Goal: Task Accomplishment & Management: Use online tool/utility

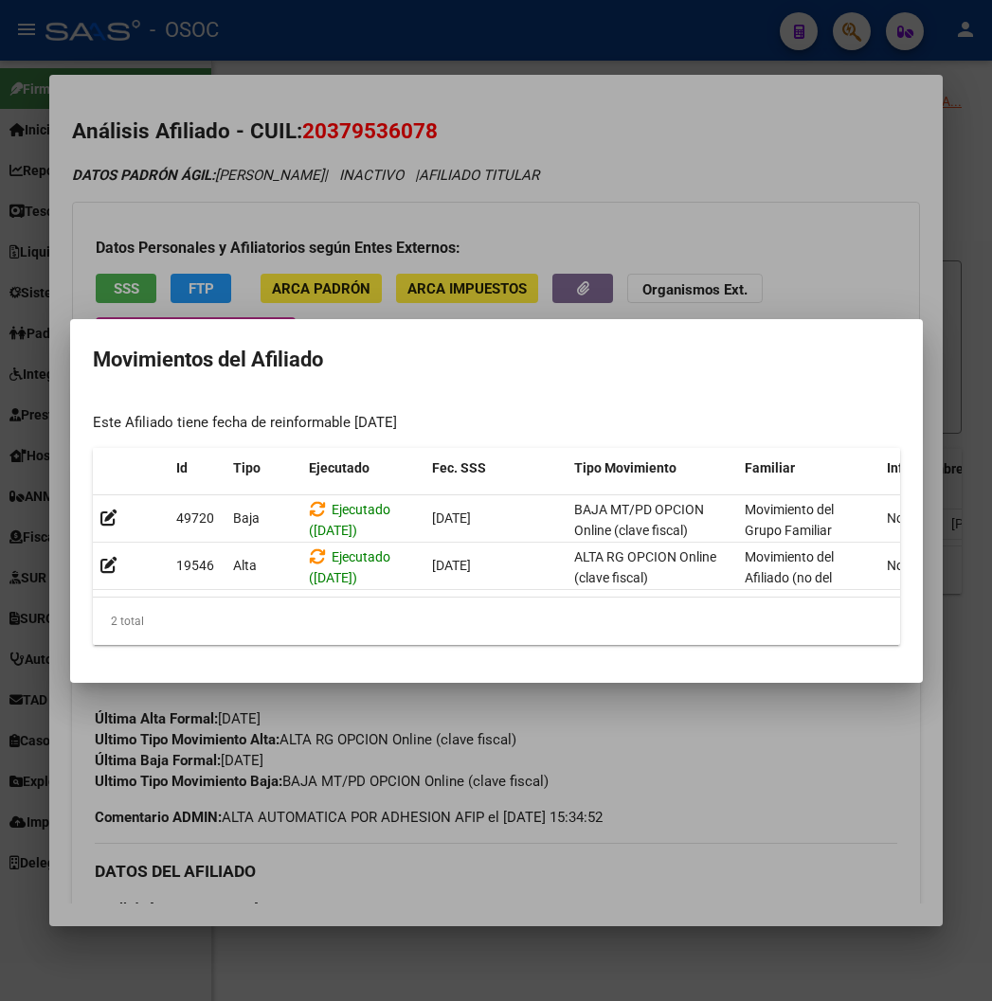
click at [389, 125] on div at bounding box center [496, 500] width 992 height 1001
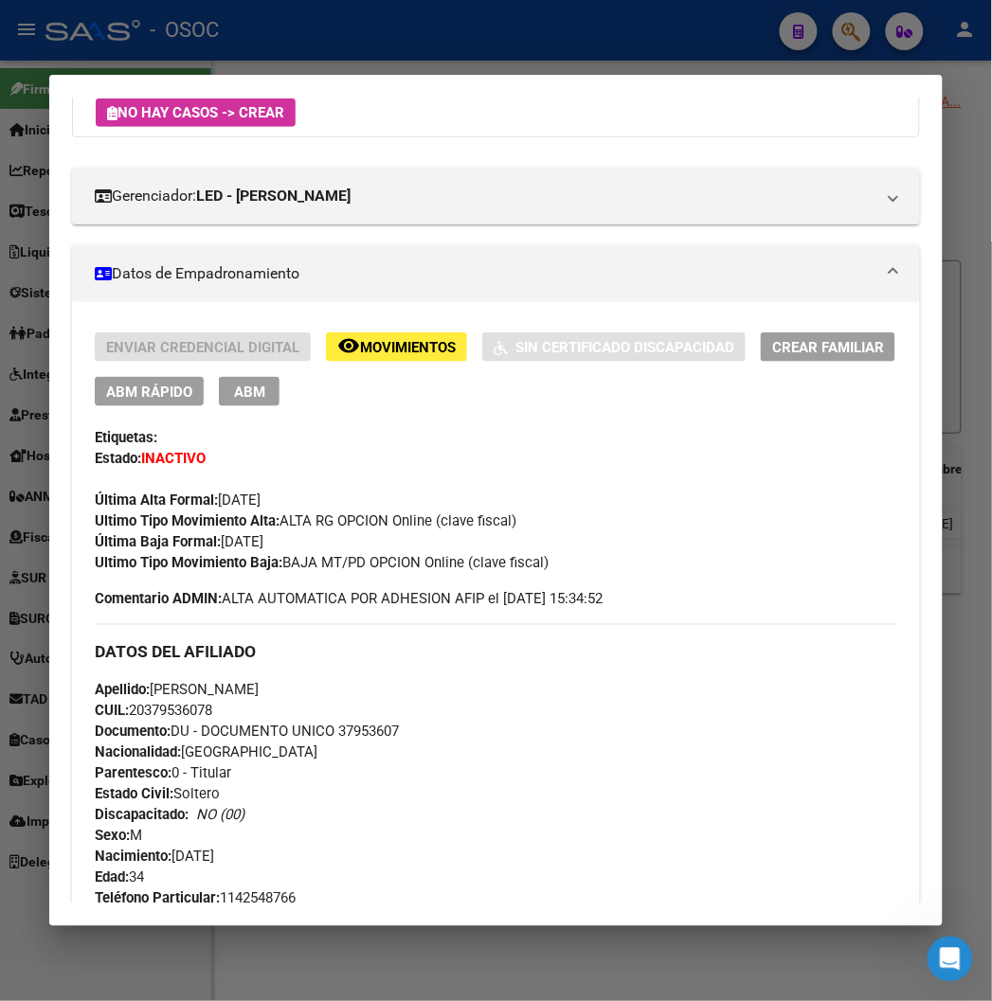
click at [353, 52] on div at bounding box center [496, 500] width 992 height 1001
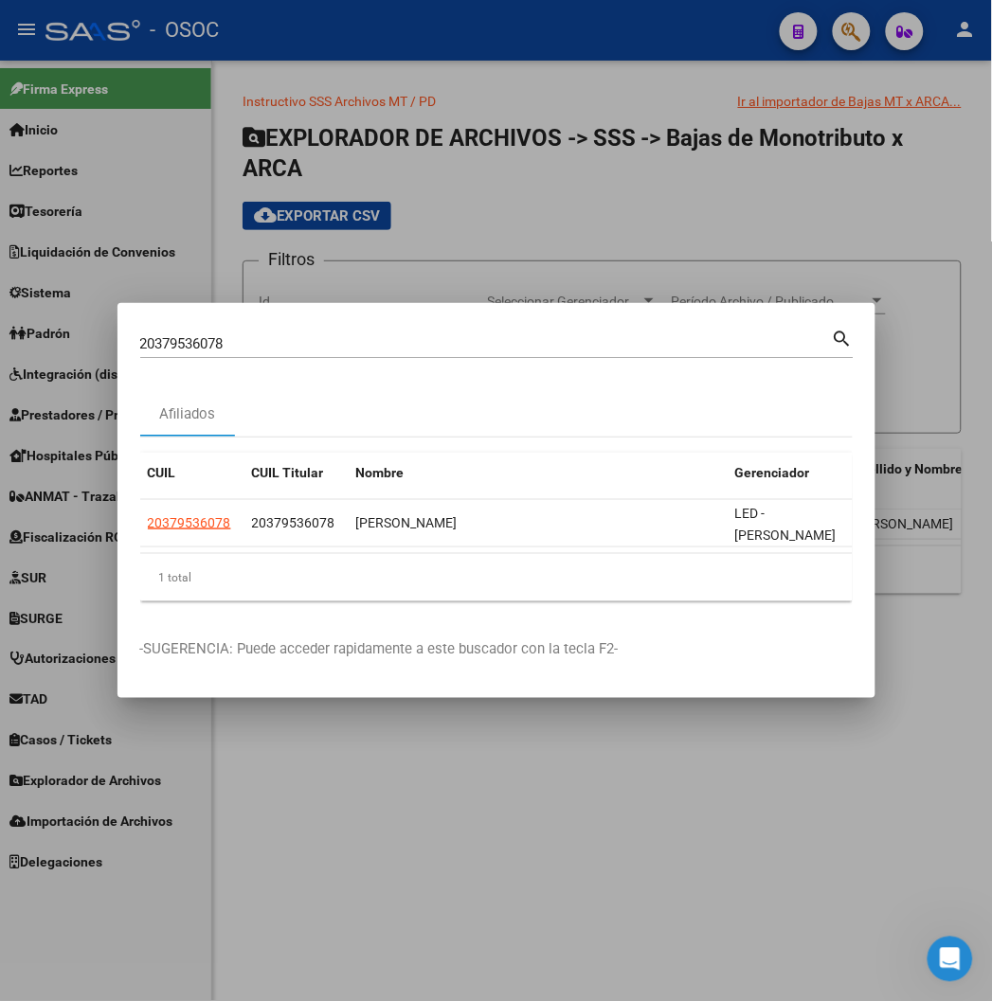
click at [351, 49] on div at bounding box center [496, 500] width 992 height 1001
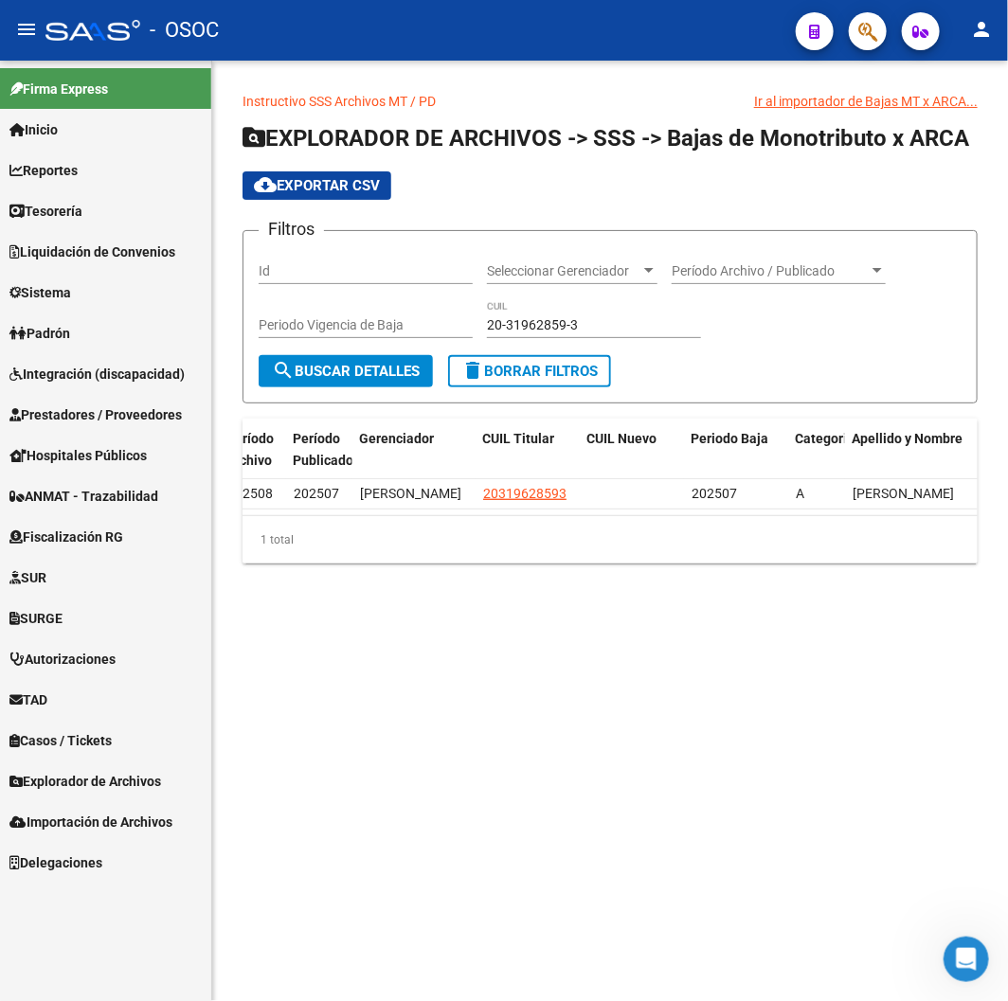
click at [637, 76] on div "Instructivo SSS Archivos MT / PD Ir al importador de Bajas MT x ARCA... EXPLORA…" at bounding box center [610, 343] width 796 height 564
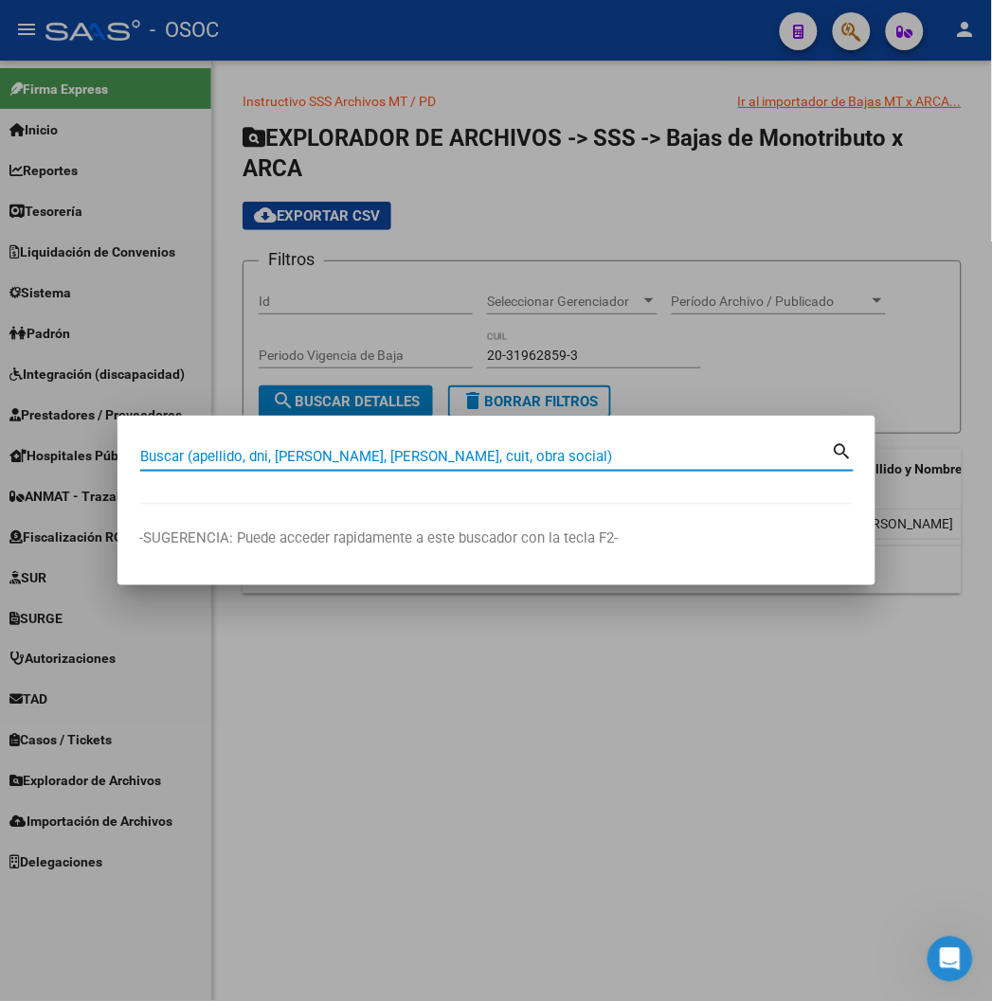
paste input "20379536078"
type input "20379536078"
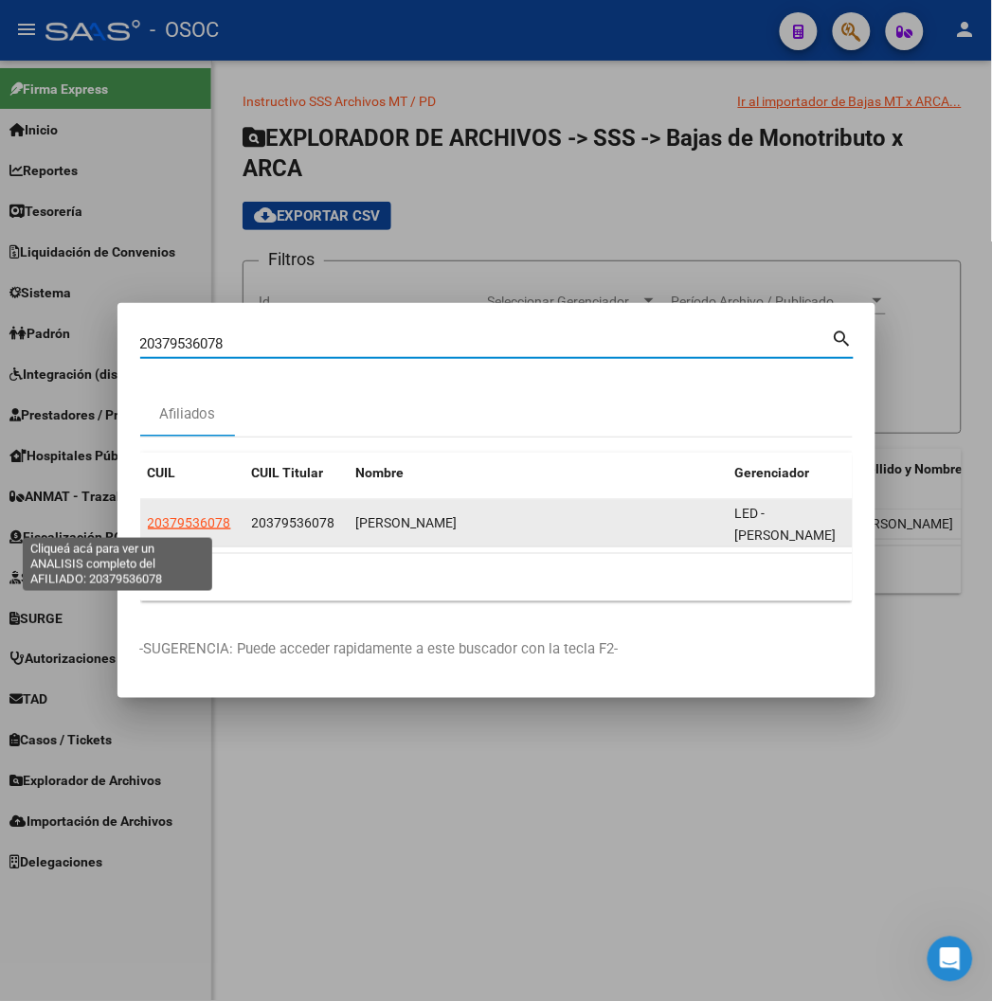
click at [148, 523] on span "20379536078" at bounding box center [189, 522] width 83 height 15
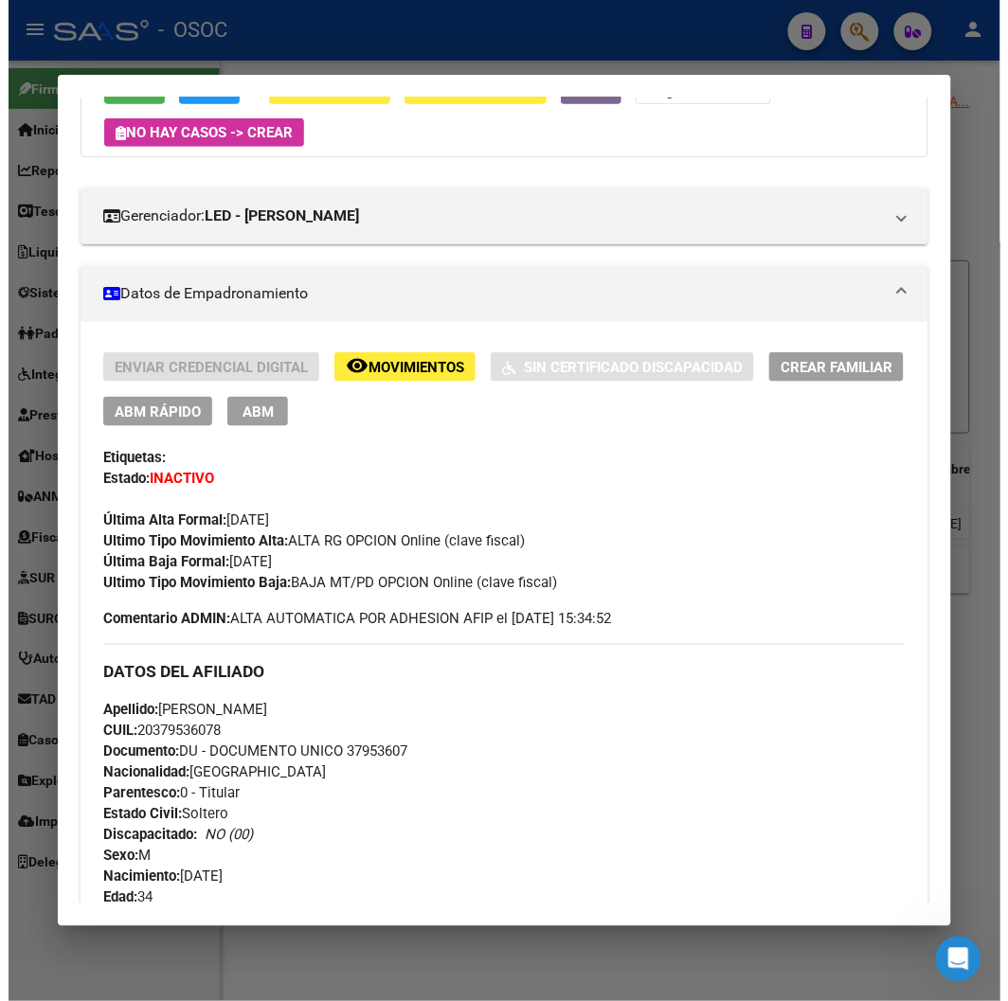
scroll to position [8, 0]
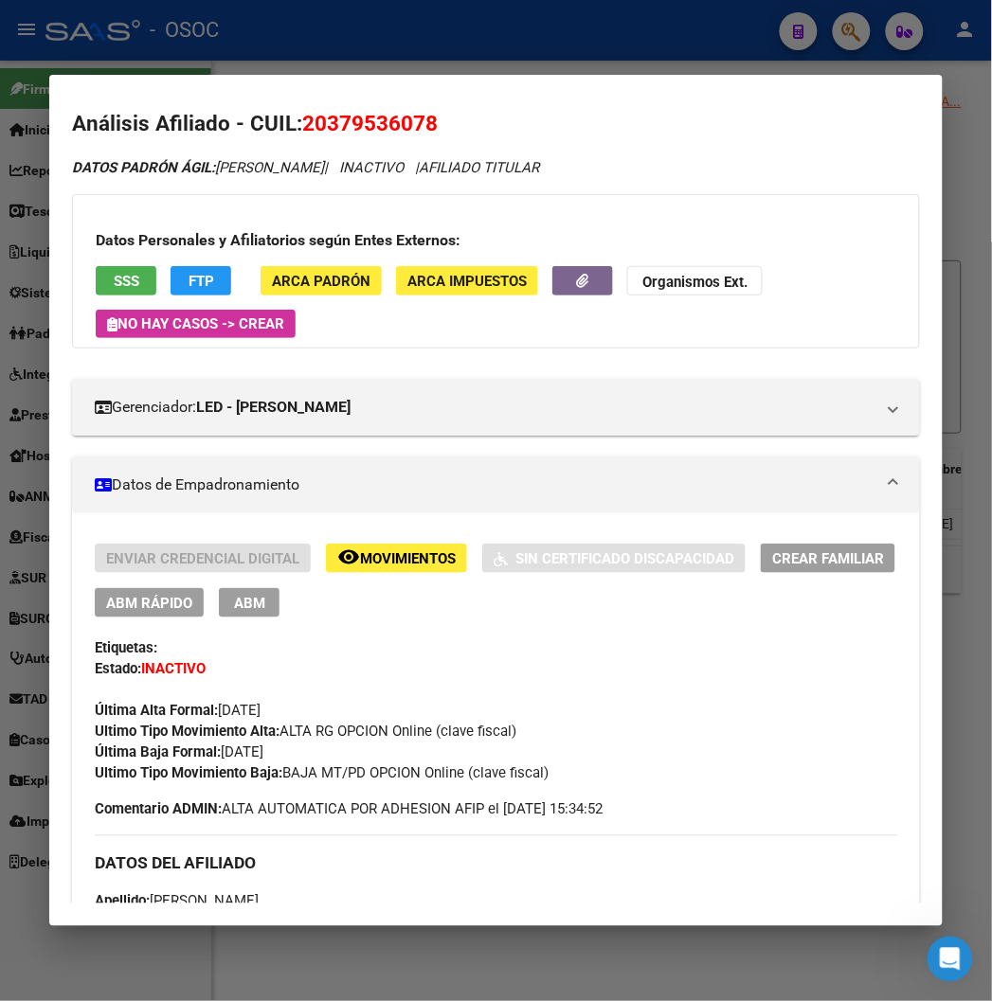
click at [207, 34] on div at bounding box center [496, 500] width 992 height 1001
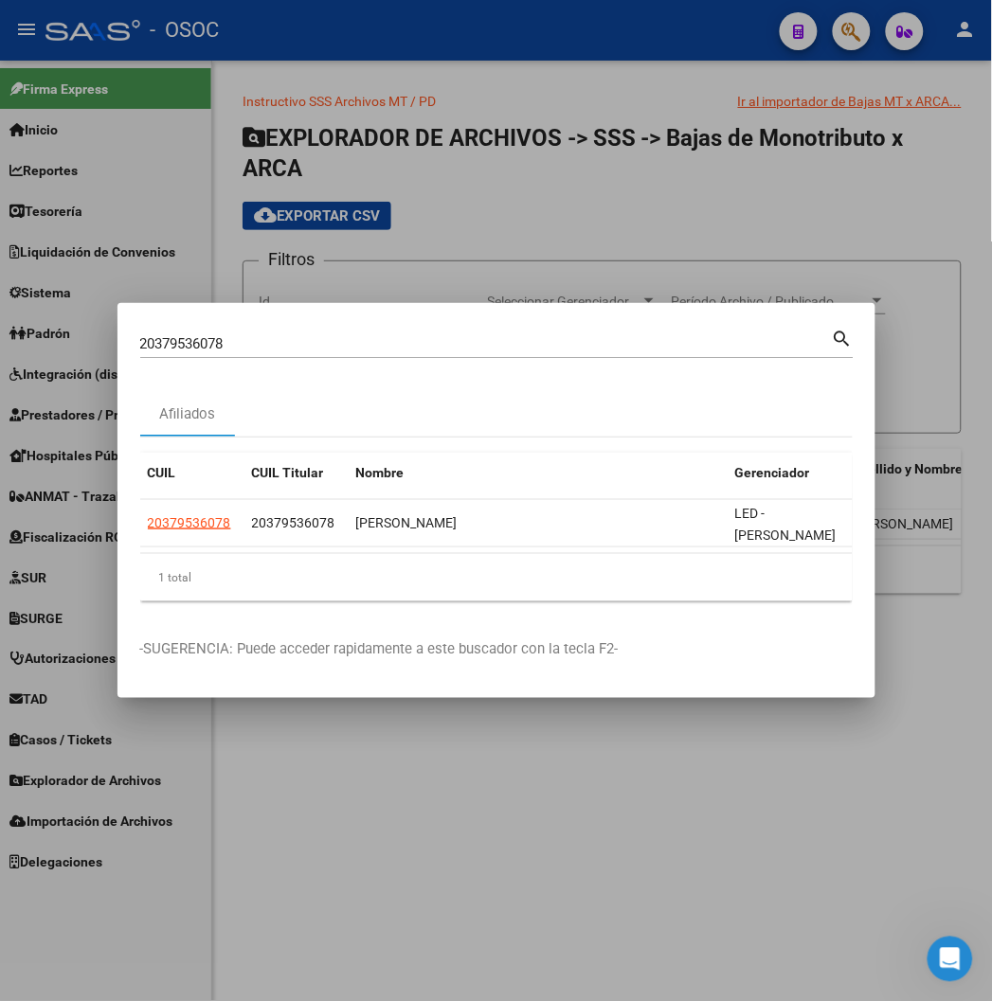
click at [207, 34] on div at bounding box center [496, 500] width 992 height 1001
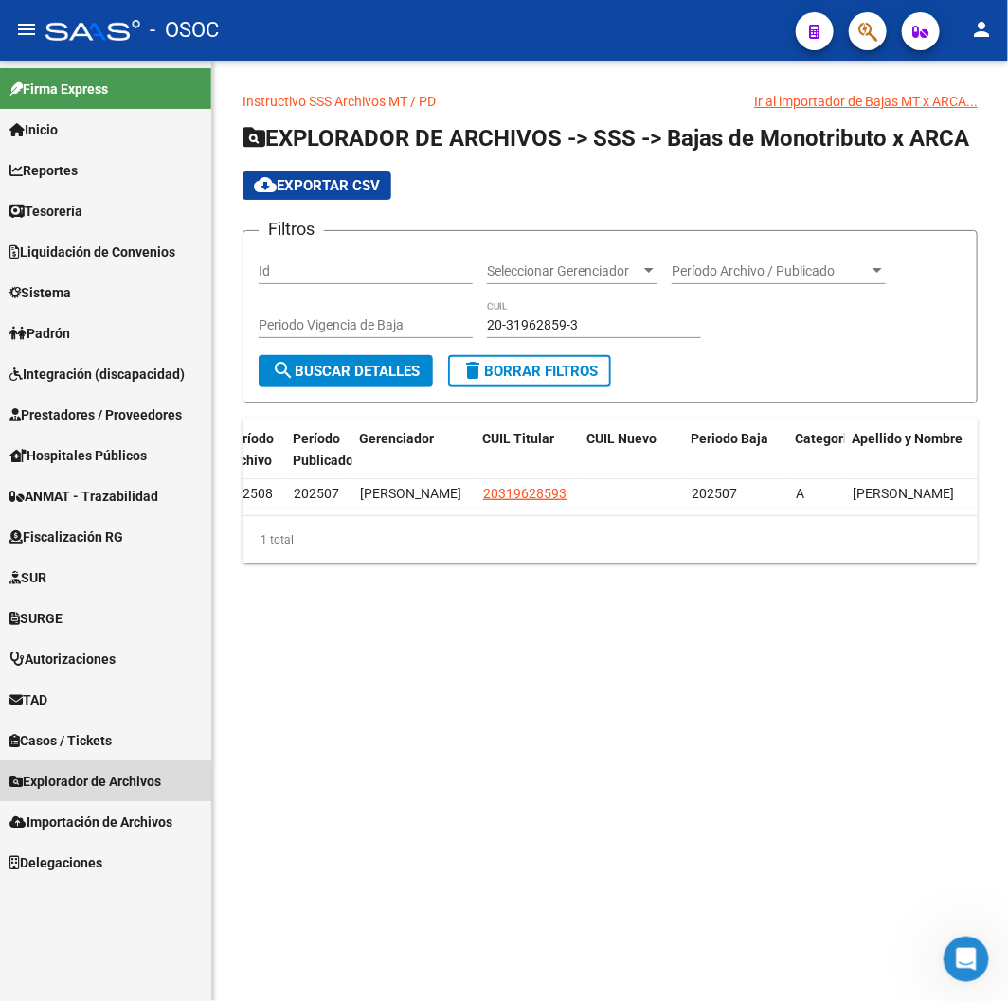
click at [72, 786] on span "Explorador de Archivos" at bounding box center [85, 781] width 152 height 21
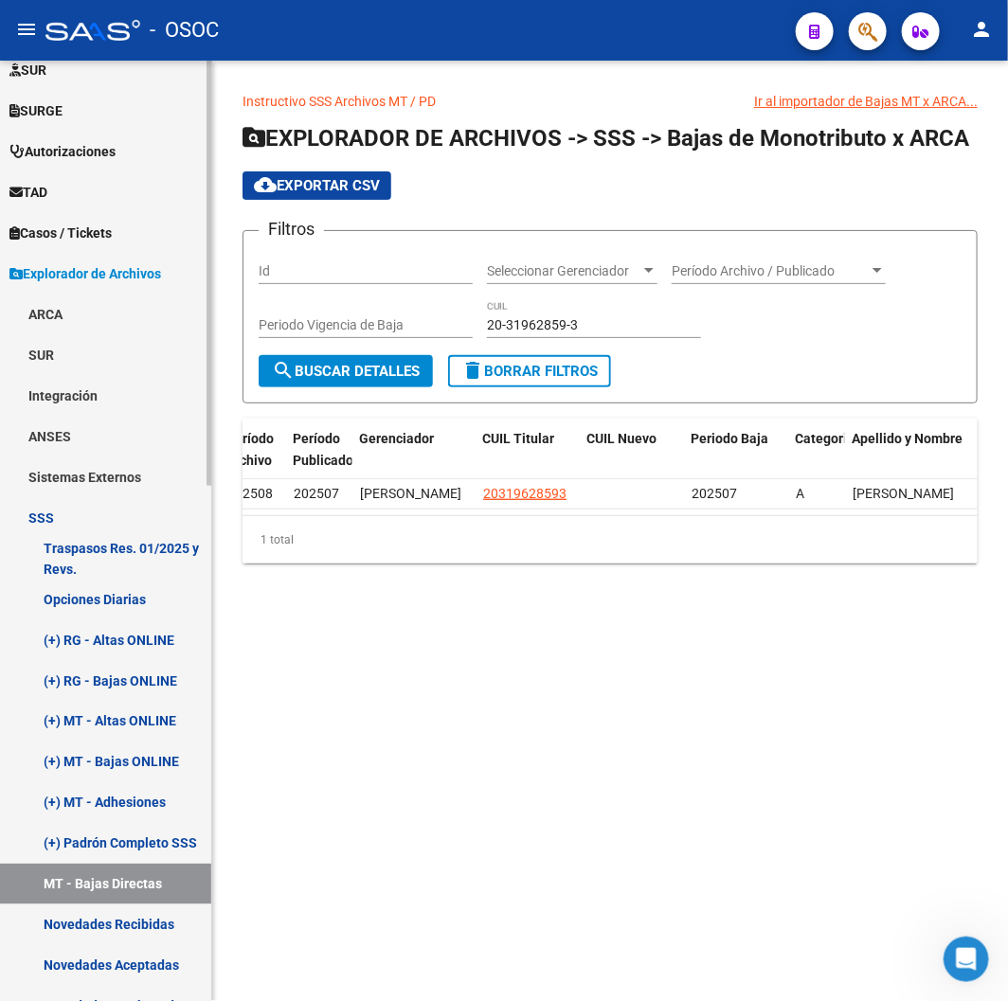
scroll to position [526, 0]
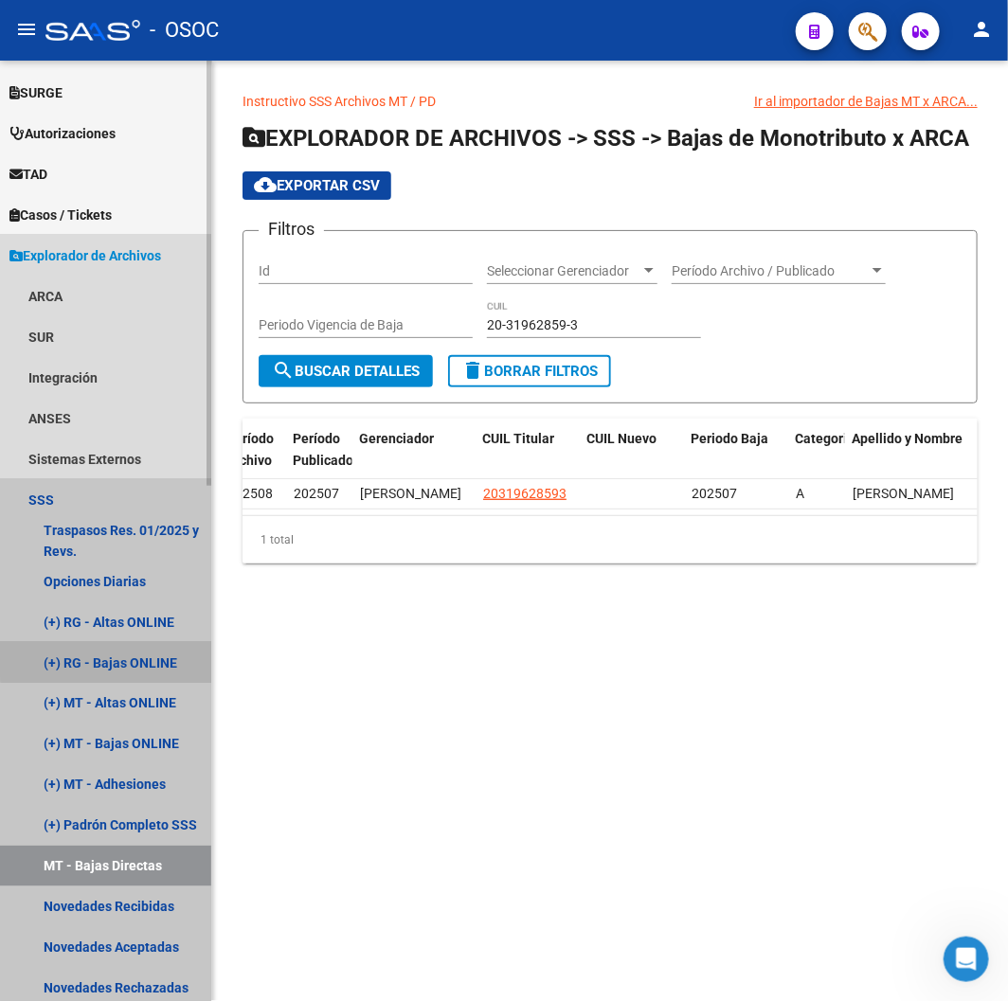
click at [118, 652] on link "(+) RG - Bajas ONLINE" at bounding box center [105, 662] width 211 height 41
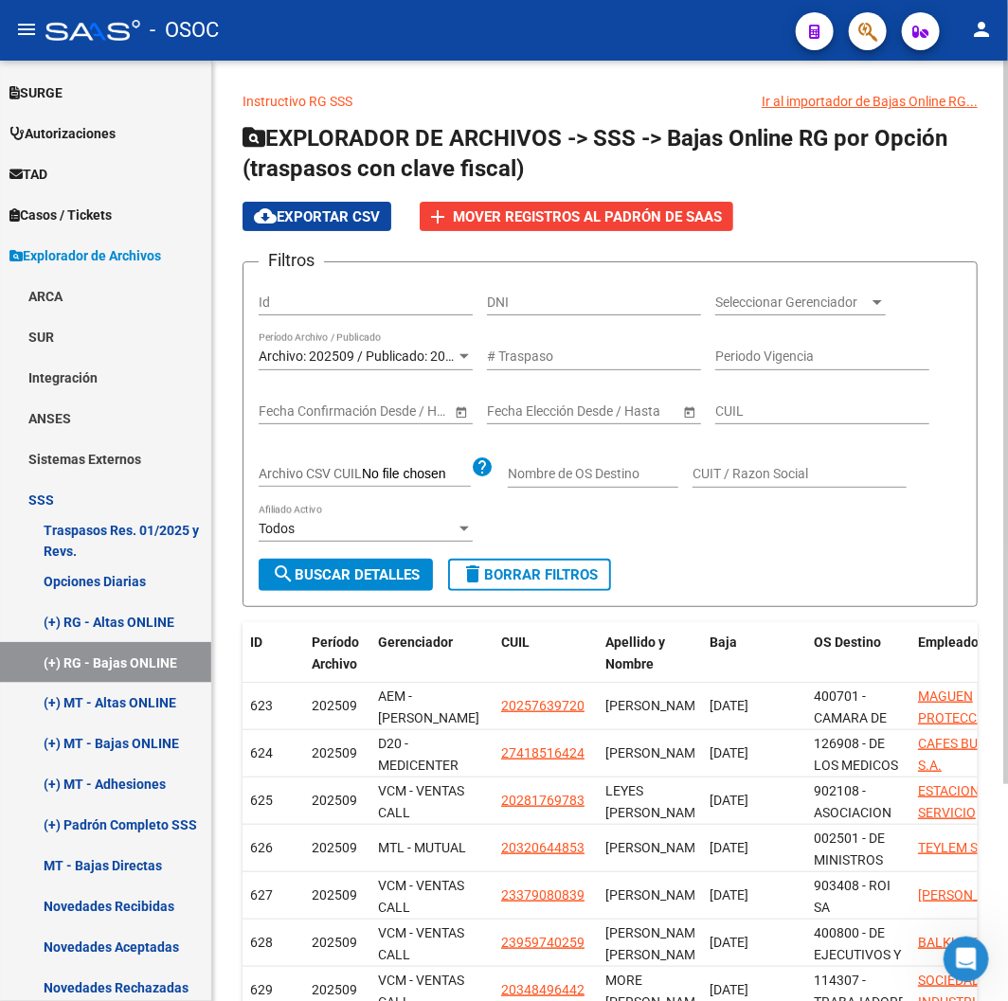
click at [441, 347] on div "Archivo: 202509 / Publicado: 202508 Período Archivo / Publicado" at bounding box center [366, 352] width 214 height 38
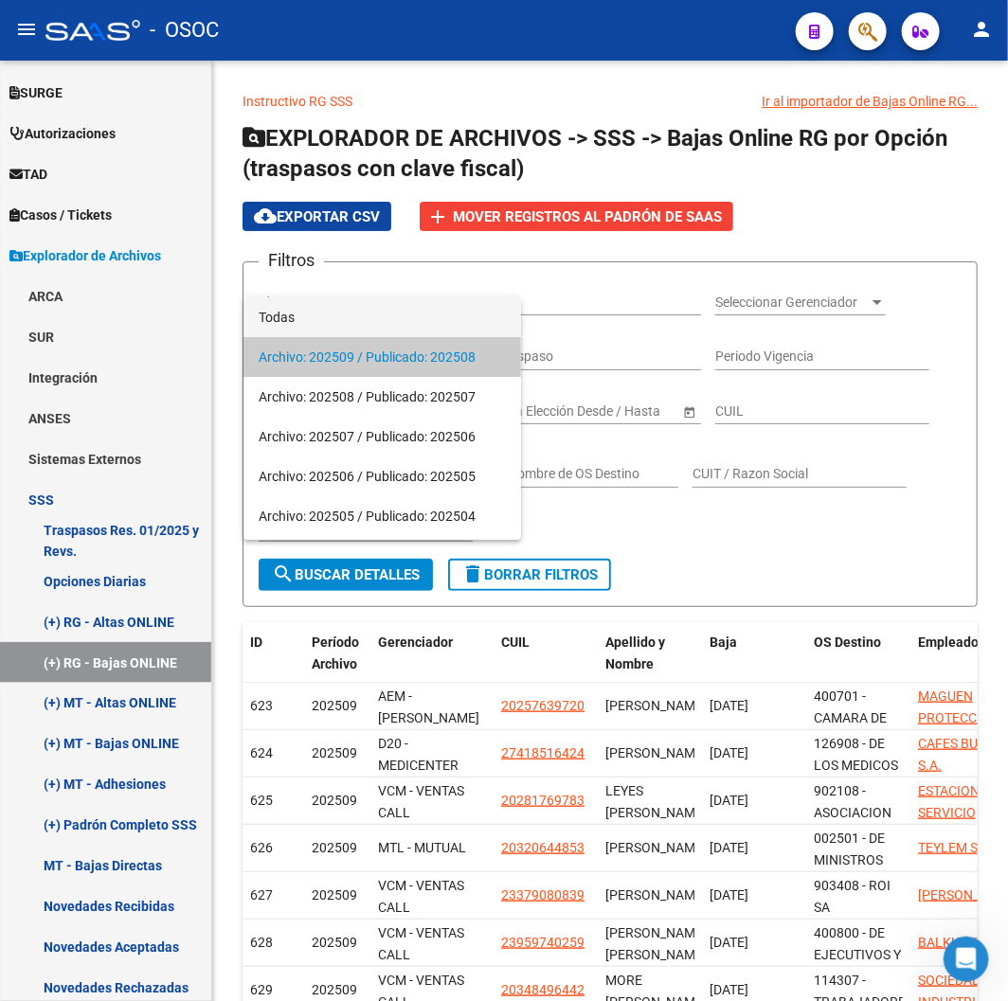
click at [409, 315] on span "Todas" at bounding box center [382, 317] width 247 height 40
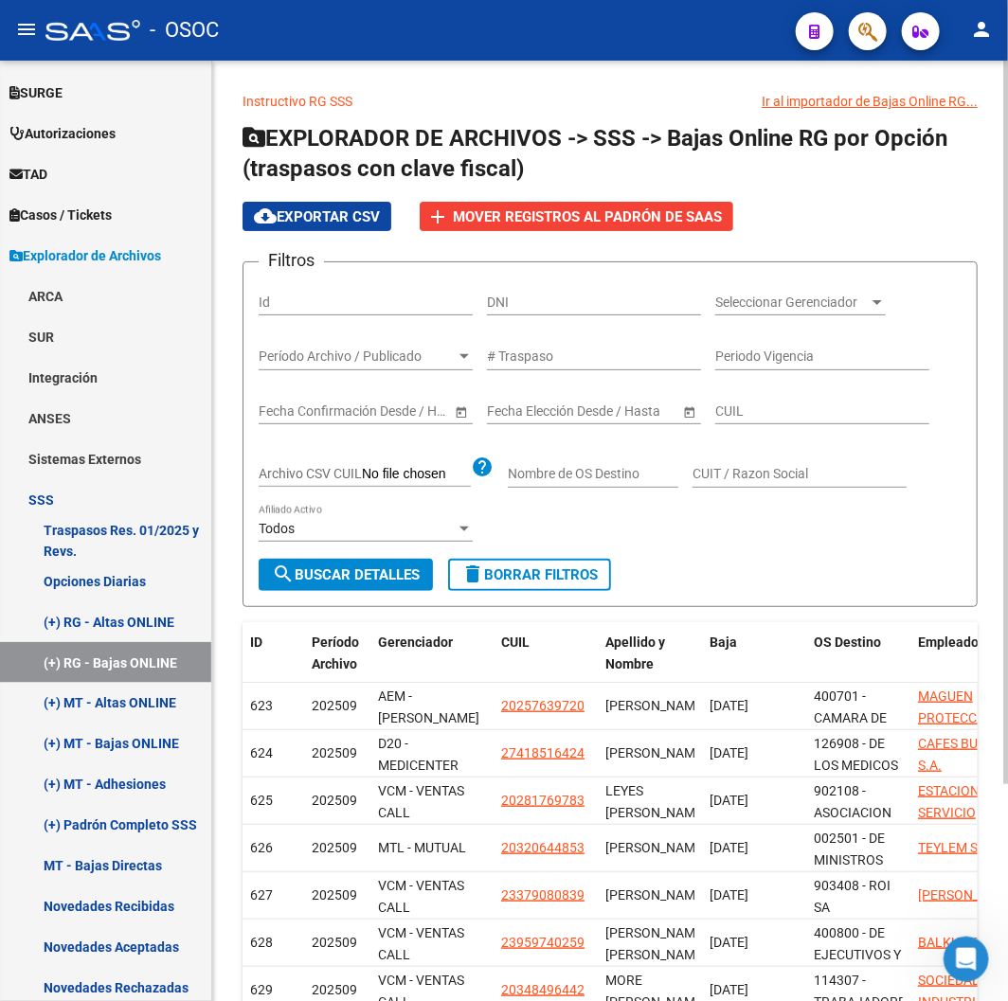
click at [761, 426] on div "CUIL" at bounding box center [822, 414] width 214 height 54
click at [761, 423] on div "CUIL" at bounding box center [822, 406] width 214 height 38
click at [761, 405] on input "CUIL" at bounding box center [822, 412] width 214 height 16
paste input "20-37953607-8"
click at [284, 580] on mat-icon "search" at bounding box center [283, 574] width 23 height 23
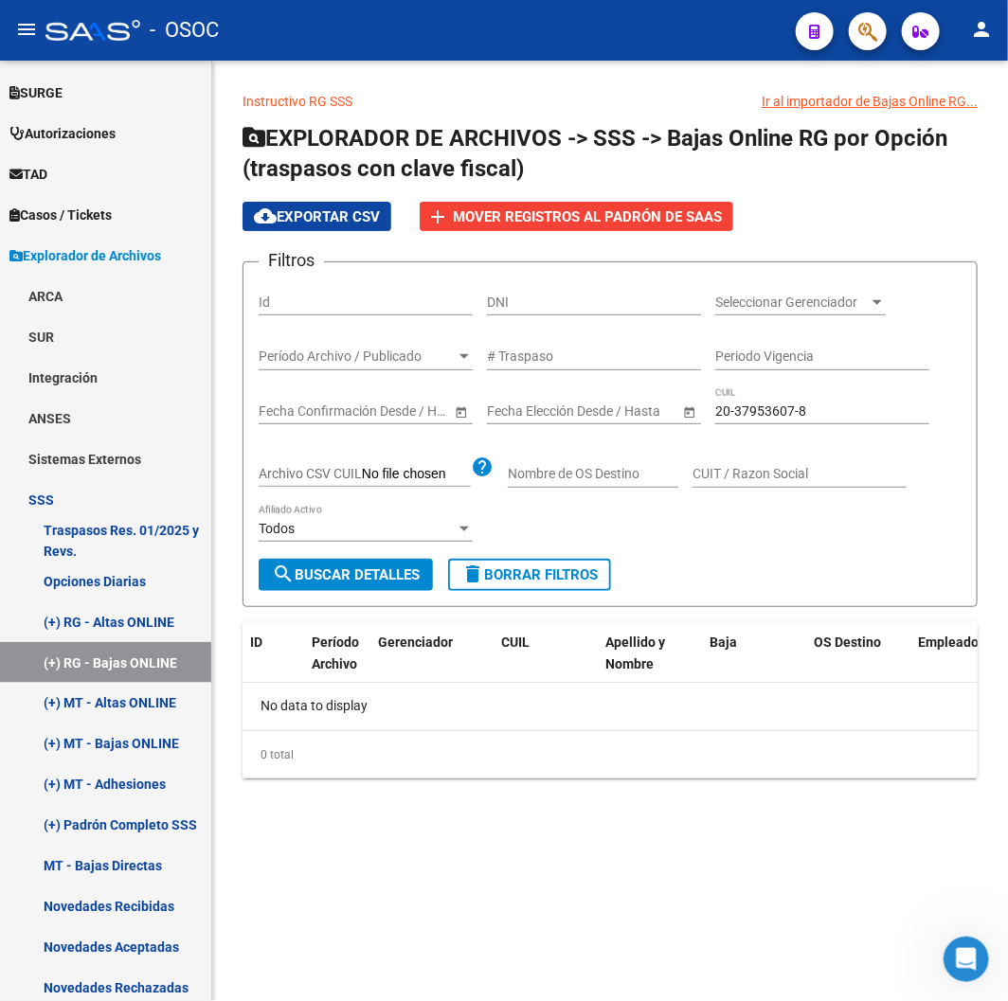
click at [786, 408] on input "20-37953607-8" at bounding box center [822, 412] width 214 height 16
type input "8"
click at [621, 308] on input "DNI" at bounding box center [594, 303] width 214 height 16
paste input "37953607"
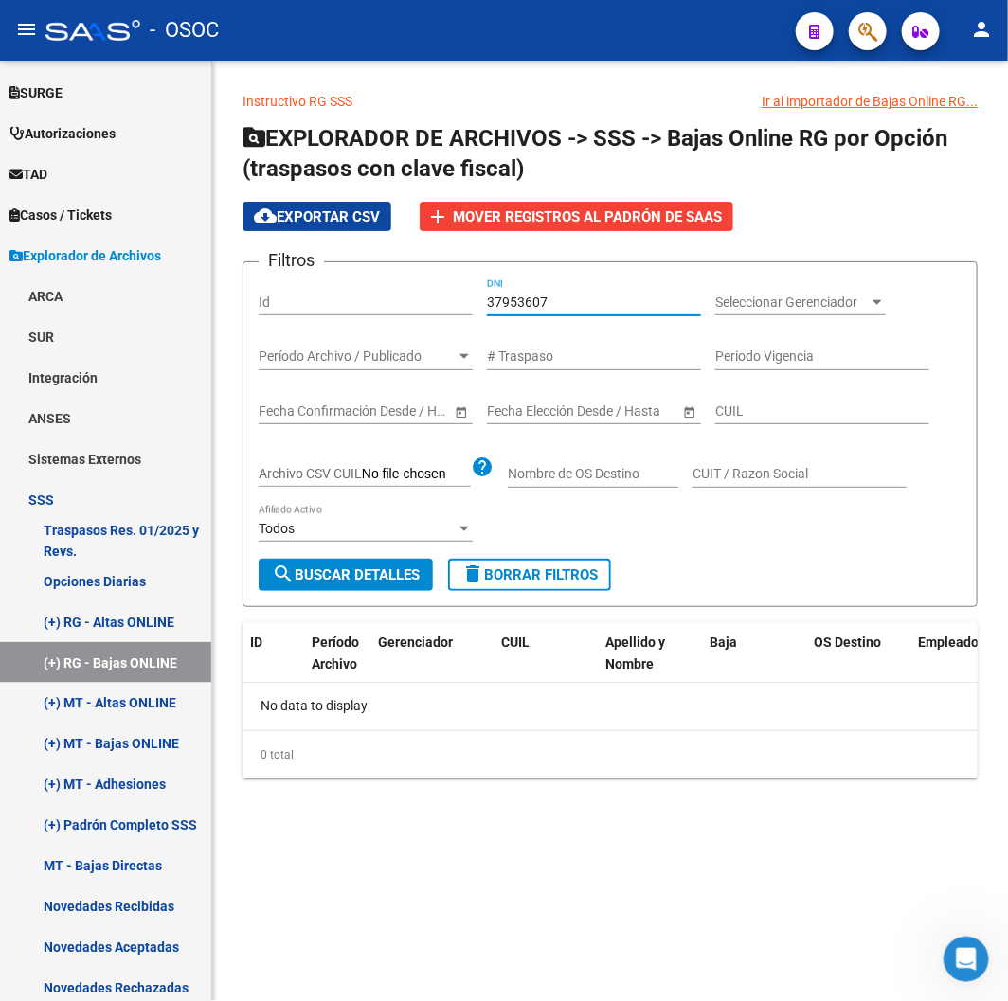
click at [290, 591] on form "Filtros Id 37953607 DNI Seleccionar Gerenciador Seleccionar Gerenciador Período…" at bounding box center [610, 434] width 735 height 346
click at [292, 575] on mat-icon "search" at bounding box center [283, 574] width 23 height 23
click at [315, 346] on div "Período Archivo / Publicado Período Archivo / Publicado" at bounding box center [366, 352] width 214 height 38
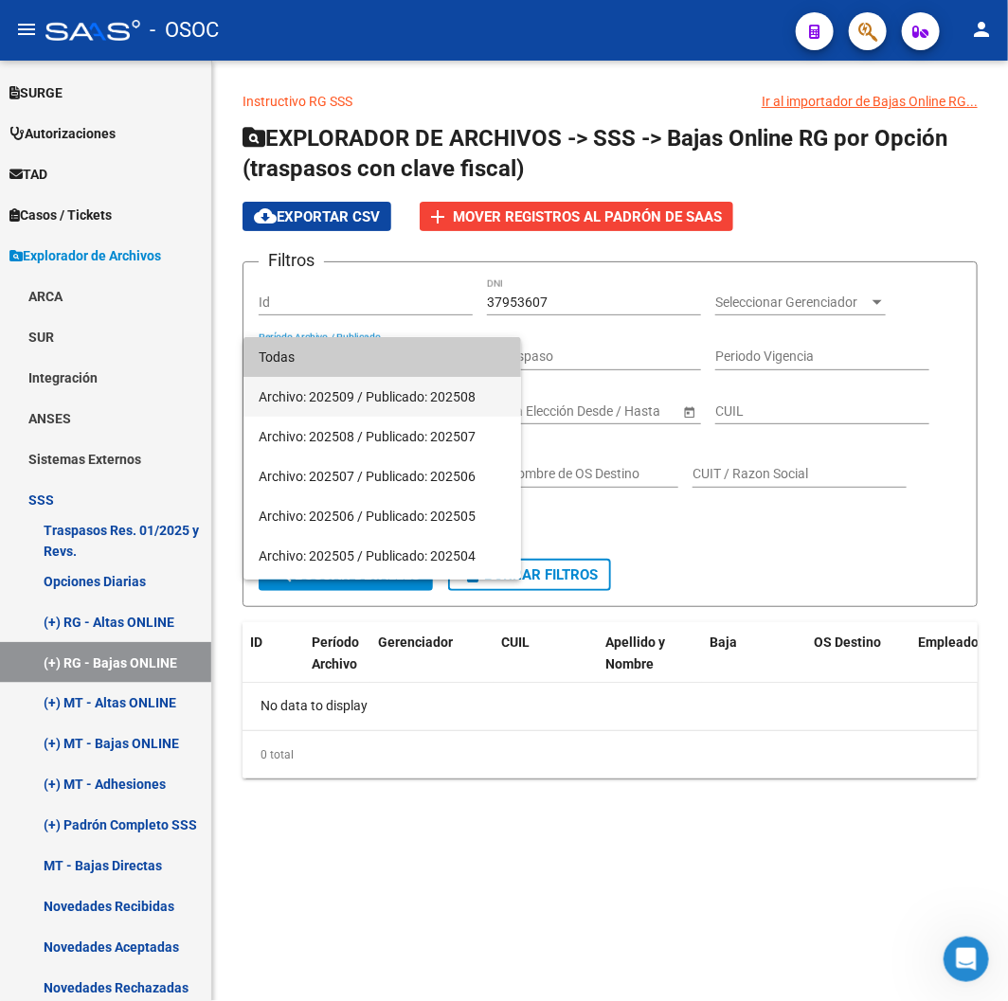
click at [342, 402] on span "Archivo: 202509 / Publicado: 202508" at bounding box center [382, 397] width 247 height 40
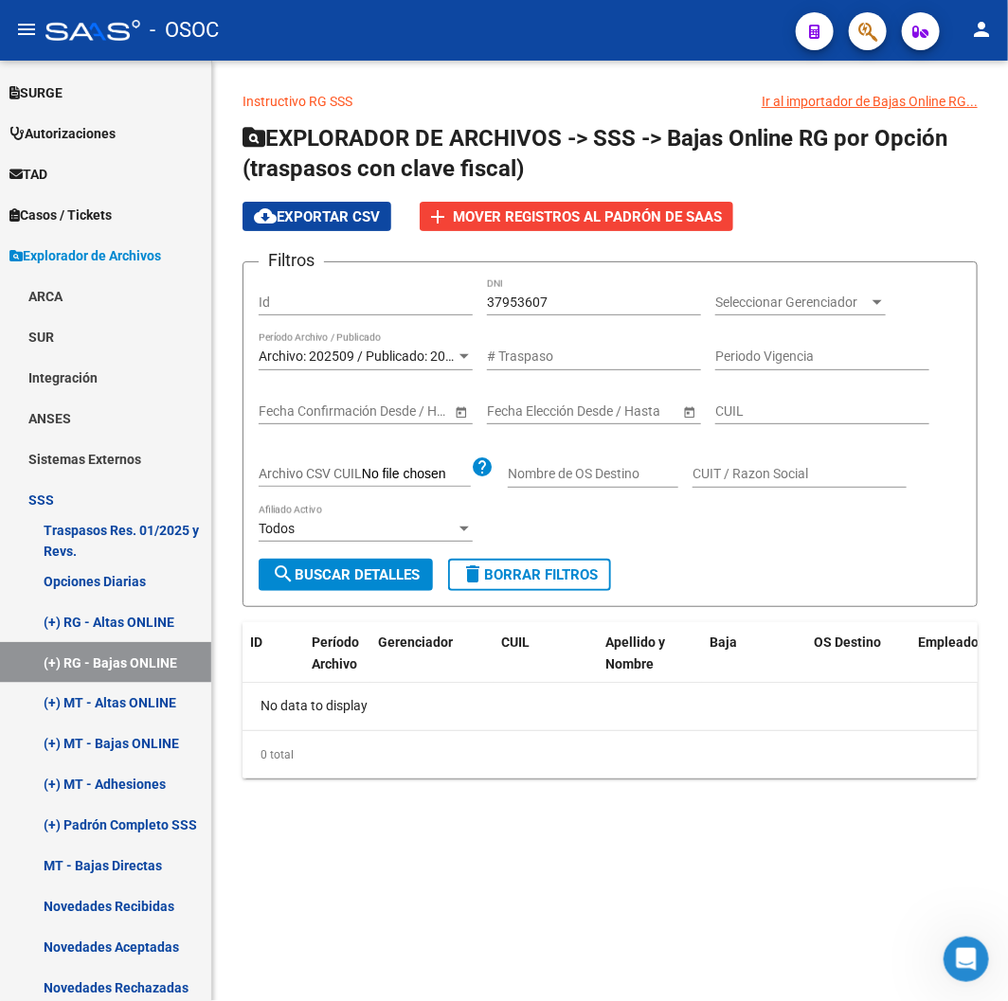
click at [392, 598] on form "Filtros Id 37953607 DNI Seleccionar Gerenciador Seleccionar Gerenciador Archivo…" at bounding box center [610, 434] width 735 height 346
click at [391, 593] on form "Filtros Id 37953607 DNI Seleccionar Gerenciador Seleccionar Gerenciador Archivo…" at bounding box center [610, 434] width 735 height 346
click at [389, 585] on button "search Buscar Detalles" at bounding box center [346, 575] width 174 height 32
click at [266, 385] on div "Archivo: 202509 / Publicado: 202508 Período Archivo / Publicado" at bounding box center [366, 360] width 214 height 54
click at [284, 353] on span "Archivo: 202509 / Publicado: 202508" at bounding box center [367, 356] width 217 height 15
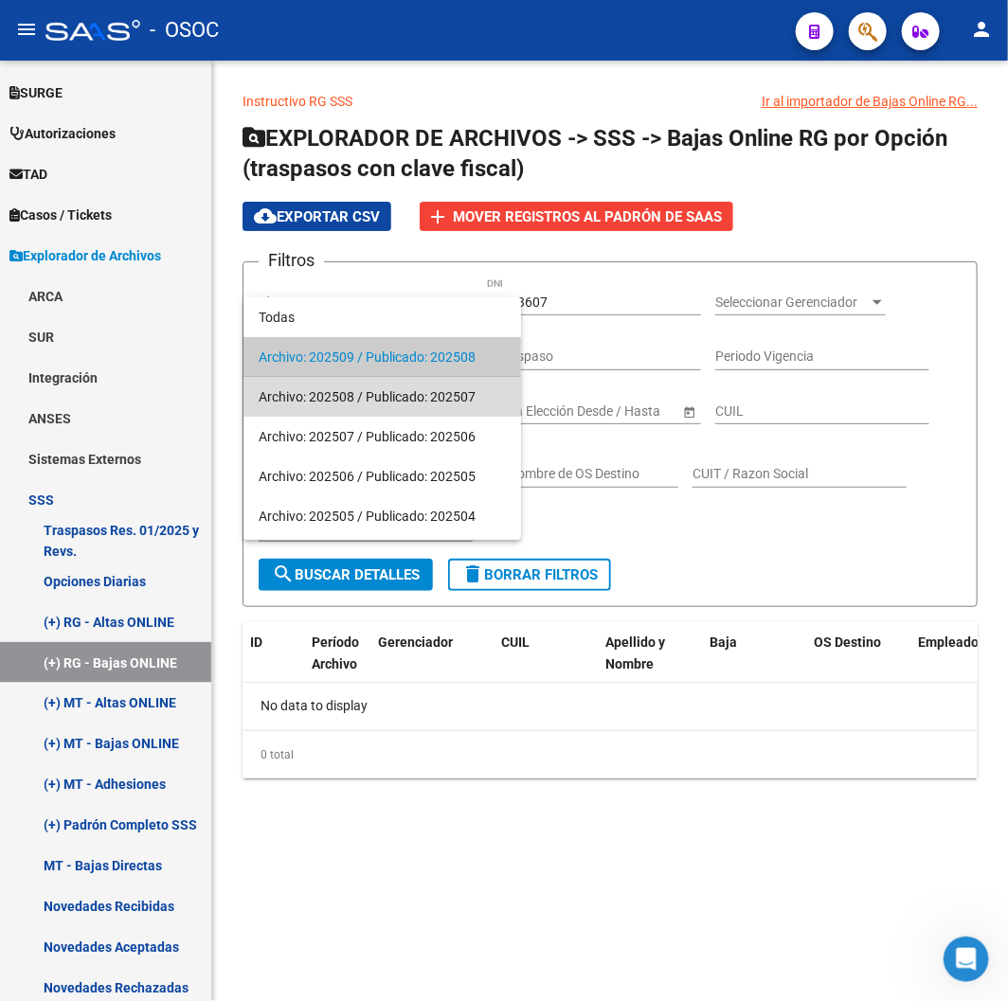
click at [308, 401] on span "Archivo: 202508 / Publicado: 202507" at bounding box center [382, 397] width 247 height 40
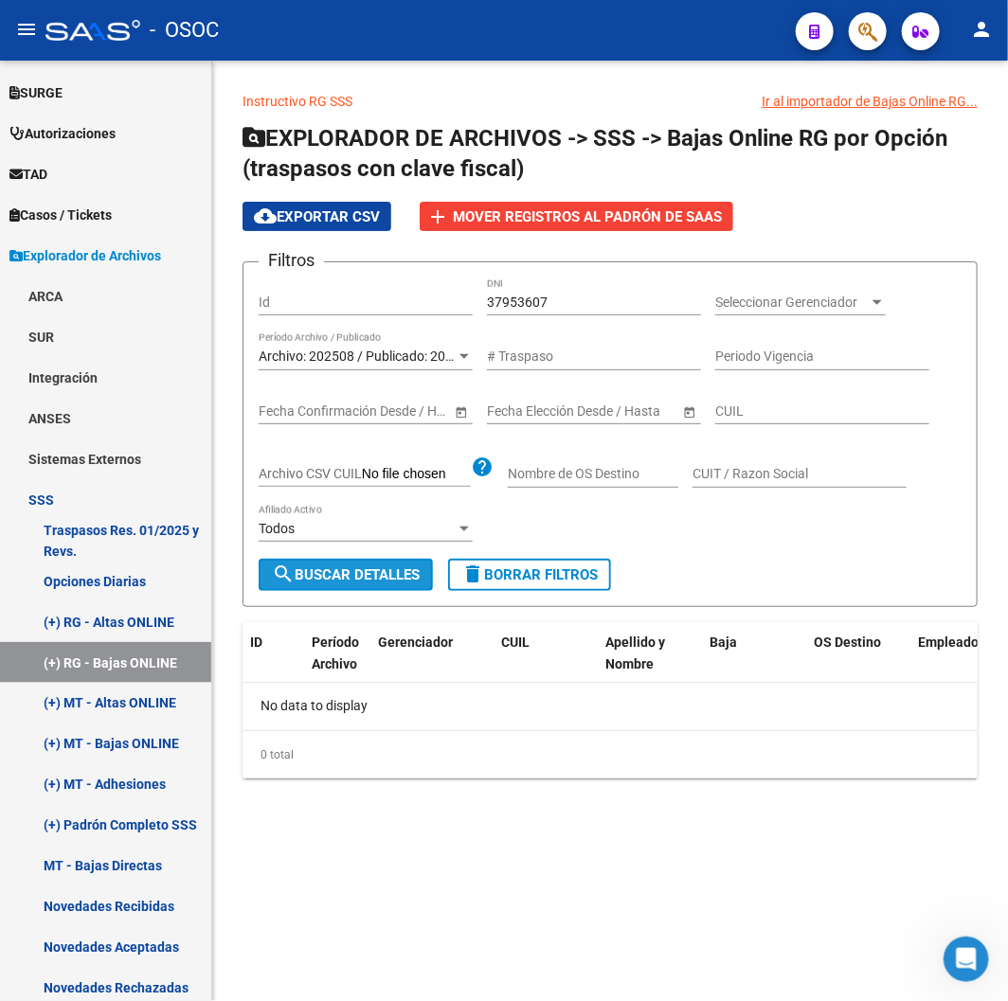
click at [367, 574] on span "search Buscar Detalles" at bounding box center [346, 575] width 148 height 17
click at [389, 351] on span "Archivo: 202508 / Publicado: 202507" at bounding box center [367, 356] width 217 height 15
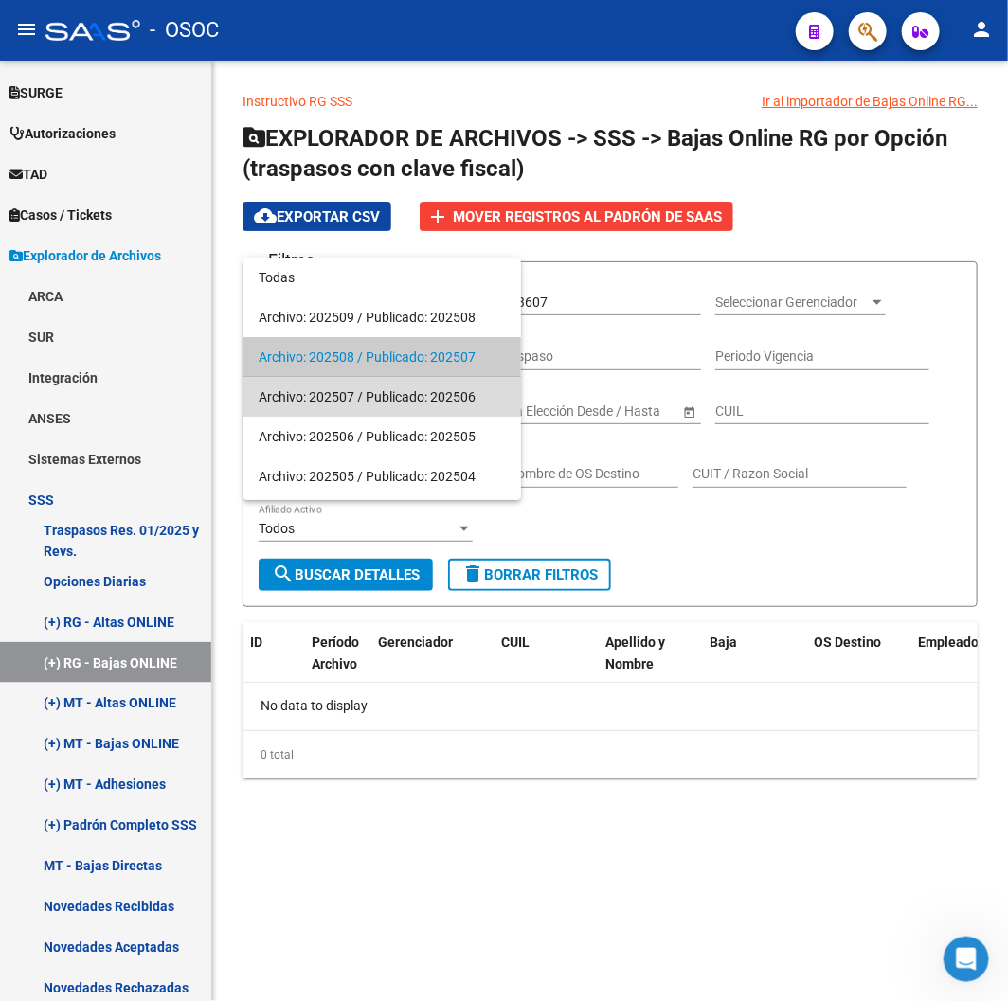
click at [398, 407] on span "Archivo: 202507 / Publicado: 202506" at bounding box center [382, 397] width 247 height 40
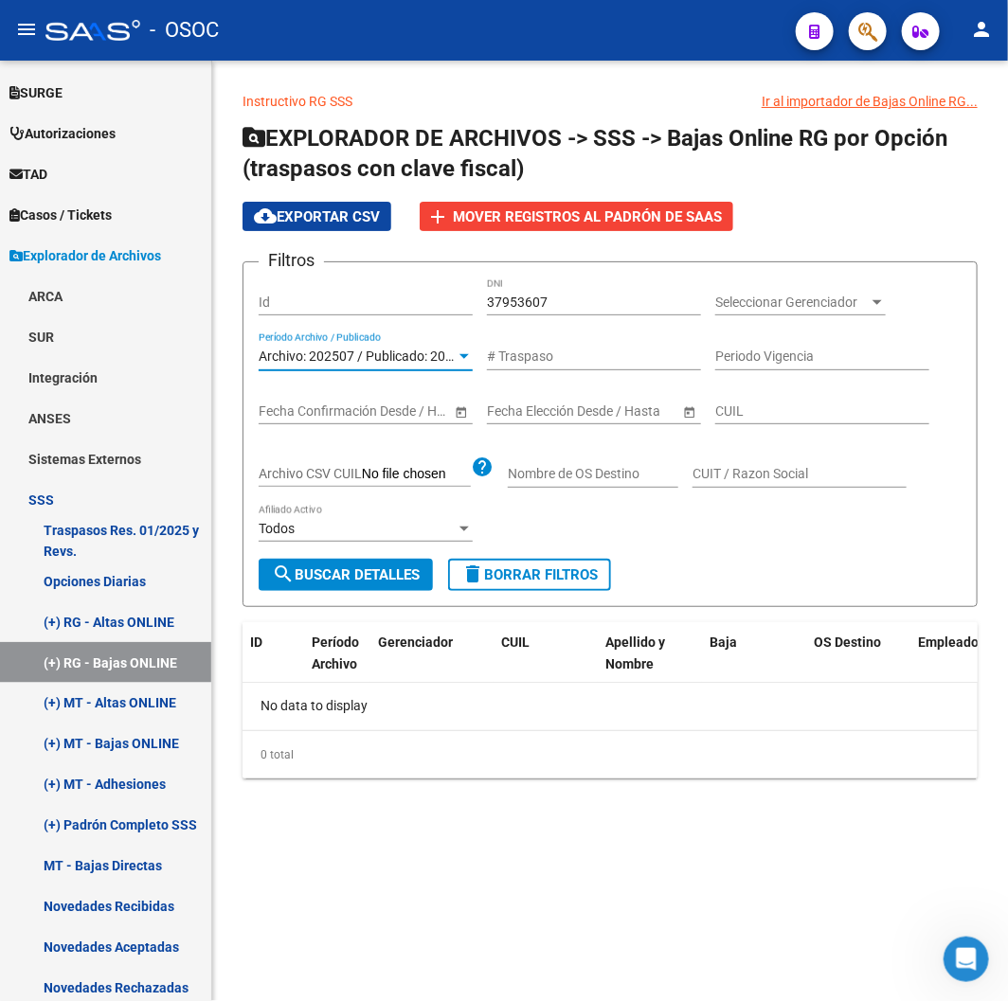
click at [362, 613] on div "Instructivo RG SSS Ir al importador de Bajas Online RG... EXPLORADOR DE ARCHIVO…" at bounding box center [610, 435] width 735 height 688
click at [356, 589] on button "search Buscar Detalles" at bounding box center [346, 575] width 174 height 32
click at [374, 386] on div "Archivo: 202507 / Publicado: 202506 Período Archivo / Publicado" at bounding box center [366, 360] width 214 height 54
click at [372, 371] on div "Archivo: 202507 / Publicado: 202506 Período Archivo / Publicado" at bounding box center [366, 360] width 214 height 54
click at [371, 364] on span "Archivo: 202507 / Publicado: 202506" at bounding box center [367, 356] width 217 height 15
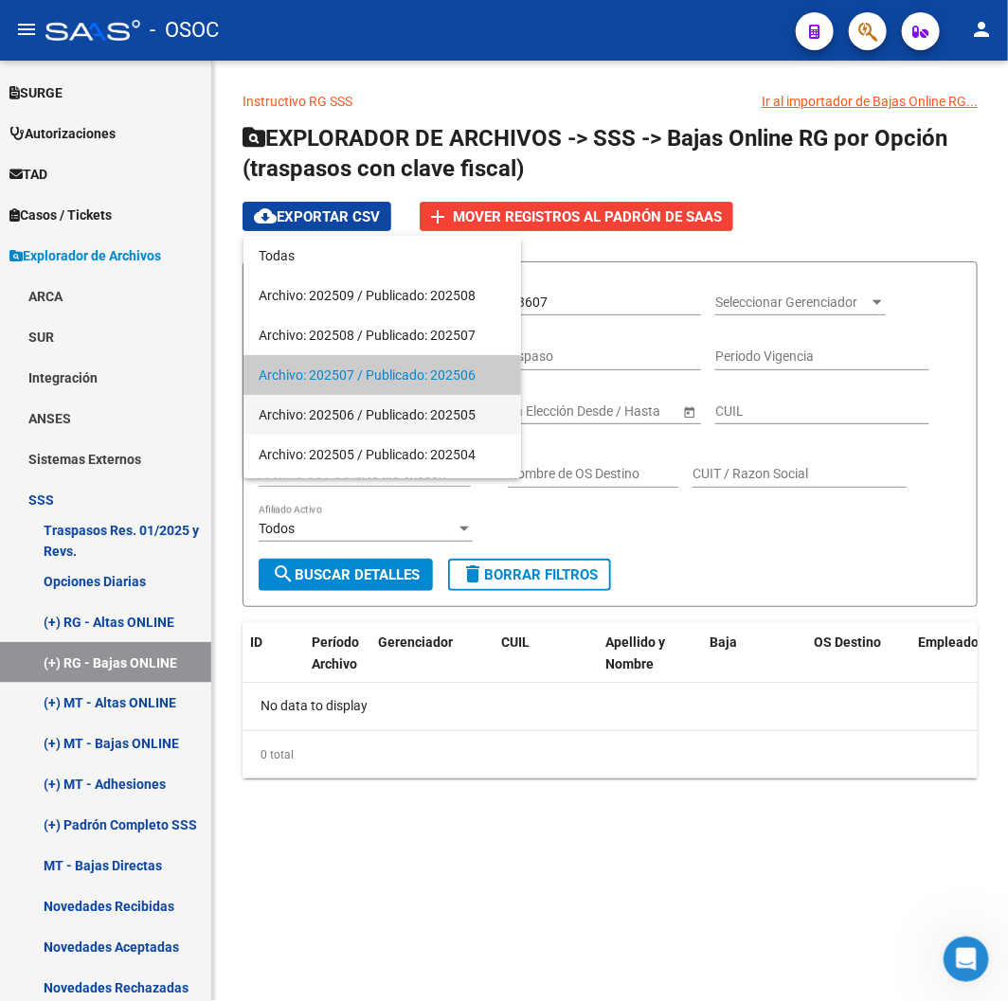
scroll to position [17, 0]
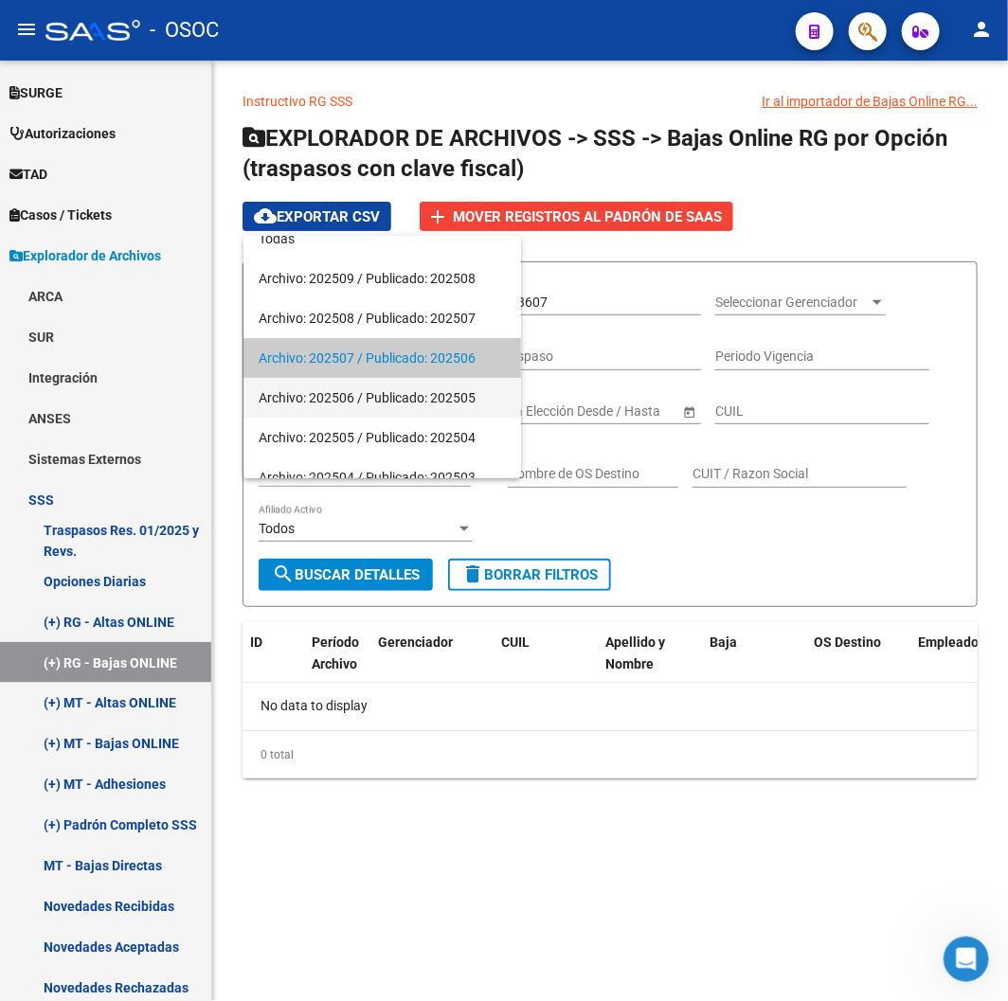
click at [365, 405] on span "Archivo: 202506 / Publicado: 202505" at bounding box center [382, 398] width 247 height 40
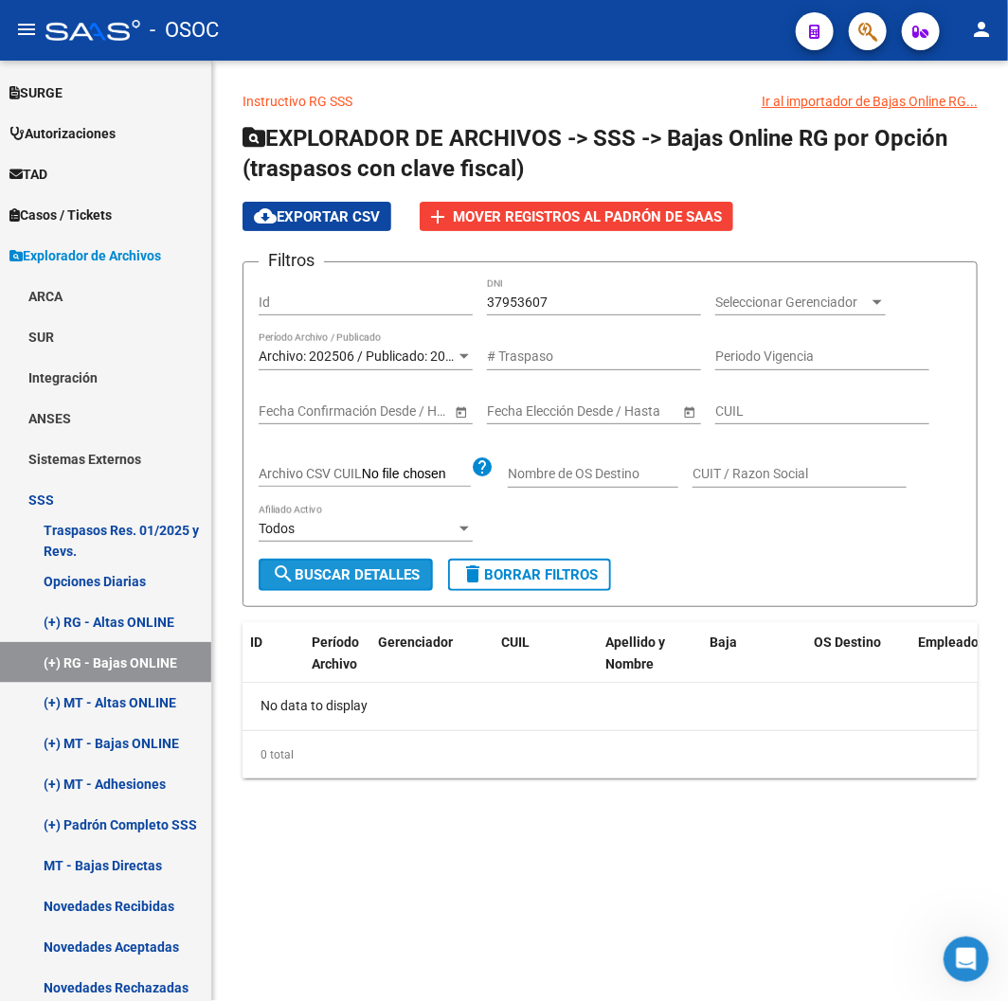
click at [394, 585] on button "search Buscar Detalles" at bounding box center [346, 575] width 174 height 32
click at [344, 341] on div "Archivo: 202506 / Publicado: 202505 Período Archivo / Publicado" at bounding box center [366, 352] width 214 height 38
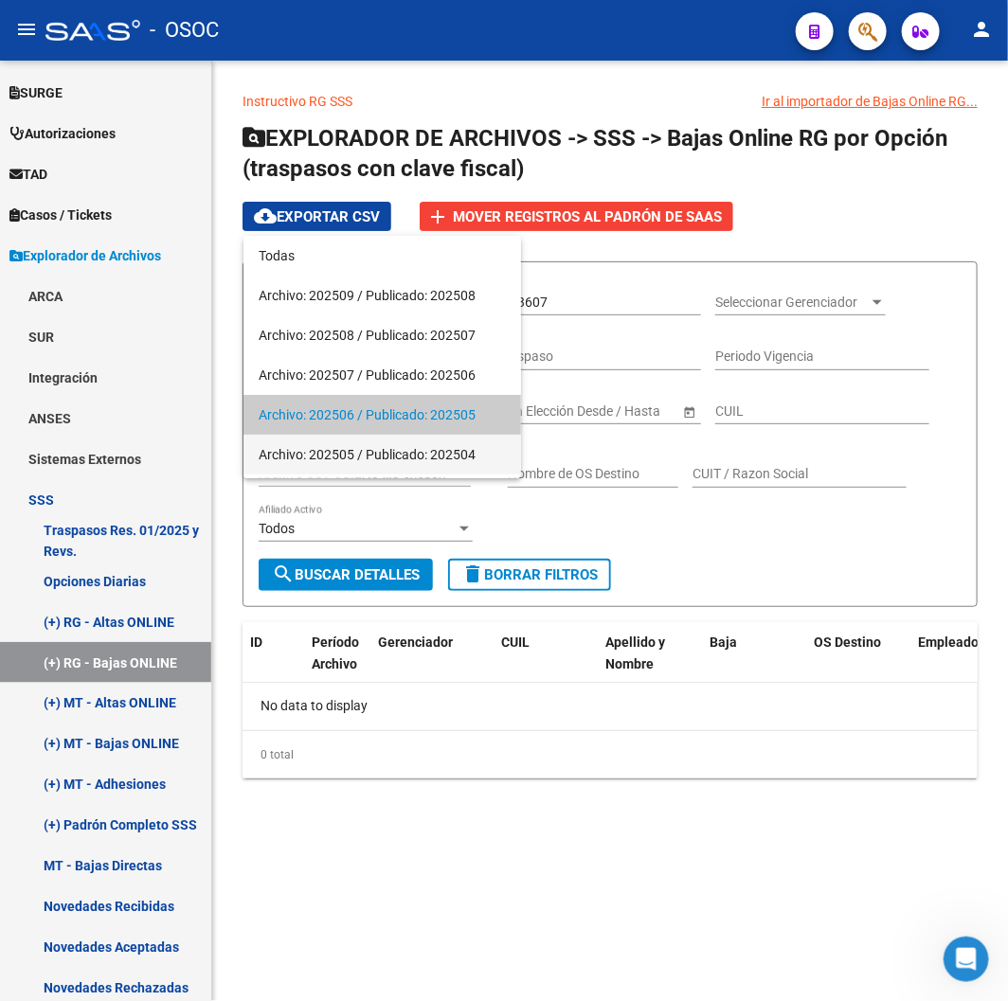
scroll to position [58, 0]
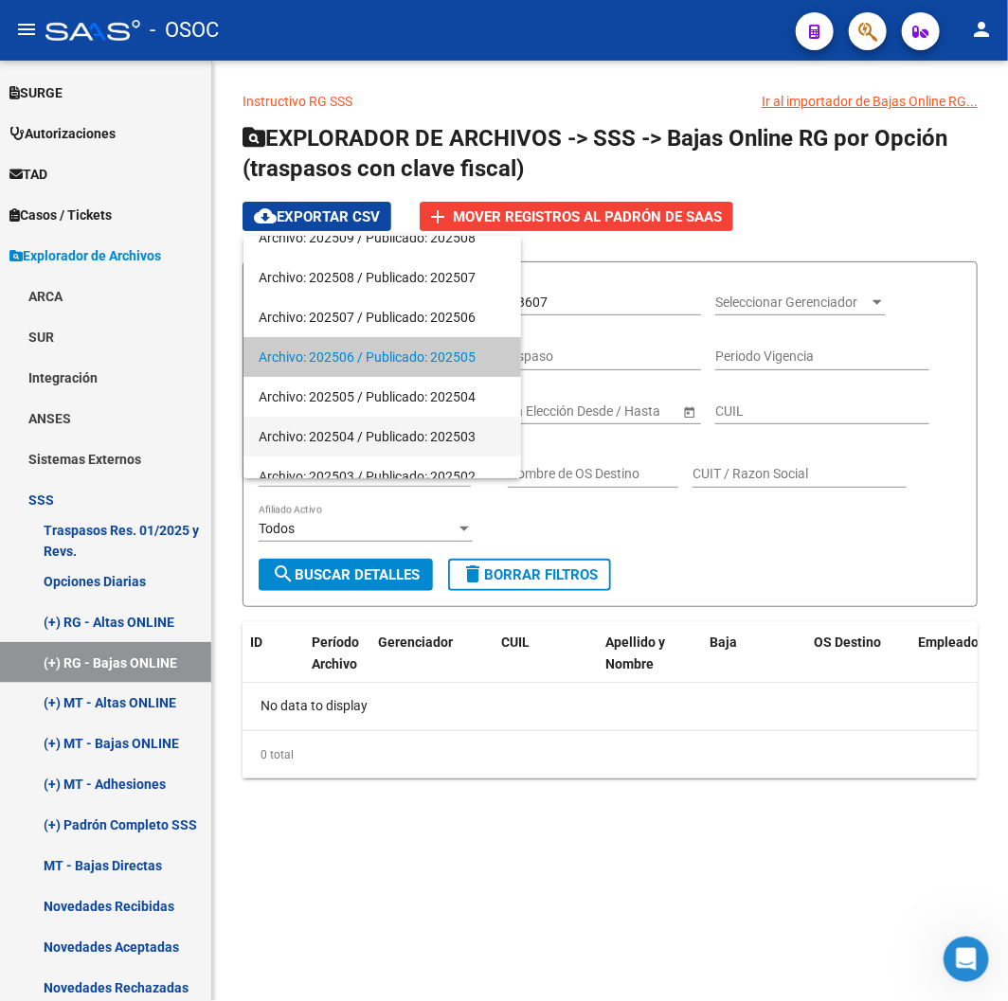
click at [347, 419] on span "Archivo: 202504 / Publicado: 202503" at bounding box center [382, 437] width 247 height 40
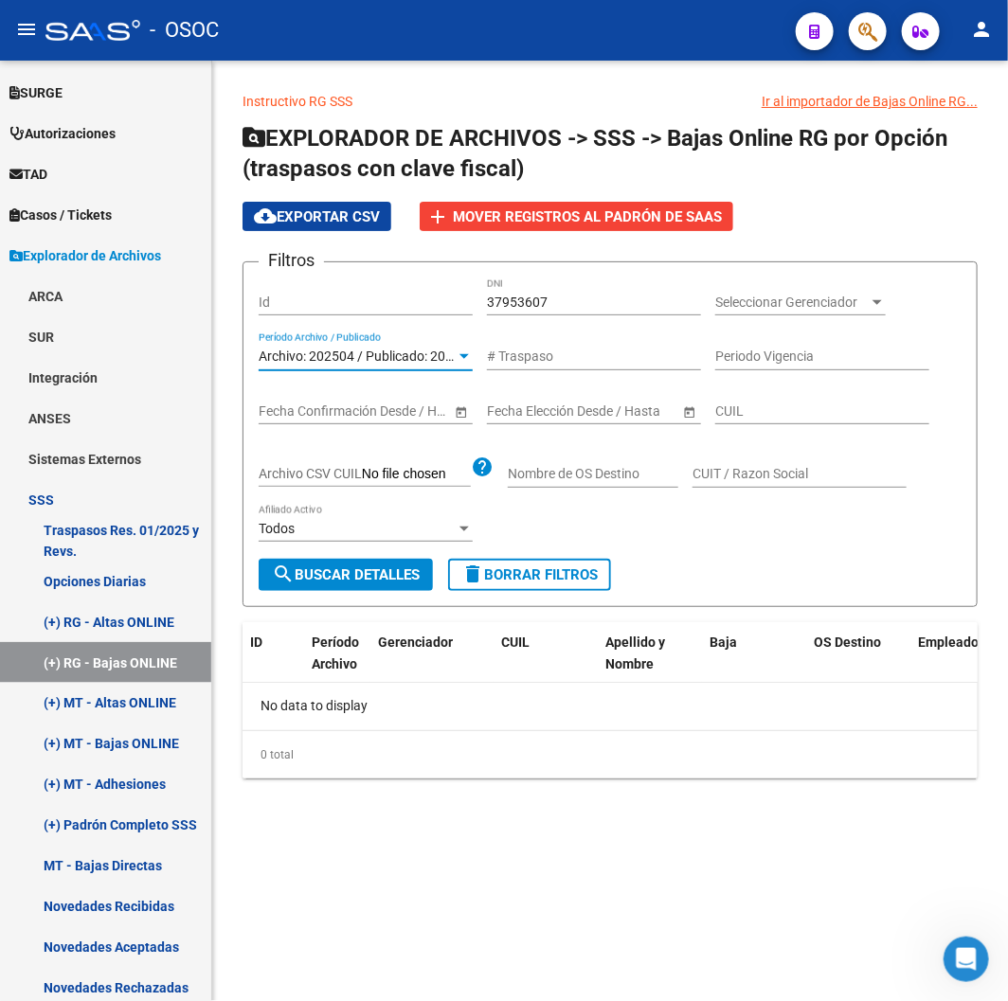
click at [339, 357] on span "Archivo: 202504 / Publicado: 202503" at bounding box center [367, 356] width 217 height 15
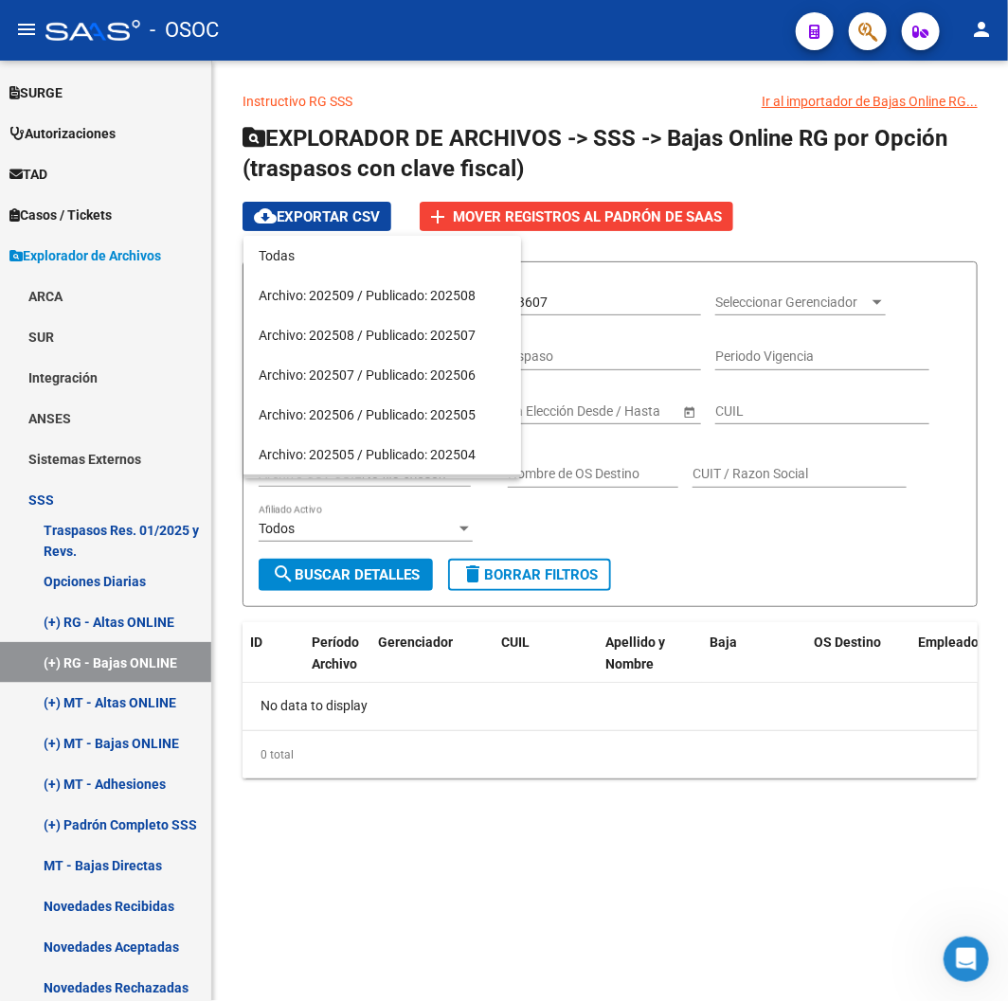
scroll to position [137, 0]
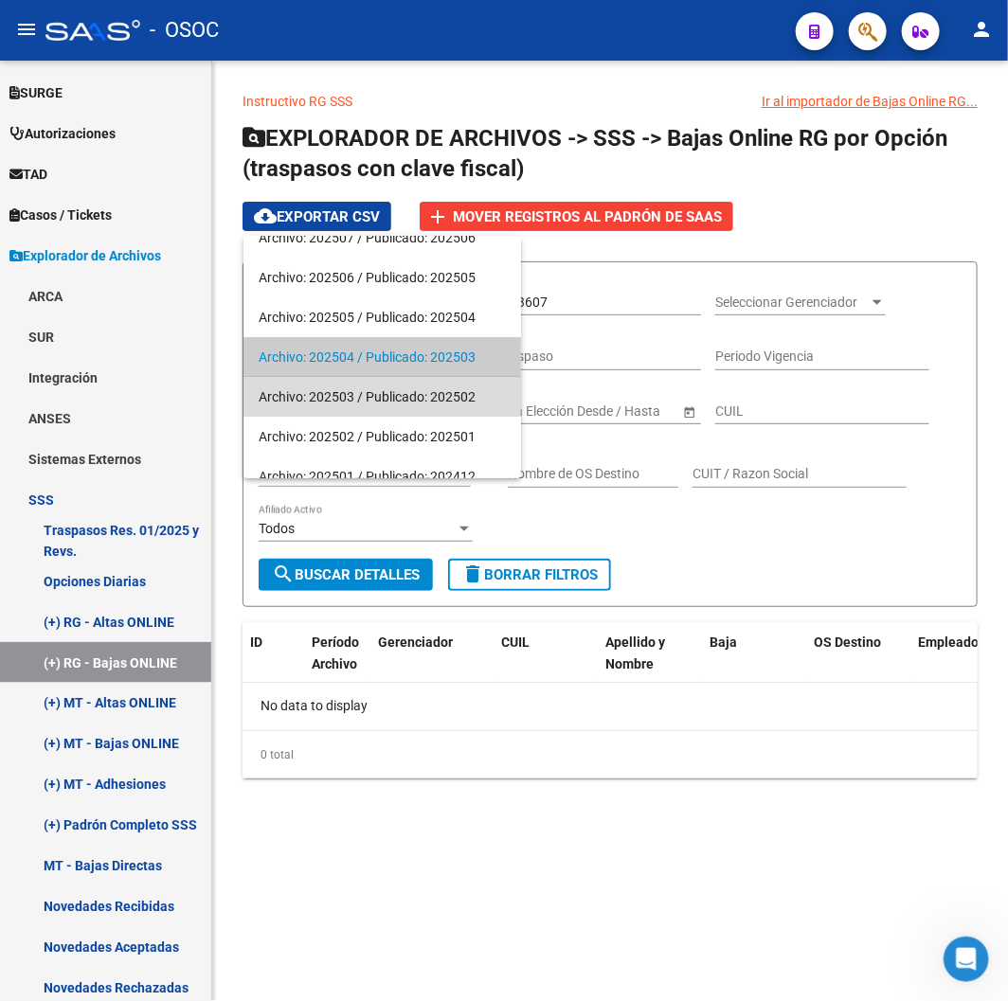
click at [345, 394] on span "Archivo: 202503 / Publicado: 202502" at bounding box center [382, 397] width 247 height 40
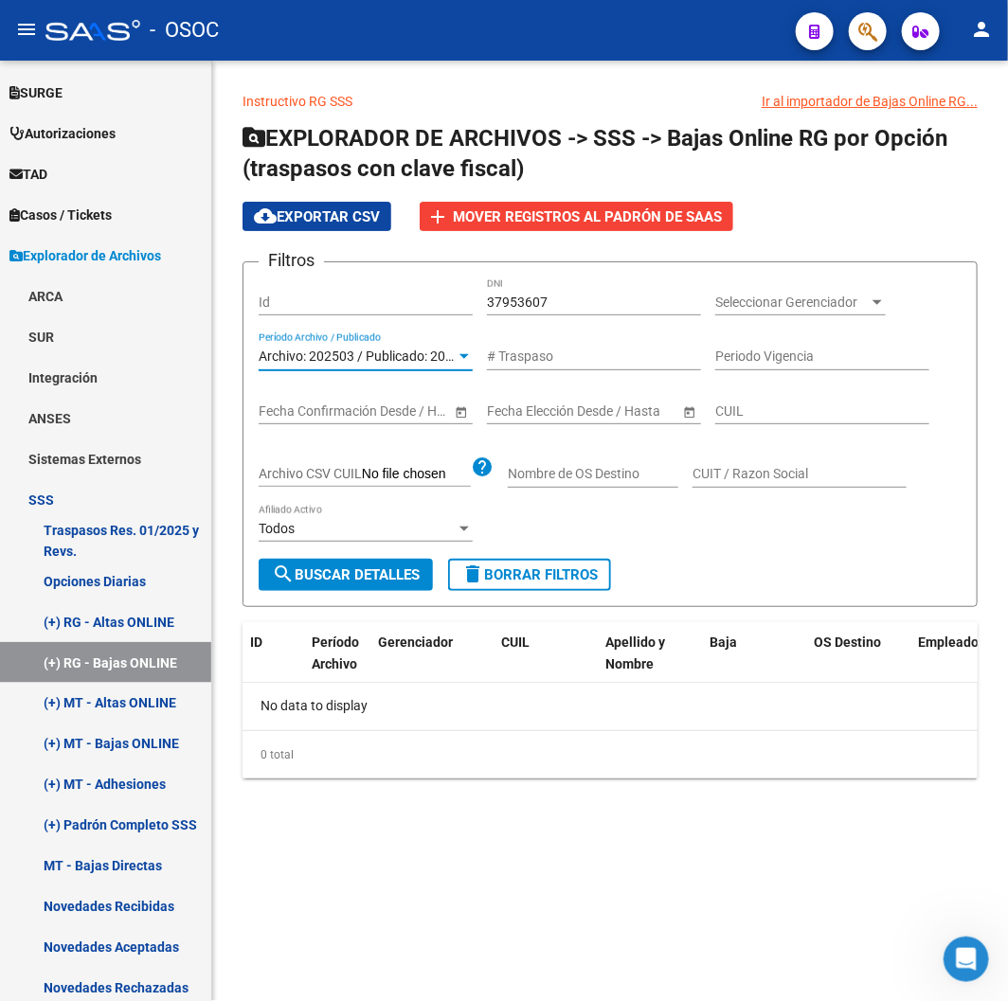
click at [409, 563] on button "search Buscar Detalles" at bounding box center [346, 575] width 174 height 32
click at [389, 380] on div "Archivo: 202503 / Publicado: 202502 Período Archivo / Publicado" at bounding box center [366, 360] width 214 height 54
click at [388, 366] on div "Archivo: 202503 / Publicado: 202502 Período Archivo / Publicado" at bounding box center [366, 352] width 214 height 38
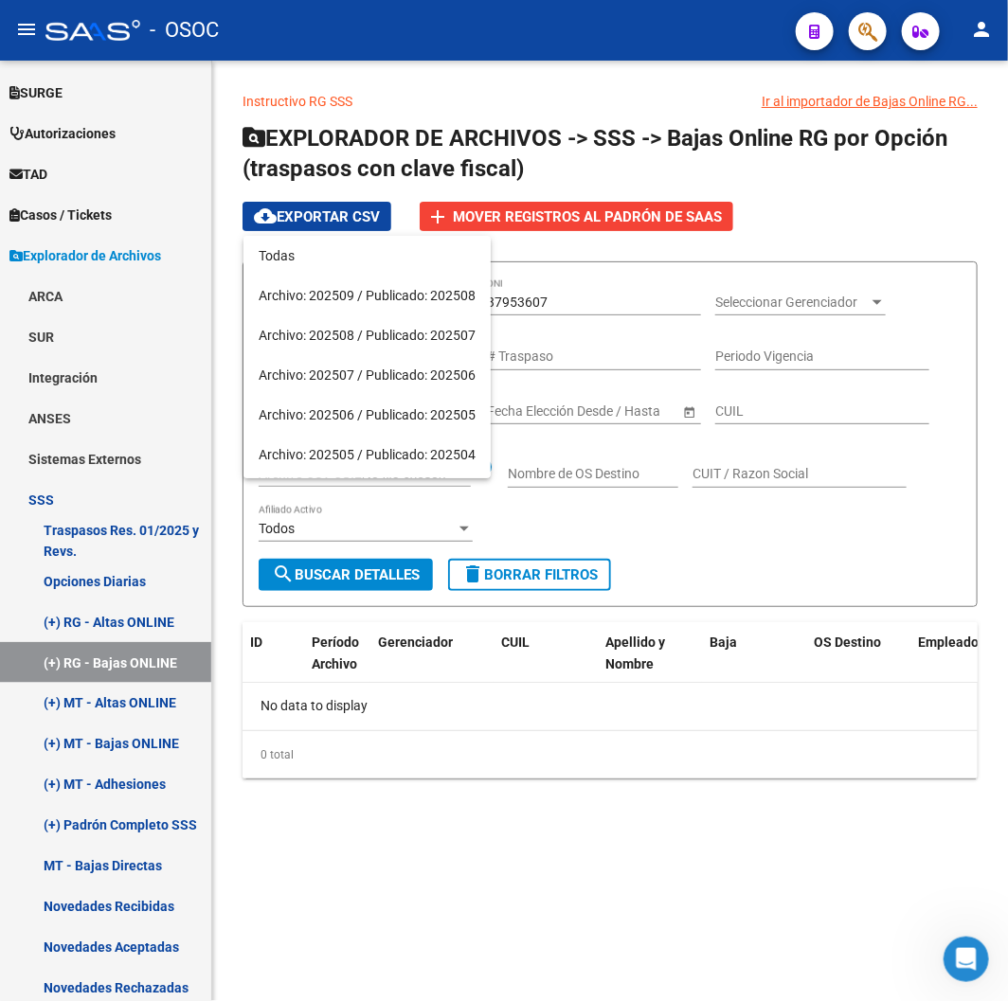
scroll to position [176, 0]
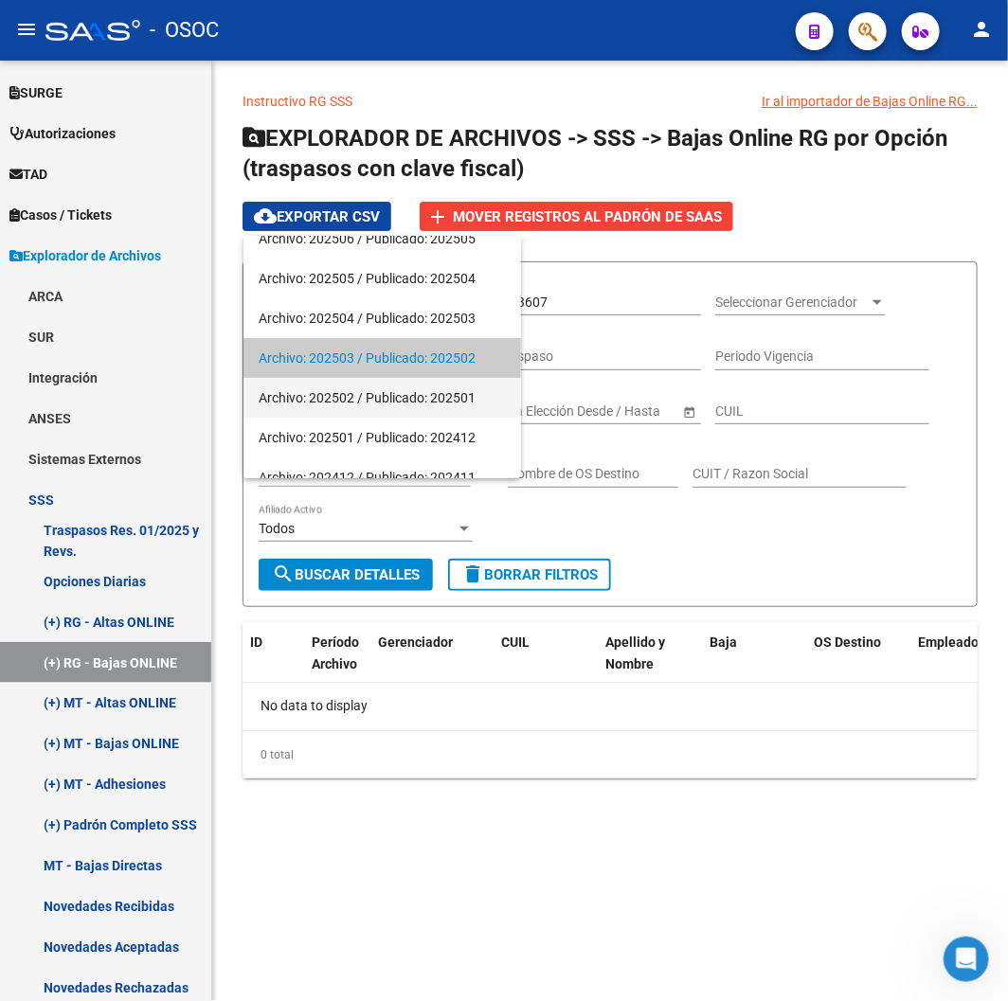
click at [390, 403] on span "Archivo: 202502 / Publicado: 202501" at bounding box center [382, 398] width 247 height 40
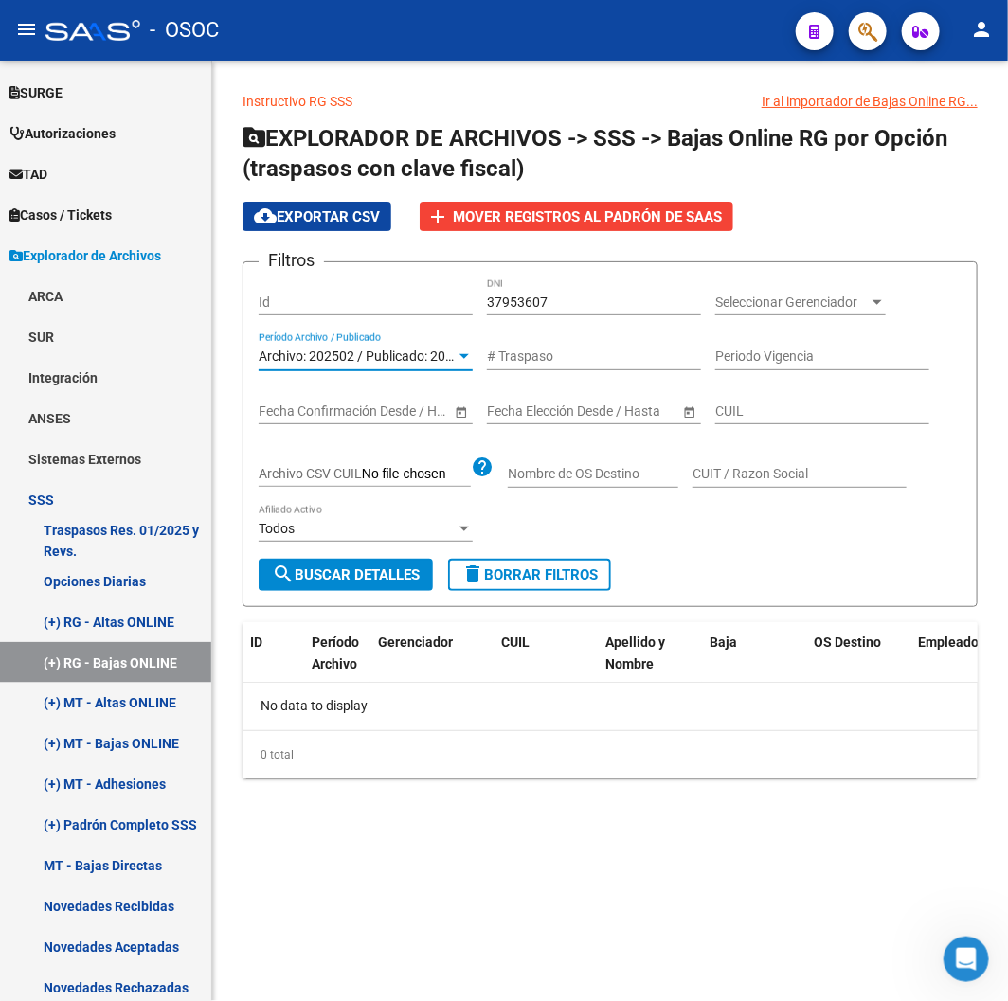
click at [367, 534] on div "Todos" at bounding box center [357, 529] width 197 height 16
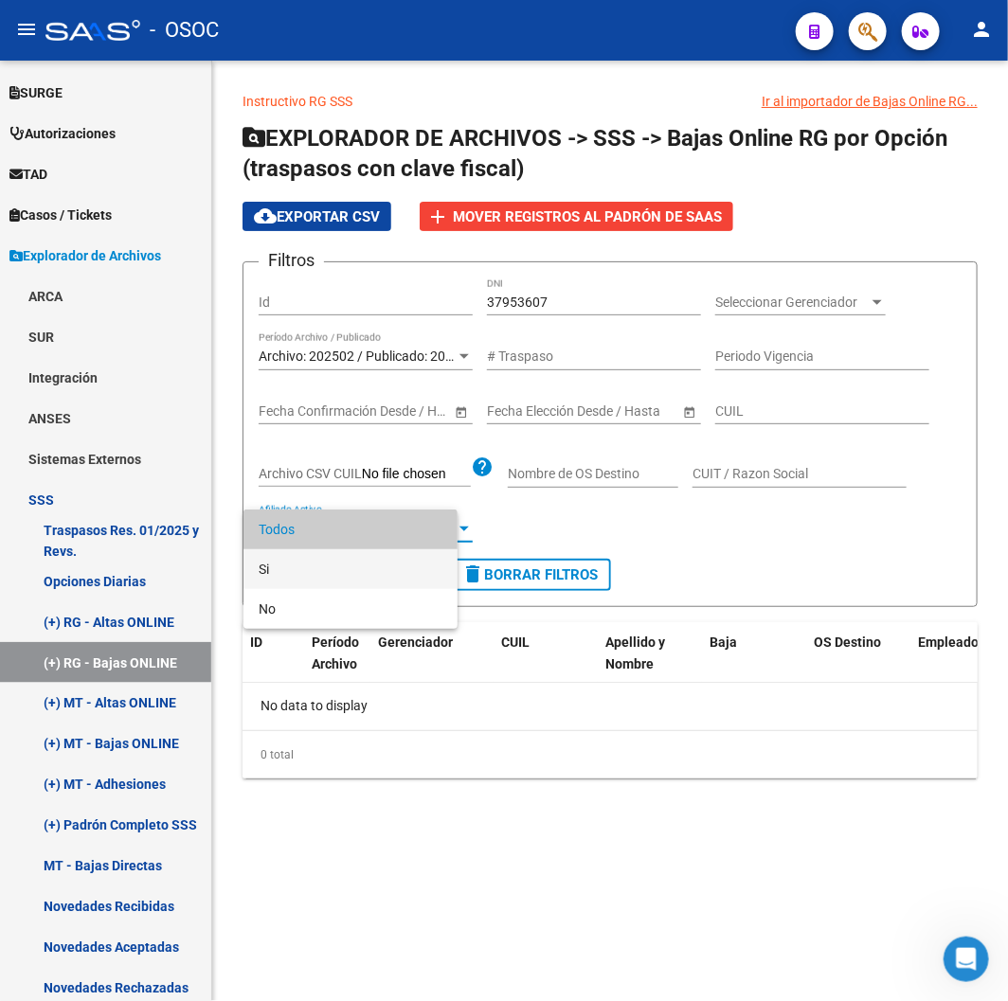
click at [368, 560] on span "Si" at bounding box center [351, 570] width 184 height 40
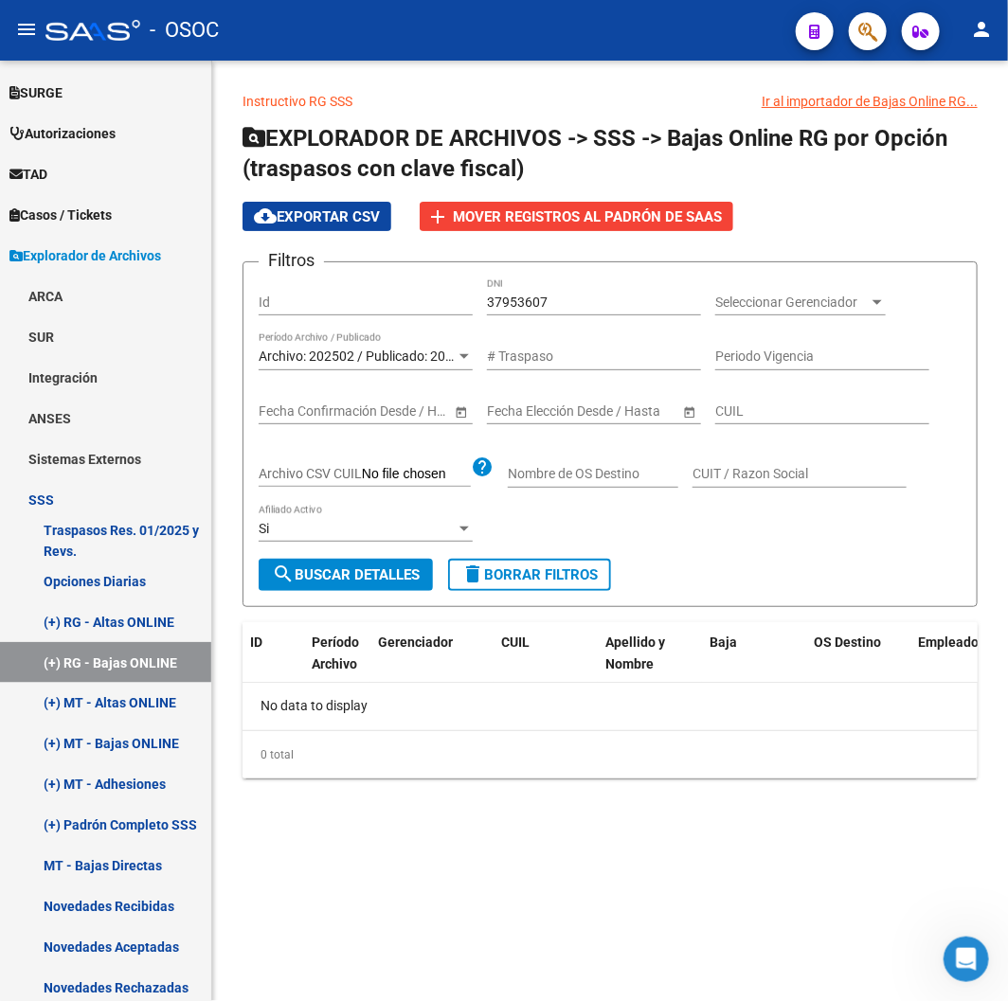
click at [383, 540] on div "Si Afiliado Activo" at bounding box center [366, 523] width 214 height 38
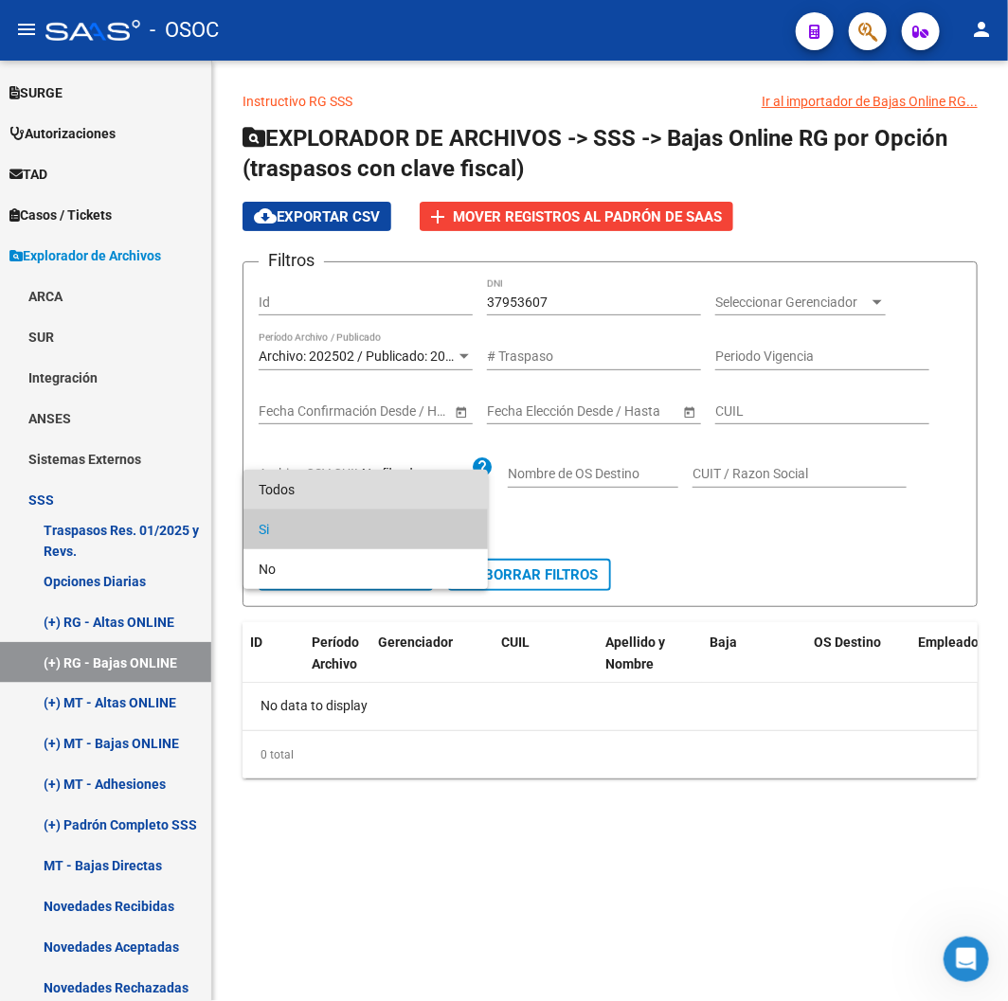
click at [371, 508] on span "Todos" at bounding box center [366, 490] width 214 height 40
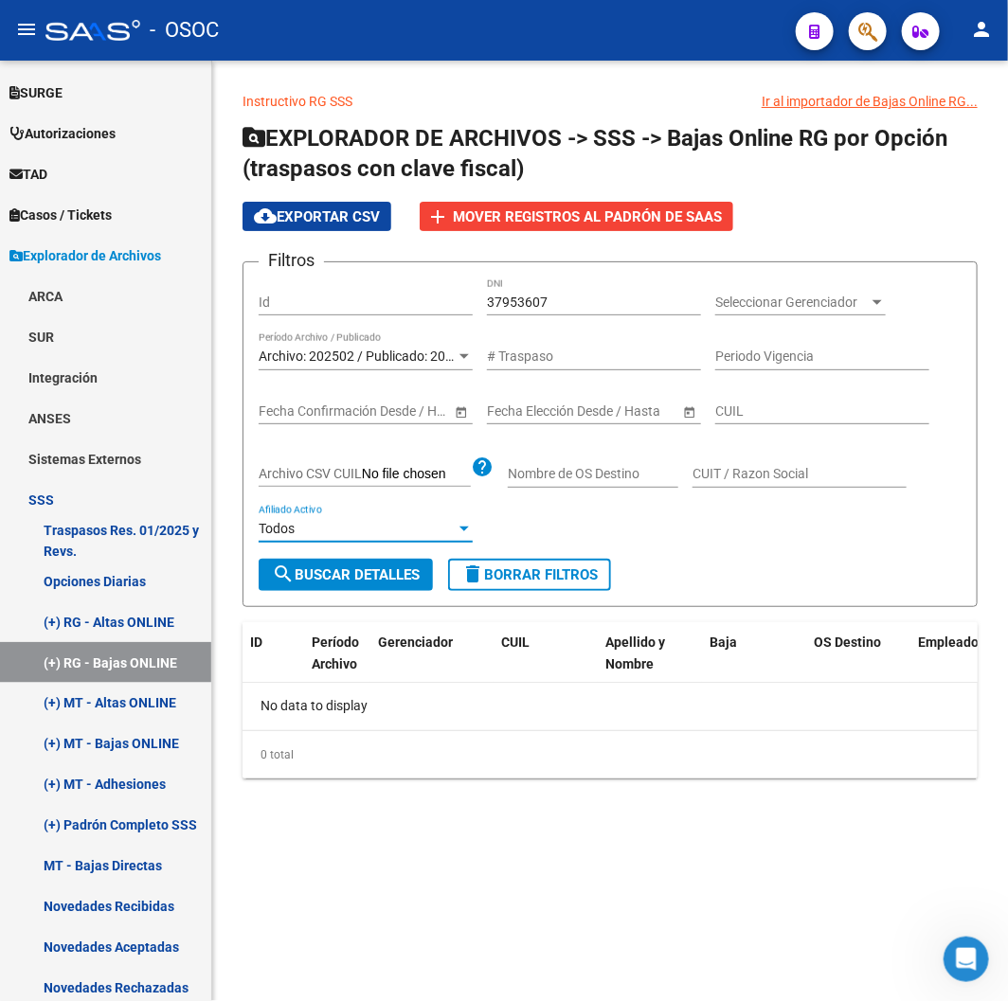
click at [383, 576] on span "search Buscar Detalles" at bounding box center [346, 575] width 148 height 17
click at [597, 292] on div "37953607 DNI" at bounding box center [594, 297] width 214 height 38
click at [405, 372] on div "Archivo: 202502 / Publicado: 202501 Período Archivo / Publicado" at bounding box center [366, 360] width 214 height 54
click at [404, 358] on span "Archivo: 202502 / Publicado: 202501" at bounding box center [367, 356] width 217 height 15
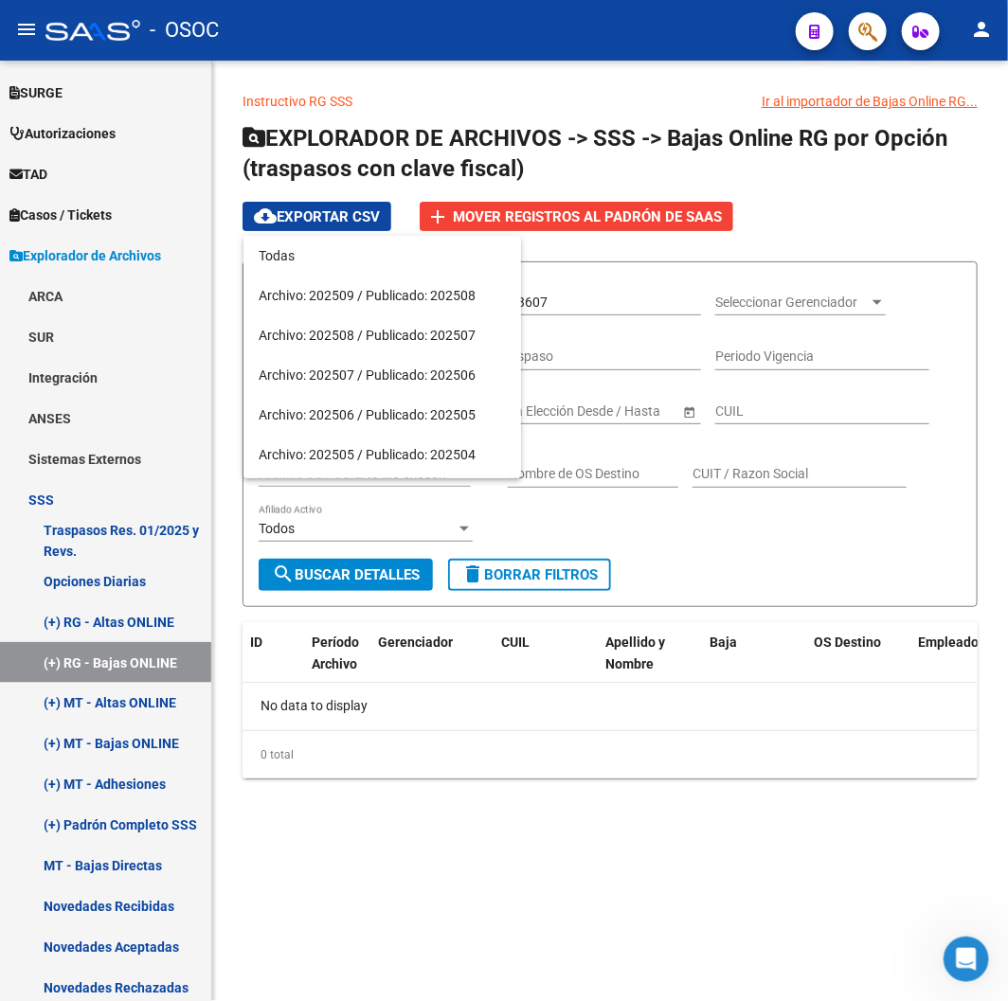
scroll to position [216, 0]
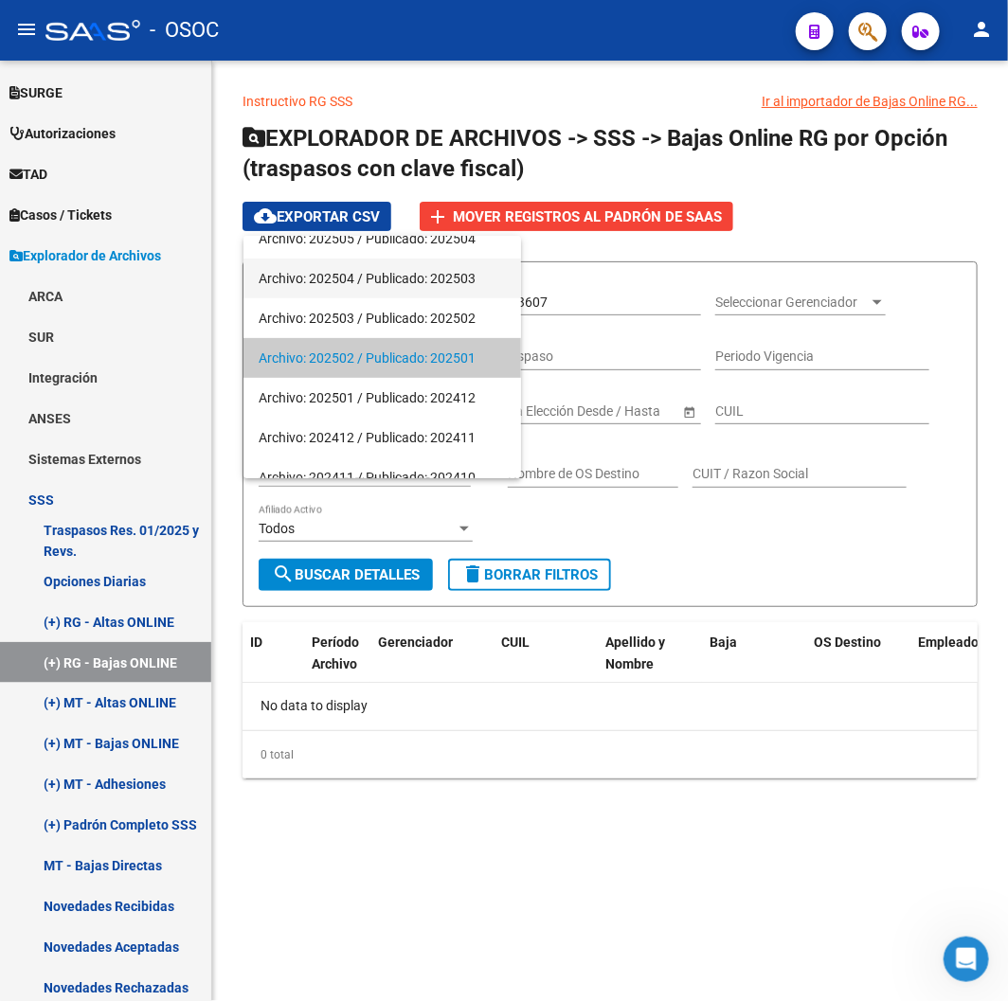
click at [357, 287] on span "Archivo: 202504 / Publicado: 202503" at bounding box center [382, 279] width 247 height 40
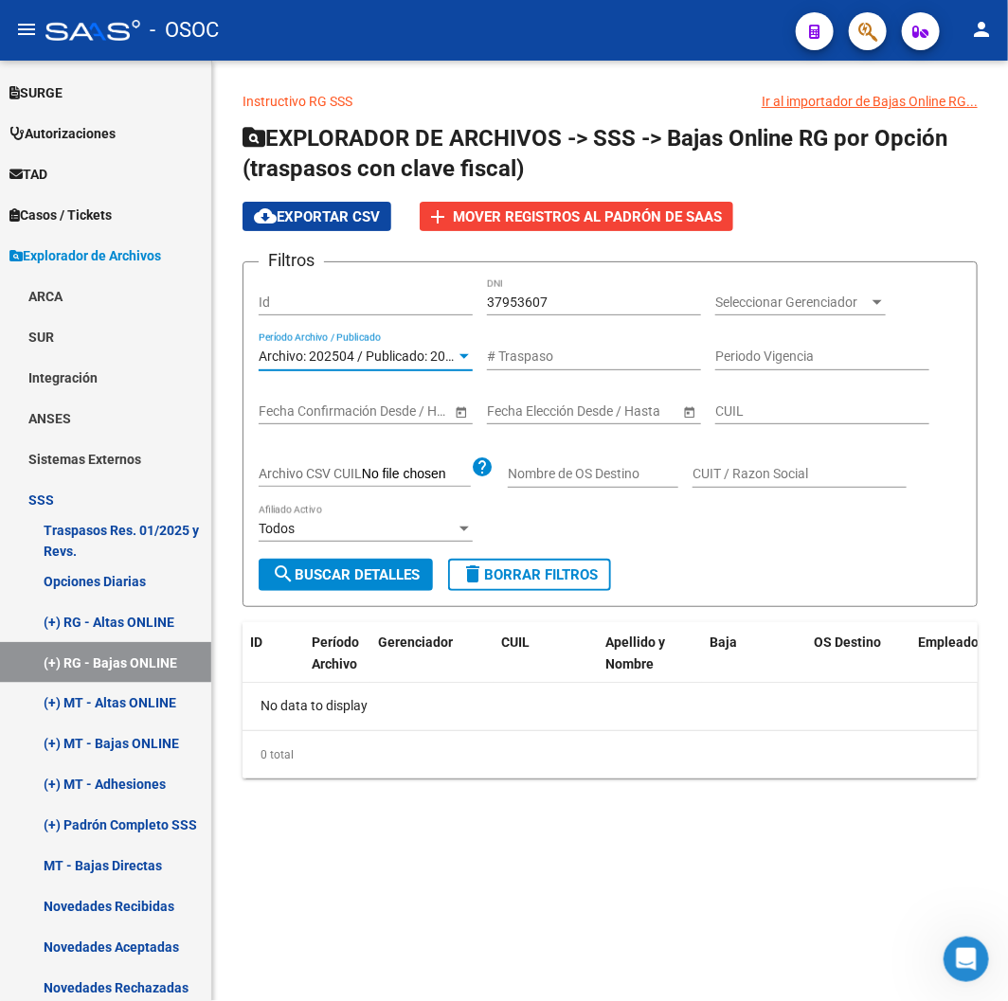
click at [314, 597] on form "Filtros Id 37953607 DNI Seleccionar Gerenciador Seleccionar Gerenciador Archivo…" at bounding box center [610, 434] width 735 height 346
click at [313, 583] on button "search Buscar Detalles" at bounding box center [346, 575] width 174 height 32
click at [405, 358] on span "Archivo: 202504 / Publicado: 202503" at bounding box center [367, 356] width 217 height 15
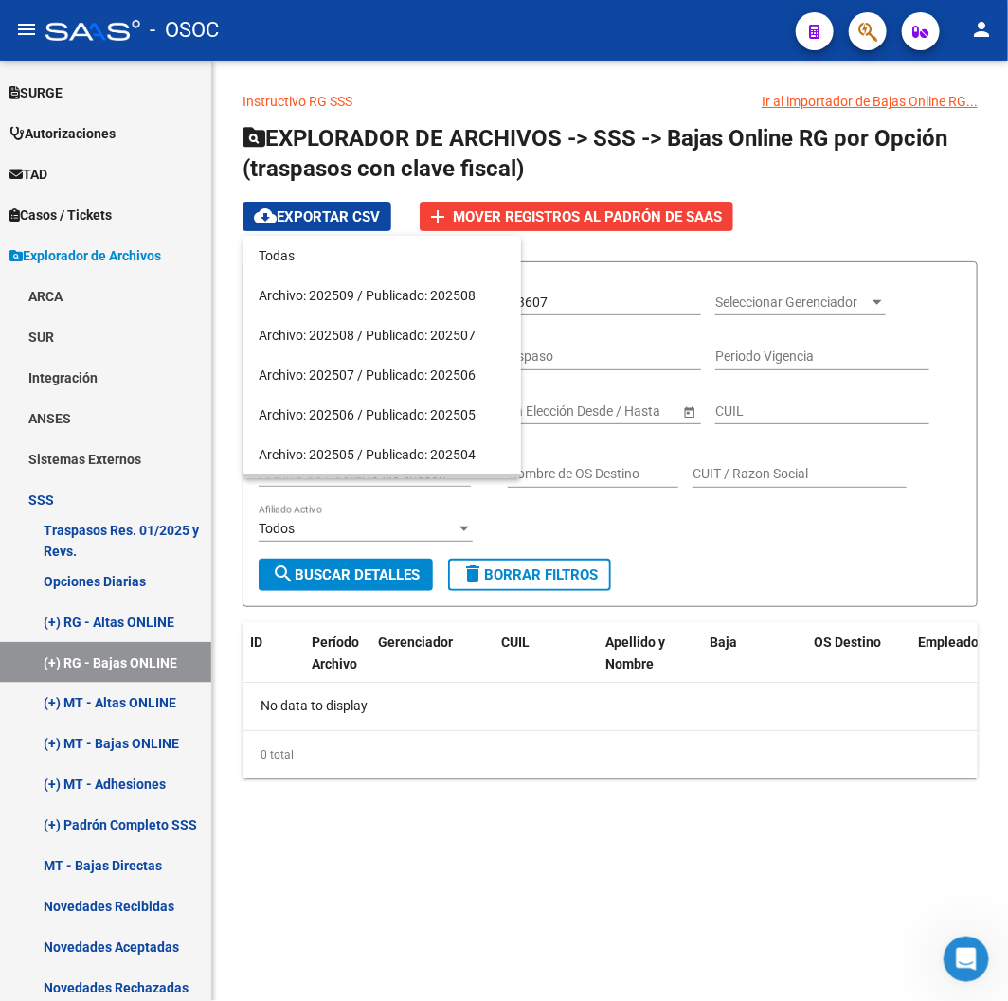
scroll to position [137, 0]
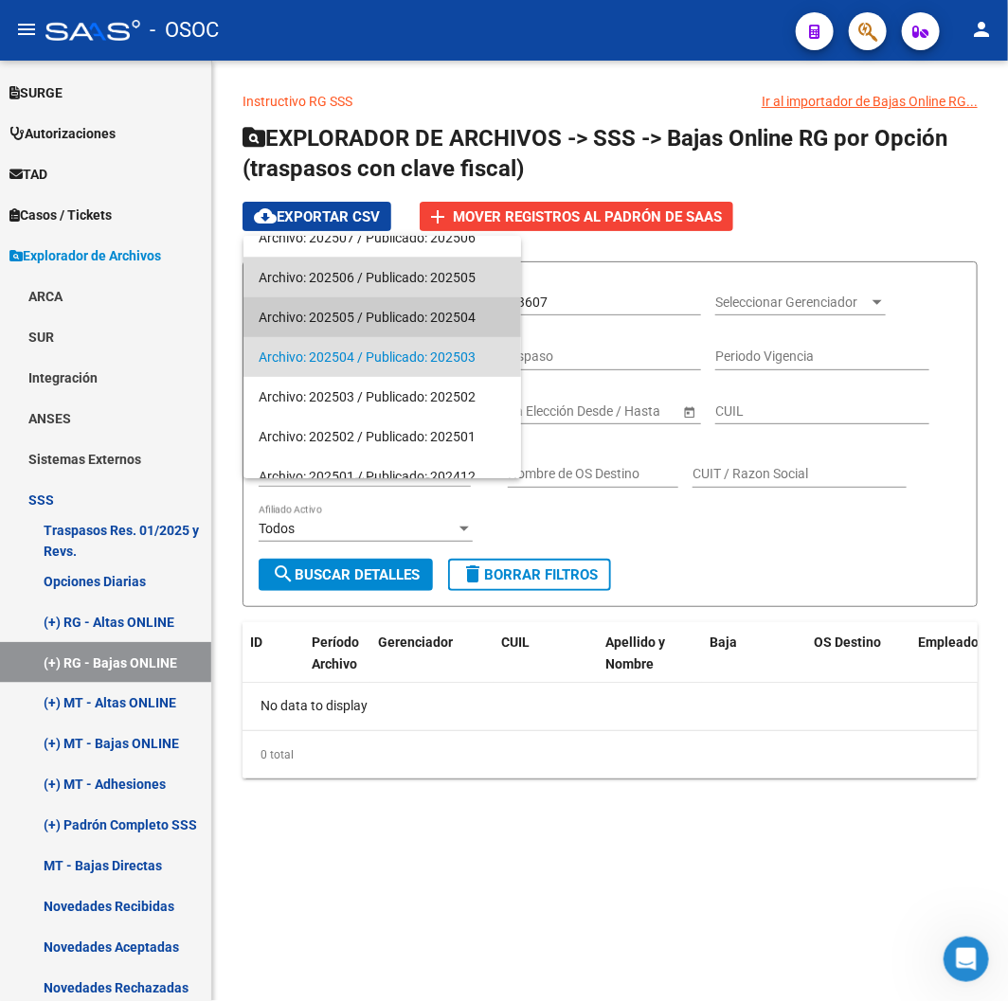
click at [360, 291] on span "Archivo: 202506 / Publicado: 202505" at bounding box center [382, 278] width 247 height 40
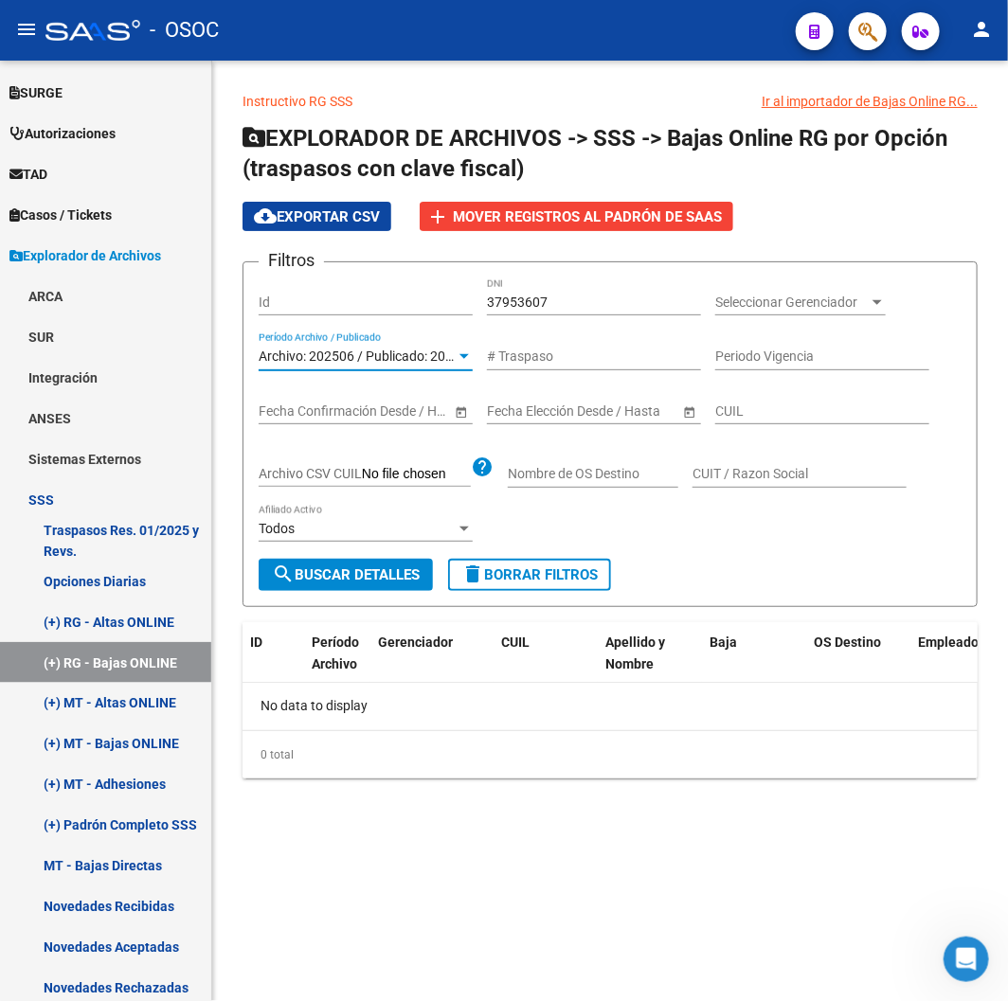
click at [396, 568] on span "search Buscar Detalles" at bounding box center [346, 575] width 148 height 17
click at [343, 343] on div "Archivo: 202506 / Publicado: 202505 Período Archivo / Publicado" at bounding box center [366, 352] width 214 height 38
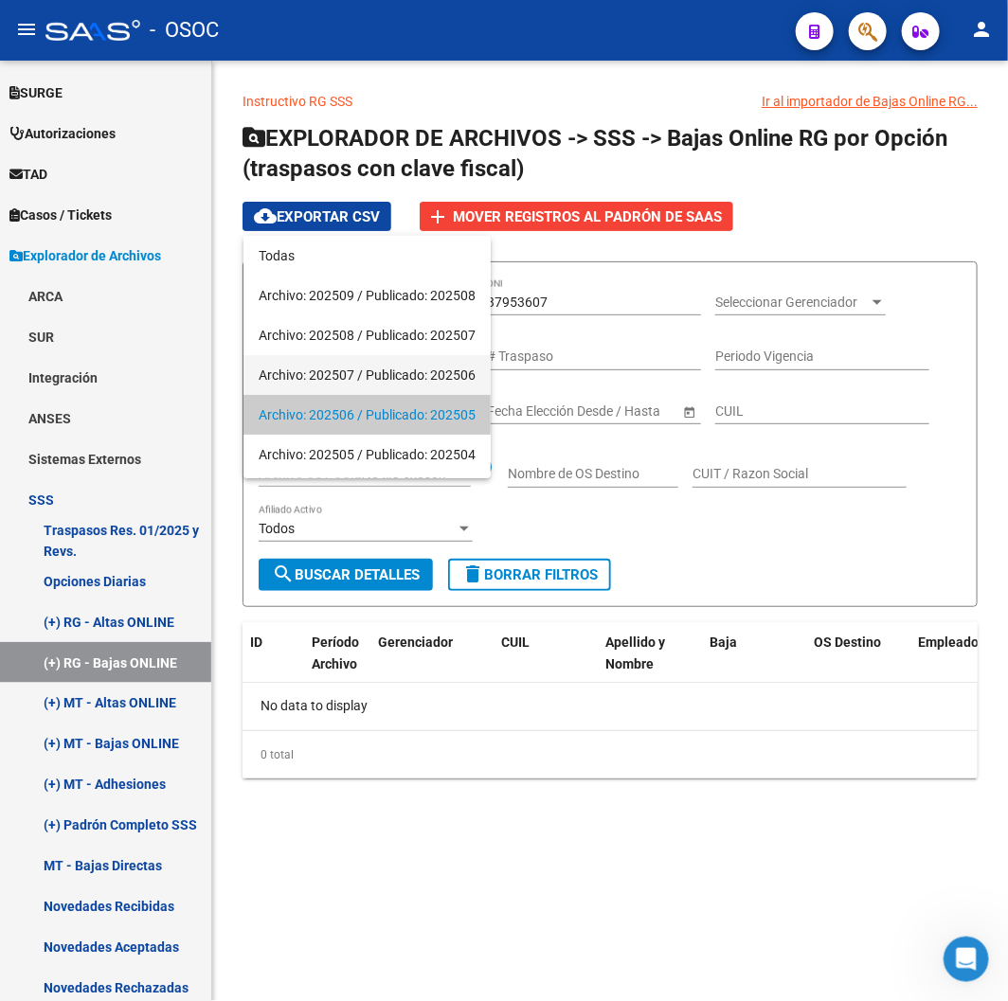
scroll to position [58, 0]
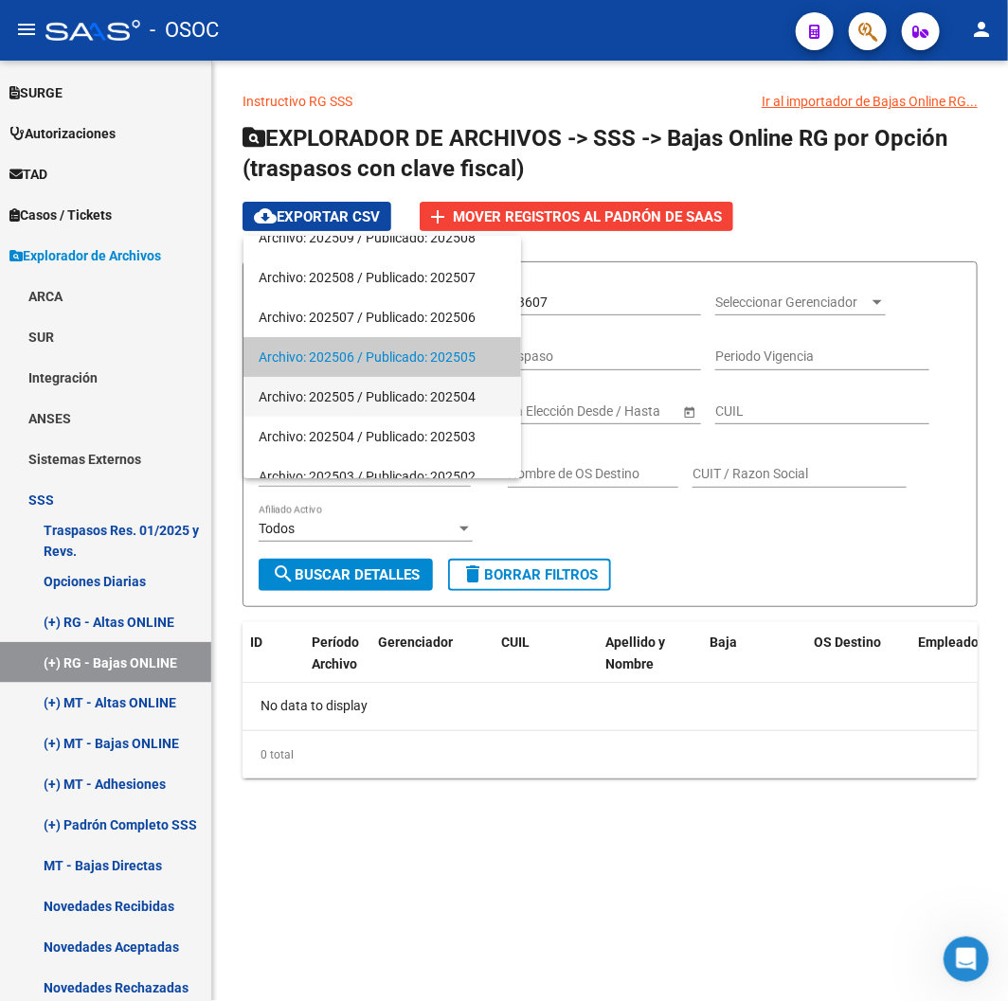
click at [342, 391] on span "Archivo: 202505 / Publicado: 202504" at bounding box center [382, 397] width 247 height 40
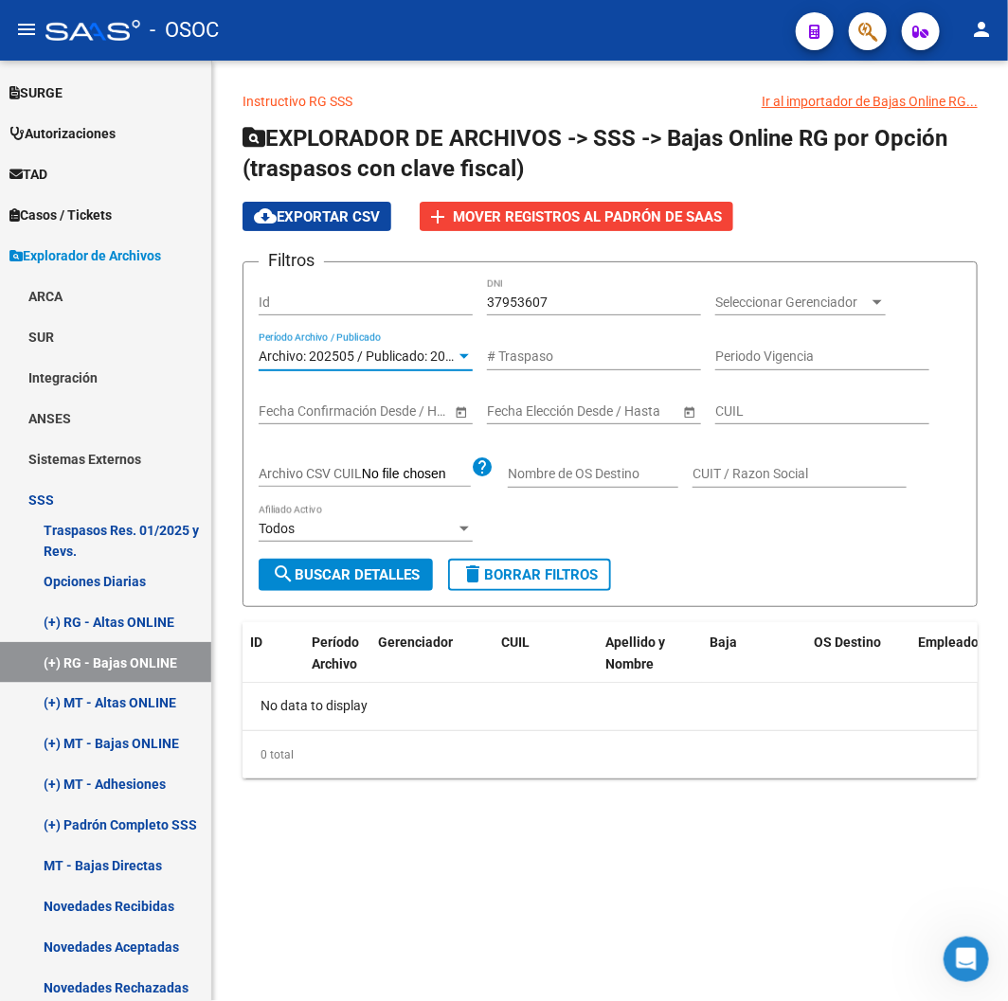
click at [367, 588] on button "search Buscar Detalles" at bounding box center [346, 575] width 174 height 32
click at [351, 352] on span "Archivo: 202505 / Publicado: 202504" at bounding box center [367, 356] width 217 height 15
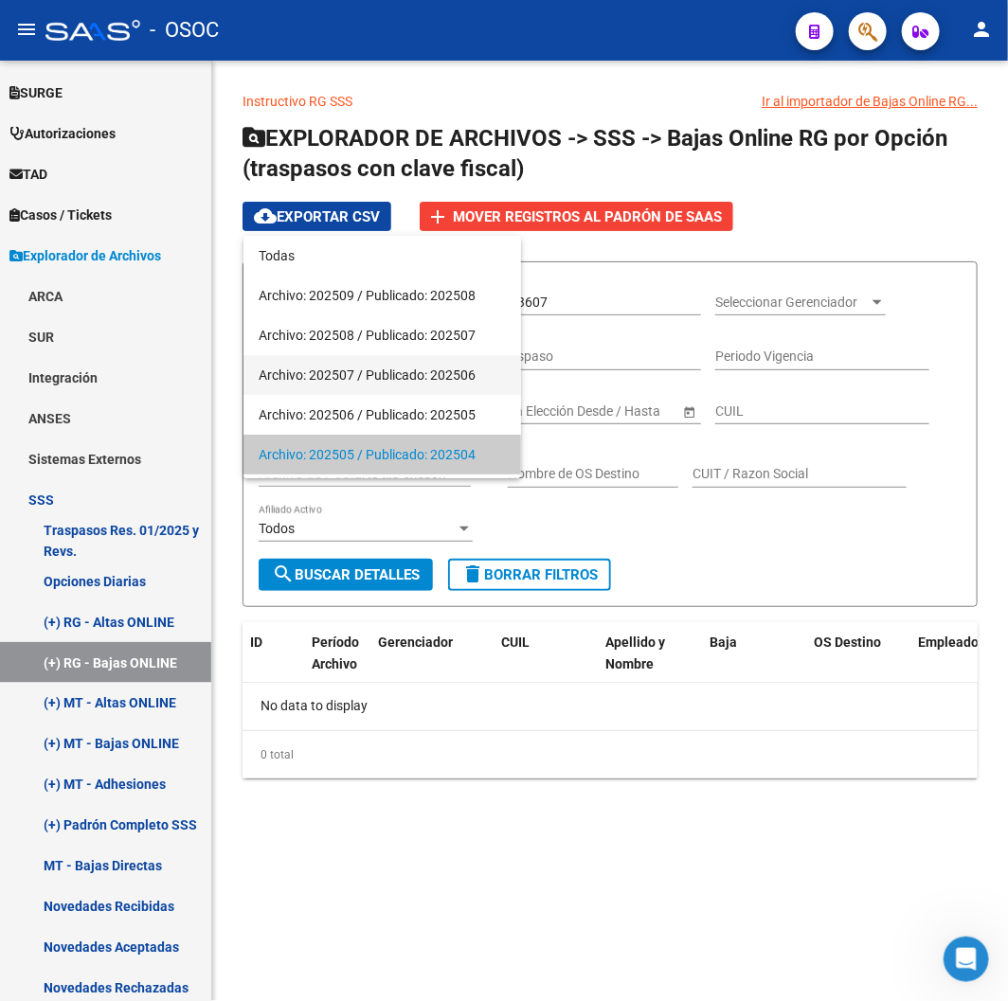
scroll to position [98, 0]
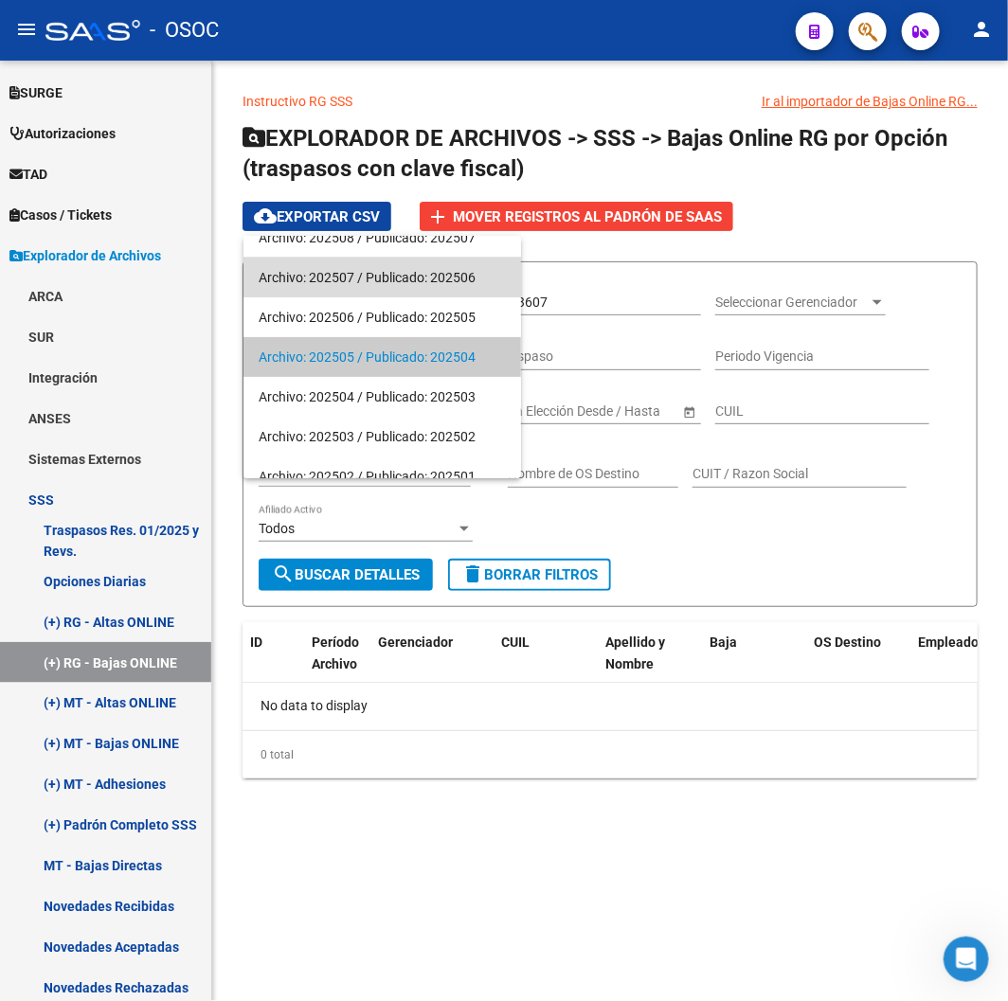
click at [431, 287] on span "Archivo: 202507 / Publicado: 202506" at bounding box center [382, 278] width 247 height 40
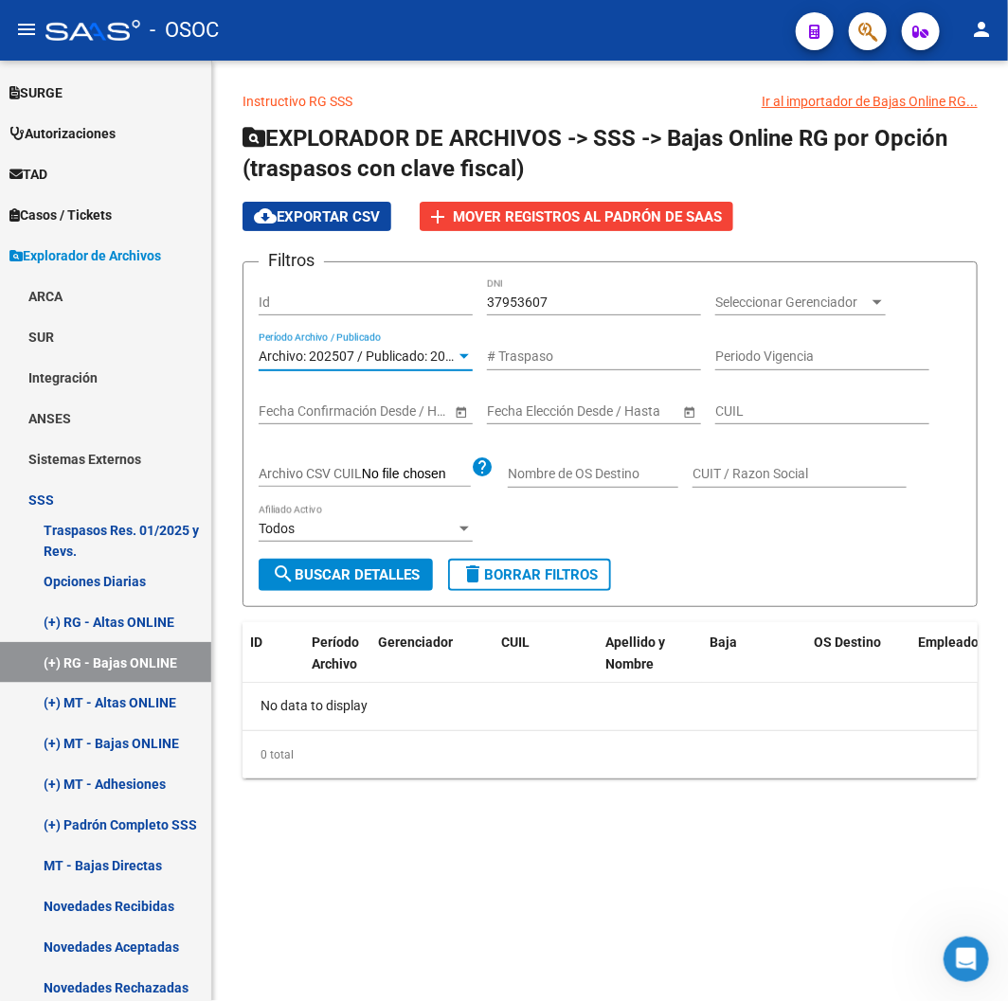
click at [382, 574] on span "search Buscar Detalles" at bounding box center [346, 575] width 148 height 17
click at [382, 328] on div "Id" at bounding box center [366, 305] width 214 height 54
click at [382, 337] on div "Archivo: 202507 / Publicado: 202506 Período Archivo / Publicado" at bounding box center [366, 352] width 214 height 38
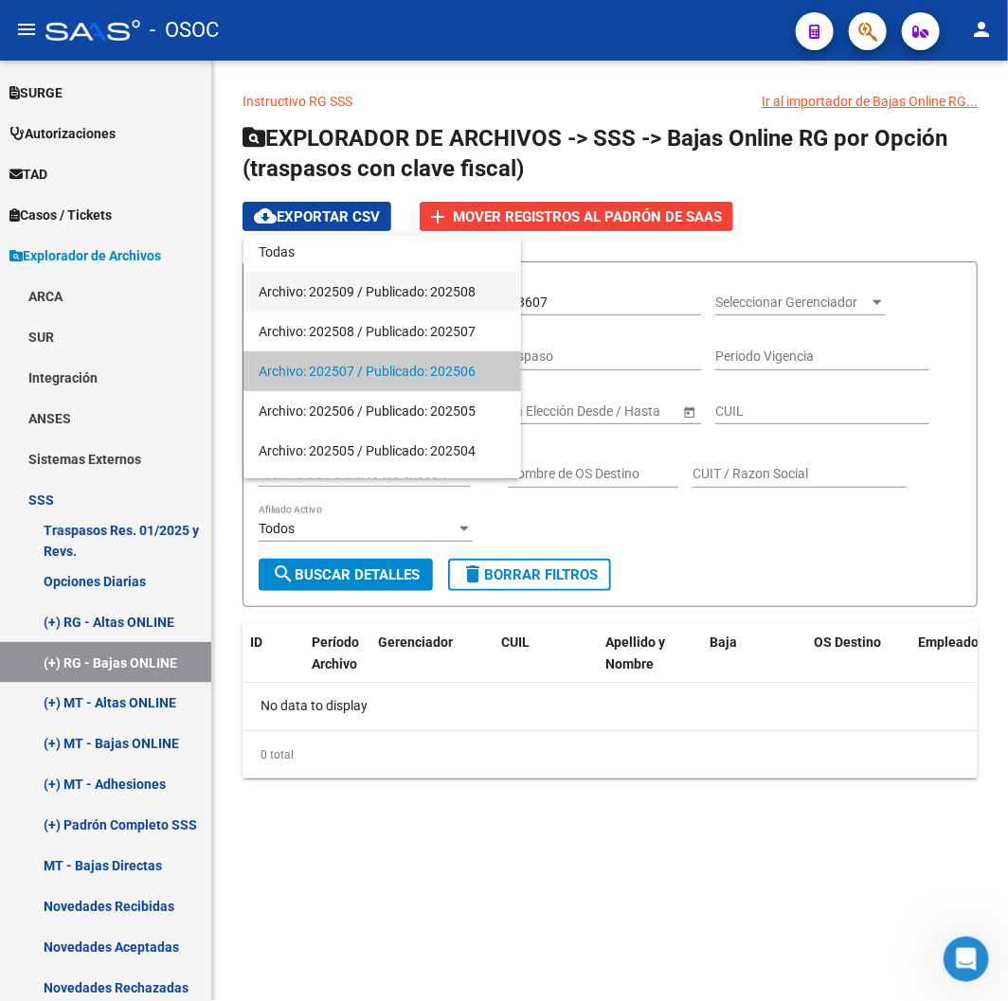
scroll to position [0, 0]
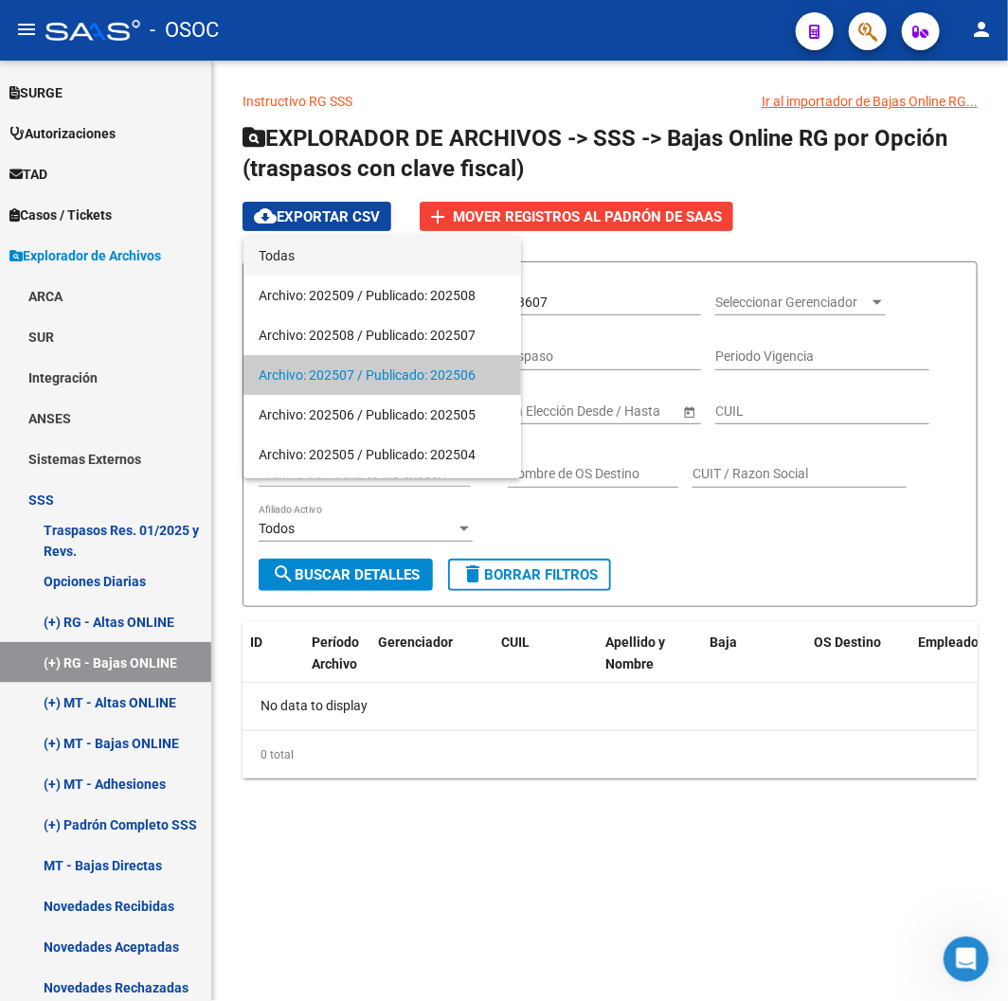
click at [356, 266] on span "Todas" at bounding box center [382, 256] width 247 height 40
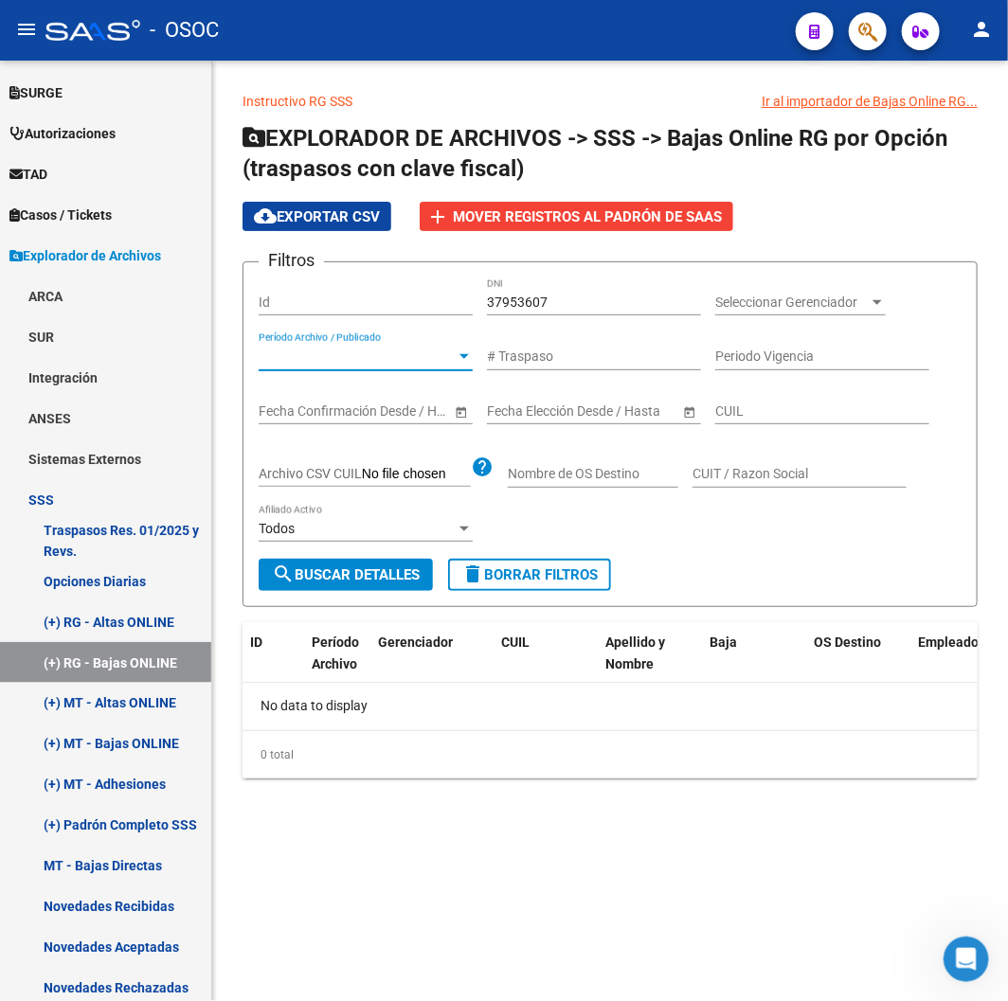
click at [427, 578] on button "search Buscar Detalles" at bounding box center [346, 575] width 174 height 32
click at [614, 311] on div "37953607 DNI" at bounding box center [594, 297] width 214 height 38
click at [611, 305] on input "37953607" at bounding box center [594, 303] width 214 height 16
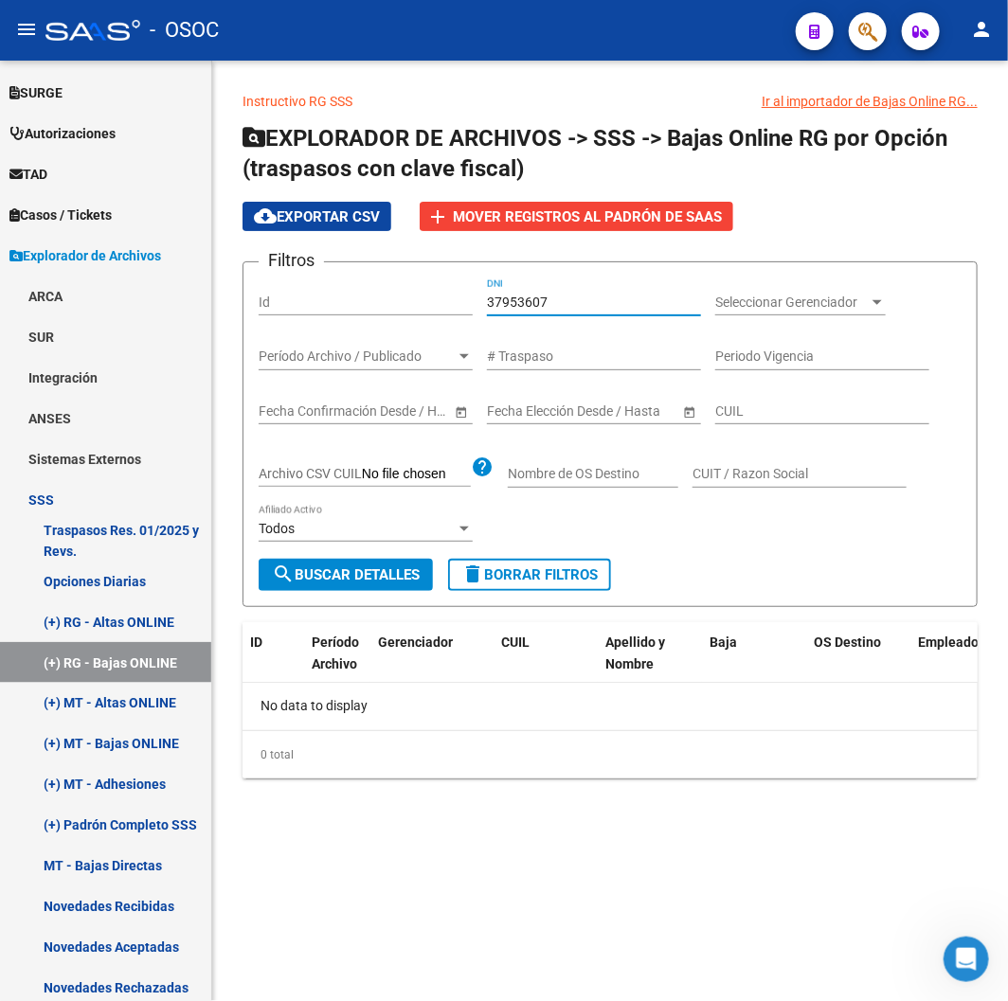
click at [611, 305] on input "37953607" at bounding box center [594, 303] width 214 height 16
type input "3"
click at [876, 361] on input "Periodo Vigencia" at bounding box center [822, 357] width 214 height 16
paste input "20132438618"
click at [876, 361] on input "20132438618" at bounding box center [822, 357] width 214 height 16
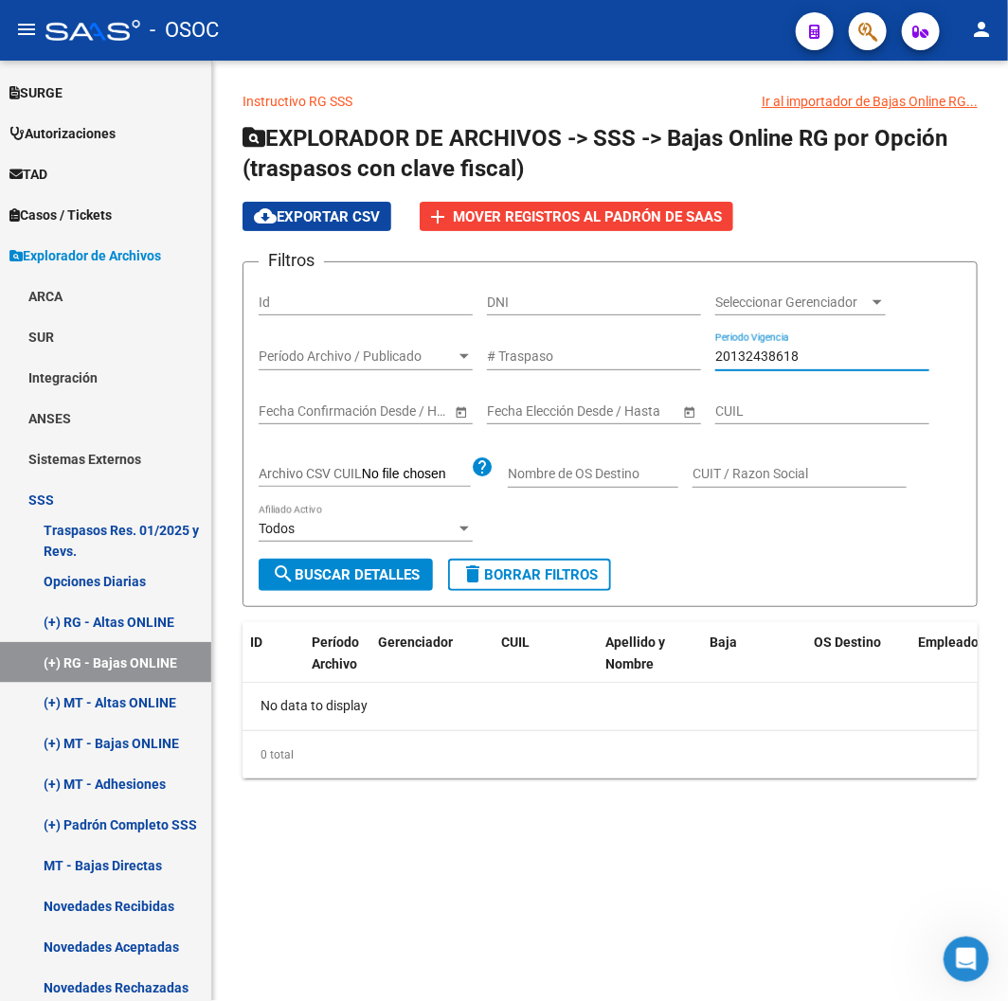
click at [876, 361] on input "20132438618" at bounding box center [822, 357] width 214 height 16
type input "2"
click at [786, 419] on input "CUIL" at bounding box center [822, 412] width 214 height 16
paste input "20-13243861-8"
click at [763, 261] on form "Filtros Id DNI Seleccionar Gerenciador Seleccionar Gerenciador Período Archivo …" at bounding box center [610, 434] width 735 height 346
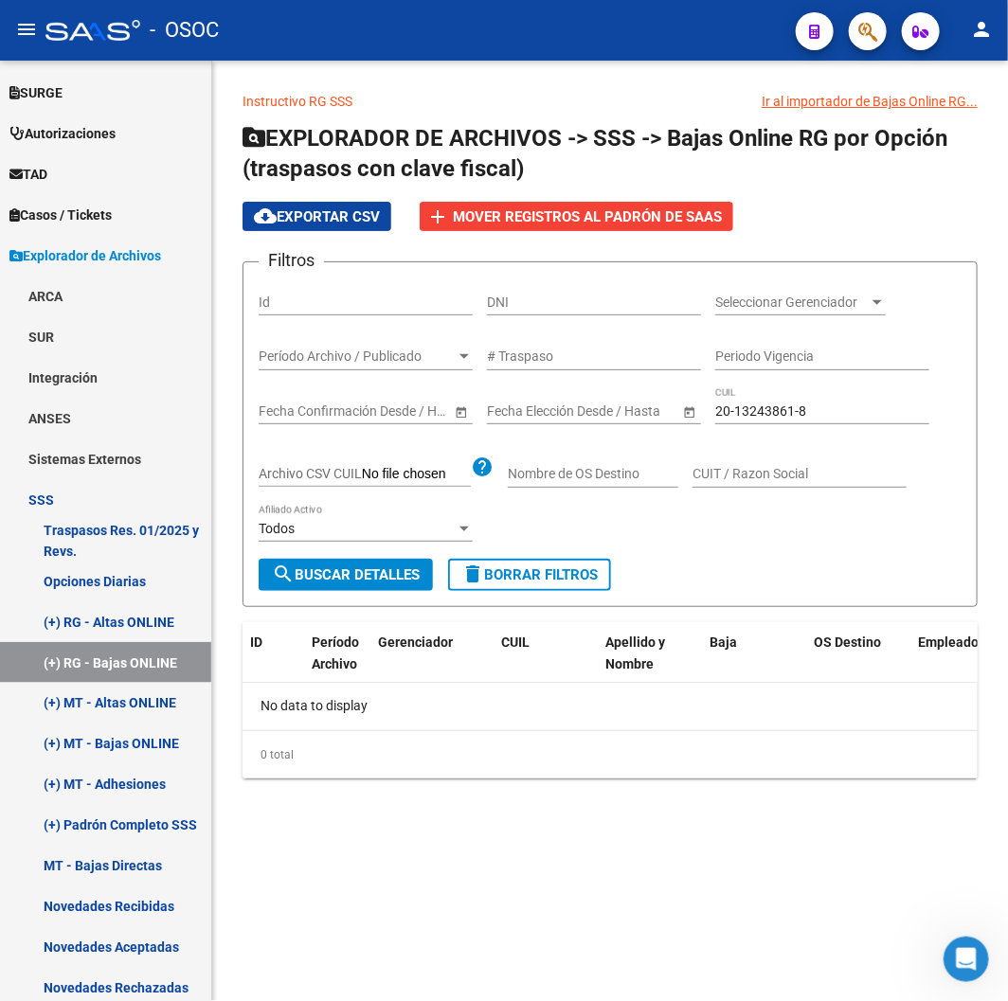
click at [775, 305] on span "Seleccionar Gerenciador" at bounding box center [791, 303] width 153 height 16
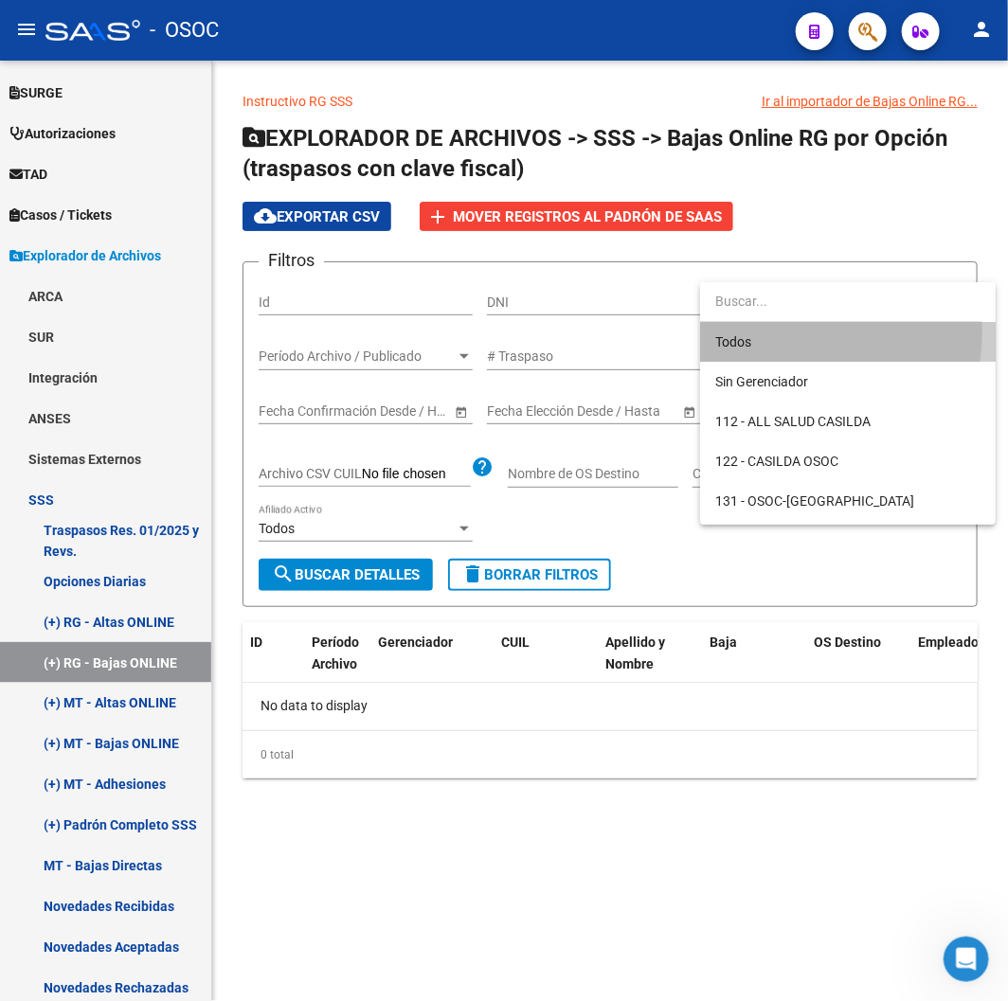
click at [746, 329] on span "Todos" at bounding box center [847, 342] width 265 height 40
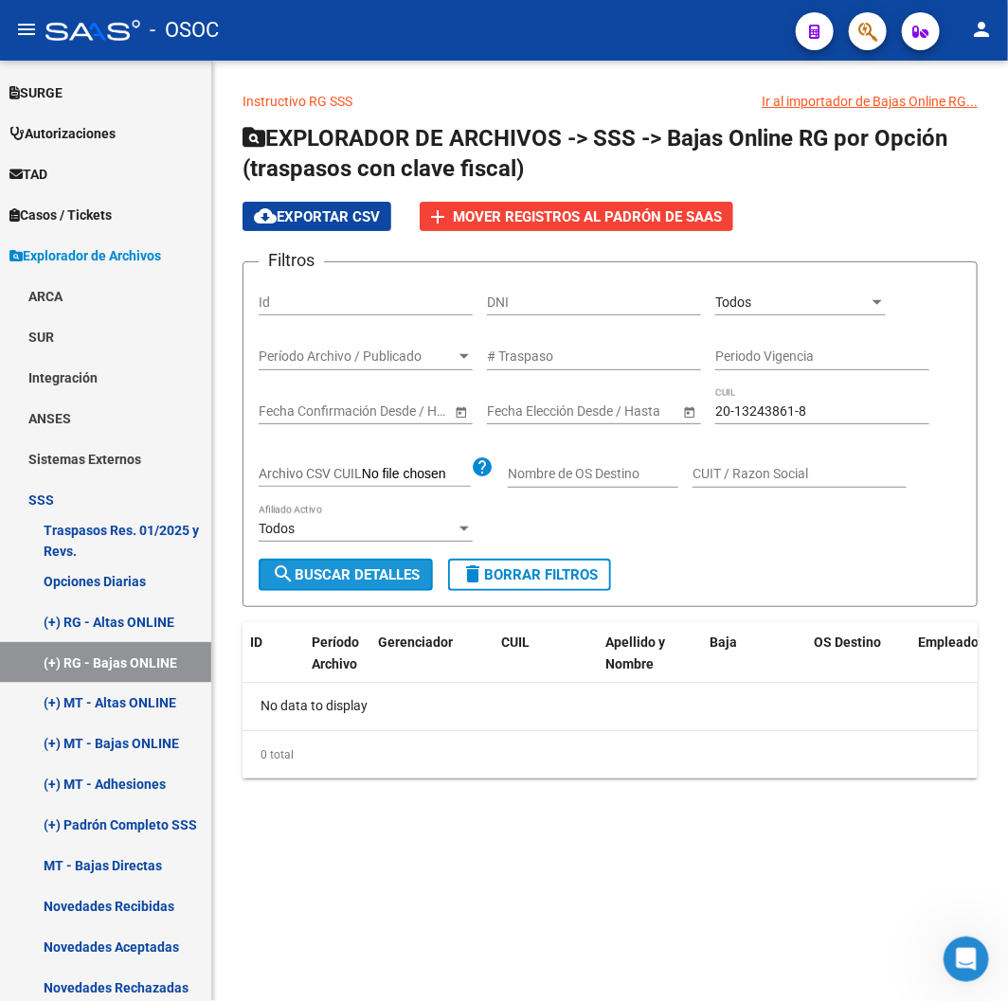
click at [279, 588] on button "search Buscar Detalles" at bounding box center [346, 575] width 174 height 32
click at [361, 398] on div "Fecha inicio – Fecha fin Fecha Confirmación Desde / Hasta" at bounding box center [355, 406] width 192 height 38
click at [479, 546] on div "Filtros Id DNI Todos Seleccionar Gerenciador Período Archivo / Publicado Períod…" at bounding box center [610, 418] width 703 height 281
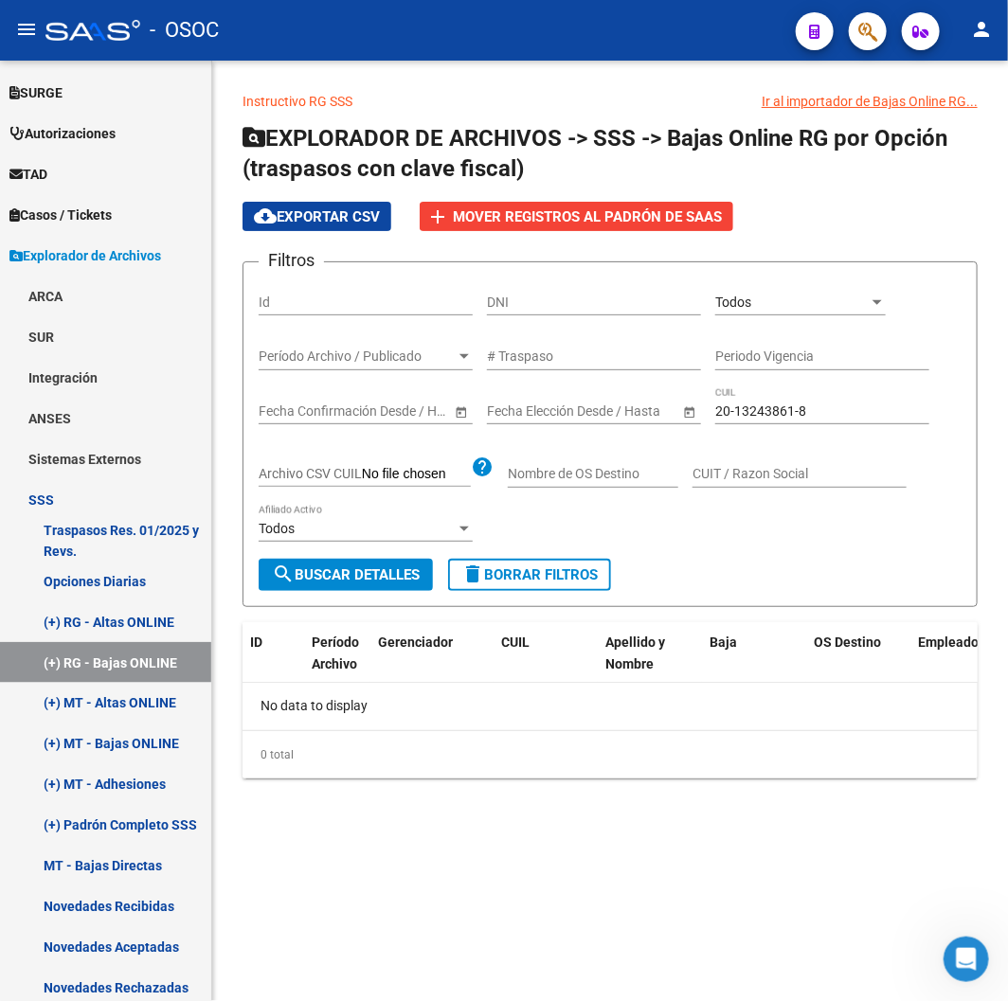
click at [333, 351] on span "Período Archivo / Publicado" at bounding box center [357, 357] width 197 height 16
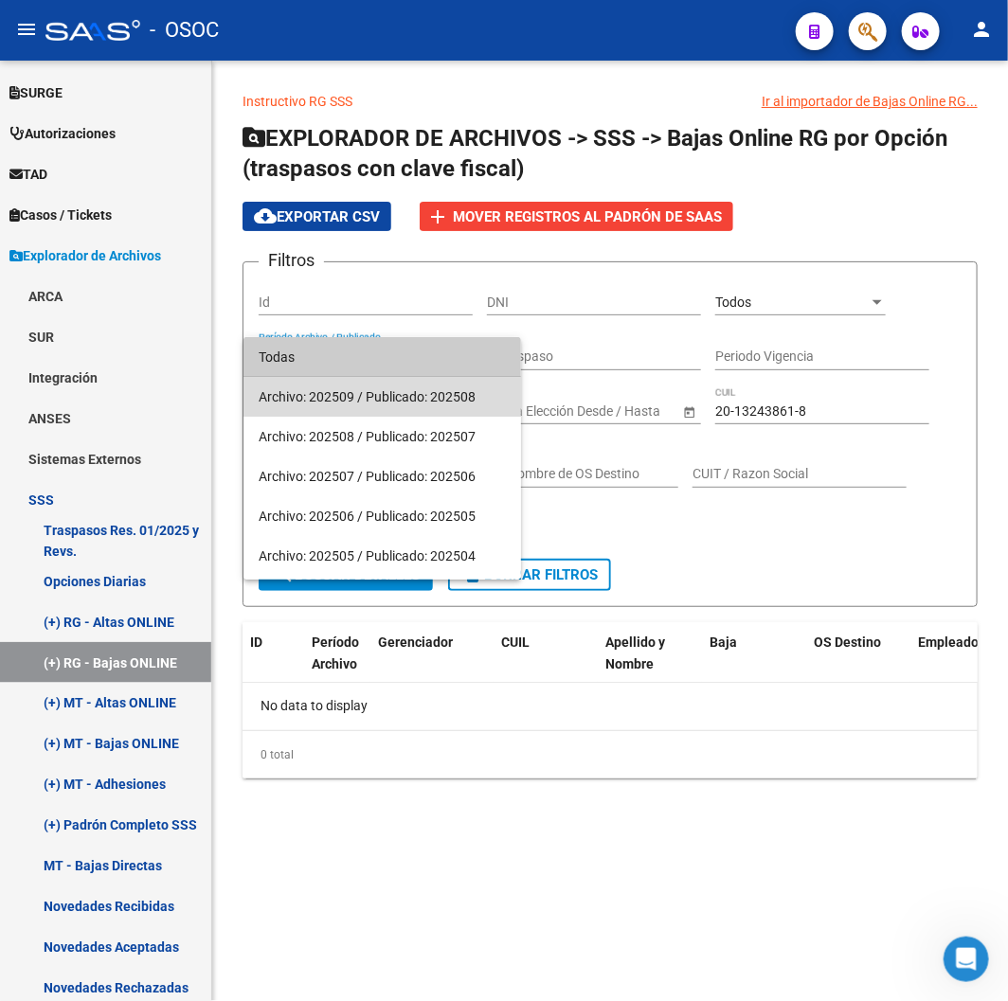
click at [357, 402] on span "Archivo: 202509 / Publicado: 202508" at bounding box center [382, 397] width 247 height 40
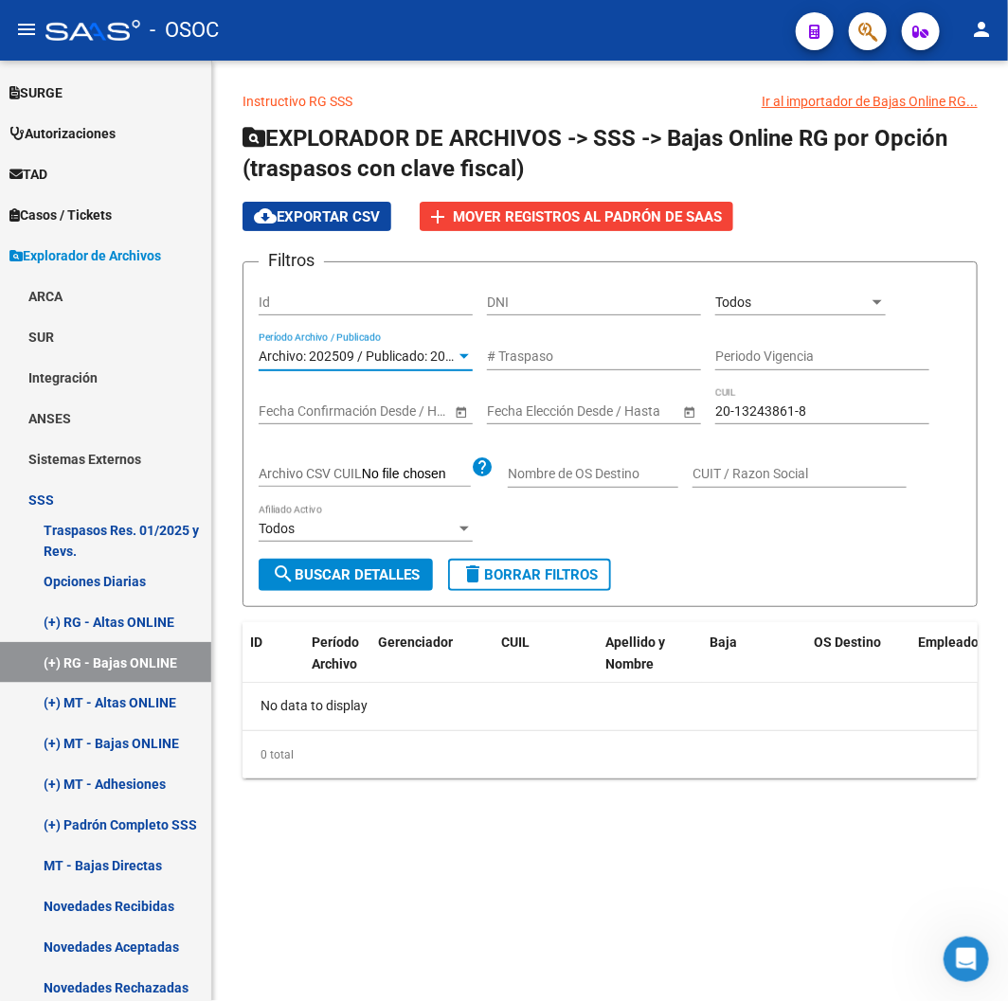
click at [371, 561] on button "search Buscar Detalles" at bounding box center [346, 575] width 174 height 32
click at [314, 354] on span "Archivo: 202509 / Publicado: 202508" at bounding box center [367, 356] width 217 height 15
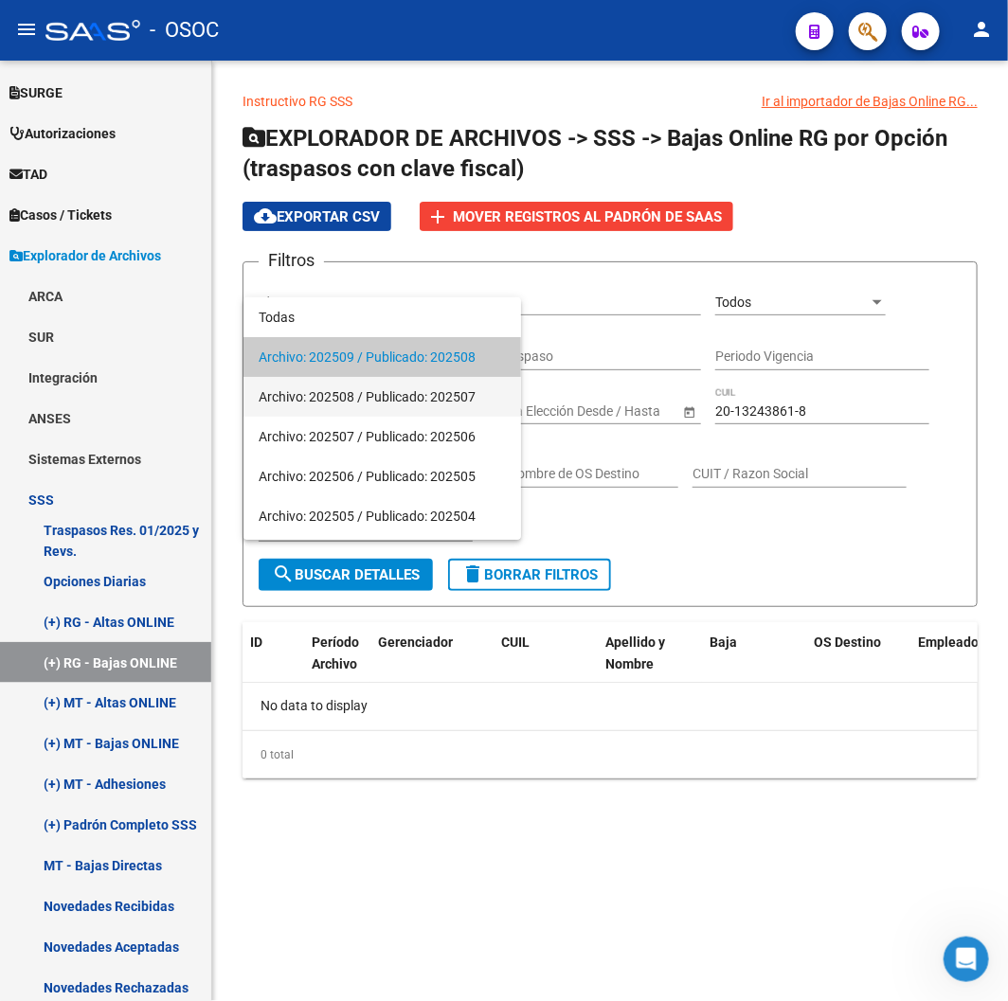
click at [355, 404] on span "Archivo: 202508 / Publicado: 202507" at bounding box center [382, 397] width 247 height 40
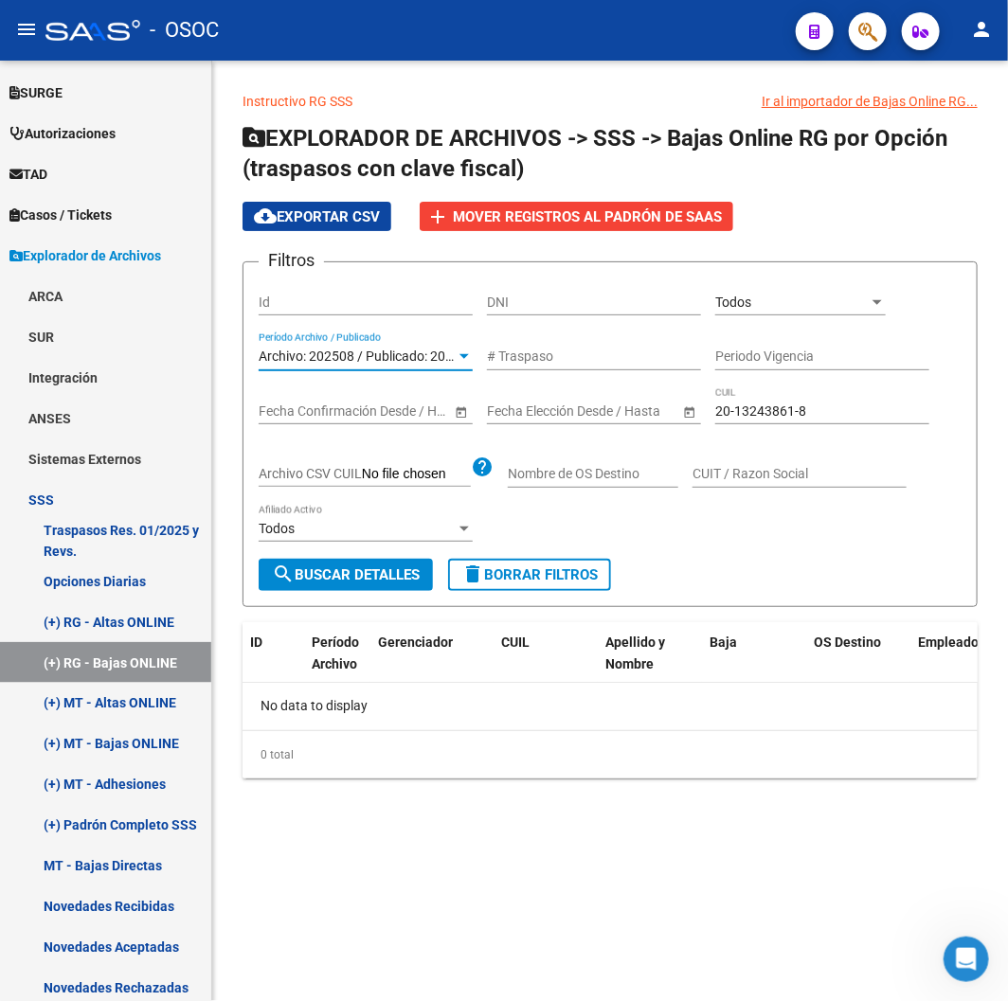
click at [388, 568] on span "search Buscar Detalles" at bounding box center [346, 575] width 148 height 17
click at [334, 357] on span "Archivo: 202508 / Publicado: 202507" at bounding box center [367, 356] width 217 height 15
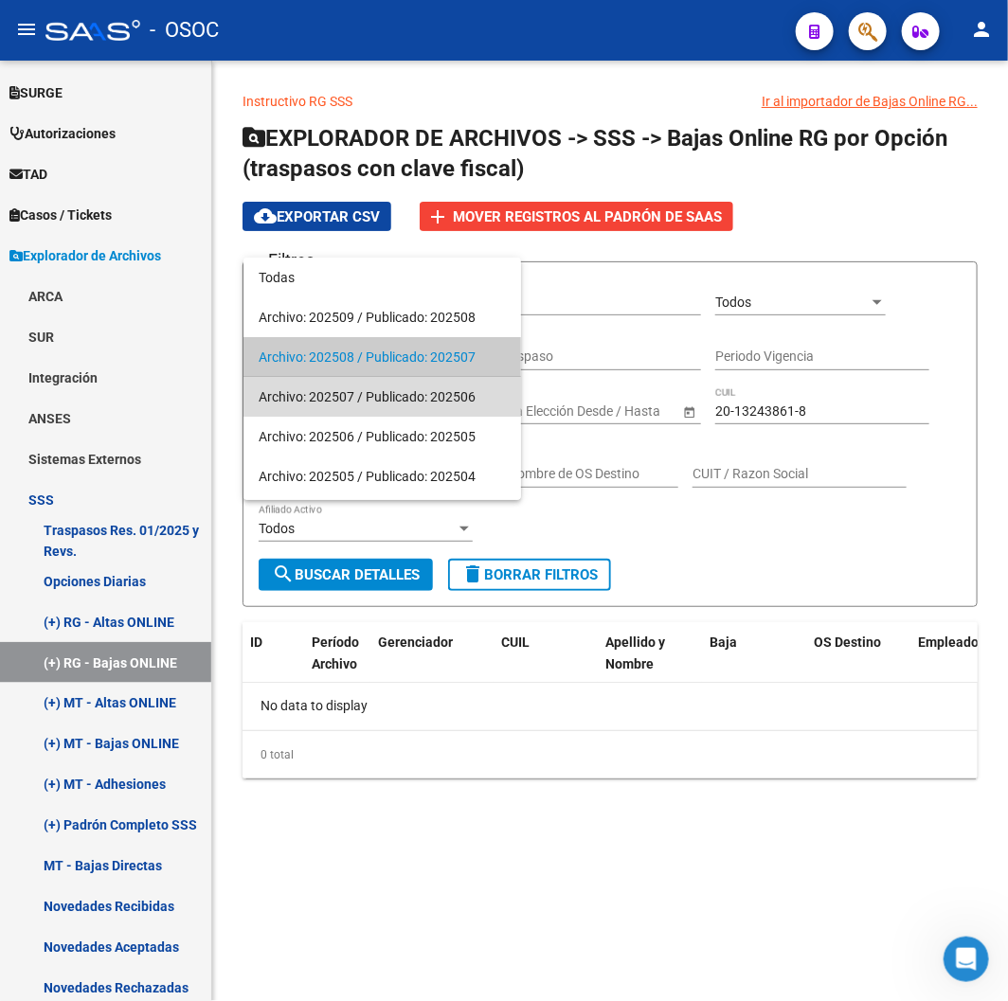
click at [353, 403] on span "Archivo: 202507 / Publicado: 202506" at bounding box center [382, 397] width 247 height 40
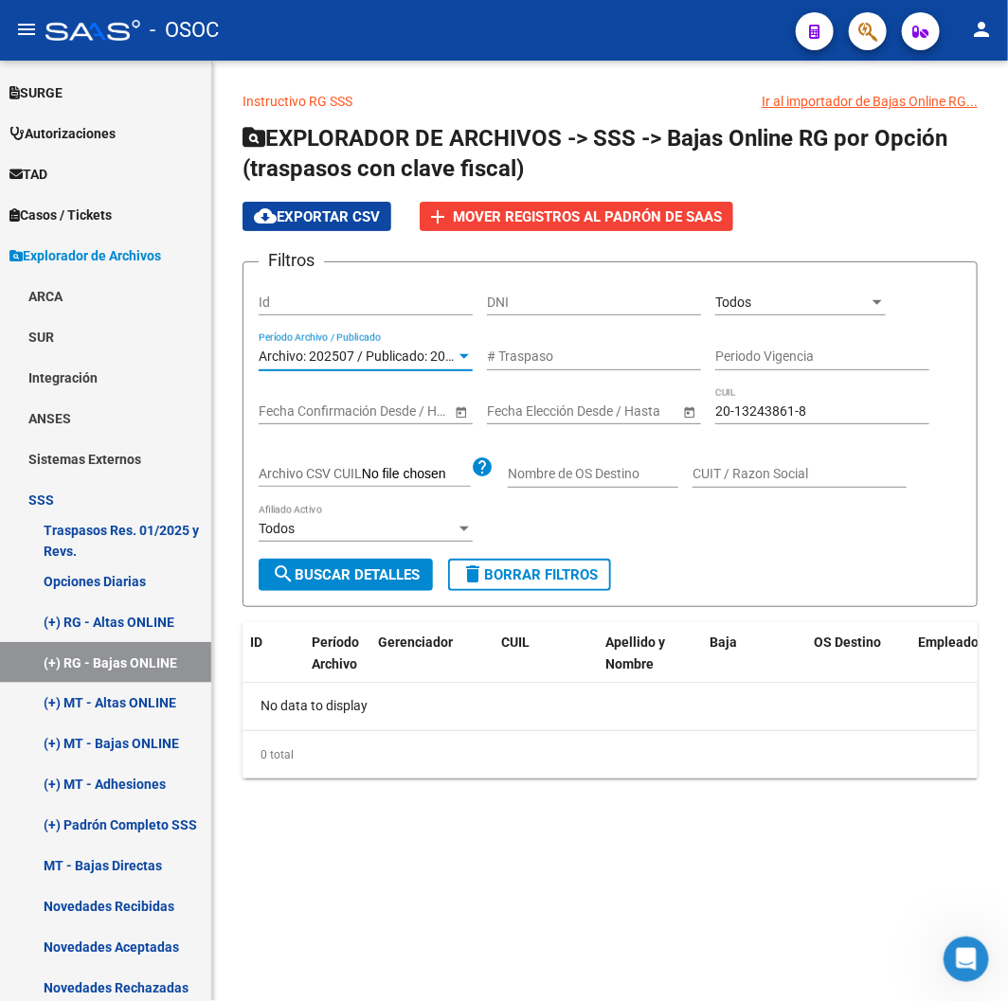
drag, startPoint x: 375, startPoint y: 556, endPoint x: 383, endPoint y: 573, distance: 18.7
click at [380, 565] on form "Filtros Id DNI Todos Seleccionar Gerenciador Archivo: 202507 / Publicado: 20250…" at bounding box center [610, 434] width 735 height 346
click at [383, 573] on span "search Buscar Detalles" at bounding box center [346, 575] width 148 height 17
click at [327, 360] on span "Archivo: 202507 / Publicado: 202506" at bounding box center [367, 356] width 217 height 15
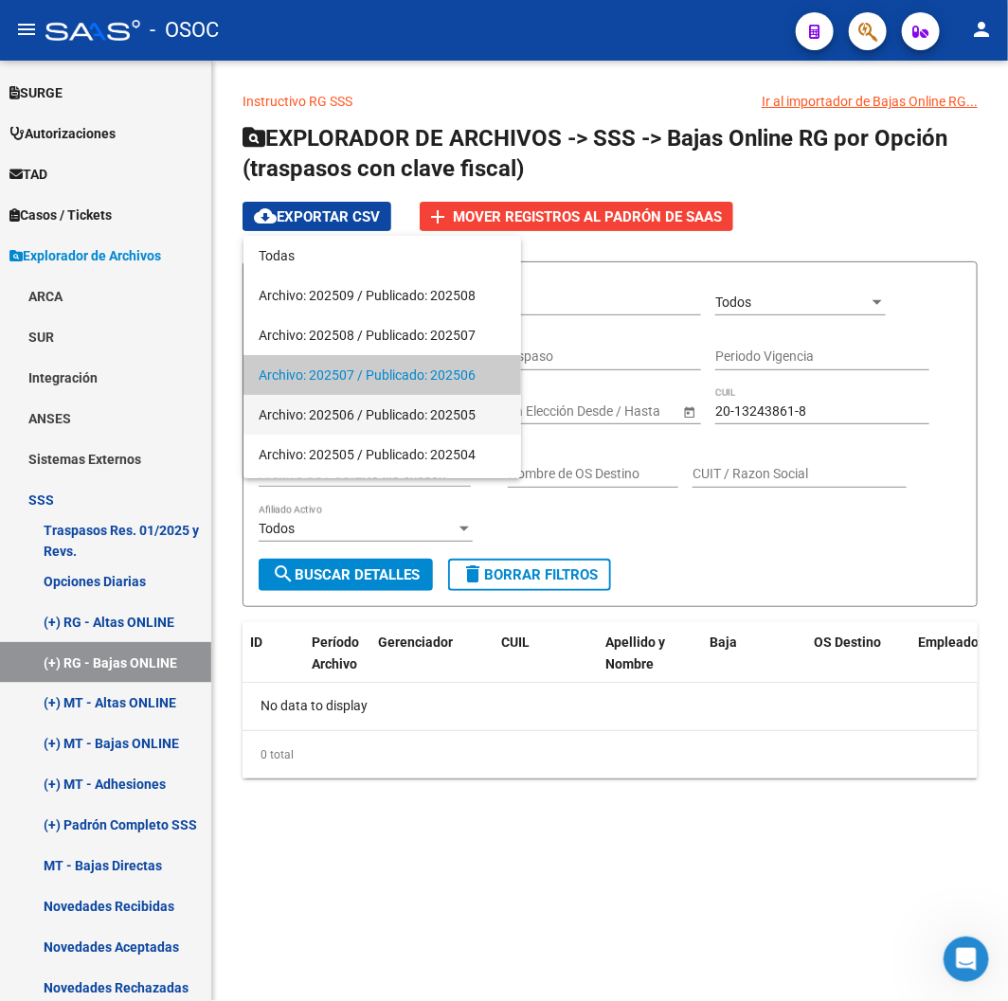
scroll to position [17, 0]
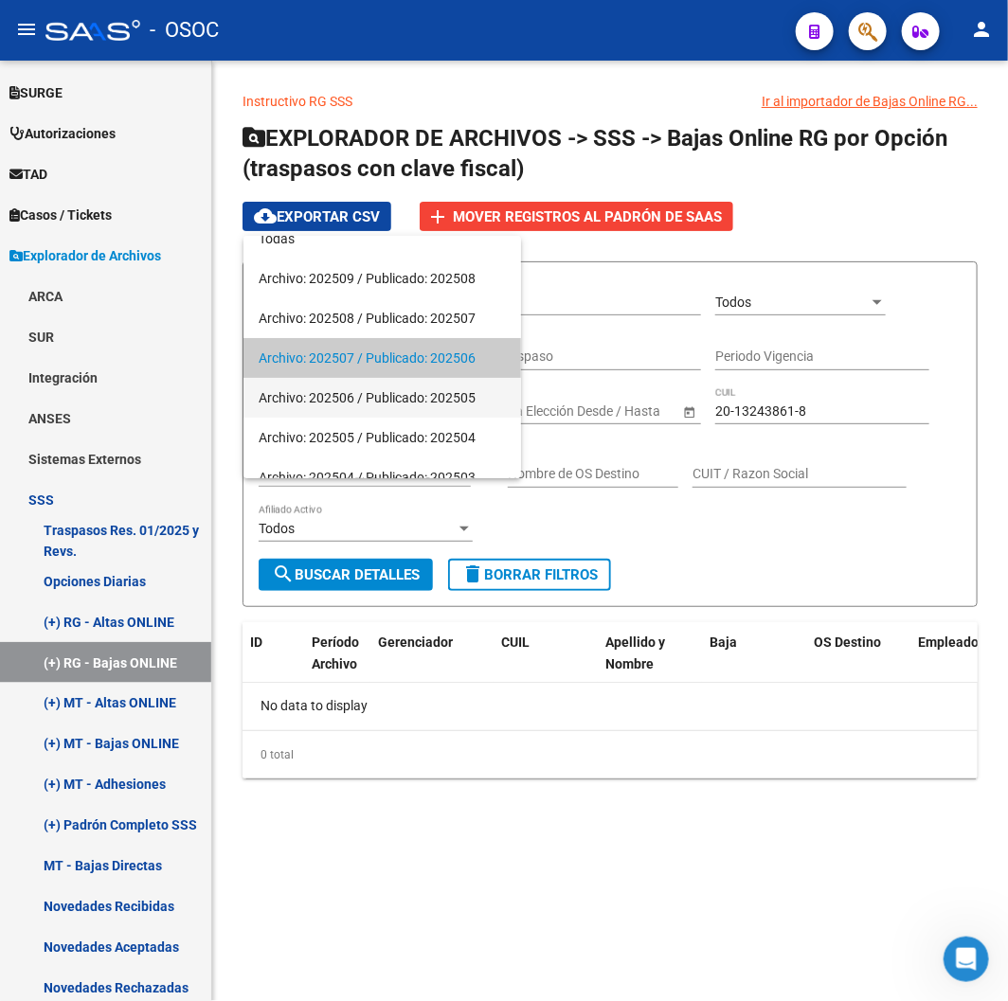
click at [351, 409] on span "Archivo: 202506 / Publicado: 202505" at bounding box center [382, 398] width 247 height 40
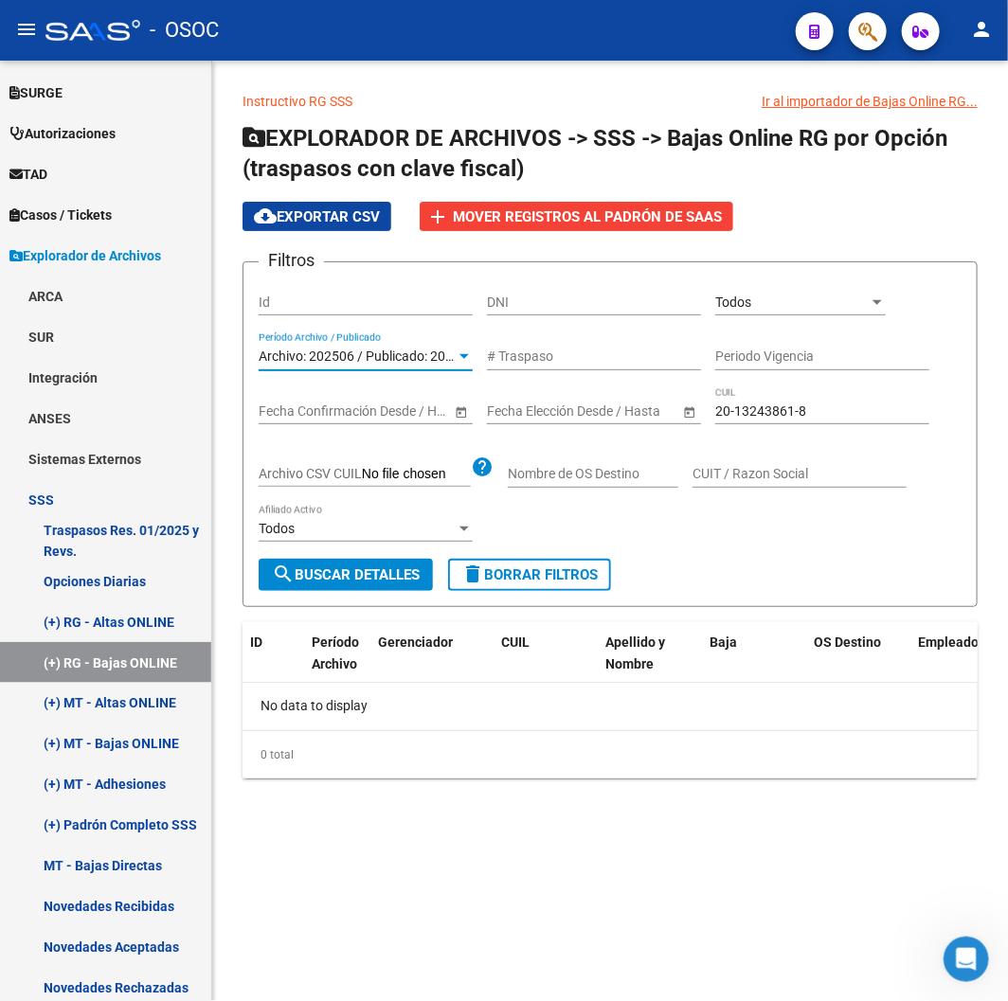
click at [405, 552] on div "Todos Afiliado Activo" at bounding box center [366, 531] width 214 height 54
click at [402, 580] on span "search Buscar Detalles" at bounding box center [346, 575] width 148 height 17
click at [330, 367] on div "Archivo: 202506 / Publicado: 202505 Período Archivo / Publicado" at bounding box center [366, 352] width 214 height 38
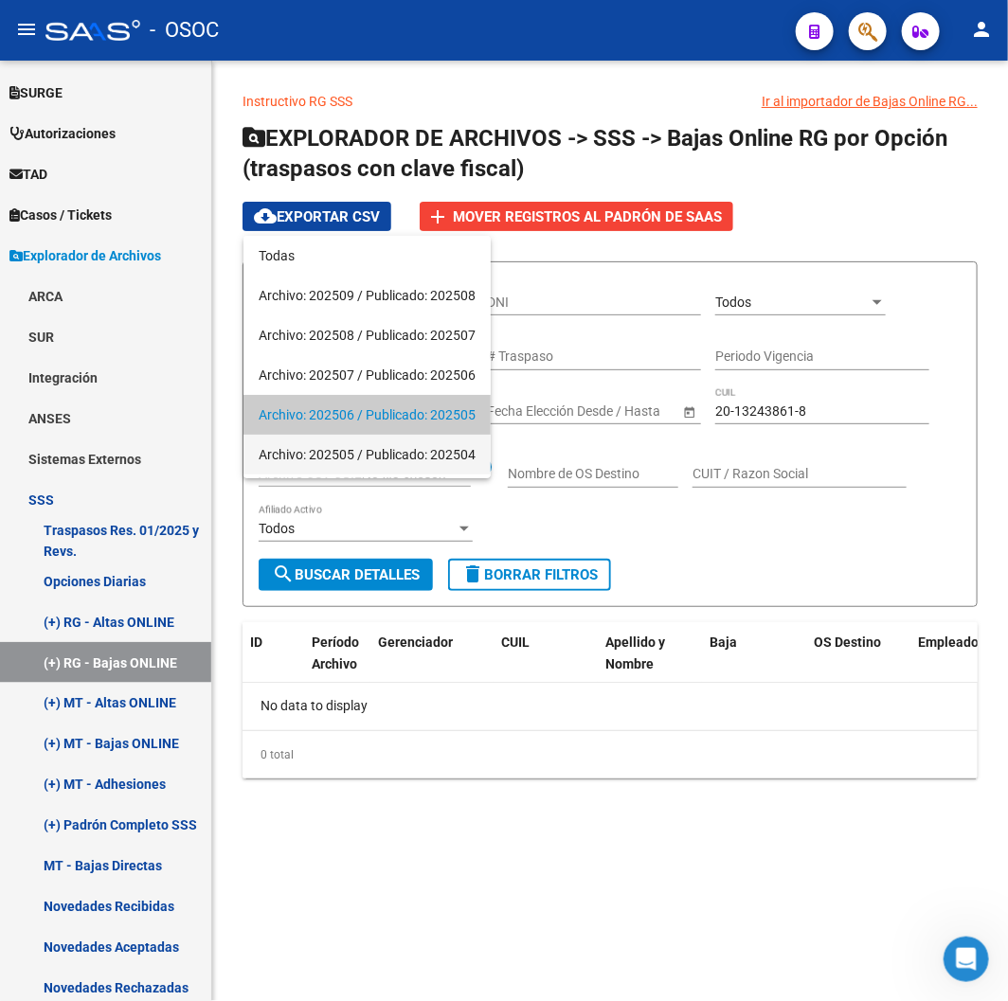
scroll to position [58, 0]
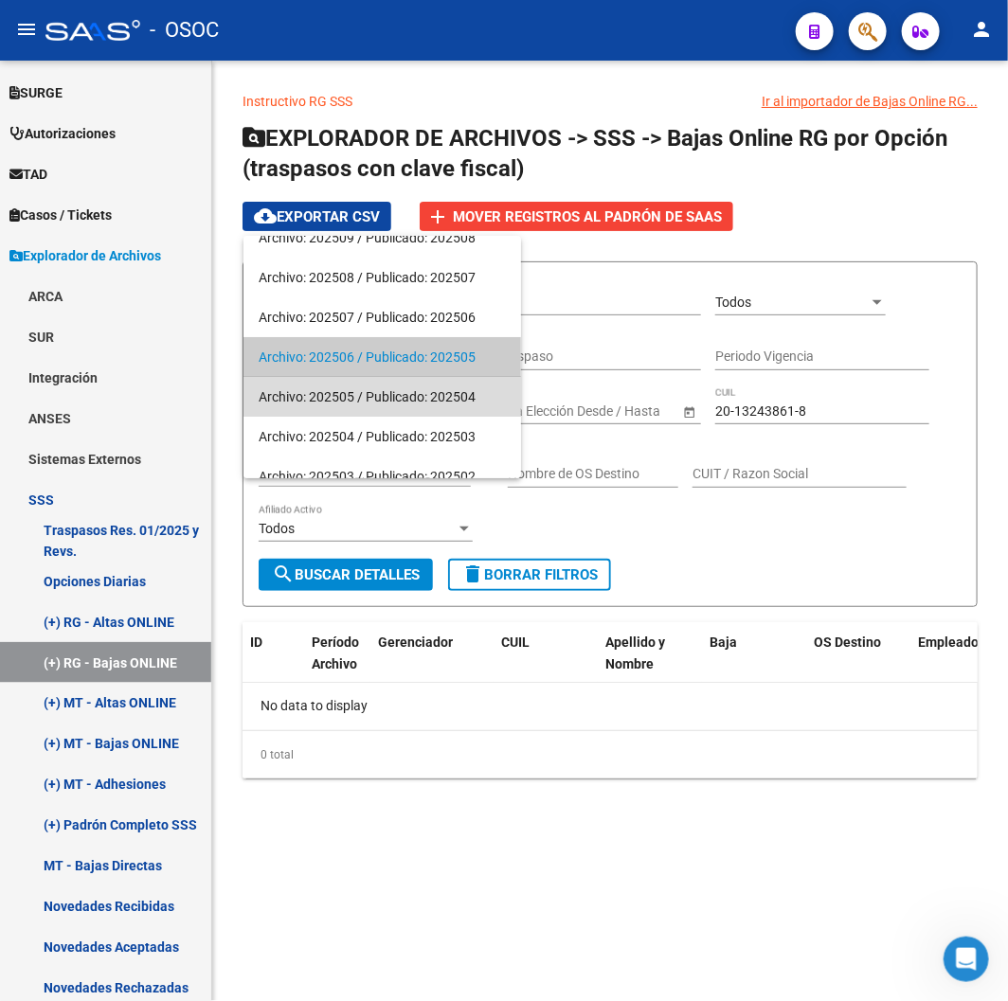
click at [341, 411] on span "Archivo: 202505 / Publicado: 202504" at bounding box center [382, 397] width 247 height 40
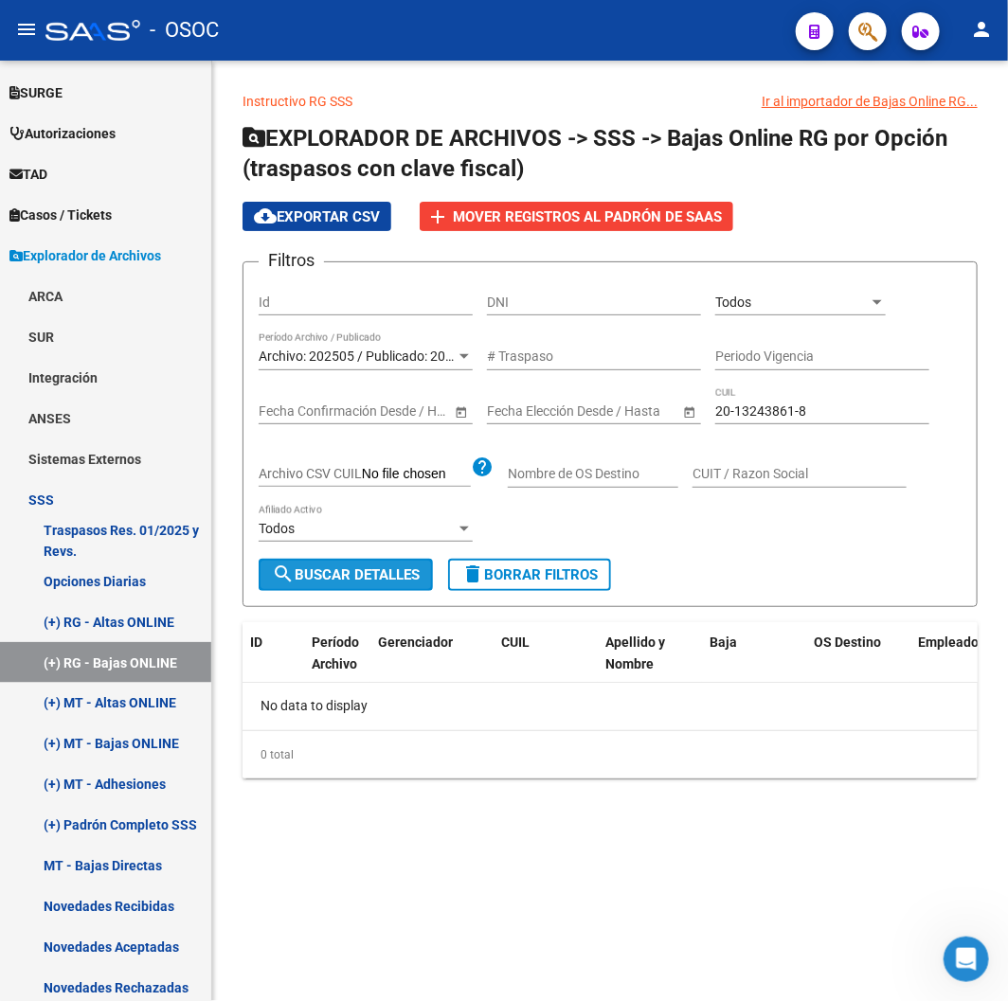
click at [388, 572] on span "search Buscar Detalles" at bounding box center [346, 575] width 148 height 17
click at [323, 347] on div "Archivo: 202505 / Publicado: 202504 Período Archivo / Publicado" at bounding box center [366, 352] width 214 height 38
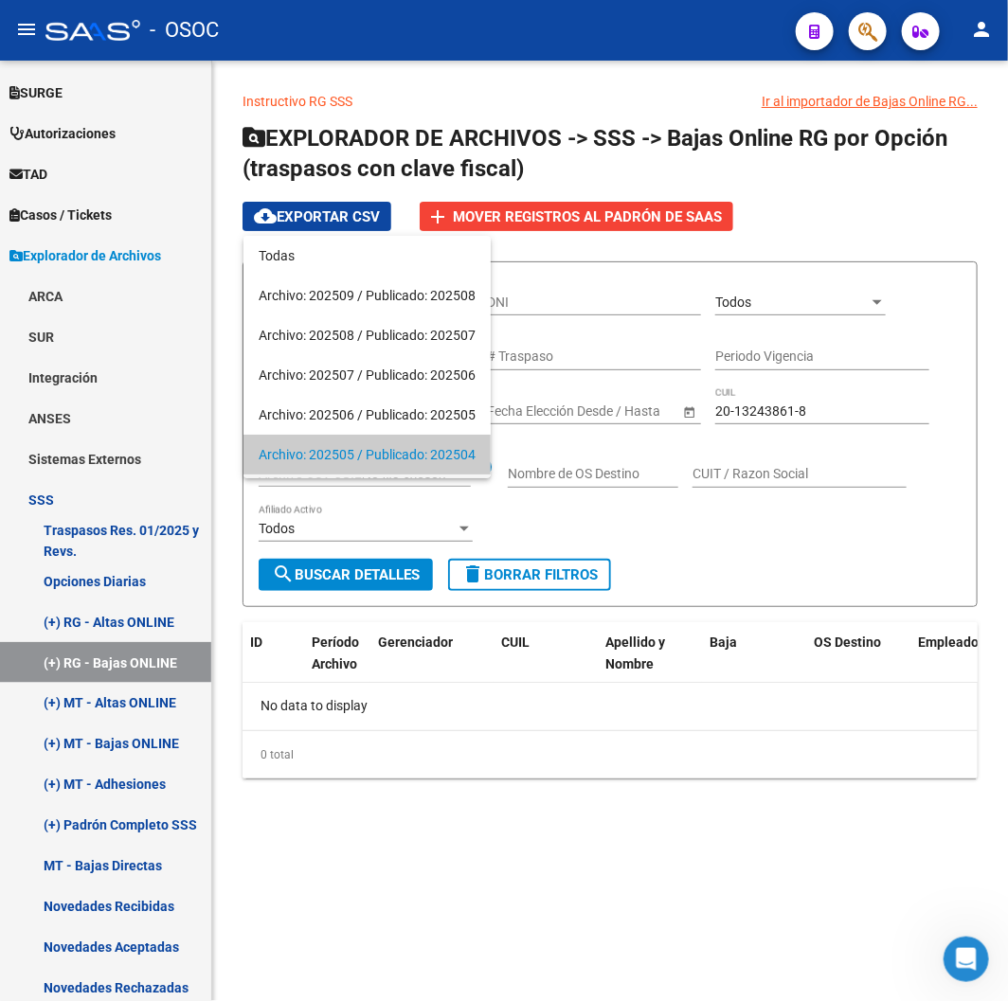
scroll to position [98, 0]
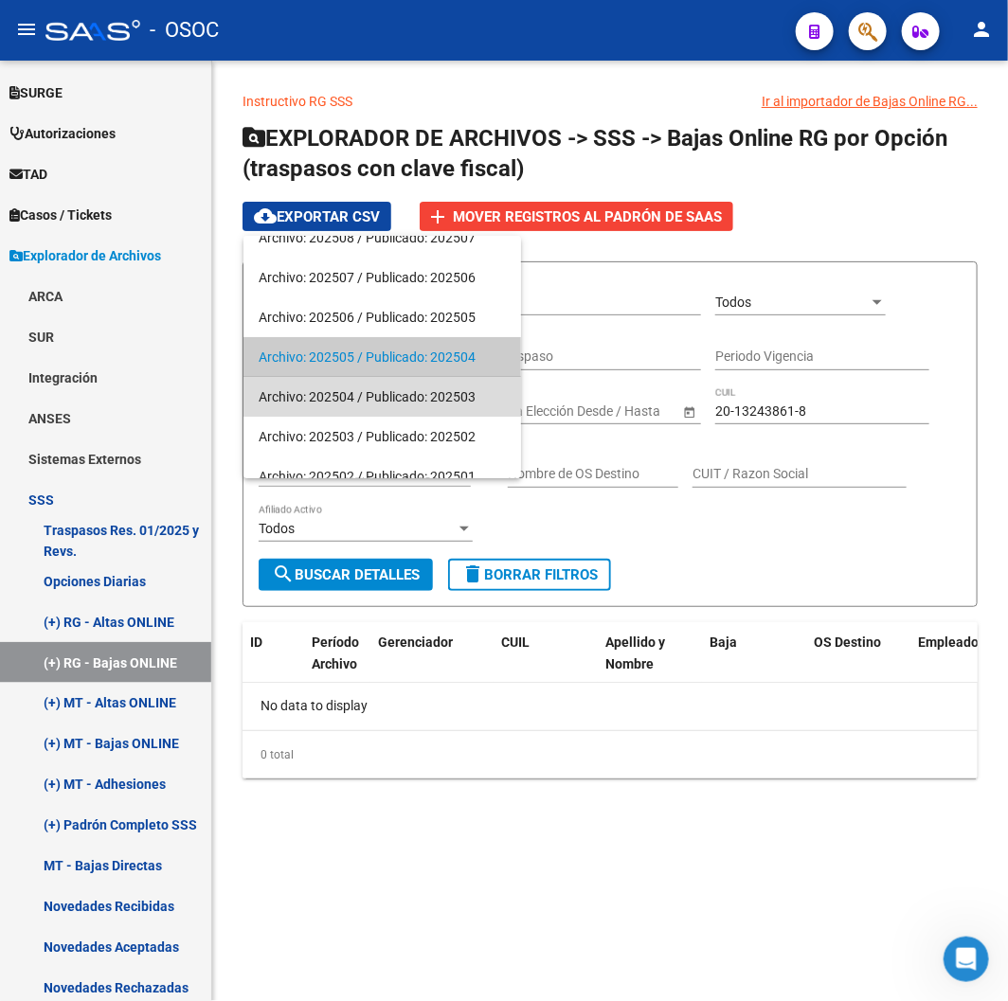
click at [341, 403] on span "Archivo: 202504 / Publicado: 202503" at bounding box center [382, 397] width 247 height 40
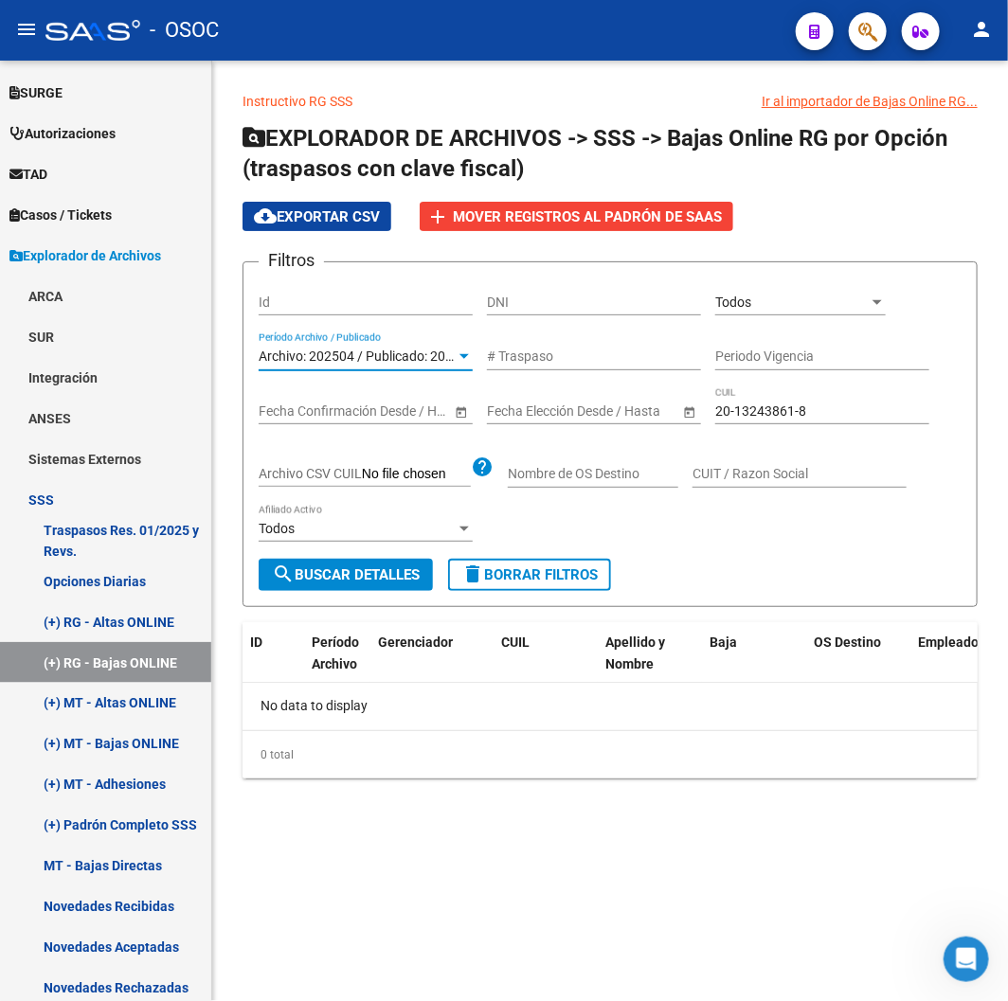
click at [388, 546] on div "Todos Afiliado Activo" at bounding box center [366, 531] width 214 height 54
click at [388, 557] on div "Todos Afiliado Activo" at bounding box center [366, 531] width 214 height 54
click at [389, 563] on button "search Buscar Detalles" at bounding box center [346, 575] width 174 height 32
click at [333, 362] on span "Archivo: 202504 / Publicado: 202503" at bounding box center [367, 356] width 217 height 15
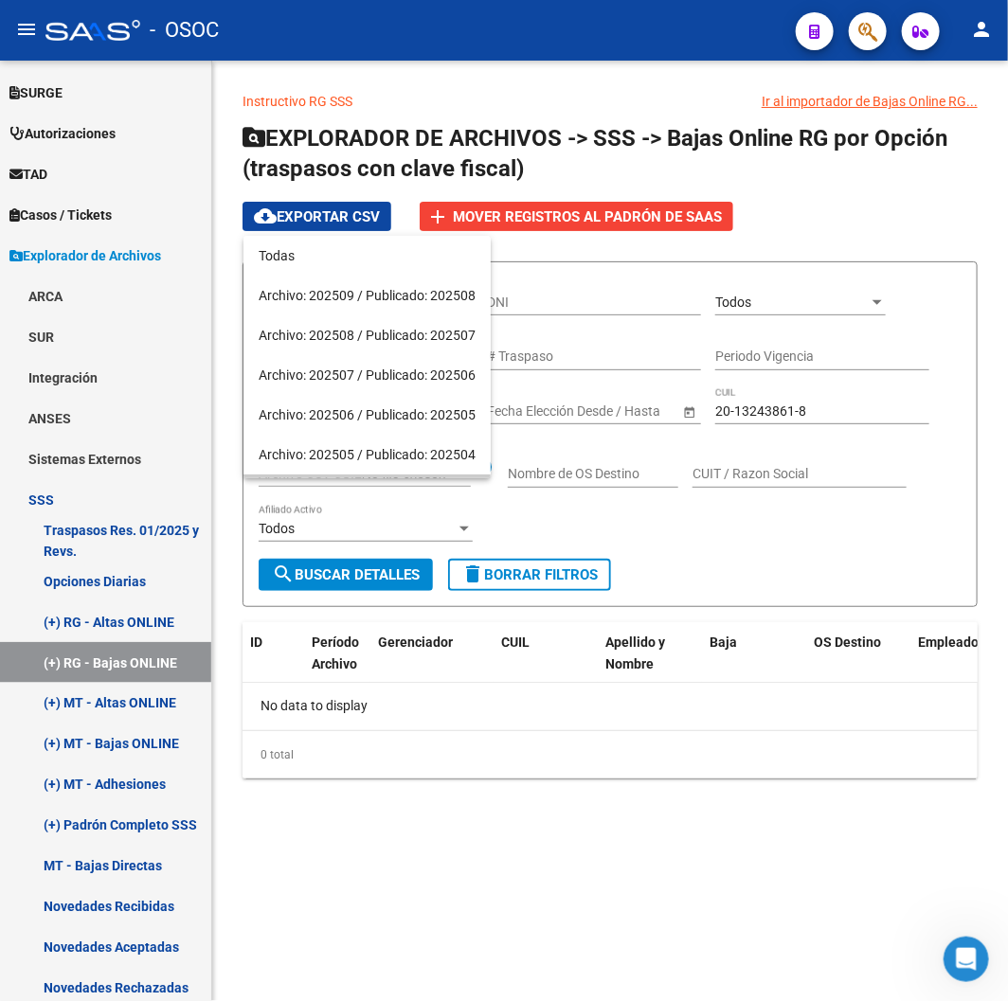
scroll to position [137, 0]
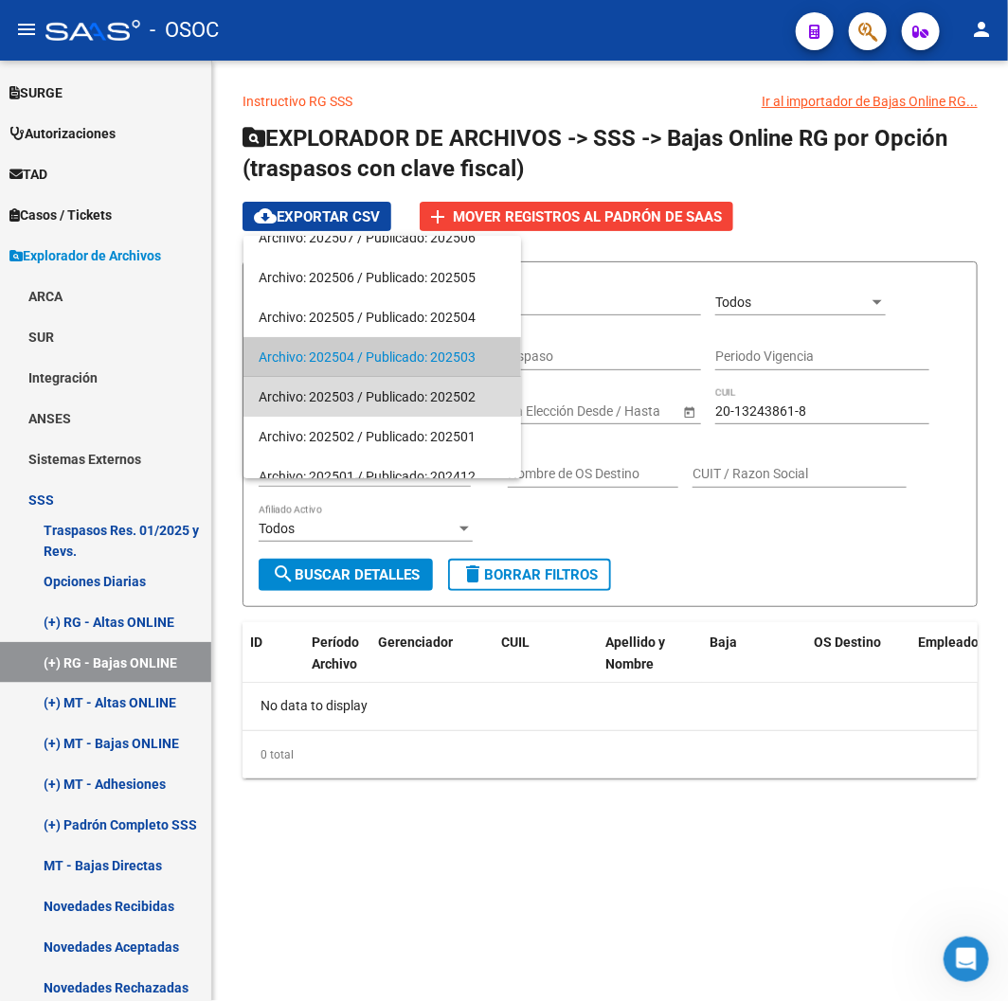
click at [348, 409] on span "Archivo: 202503 / Publicado: 202502" at bounding box center [382, 397] width 247 height 40
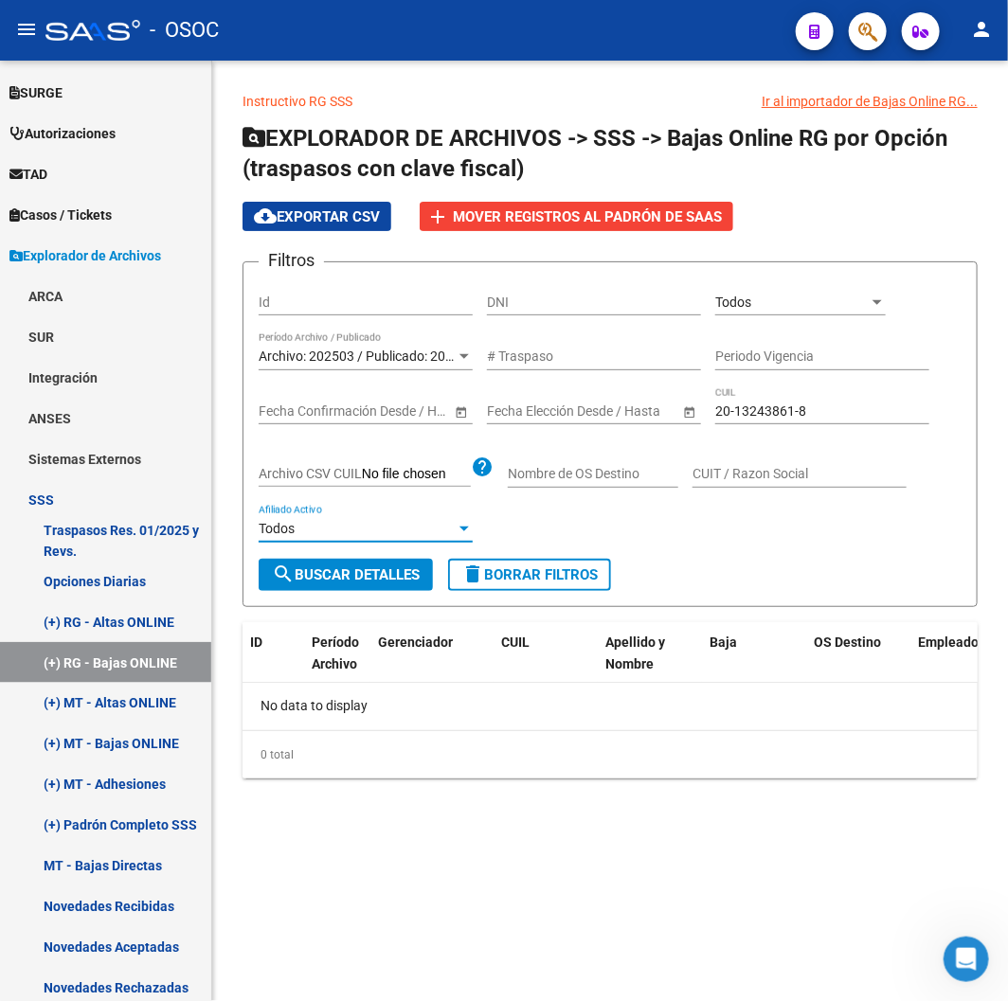
click at [364, 534] on div "Todos" at bounding box center [357, 529] width 197 height 16
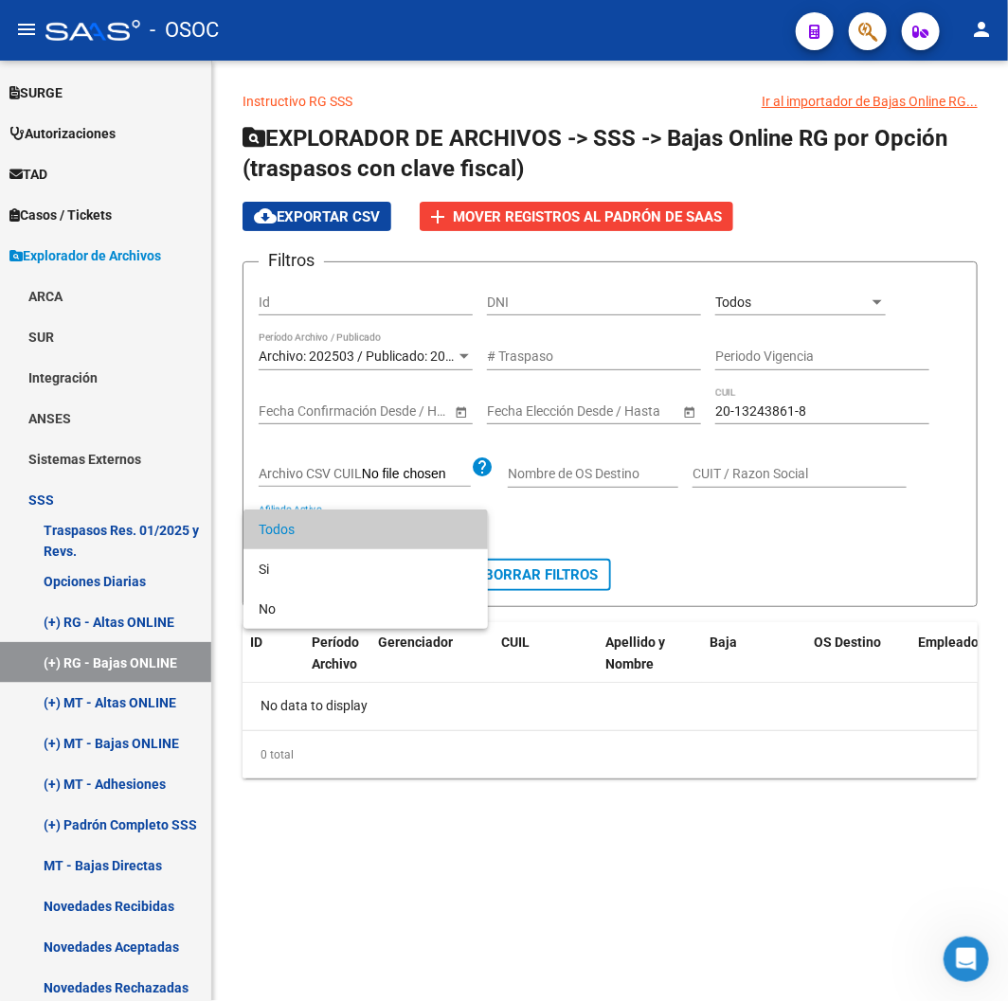
click at [991, 604] on div at bounding box center [504, 500] width 1008 height 1001
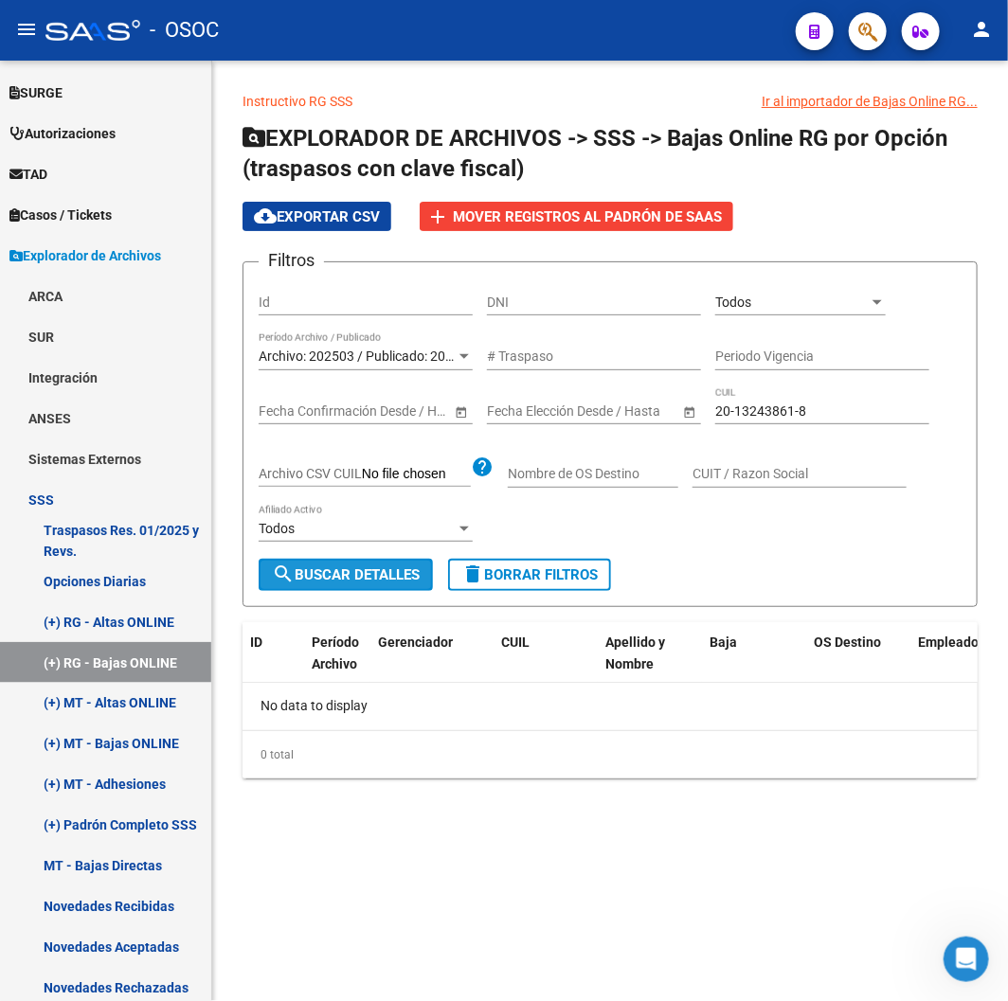
click at [404, 584] on button "search Buscar Detalles" at bounding box center [346, 575] width 174 height 32
click at [870, 393] on div "20-13243861-8 CUIL" at bounding box center [822, 406] width 214 height 38
click at [811, 409] on input "20-13243861-8" at bounding box center [822, 412] width 214 height 16
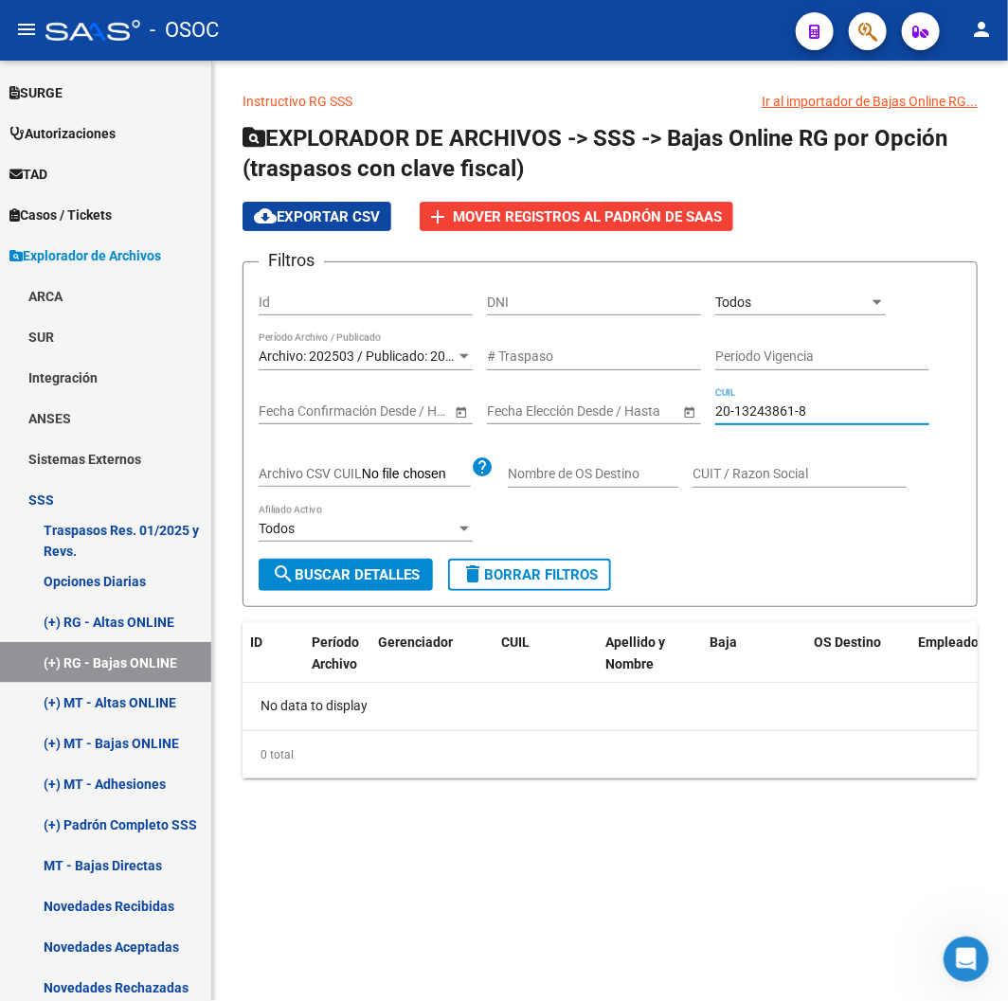
click at [811, 409] on input "20-13243861-8" at bounding box center [822, 412] width 214 height 16
paste input "973328-3"
click at [294, 567] on span "search Buscar Detalles" at bounding box center [346, 575] width 148 height 17
click at [351, 364] on span "Archivo: 202503 / Publicado: 202502" at bounding box center [367, 356] width 217 height 15
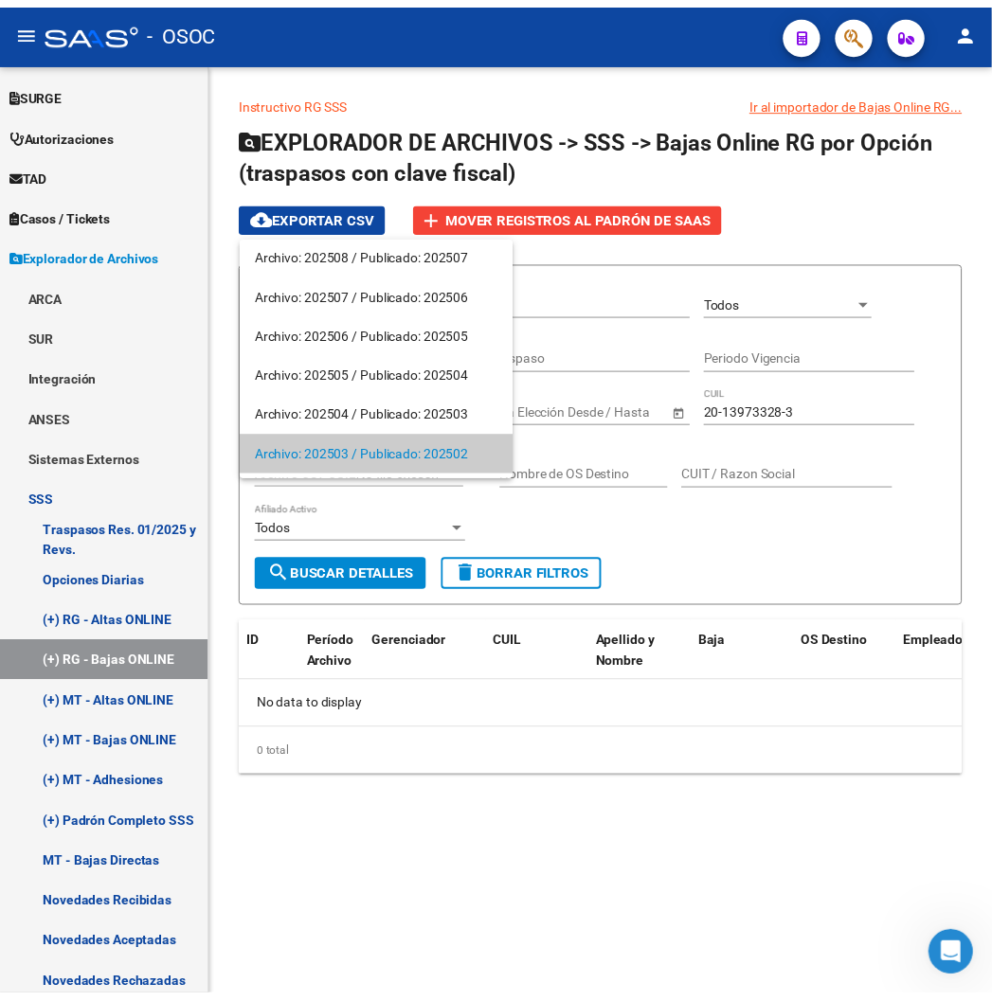
scroll to position [0, 0]
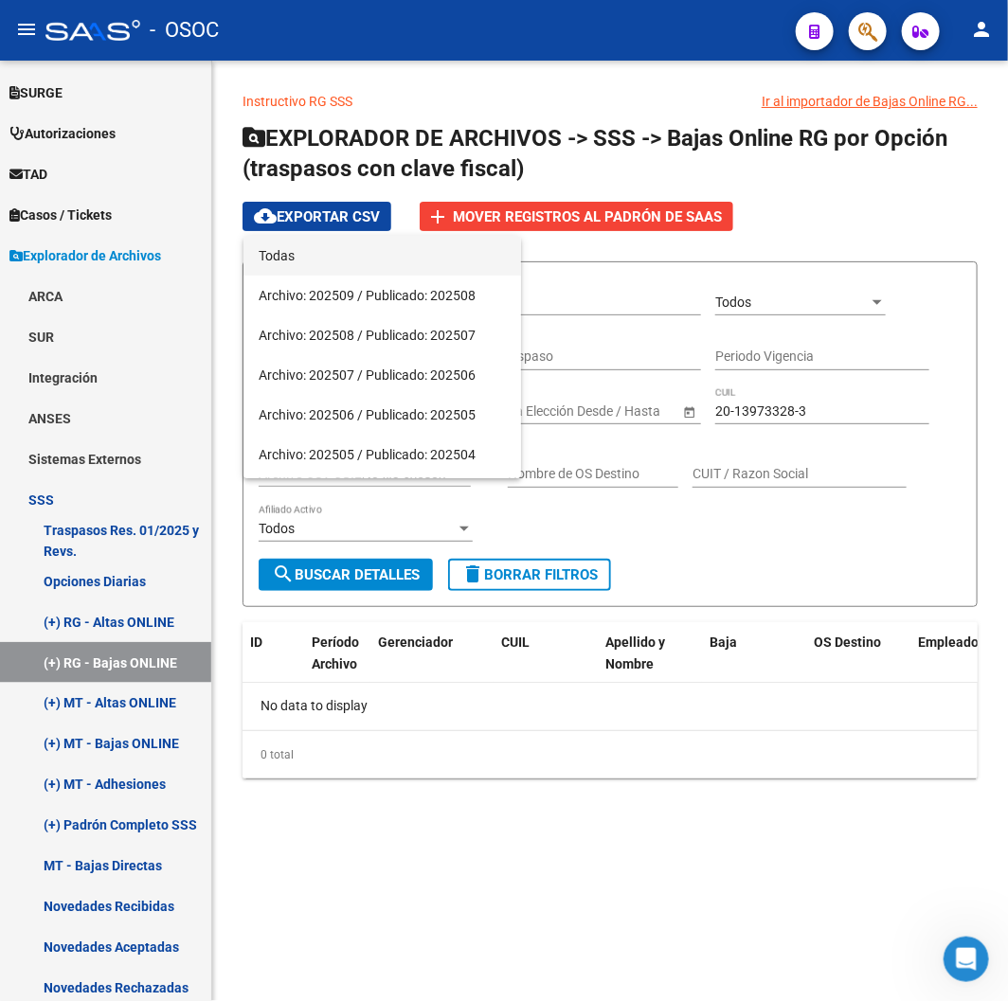
click at [375, 257] on span "Todas" at bounding box center [382, 256] width 247 height 40
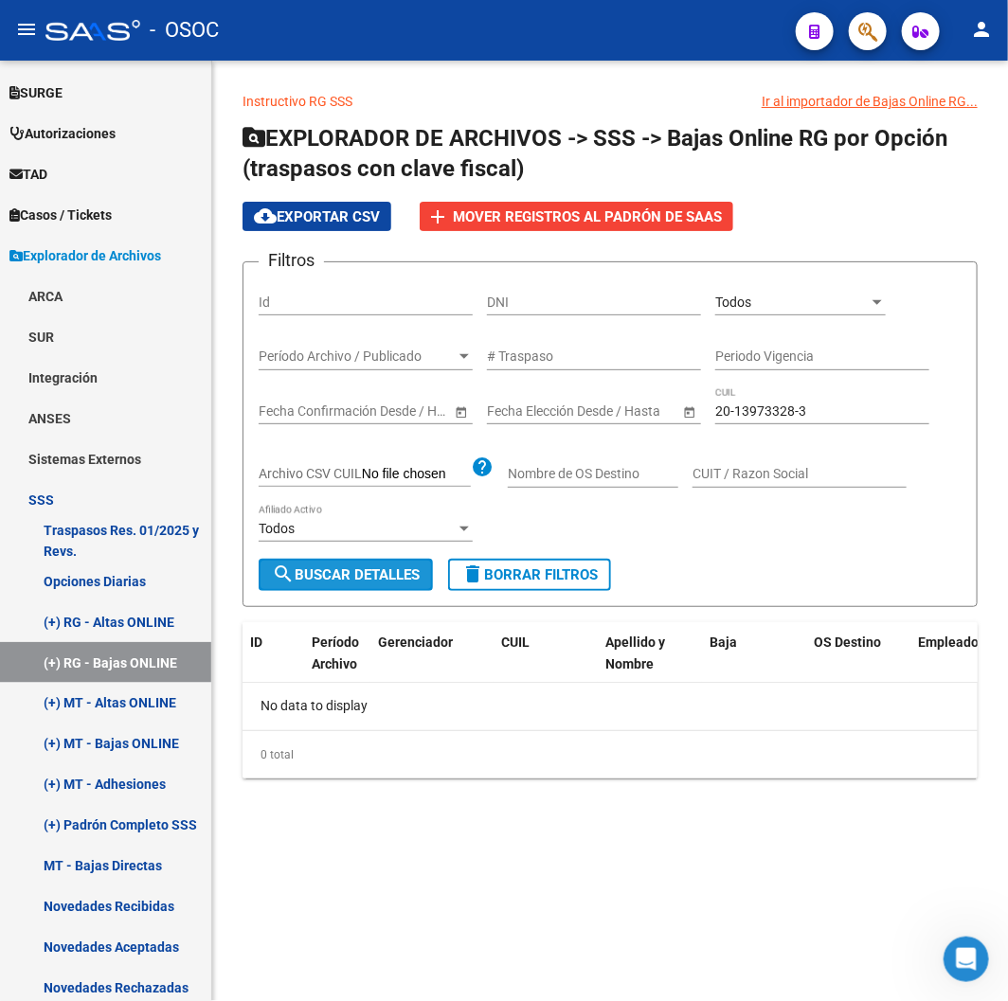
click at [336, 585] on button "search Buscar Detalles" at bounding box center [346, 575] width 174 height 32
click at [806, 438] on div "20-13973328-3 CUIL" at bounding box center [822, 414] width 214 height 54
click at [796, 430] on div "20-13973328-3 CUIL" at bounding box center [822, 414] width 214 height 54
click at [791, 420] on input "20-13973328-3" at bounding box center [822, 412] width 214 height 16
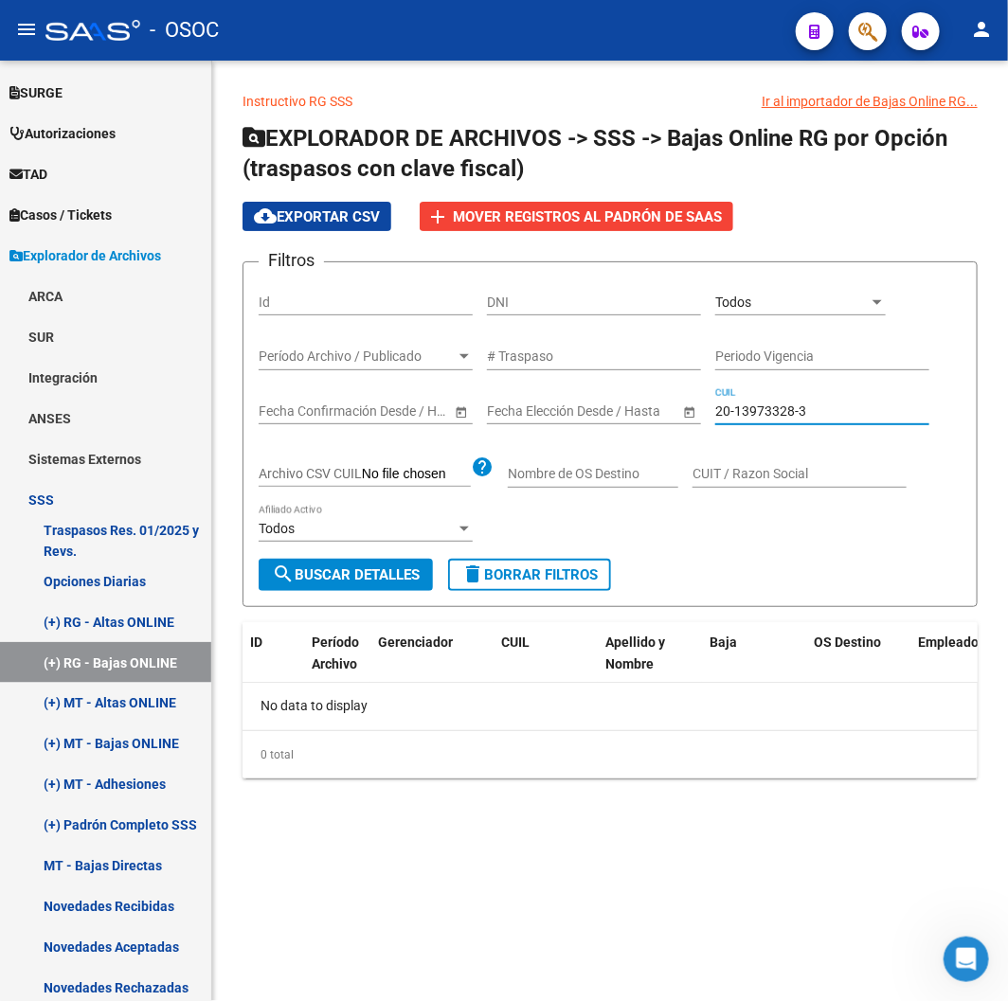
click at [791, 420] on input "20-13973328-3" at bounding box center [822, 412] width 214 height 16
paste input "7-31282011-6"
type input "27-31282011-6"
click at [266, 571] on form "Filtros Id DNI Todos Seleccionar Gerenciador Período Archivo / Publicado Períod…" at bounding box center [610, 434] width 735 height 346
click at [266, 571] on button "search Buscar Detalles" at bounding box center [346, 575] width 174 height 32
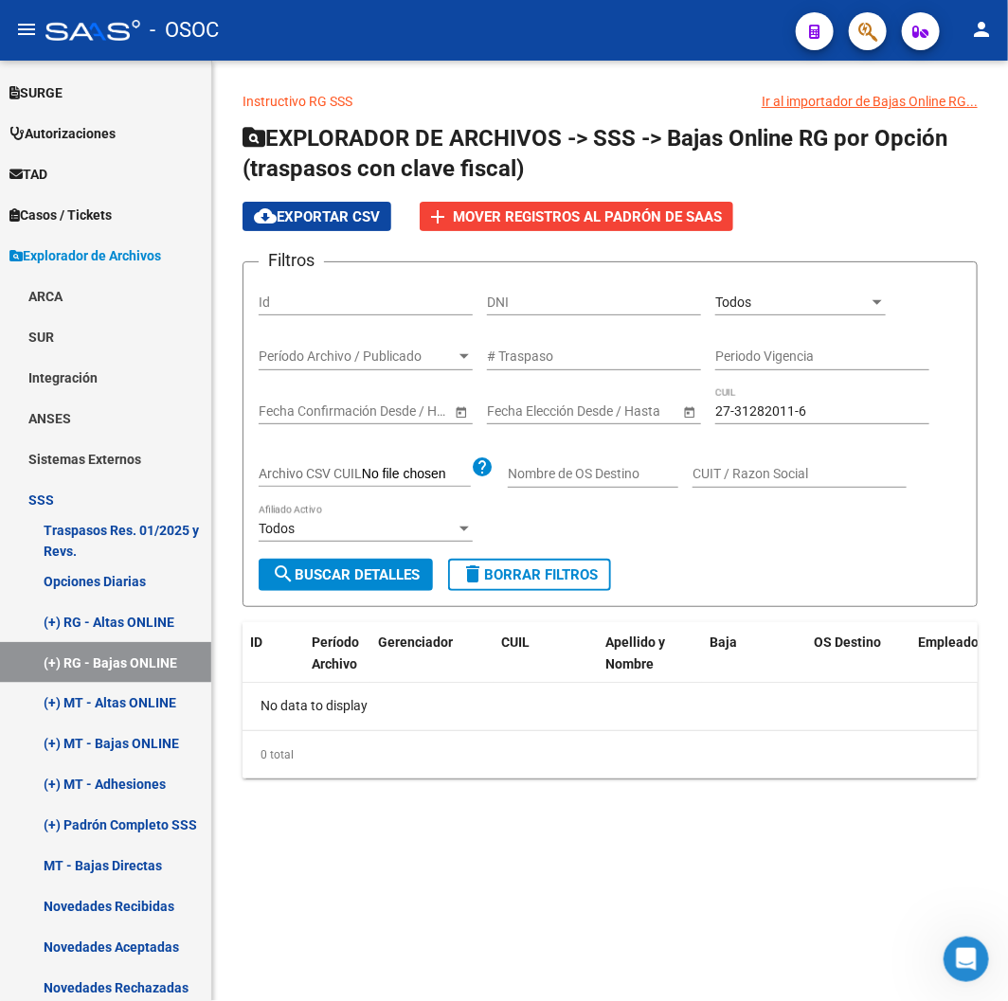
click at [385, 550] on div "Todos Afiliado Activo" at bounding box center [366, 531] width 214 height 54
click at [390, 563] on button "search Buscar Detalles" at bounding box center [346, 575] width 174 height 32
click at [870, 16] on span "button" at bounding box center [867, 31] width 19 height 39
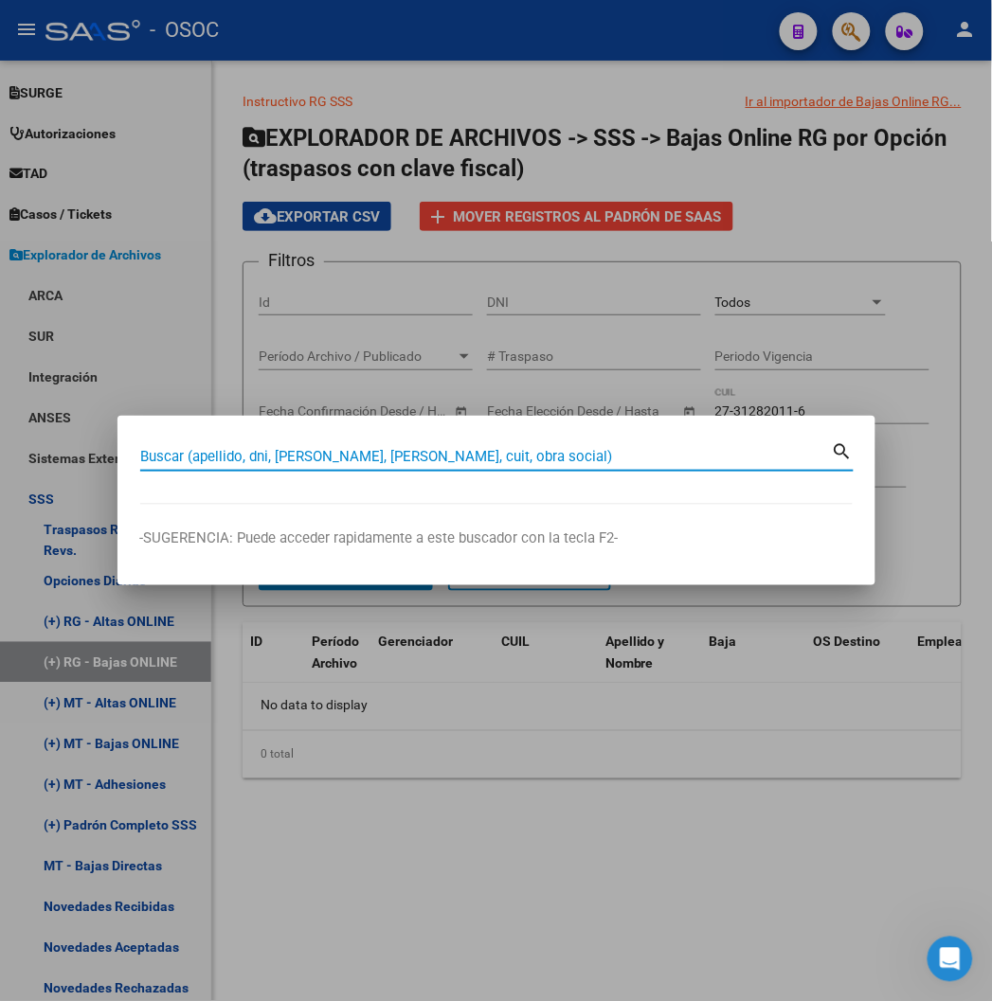
paste input "20379536078"
type input "20379536078"
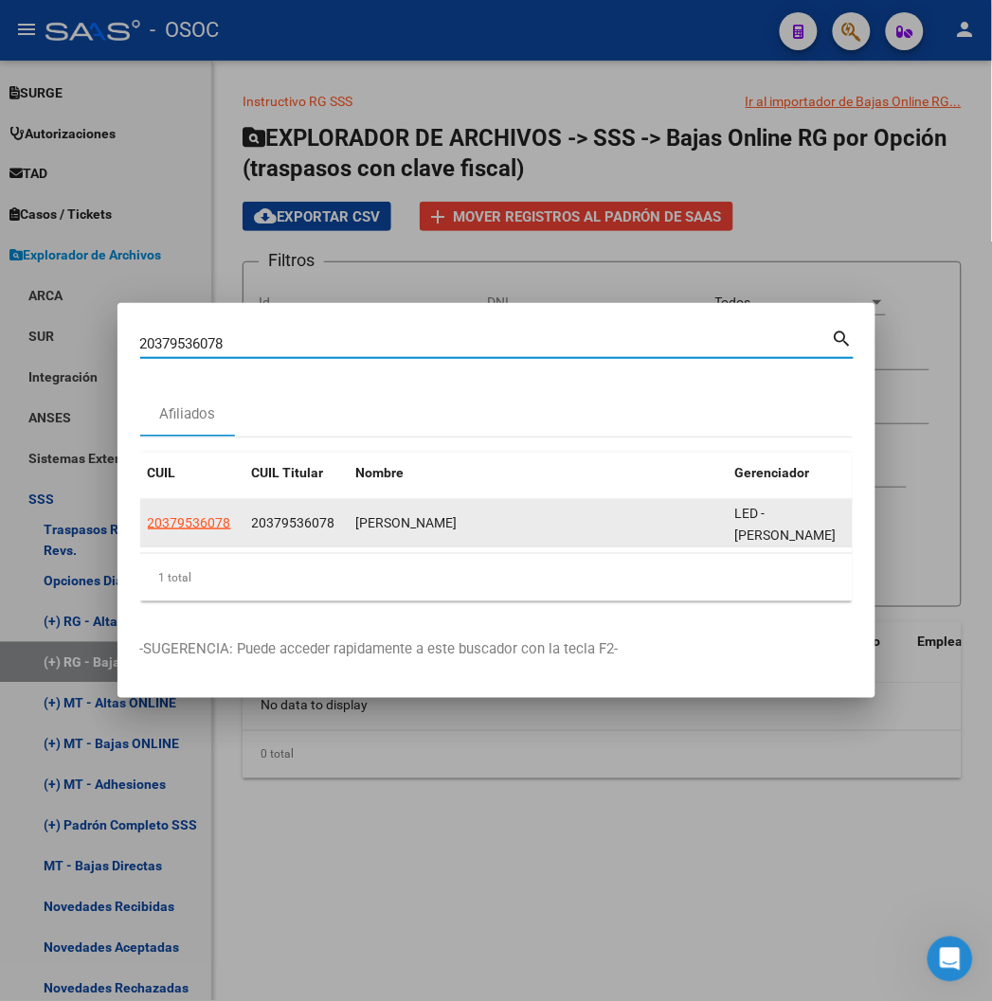
click at [140, 508] on datatable-body-cell "20379536078" at bounding box center [192, 523] width 104 height 46
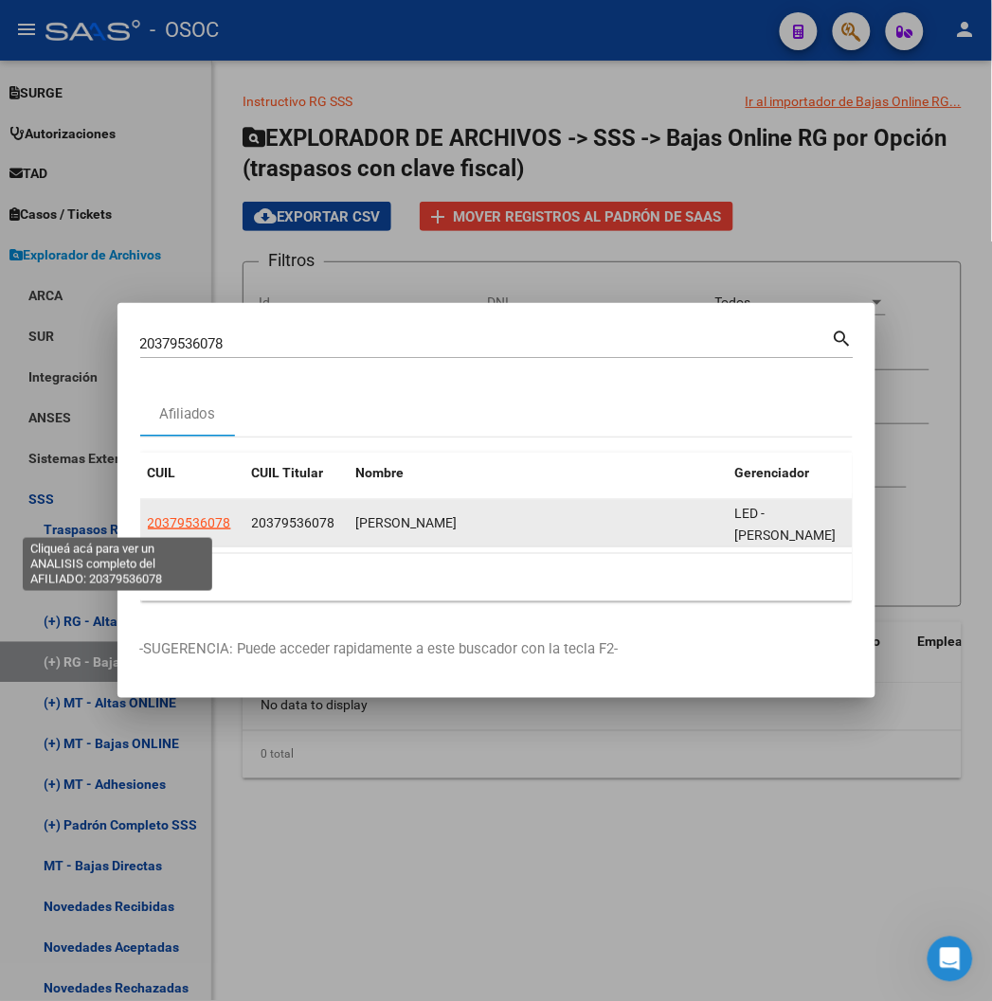
click at [148, 515] on span "20379536078" at bounding box center [189, 522] width 83 height 15
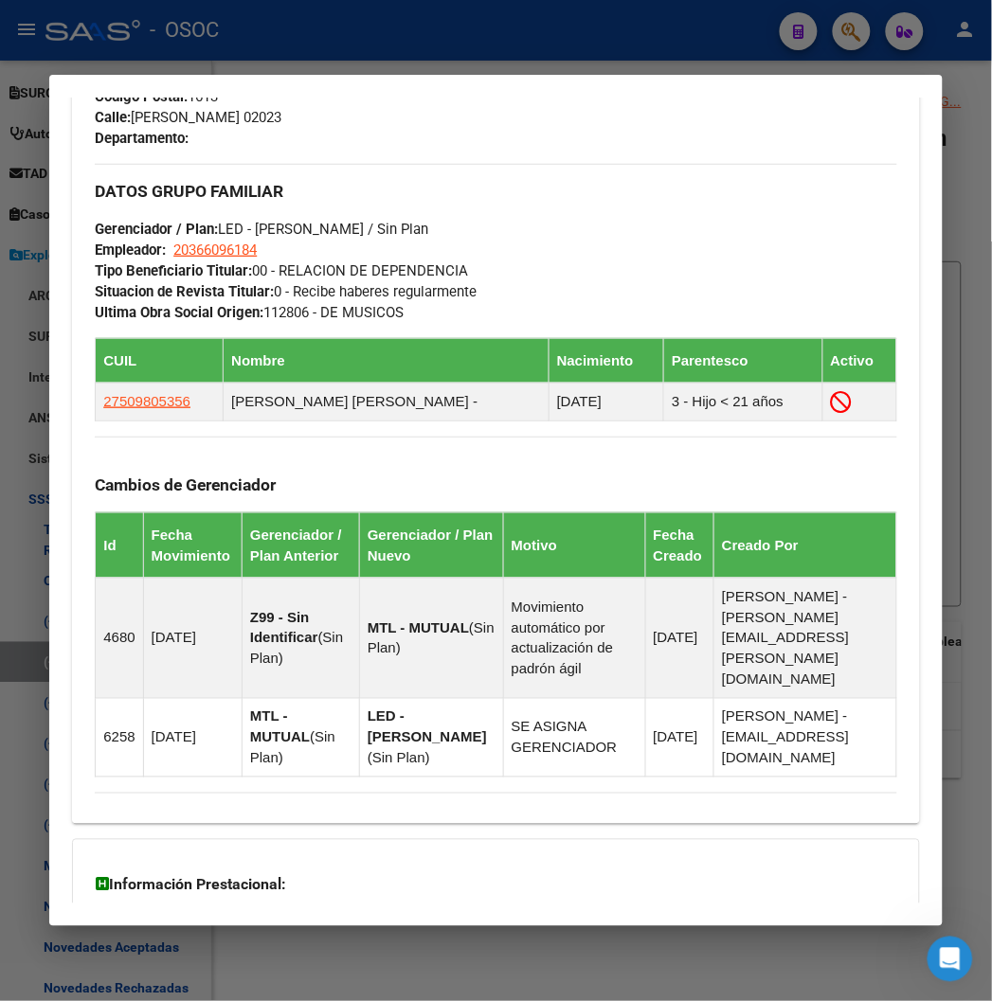
scroll to position [1271, 0]
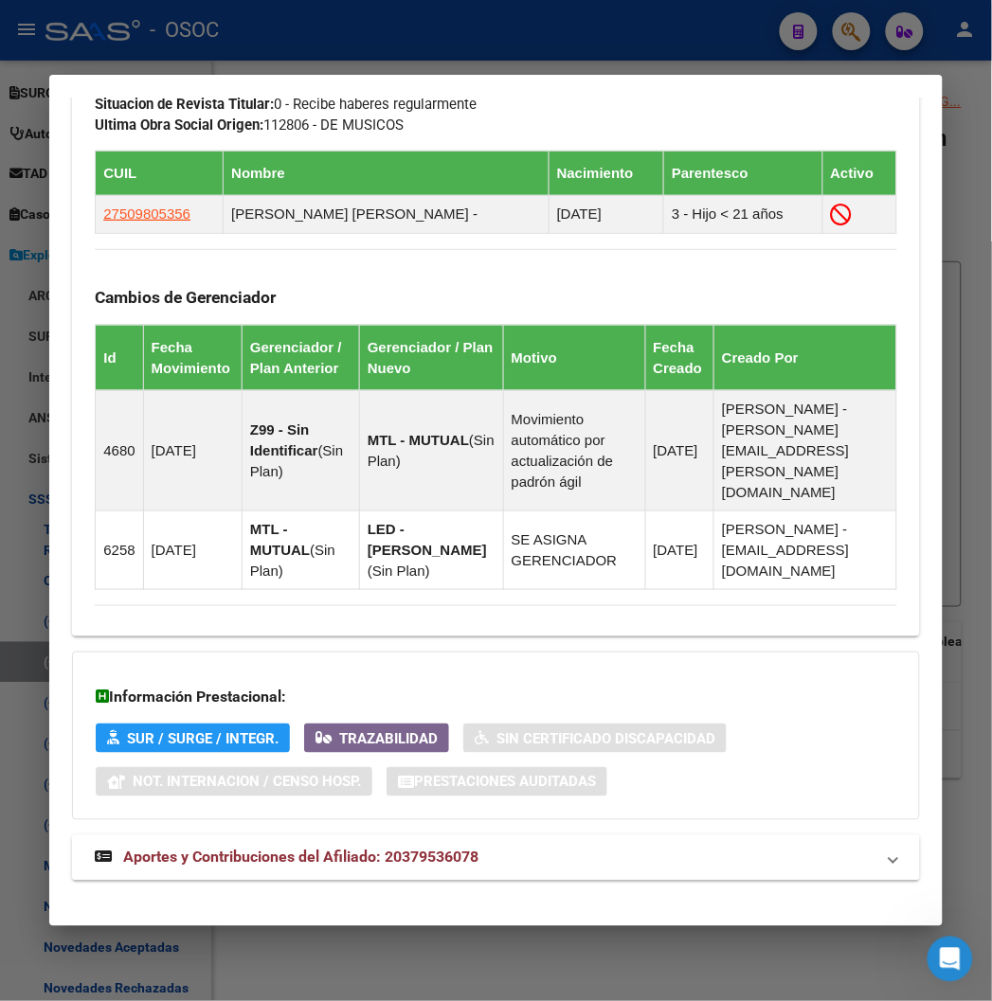
click at [271, 836] on mat-expansion-panel-header "Aportes y Contribuciones del Afiliado: 20379536078" at bounding box center [495, 858] width 847 height 45
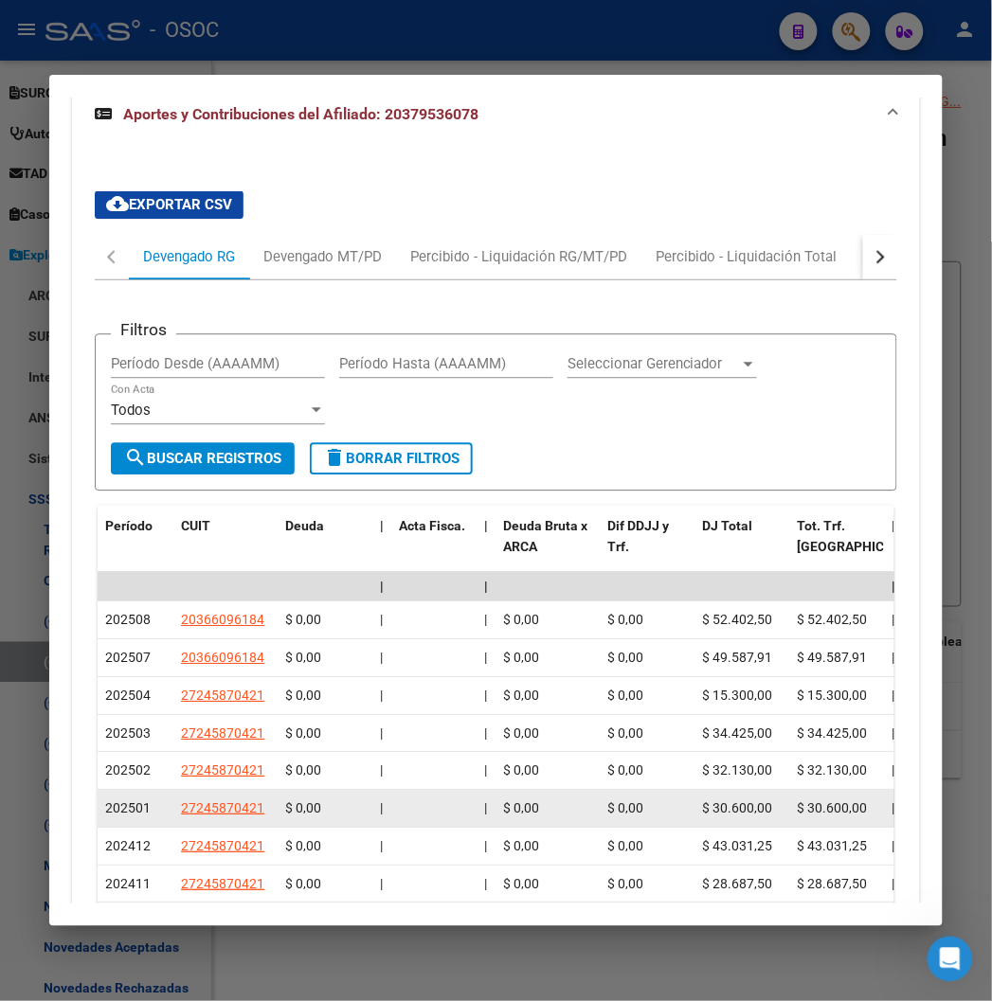
scroll to position [2114, 0]
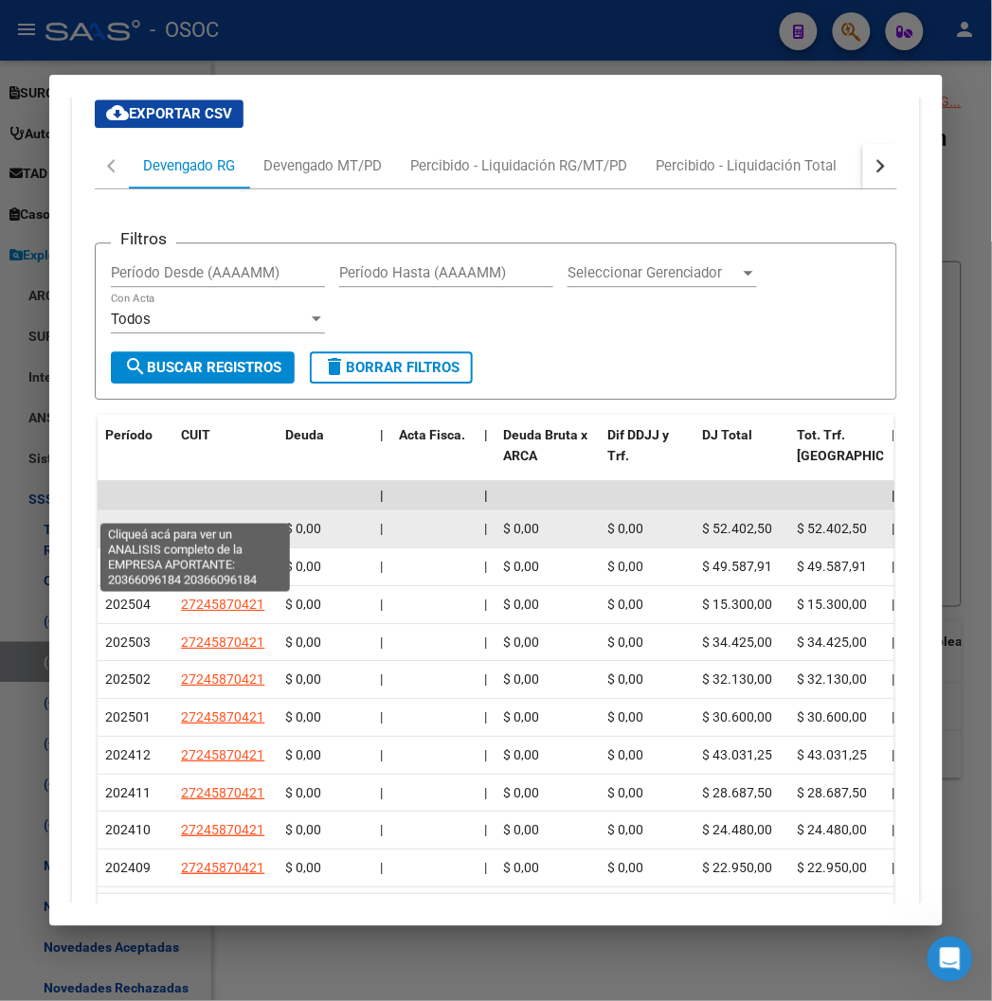
click at [194, 521] on span "20366096184" at bounding box center [222, 528] width 83 height 15
type textarea "20366096184"
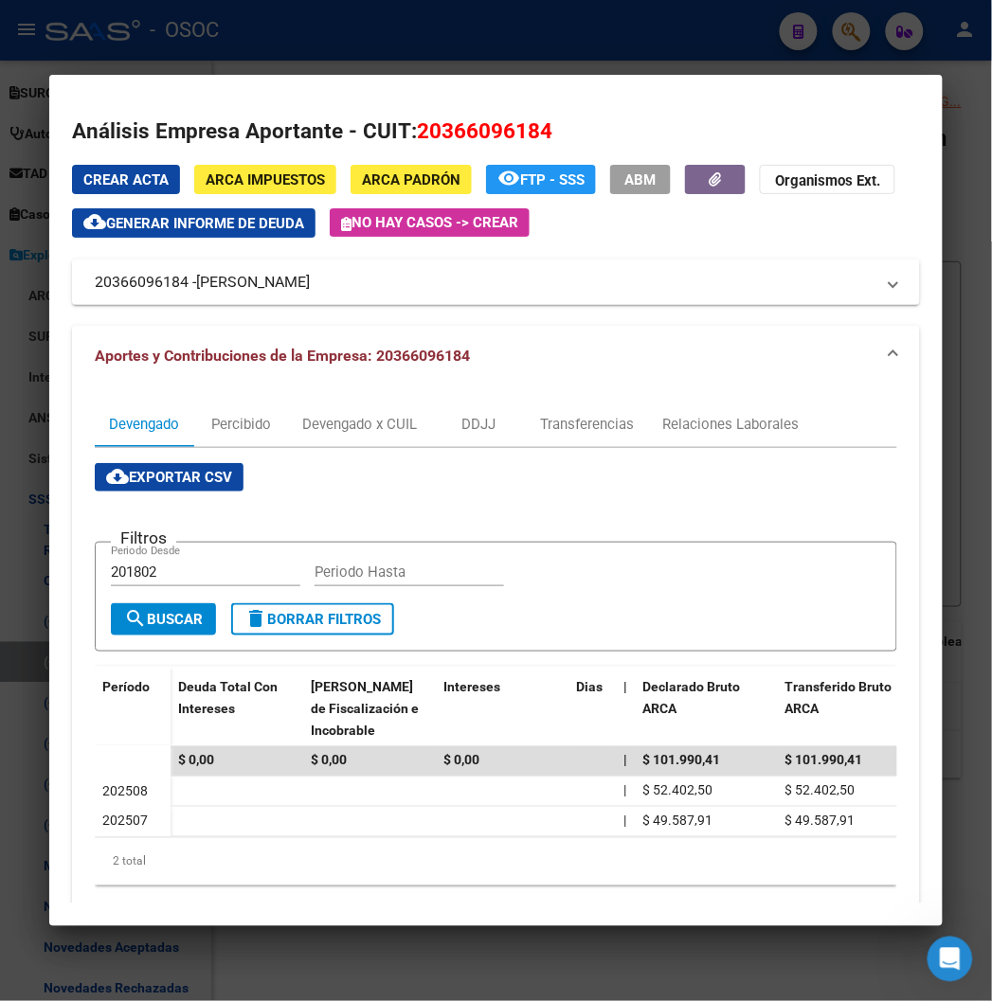
click at [420, 49] on div at bounding box center [496, 500] width 992 height 1001
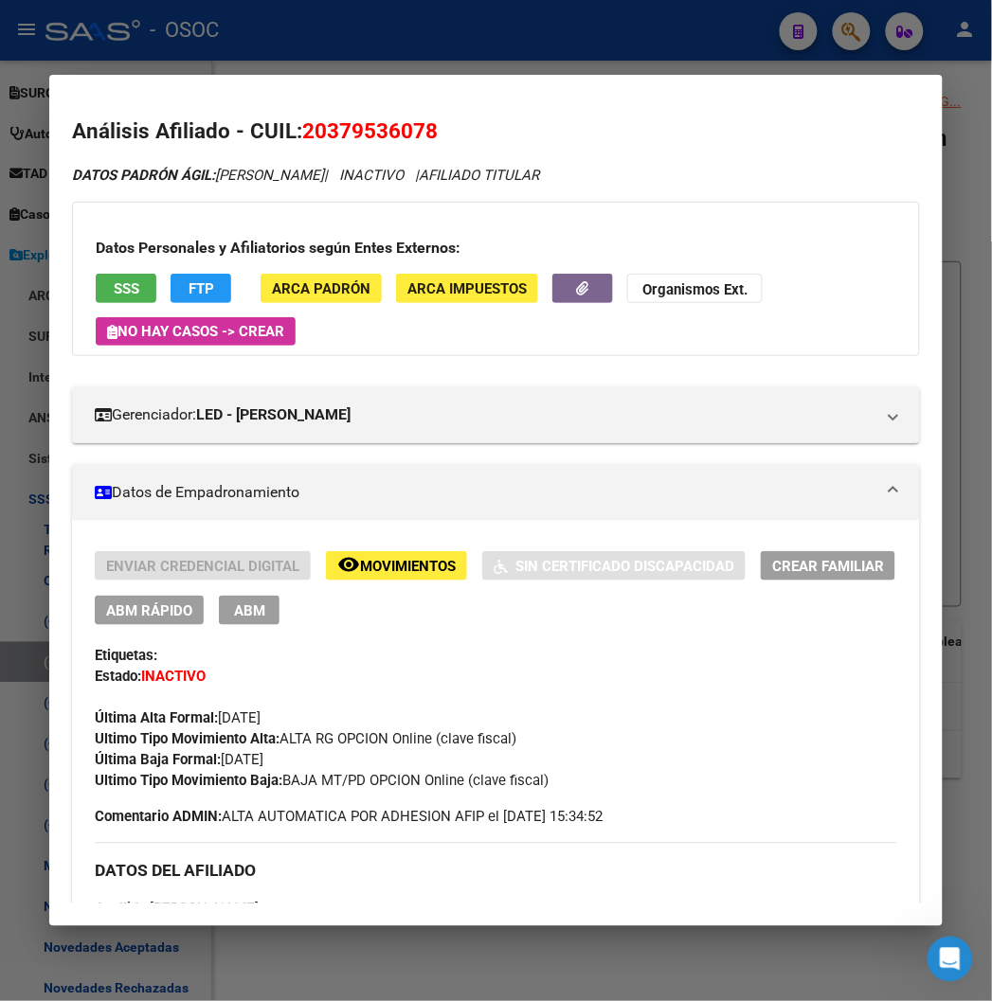
scroll to position [0, 0]
click at [114, 284] on span "SSS" at bounding box center [127, 288] width 26 height 17
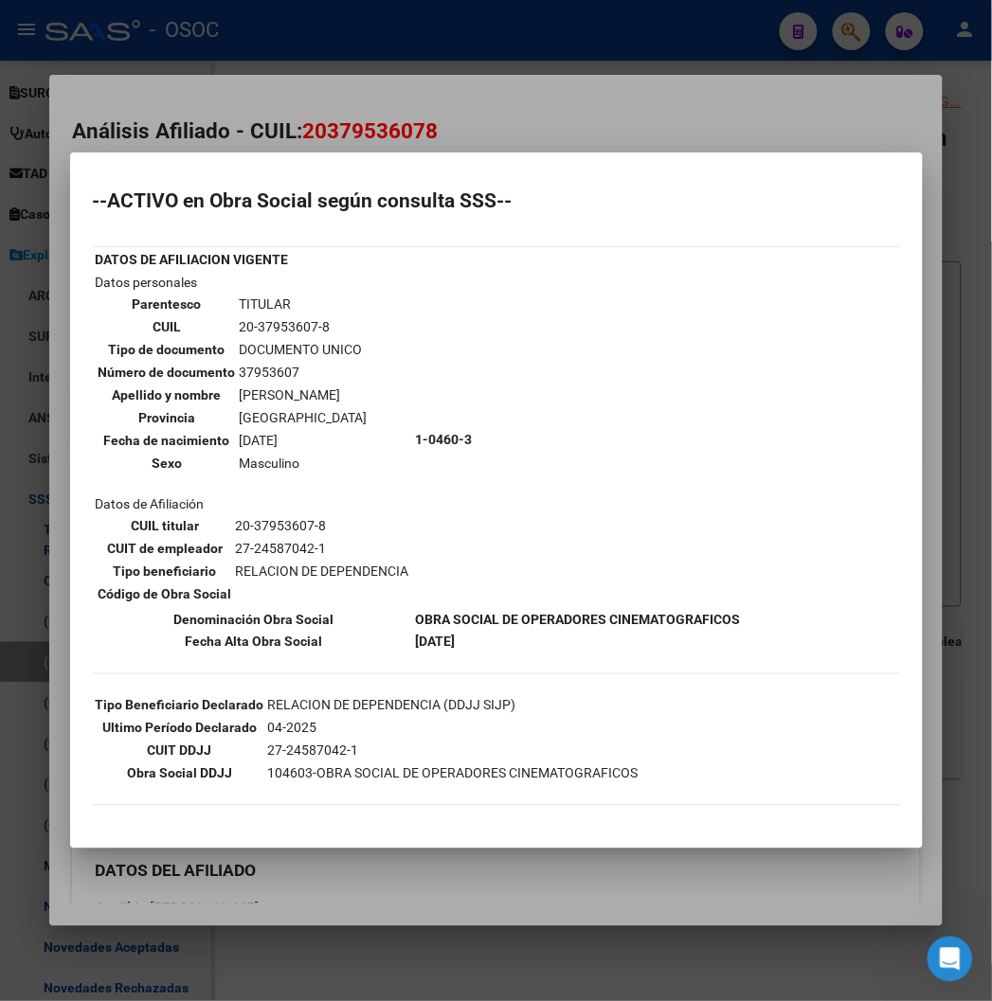
click at [215, 206] on h2 "--ACTIVO en Obra Social según consulta SSS--" at bounding box center [496, 200] width 807 height 19
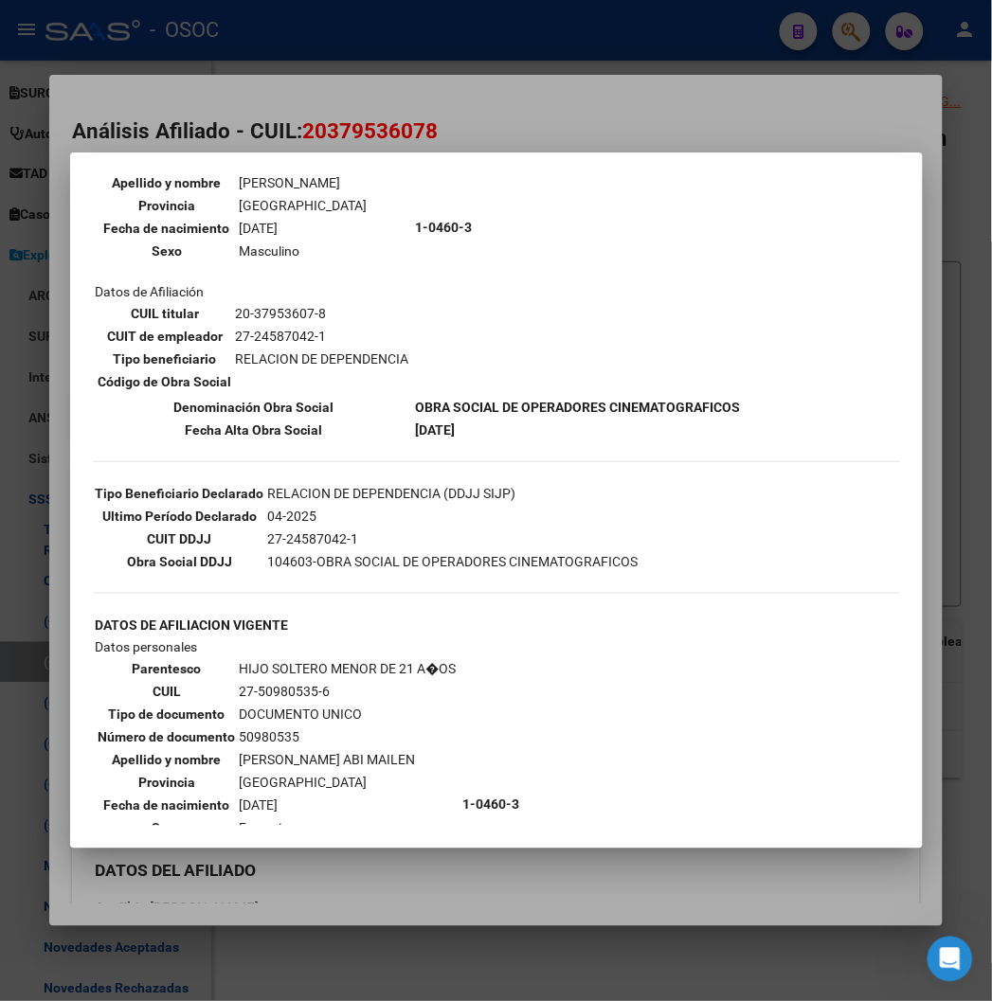
scroll to position [526, 0]
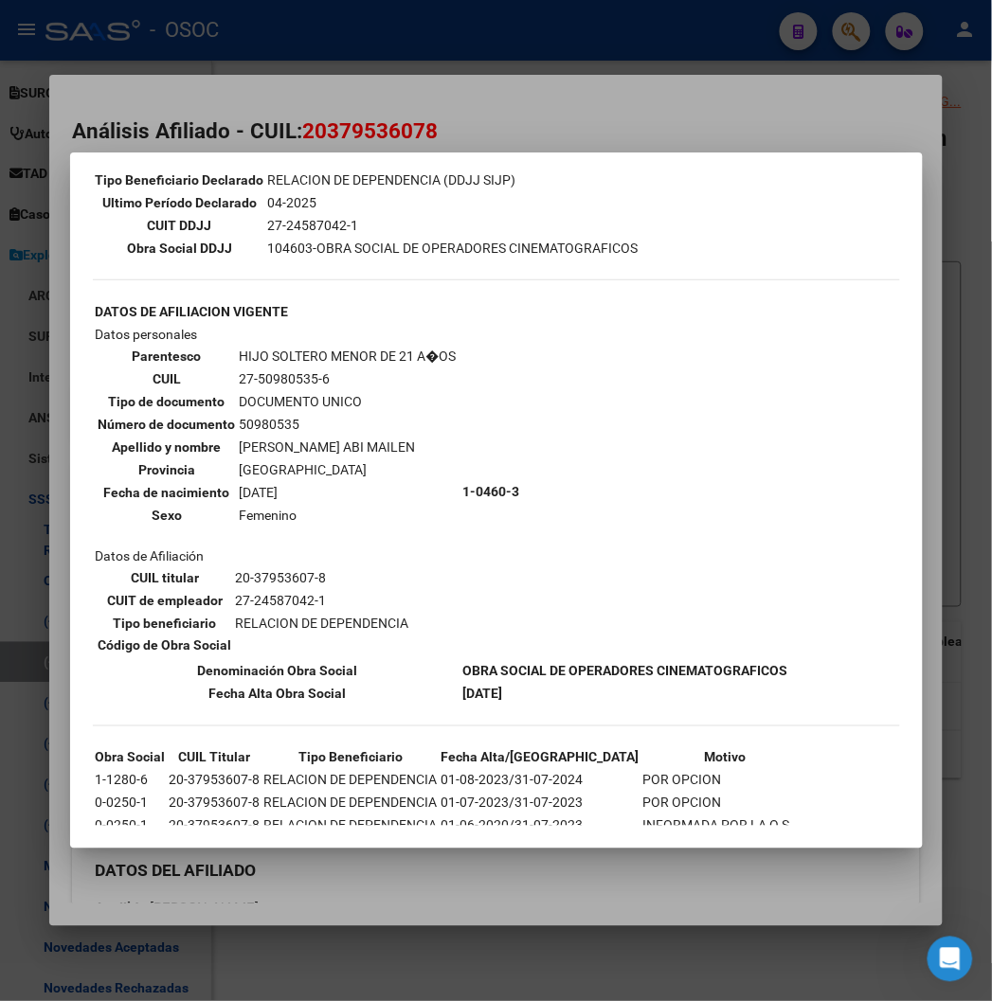
click at [569, 112] on div at bounding box center [496, 500] width 992 height 1001
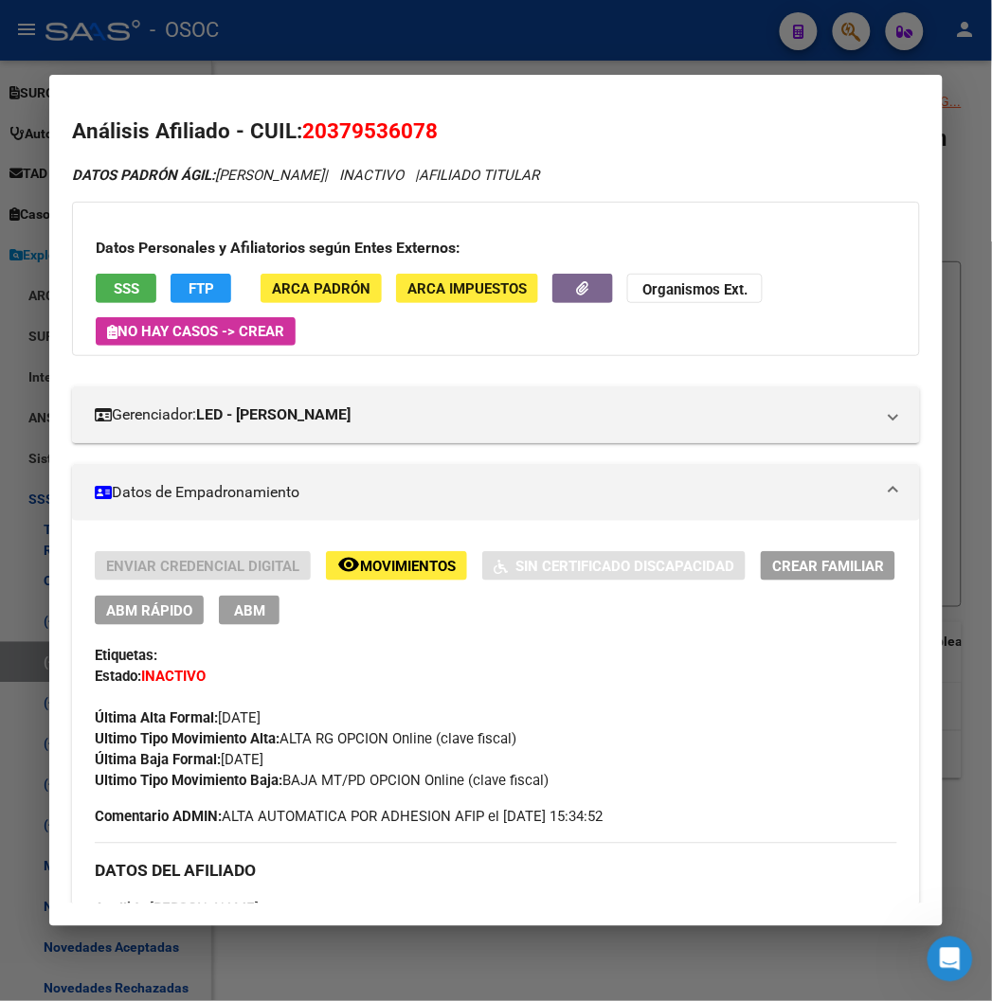
click at [372, 590] on div "Enviar Credencial Digital remove_red_eye Movimientos Sin Certificado Discapacid…" at bounding box center [496, 588] width 802 height 74
click at [369, 551] on button "remove_red_eye Movimientos" at bounding box center [396, 565] width 141 height 29
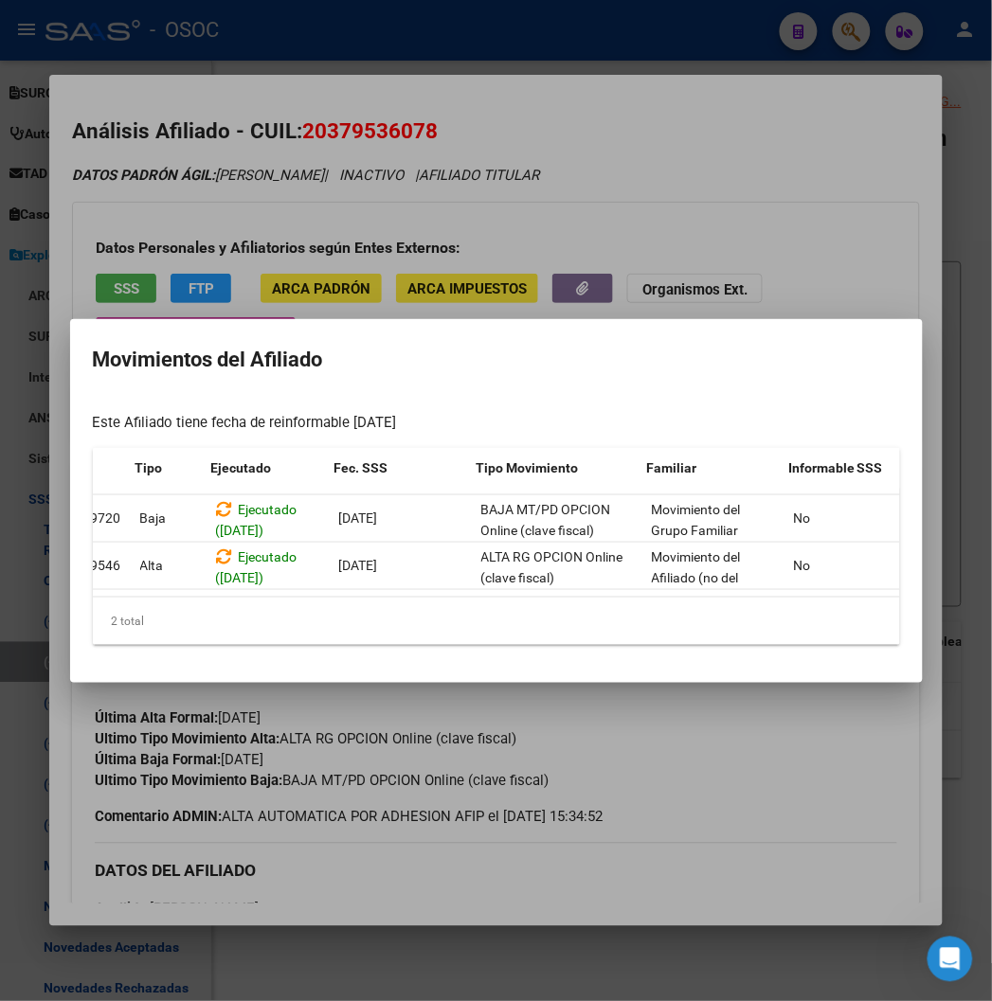
scroll to position [0, 98]
click at [647, 48] on div at bounding box center [496, 500] width 992 height 1001
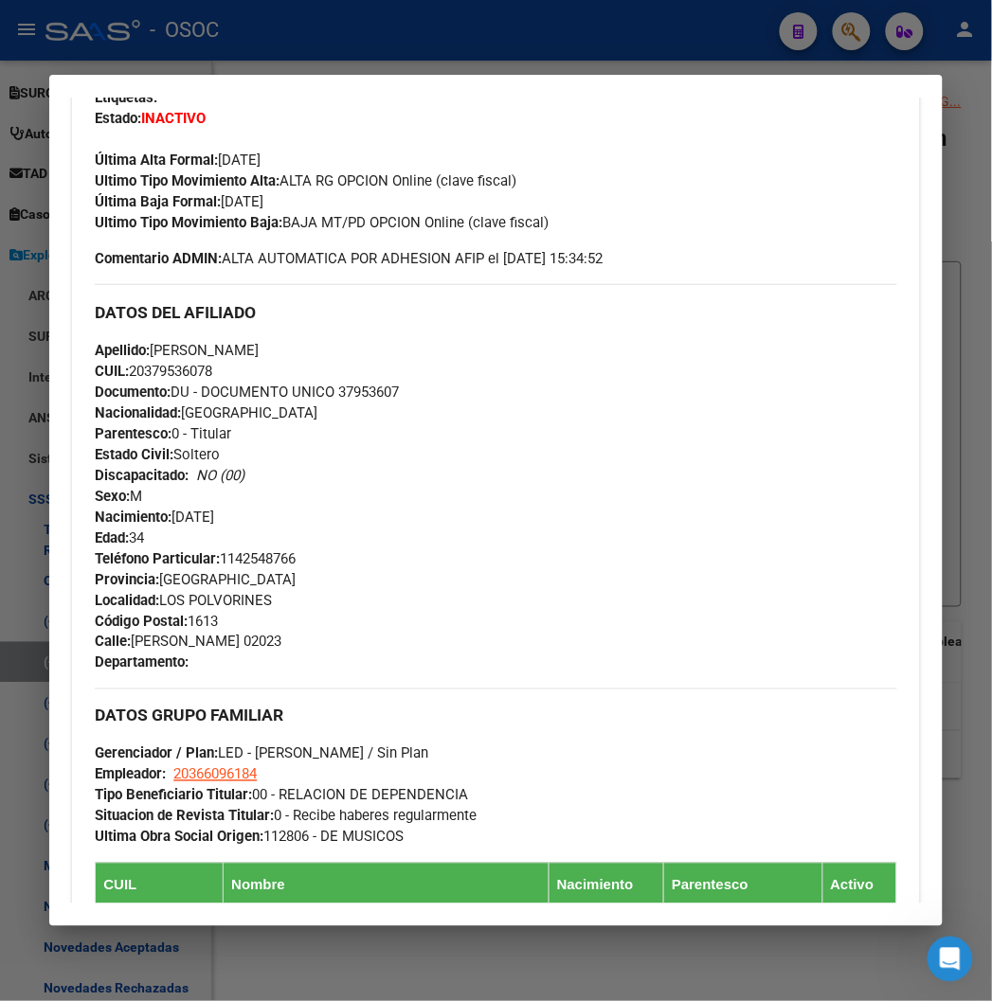
scroll to position [841, 0]
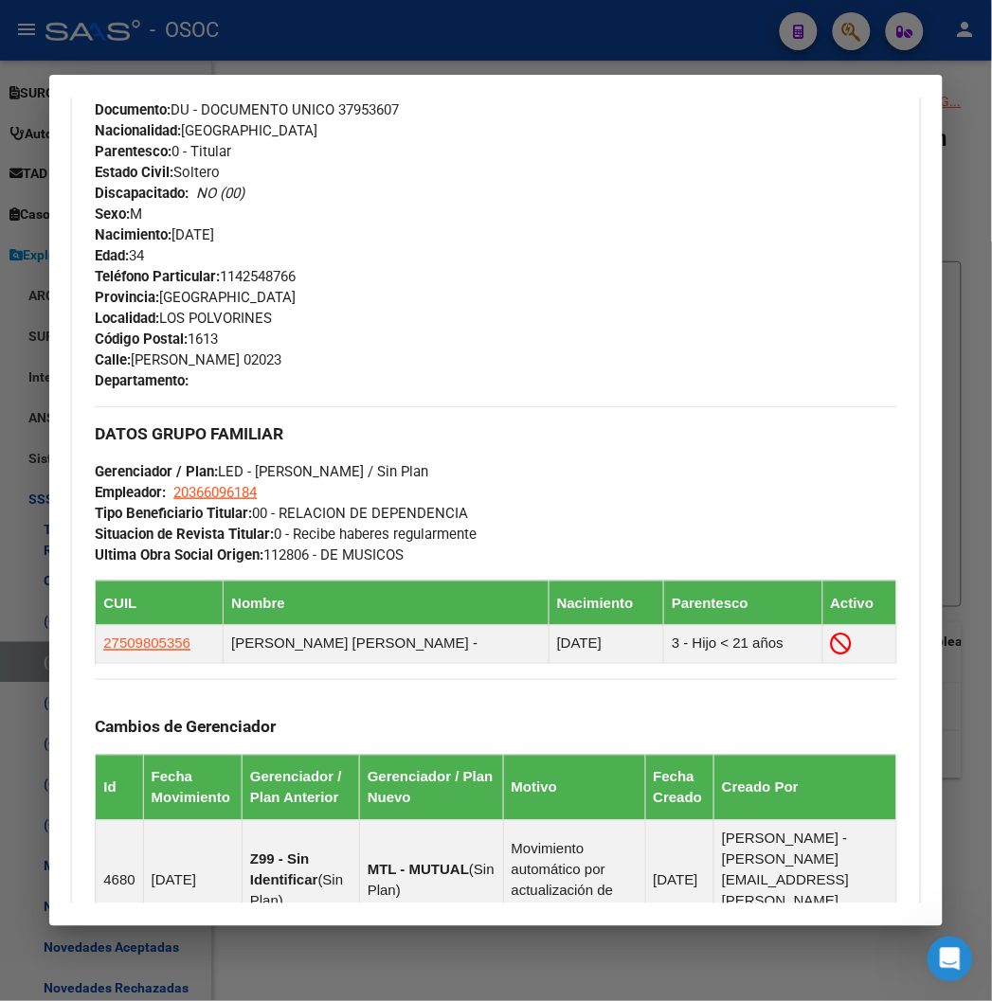
click at [686, 39] on div at bounding box center [496, 500] width 992 height 1001
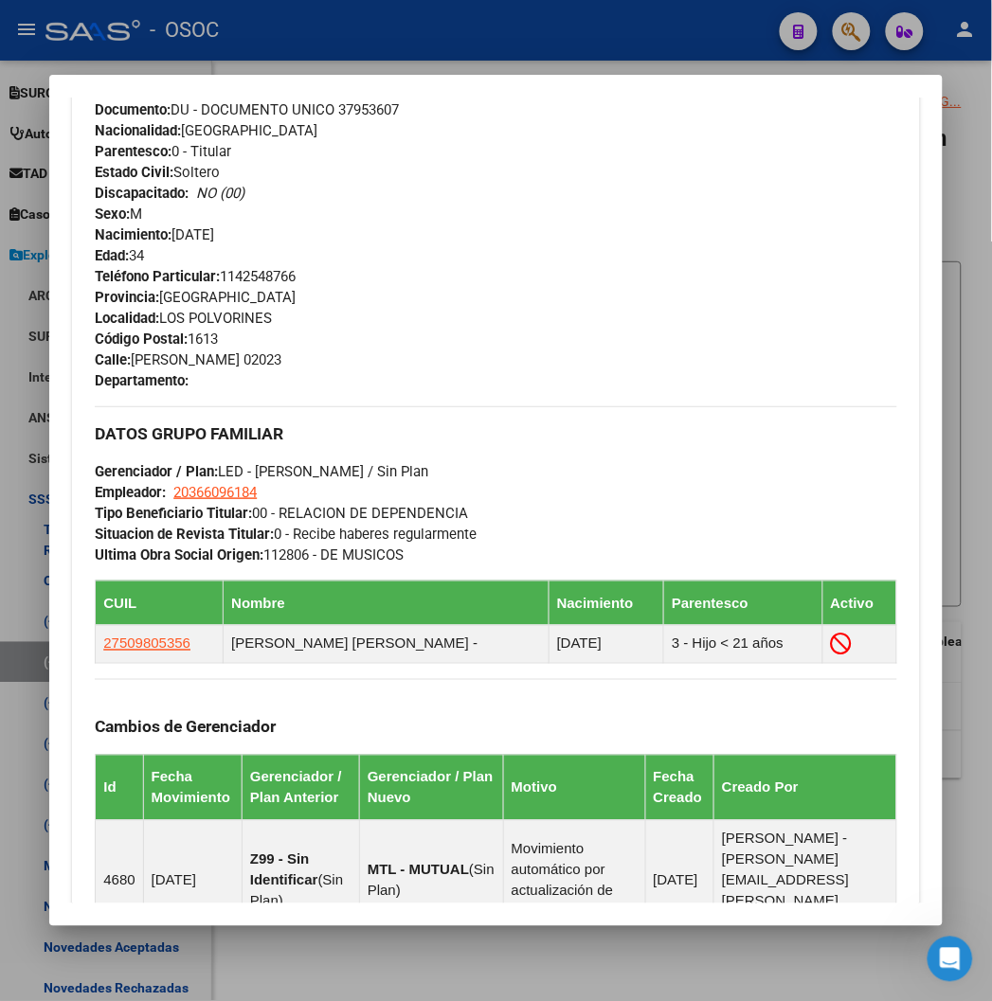
click at [686, 39] on div at bounding box center [496, 500] width 992 height 1001
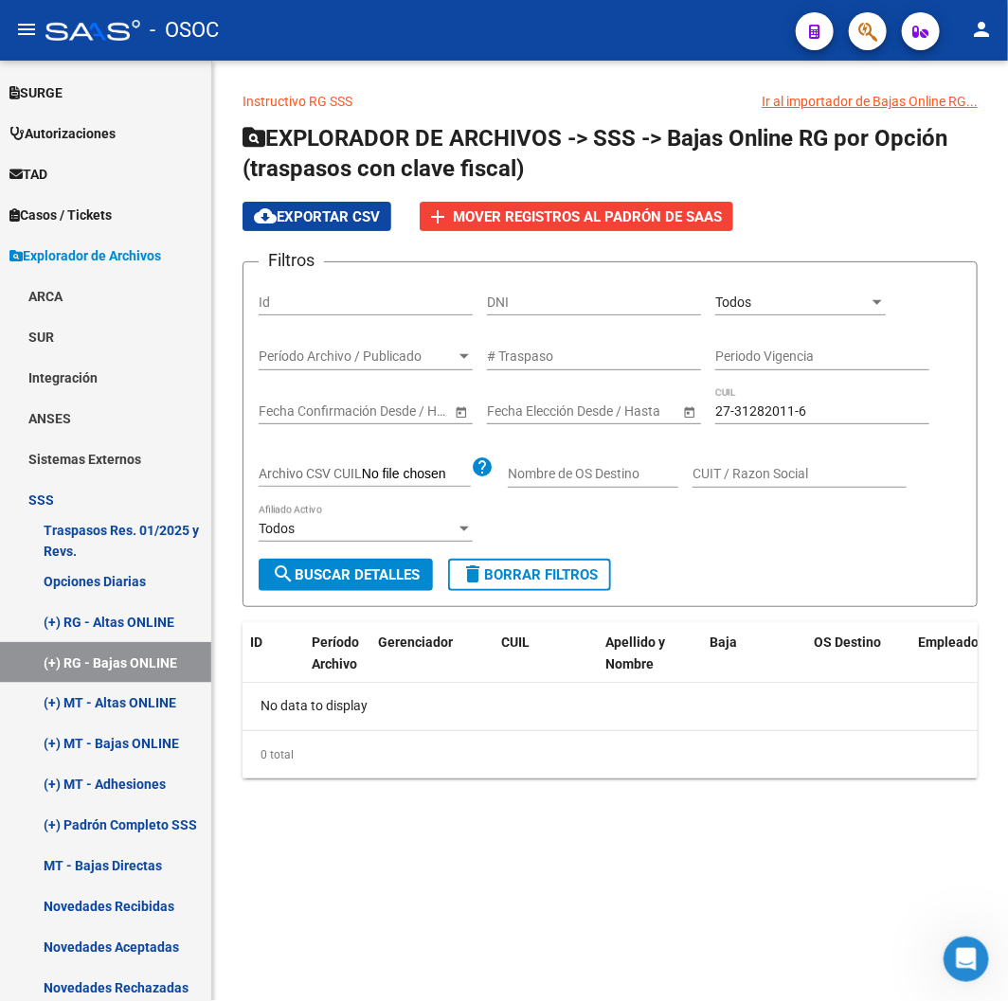
click at [686, 40] on div "- OSOC" at bounding box center [412, 30] width 735 height 42
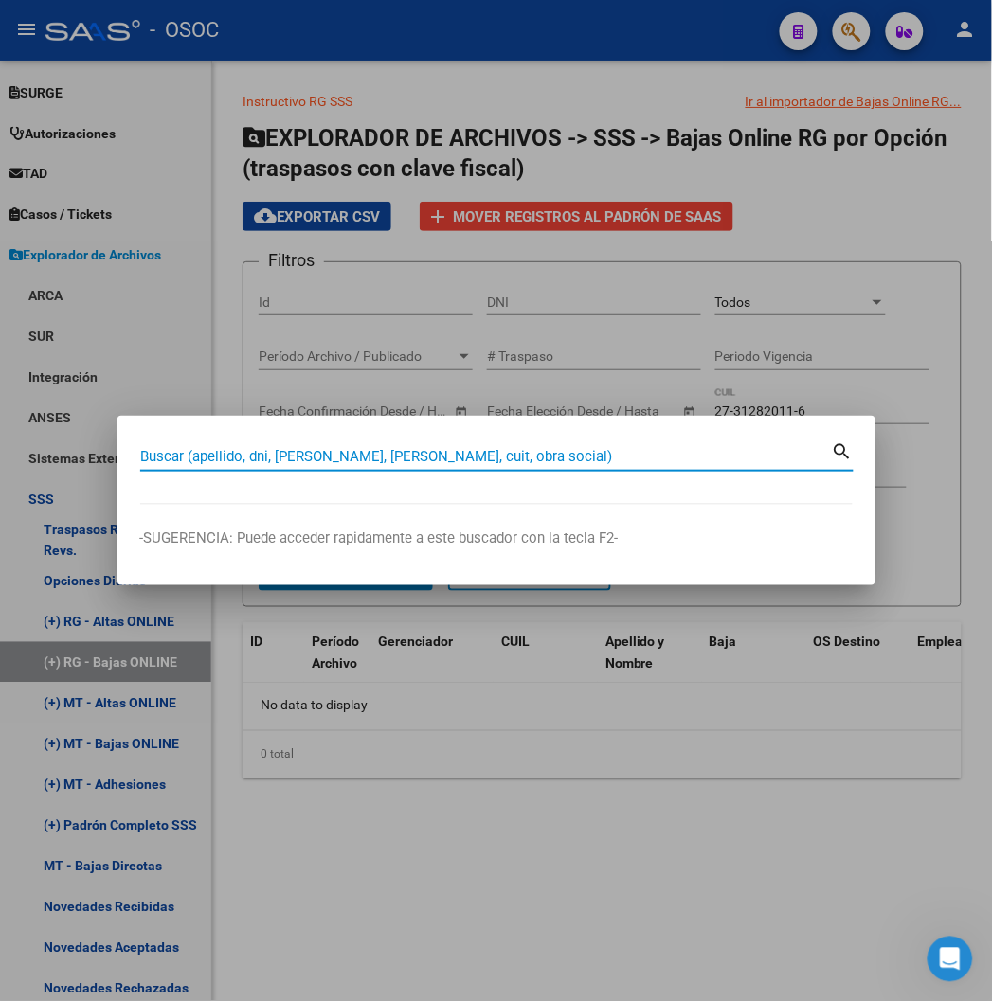
paste input "20132438618"
type input "20132438618"
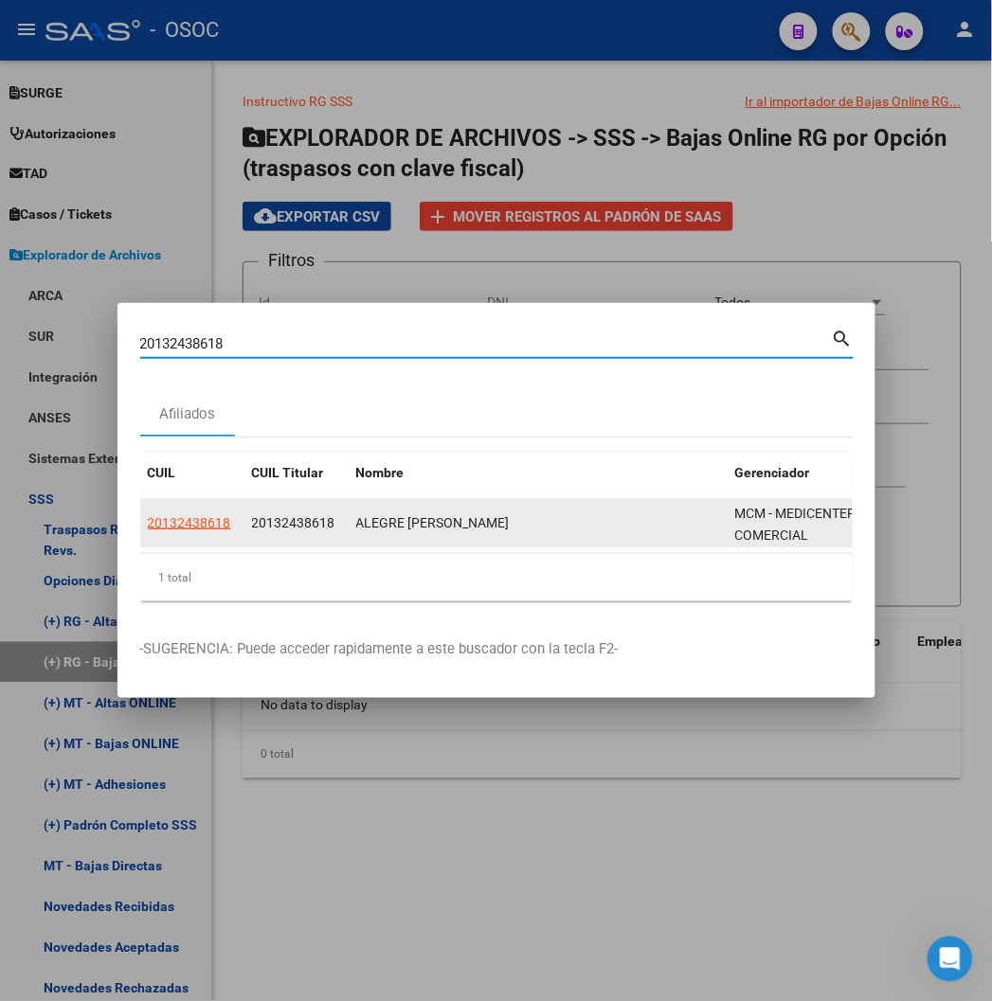
click at [163, 521] on div "20132438618" at bounding box center [192, 524] width 89 height 22
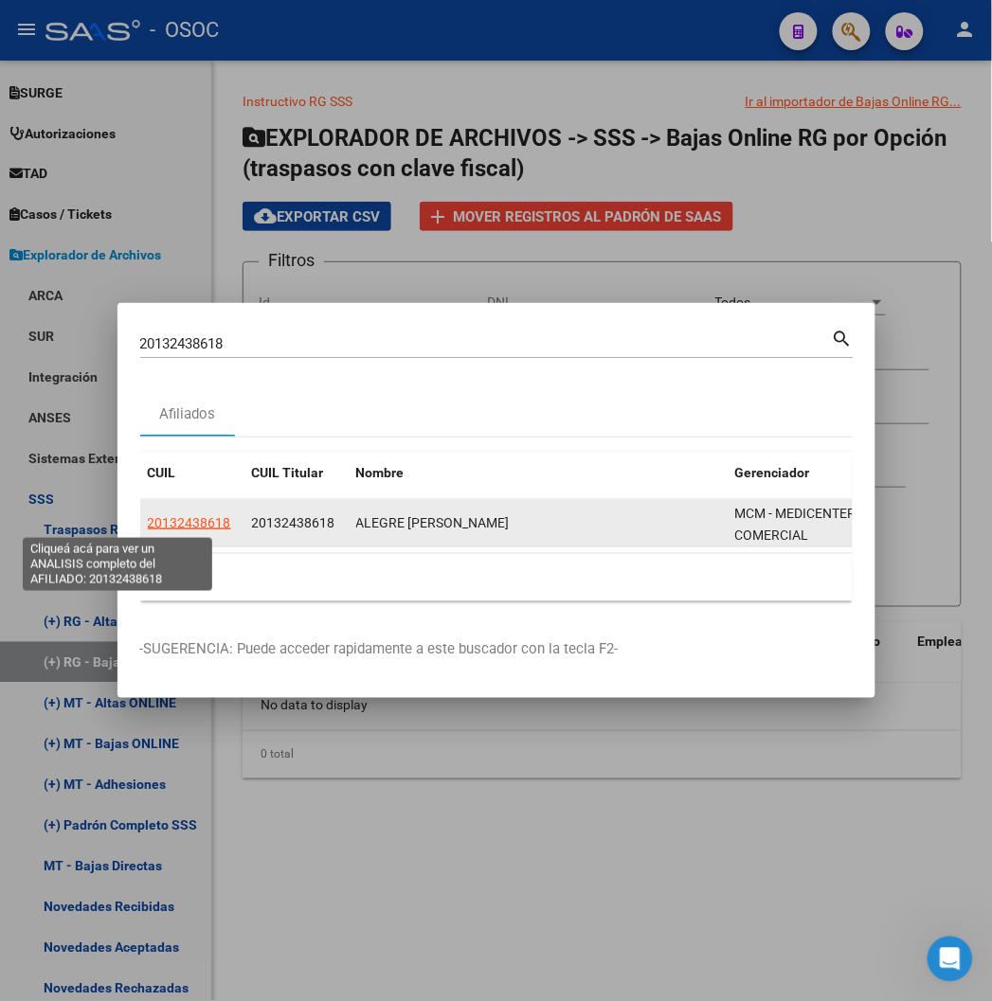
click at [154, 525] on span "20132438618" at bounding box center [189, 522] width 83 height 15
type textarea "20132438618"
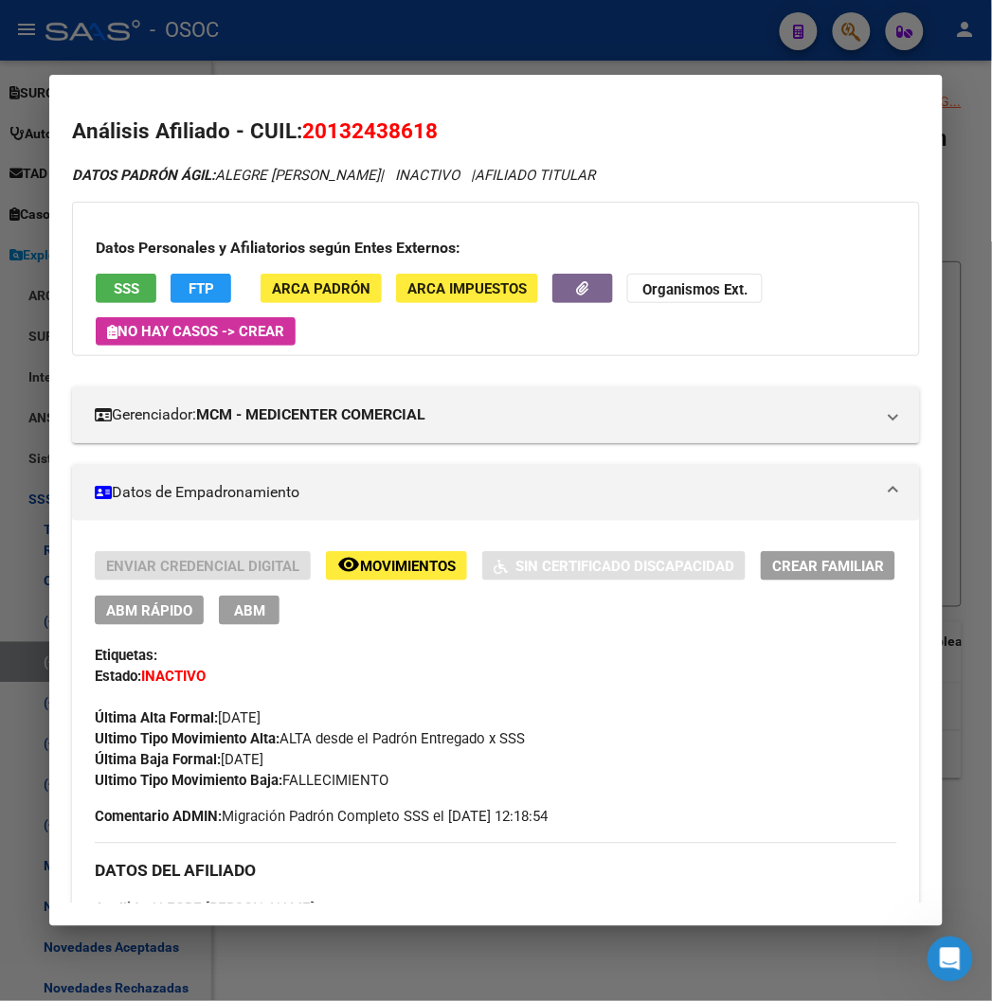
click at [565, 50] on div at bounding box center [496, 500] width 992 height 1001
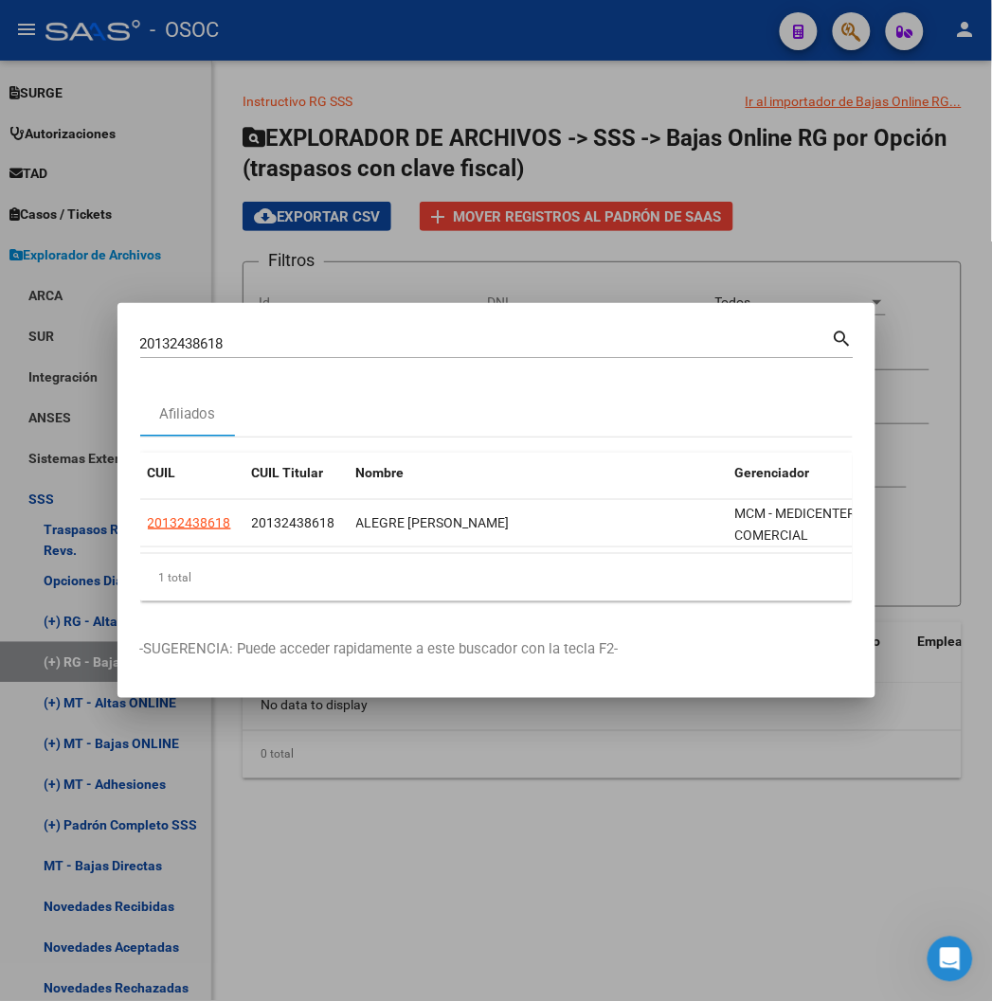
click at [565, 50] on div at bounding box center [496, 500] width 992 height 1001
click at [565, 50] on div "- OSOC" at bounding box center [404, 30] width 719 height 42
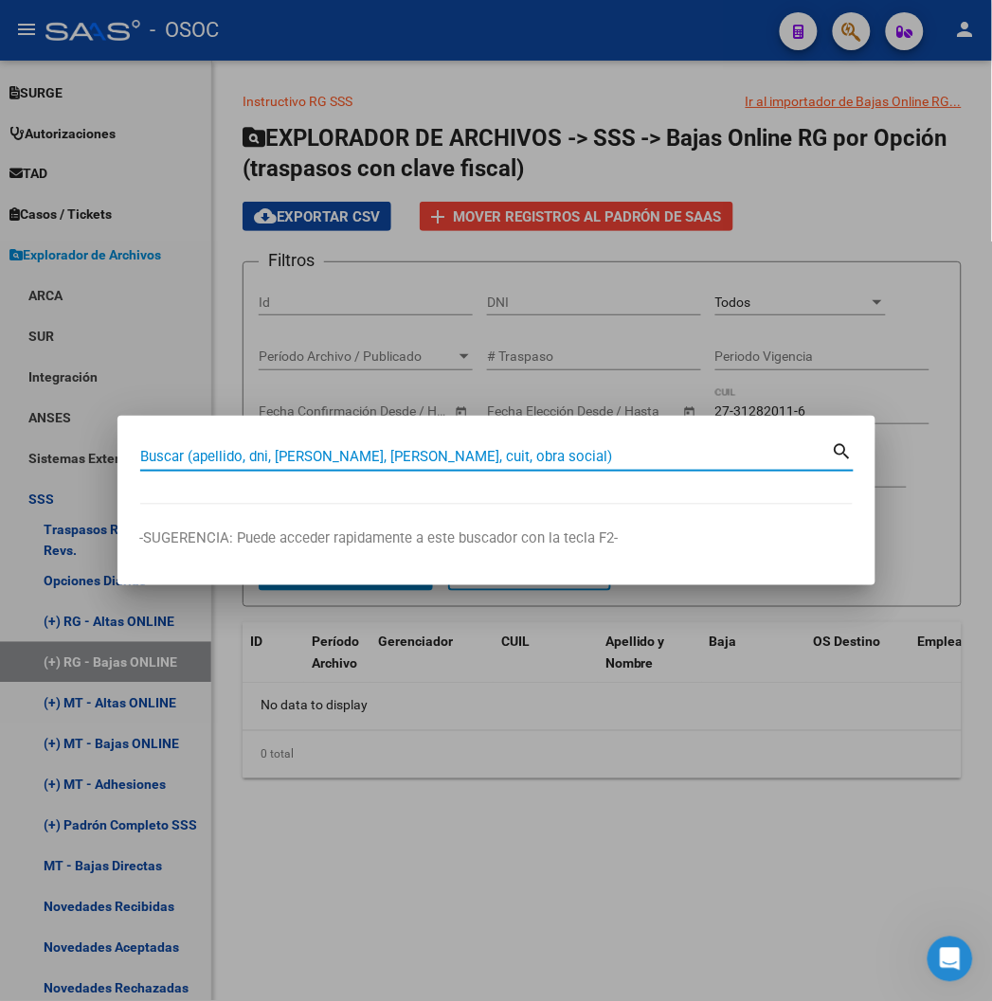
paste input "20139733283"
type input "20139733283"
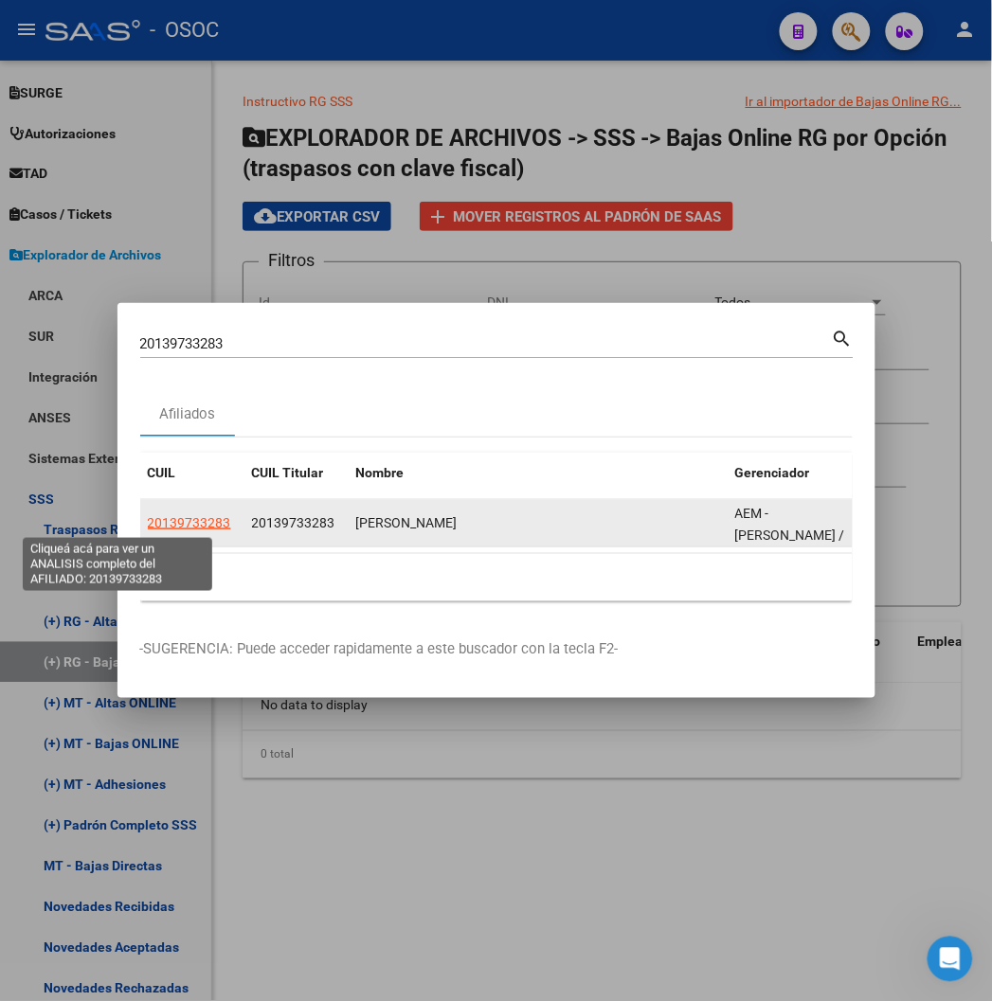
click at [148, 518] on span "20139733283" at bounding box center [189, 522] width 83 height 15
type textarea "20139733283"
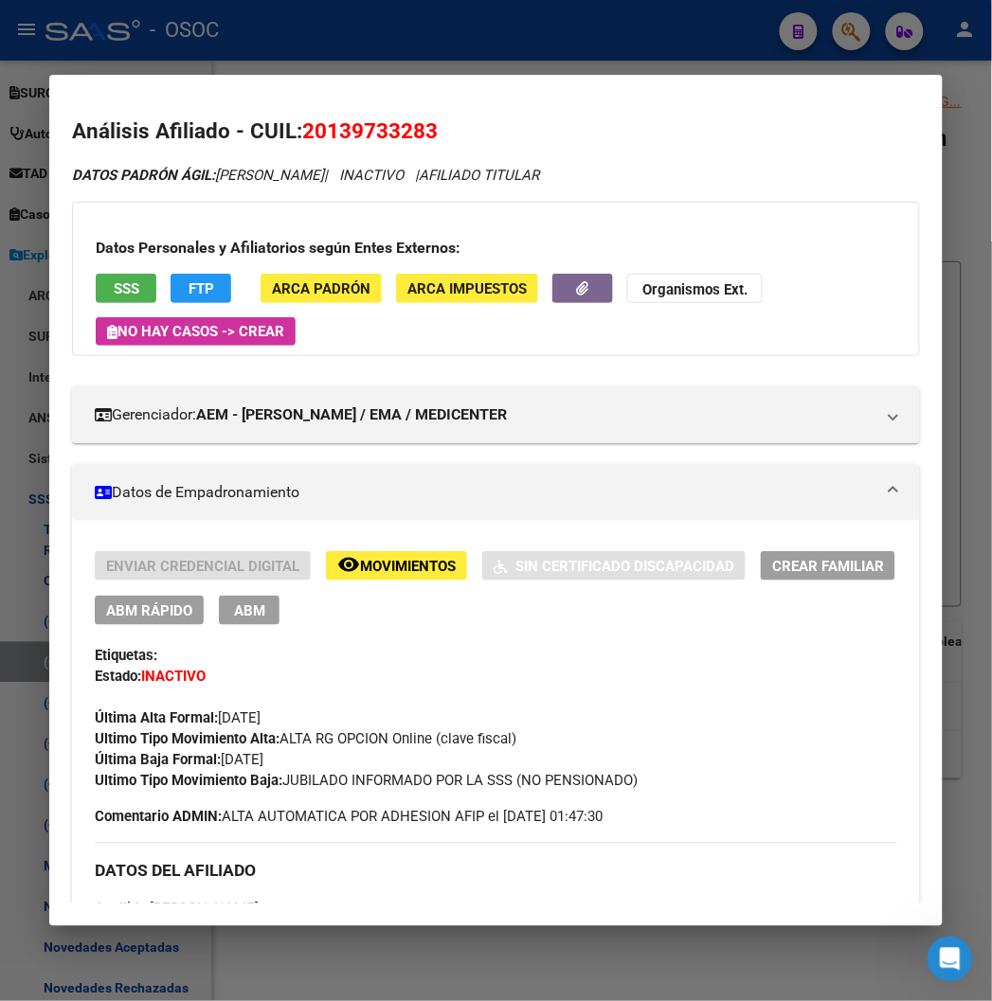
click at [153, 261] on div "Datos Personales y Afiliatorios según Entes Externos: SSS FTP ARCA Padrón ARCA …" at bounding box center [495, 279] width 847 height 154
click at [189, 285] on span "FTP" at bounding box center [202, 288] width 26 height 17
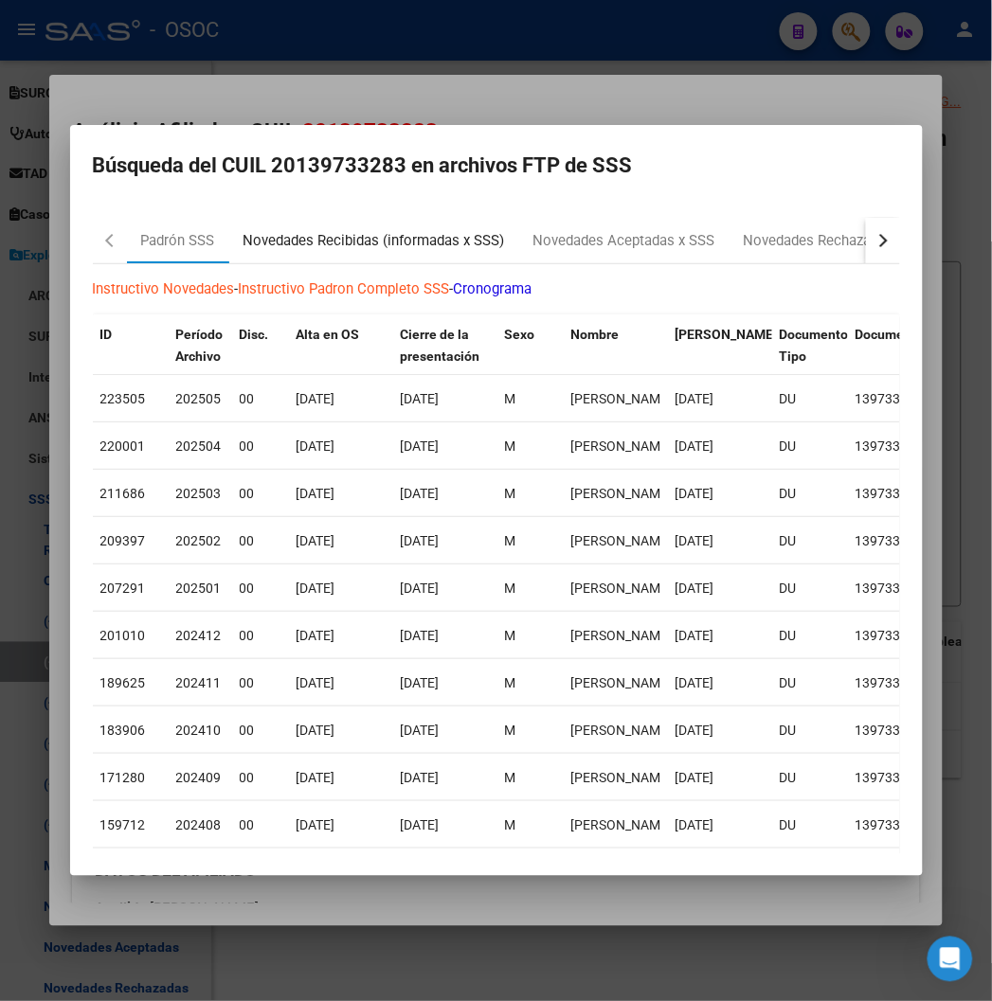
click at [297, 251] on div "Novedades Recibidas (informadas x SSS)" at bounding box center [374, 240] width 290 height 45
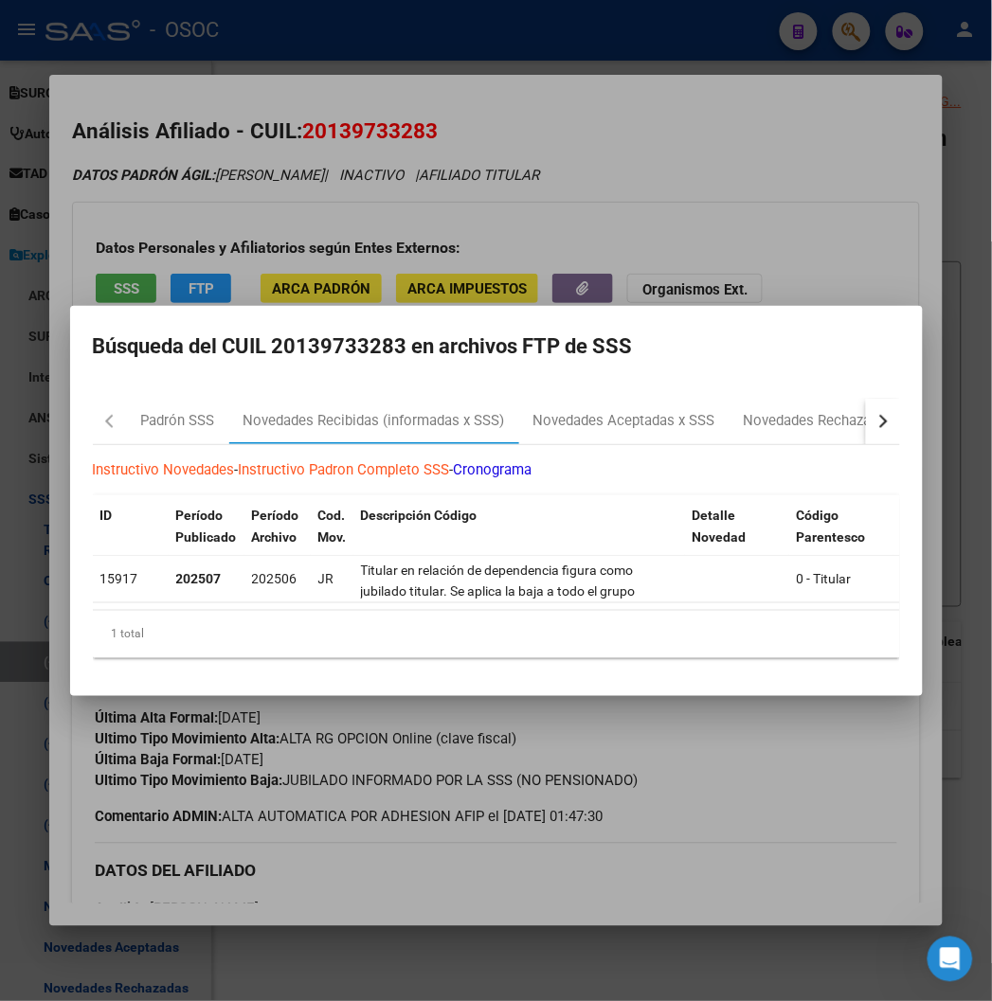
click at [349, 17] on div at bounding box center [496, 500] width 992 height 1001
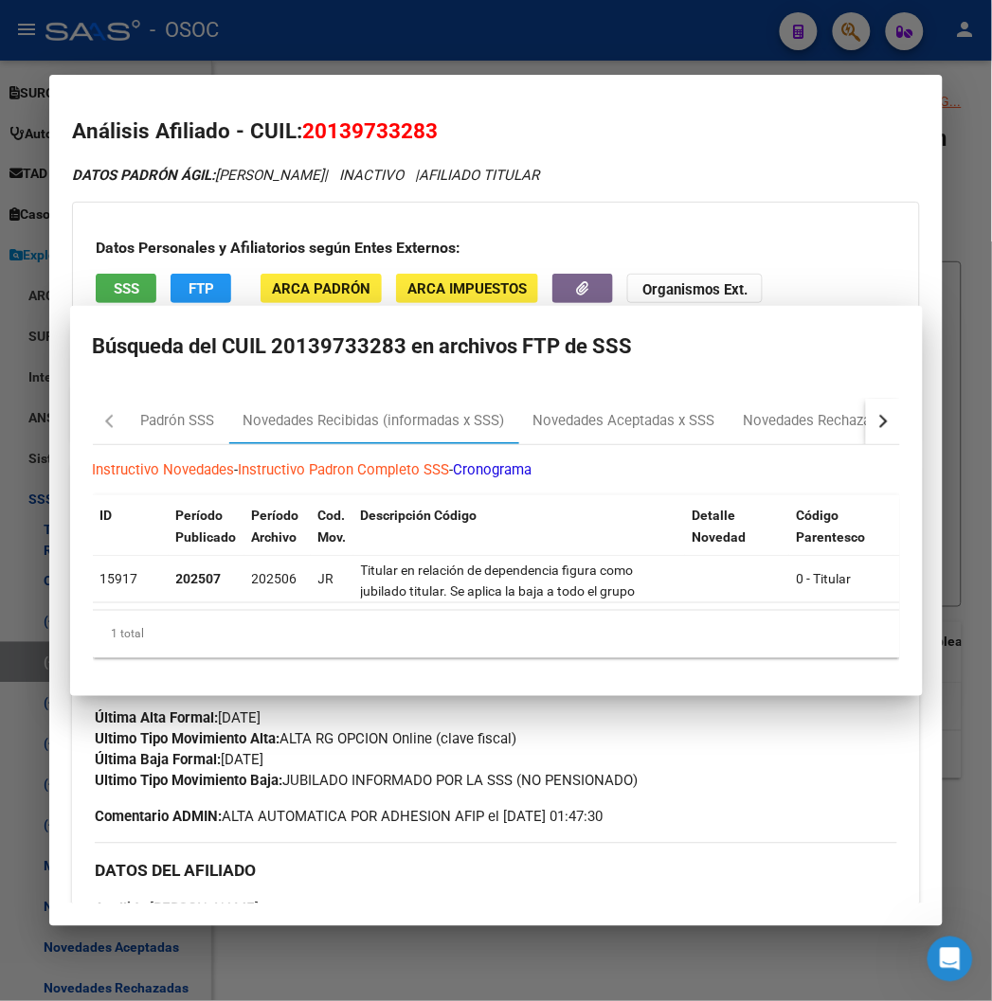
click at [349, 17] on div at bounding box center [496, 500] width 992 height 1001
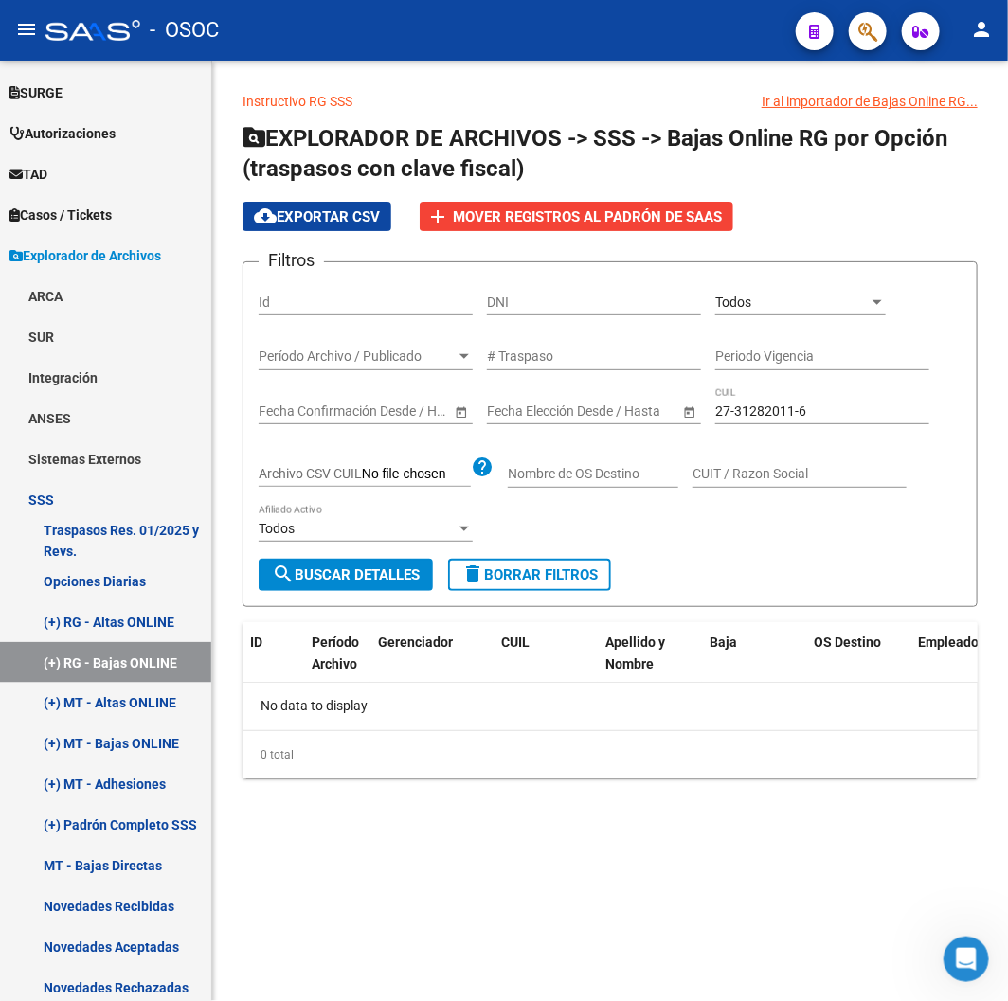
click at [351, 23] on div "- OSOC" at bounding box center [412, 30] width 735 height 42
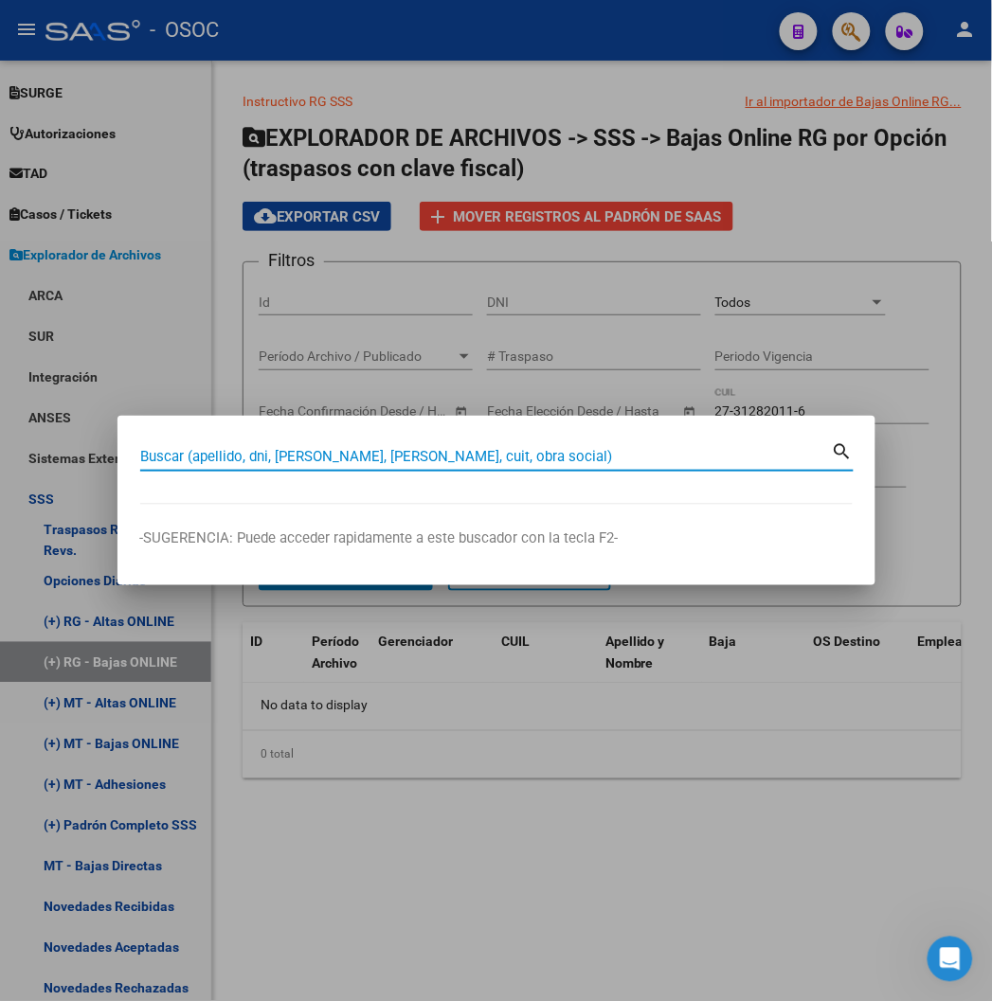
paste input "27312820116"
type input "27312820116"
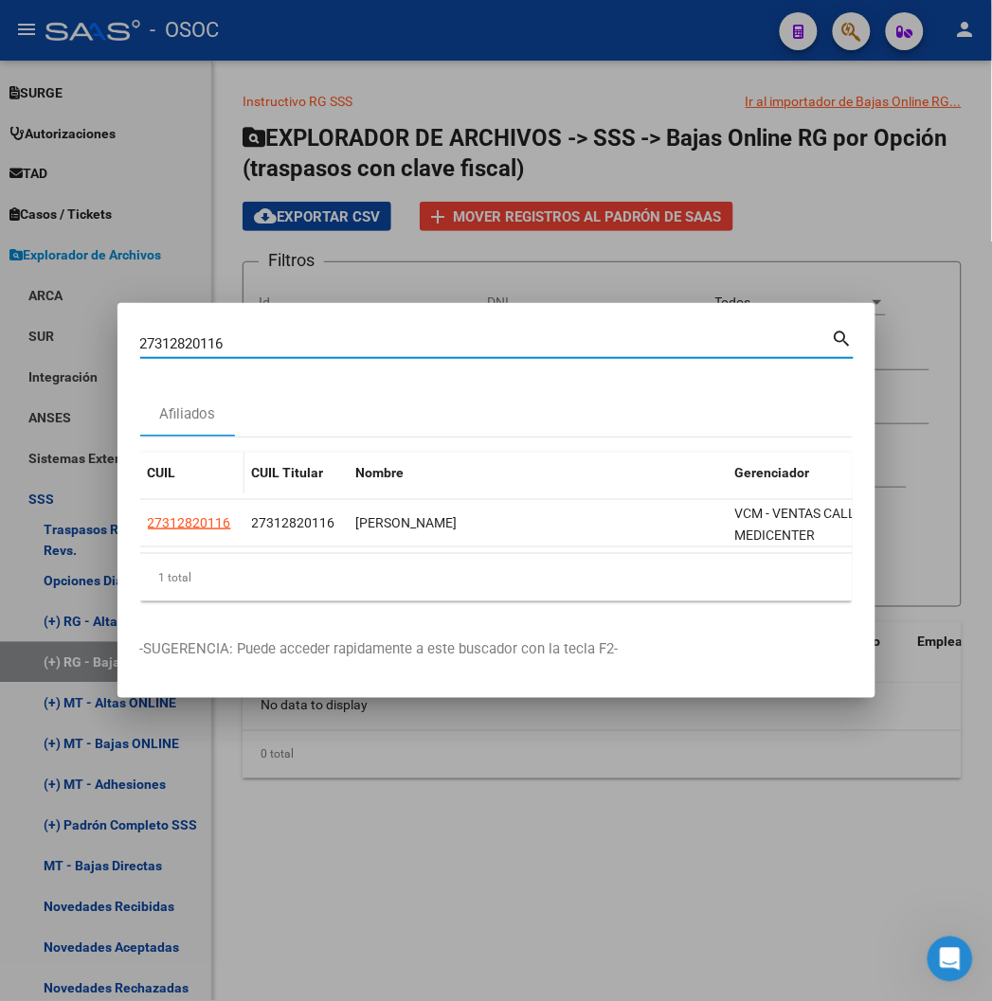
click at [148, 532] on app-link-go-to "27312820116" at bounding box center [189, 524] width 83 height 22
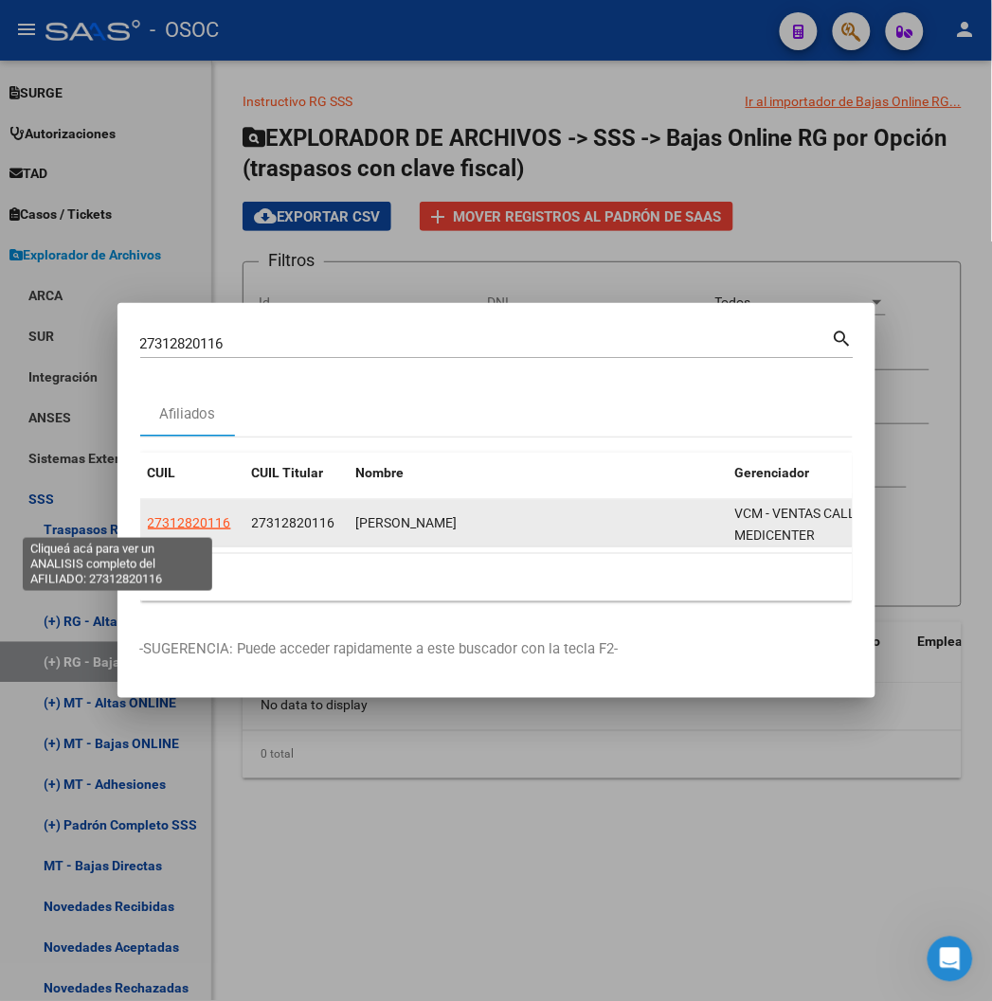
click at [148, 519] on span "27312820116" at bounding box center [189, 522] width 83 height 15
type textarea "27312820116"
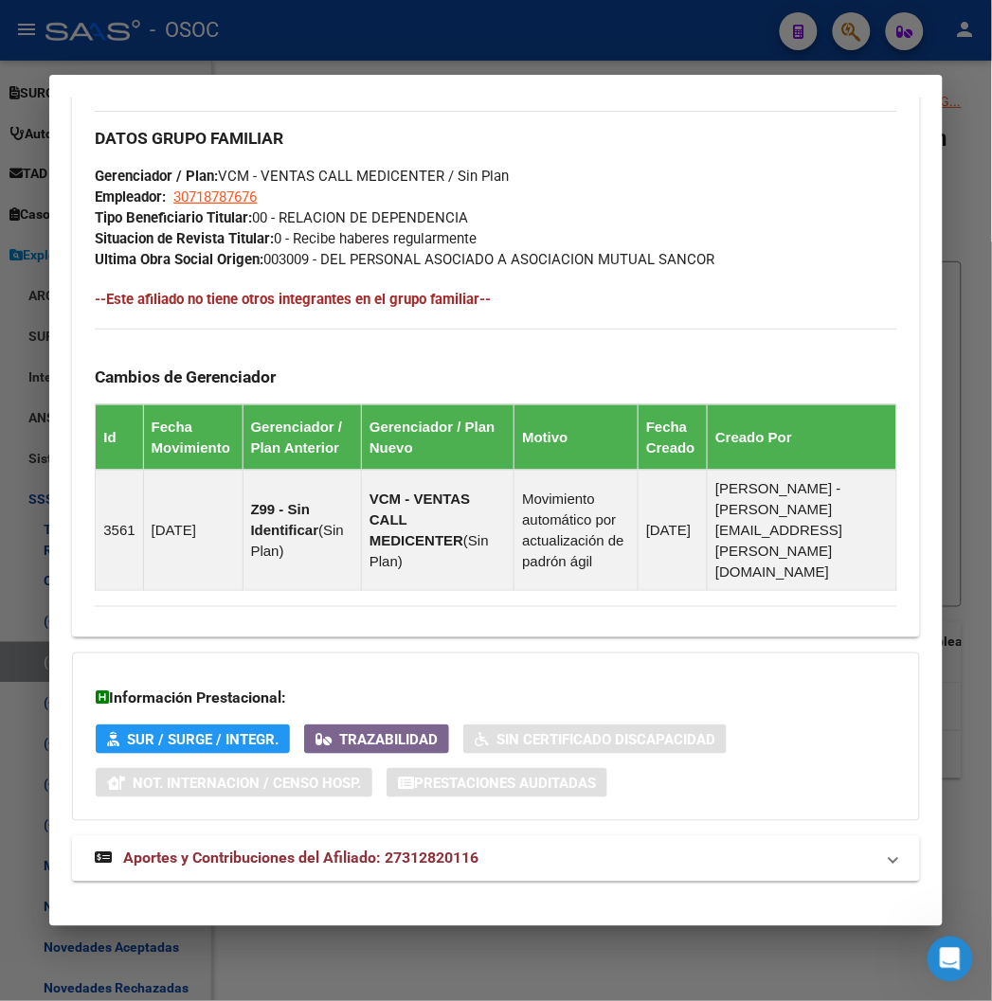
click at [394, 850] on span "Aportes y Contribuciones del Afiliado: 27312820116" at bounding box center [300, 859] width 355 height 18
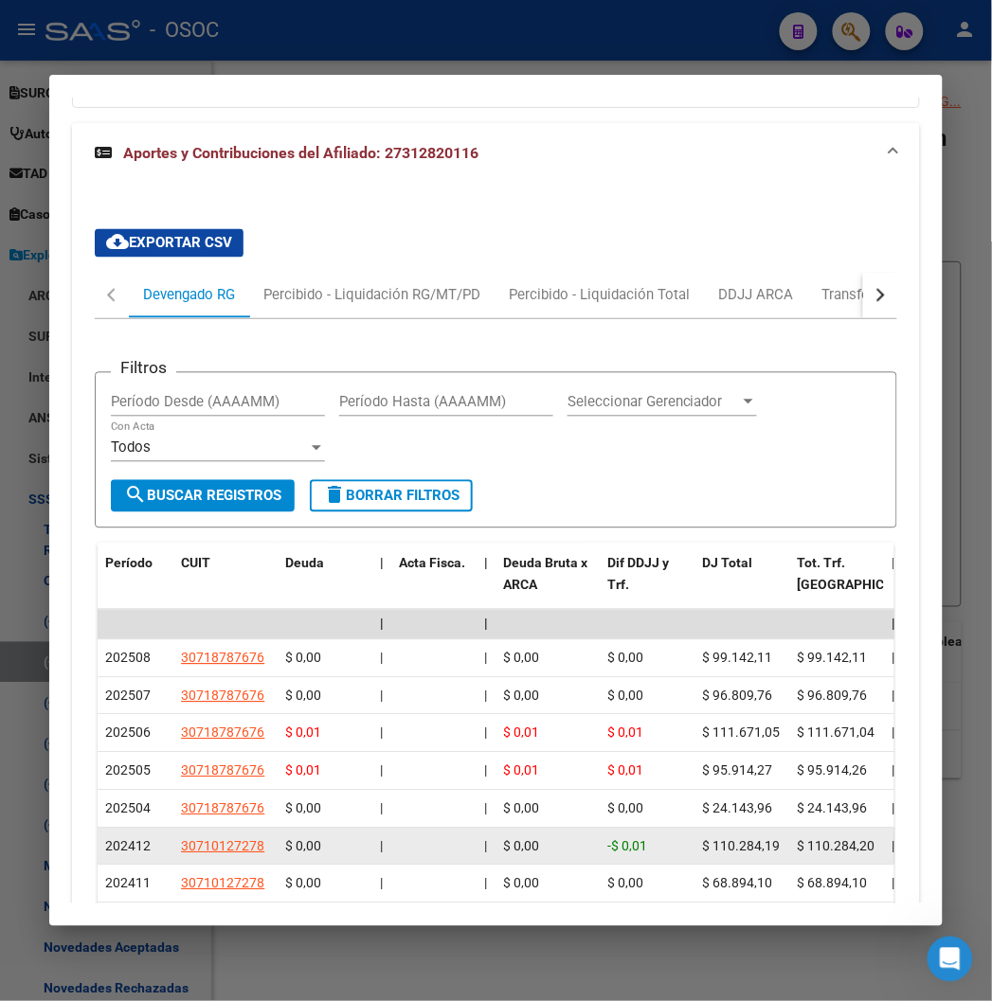
scroll to position [2072, 0]
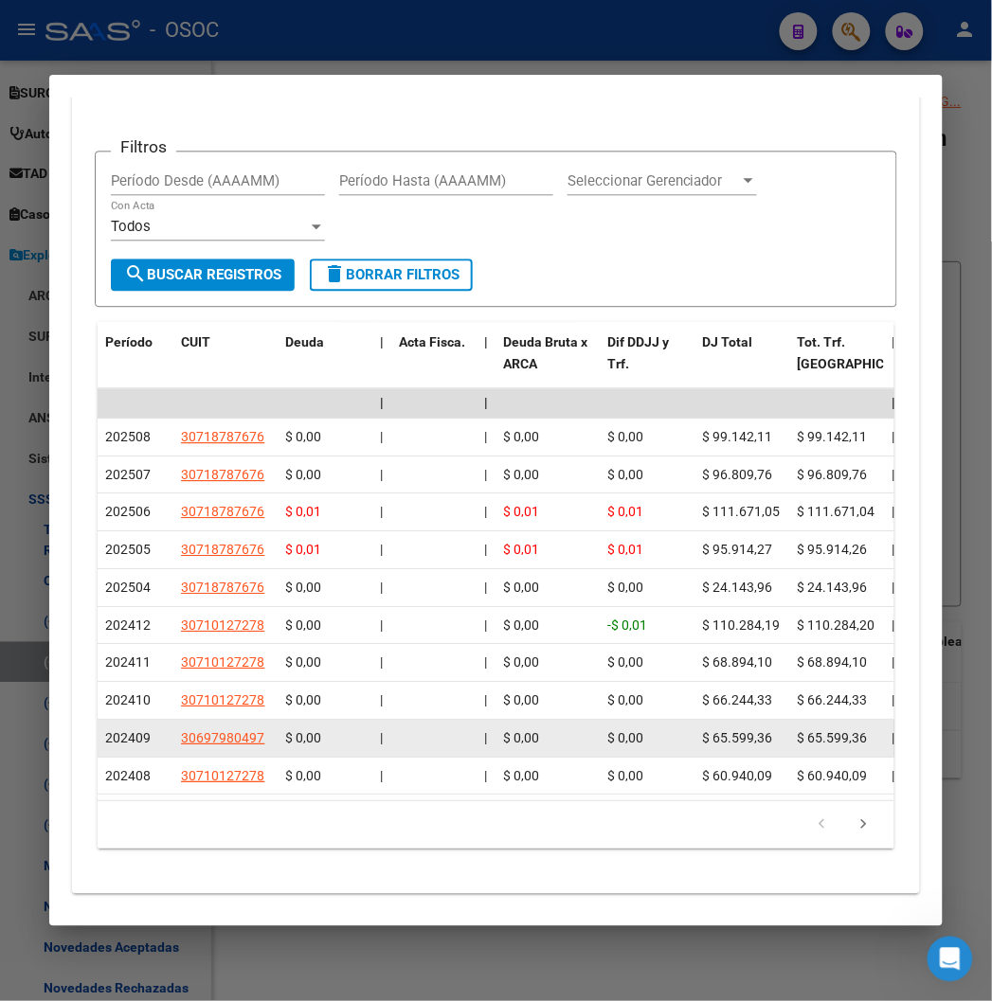
click at [117, 720] on datatable-body-cell "202409" at bounding box center [136, 738] width 76 height 37
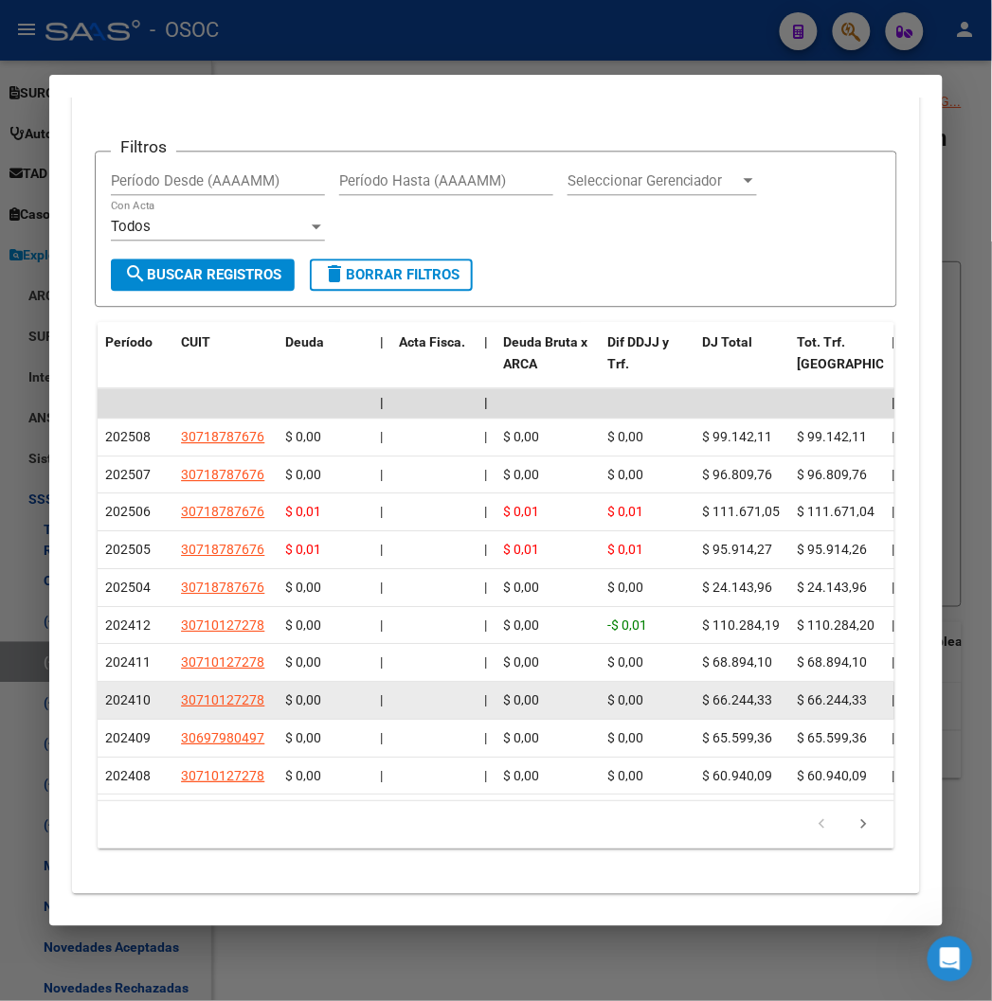
click at [105, 693] on span "202410" at bounding box center [127, 700] width 45 height 15
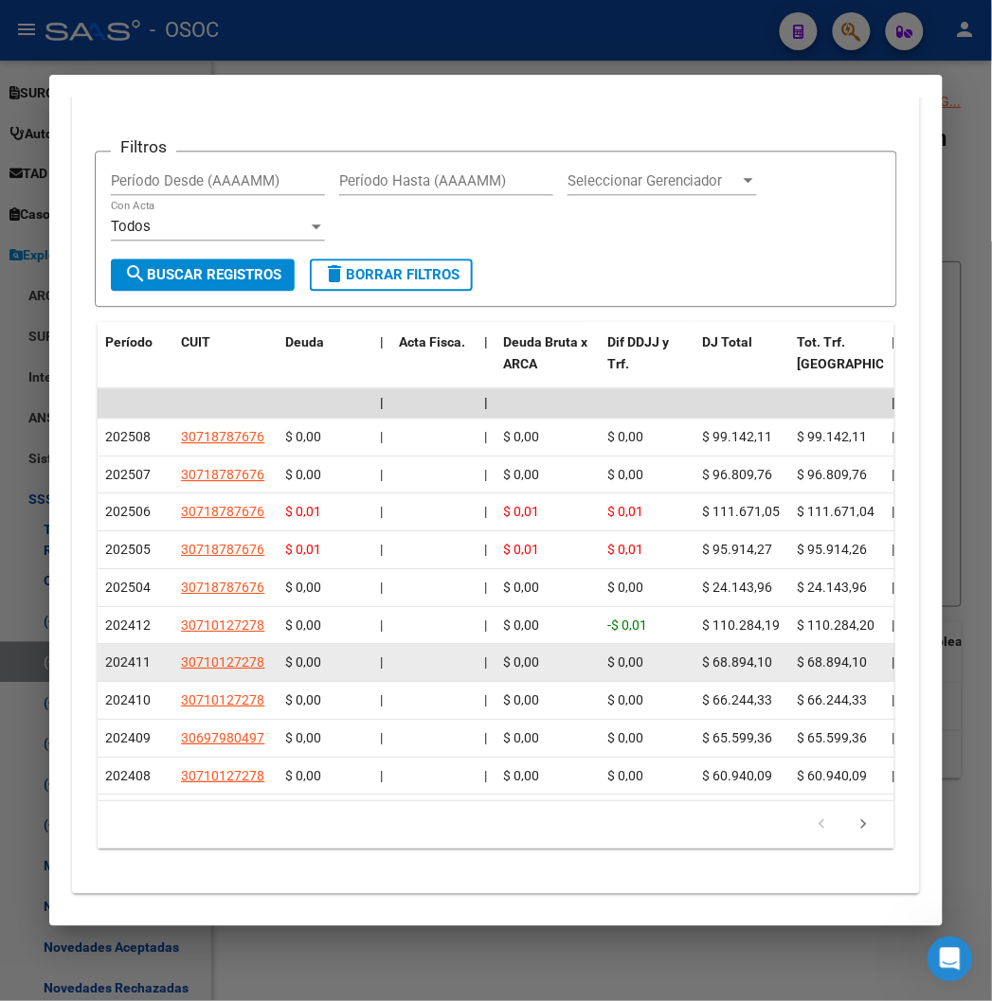
click at [105, 655] on span "202411" at bounding box center [127, 662] width 45 height 15
click at [98, 644] on datatable-body-cell "202411" at bounding box center [136, 662] width 76 height 37
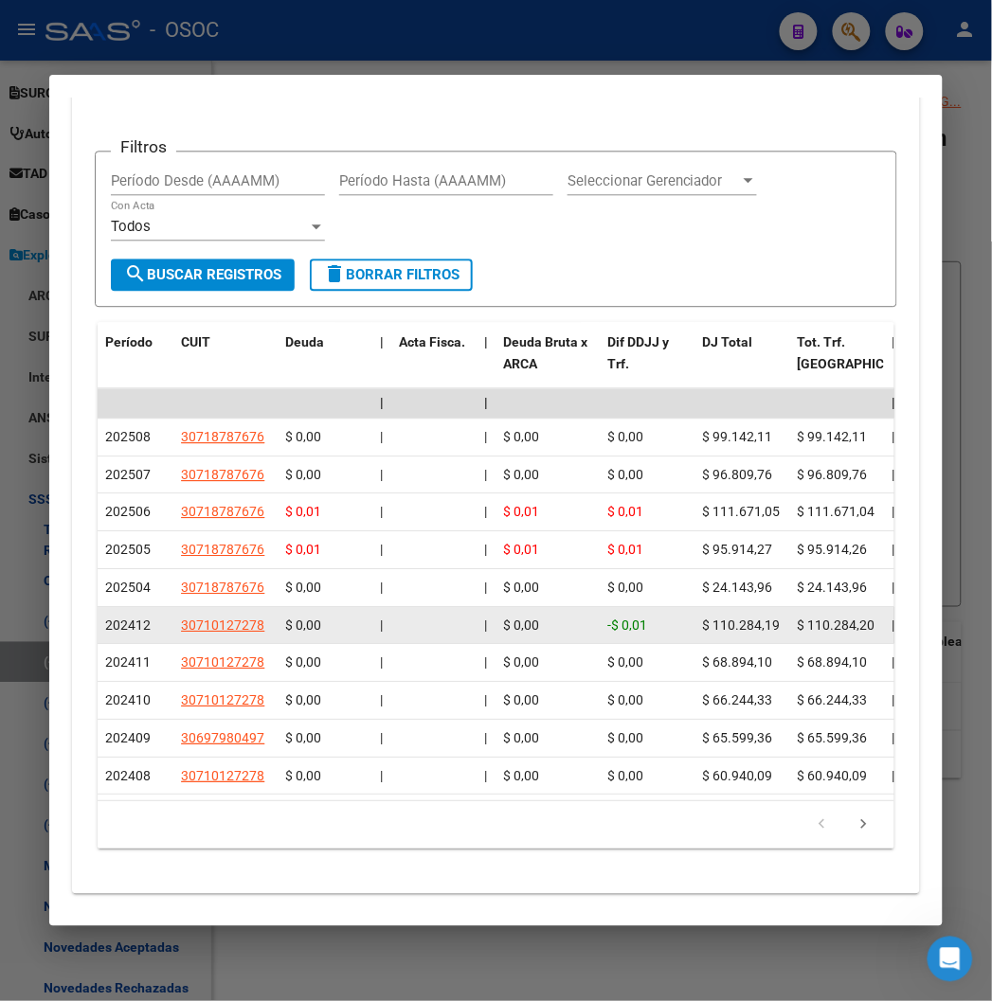
click at [98, 623] on datatable-body-cell "202412" at bounding box center [136, 625] width 76 height 37
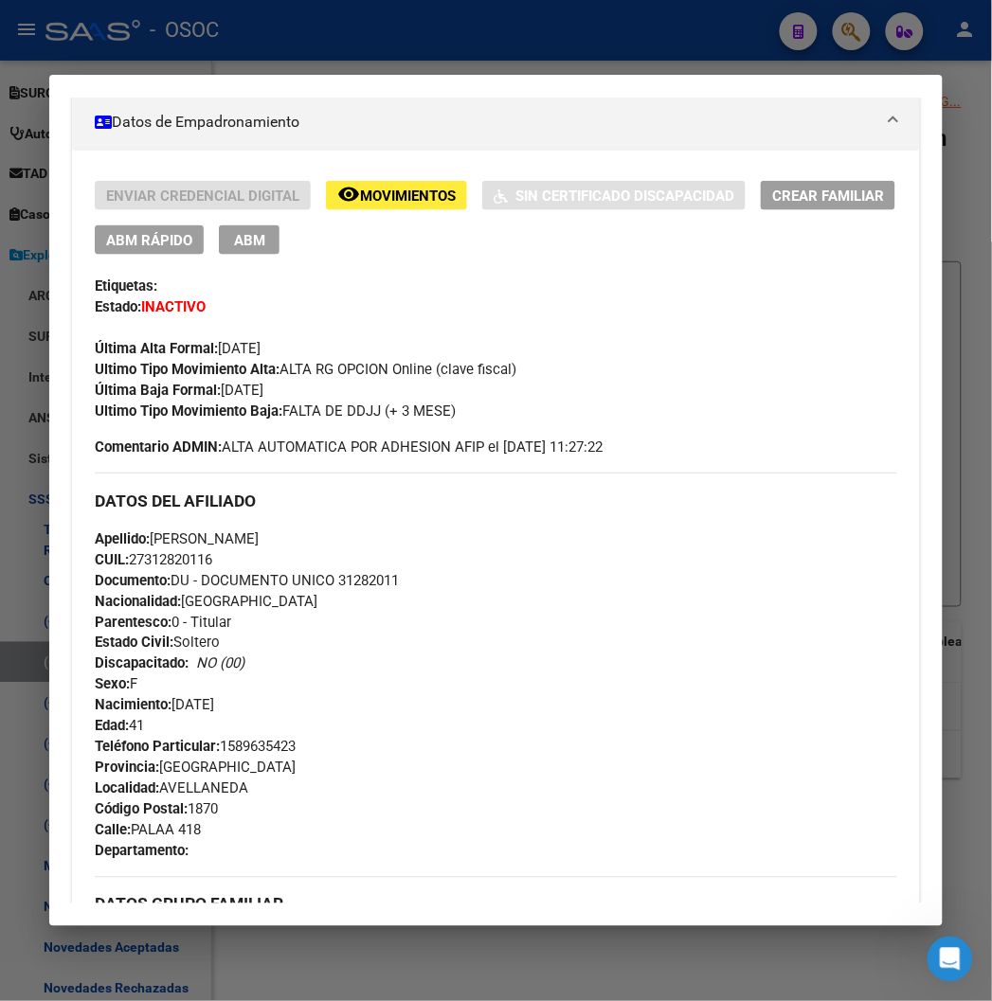
scroll to position [72, 0]
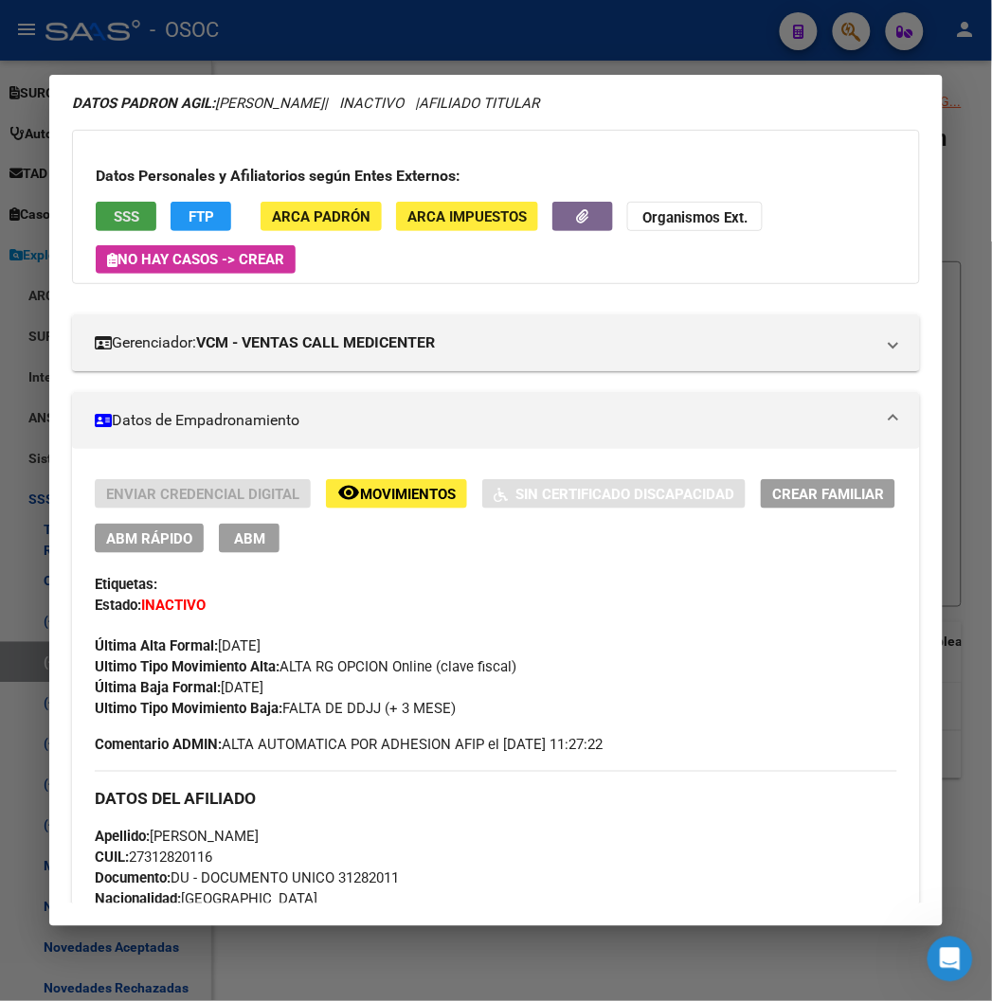
click at [105, 203] on button "SSS" at bounding box center [126, 216] width 61 height 29
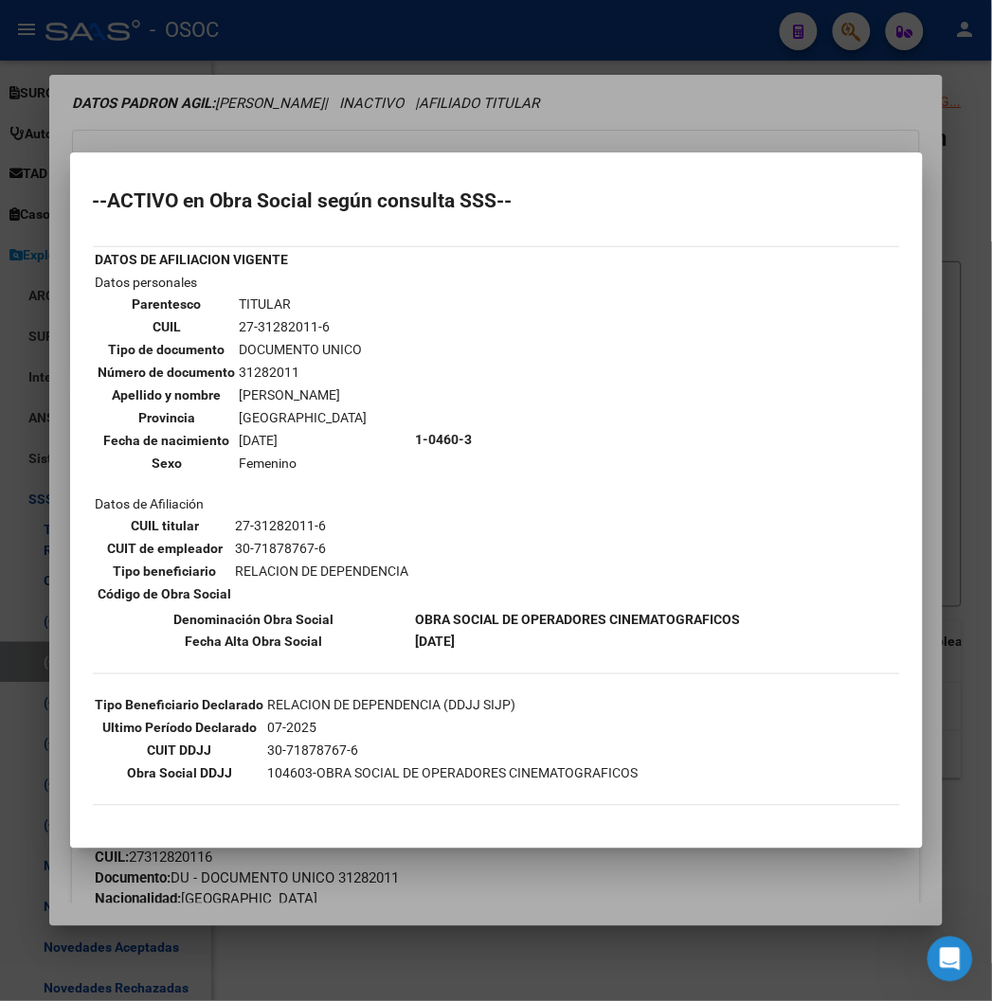
click at [191, 127] on div at bounding box center [496, 500] width 992 height 1001
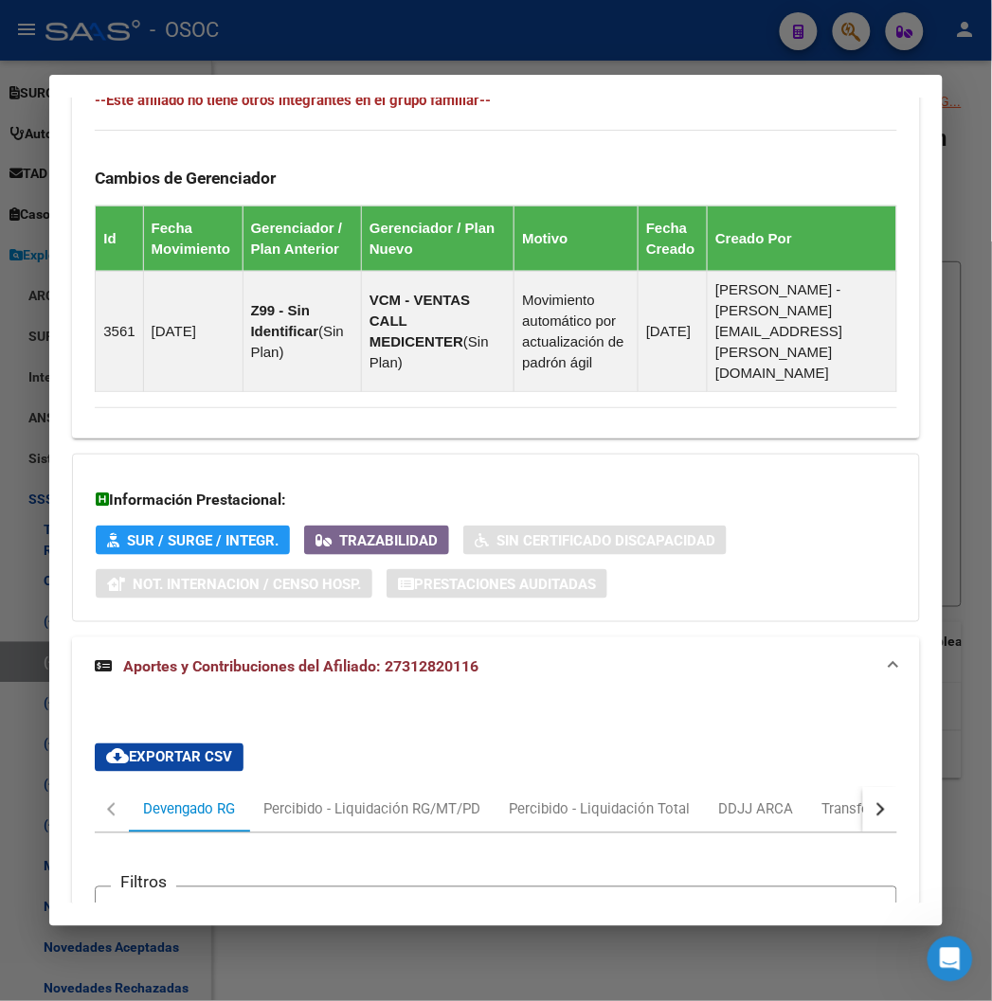
scroll to position [2109, 0]
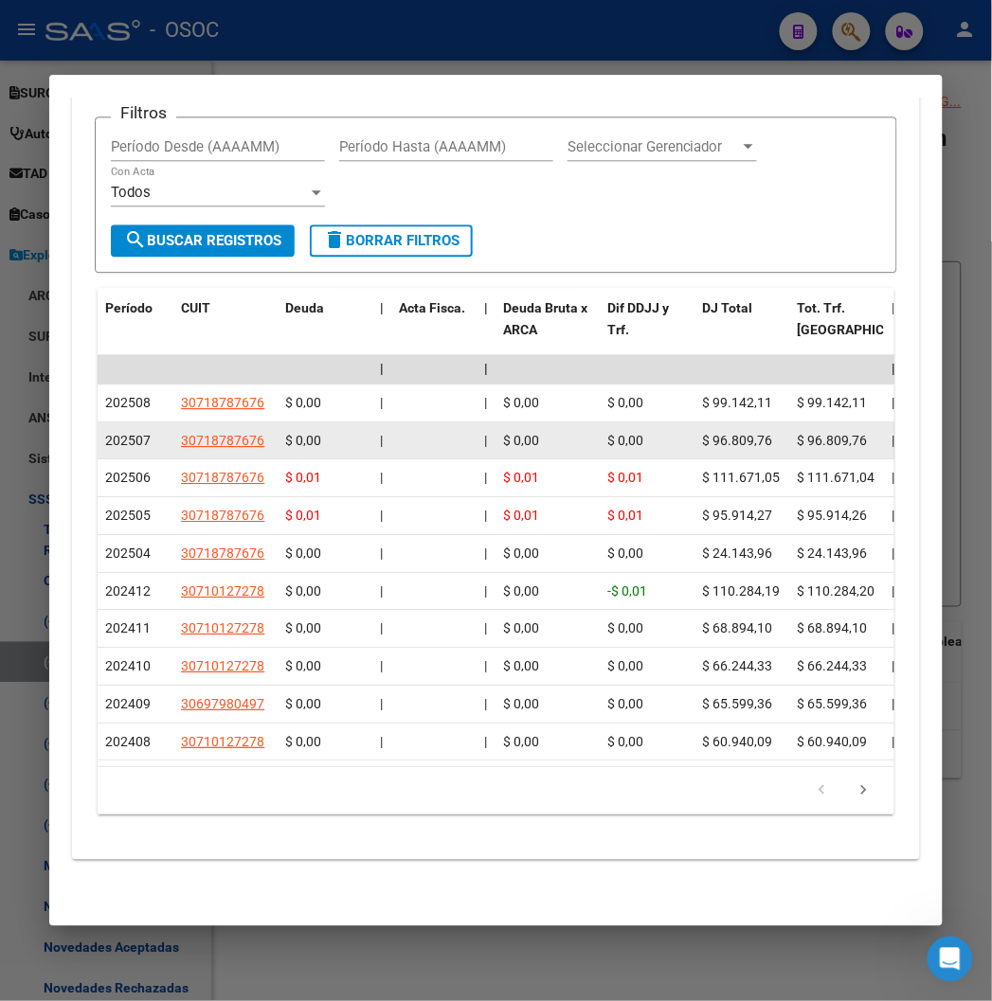
click at [477, 430] on datatable-body-cell "|" at bounding box center [486, 441] width 19 height 37
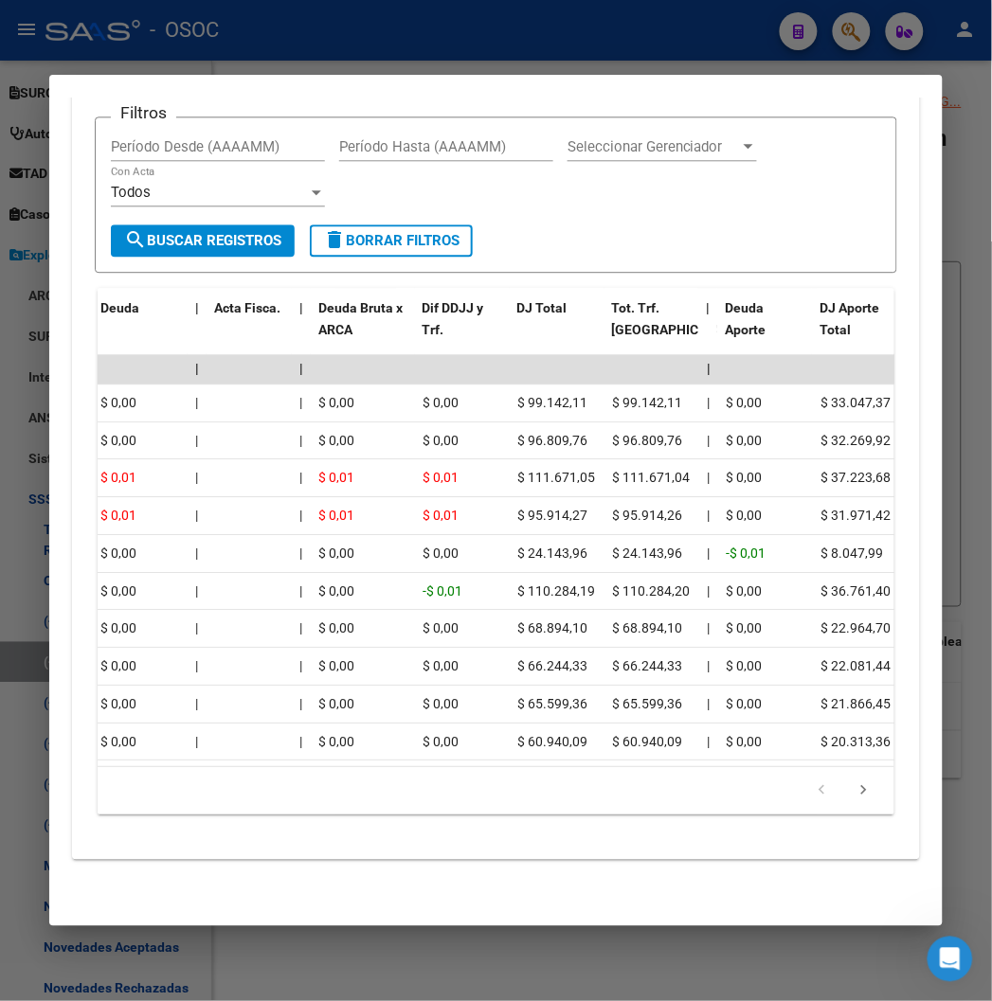
scroll to position [0, 0]
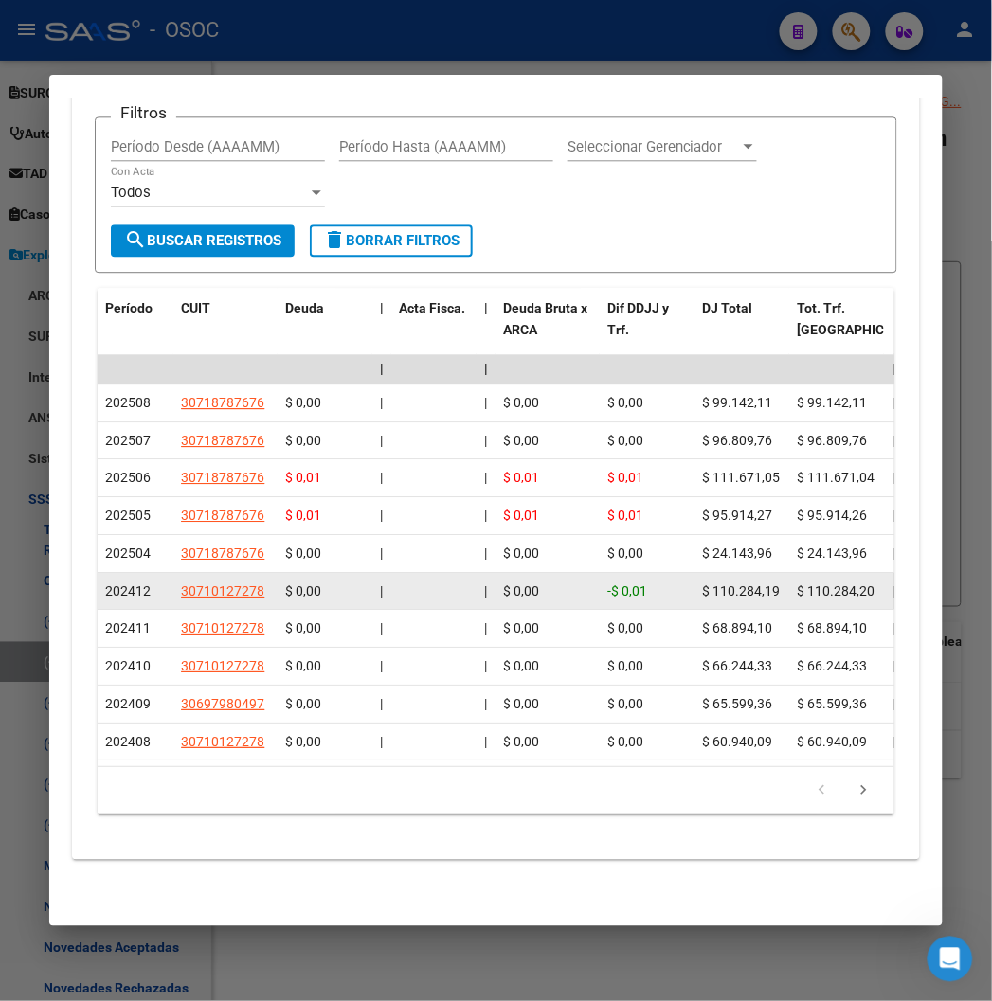
click at [285, 584] on span "$ 0,00" at bounding box center [303, 591] width 36 height 15
click at [278, 573] on datatable-body-cell "$ 0,00" at bounding box center [325, 591] width 95 height 37
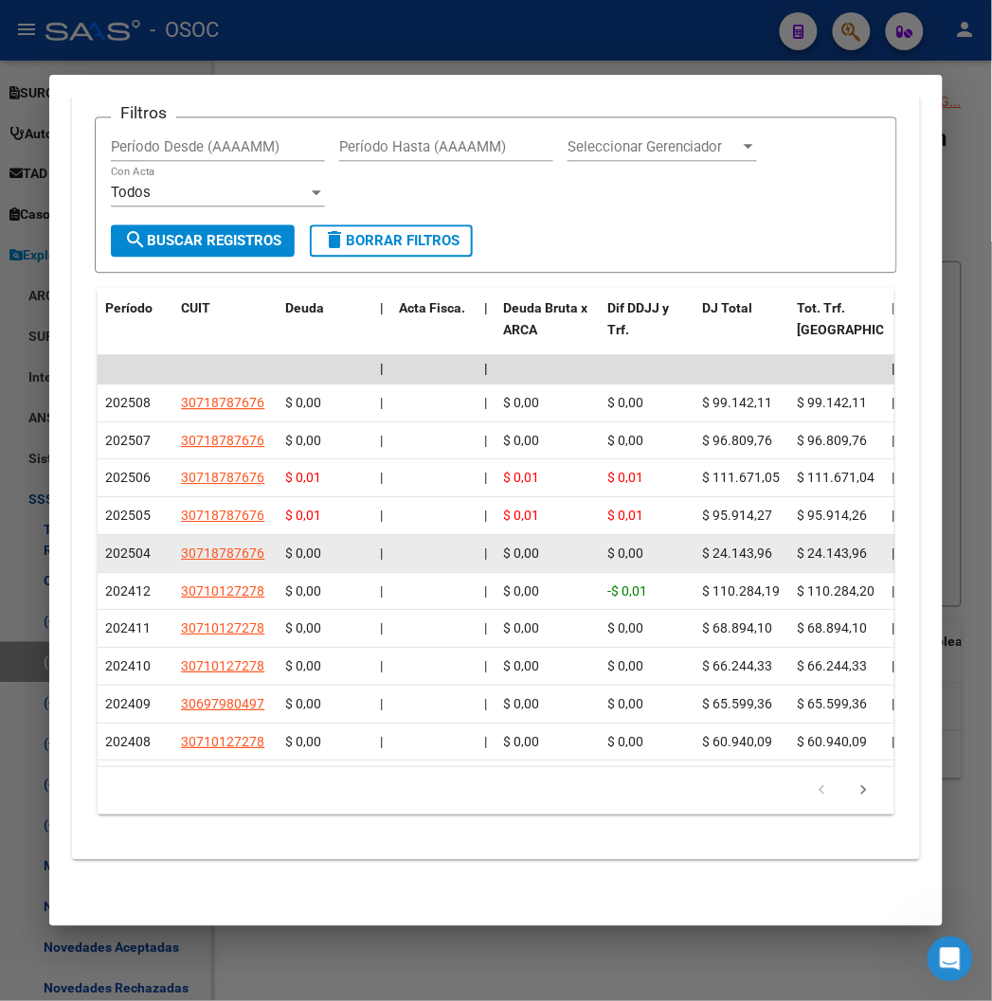
click at [285, 543] on div "$ 0,00" at bounding box center [325, 554] width 80 height 22
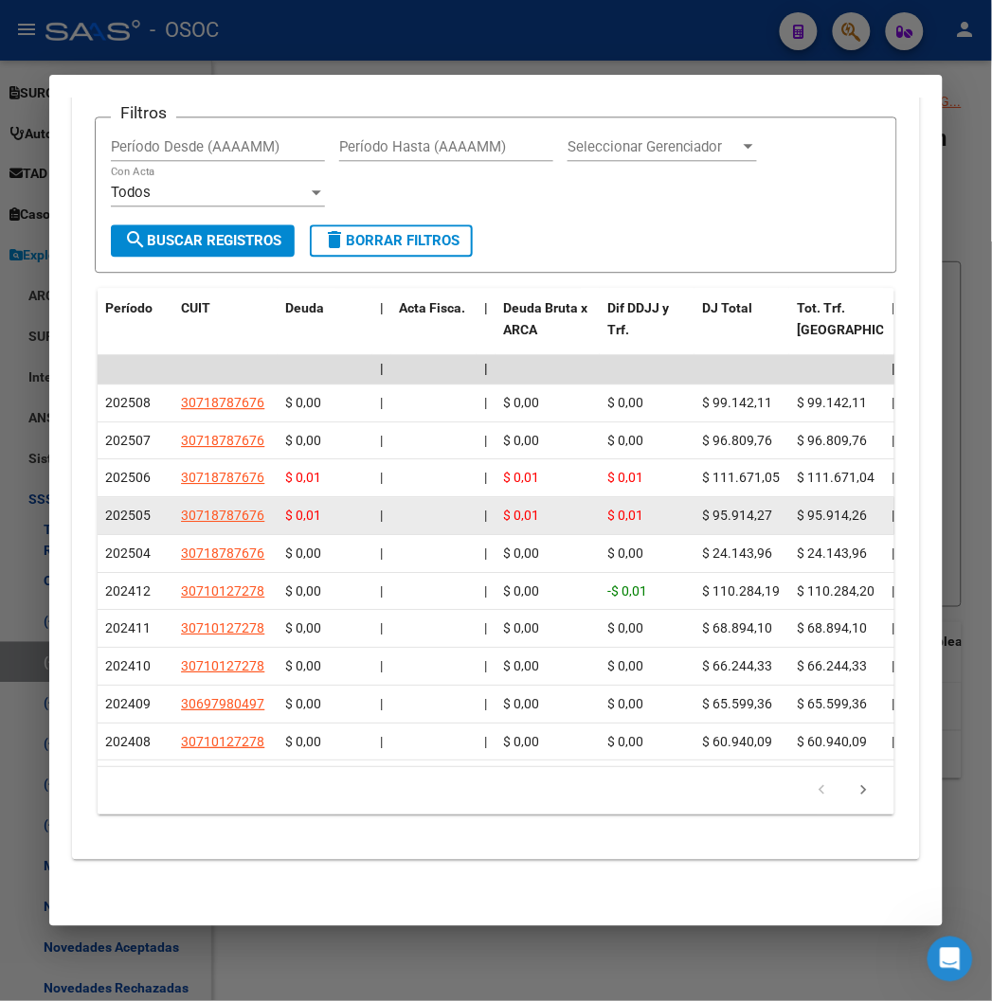
click at [287, 505] on div "$ 0,01" at bounding box center [325, 516] width 80 height 22
click at [291, 508] on span "$ 0,01" at bounding box center [303, 515] width 36 height 15
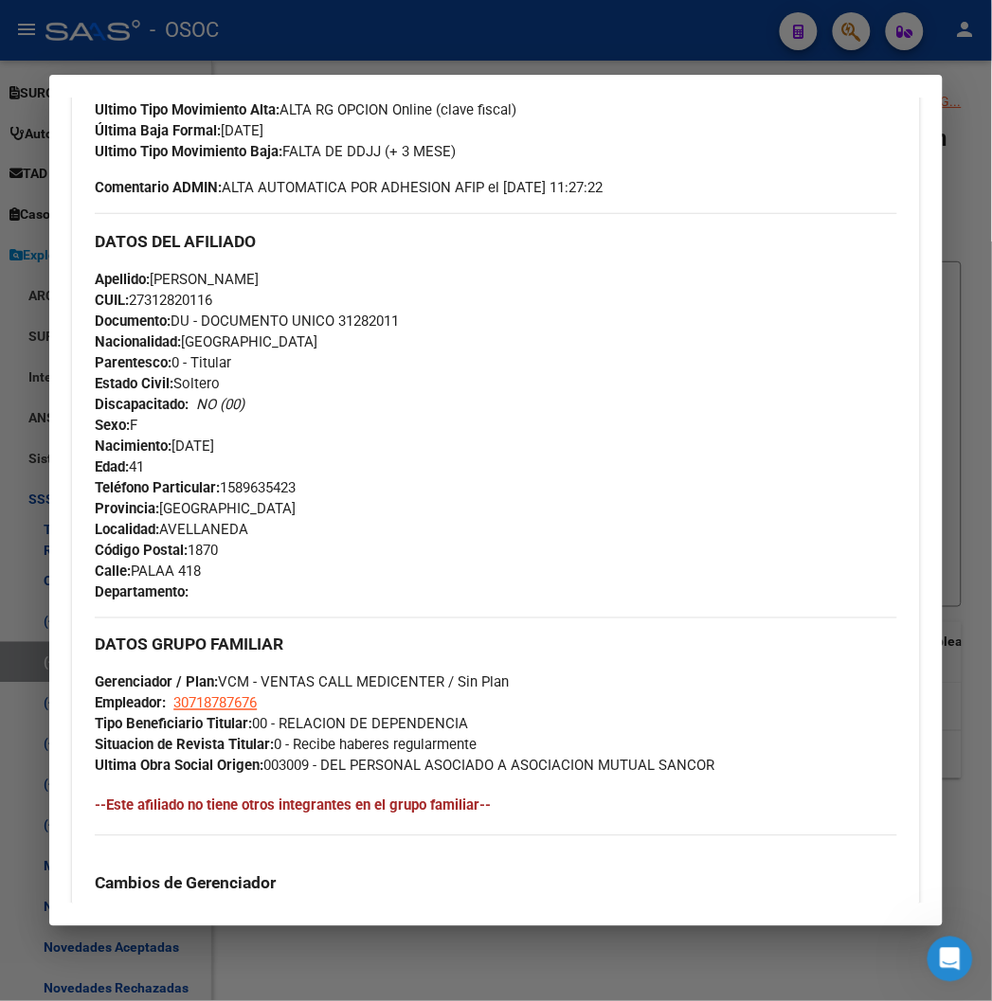
scroll to position [424, 0]
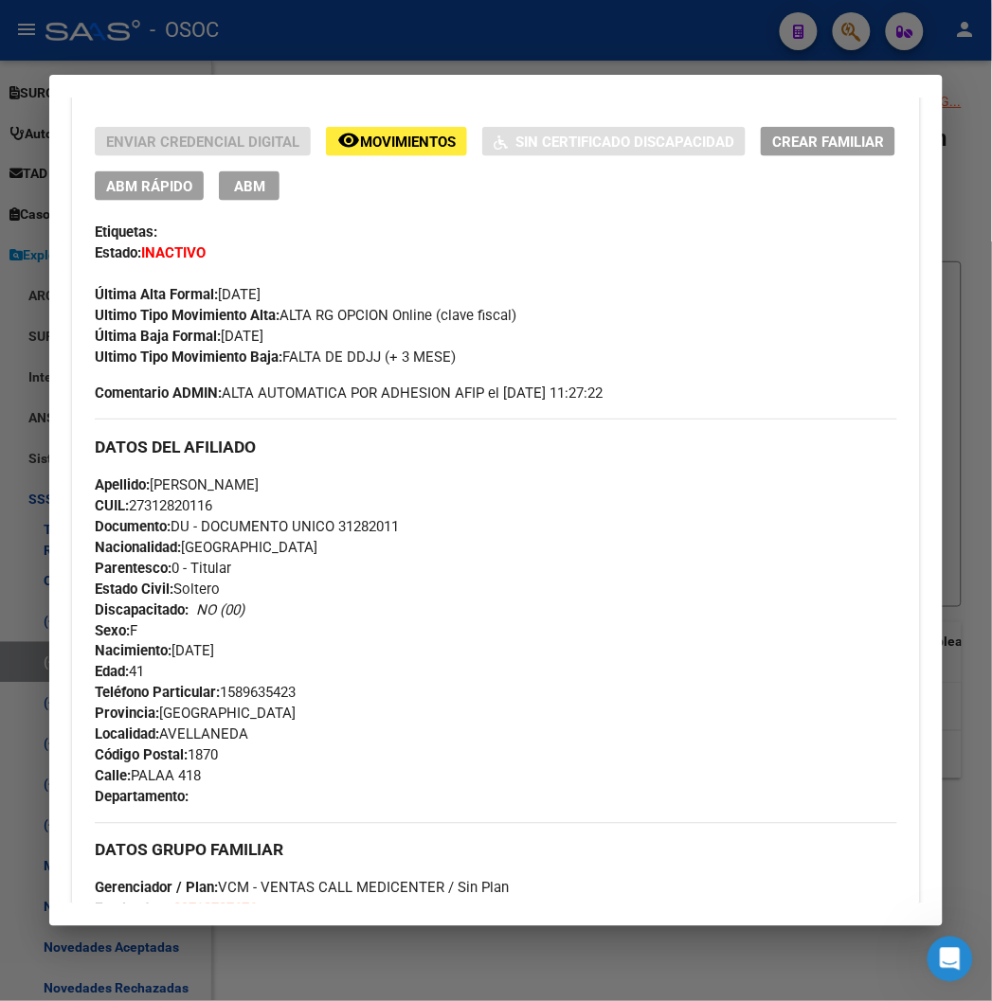
click at [334, 532] on span "Documento: DU - DOCUMENTO UNICO 31282011" at bounding box center [247, 526] width 304 height 17
copy span "31282011"
click at [467, 413] on div "Enviar Credencial Digital remove_red_eye Movimientos Sin Certificado Discapacid…" at bounding box center [496, 723] width 802 height 1192
click at [456, 385] on span "Comentario ADMIN: ALTA AUTOMATICA POR ADHESION AFIP el 2024-01-19 11:27:22" at bounding box center [349, 393] width 508 height 21
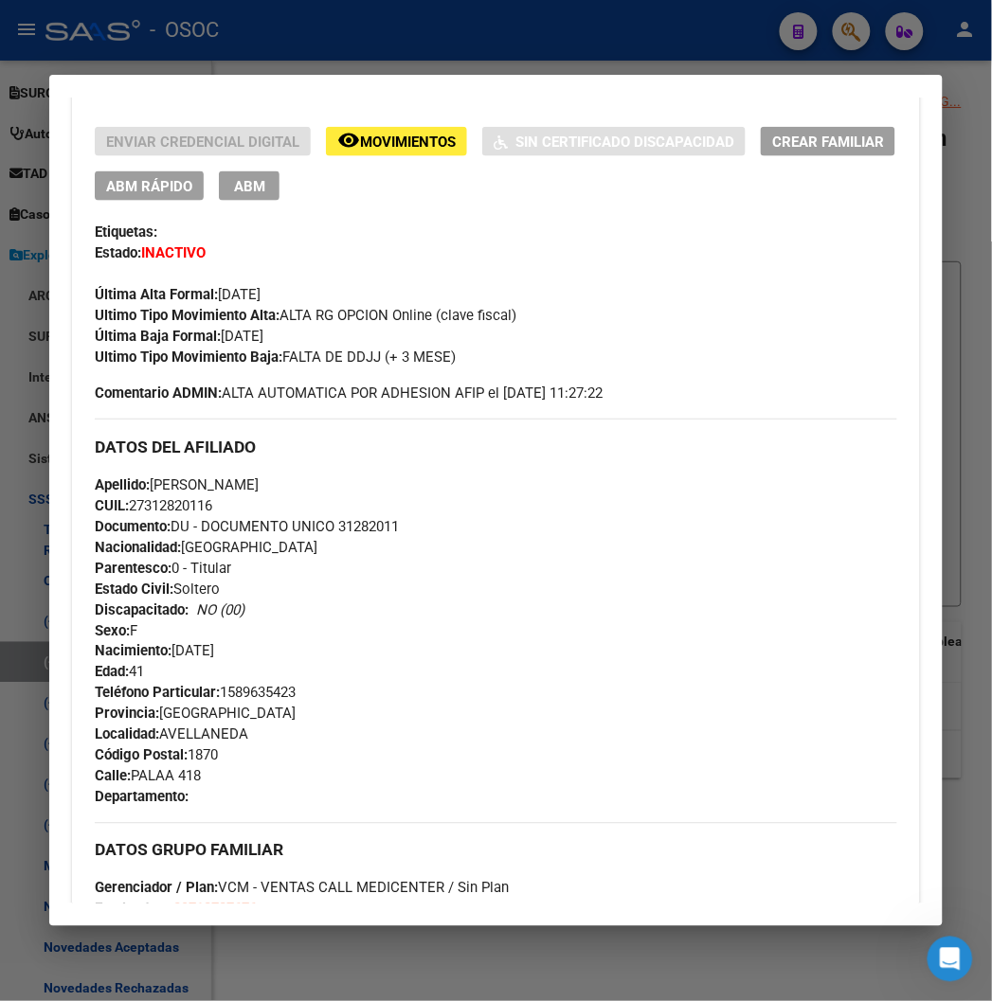
click at [456, 385] on span "Comentario ADMIN: ALTA AUTOMATICA POR ADHESION AFIP el 2024-01-19 11:27:22" at bounding box center [349, 393] width 508 height 21
click at [338, 379] on div "Enviar Credencial Digital remove_red_eye Movimientos Sin Certificado Discapacid…" at bounding box center [496, 265] width 802 height 277
click at [749, 348] on div "Ultimo Tipo Movimiento Baja: FALTA DE DDJJ (+ 3 MESE)" at bounding box center [496, 357] width 802 height 21
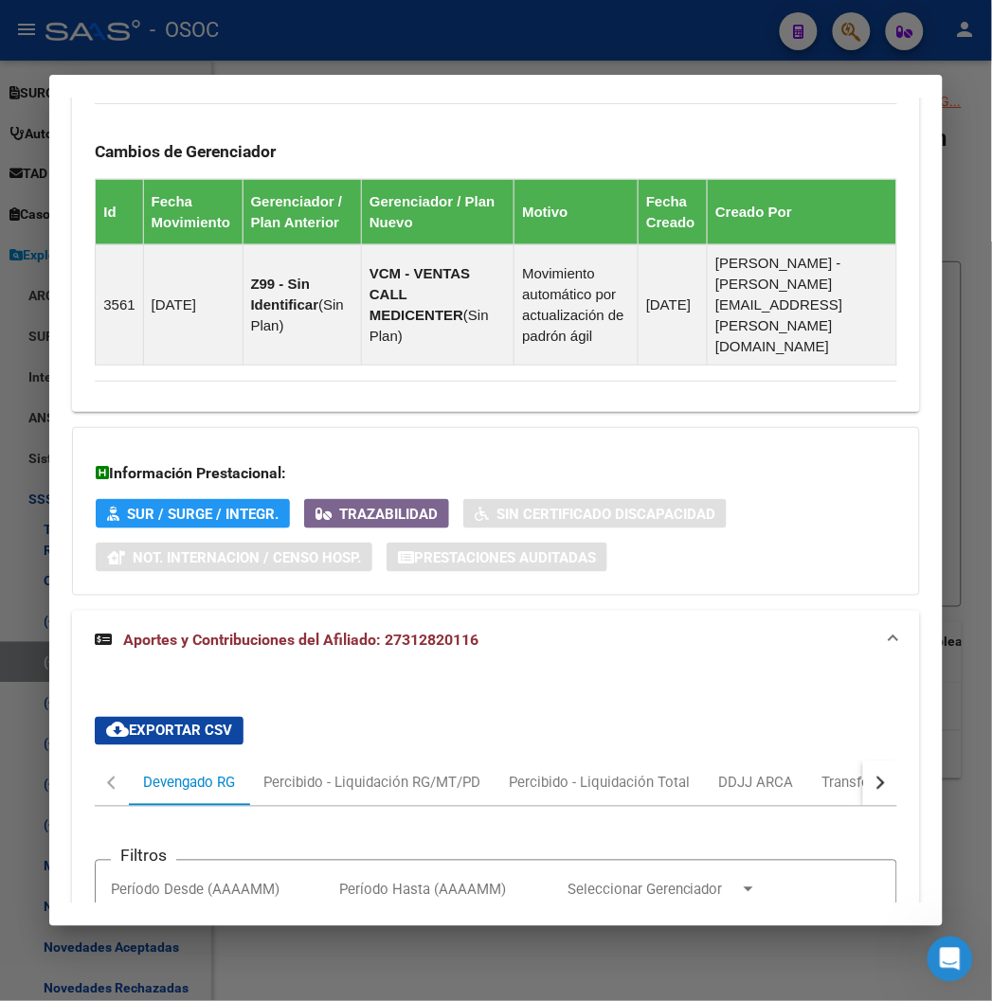
scroll to position [1899, 0]
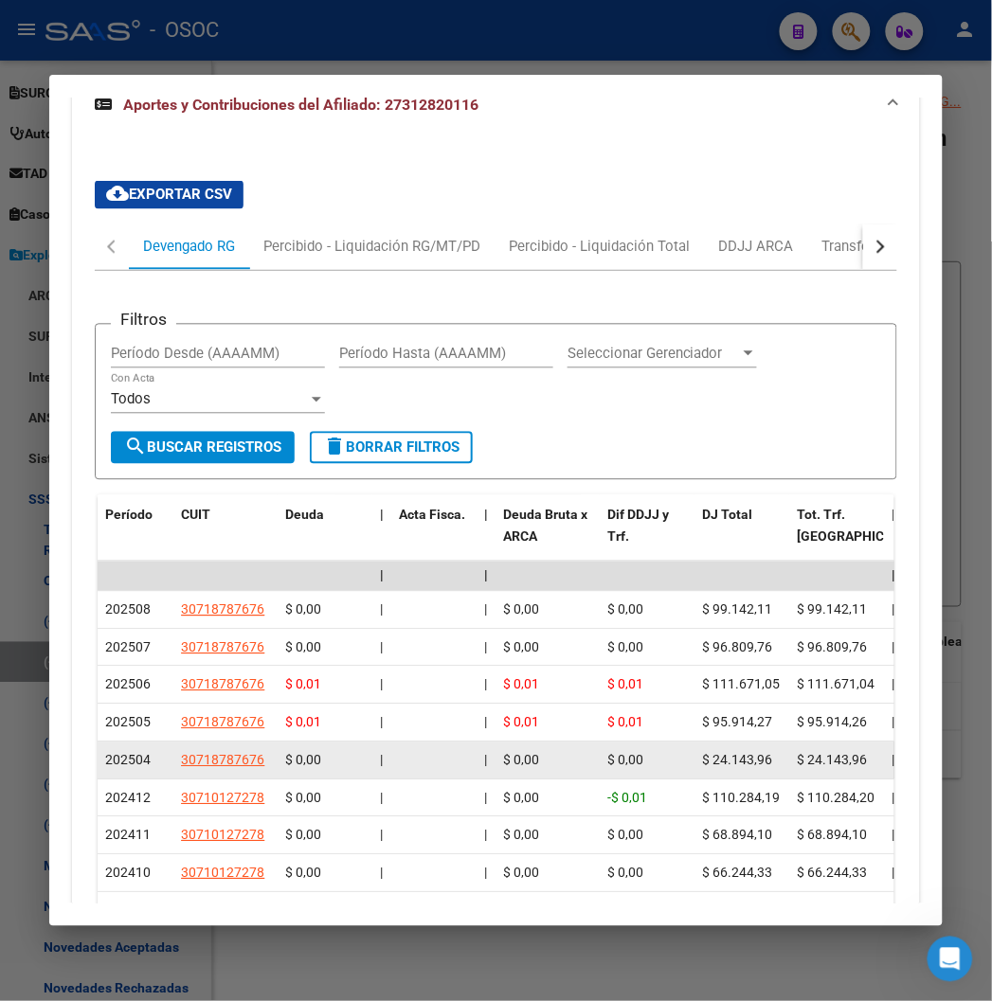
click at [107, 753] on span "202504" at bounding box center [127, 760] width 45 height 15
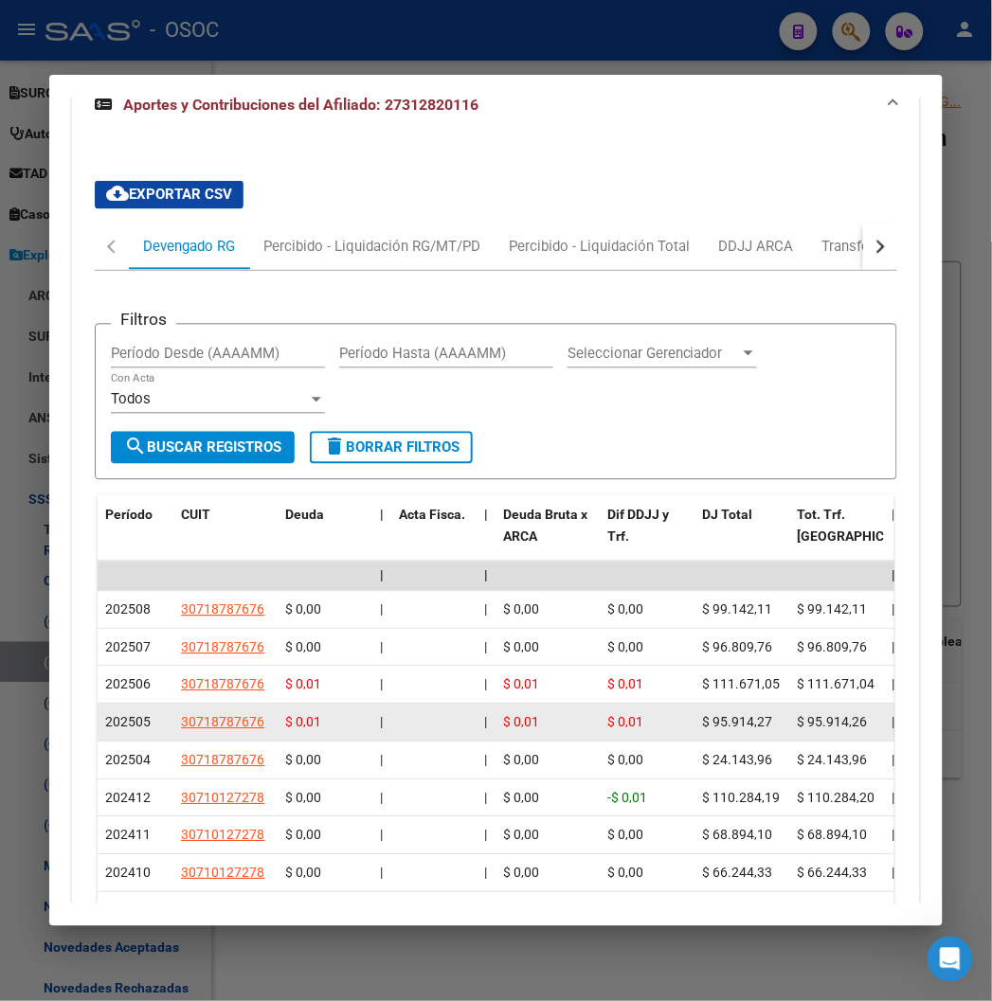
click at [105, 715] on span "202505" at bounding box center [127, 722] width 45 height 15
click at [98, 705] on datatable-body-cell "202505" at bounding box center [136, 723] width 76 height 37
click at [102, 705] on datatable-body-cell "202505" at bounding box center [136, 723] width 76 height 37
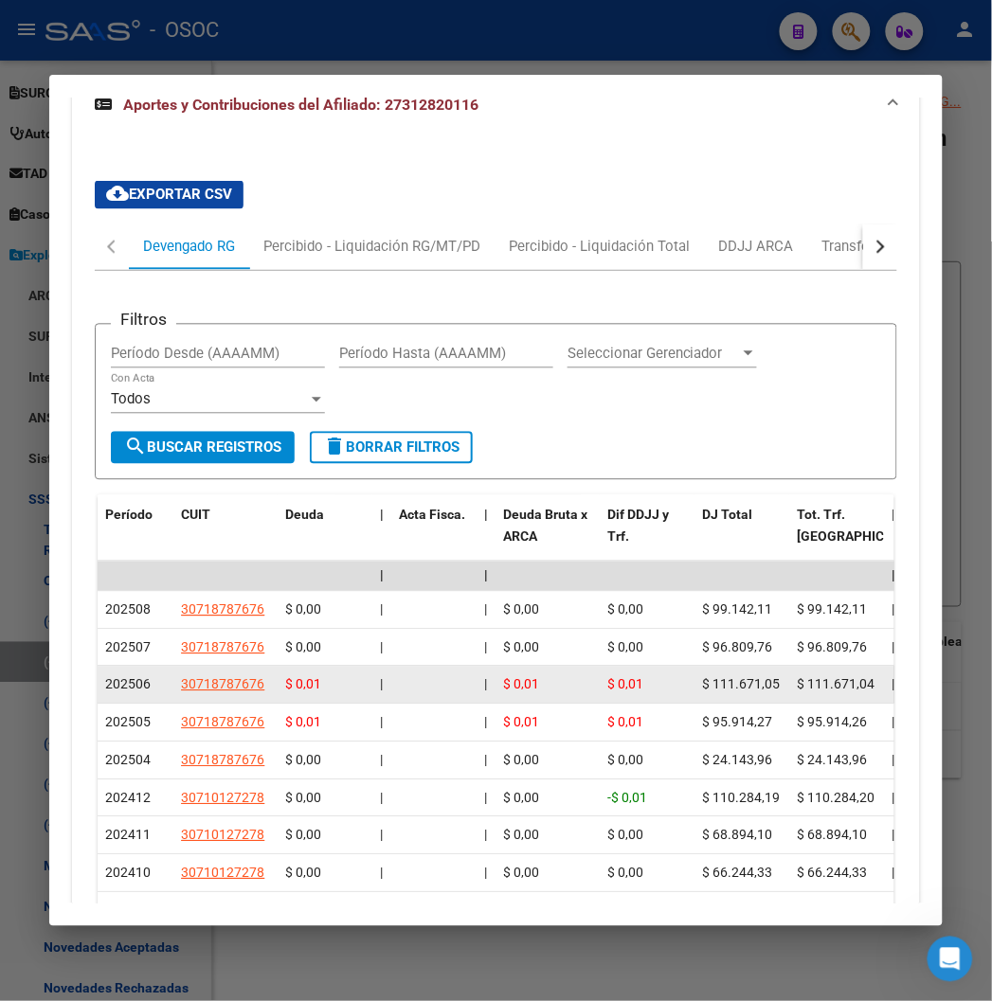
click at [110, 677] on span "202506" at bounding box center [127, 684] width 45 height 15
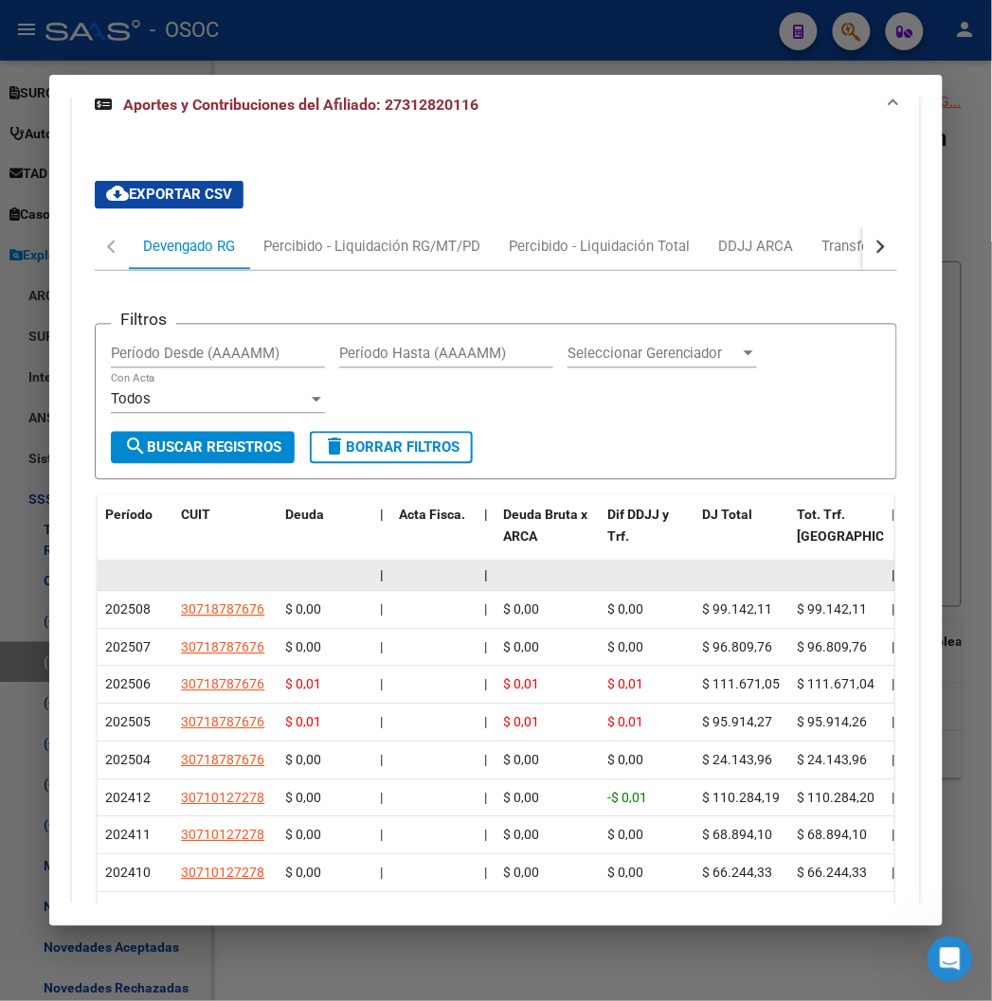
click at [130, 567] on datatable-body-cell at bounding box center [136, 576] width 76 height 29
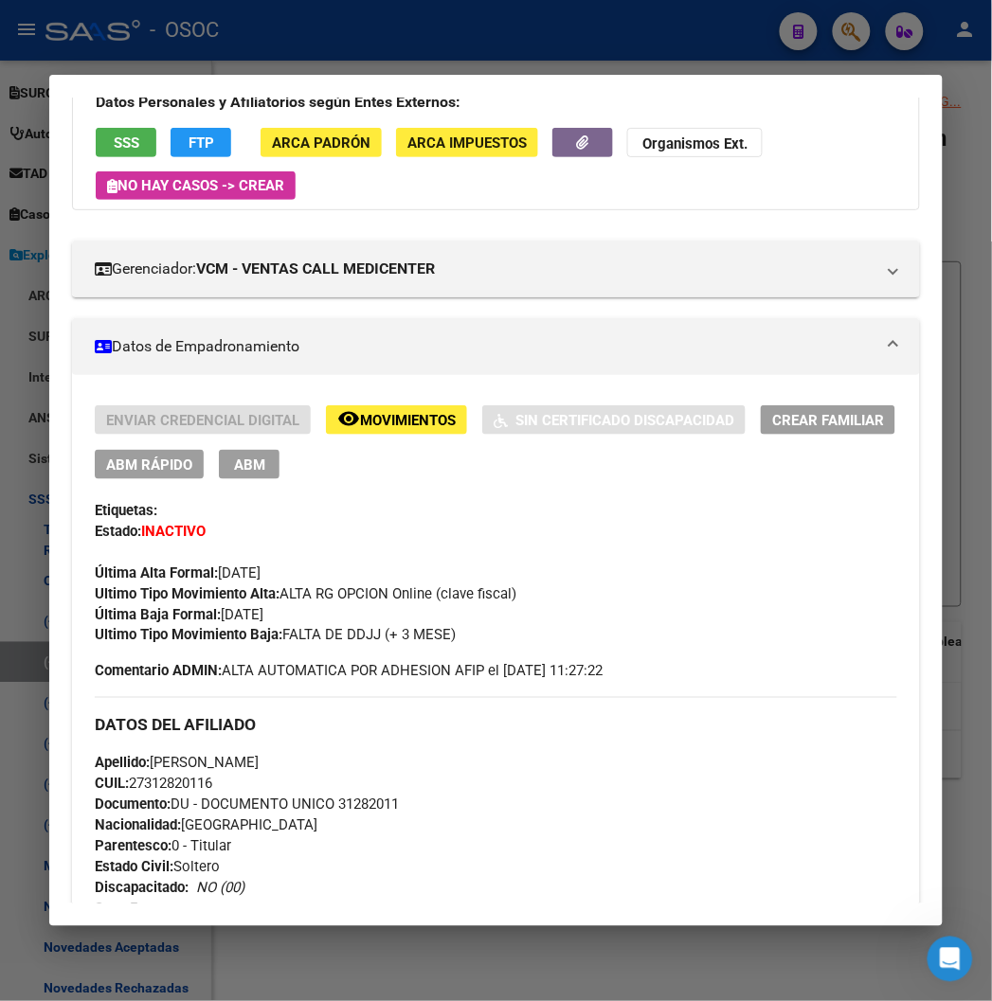
scroll to position [109, 0]
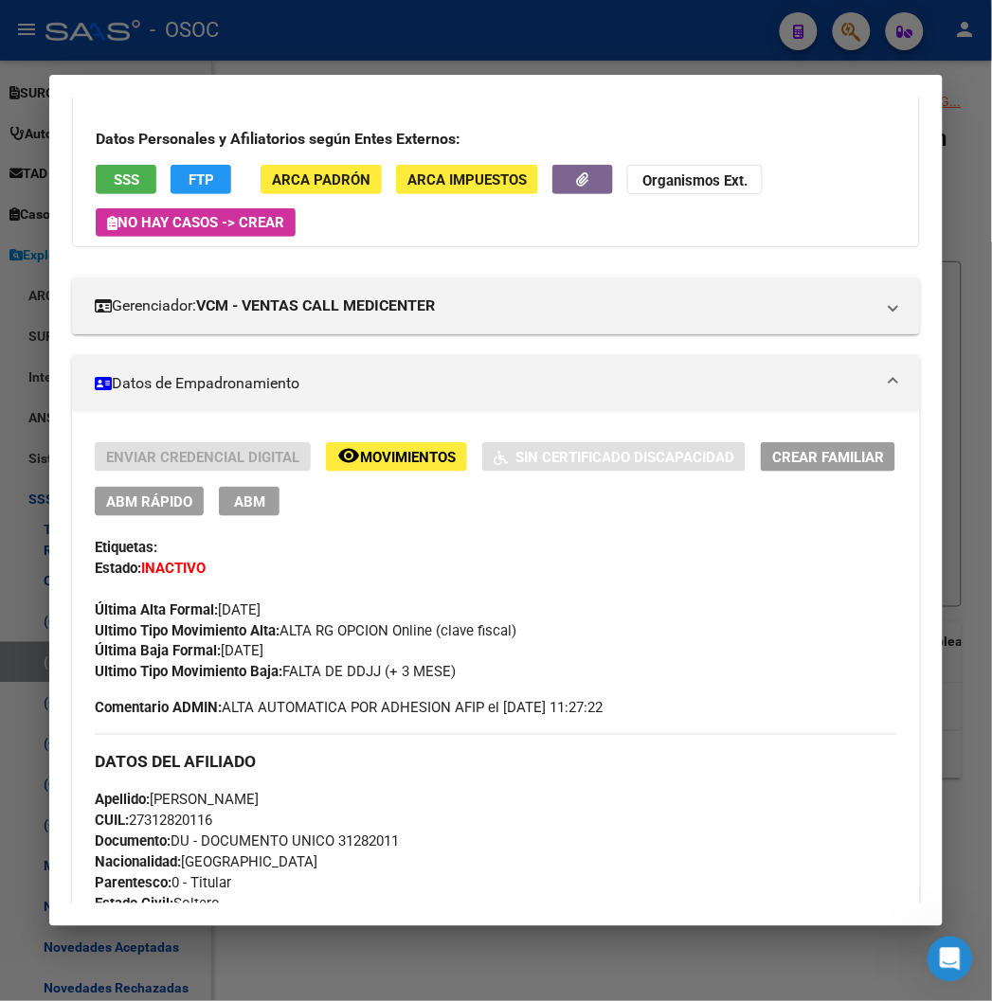
click at [125, 503] on span "ABM Rápido" at bounding box center [149, 502] width 86 height 17
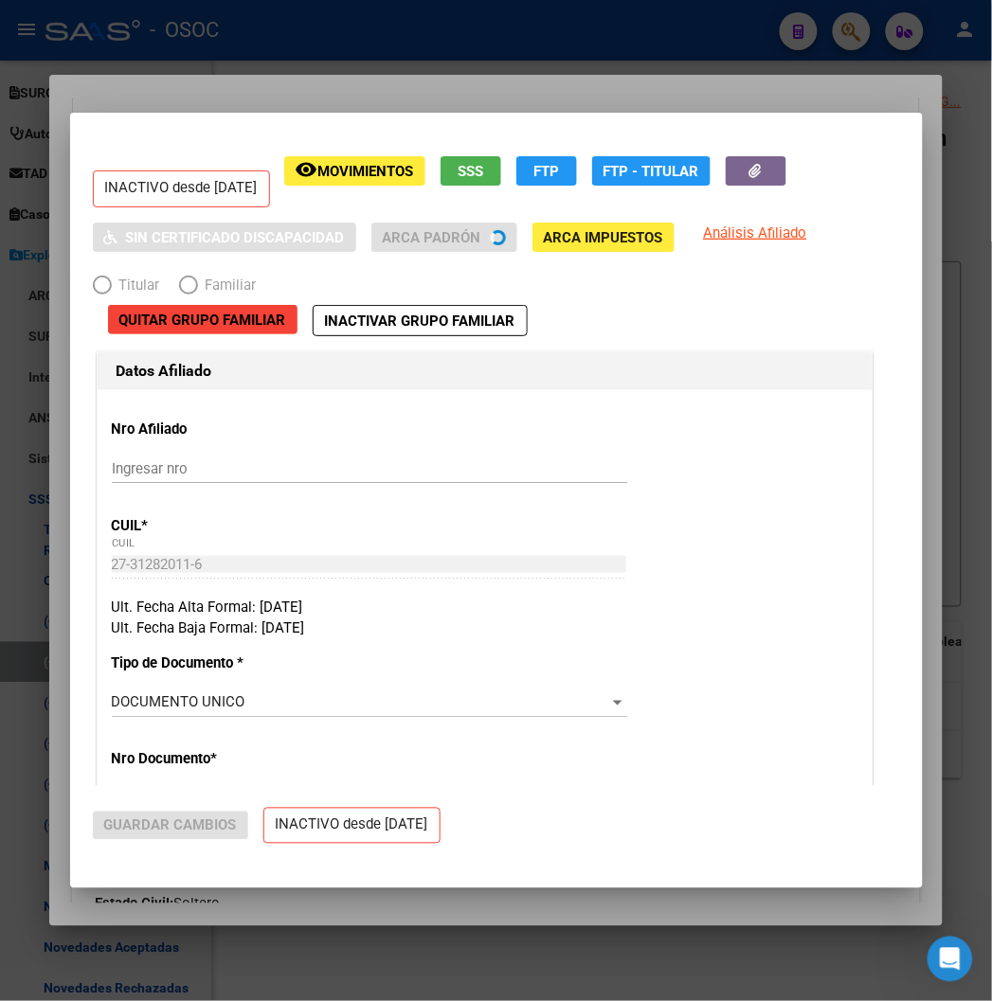
radio input "true"
type input "30-71878767-6"
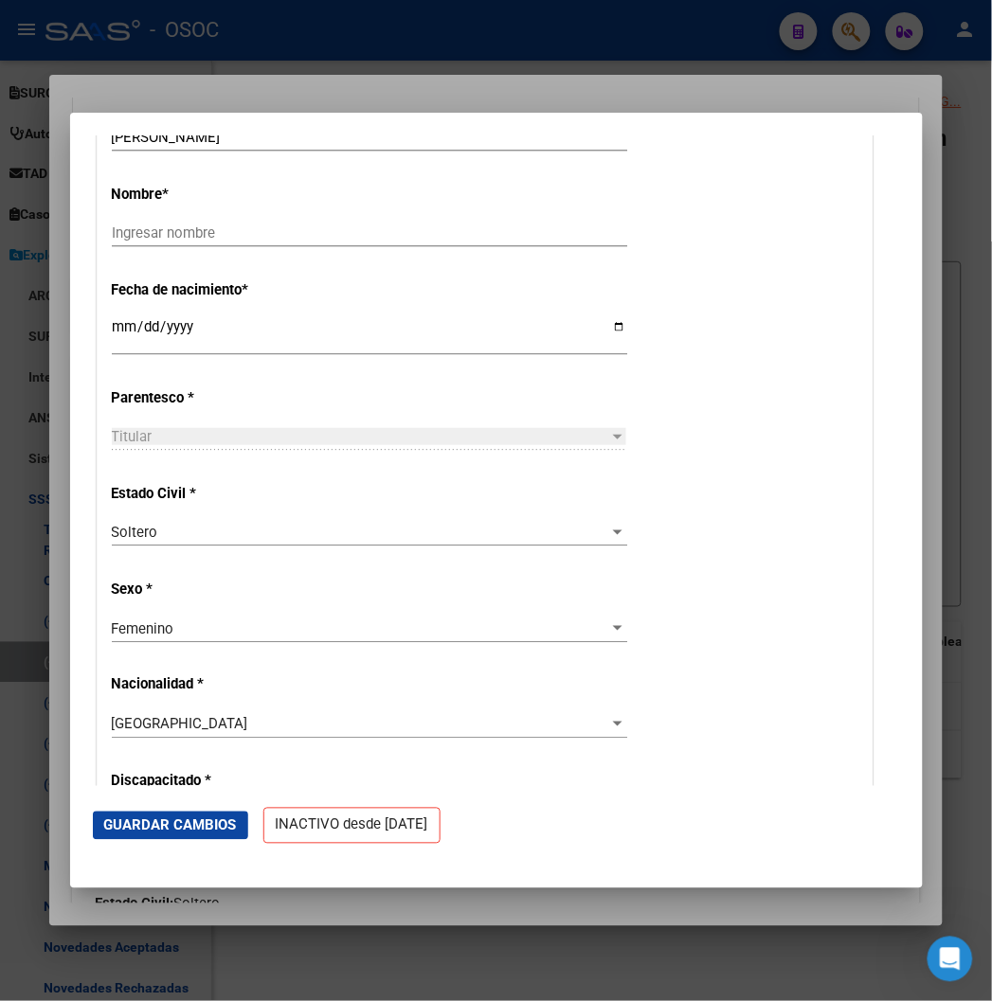
scroll to position [631, 0]
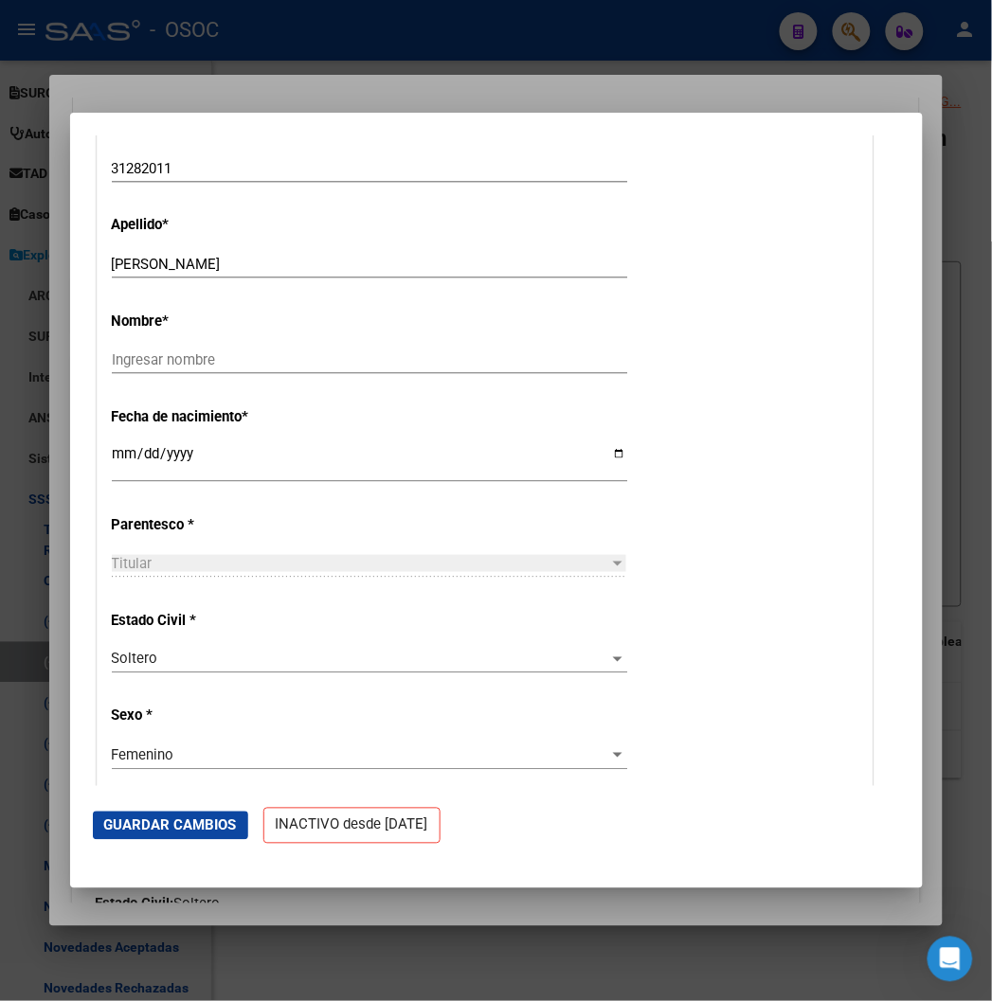
click at [130, 265] on input "RONZONI MACARENA ESTEFANIA" at bounding box center [369, 264] width 515 height 17
click at [136, 358] on input "Ingresar nombre" at bounding box center [369, 359] width 515 height 17
paste input "MACARENA ESTEFANIA"
type input "MACARENA ESTEFANIA"
click at [133, 280] on div "RONZONI MACARENA ESTEFANIA Ingresar apellido" at bounding box center [369, 273] width 515 height 46
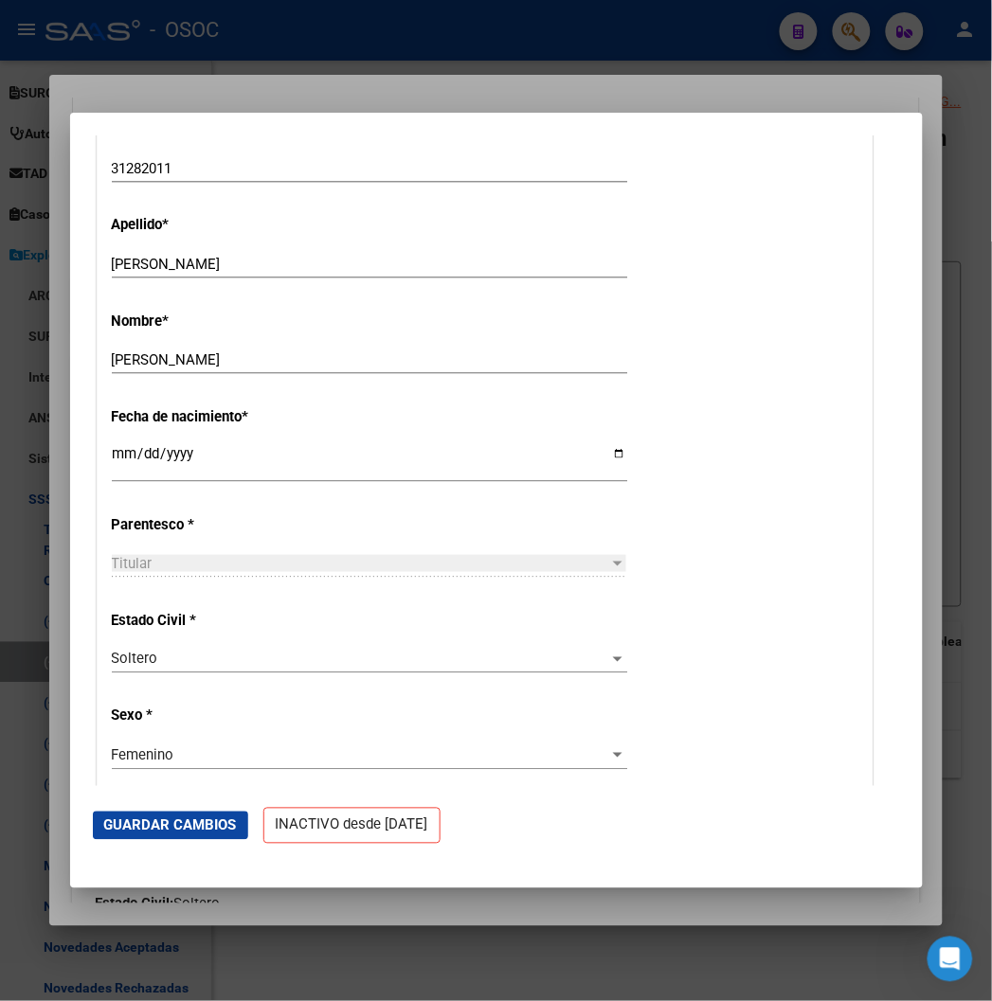
click at [133, 270] on input "RONZONI MACARENA ESTEFANIA" at bounding box center [369, 264] width 515 height 17
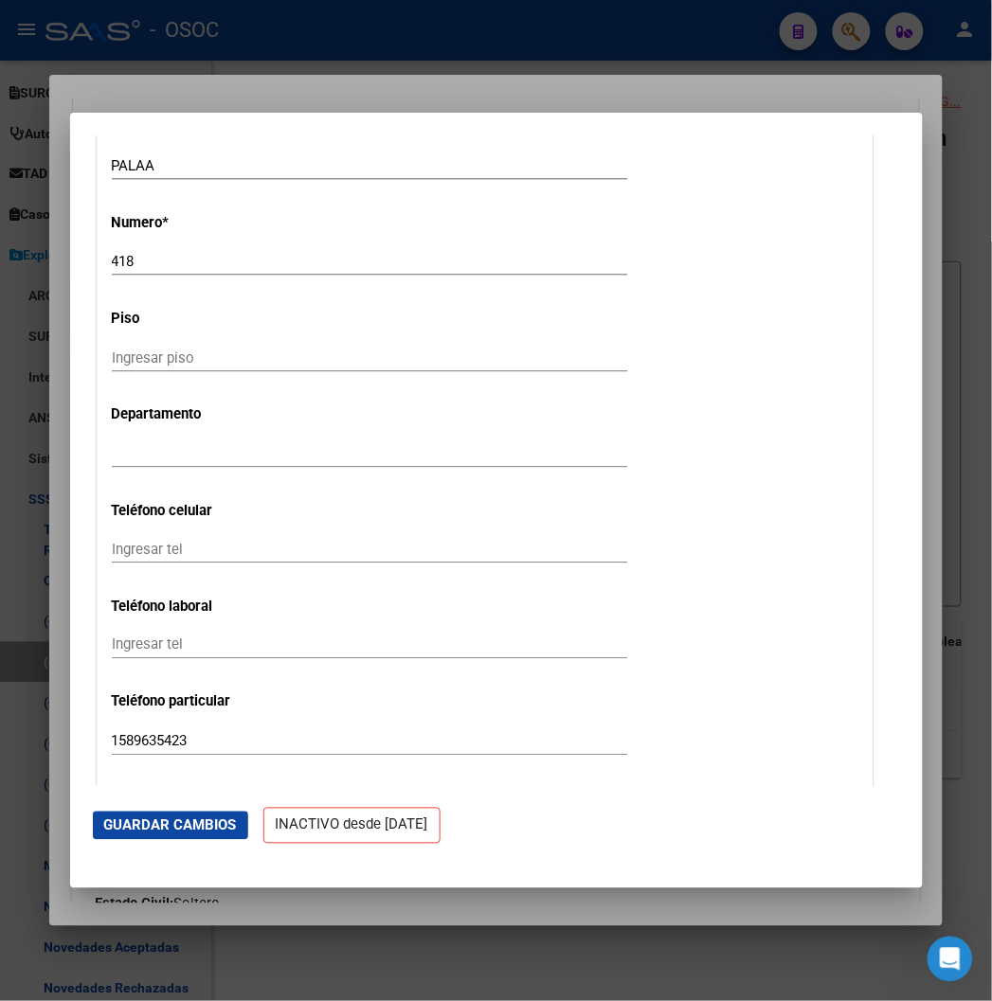
scroll to position [2210, 0]
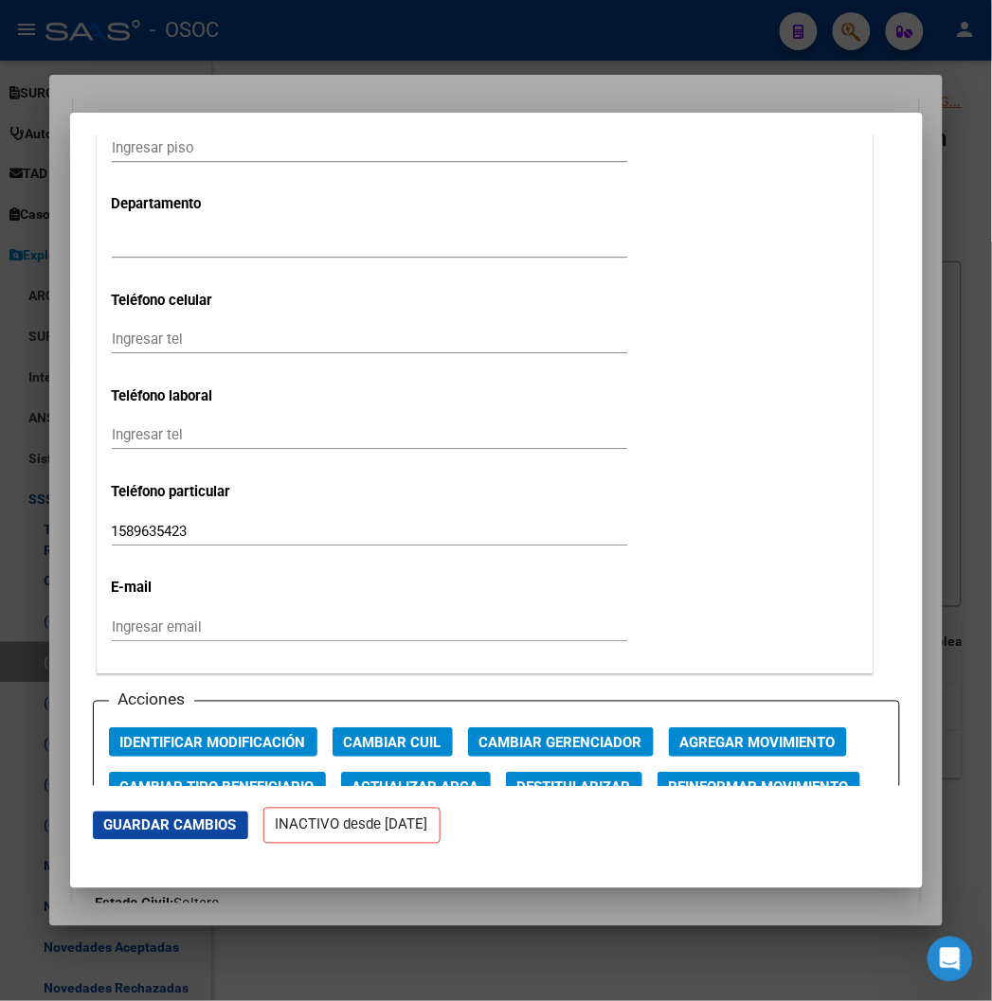
type input "RONZONI"
click at [332, 88] on div at bounding box center [496, 500] width 992 height 1001
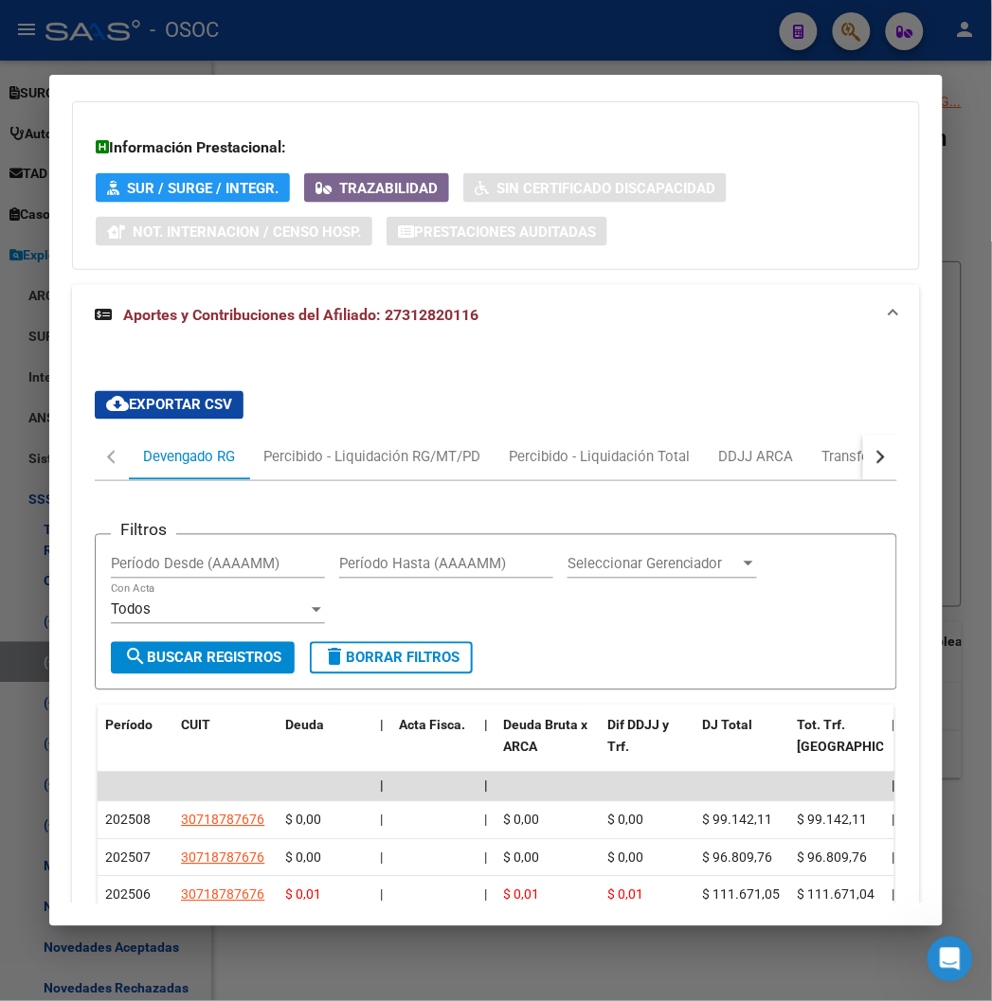
scroll to position [2004, 0]
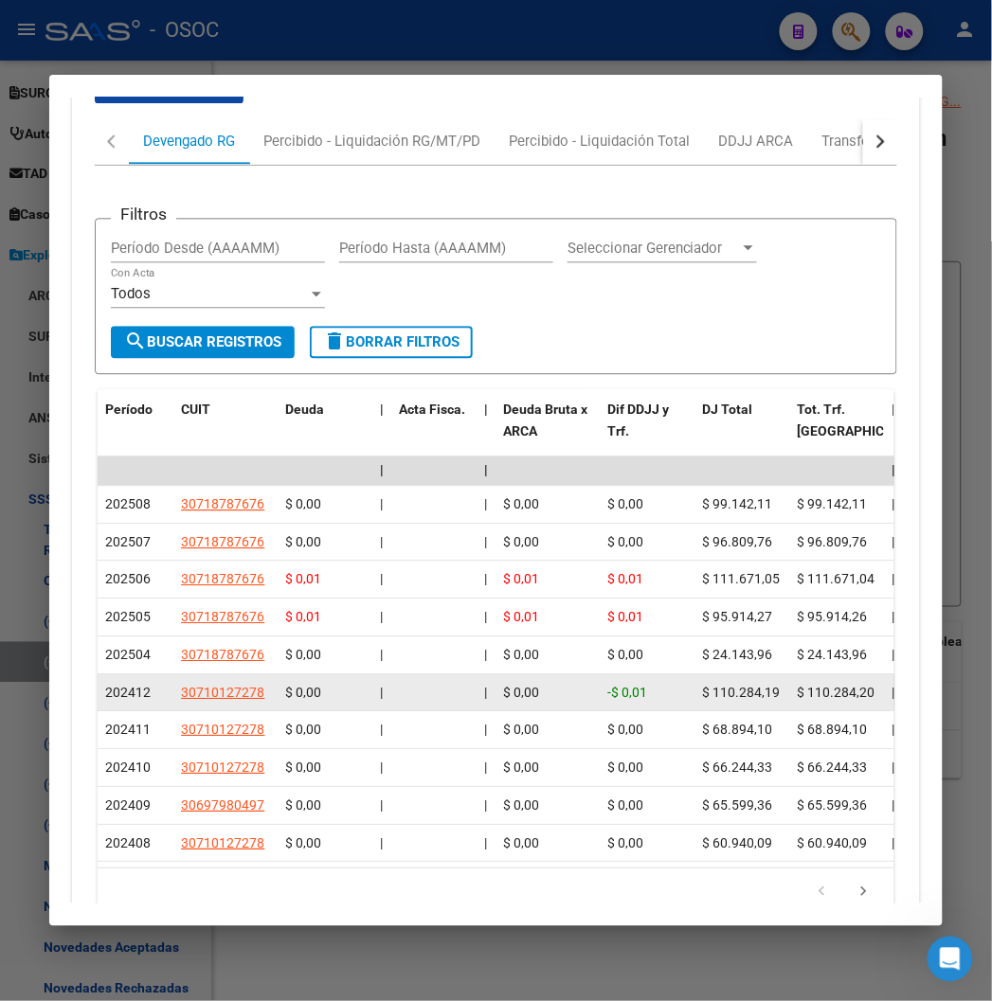
click at [298, 676] on datatable-body-cell "$ 0,00" at bounding box center [325, 694] width 95 height 37
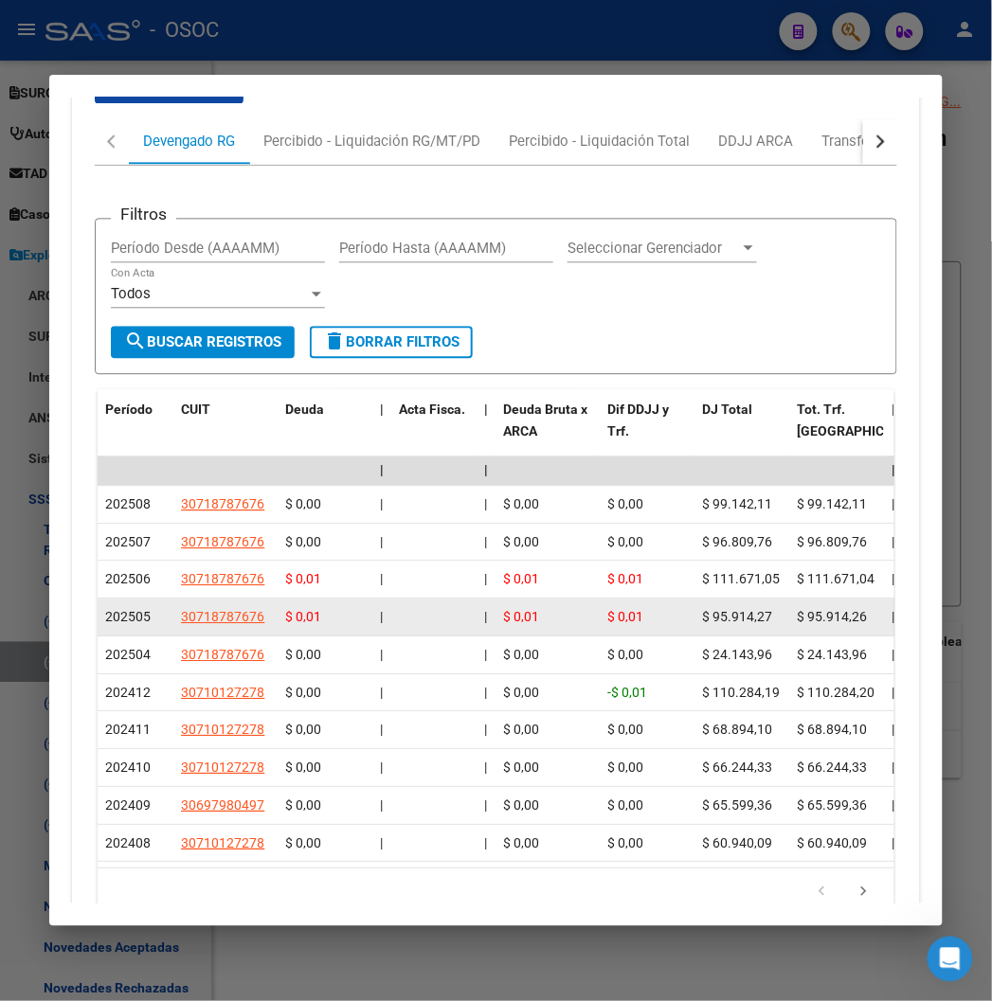
click at [281, 610] on datatable-body-cell "$ 0,01" at bounding box center [325, 618] width 95 height 37
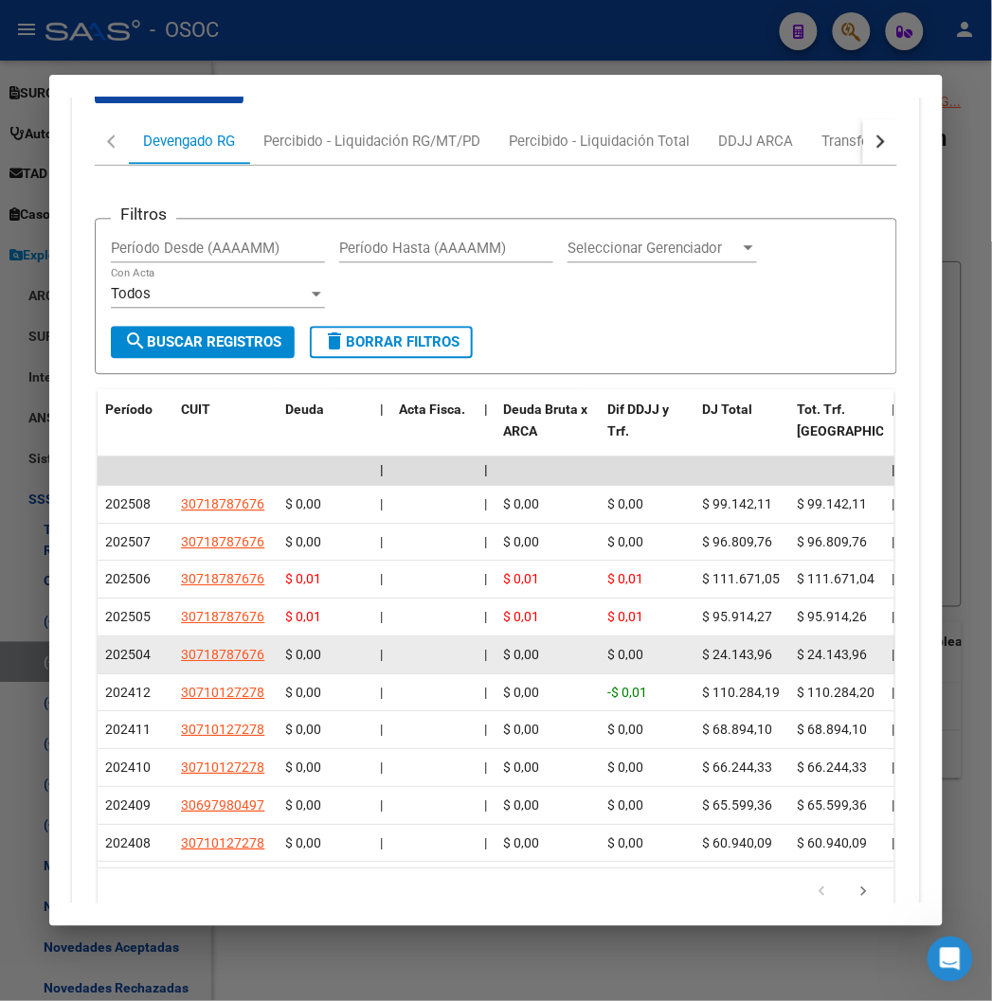
click at [380, 648] on span "|" at bounding box center [381, 655] width 3 height 15
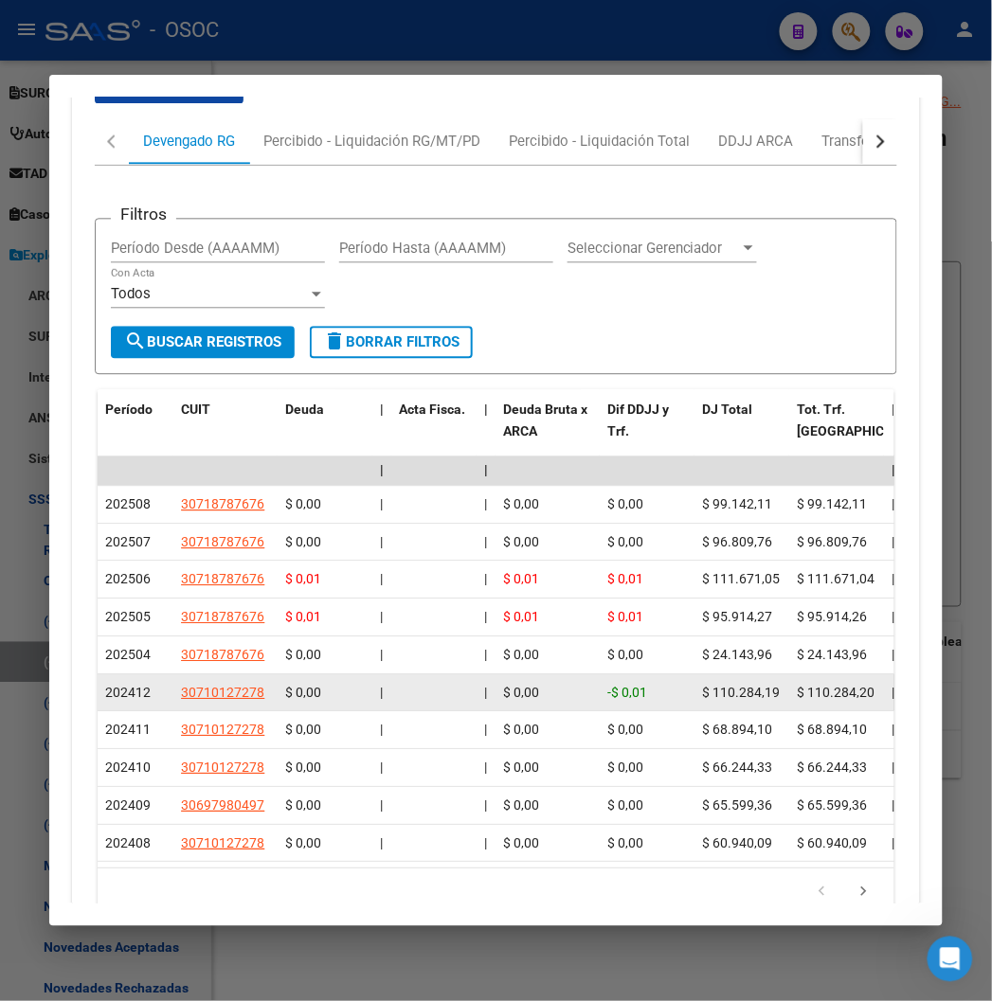
click at [109, 686] on span "202412" at bounding box center [127, 693] width 45 height 15
click at [105, 686] on span "202412" at bounding box center [127, 693] width 45 height 15
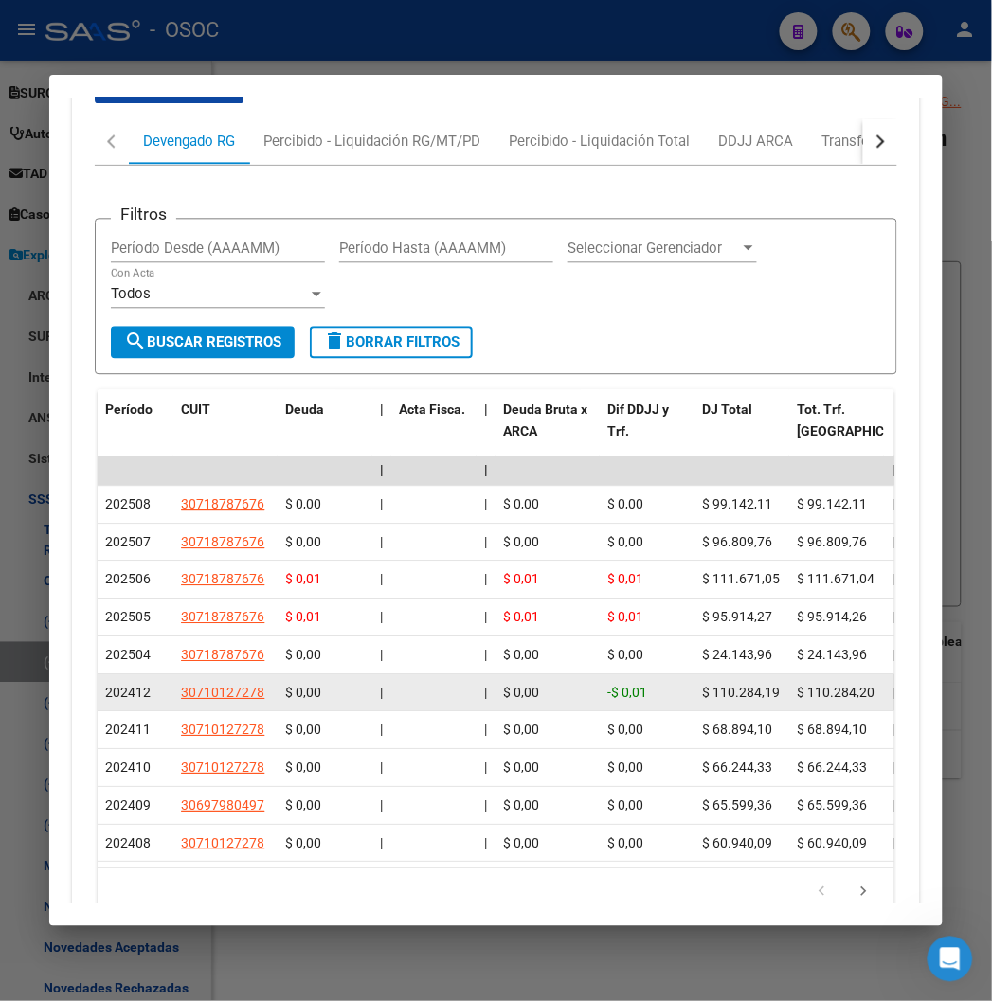
click at [105, 686] on span "202412" at bounding box center [127, 693] width 45 height 15
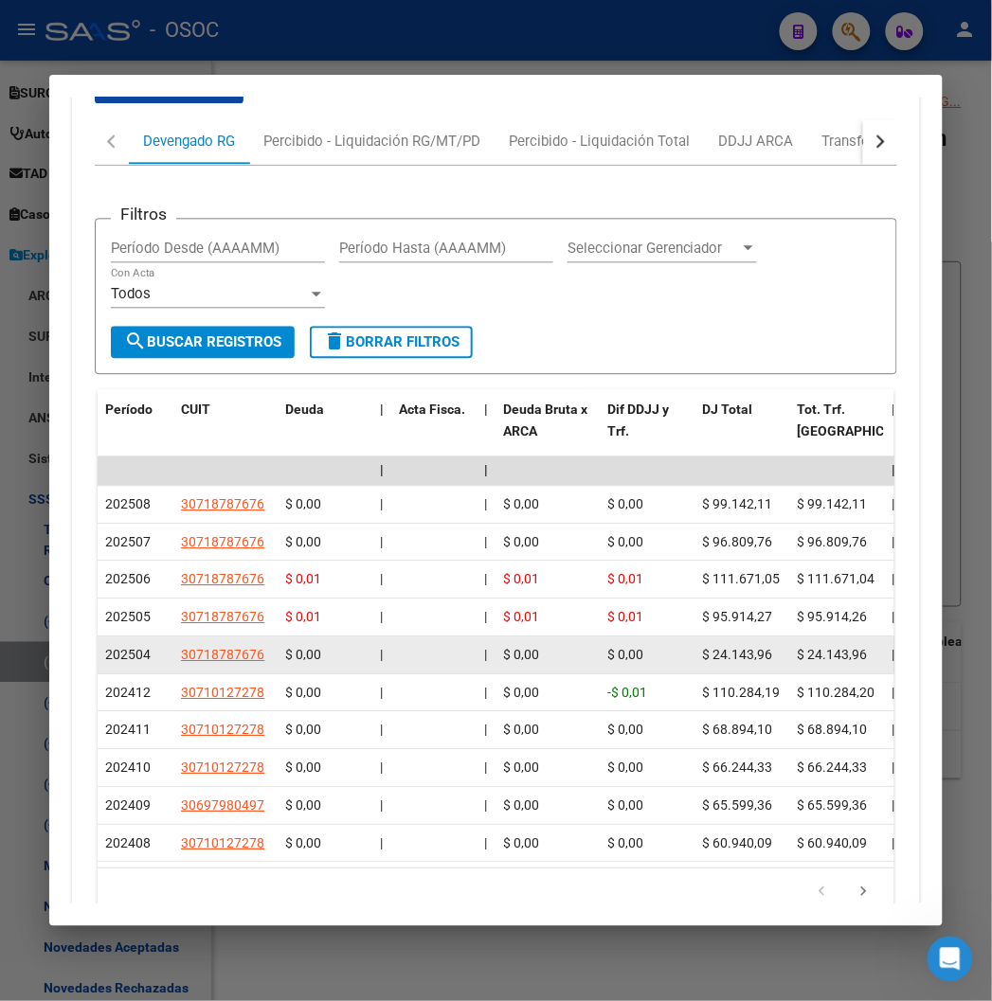
click at [105, 648] on span "202504" at bounding box center [127, 655] width 45 height 15
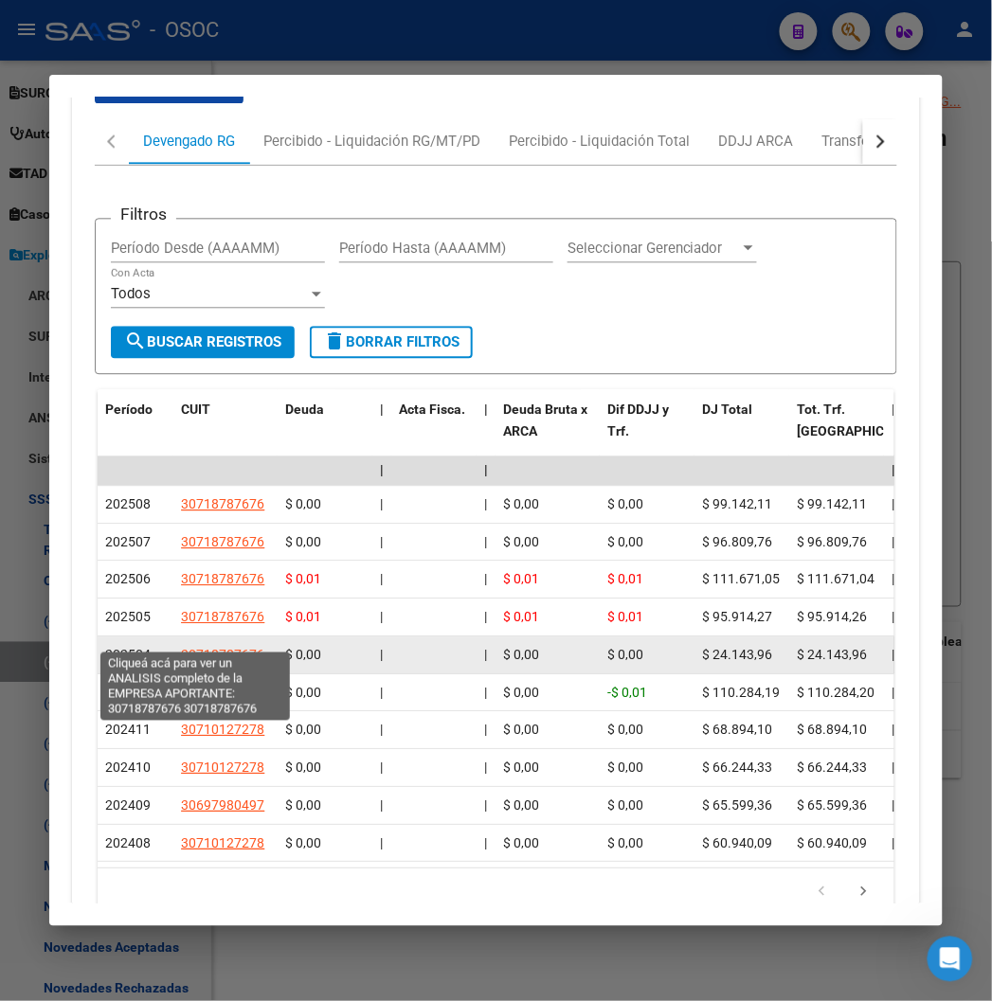
click at [208, 648] on span "30718787676" at bounding box center [222, 655] width 83 height 15
type textarea "30718787676"
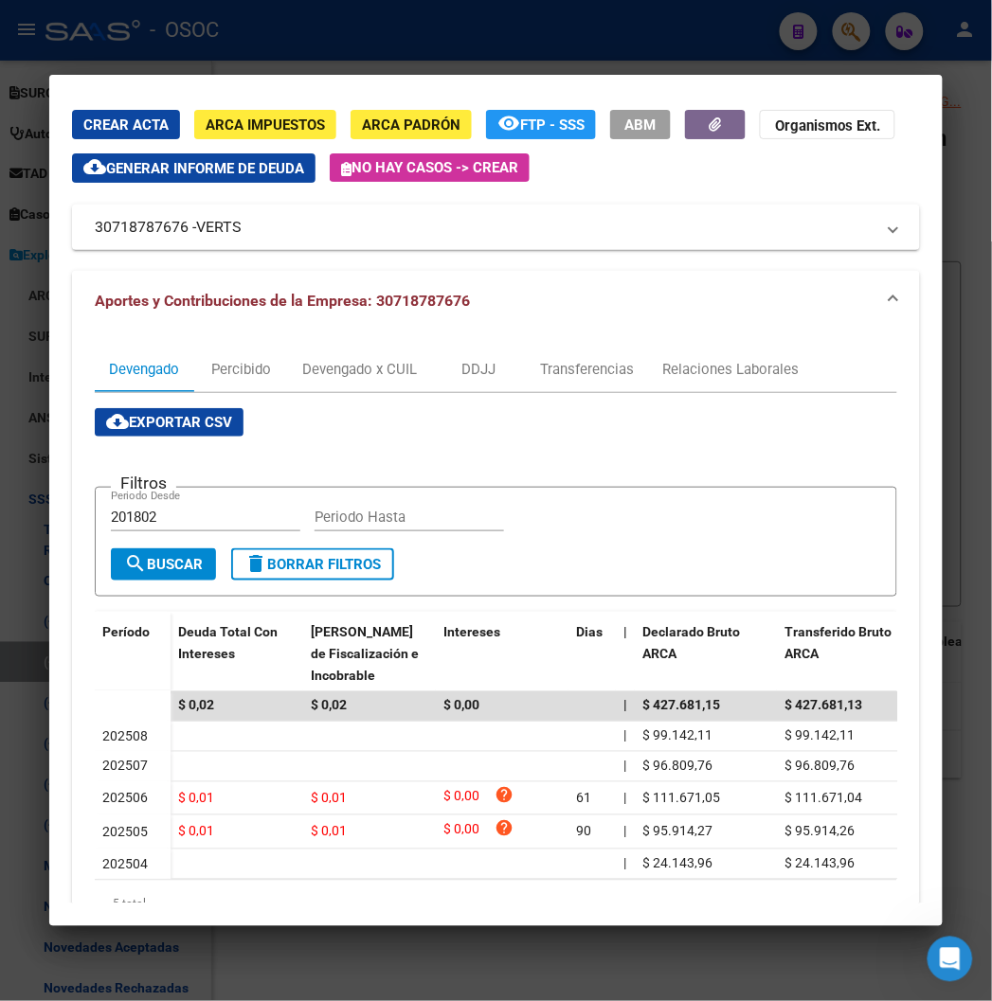
scroll to position [146, 0]
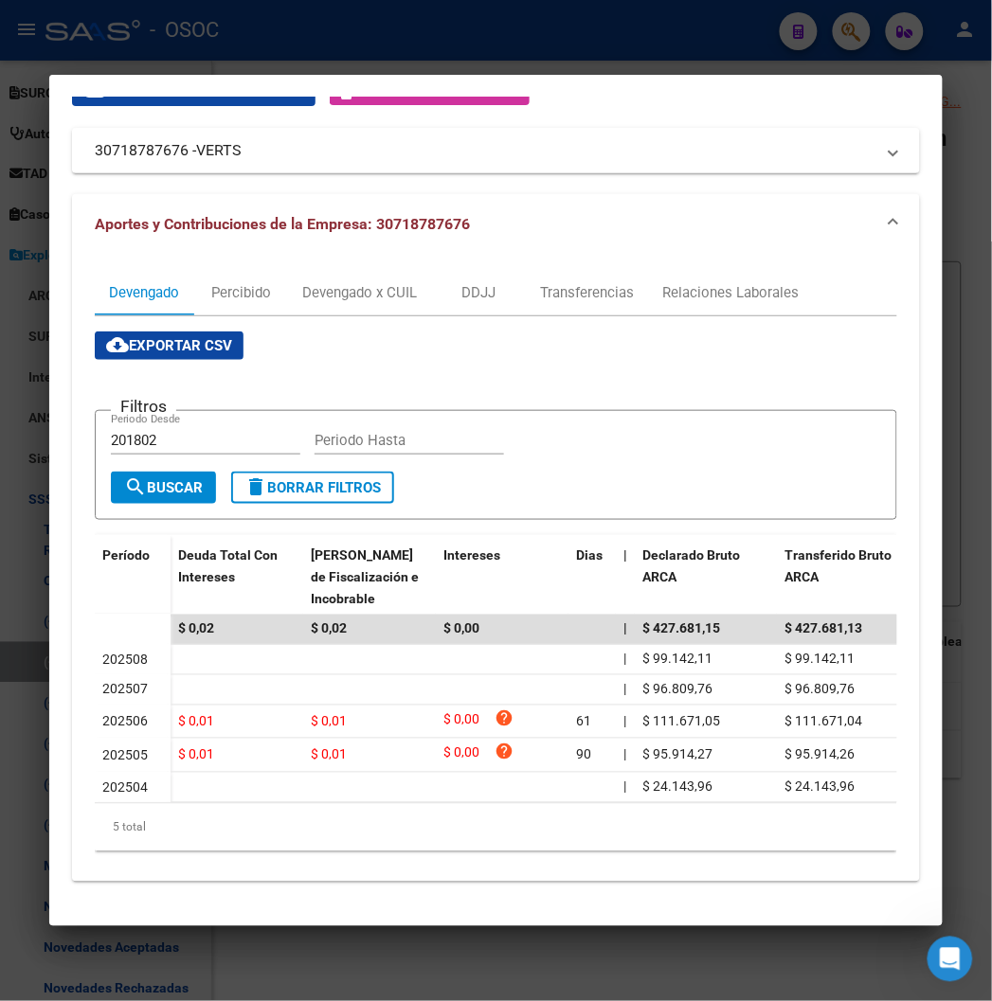
click at [296, 48] on div at bounding box center [496, 500] width 992 height 1001
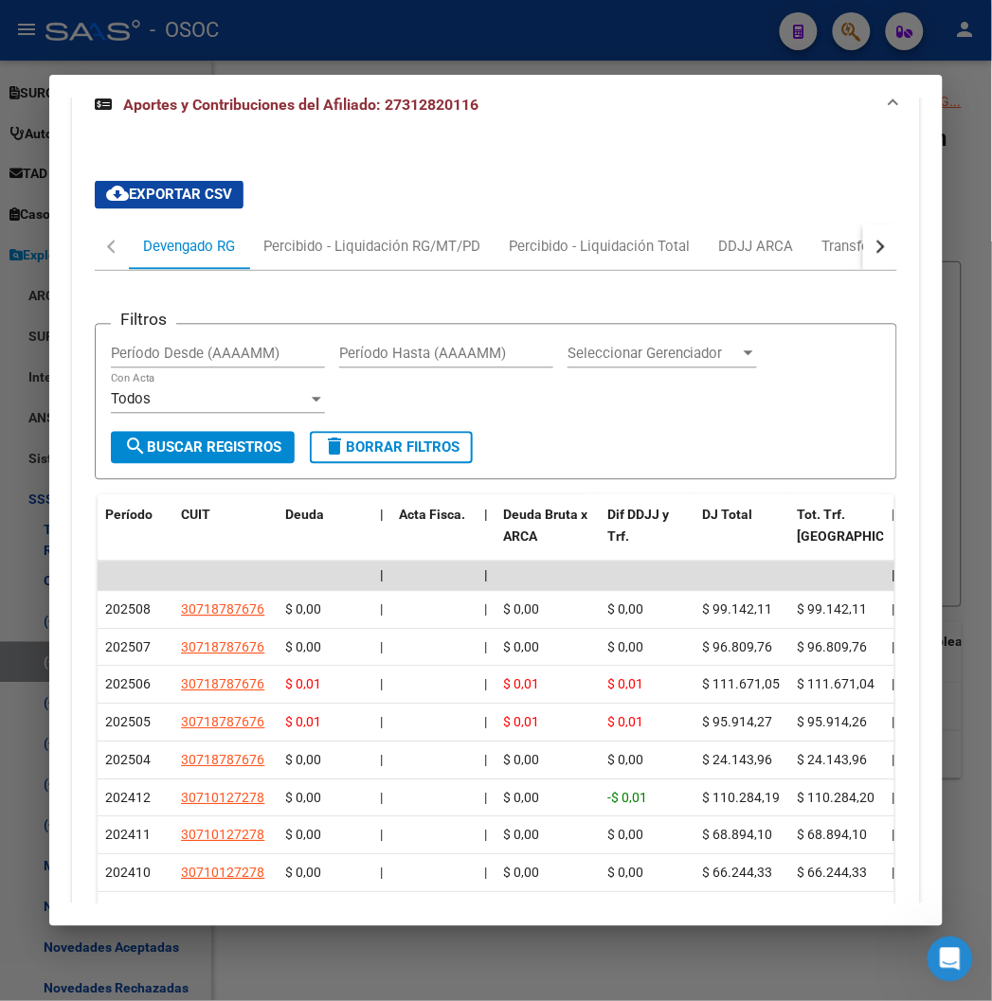
scroll to position [2109, 0]
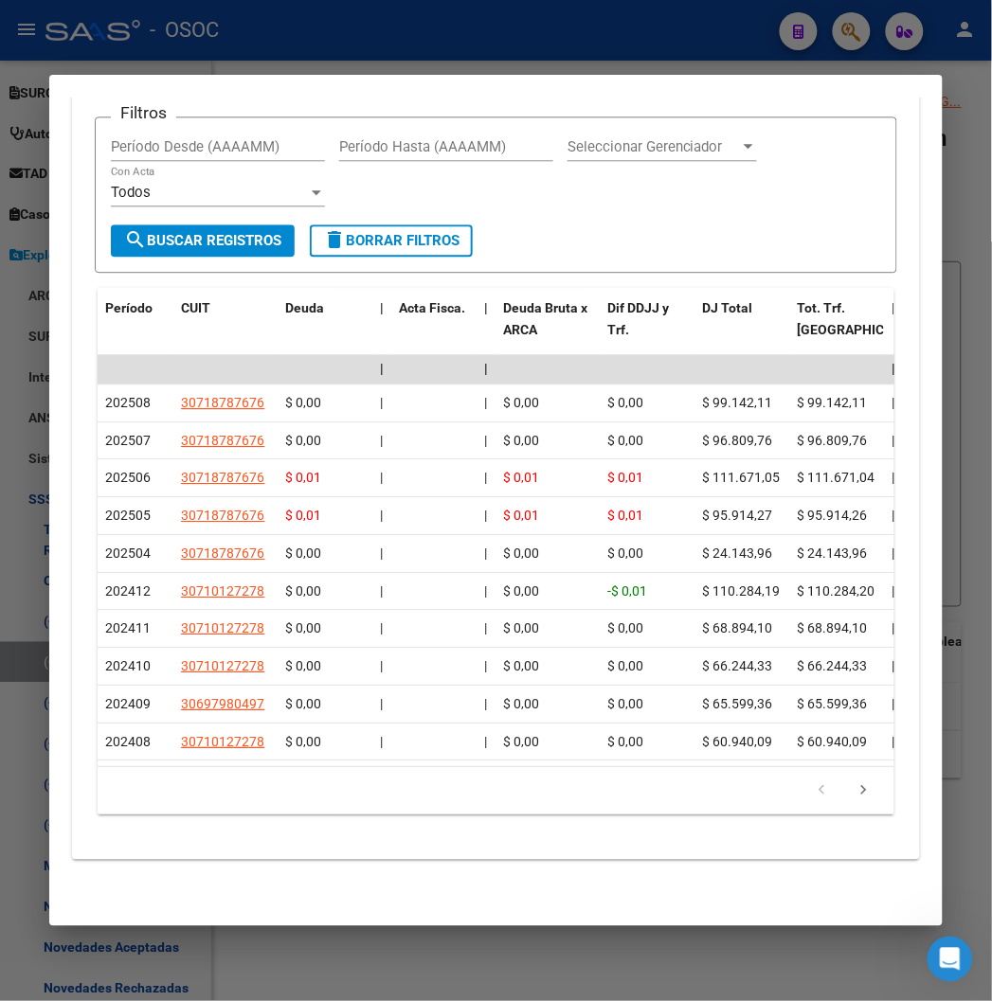
drag, startPoint x: 319, startPoint y: 537, endPoint x: 45, endPoint y: 393, distance: 309.4
click at [72, 393] on div "cloud_download Exportar CSV Devengado RG Percibido - Liquidación RG/MT/PD Perci…" at bounding box center [495, 402] width 847 height 888
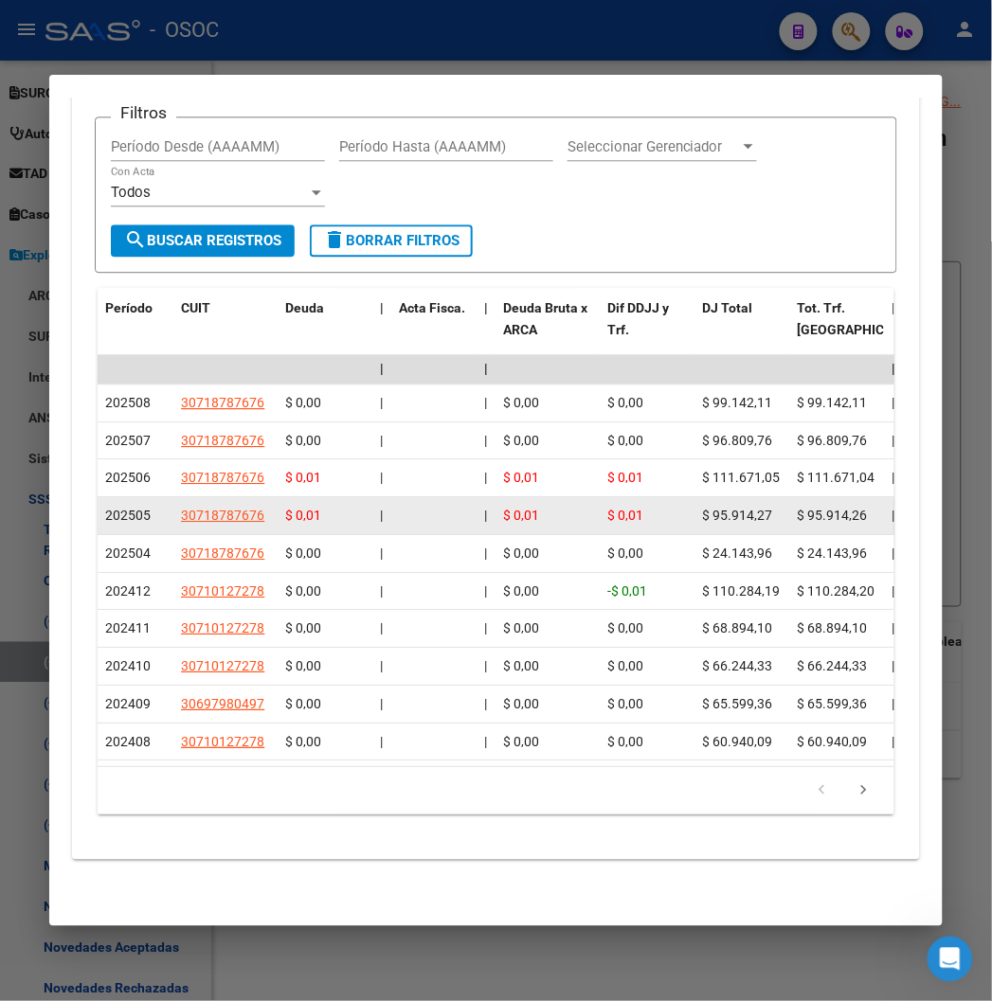
click at [496, 513] on datatable-body-cell "$ 0,01" at bounding box center [548, 515] width 104 height 37
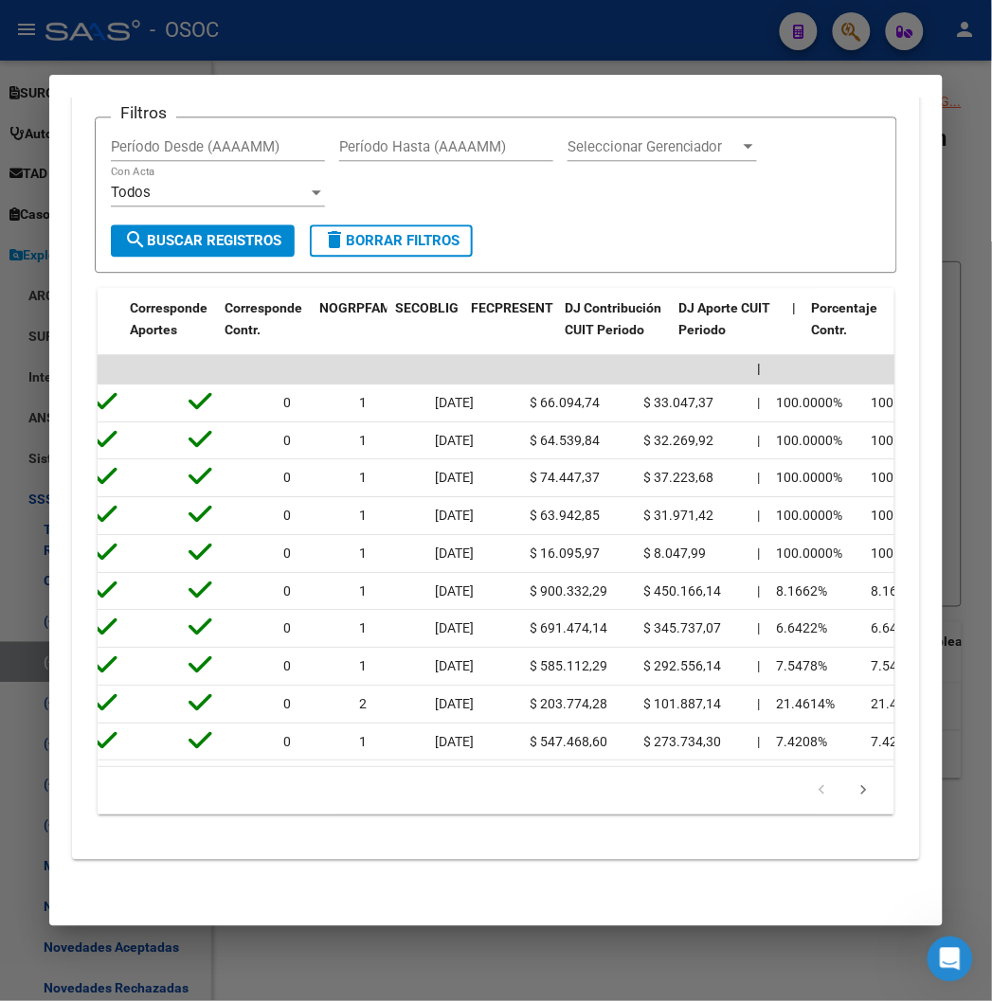
scroll to position [0, 3181]
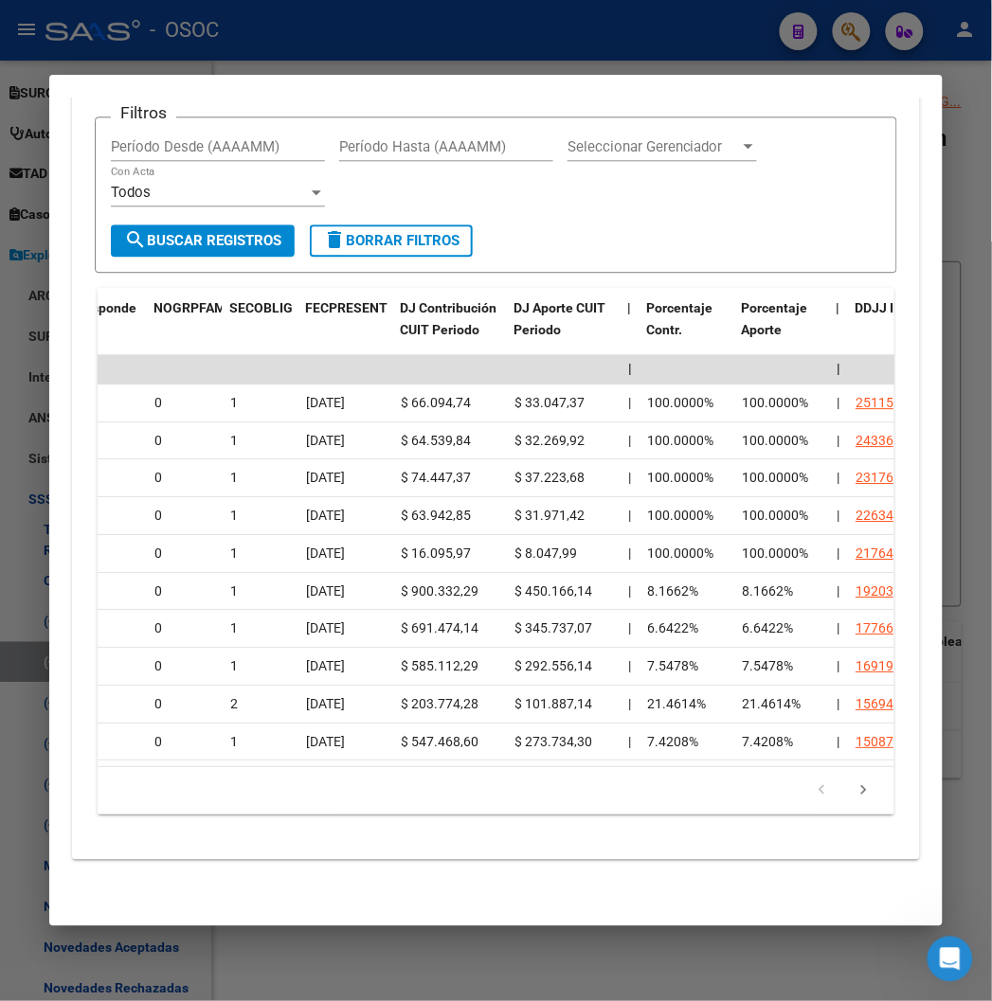
drag, startPoint x: 64, startPoint y: 367, endPoint x: 919, endPoint y: 494, distance: 864.0
click at [919, 494] on div "cloud_download Exportar CSV Devengado RG Percibido - Liquidación RG/MT/PD Perci…" at bounding box center [495, 402] width 847 height 888
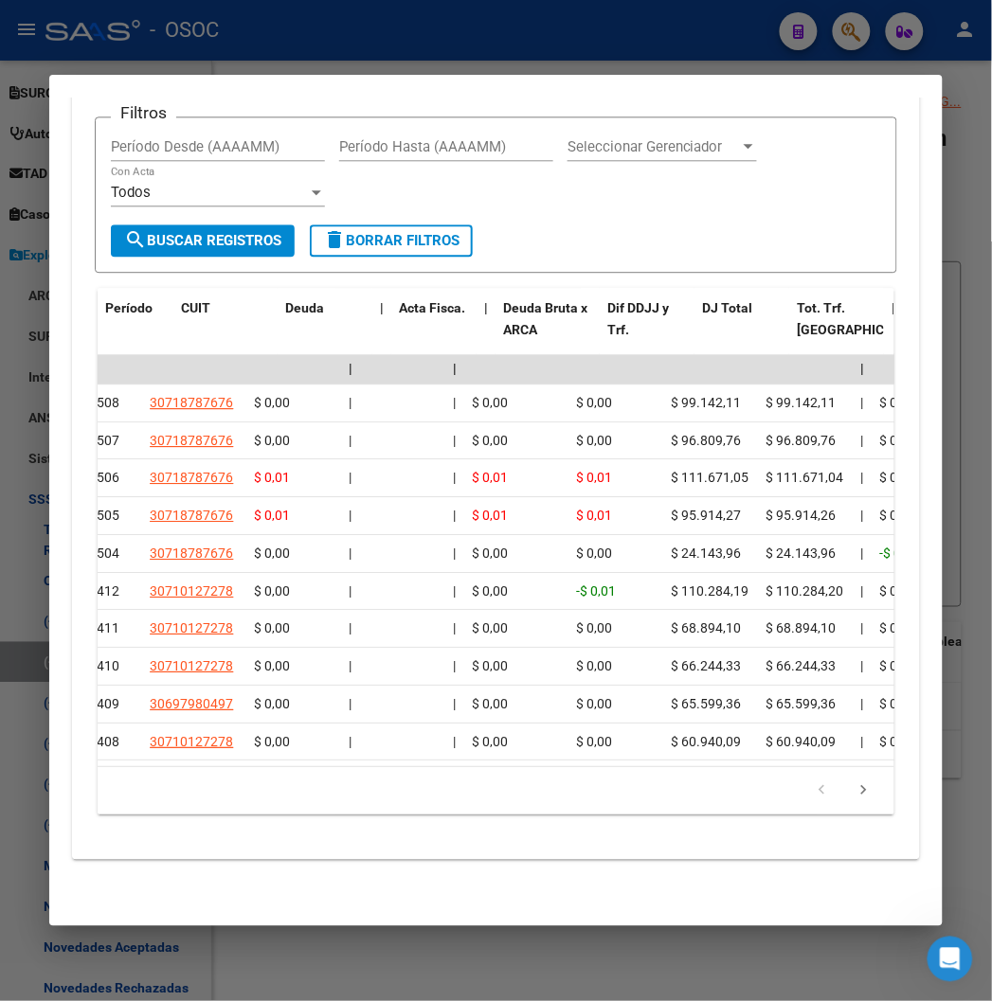
scroll to position [0, 0]
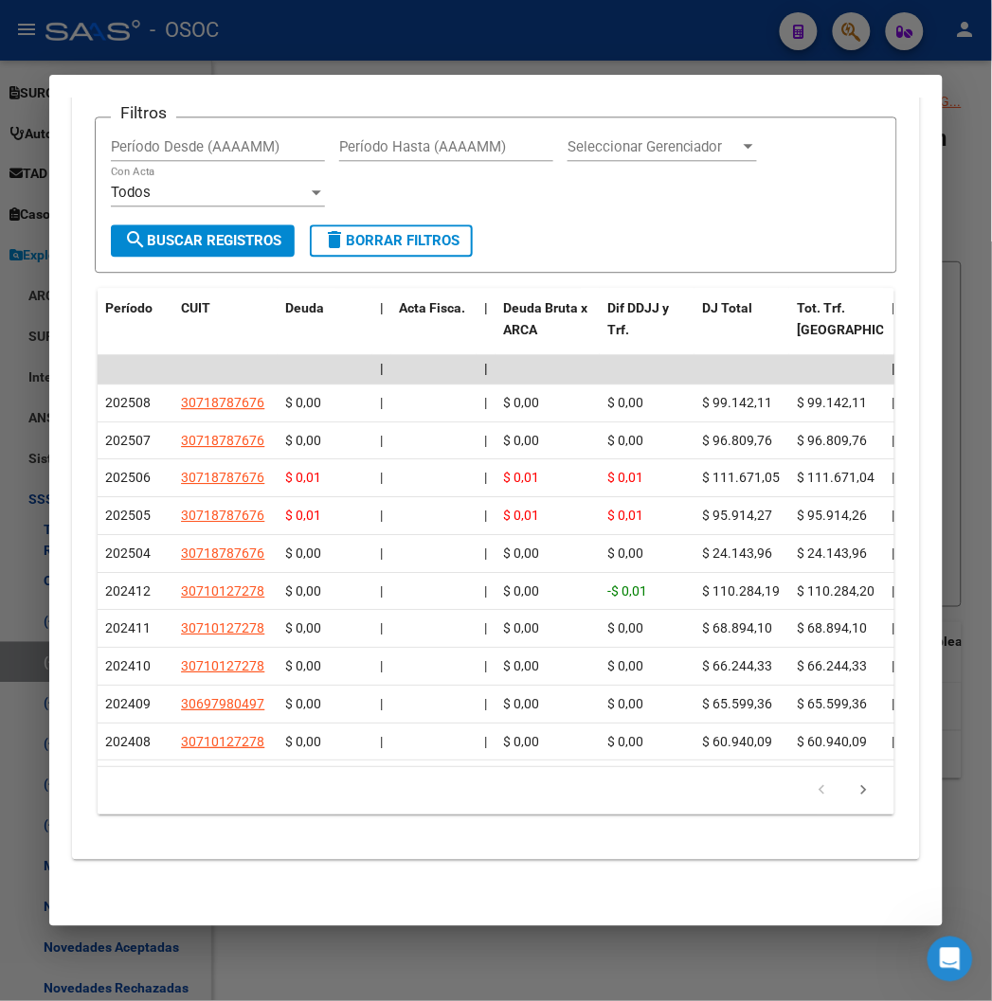
drag, startPoint x: 143, startPoint y: 544, endPoint x: 62, endPoint y: 367, distance: 195.0
click at [72, 367] on div "cloud_download Exportar CSV Devengado RG Percibido - Liquidación RG/MT/PD Perci…" at bounding box center [495, 402] width 847 height 888
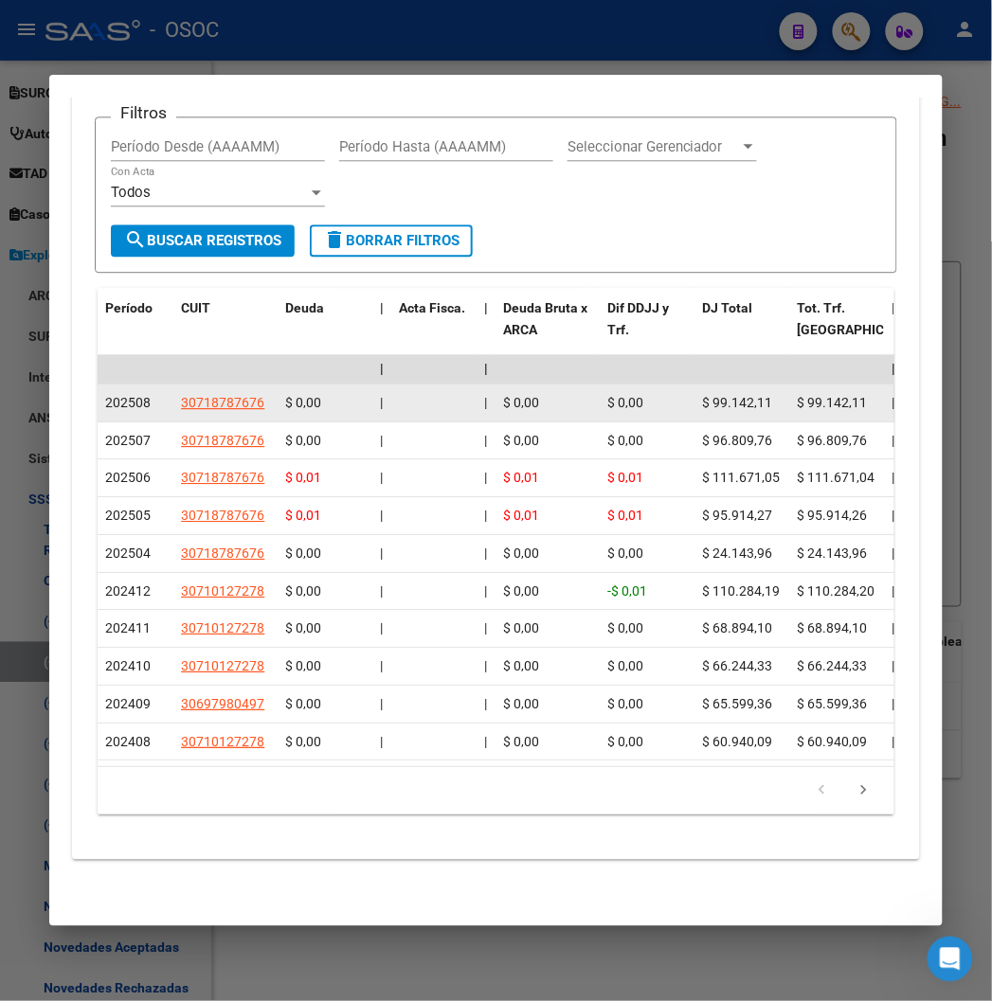
click at [105, 395] on span "202508" at bounding box center [127, 402] width 45 height 15
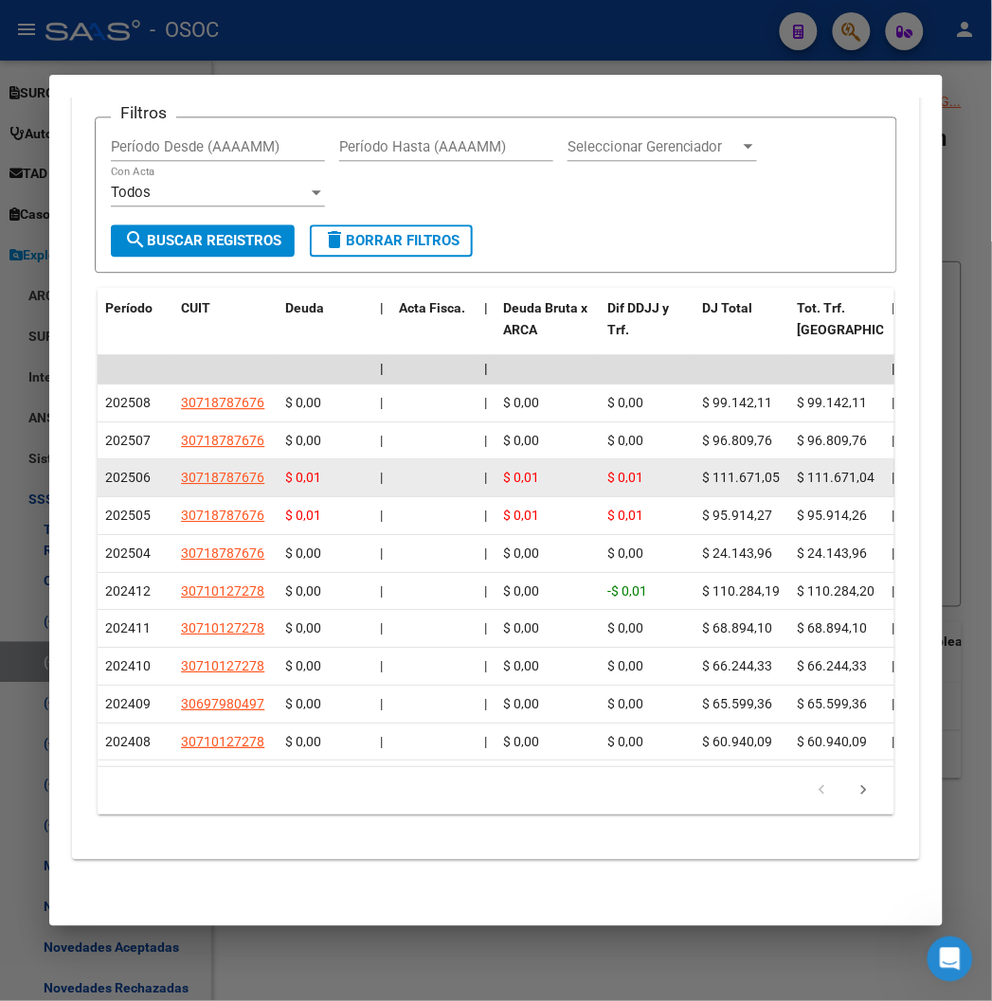
click at [105, 470] on span "202506" at bounding box center [127, 477] width 45 height 15
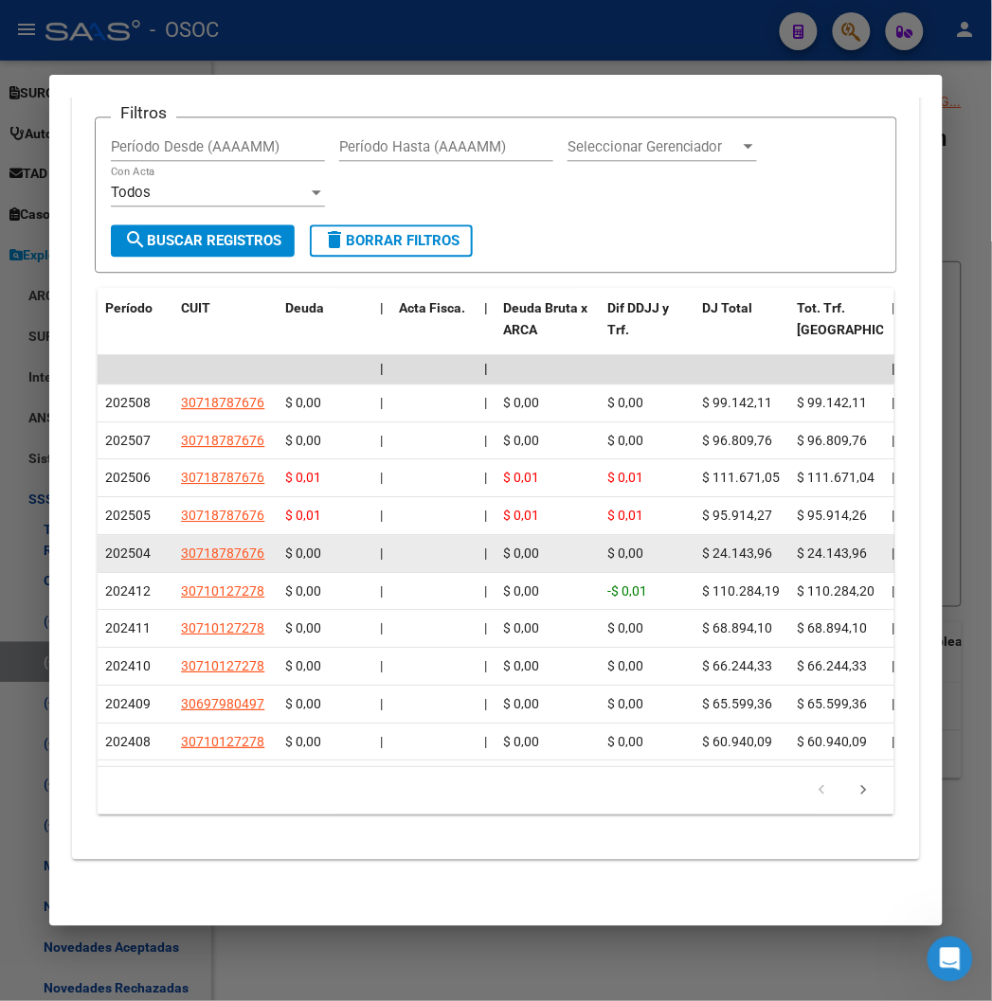
click at [98, 547] on datatable-body-cell "202504" at bounding box center [136, 553] width 76 height 37
click at [105, 546] on span "202504" at bounding box center [127, 553] width 45 height 15
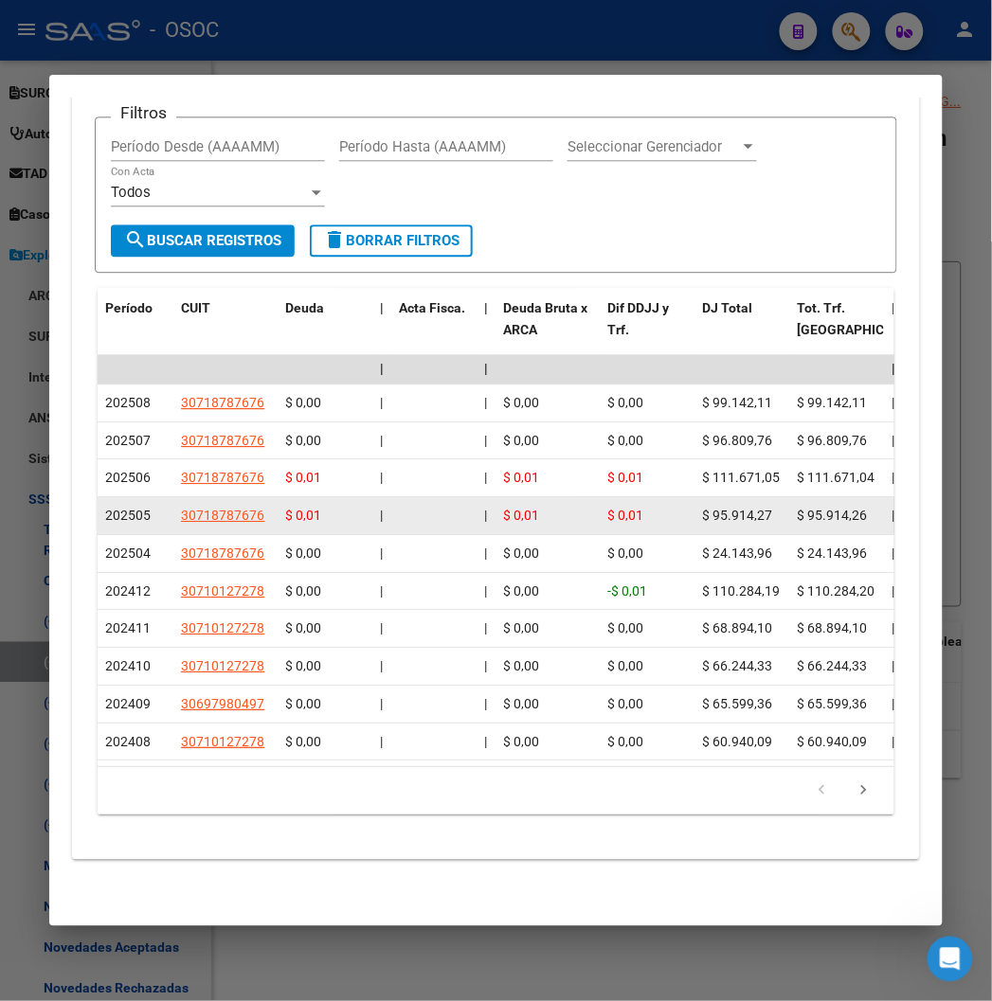
click at [105, 505] on div "202505" at bounding box center [135, 516] width 61 height 22
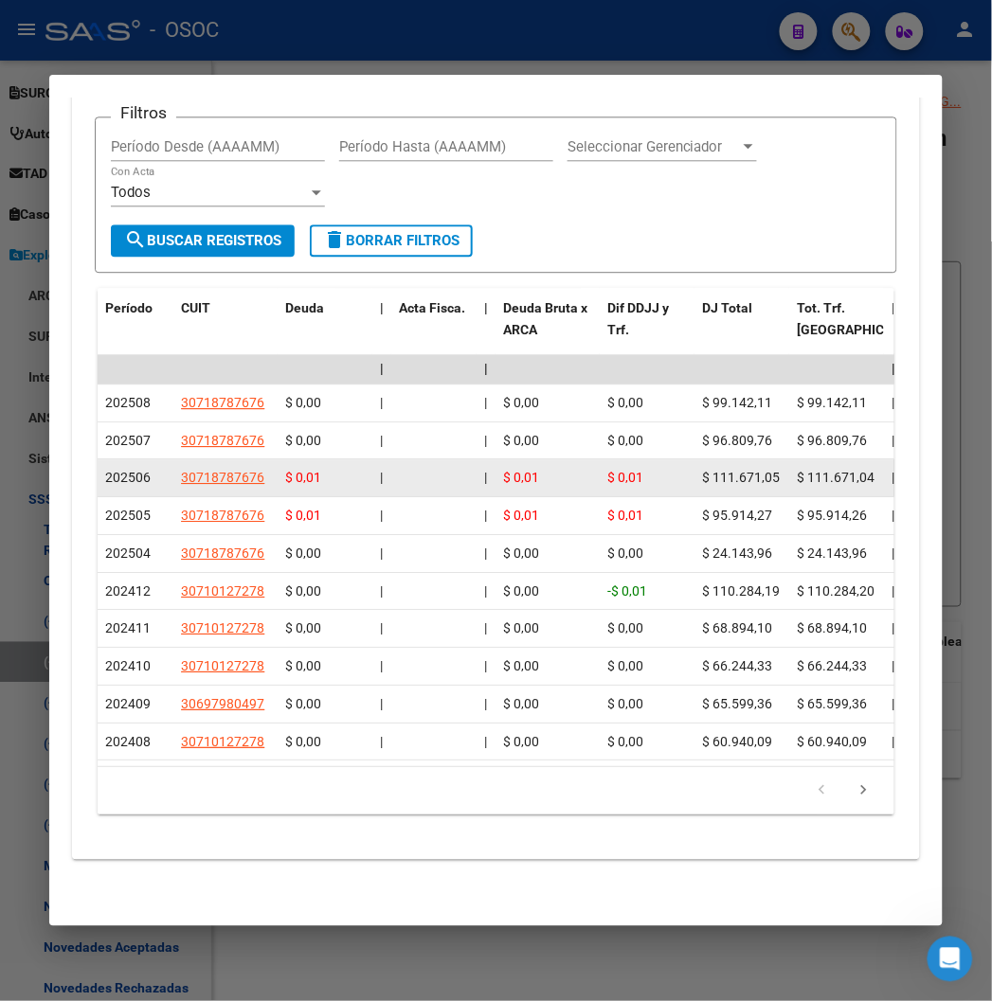
click at [105, 470] on span "202506" at bounding box center [127, 477] width 45 height 15
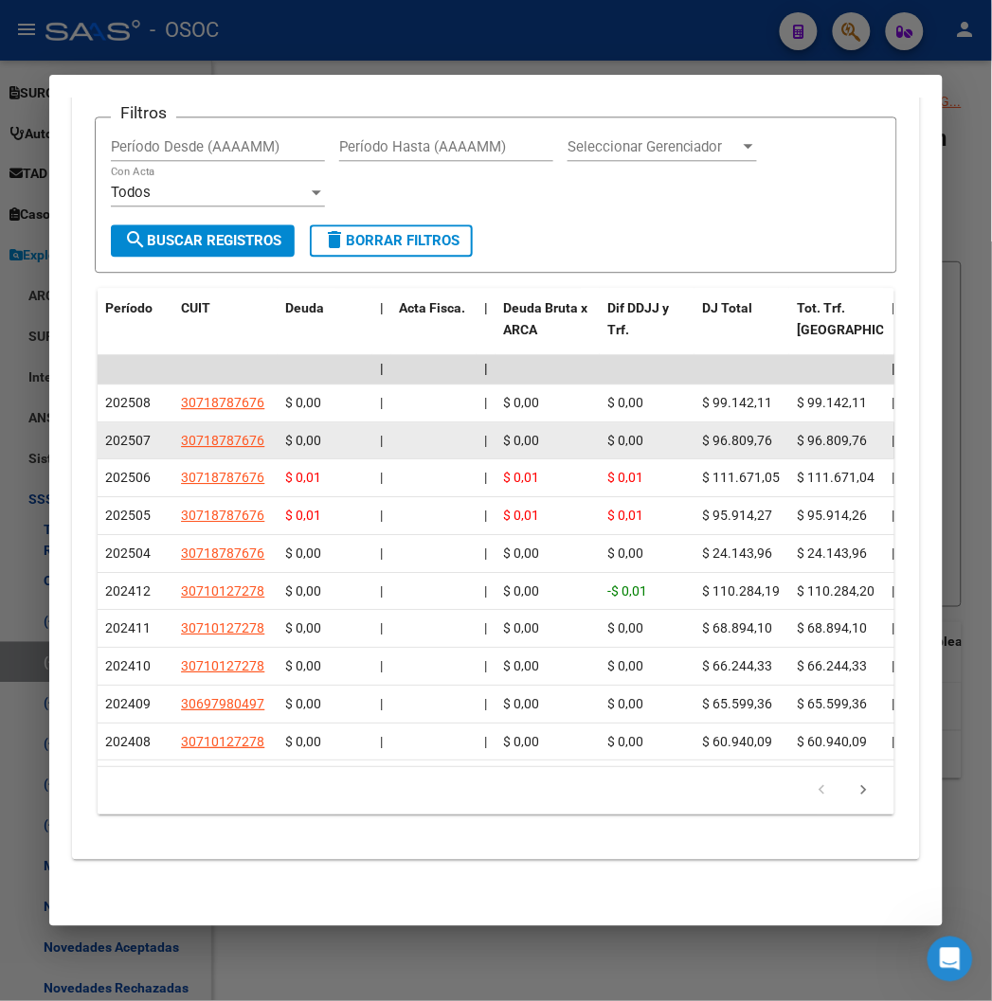
click at [105, 433] on span "202507" at bounding box center [127, 440] width 45 height 15
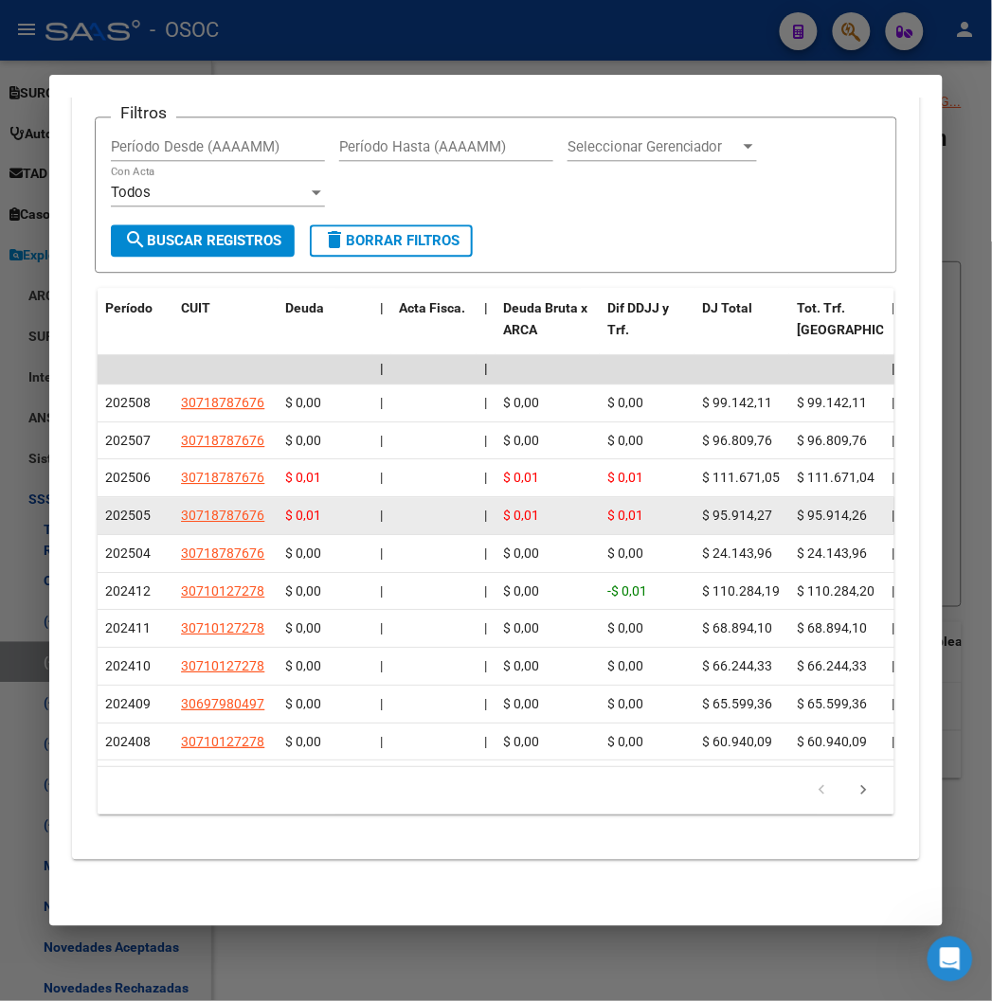
click at [100, 508] on datatable-body-cell "202505" at bounding box center [136, 515] width 76 height 37
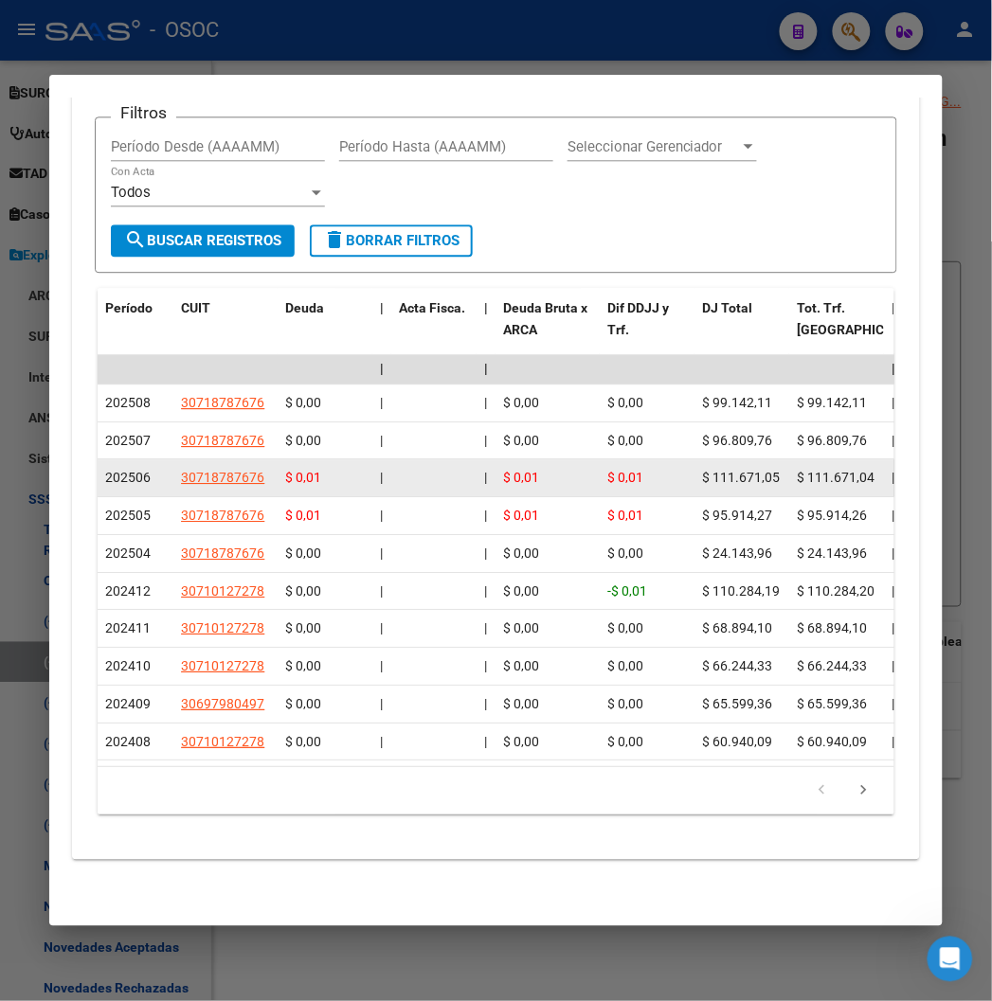
click at [105, 467] on div "202506" at bounding box center [135, 478] width 61 height 22
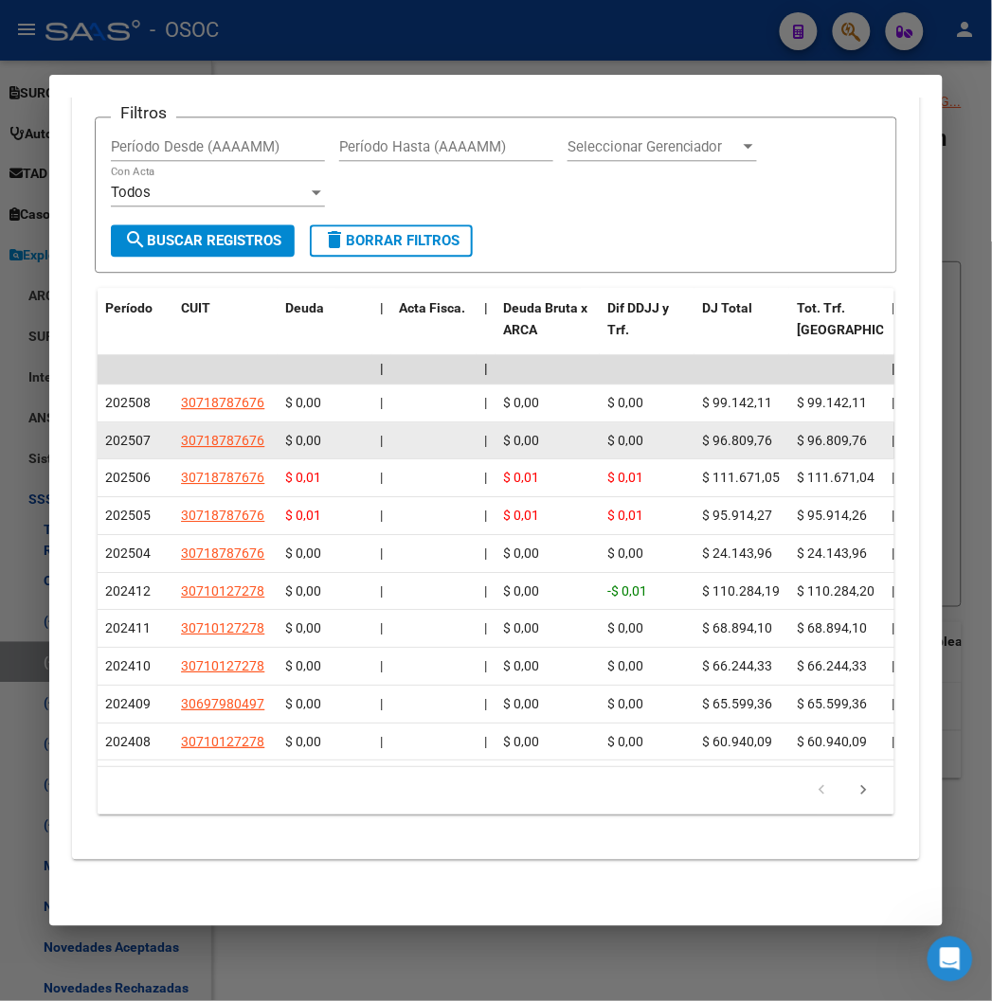
click at [106, 429] on datatable-body-cell "202507" at bounding box center [136, 441] width 76 height 37
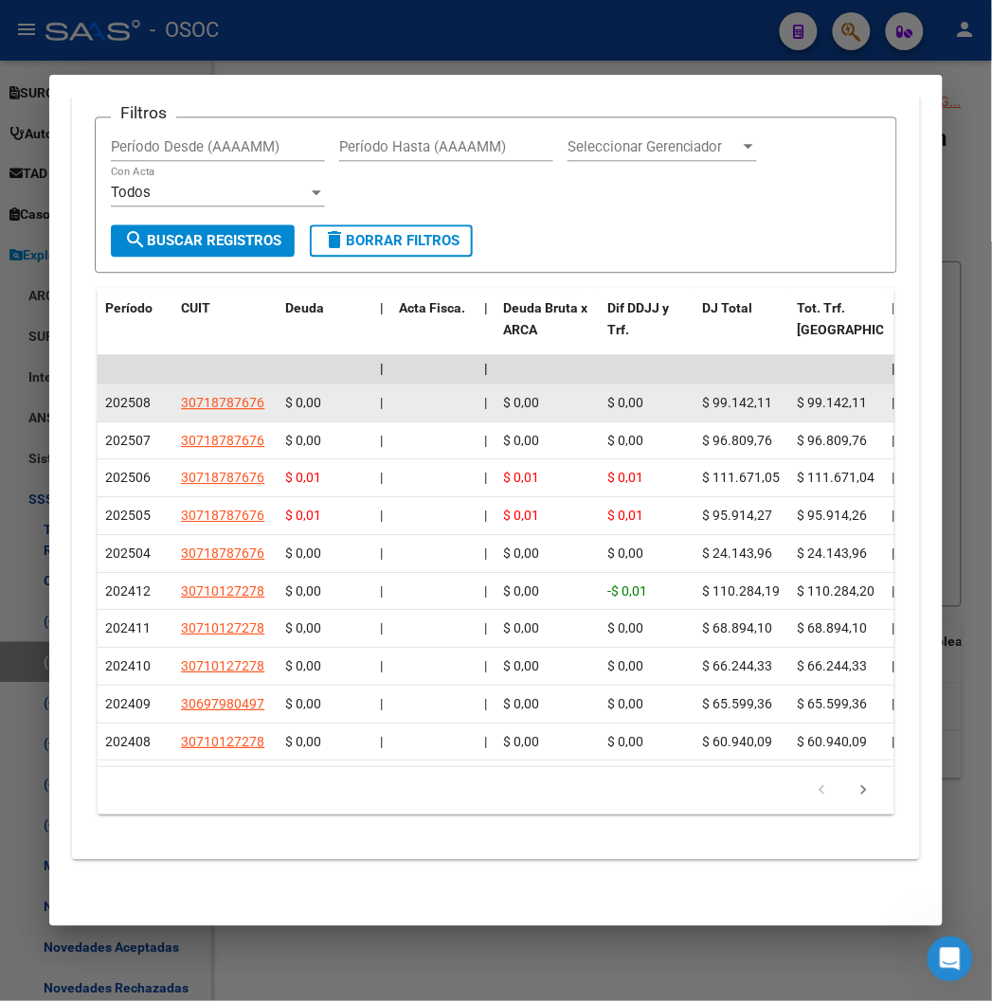
click at [105, 395] on span "202508" at bounding box center [127, 402] width 45 height 15
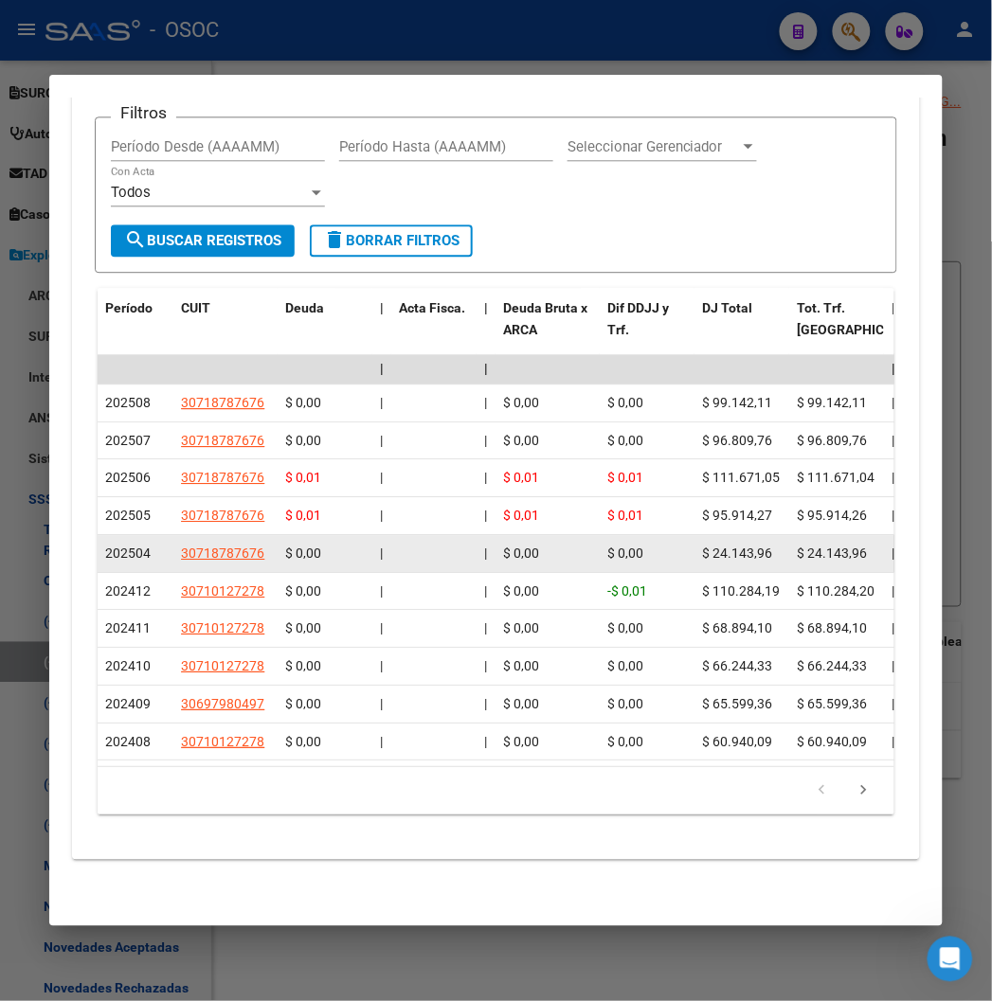
click at [105, 546] on span "202504" at bounding box center [127, 553] width 45 height 15
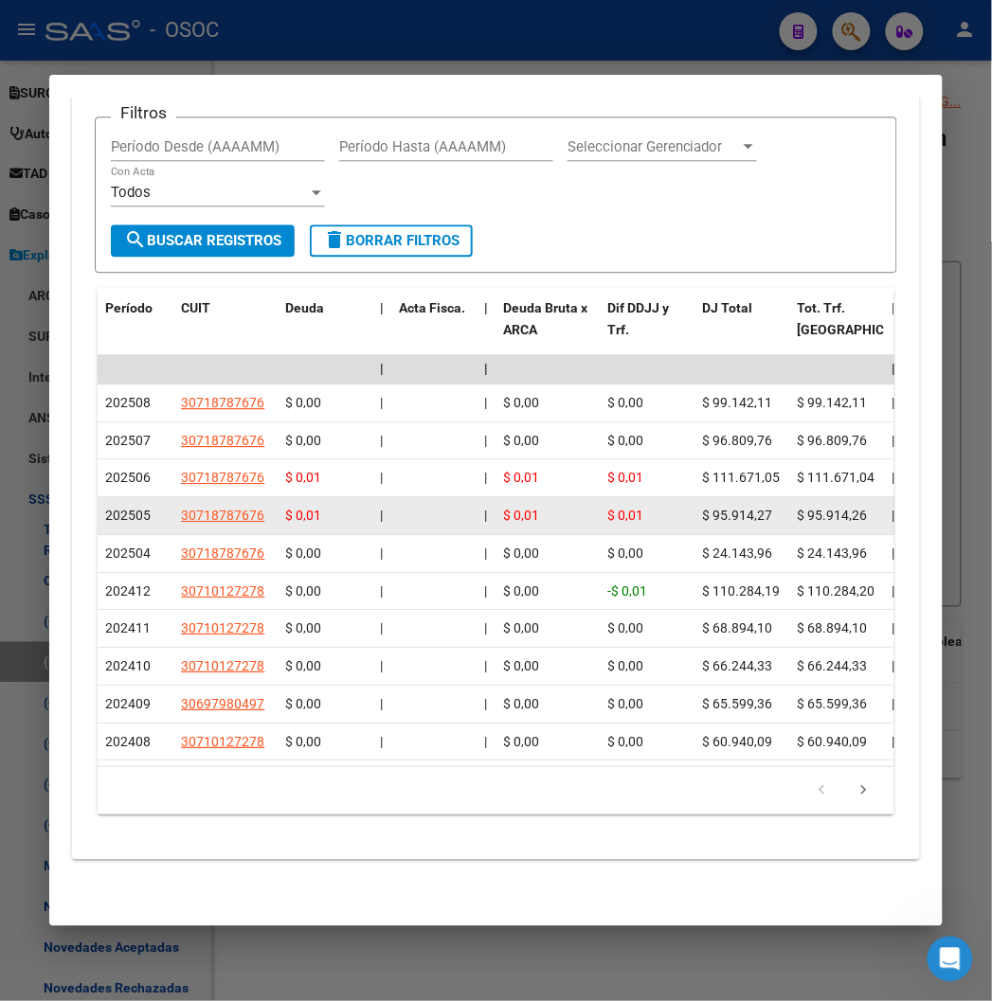
click at [105, 508] on span "202505" at bounding box center [127, 515] width 45 height 15
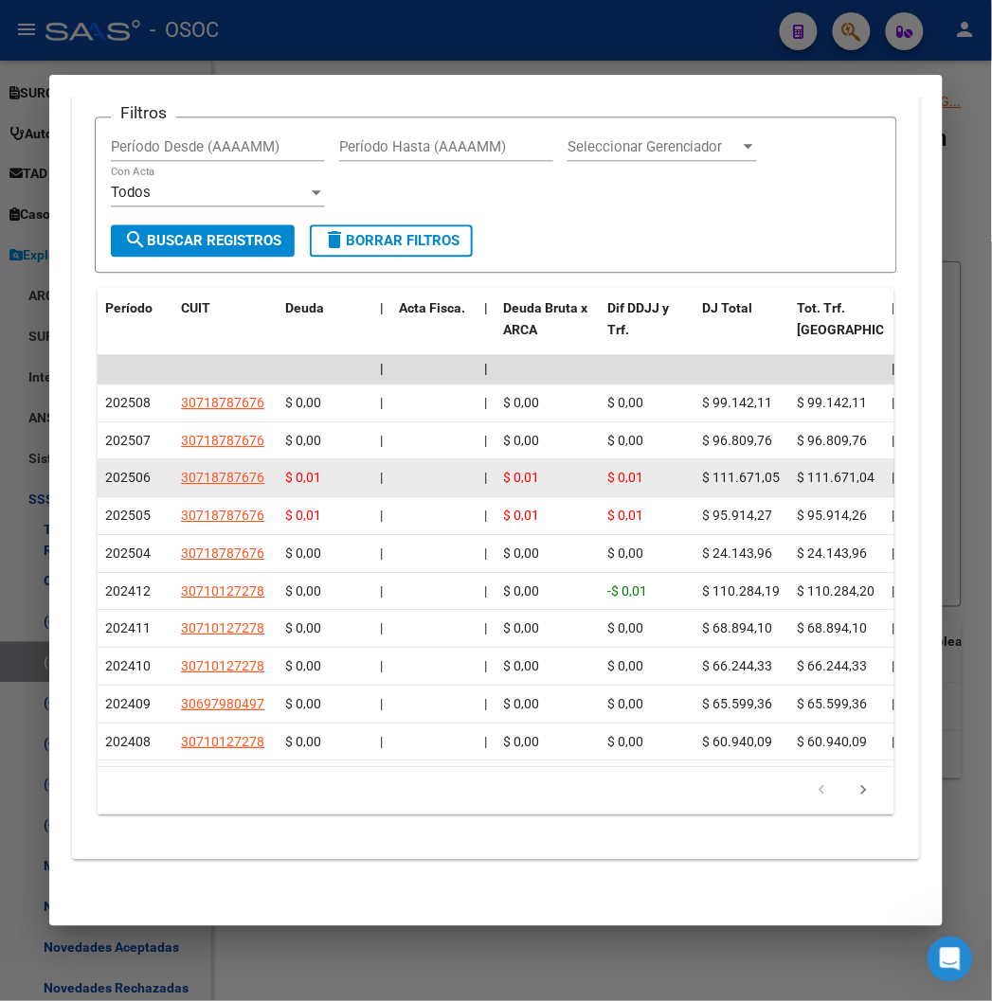
click at [105, 470] on span "202506" at bounding box center [127, 477] width 45 height 15
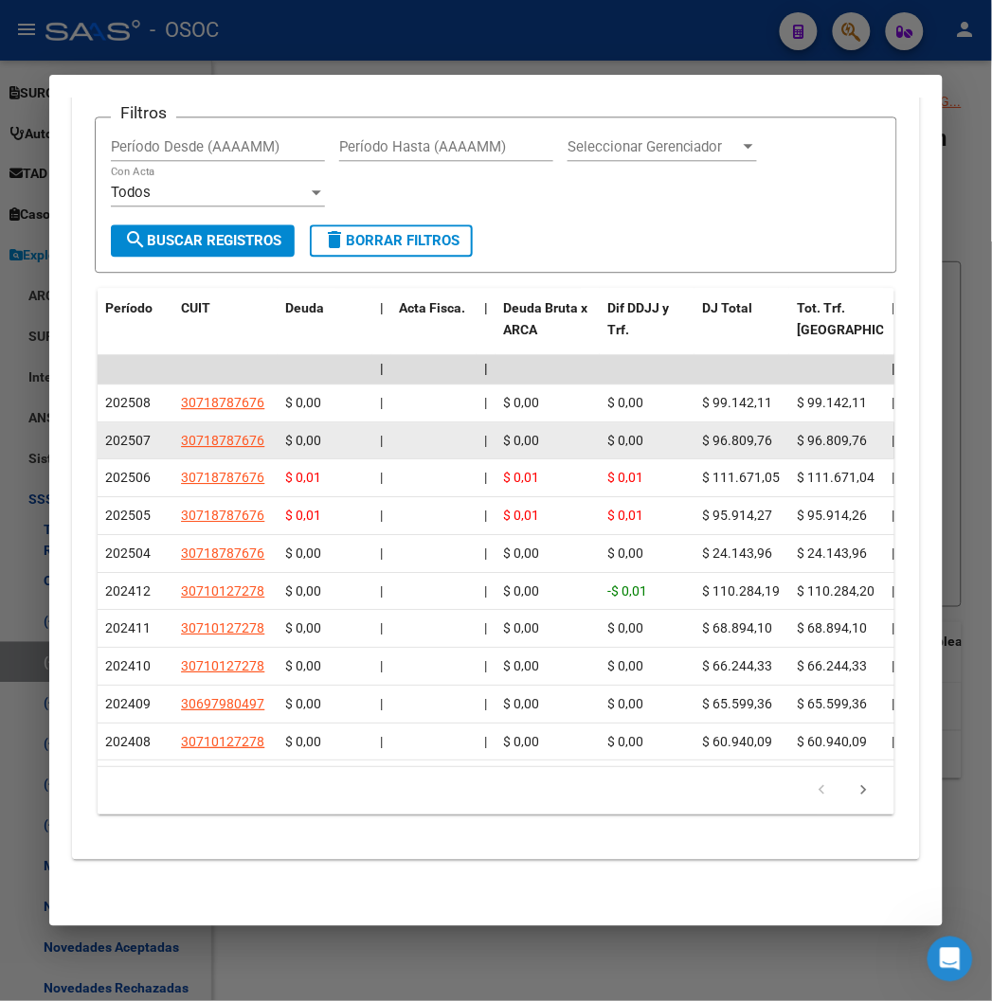
click at [105, 433] on span "202507" at bounding box center [127, 440] width 45 height 15
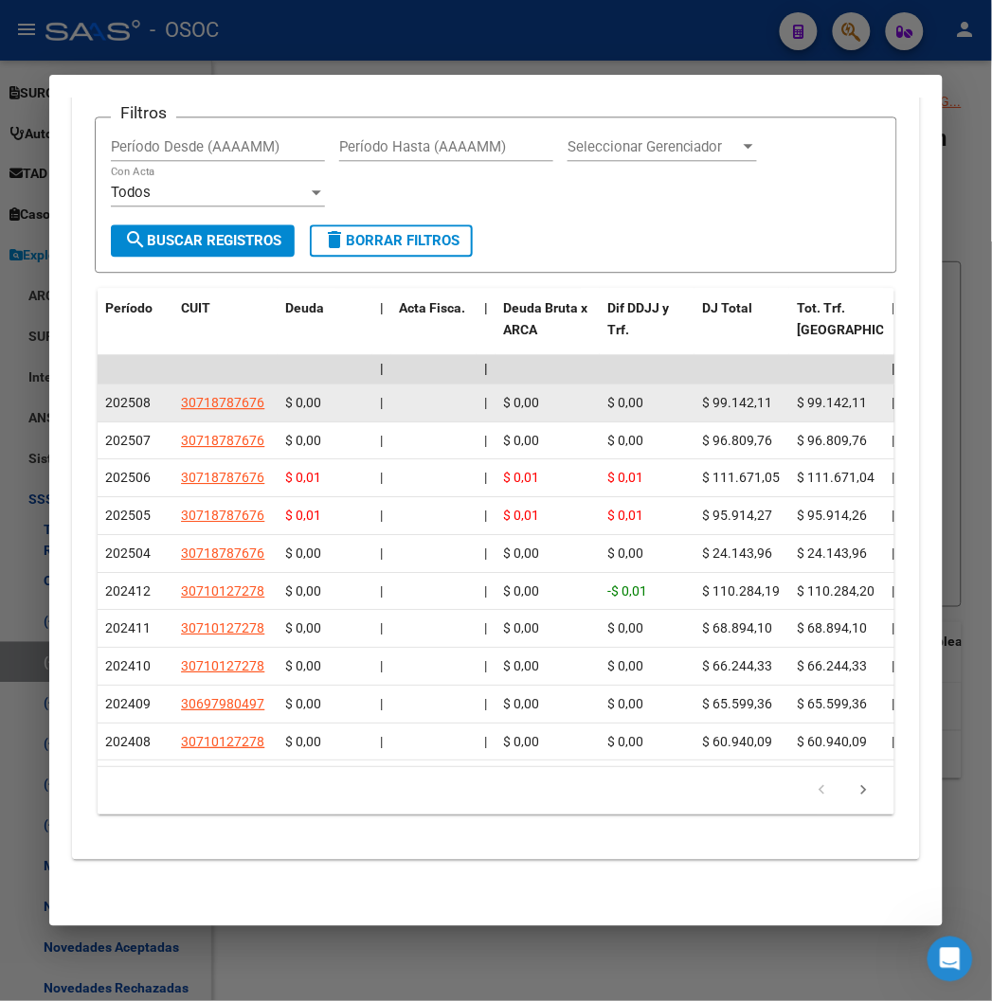
click at [105, 395] on span "202508" at bounding box center [127, 402] width 45 height 15
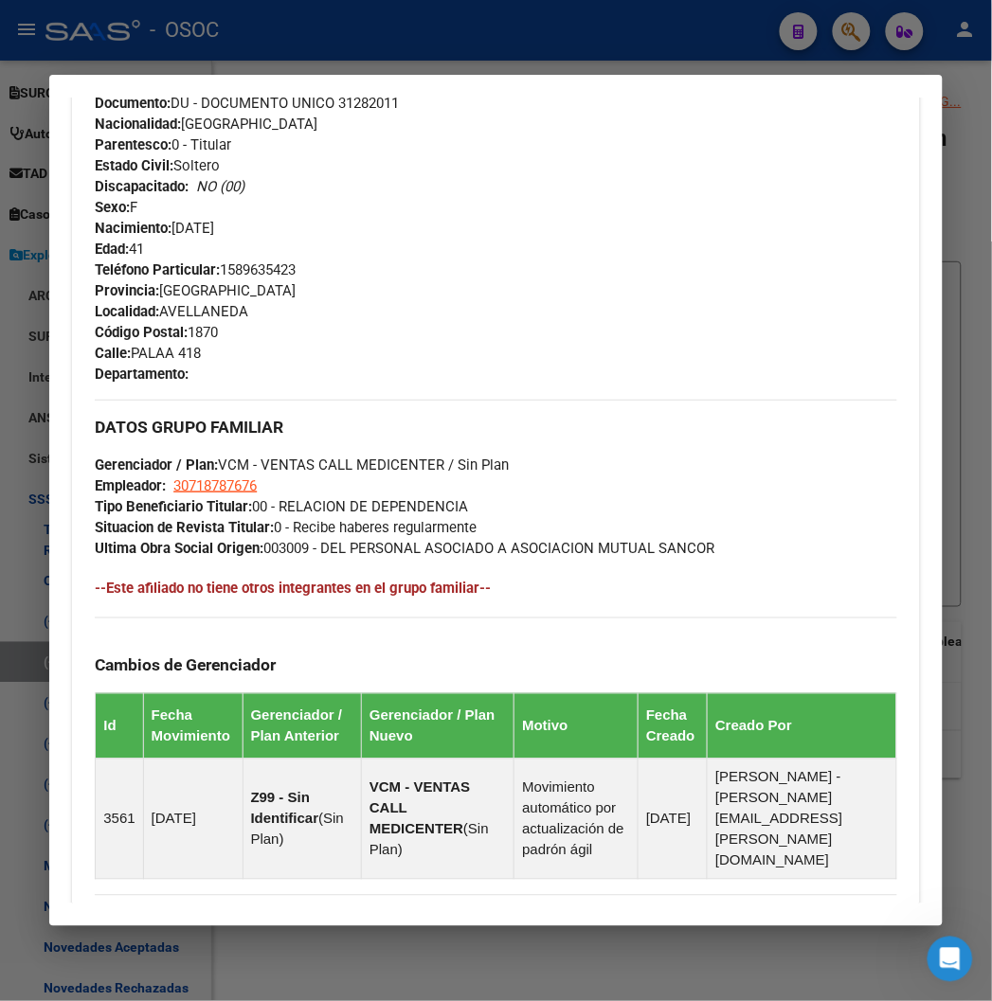
scroll to position [846, 0]
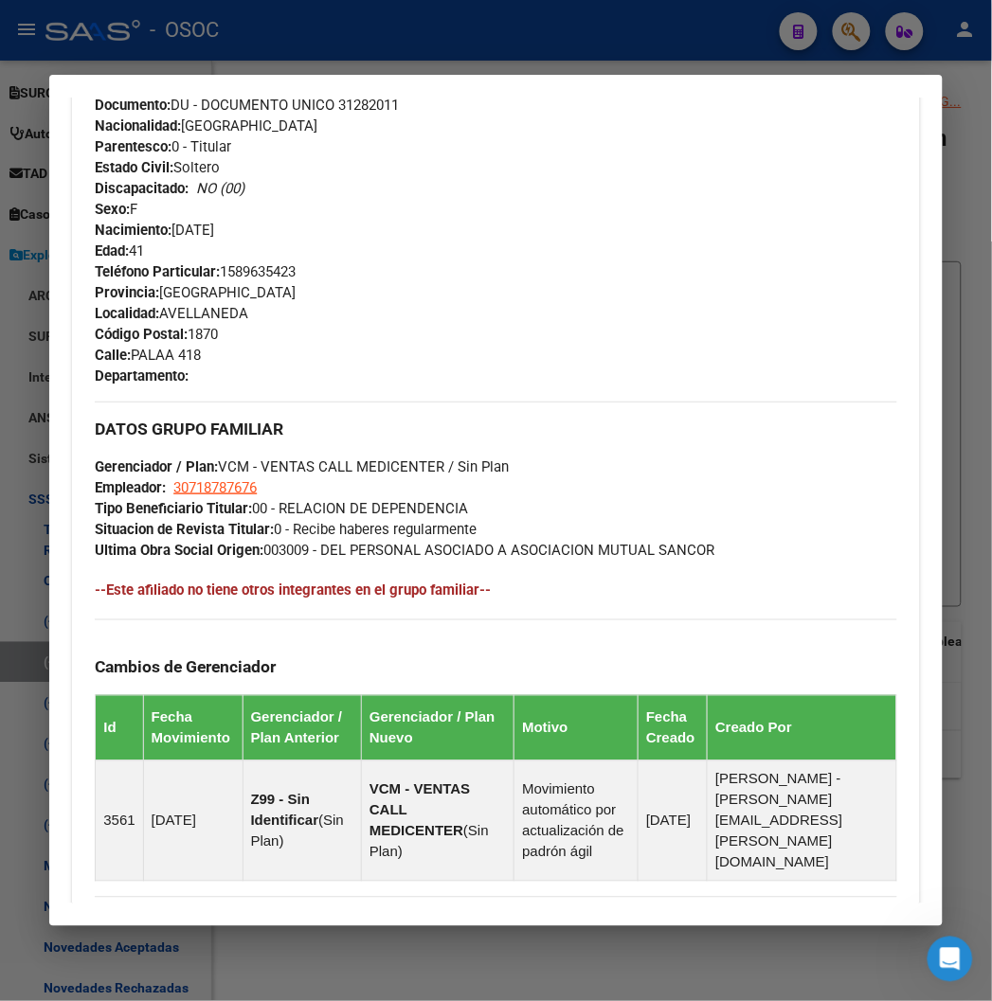
click at [249, 275] on span "Teléfono Particular: 1589635423" at bounding box center [195, 271] width 201 height 17
copy span "1589635423"
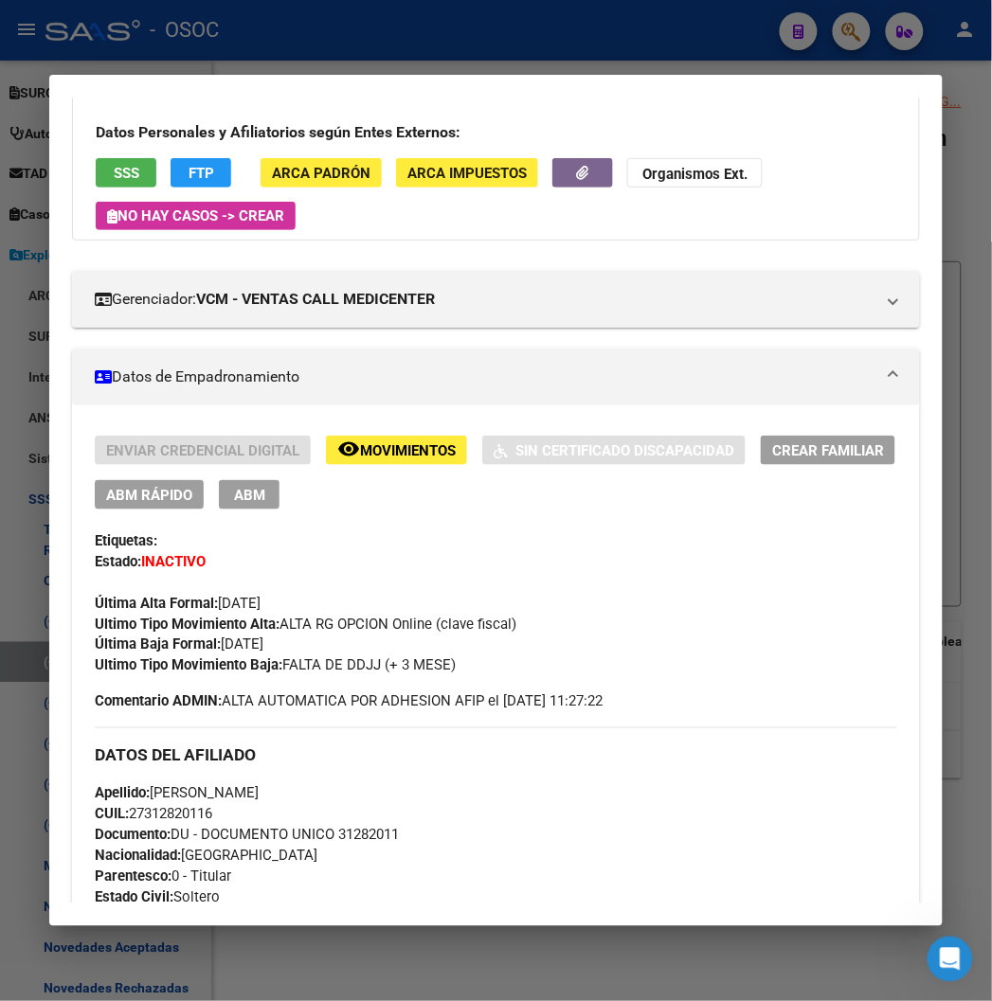
scroll to position [0, 0]
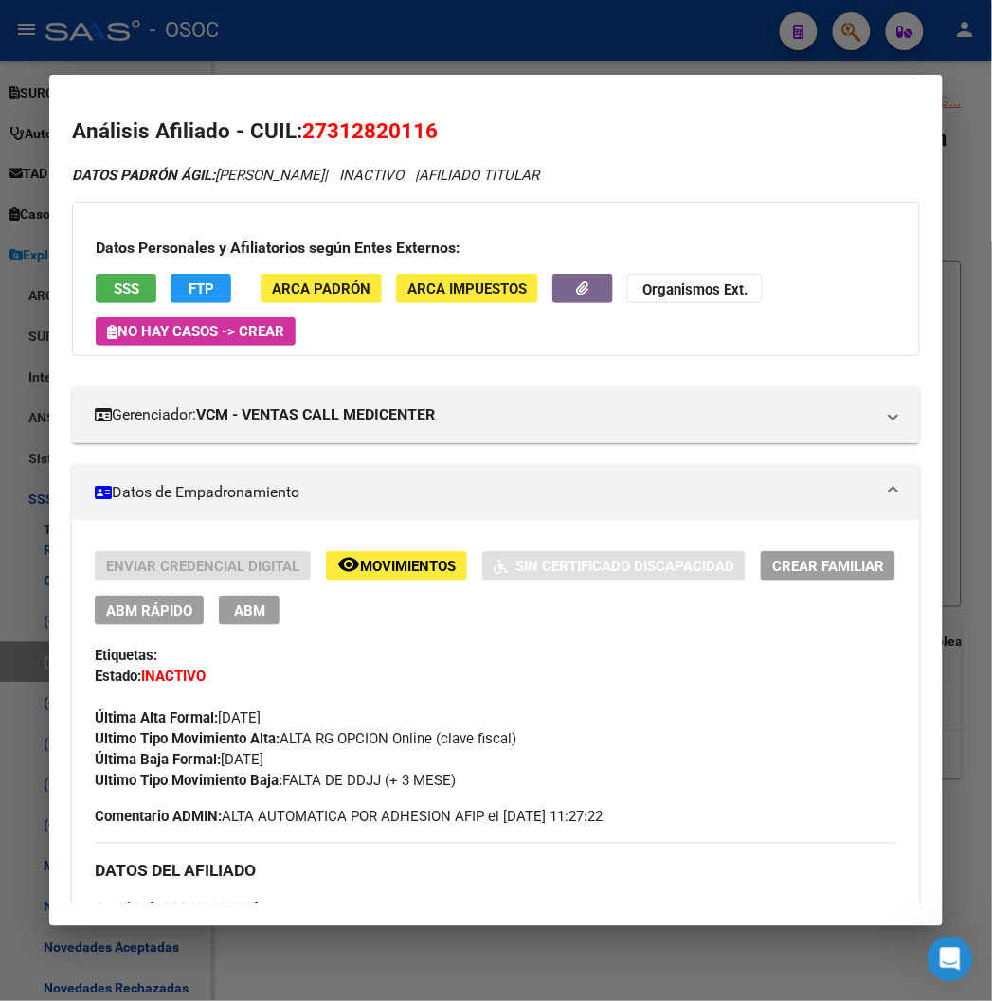
click at [185, 269] on div "Datos Personales y Afiliatorios según Entes Externos: SSS FTP ARCA Padrón ARCA …" at bounding box center [495, 279] width 847 height 154
click at [189, 287] on span "FTP" at bounding box center [202, 288] width 26 height 17
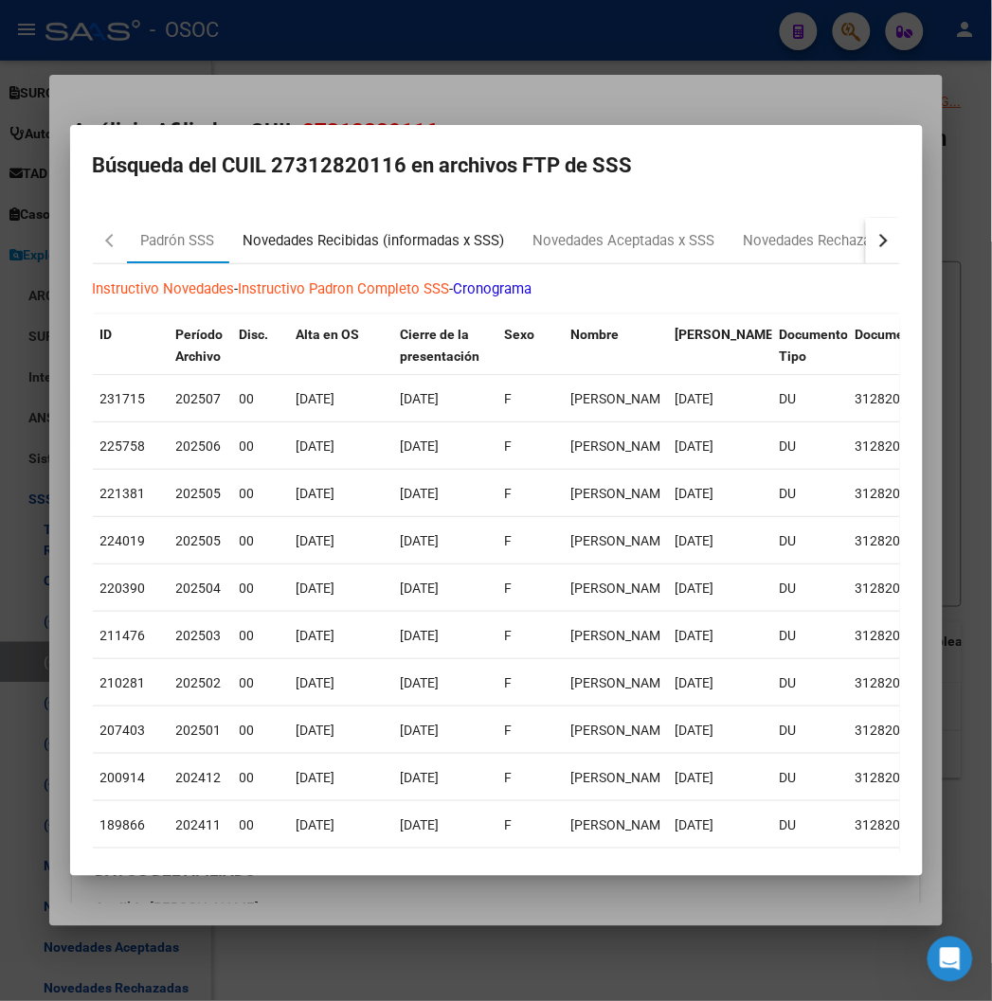
click at [285, 237] on div "Novedades Recibidas (informadas x SSS)" at bounding box center [373, 241] width 261 height 22
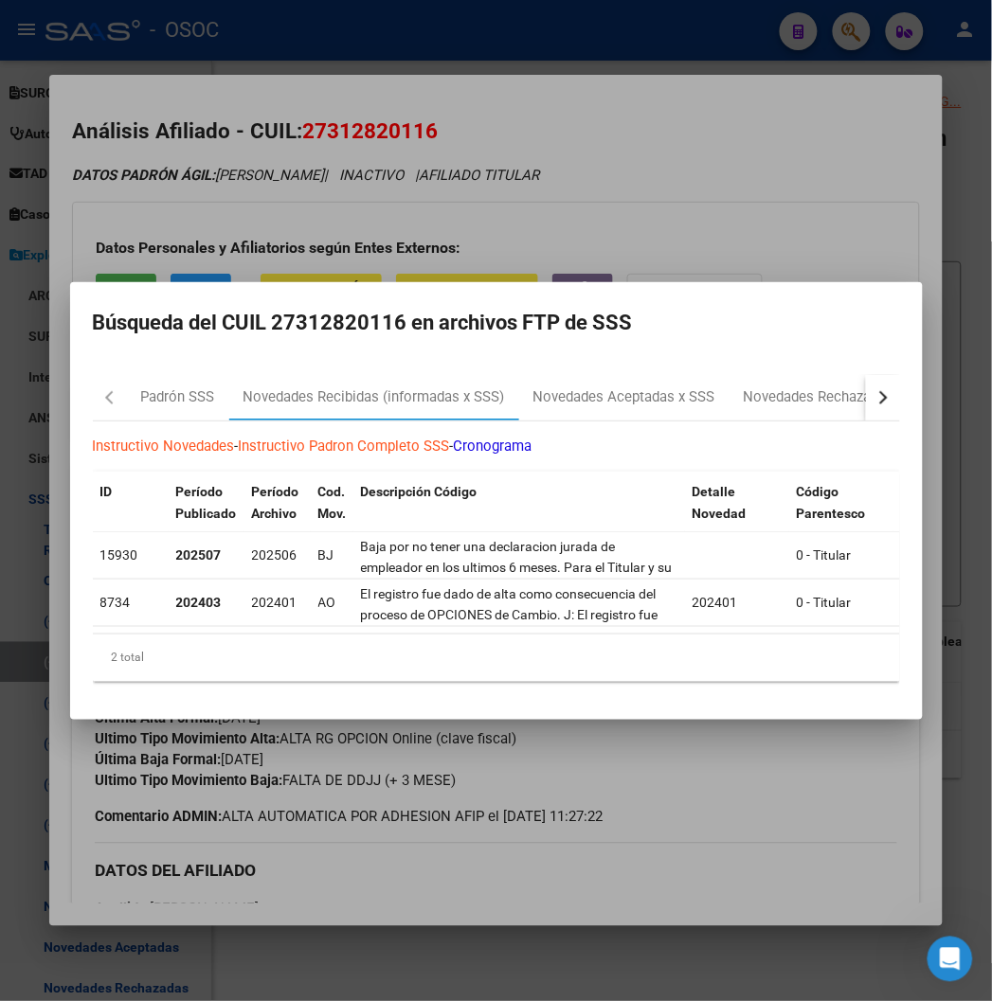
click at [640, 138] on div at bounding box center [496, 500] width 992 height 1001
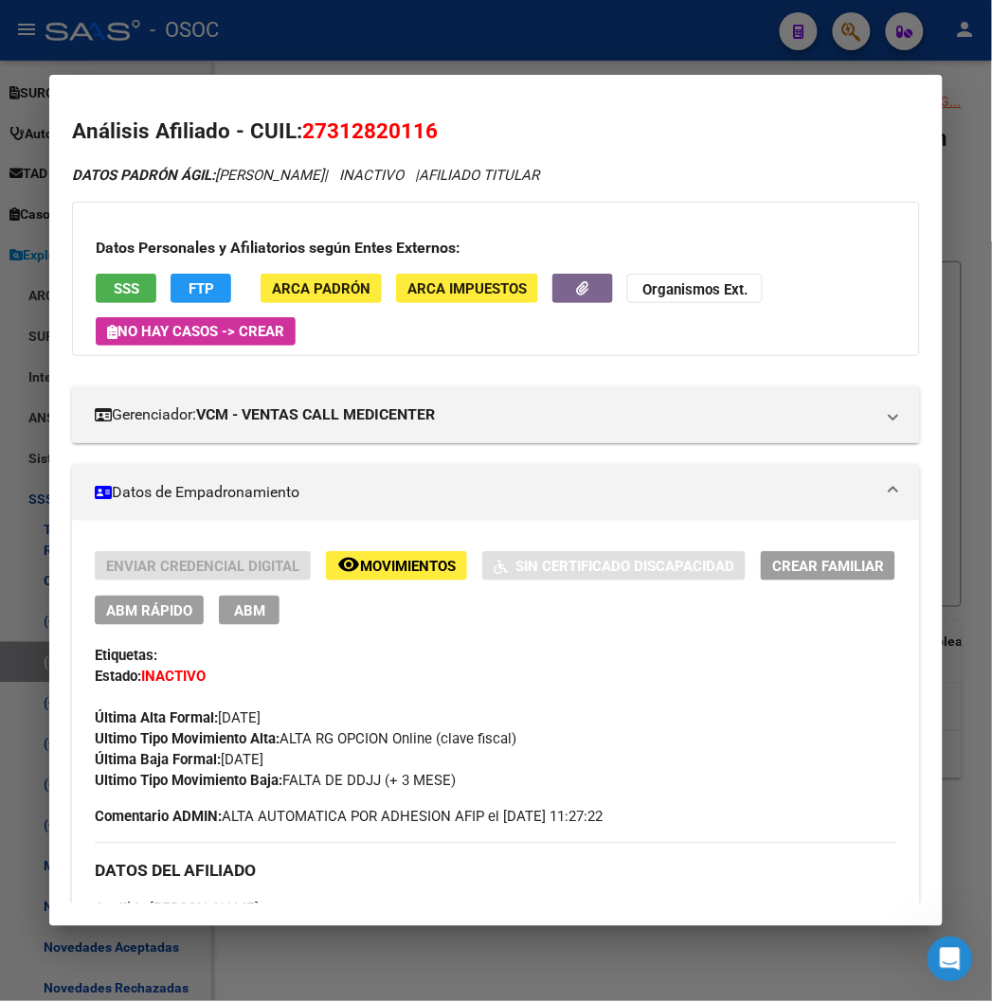
click at [133, 600] on button "ABM Rápido" at bounding box center [149, 610] width 109 height 29
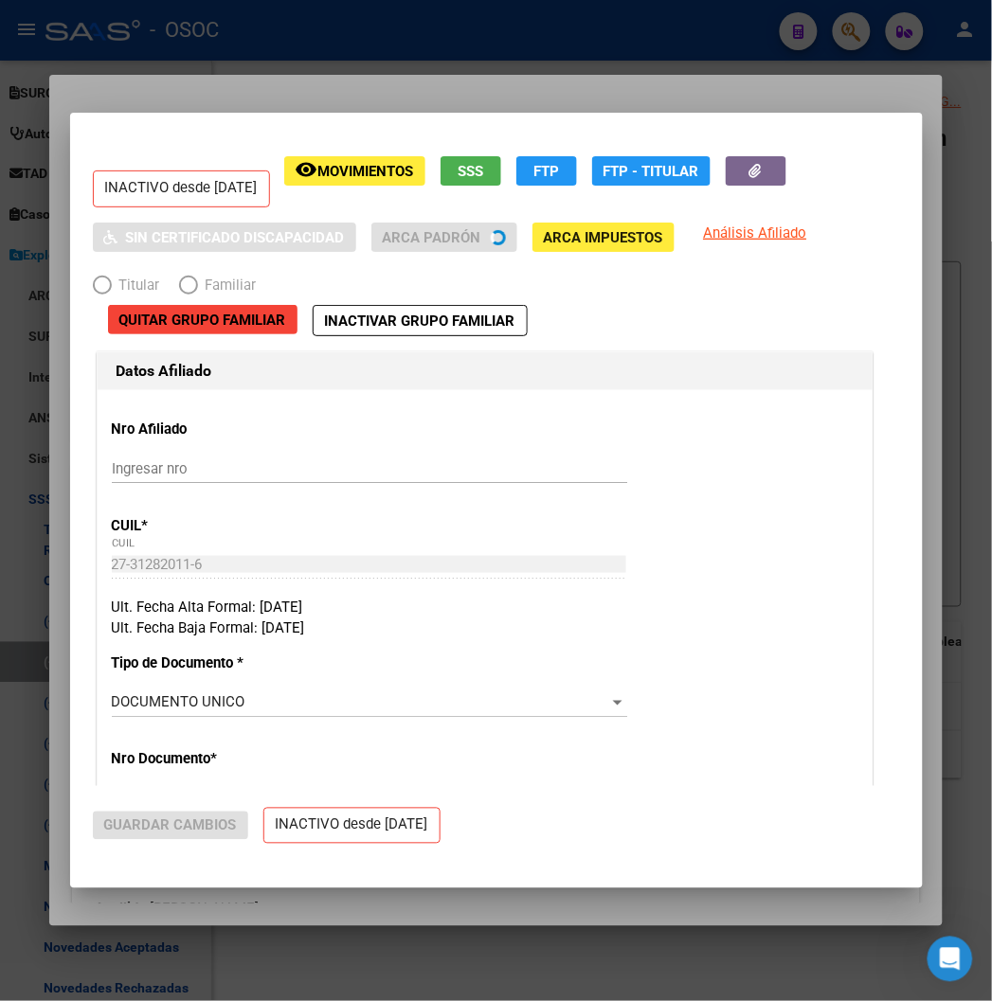
radio input "true"
type input "30-71878767-6"
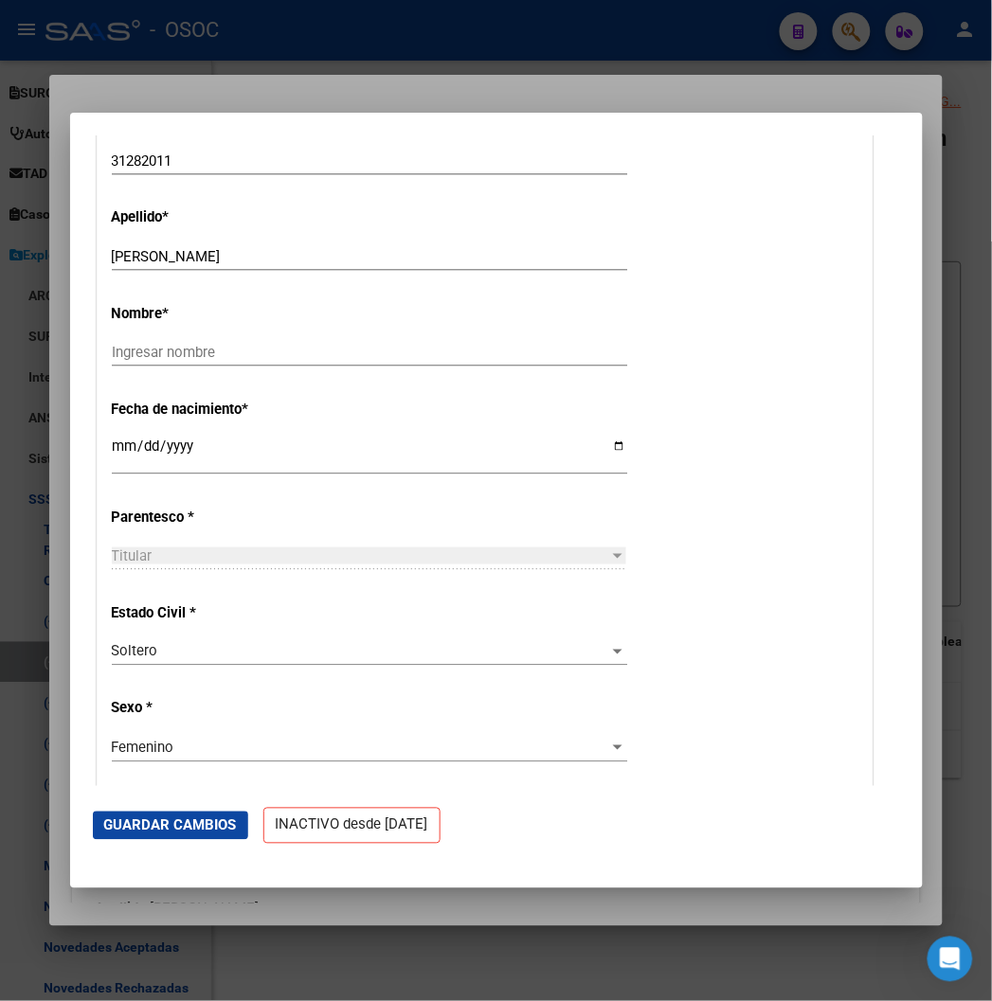
scroll to position [631, 0]
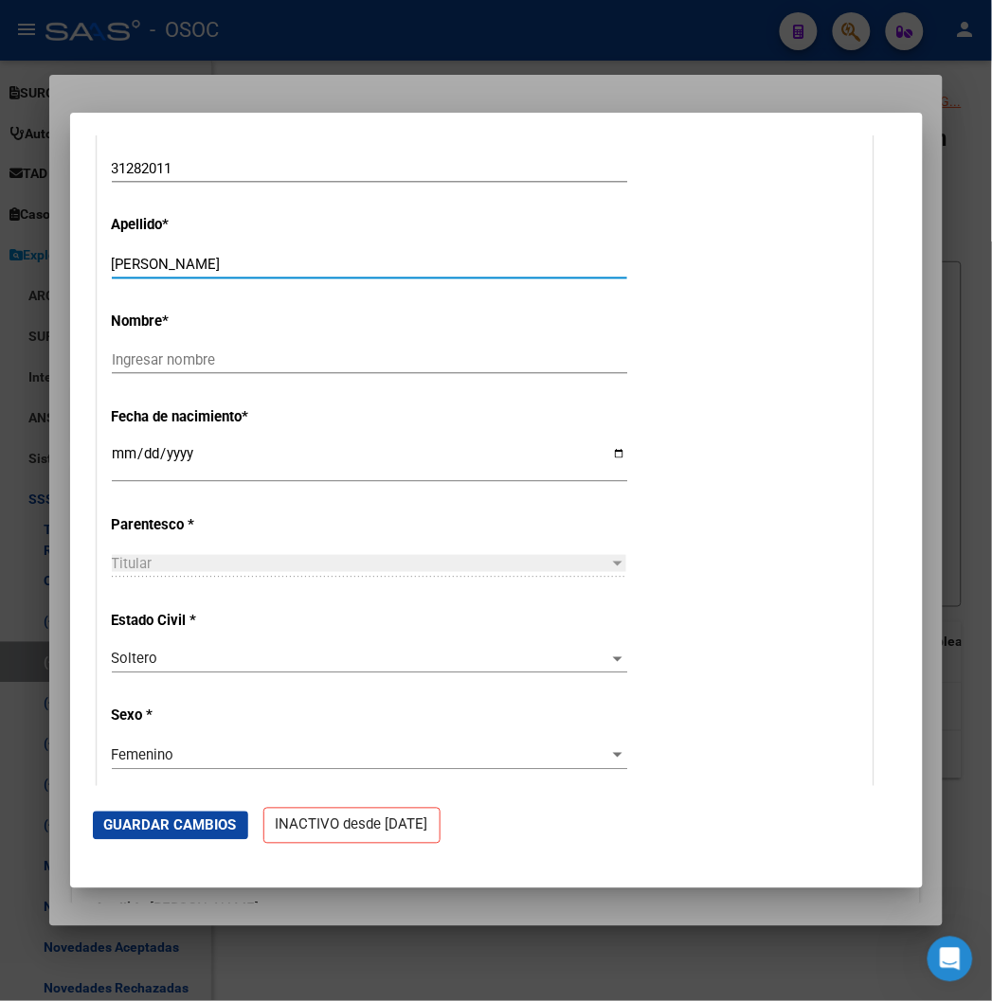
click at [130, 261] on input "RONZONI MACARENA ESTEFANIA" at bounding box center [369, 264] width 515 height 17
type input "RONZONI"
paste input "MACARENA ESTEFANIA"
type input "MACARENA ESTEFANIA"
click at [104, 820] on span "Guardar Cambios" at bounding box center [170, 826] width 133 height 17
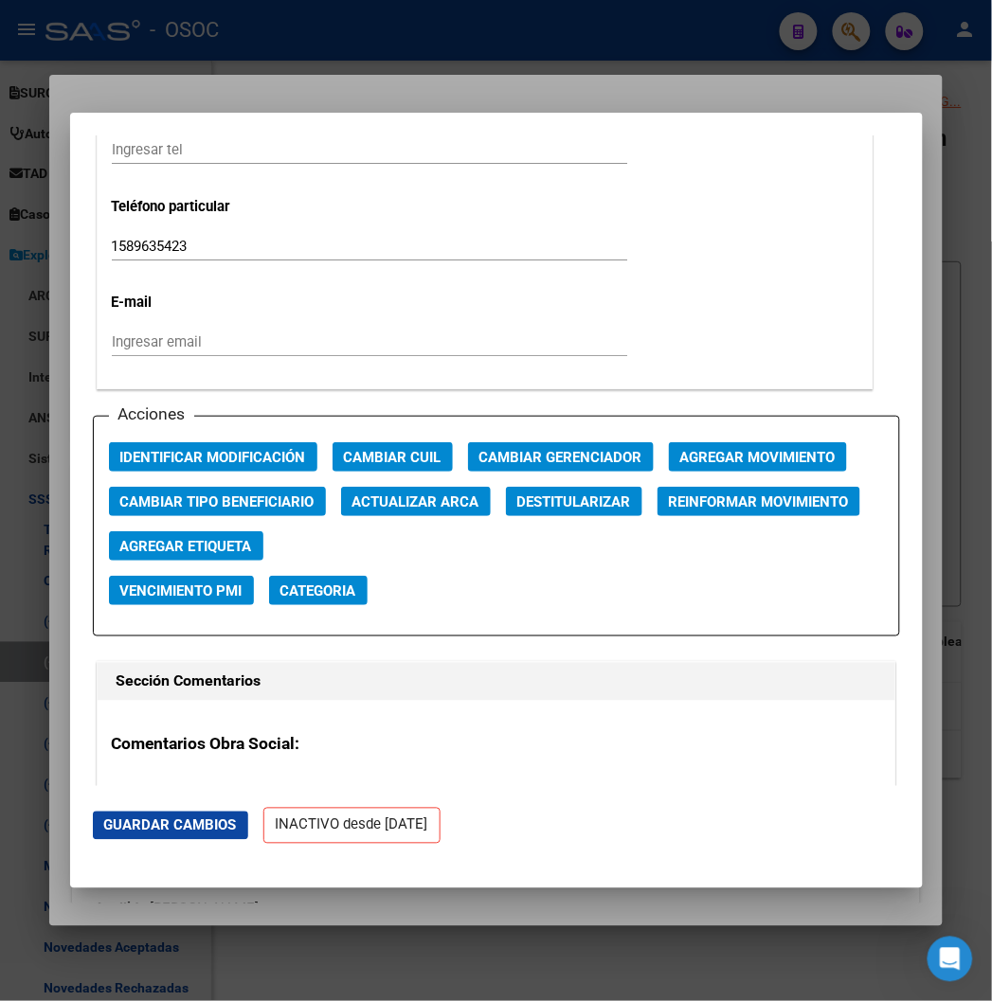
scroll to position [2390, 0]
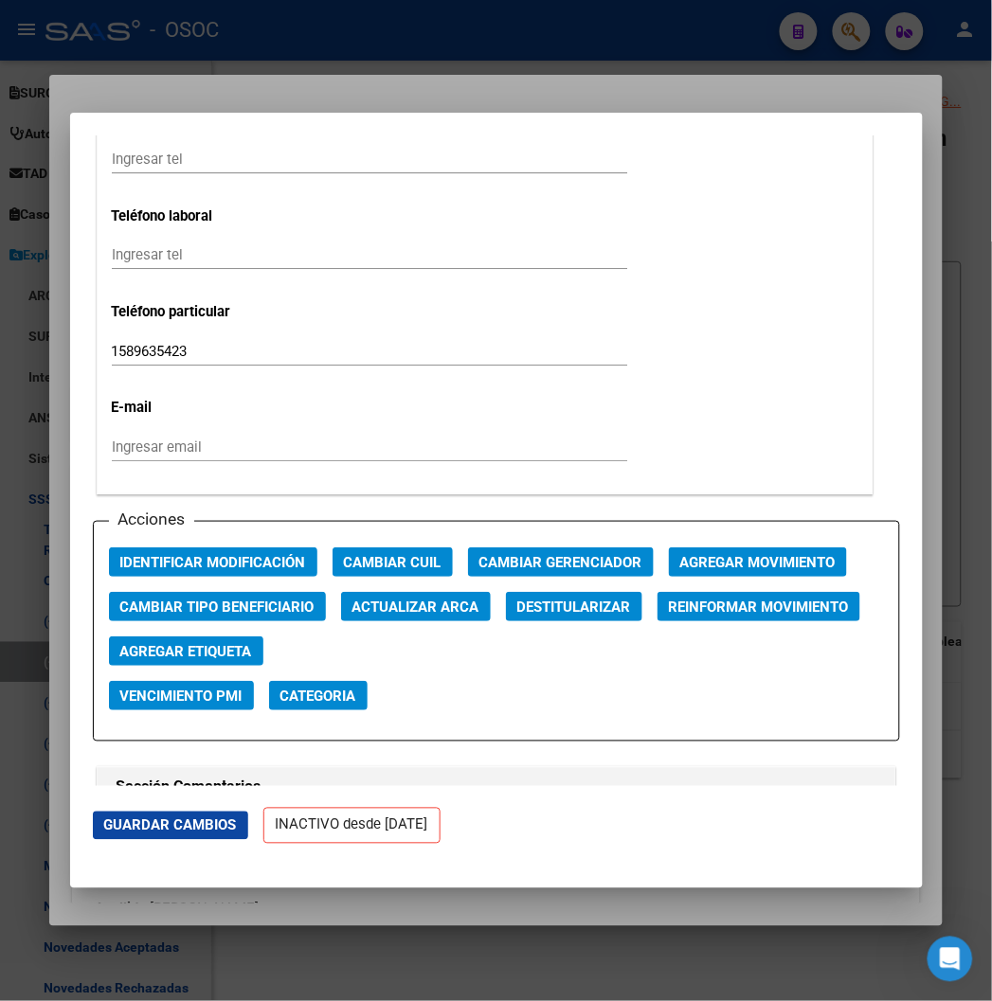
click at [371, 90] on div at bounding box center [496, 500] width 992 height 1001
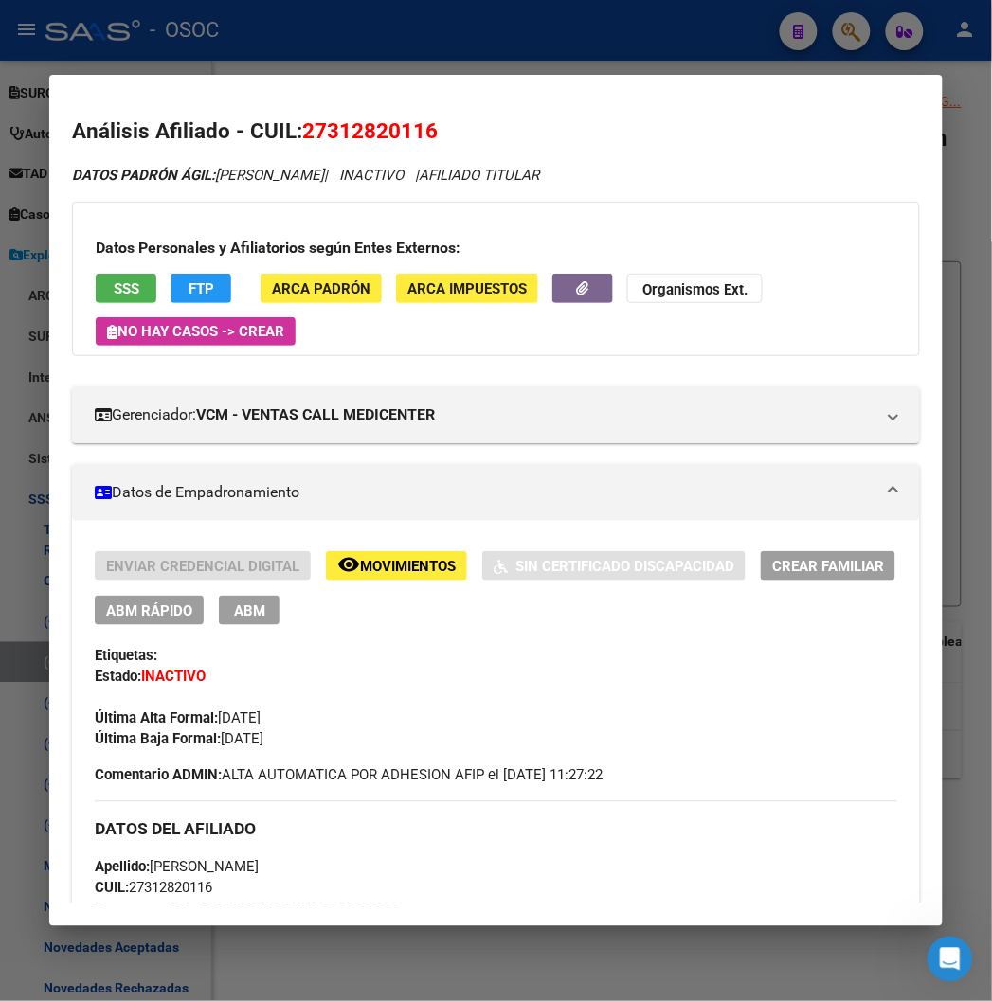
click at [189, 295] on span "FTP" at bounding box center [202, 288] width 26 height 17
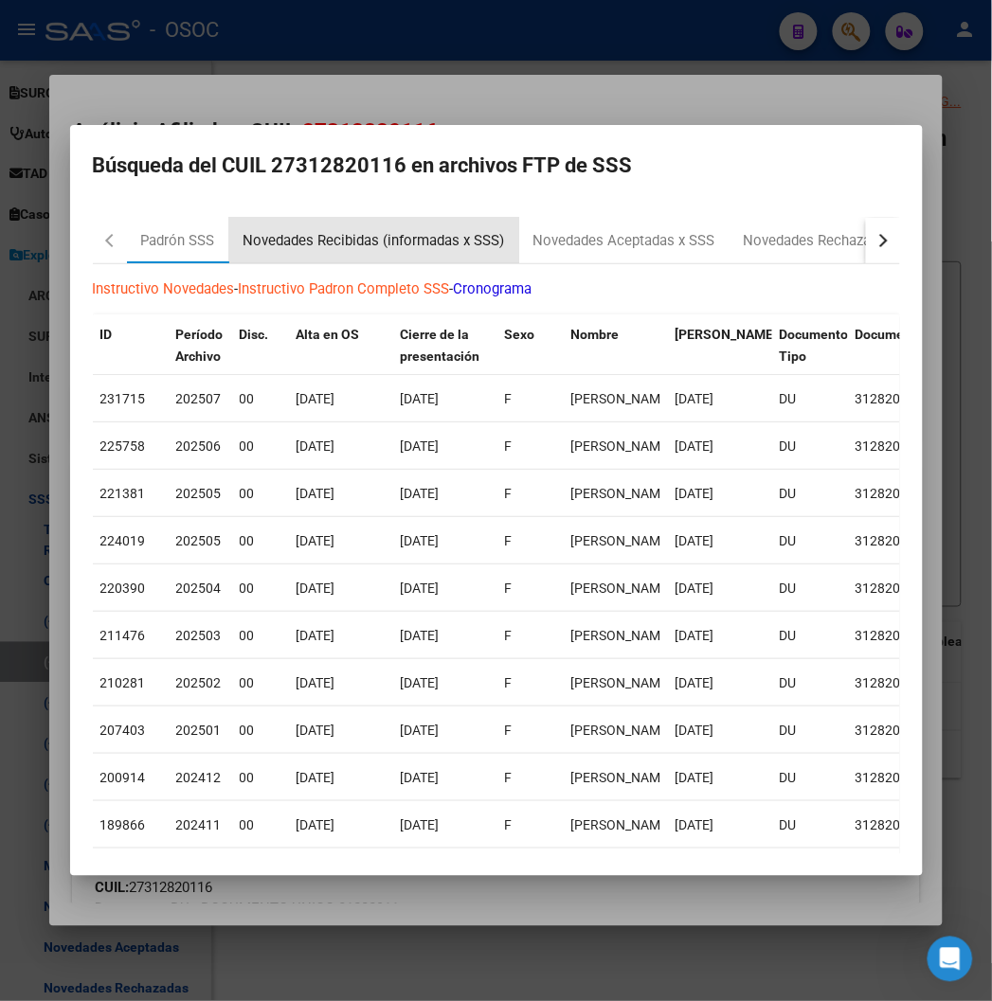
click at [336, 239] on div "Novedades Recibidas (informadas x SSS)" at bounding box center [373, 241] width 261 height 22
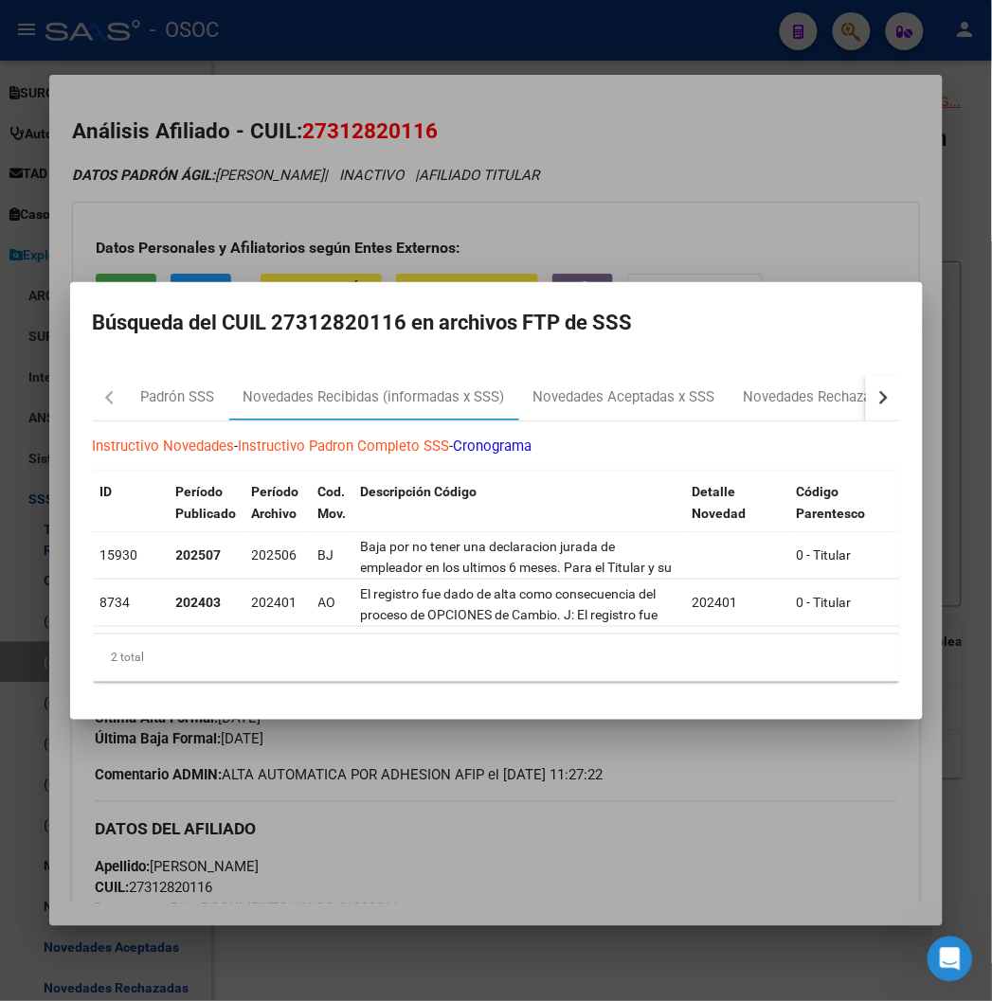
click at [695, 204] on div at bounding box center [496, 500] width 992 height 1001
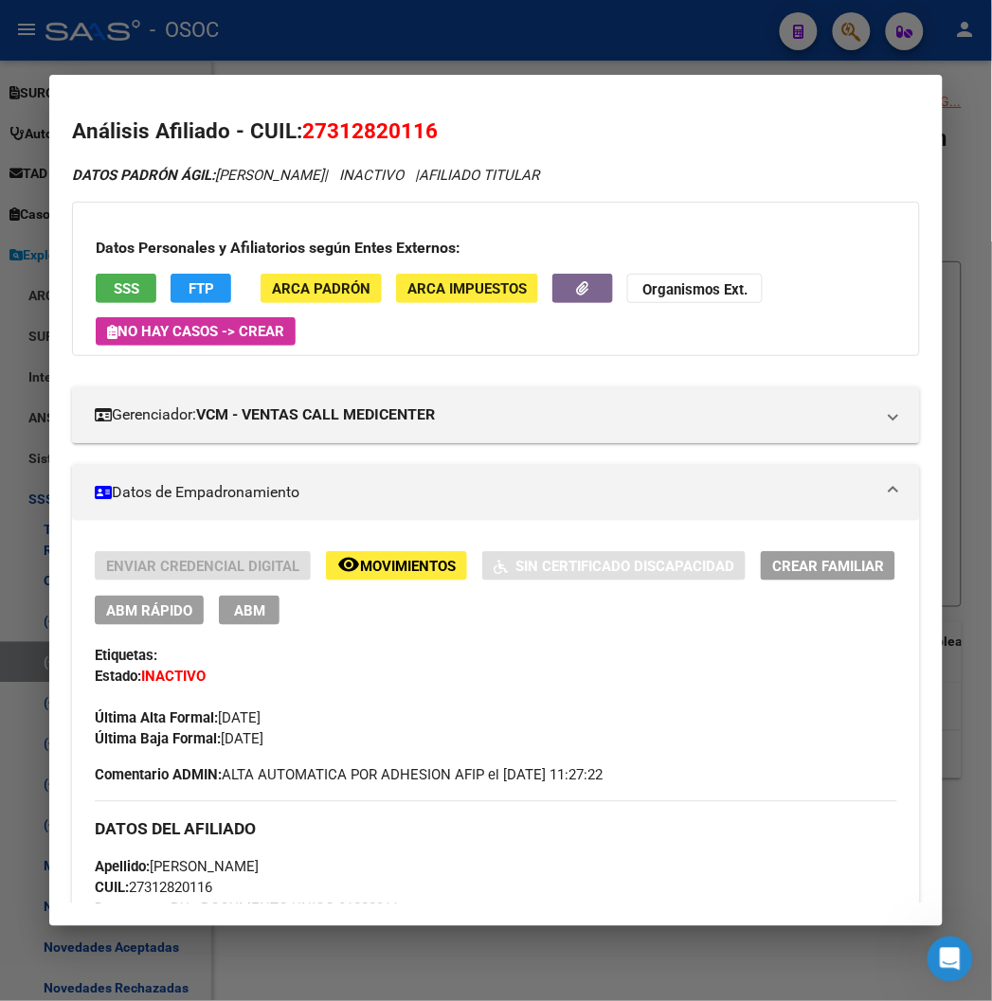
click at [143, 604] on span "ABM Rápido" at bounding box center [149, 611] width 86 height 17
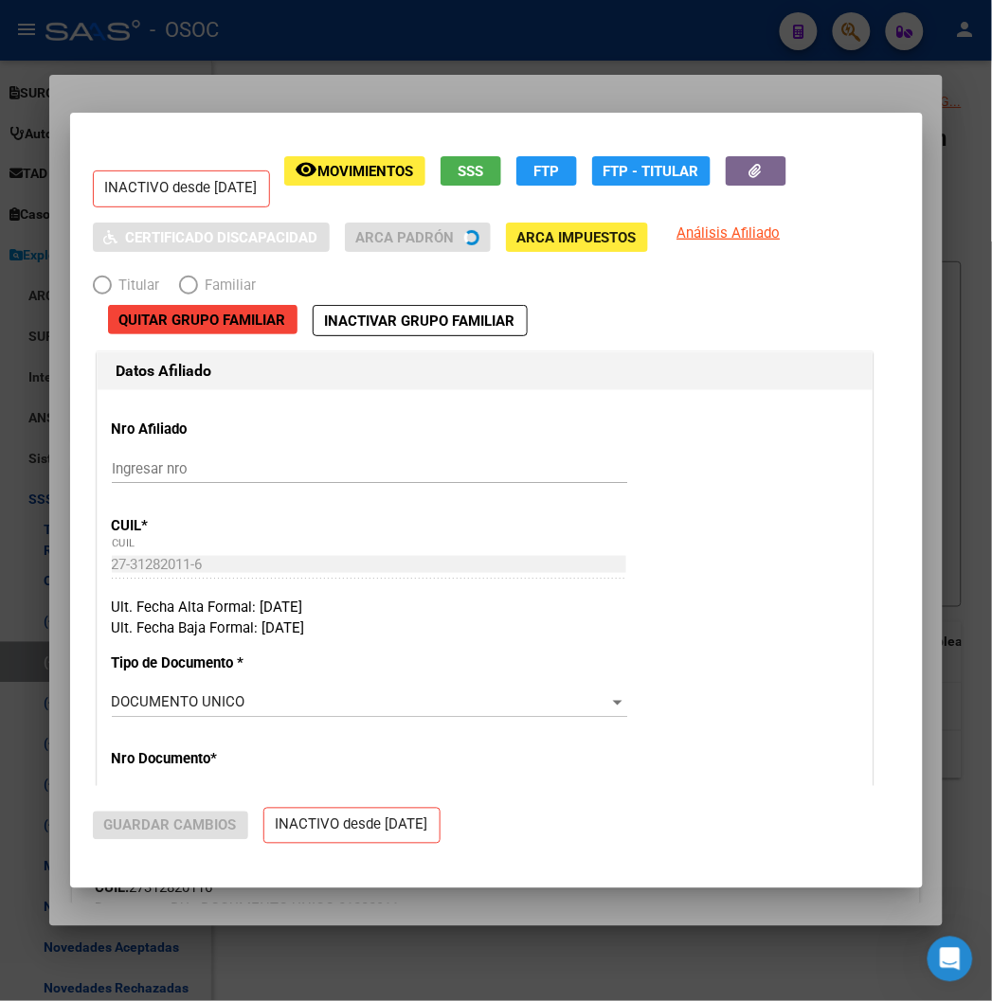
radio input "true"
type input "30-71878767-6"
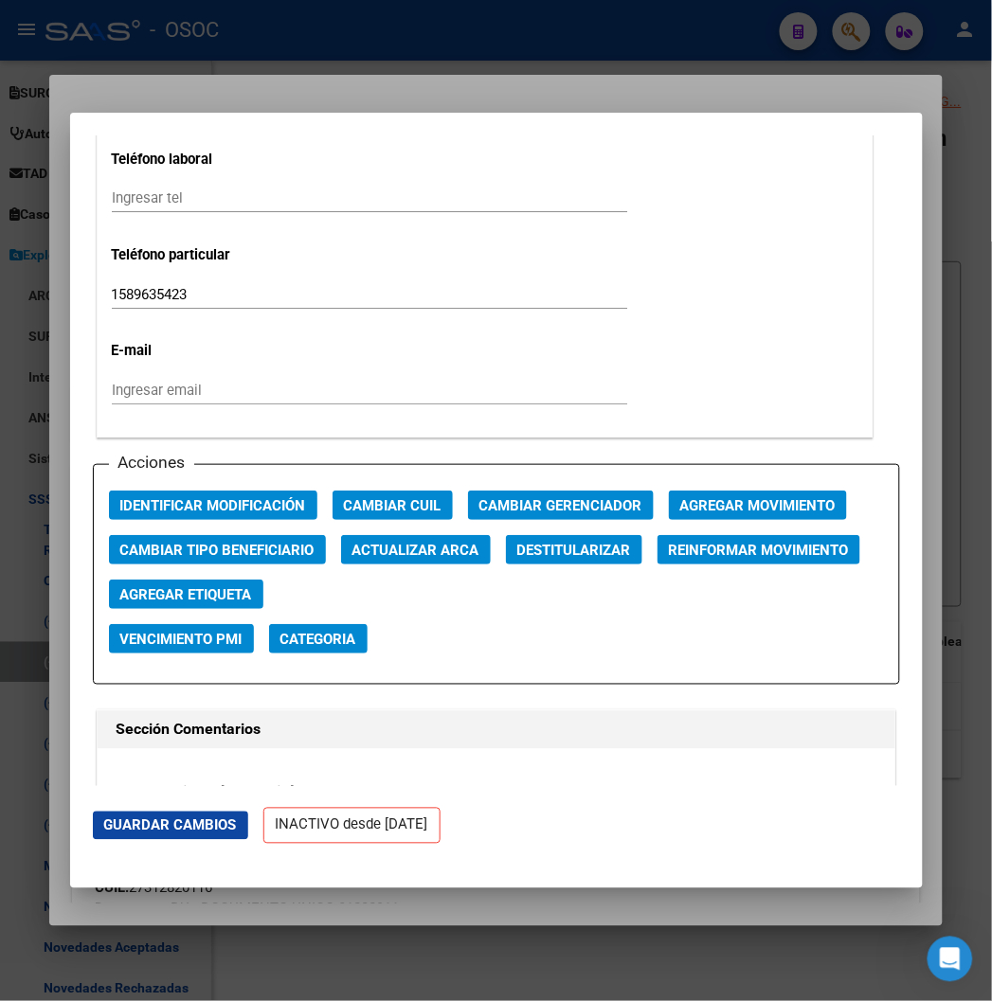
scroll to position [2526, 0]
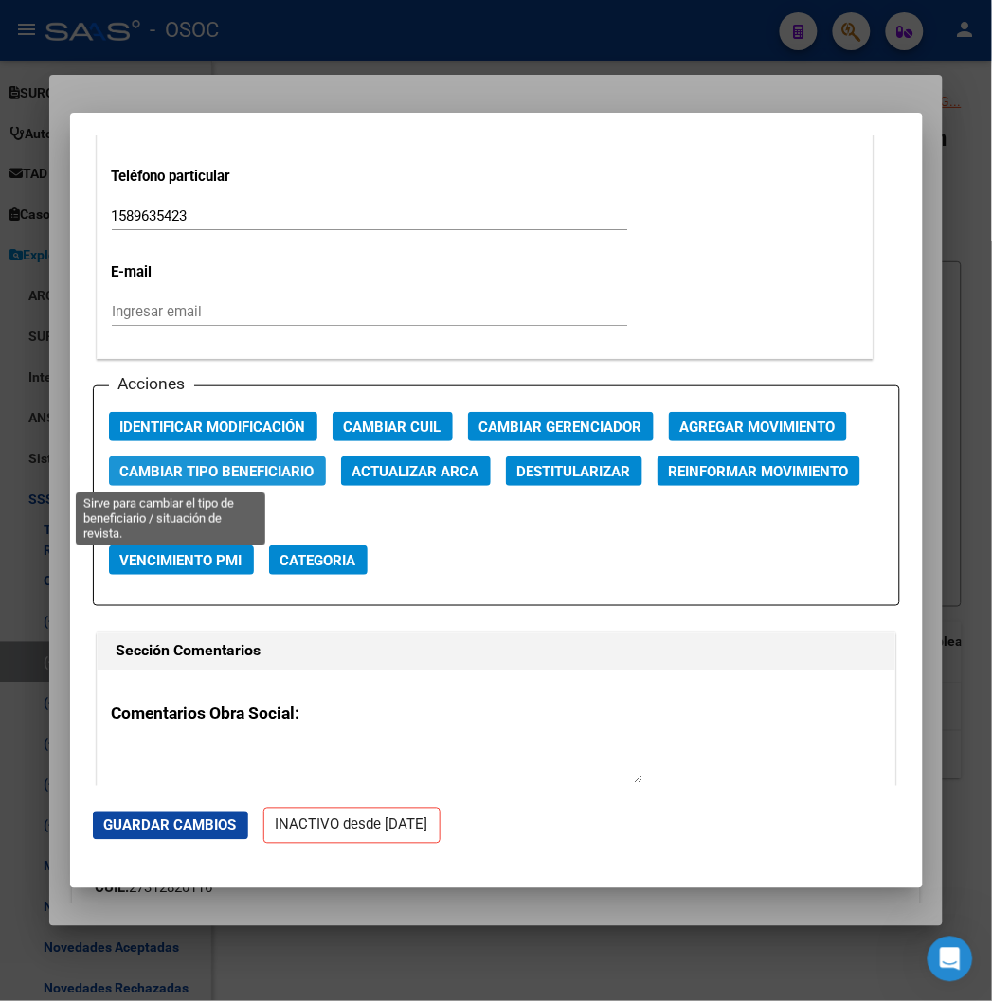
click at [250, 466] on span "Cambiar Tipo Beneficiario" at bounding box center [217, 471] width 194 height 17
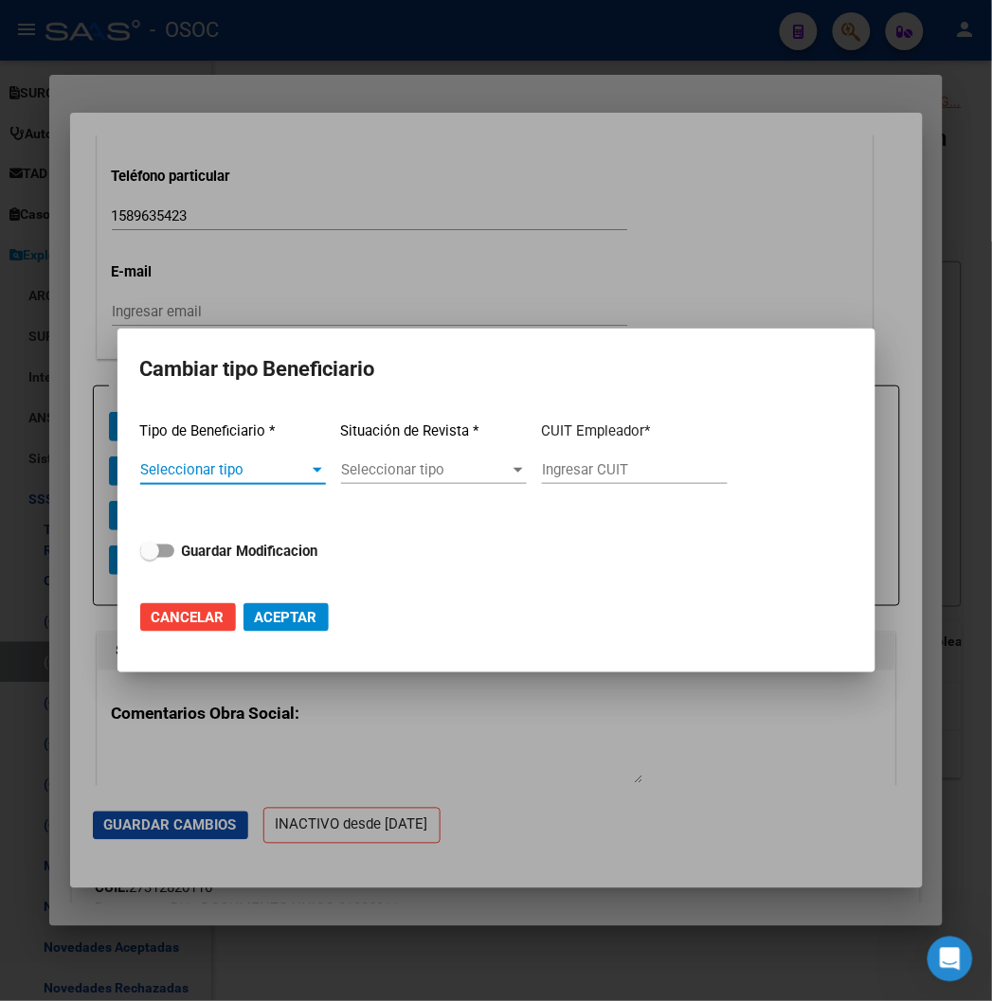
click at [250, 467] on span "Seleccionar tipo" at bounding box center [224, 469] width 169 height 17
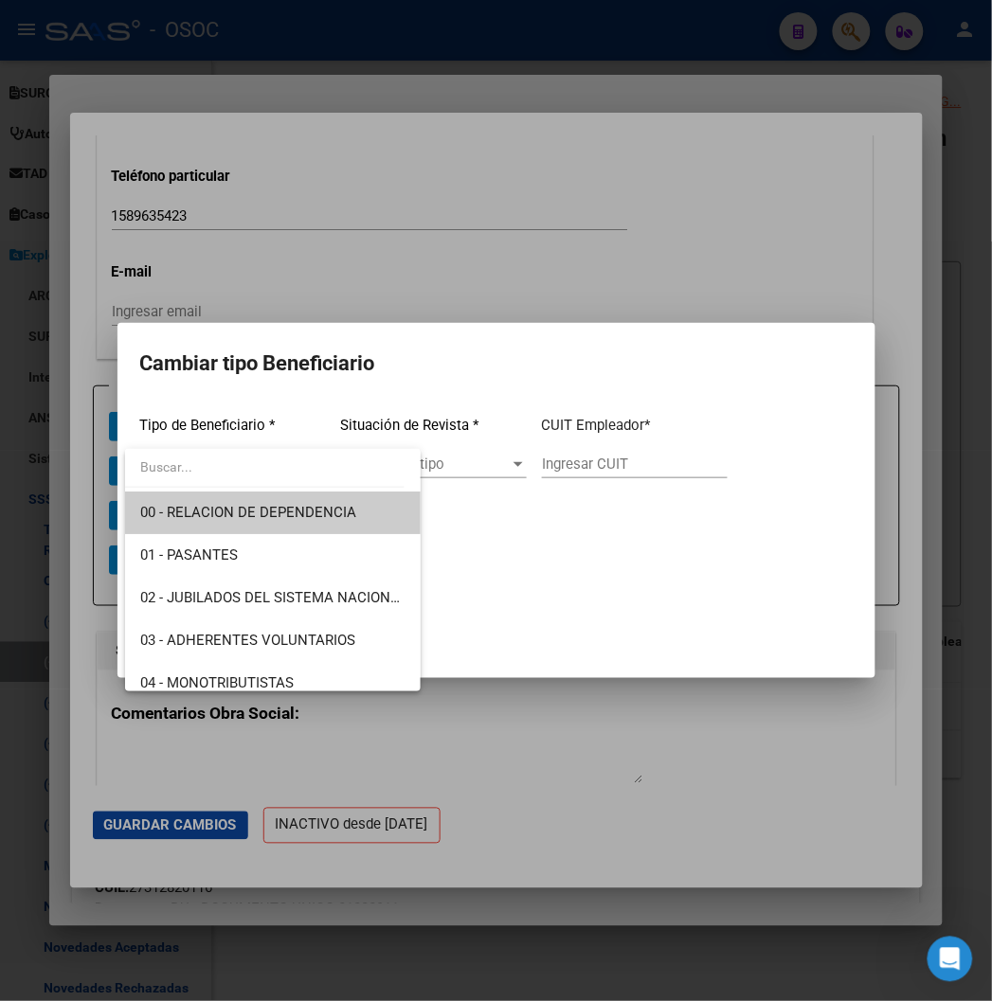
click at [405, 227] on div at bounding box center [496, 500] width 992 height 1001
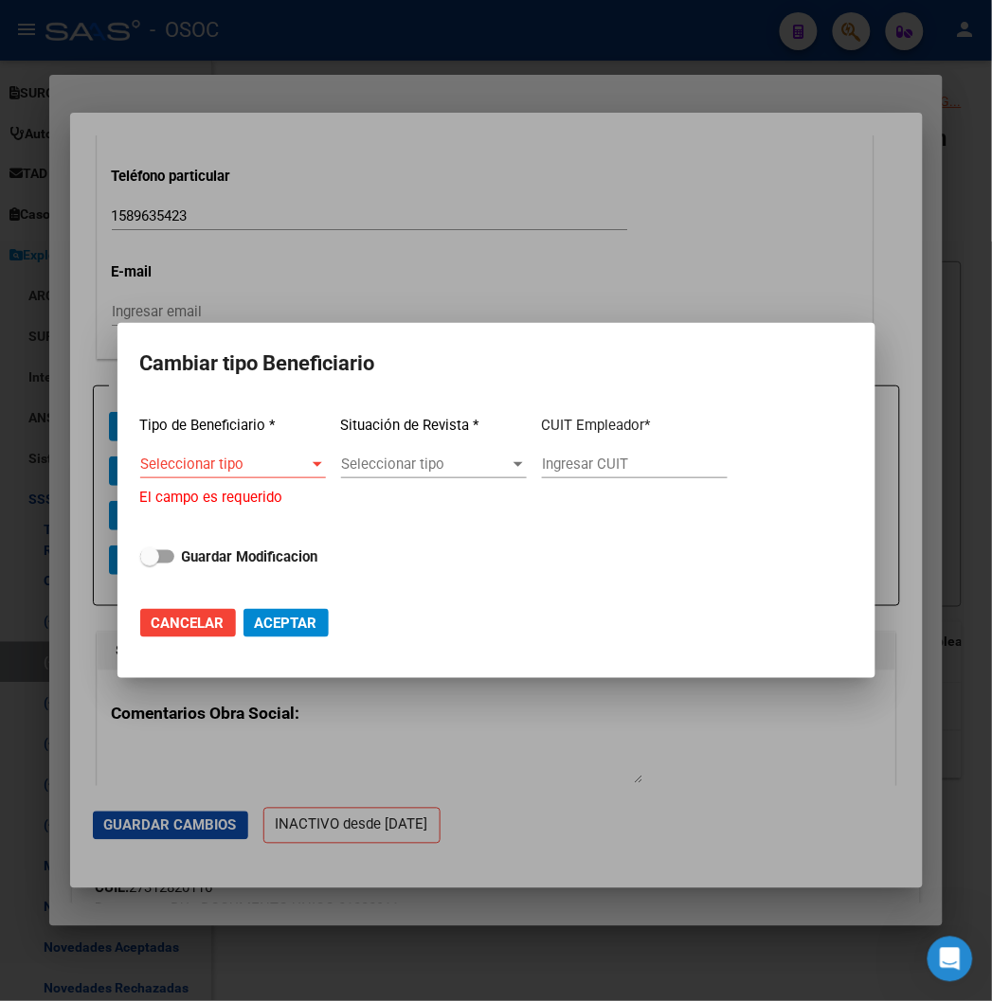
click at [507, 196] on div at bounding box center [496, 500] width 992 height 1001
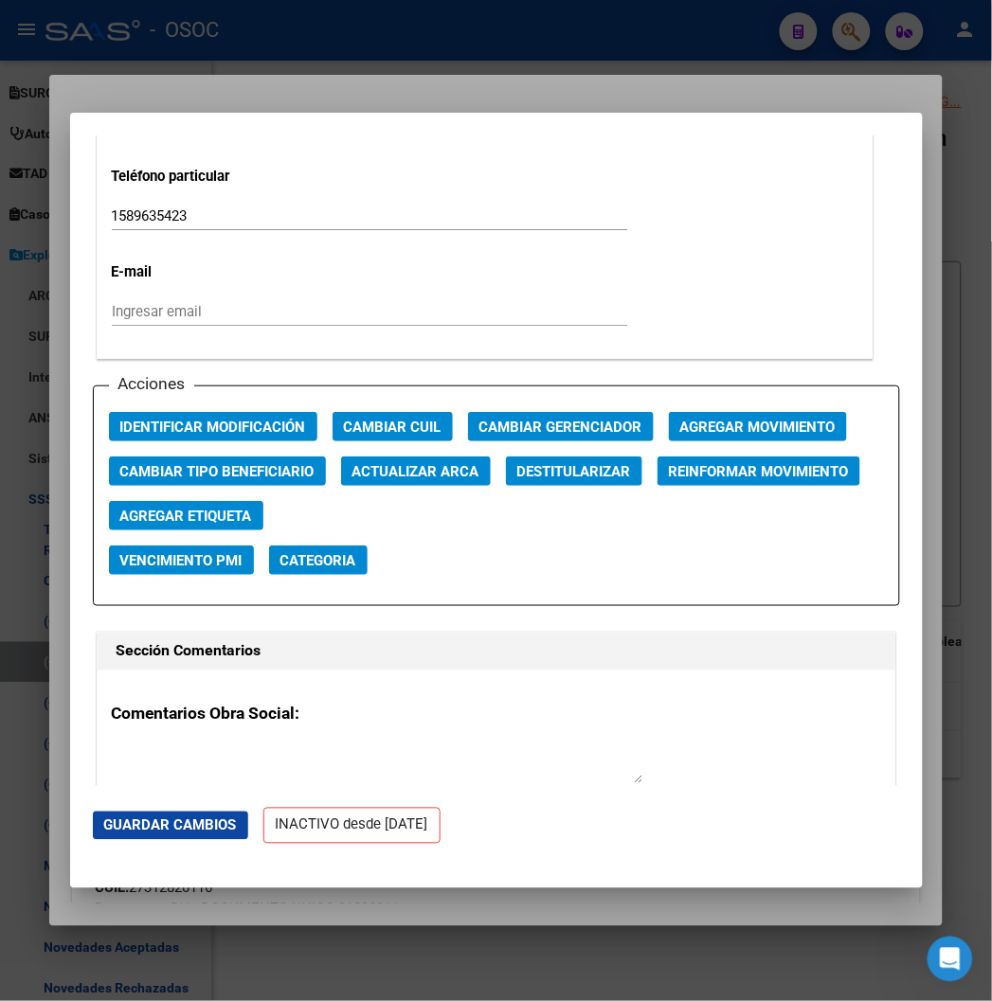
click at [680, 418] on span "Agregar Movimiento" at bounding box center [757, 426] width 155 height 17
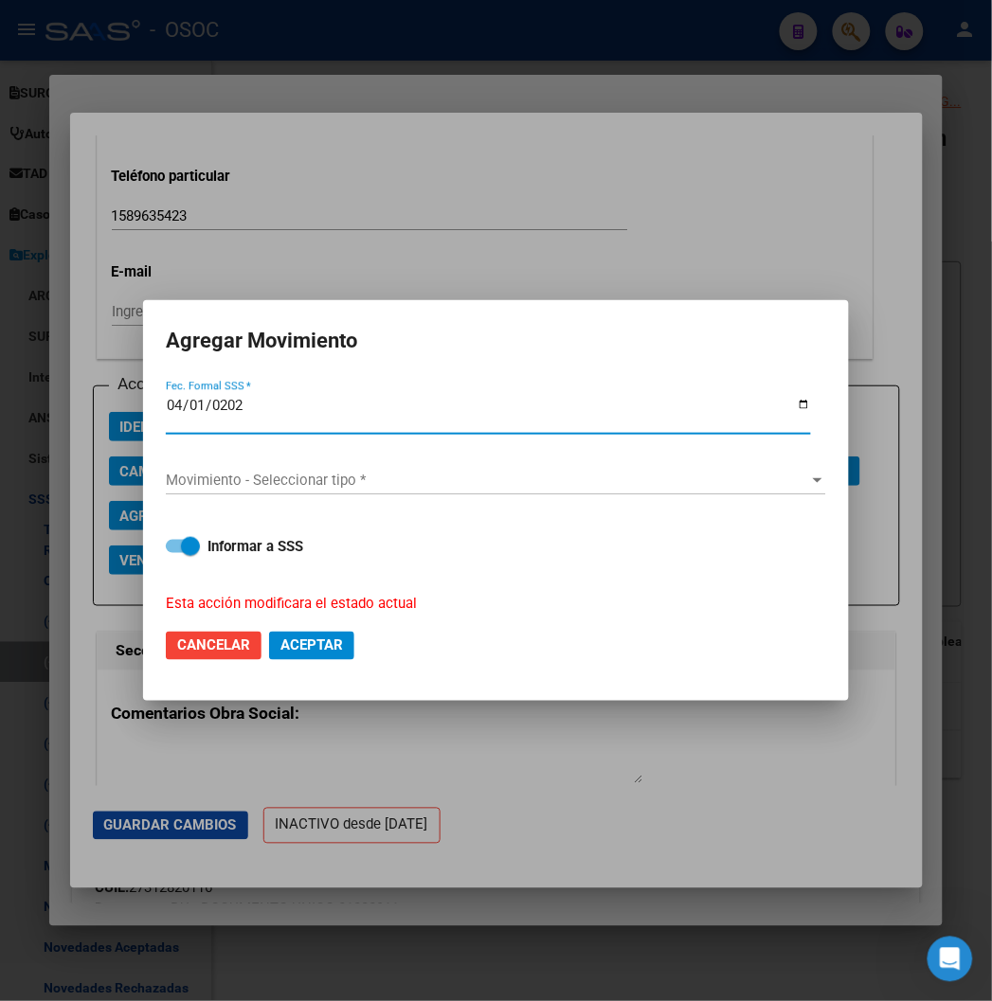
type input "2025-04-01"
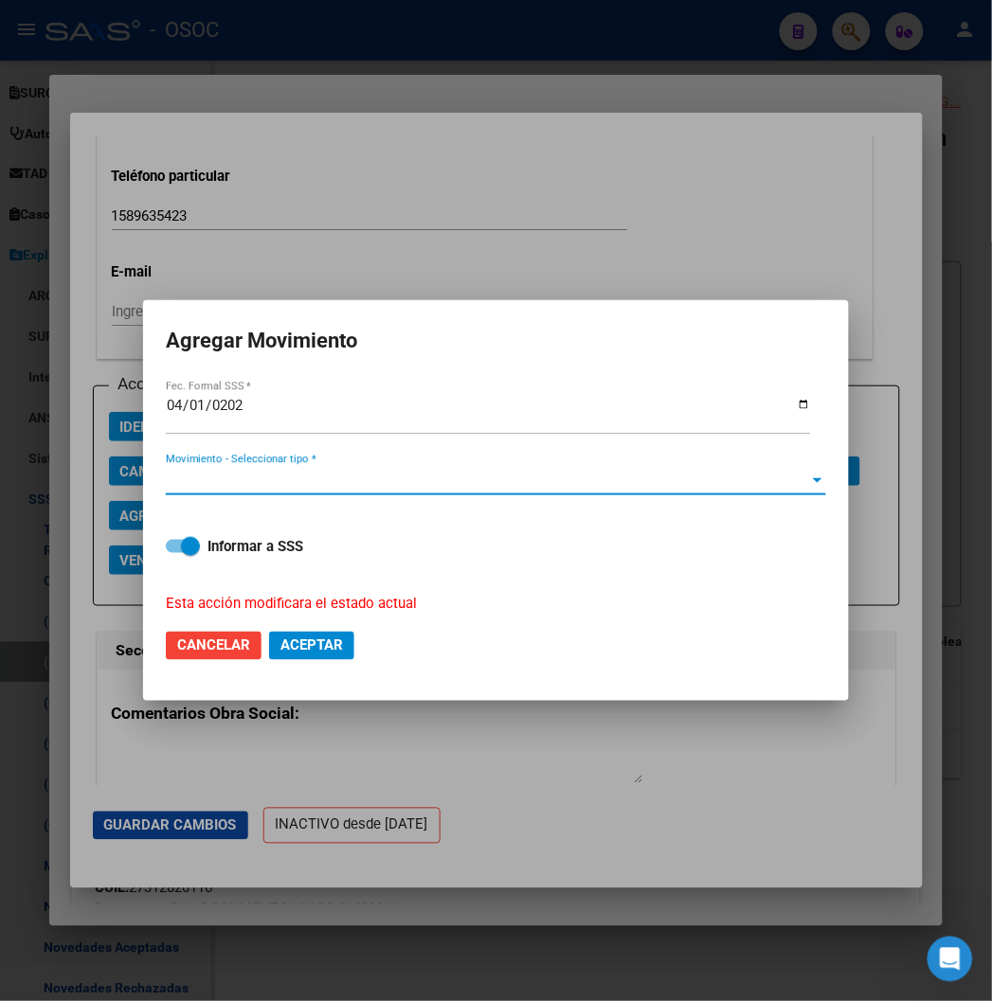
click at [478, 70] on div at bounding box center [496, 500] width 992 height 1001
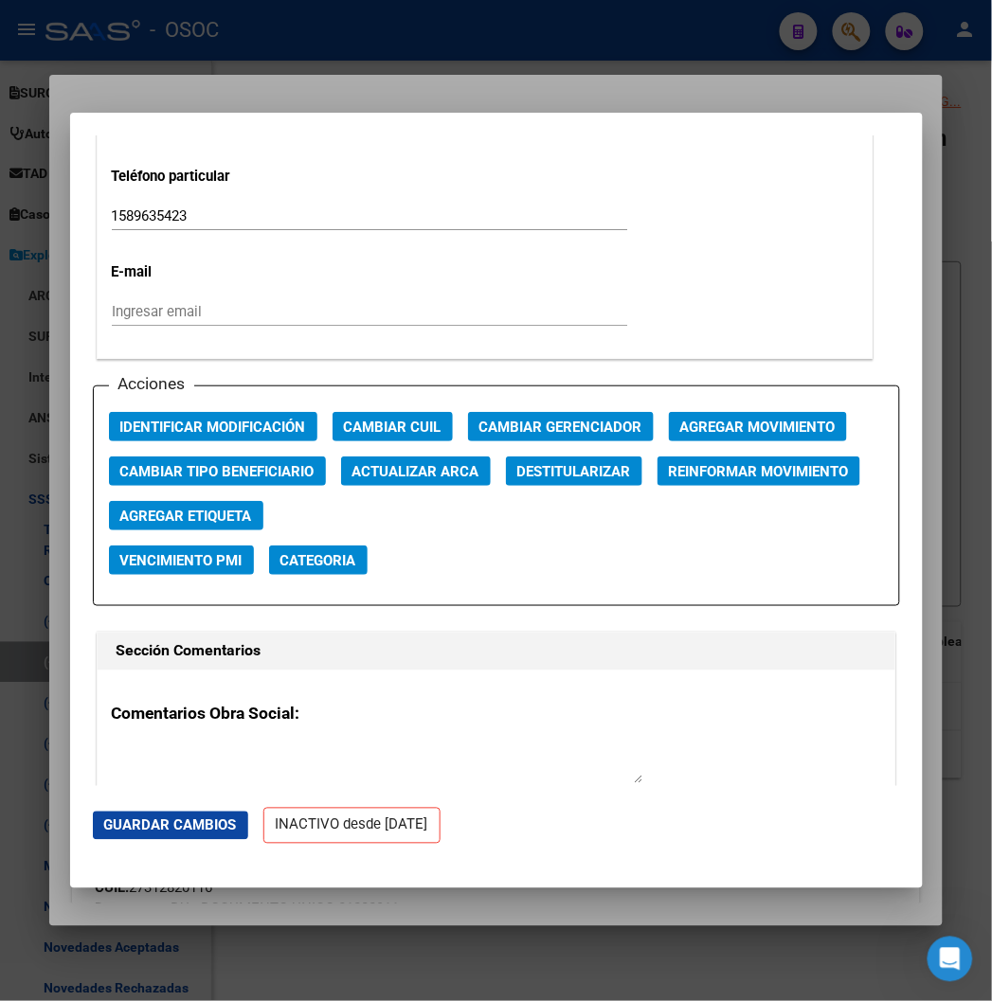
click at [478, 70] on div at bounding box center [496, 500] width 992 height 1001
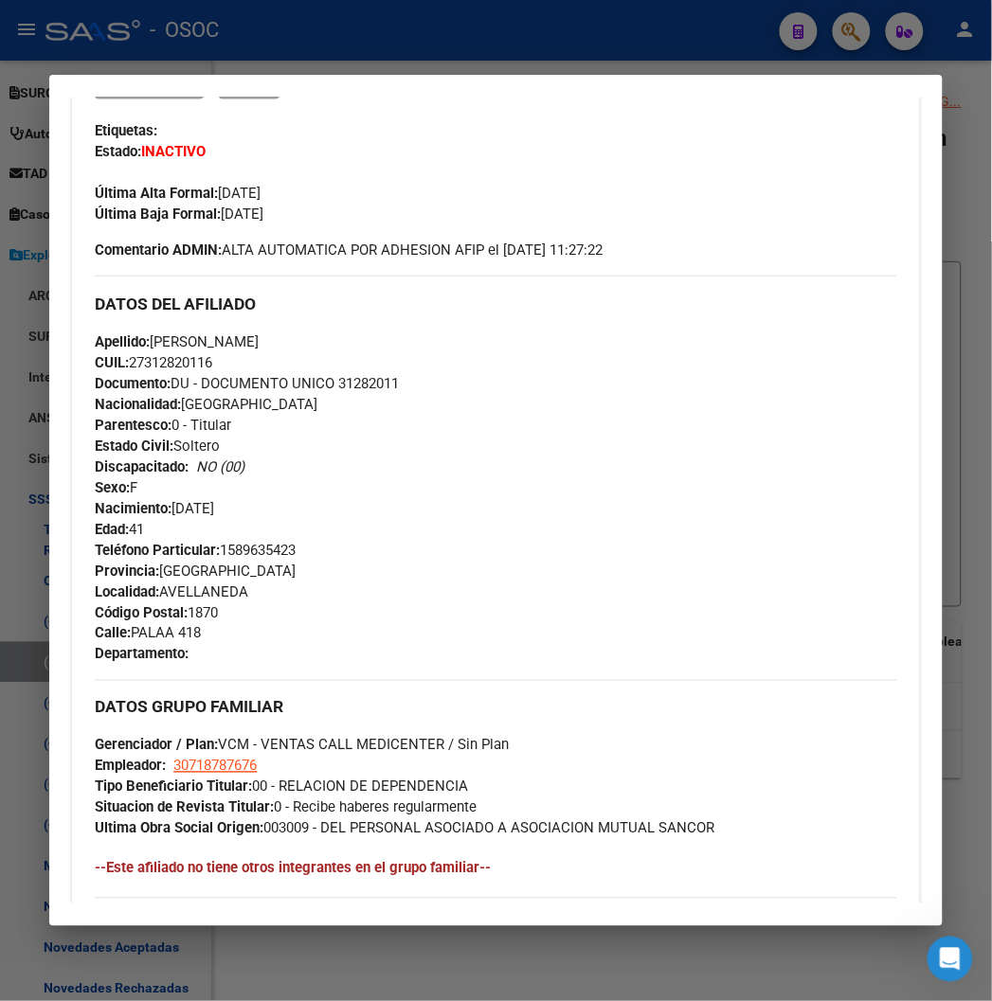
scroll to position [0, 0]
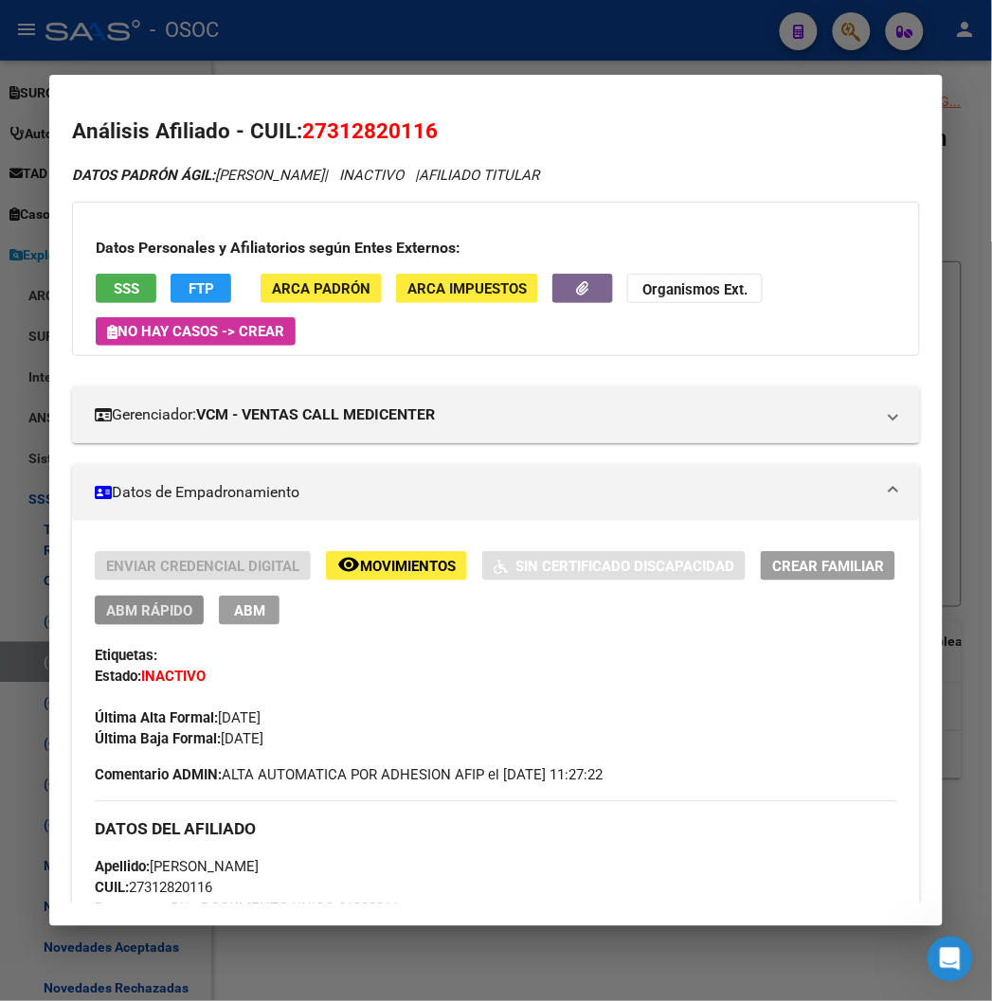
click at [123, 607] on span "ABM Rápido" at bounding box center [149, 611] width 86 height 17
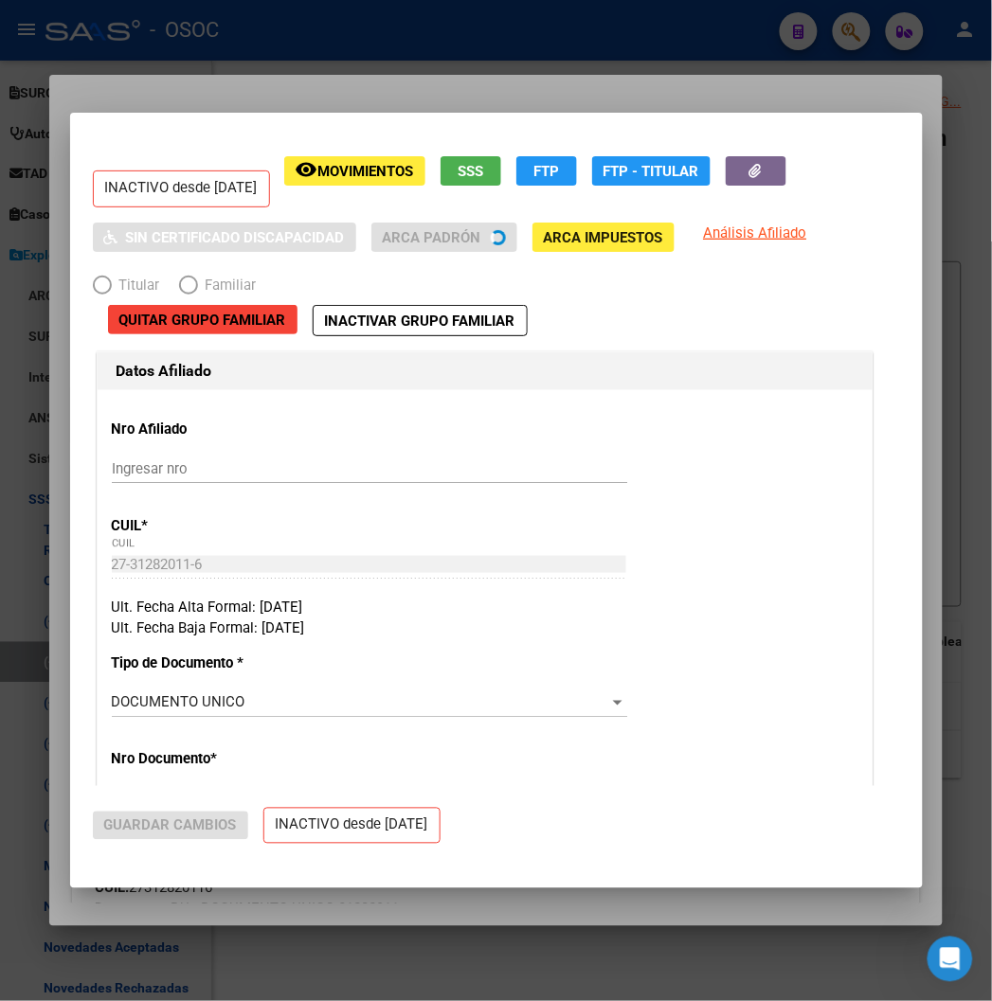
radio input "true"
type input "30-71878767-6"
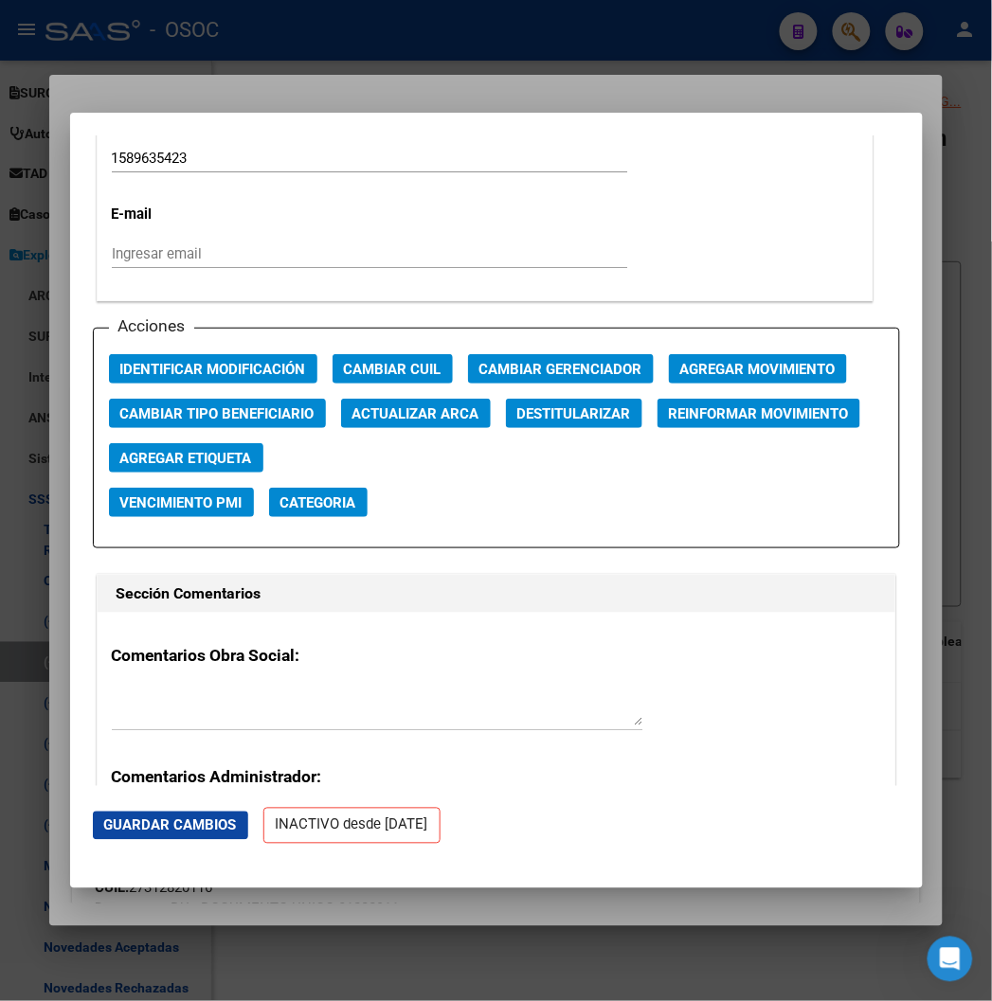
scroll to position [2631, 0]
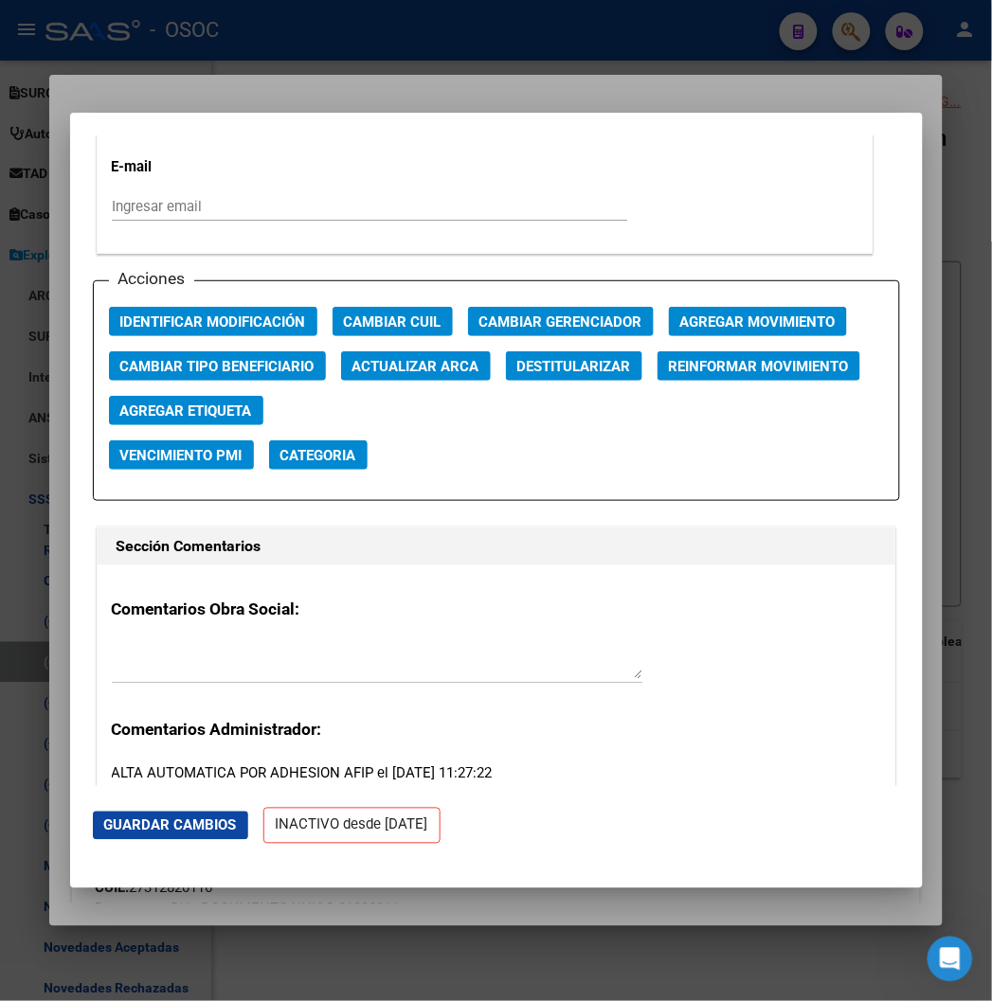
click at [685, 301] on div "Acciones Identificar Modificación Cambiar CUIL Cambiar Gerenciador Agregar Movi…" at bounding box center [496, 391] width 807 height 222
click at [687, 323] on span "Agregar Movimiento" at bounding box center [757, 322] width 155 height 17
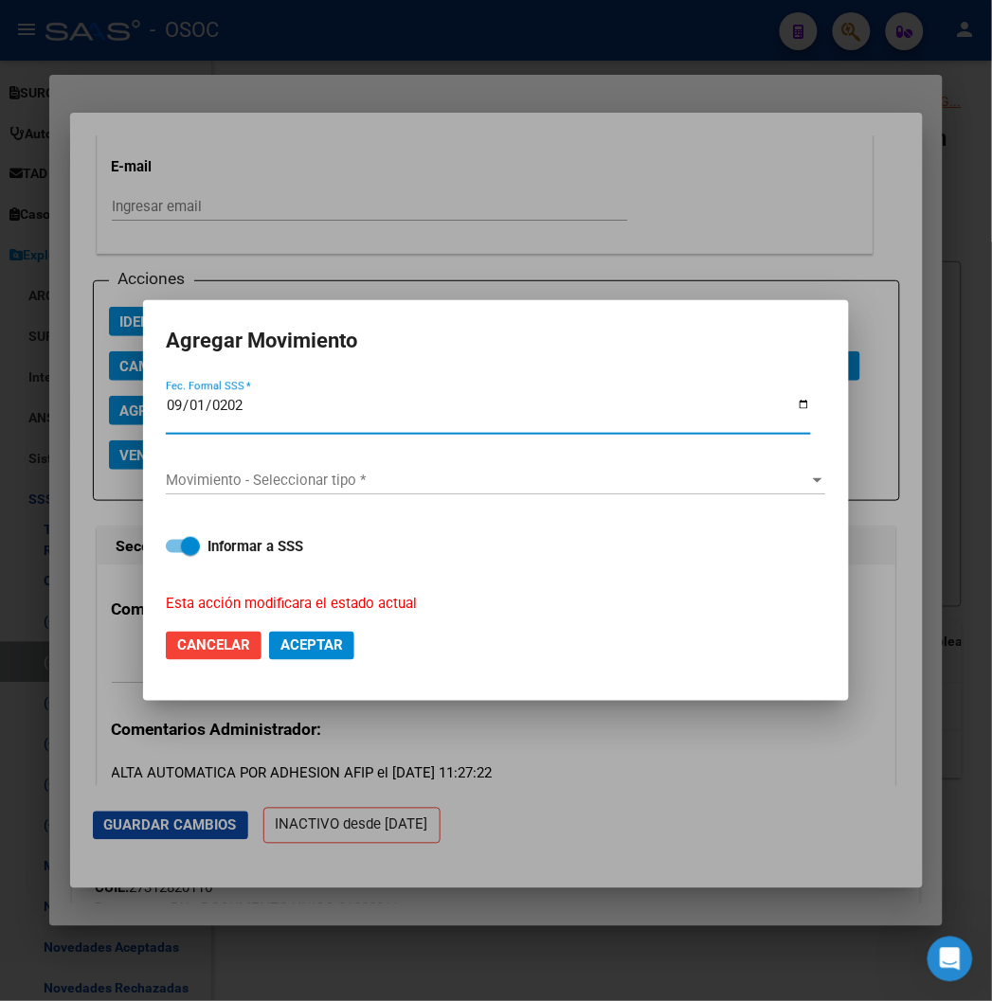
type input "2025-09-01"
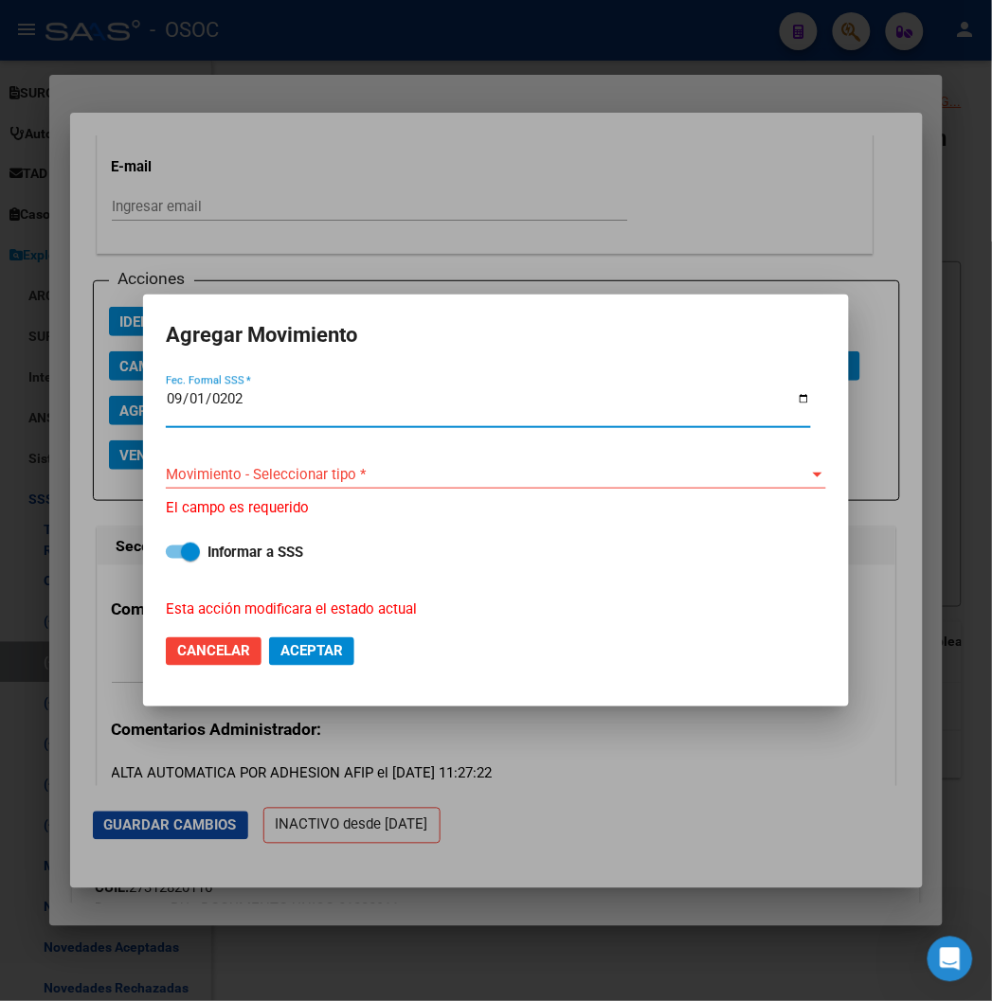
click at [205, 410] on input "2025-09-01" at bounding box center [488, 406] width 645 height 30
type input "2025-04-01"
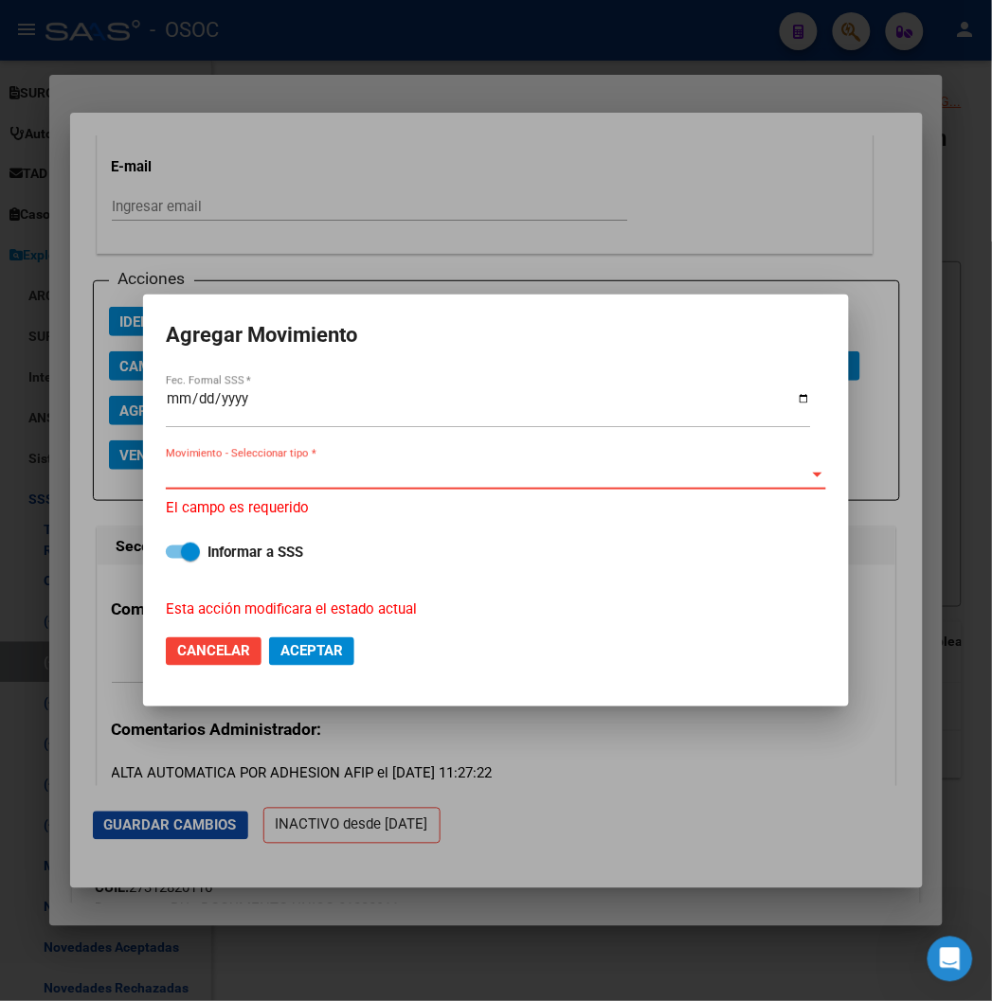
click at [225, 467] on span "Movimiento - Seleccionar tipo *" at bounding box center [487, 474] width 643 height 17
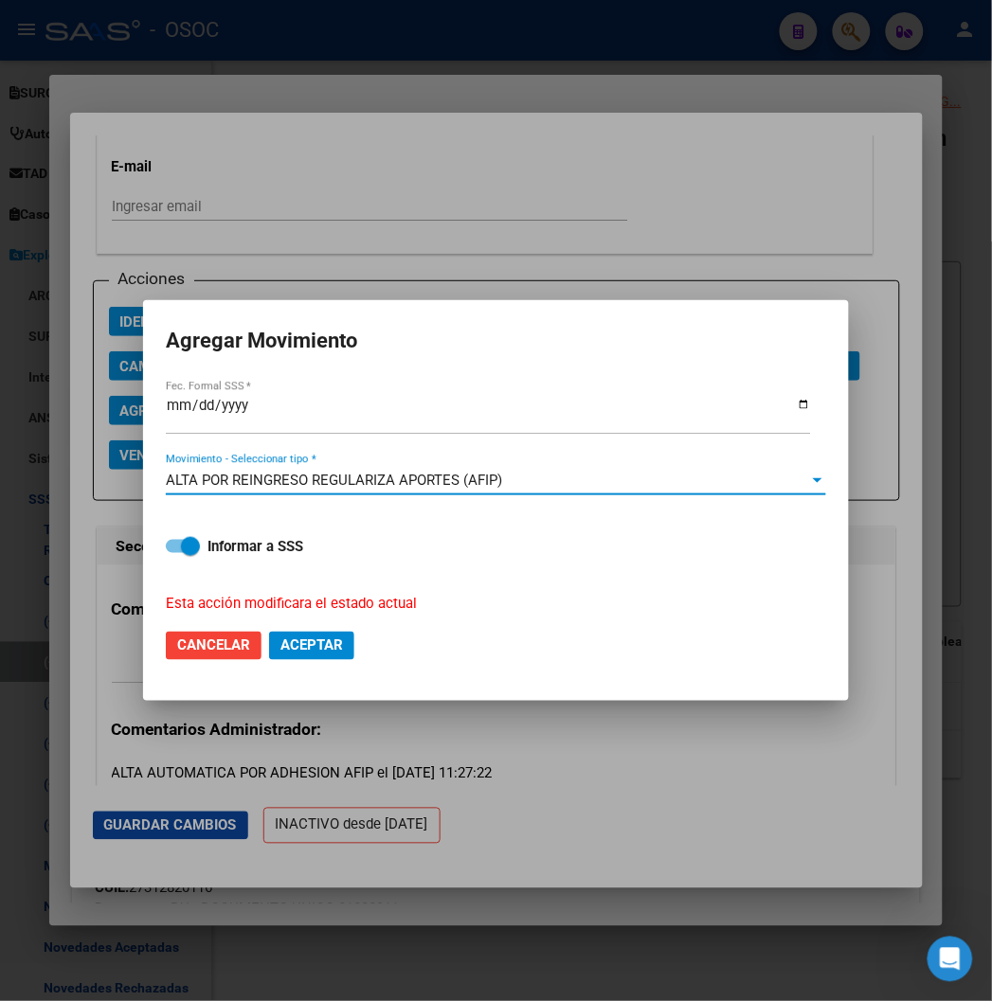
click at [199, 408] on input "2025-04-01" at bounding box center [488, 413] width 645 height 30
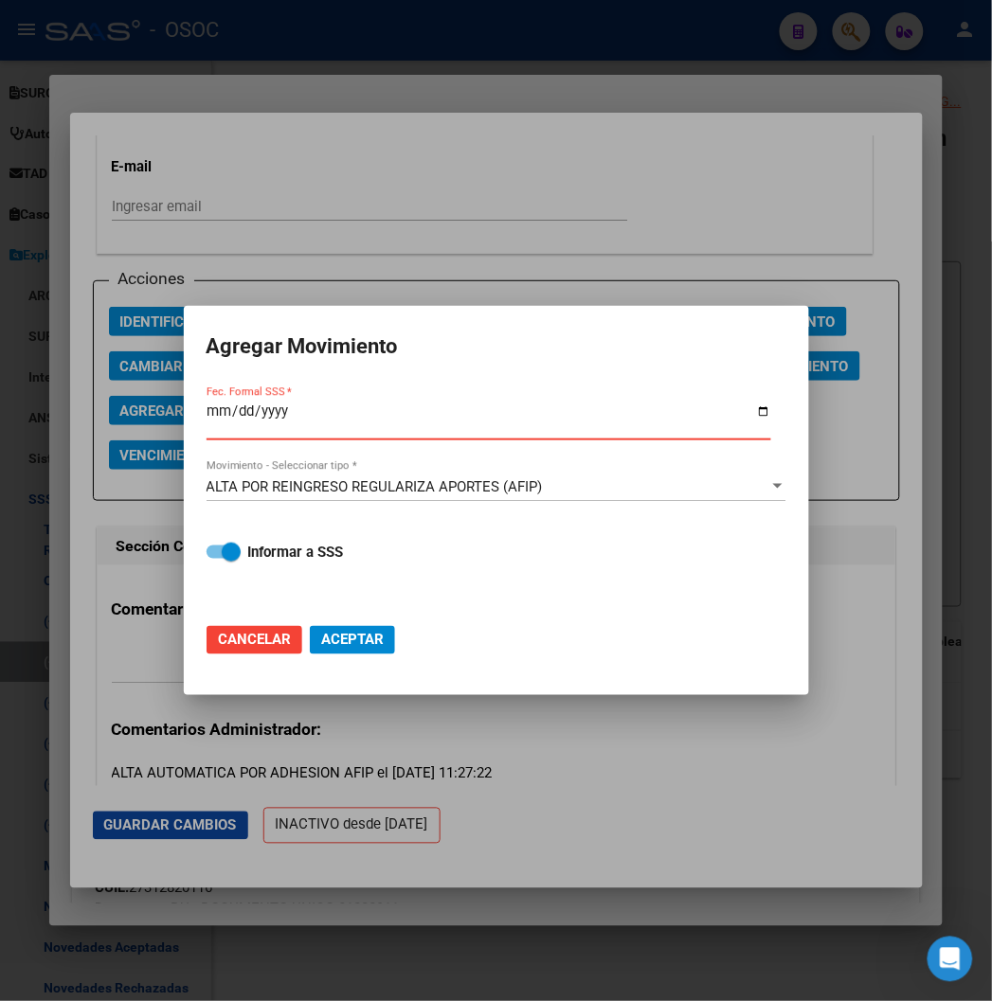
type input "2025-09-01"
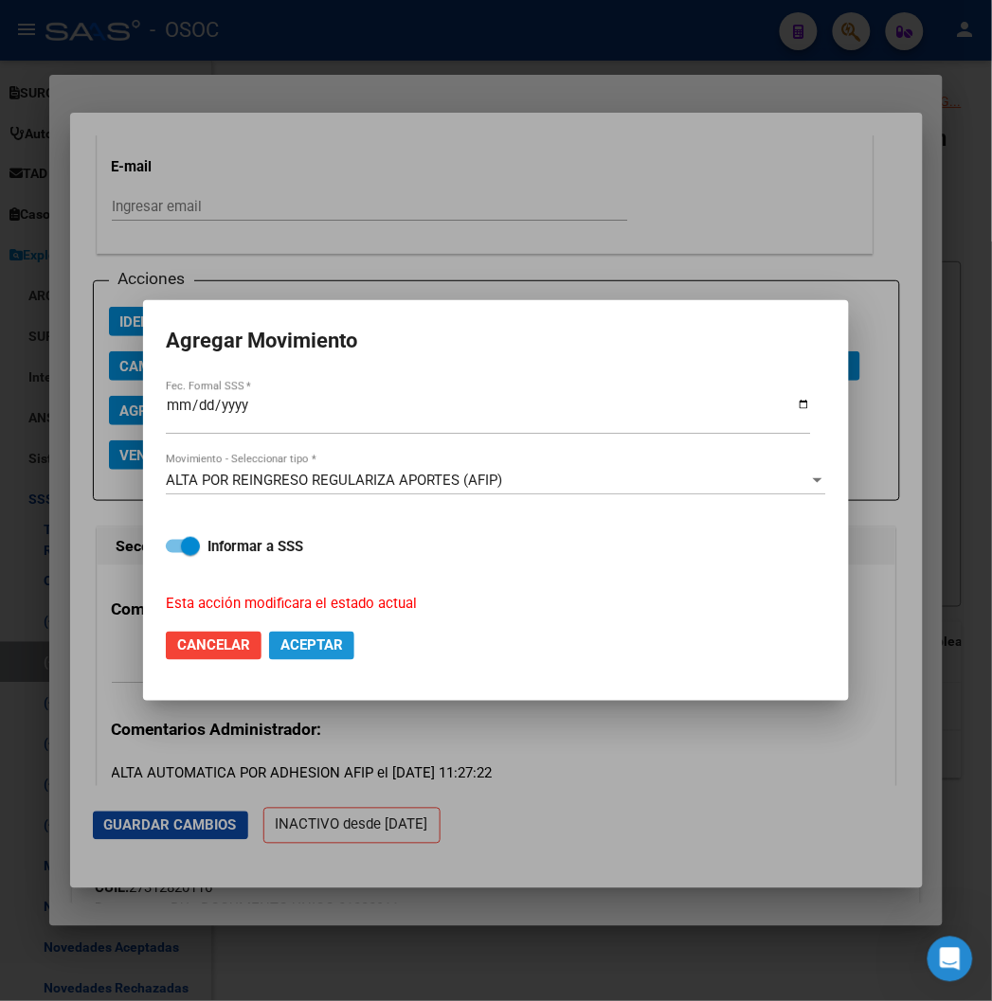
click at [329, 644] on span "Aceptar" at bounding box center [311, 646] width 63 height 17
checkbox input "false"
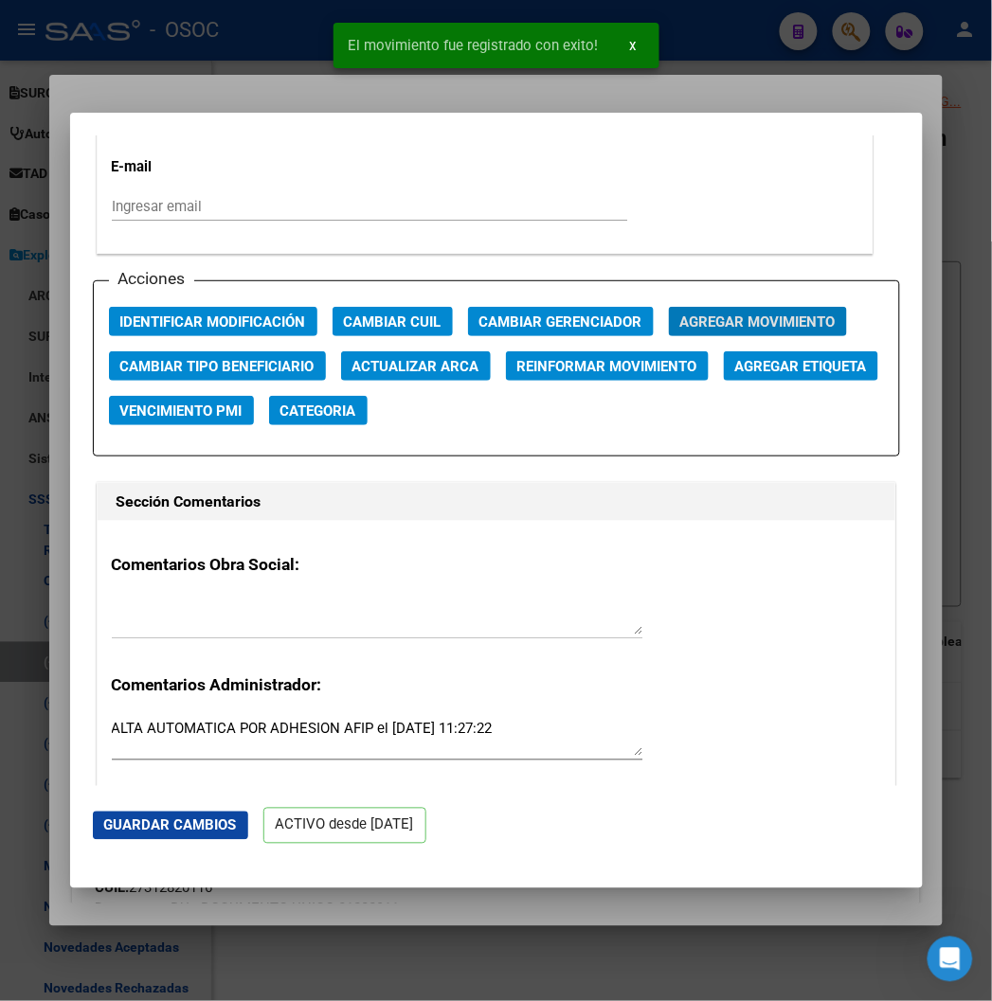
click at [220, 93] on div at bounding box center [496, 500] width 992 height 1001
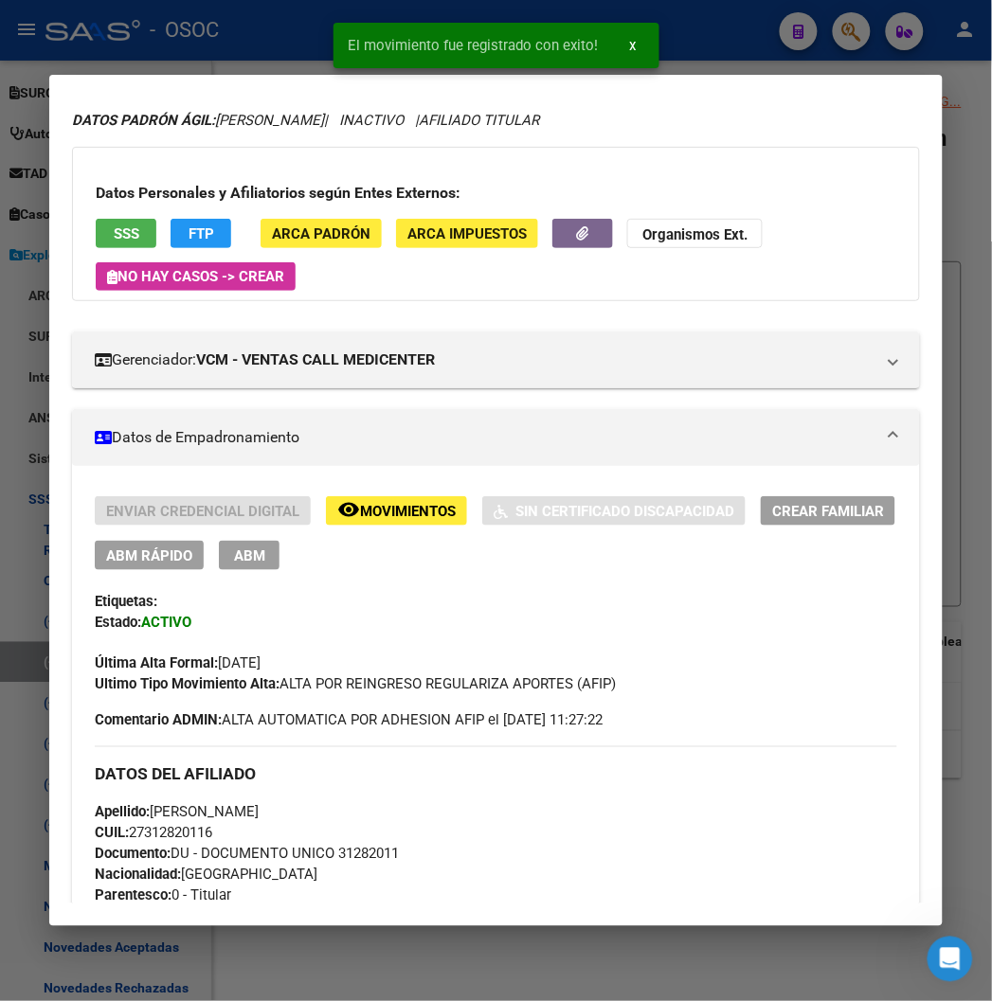
scroll to position [105, 0]
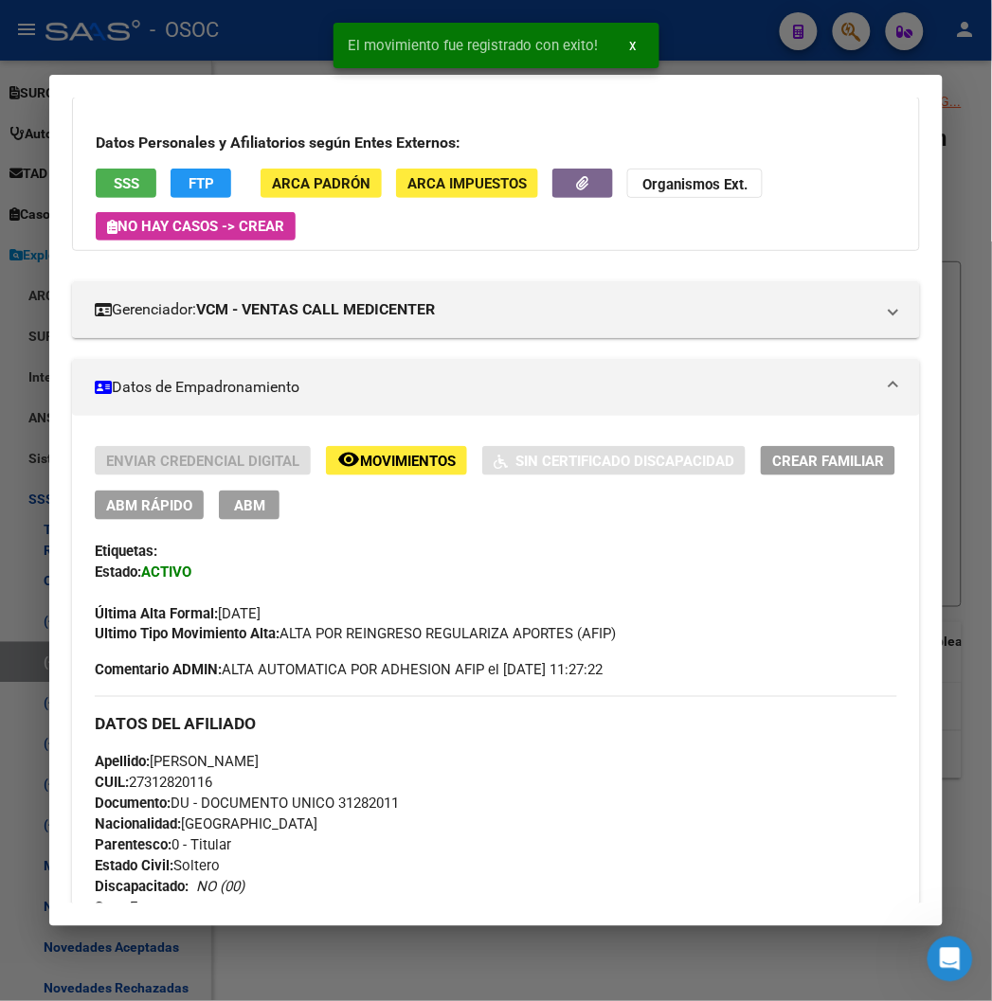
drag, startPoint x: 263, startPoint y: 638, endPoint x: 618, endPoint y: 638, distance: 354.3
click at [618, 638] on div "Ultimo Tipo Movimiento Alta: ALTA POR REINGRESO REGULARIZA APORTES (AFIP)" at bounding box center [496, 634] width 802 height 21
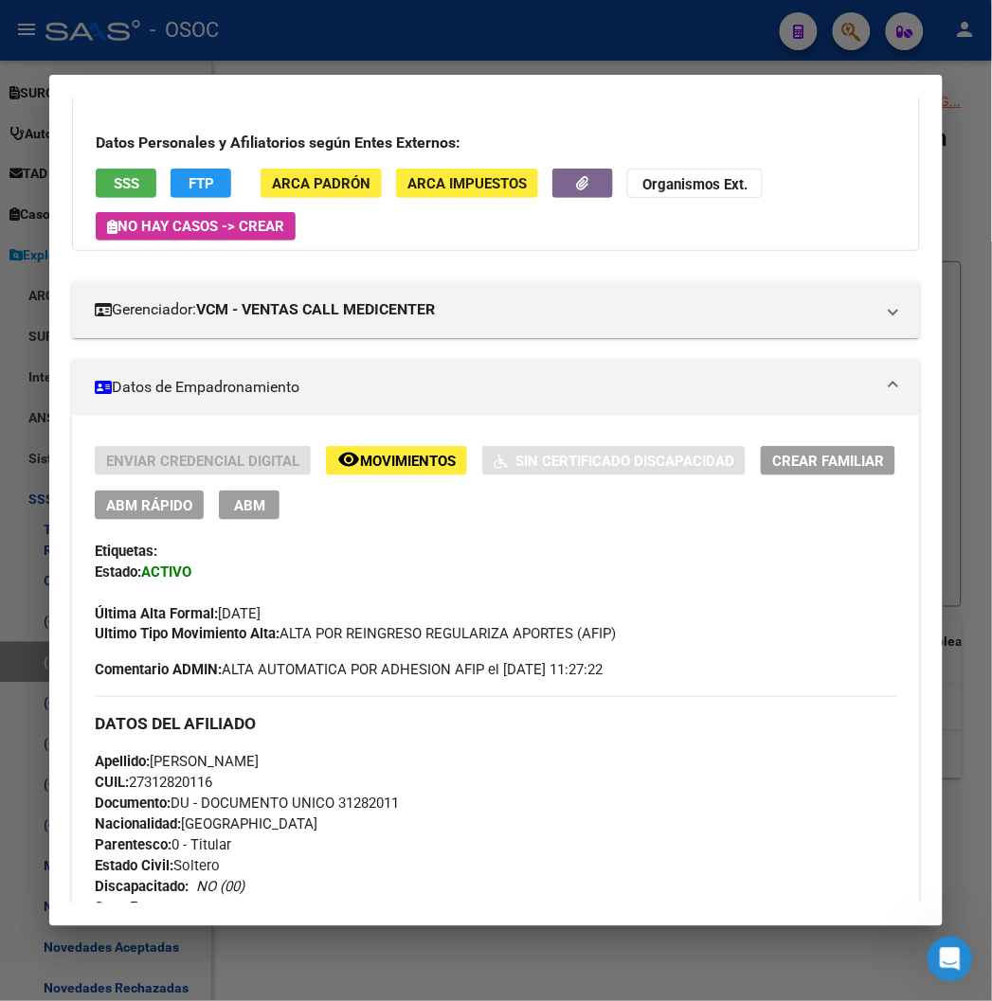
copy span "ALTA POR REINGRESO REGULARIZA APORTES (AFIP)"
click at [348, 808] on span "Documento: DU - DOCUMENTO UNICO 31282011" at bounding box center [247, 804] width 304 height 17
copy span "31282011"
click at [343, 810] on span "Documento: DU - DOCUMENTO UNICO 31282011" at bounding box center [247, 804] width 304 height 17
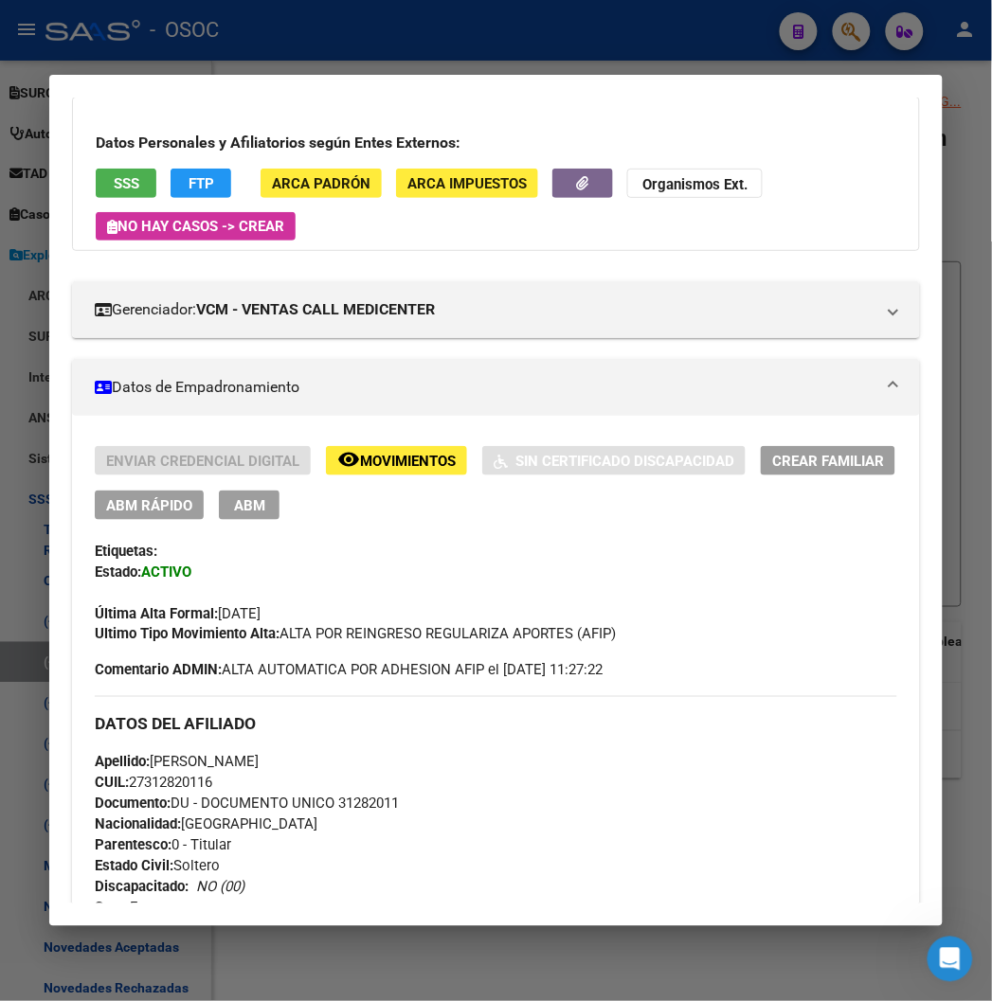
click at [343, 810] on span "Documento: DU - DOCUMENTO UNICO 31282011" at bounding box center [247, 804] width 304 height 17
click at [361, 803] on span "Documento: DU - DOCUMENTO UNICO 31282011" at bounding box center [247, 804] width 304 height 17
click at [344, 807] on span "Documento: DU - DOCUMENTO UNICO 31282011" at bounding box center [247, 804] width 304 height 17
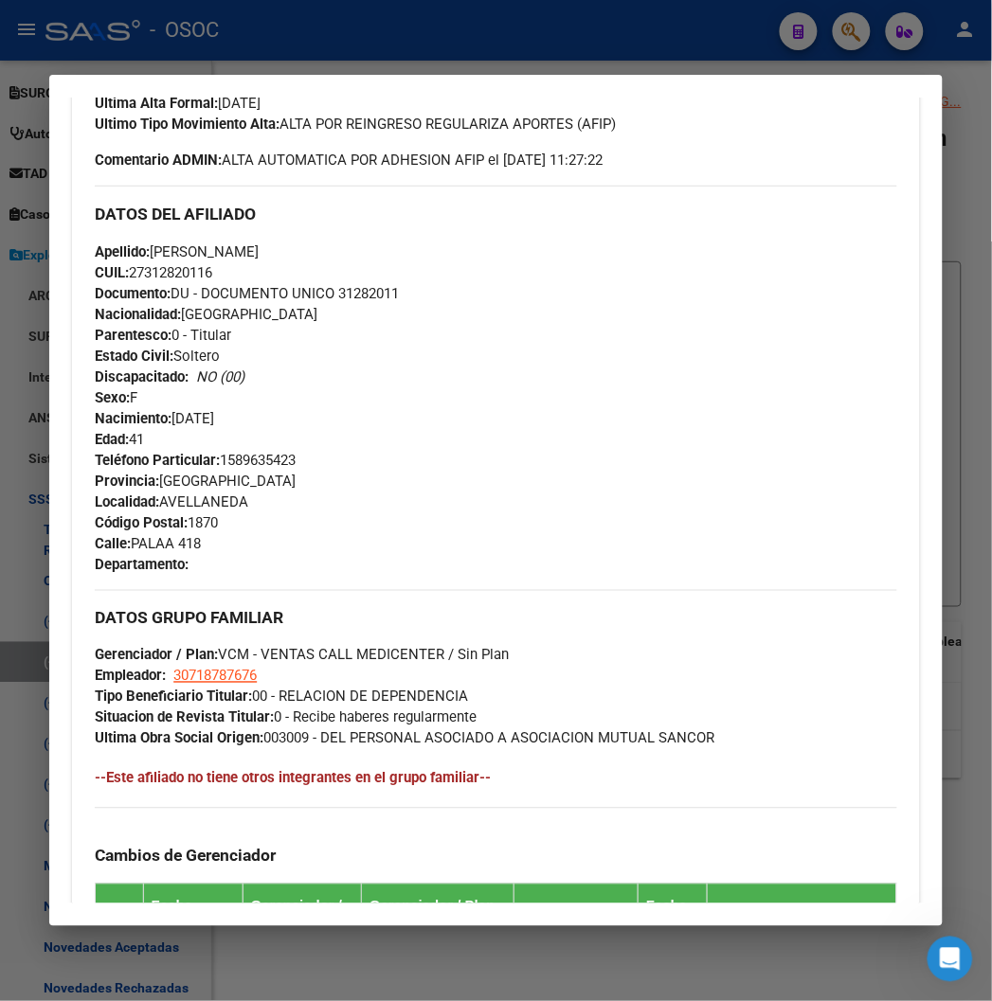
scroll to position [1158, 0]
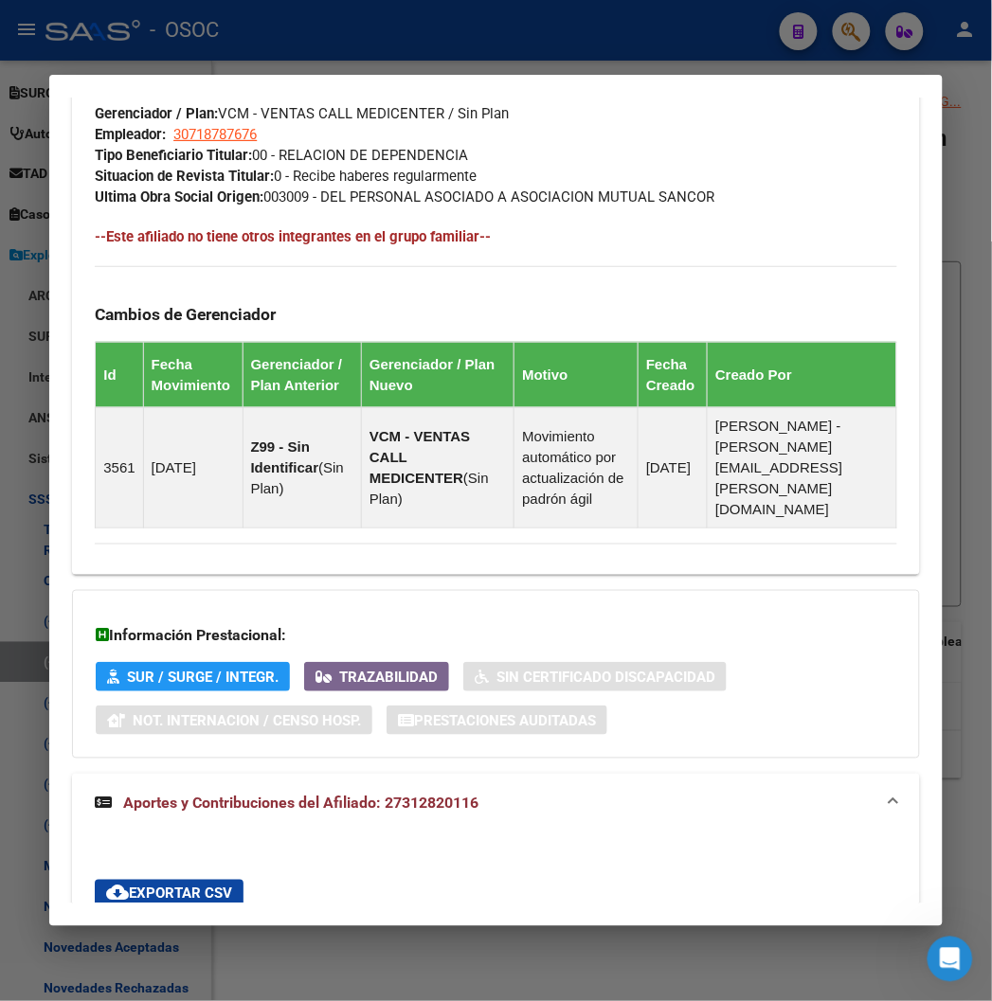
click at [467, 47] on div at bounding box center [496, 500] width 992 height 1001
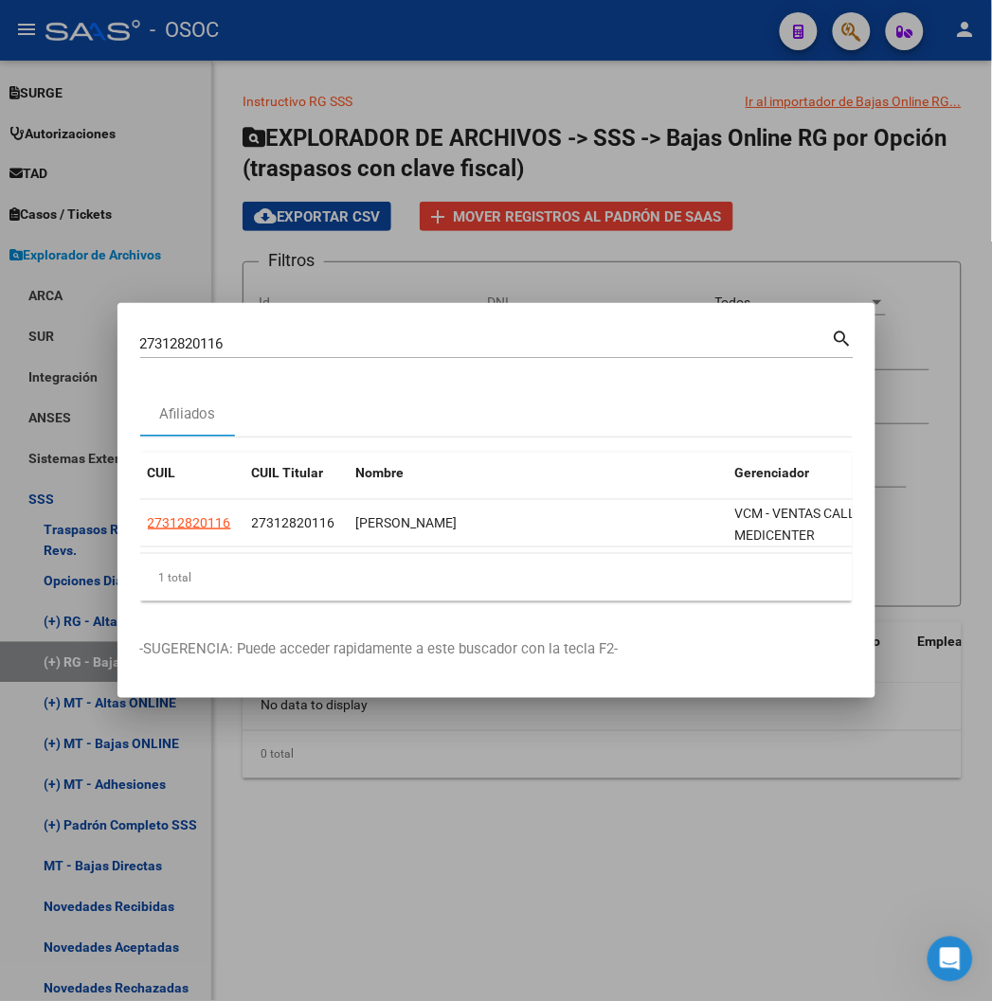
click at [140, 341] on input "27312820116" at bounding box center [486, 343] width 692 height 17
paste input "0379536078"
type input "20379536078"
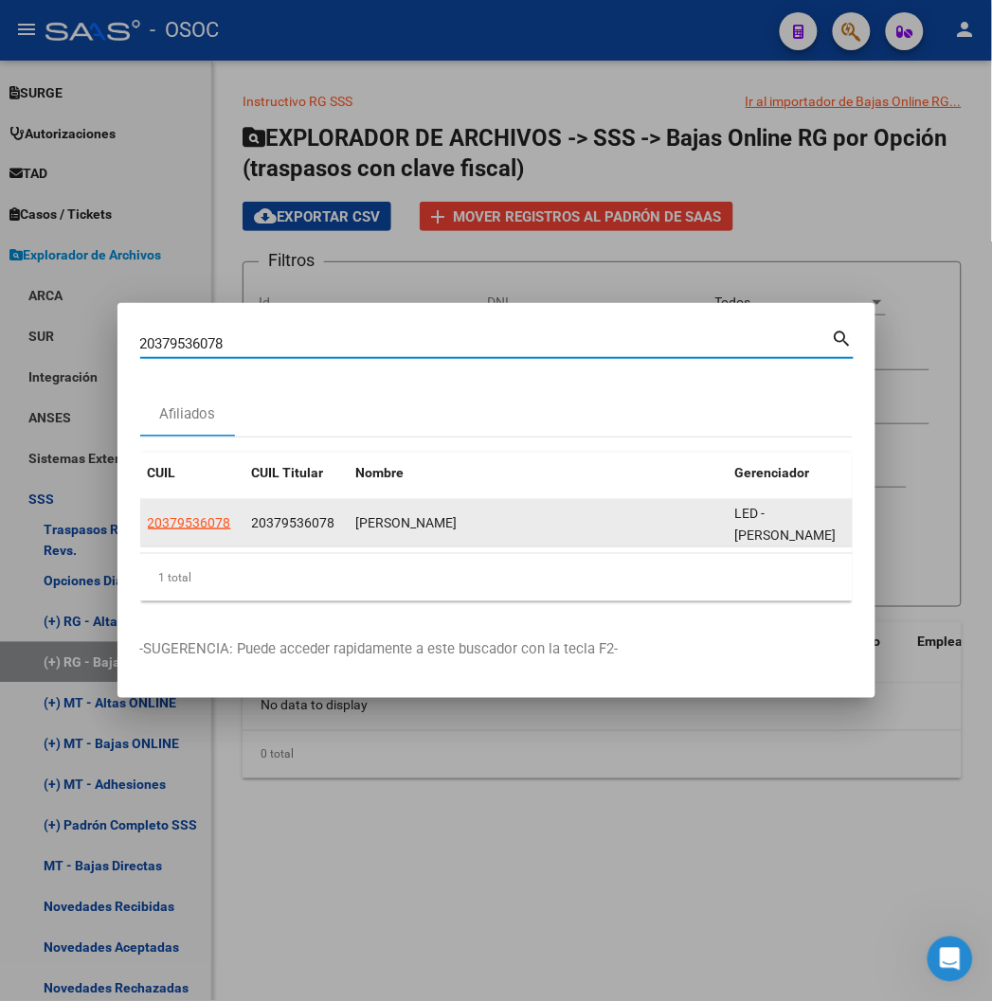
click at [140, 510] on datatable-body-cell "20379536078" at bounding box center [192, 523] width 104 height 46
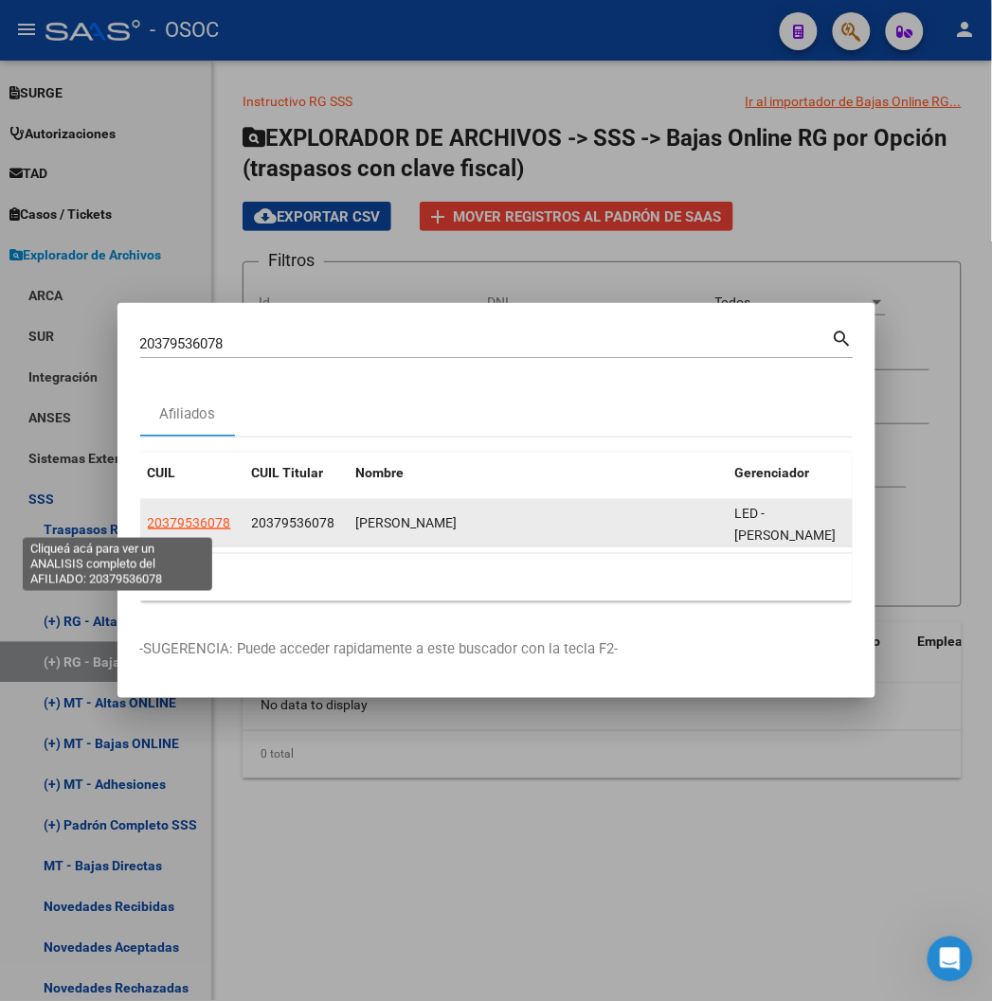
click at [148, 518] on span "20379536078" at bounding box center [189, 522] width 83 height 15
type textarea "20379536078"
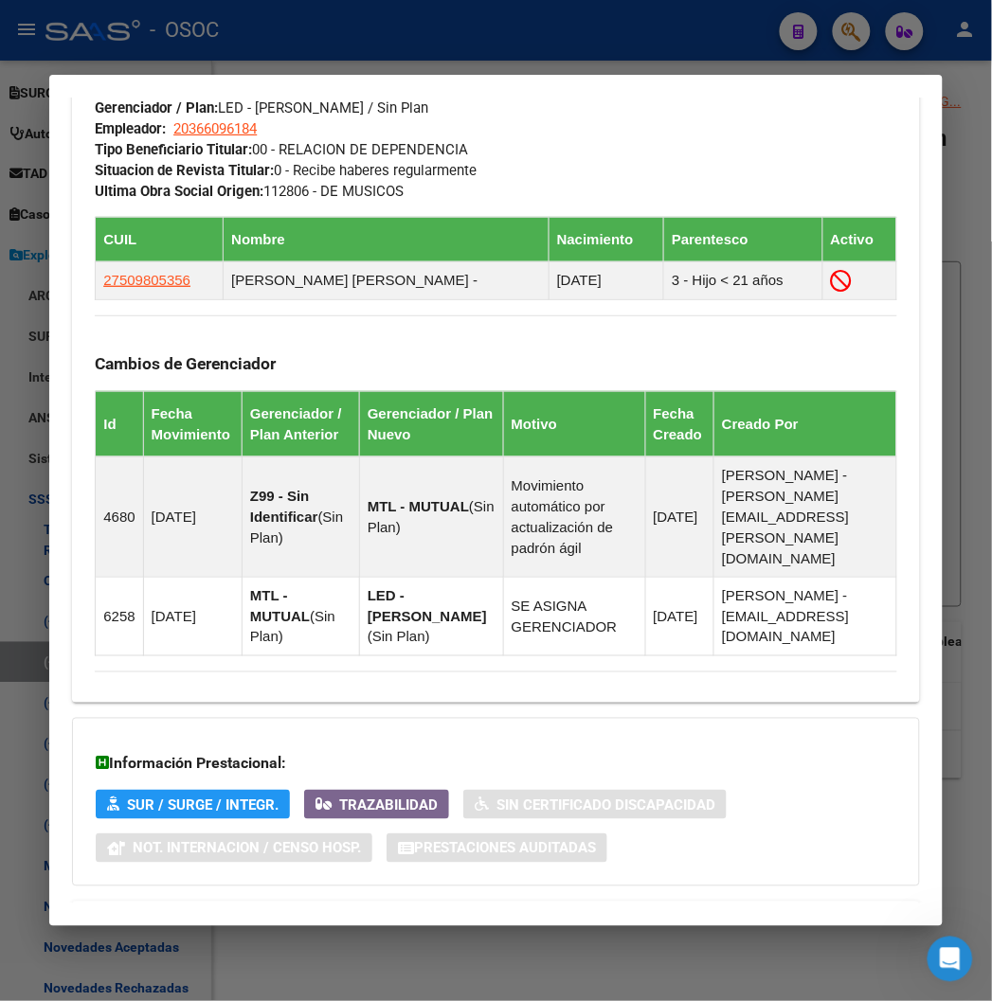
scroll to position [1271, 0]
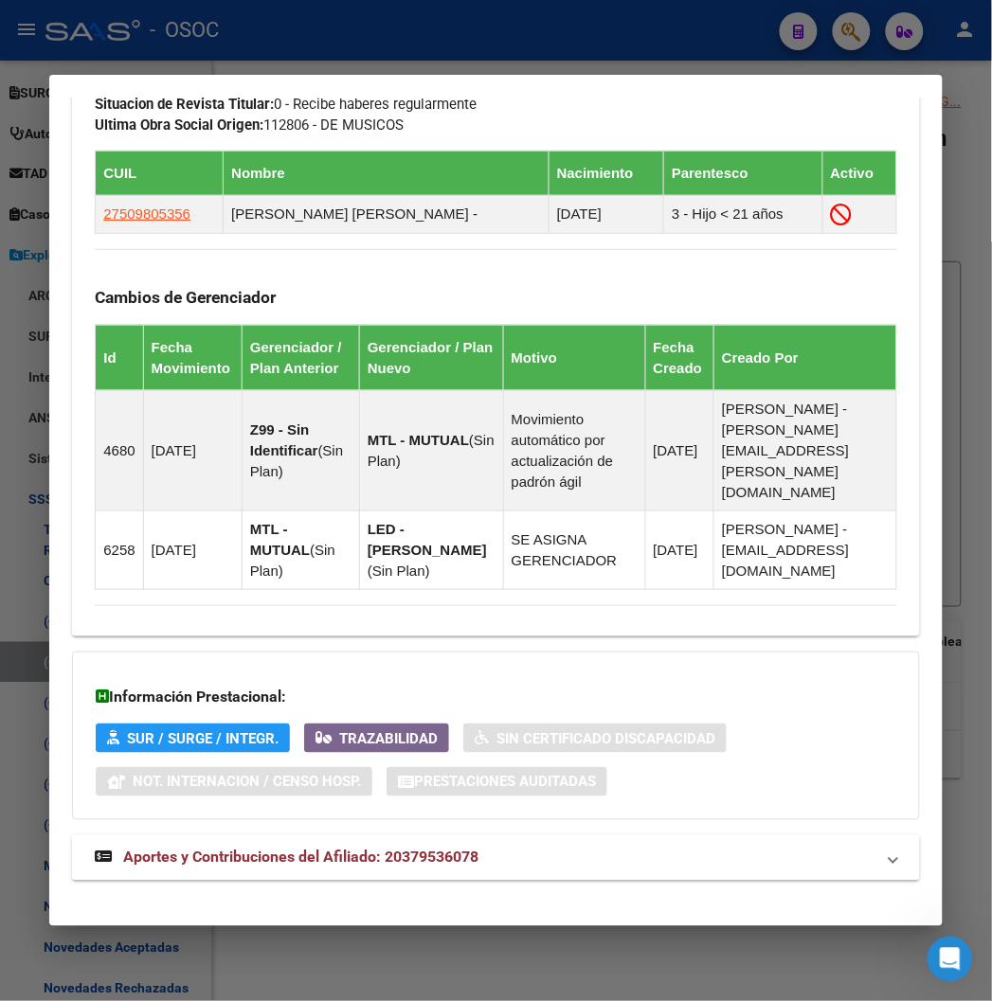
click at [166, 847] on strong "Aportes y Contribuciones del Afiliado: 20379536078" at bounding box center [287, 858] width 384 height 23
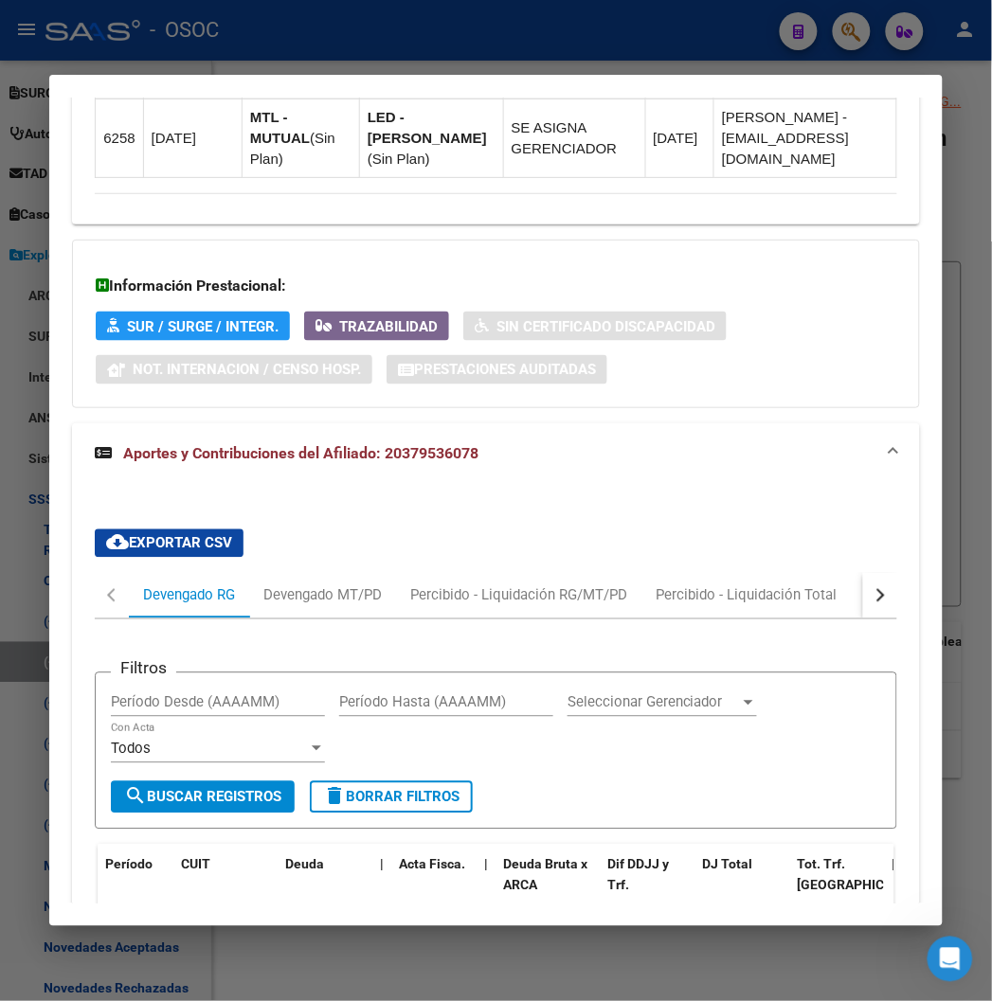
scroll to position [2210, 0]
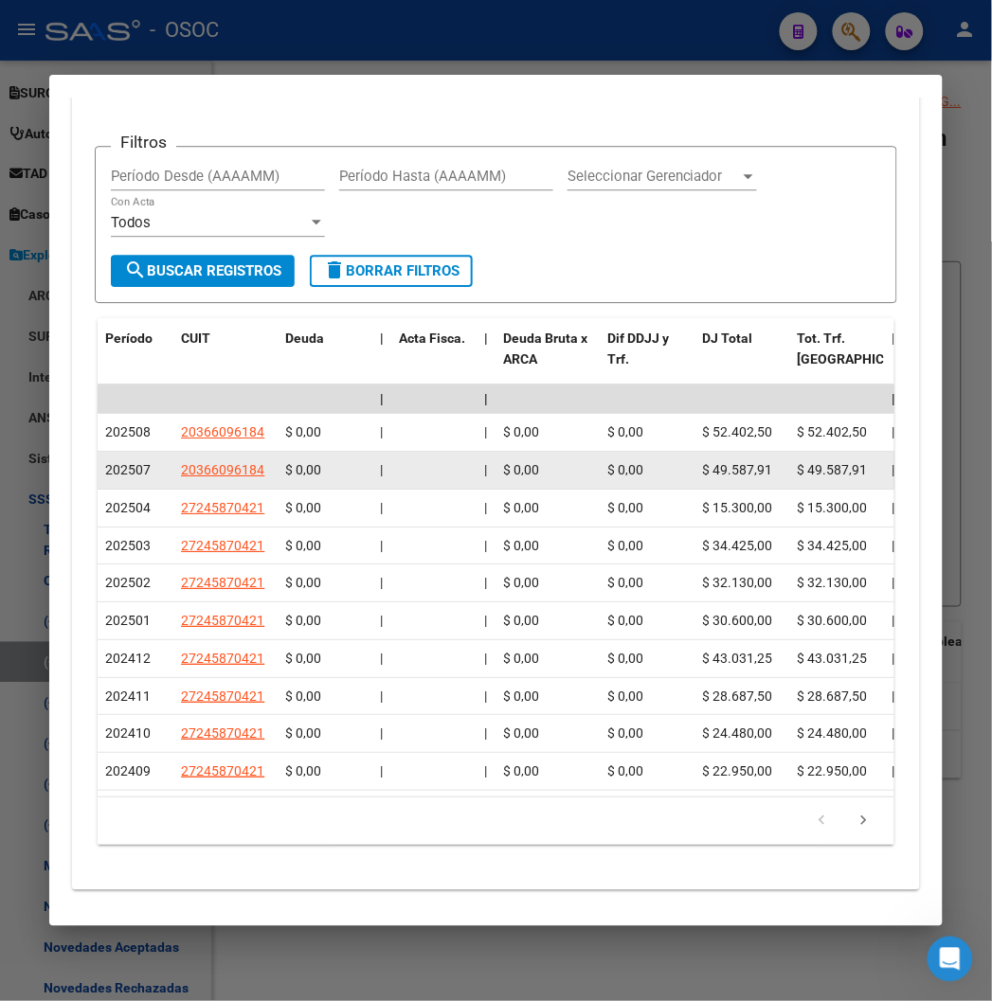
click at [318, 459] on div "$ 0,00" at bounding box center [325, 470] width 80 height 22
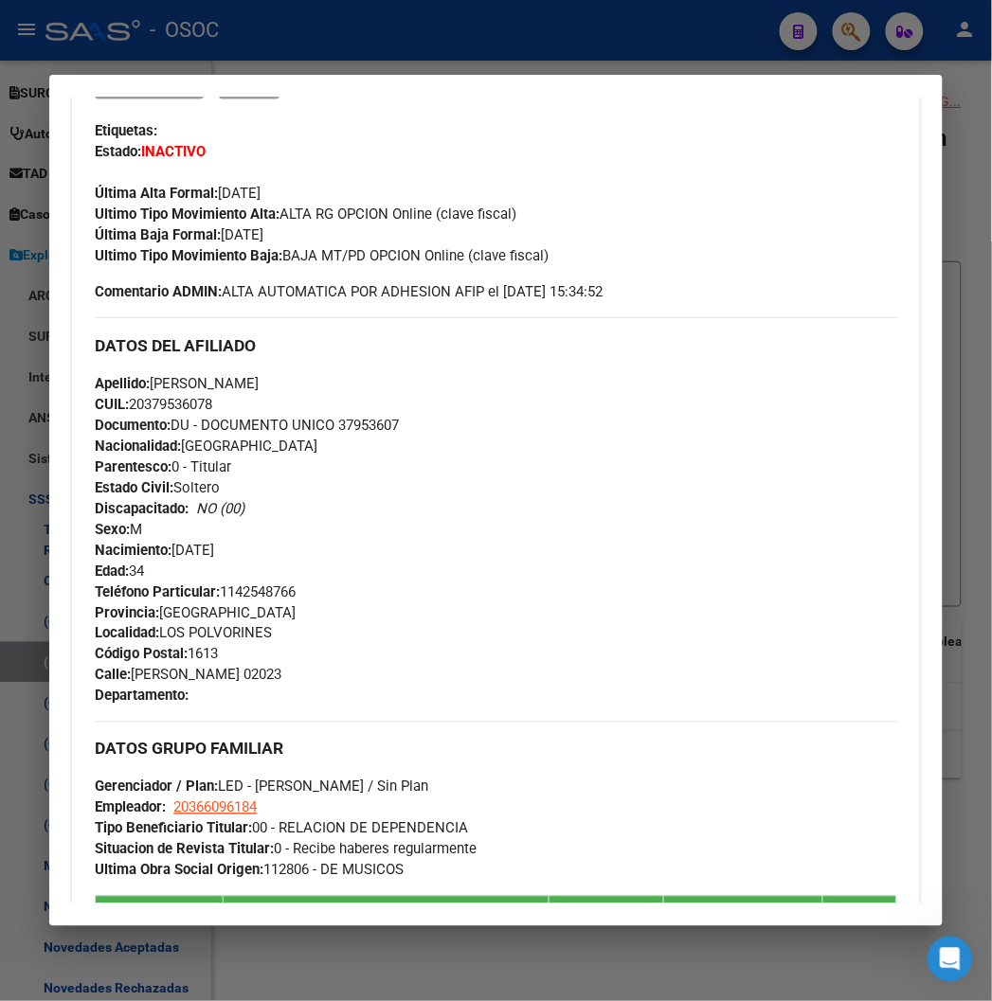
scroll to position [0, 0]
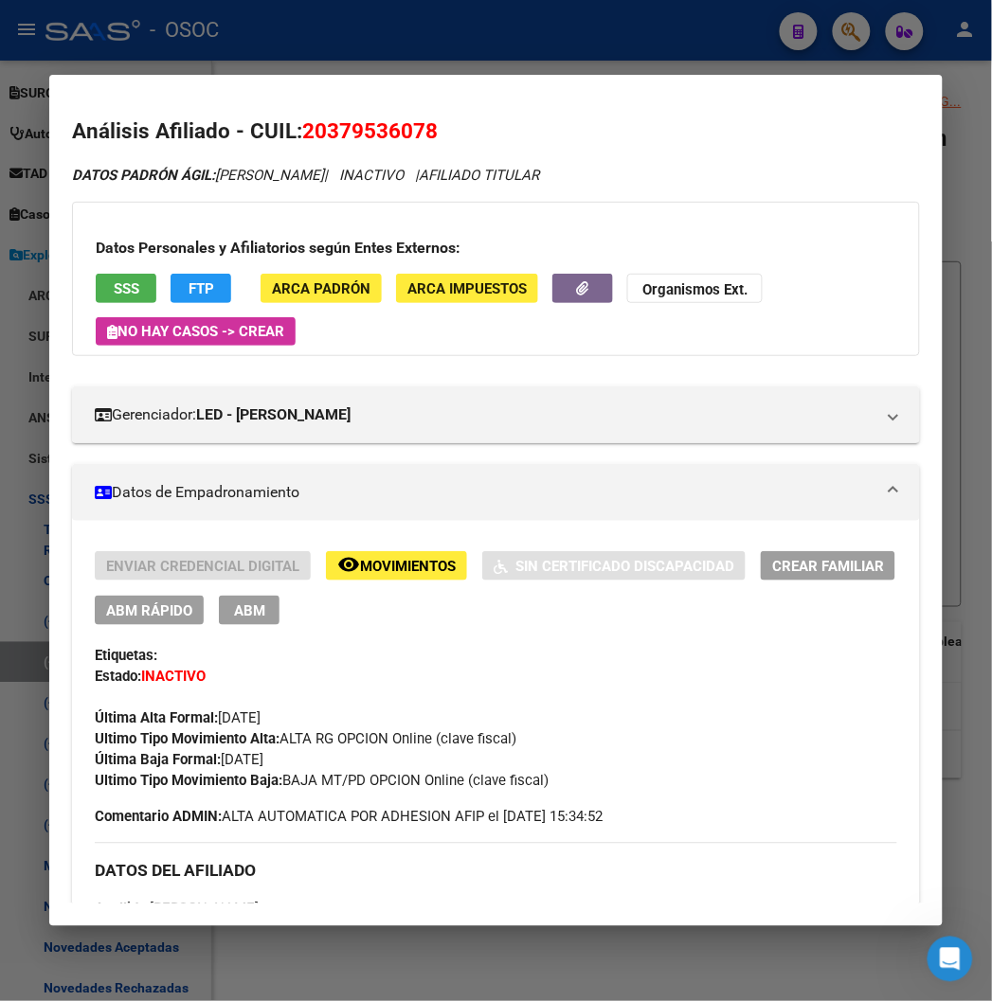
click at [117, 610] on span "ABM Rápido" at bounding box center [149, 611] width 86 height 17
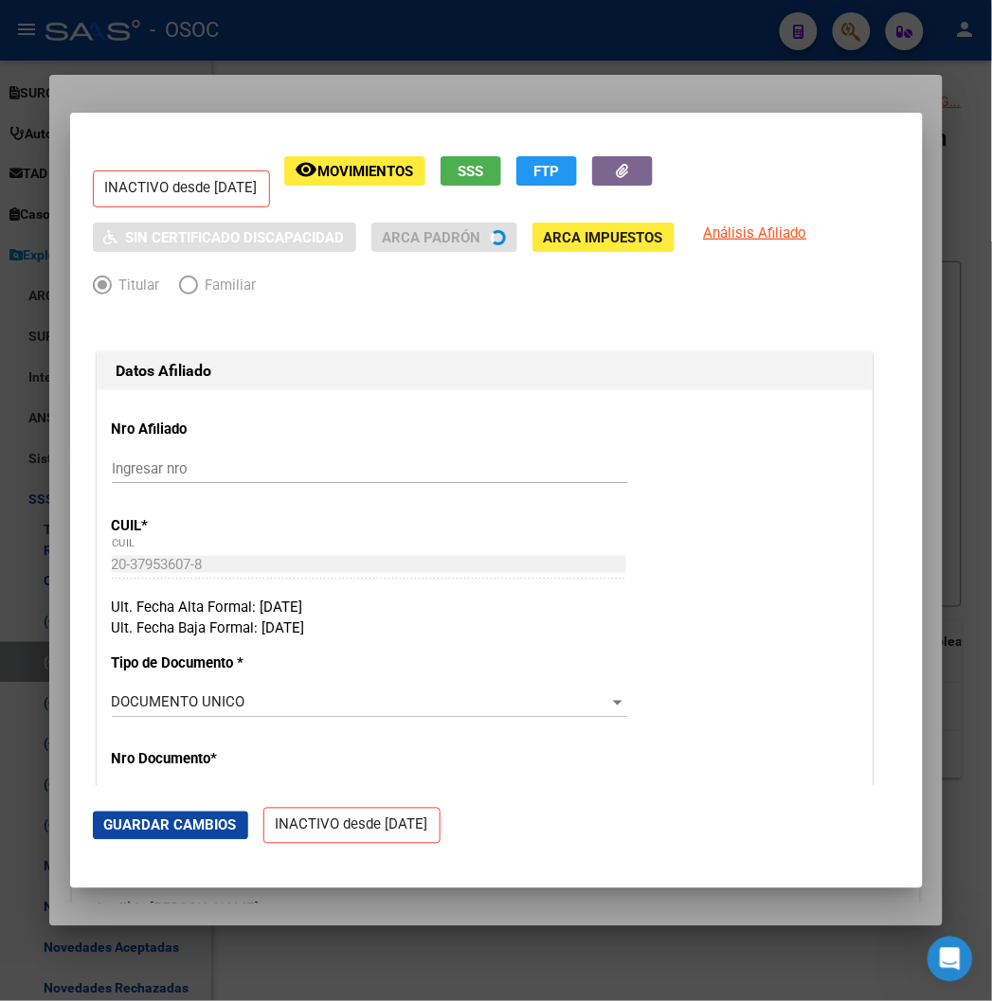
radio input "true"
type input "20-36609618-4"
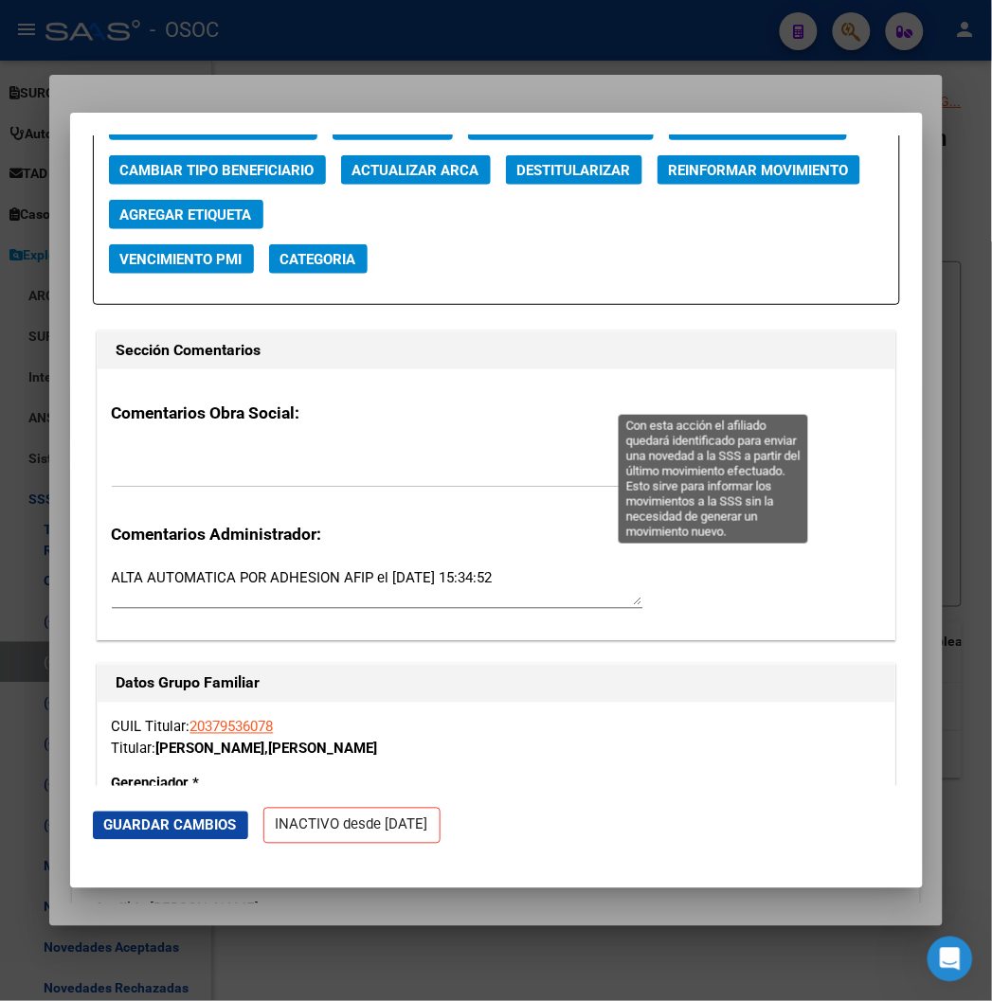
scroll to position [2526, 0]
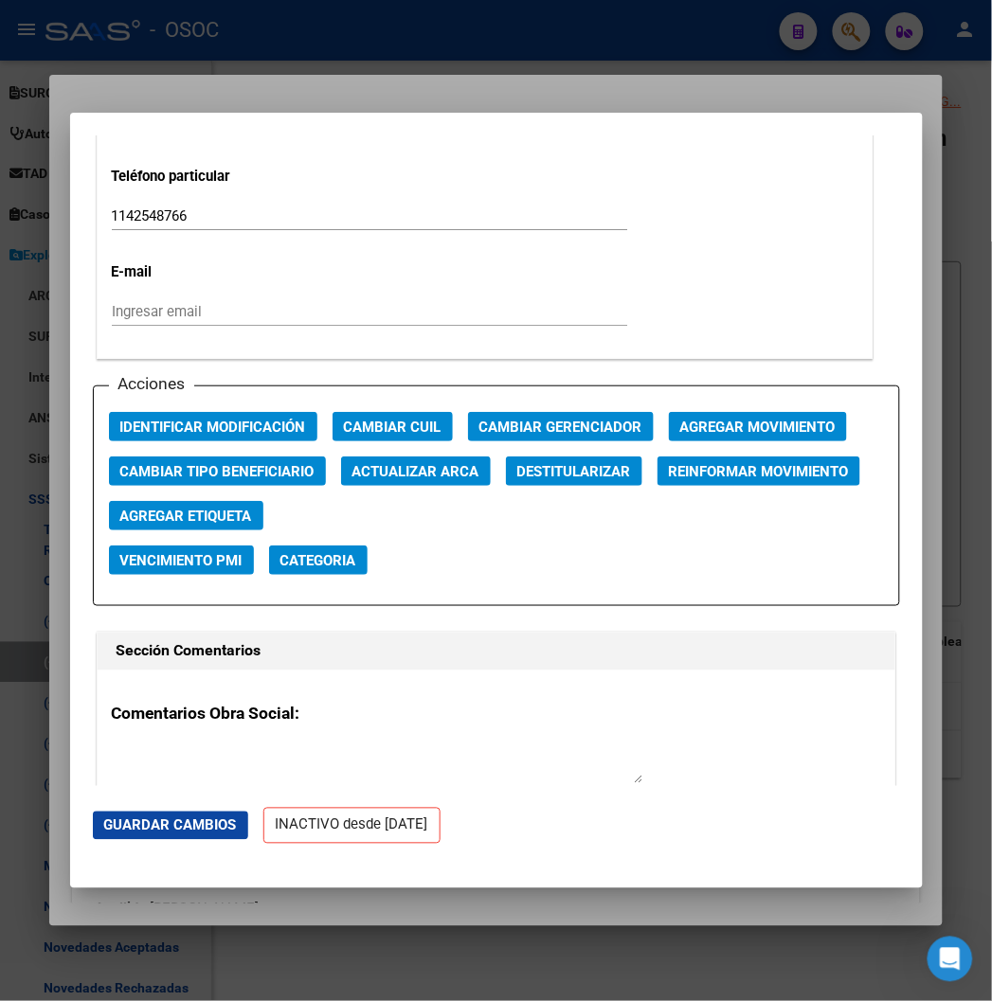
click at [680, 420] on span "Agregar Movimiento" at bounding box center [757, 427] width 155 height 17
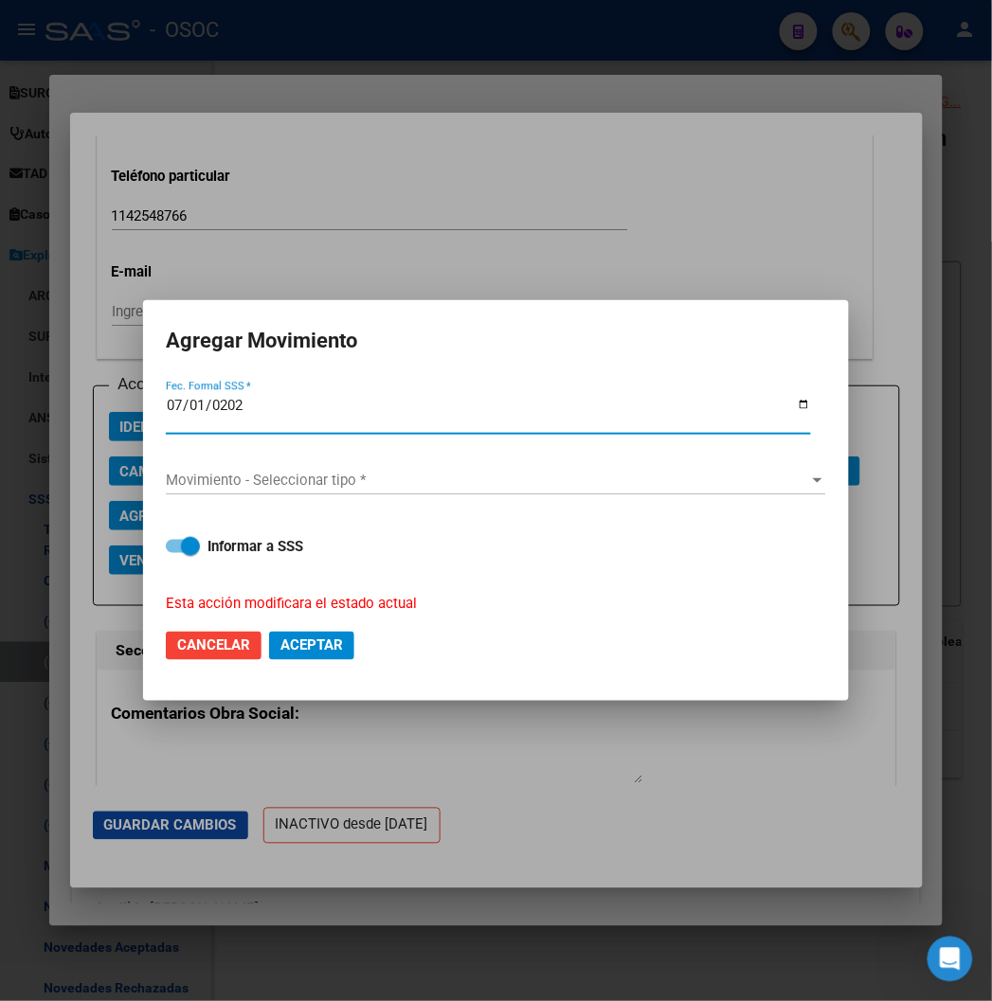
type input "2025-07-01"
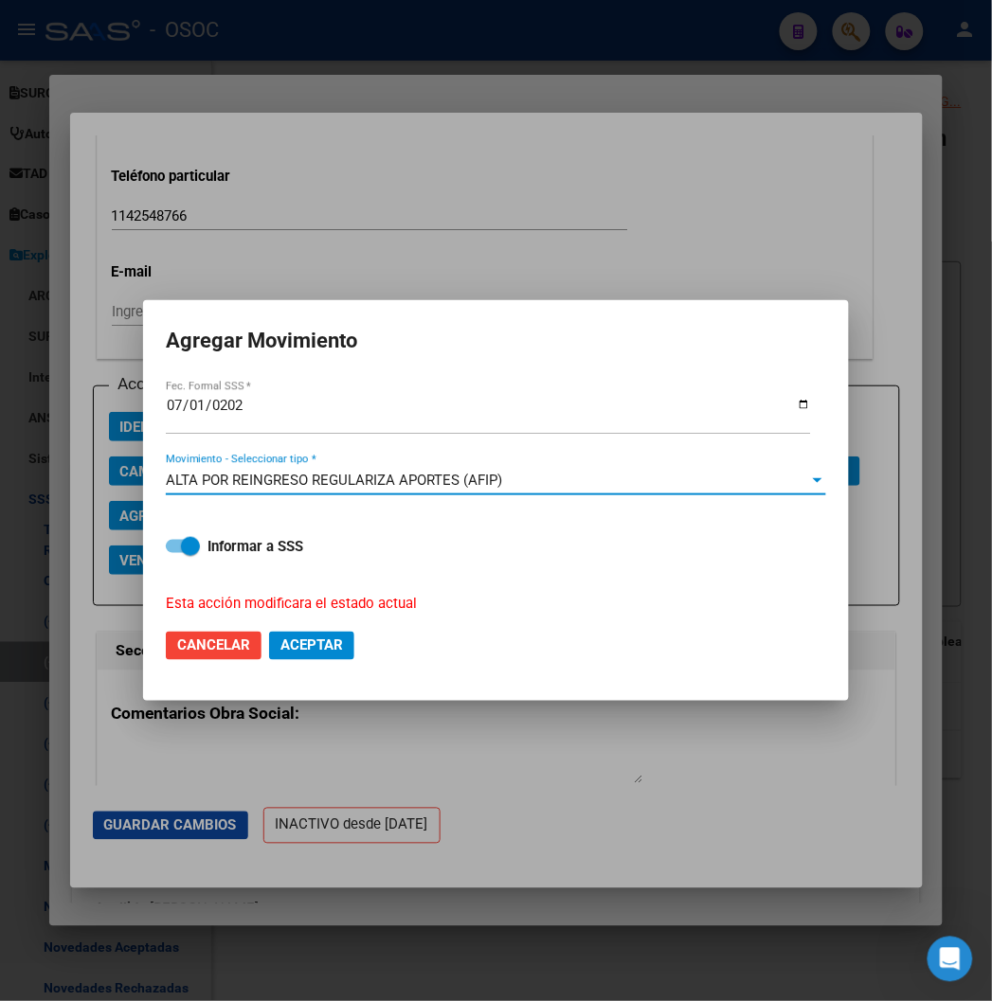
click at [297, 638] on span "Aceptar" at bounding box center [311, 646] width 63 height 17
checkbox input "false"
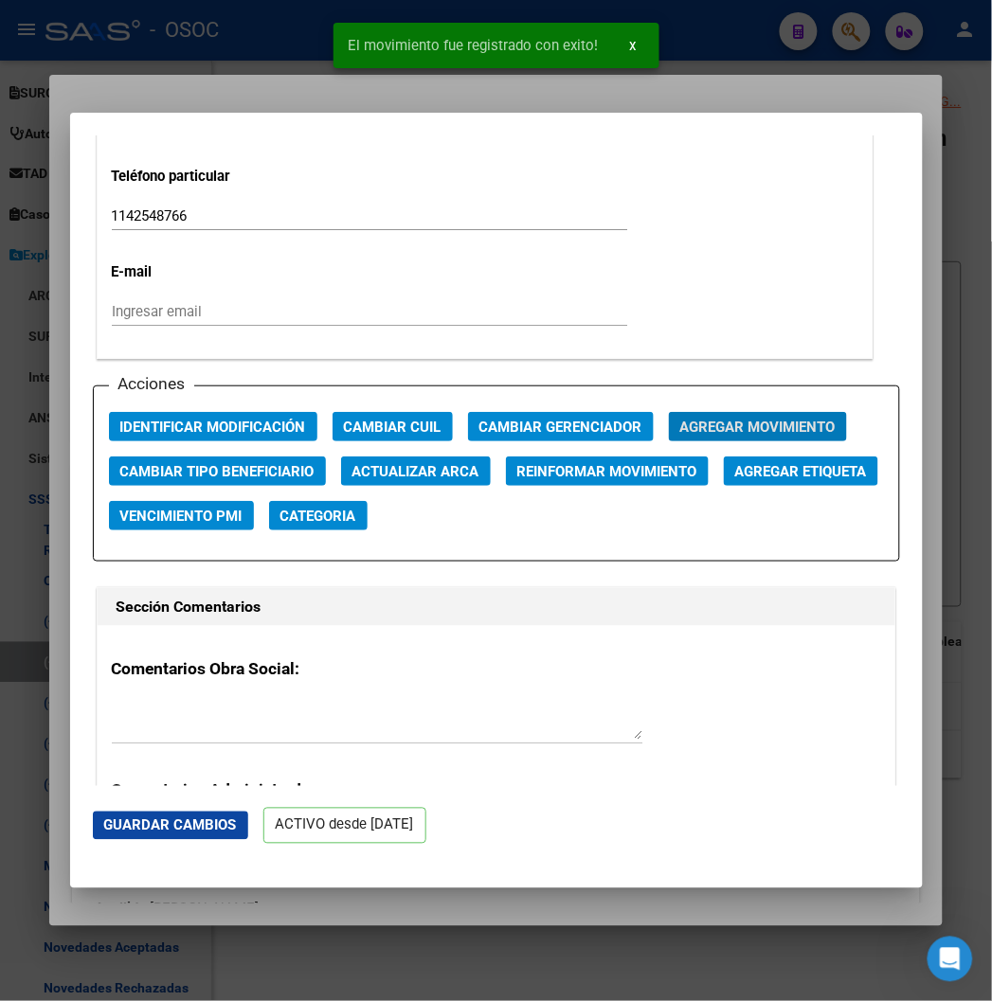
click at [336, 60] on snack-bar-container "El movimiento fue registrado con exito! x" at bounding box center [496, 45] width 326 height 45
click at [290, 85] on div at bounding box center [496, 500] width 992 height 1001
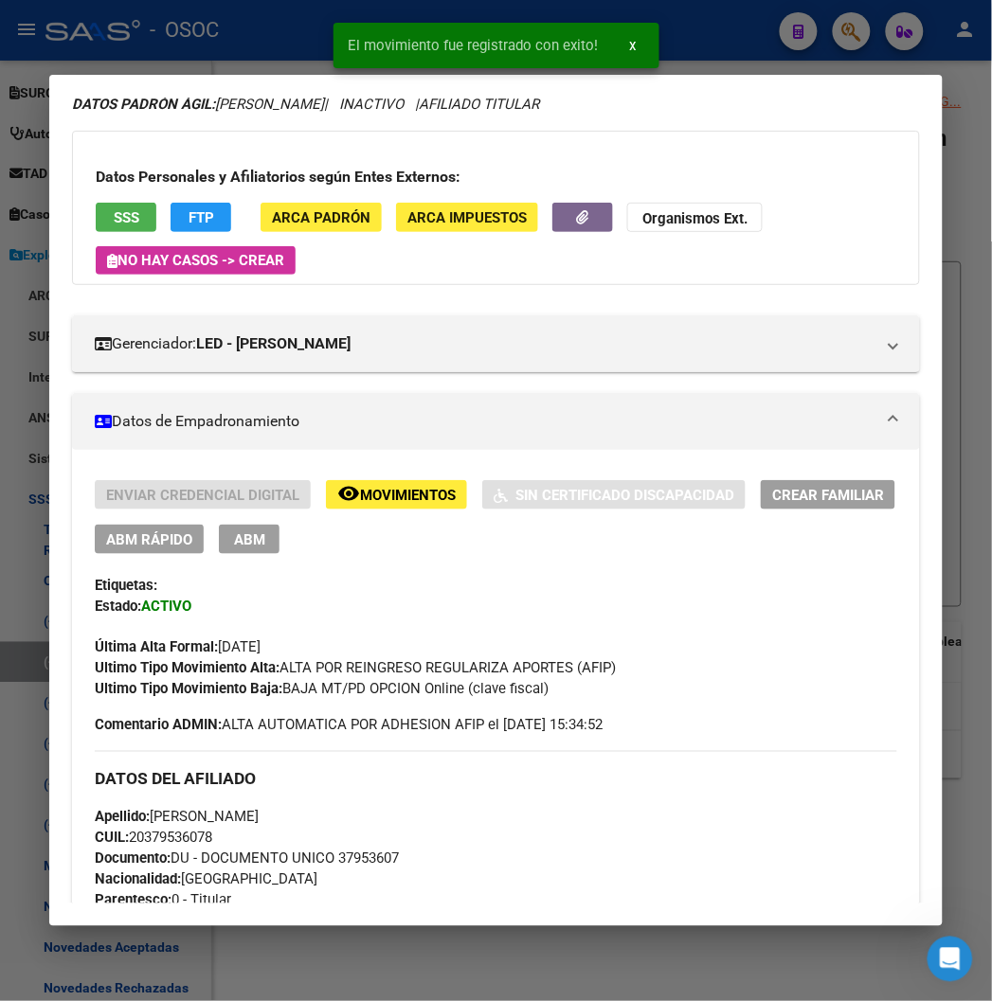
scroll to position [105, 0]
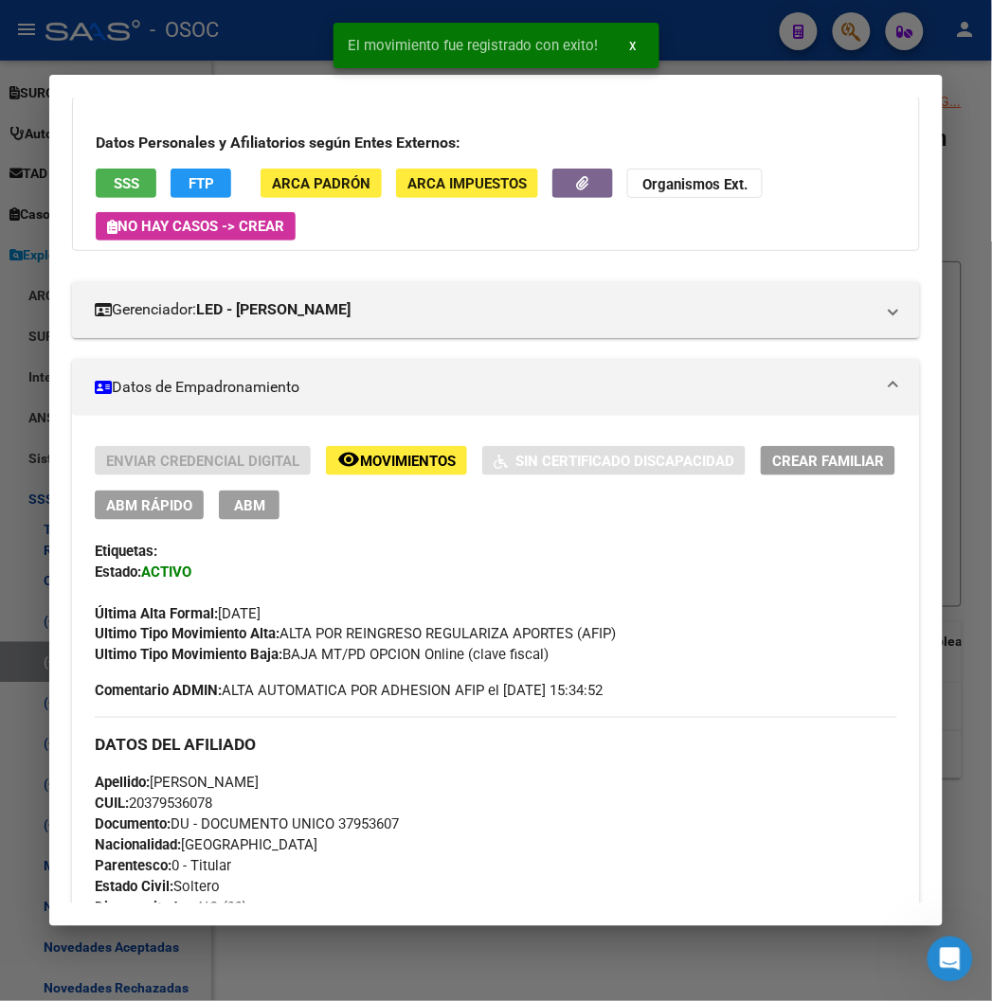
click at [349, 802] on div "Apellido: SAMUEL GABRIEL GONZALEZ CUIL: 20379536078 Documento: DU - DOCUMENTO U…" at bounding box center [496, 877] width 802 height 208
click at [361, 828] on span "Documento: DU - DOCUMENTO UNICO 37953607" at bounding box center [247, 825] width 304 height 17
copy span "37953607"
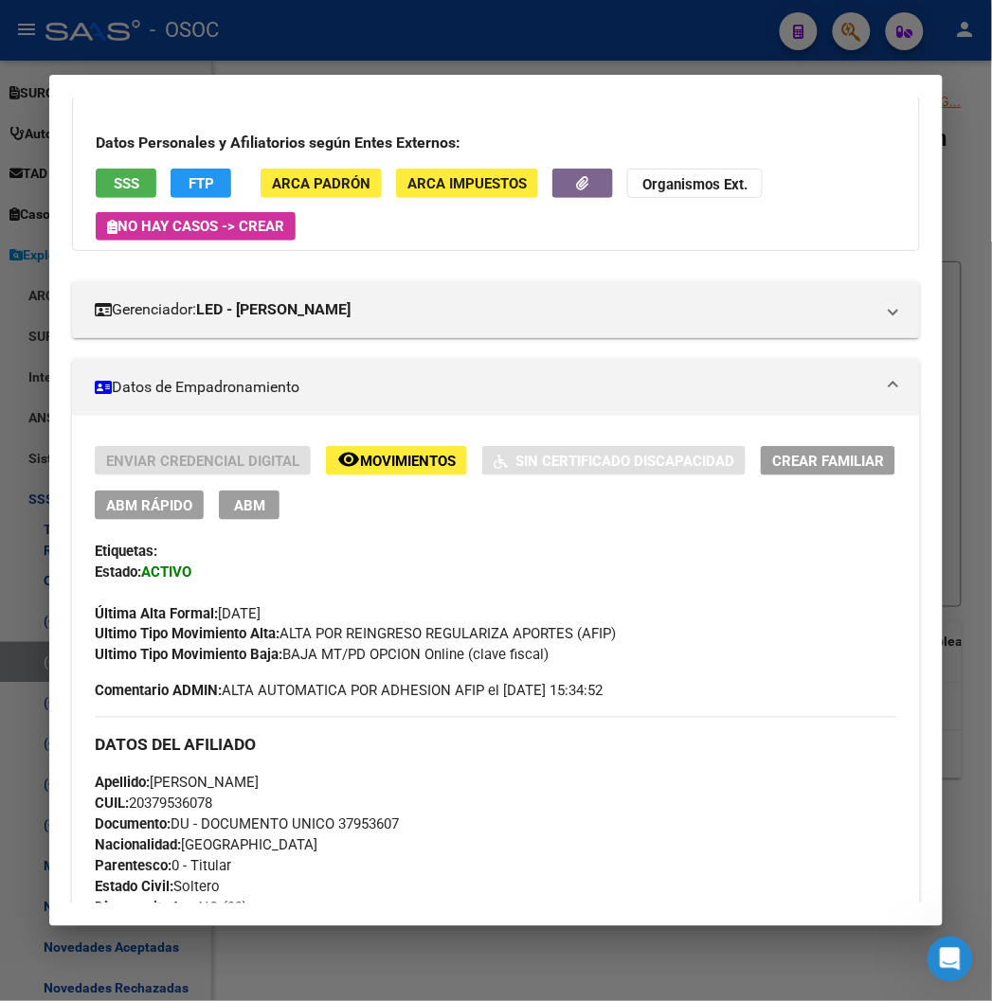
drag, startPoint x: 518, startPoint y: 656, endPoint x: 449, endPoint y: 650, distance: 69.4
click at [449, 650] on span "Ultimo Tipo Movimiento Baja: BAJA MT/PD OPCION Online (clave fiscal)" at bounding box center [322, 655] width 454 height 17
drag, startPoint x: 527, startPoint y: 657, endPoint x: 262, endPoint y: 657, distance: 264.3
click at [262, 657] on div "Ultimo Tipo Movimiento Baja: BAJA MT/PD OPCION Online (clave fiscal)" at bounding box center [496, 655] width 802 height 21
copy span "BAJA MT/PD OPCION Online (clave fiscal)"
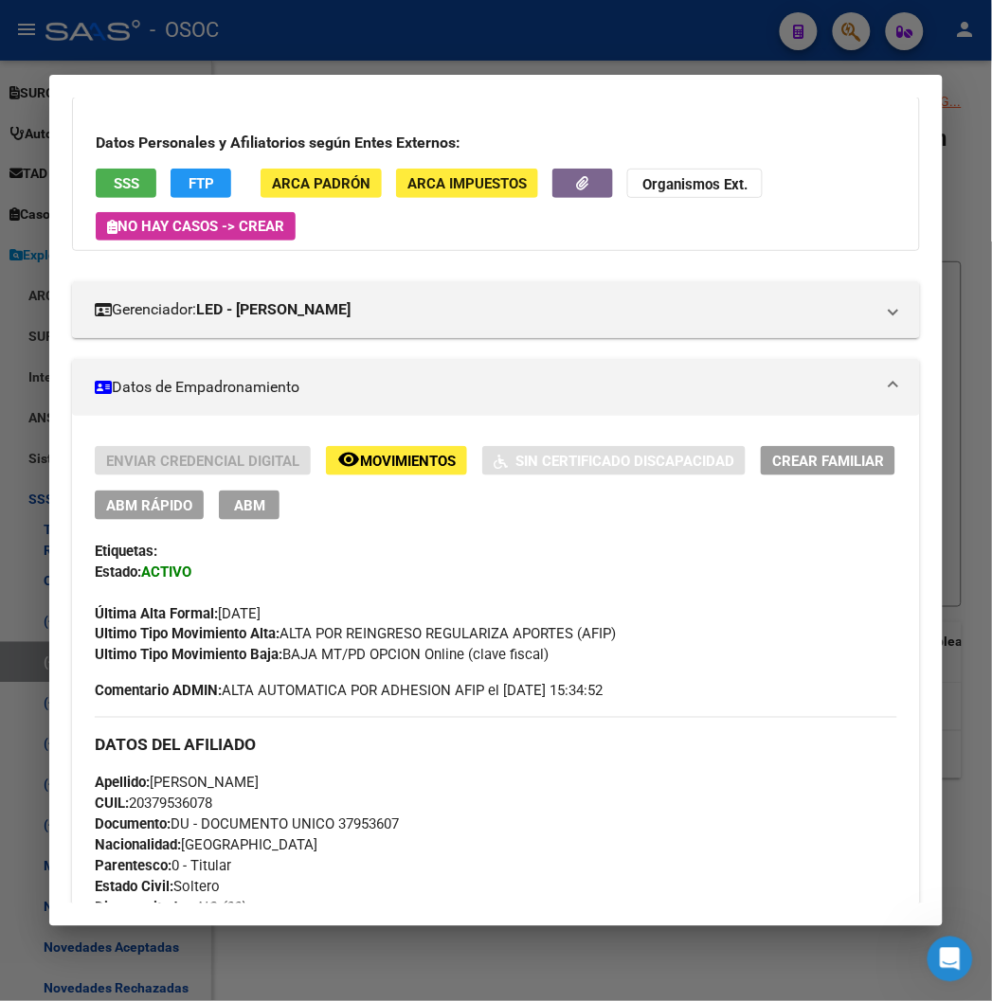
click at [362, 840] on div "Apellido: SAMUEL GABRIEL GONZALEZ CUIL: 20379536078 Documento: DU - DOCUMENTO U…" at bounding box center [496, 877] width 802 height 208
click at [358, 838] on div "Apellido: SAMUEL GABRIEL GONZALEZ CUIL: 20379536078 Documento: DU - DOCUMENTO U…" at bounding box center [496, 877] width 802 height 208
click at [352, 828] on span "Documento: DU - DOCUMENTO UNICO 37953607" at bounding box center [247, 825] width 304 height 17
copy span "37953607"
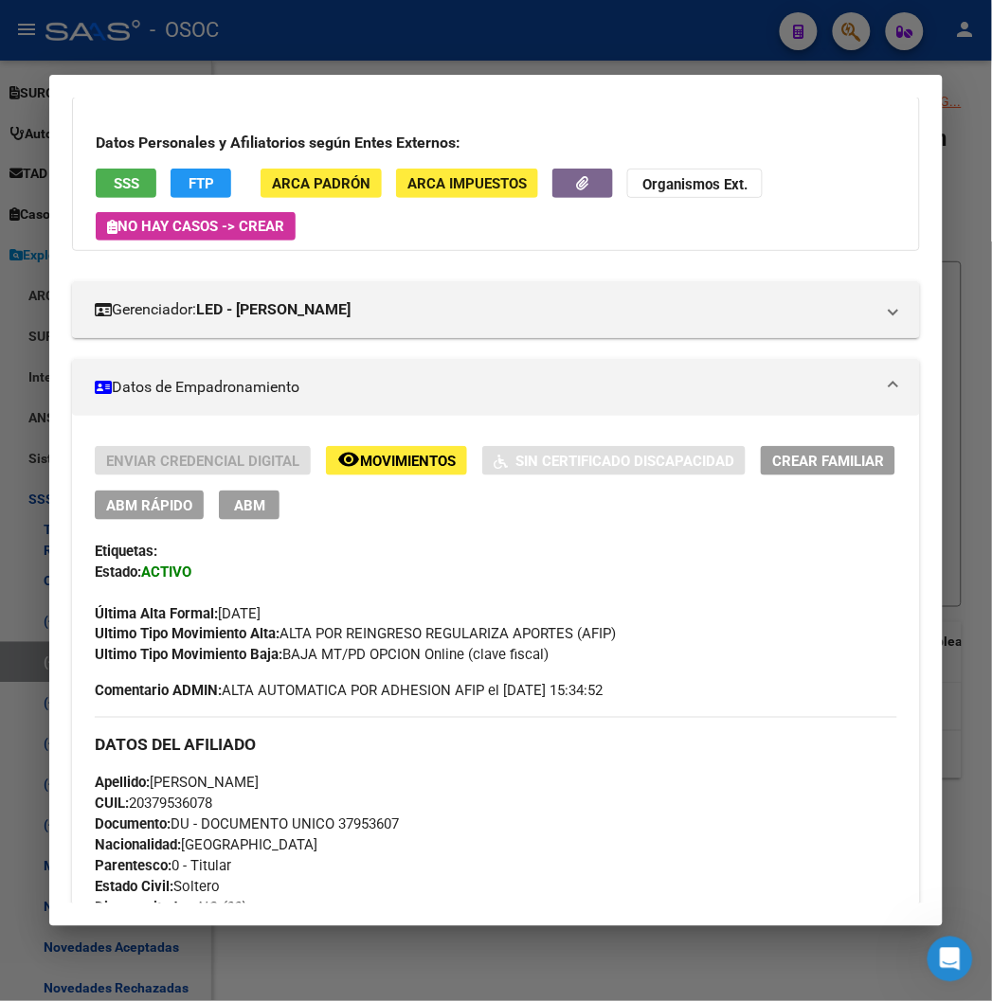
drag, startPoint x: 579, startPoint y: 631, endPoint x: 259, endPoint y: 629, distance: 320.2
click at [259, 629] on span "Ultimo Tipo Movimiento Alta: ALTA POR REINGRESO REGULARIZA APORTES (AFIP)" at bounding box center [355, 634] width 521 height 17
copy span "ALTA POR REINGRESO REGULARIZA APORTES (AFIP)"
click at [310, 40] on div at bounding box center [496, 500] width 992 height 1001
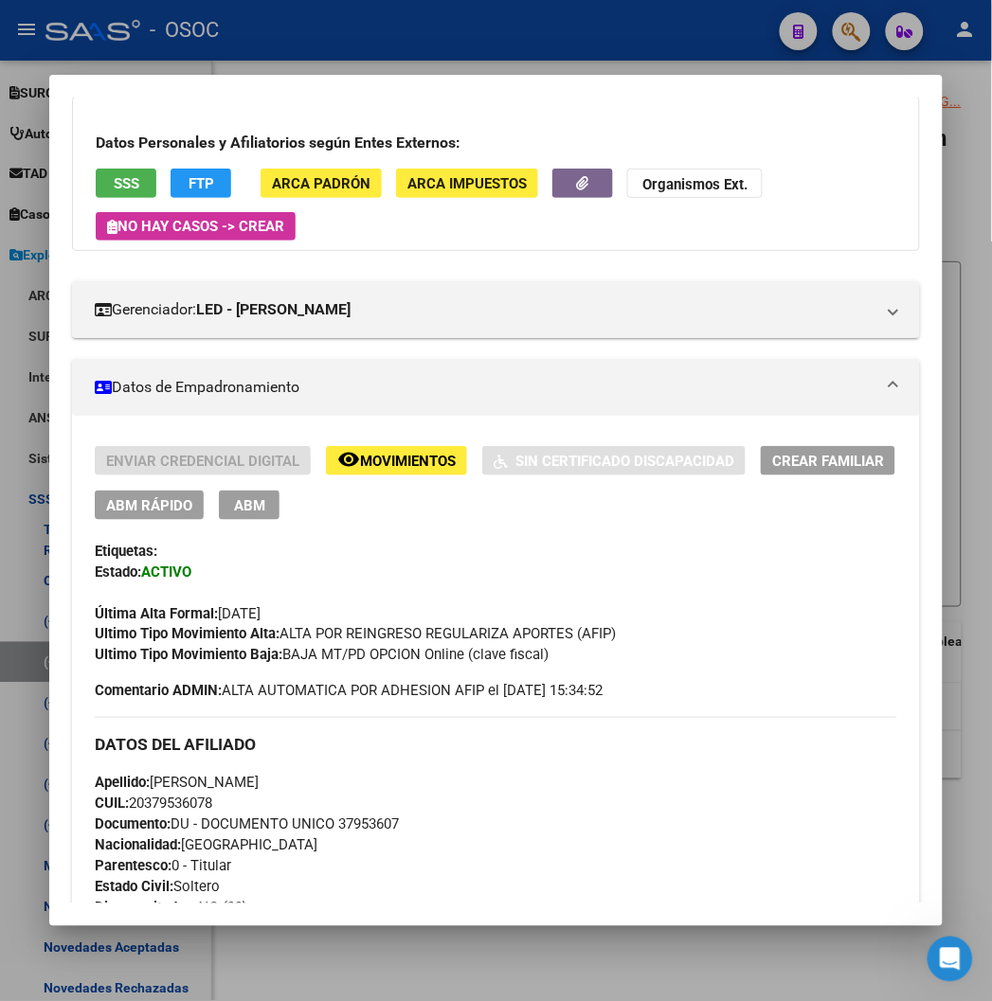
click at [311, 40] on div at bounding box center [496, 500] width 992 height 1001
click at [323, 38] on div "- OSOC" at bounding box center [404, 30] width 719 height 42
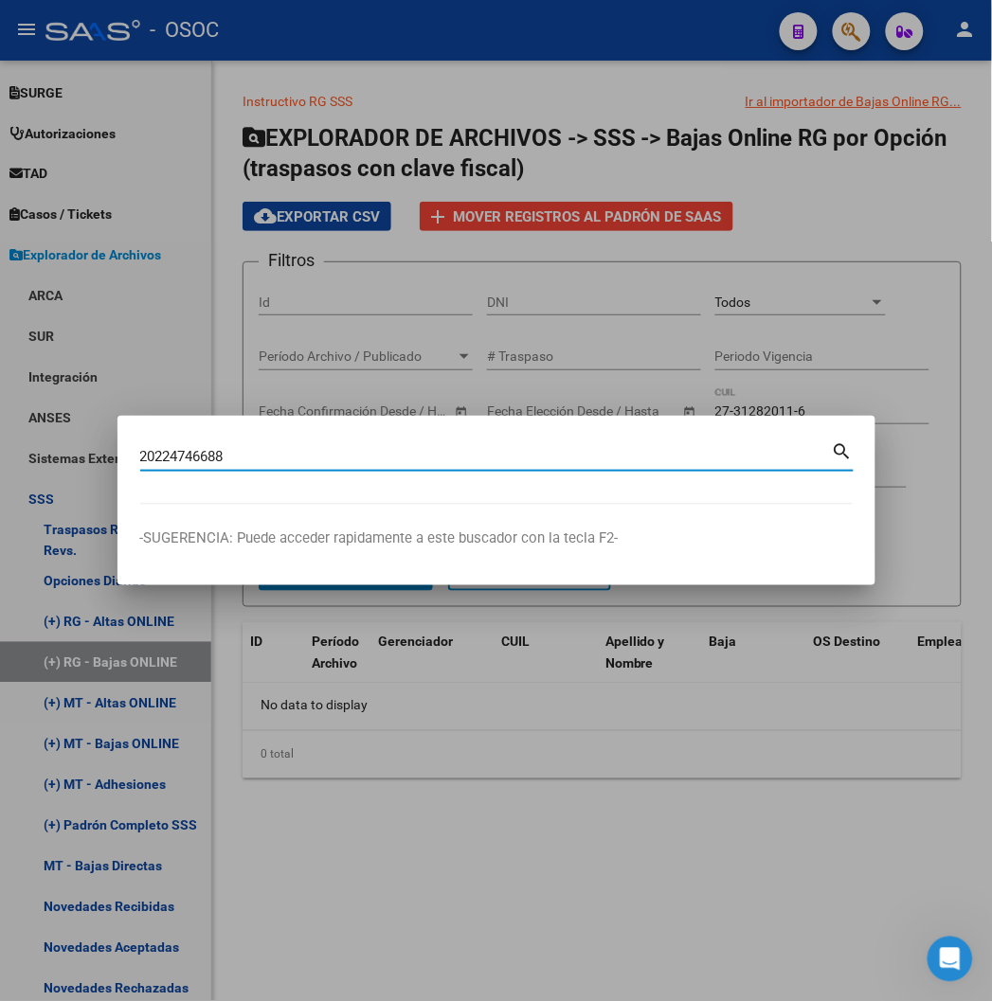
type input "20224746688"
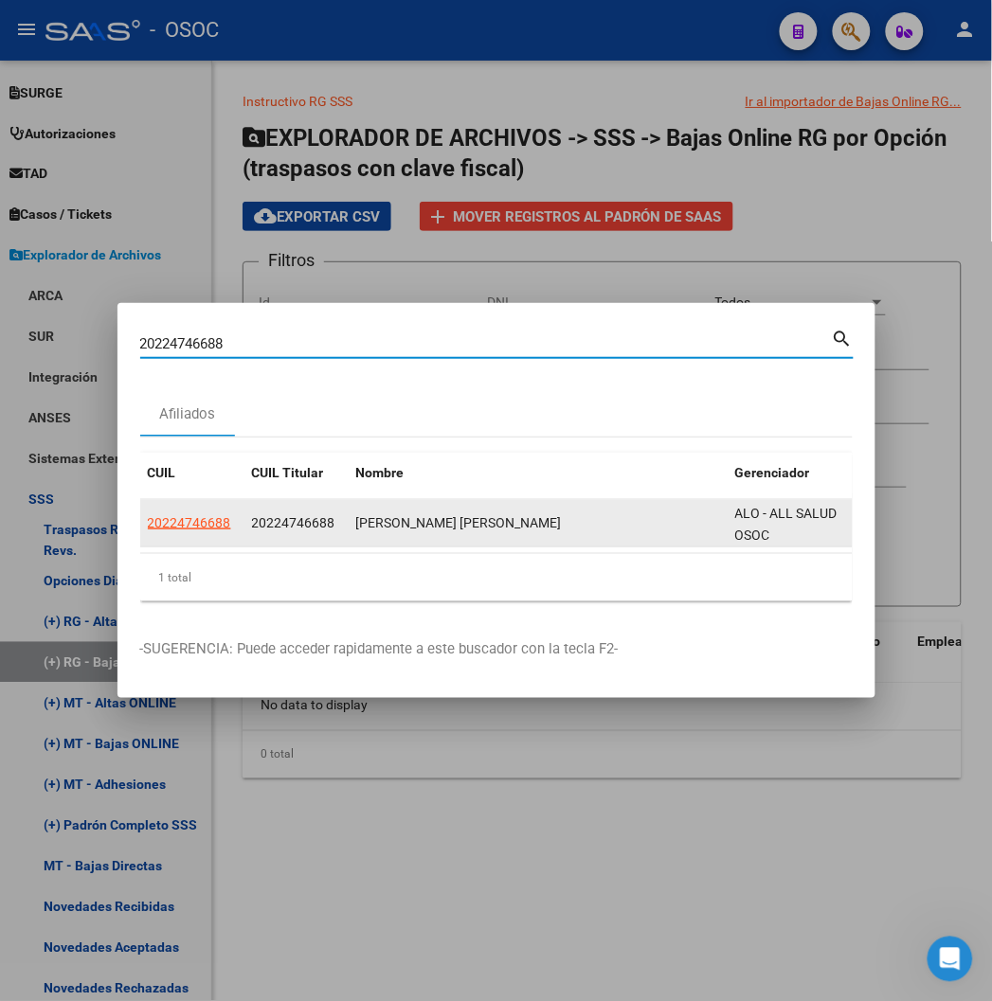
click at [148, 513] on app-link-go-to "20224746688" at bounding box center [189, 524] width 83 height 22
click at [148, 514] on app-link-go-to "20224746688" at bounding box center [189, 524] width 83 height 22
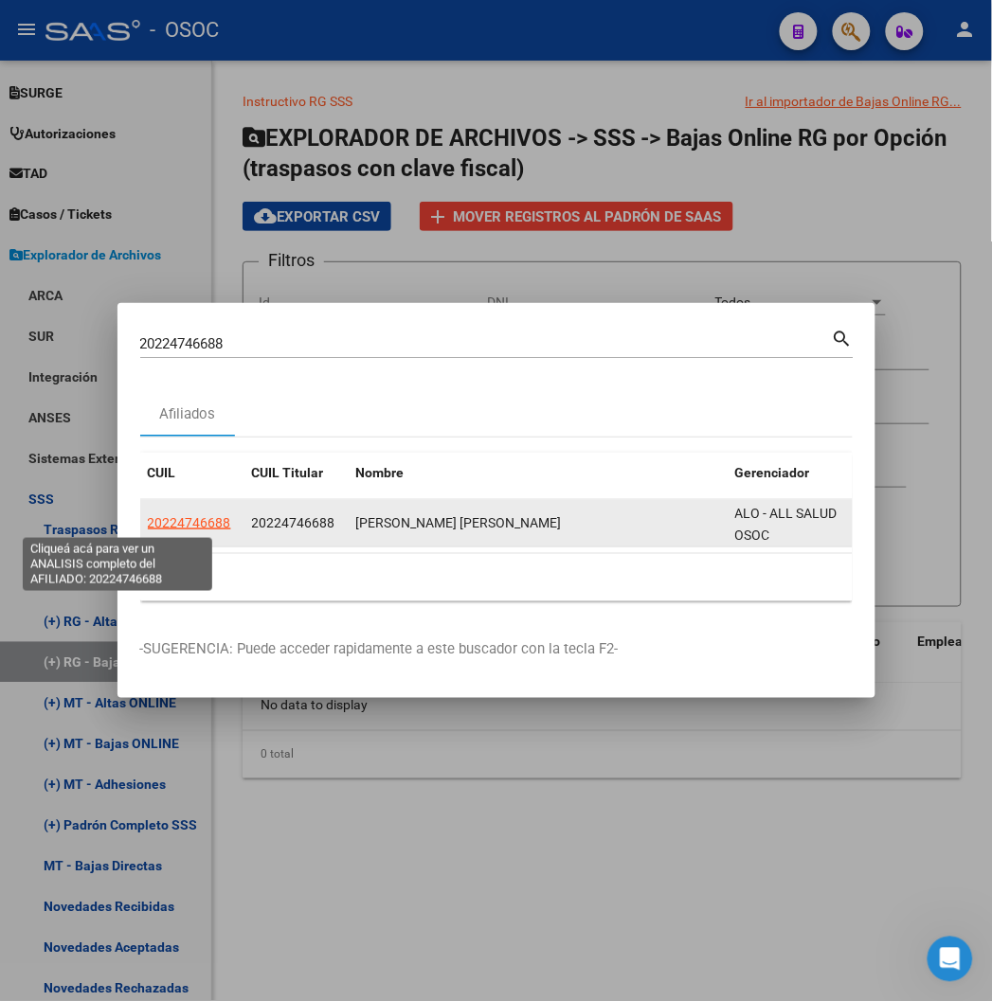
click at [148, 521] on span "20224746688" at bounding box center [189, 522] width 83 height 15
copy span "20224746688"
type textarea "20224746688"
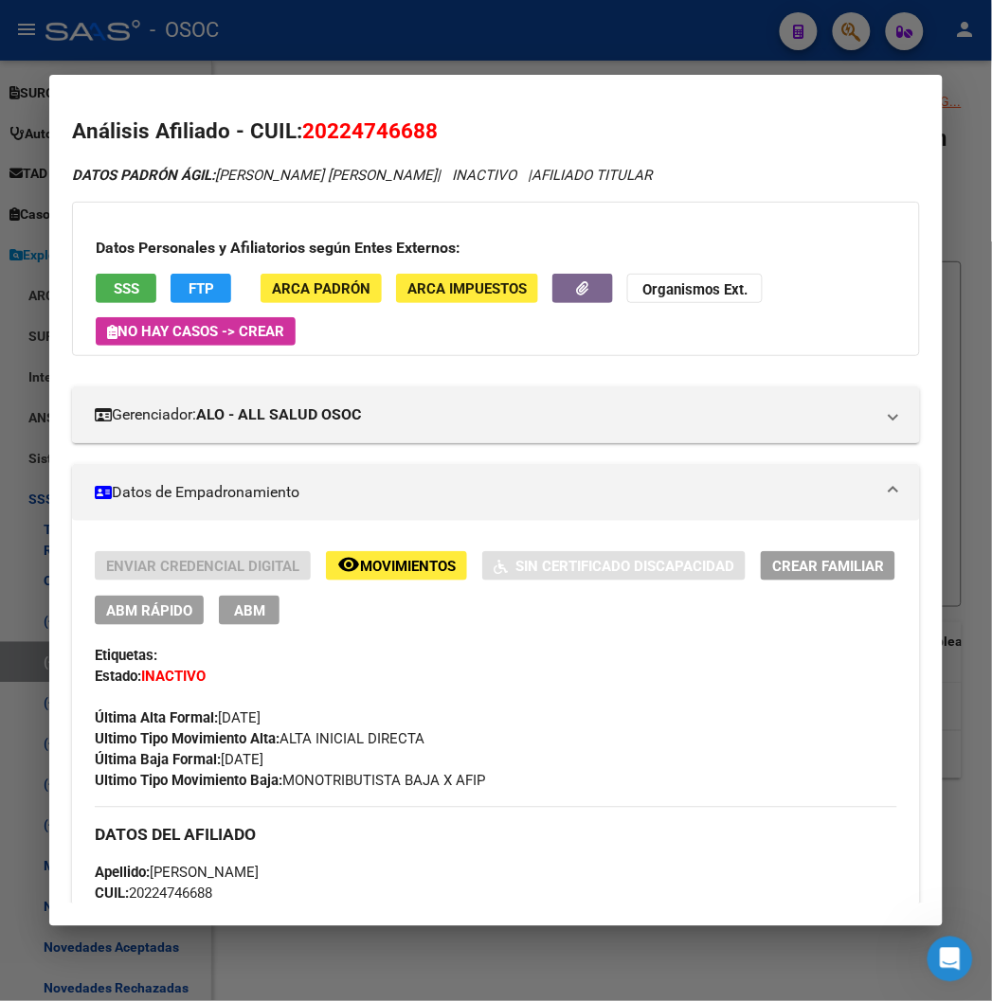
click at [333, 29] on div at bounding box center [496, 500] width 992 height 1001
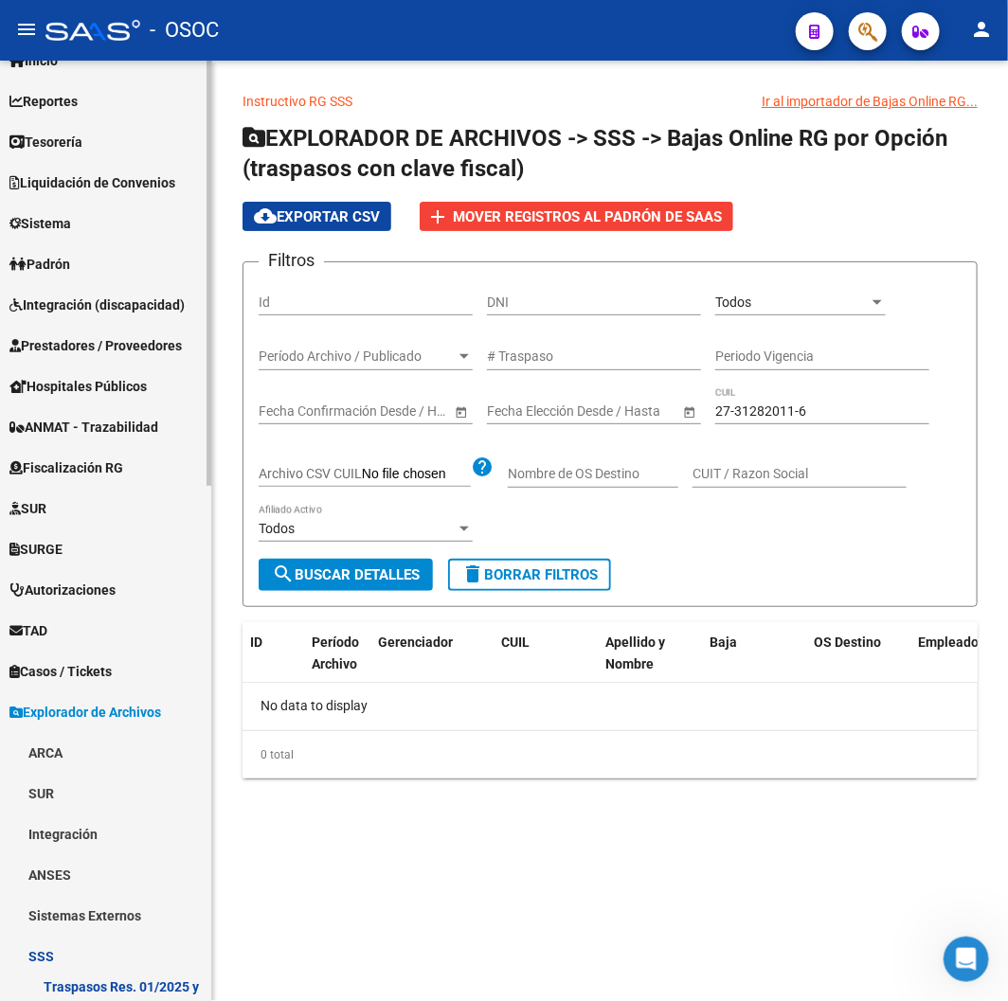
scroll to position [0, 0]
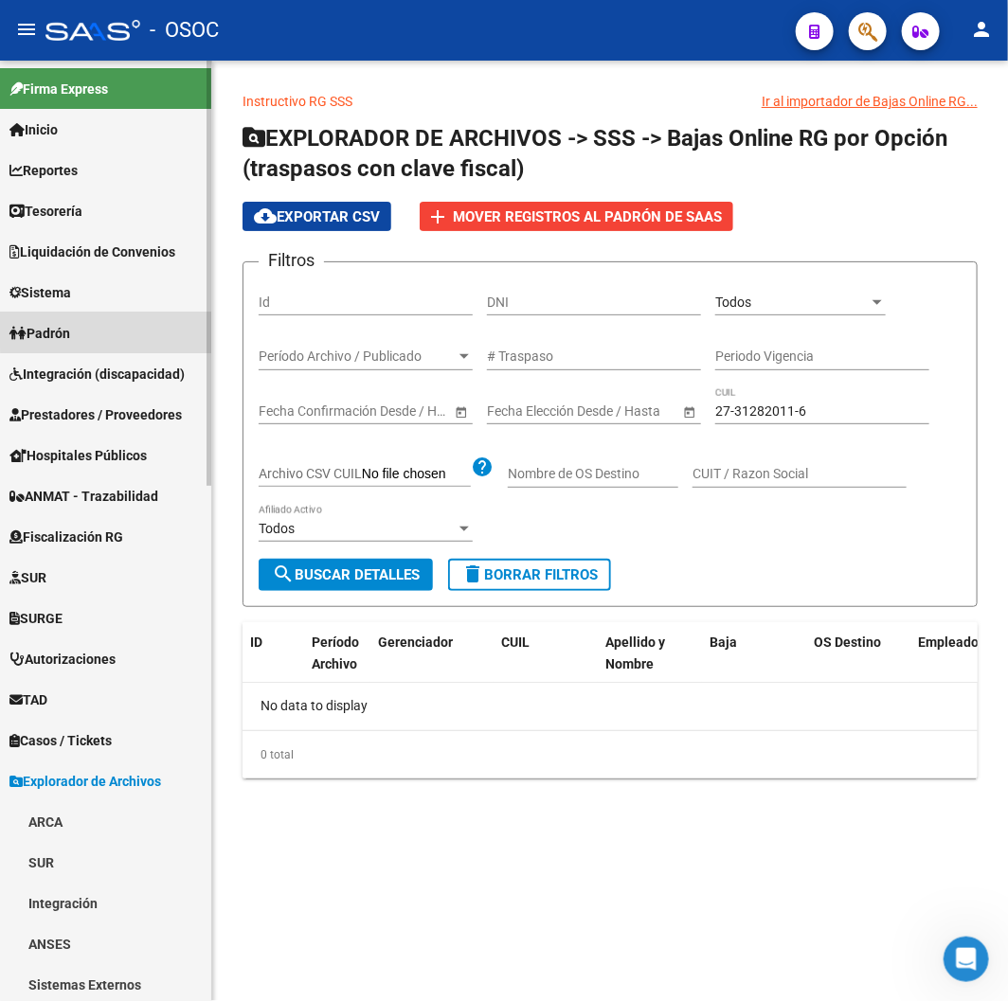
click at [116, 328] on link "Padrón" at bounding box center [105, 333] width 211 height 41
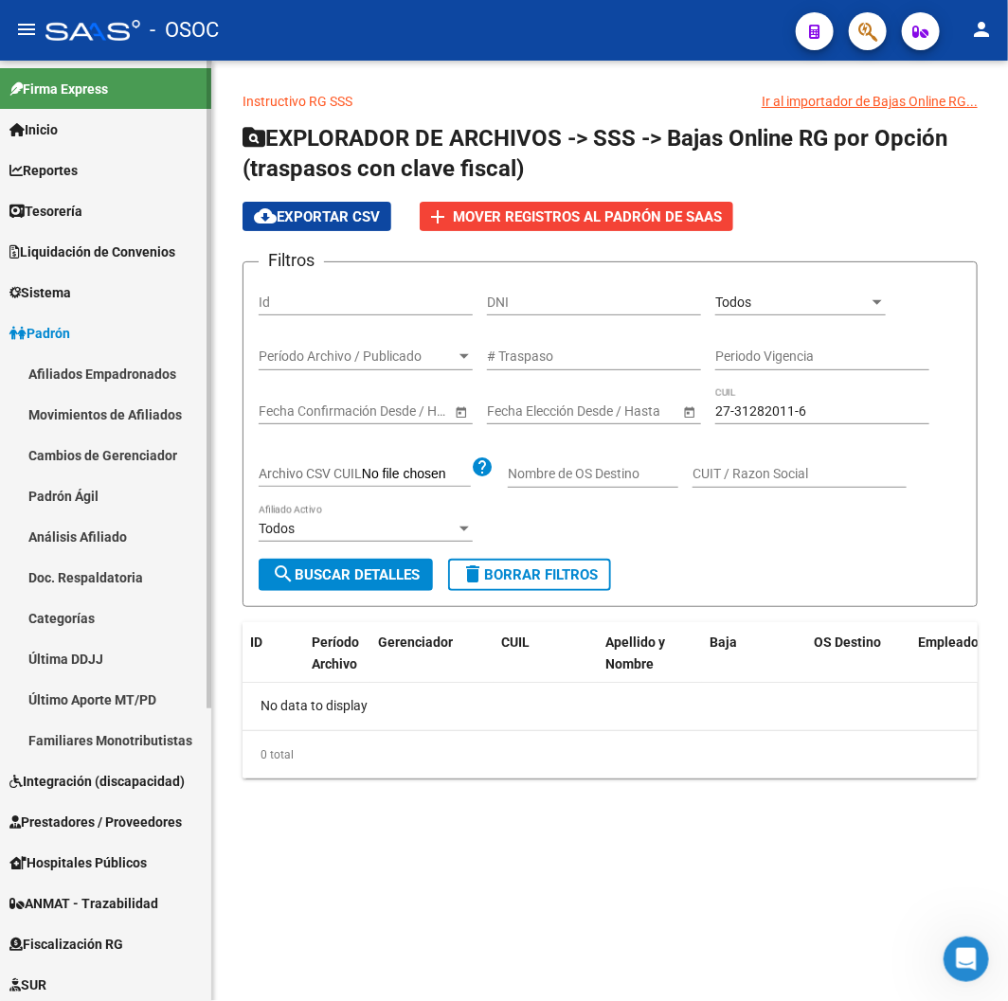
click at [139, 375] on link "Afiliados Empadronados" at bounding box center [105, 373] width 211 height 41
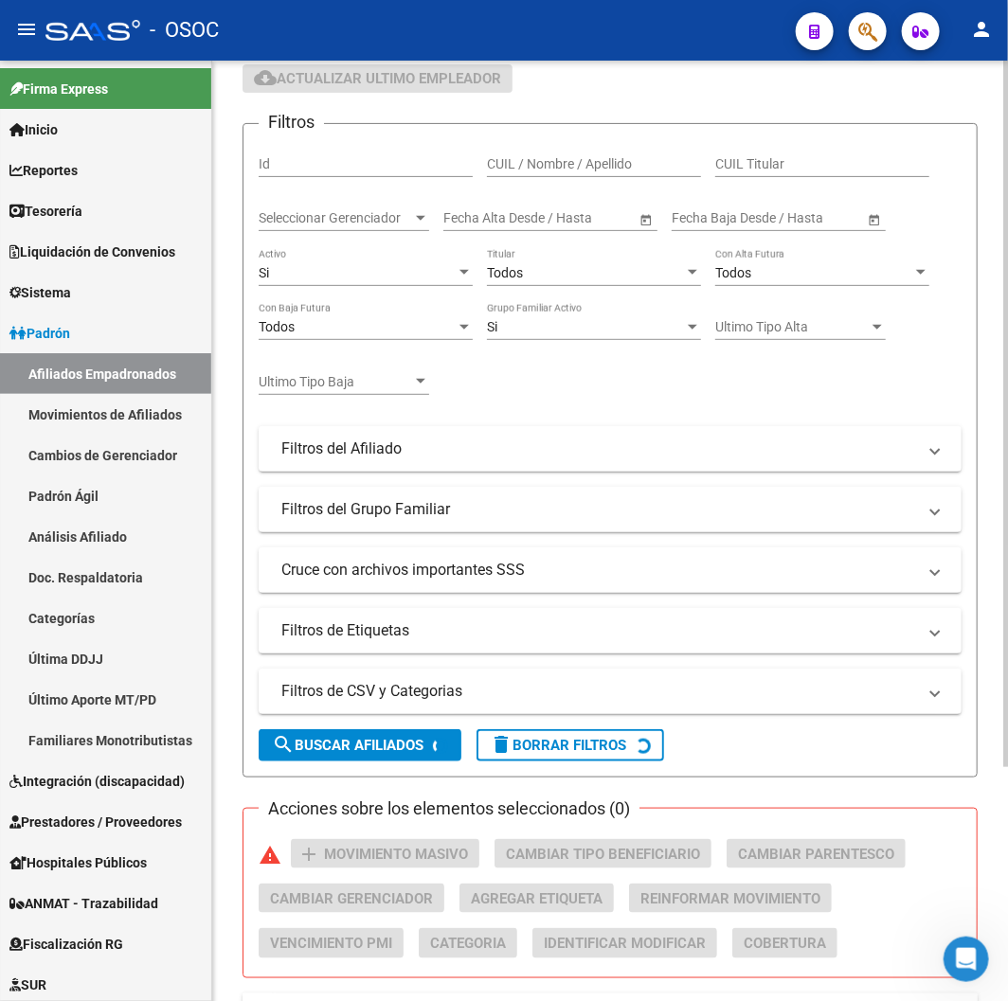
scroll to position [314, 0]
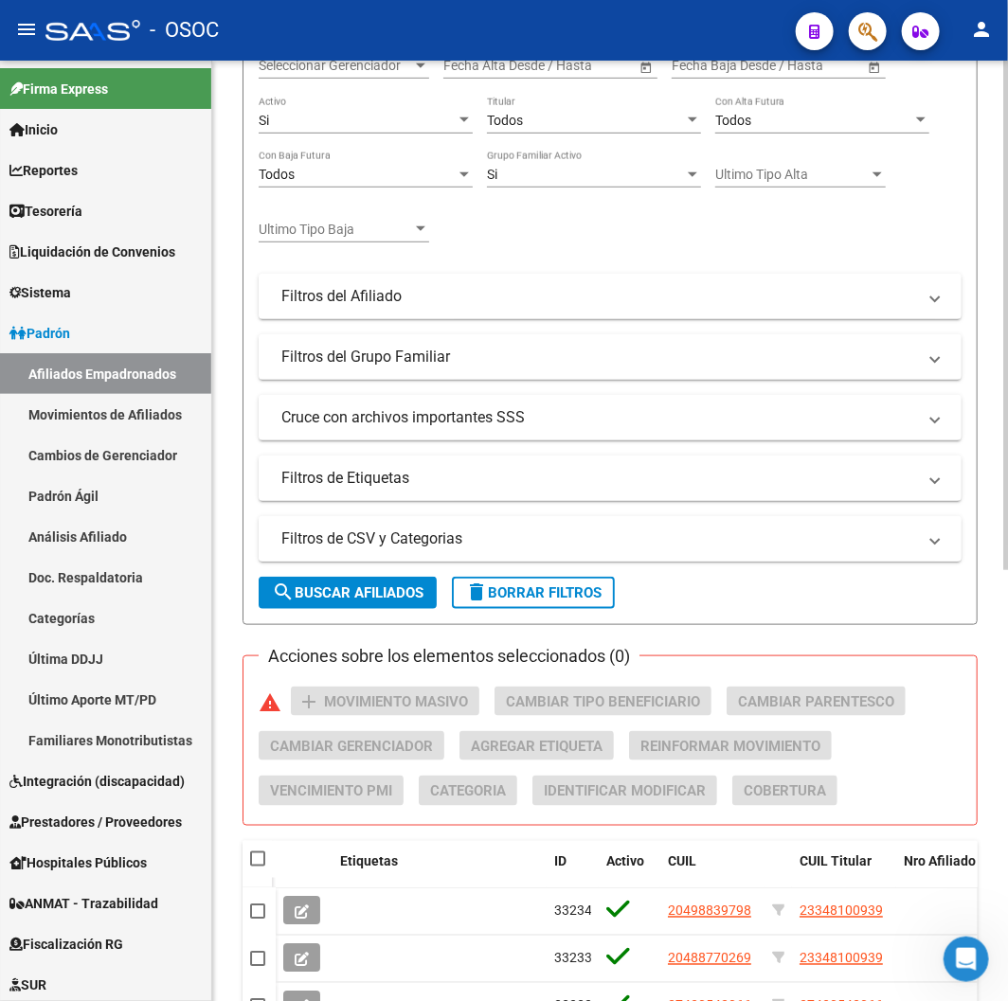
click at [415, 534] on mat-panel-title "Filtros de CSV y Categorias" at bounding box center [598, 539] width 635 height 21
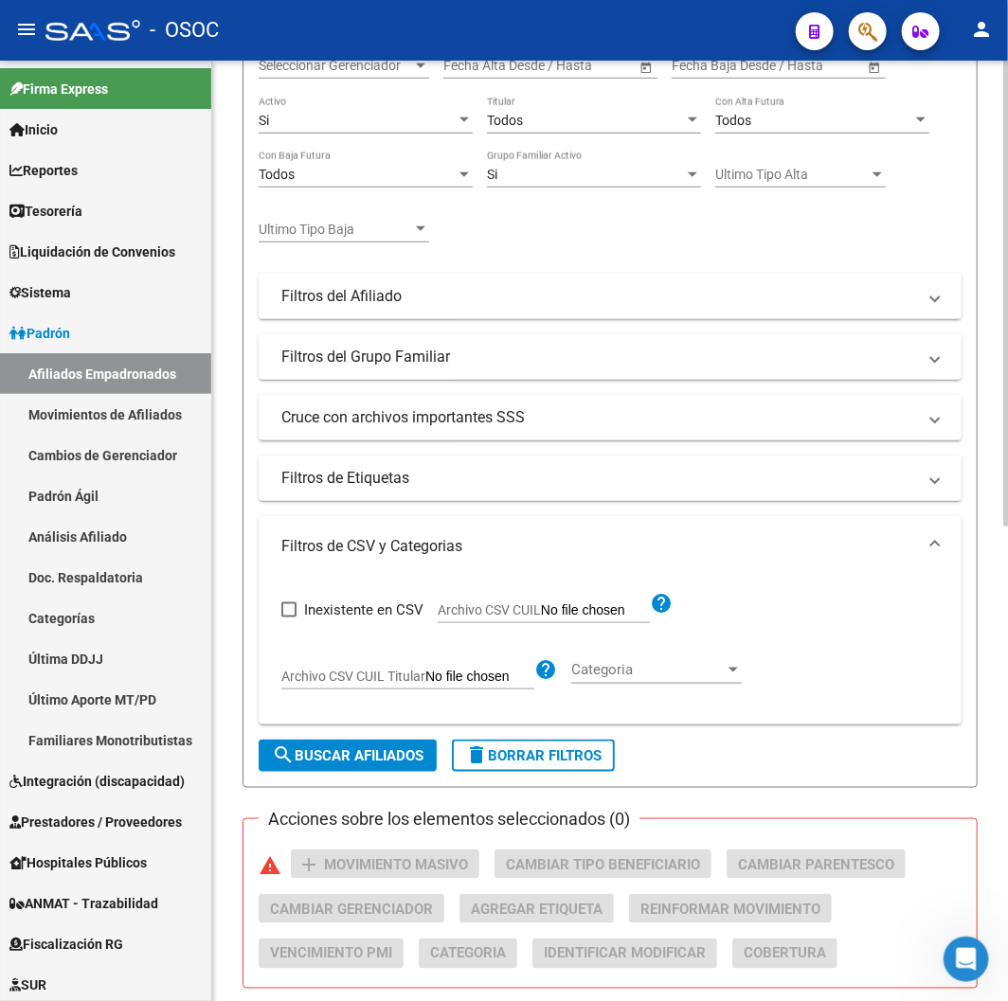
click at [484, 611] on span "Archivo CSV CUIL" at bounding box center [489, 610] width 103 height 15
click at [541, 611] on input "Archivo CSV CUIL" at bounding box center [595, 611] width 109 height 17
type input "C:\fakepath\archivo para filtrar en SAAS.csv"
click at [405, 751] on span "search Buscar Afiliados" at bounding box center [348, 756] width 152 height 17
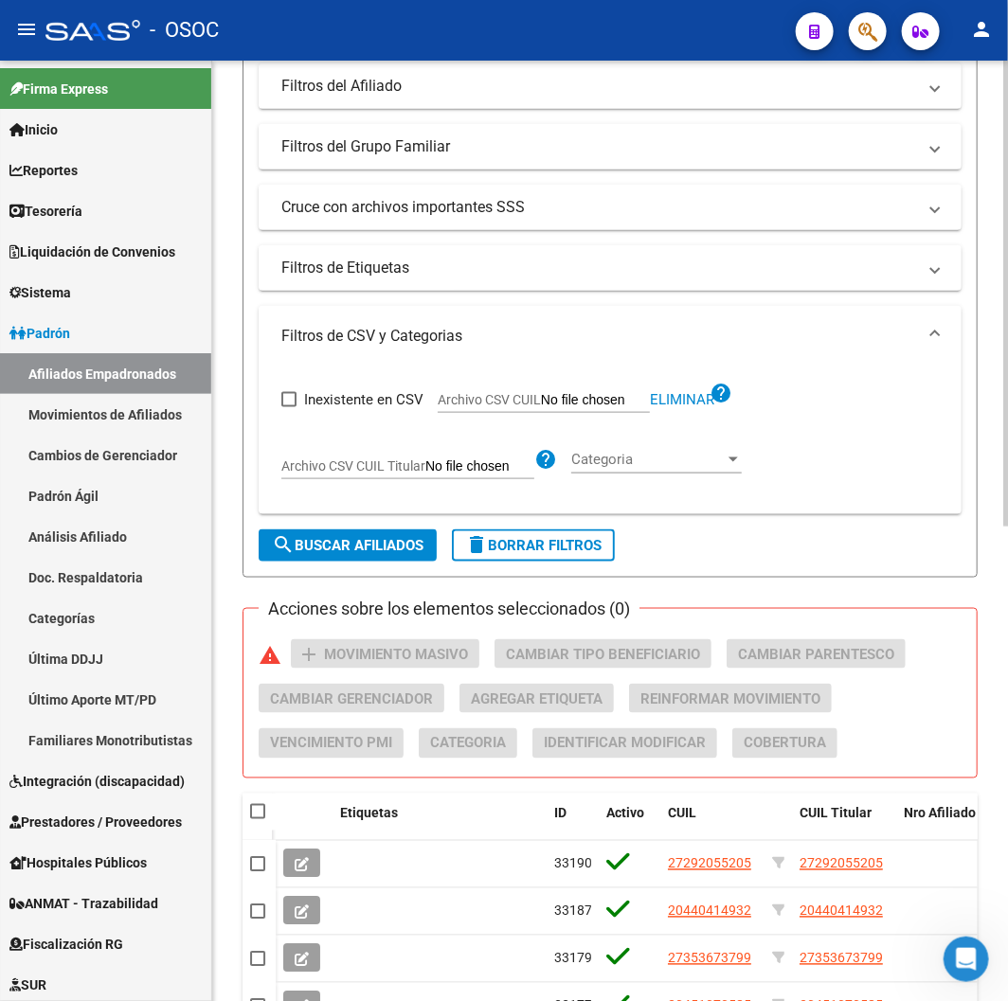
click at [393, 561] on button "search Buscar Afiliados" at bounding box center [348, 546] width 178 height 32
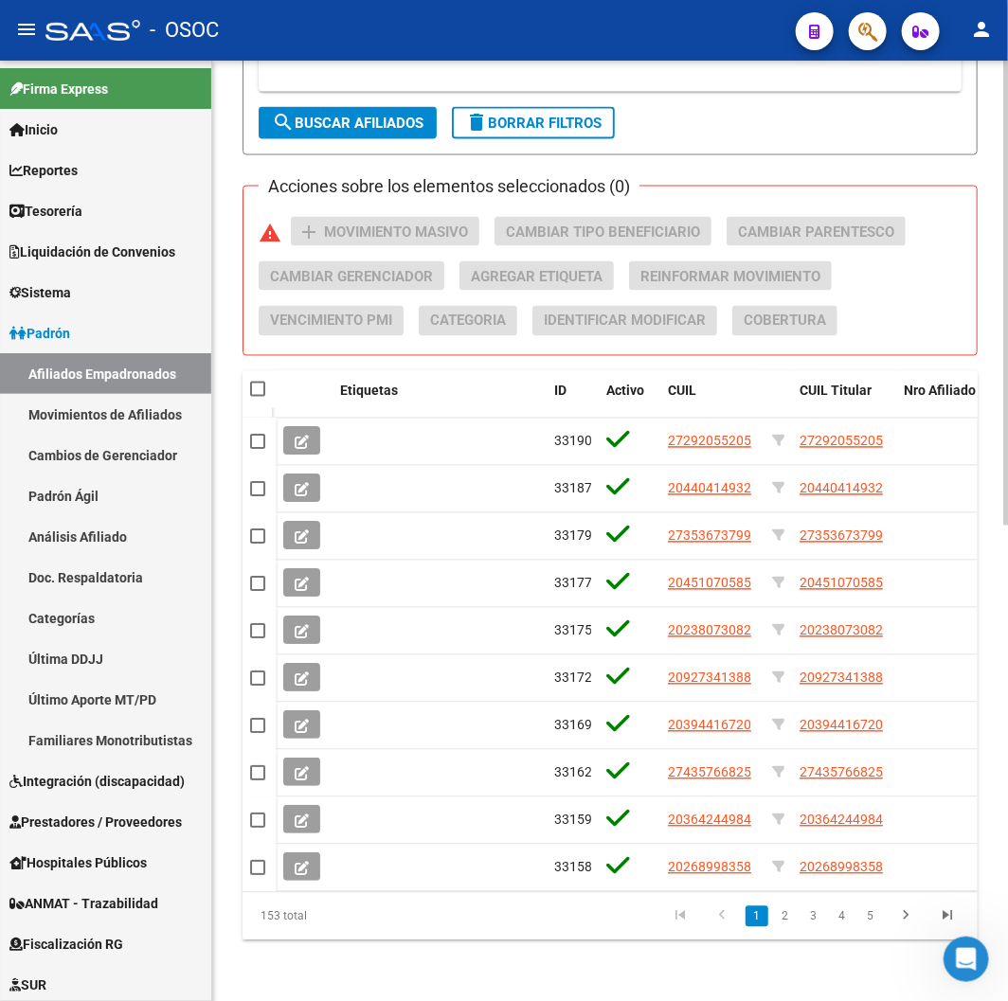
scroll to position [962, 0]
click at [259, 382] on span at bounding box center [257, 389] width 15 height 15
click at [258, 397] on input "checkbox" at bounding box center [257, 397] width 1 height 1
checkbox input "true"
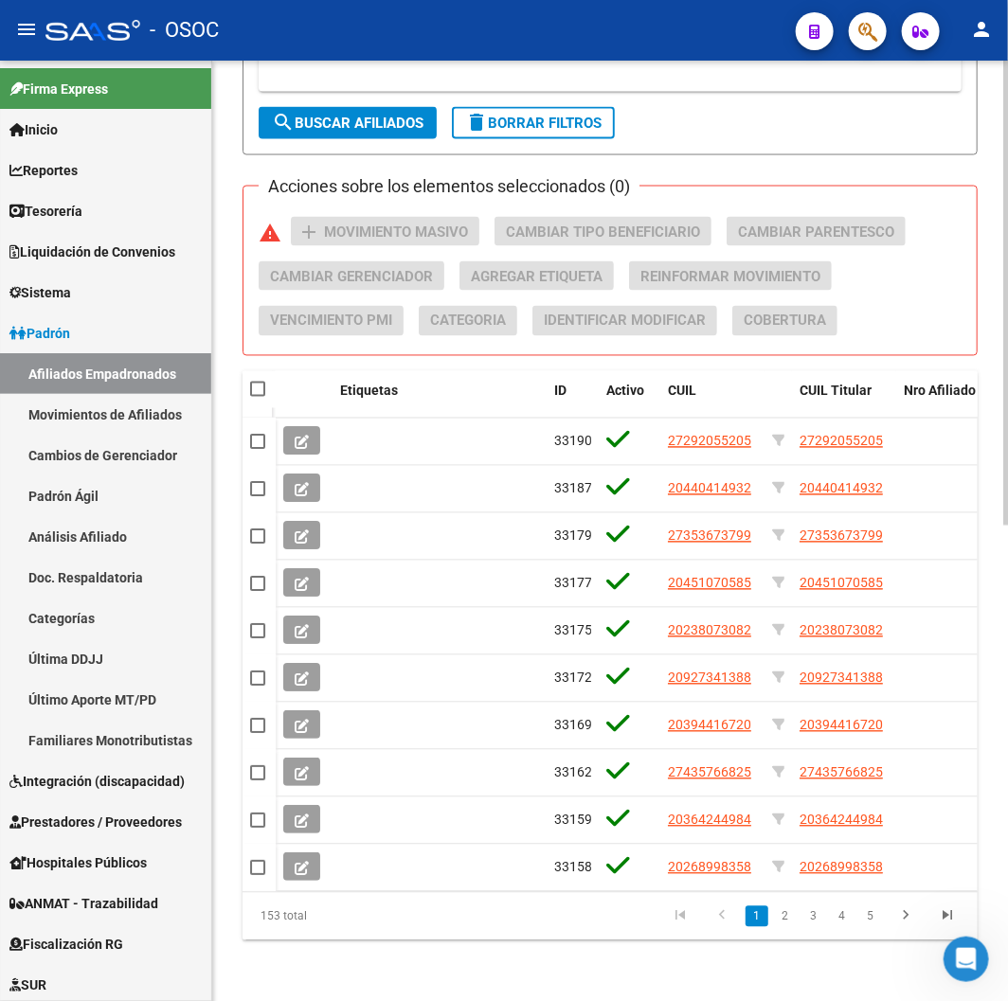
checkbox input "true"
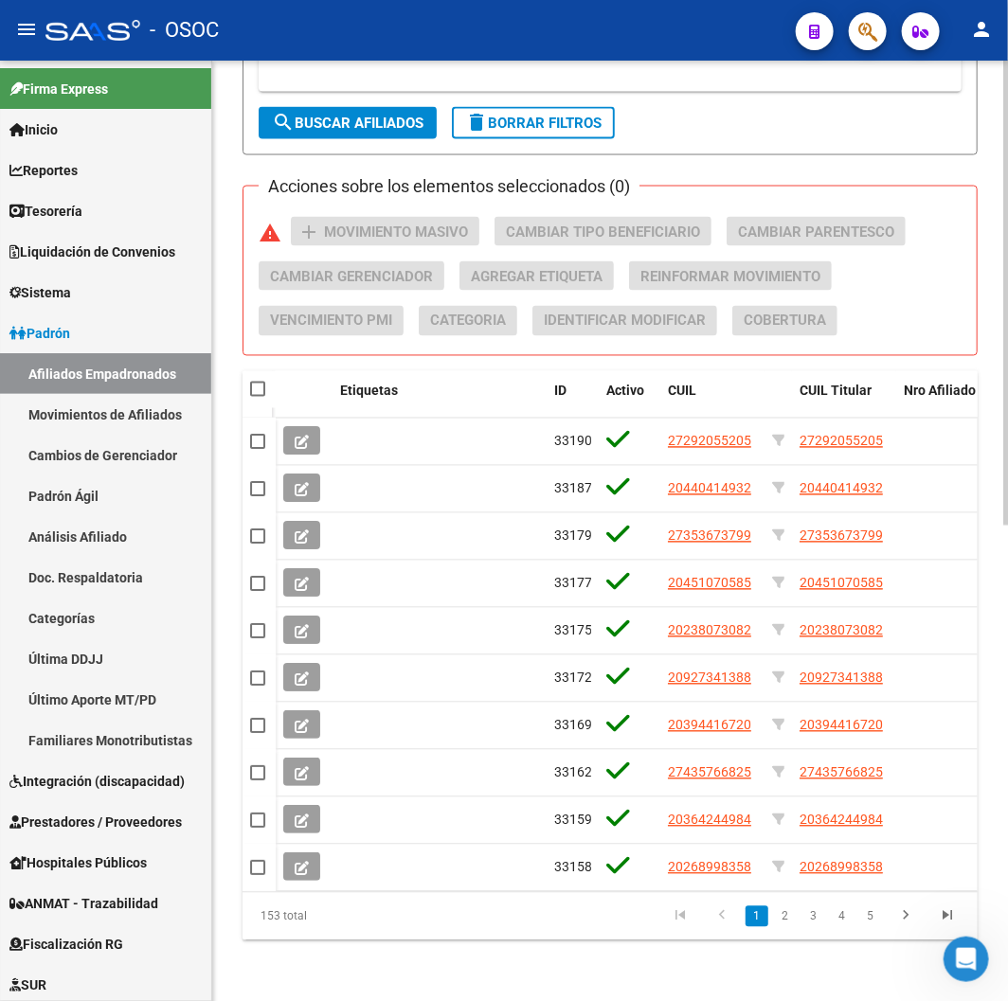
checkbox input "true"
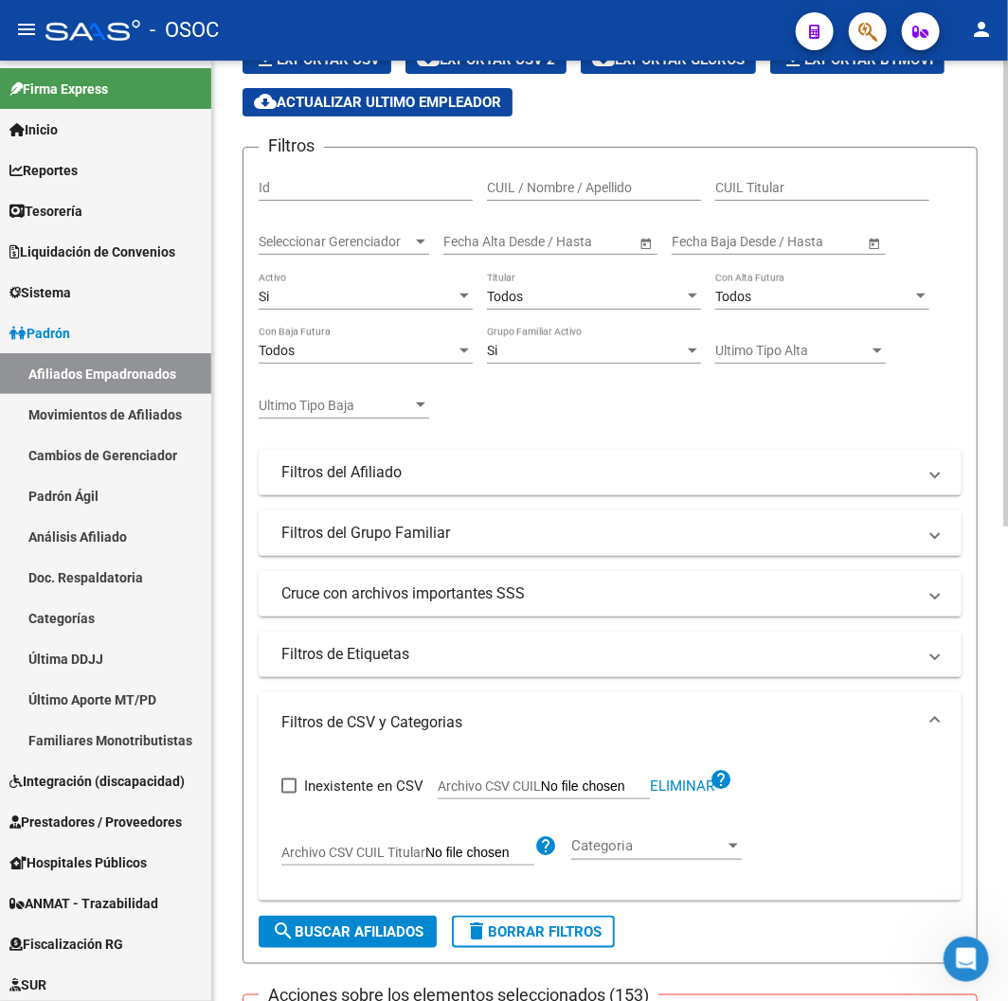
scroll to position [119, 0]
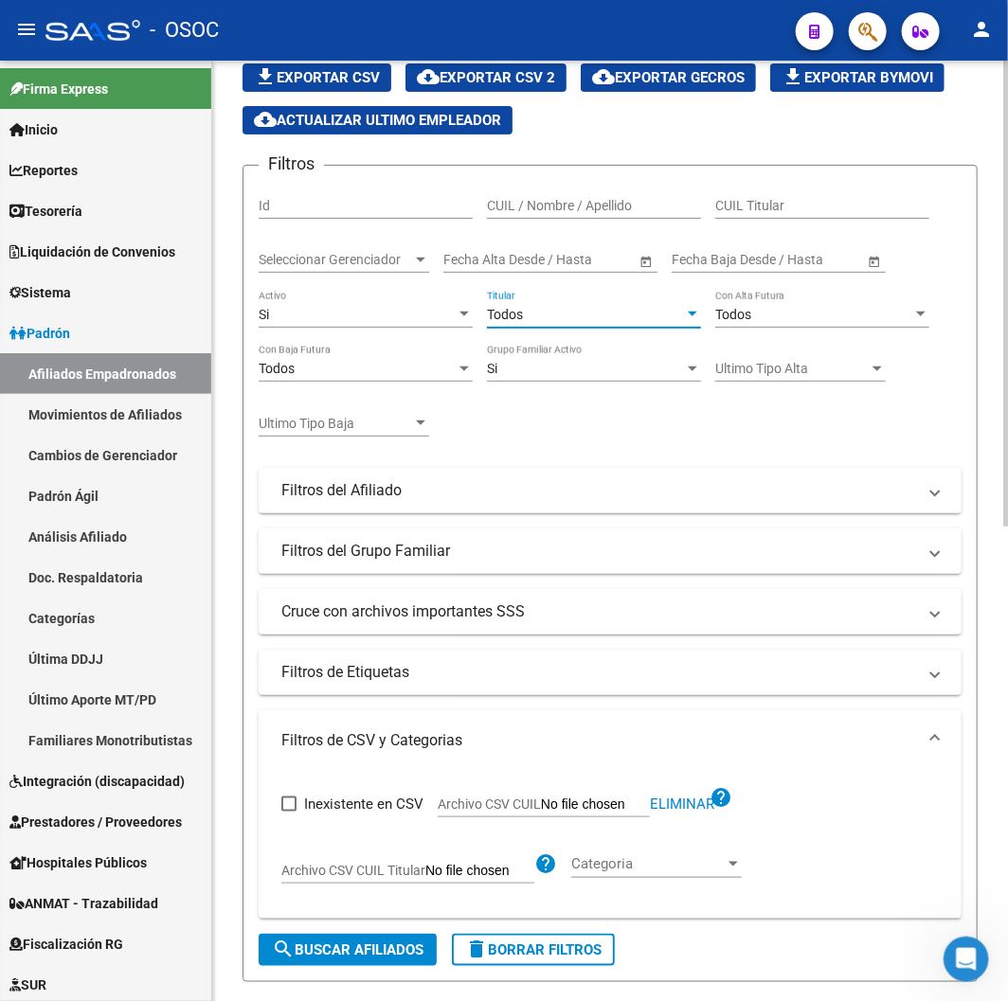
click at [499, 307] on span "Todos" at bounding box center [505, 314] width 36 height 15
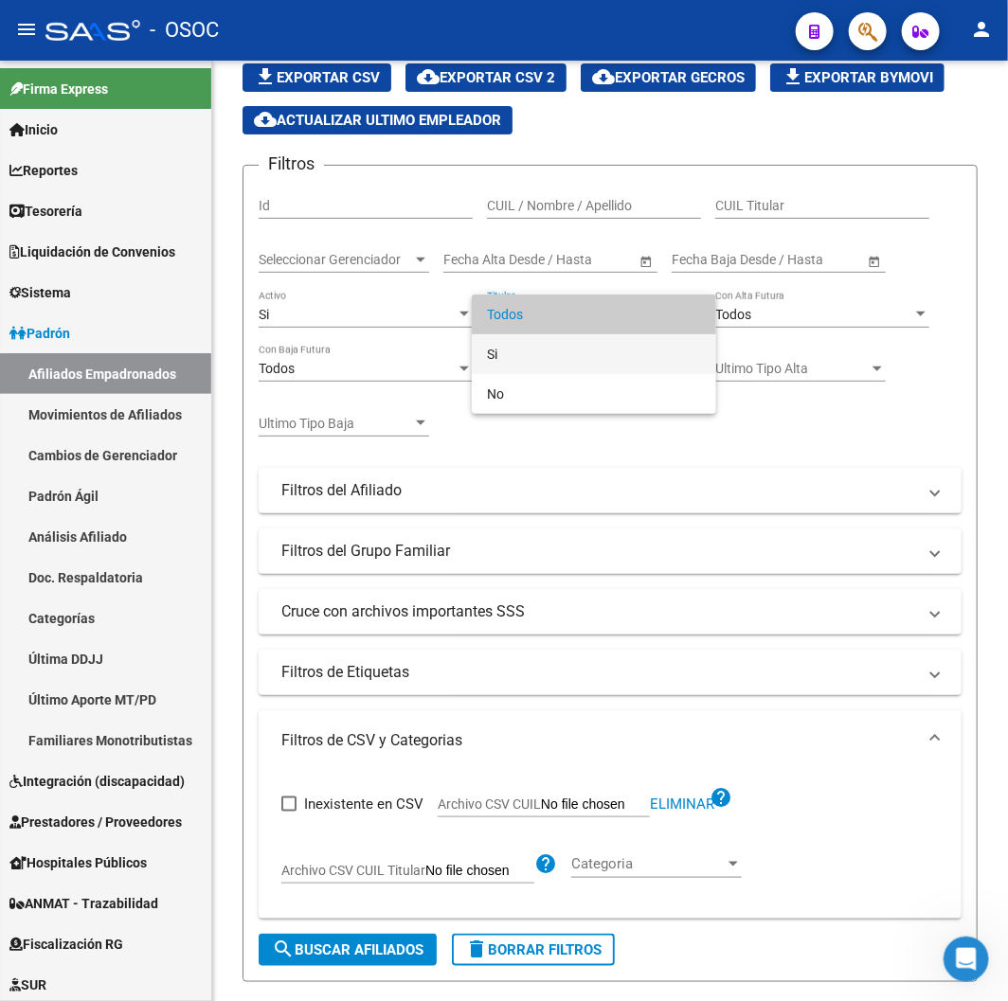
click at [516, 351] on span "Si" at bounding box center [594, 354] width 214 height 40
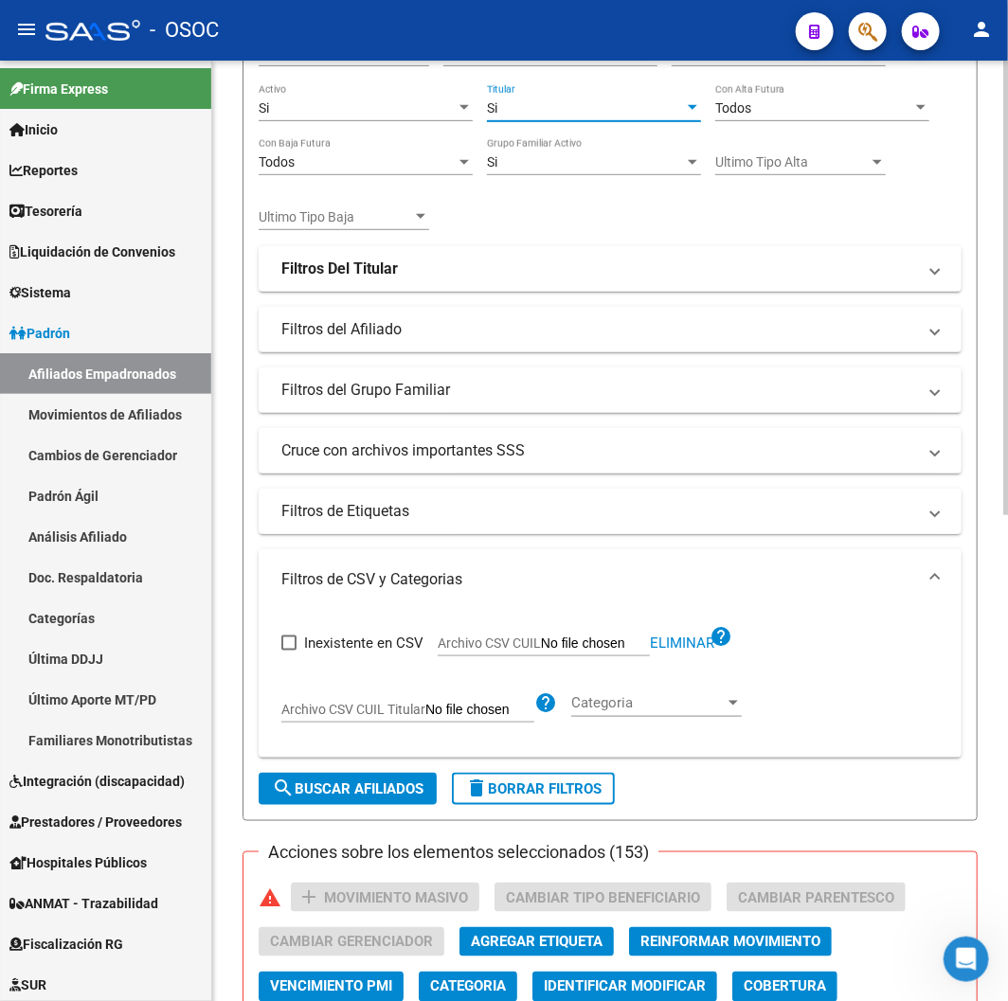
scroll to position [330, 0]
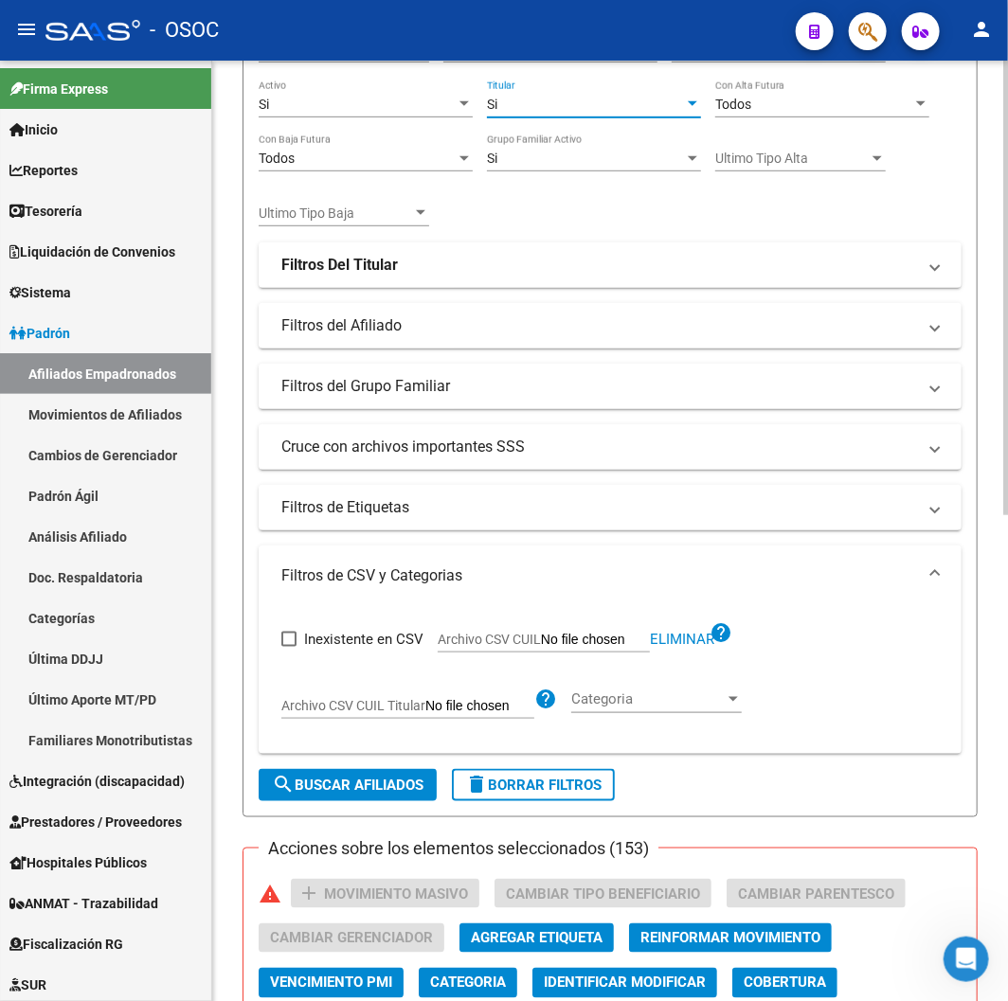
click at [336, 763] on form "Filtros Id CUIL / Nombre / Apellido CUIL Titular Seleccionar Gerenciador Selecc…" at bounding box center [610, 386] width 735 height 863
click at [336, 771] on button "search Buscar Afiliados" at bounding box center [348, 785] width 178 height 32
checkbox input "false"
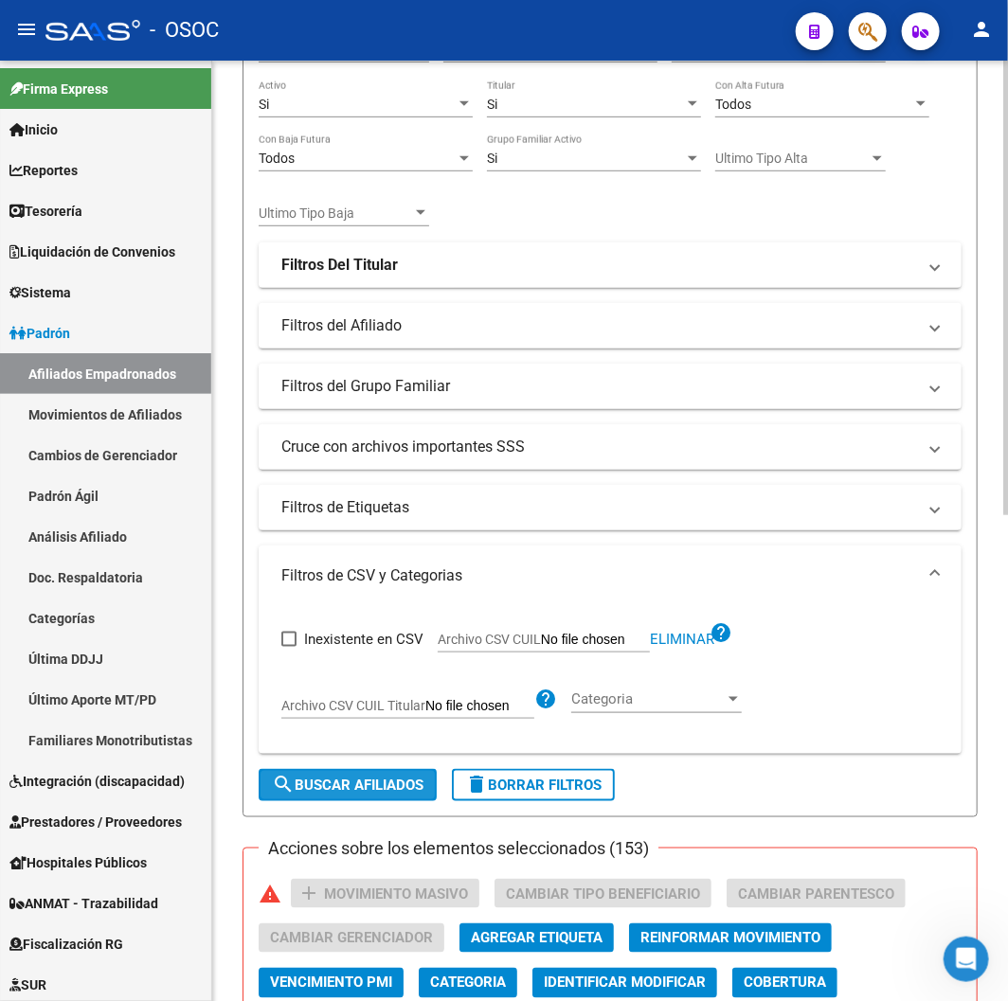
checkbox input "false"
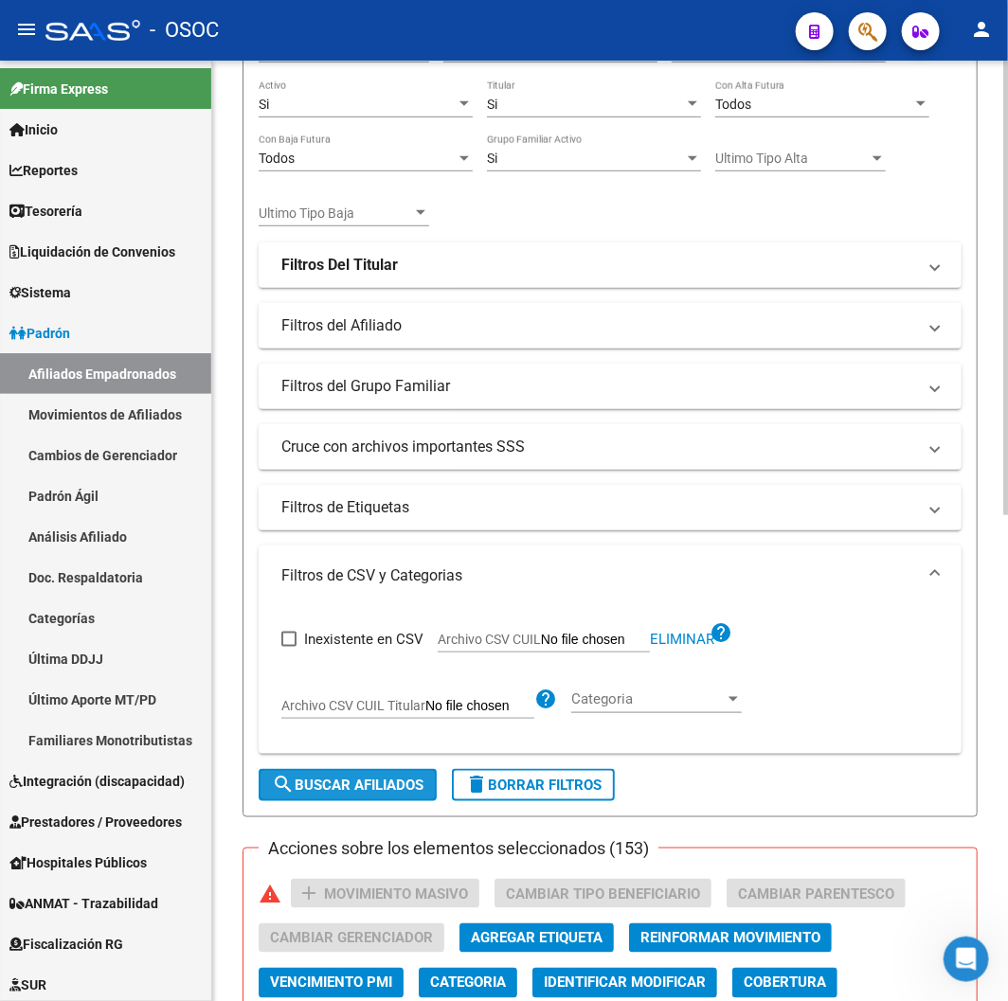
checkbox input "false"
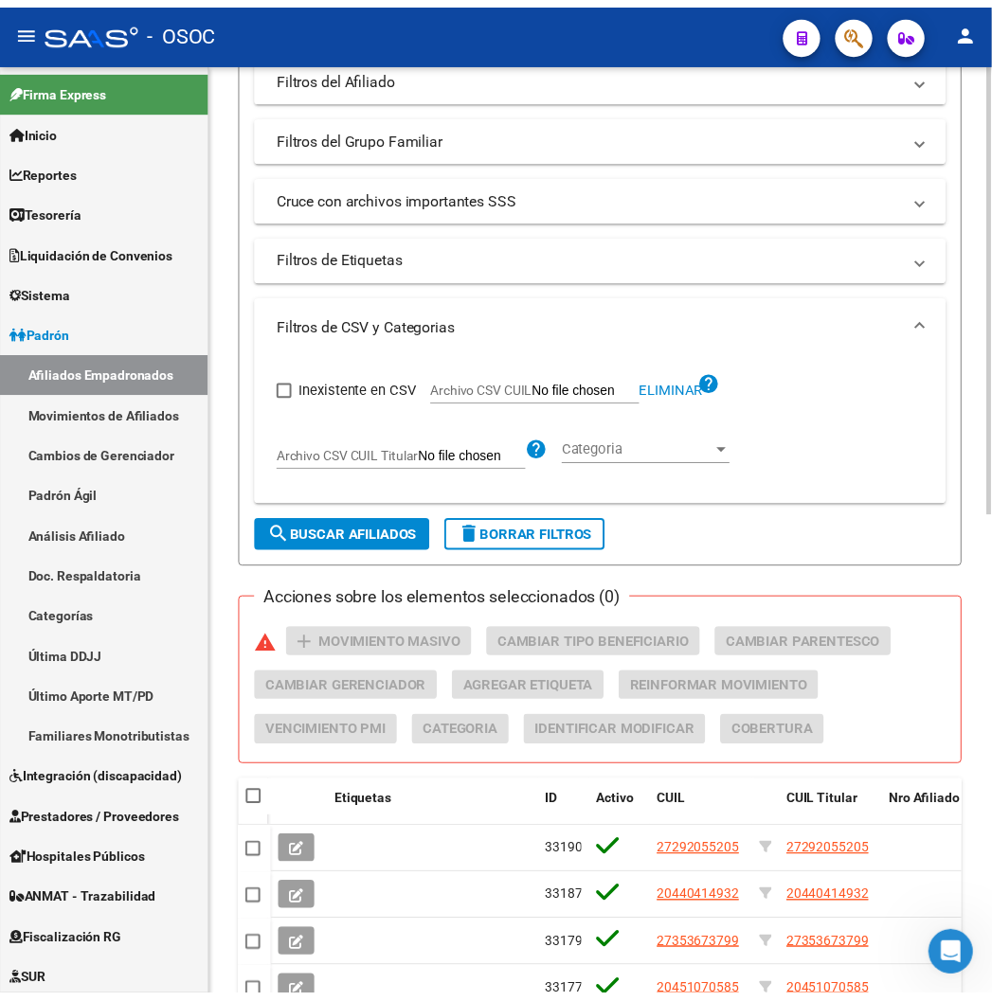
scroll to position [584, 0]
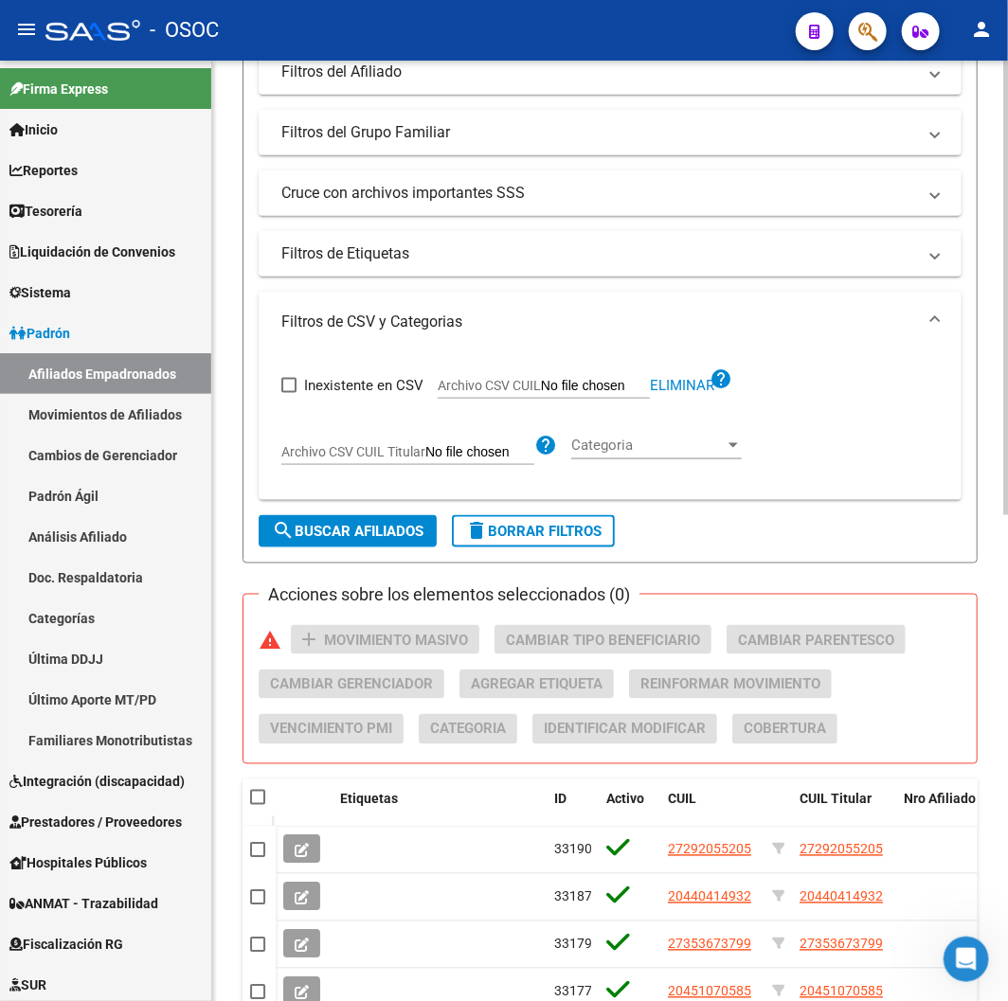
click at [261, 792] on span at bounding box center [257, 797] width 15 height 15
click at [258, 805] on input "checkbox" at bounding box center [257, 805] width 1 height 1
checkbox input "true"
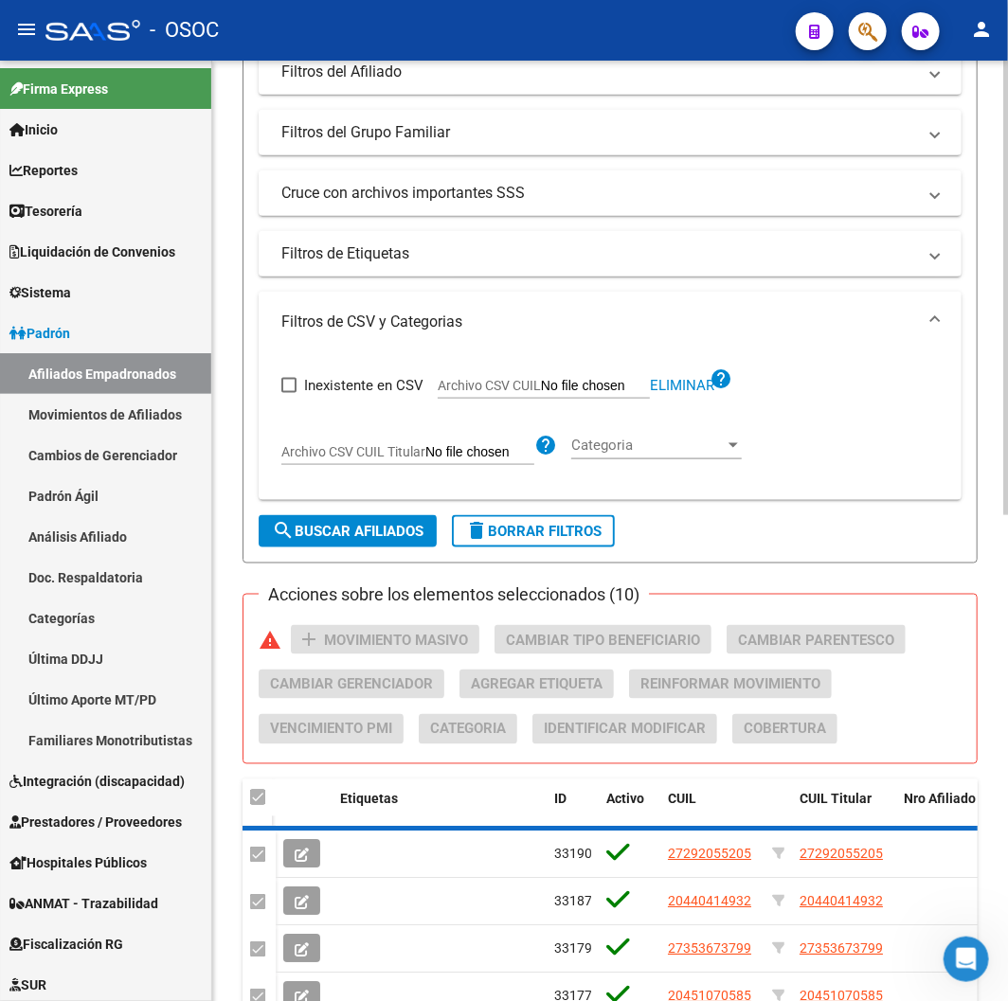
checkbox input "true"
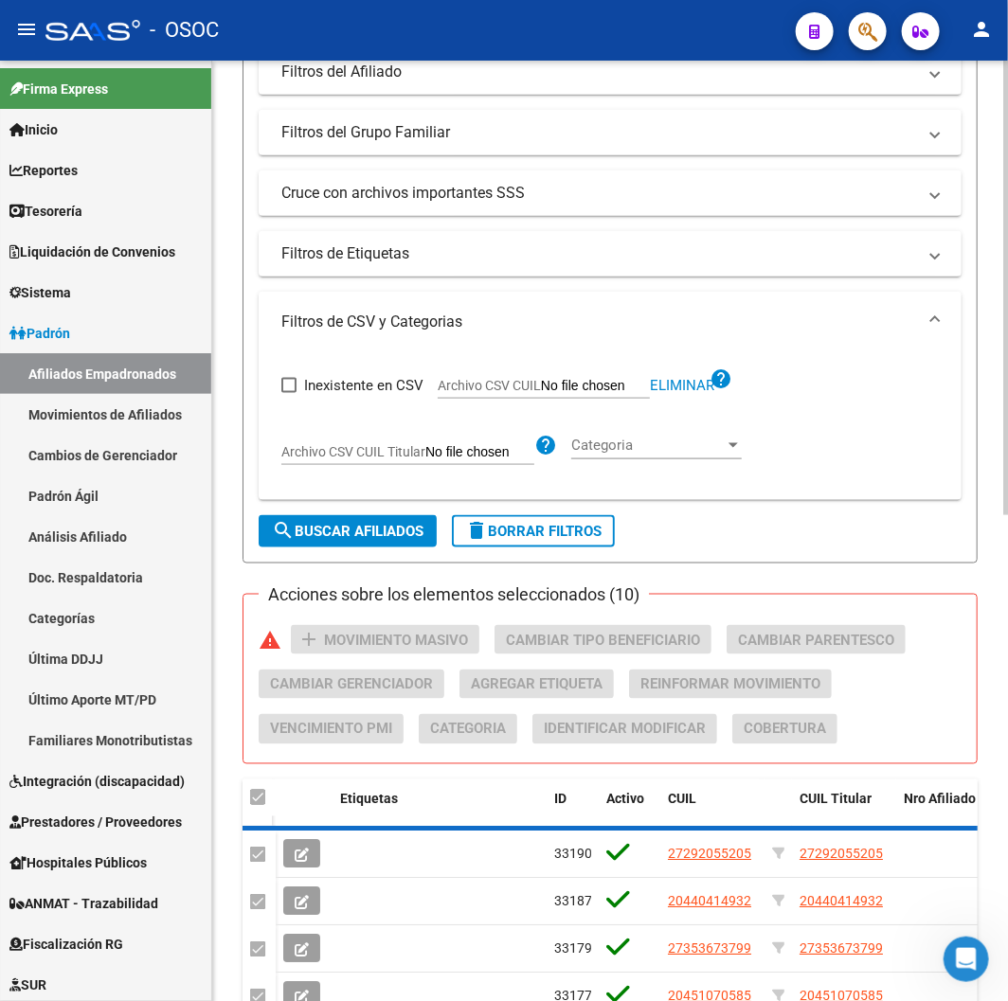
checkbox input "true"
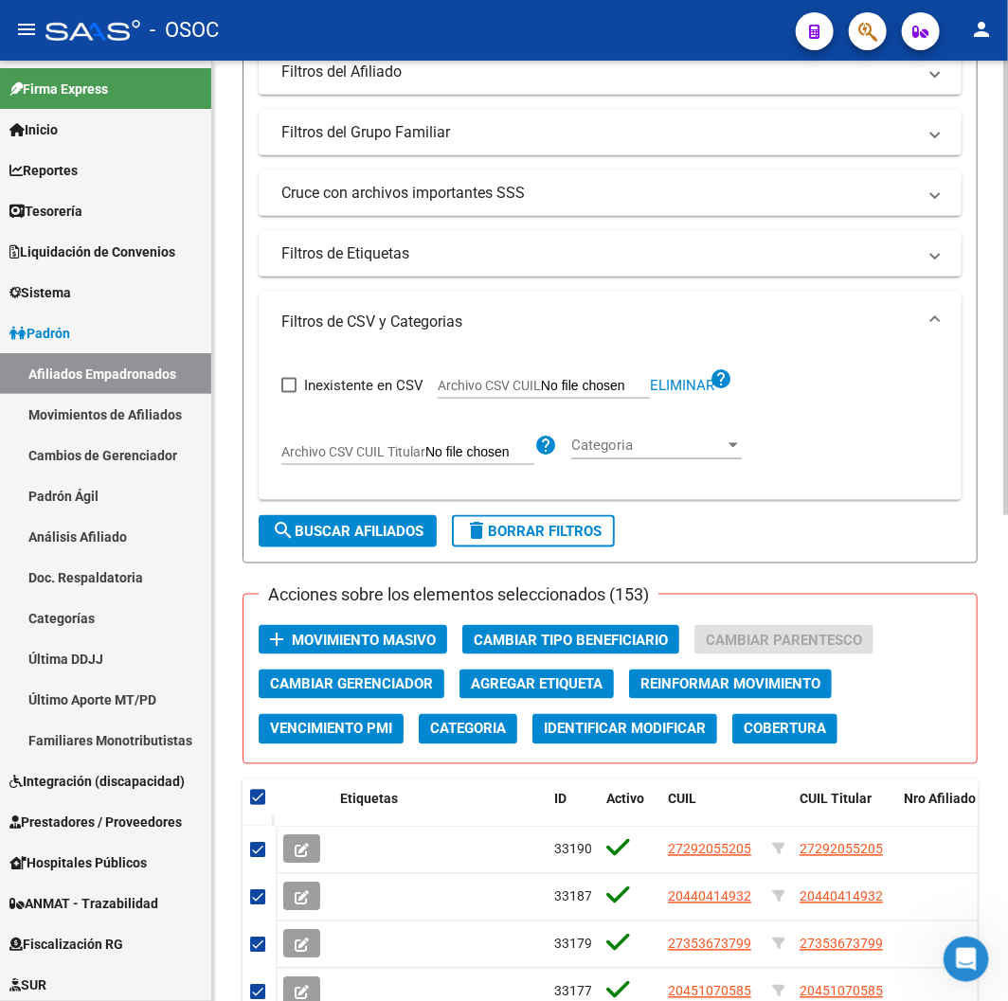
click at [325, 633] on span "Movimiento Masivo" at bounding box center [364, 640] width 144 height 17
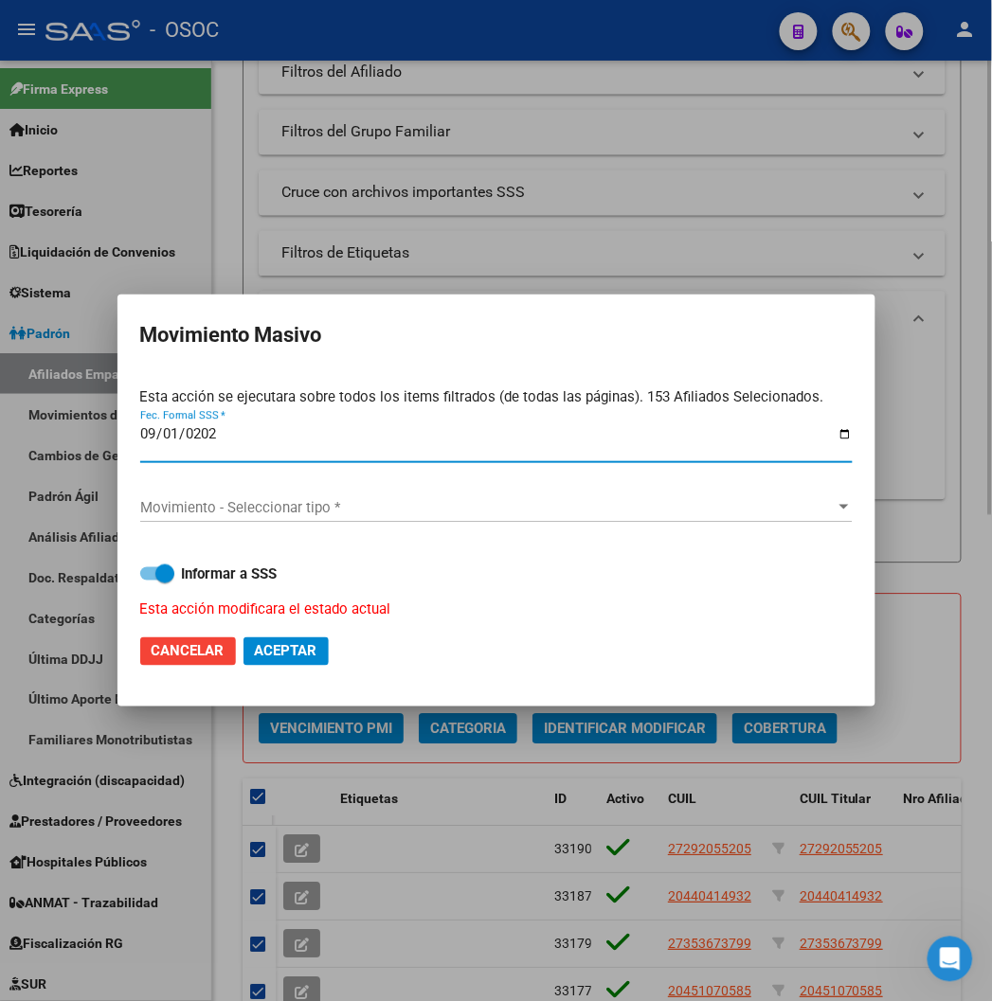
type input "2025-09-01"
click at [428, 512] on span "Movimiento - Seleccionar tipo *" at bounding box center [487, 507] width 695 height 17
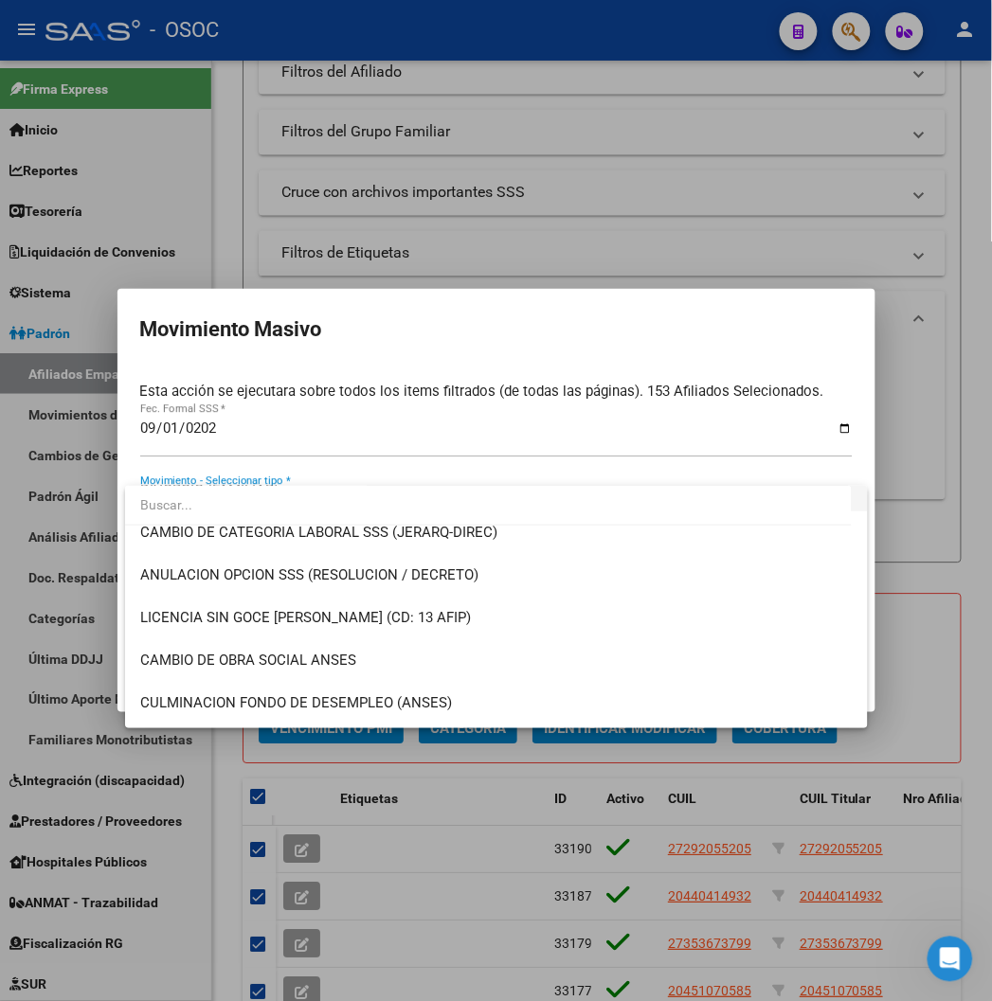
scroll to position [421, 0]
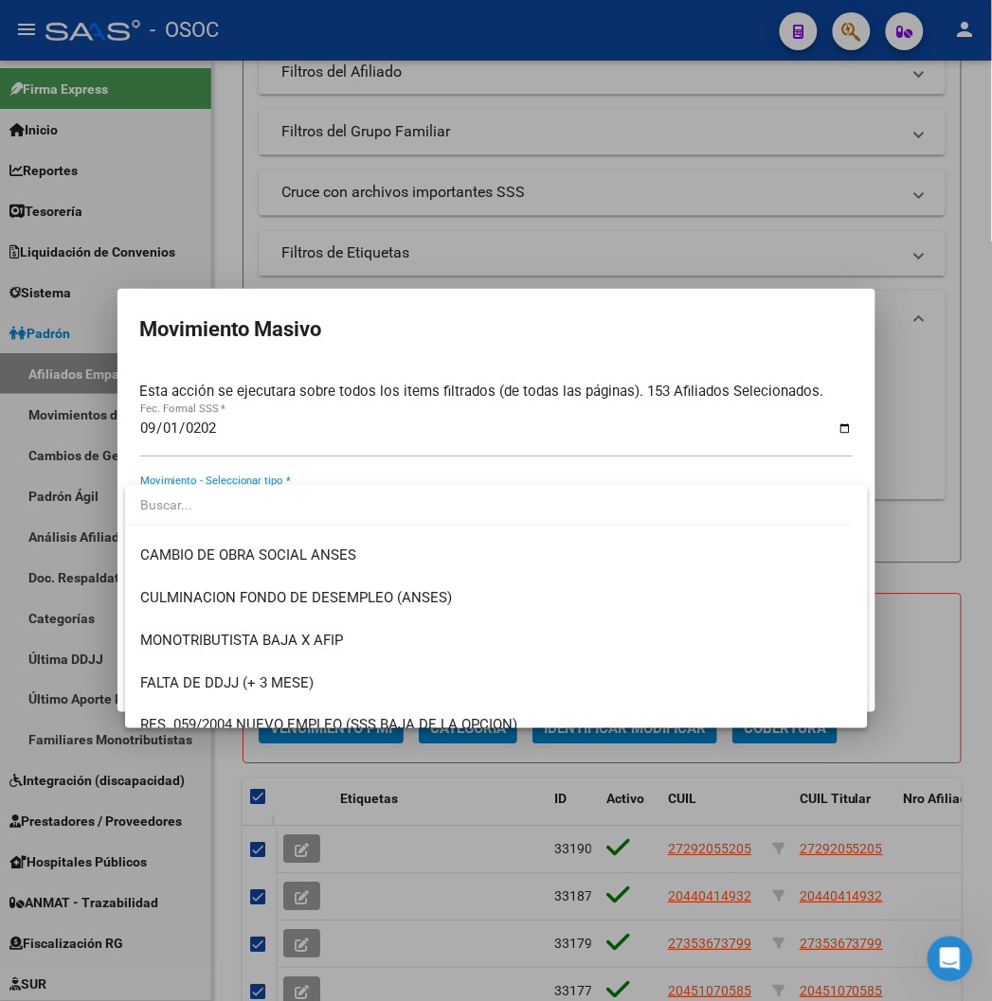
click at [500, 916] on div at bounding box center [496, 500] width 992 height 1001
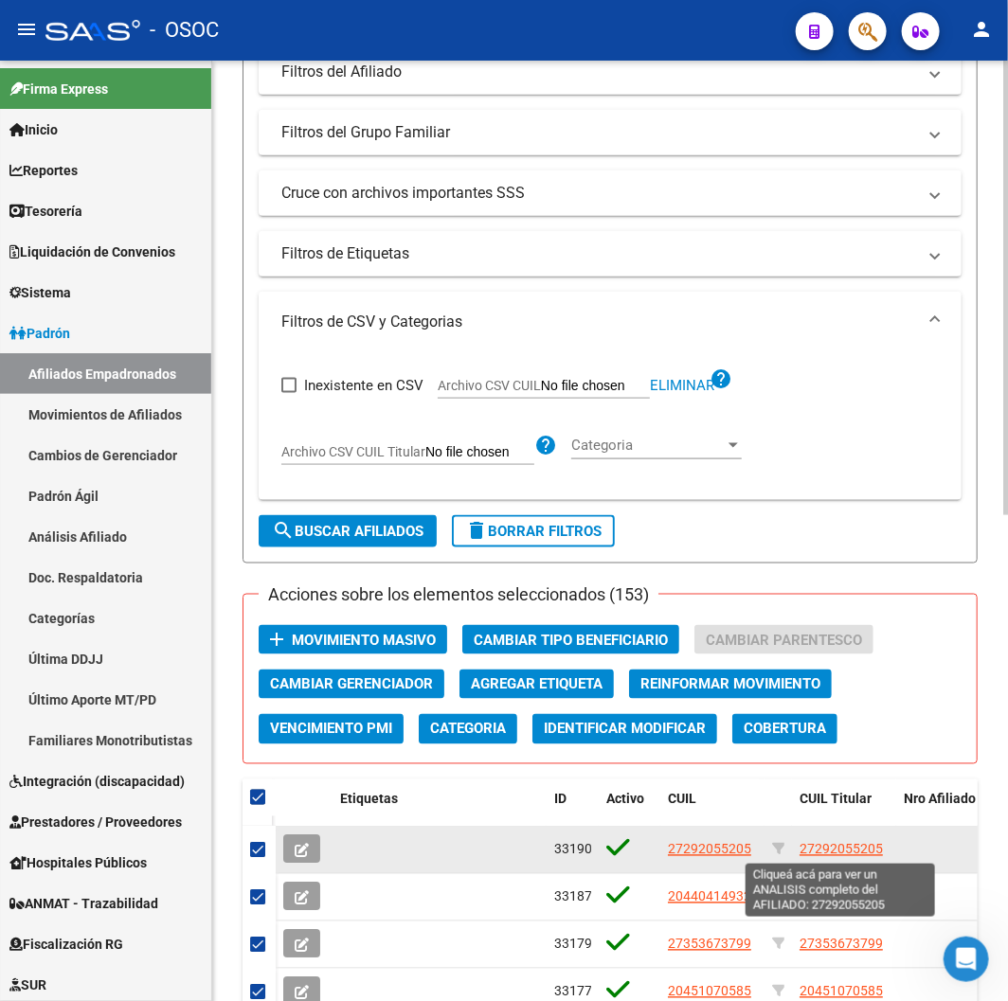
click at [848, 843] on span "27292055205" at bounding box center [841, 849] width 83 height 15
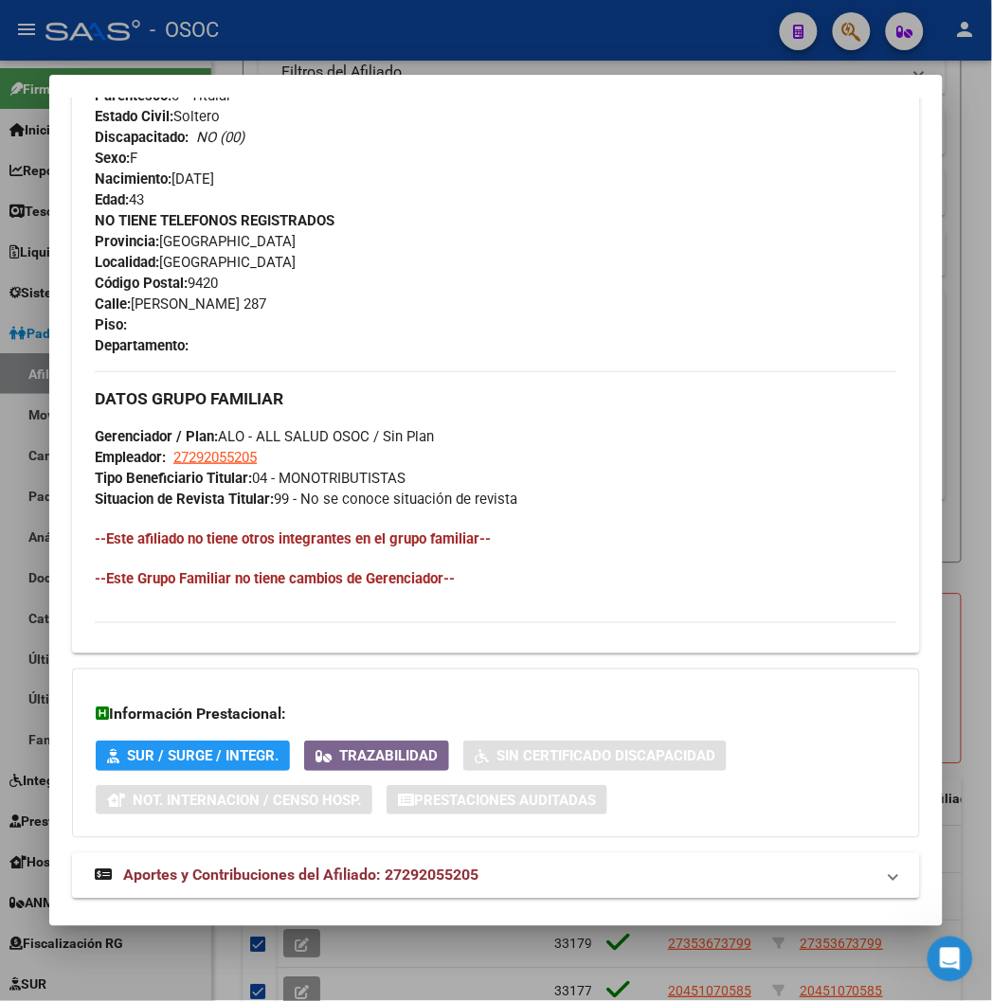
scroll to position [892, 0]
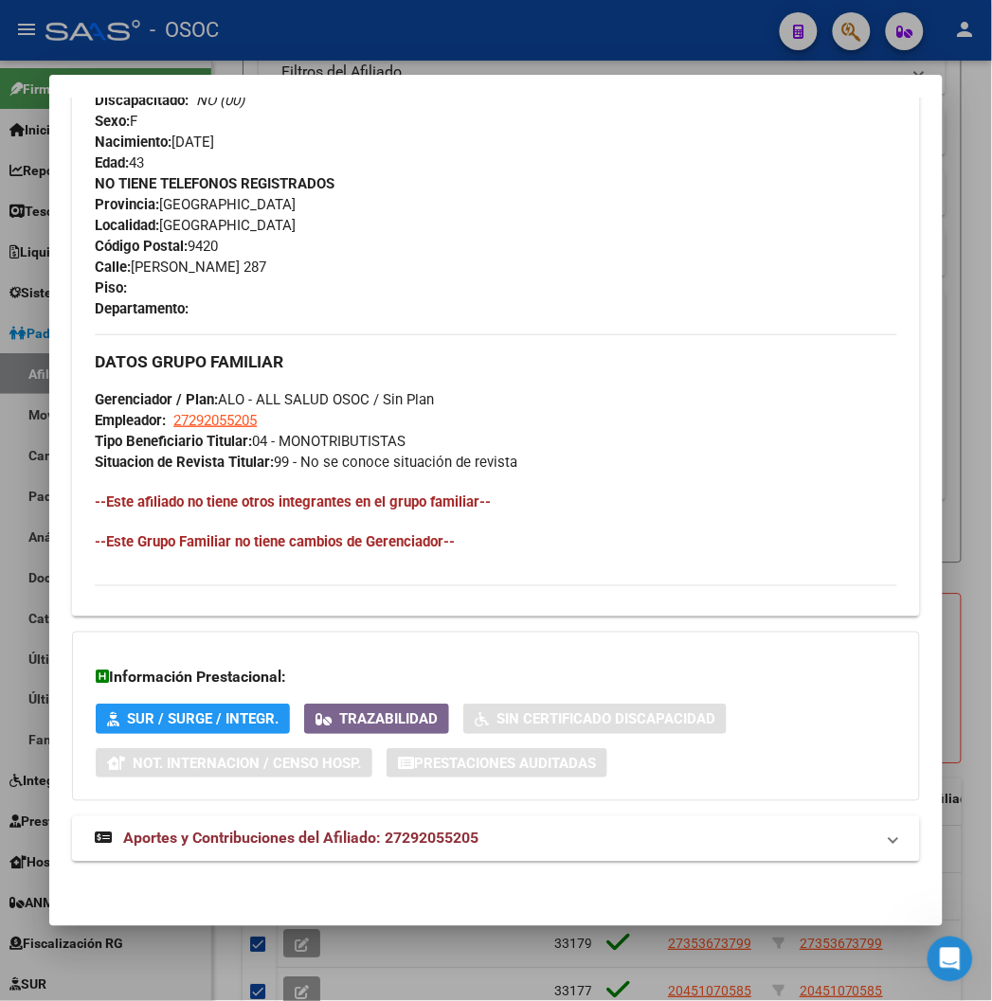
click at [582, 865] on div "DATOS PADRÓN ÁGIL: CORONEL NATALIA ELIZABETH | ACTIVO | AFILIADO TITULAR Datos …" at bounding box center [495, 77] width 847 height 1611
click at [564, 830] on mat-panel-title "Aportes y Contribuciones del Afiliado: 27292055205" at bounding box center [484, 839] width 779 height 23
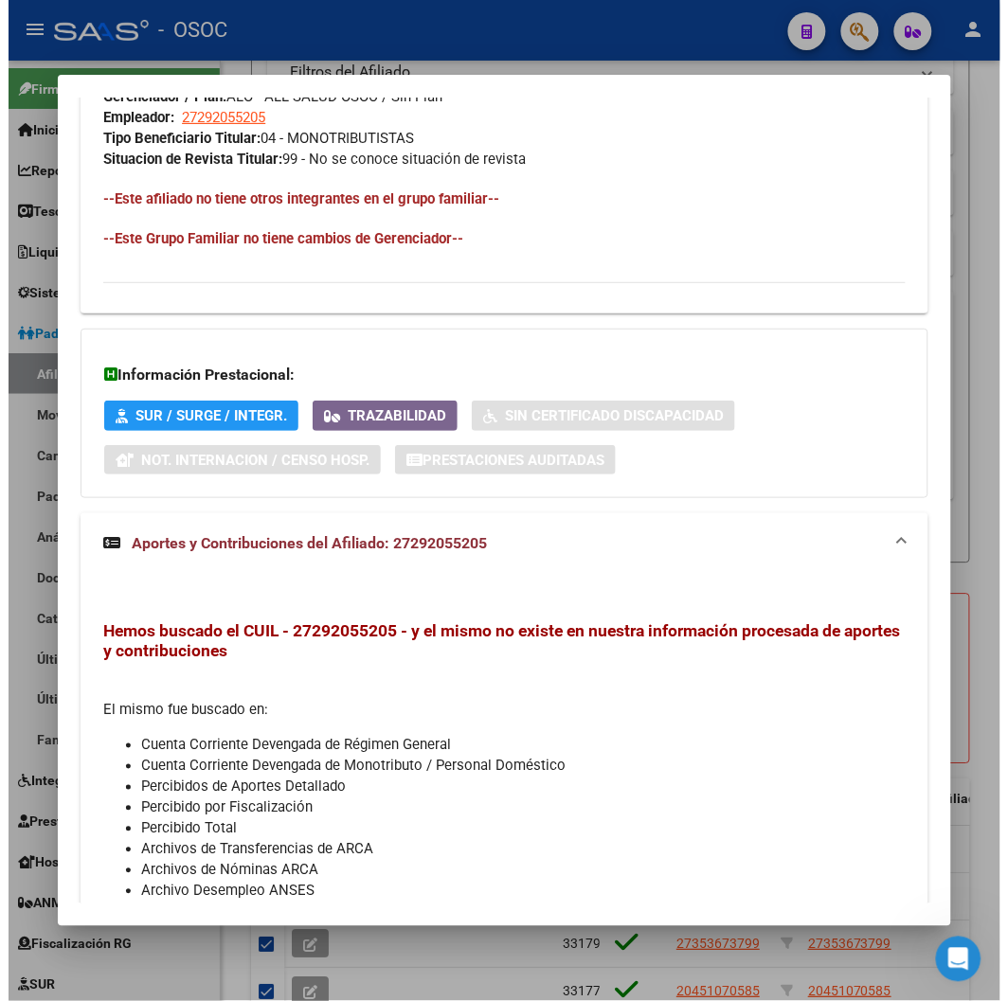
scroll to position [1303, 0]
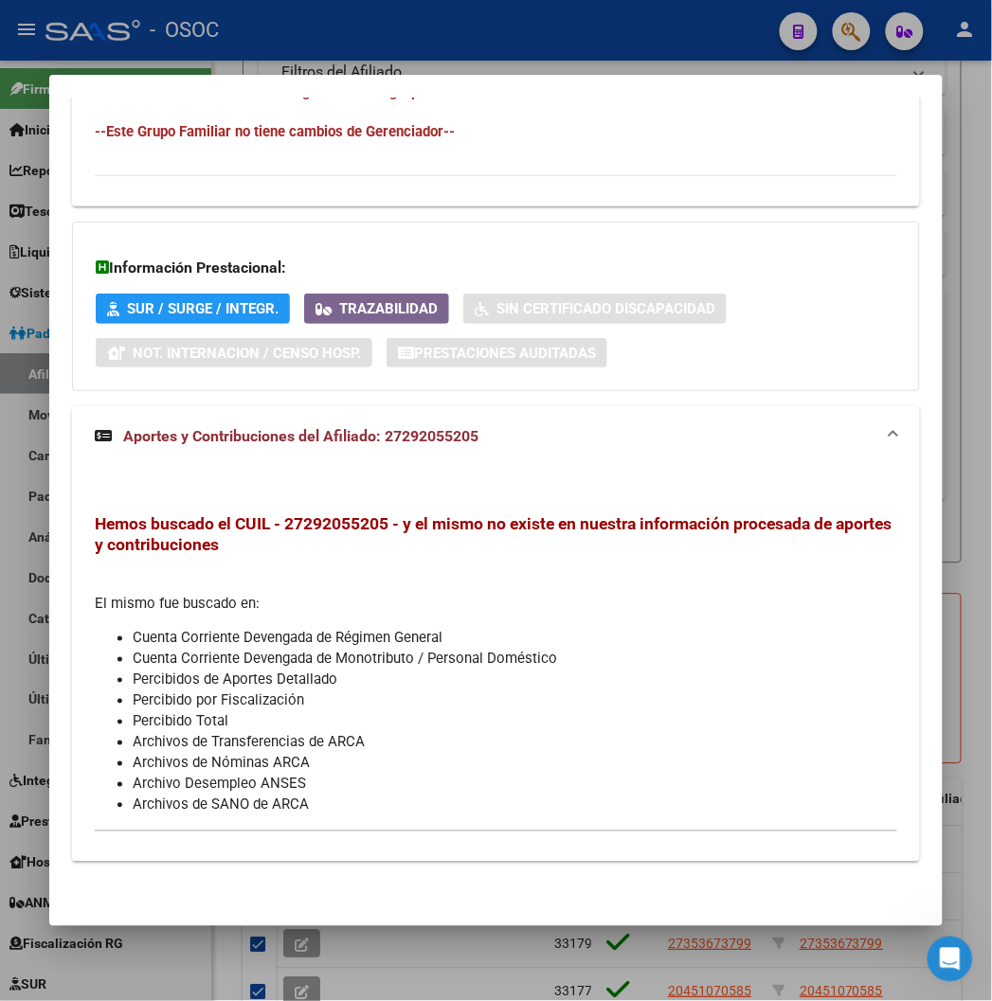
click at [595, 976] on div at bounding box center [496, 500] width 992 height 1001
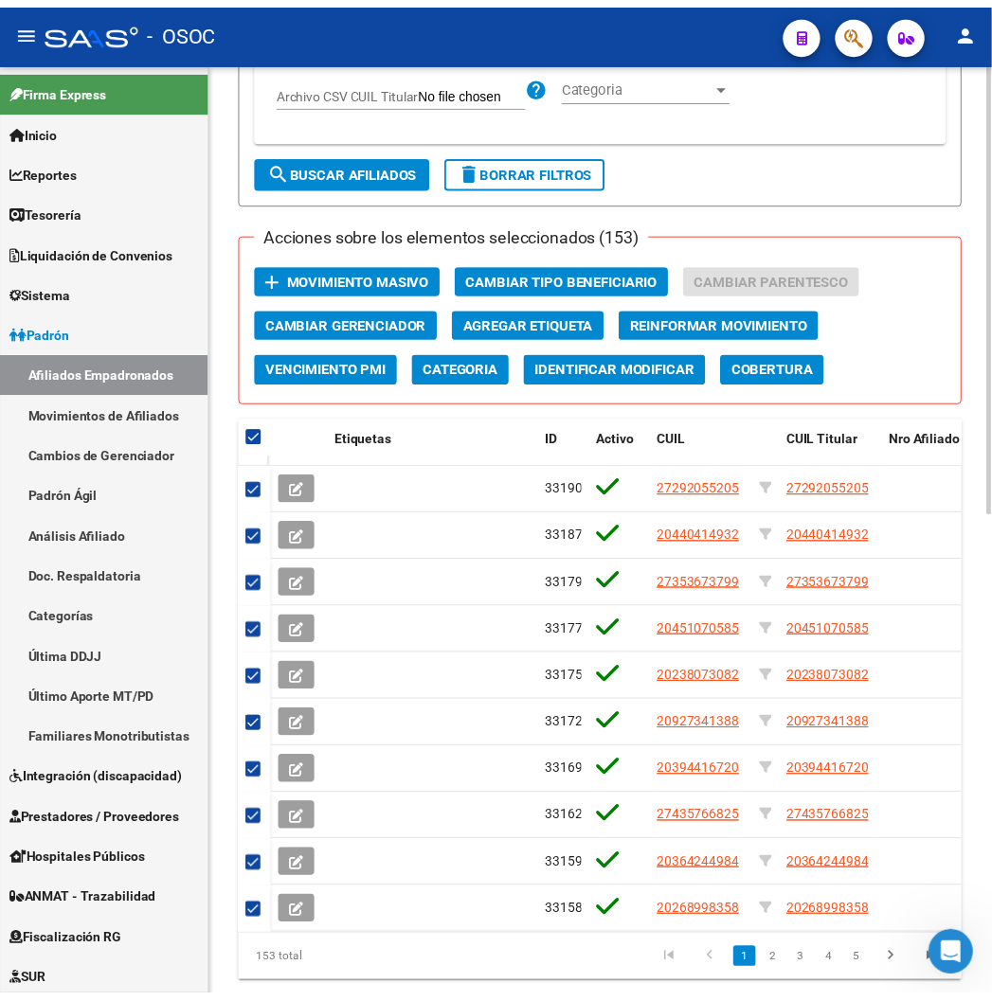
scroll to position [1007, 0]
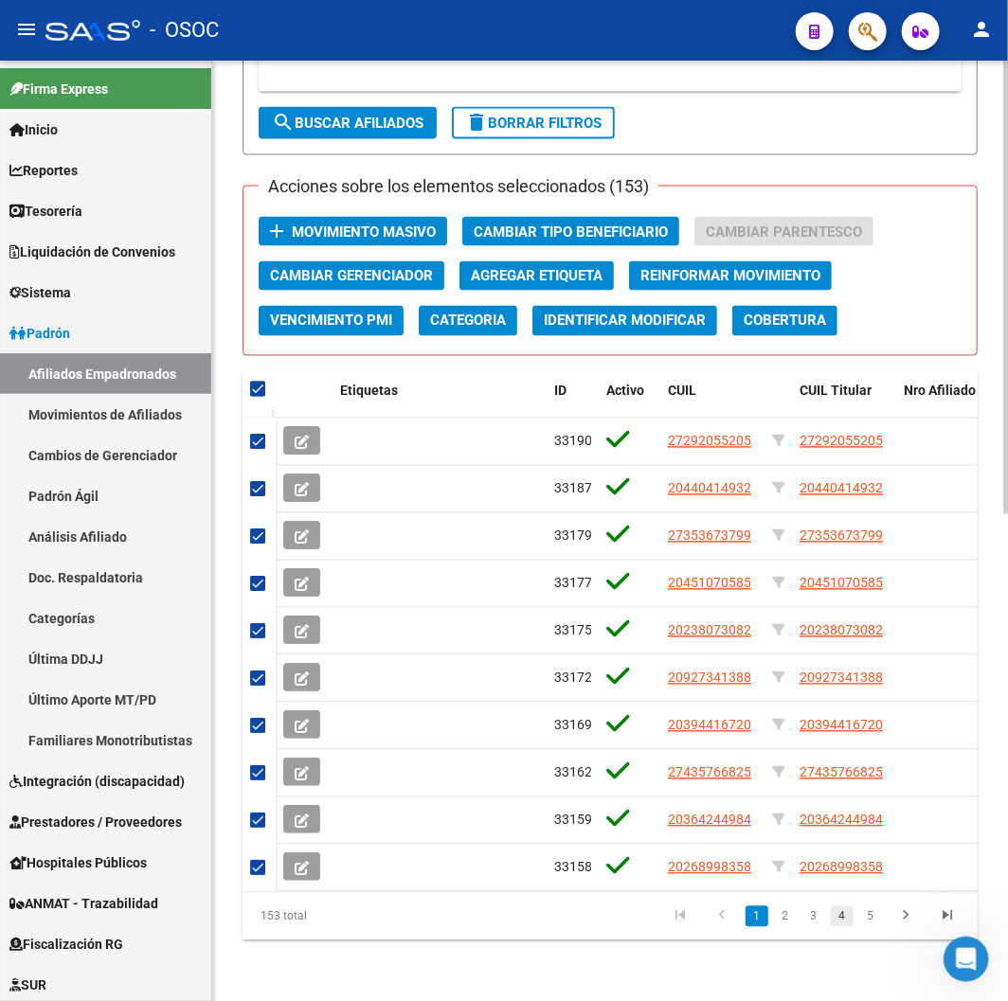
click at [837, 926] on link "4" at bounding box center [842, 917] width 23 height 21
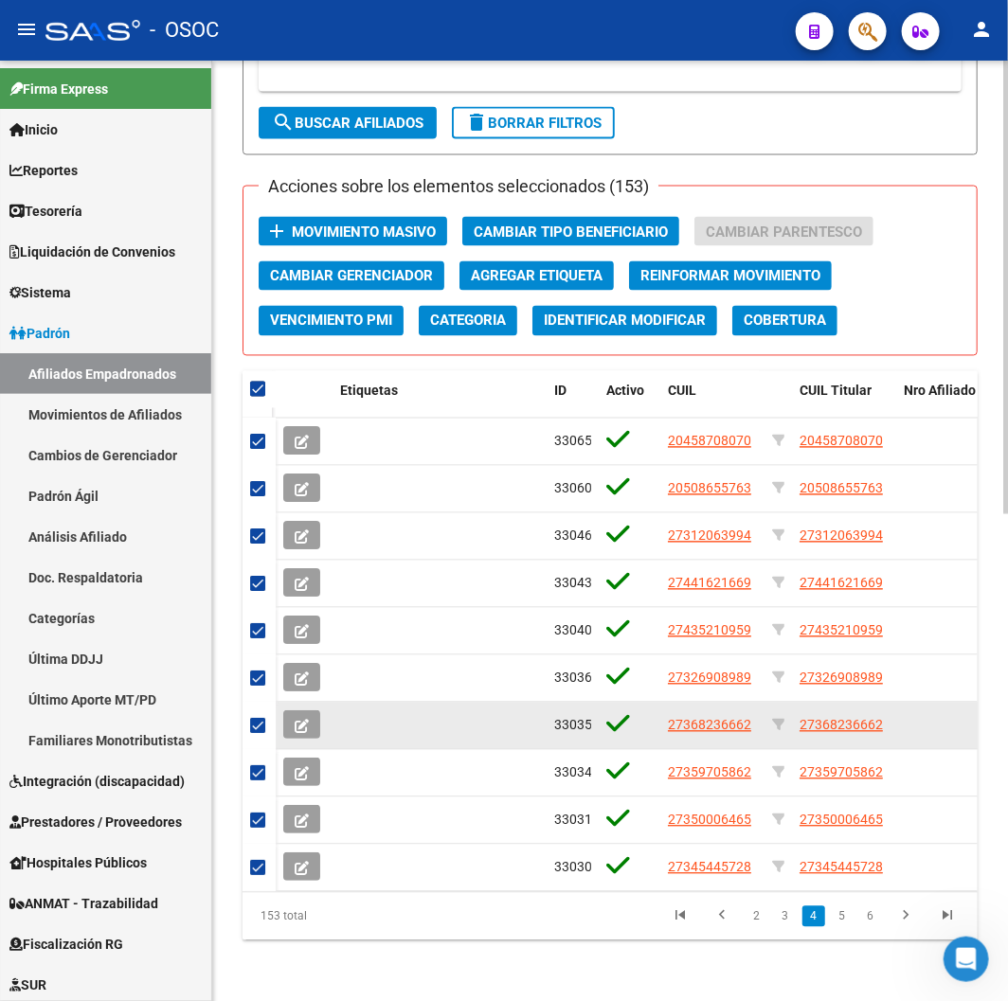
click at [838, 720] on app-link-go-to "27368236662" at bounding box center [841, 726] width 83 height 22
click at [838, 718] on span "27368236662" at bounding box center [841, 725] width 83 height 15
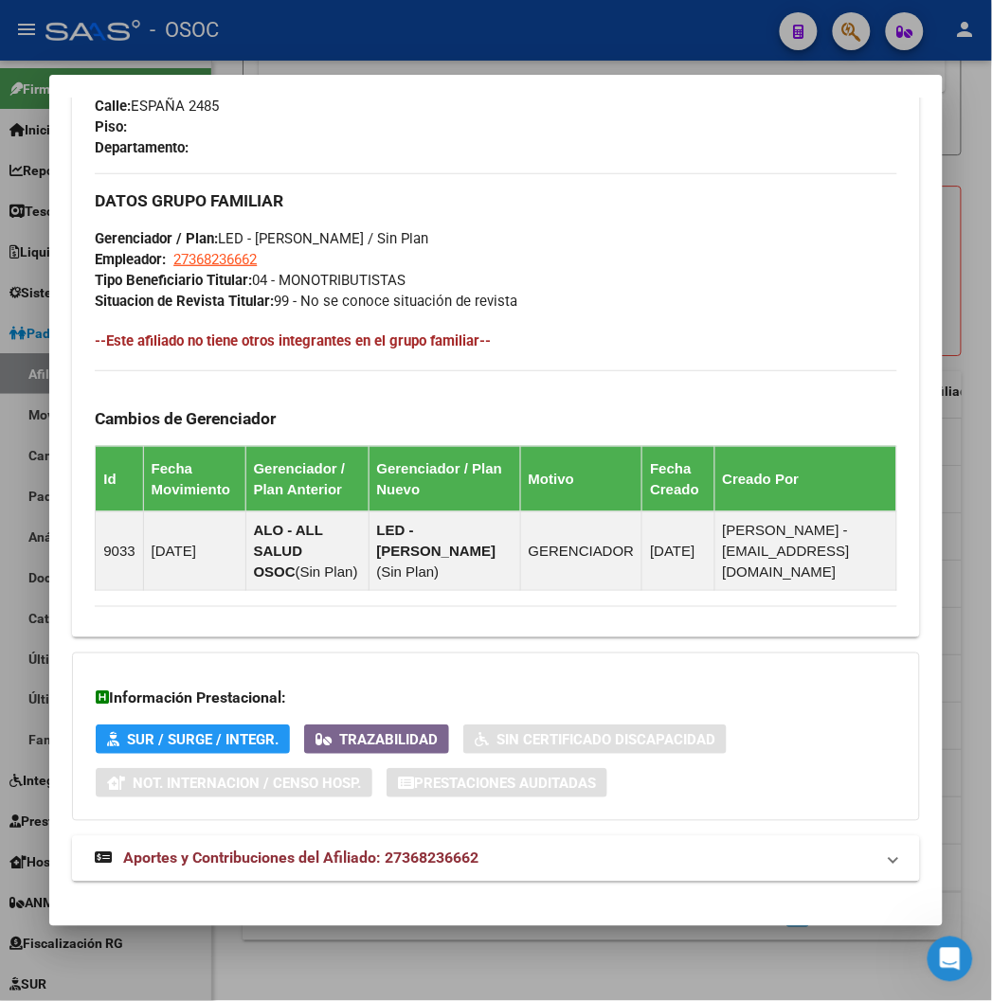
click at [666, 848] on mat-panel-title "Aportes y Contribuciones del Afiliado: 27368236662" at bounding box center [484, 859] width 779 height 23
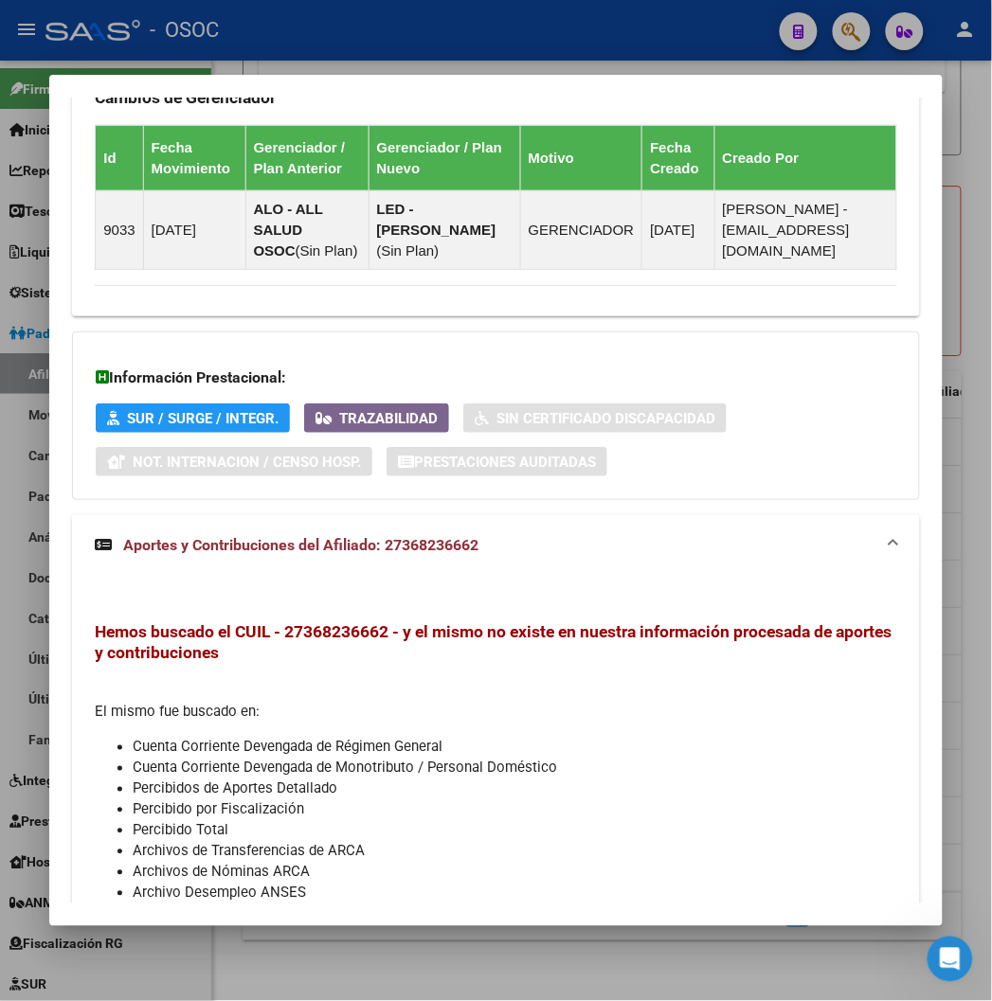
scroll to position [1464, 0]
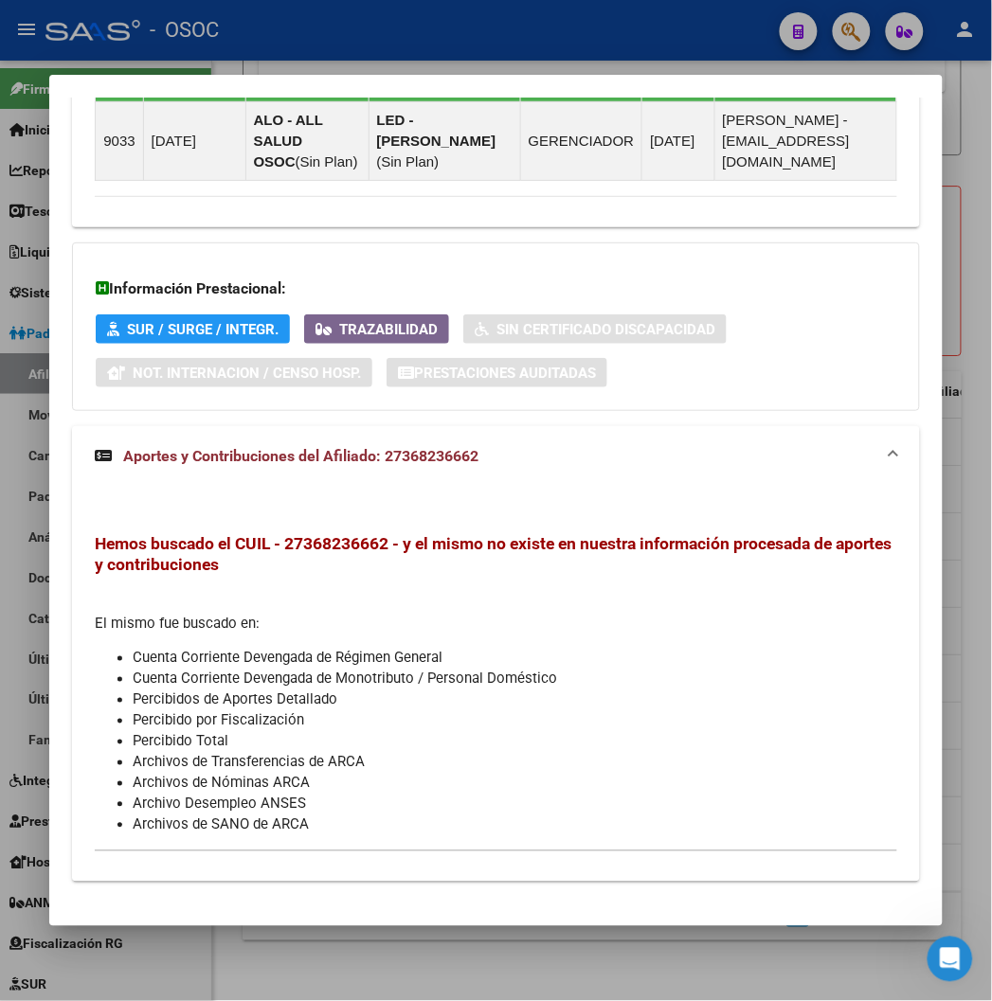
click at [521, 938] on div at bounding box center [496, 500] width 992 height 1001
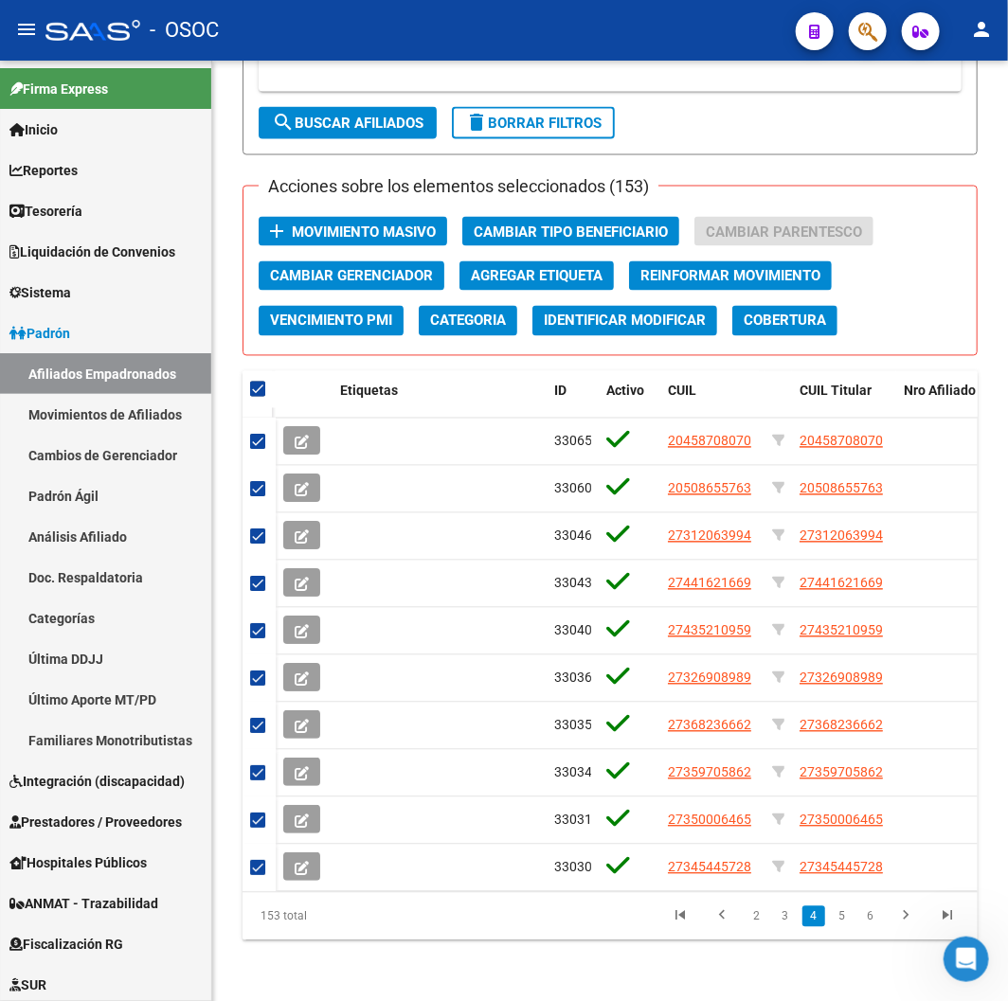
click at [856, 912] on li "5" at bounding box center [842, 917] width 28 height 32
click at [859, 911] on link "6" at bounding box center [870, 917] width 23 height 21
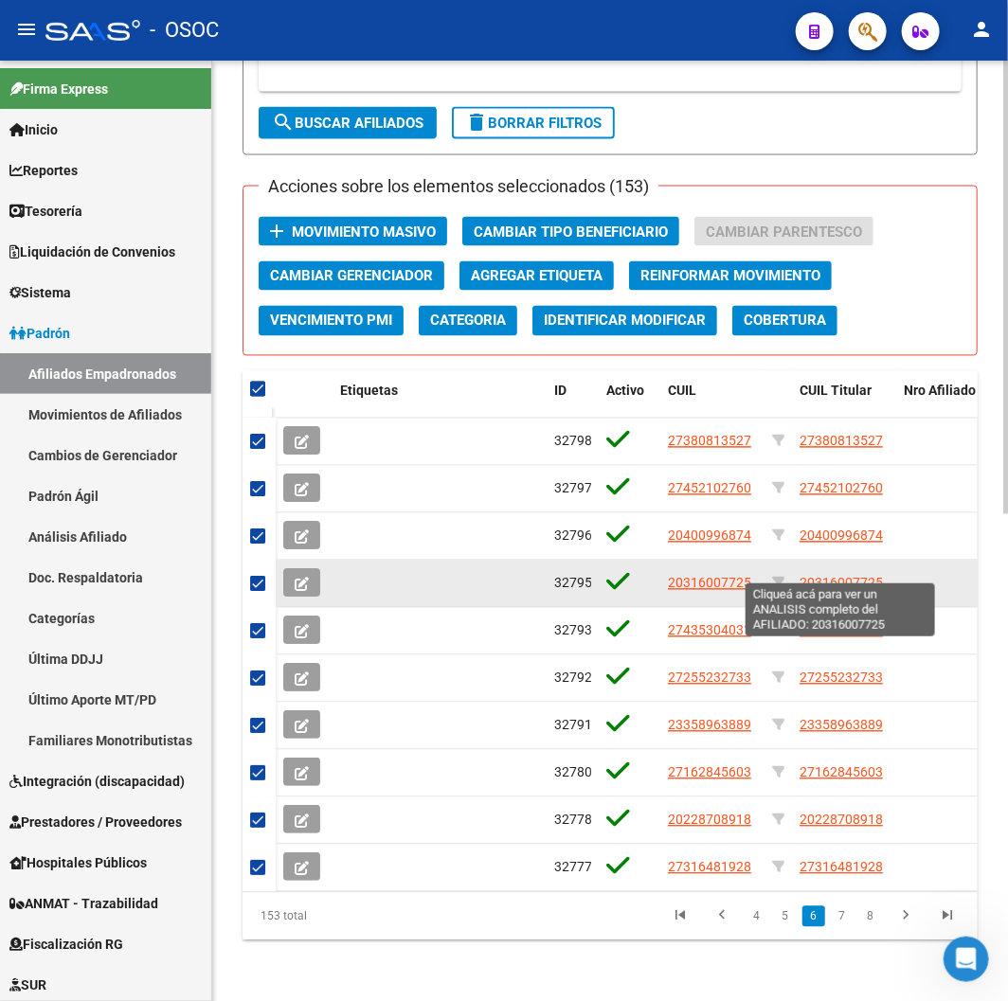
click at [839, 576] on span "20316007725" at bounding box center [841, 583] width 83 height 15
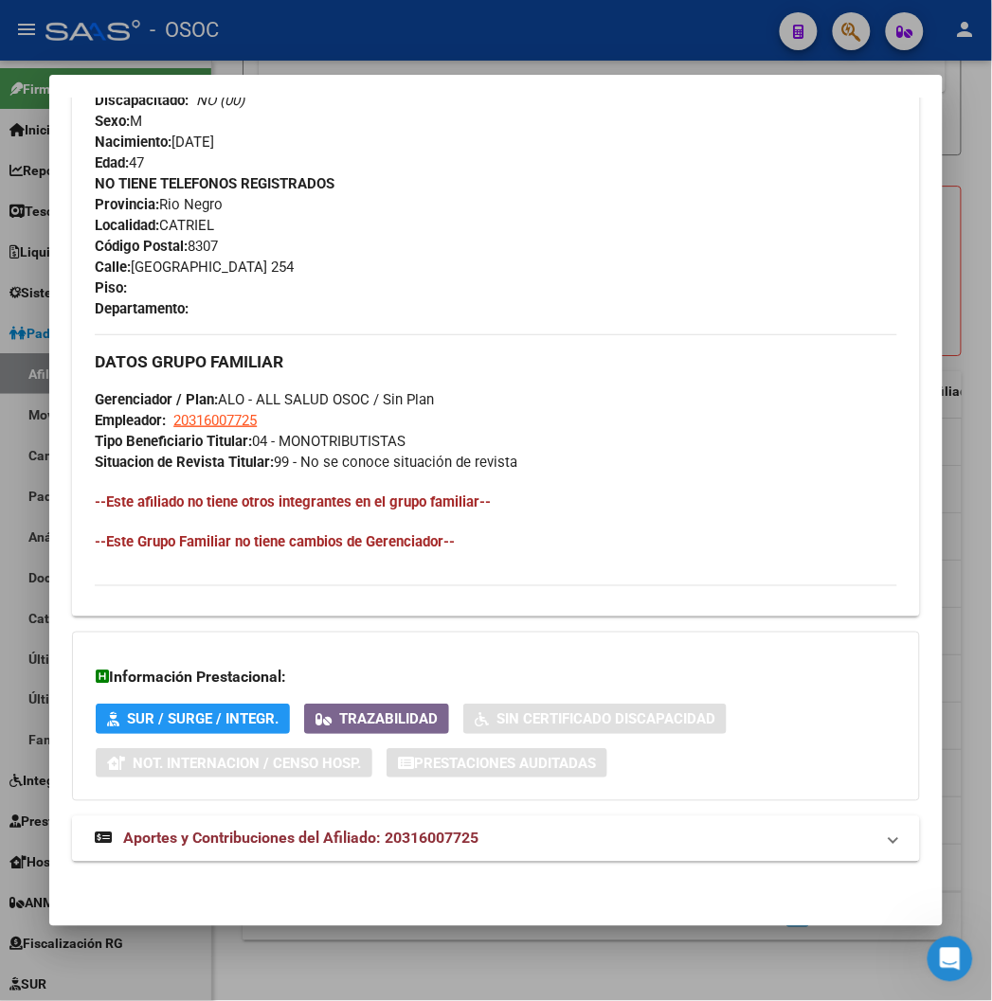
click at [595, 832] on mat-panel-title "Aportes y Contribuciones del Afiliado: 20316007725" at bounding box center [484, 839] width 779 height 23
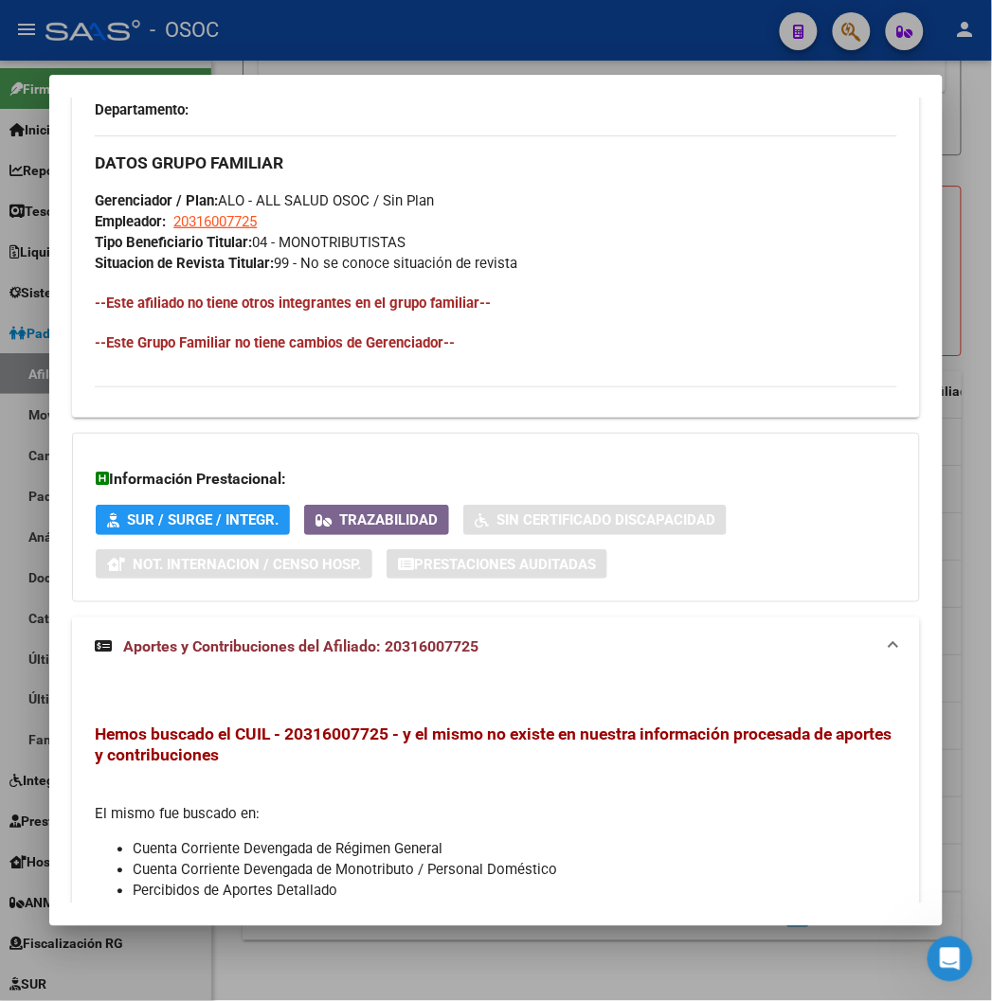
scroll to position [1303, 0]
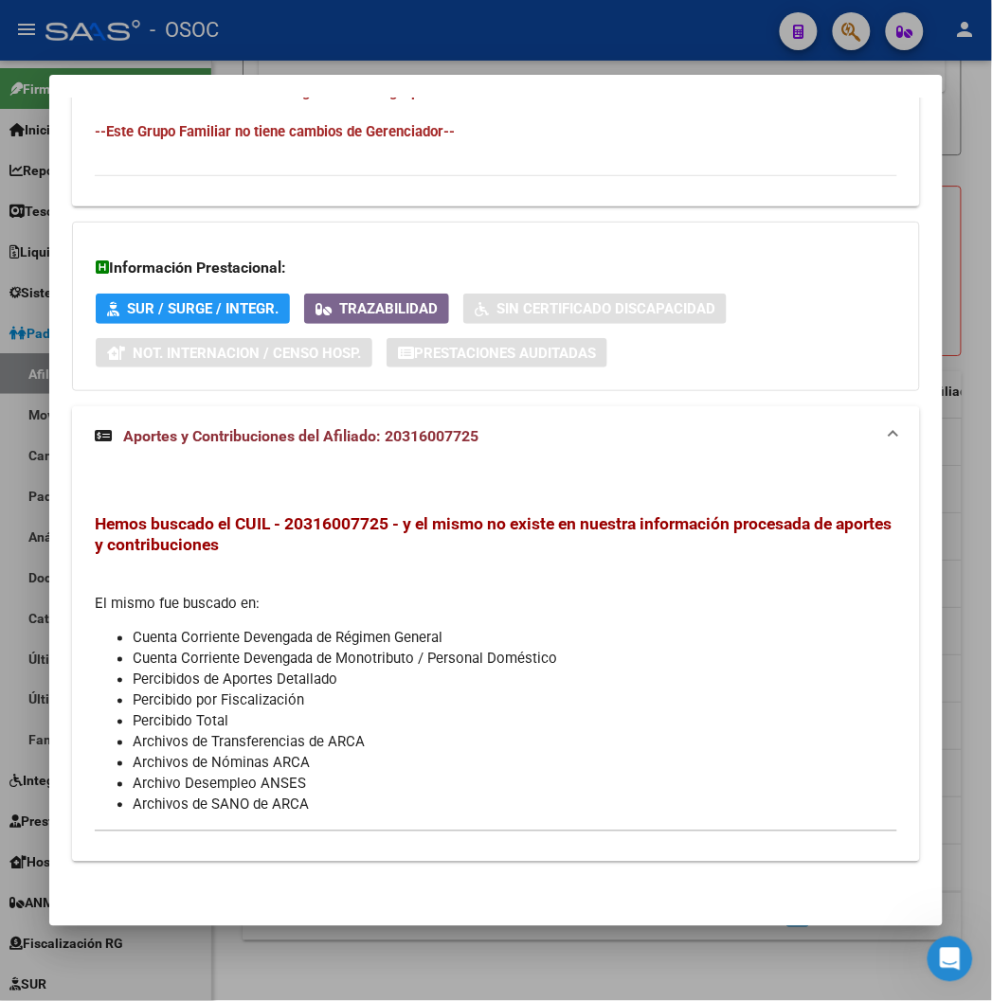
click at [466, 53] on div at bounding box center [496, 500] width 992 height 1001
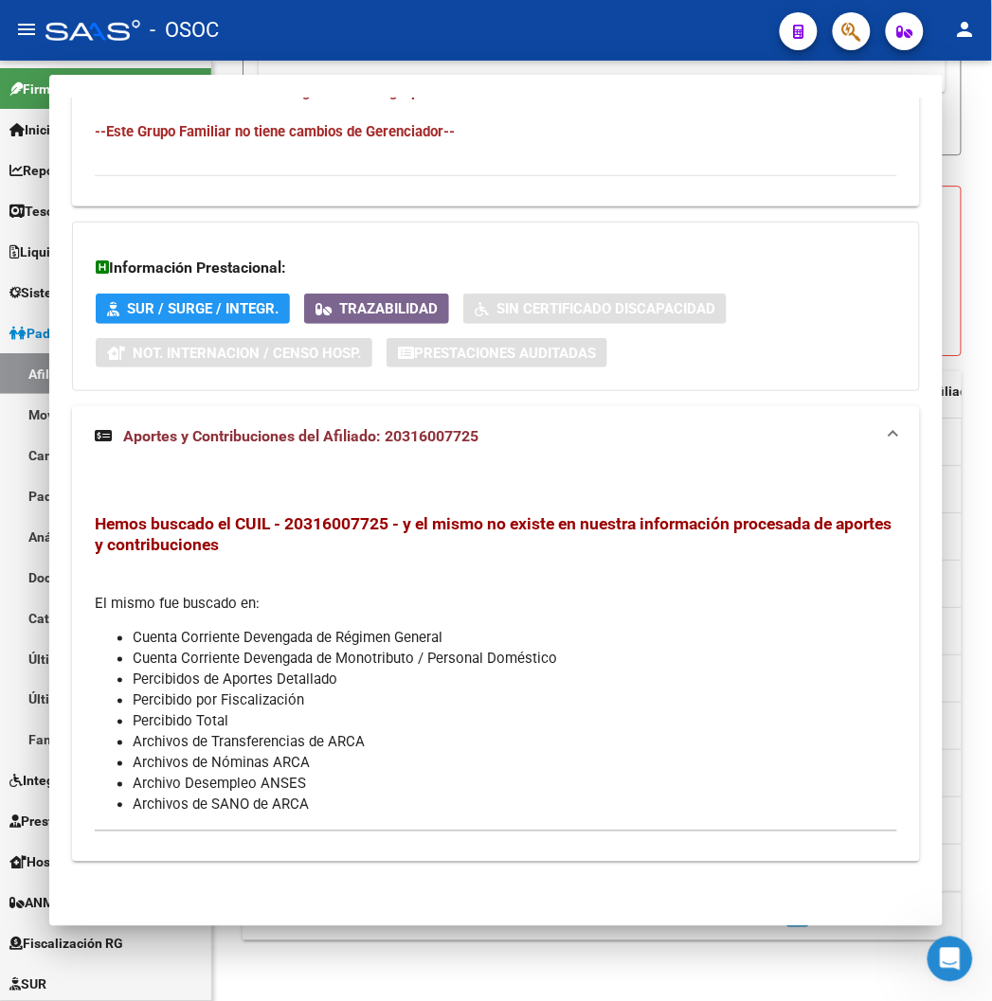
click at [466, 53] on mat-toolbar "menu - OSOC person" at bounding box center [496, 30] width 992 height 61
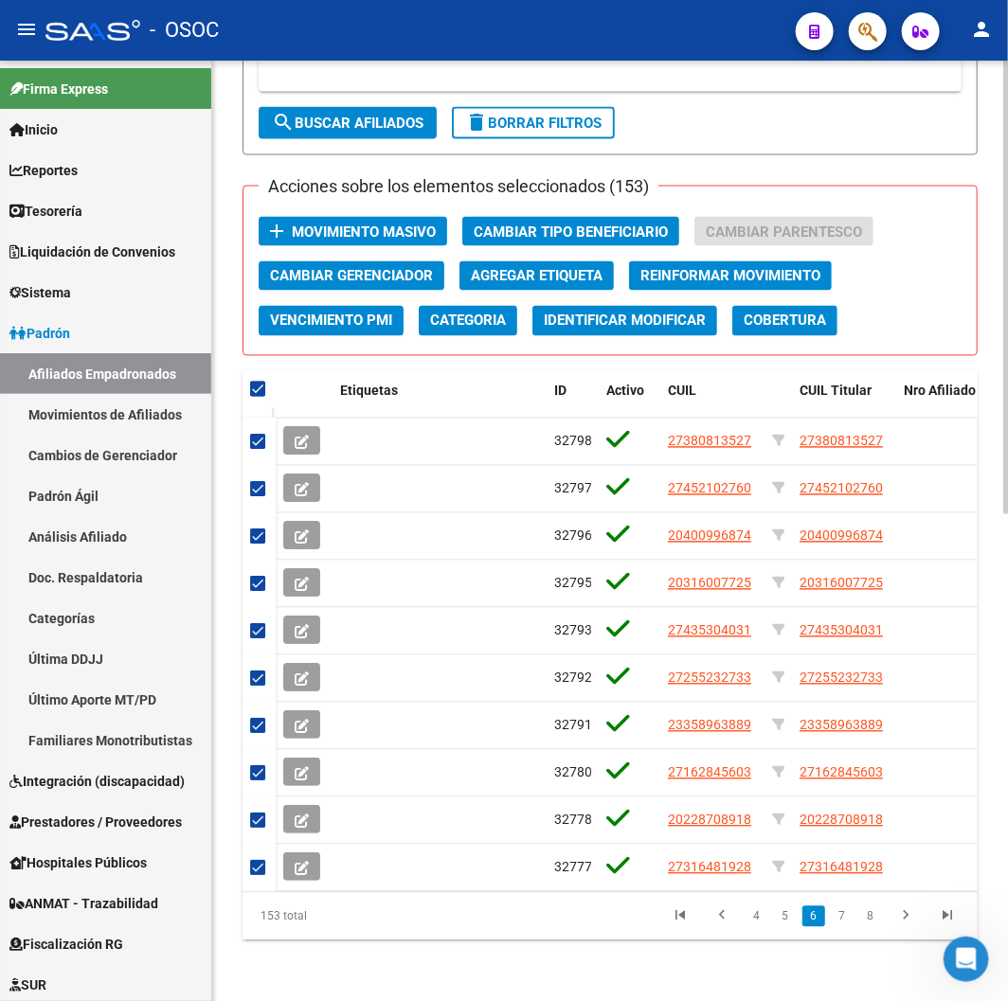
click at [419, 227] on button "add Movimiento Masivo" at bounding box center [353, 231] width 189 height 29
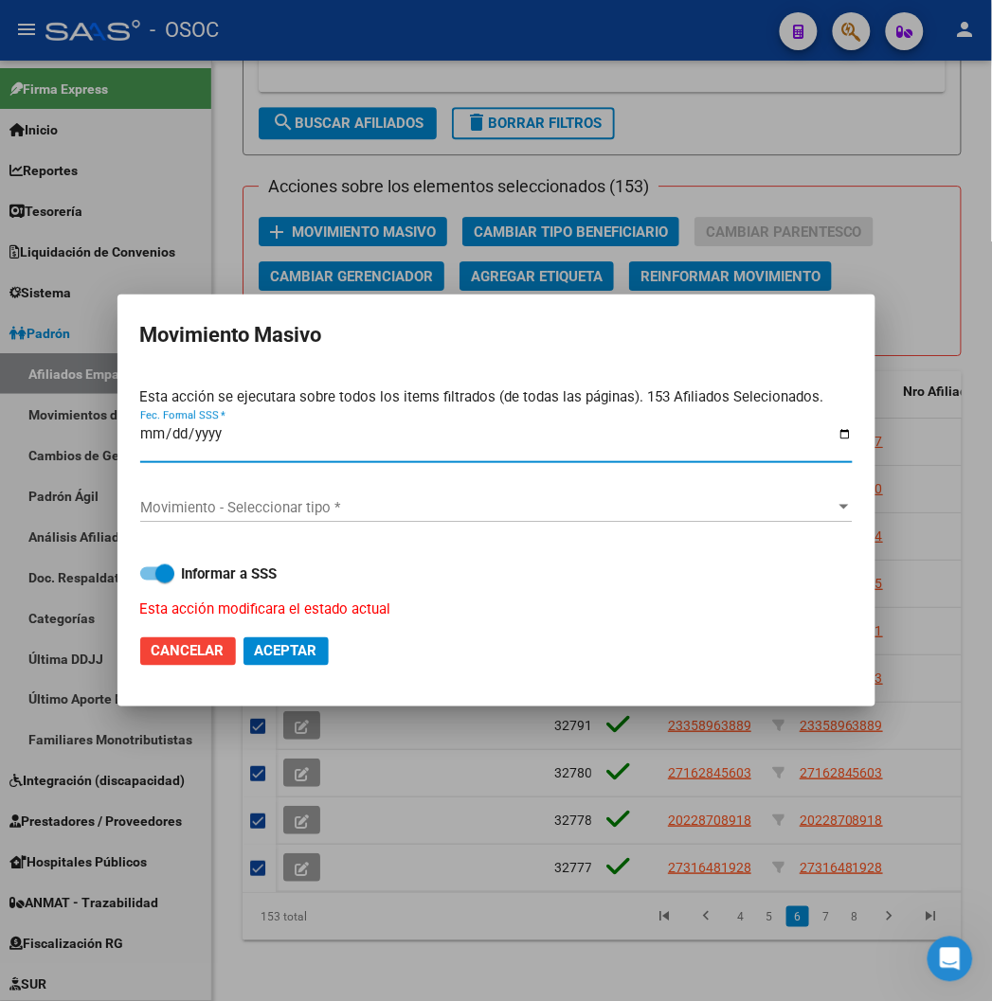
click at [242, 503] on span "Movimiento - Seleccionar tipo *" at bounding box center [487, 507] width 695 height 17
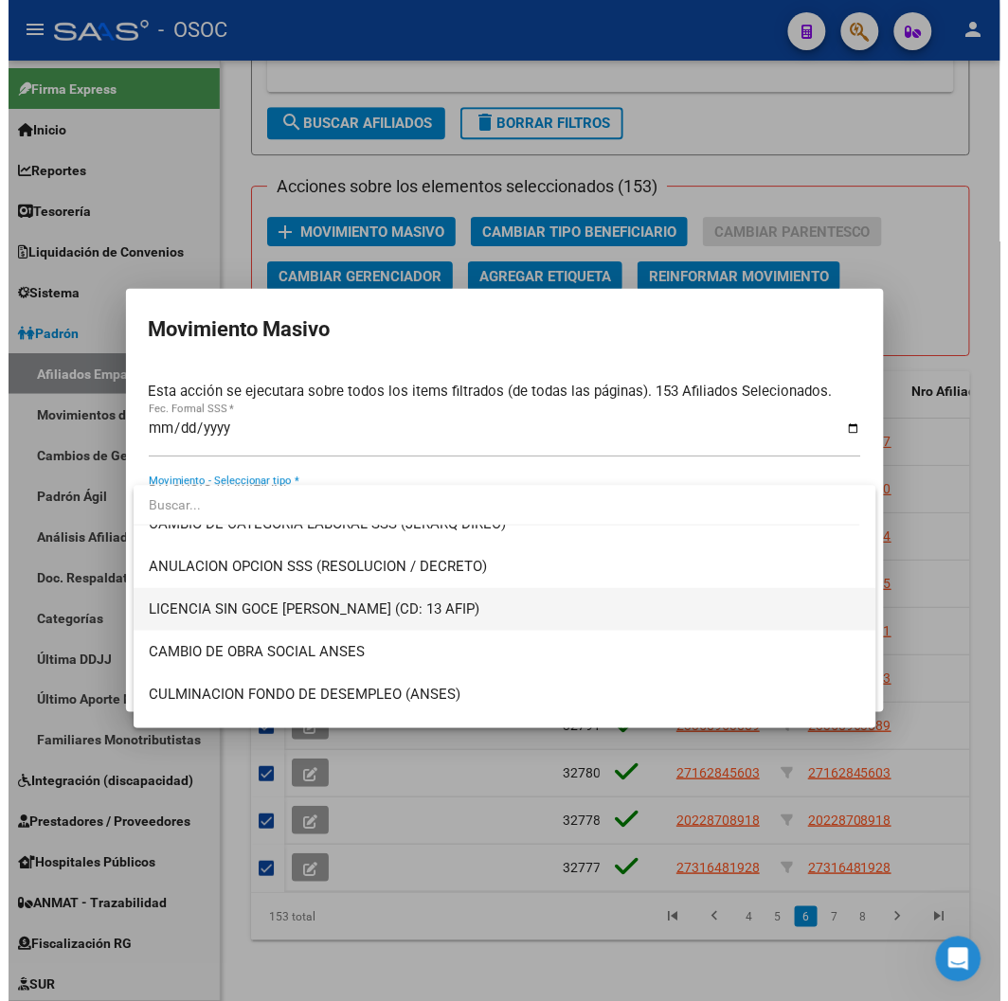
scroll to position [0, 0]
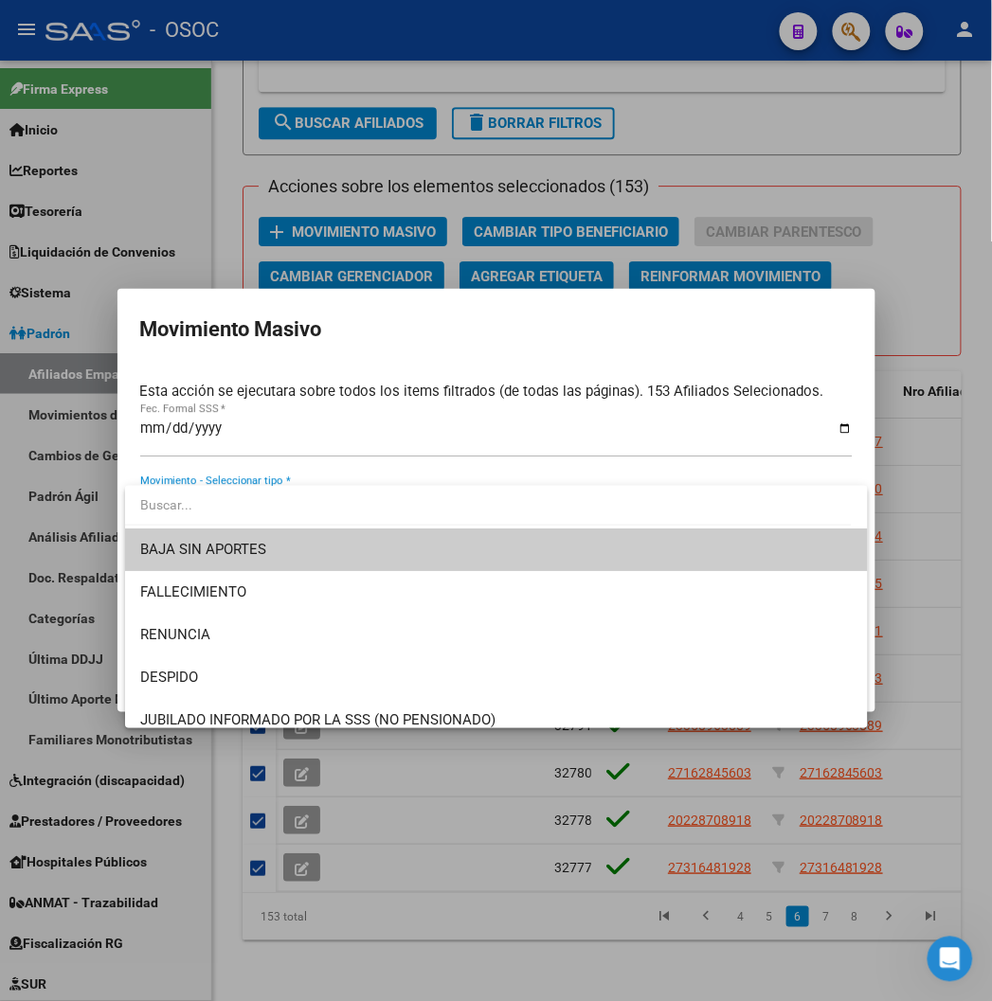
click at [573, 553] on span "BAJA SIN APORTES" at bounding box center [496, 550] width 712 height 43
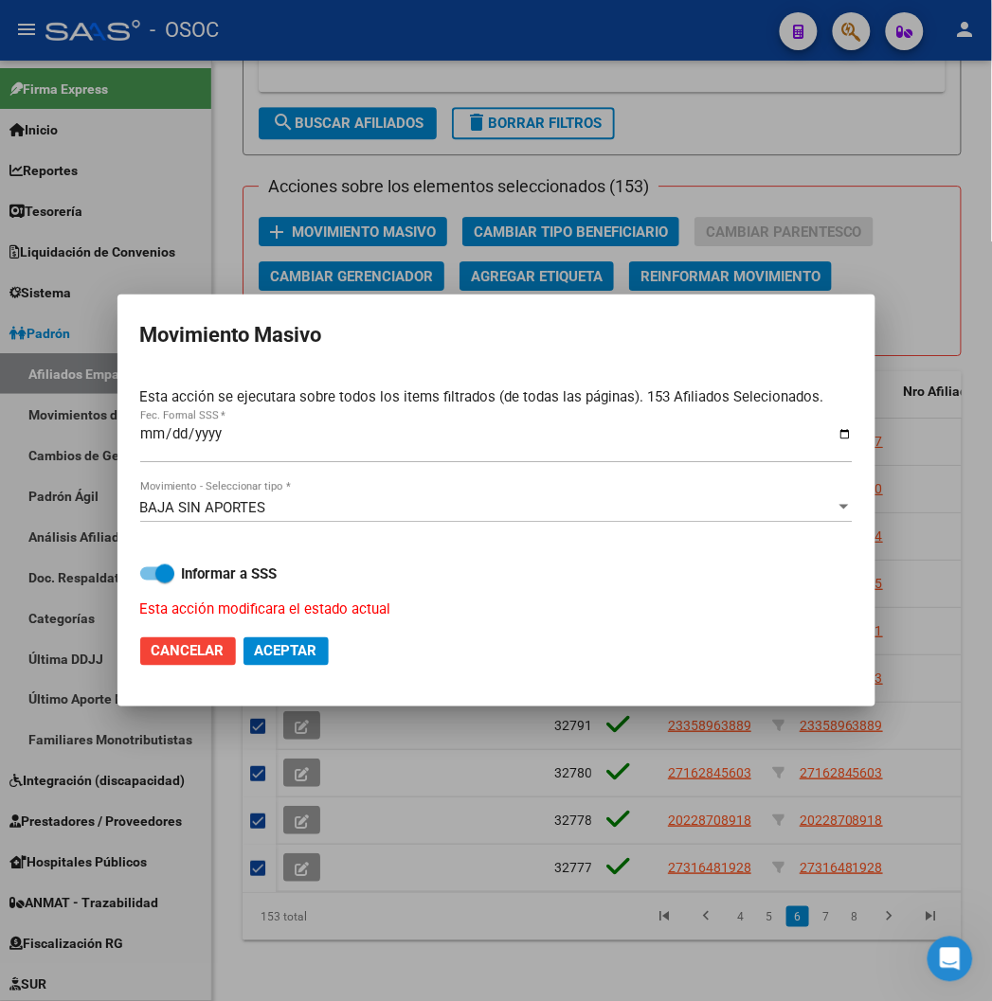
click at [294, 497] on div "BAJA SIN APORTES Movimiento - Seleccionar tipo *" at bounding box center [496, 508] width 712 height 28
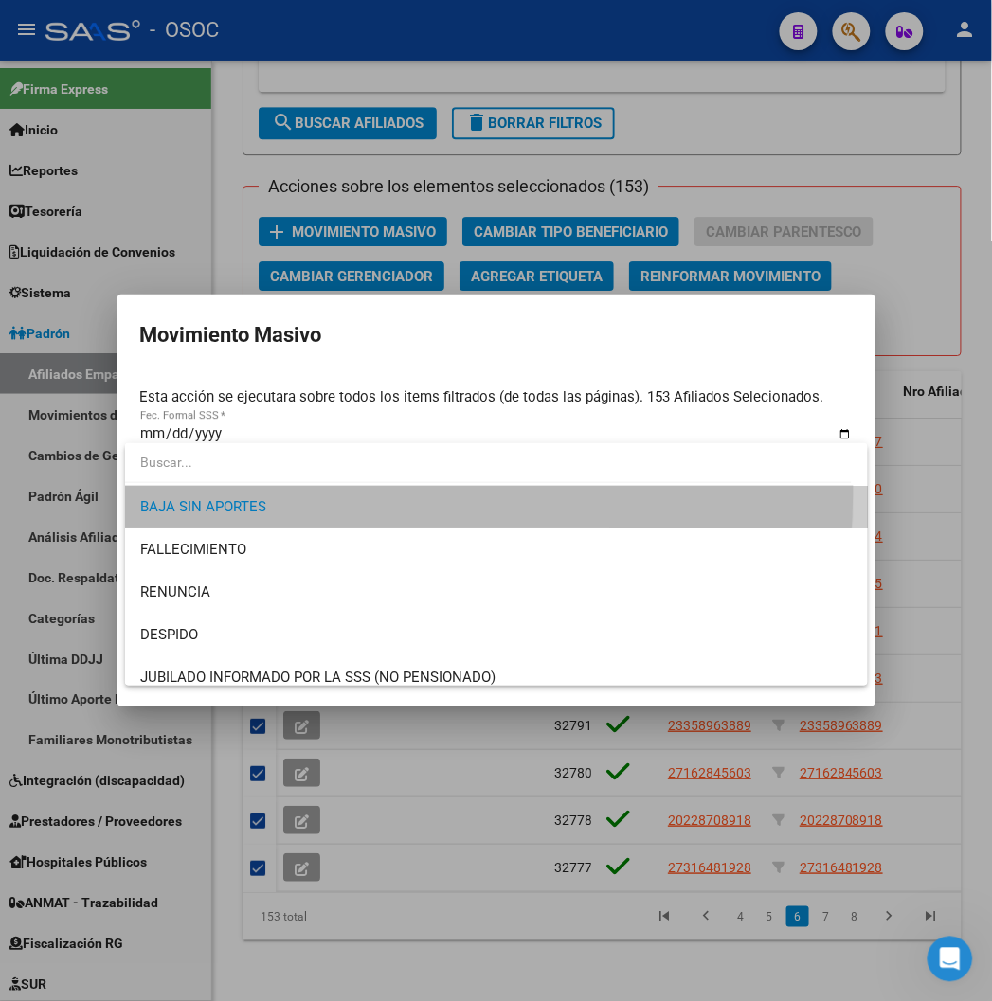
click at [355, 494] on span "BAJA SIN APORTES" at bounding box center [496, 507] width 712 height 43
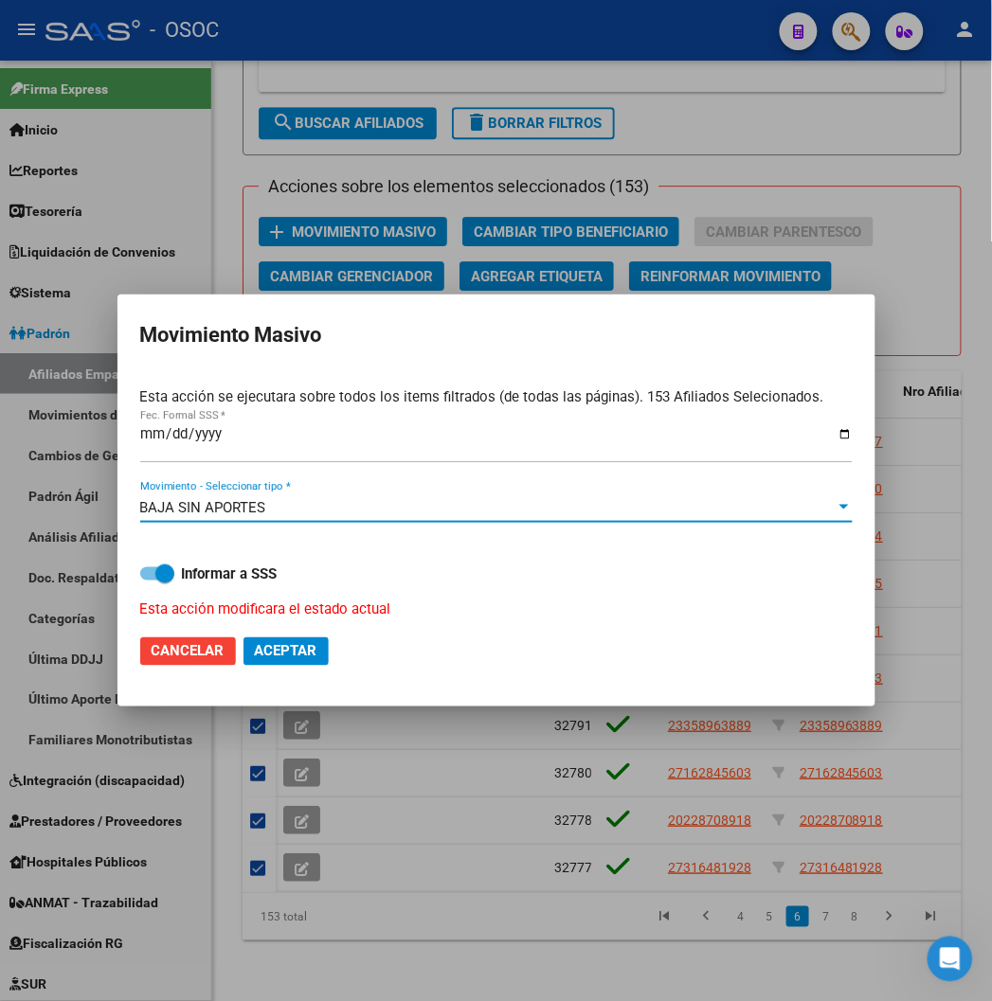
click at [475, 767] on div at bounding box center [496, 500] width 992 height 1001
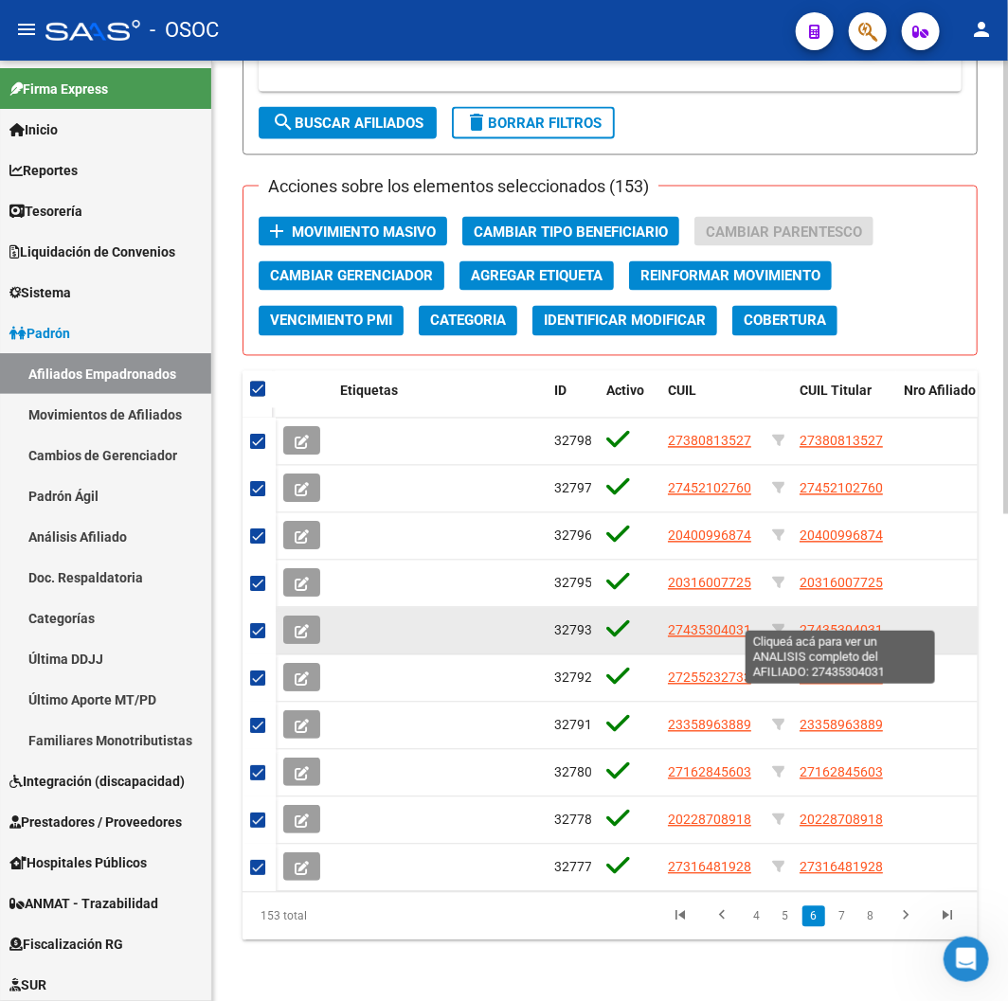
click at [855, 623] on span "27435304031" at bounding box center [841, 630] width 83 height 15
type textarea "27435304031"
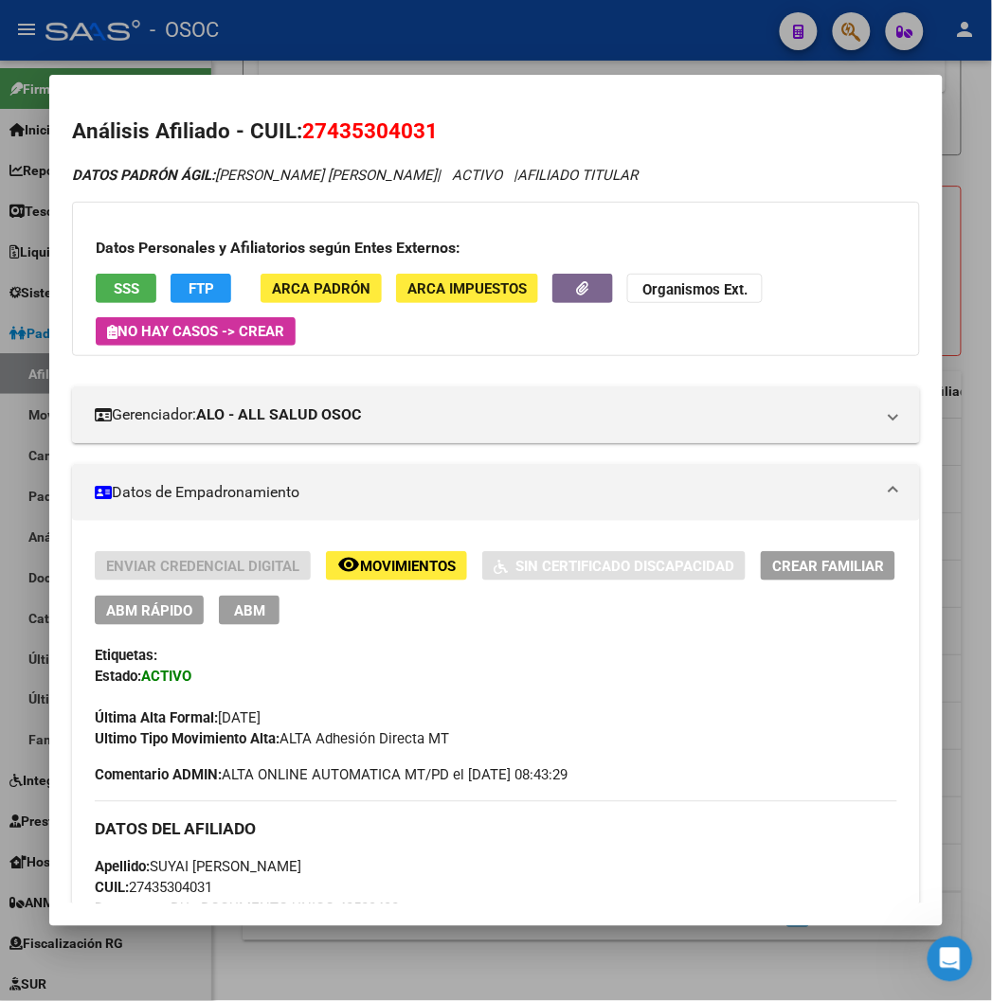
click at [402, 570] on span "Movimientos" at bounding box center [408, 566] width 96 height 17
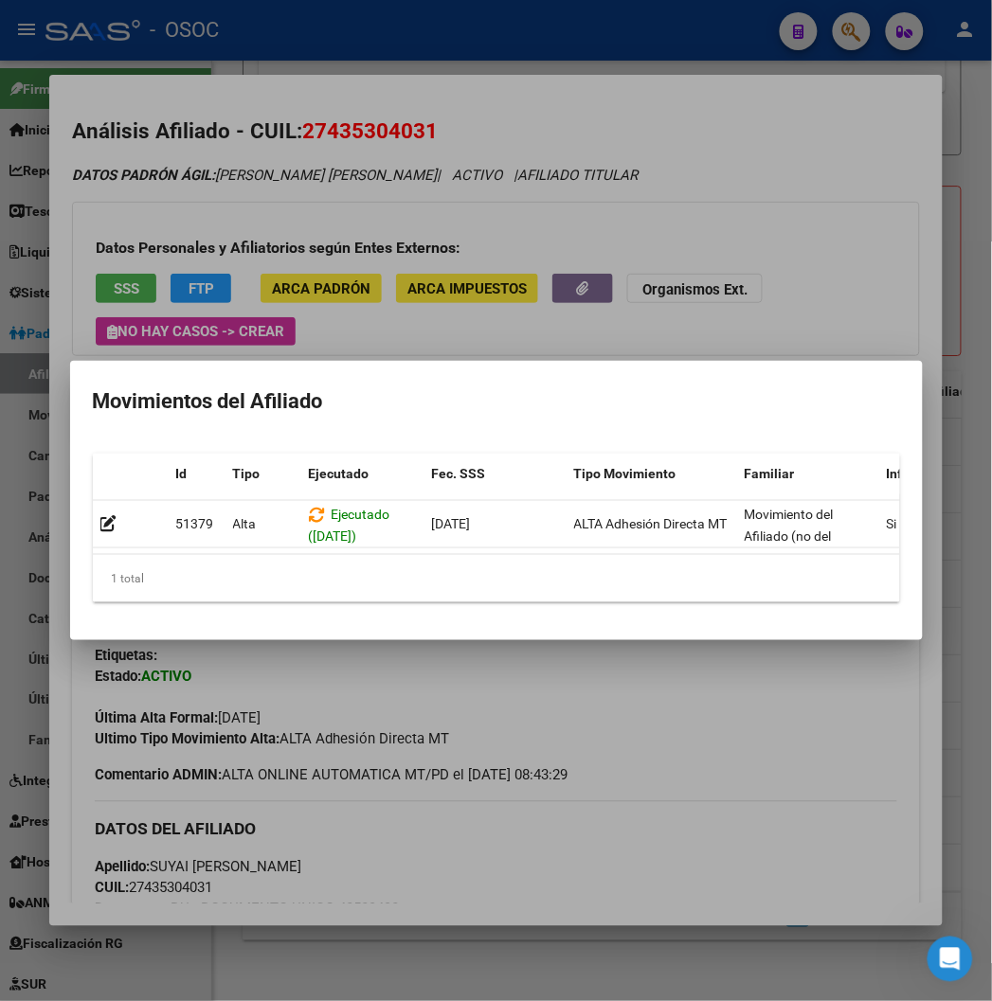
click at [491, 47] on div at bounding box center [496, 500] width 992 height 1001
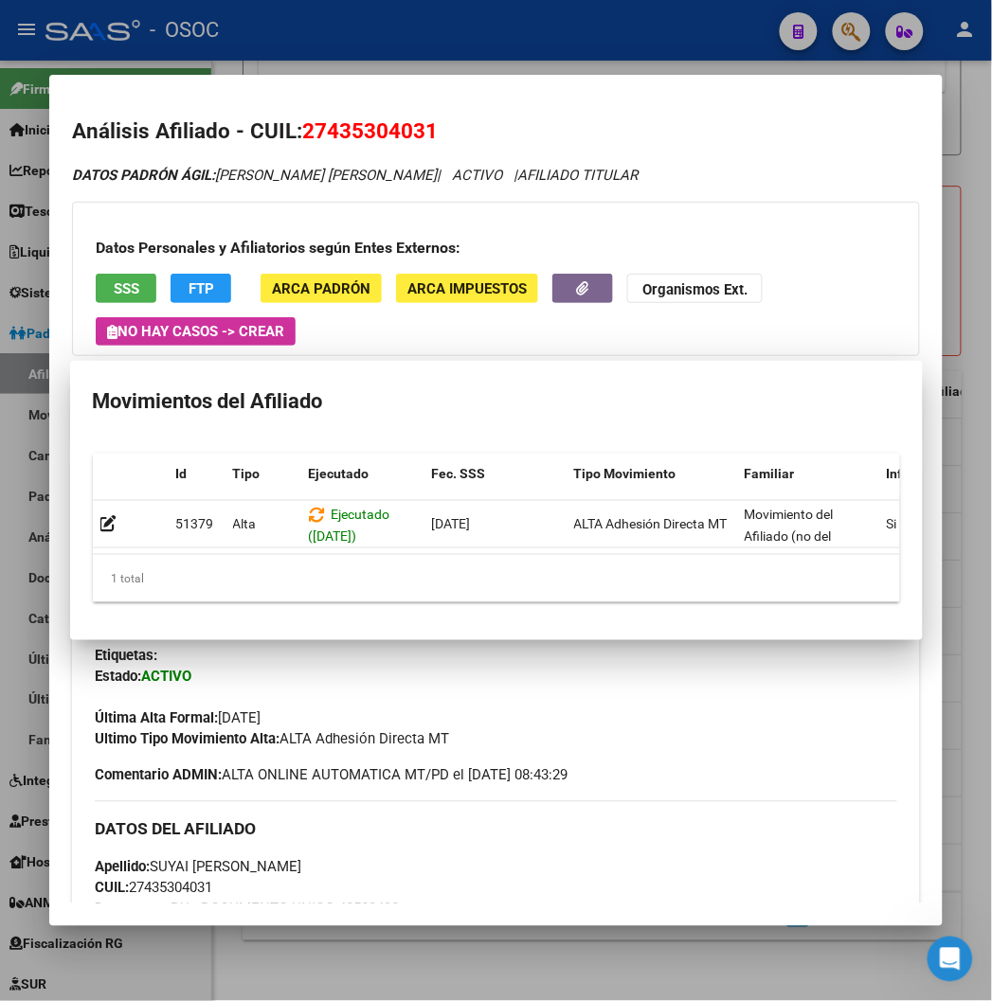
click at [493, 47] on div at bounding box center [496, 500] width 992 height 1001
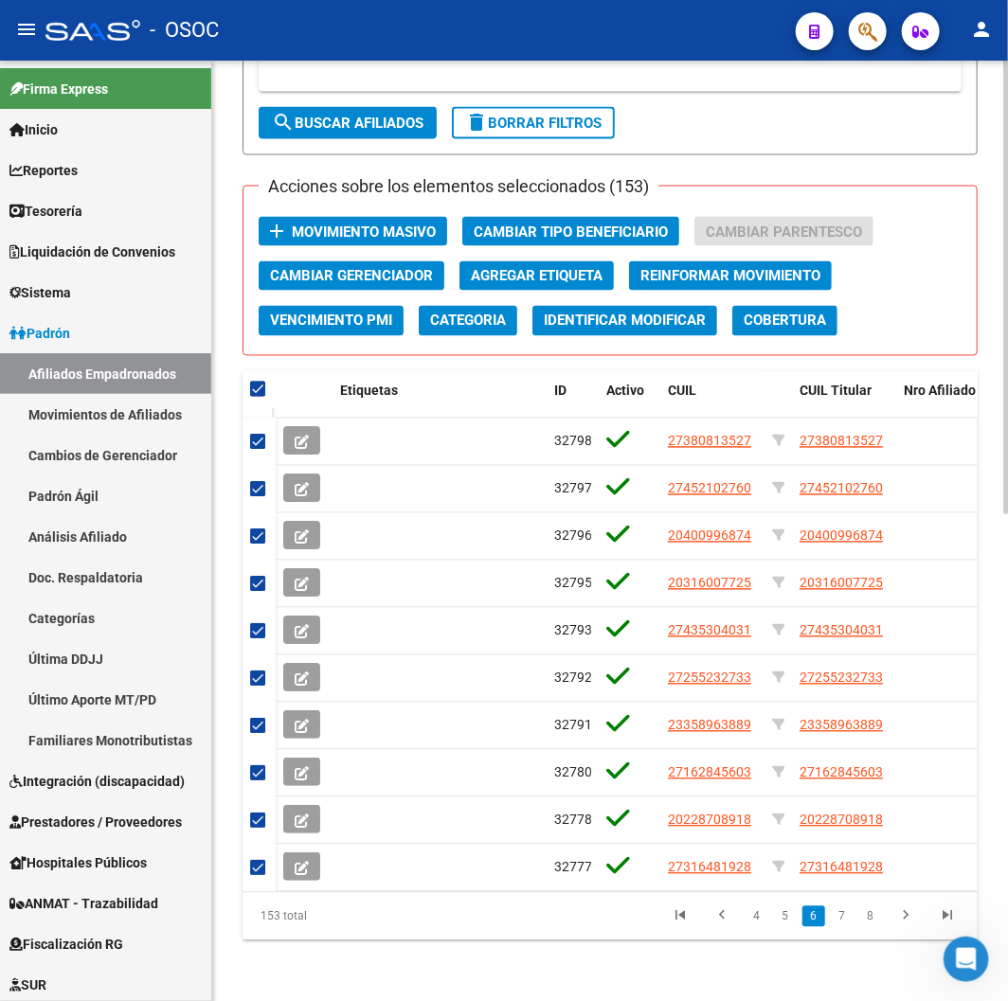
click at [382, 224] on span "Movimiento Masivo" at bounding box center [364, 232] width 144 height 17
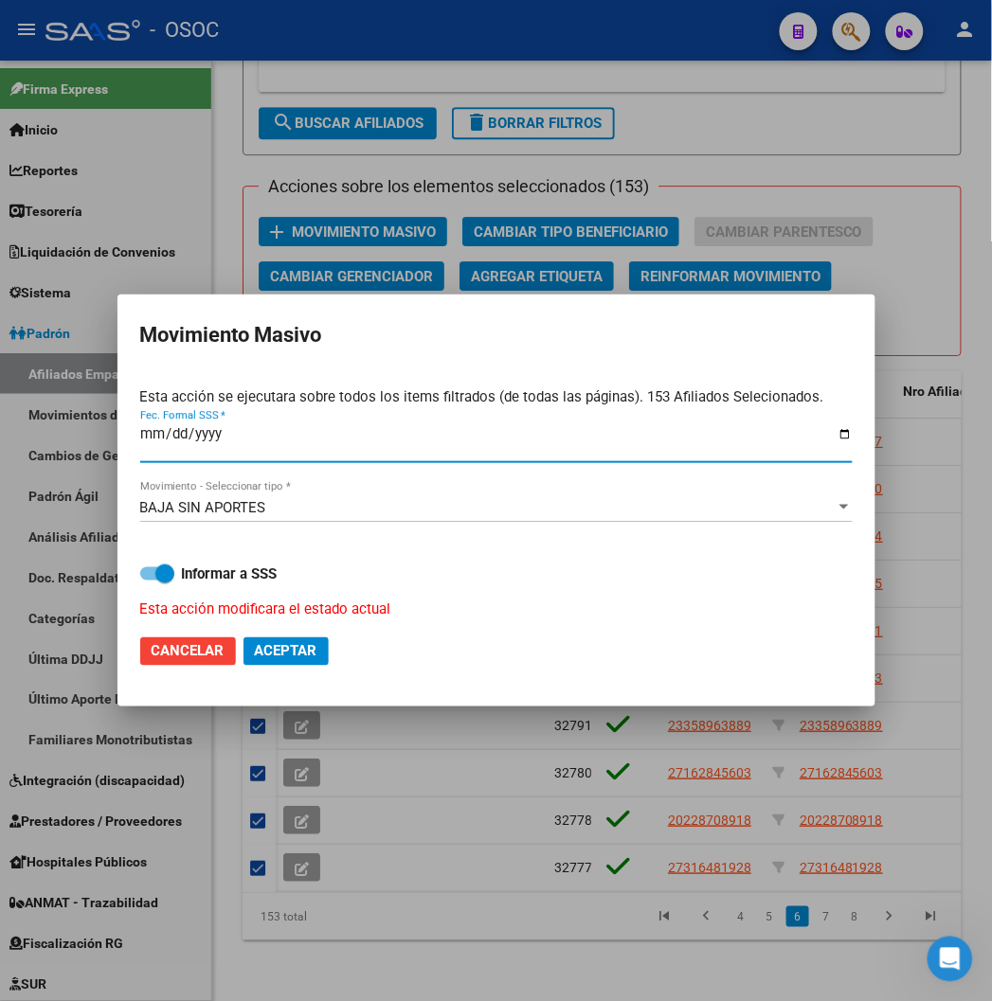
click at [292, 655] on span "Aceptar" at bounding box center [286, 651] width 63 height 17
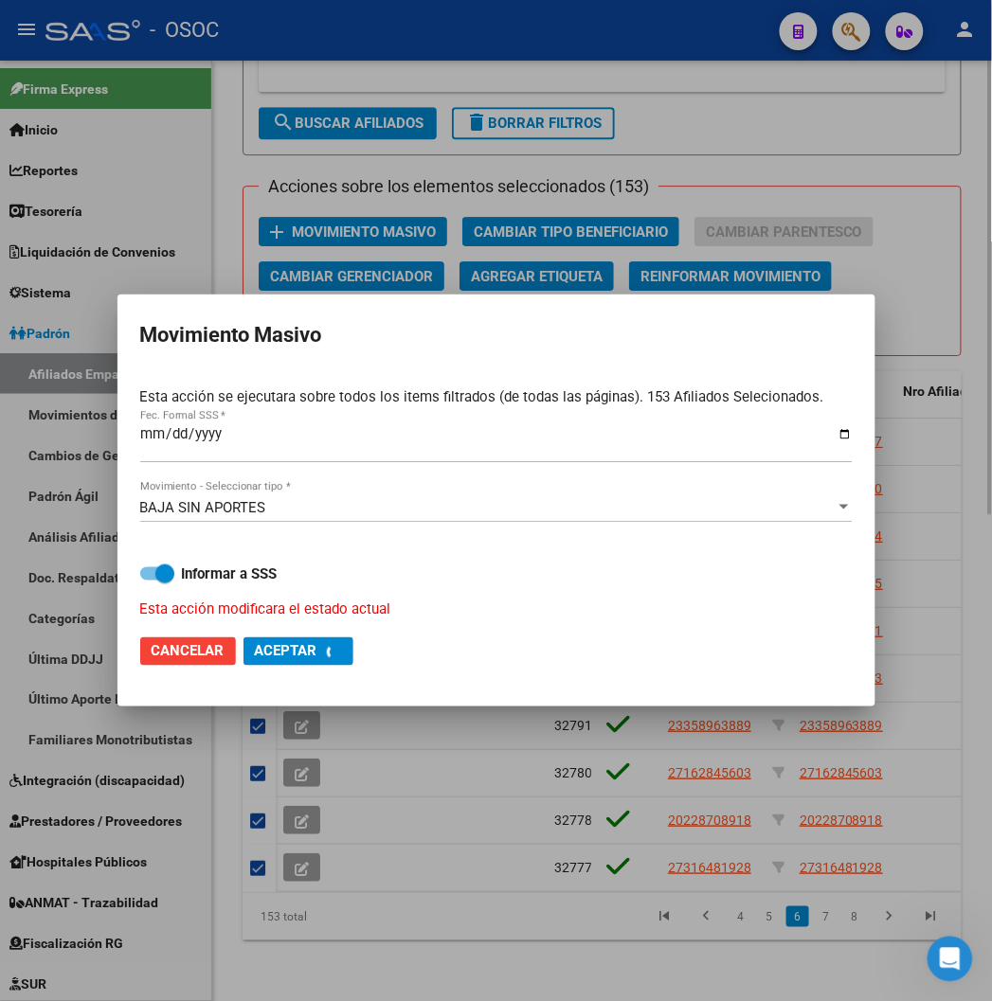
checkbox input "false"
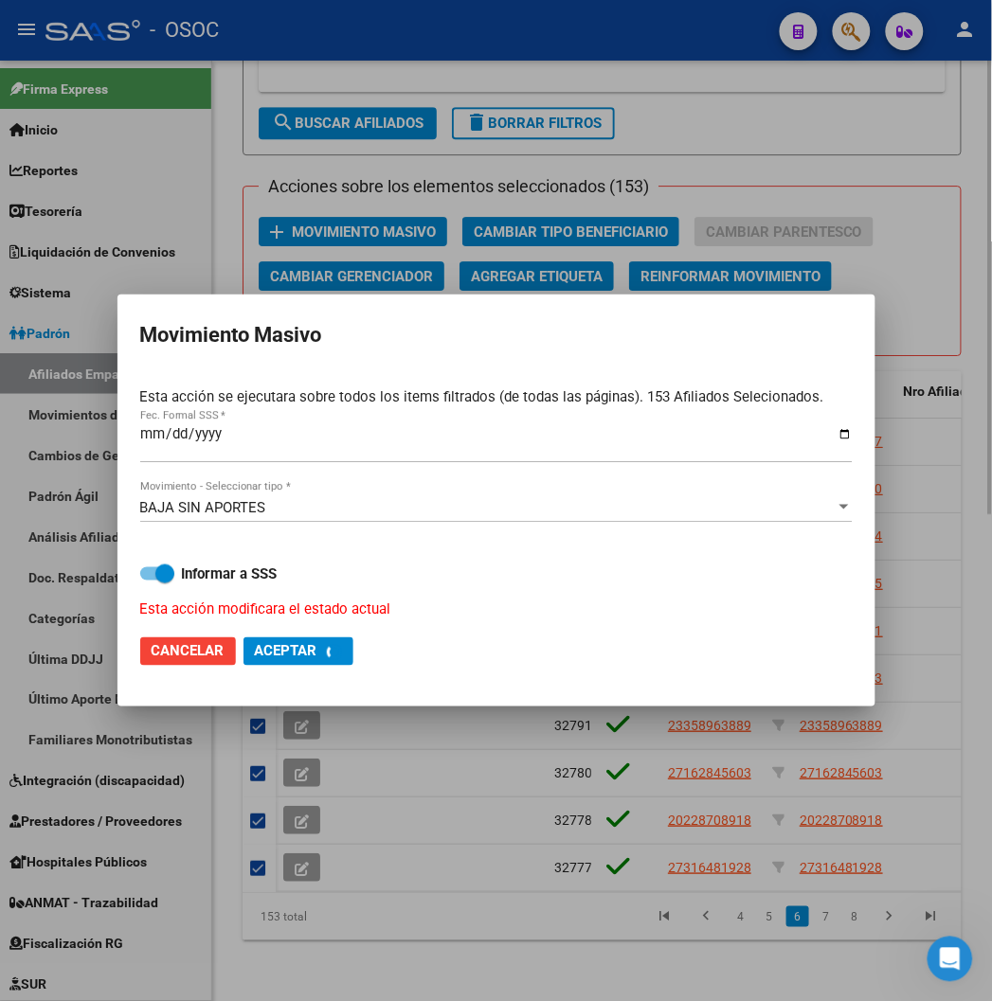
checkbox input "false"
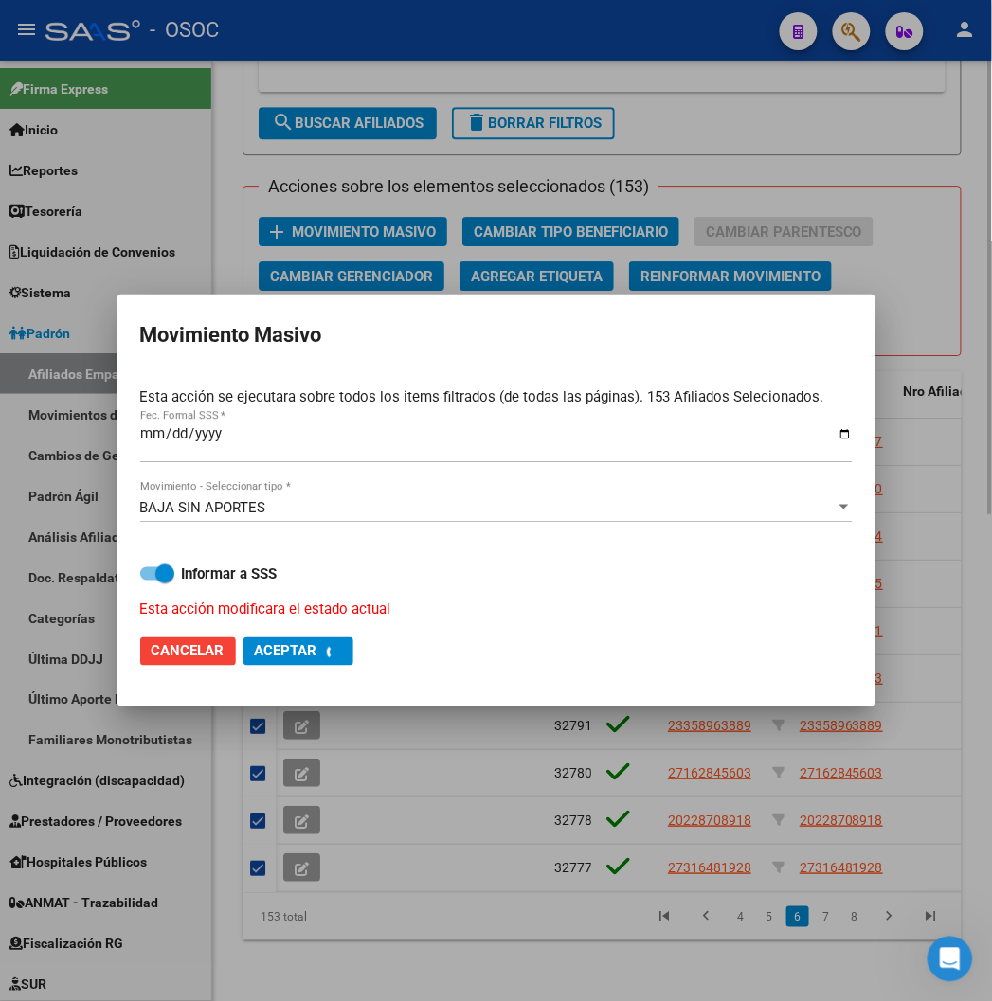
checkbox input "false"
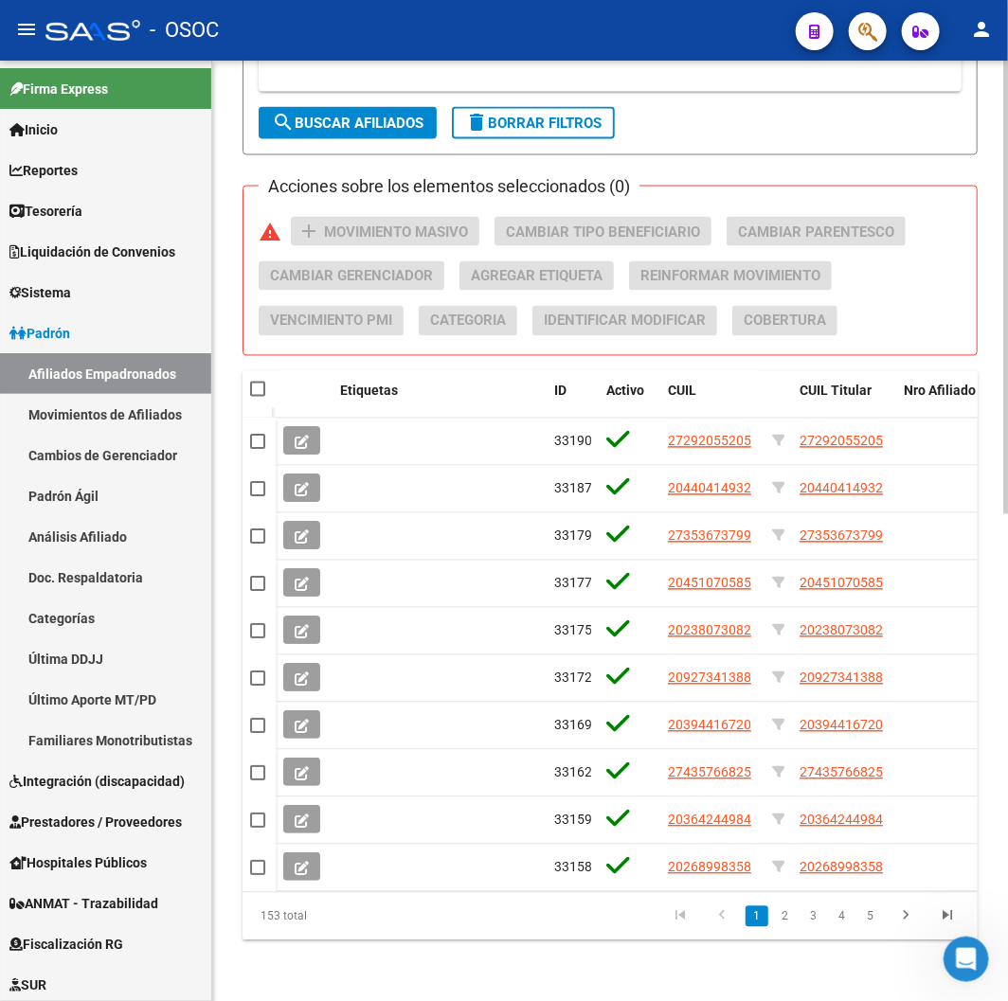
click at [766, 148] on div "PADRON -> Afiliados Empadronados (alt+a) add Crear Afiliado file_download Expor…" at bounding box center [610, 20] width 735 height 1842
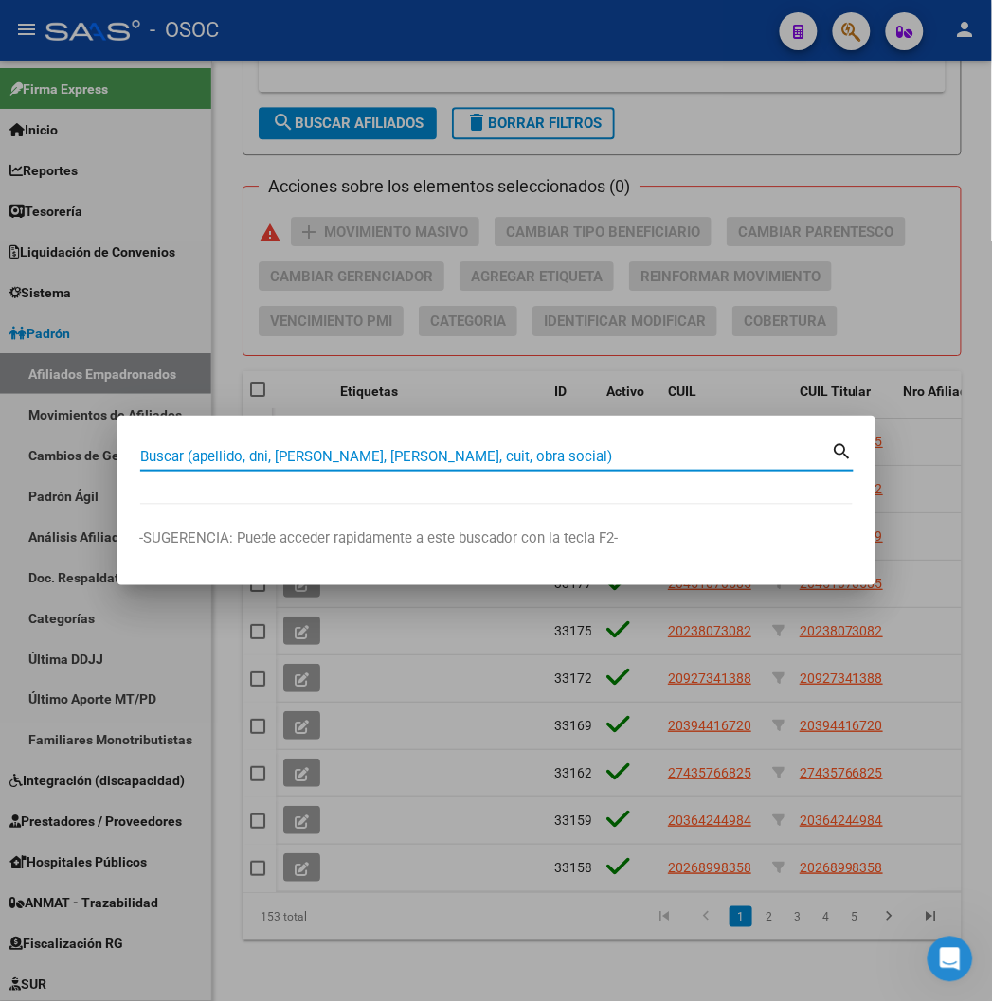
paste input "20174944343"
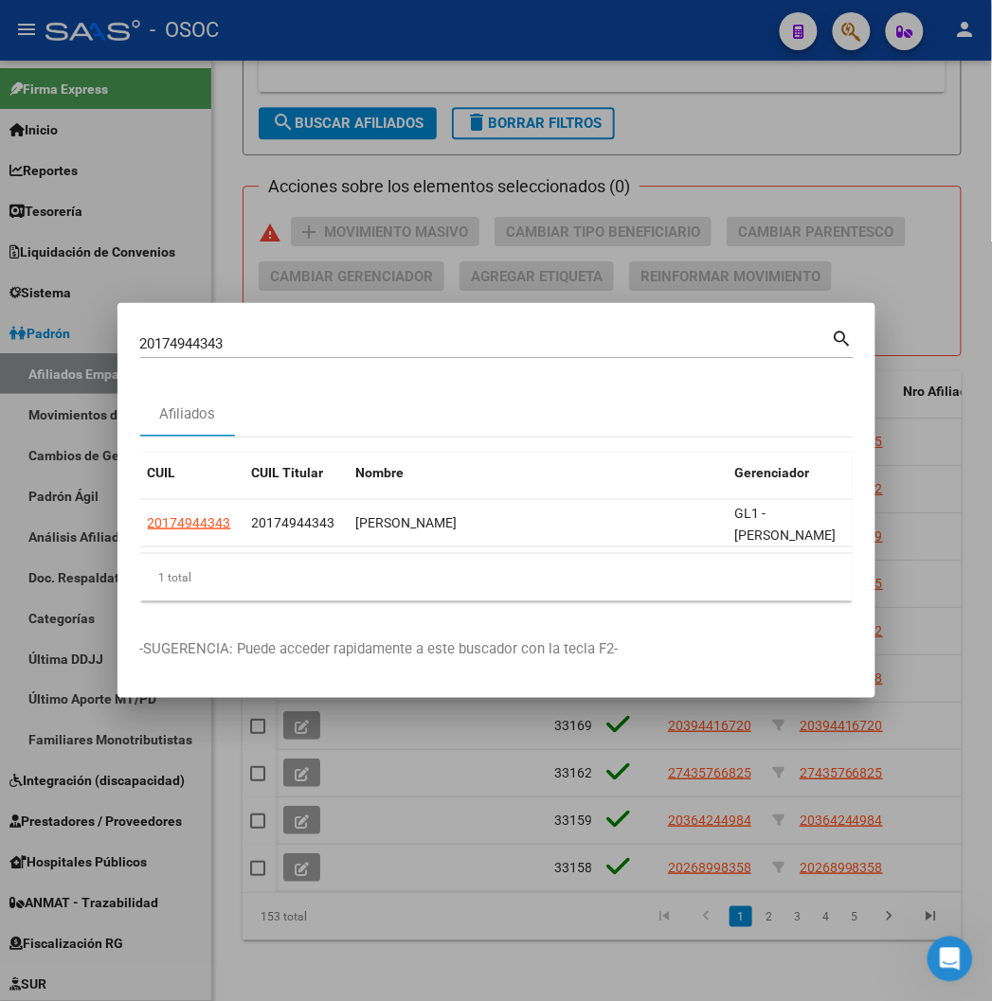
click at [162, 352] on input "20174944343" at bounding box center [486, 343] width 692 height 17
paste input "91294328"
type input "20191294328"
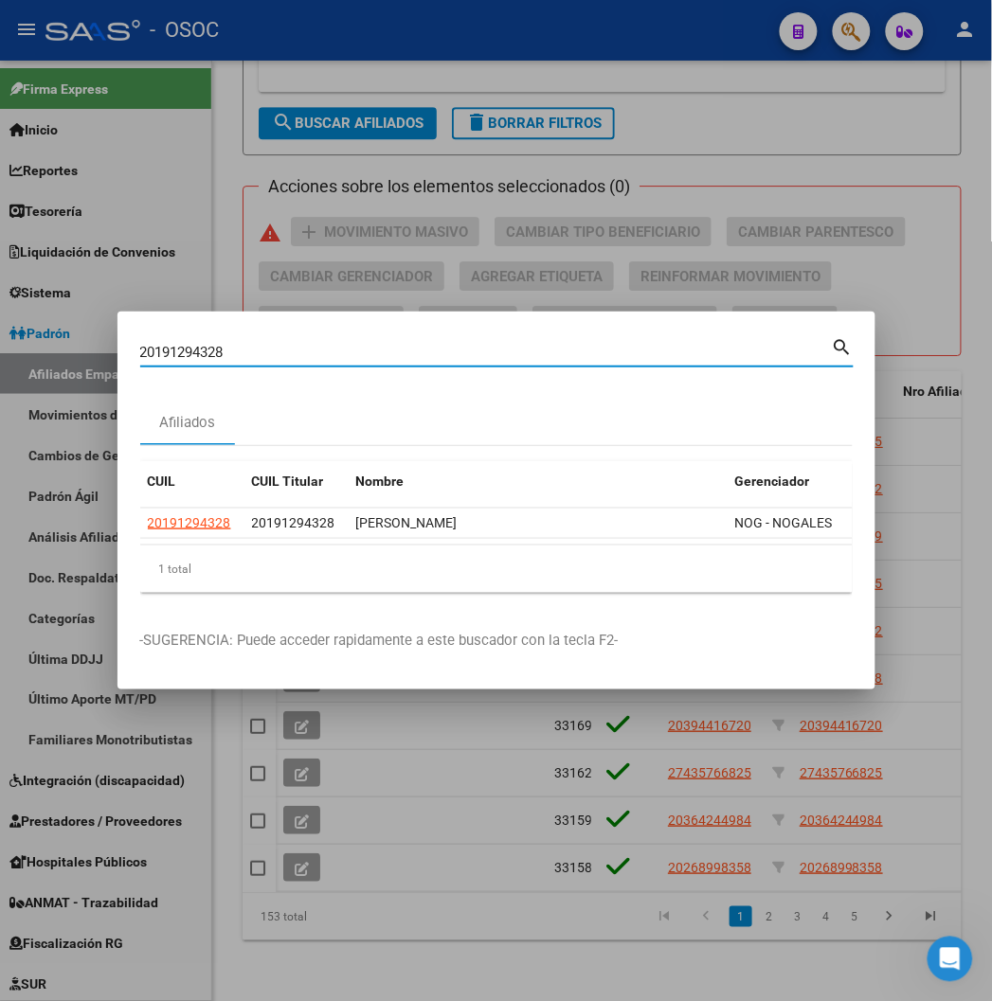
click at [420, 165] on div at bounding box center [496, 500] width 992 height 1001
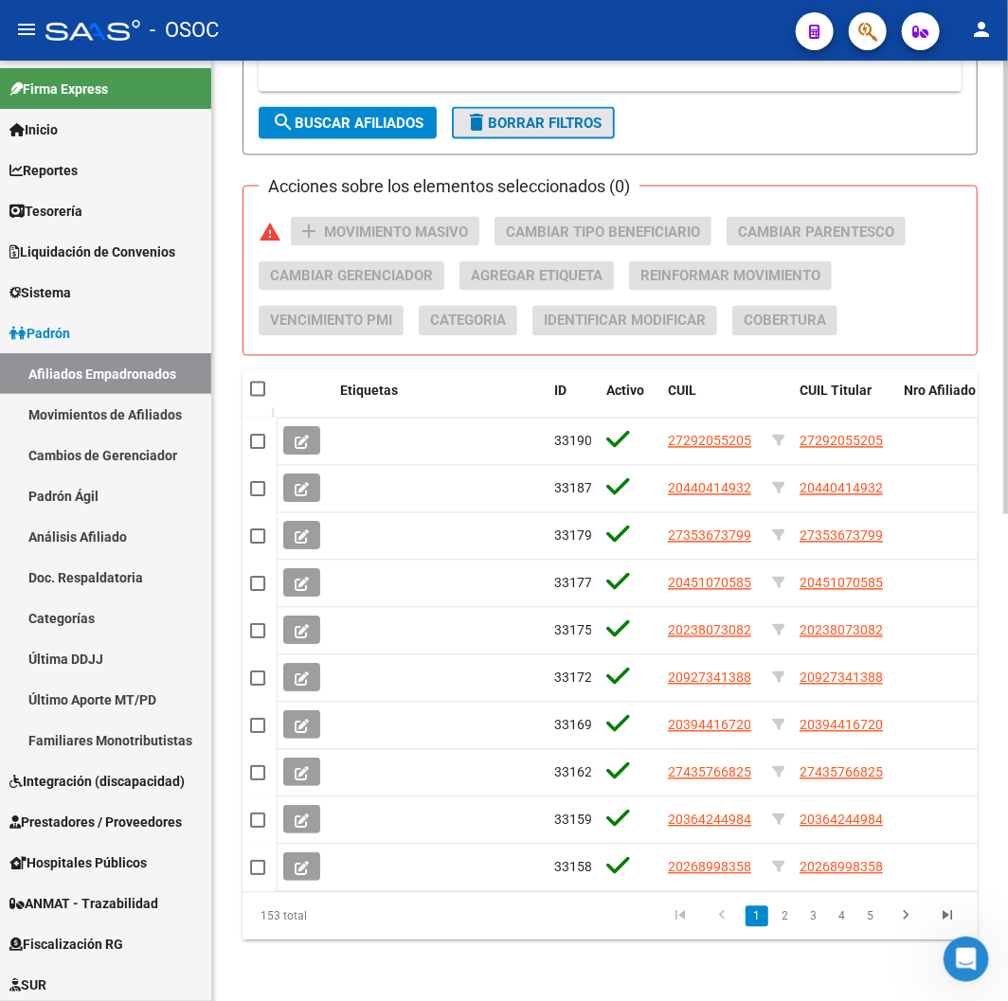
click at [512, 123] on button "delete Borrar Filtros" at bounding box center [533, 123] width 163 height 32
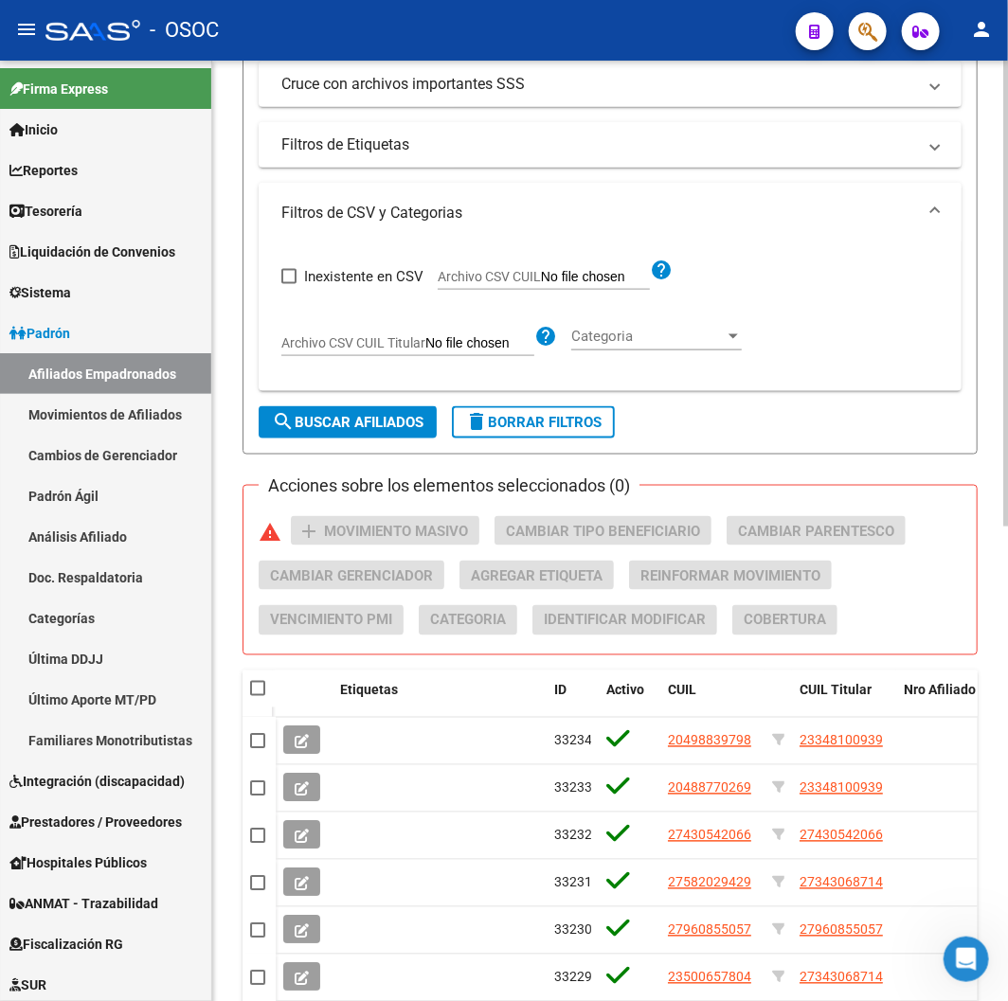
scroll to position [646, 0]
click at [488, 276] on span "Archivo CSV CUIL" at bounding box center [489, 277] width 103 height 15
click at [541, 276] on input "Archivo CSV CUIL" at bounding box center [595, 278] width 109 height 17
type input "C:\fakepath\archivo para filtrar en SAAS.csv"
click at [339, 410] on button "search Buscar Afiliados" at bounding box center [348, 423] width 178 height 32
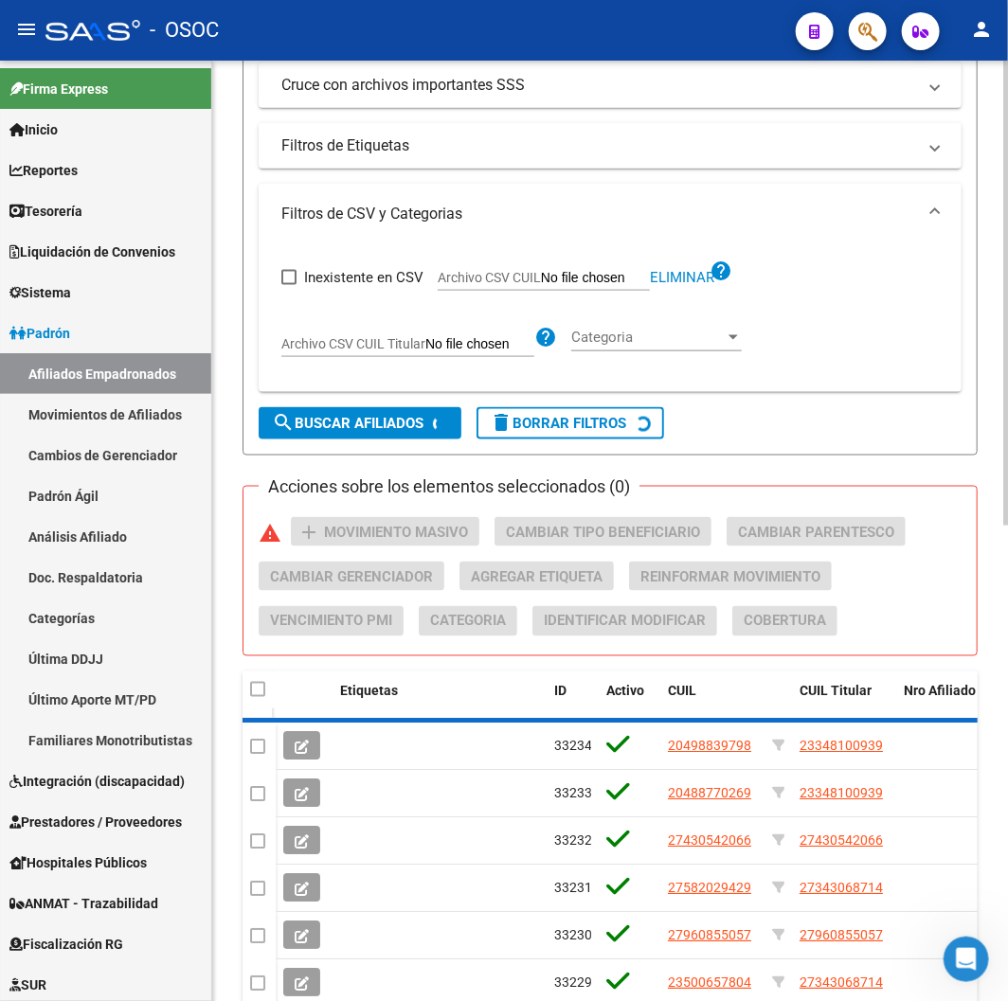
scroll to position [519, 0]
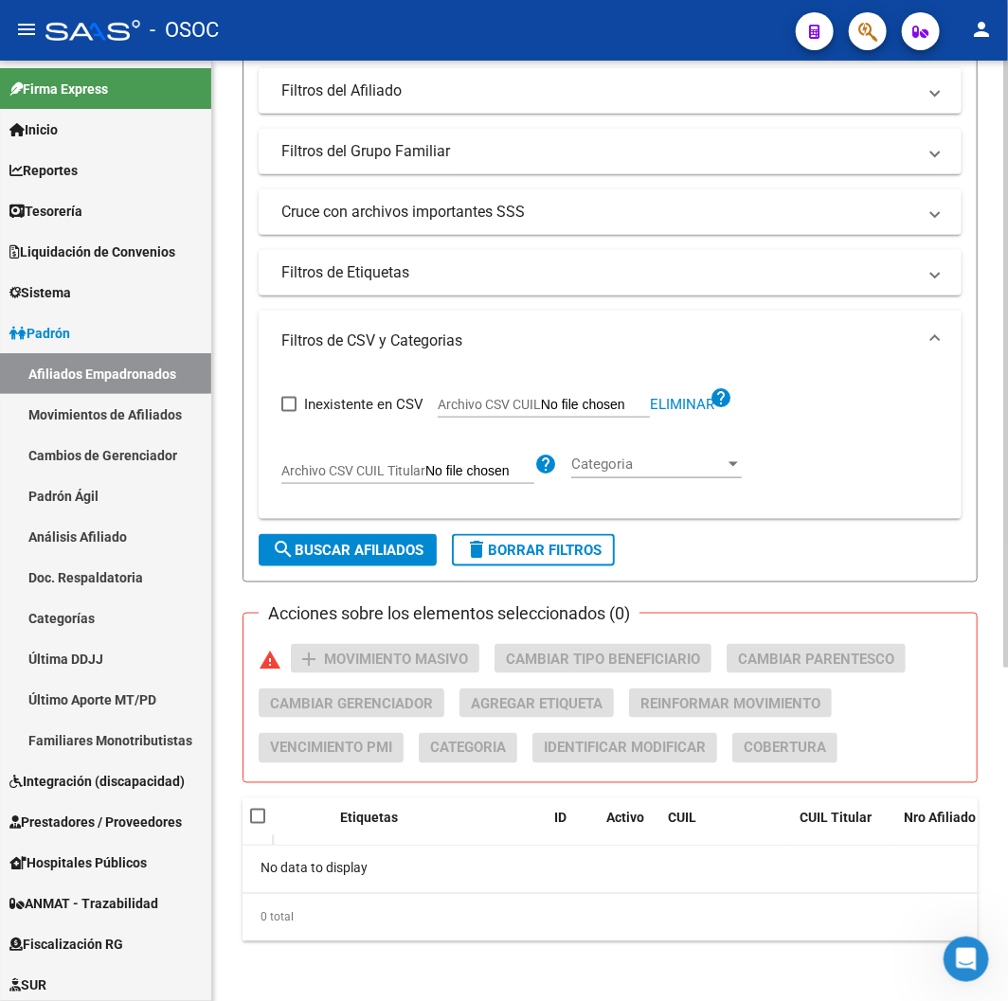
click at [514, 408] on span "Archivo CSV CUIL" at bounding box center [489, 404] width 103 height 15
click at [541, 408] on input "Archivo CSV CUIL" at bounding box center [595, 405] width 109 height 17
type input "C:\fakepath\archivo para filtrar en SAAS.csv"
click at [426, 581] on form "Filtros Id CUIL / Nombre / Apellido CUIL Titular Seleccionar Gerenciador Selecc…" at bounding box center [610, 174] width 735 height 818
click at [415, 571] on form "Filtros Id CUIL / Nombre / Apellido CUIL Titular Seleccionar Gerenciador Selecc…" at bounding box center [610, 174] width 735 height 818
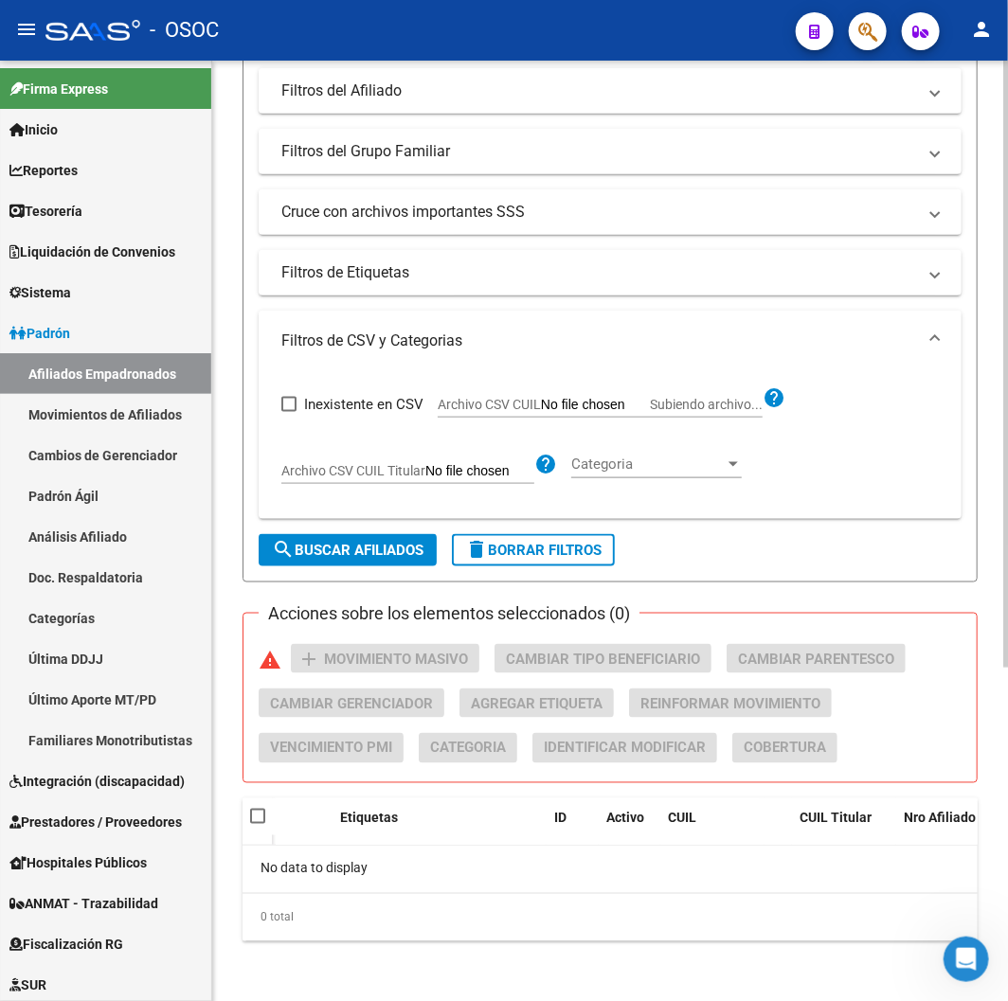
click at [413, 563] on button "search Buscar Afiliados" at bounding box center [348, 550] width 178 height 32
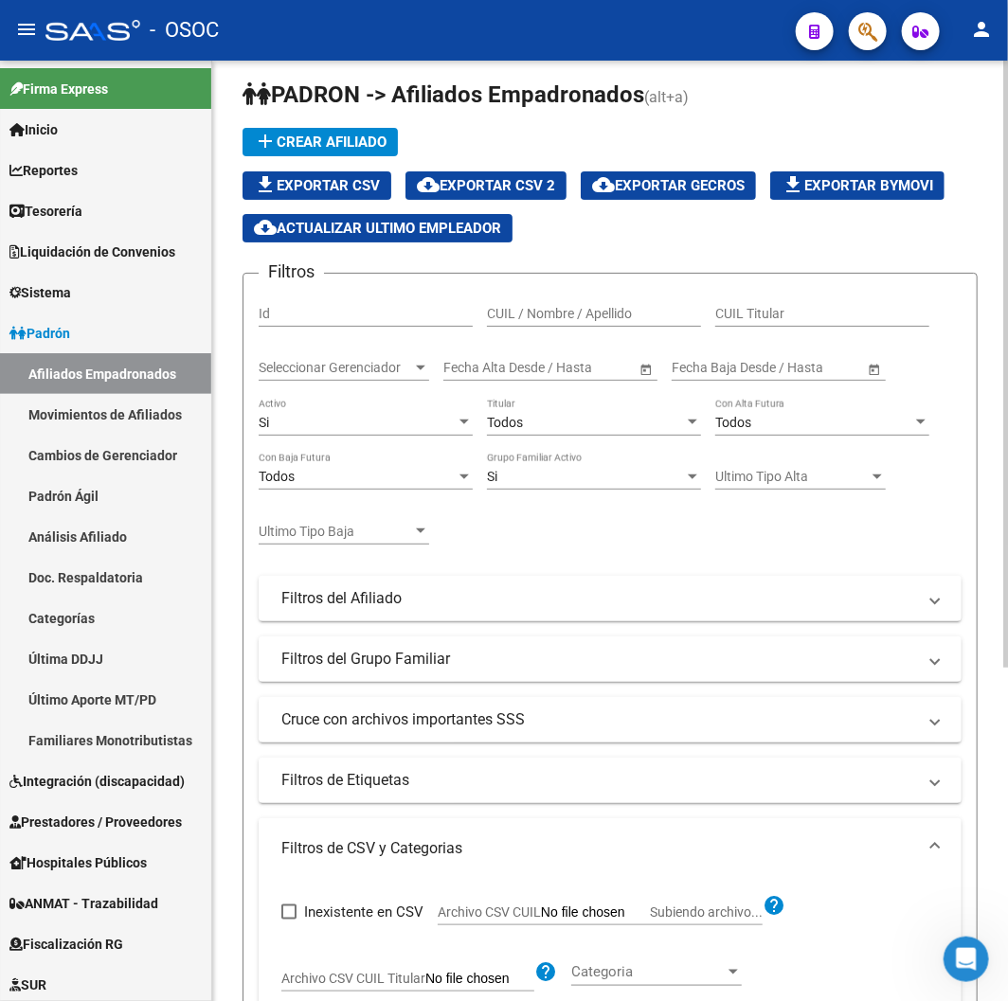
scroll to position [0, 0]
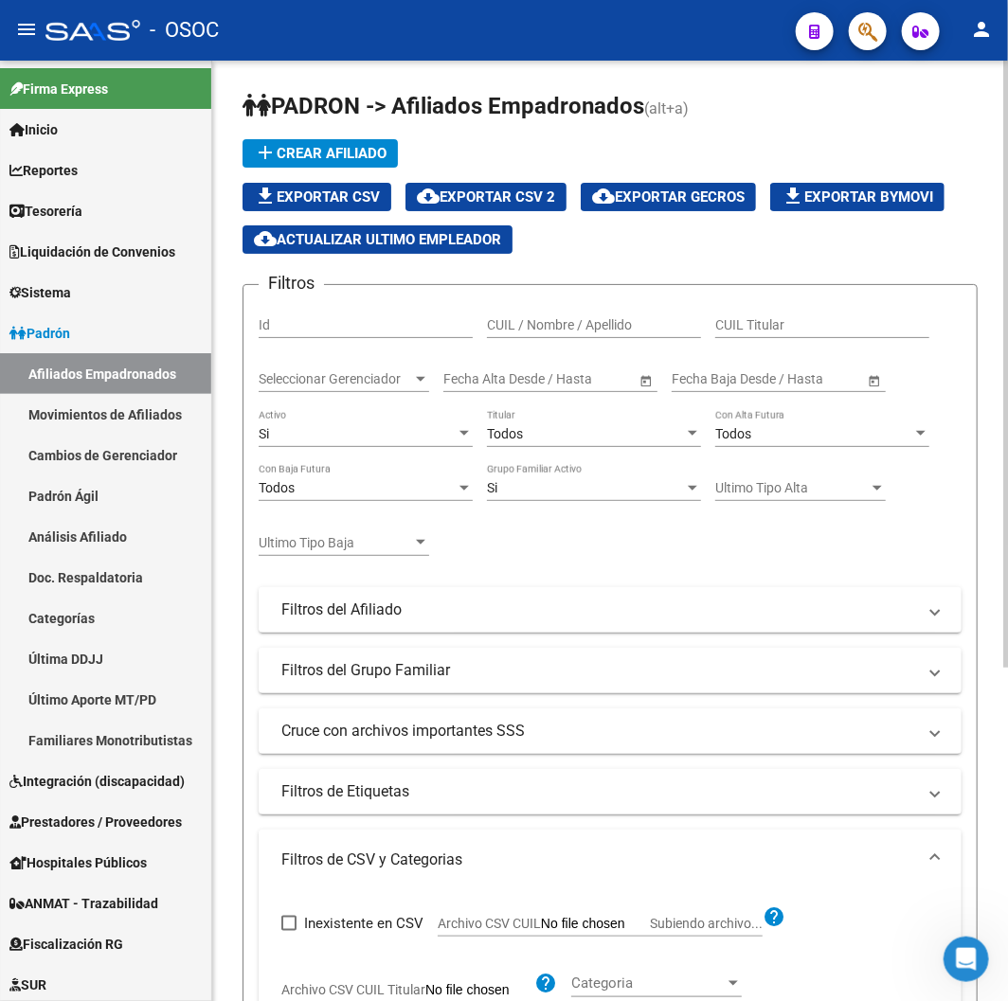
click at [384, 423] on div "Si Activo" at bounding box center [366, 428] width 214 height 38
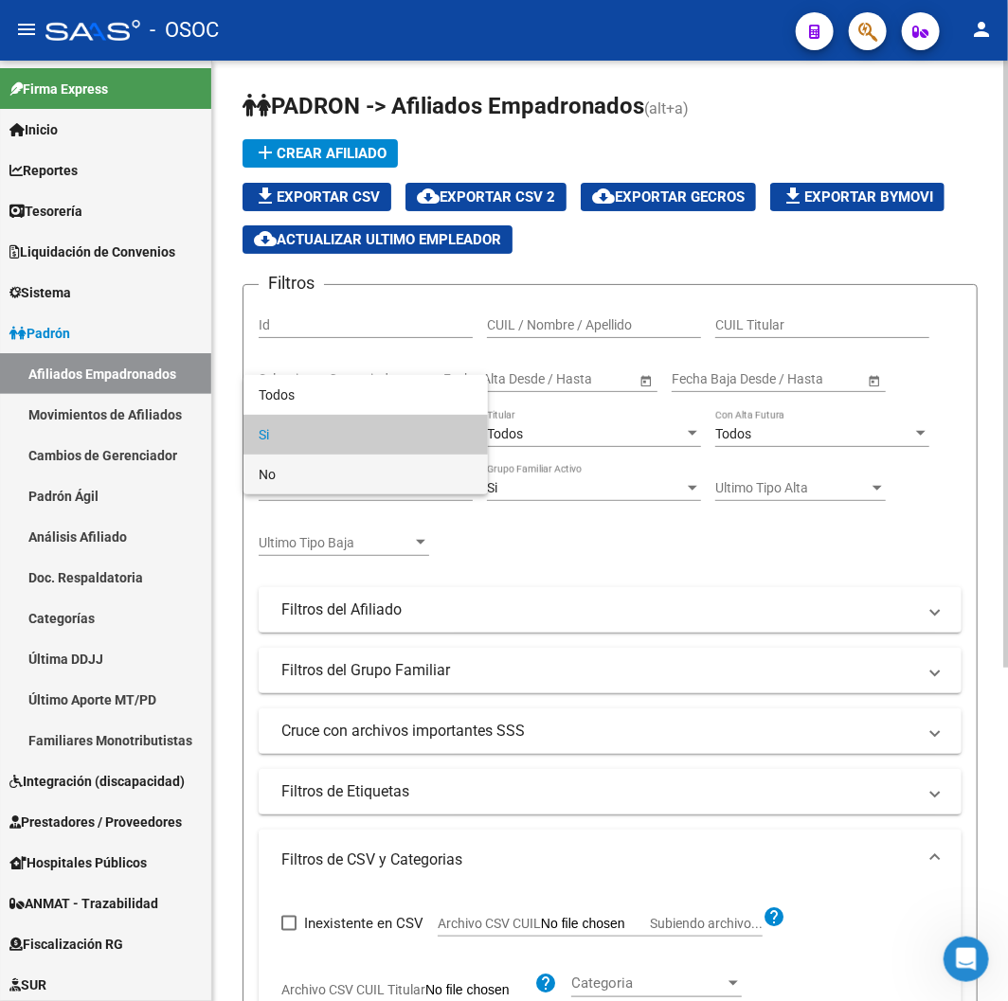
drag, startPoint x: 365, startPoint y: 471, endPoint x: 380, endPoint y: 514, distance: 46.1
click at [365, 472] on span "No" at bounding box center [366, 475] width 214 height 40
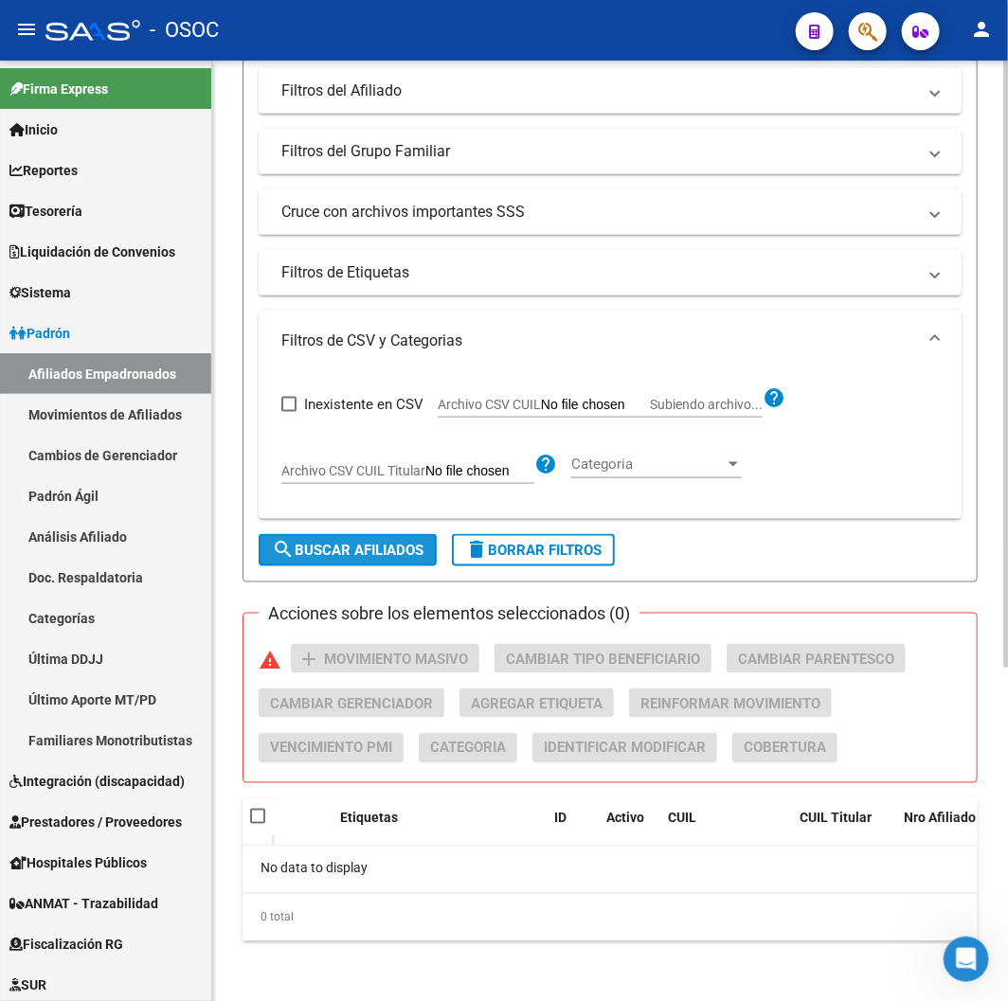
click at [395, 546] on span "search Buscar Afiliados" at bounding box center [348, 550] width 152 height 17
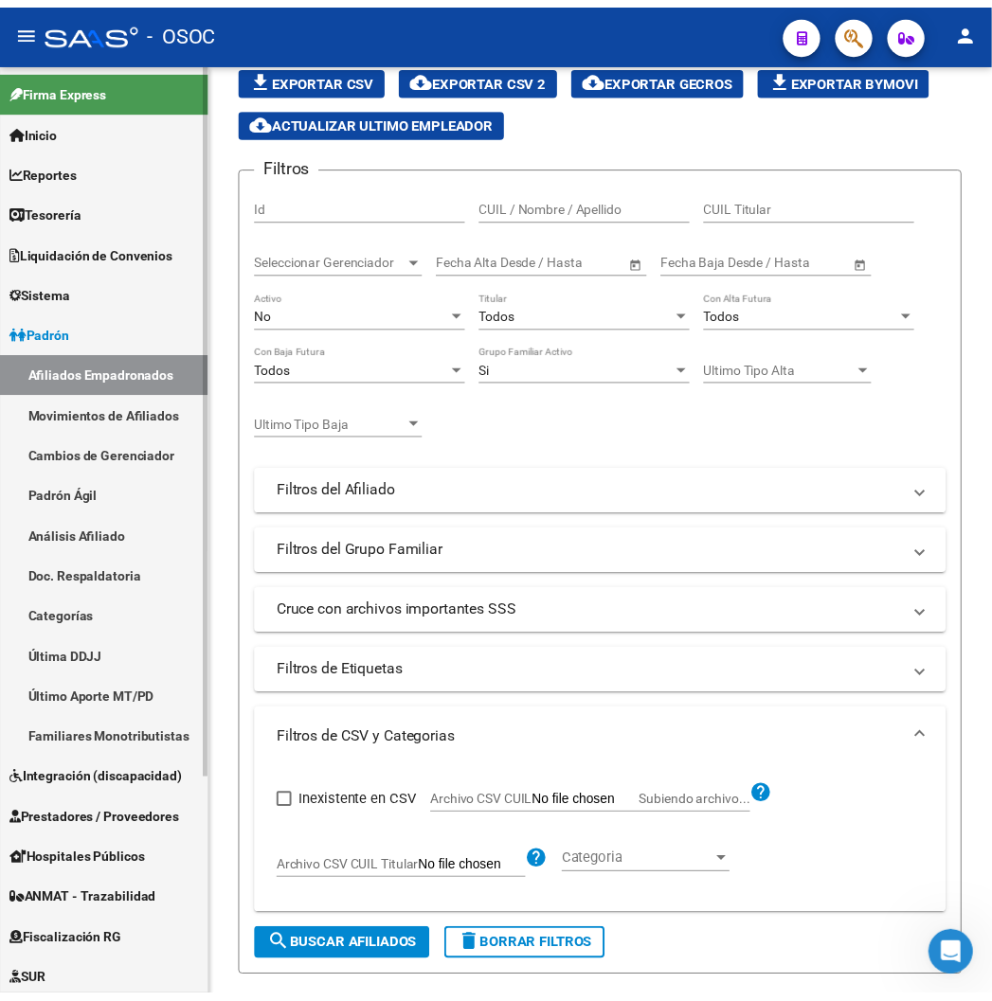
scroll to position [856, 0]
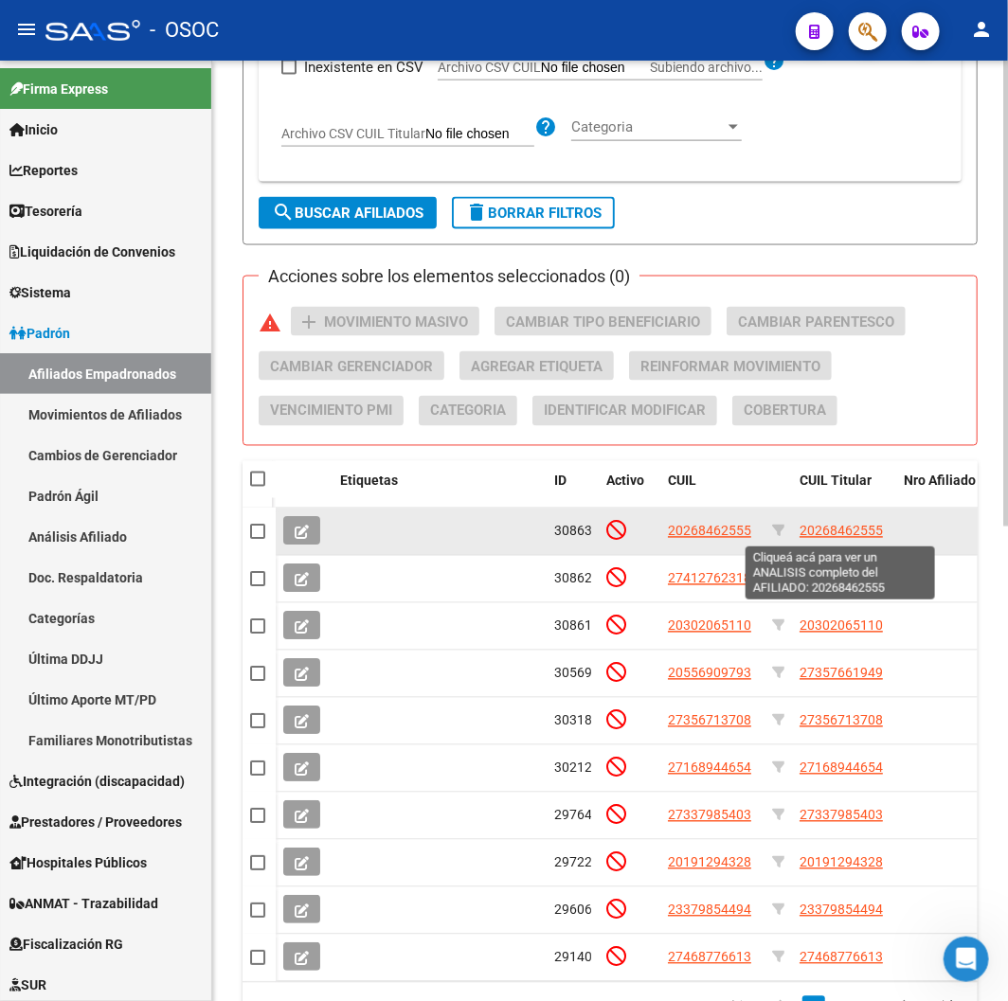
click at [854, 535] on span "20268462555" at bounding box center [841, 531] width 83 height 15
type textarea "20268462555"
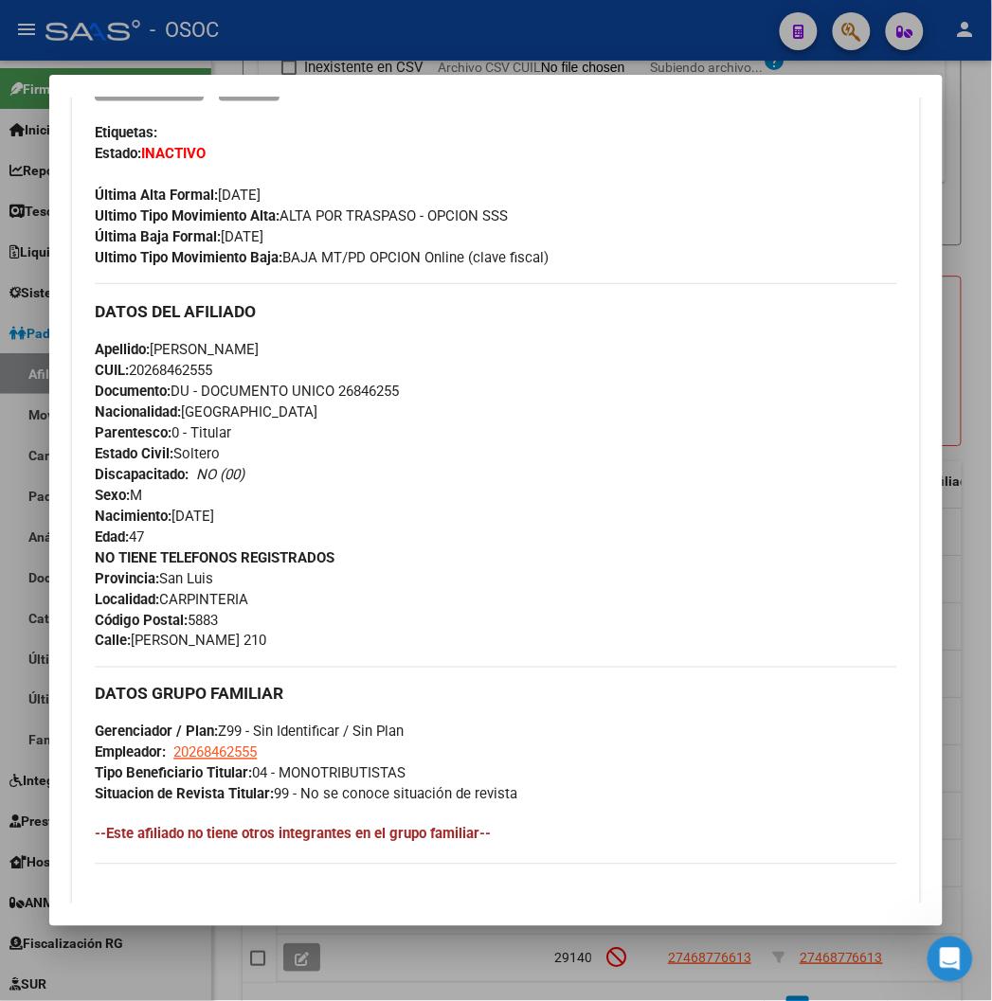
scroll to position [513, 0]
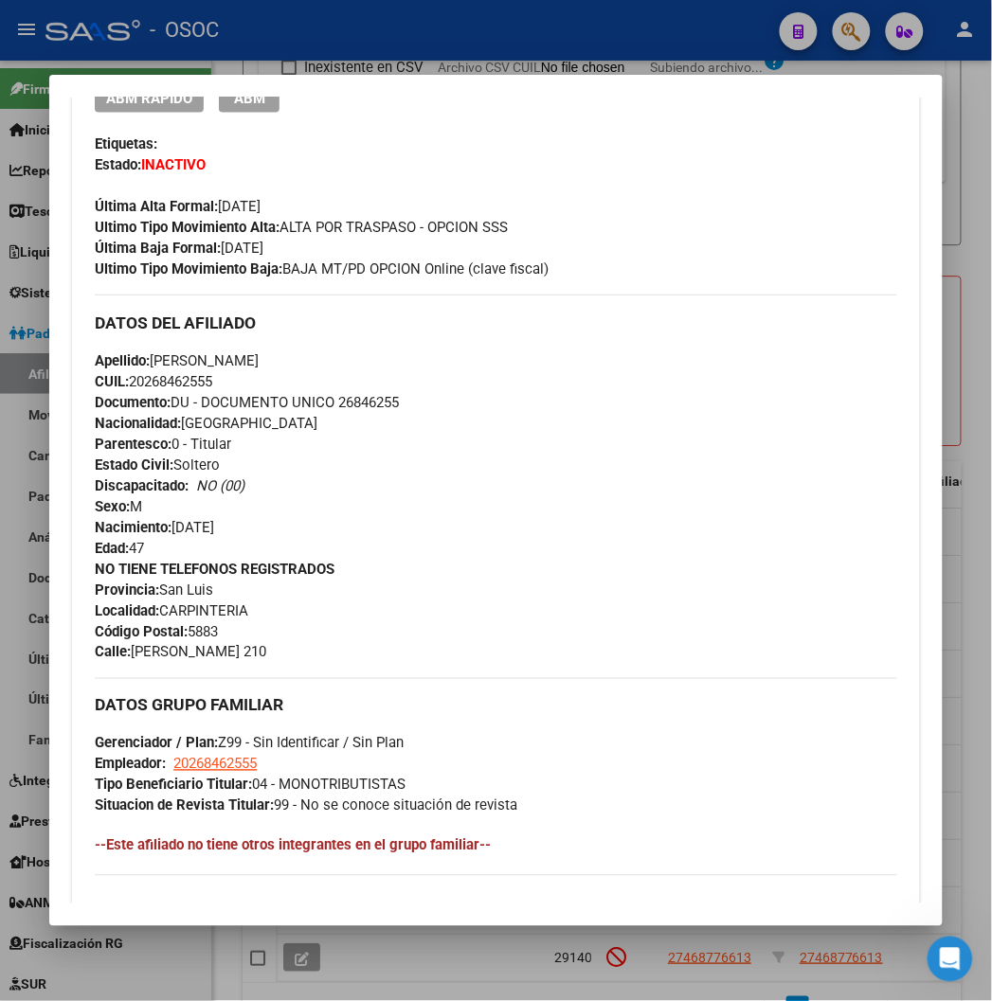
click at [356, 28] on div at bounding box center [496, 500] width 992 height 1001
click at [356, 28] on div "- OSOC" at bounding box center [404, 30] width 719 height 42
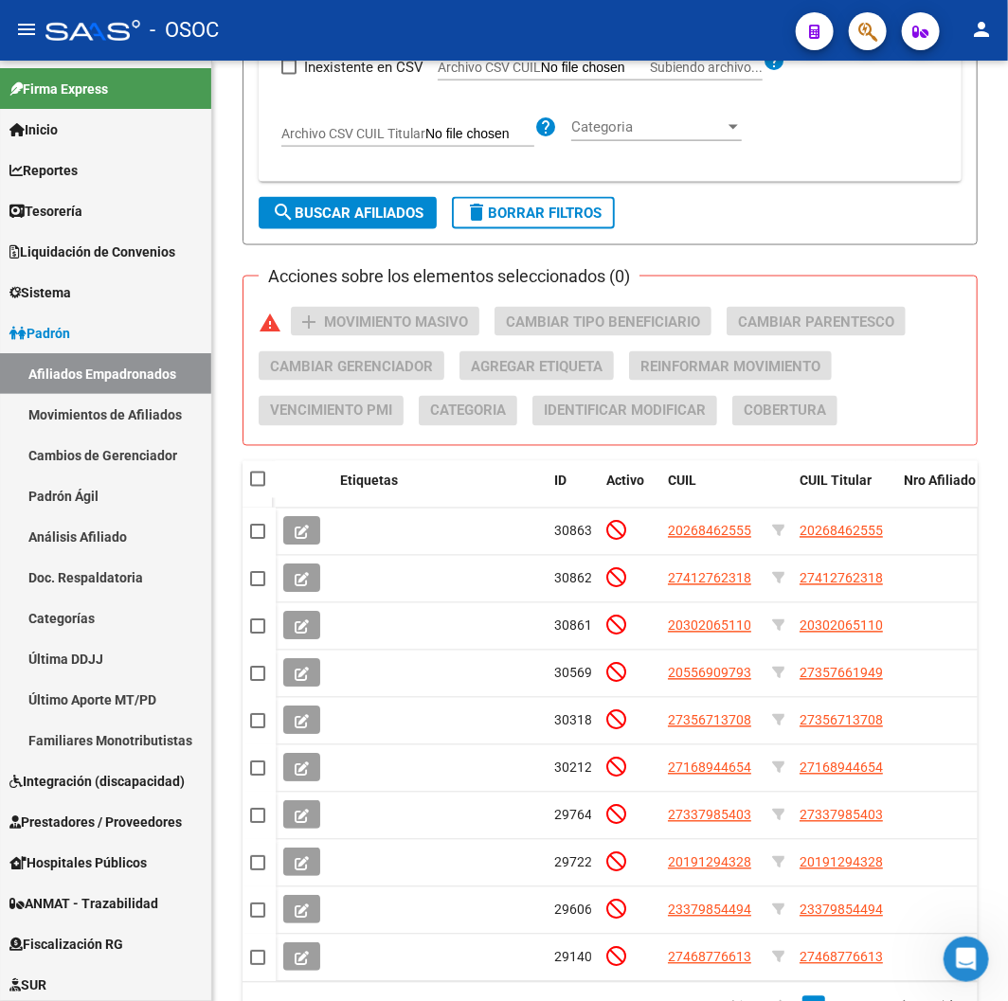
click at [338, 3] on mat-toolbar "menu - OSOC person" at bounding box center [504, 30] width 1008 height 61
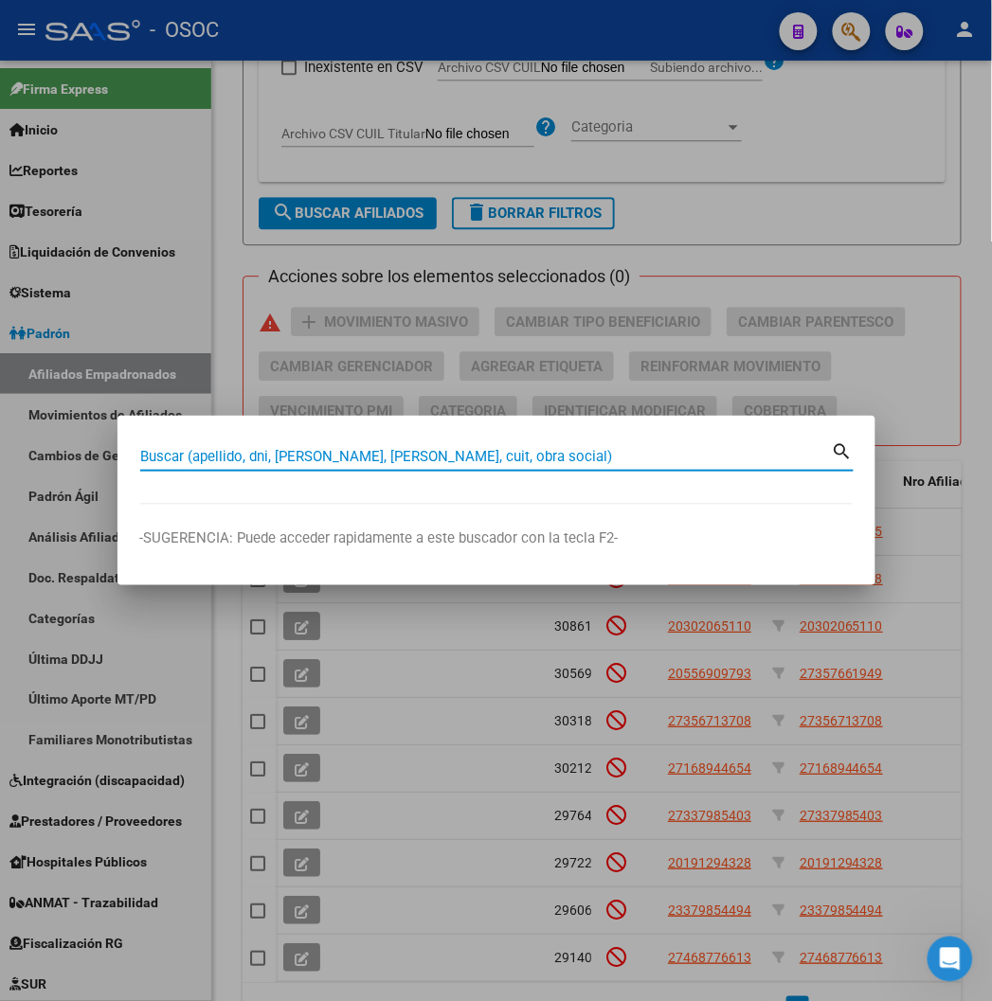
paste input "20224746688"
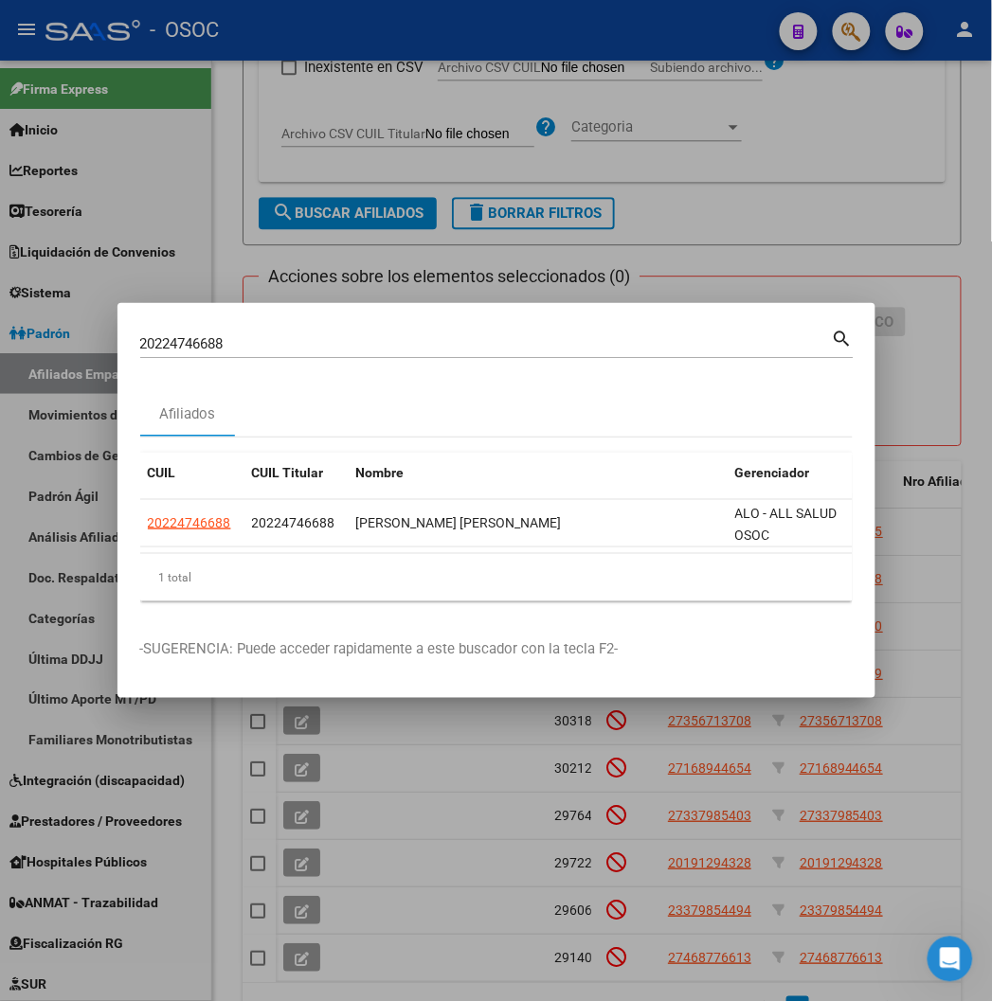
click at [158, 322] on mat-dialog-container "20224746688 Buscar (apellido, dni, cuil, nro traspaso, cuit, obra social) searc…" at bounding box center [496, 500] width 758 height 395
click at [157, 347] on input "20224746688" at bounding box center [486, 343] width 692 height 17
paste input "95901994"
type input "20295901994"
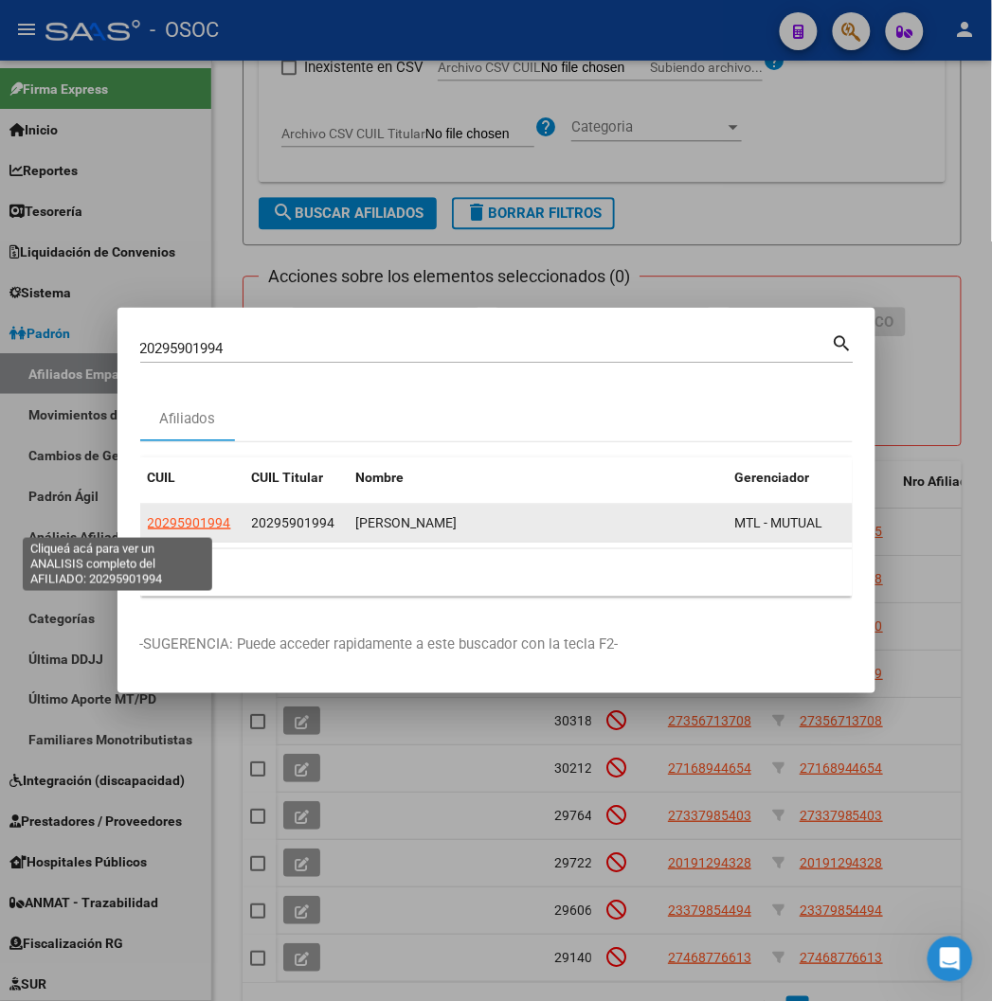
click at [148, 517] on span "20295901994" at bounding box center [189, 522] width 83 height 15
type textarea "20295901994"
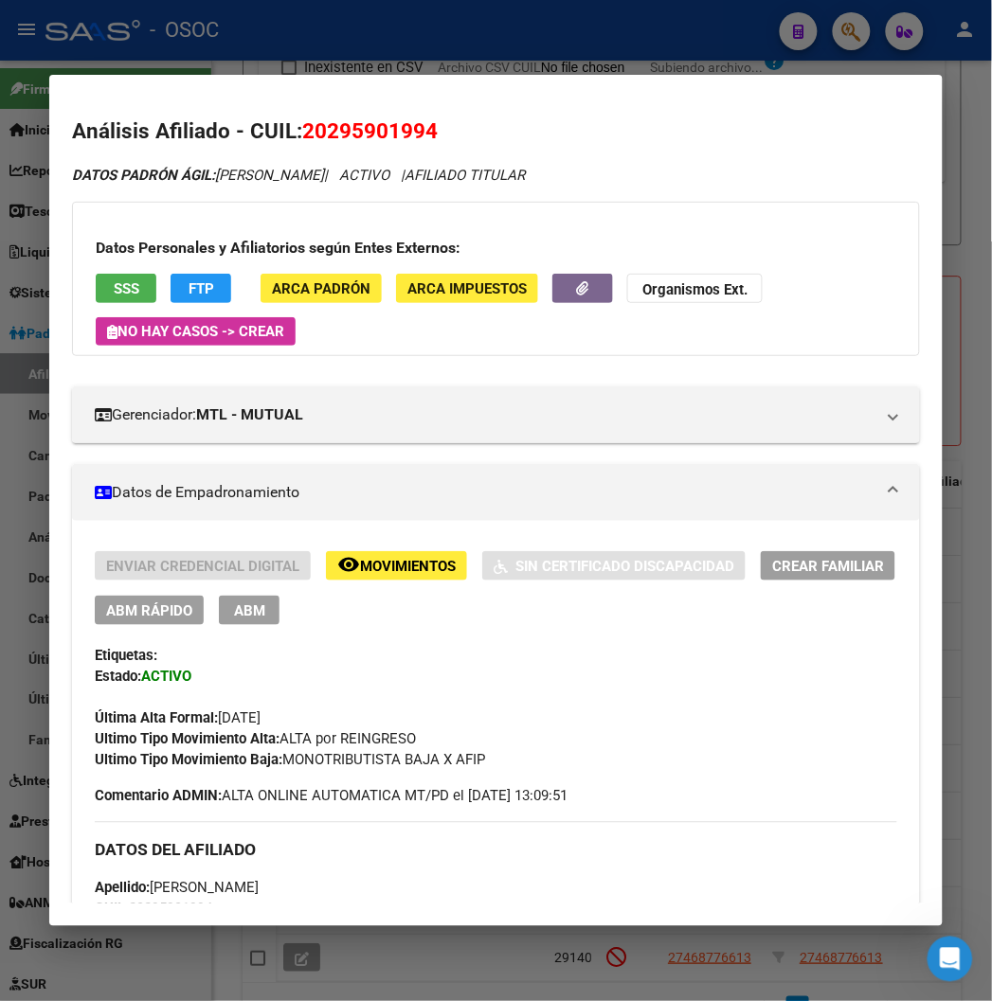
click at [420, 51] on div at bounding box center [496, 500] width 992 height 1001
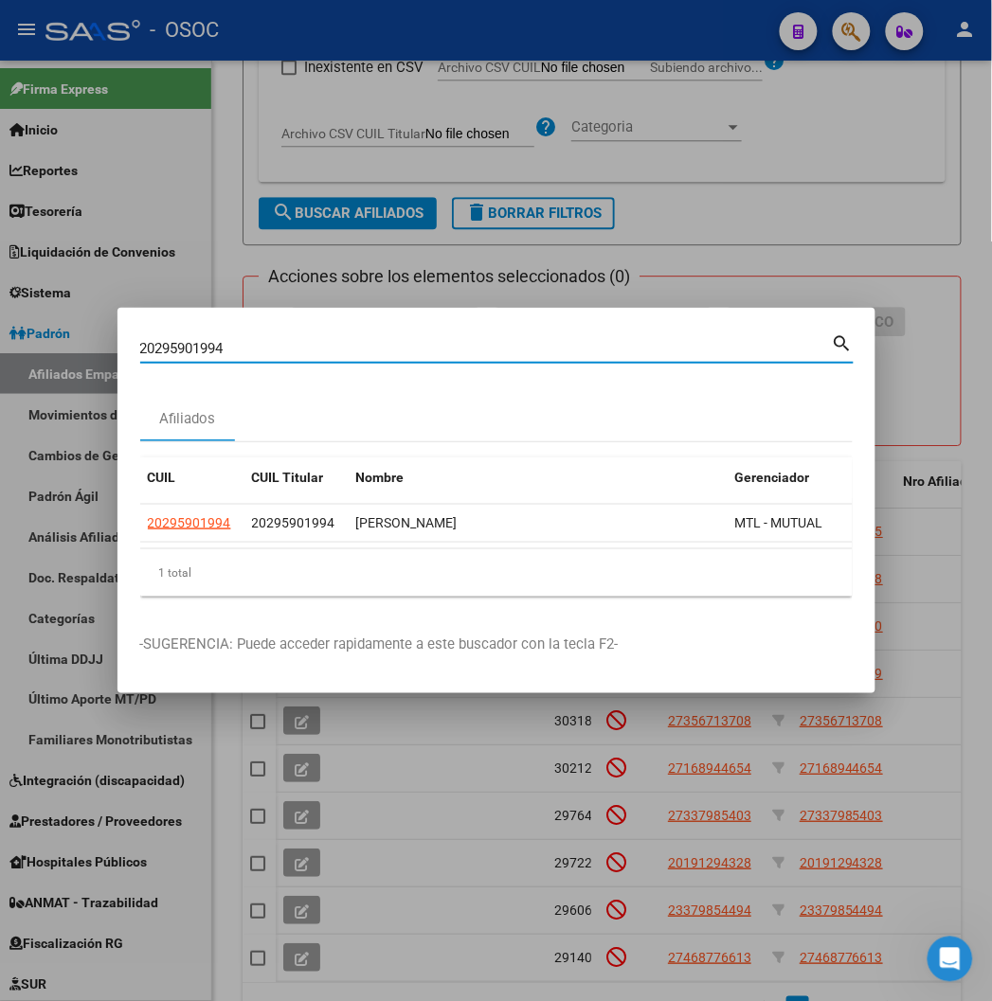
click at [140, 347] on input "20295901994" at bounding box center [486, 348] width 692 height 17
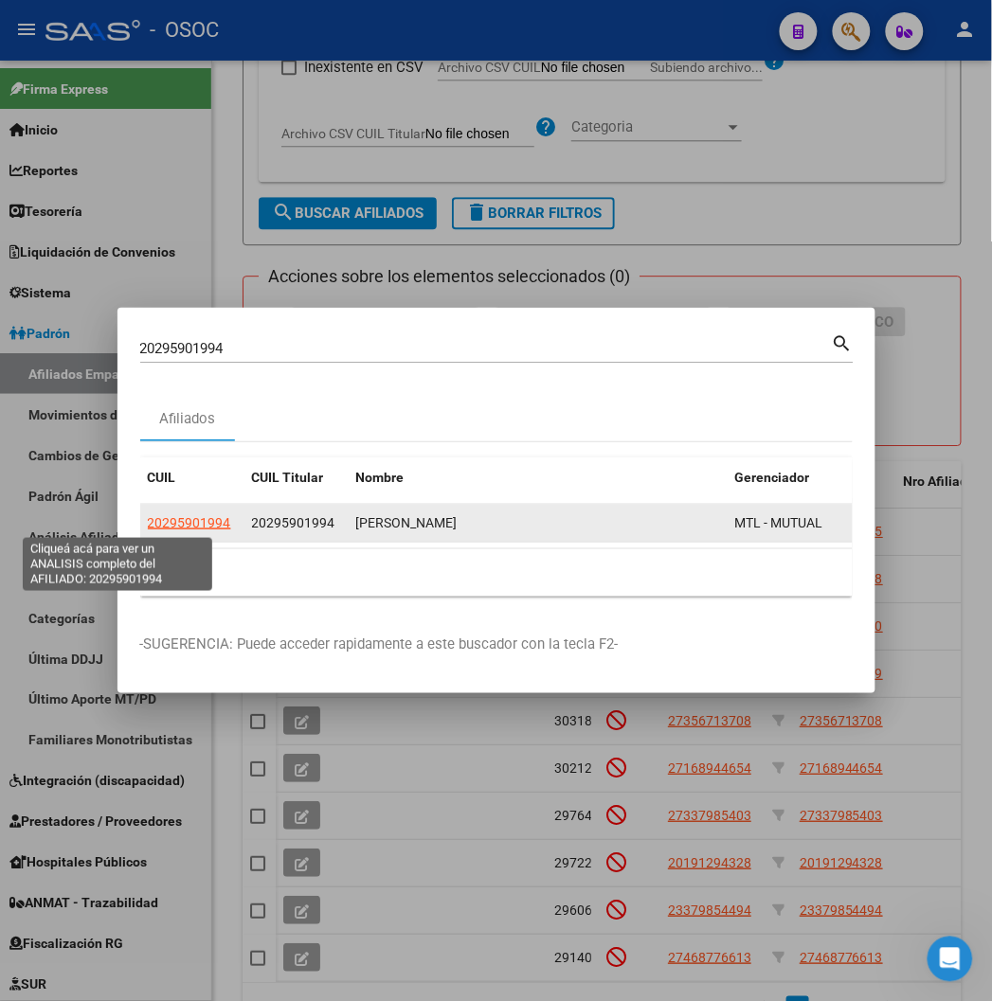
click at [148, 524] on span "20295901994" at bounding box center [189, 522] width 83 height 15
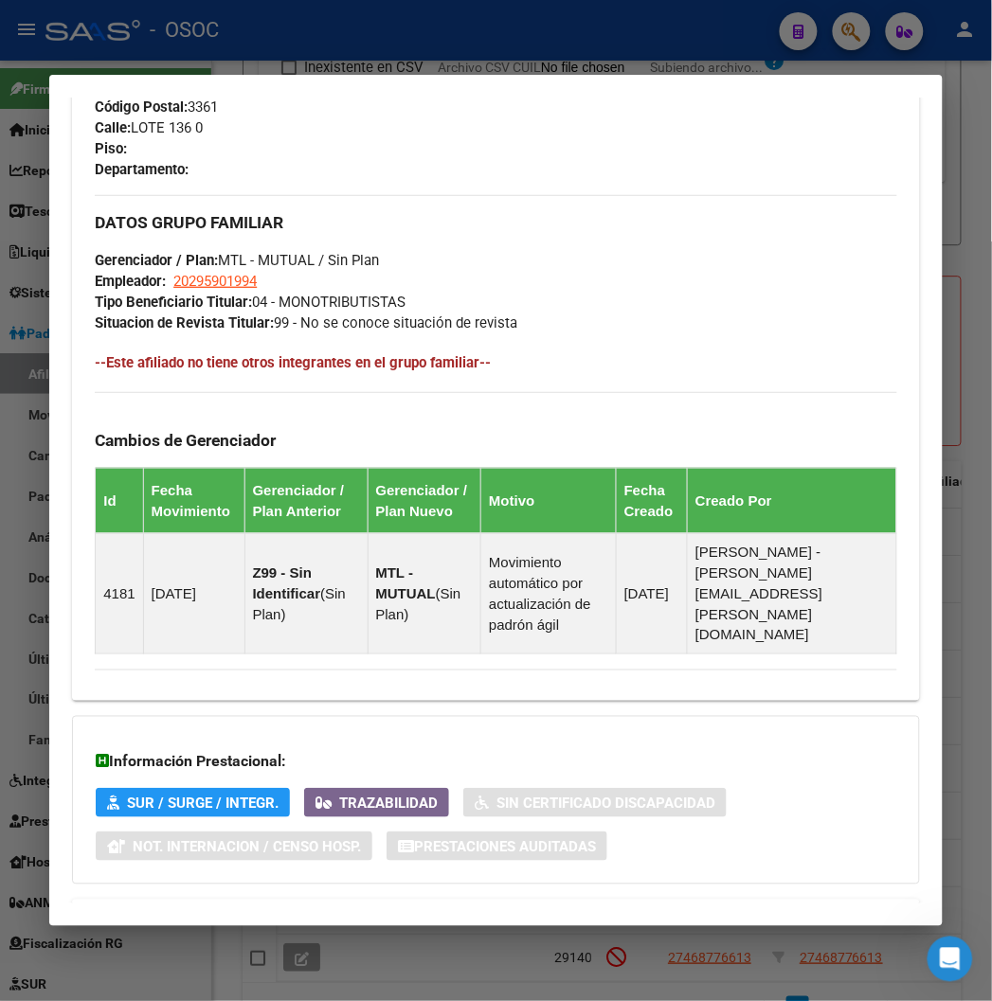
scroll to position [1115, 0]
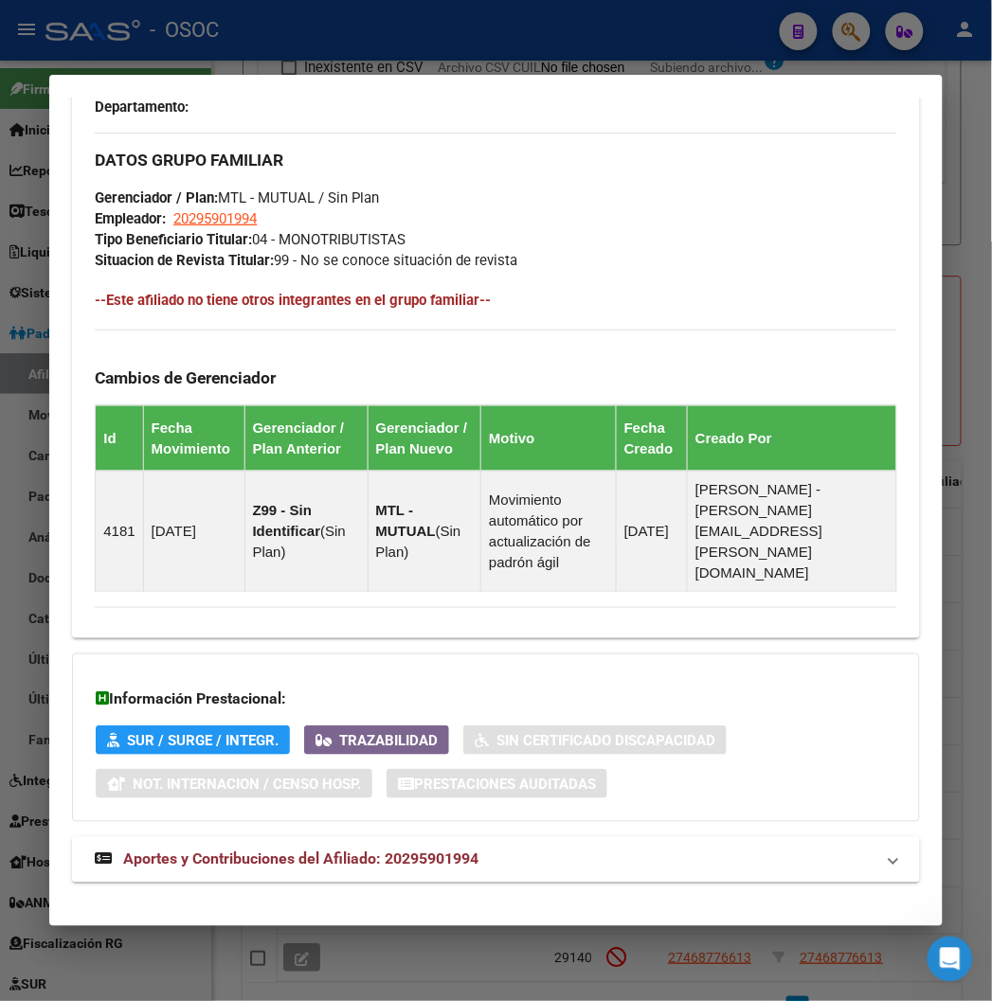
click at [257, 851] on span "Aportes y Contribuciones del Afiliado: 20295901994" at bounding box center [300, 860] width 355 height 18
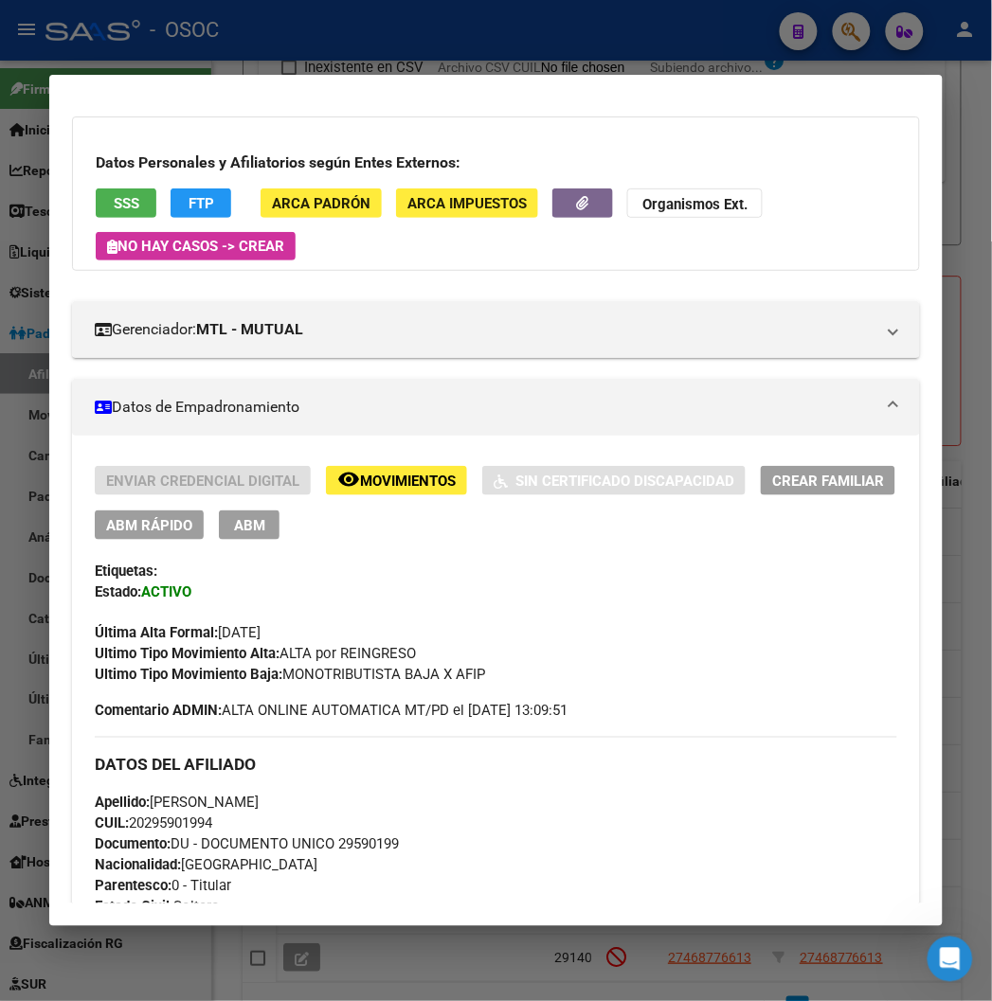
scroll to position [0, 0]
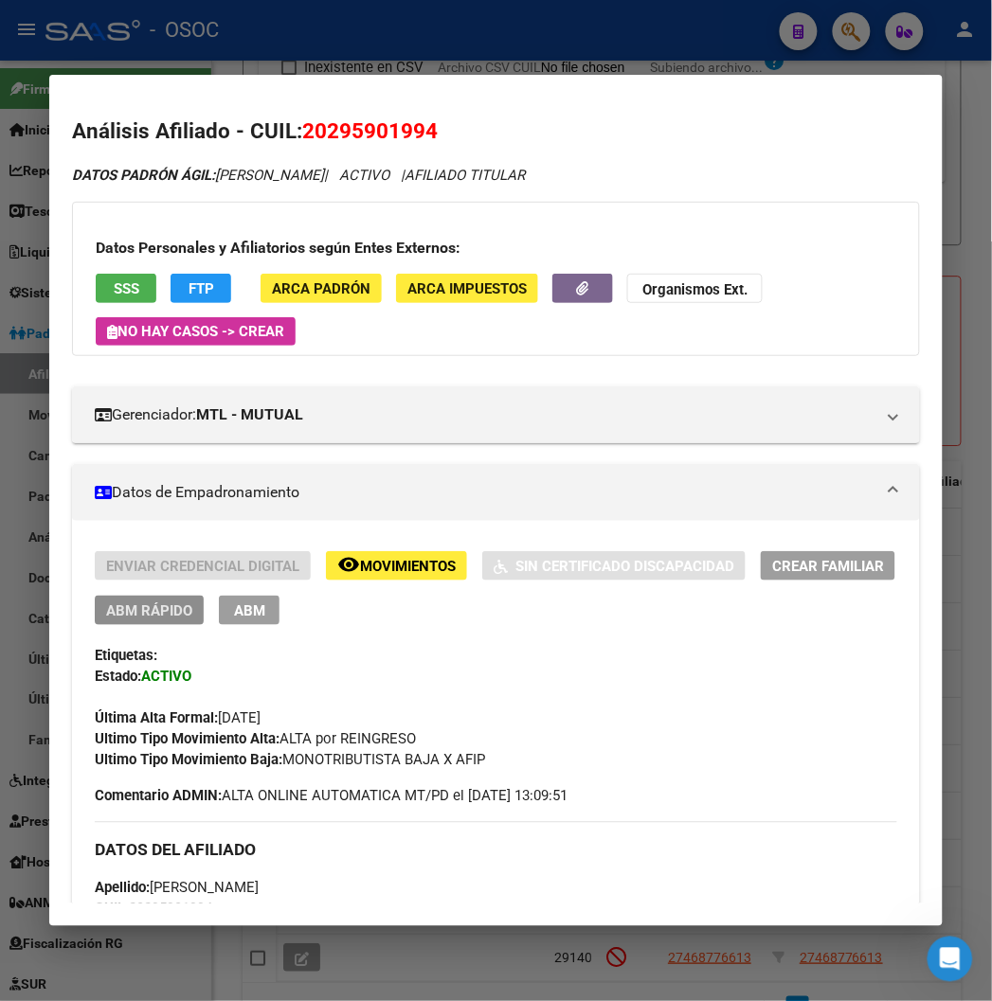
click at [153, 613] on span "ABM Rápido" at bounding box center [149, 611] width 86 height 17
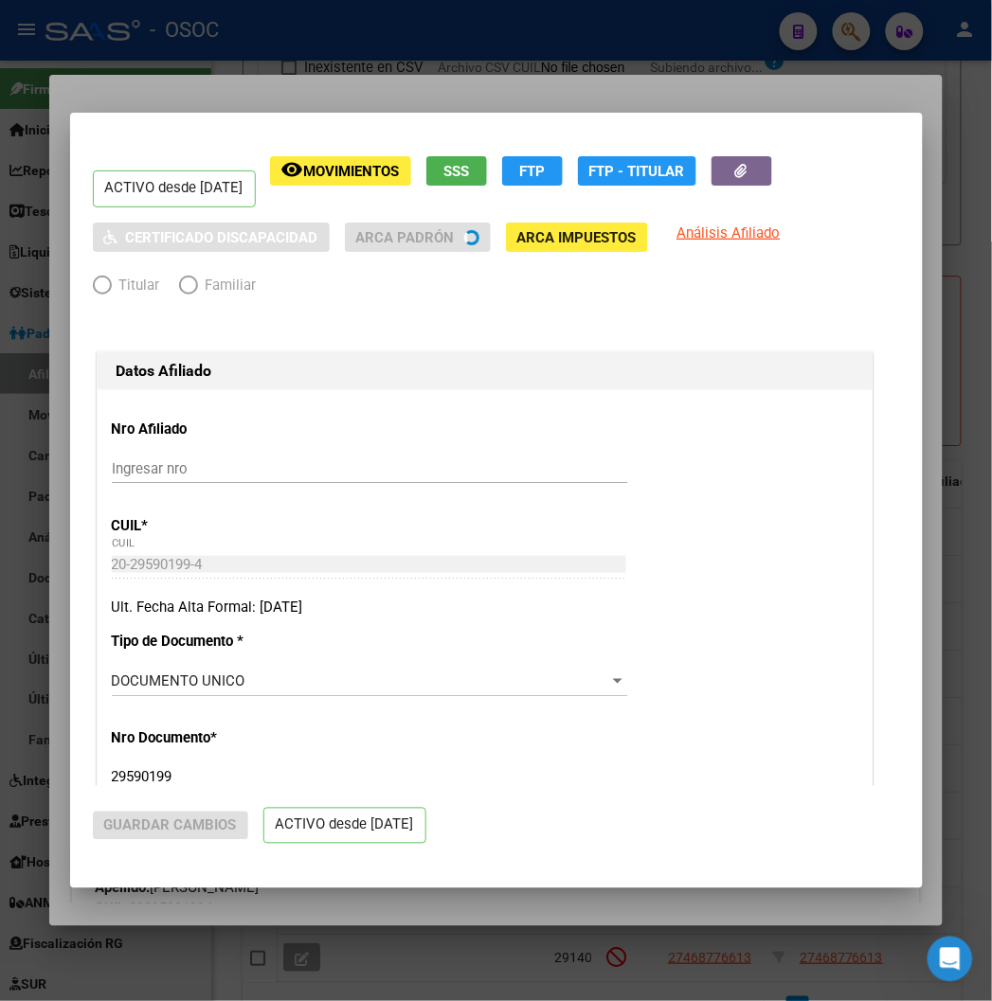
radio input "true"
type input "20-29590199-4"
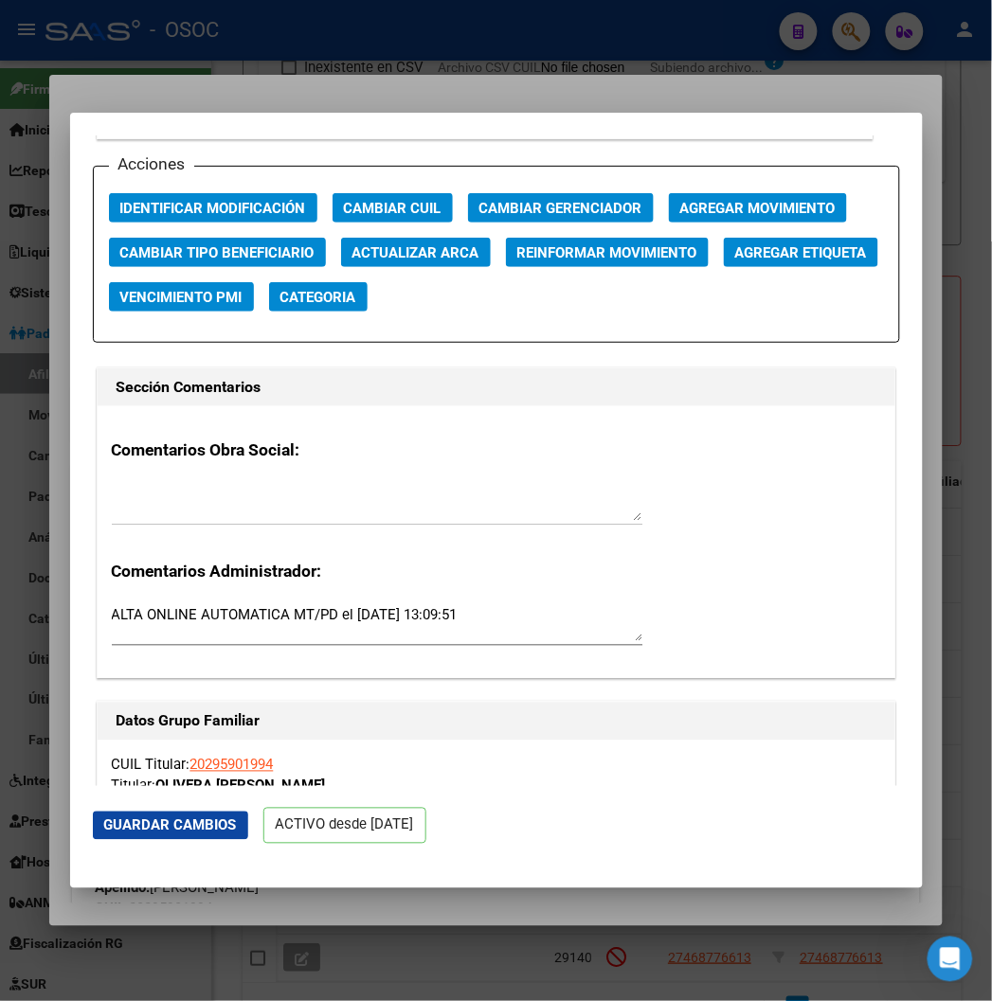
scroll to position [2631, 0]
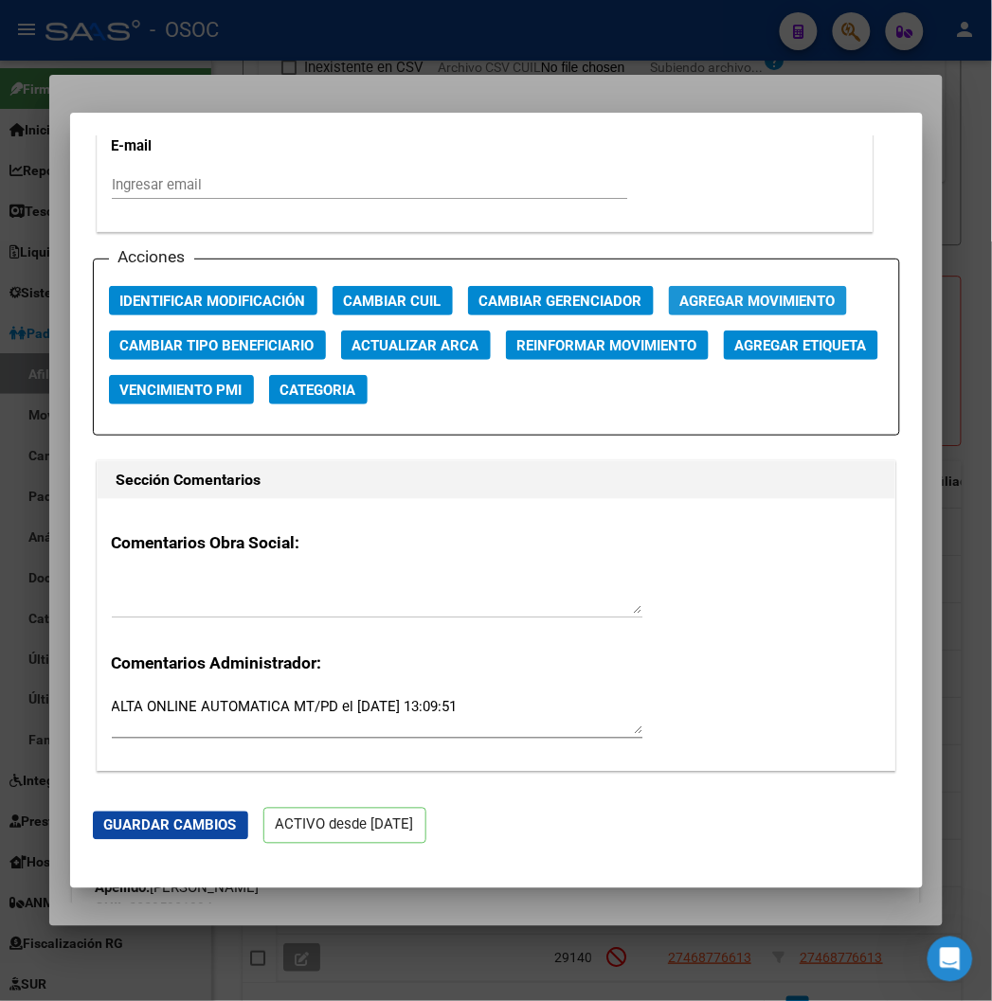
click at [669, 295] on button "Agregar Movimiento" at bounding box center [758, 300] width 178 height 29
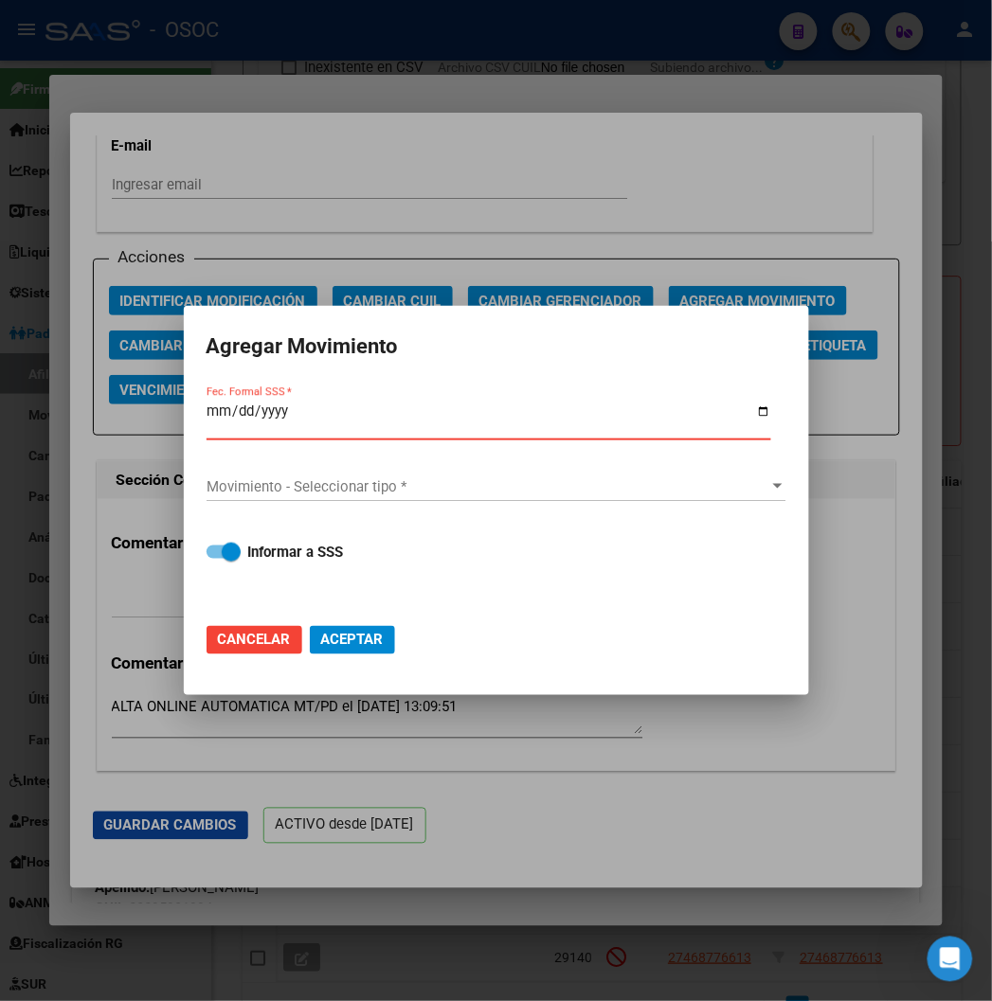
click at [209, 405] on input "Fec. Formal SSS *" at bounding box center [489, 419] width 565 height 30
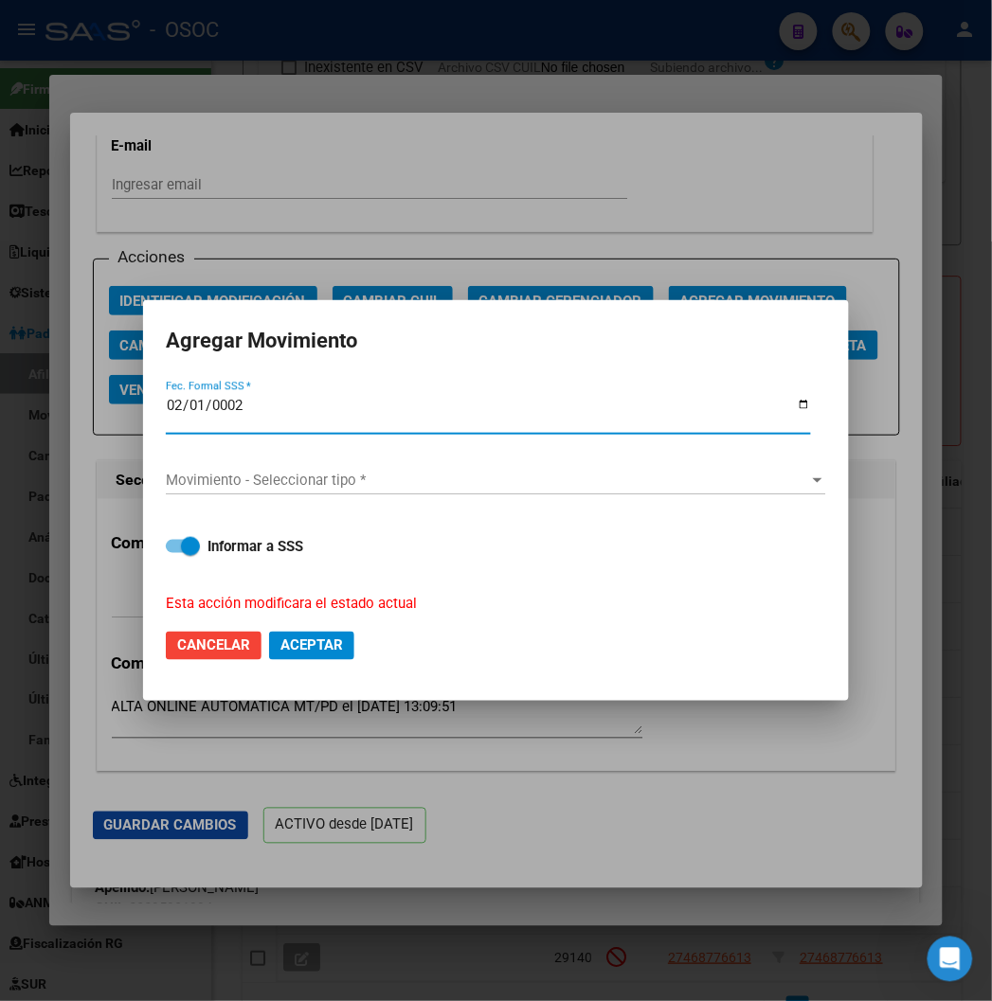
type input "0022-02-01"
type input "2024-02-01"
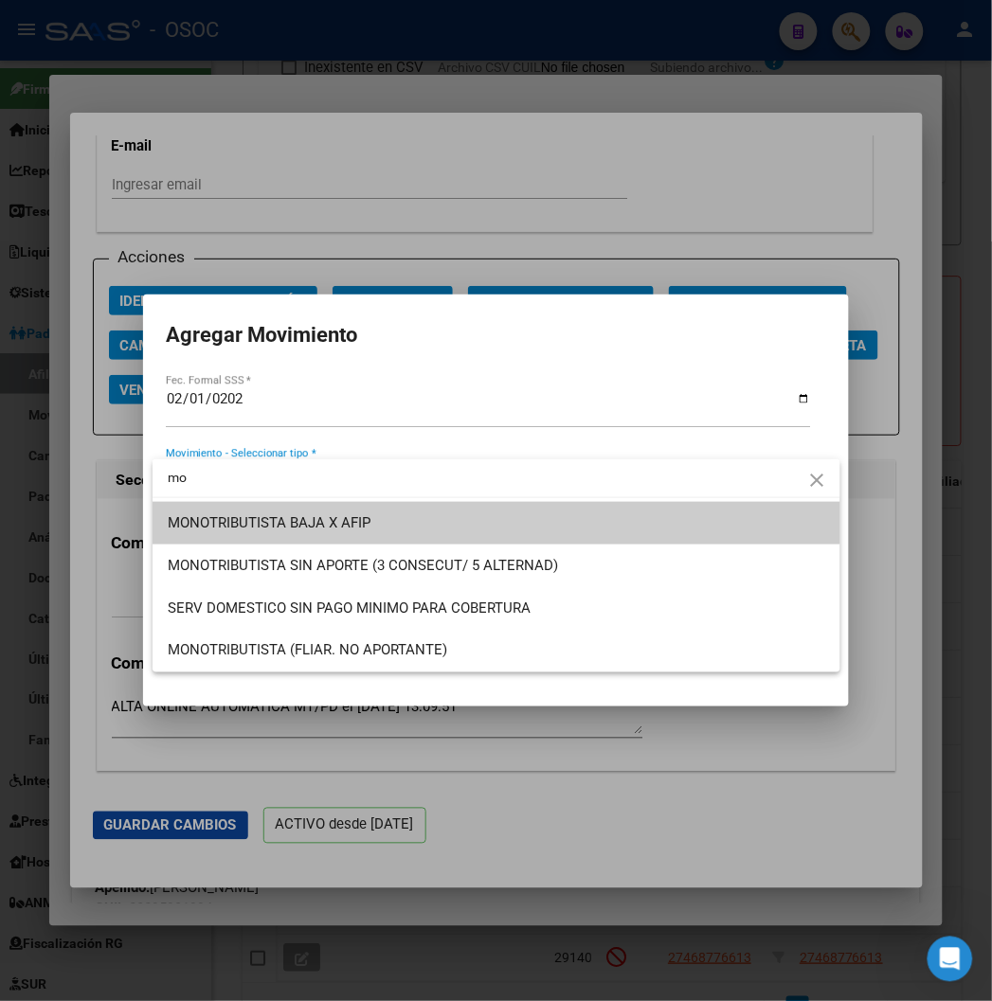
scroll to position [0, 0]
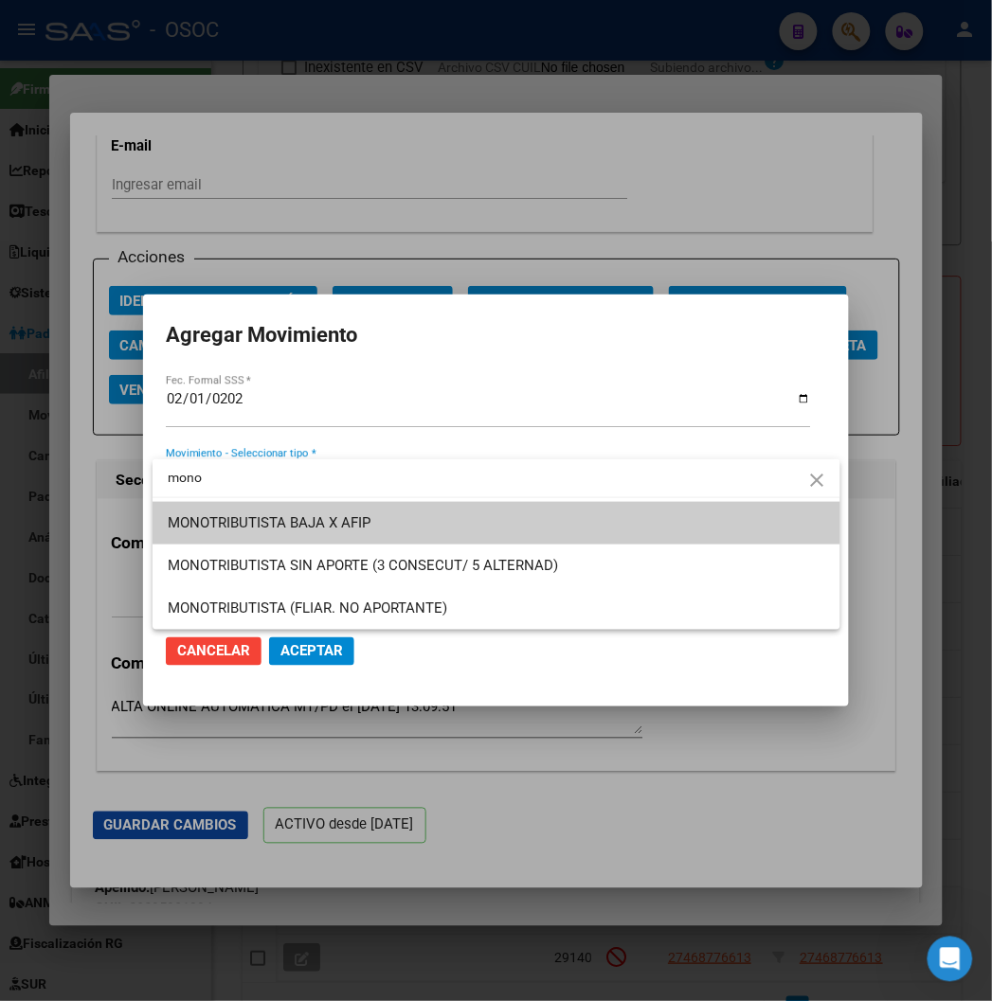
type input "mono"
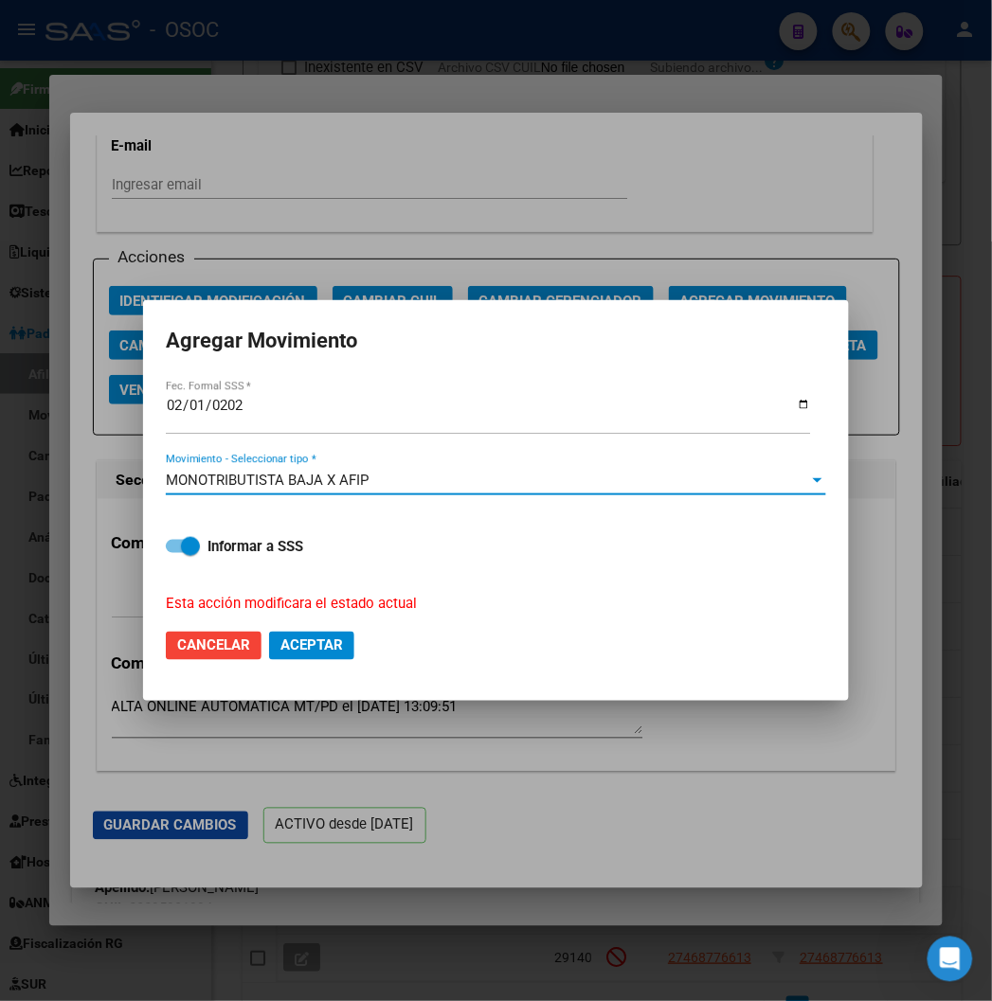
click at [301, 648] on span "Aceptar" at bounding box center [311, 646] width 63 height 17
checkbox input "false"
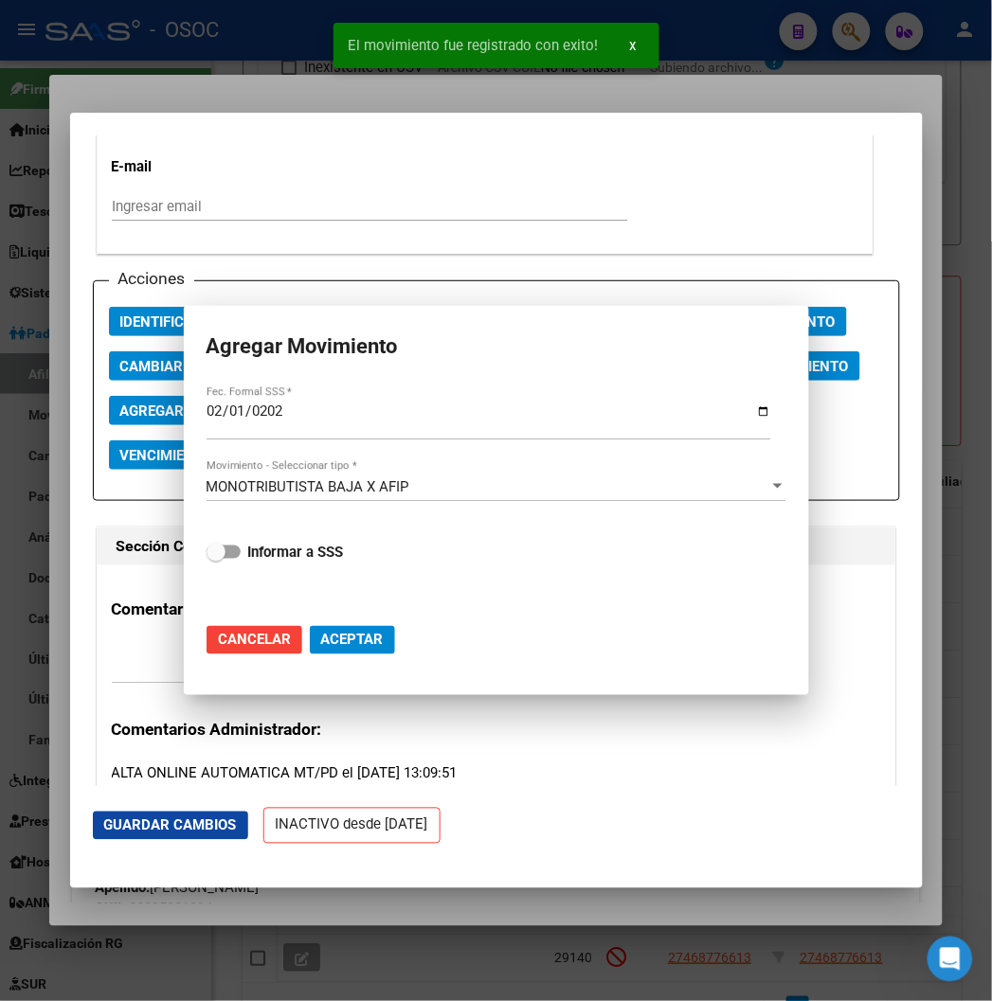
scroll to position [2653, 0]
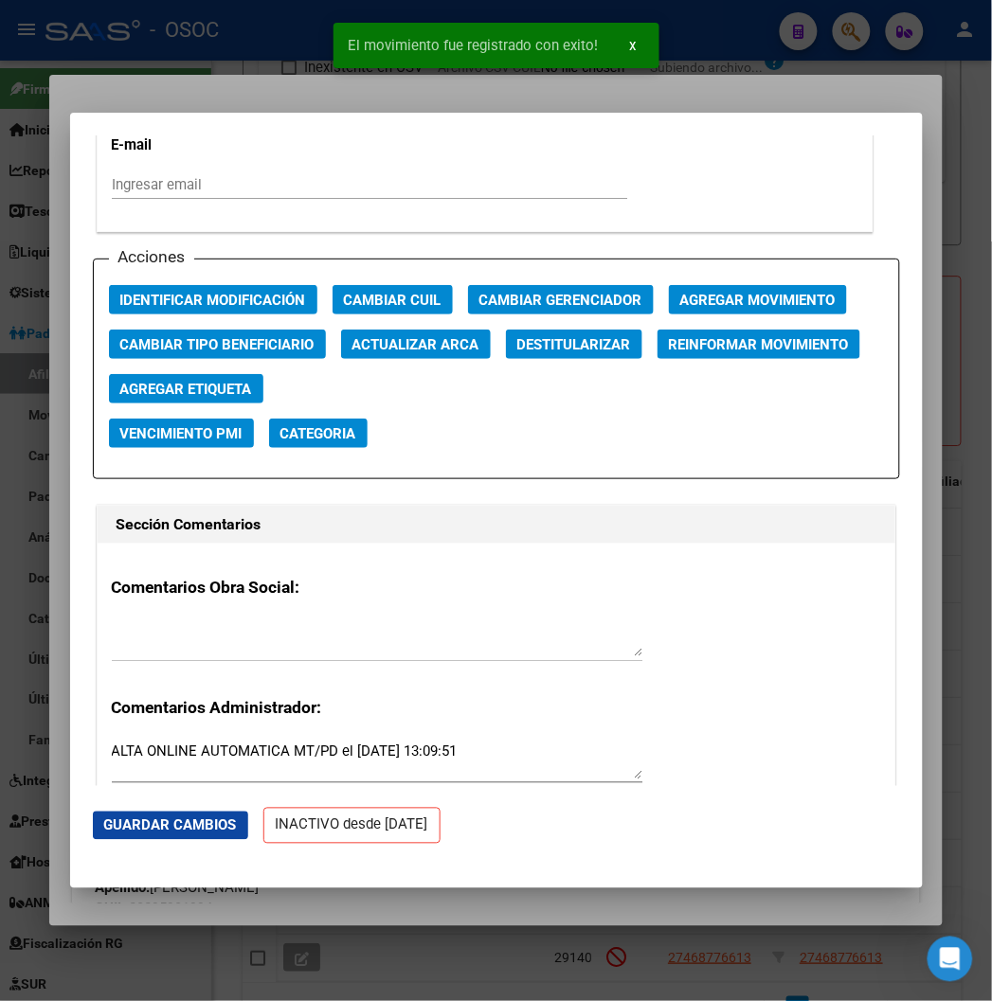
click at [247, 70] on div at bounding box center [496, 500] width 992 height 1001
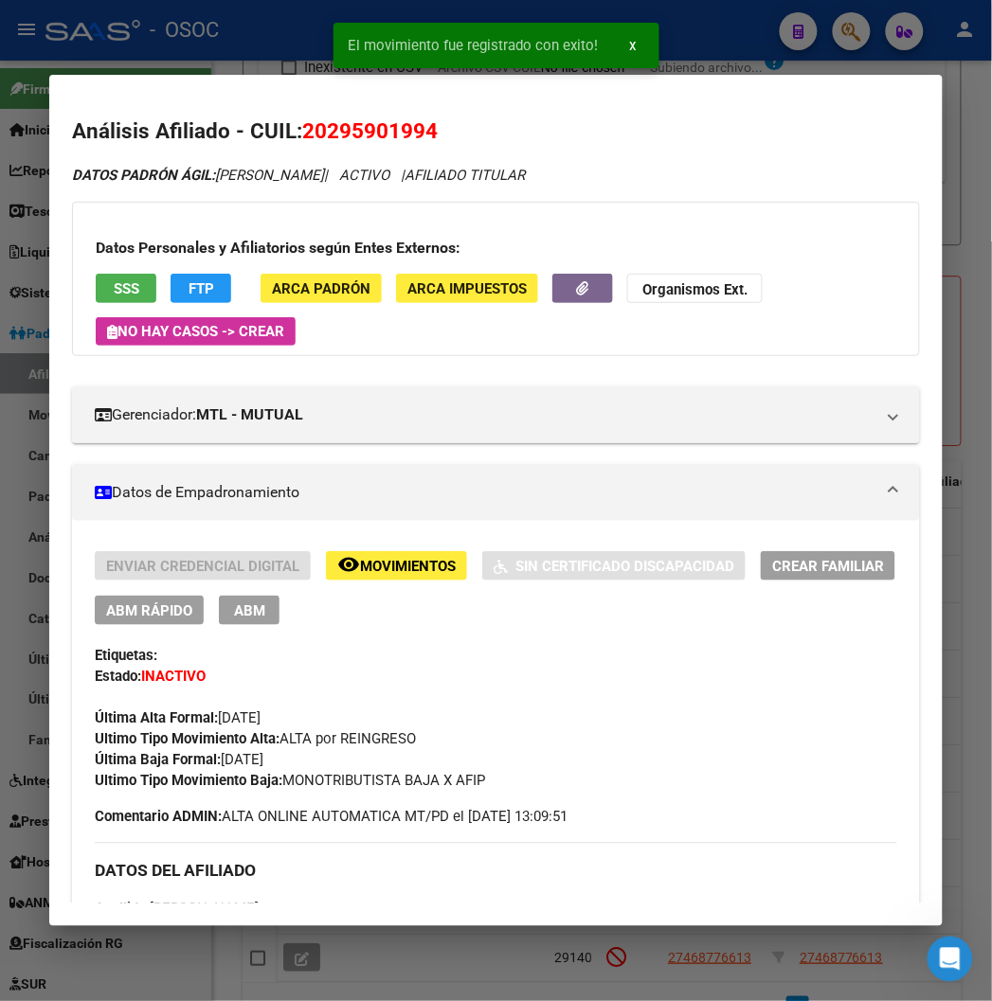
click at [186, 52] on div at bounding box center [496, 500] width 992 height 1001
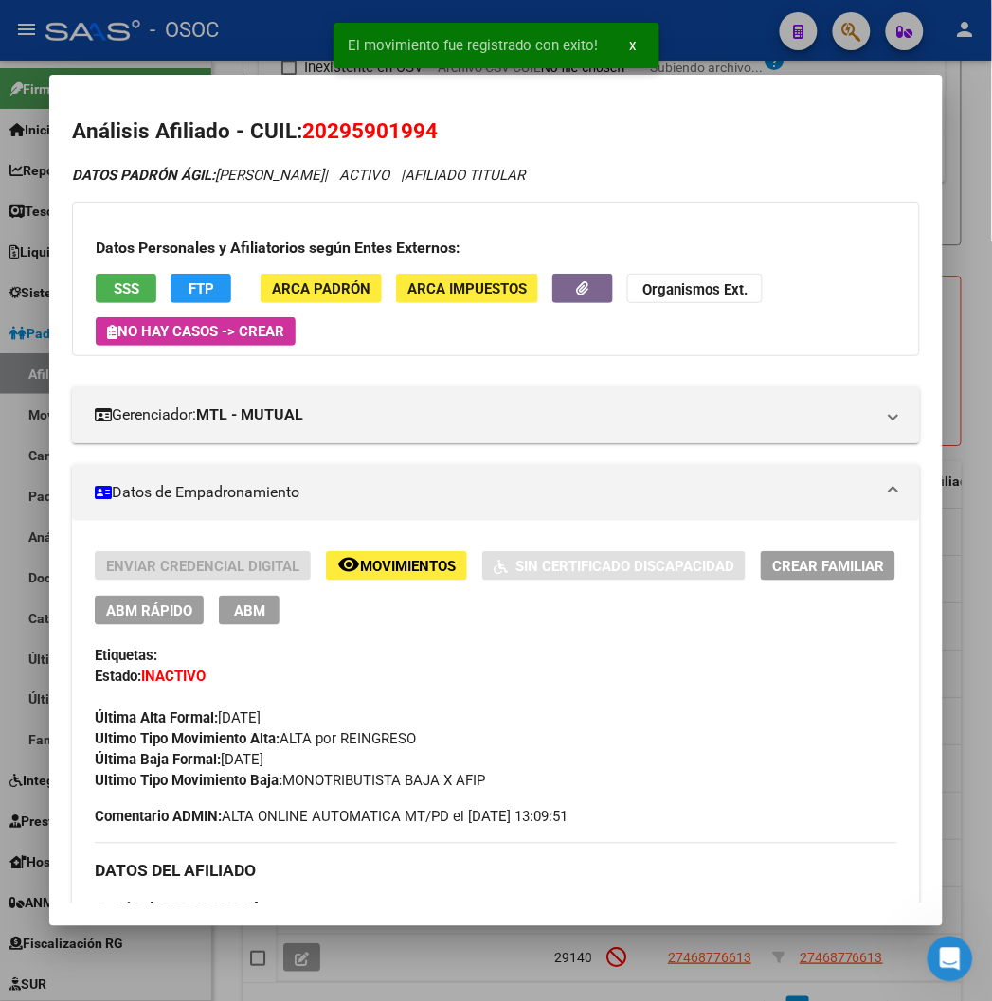
click at [186, 52] on div at bounding box center [496, 500] width 992 height 1001
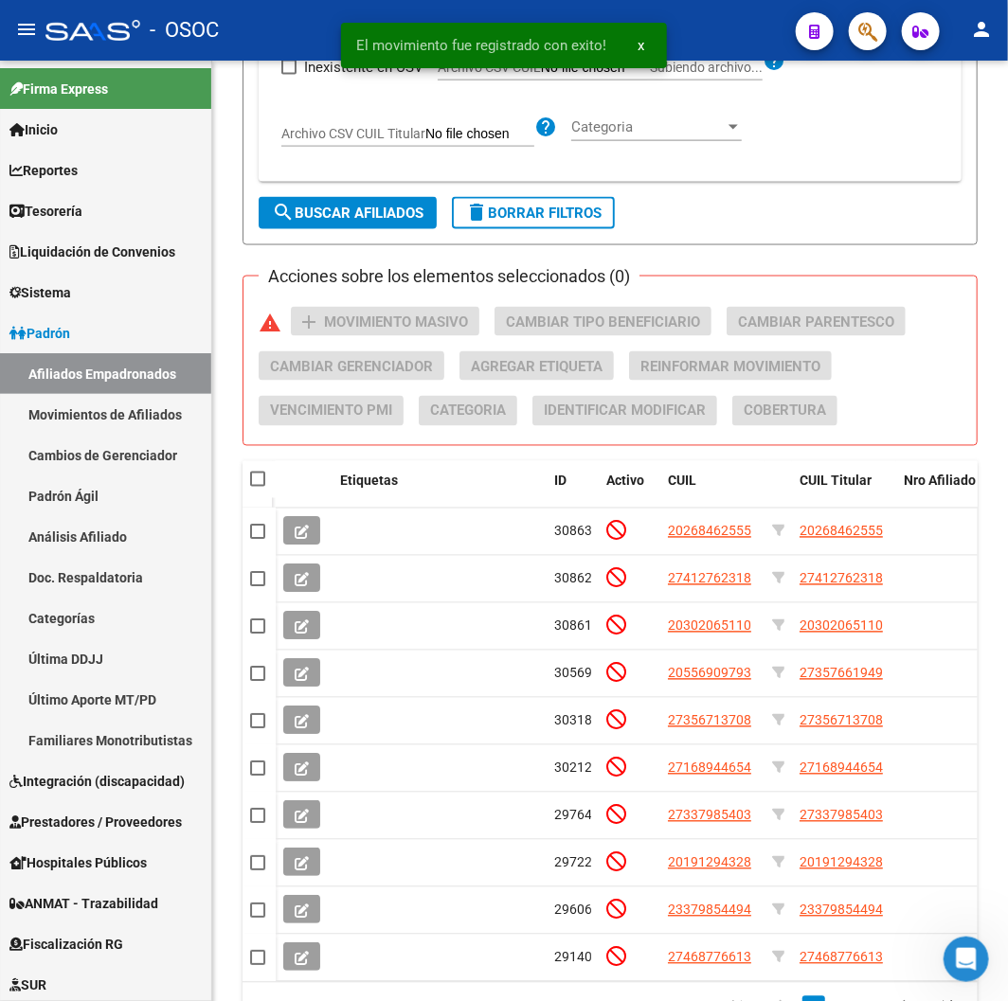
click at [260, 54] on mat-toolbar "menu - OSOC person" at bounding box center [504, 30] width 1008 height 61
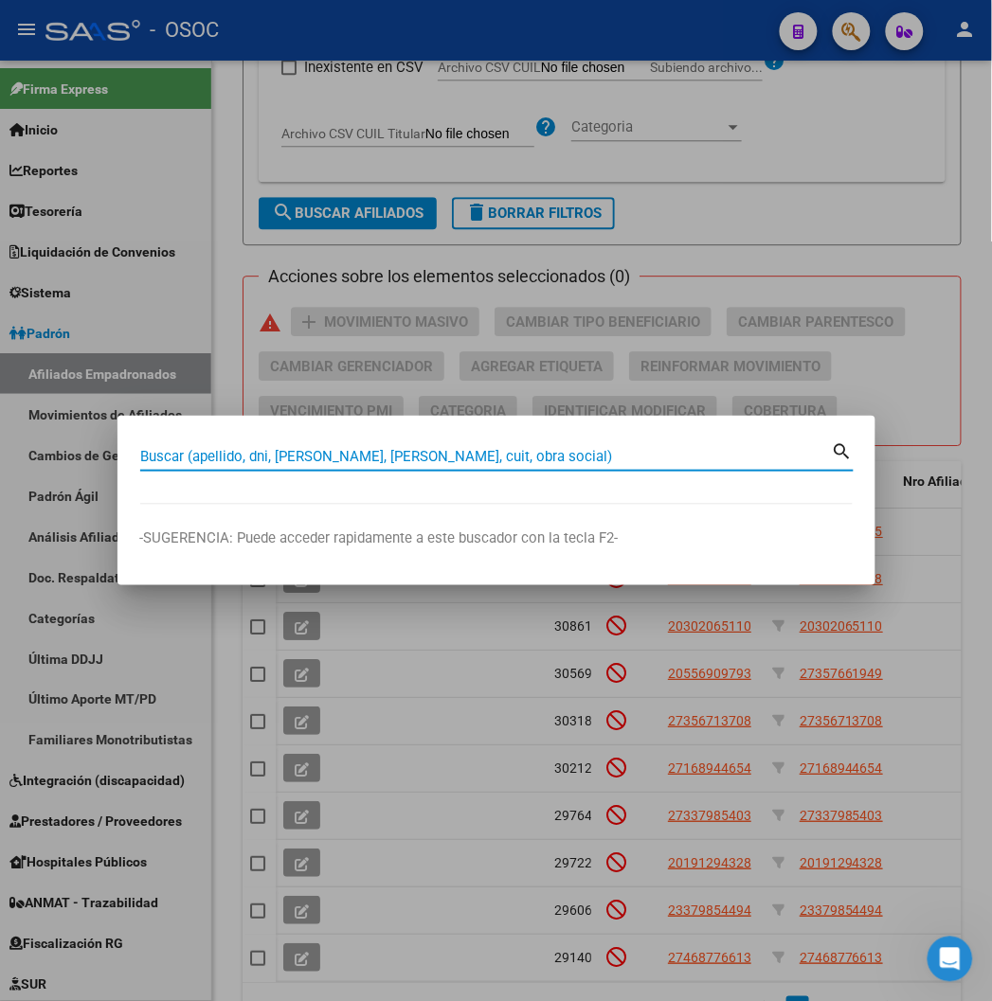
paste input "20319628593"
type input "20319628593"
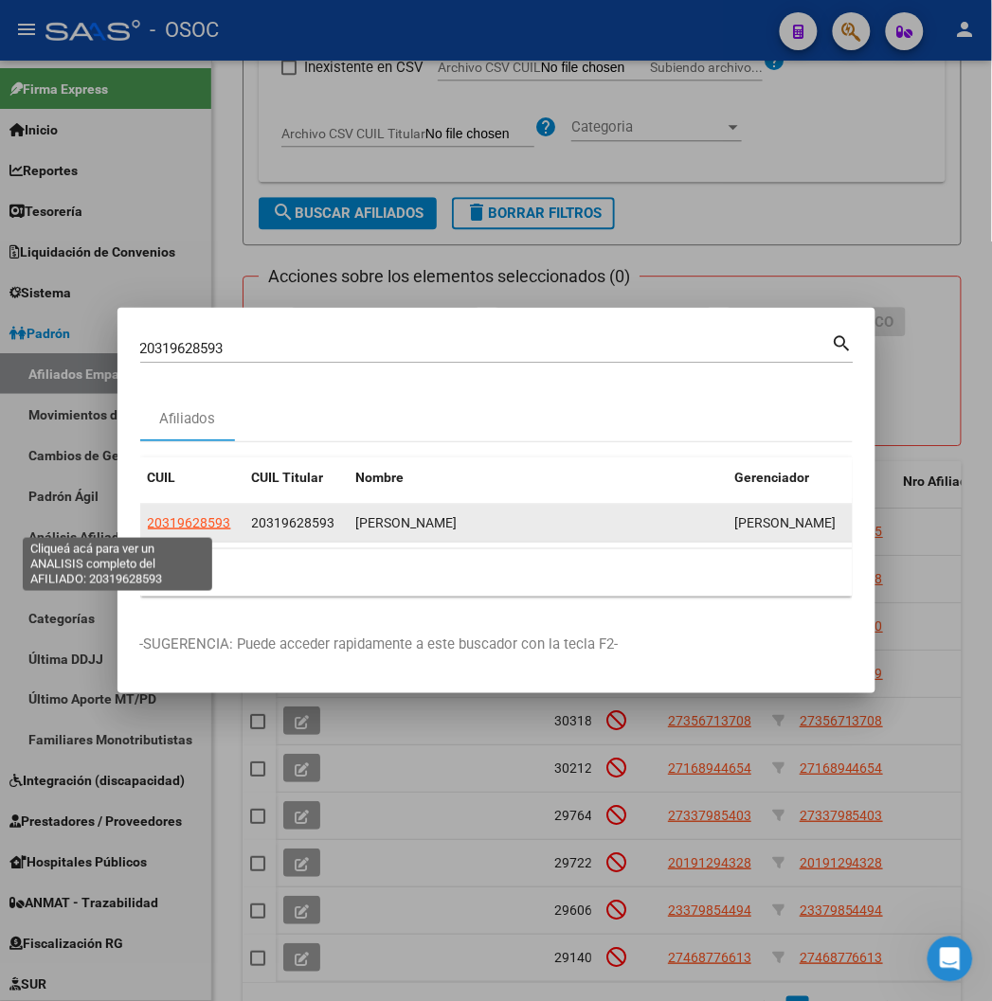
click at [148, 527] on span "20319628593" at bounding box center [189, 522] width 83 height 15
type textarea "20319628593"
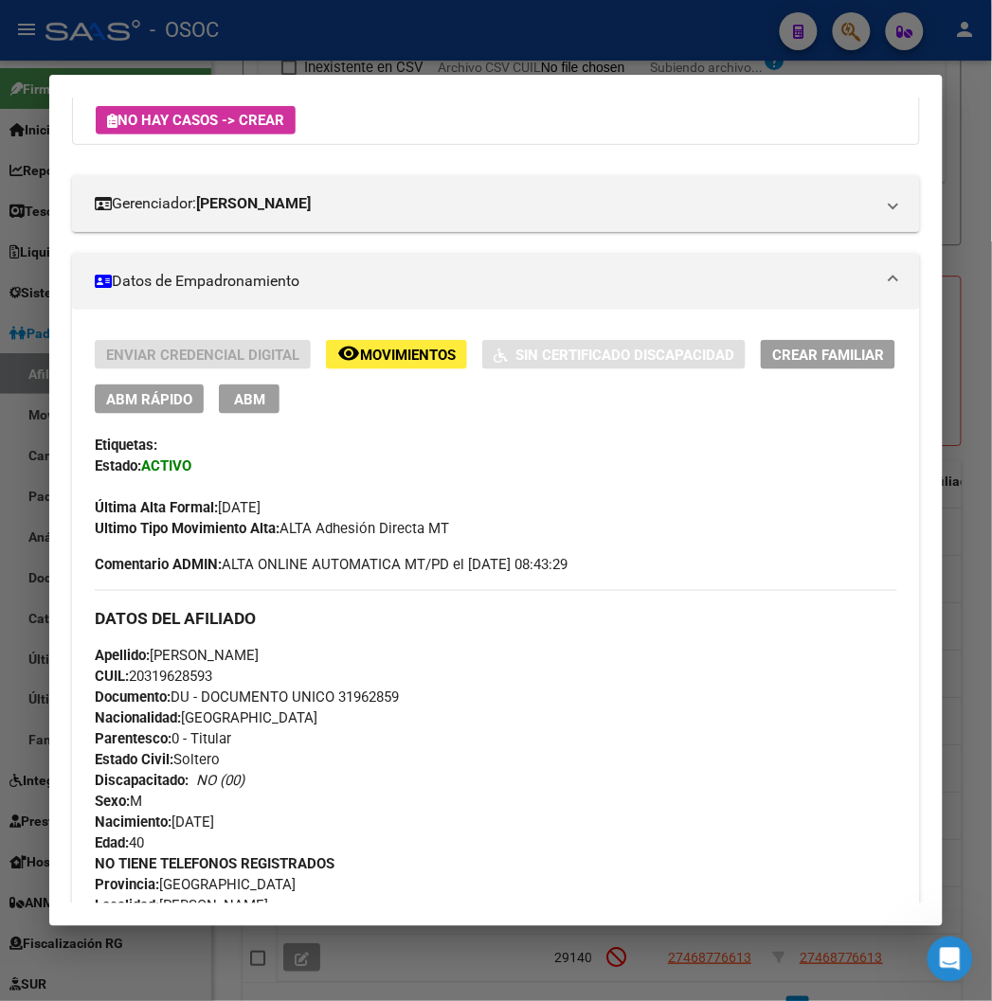
scroll to position [0, 0]
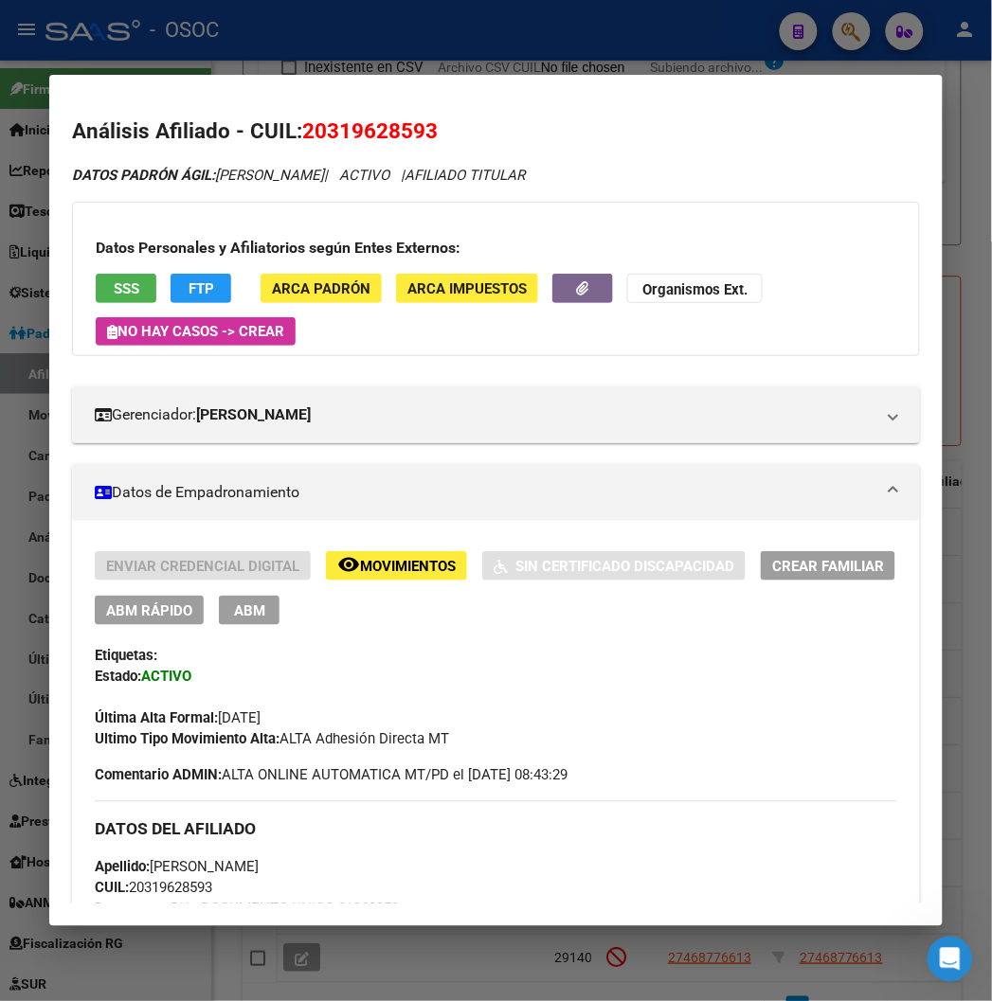
click at [125, 618] on span "ABM Rápido" at bounding box center [149, 611] width 86 height 17
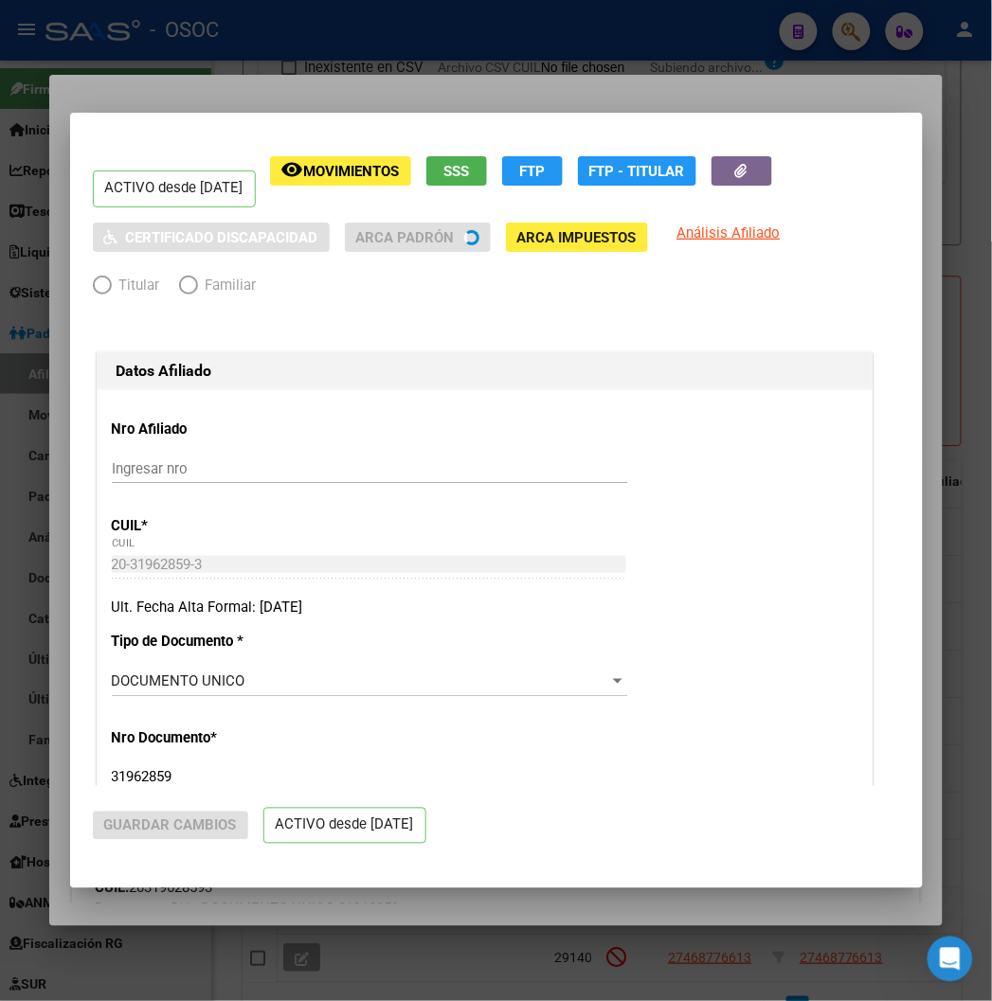
radio input "true"
type input "20-31962859-3"
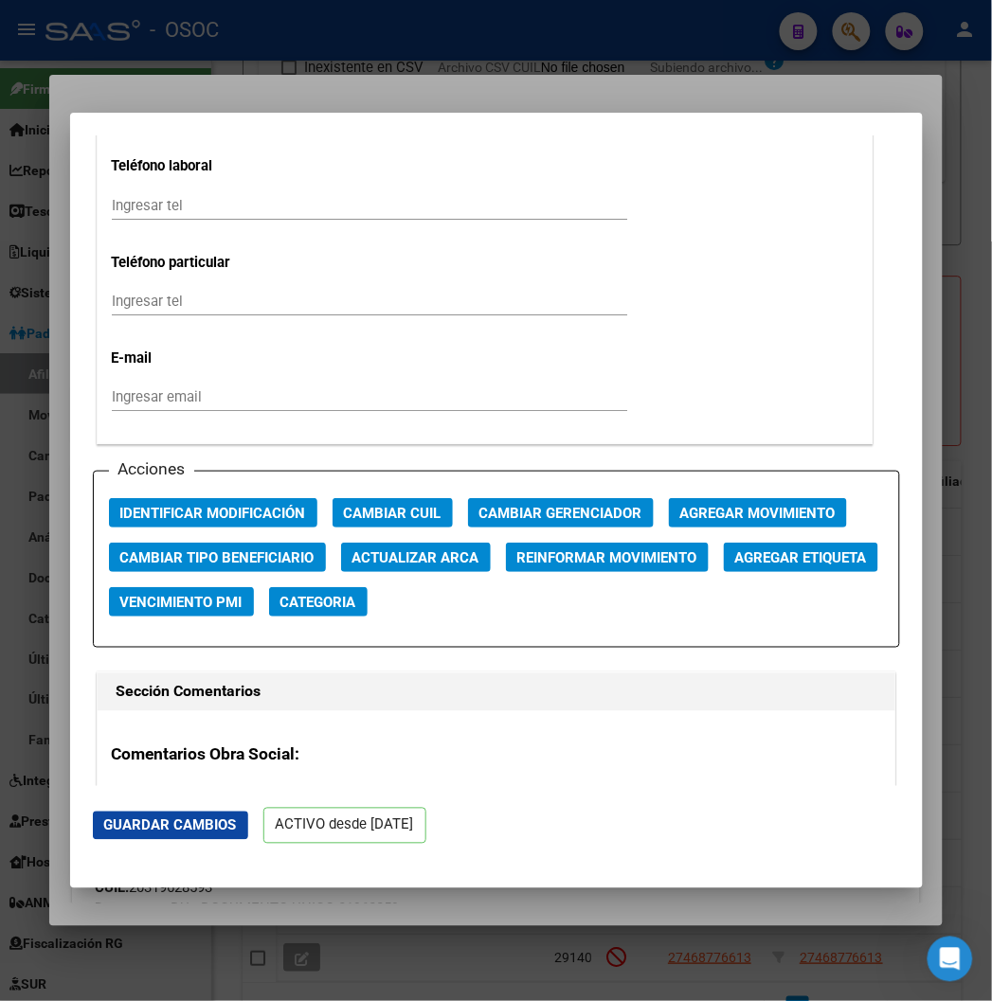
scroll to position [2421, 0]
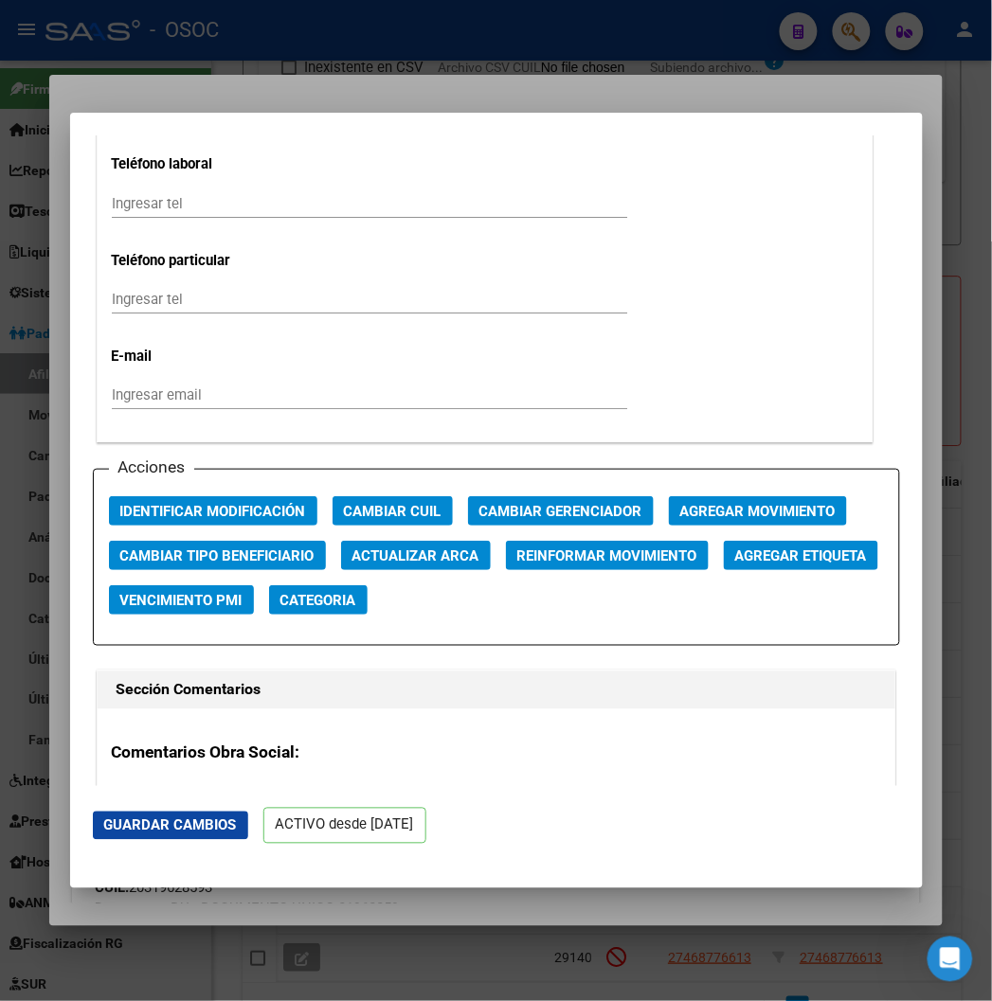
click at [669, 494] on div "Acciones Identificar Modificación Cambiar CUIL Cambiar Gerenciador Agregar Movi…" at bounding box center [496, 557] width 807 height 177
click at [680, 503] on span "Agregar Movimiento" at bounding box center [757, 511] width 155 height 17
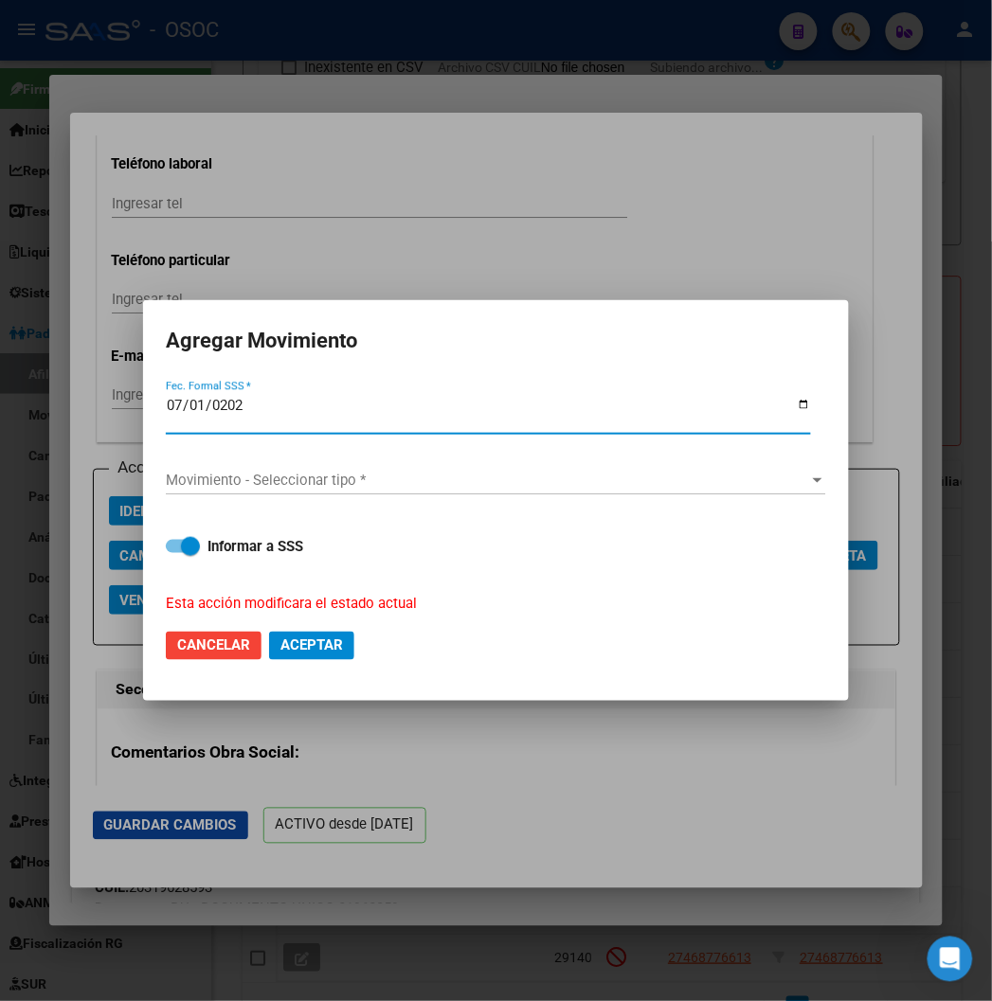
type input "2025-07-01"
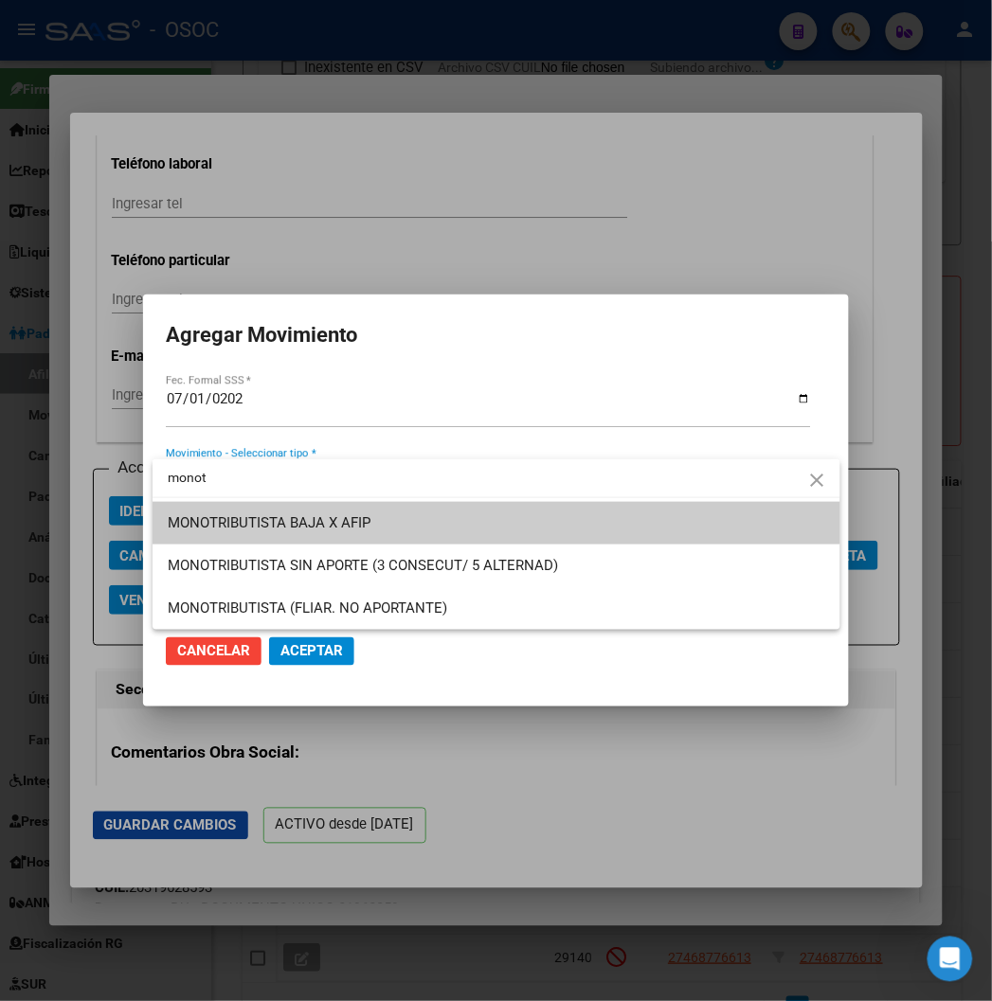
type input "monot"
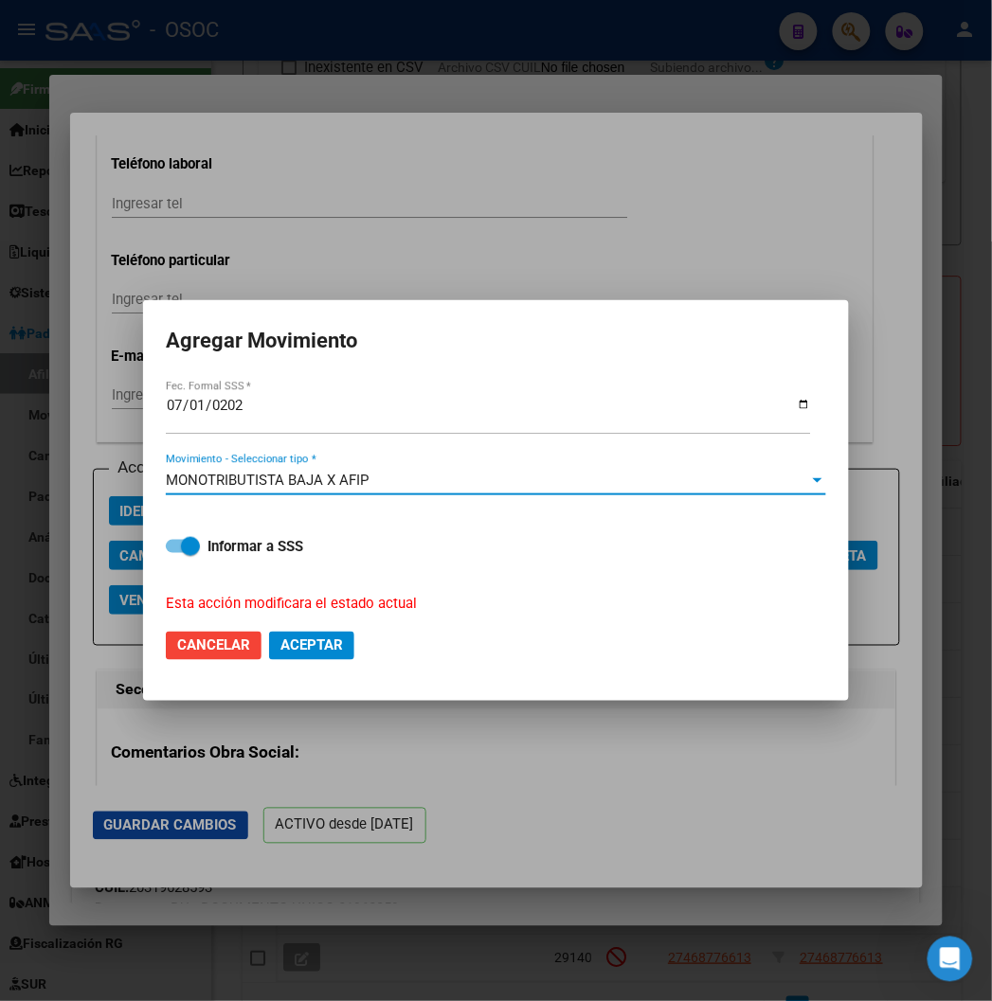
click at [341, 660] on mat-dialog-actions "Cancelar Aceptar" at bounding box center [496, 646] width 660 height 64
click at [337, 639] on span "Aceptar" at bounding box center [311, 646] width 63 height 17
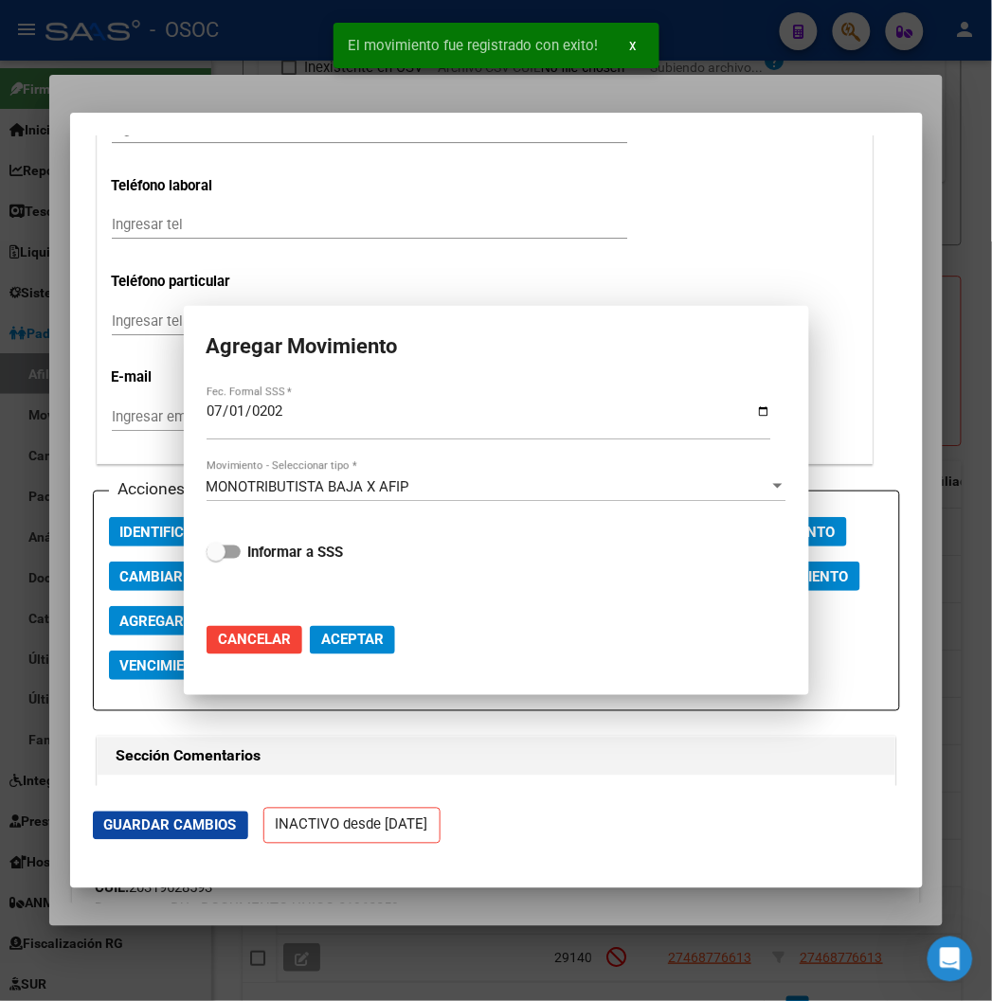
checkbox input "false"
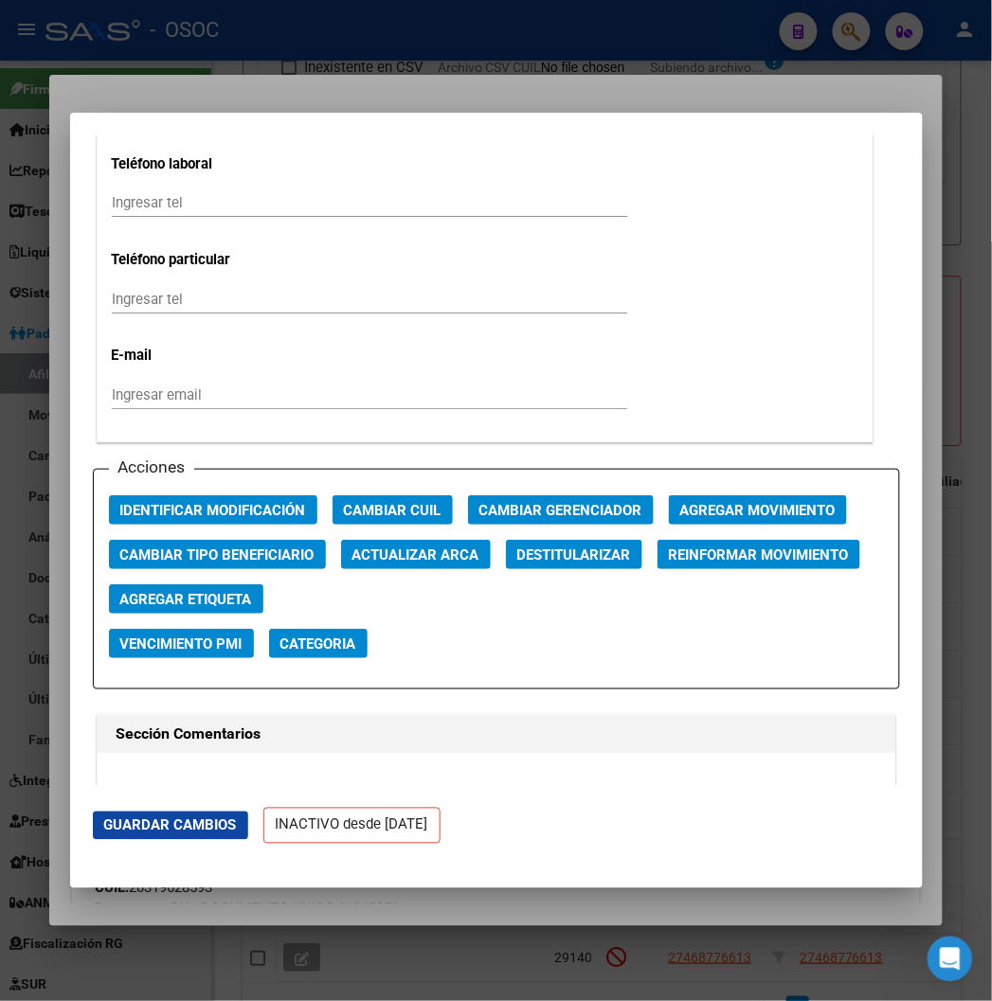
click at [459, 21] on div at bounding box center [496, 500] width 992 height 1001
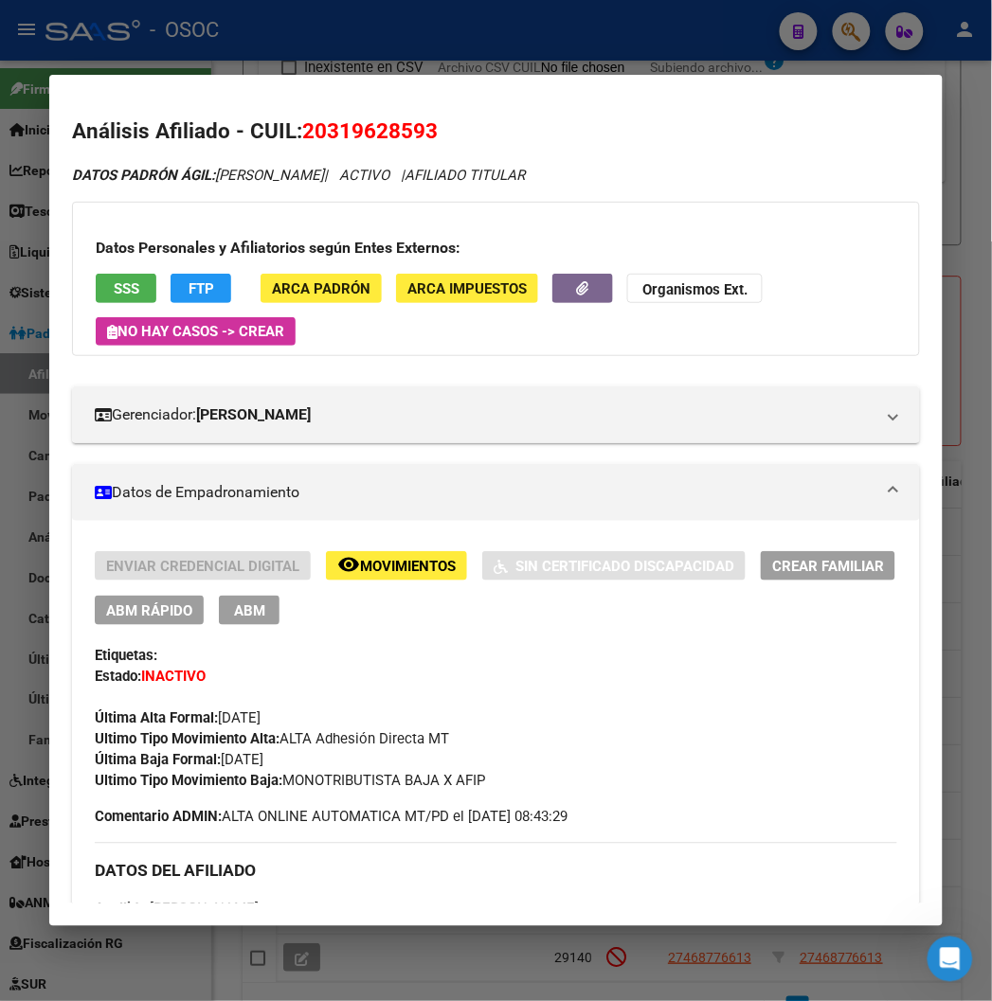
click at [273, 50] on div at bounding box center [496, 500] width 992 height 1001
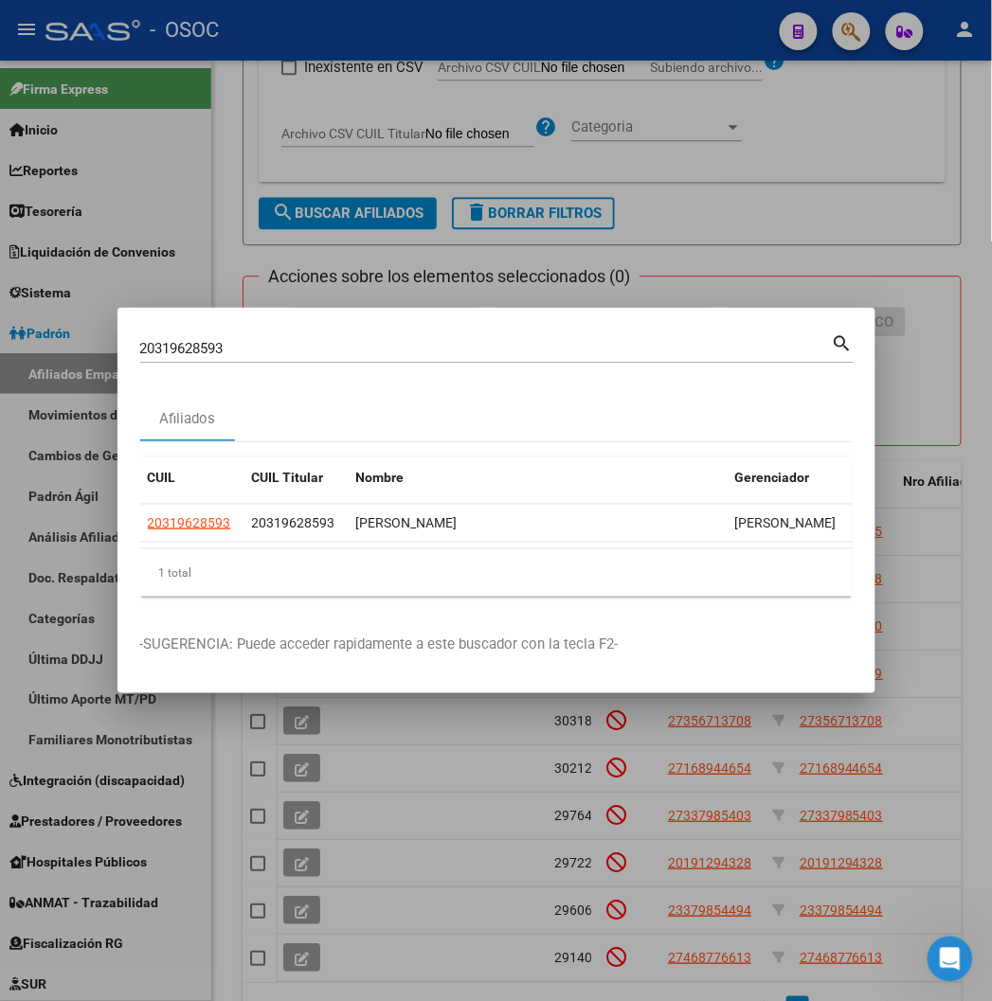
click at [225, 345] on input "20319628593" at bounding box center [486, 348] width 692 height 17
click at [225, 346] on input "20319628593" at bounding box center [486, 348] width 692 height 17
paste input "410980"
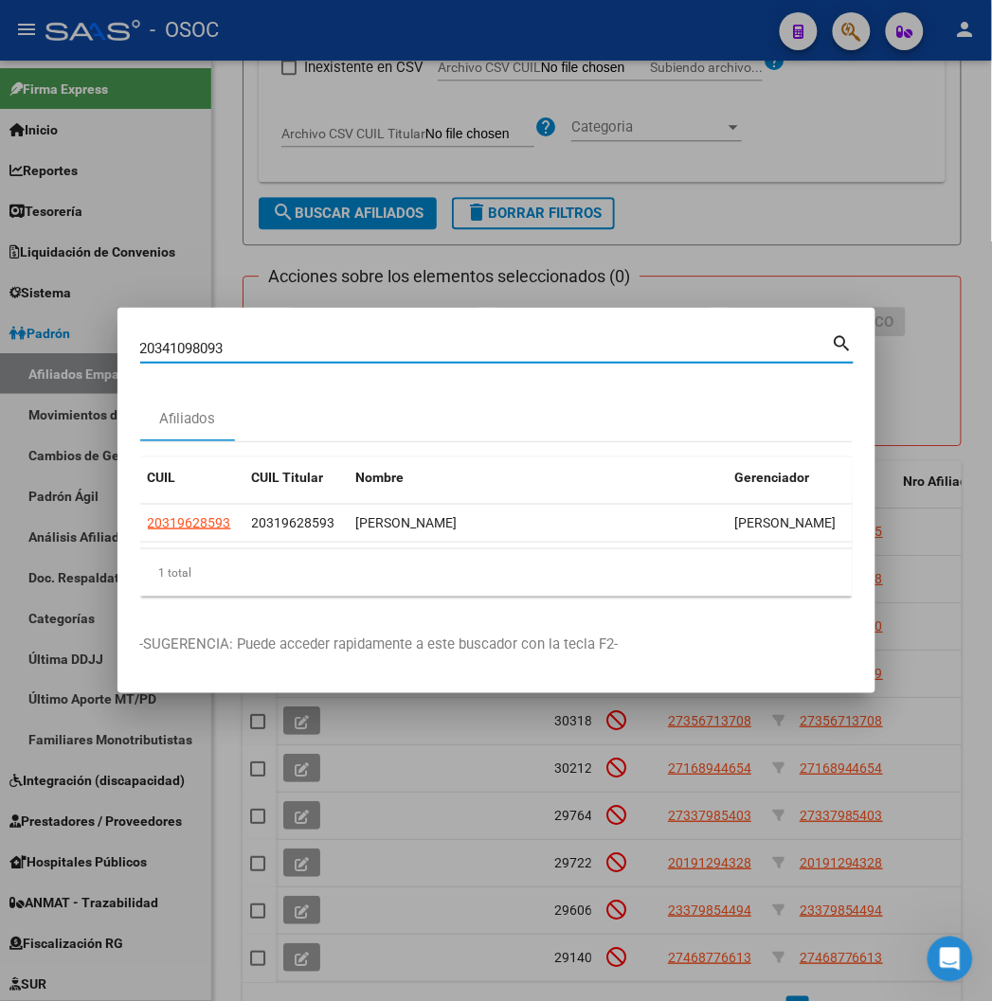
type input "20341098093"
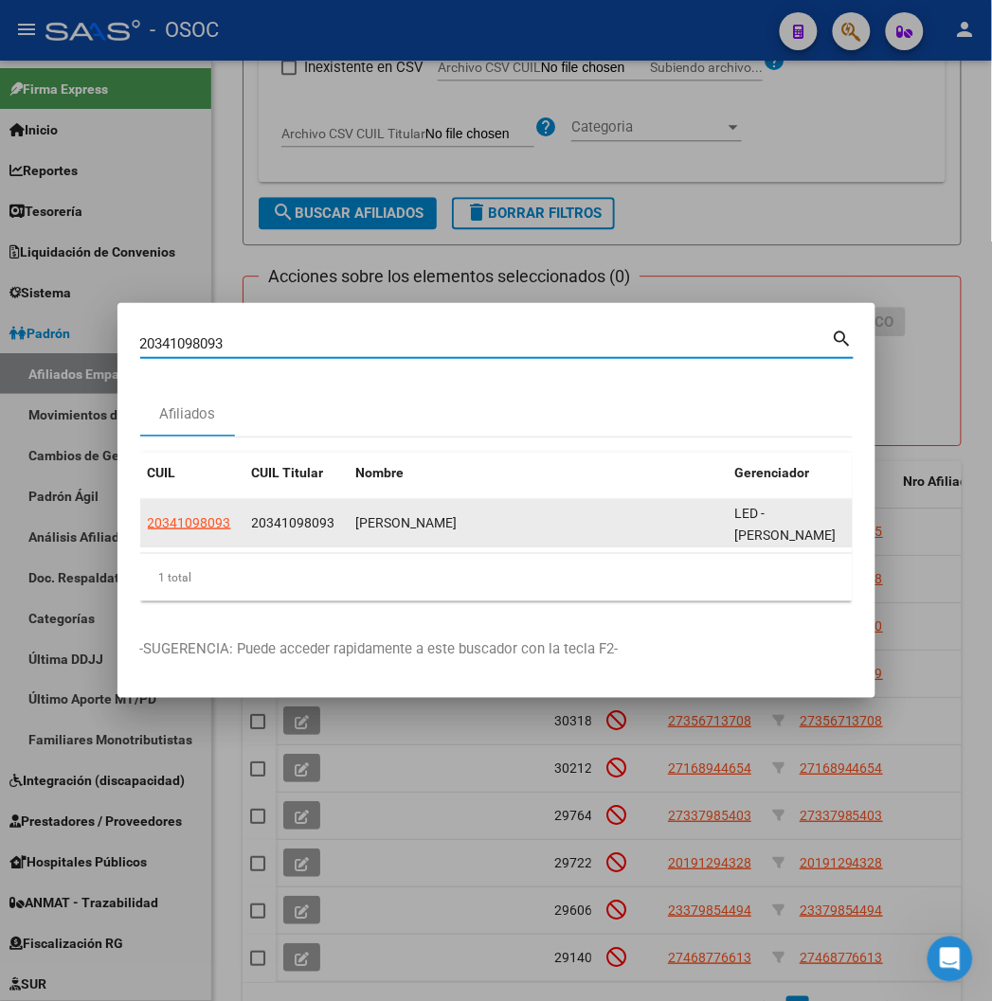
click at [148, 532] on app-link-go-to "20341098093" at bounding box center [189, 524] width 83 height 22
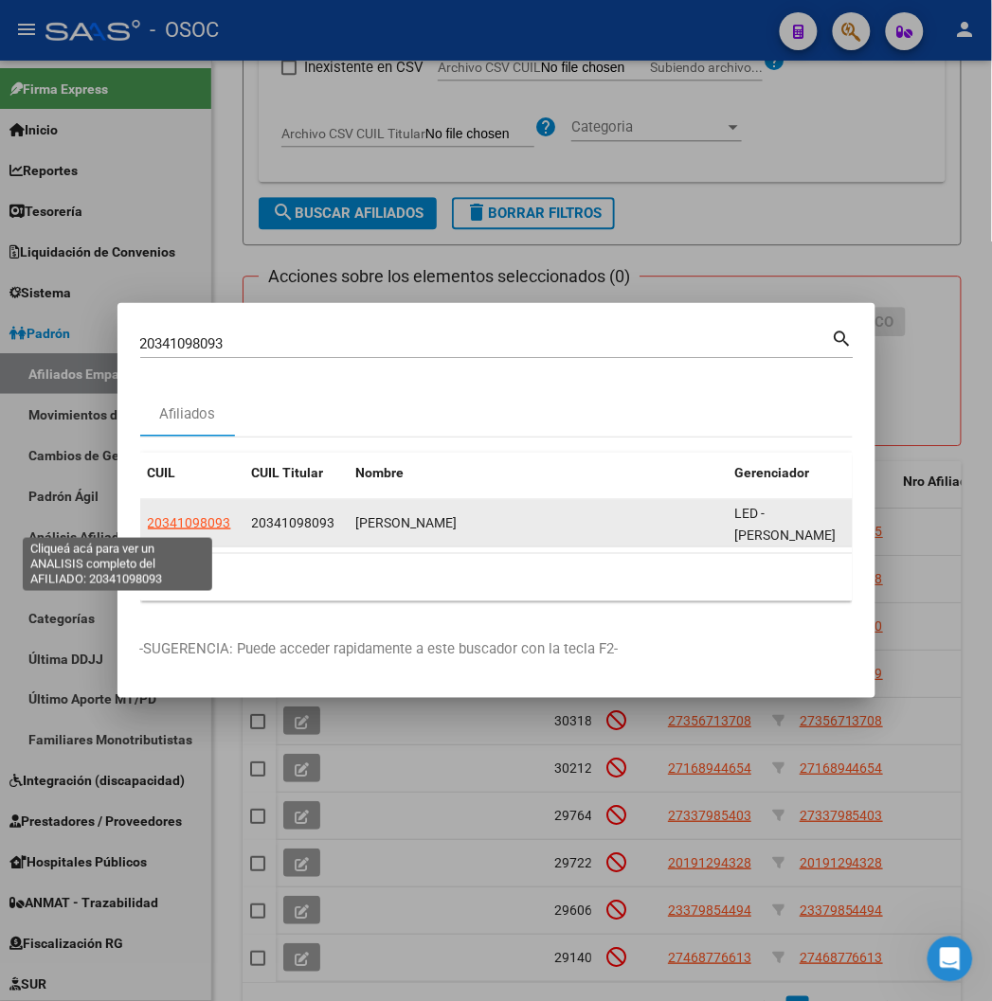
click at [148, 524] on span "20341098093" at bounding box center [189, 522] width 83 height 15
type textarea "20341098093"
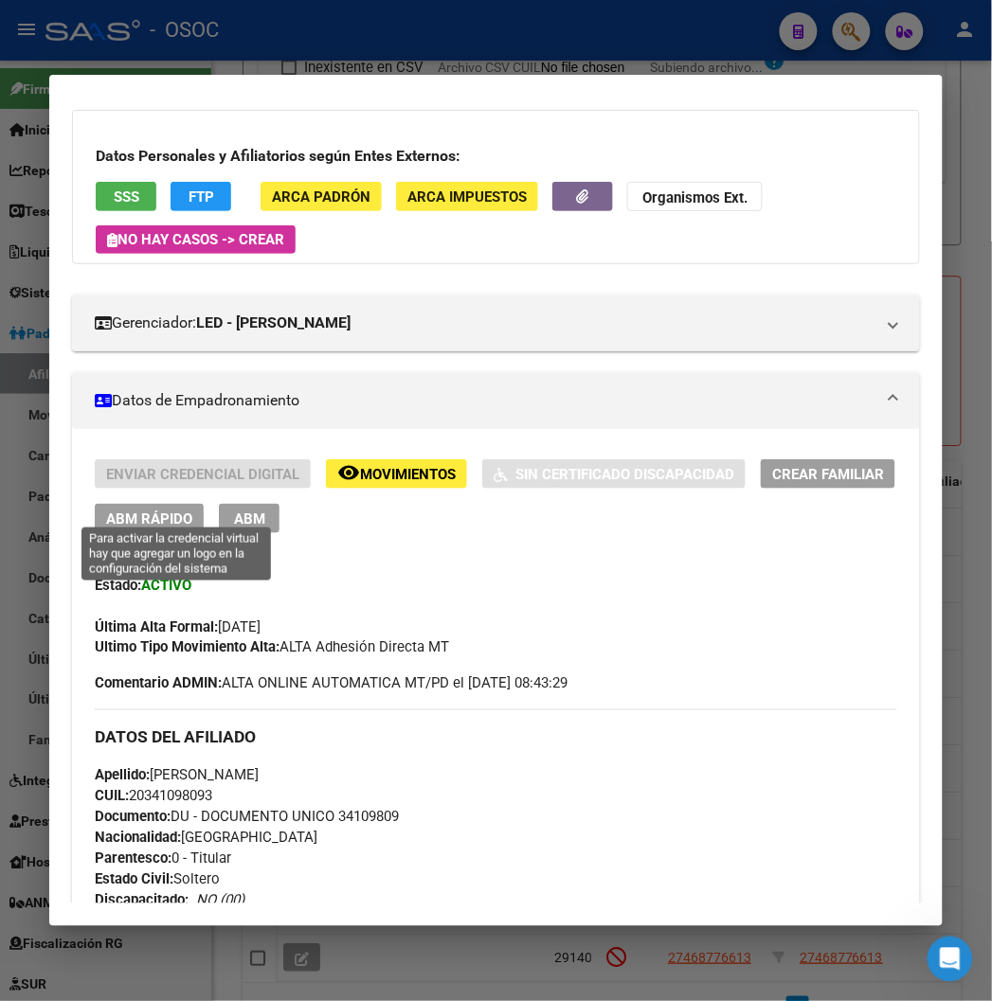
scroll to position [105, 0]
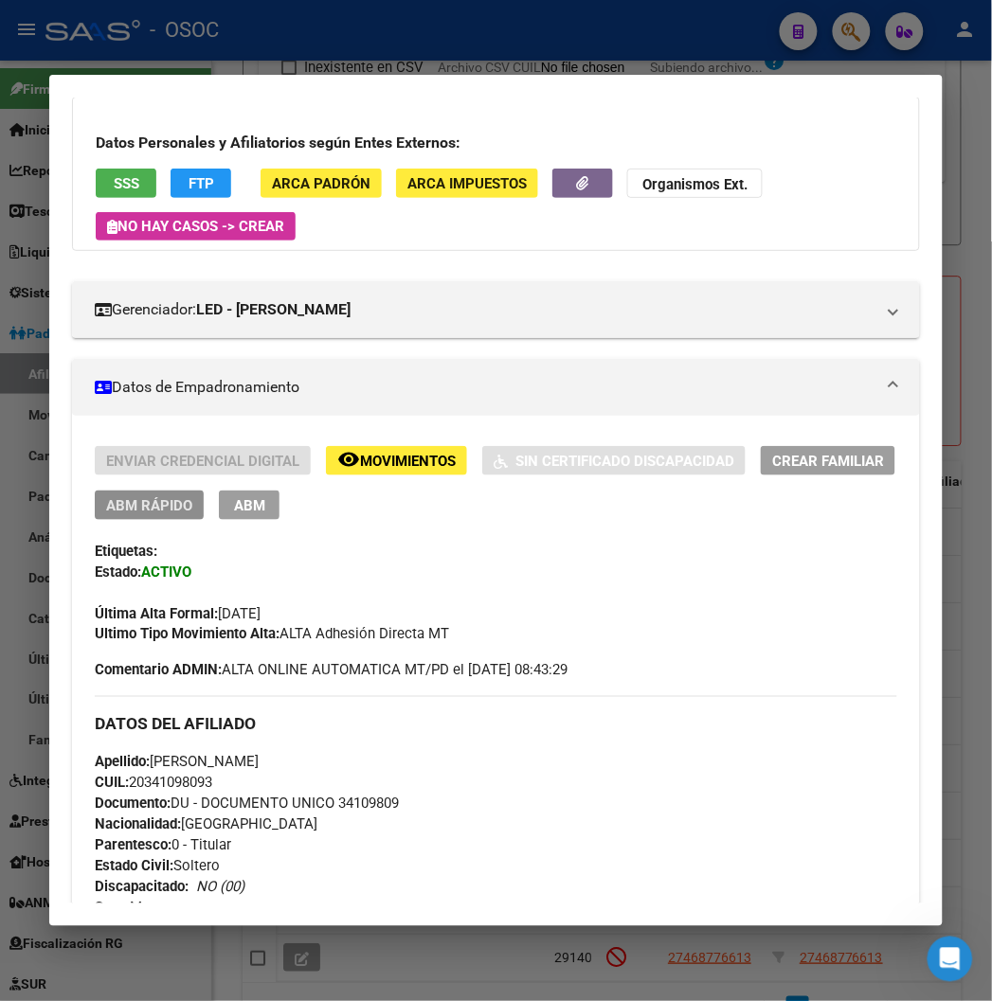
click at [119, 491] on button "ABM Rápido" at bounding box center [149, 505] width 109 height 29
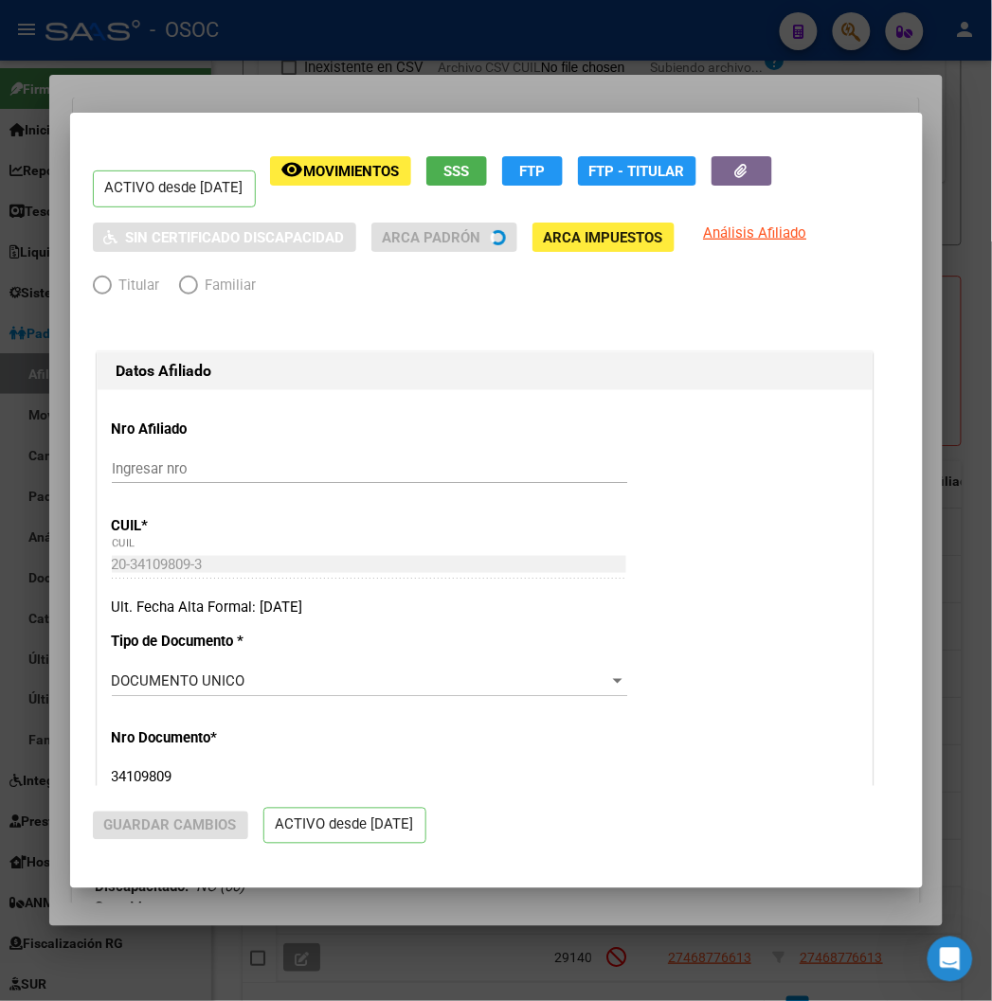
radio input "true"
type input "20-34109809-3"
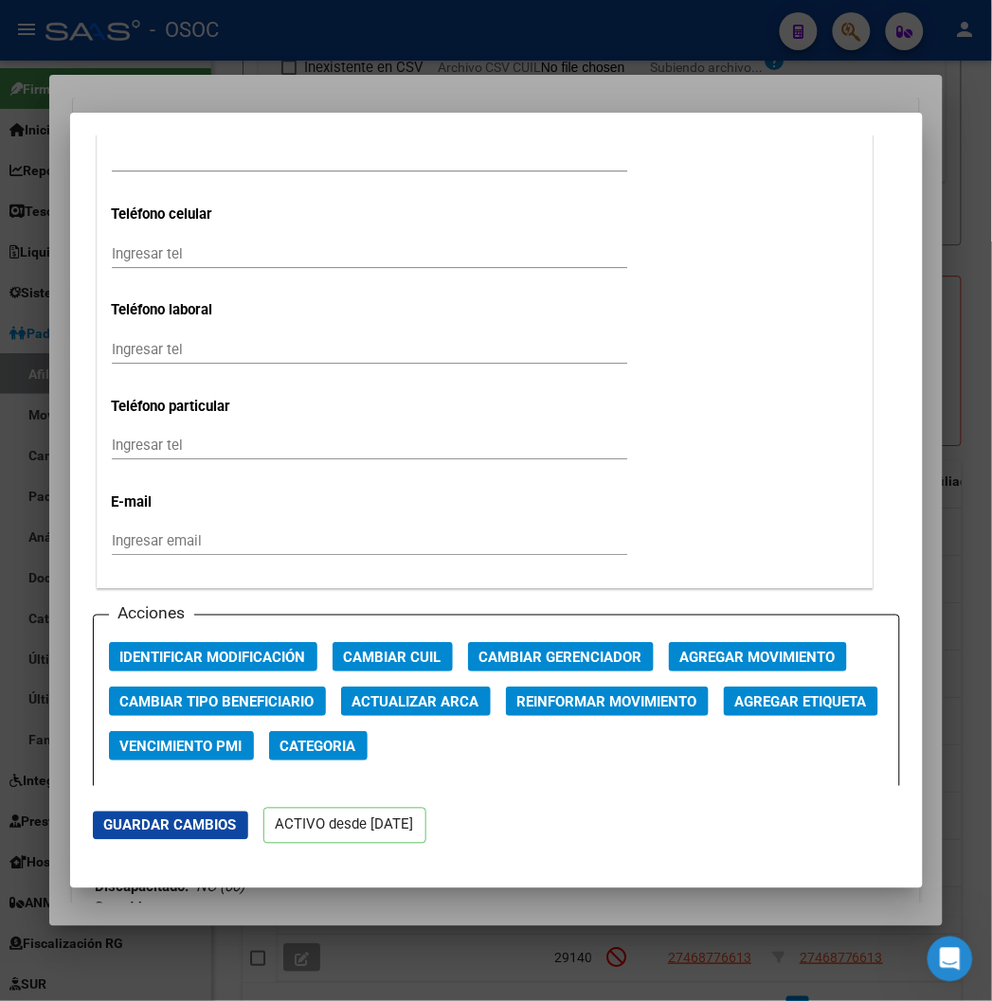
scroll to position [2315, 0]
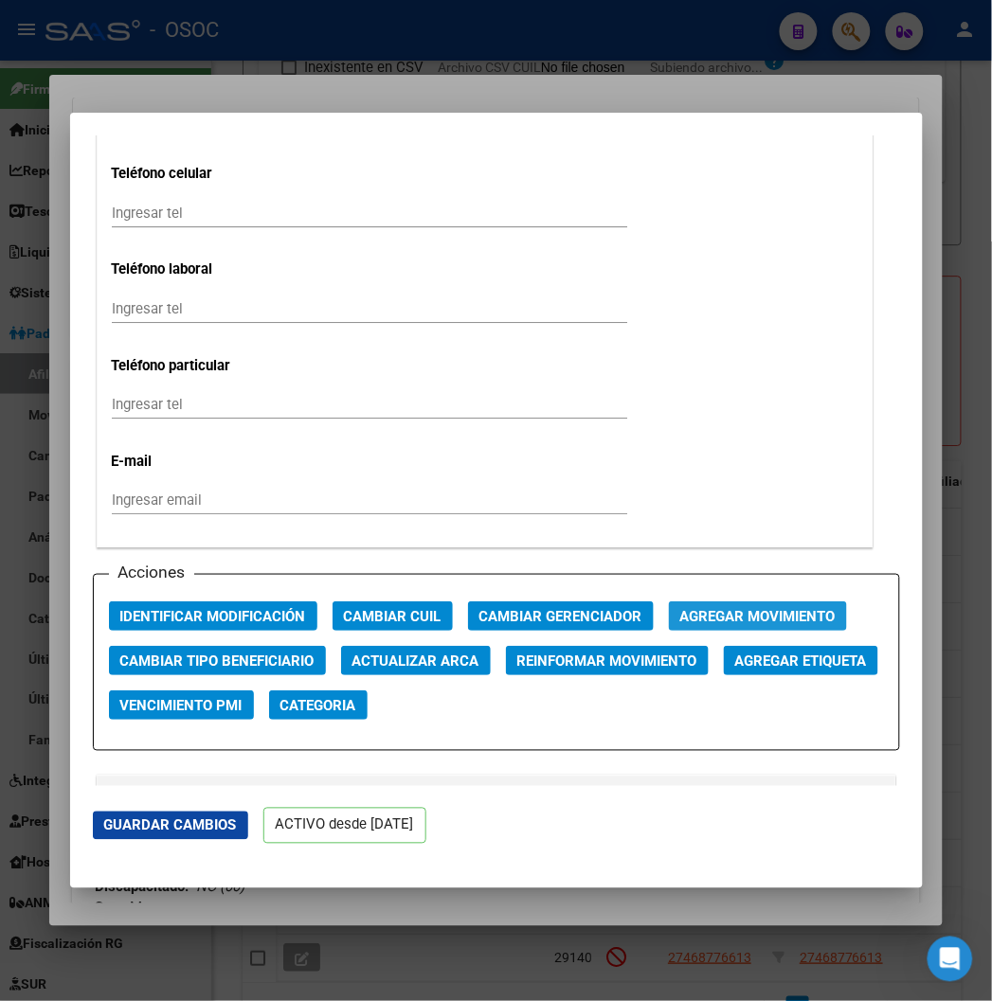
click at [669, 629] on button "Agregar Movimiento" at bounding box center [758, 616] width 178 height 29
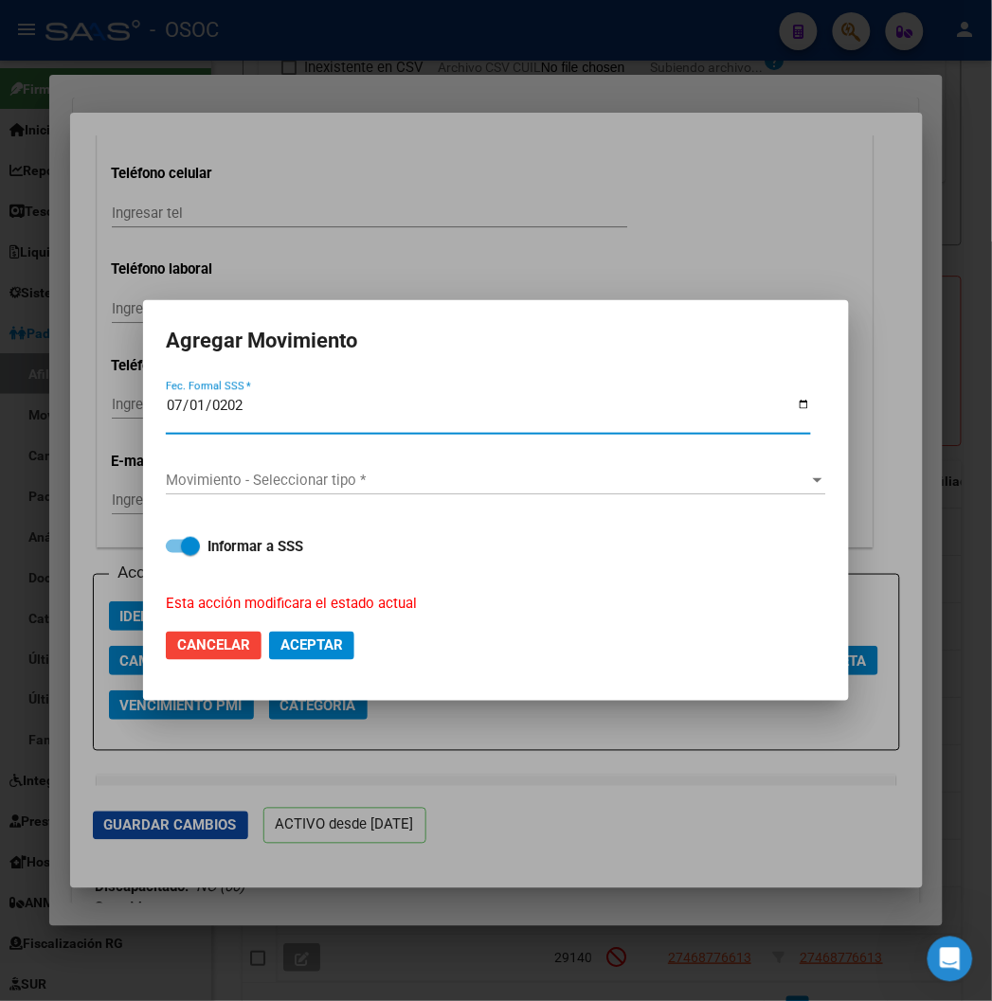
type input "2025-07-01"
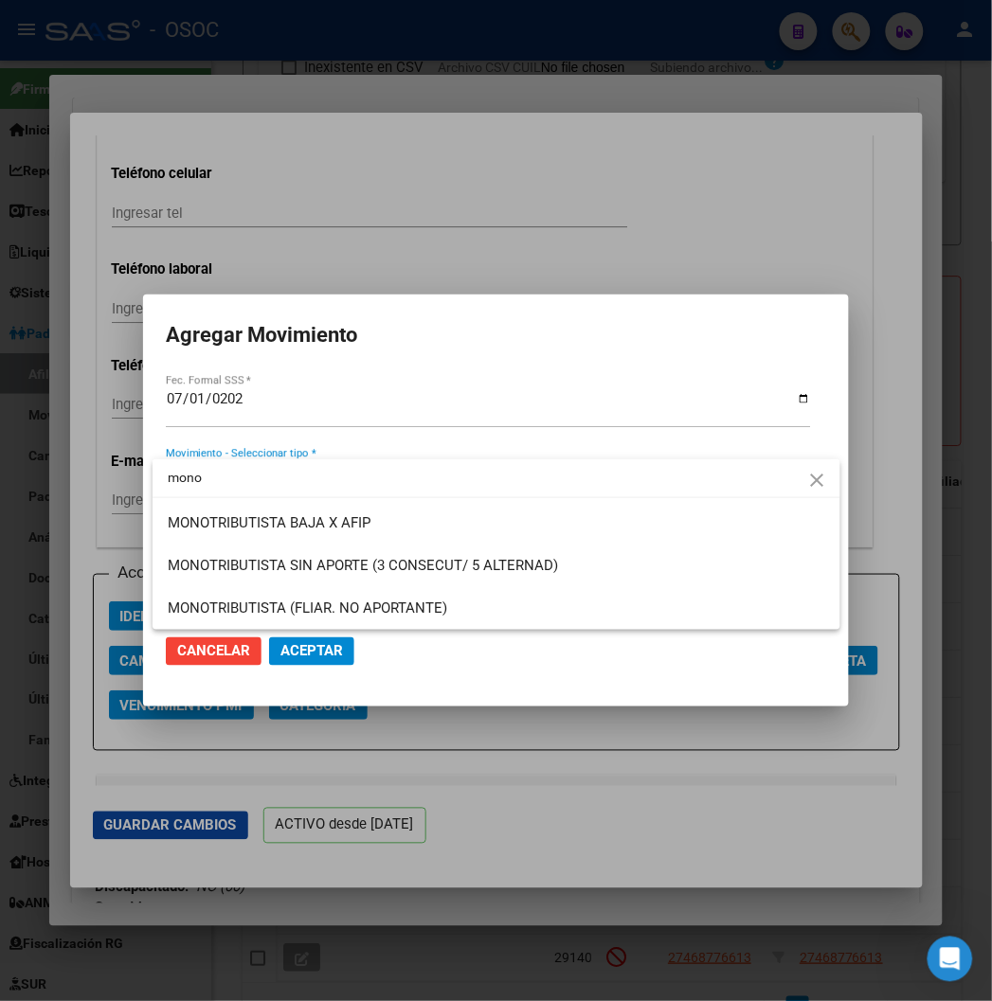
type input "mono"
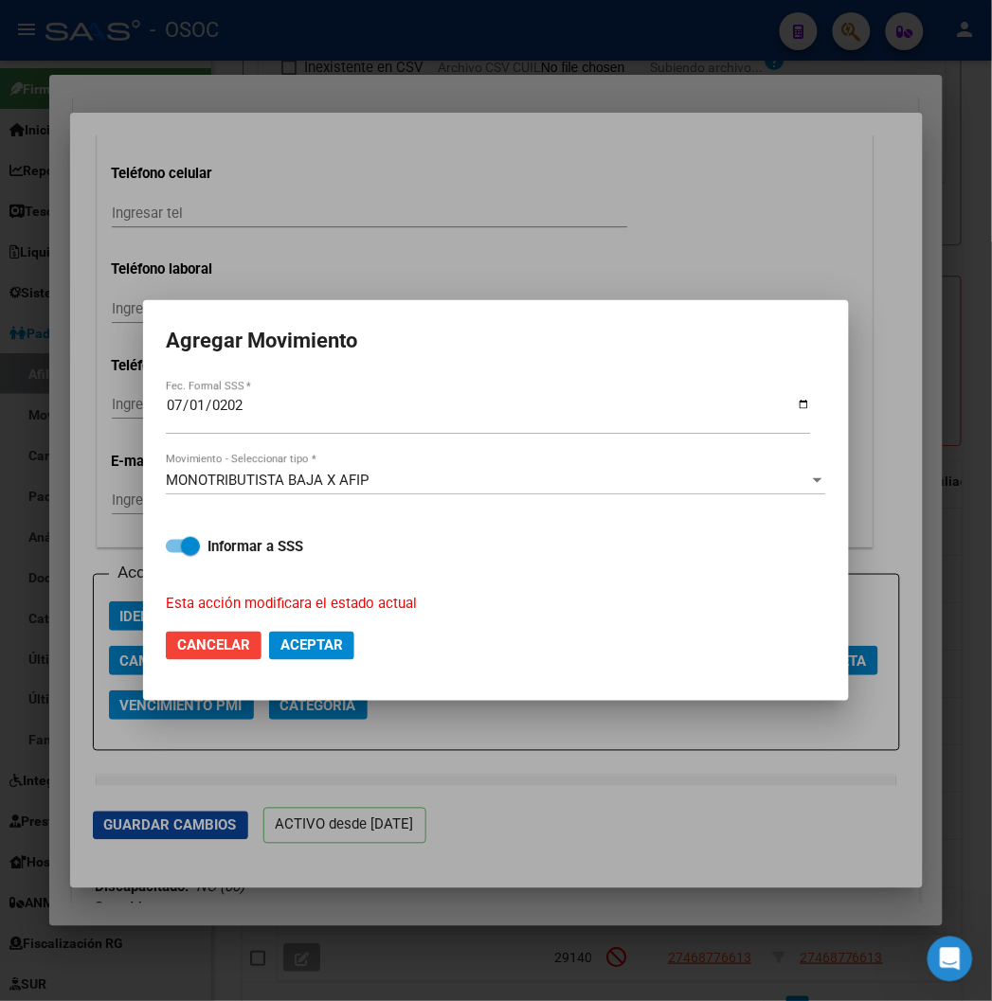
click at [342, 621] on mat-dialog-actions "Cancelar Aceptar" at bounding box center [496, 646] width 660 height 64
click at [338, 638] on span "Aceptar" at bounding box center [311, 646] width 63 height 17
checkbox input "false"
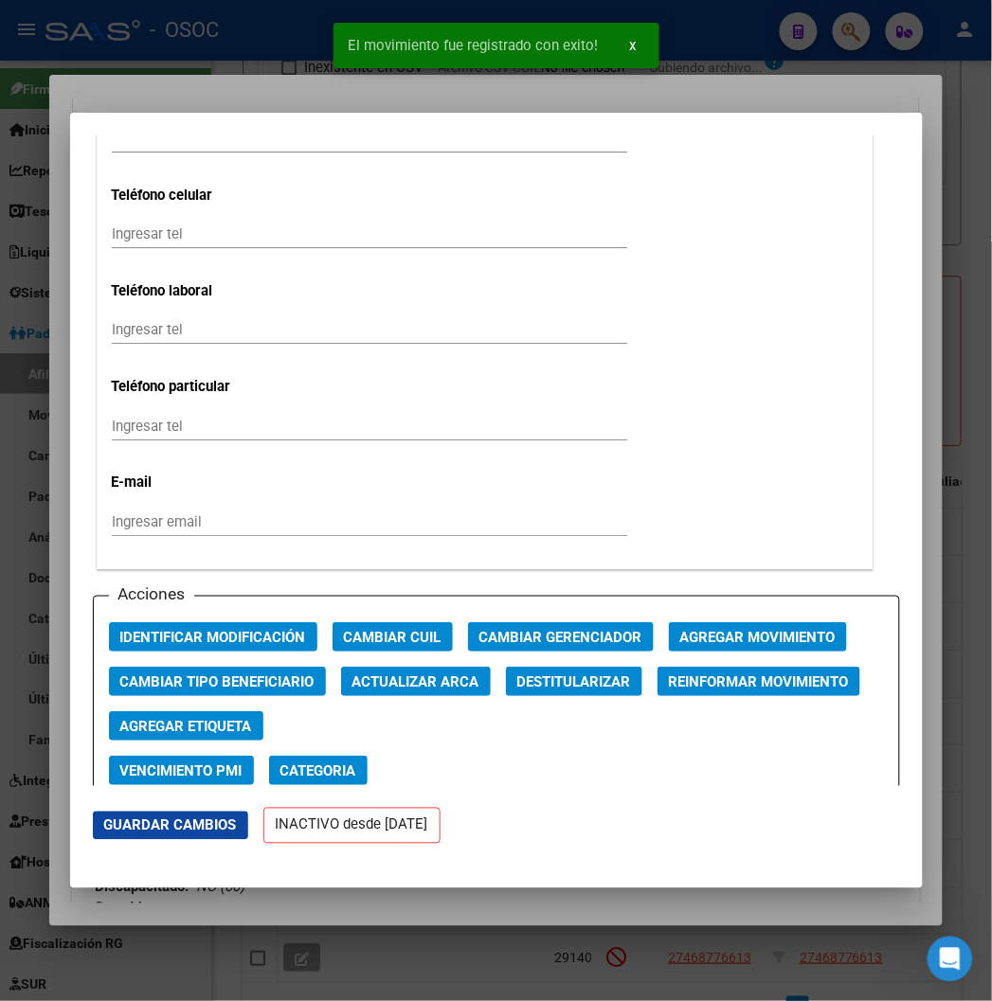
scroll to position [2336, 0]
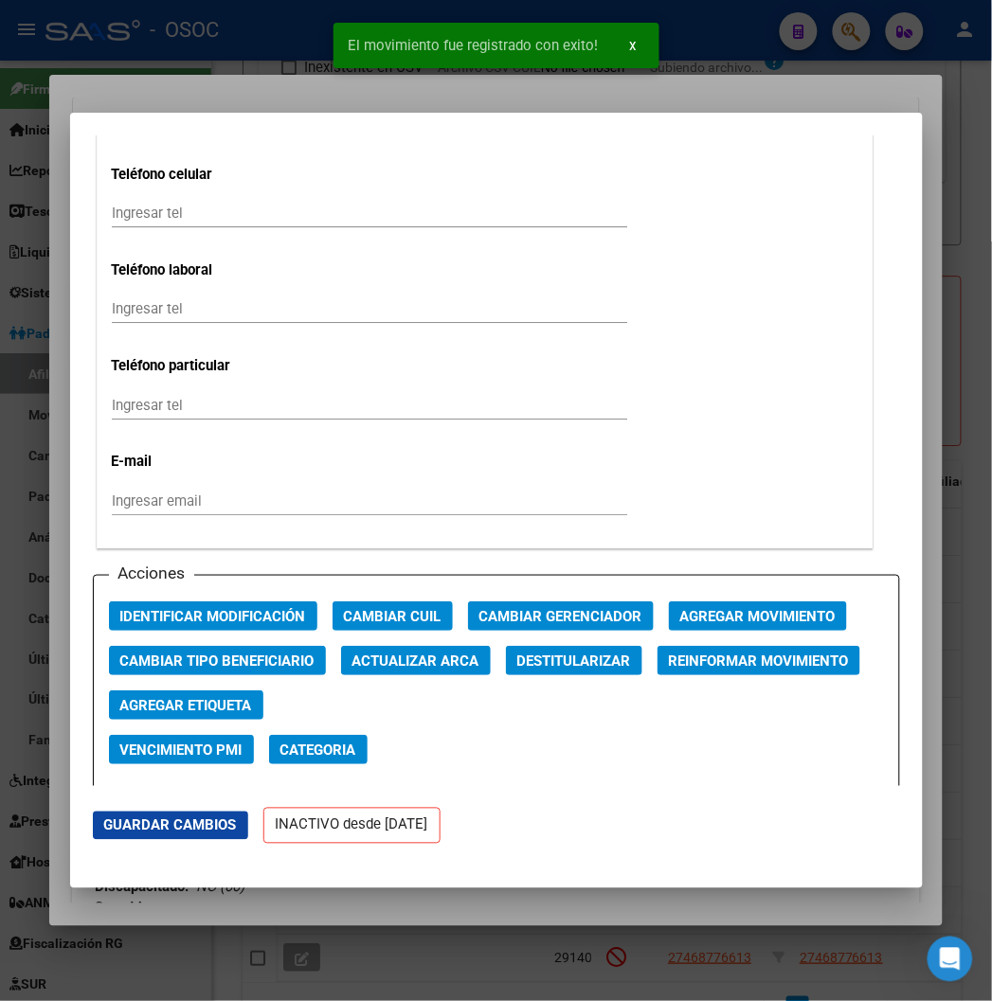
click at [184, 64] on div at bounding box center [496, 500] width 992 height 1001
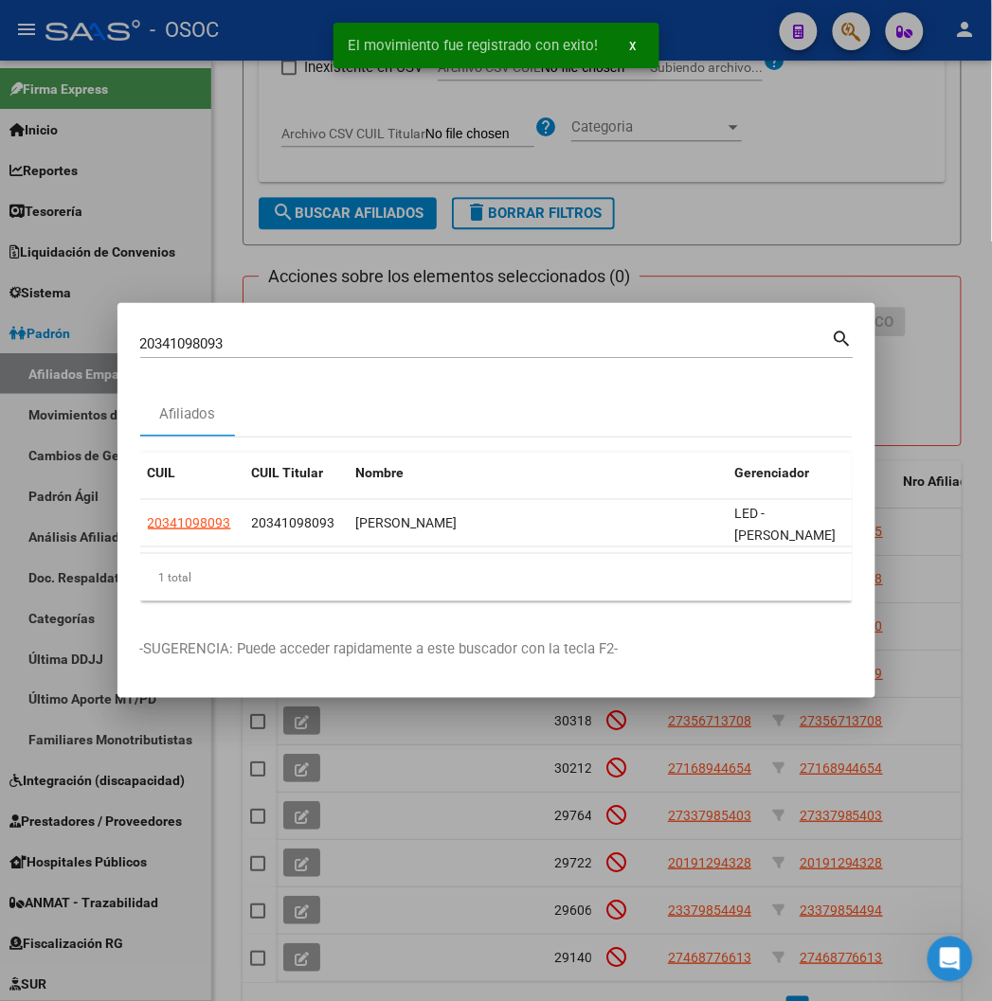
click at [183, 341] on input "20341098093" at bounding box center [486, 343] width 692 height 17
paste input "97687962"
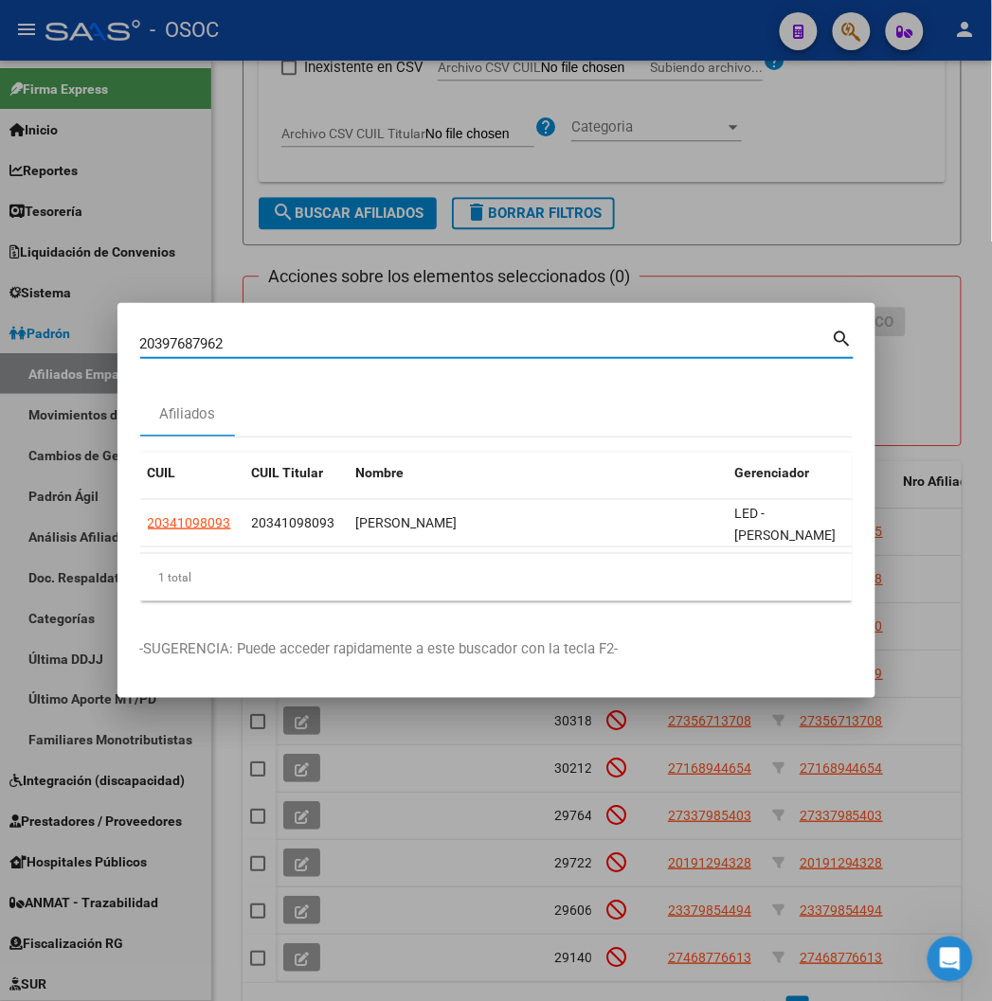
type input "20397687962"
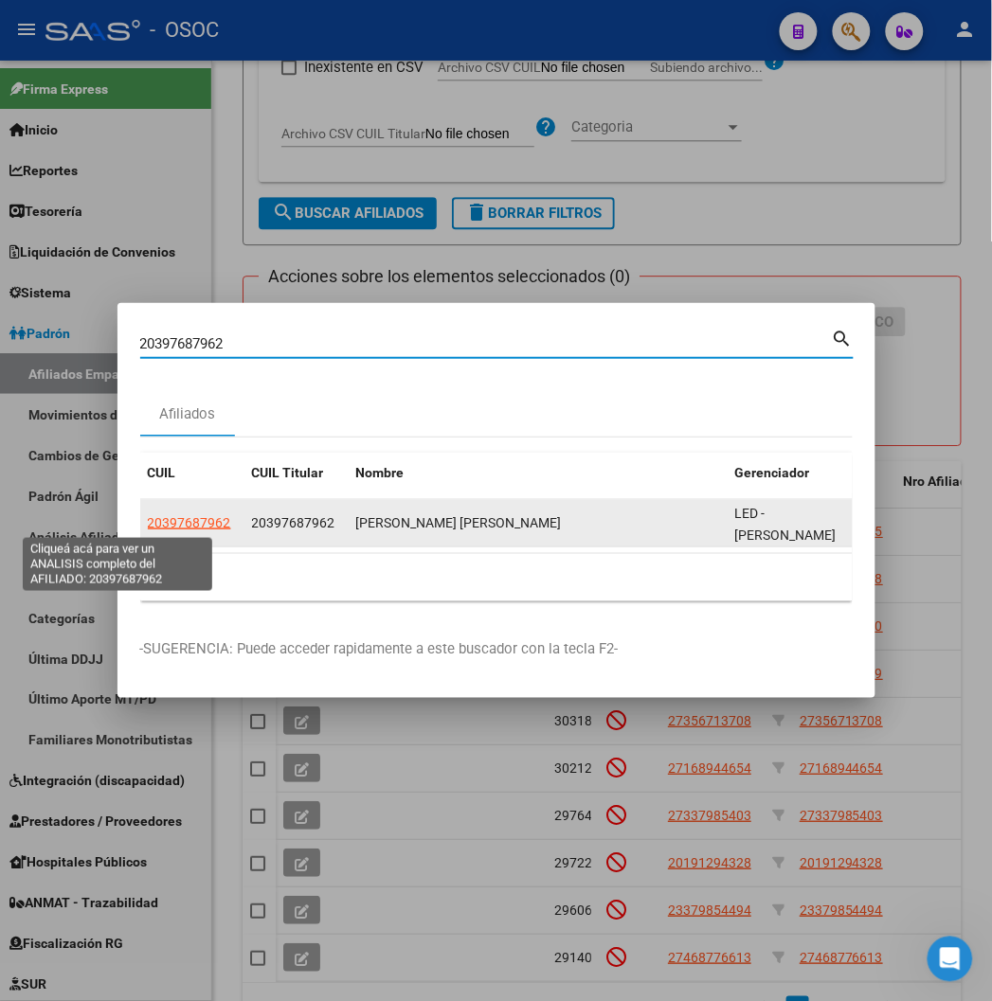
click at [148, 523] on span "20397687962" at bounding box center [189, 522] width 83 height 15
type textarea "20397687962"
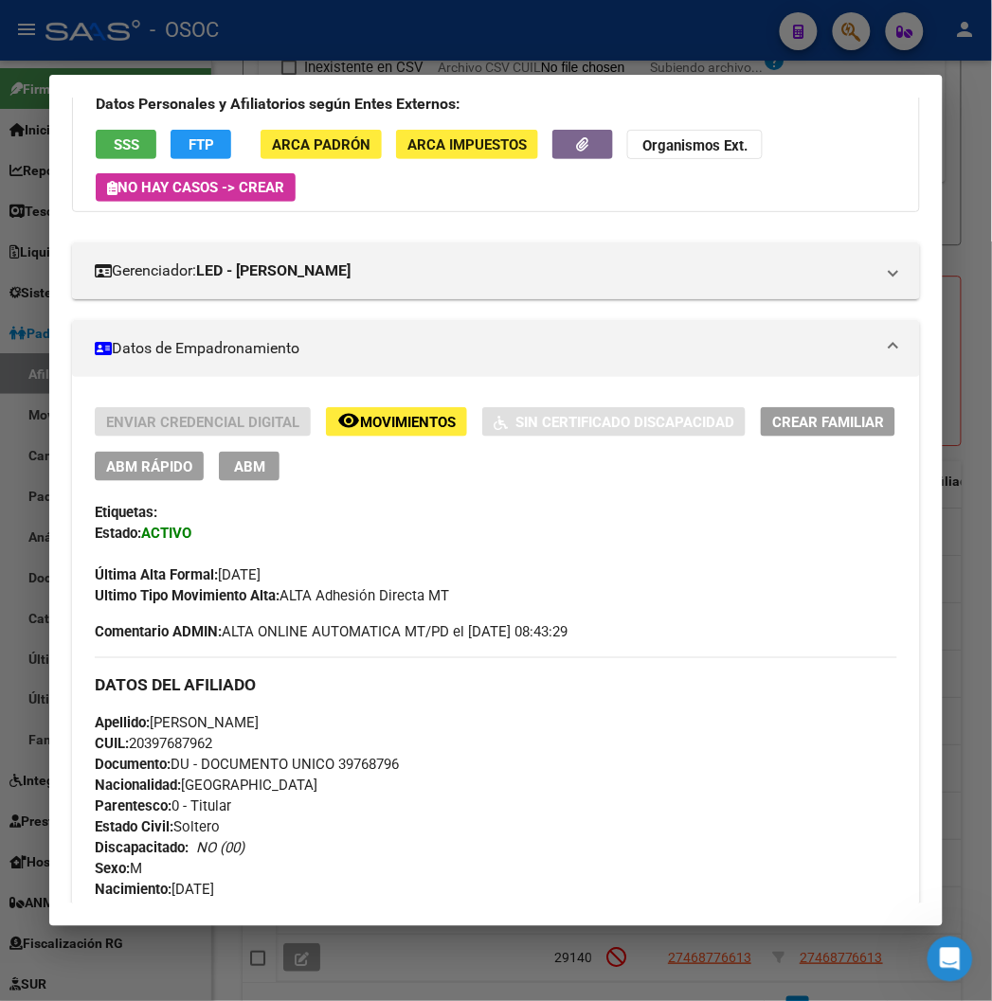
scroll to position [421, 0]
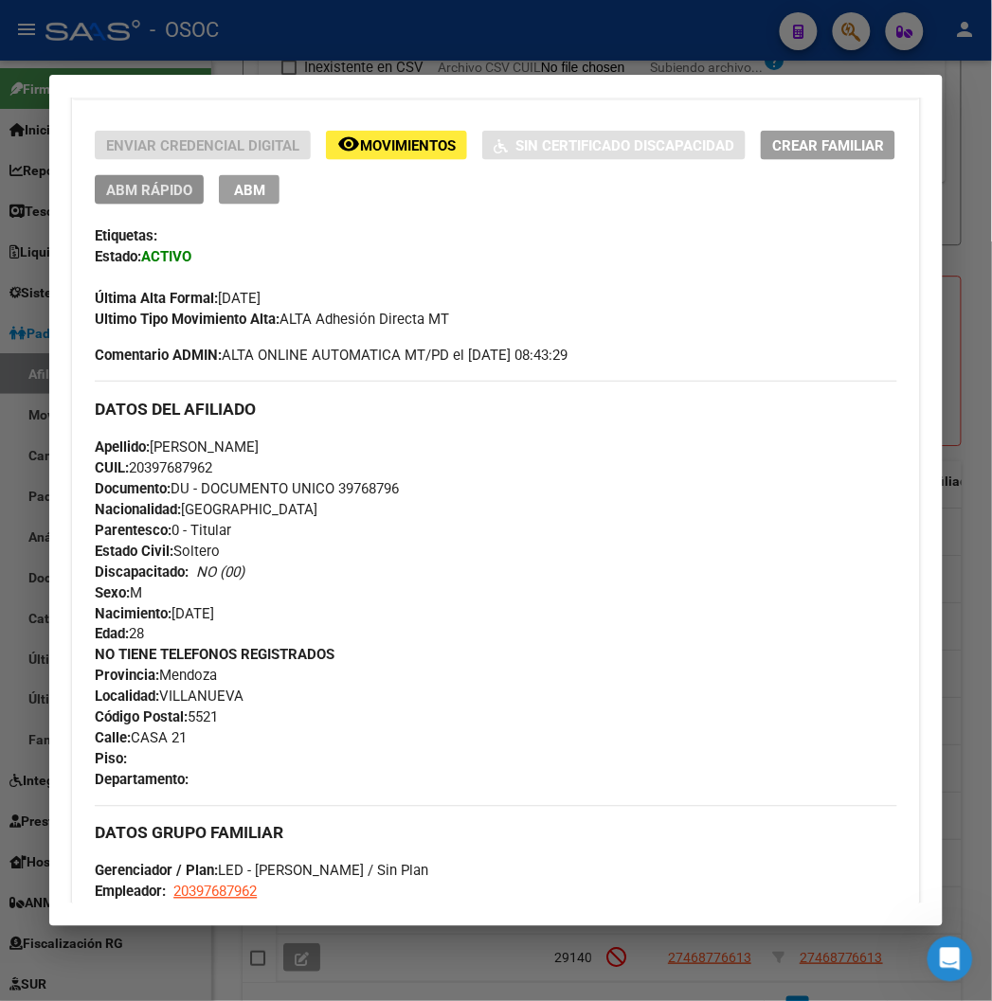
click at [138, 192] on span "ABM Rápido" at bounding box center [149, 190] width 86 height 17
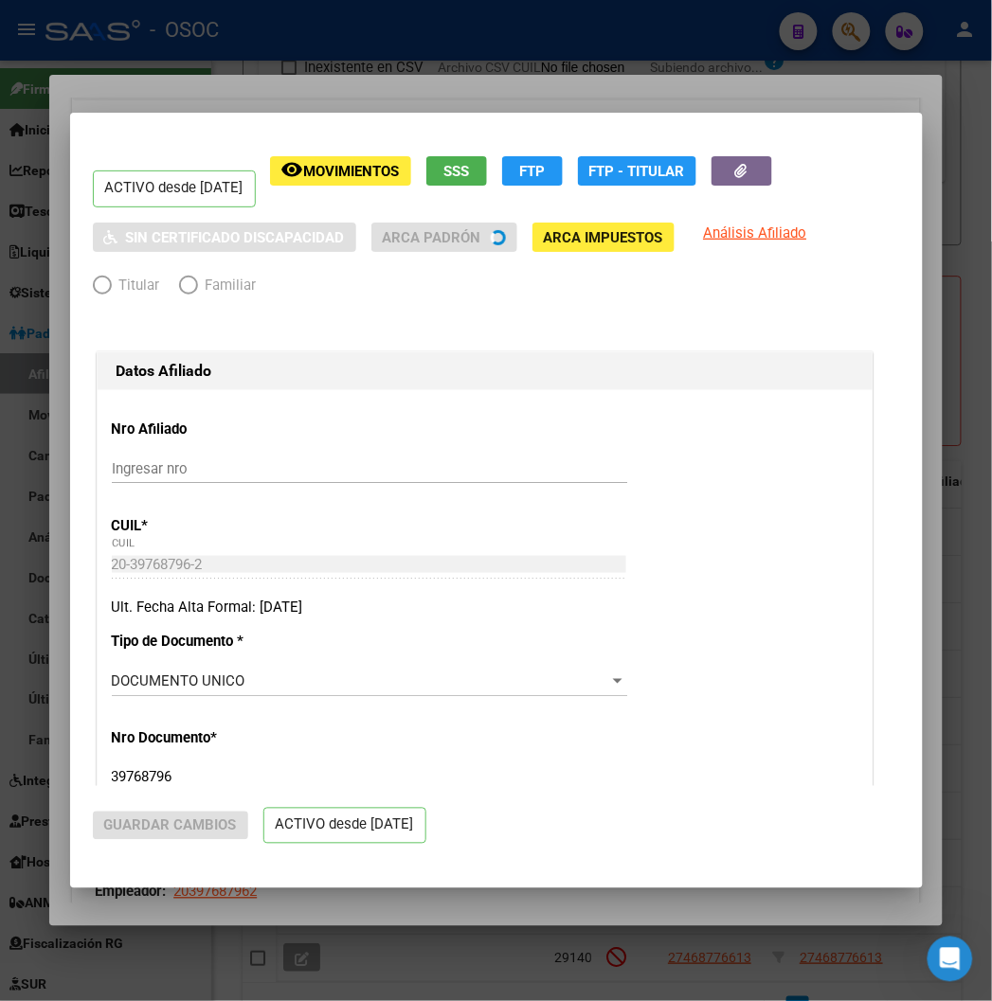
radio input "true"
type input "20-39768796-2"
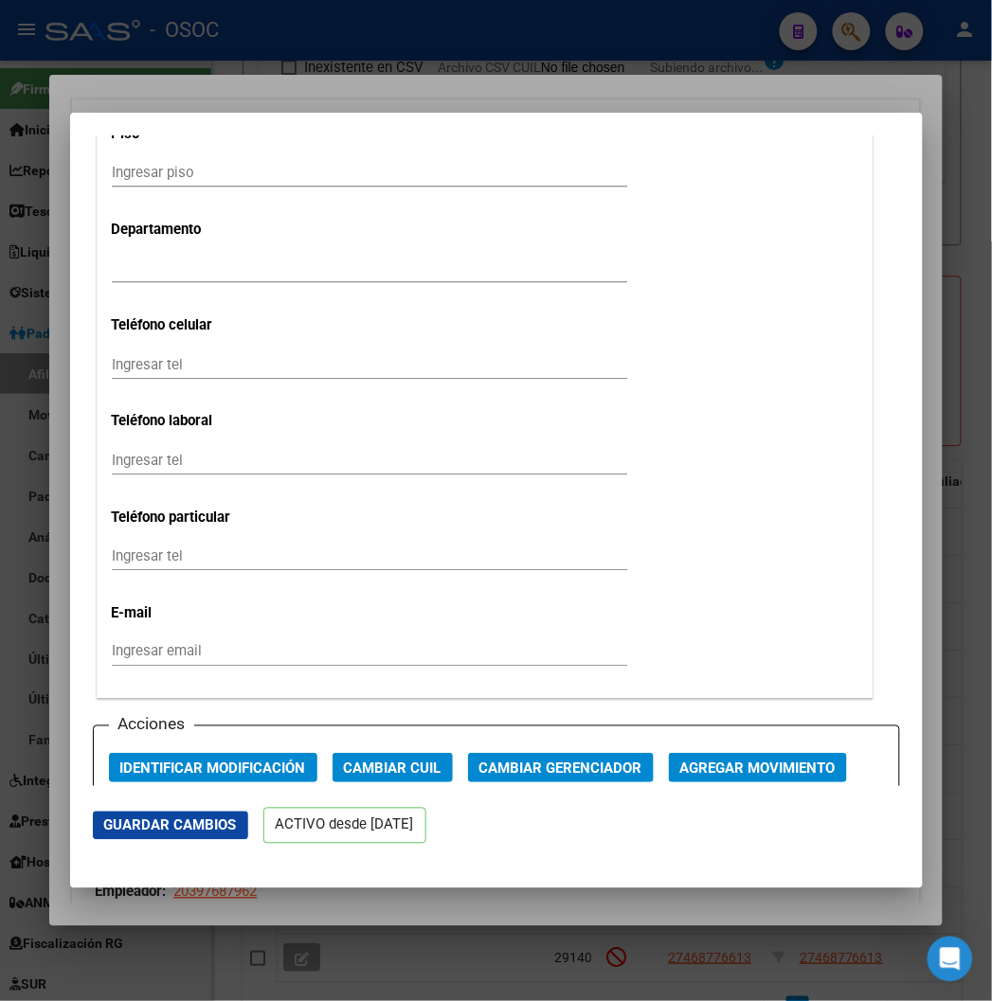
scroll to position [2210, 0]
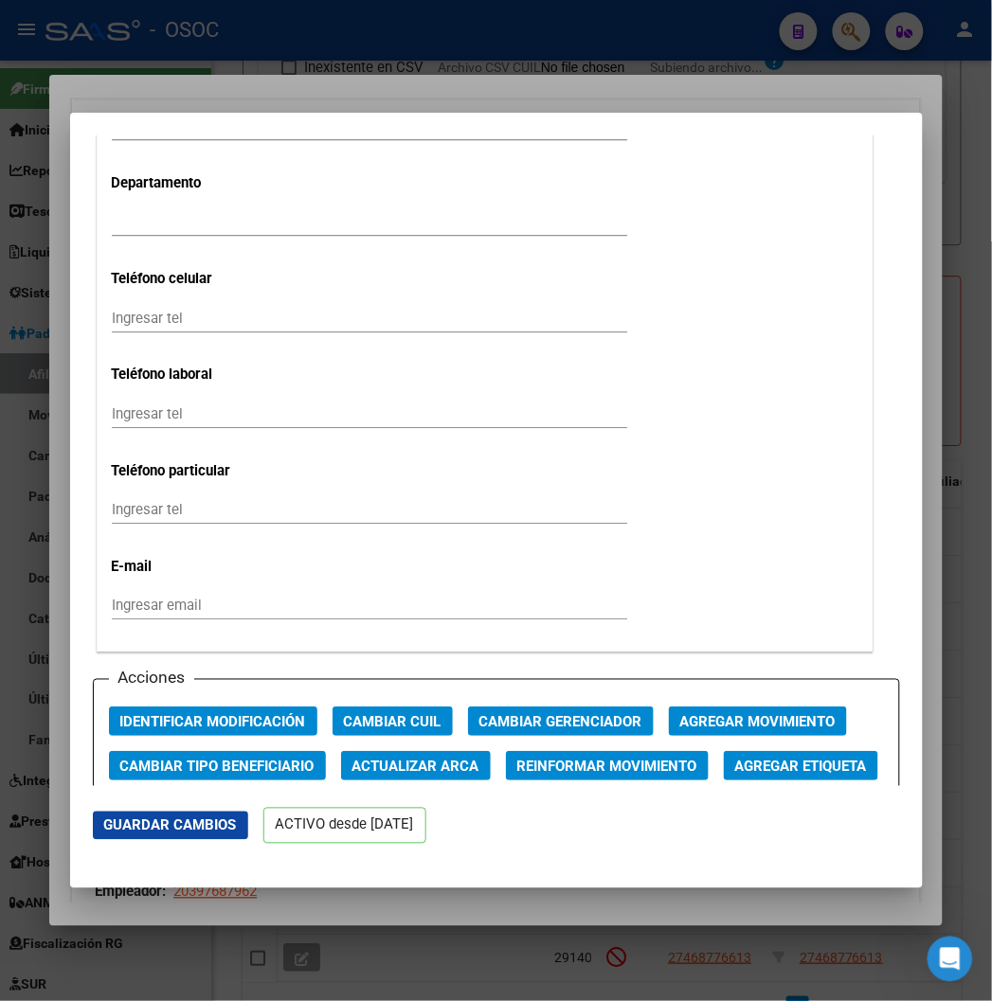
click at [753, 716] on span "Agregar Movimiento" at bounding box center [757, 721] width 155 height 17
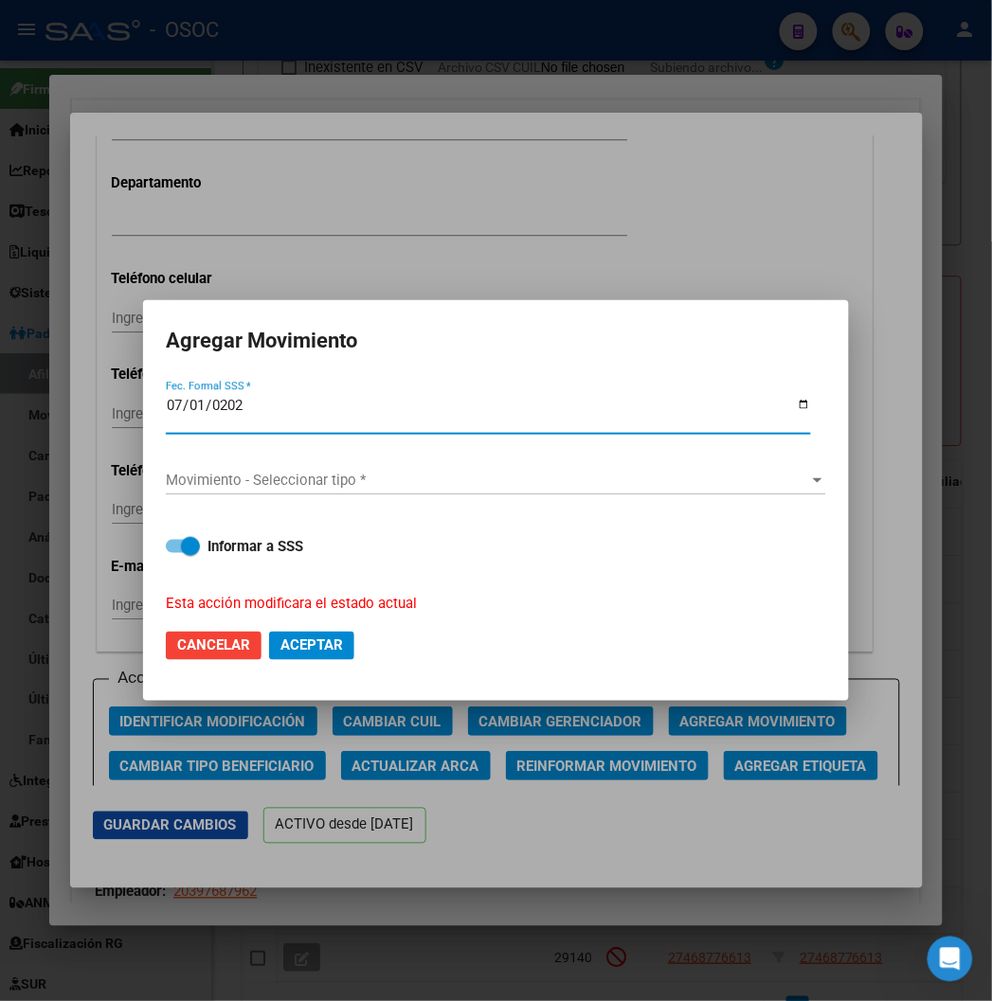
type input "2025-07-01"
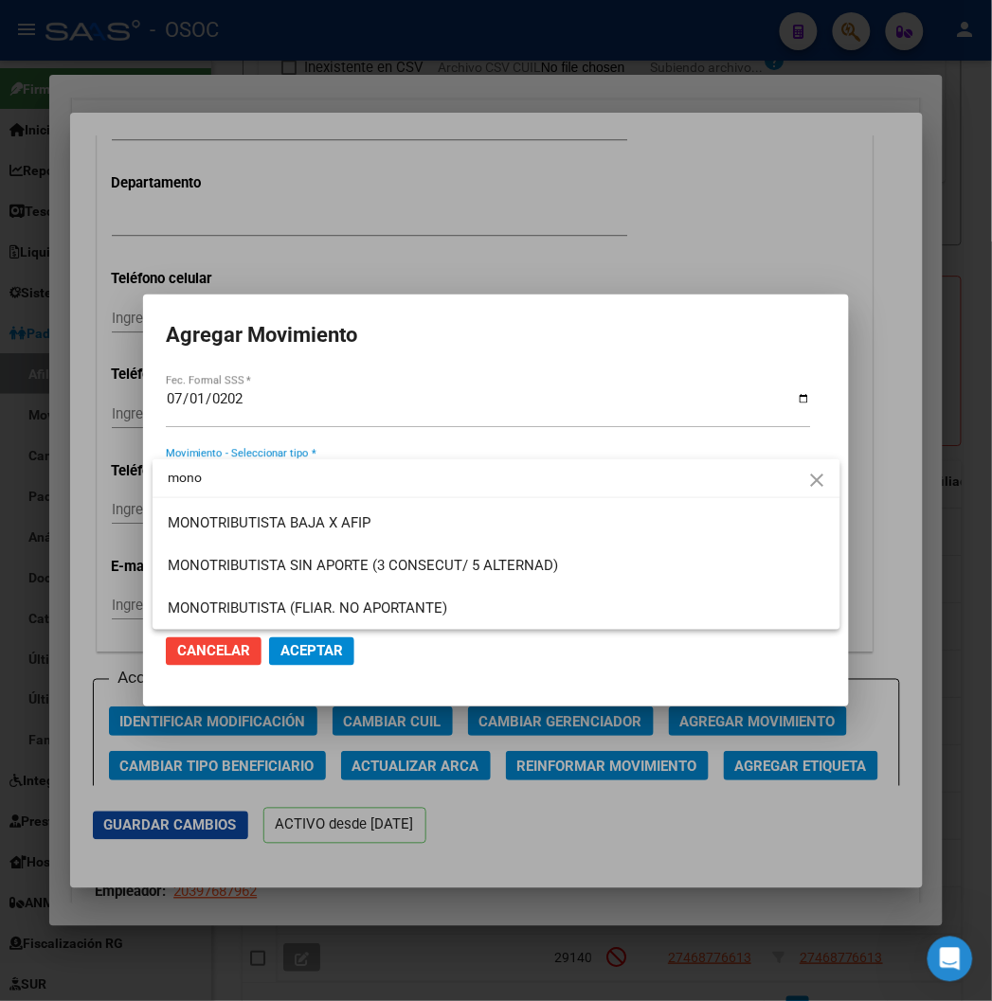
type input "mono"
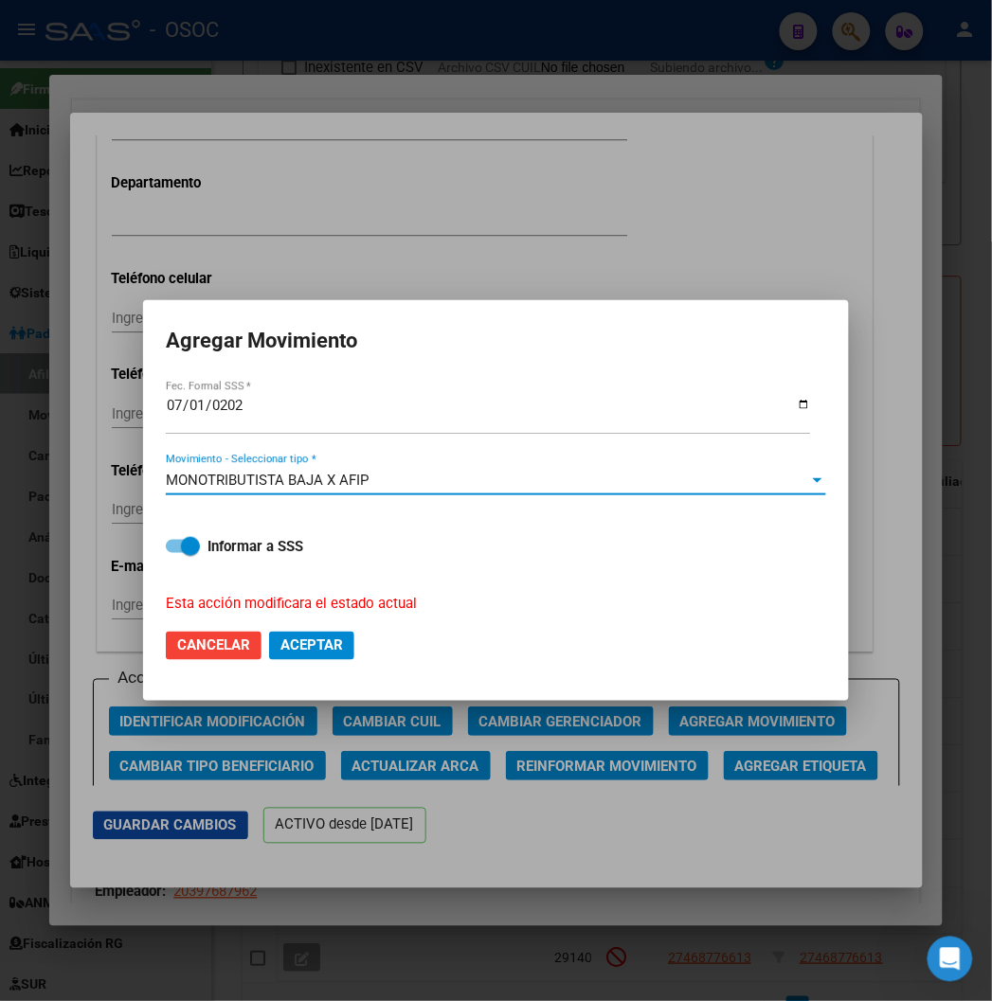
click at [313, 654] on span "Aceptar" at bounding box center [311, 646] width 63 height 17
checkbox input "false"
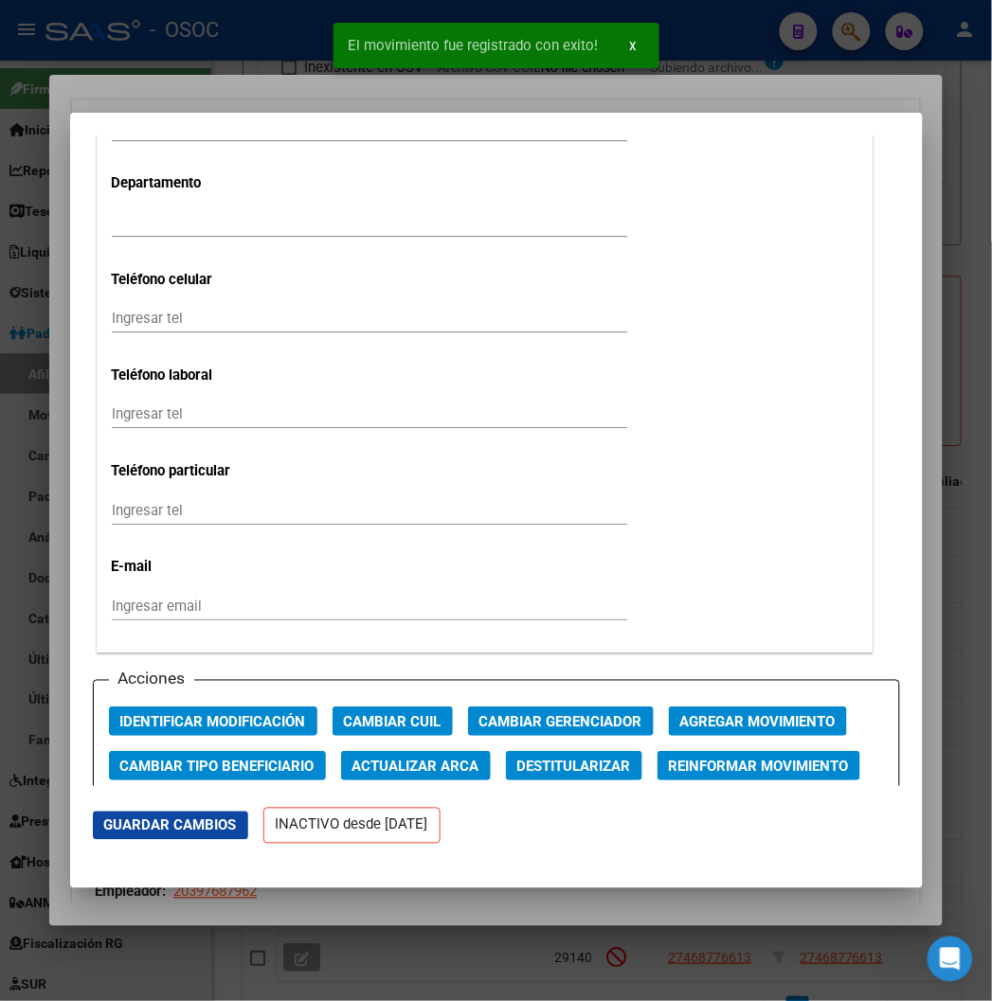
click at [142, 87] on div at bounding box center [496, 500] width 992 height 1001
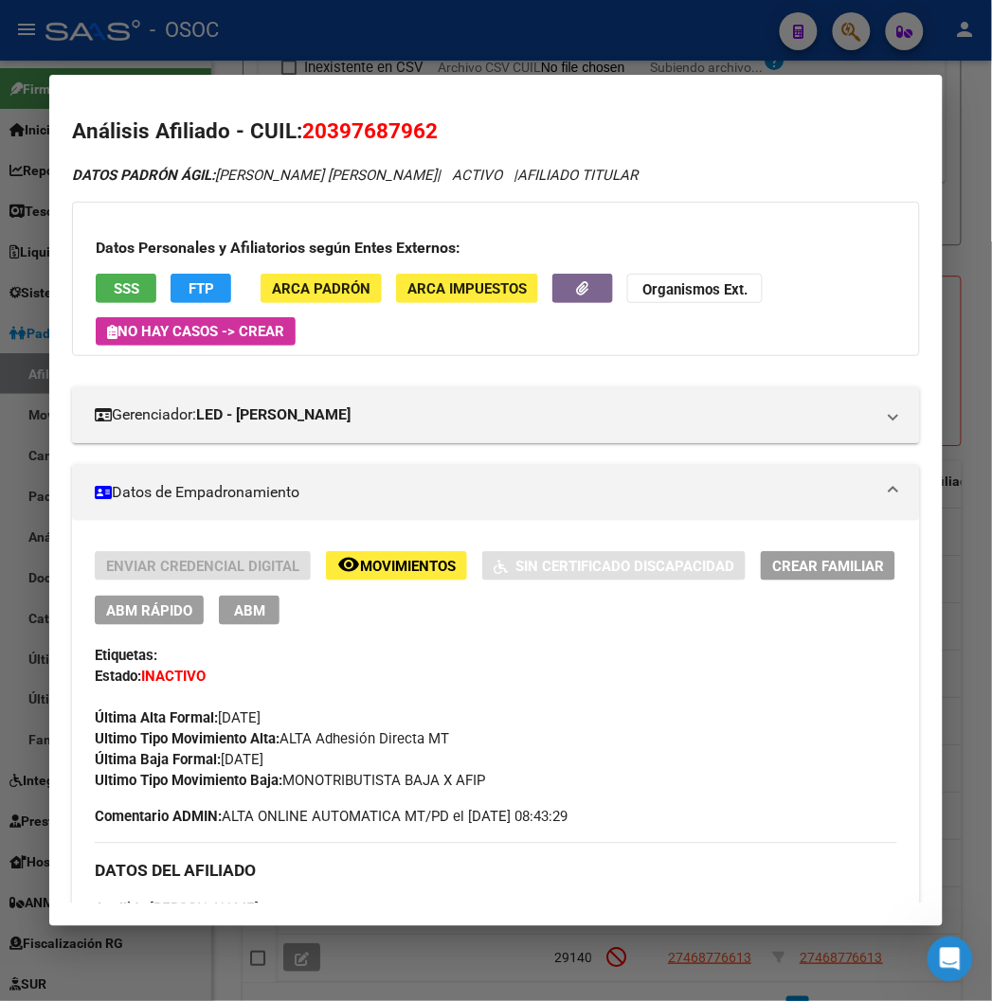
click at [332, 35] on div at bounding box center [496, 500] width 992 height 1001
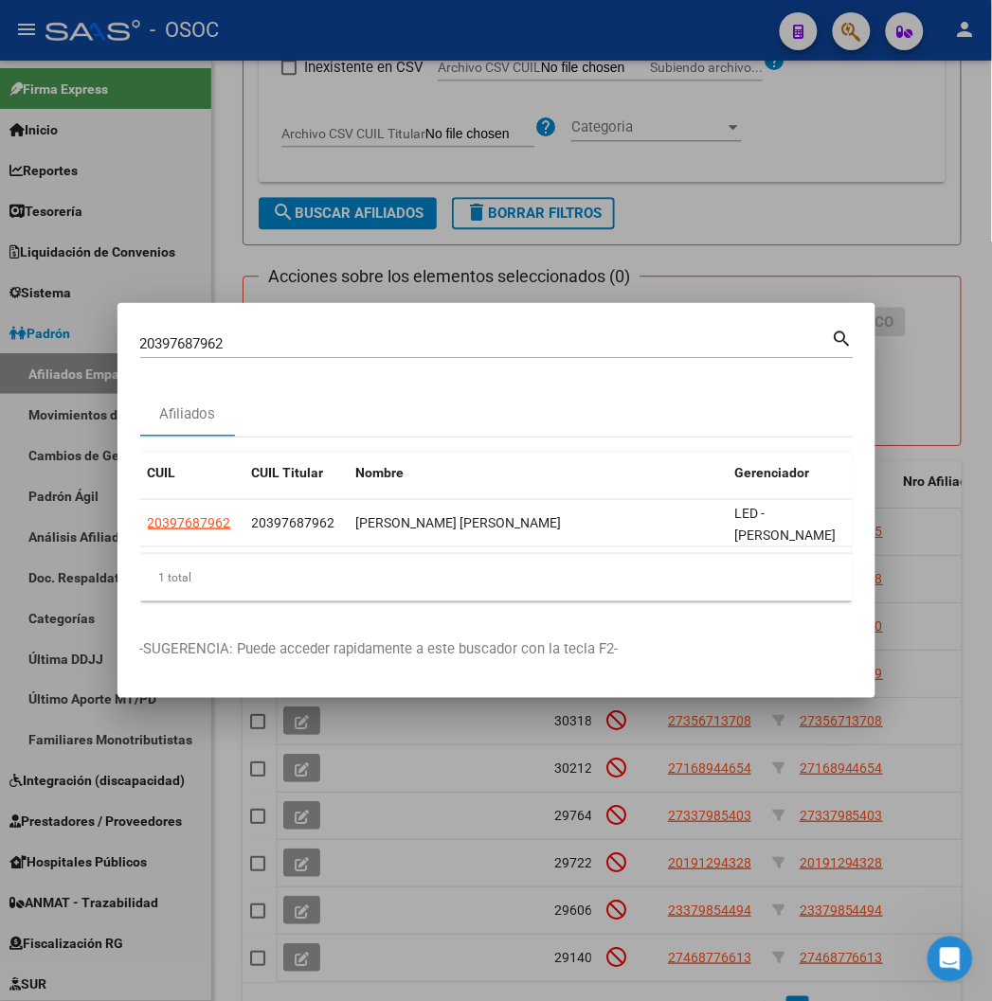
click at [332, 35] on div at bounding box center [496, 500] width 992 height 1001
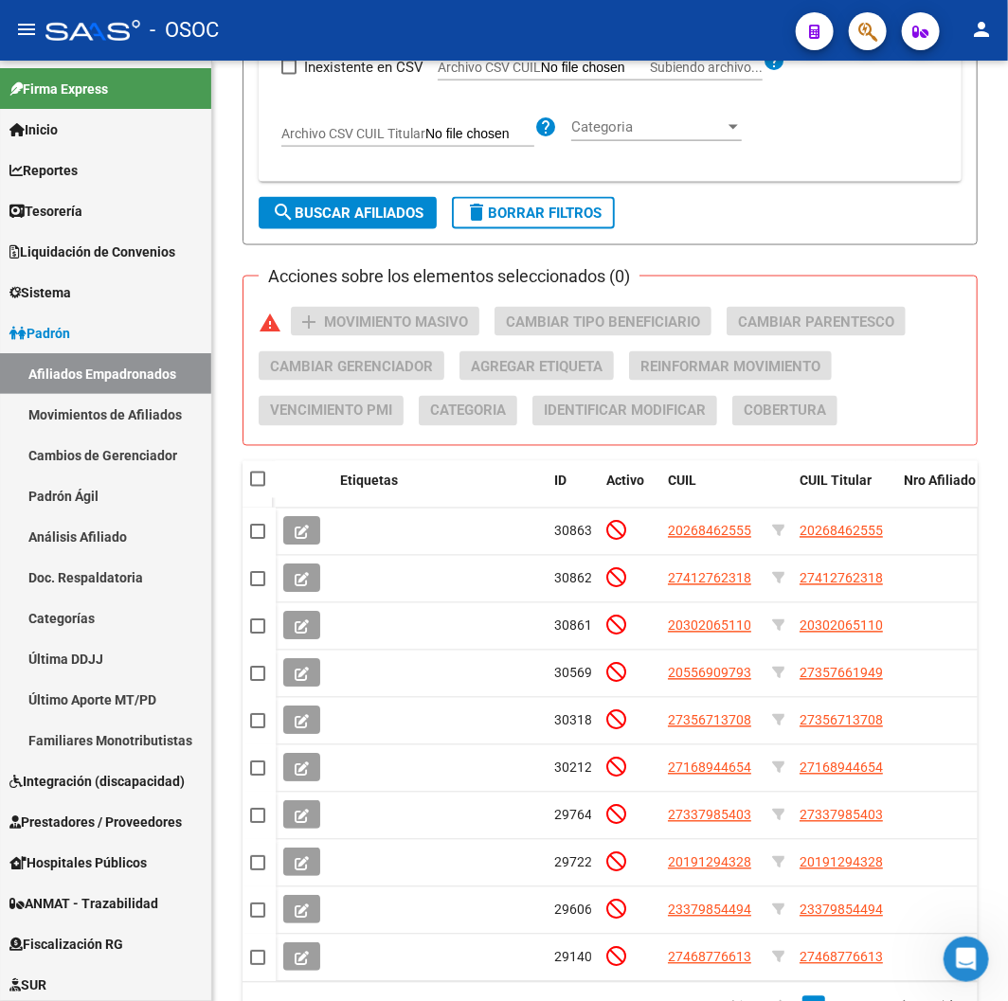
click at [332, 35] on div "- OSOC" at bounding box center [412, 30] width 735 height 42
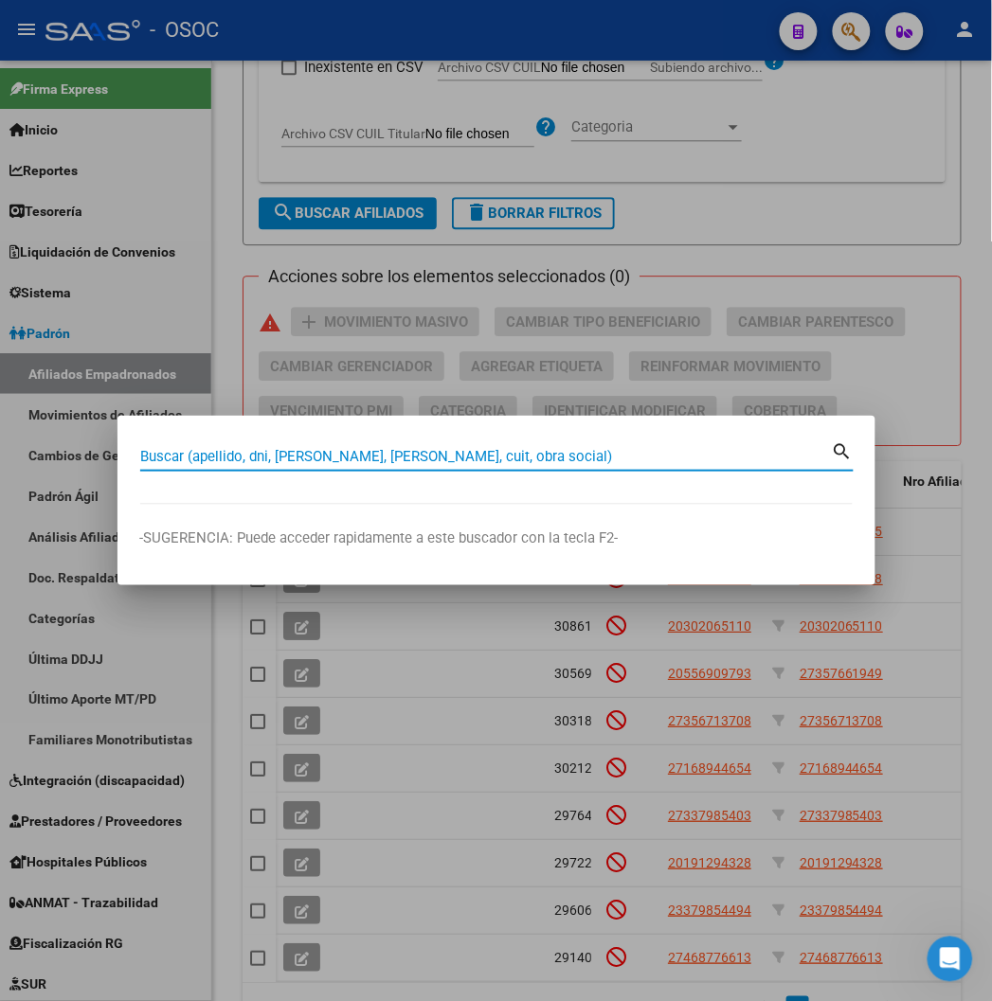
paste input "20404574222"
type input "20404574222"
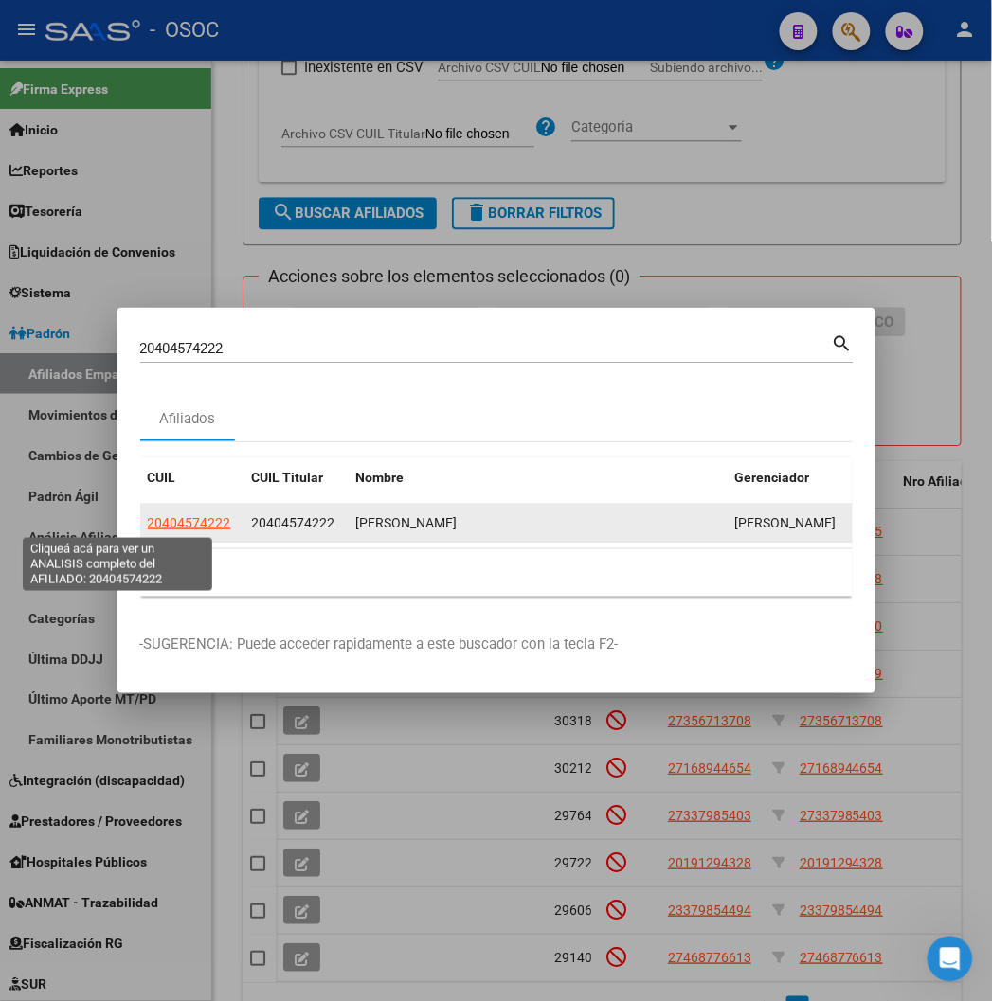
click at [148, 522] on span "20404574222" at bounding box center [189, 522] width 83 height 15
type textarea "20404574222"
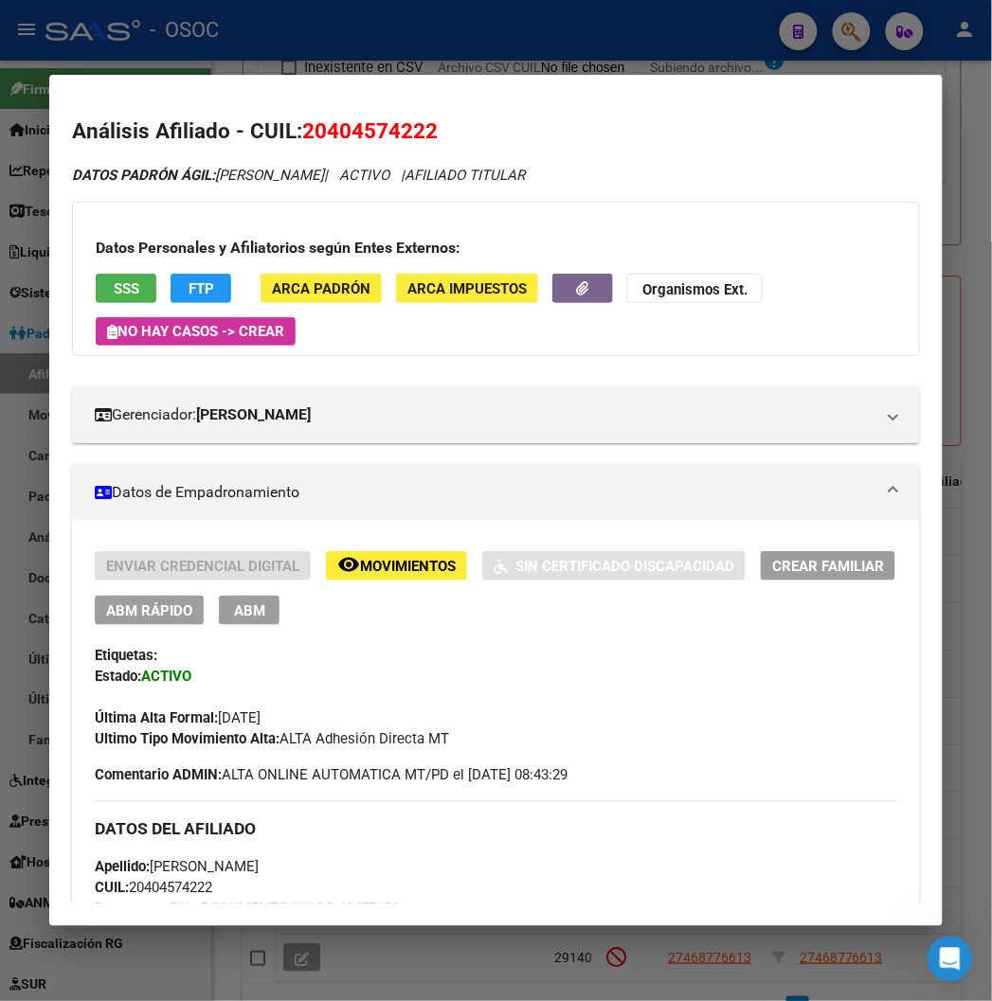
click at [153, 608] on span "ABM Rápido" at bounding box center [149, 611] width 86 height 17
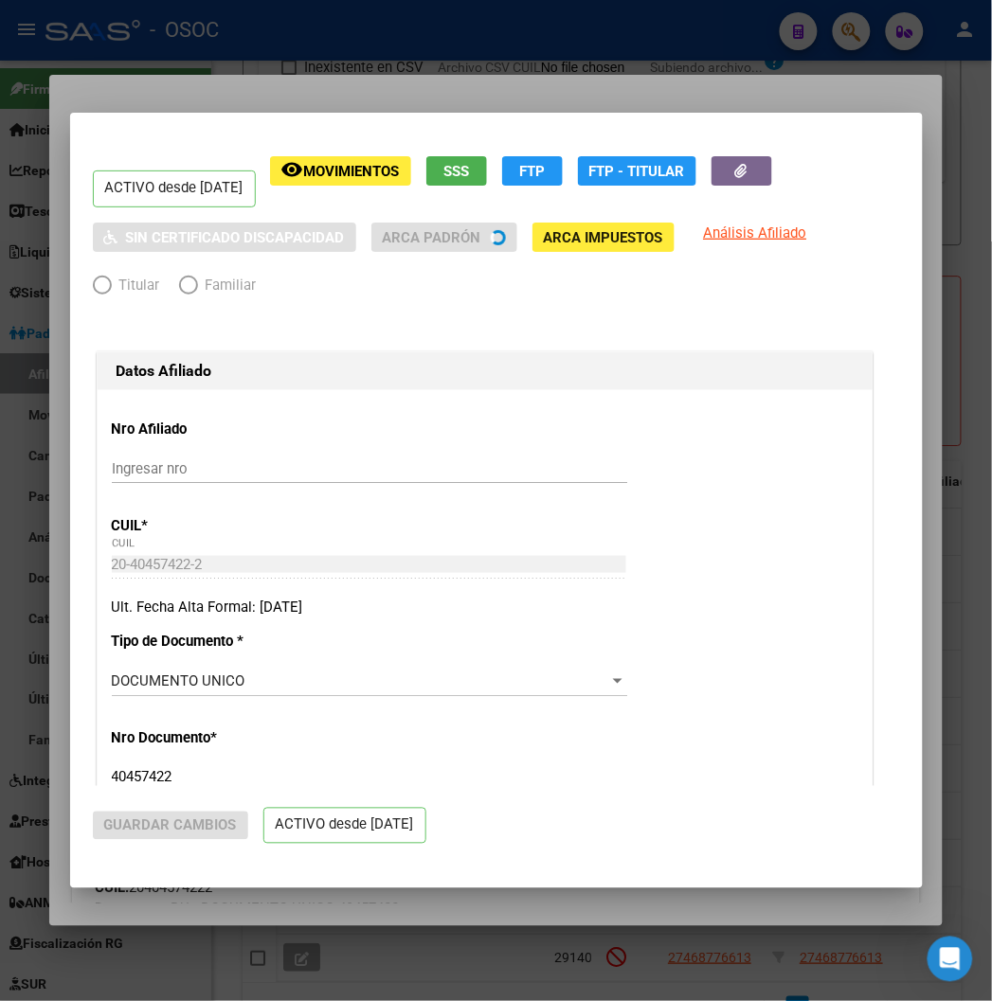
radio input "true"
type input "20-40457422-2"
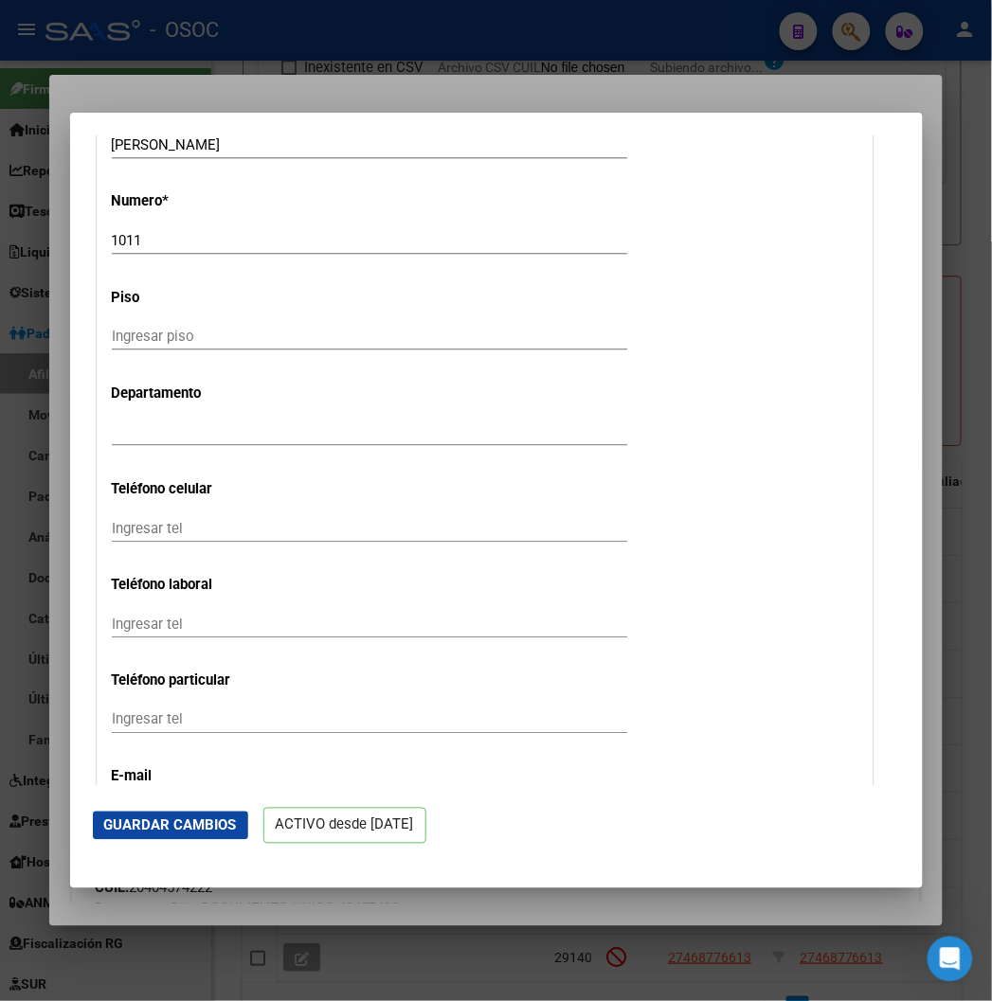
scroll to position [2736, 0]
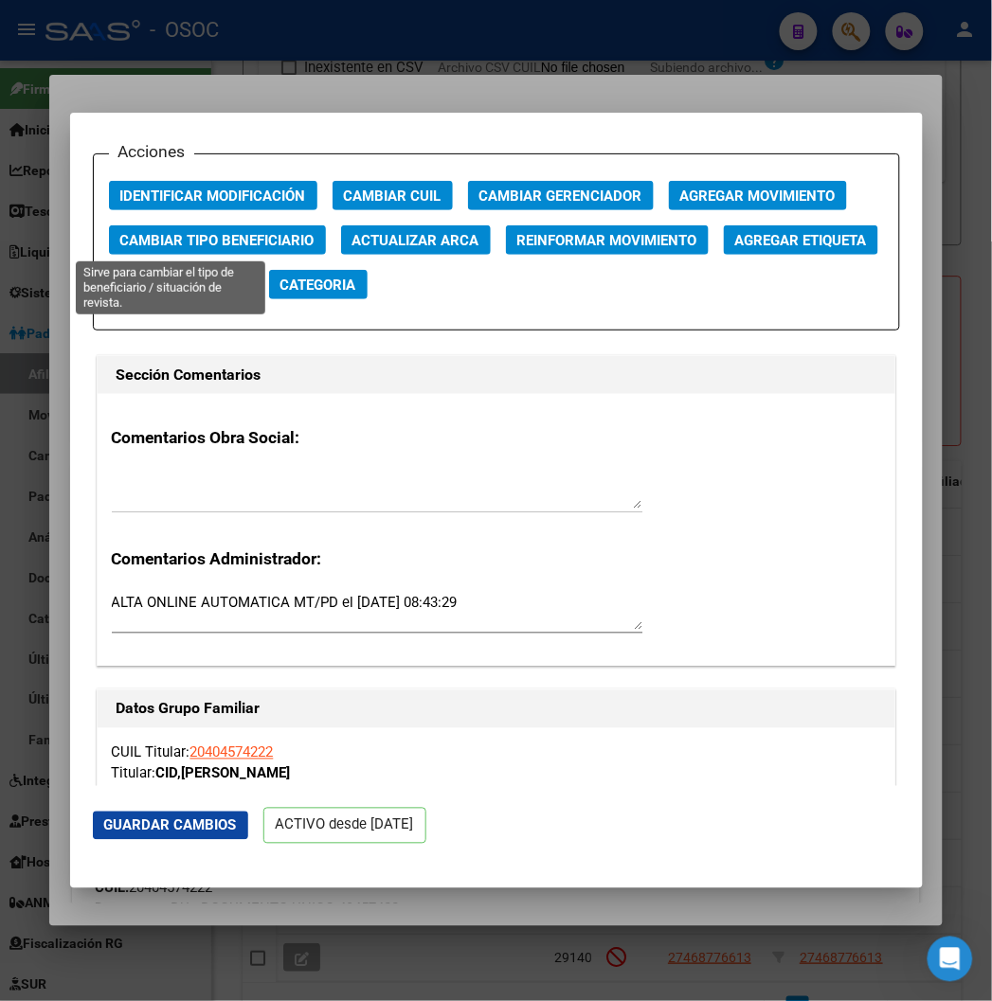
click at [202, 232] on span "Cambiar Tipo Beneficiario" at bounding box center [217, 240] width 194 height 17
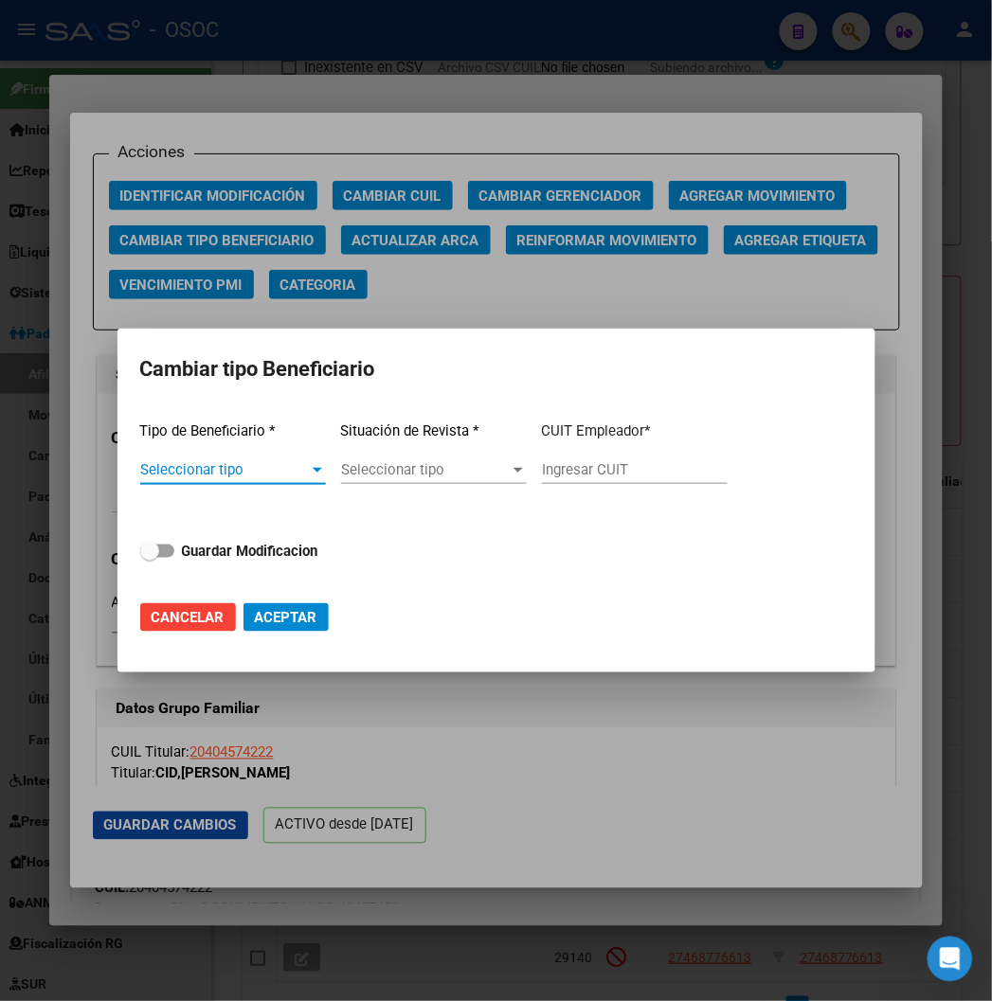
click at [873, 228] on div at bounding box center [496, 500] width 992 height 1001
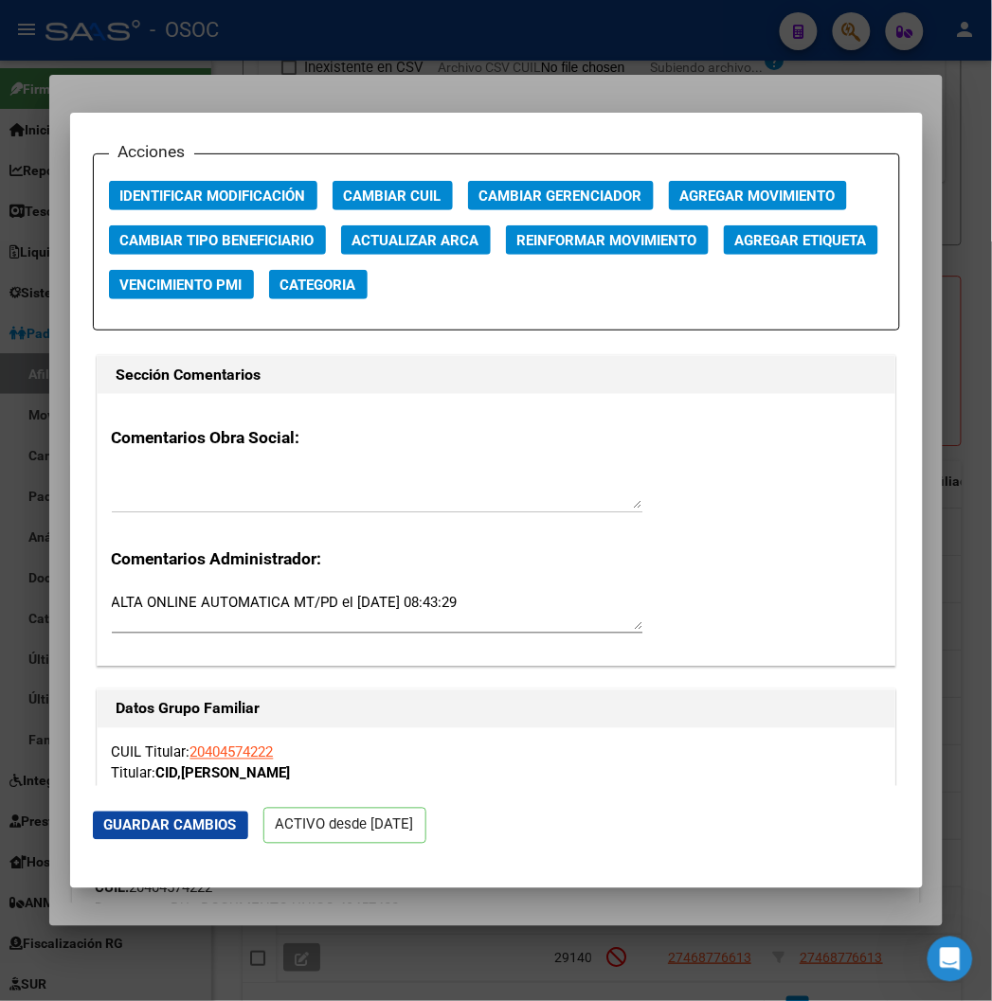
click at [722, 188] on span "Agregar Movimiento" at bounding box center [757, 196] width 155 height 17
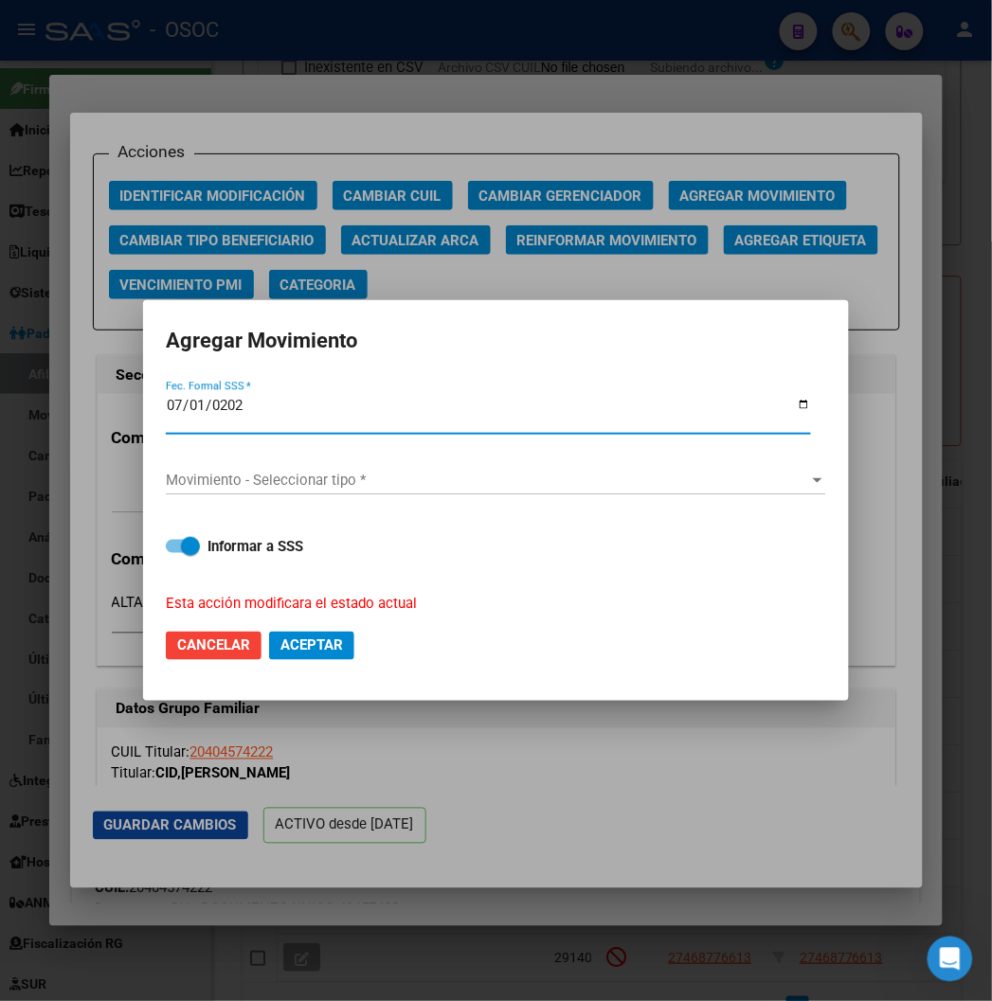
type input "2025-07-01"
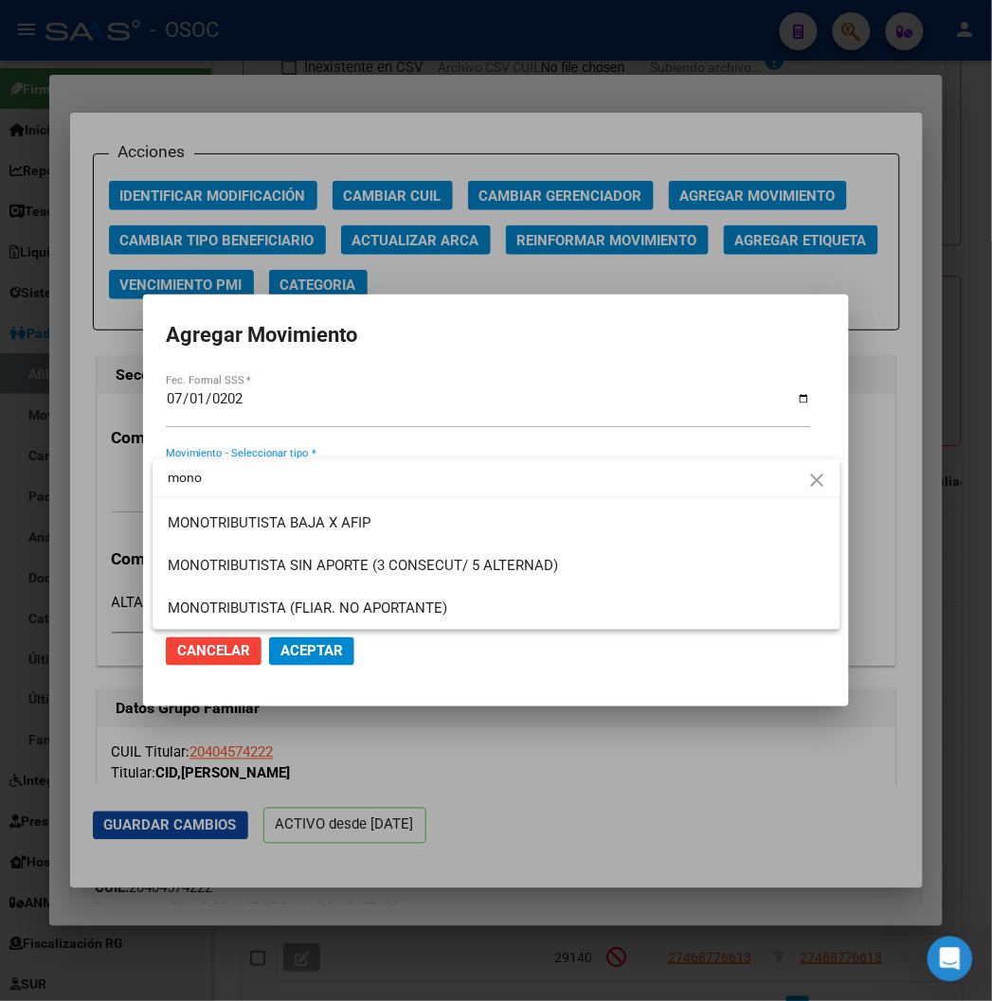
type input "mono"
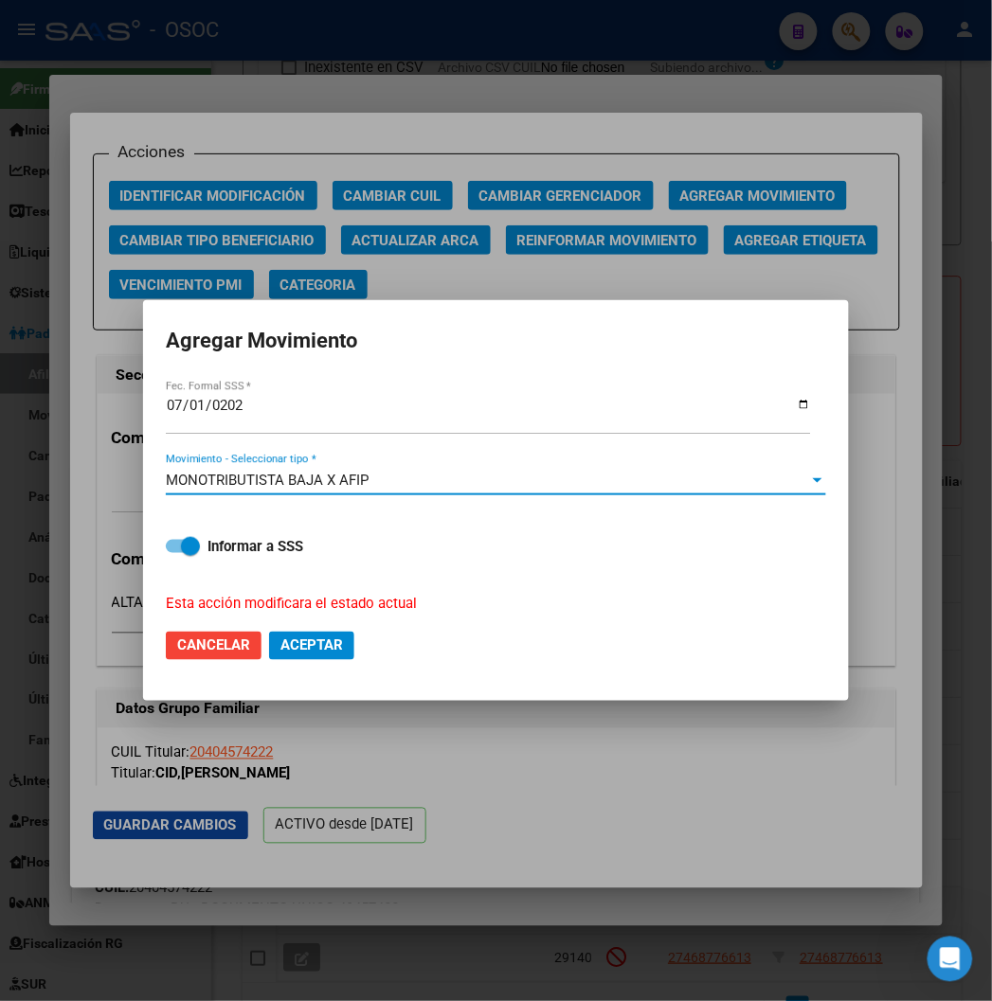
click at [307, 655] on button "Aceptar" at bounding box center [311, 646] width 85 height 28
checkbox input "false"
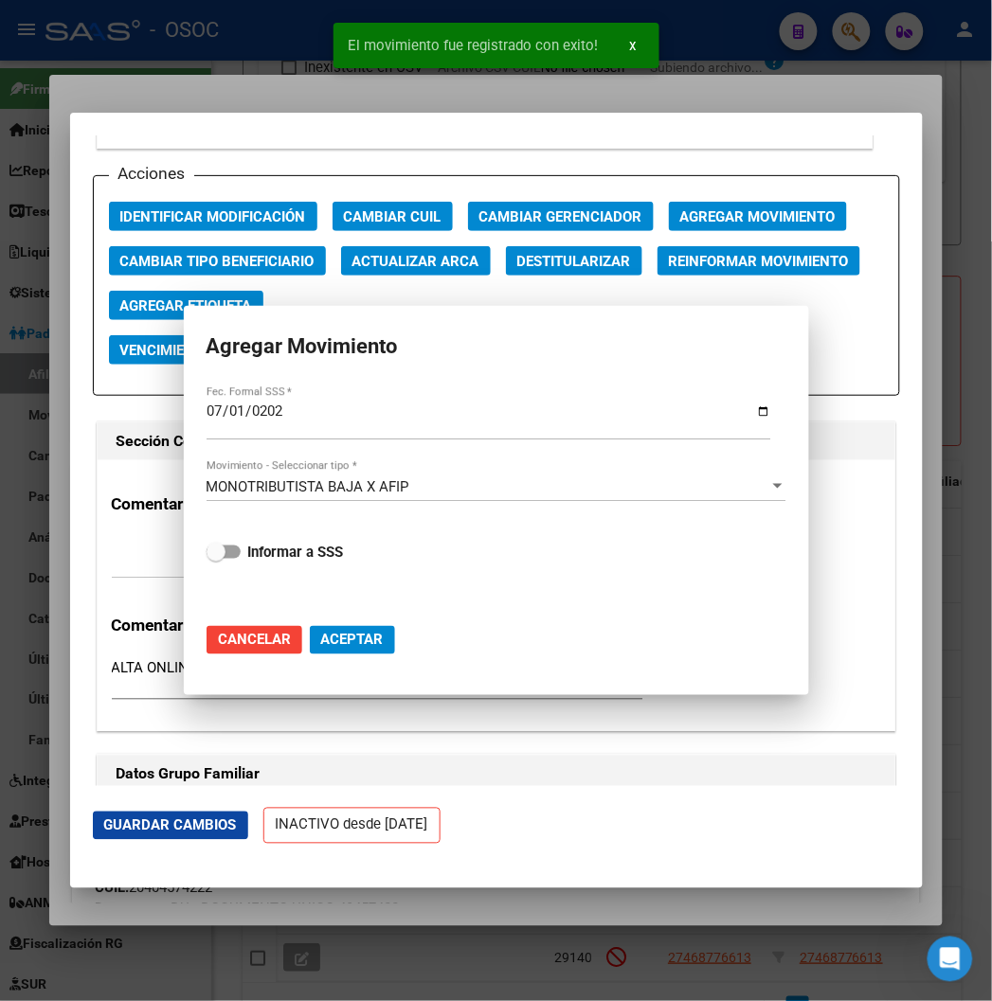
scroll to position [2758, 0]
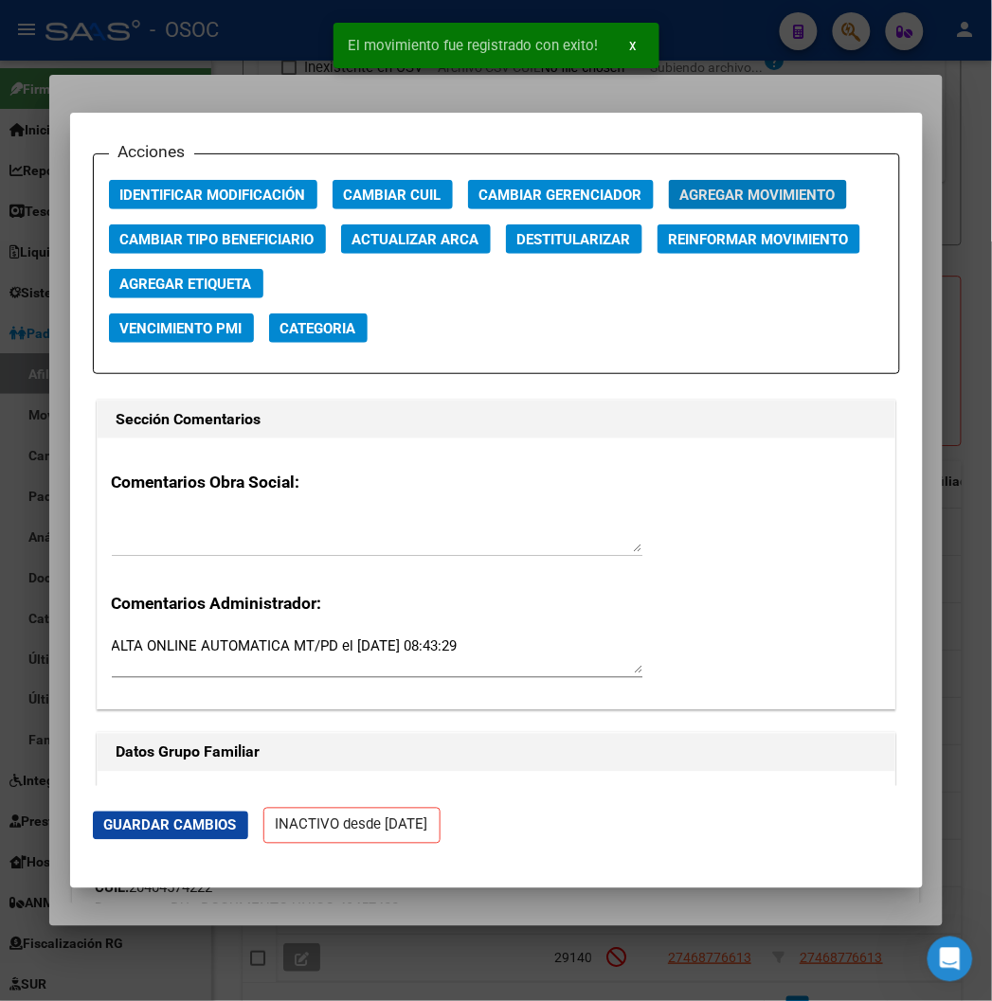
click at [212, 10] on div at bounding box center [496, 500] width 992 height 1001
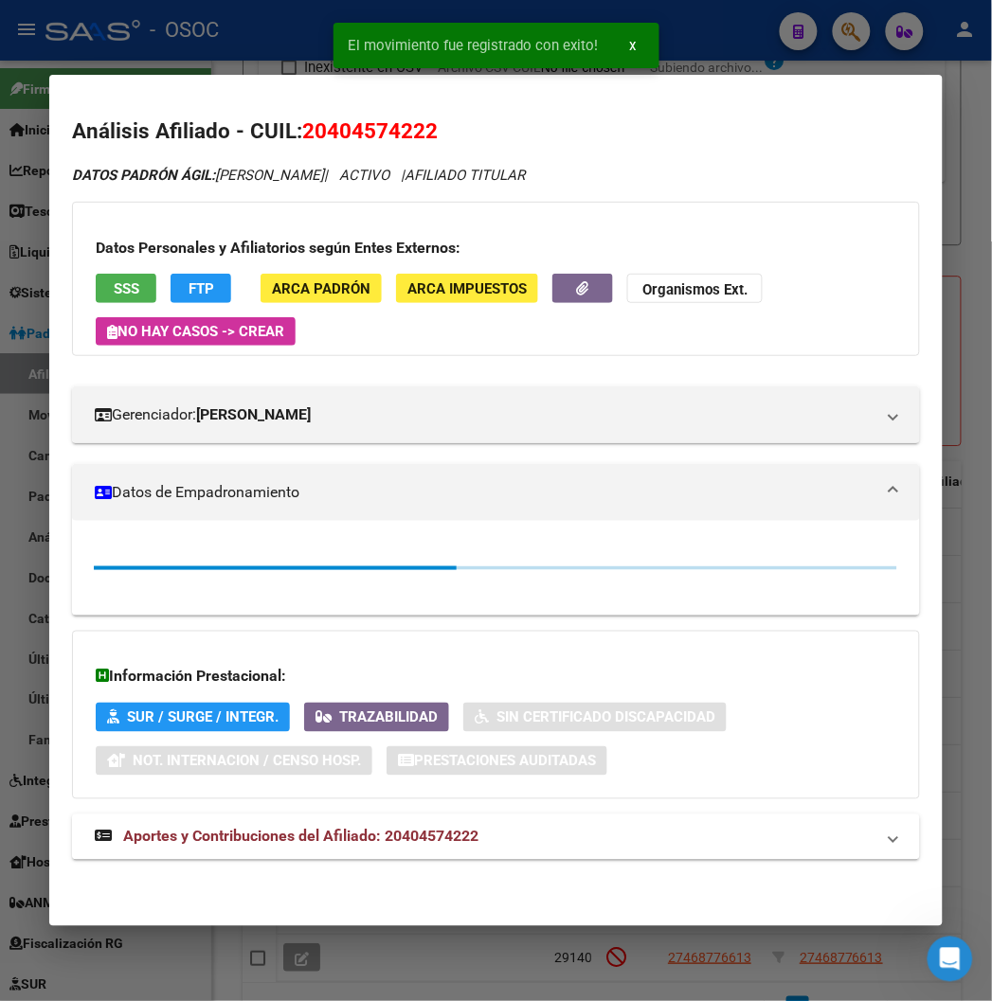
click at [213, 14] on div at bounding box center [496, 500] width 992 height 1001
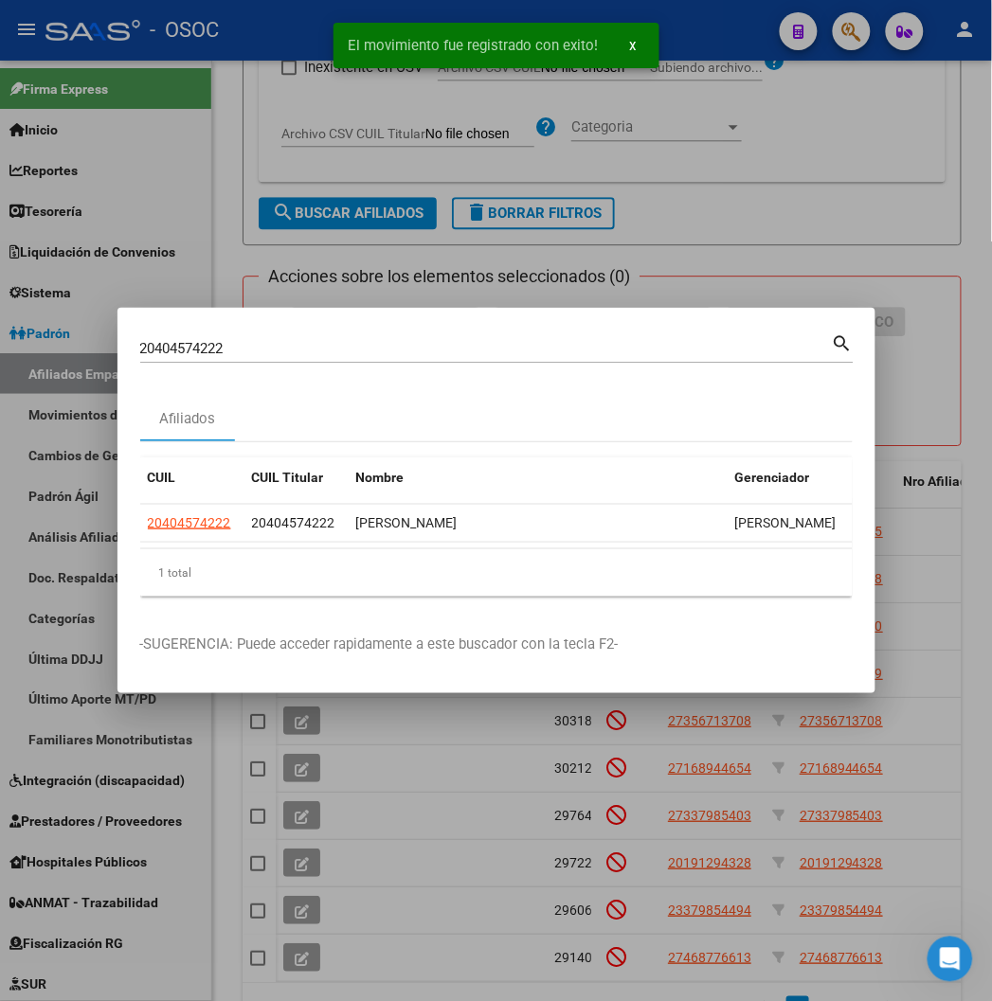
click at [153, 356] on input "20404574222" at bounding box center [486, 348] width 692 height 17
paste input "50250490"
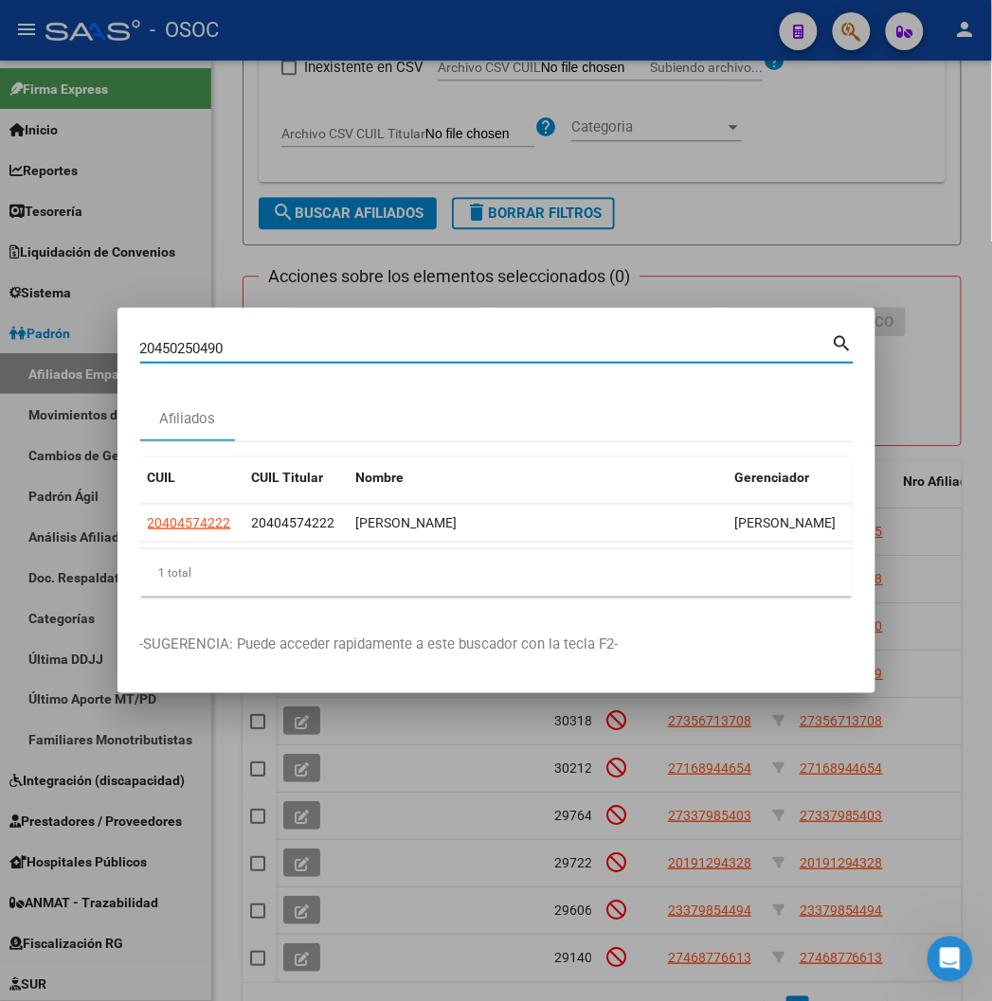
type input "20450250490"
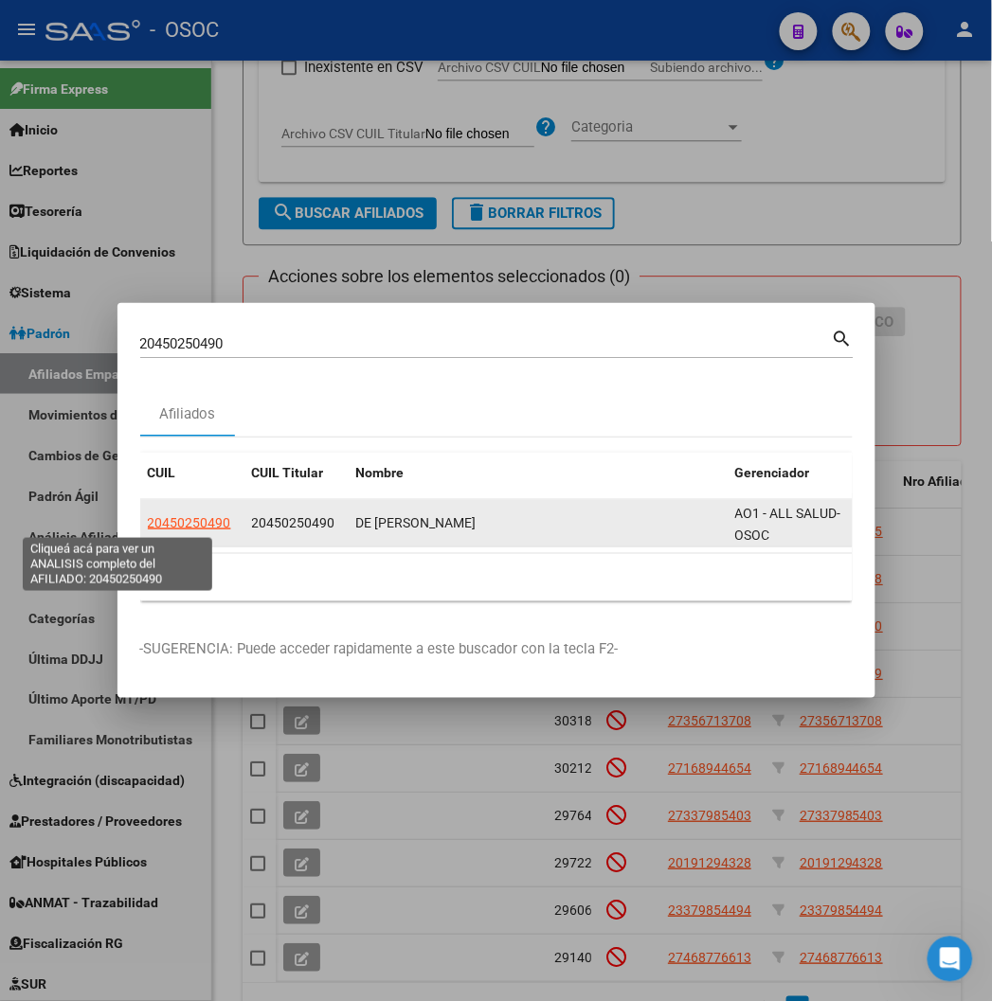
click at [148, 524] on span "20450250490" at bounding box center [189, 522] width 83 height 15
type textarea "20450250490"
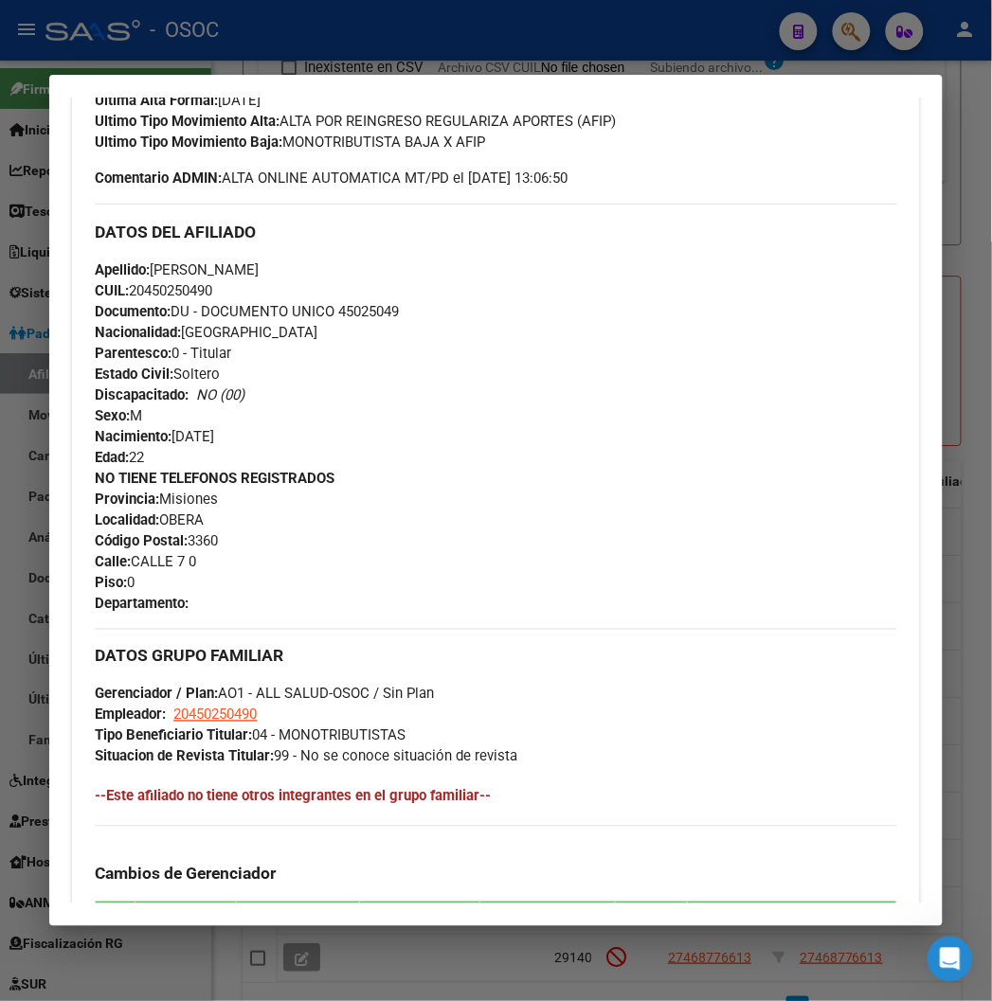
scroll to position [421, 0]
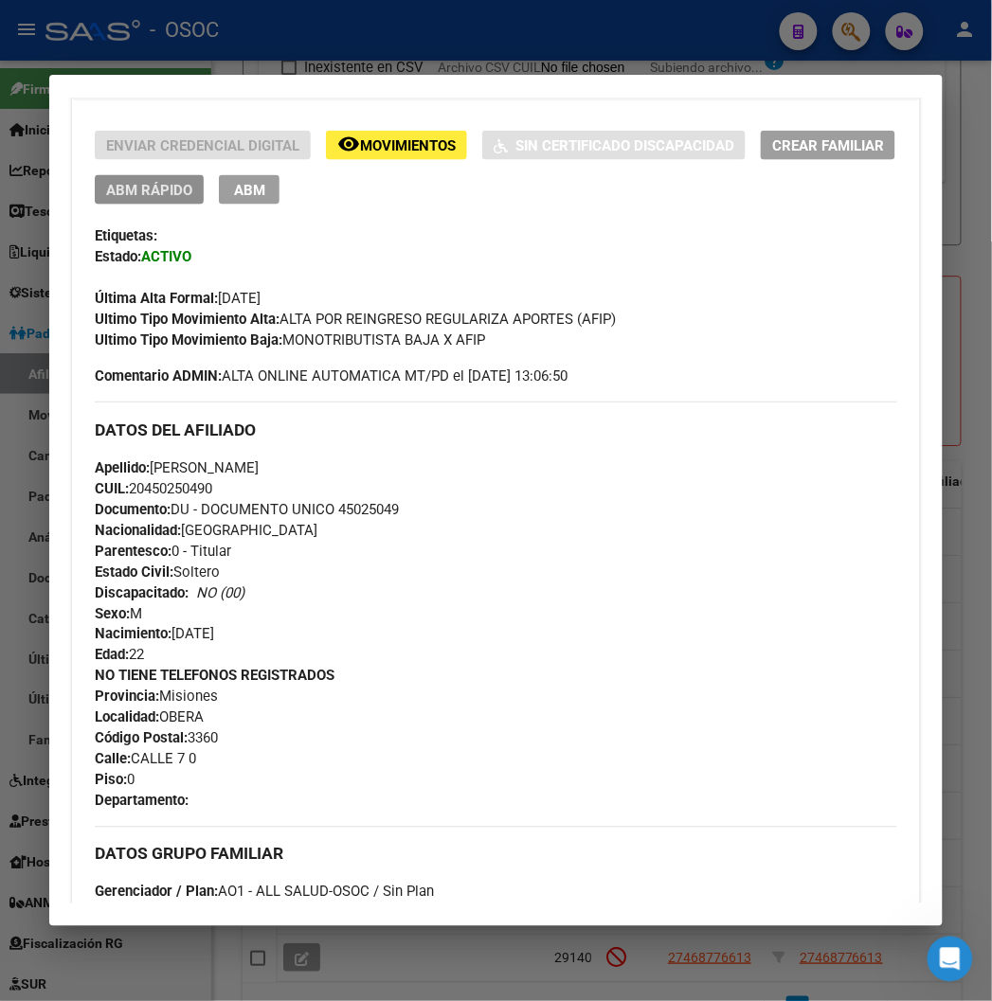
click at [169, 194] on button "ABM Rápido" at bounding box center [149, 189] width 109 height 29
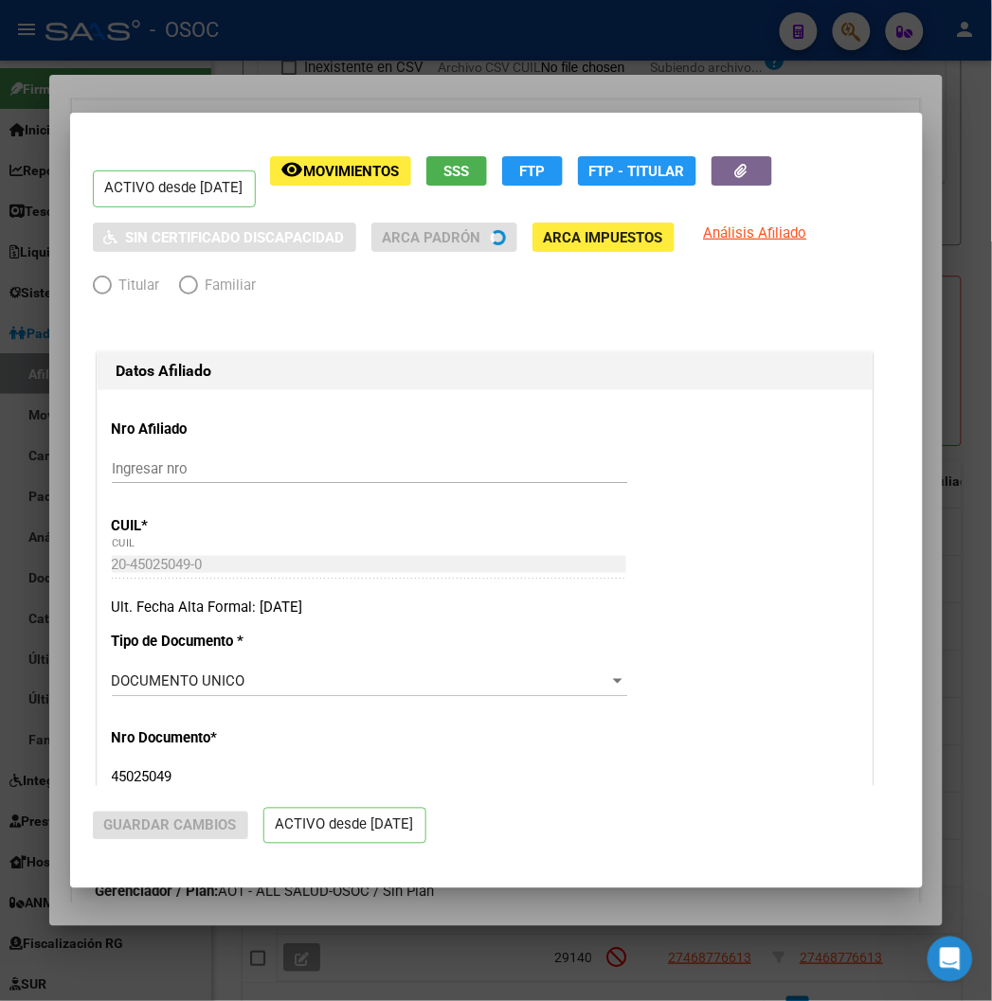
radio input "true"
type input "20-45025049-0"
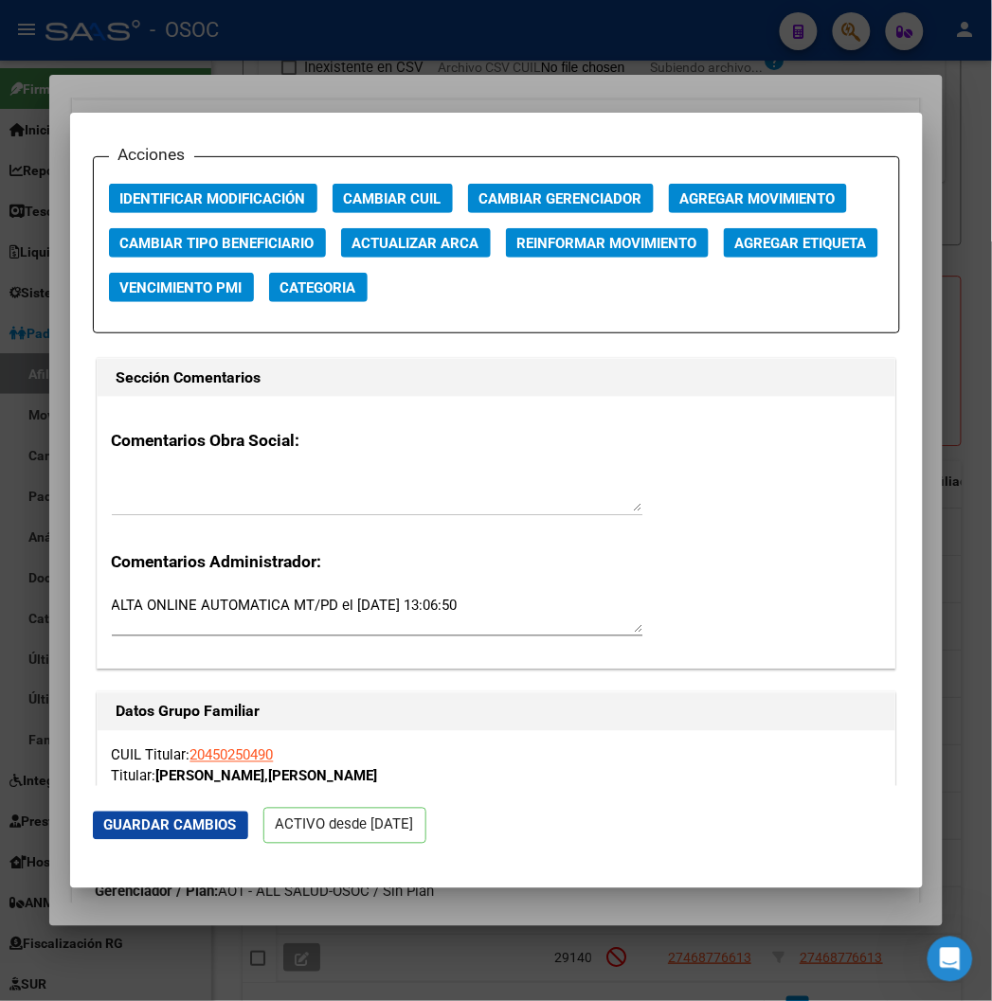
scroll to position [2526, 0]
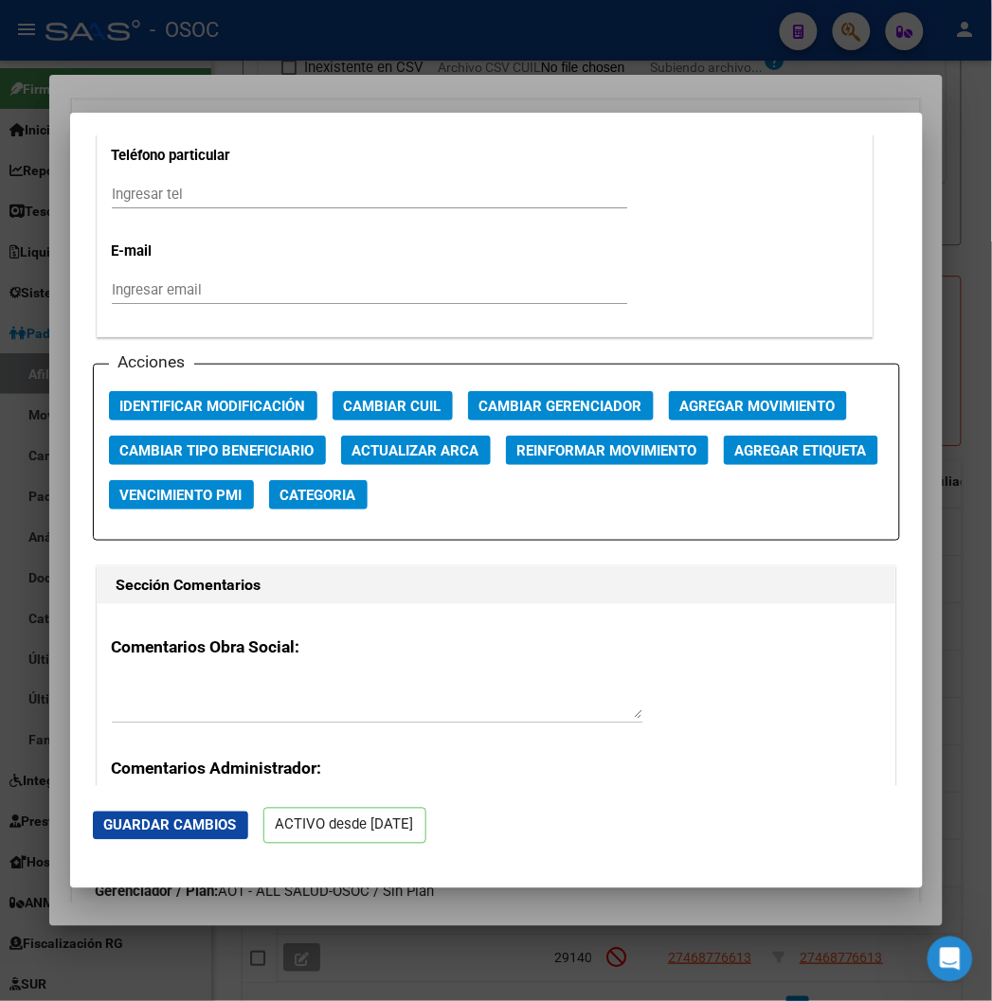
click at [693, 407] on span "Agregar Movimiento" at bounding box center [757, 406] width 155 height 17
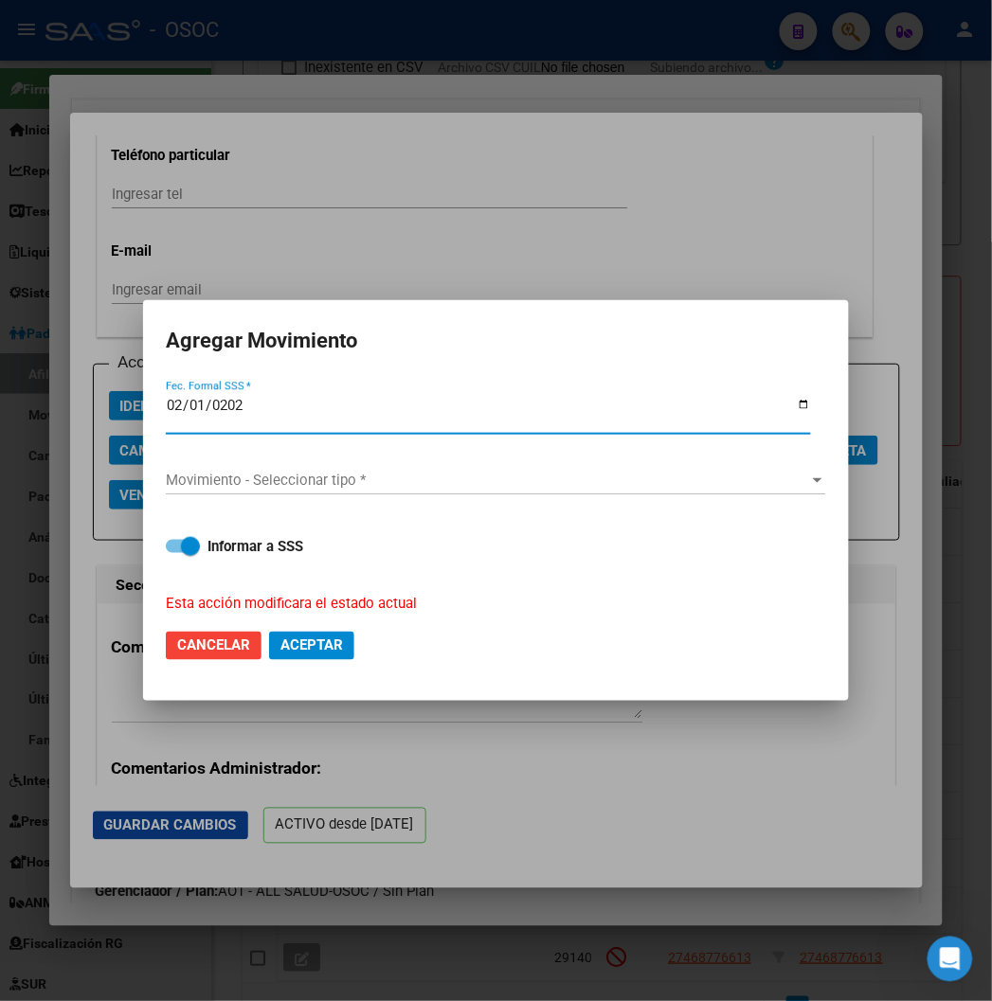
type input "2025-02-01"
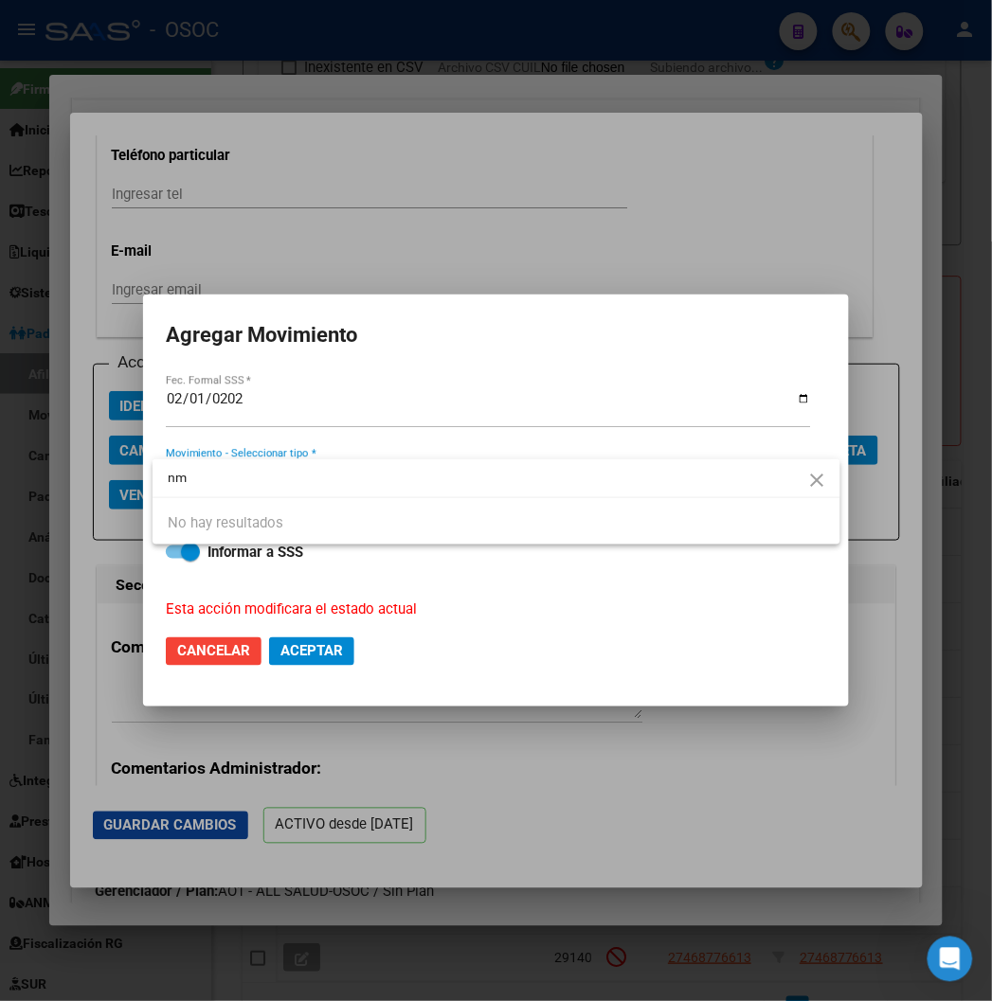
type input "n"
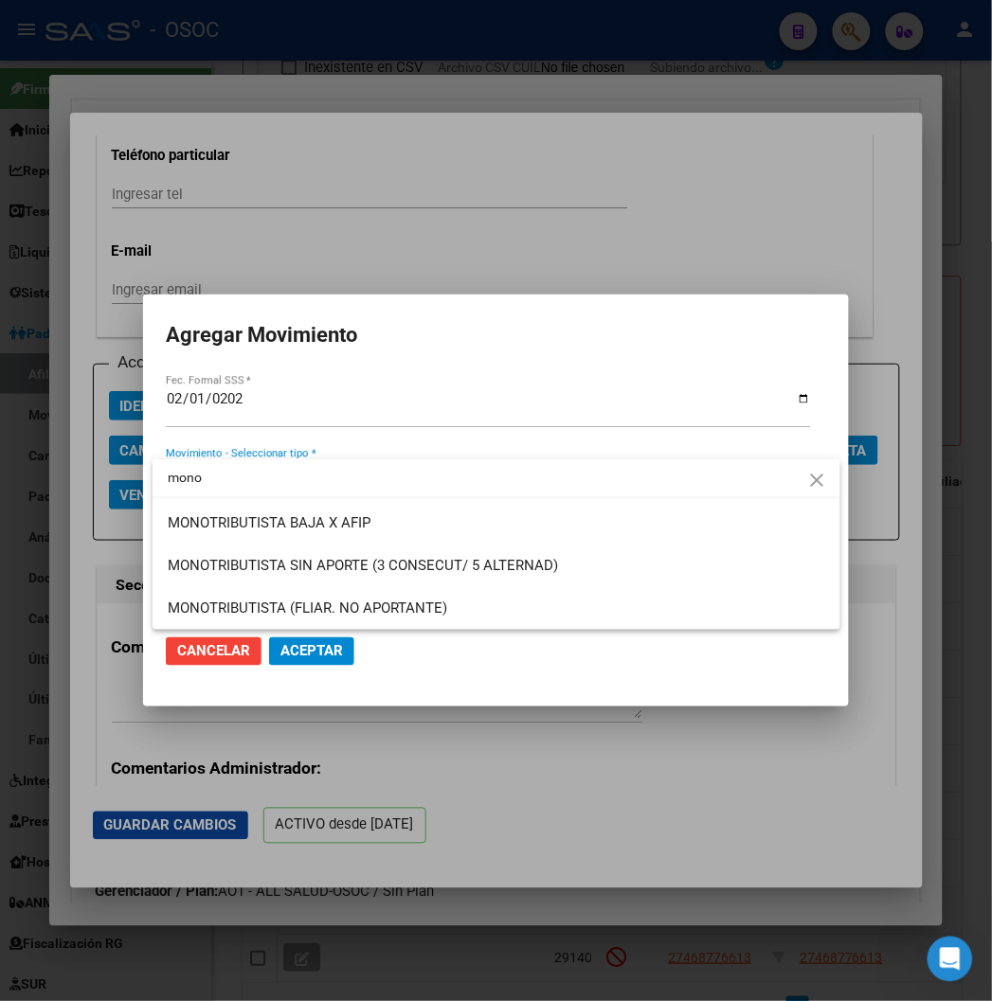
type input "mono"
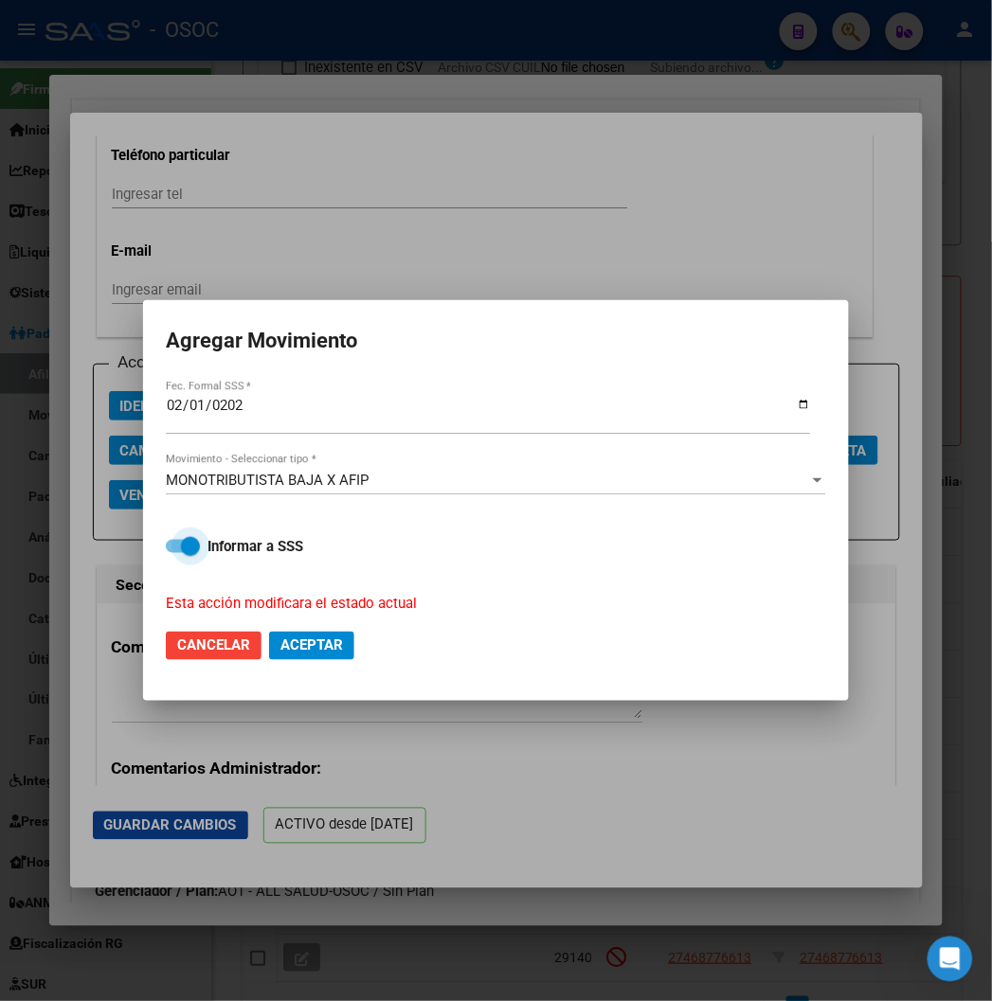
click at [269, 632] on button "Aceptar" at bounding box center [311, 646] width 85 height 28
checkbox input "false"
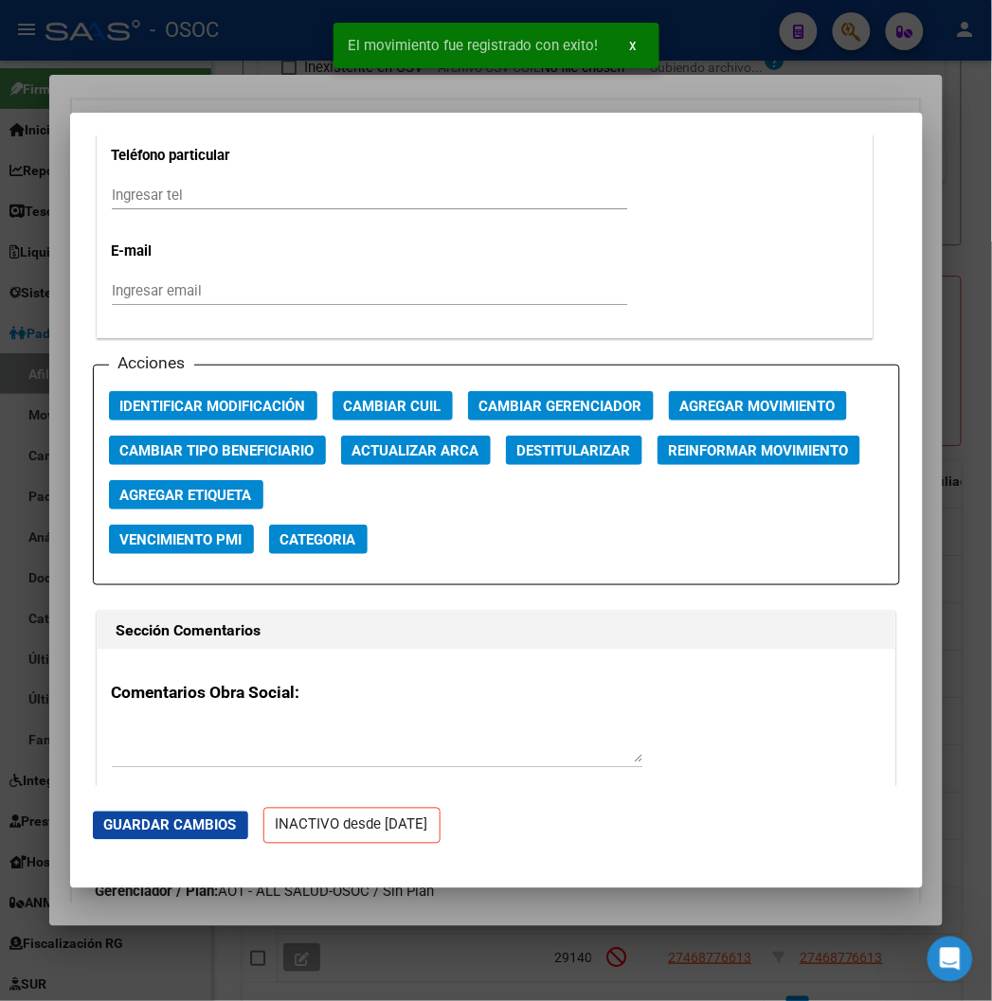
click at [318, 17] on div "El movimiento fue registrado con exito! x" at bounding box center [496, 45] width 371 height 91
click at [317, 17] on div "El movimiento fue registrado con exito! x" at bounding box center [496, 45] width 371 height 91
click at [281, 25] on div at bounding box center [496, 500] width 992 height 1001
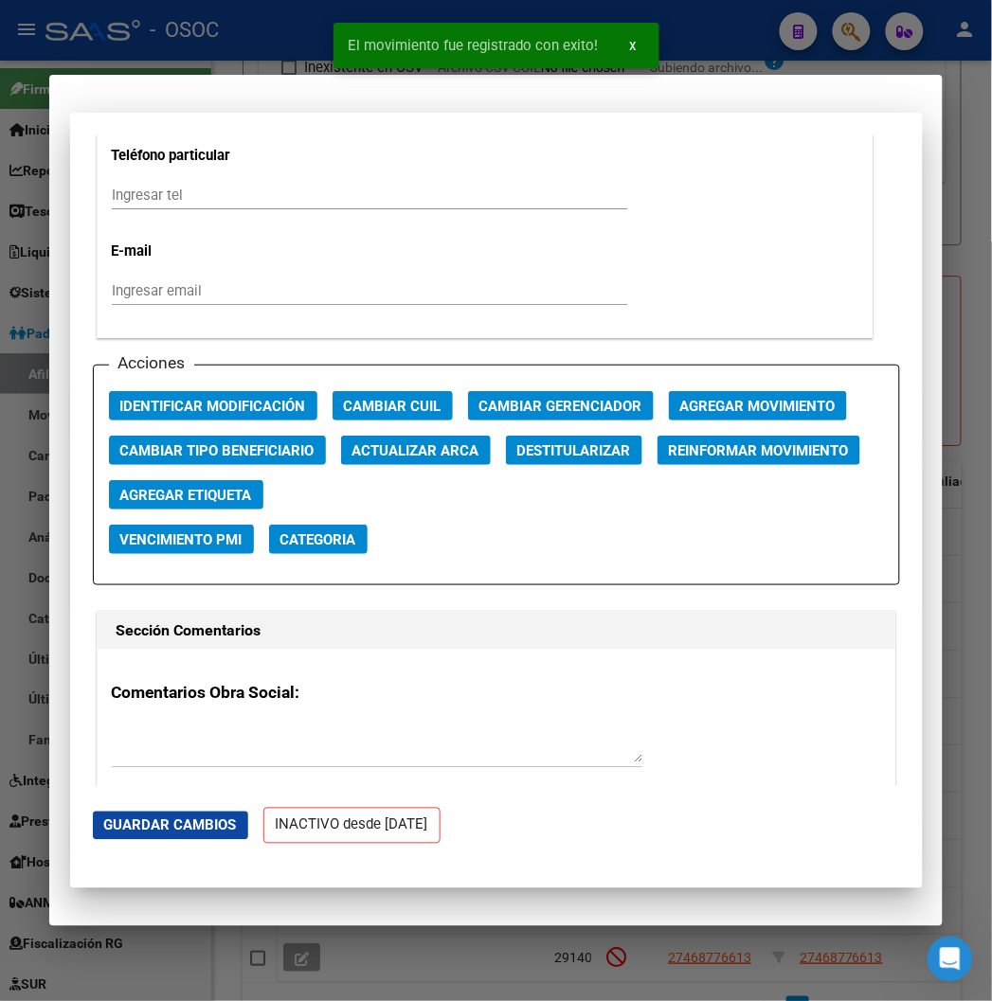
click at [281, 25] on div at bounding box center [496, 500] width 992 height 1001
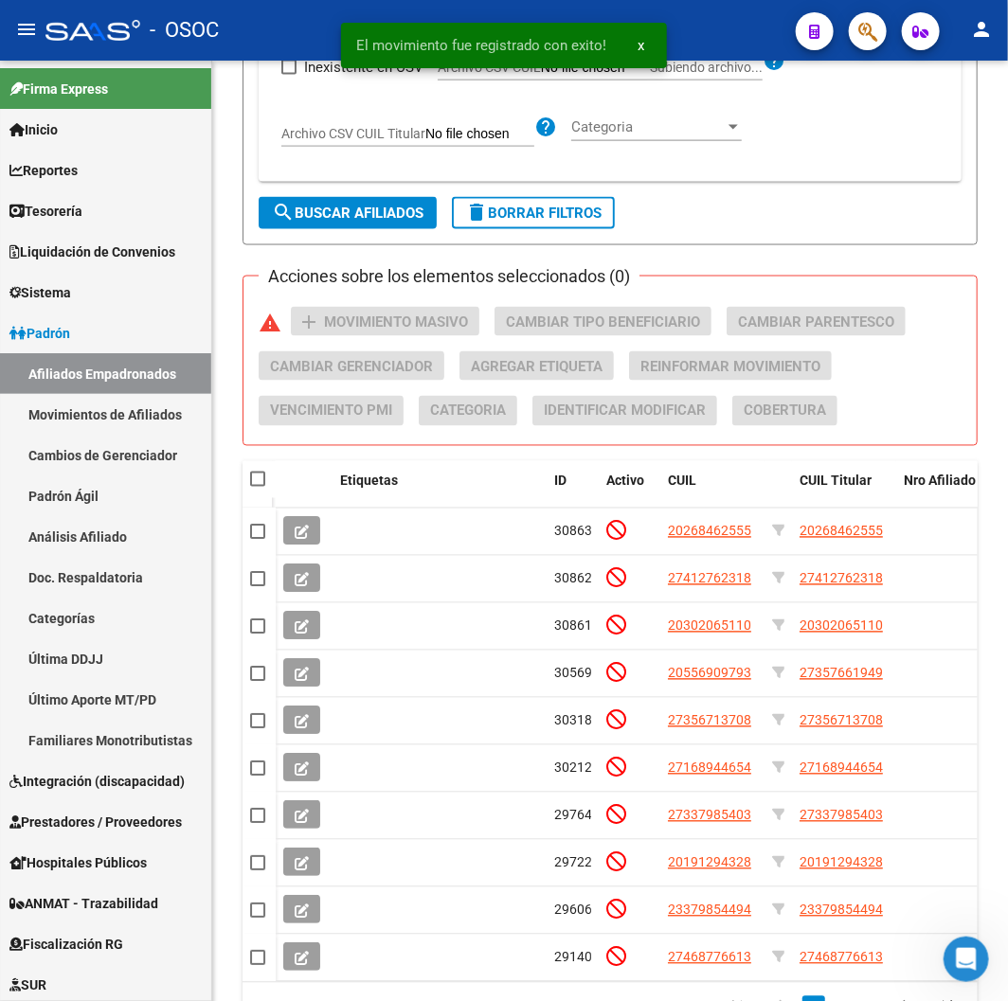
click at [282, 33] on div "- OSOC" at bounding box center [412, 30] width 735 height 42
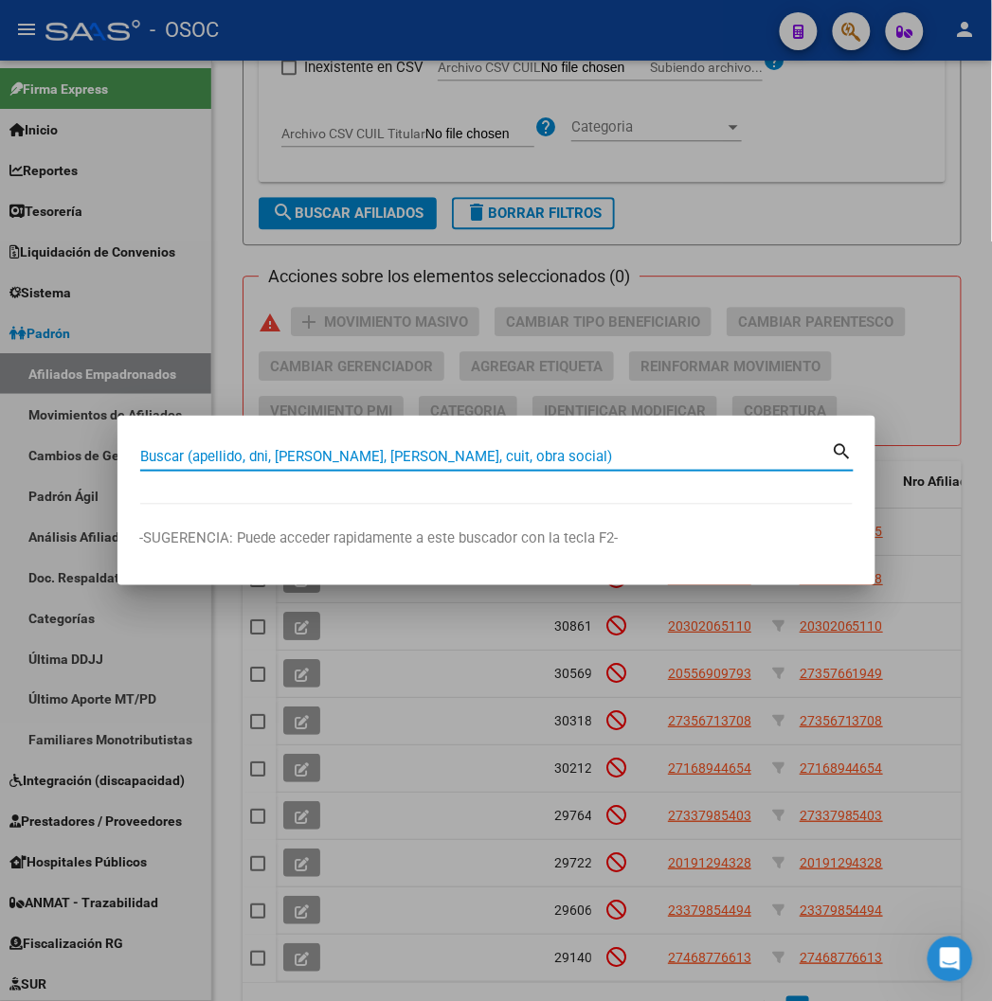
paste input "23455531659"
type input "23455531659"
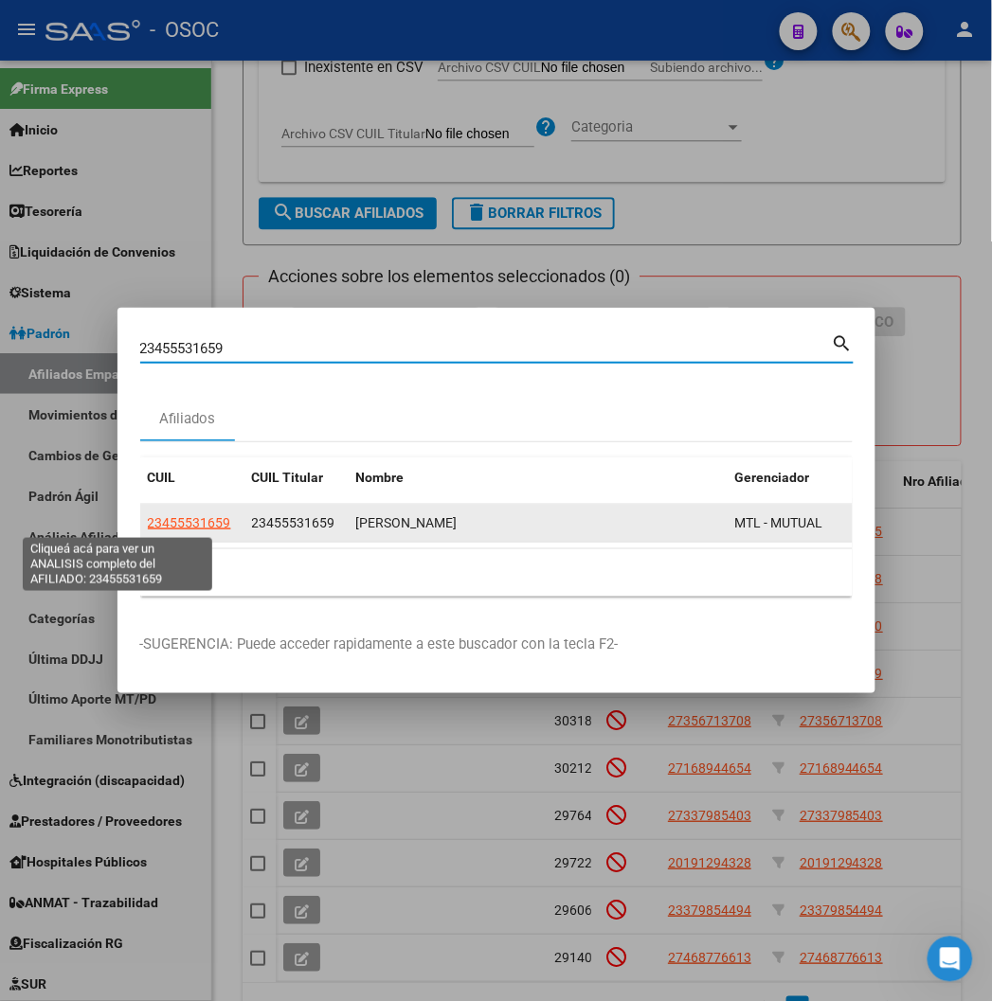
click at [148, 517] on span "23455531659" at bounding box center [189, 522] width 83 height 15
type textarea "23455531659"
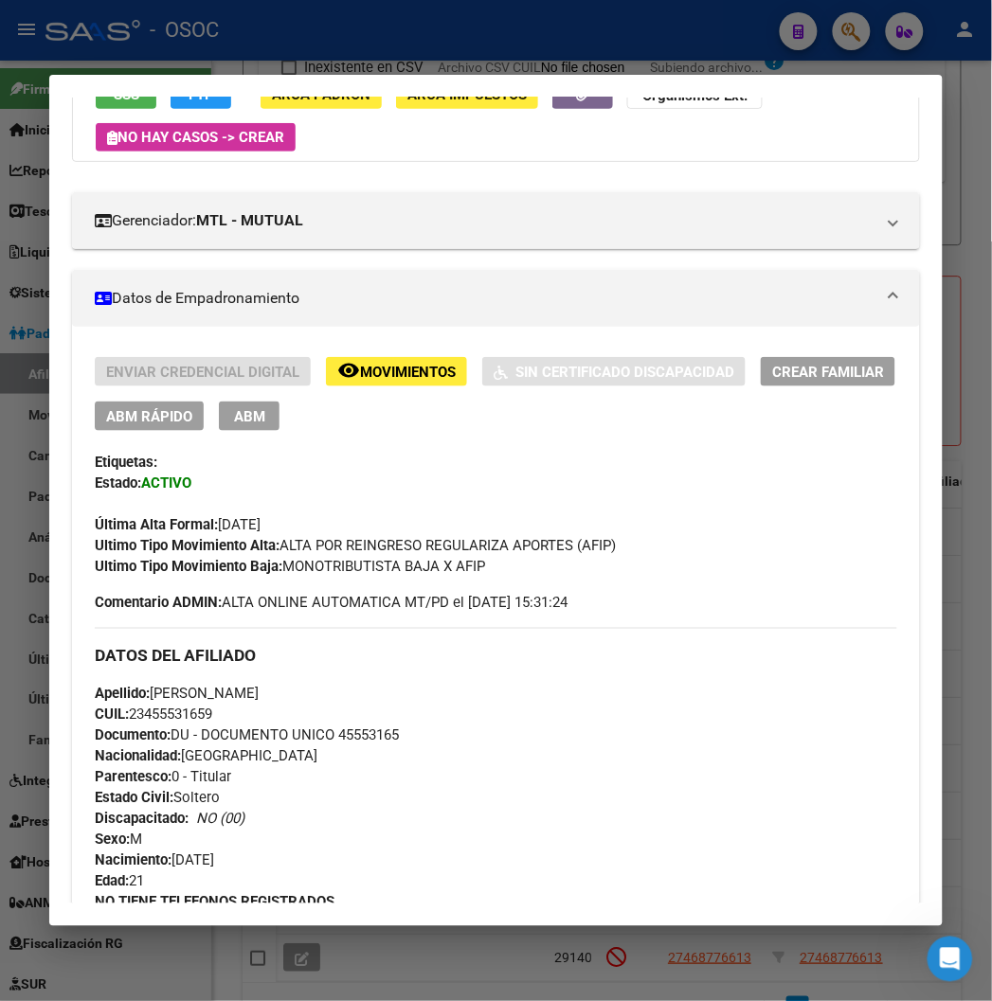
scroll to position [168, 0]
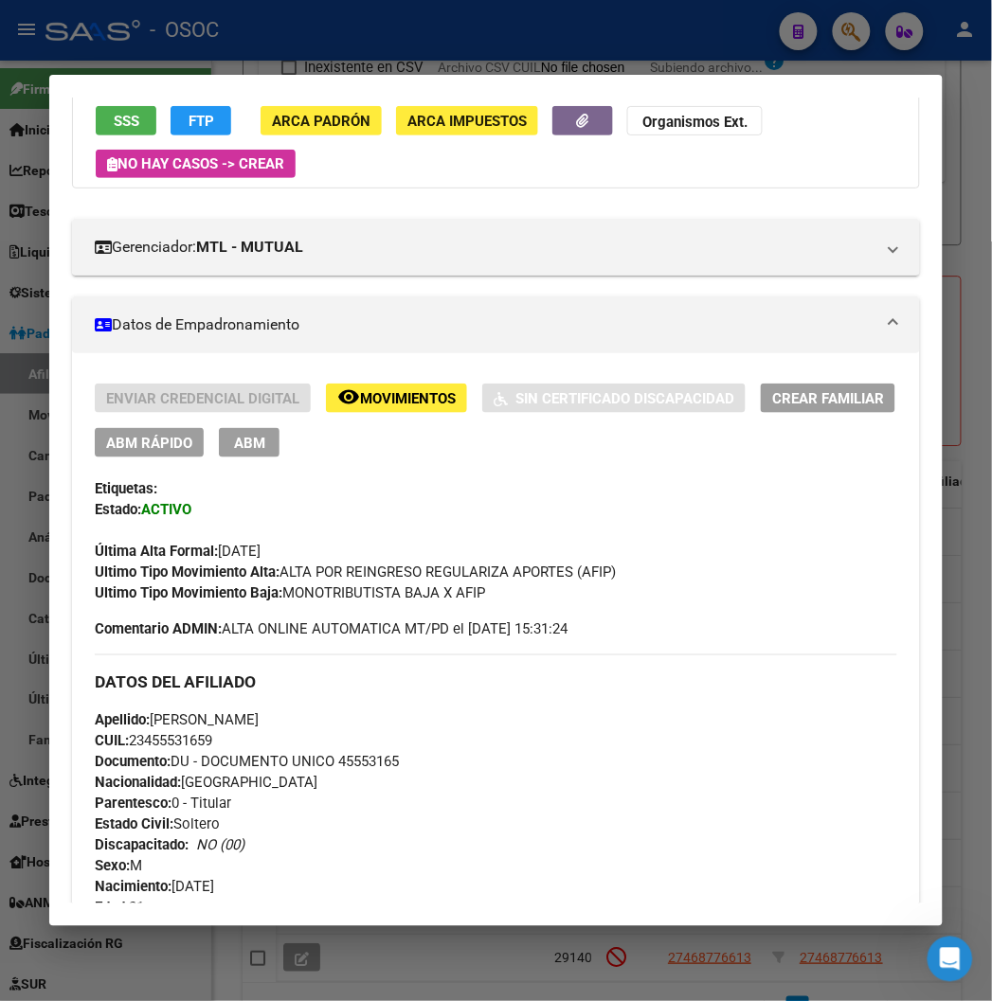
click at [153, 423] on div "Enviar Credencial Digital remove_red_eye Movimientos Sin Certificado Discapacid…" at bounding box center [496, 421] width 802 height 74
click at [152, 435] on span "ABM Rápido" at bounding box center [149, 443] width 86 height 17
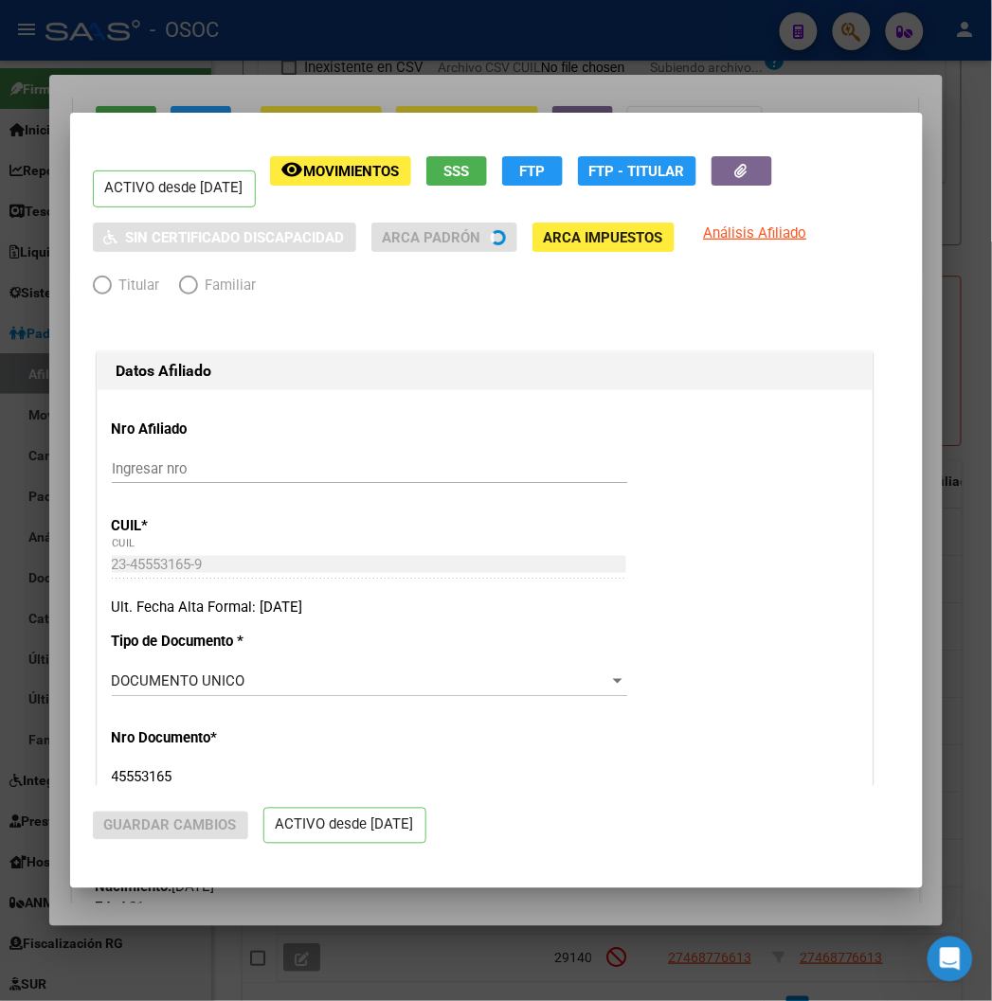
radio input "true"
type input "23-45553165-9"
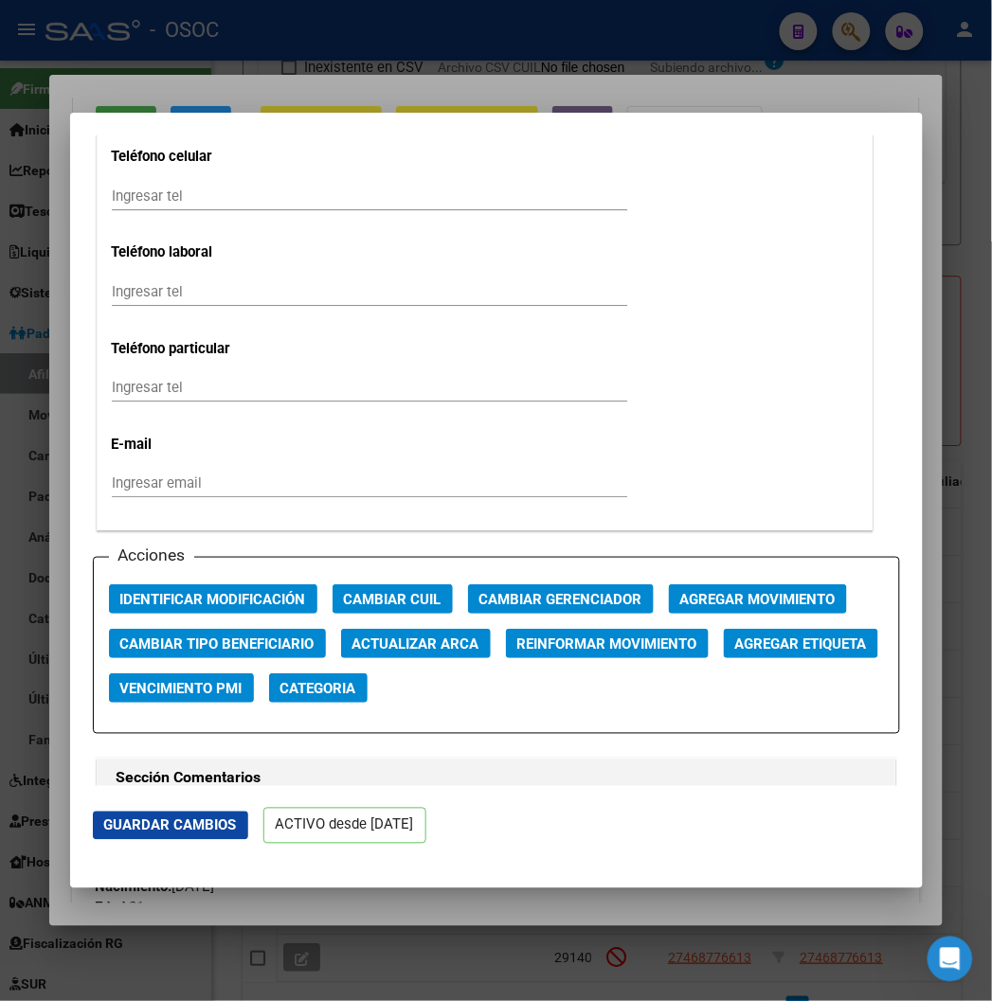
scroll to position [2210, 0]
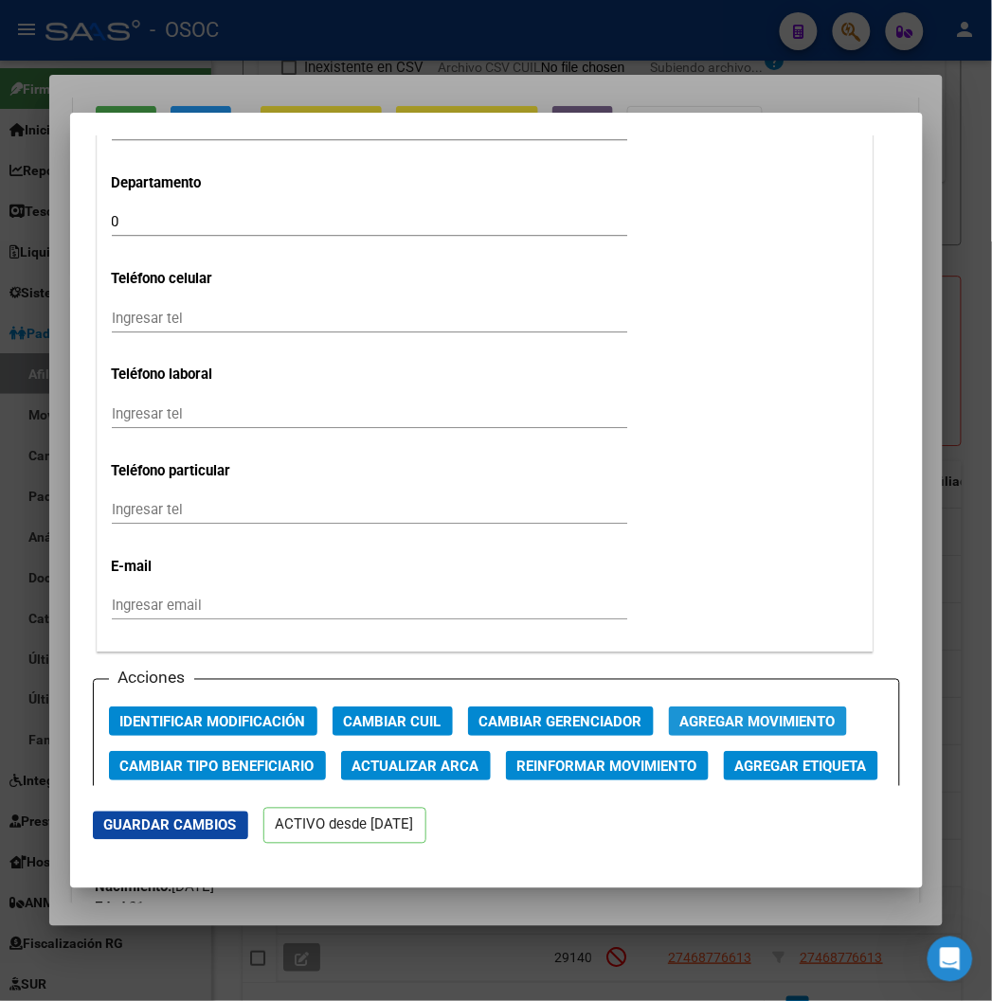
click at [680, 714] on span "Agregar Movimiento" at bounding box center [757, 721] width 155 height 17
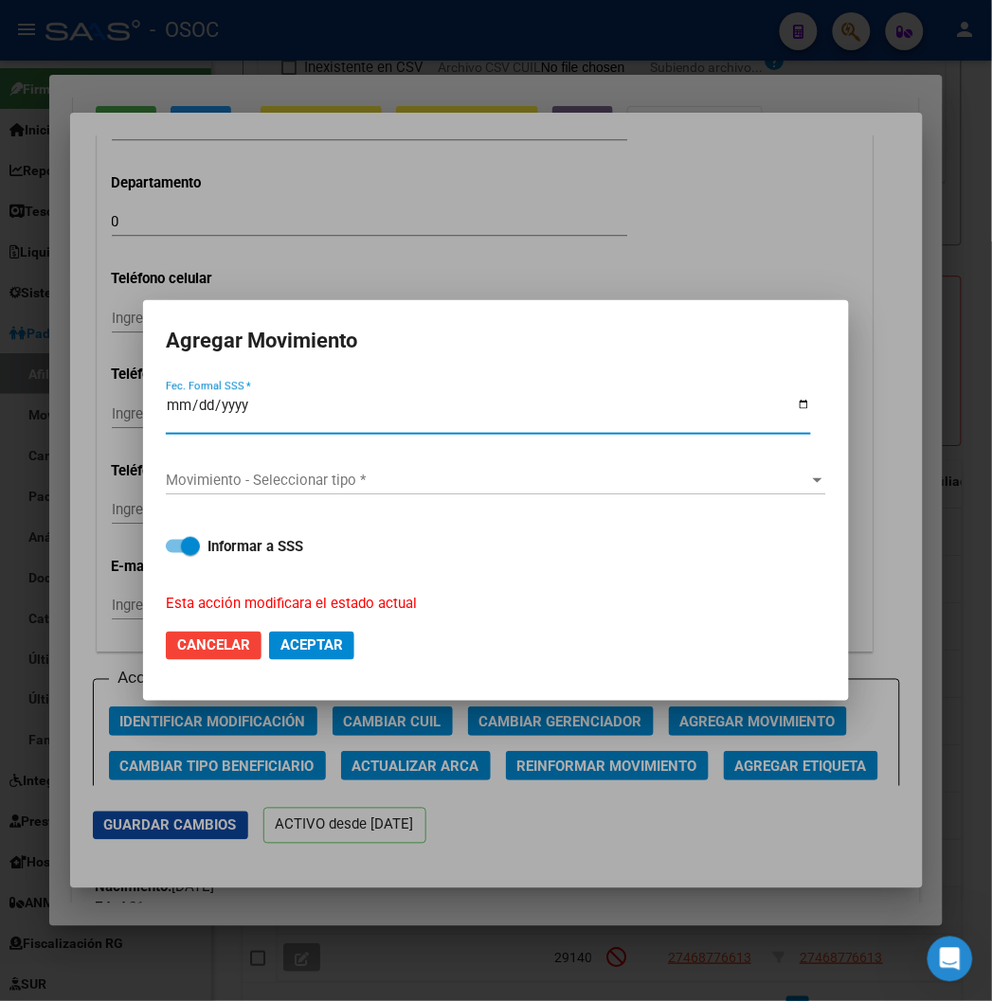
type input "0224-02-01"
type input "2024-02-01"
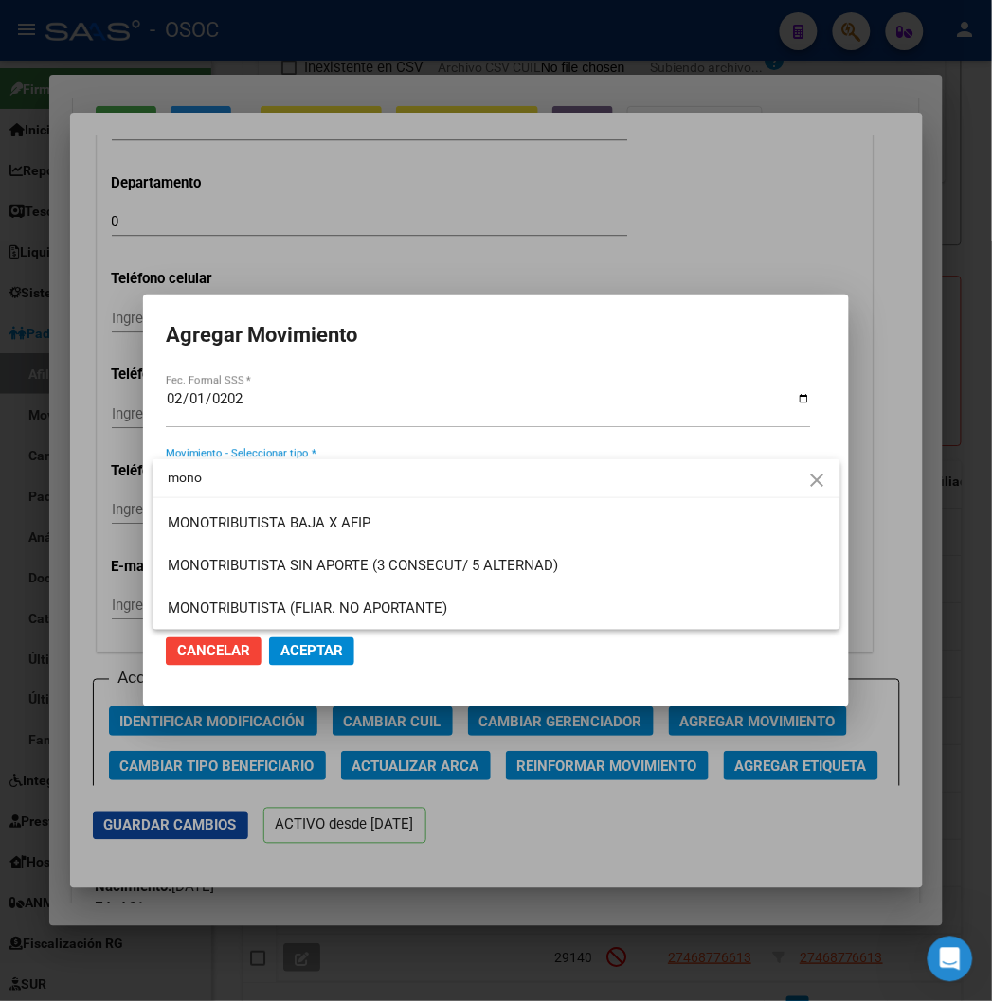
type input "mono"
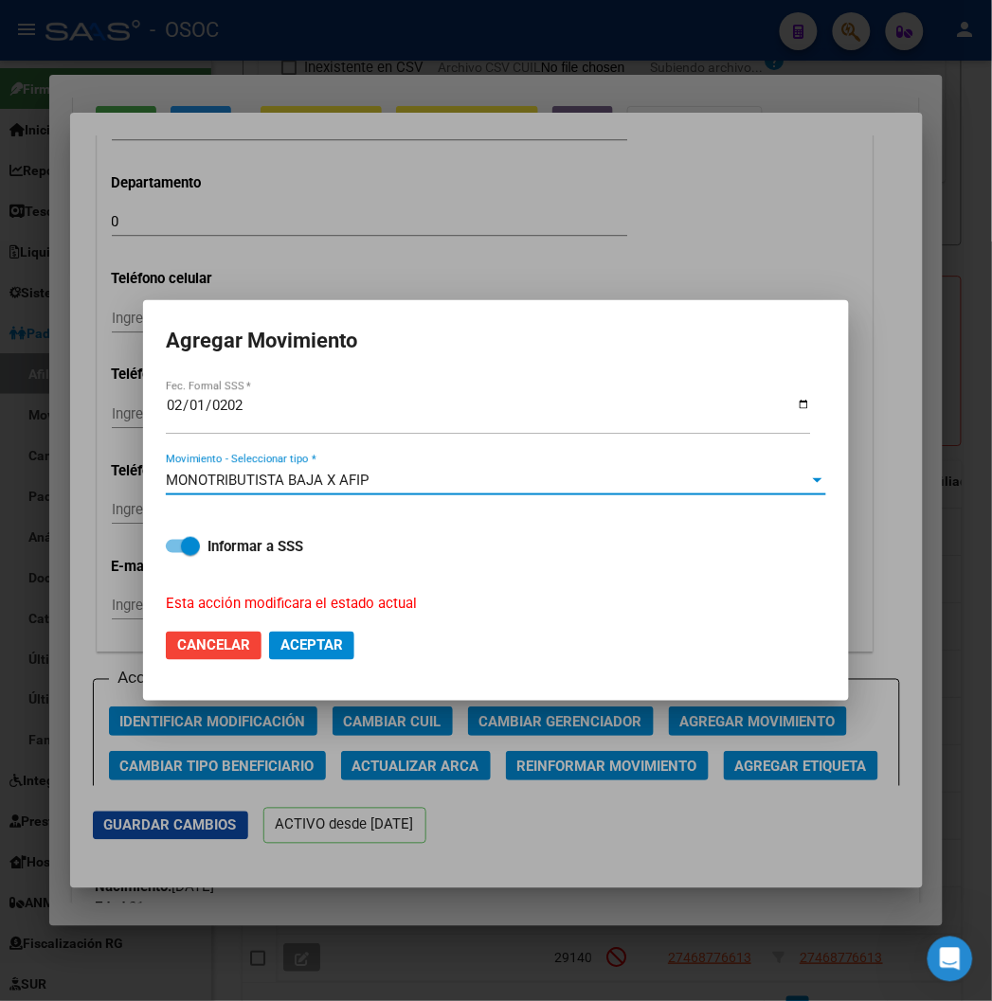
click at [171, 551] on span at bounding box center [183, 546] width 34 height 13
click at [174, 553] on input "Informar a SSS" at bounding box center [174, 553] width 1 height 1
checkbox input "false"
click at [298, 651] on span "Aceptar" at bounding box center [311, 646] width 63 height 17
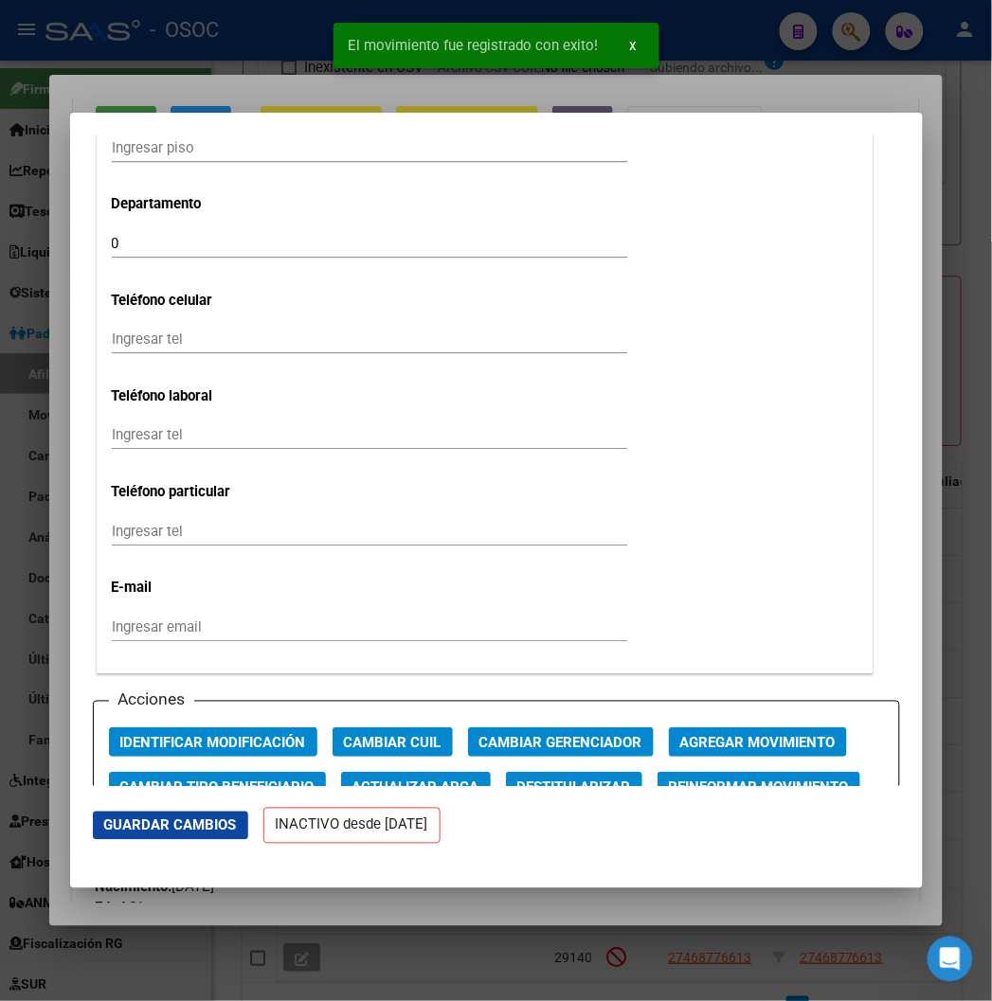
scroll to position [2231, 0]
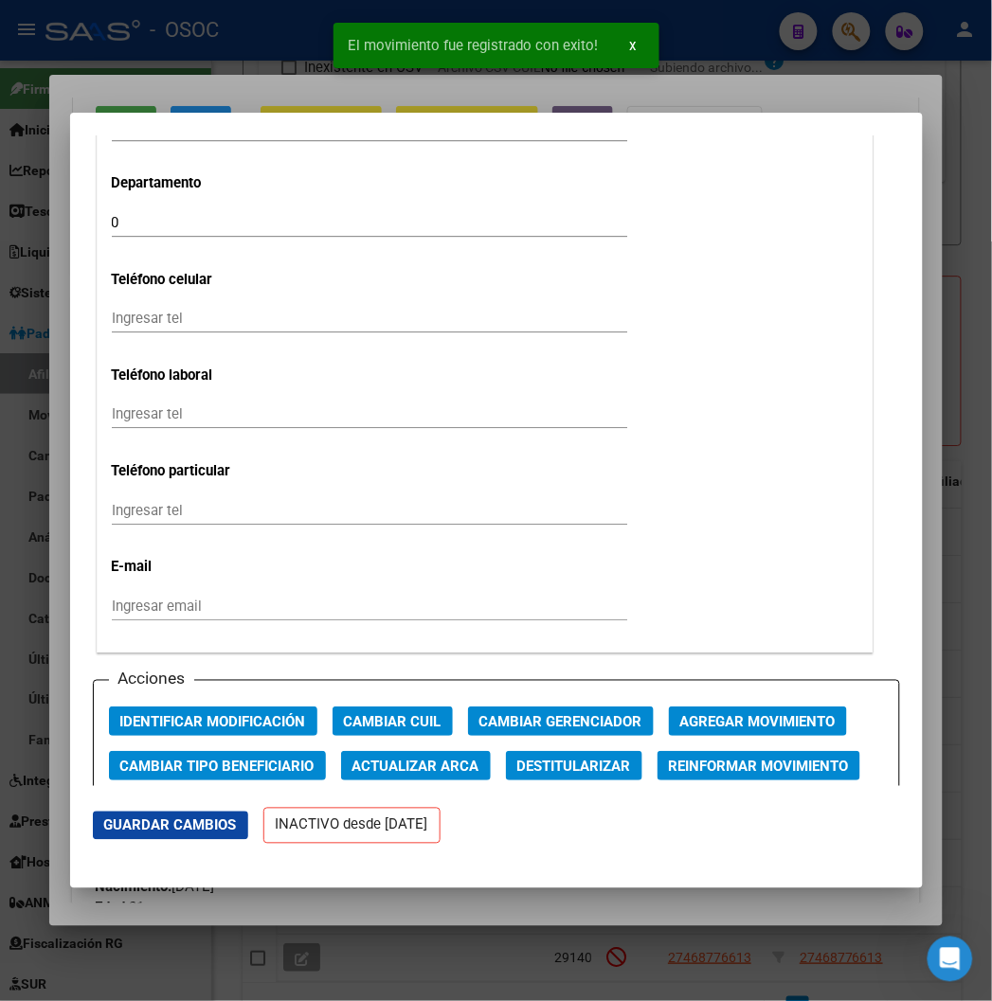
click at [262, 13] on div at bounding box center [496, 500] width 992 height 1001
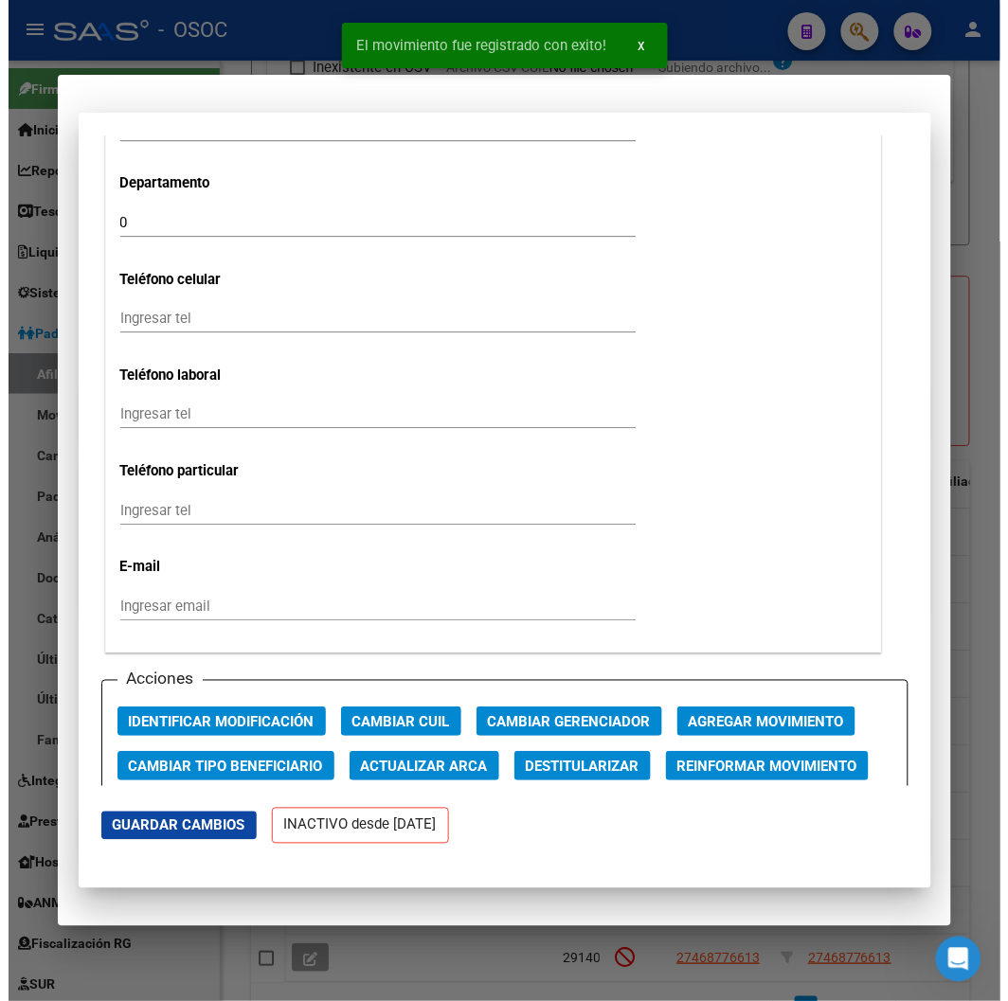
scroll to position [0, 0]
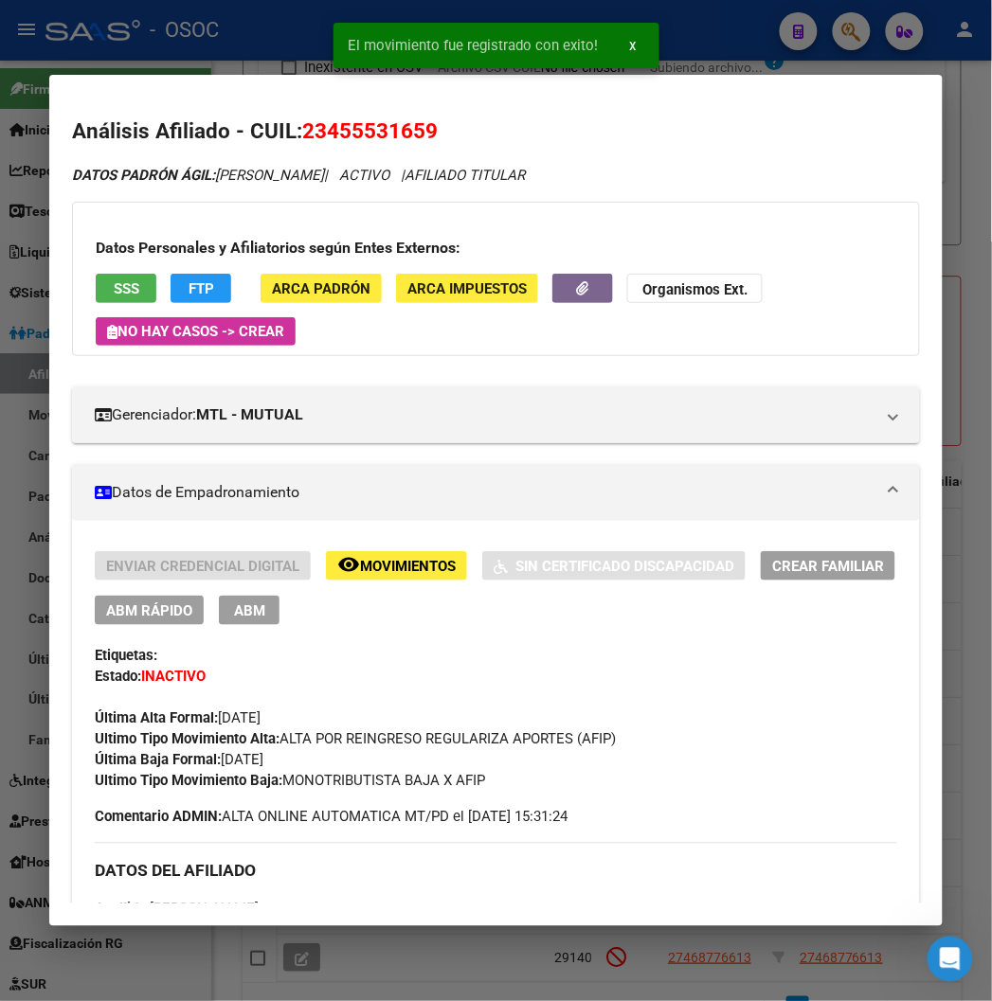
click at [262, 17] on div at bounding box center [496, 500] width 992 height 1001
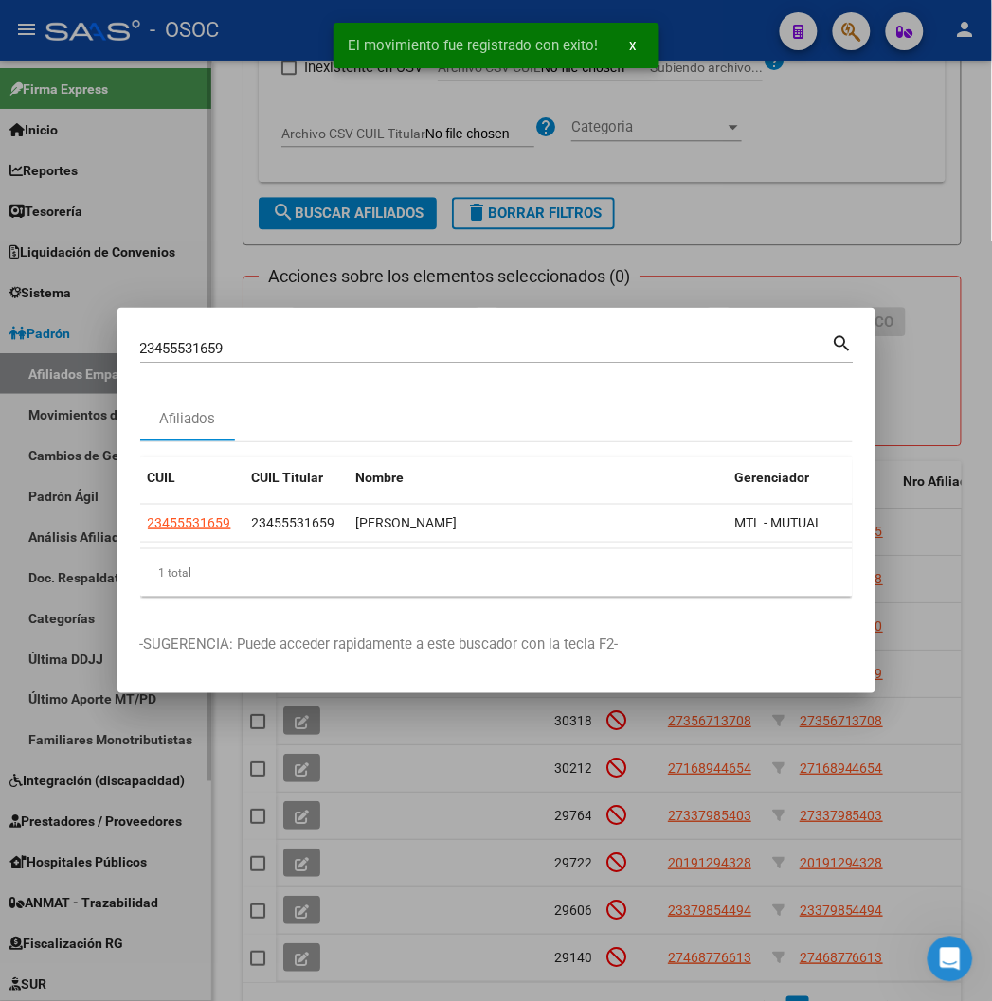
click at [224, 119] on div at bounding box center [496, 500] width 992 height 1001
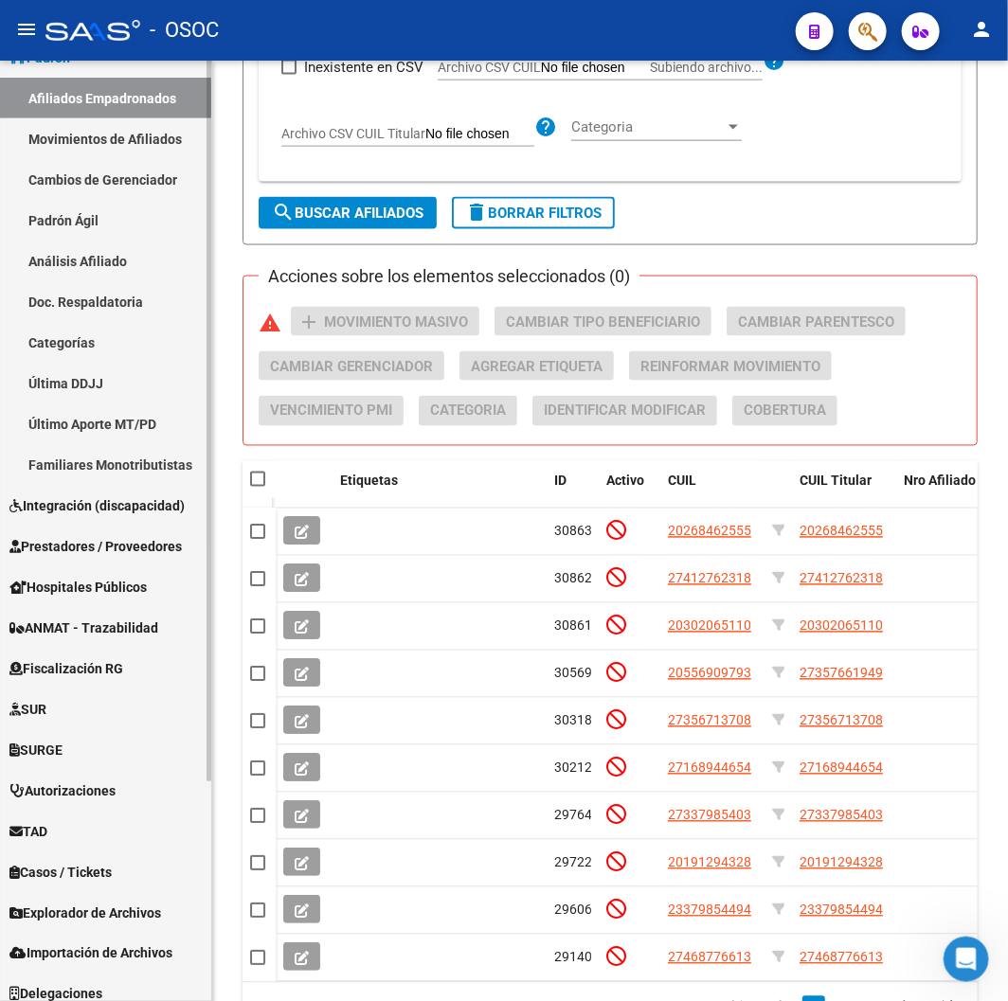
scroll to position [287, 0]
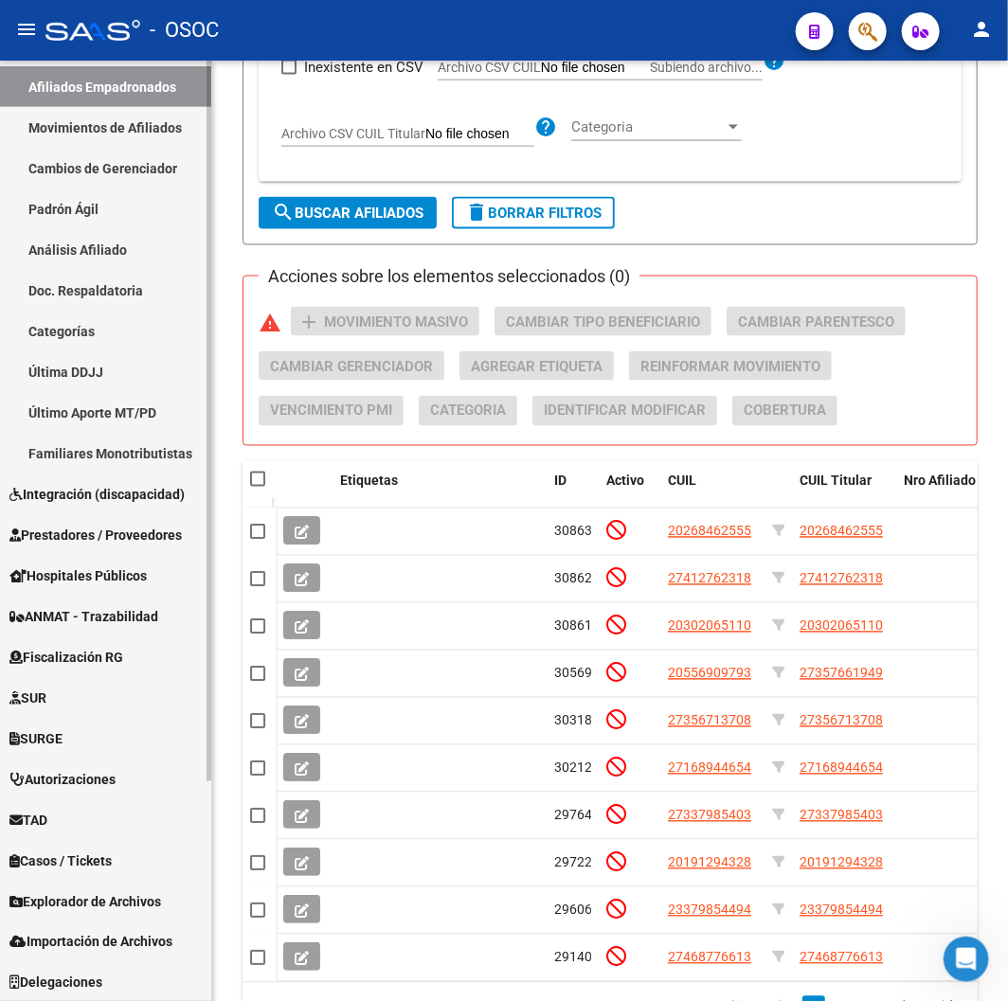
click at [80, 892] on span "Explorador de Archivos" at bounding box center [85, 902] width 152 height 21
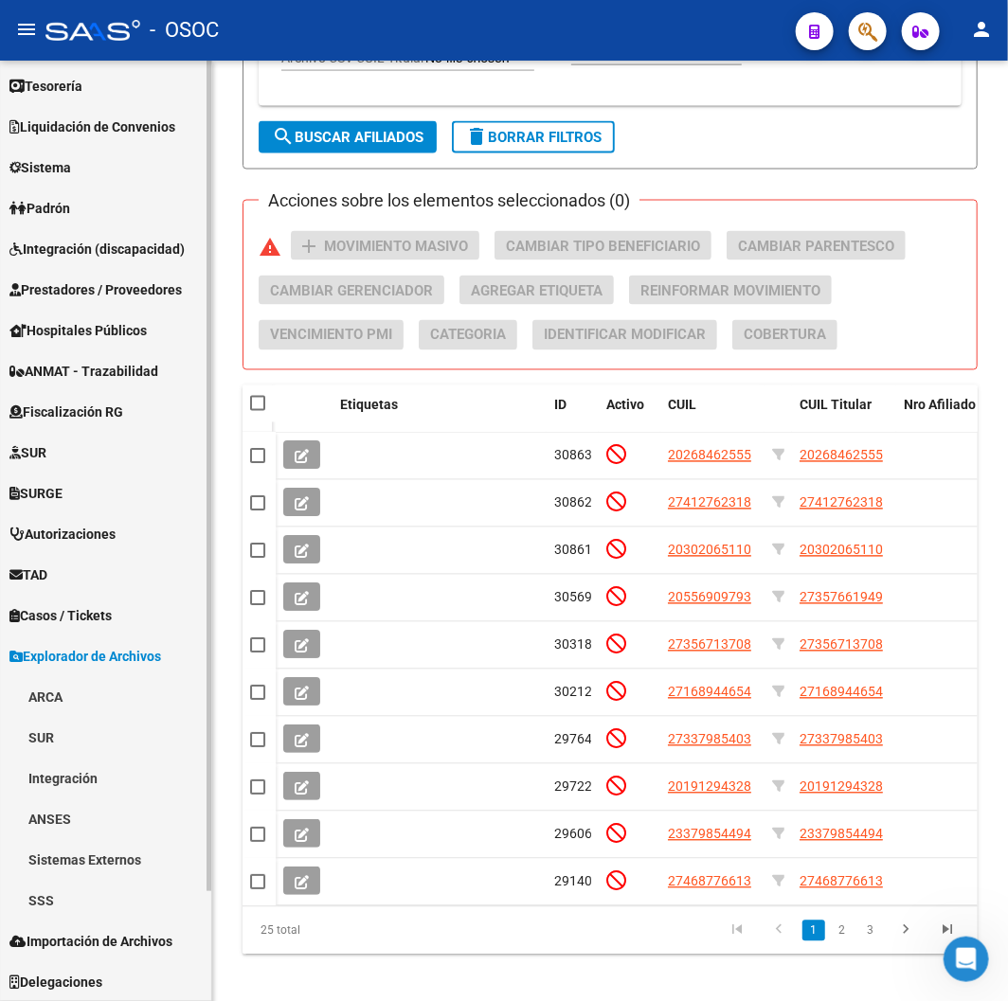
scroll to position [962, 0]
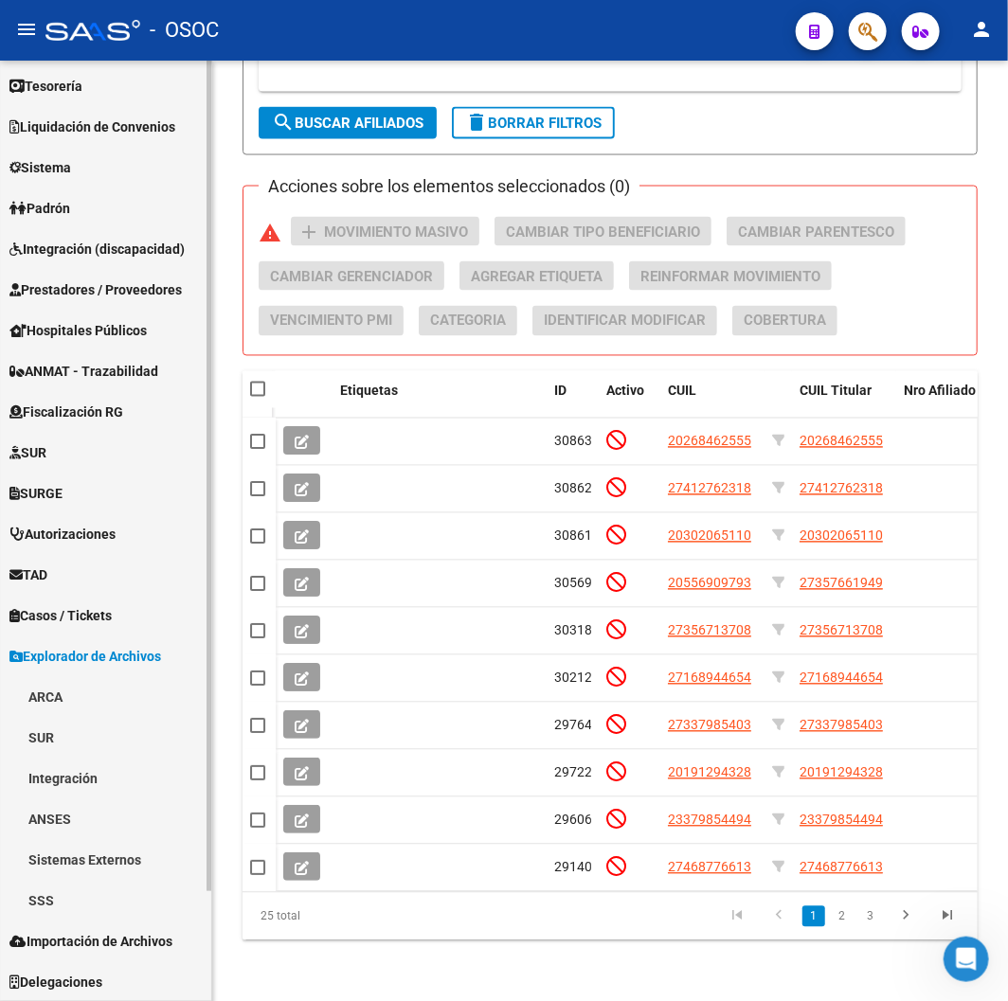
click at [48, 876] on link "Sistemas Externos" at bounding box center [105, 859] width 211 height 41
click at [54, 846] on link "Sistemas Externos" at bounding box center [105, 859] width 211 height 41
click at [57, 885] on link "SSS" at bounding box center [105, 900] width 211 height 41
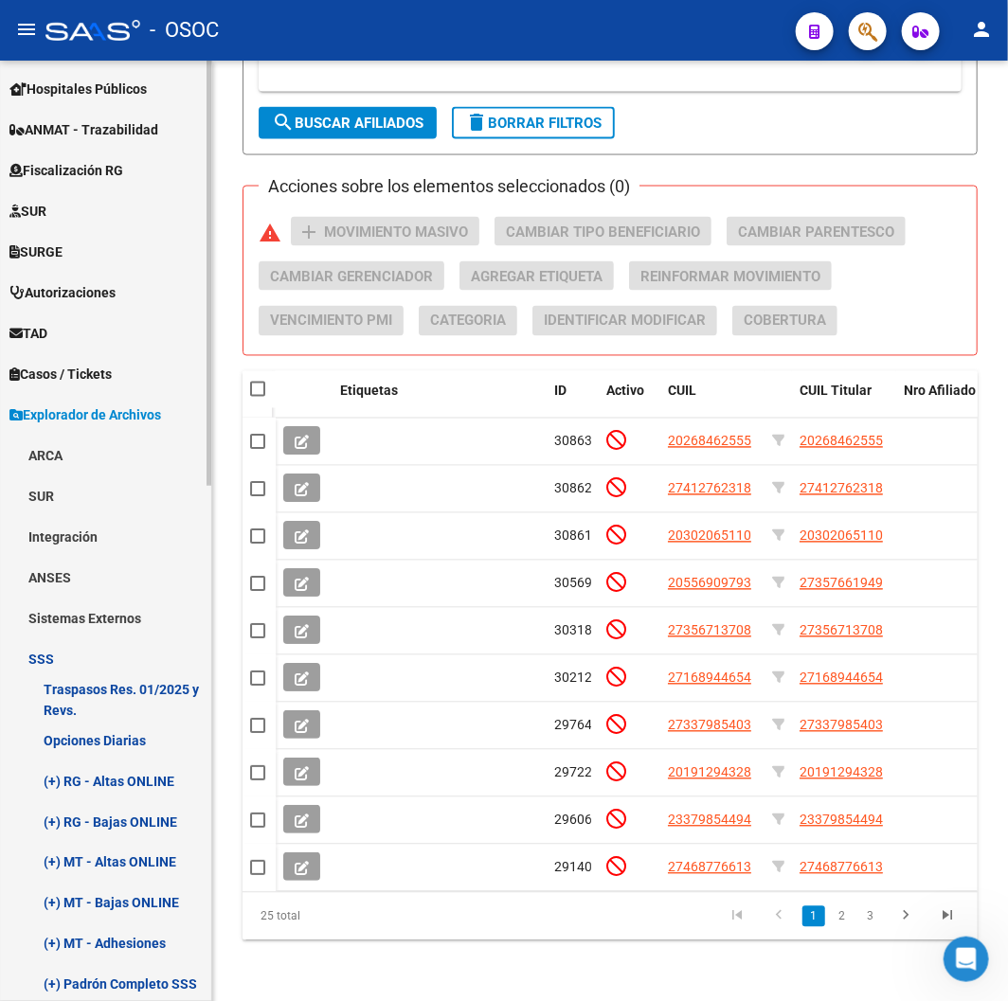
scroll to position [756, 0]
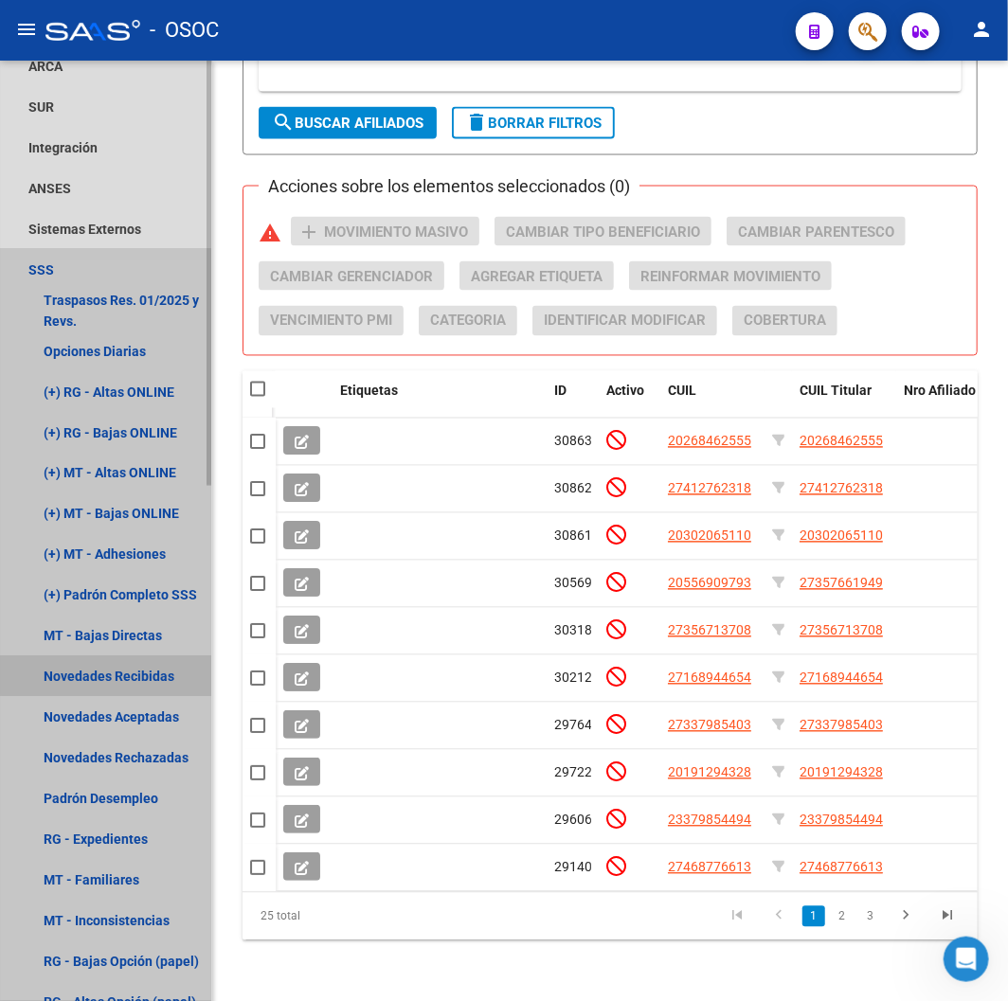
click at [112, 667] on link "Novedades Recibidas" at bounding box center [105, 677] width 211 height 41
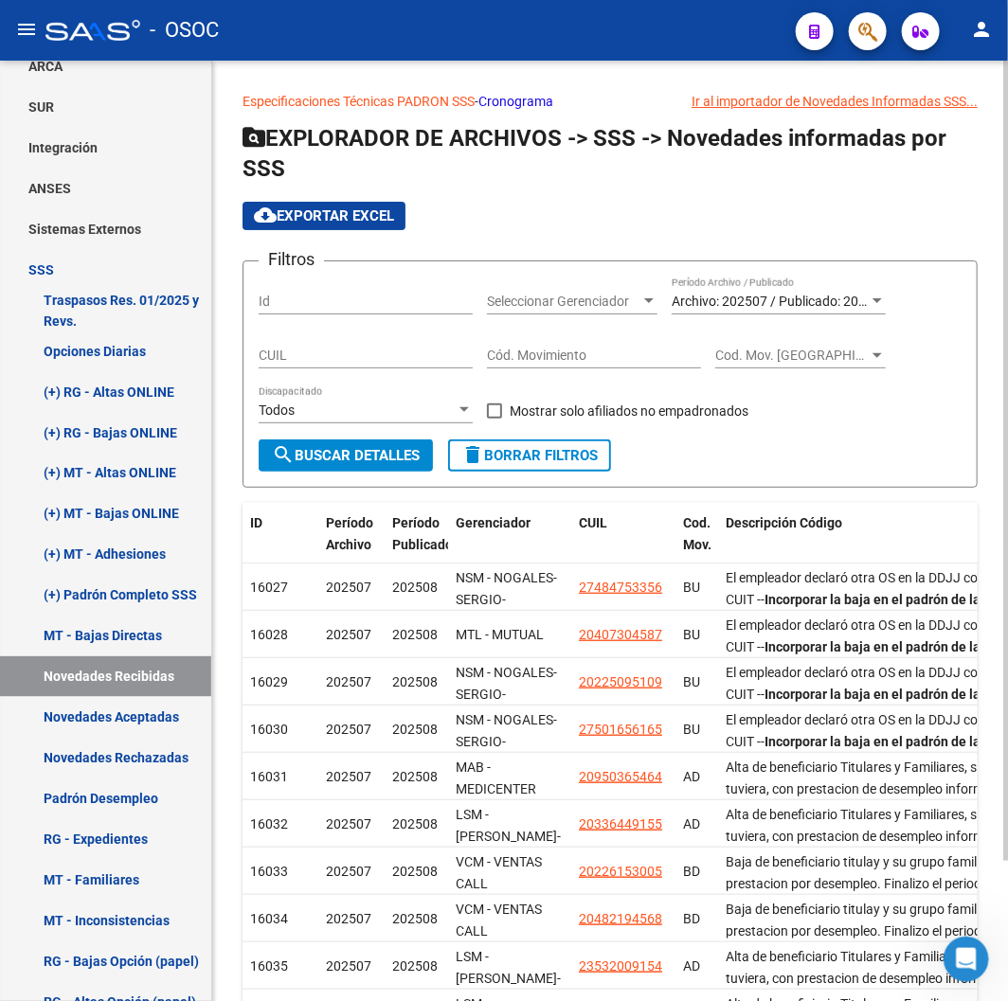
click at [709, 323] on div "Archivo: 202507 / Publicado: 202508 Período Archivo / Publicado" at bounding box center [779, 304] width 214 height 54
click at [721, 306] on span "Archivo: 202507 / Publicado: 202508" at bounding box center [780, 301] width 217 height 15
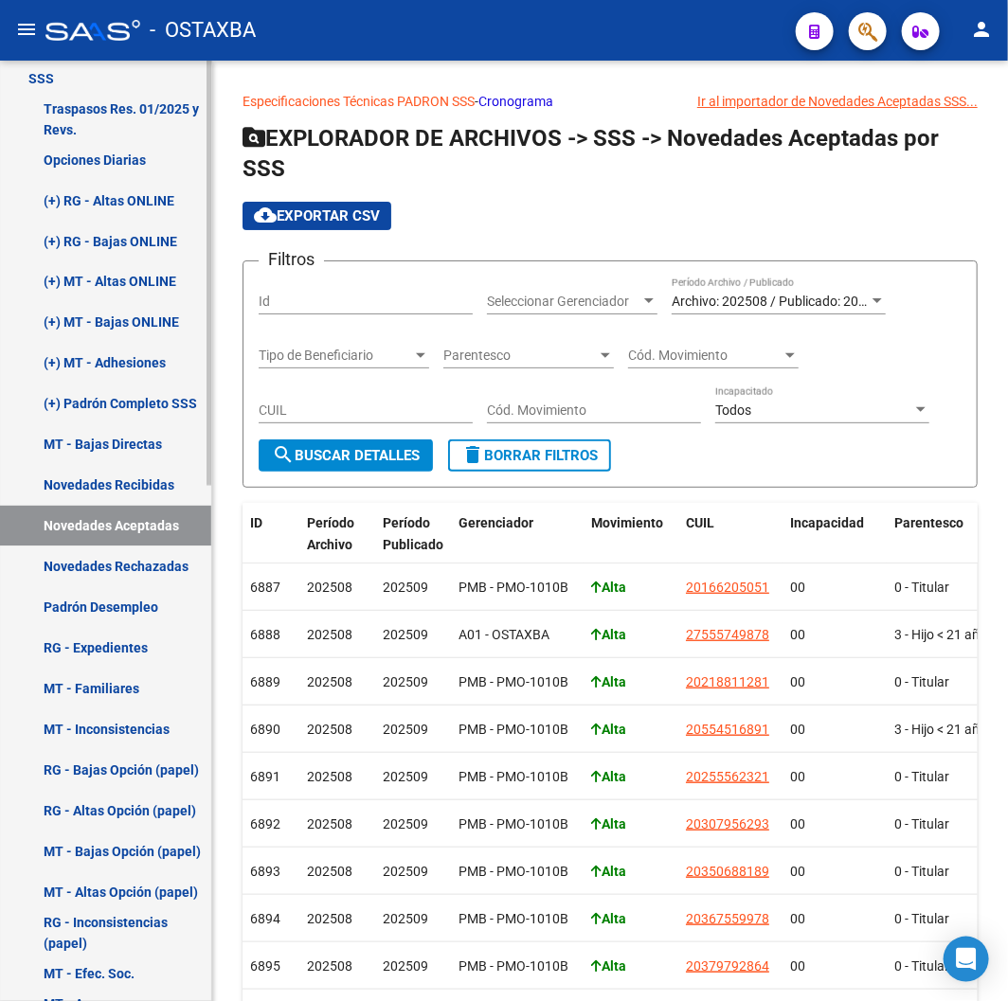
scroll to position [166, 0]
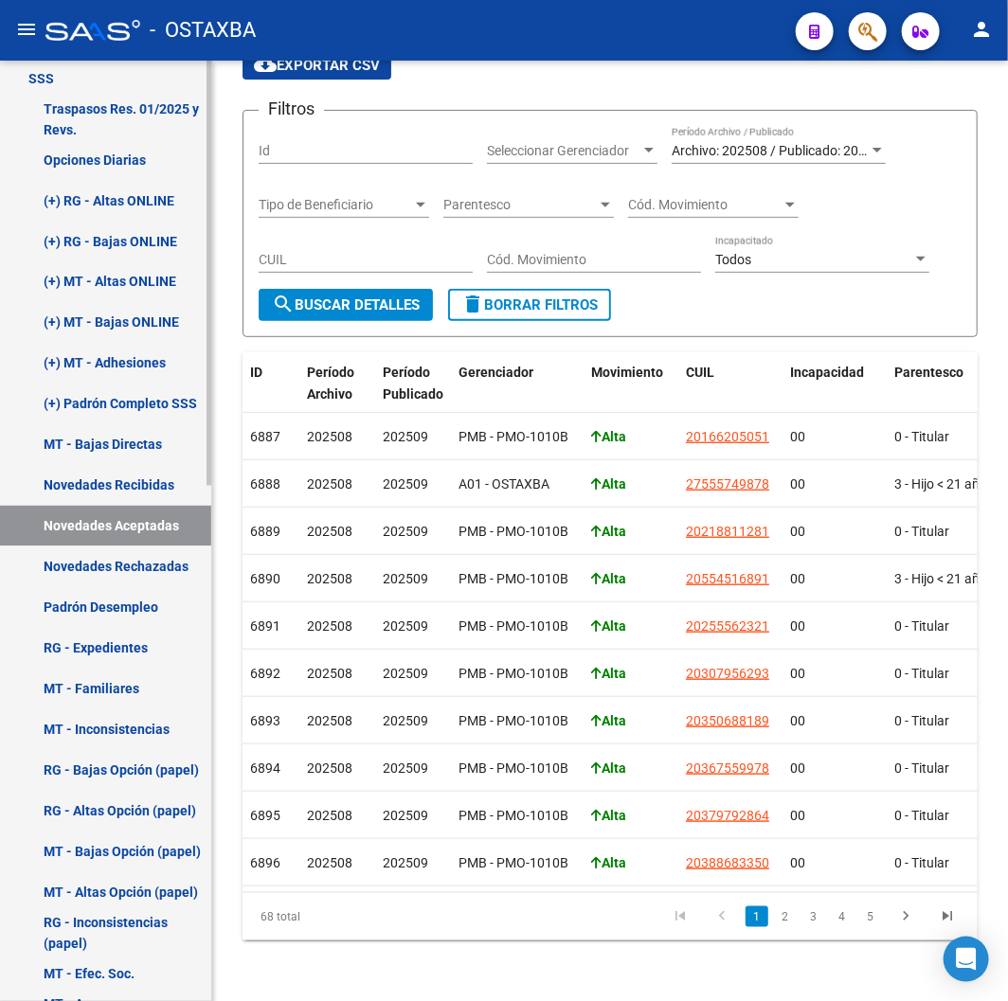
click at [125, 550] on link "Novedades Rechazadas" at bounding box center [105, 567] width 211 height 41
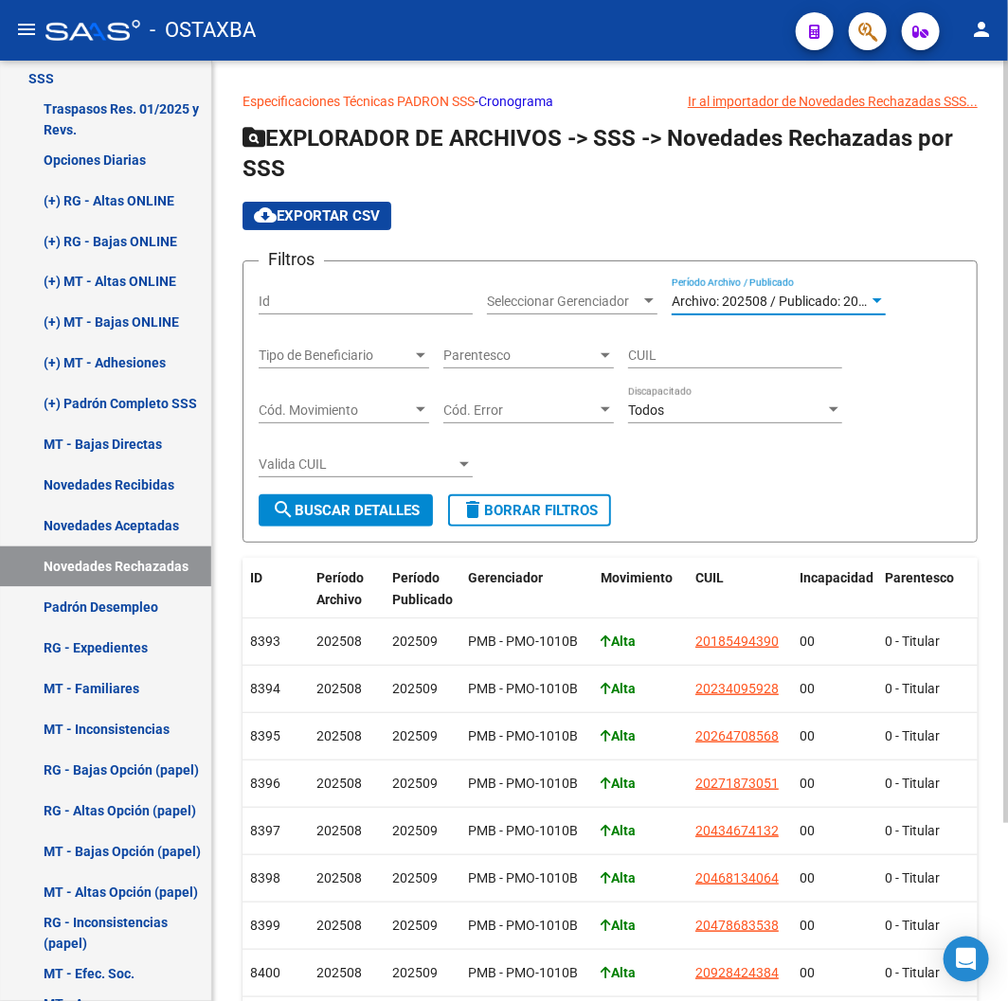
click at [790, 295] on span "Archivo: 202508 / Publicado: 202509" at bounding box center [780, 301] width 217 height 15
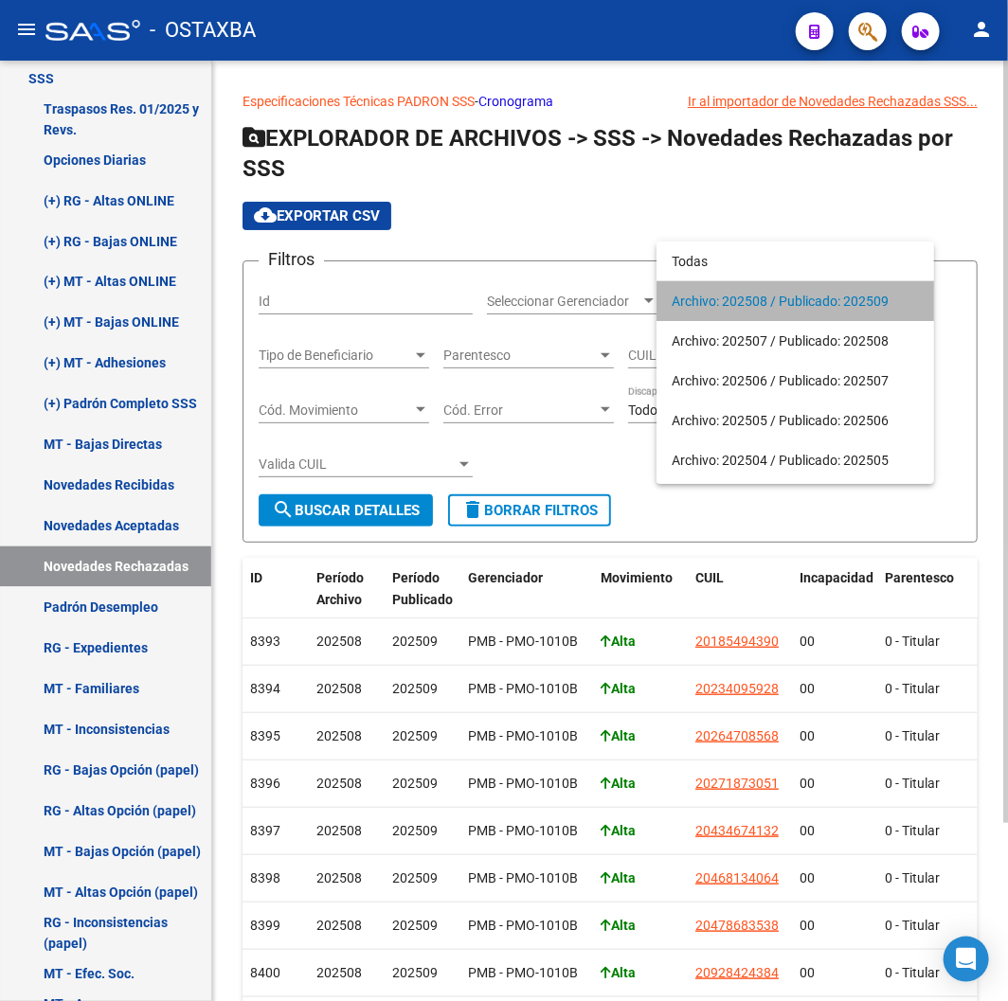
click at [790, 295] on span "Archivo: 202508 / Publicado: 202509" at bounding box center [795, 301] width 247 height 40
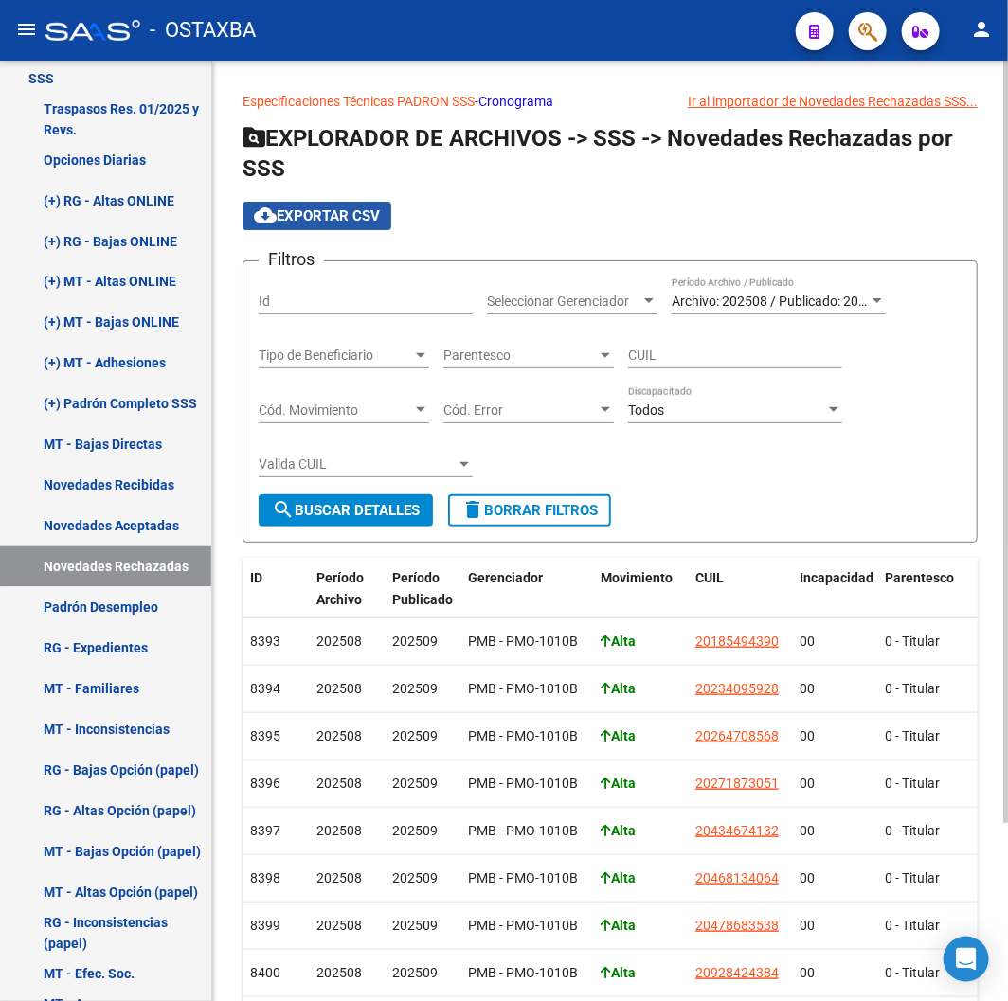
click at [278, 219] on span "cloud_download Exportar CSV" at bounding box center [317, 215] width 126 height 17
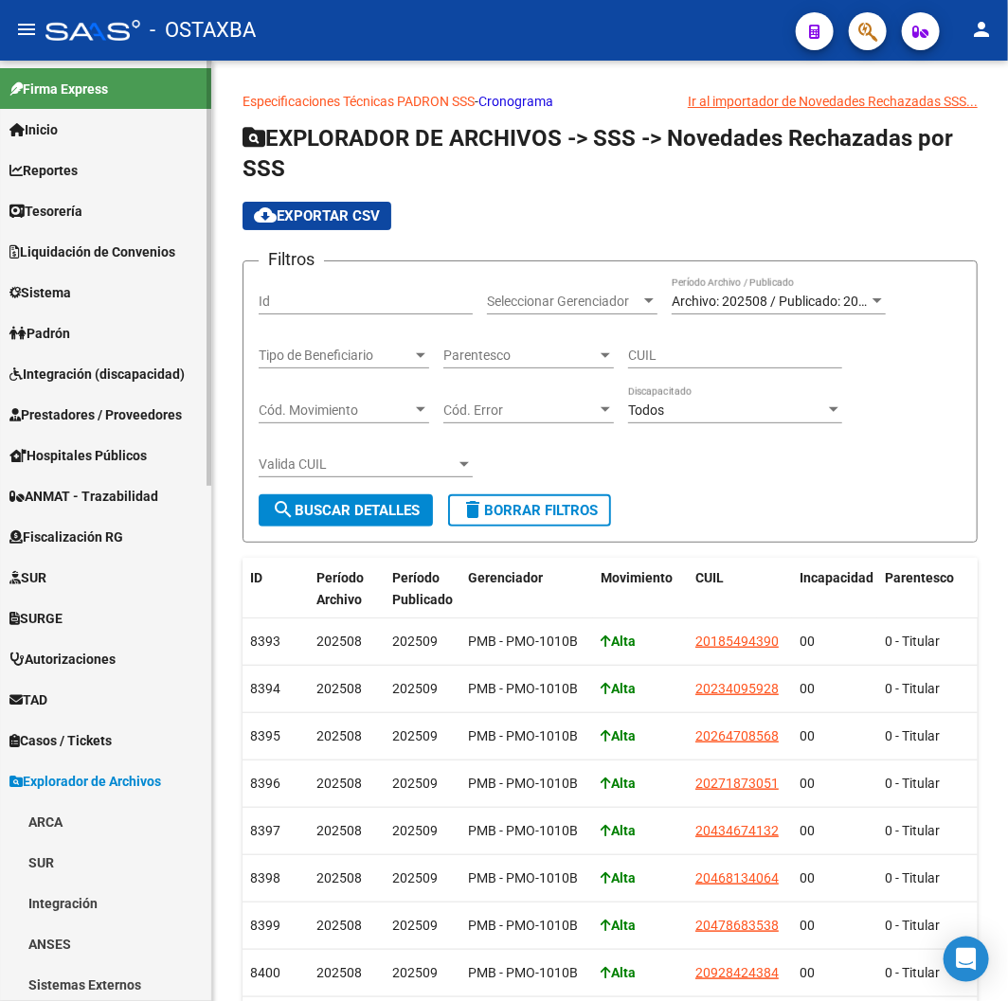
click at [70, 325] on span "Padrón" at bounding box center [39, 333] width 61 height 21
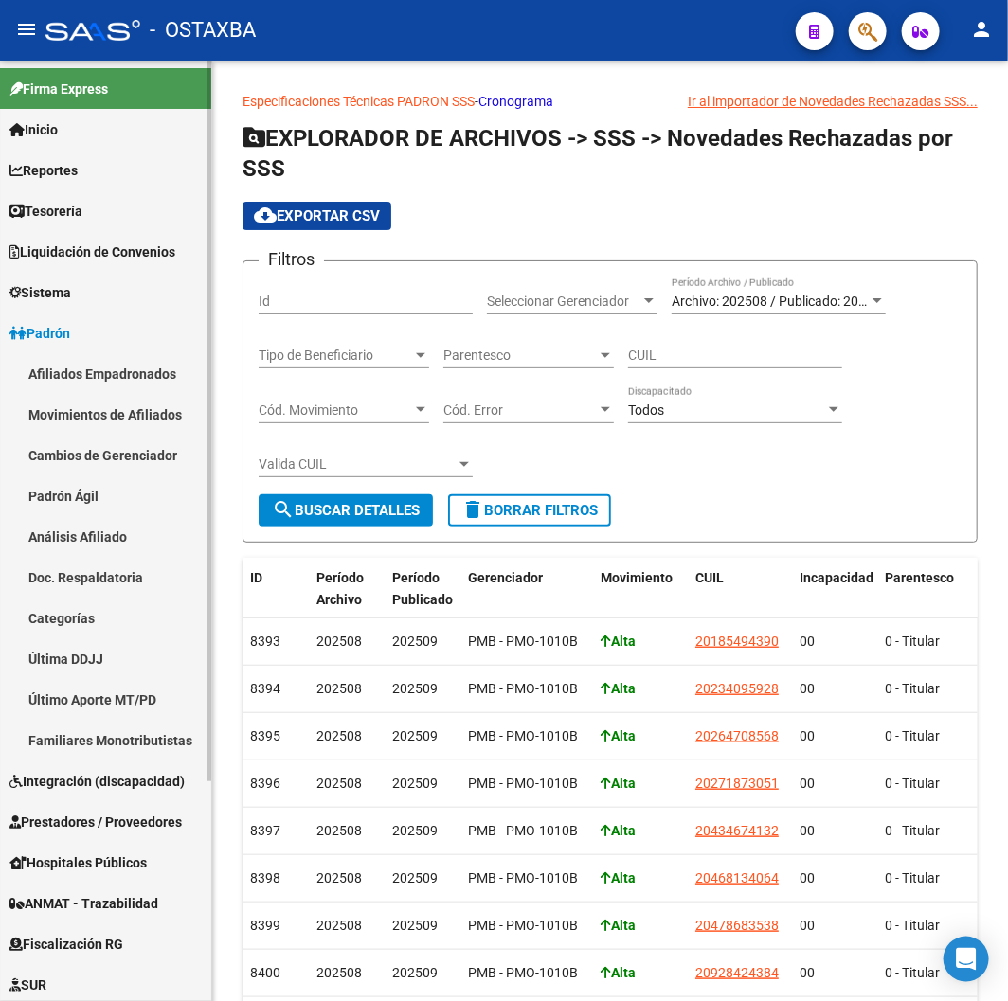
click at [105, 385] on link "Afiliados Empadronados" at bounding box center [105, 373] width 211 height 41
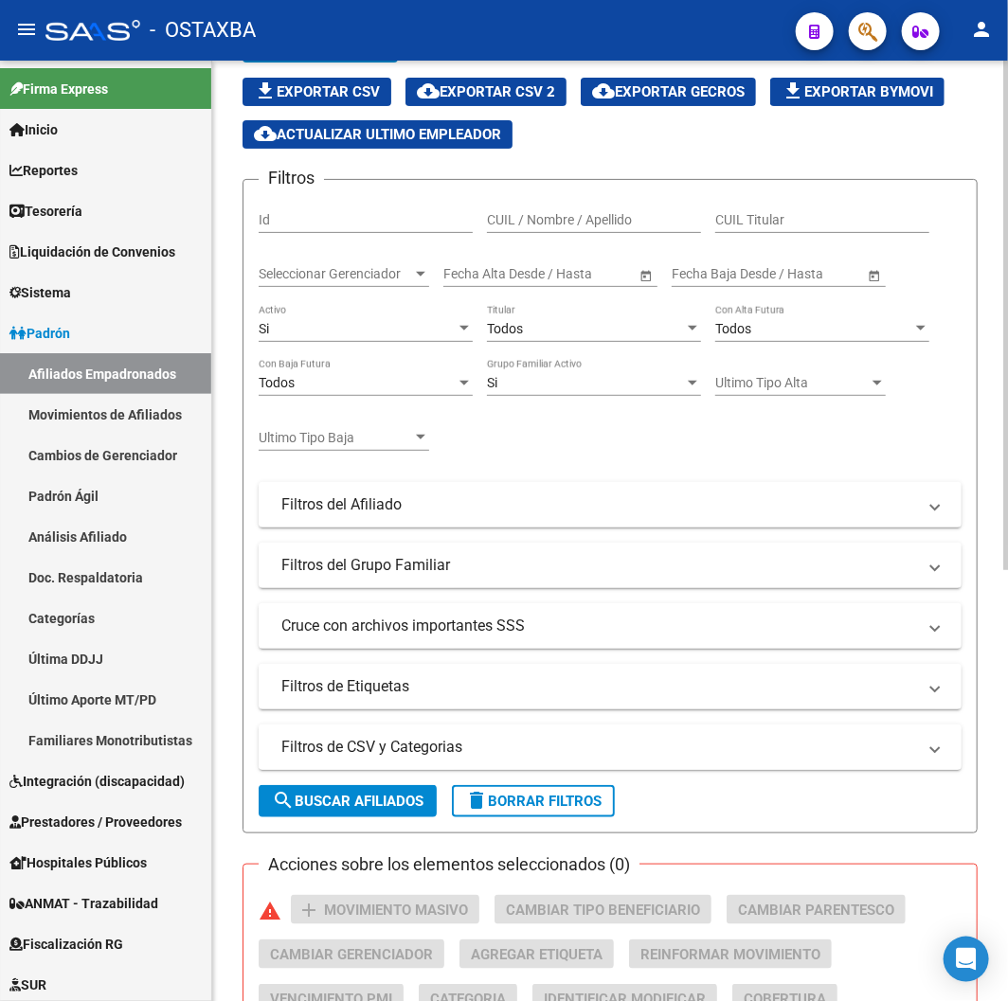
click at [401, 751] on mat-panel-title "Filtros de CSV y Categorias" at bounding box center [598, 747] width 635 height 21
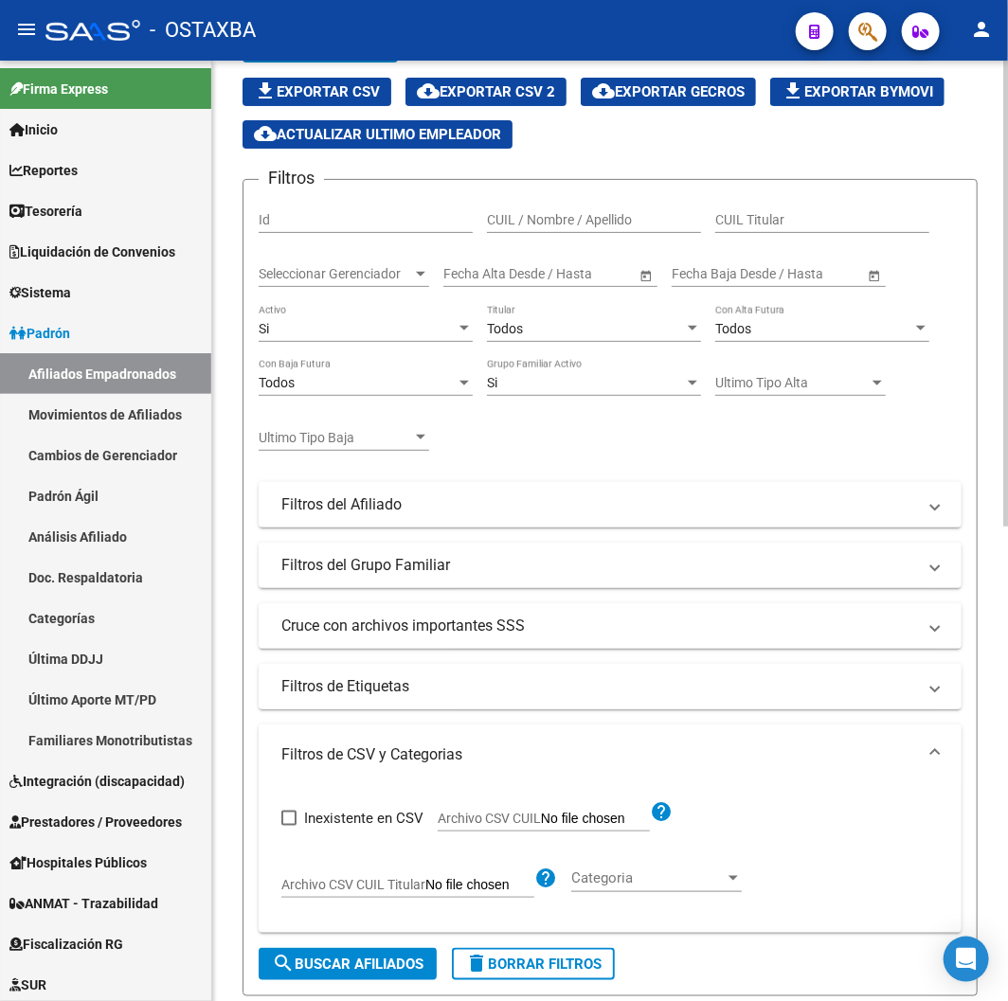
scroll to position [631, 0]
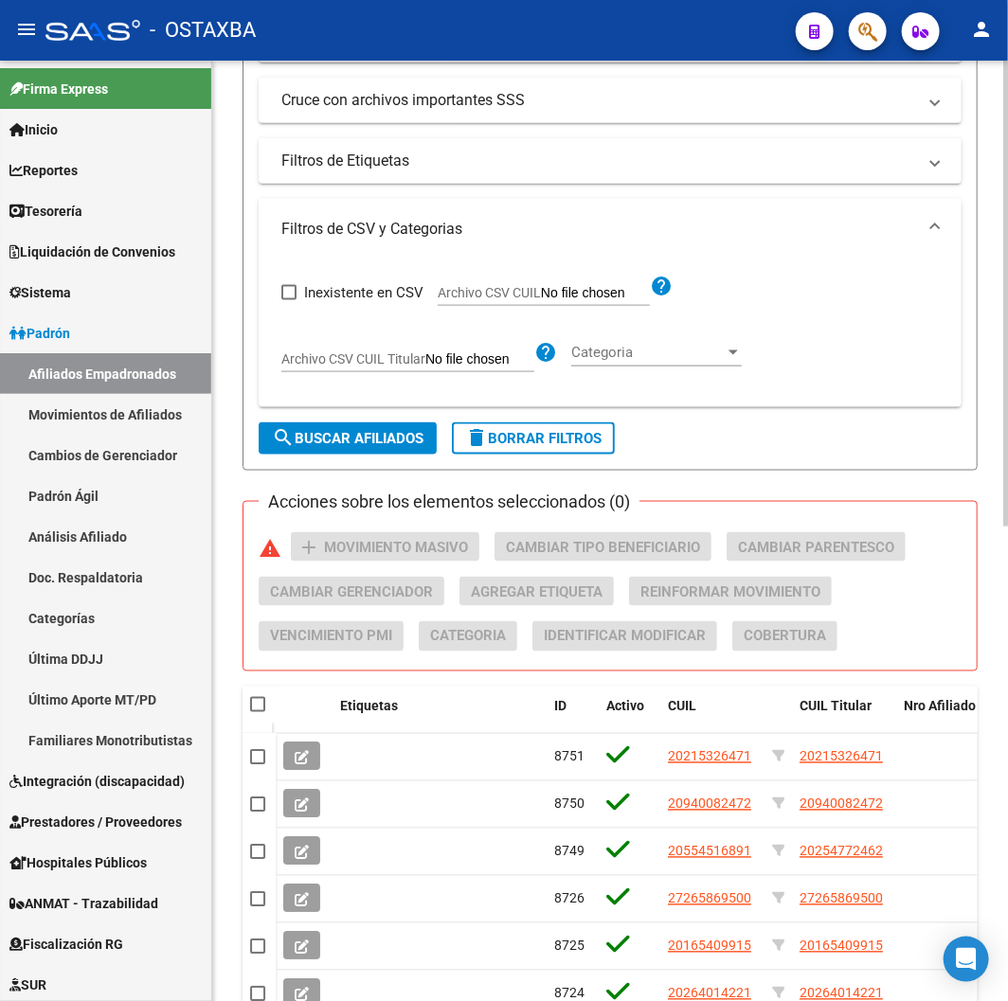
click at [503, 286] on span "Archivo CSV CUIL" at bounding box center [489, 292] width 103 height 15
click at [541, 286] on input "Archivo CSV CUIL" at bounding box center [595, 293] width 109 height 17
type input "C:\fakepath\archivo para filtrar en SAAS.csv"
click at [419, 433] on span "search Buscar Afiliados" at bounding box center [348, 438] width 152 height 17
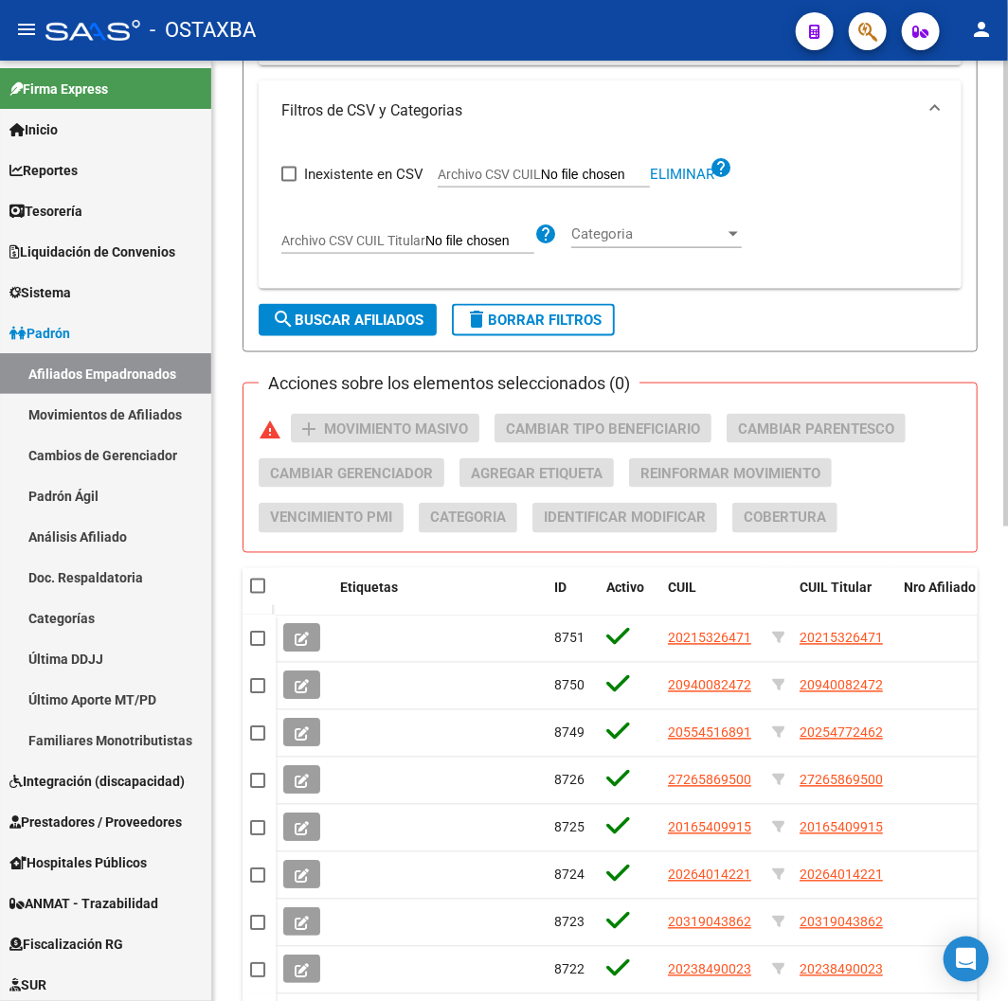
scroll to position [436, 0]
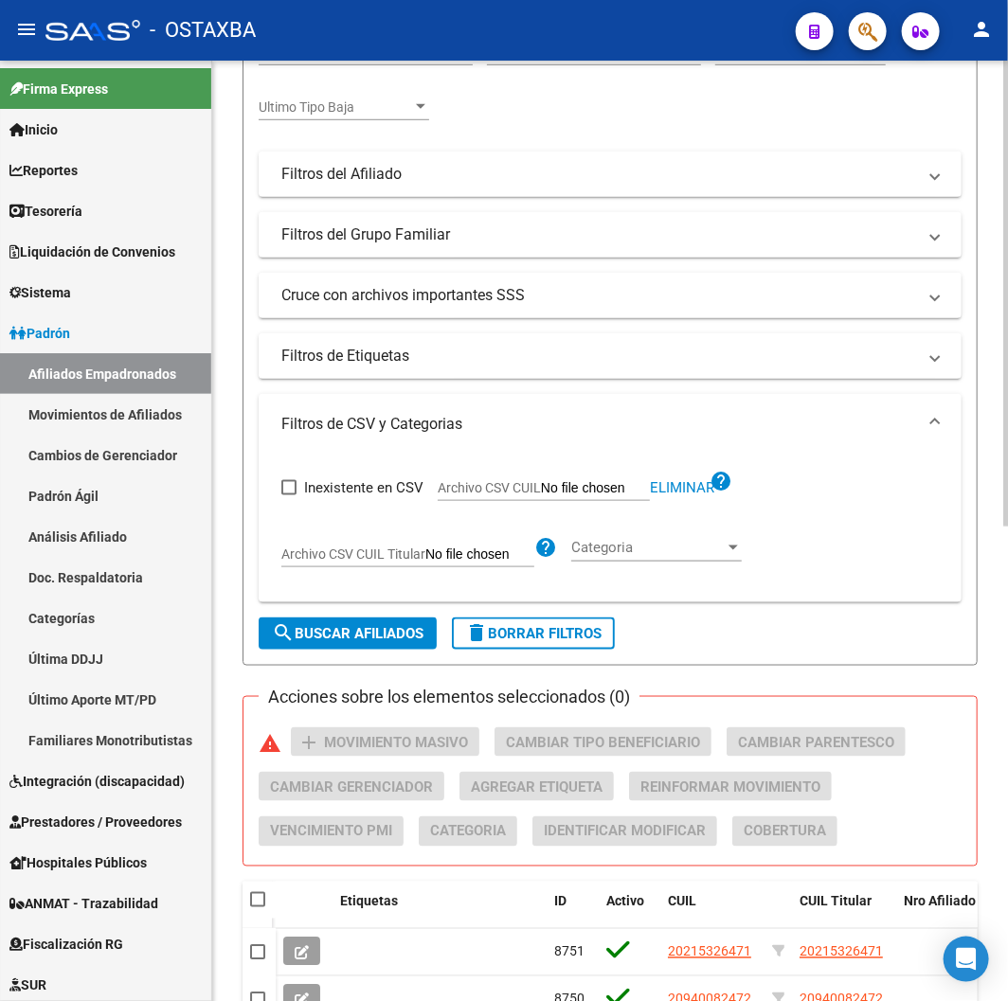
click at [352, 658] on form "Filtros Id CUIL / Nombre / Apellido CUIL Titular Seleccionar Gerenciador Selecc…" at bounding box center [610, 257] width 735 height 818
click at [341, 638] on span "search Buscar Afiliados" at bounding box center [348, 633] width 152 height 17
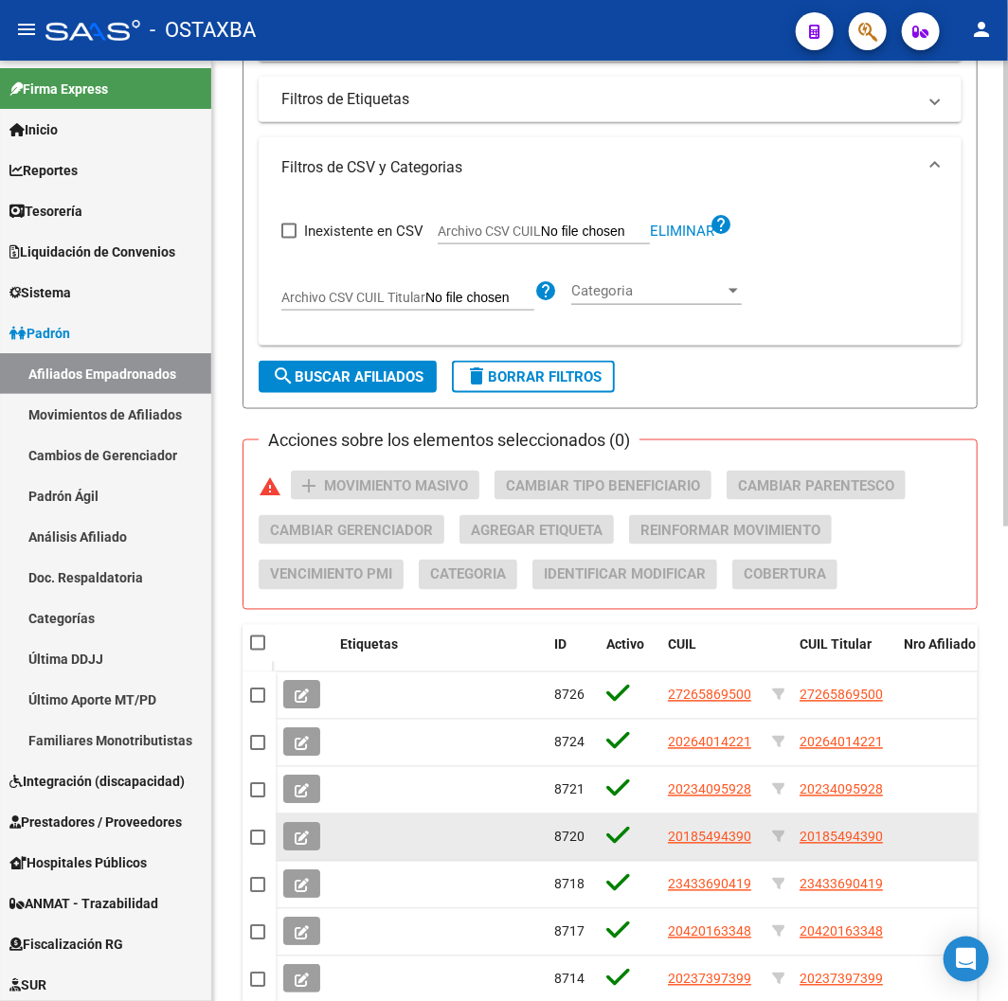
scroll to position [962, 0]
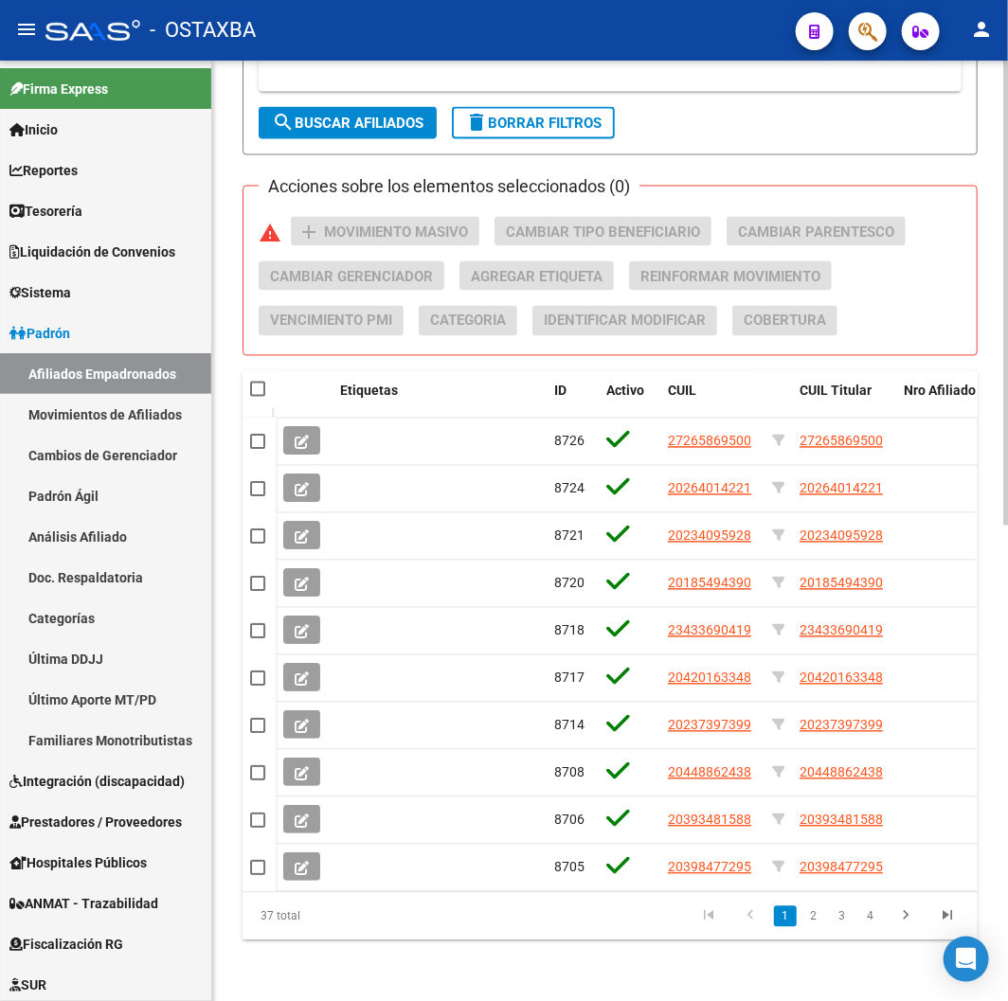
click at [254, 381] on mat-checkbox at bounding box center [257, 390] width 15 height 19
click at [260, 382] on span at bounding box center [257, 389] width 15 height 15
click at [258, 397] on input "checkbox" at bounding box center [257, 397] width 1 height 1
checkbox input "true"
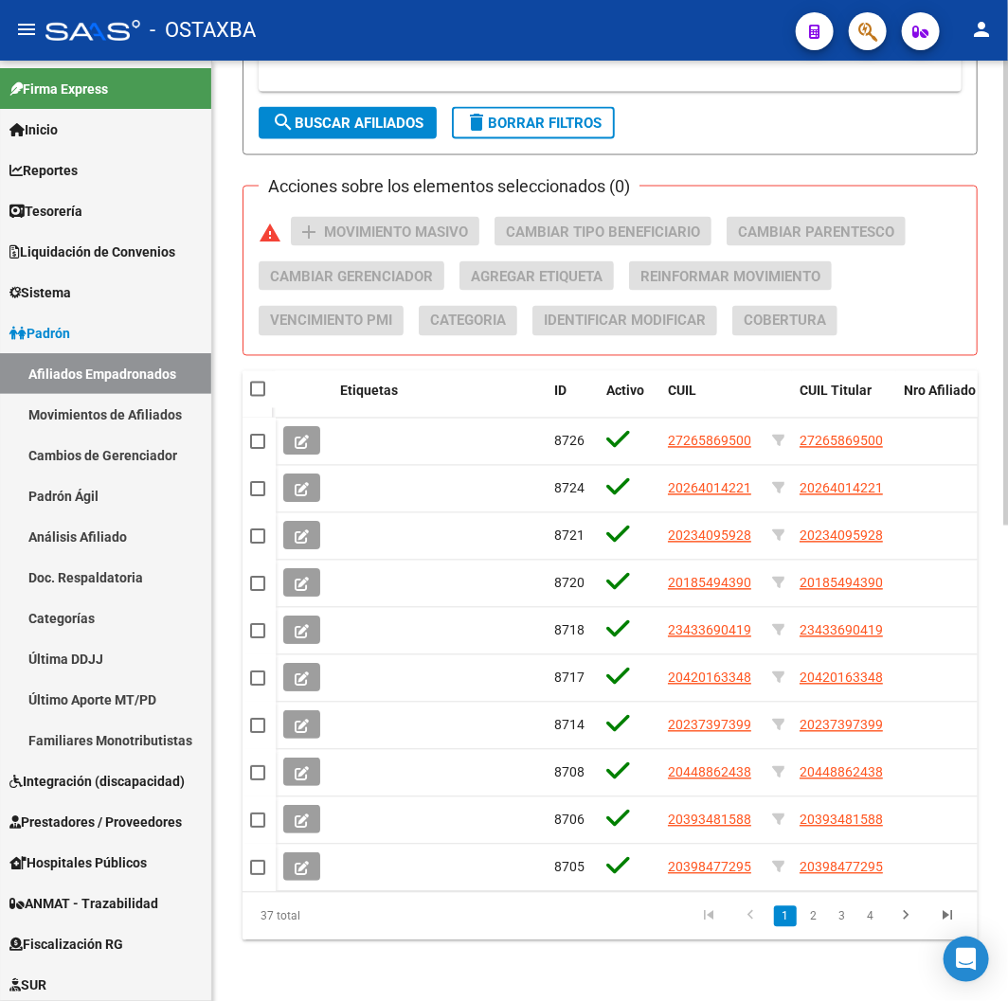
checkbox input "true"
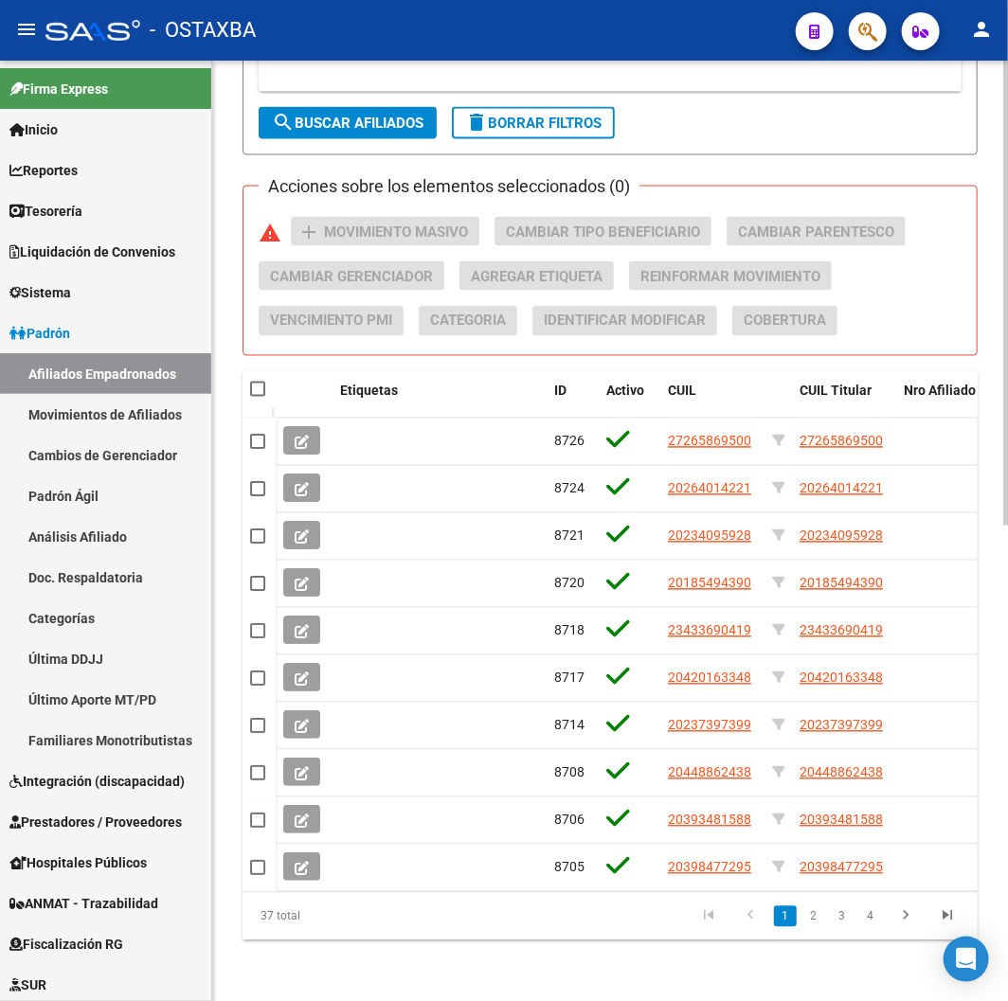
checkbox input "true"
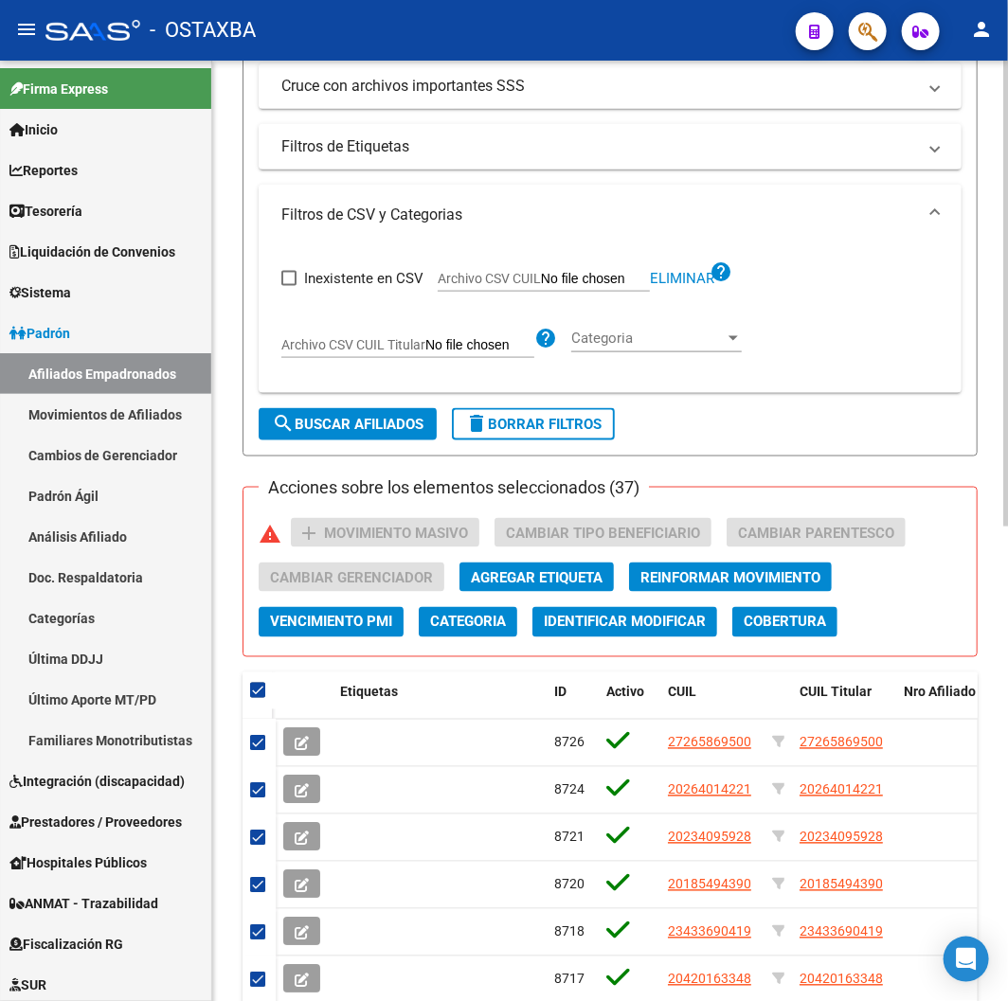
scroll to position [225, 0]
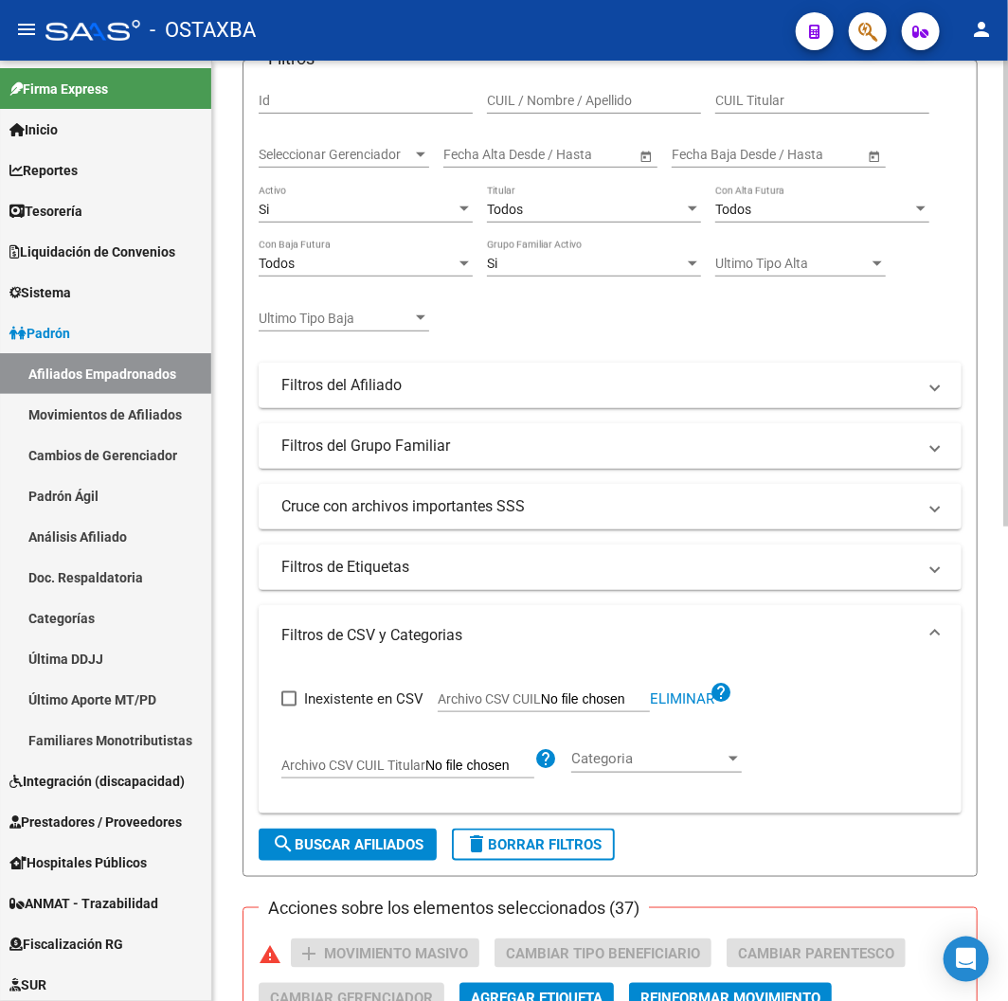
click at [503, 221] on div "Todos Titular" at bounding box center [594, 204] width 214 height 38
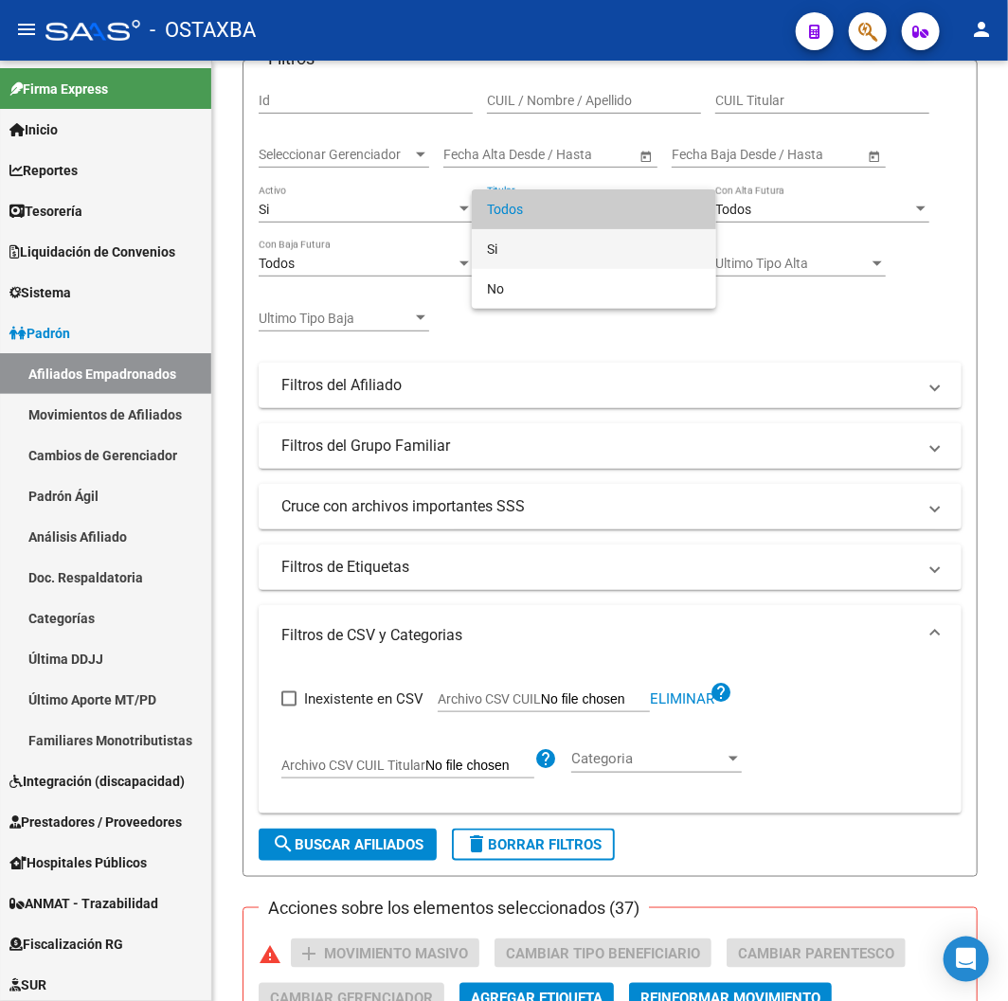
click at [507, 259] on span "Si" at bounding box center [594, 249] width 214 height 40
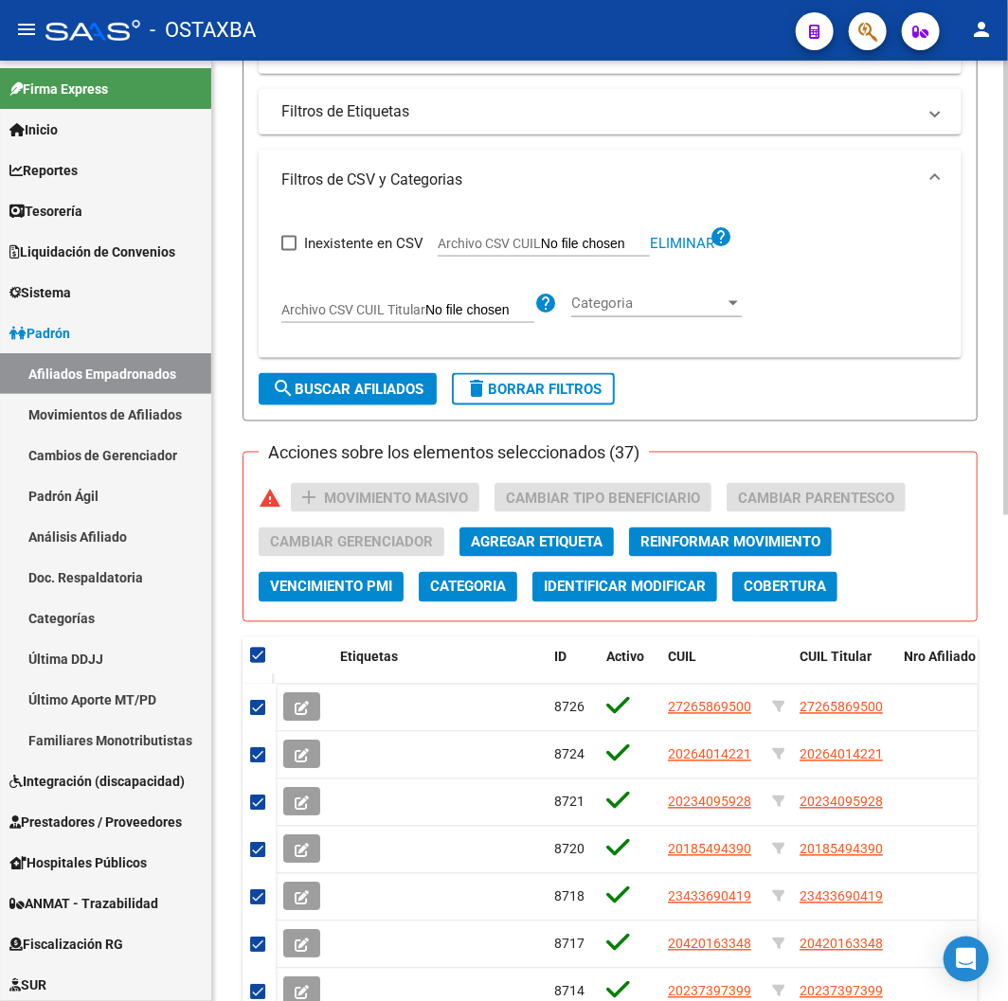
scroll to position [751, 0]
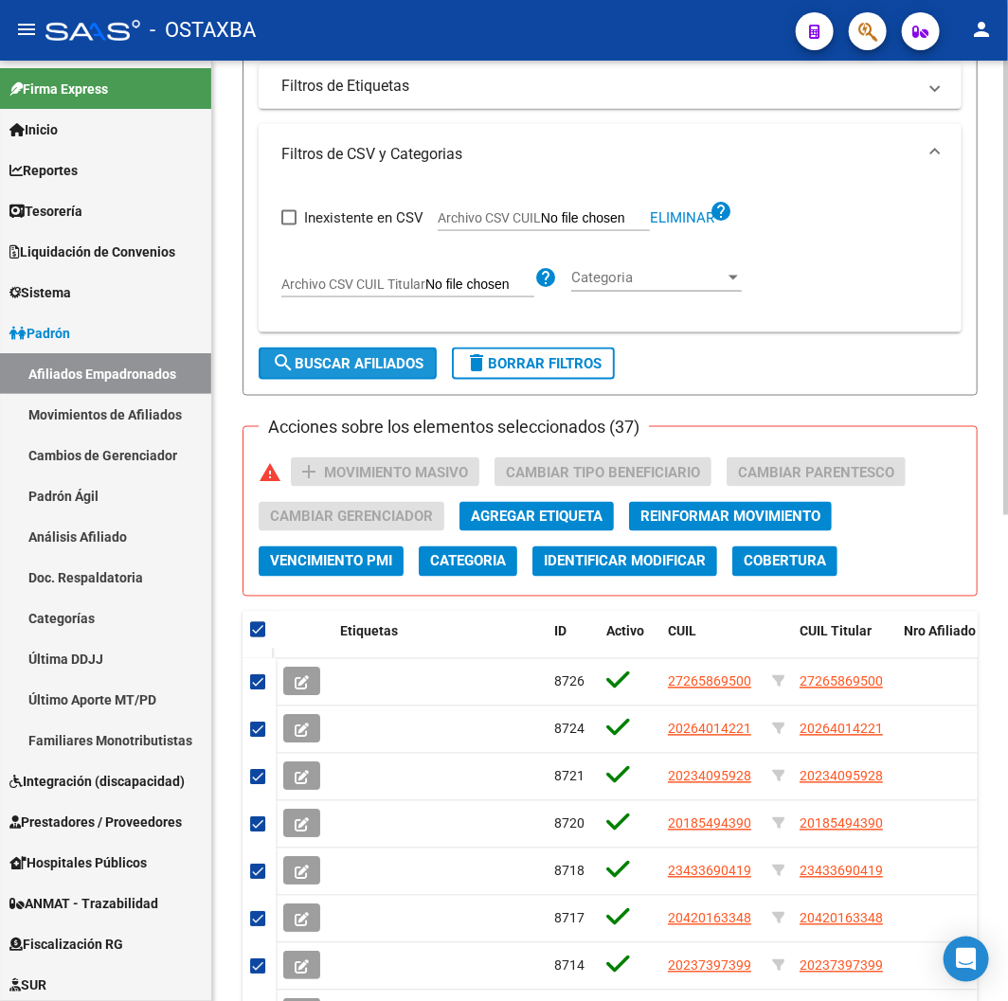
click at [394, 351] on button "search Buscar Afiliados" at bounding box center [348, 364] width 178 height 32
checkbox input "false"
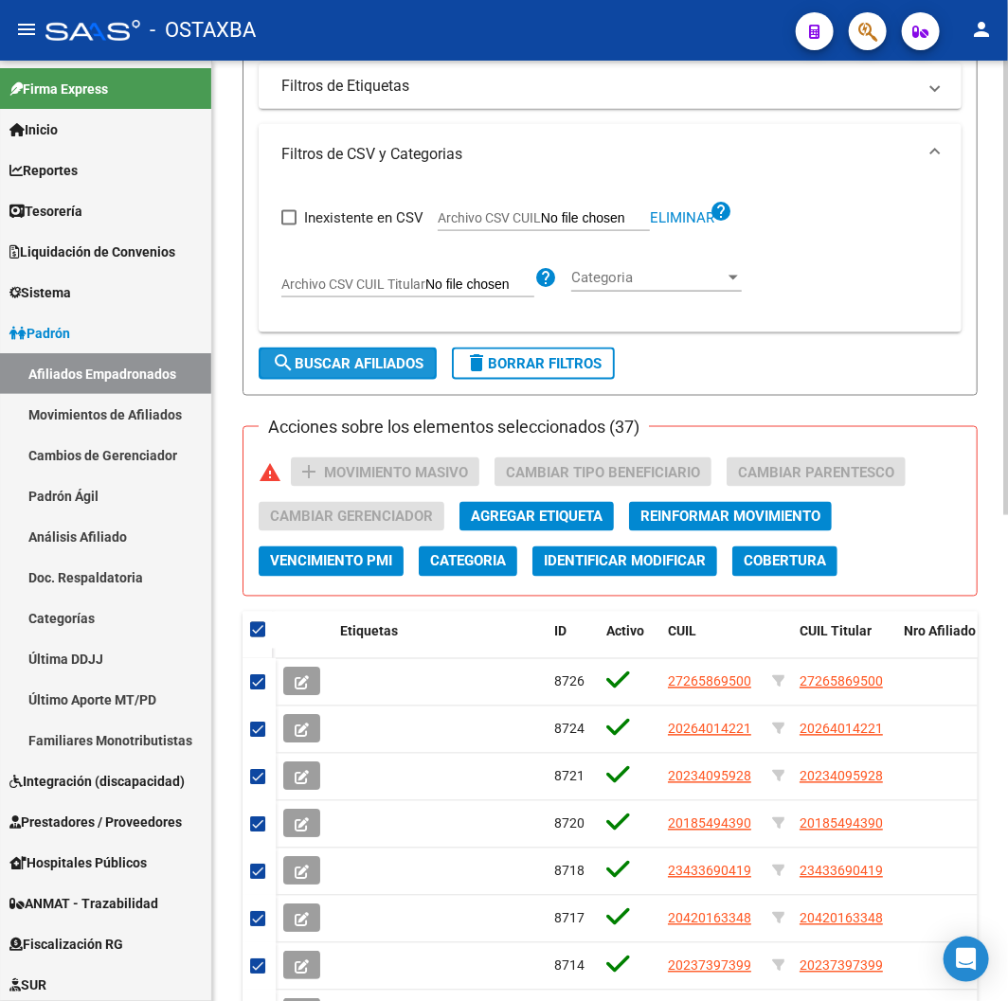
checkbox input "false"
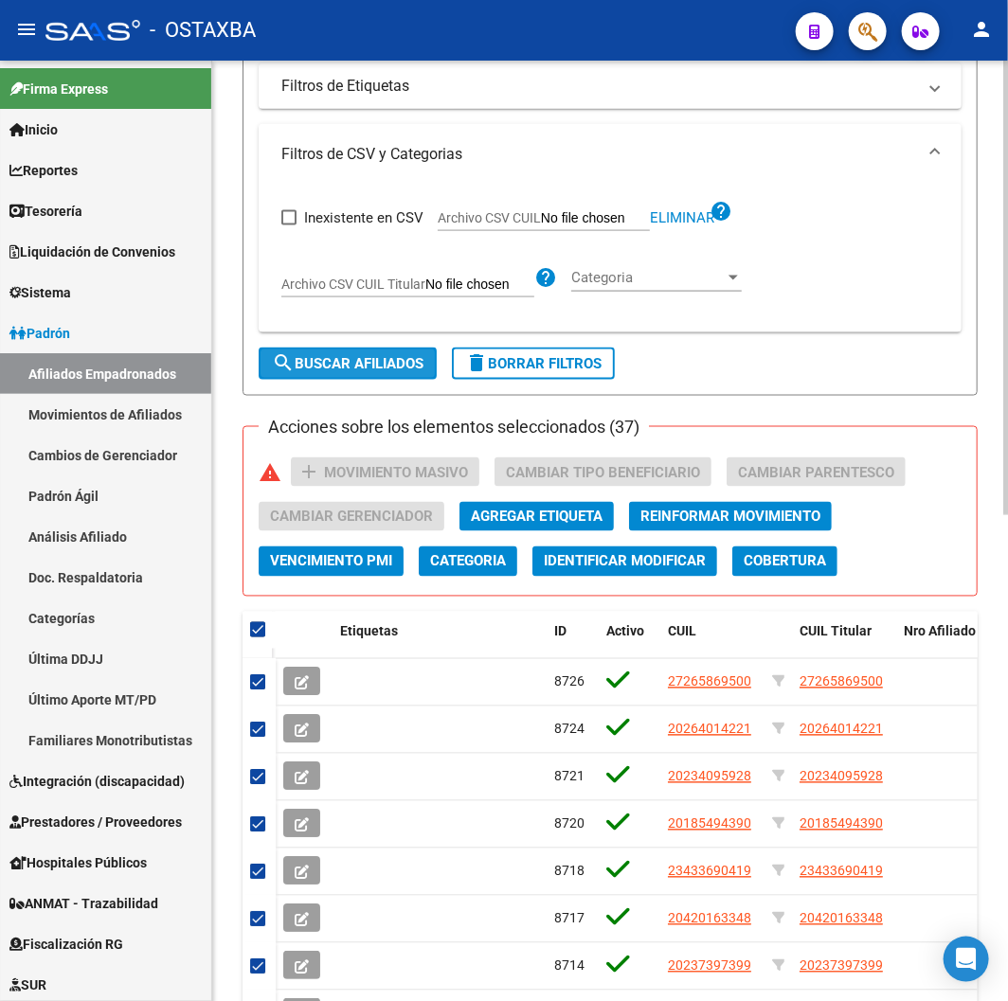
checkbox input "false"
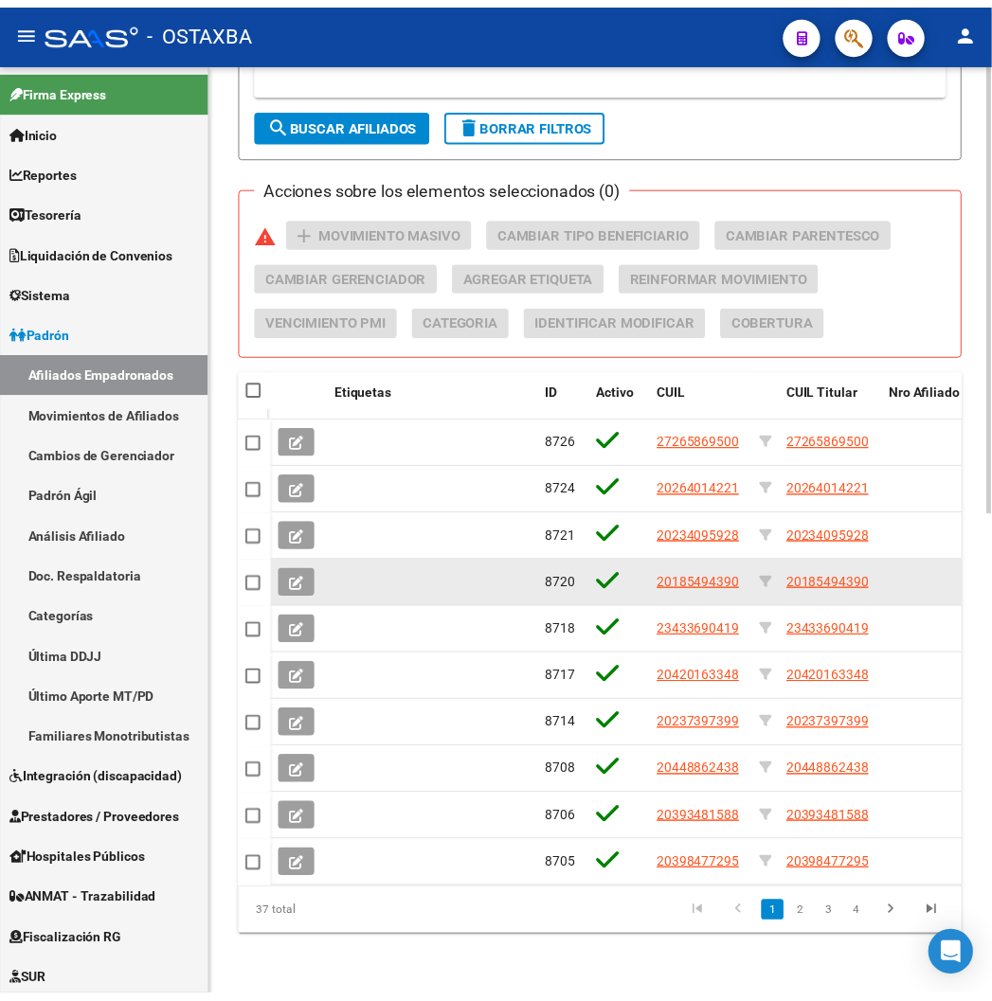
scroll to position [1007, 0]
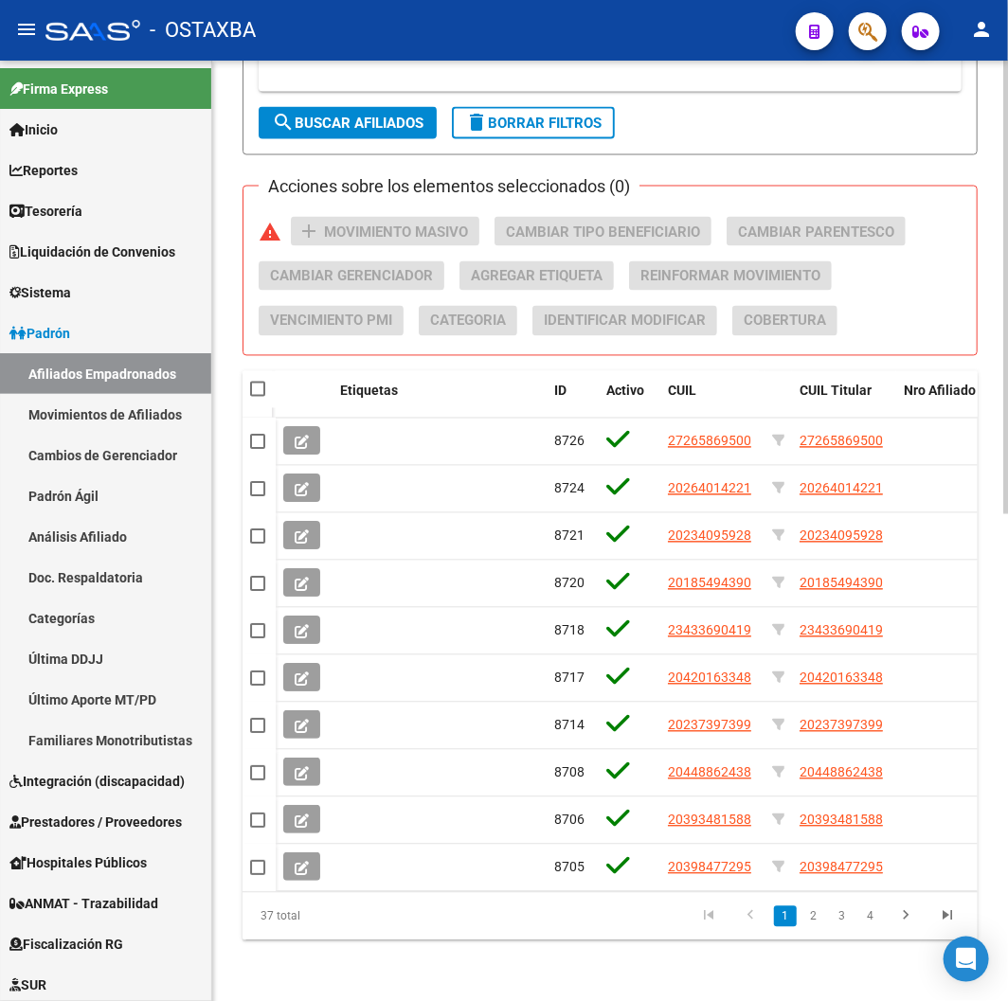
click at [267, 373] on datatable-header-cell at bounding box center [259, 390] width 33 height 38
click at [261, 382] on span at bounding box center [257, 389] width 15 height 15
click at [258, 397] on input "checkbox" at bounding box center [257, 397] width 1 height 1
checkbox input "true"
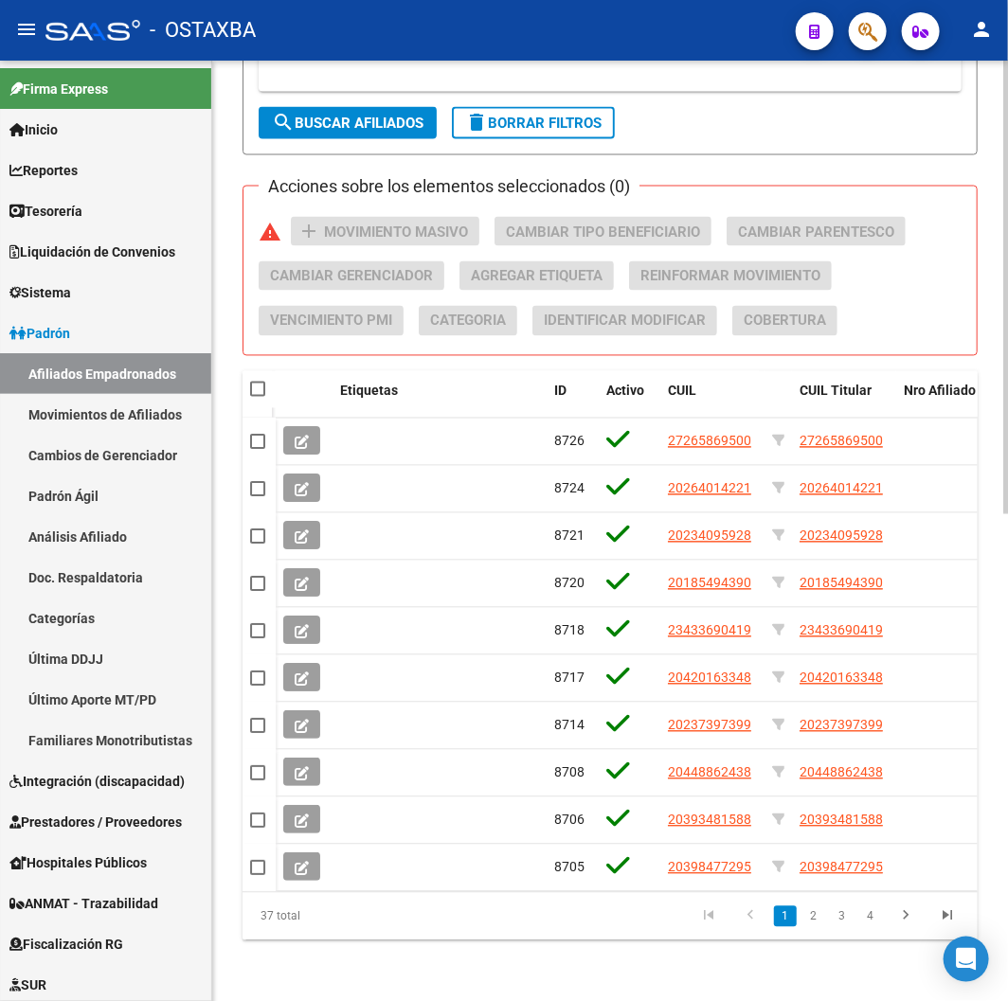
checkbox input "true"
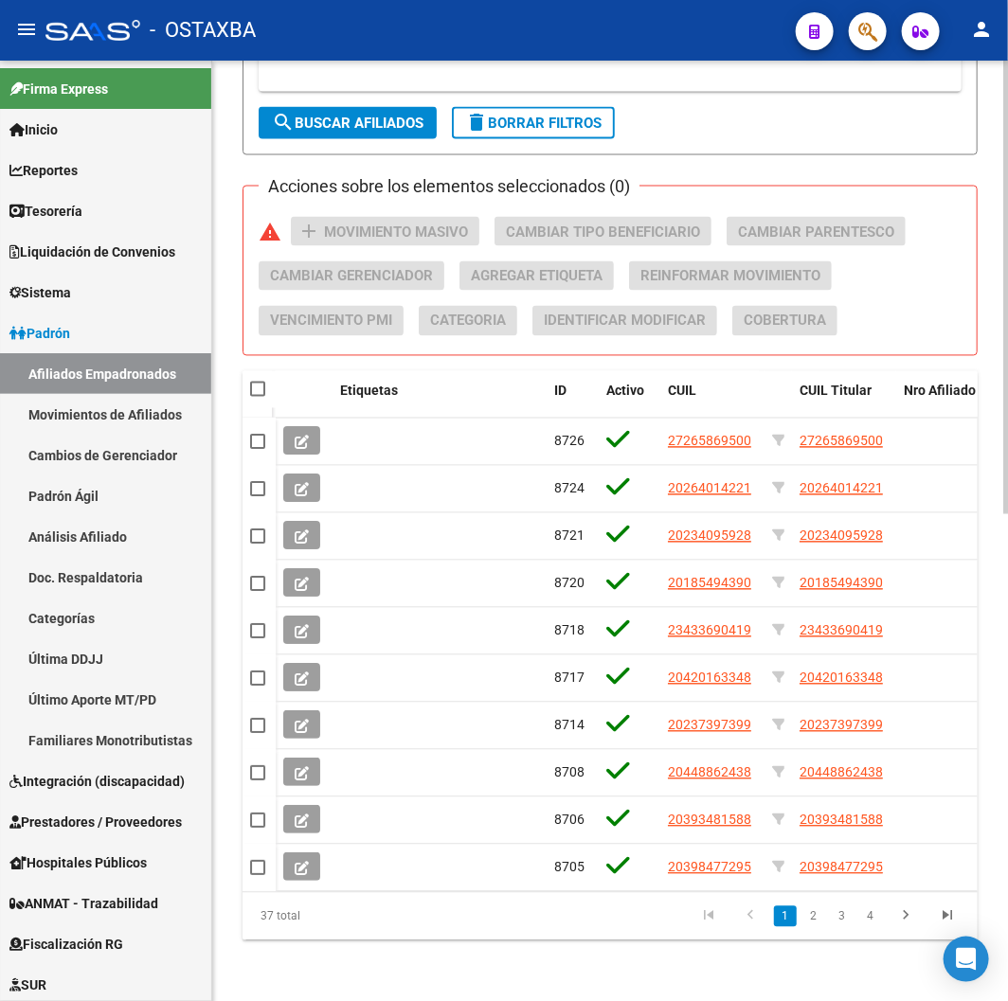
checkbox input "true"
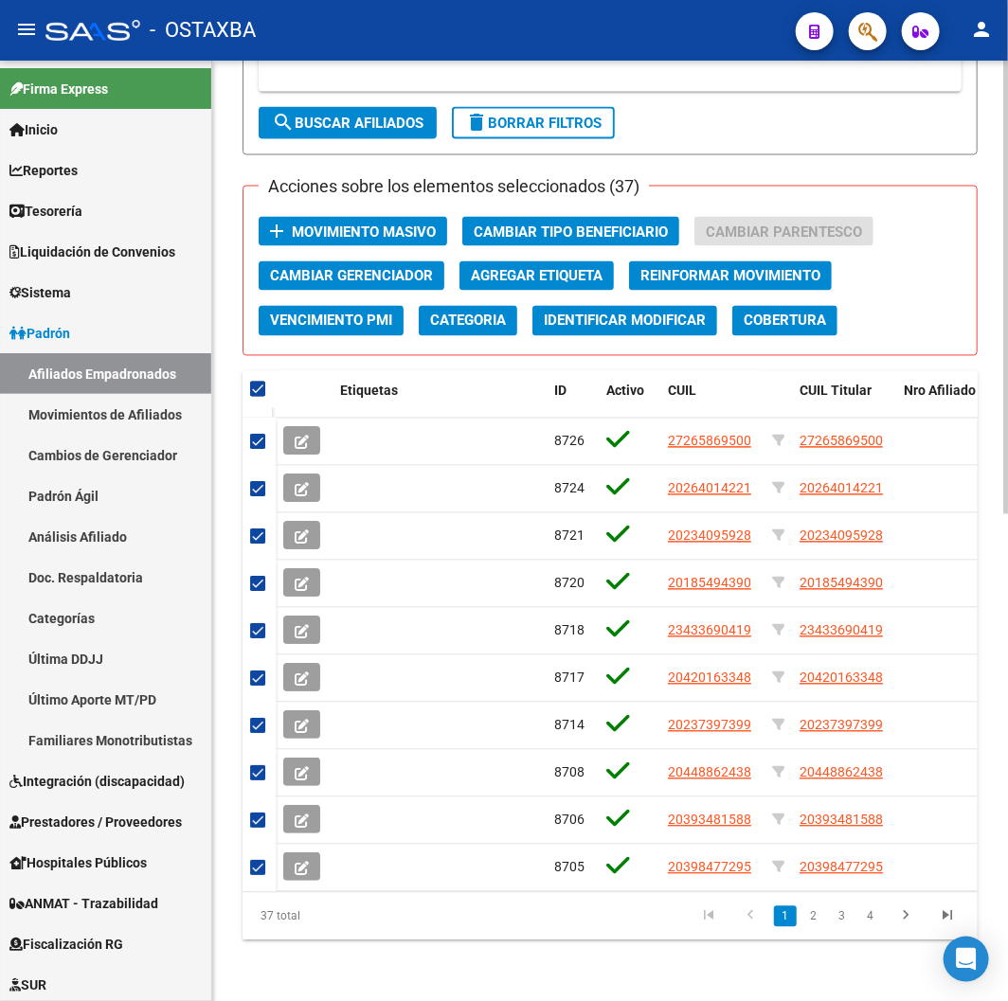
click at [400, 224] on span "Movimiento Masivo" at bounding box center [364, 232] width 144 height 17
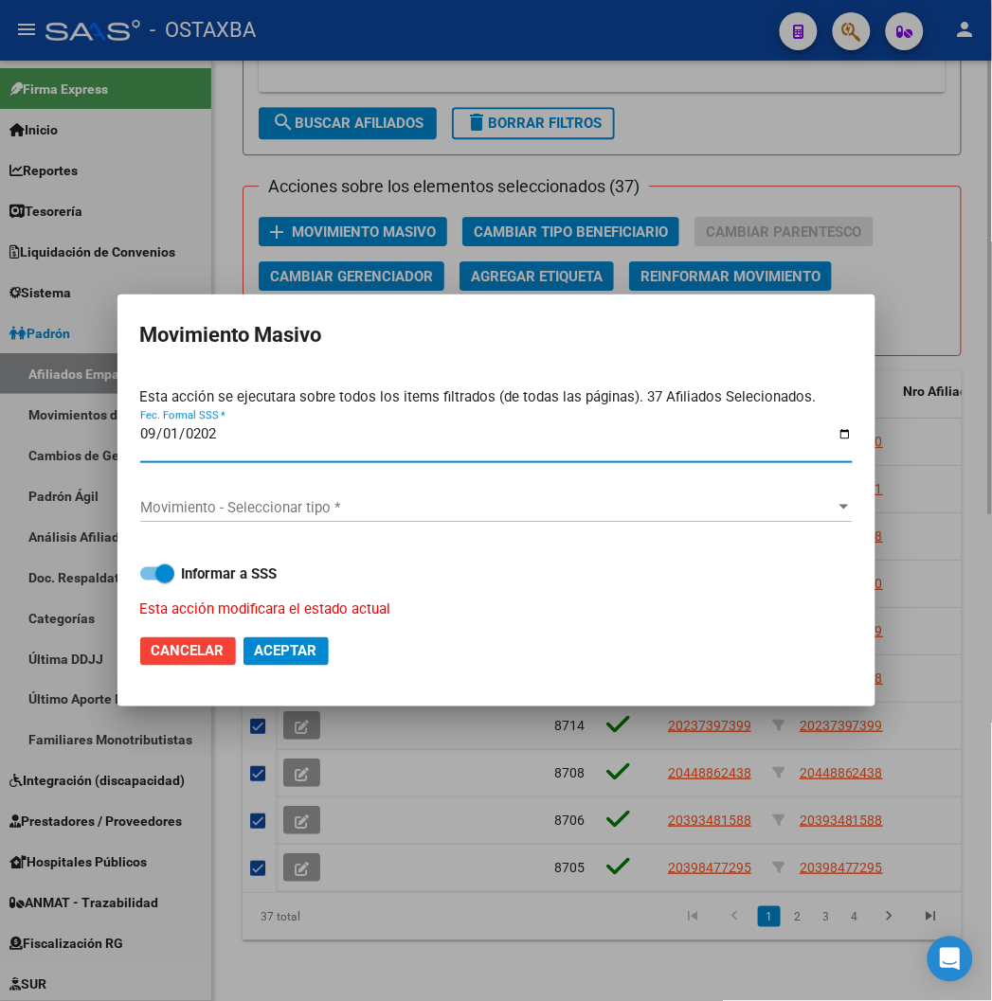
type input "2025-09-01"
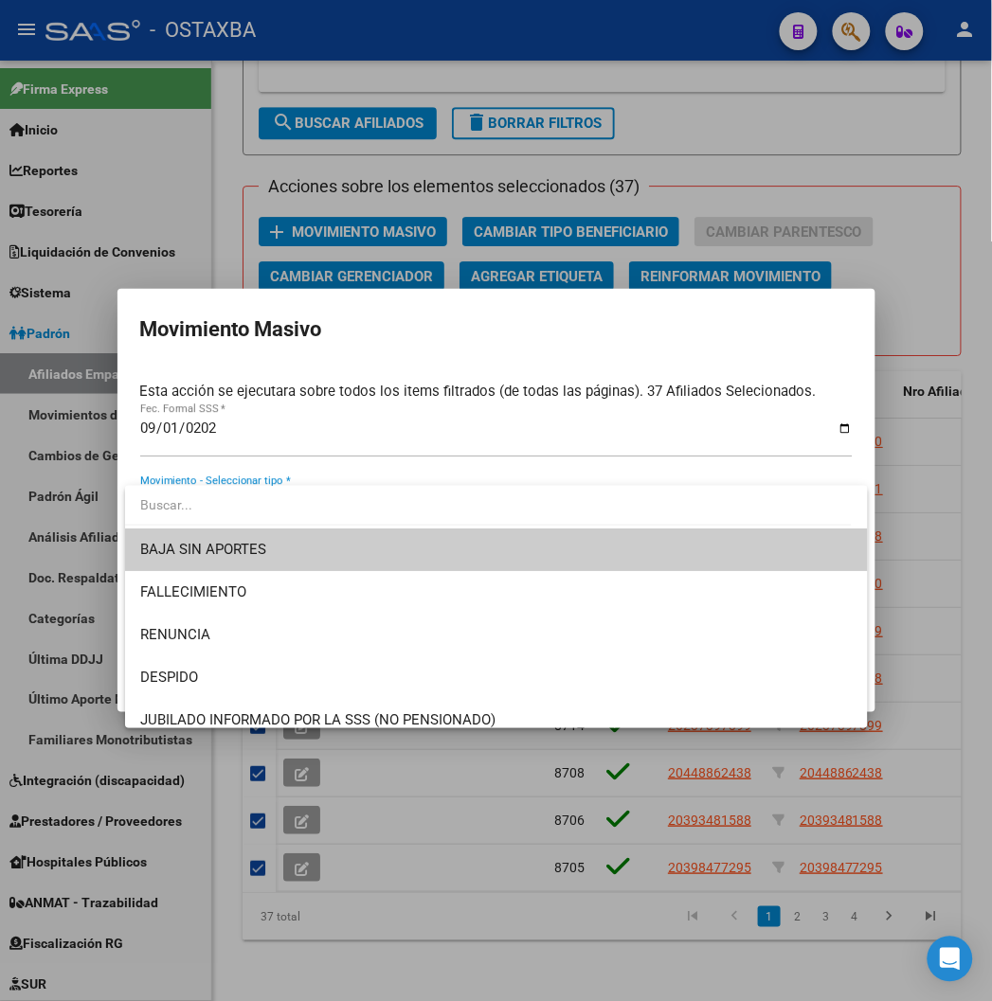
click at [614, 809] on div at bounding box center [496, 500] width 992 height 1001
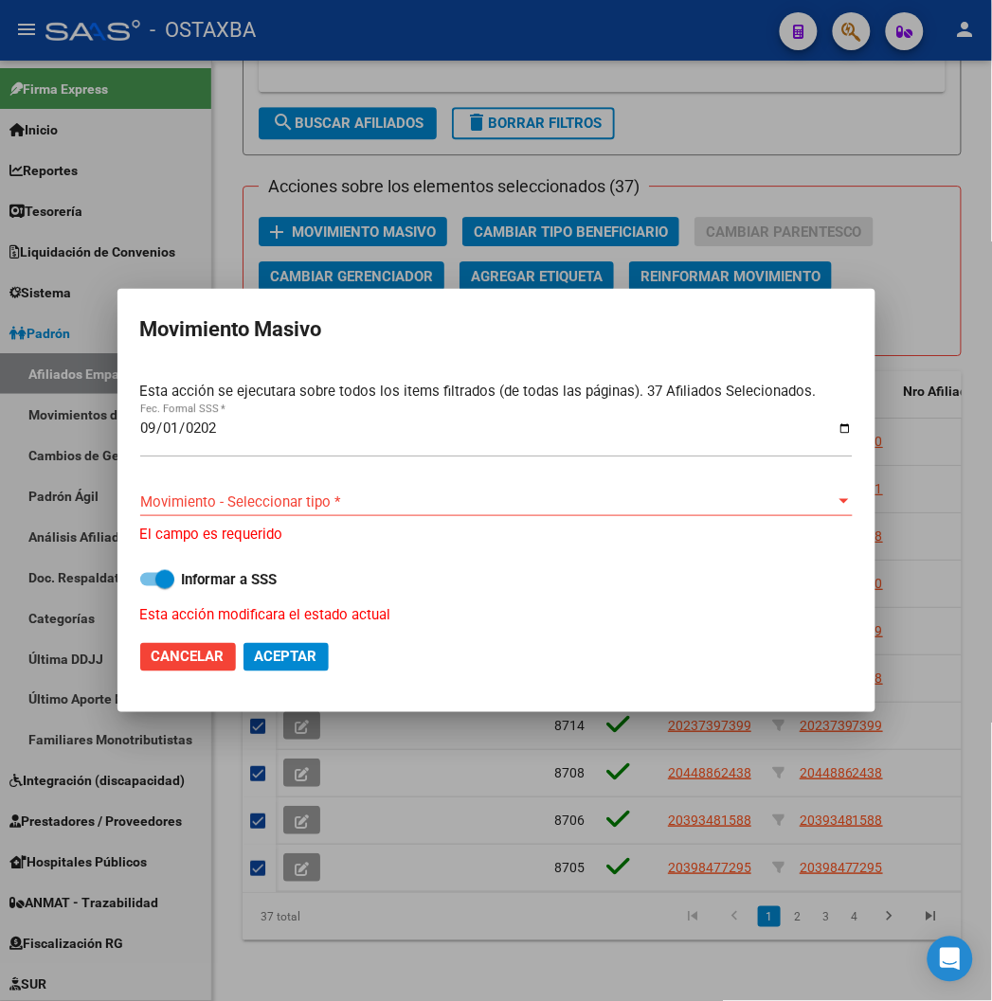
click at [778, 779] on div at bounding box center [496, 500] width 992 height 1001
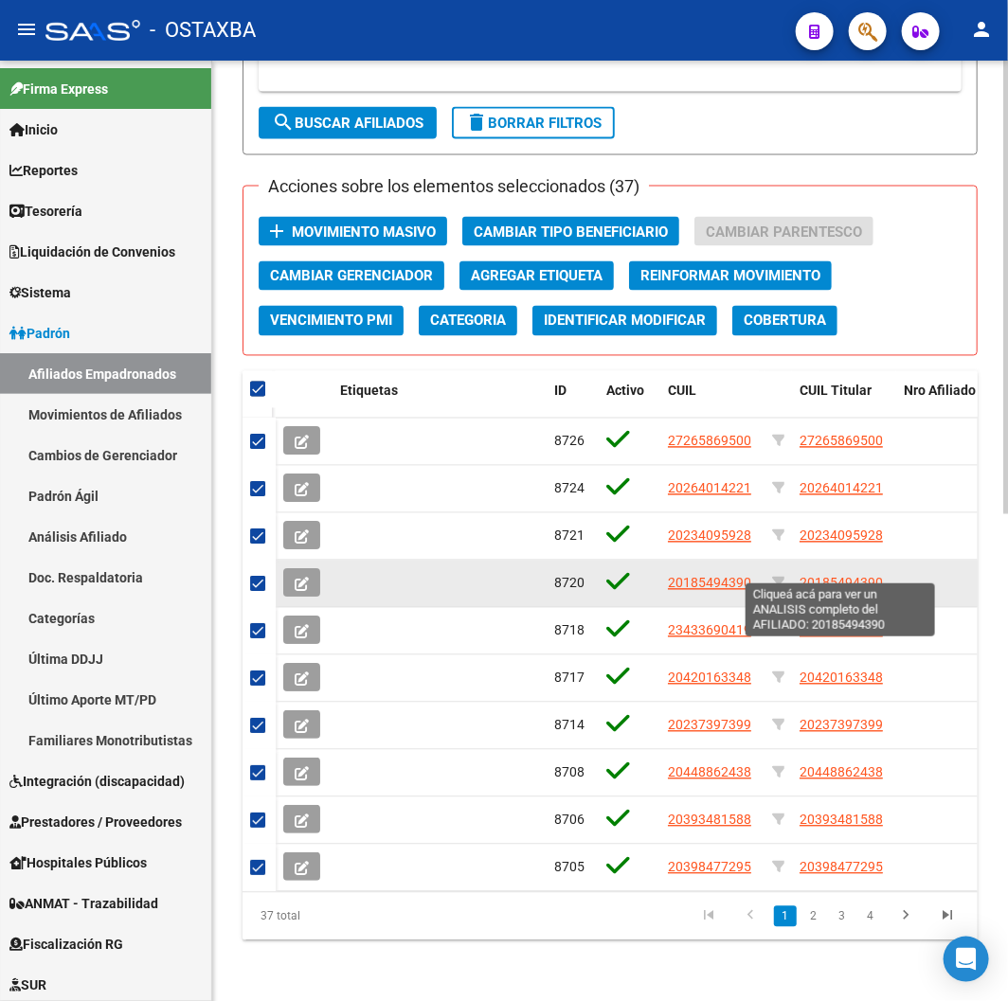
click at [825, 576] on span "20185494390" at bounding box center [841, 583] width 83 height 15
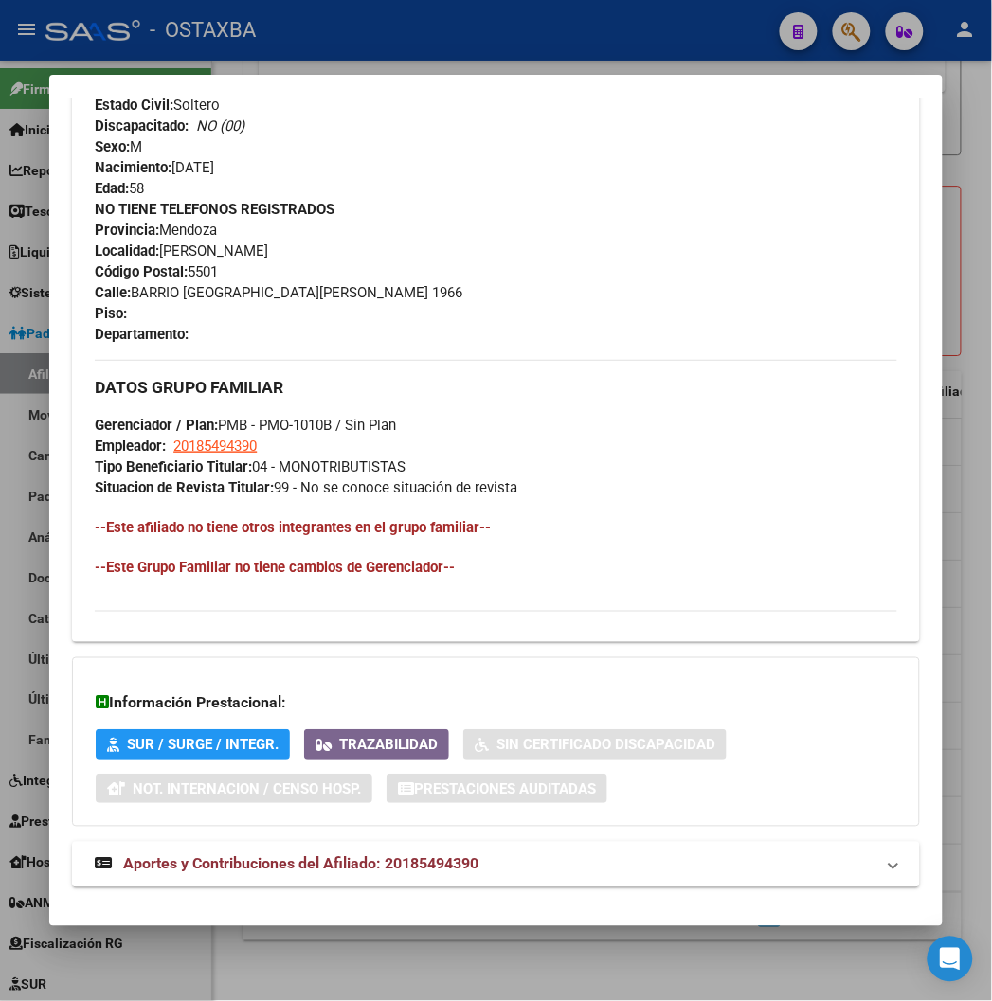
scroll to position [892, 0]
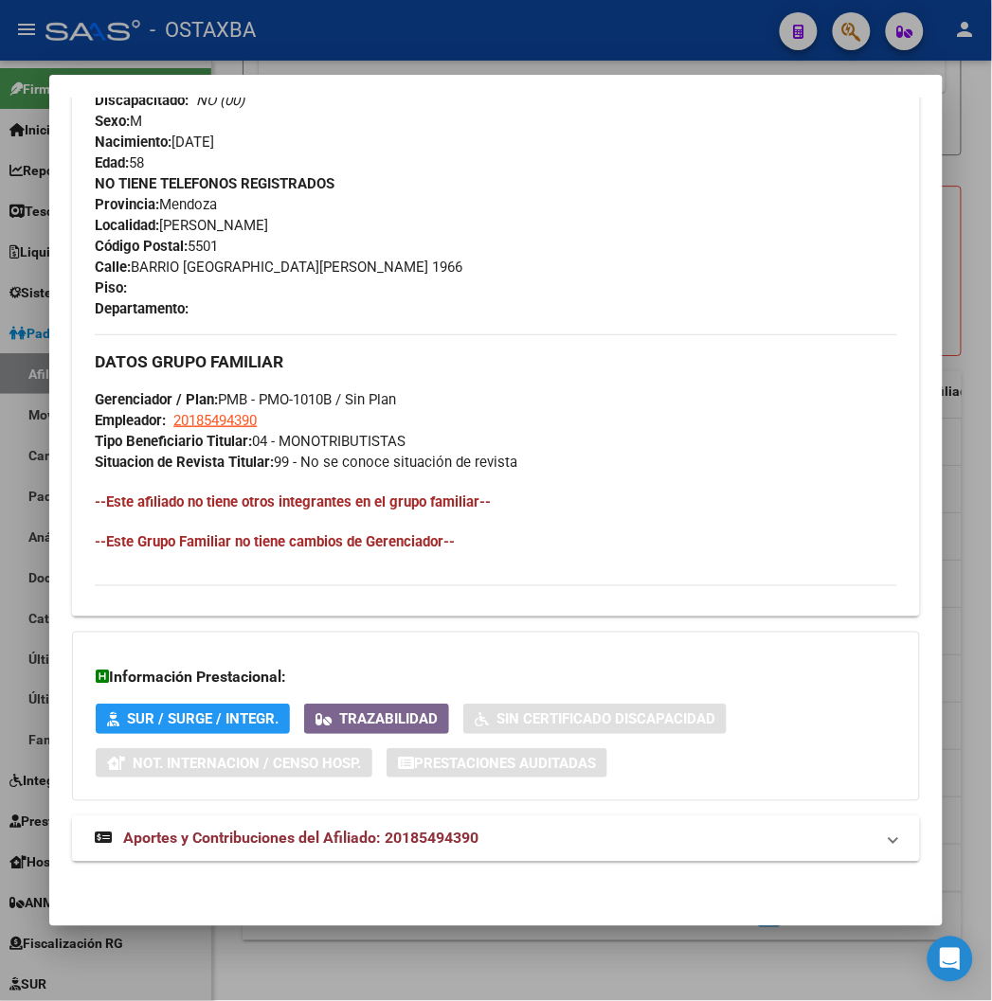
click at [411, 856] on mat-expansion-panel-header "Aportes y Contribuciones del Afiliado: 20185494390" at bounding box center [495, 839] width 847 height 45
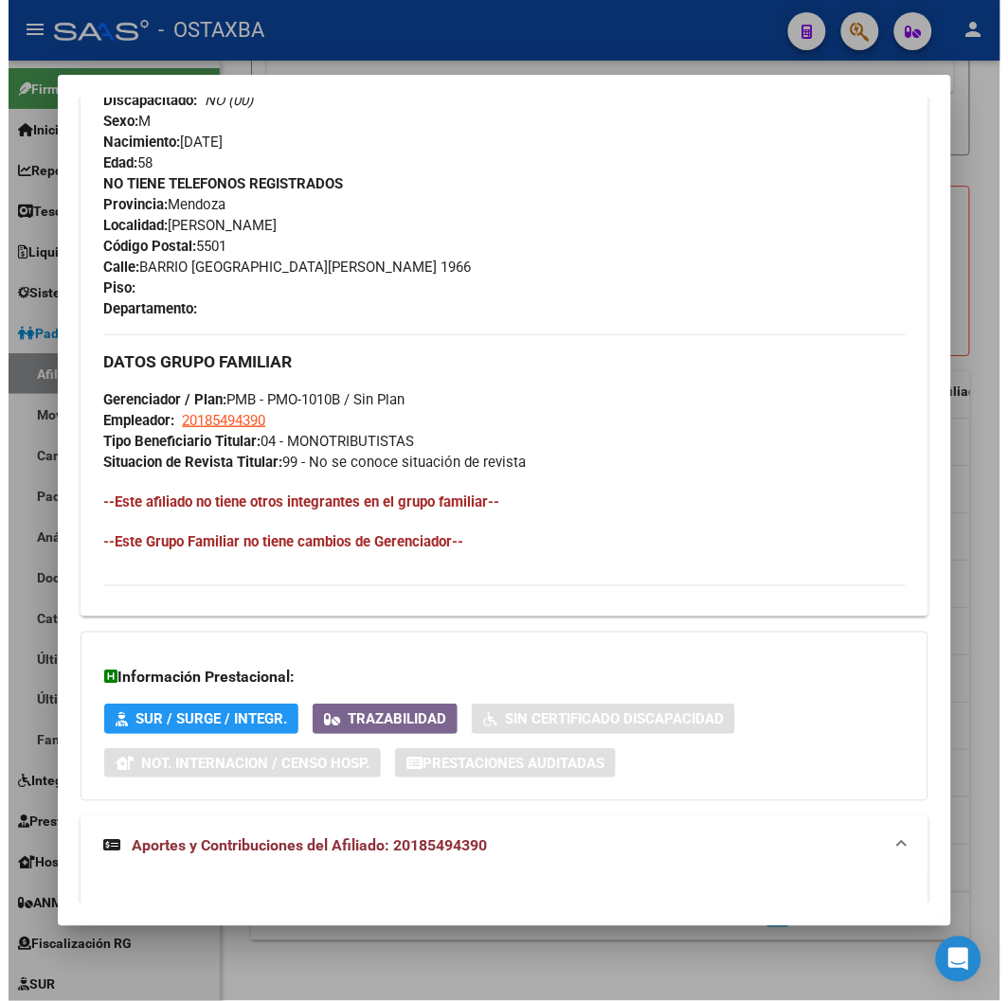
scroll to position [1303, 0]
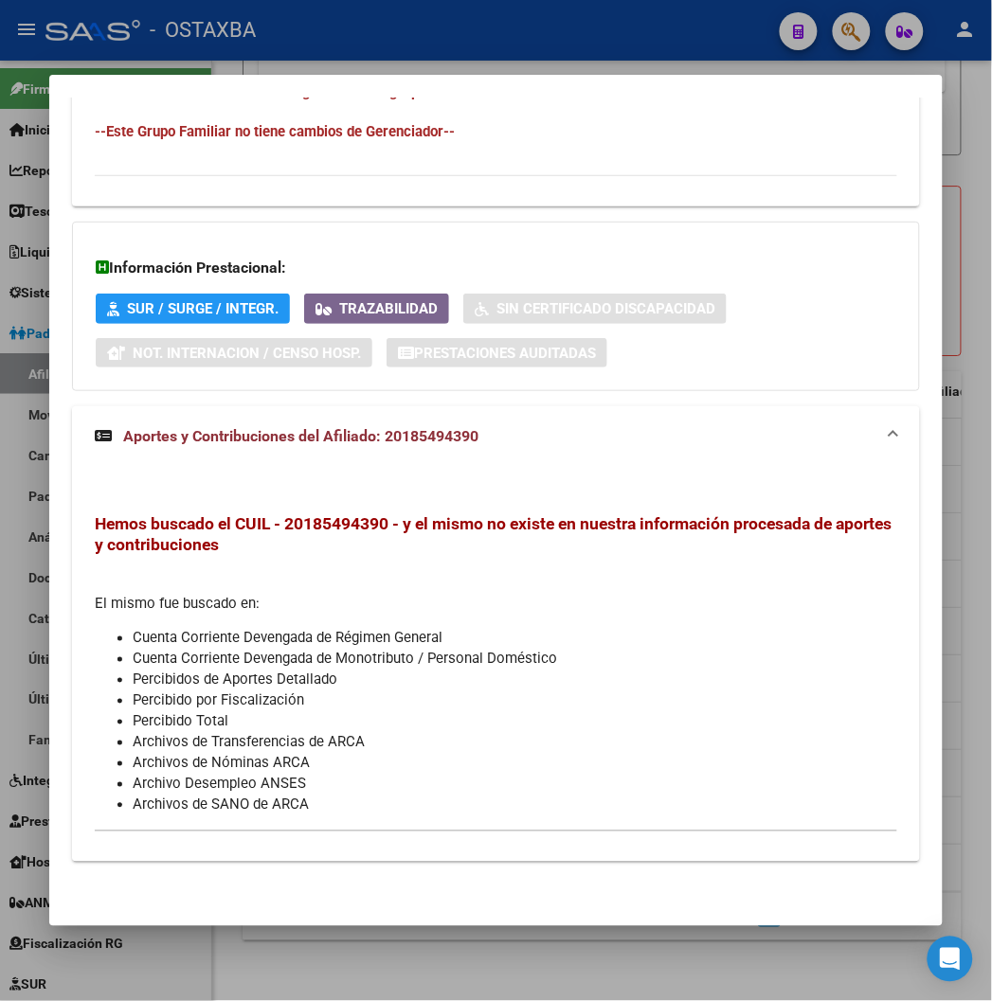
click at [323, 980] on div at bounding box center [496, 500] width 992 height 1001
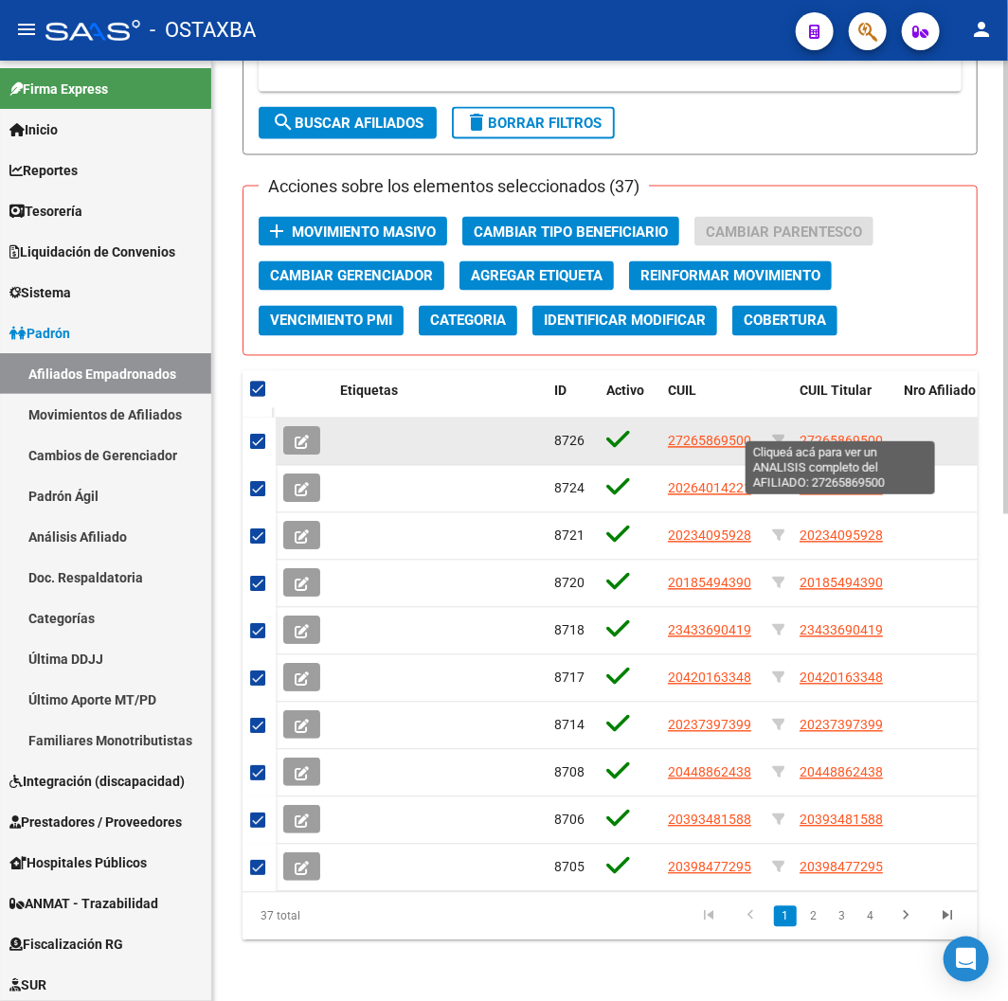
click at [847, 434] on span "27265869500" at bounding box center [841, 441] width 83 height 15
type textarea "27265869500"
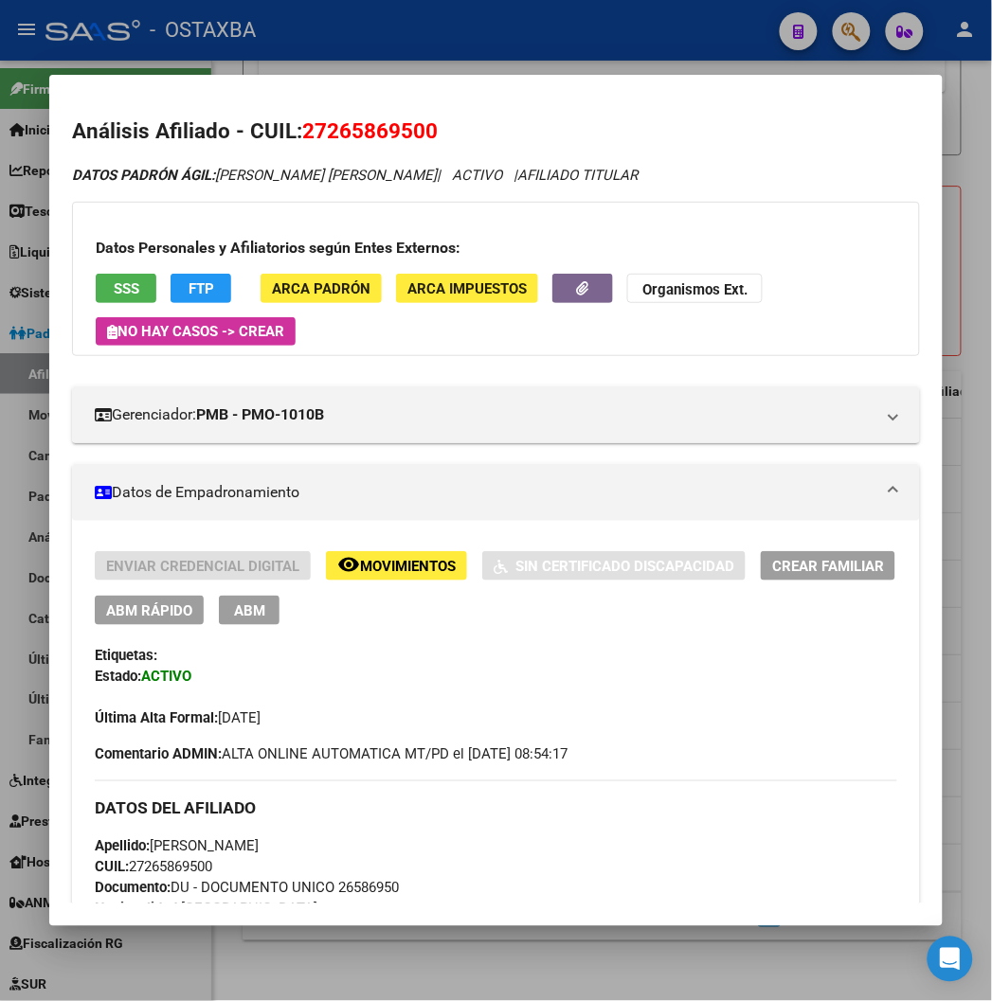
click at [436, 47] on div at bounding box center [496, 500] width 992 height 1001
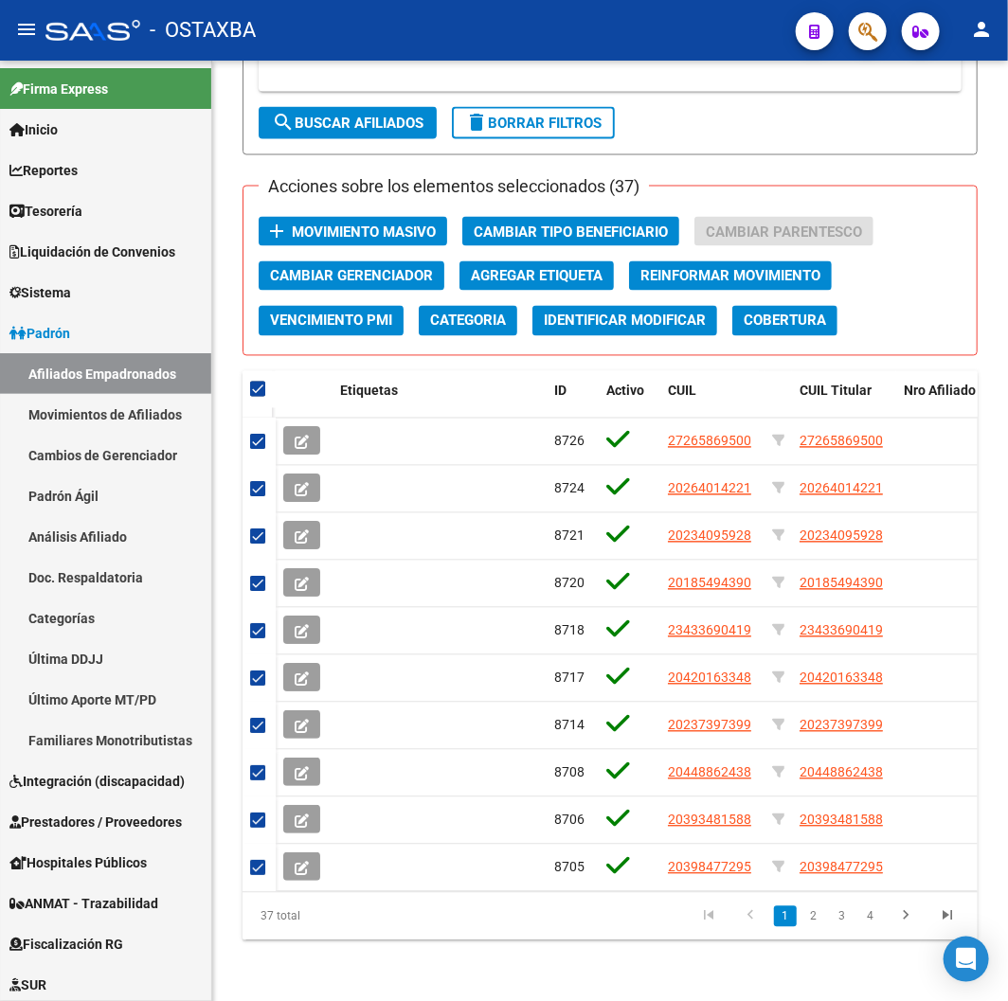
click at [440, 48] on div "- OSTAXBA" at bounding box center [412, 30] width 735 height 42
click at [877, 917] on link "4" at bounding box center [870, 917] width 23 height 21
checkbox input "false"
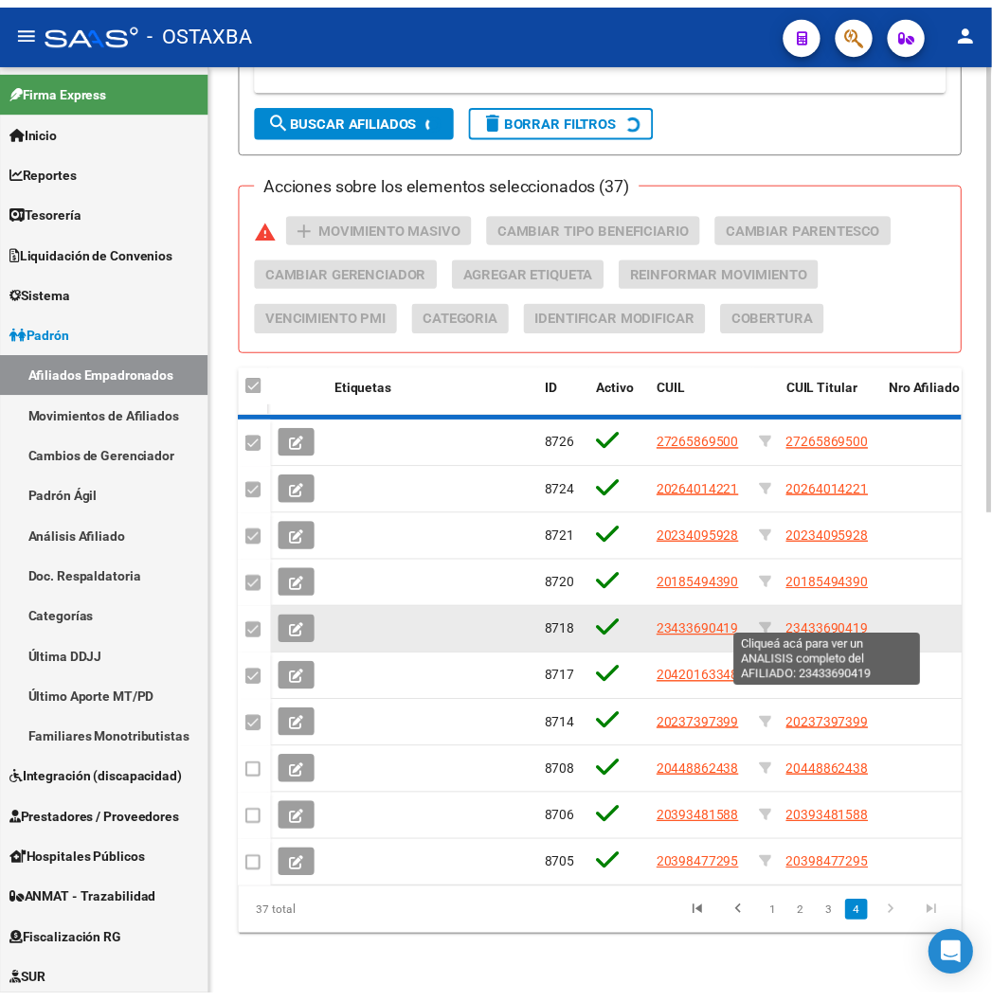
scroll to position [865, 0]
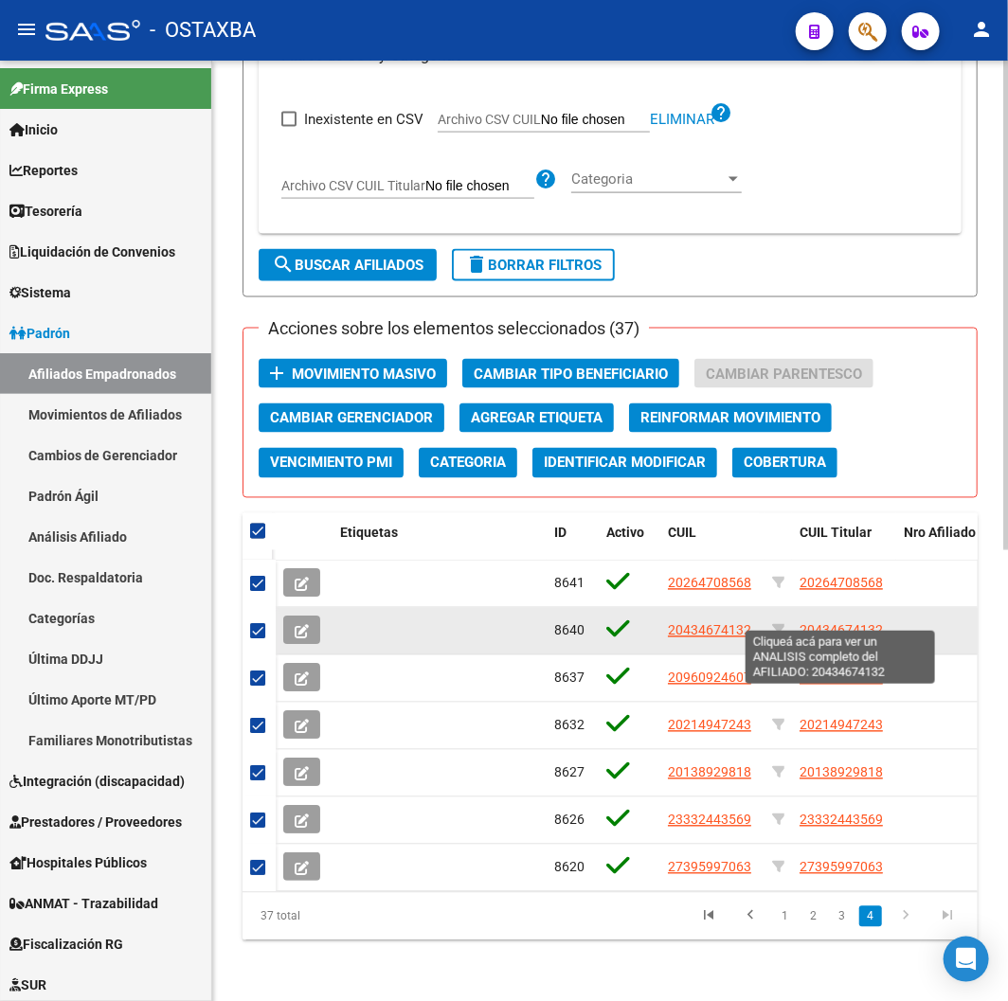
click at [840, 623] on span "20434674132" at bounding box center [841, 630] width 83 height 15
type textarea "20434674132"
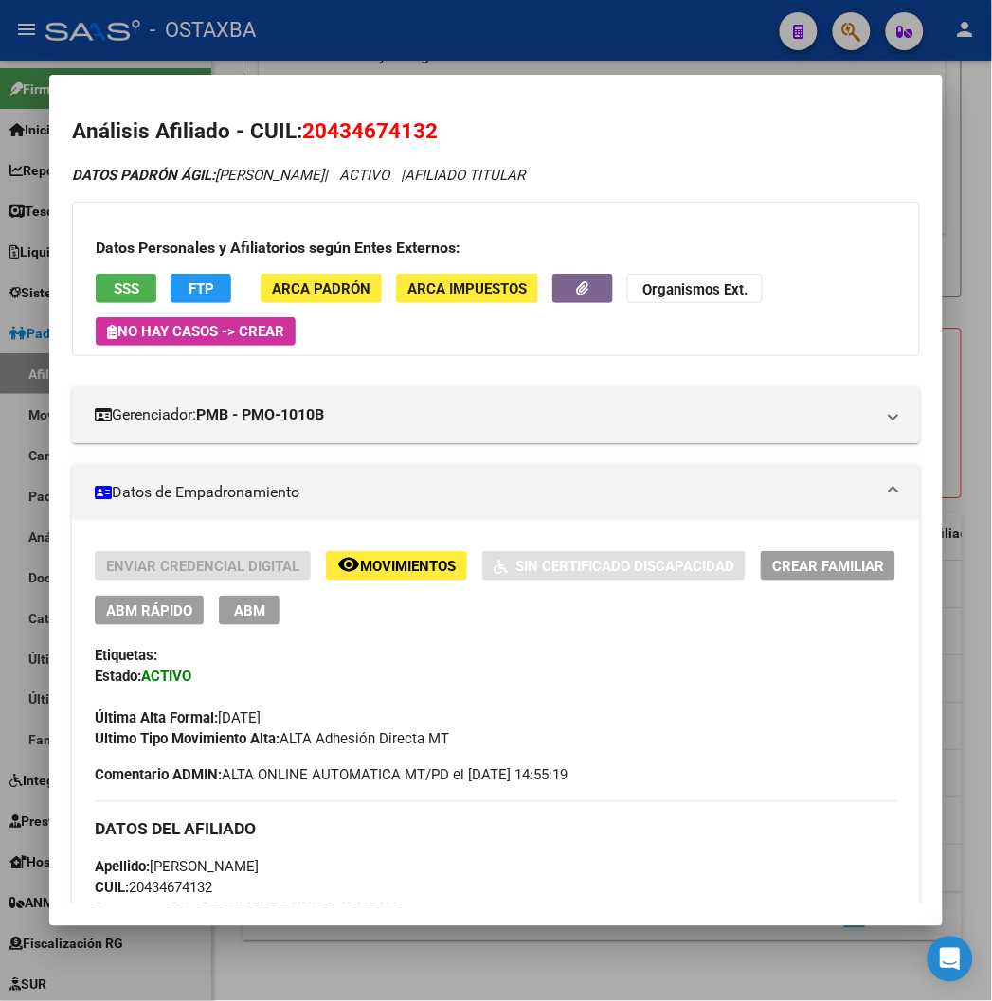
click at [537, 28] on div at bounding box center [496, 500] width 992 height 1001
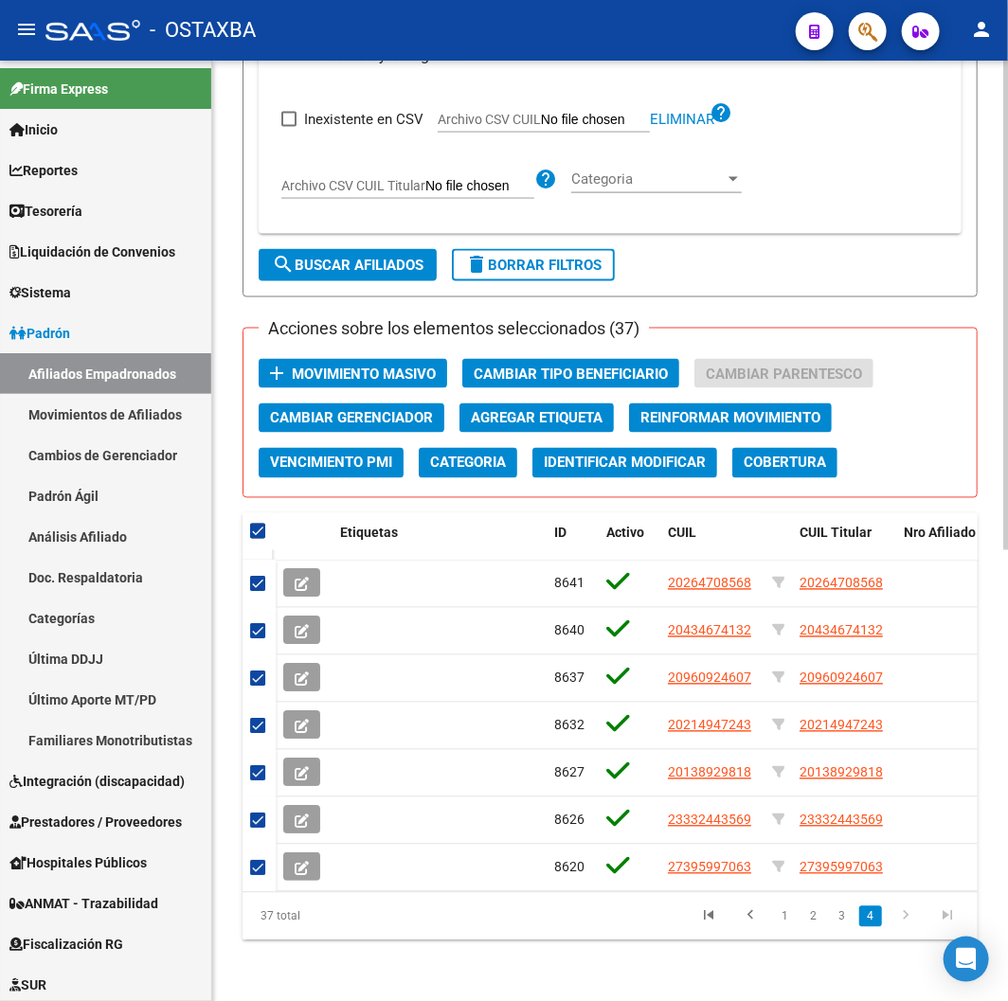
click at [356, 366] on span "Movimiento Masivo" at bounding box center [364, 374] width 144 height 17
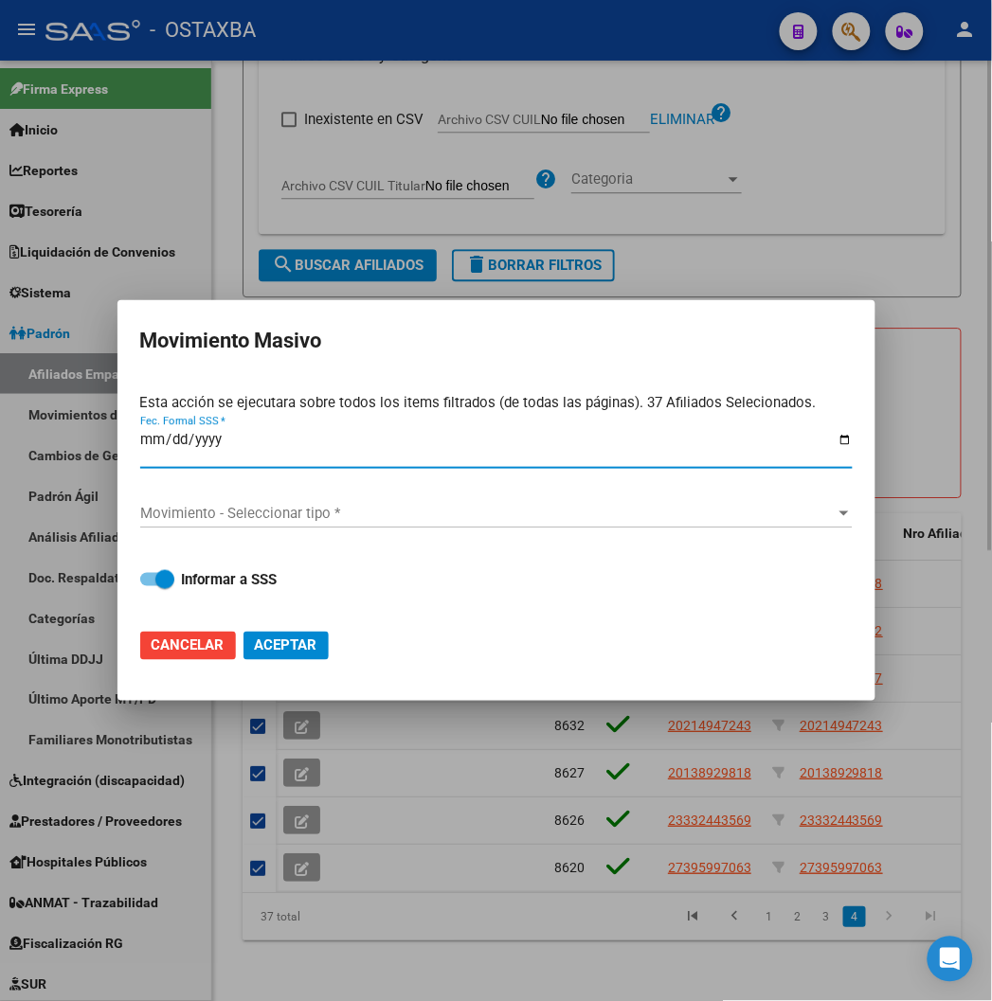
type input "2025-09-01"
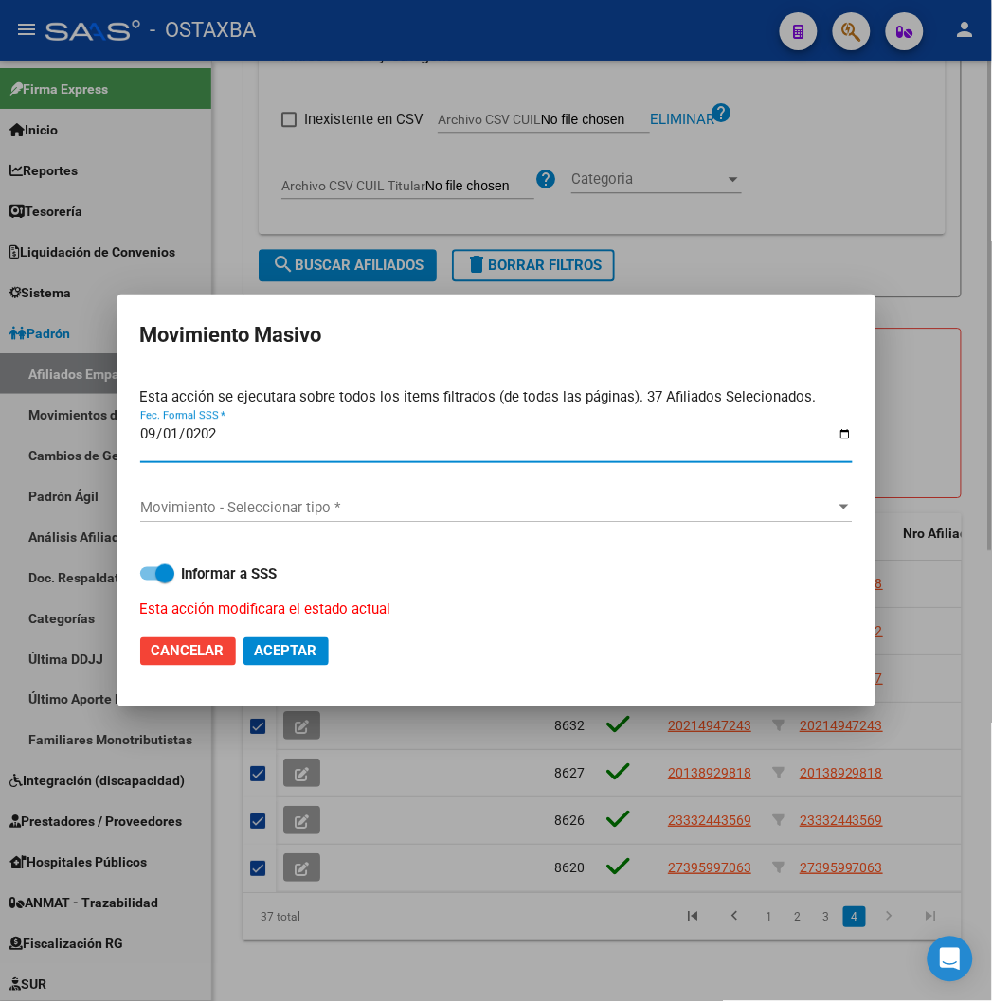
type input "2025-09-01"
click at [243, 638] on button "Aceptar" at bounding box center [285, 652] width 85 height 28
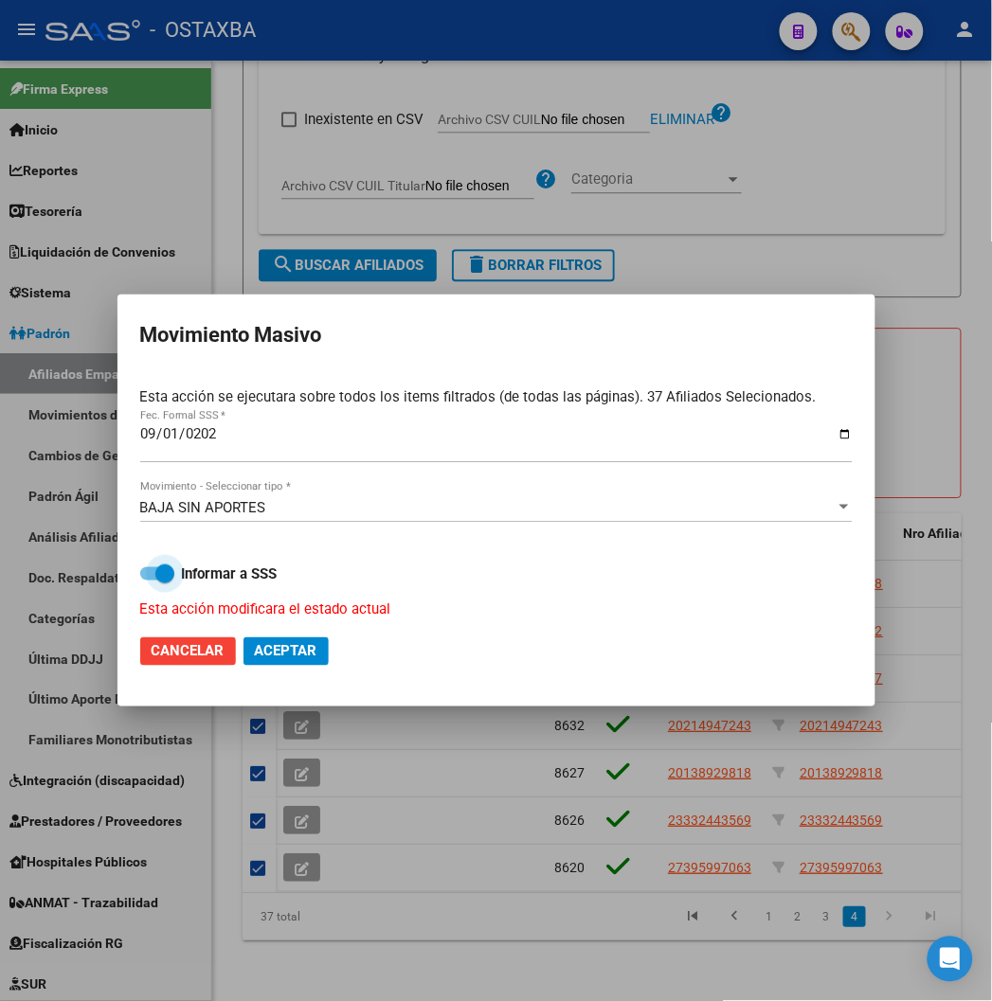
click at [295, 651] on span "Aceptar" at bounding box center [286, 651] width 63 height 17
checkbox input "false"
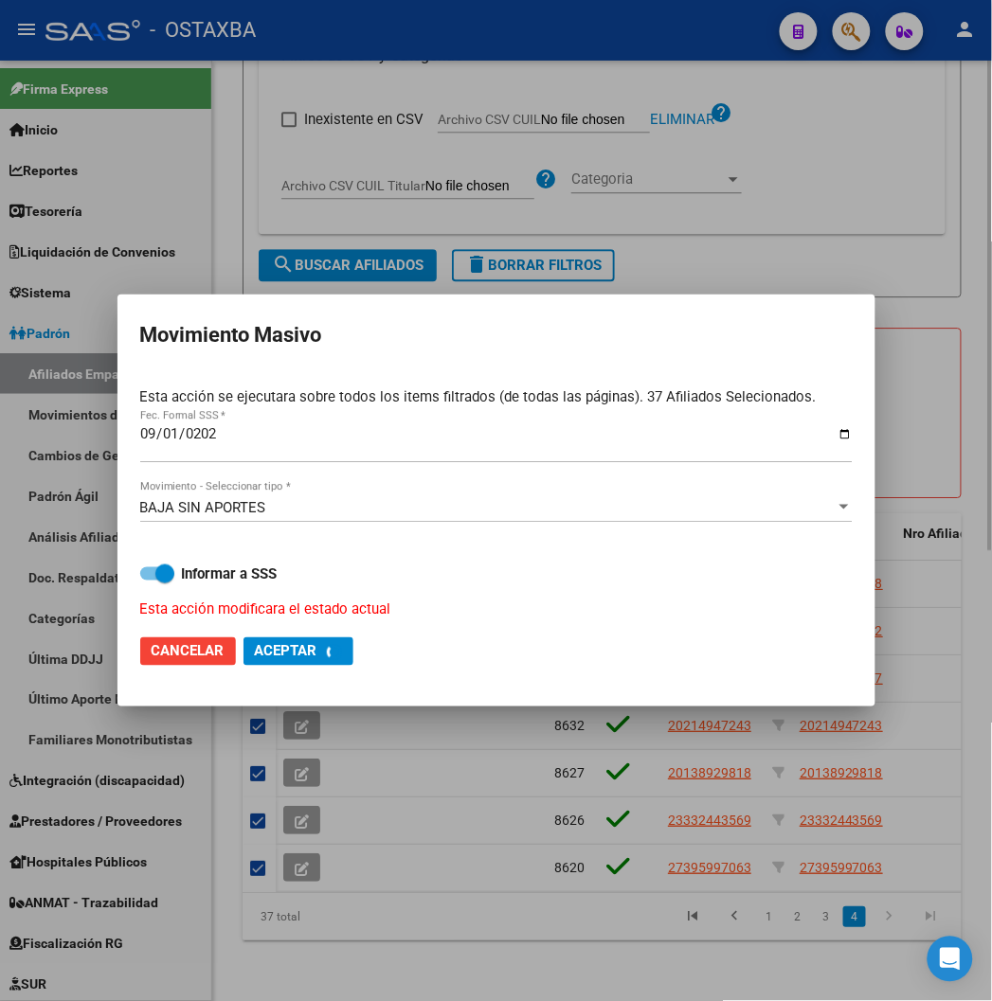
checkbox input "false"
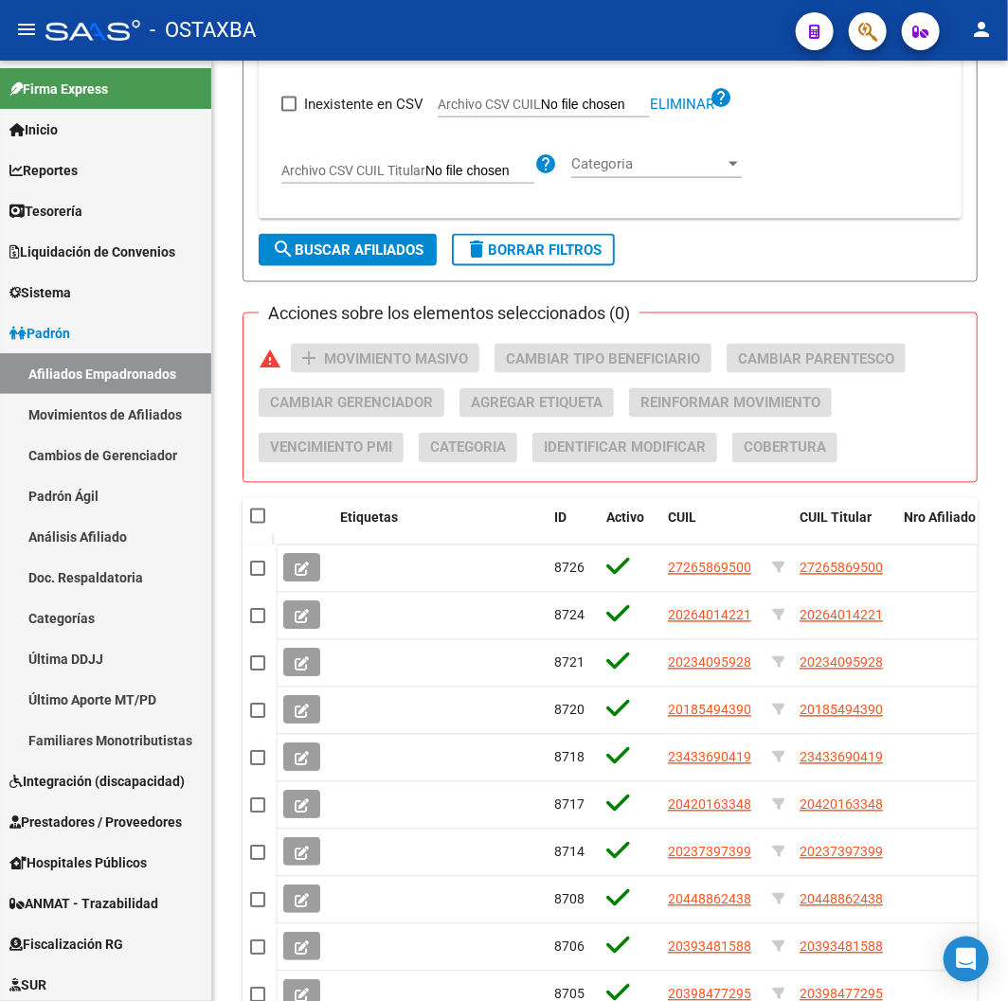
click at [467, 35] on div "- OSTAXBA" at bounding box center [412, 30] width 735 height 42
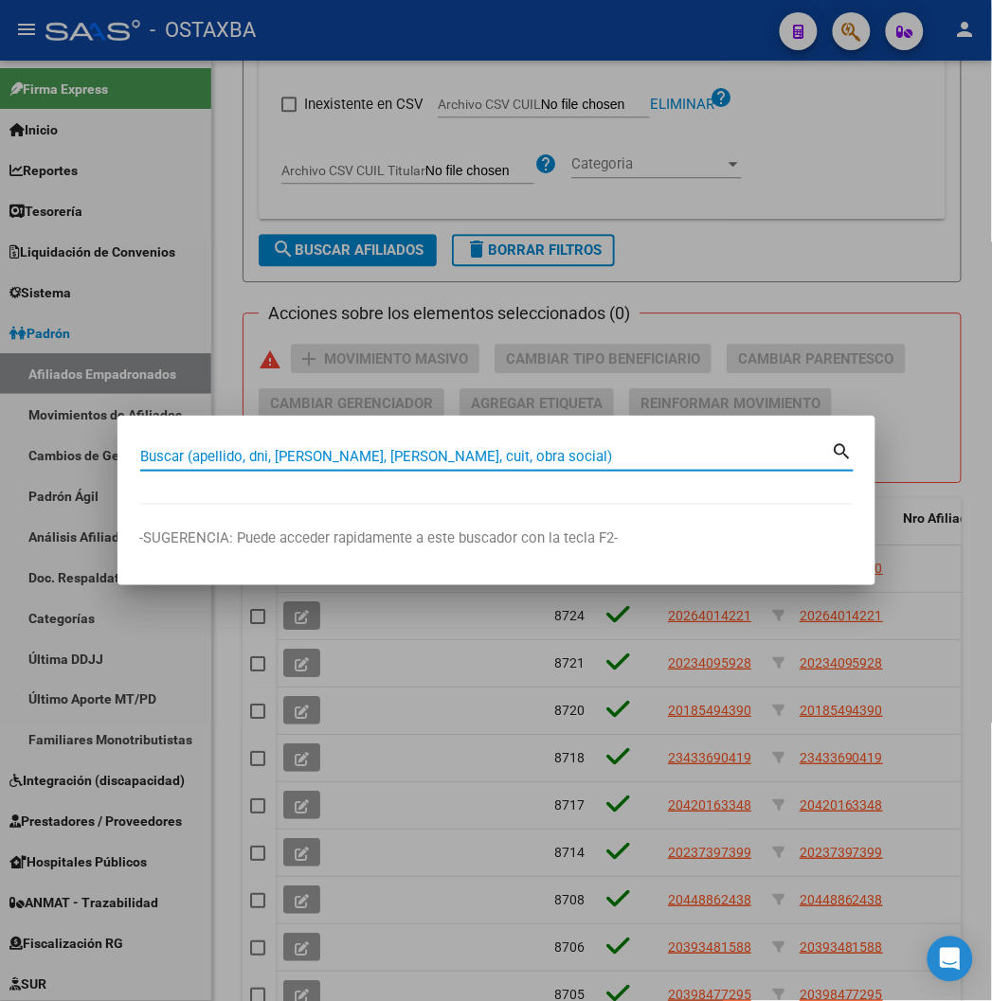
paste input "20309984367"
type input "20309984367"
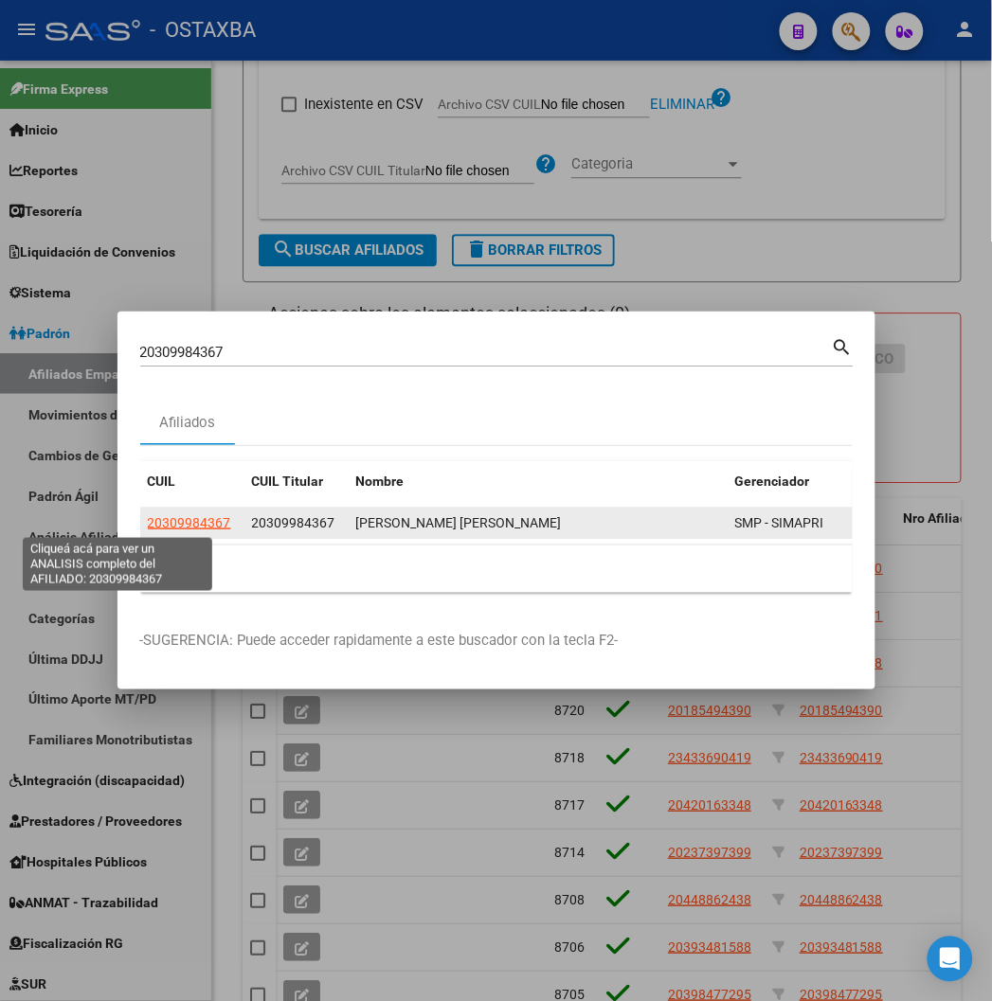
click at [148, 529] on span "20309984367" at bounding box center [189, 522] width 83 height 15
type textarea "20309984367"
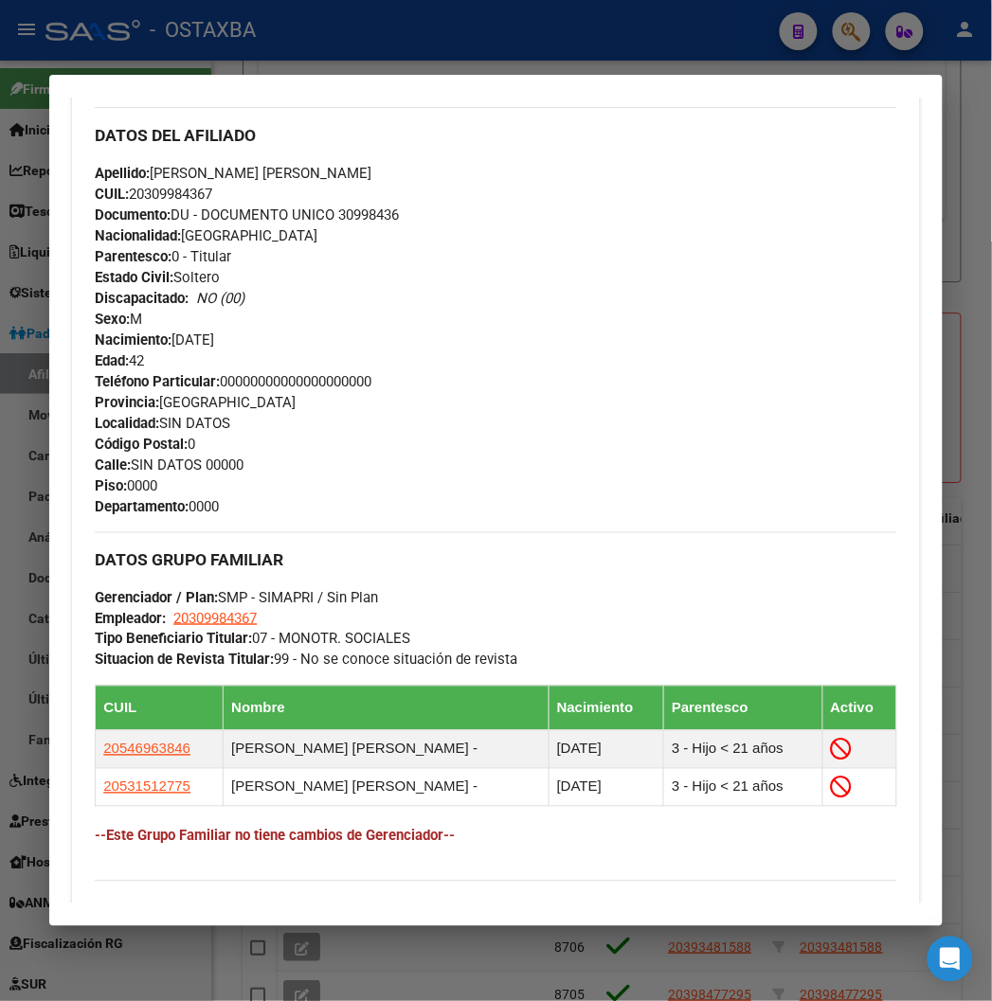
scroll to position [1033, 0]
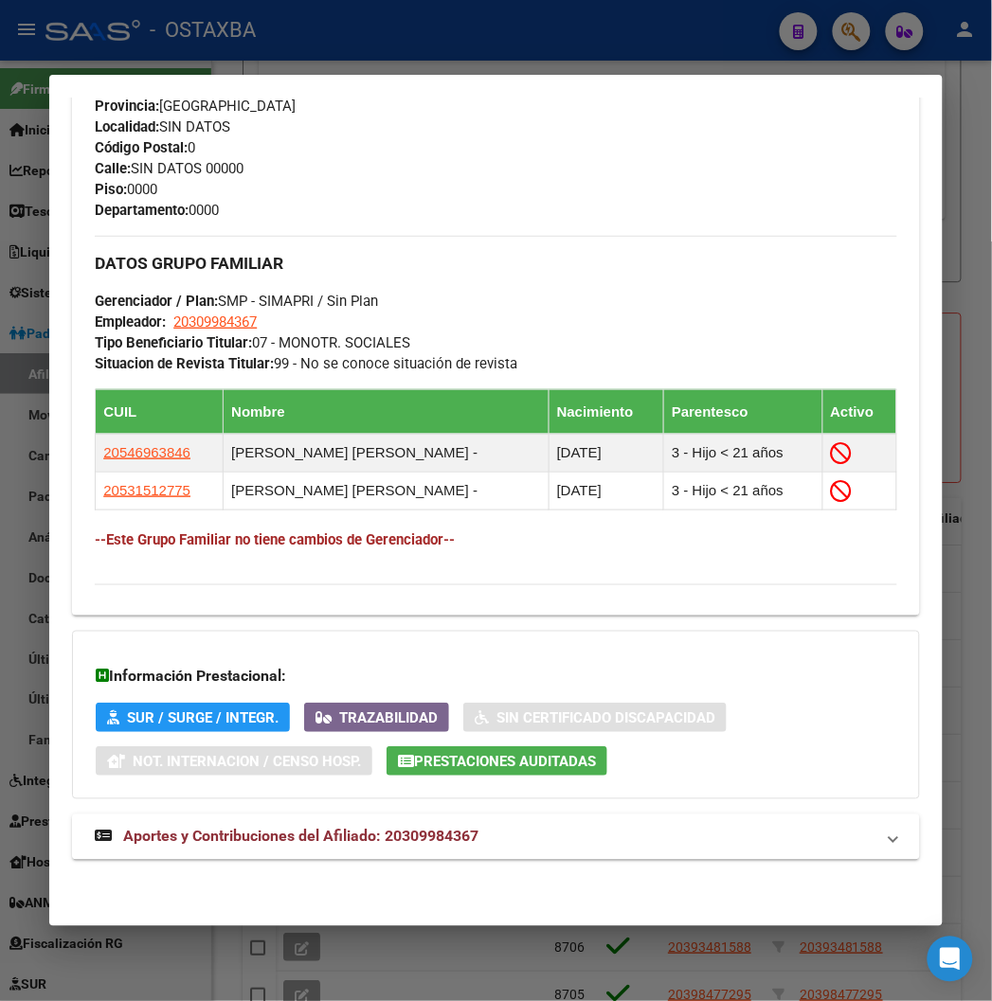
click at [544, 864] on div "DATOS PADRÓN ÁGIL: VELEZ JOSE DANIEL | INACTIVO | AFILIADO TITULAR Datos Person…" at bounding box center [495, 6] width 847 height 1749
click at [514, 866] on div "DATOS PADRÓN ÁGIL: VELEZ JOSE DANIEL | INACTIVO | AFILIADO TITULAR Datos Person…" at bounding box center [495, 6] width 847 height 1749
click at [510, 848] on mat-panel-title "Aportes y Contribuciones del Afiliado: 20309984367" at bounding box center [484, 837] width 779 height 23
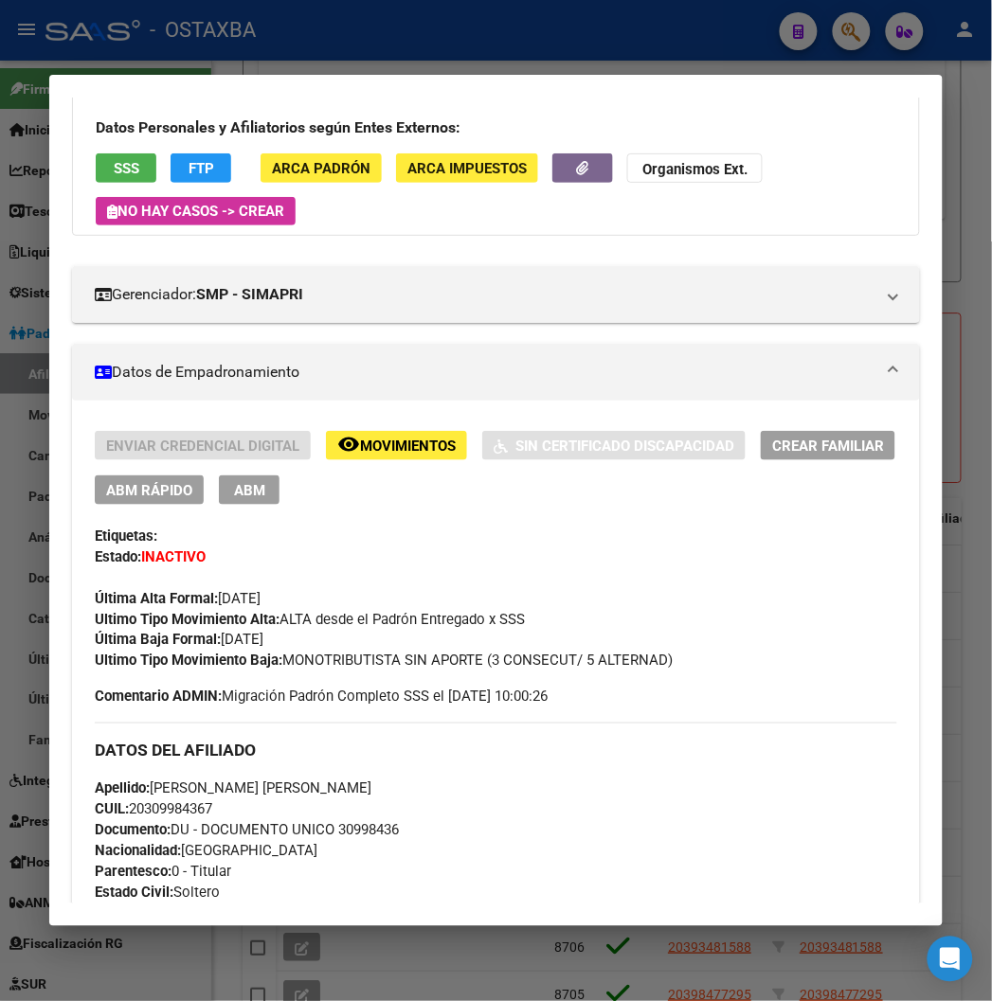
scroll to position [0, 0]
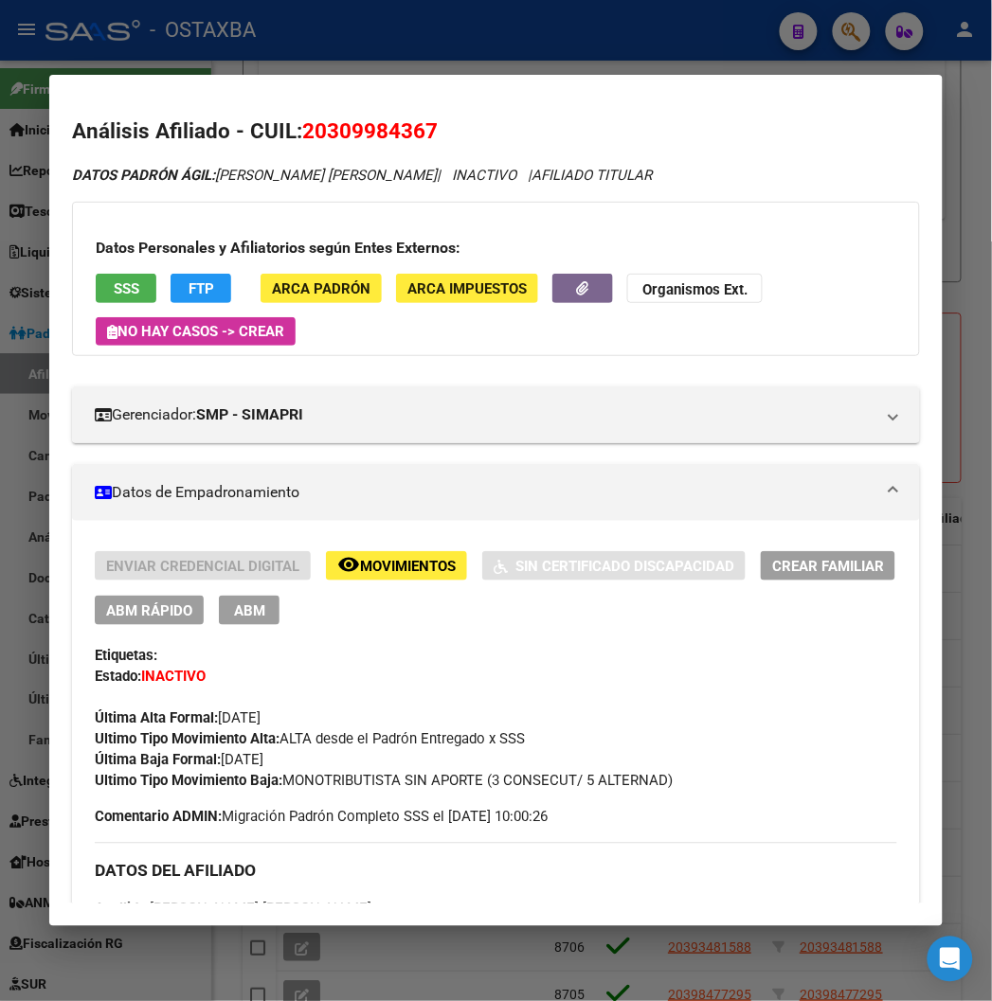
click at [323, 147] on h2 "Análisis Afiliado - CUIL: 20309984367" at bounding box center [495, 132] width 847 height 32
copy span "20309984367"
click at [189, 281] on span "FTP" at bounding box center [202, 288] width 26 height 17
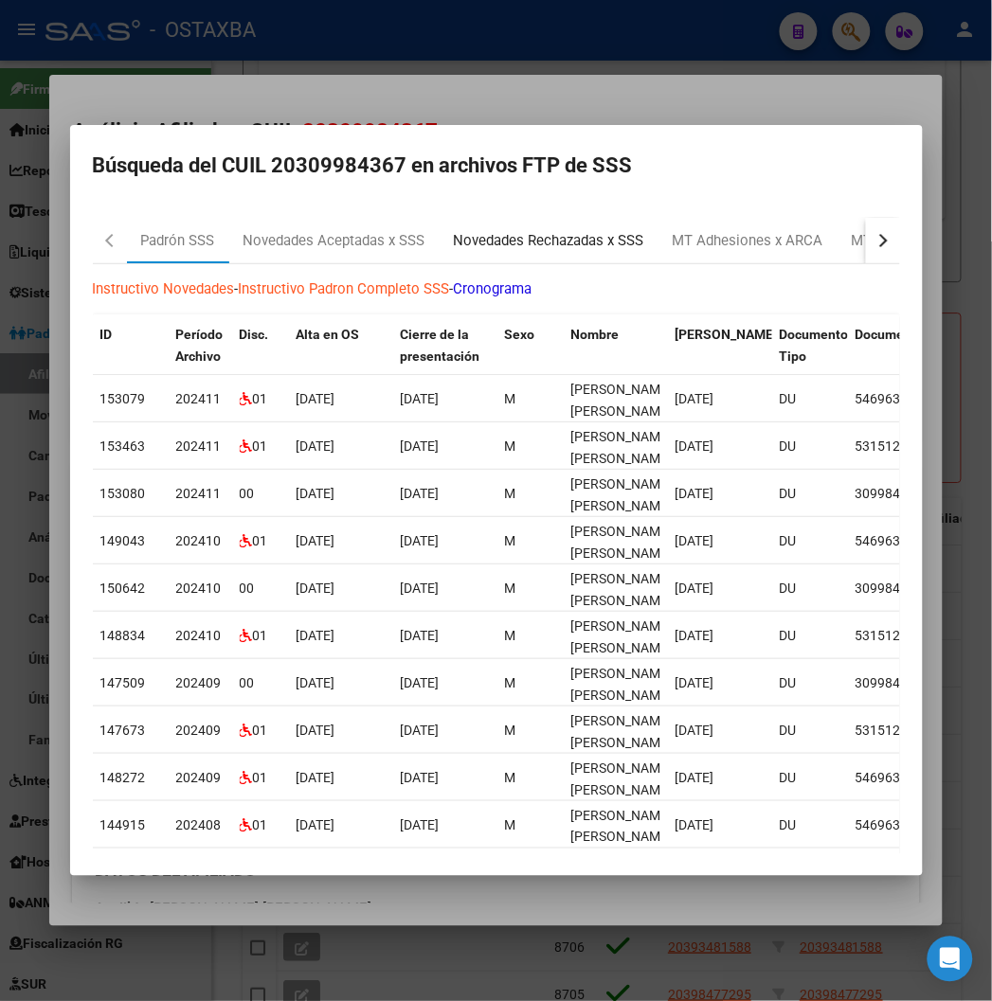
click at [469, 247] on div "Novedades Rechazadas x SSS" at bounding box center [549, 241] width 190 height 22
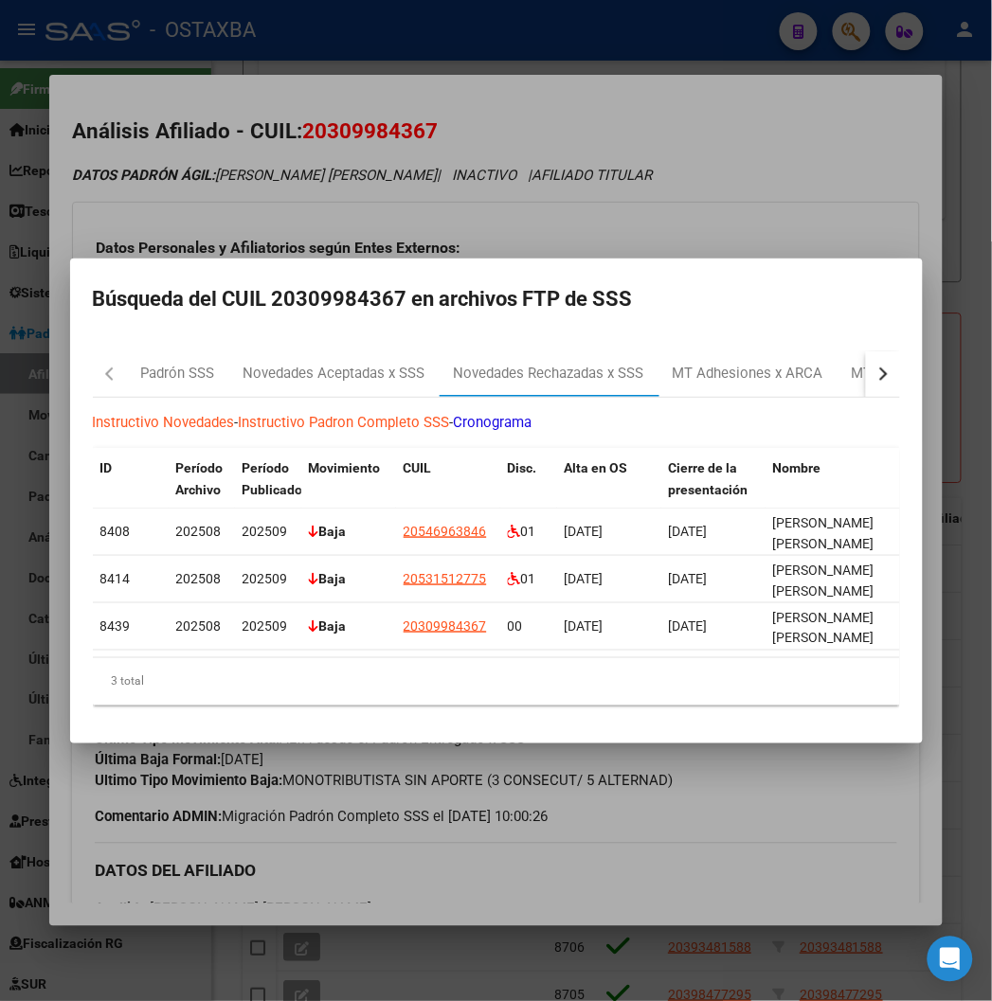
click at [212, 337] on mat-dialog-content "Padrón SSS Novedades Aceptadas x SSS Novedades Rechazadas x SSS MT Adhesiones x…" at bounding box center [496, 528] width 853 height 385
click at [243, 363] on div "Novedades Aceptadas x SSS" at bounding box center [334, 374] width 182 height 22
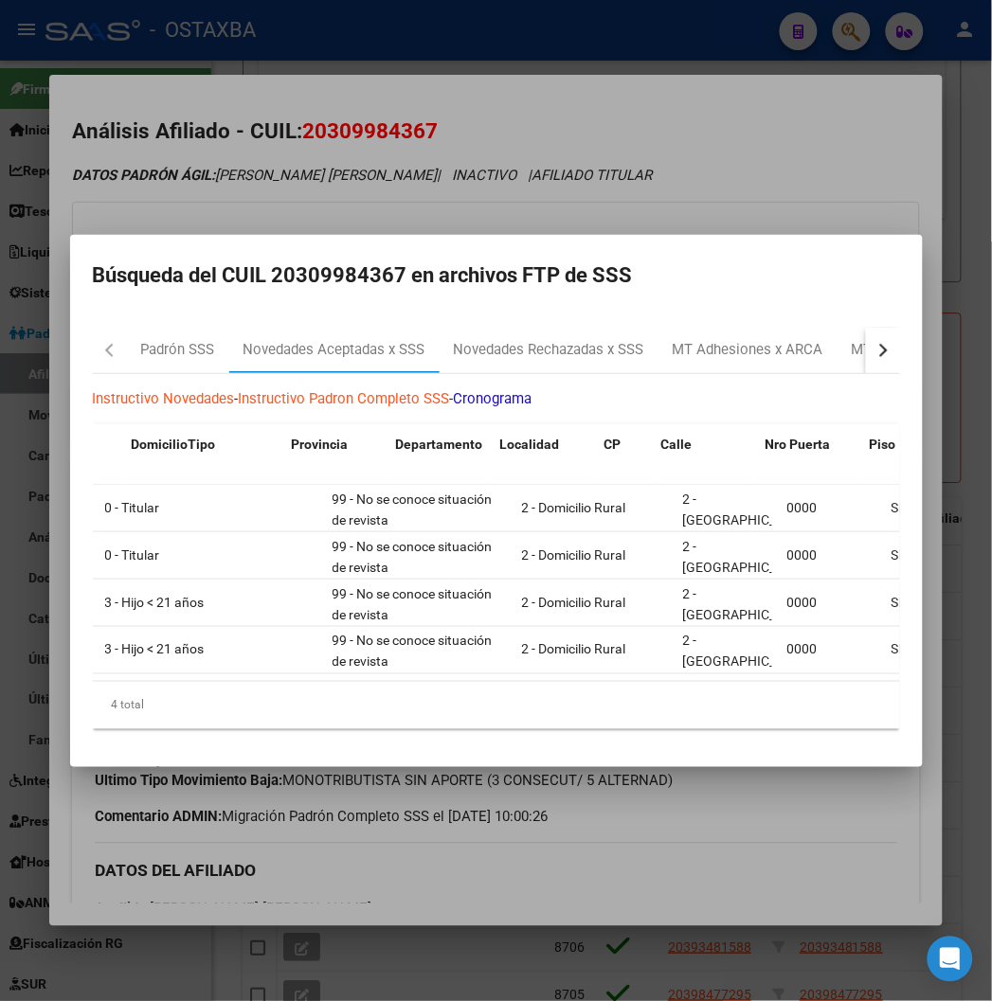
scroll to position [0, 1342]
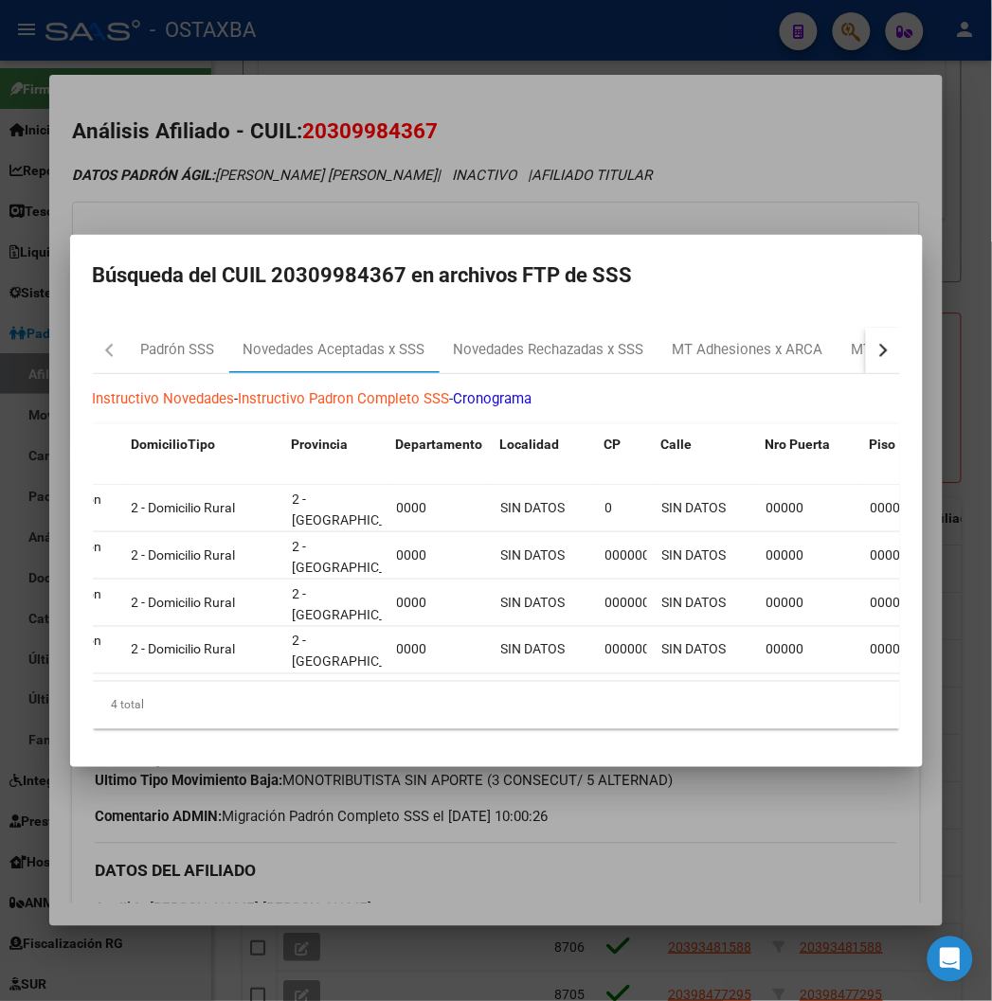
click at [516, 214] on div at bounding box center [496, 500] width 992 height 1001
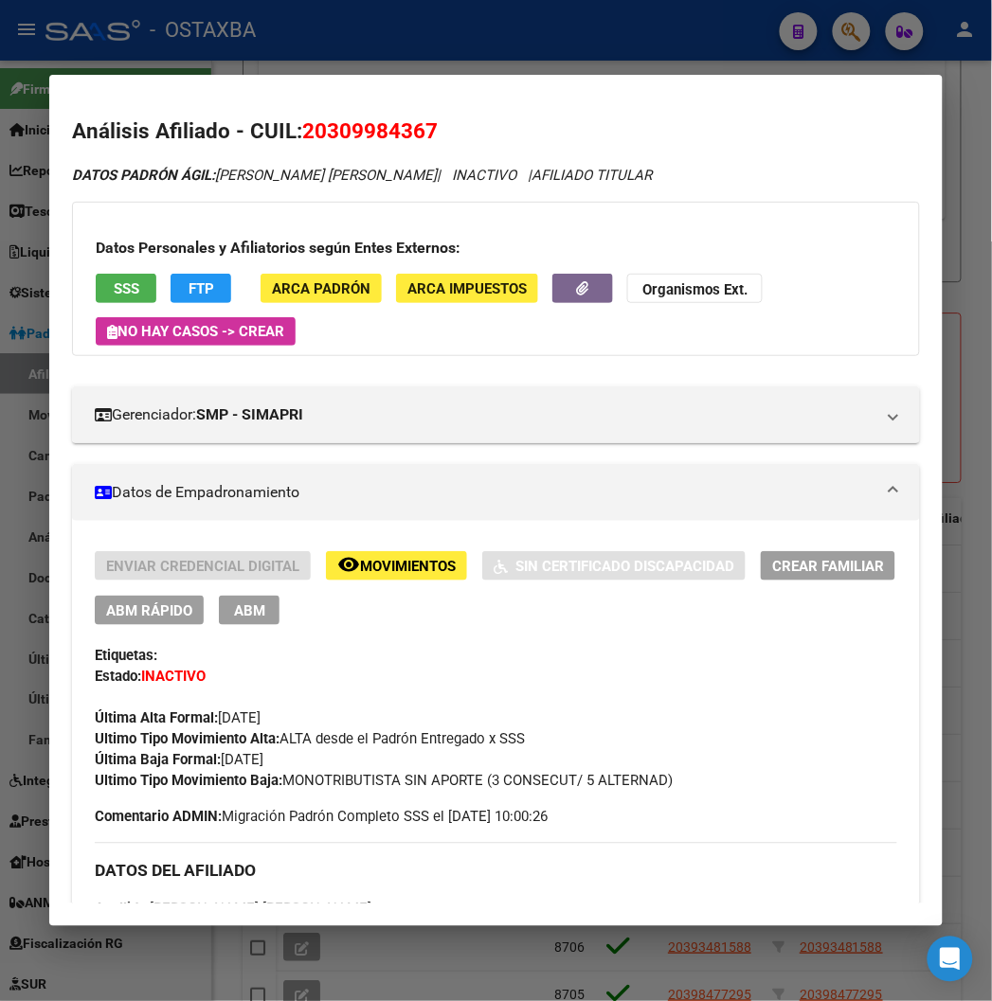
click at [382, 32] on div at bounding box center [496, 500] width 992 height 1001
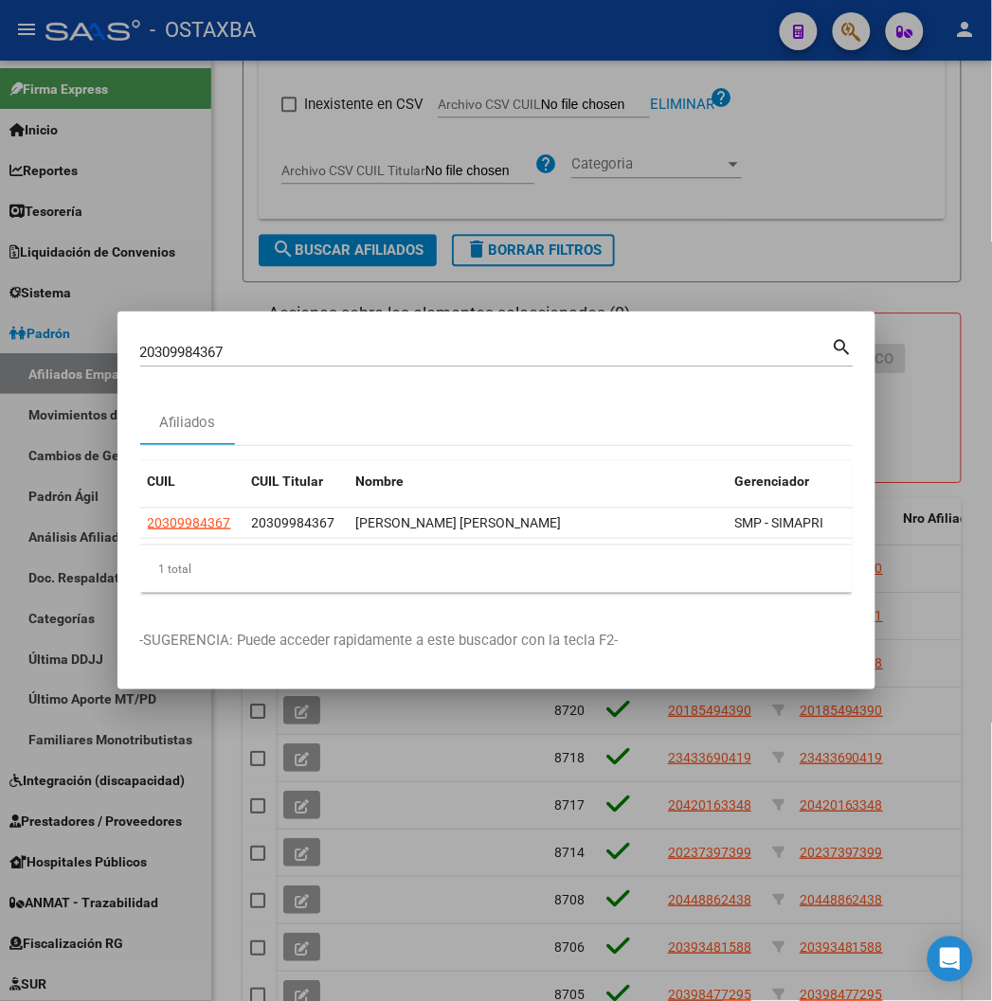
click at [395, 58] on div at bounding box center [496, 500] width 992 height 1001
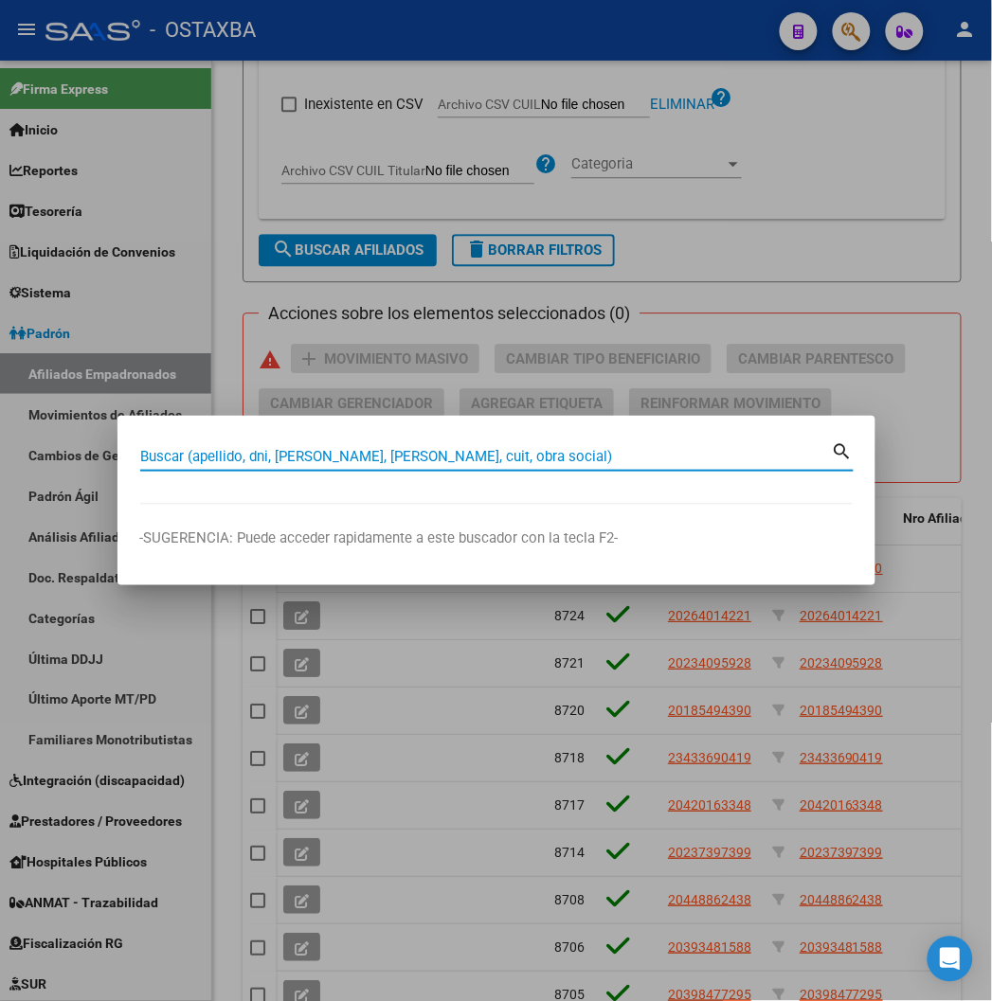
paste input "20200093519"
type input "20200093519"
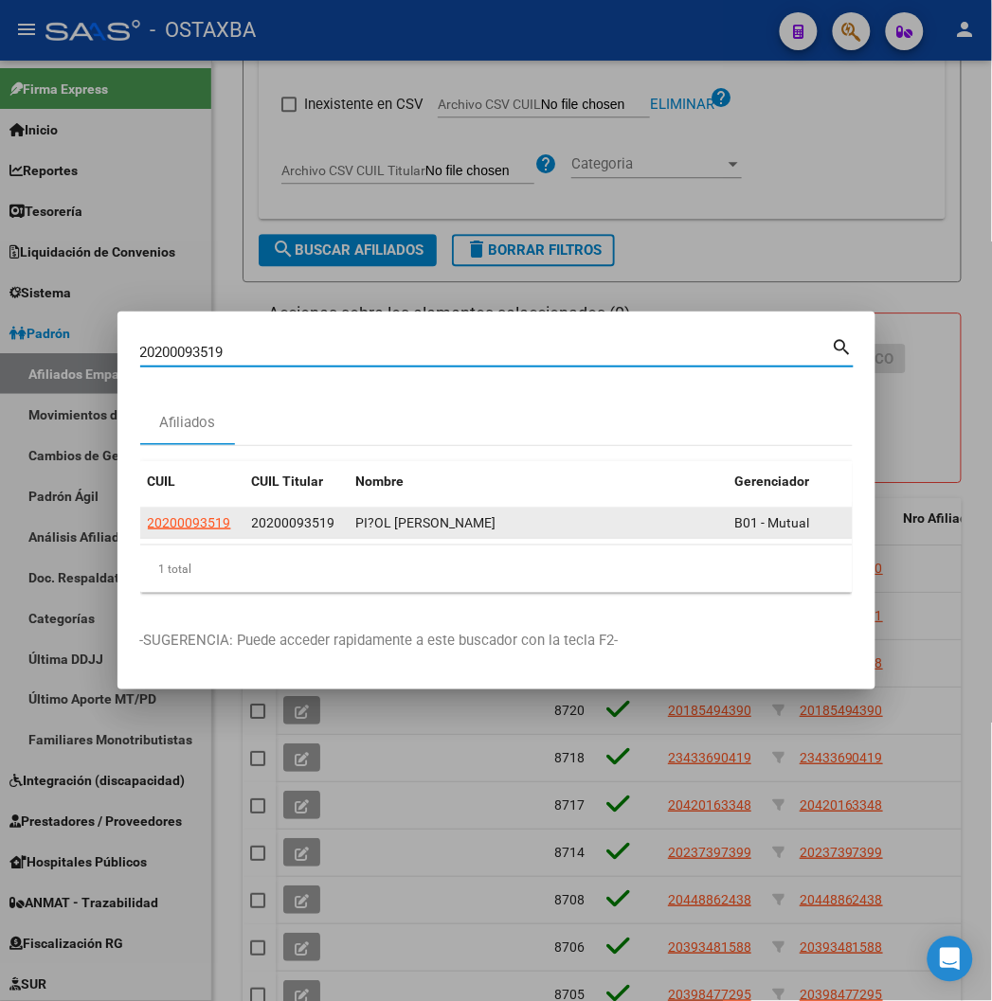
click at [150, 532] on app-link-go-to "20200093519" at bounding box center [189, 524] width 83 height 22
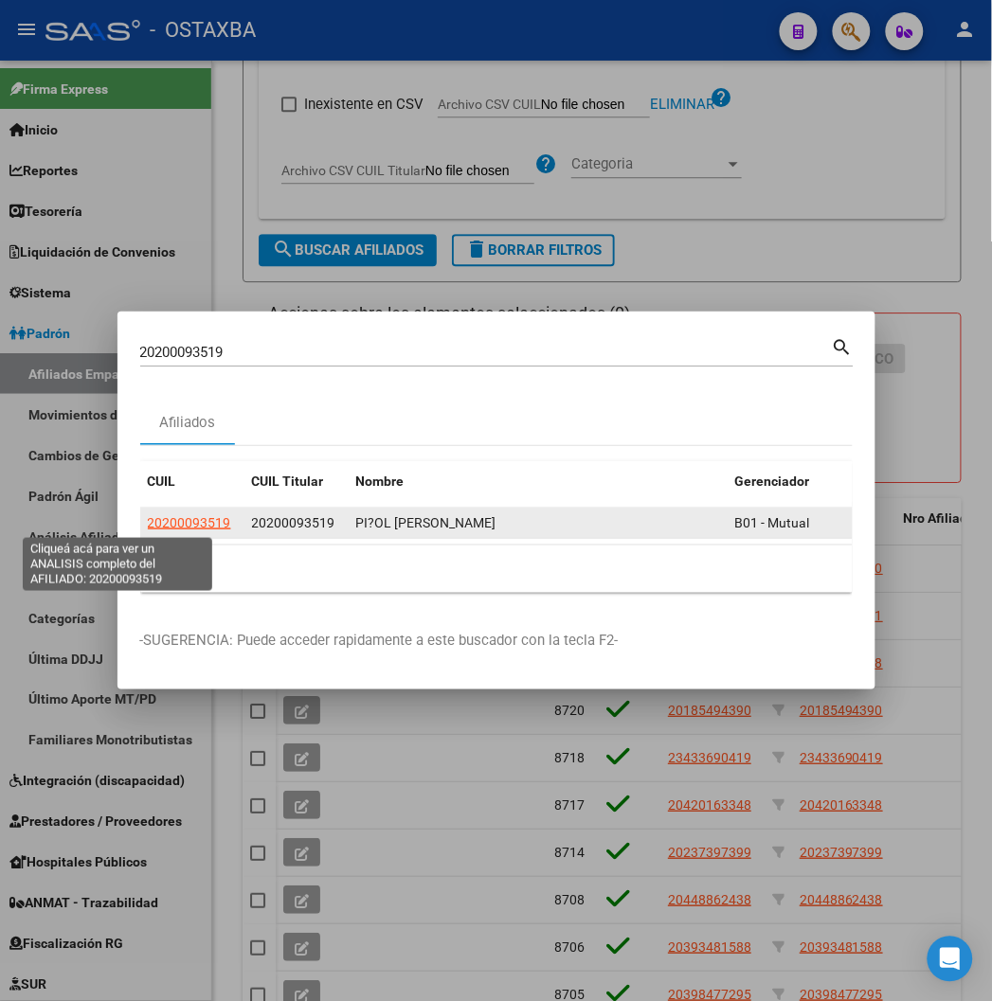
click at [148, 515] on span "20200093519" at bounding box center [189, 522] width 83 height 15
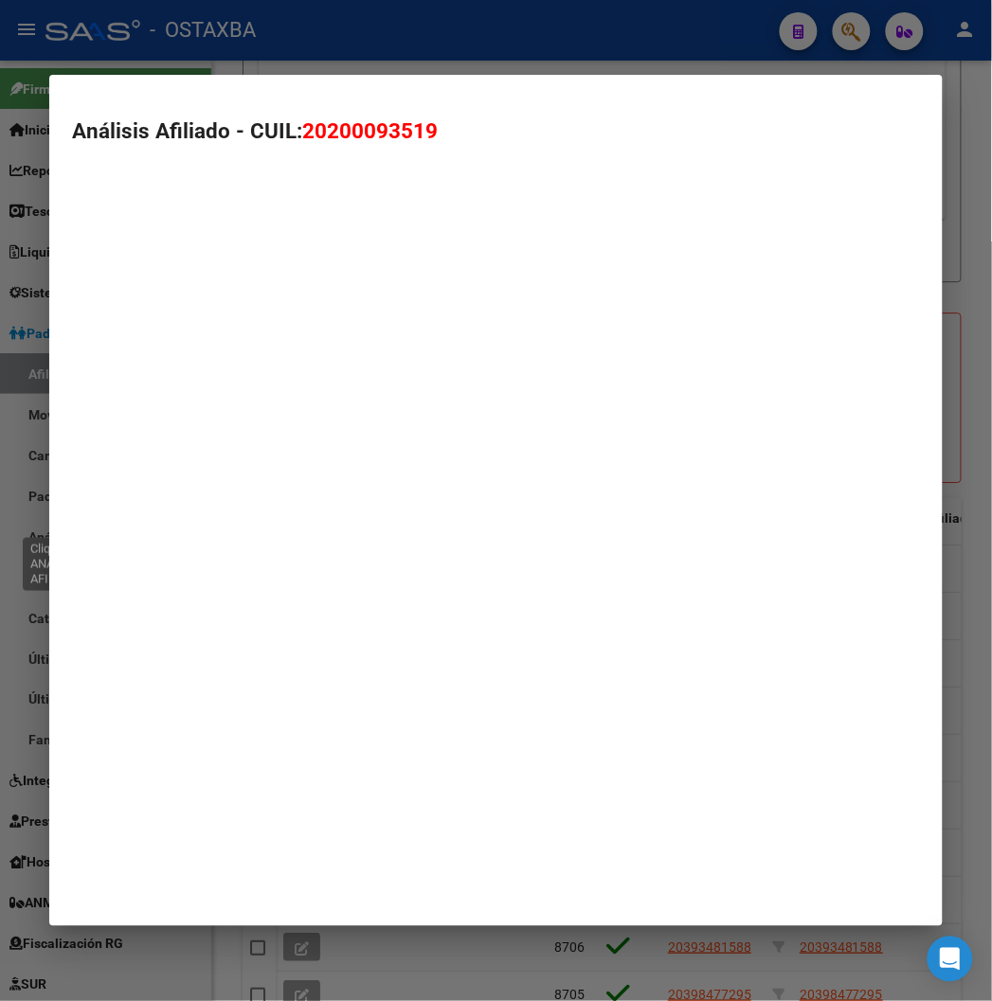
type textarea "20200093519"
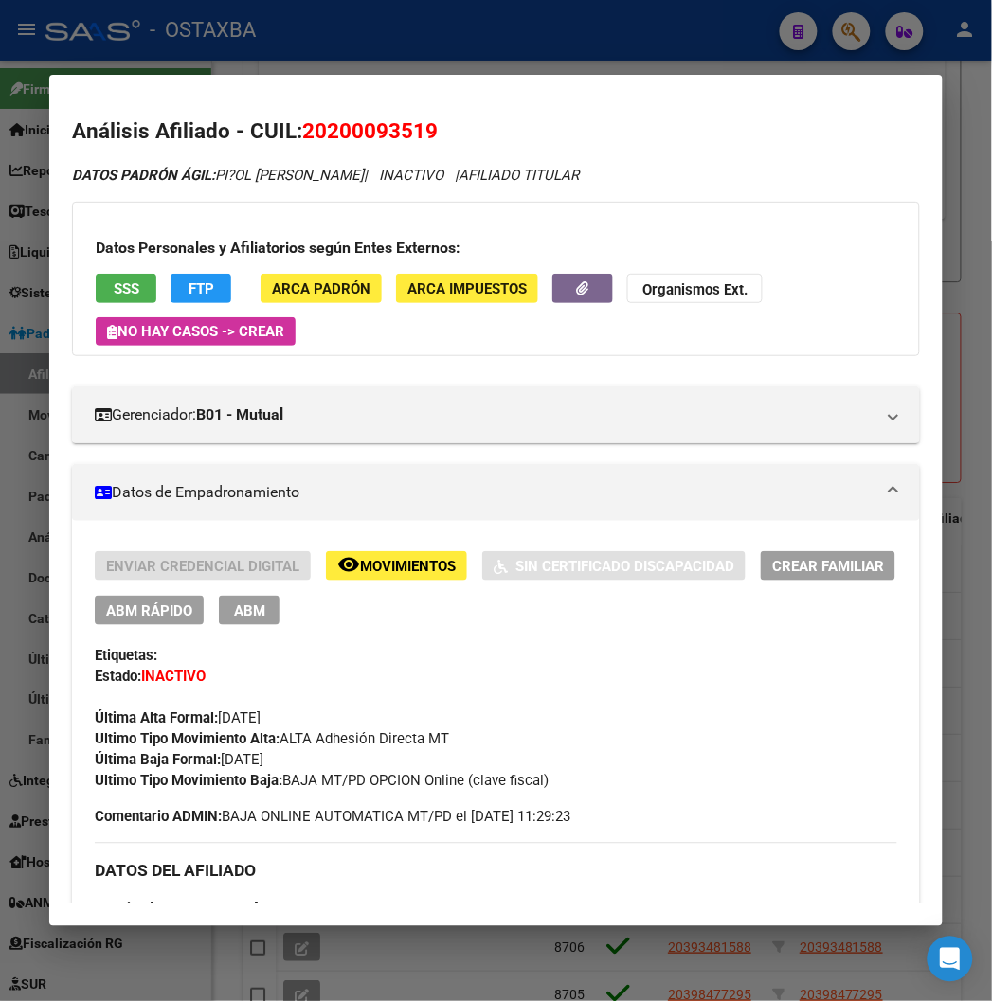
click at [474, 17] on div at bounding box center [496, 500] width 992 height 1001
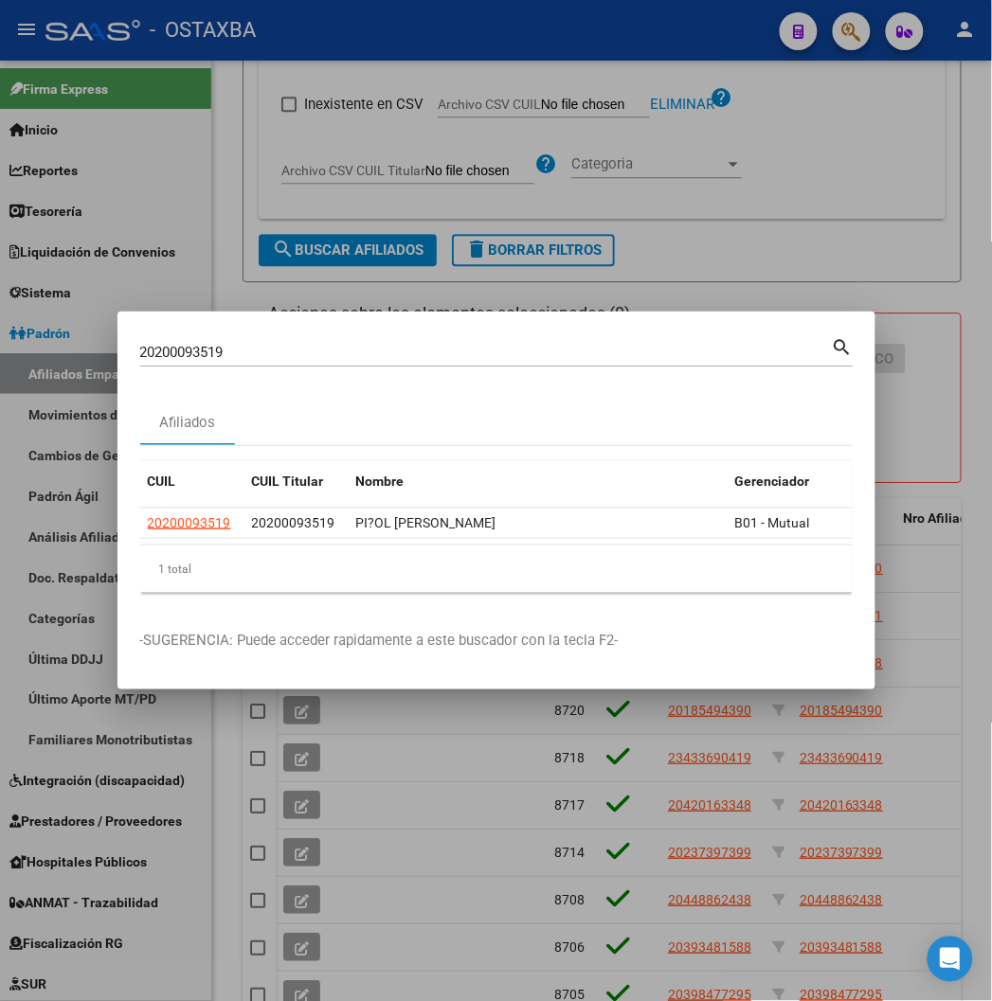
click at [140, 357] on input "20200093519" at bounding box center [486, 352] width 692 height 17
paste input "344113018"
type input "20344113018"
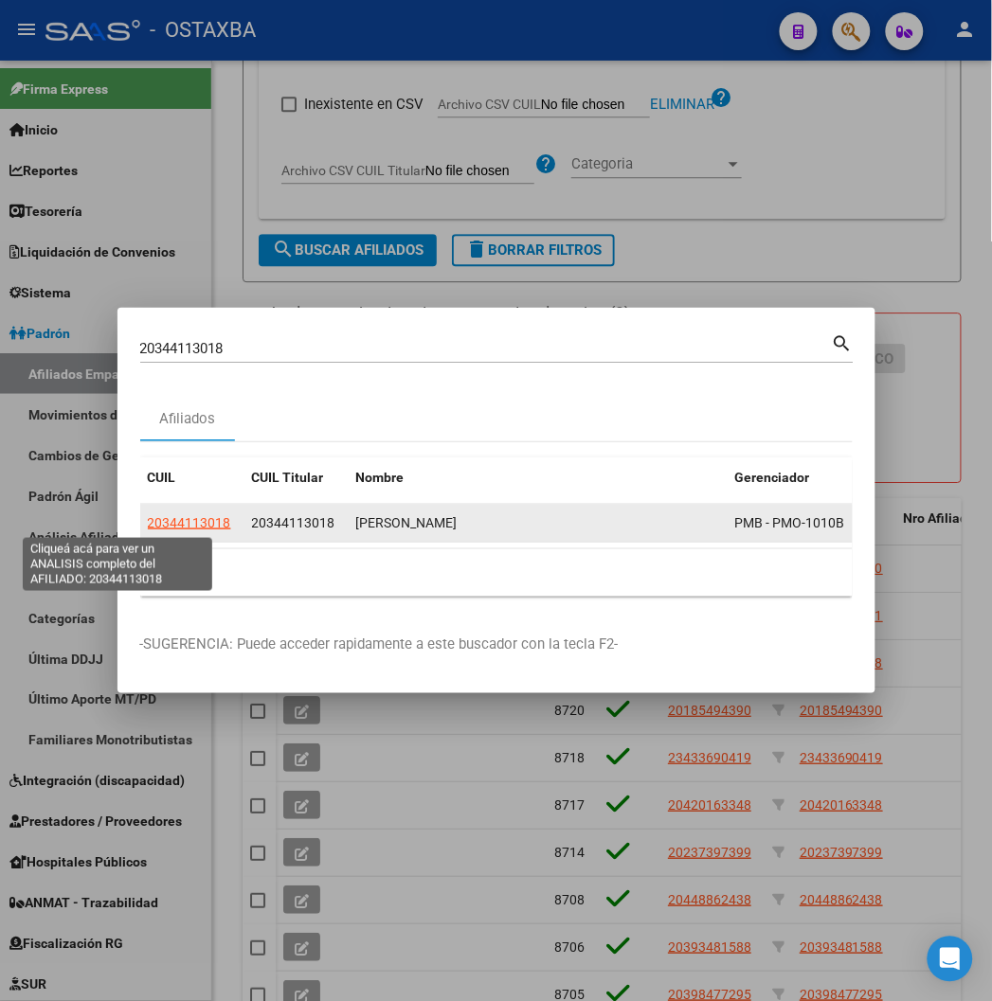
click at [148, 524] on span "20344113018" at bounding box center [189, 522] width 83 height 15
type textarea "20344113018"
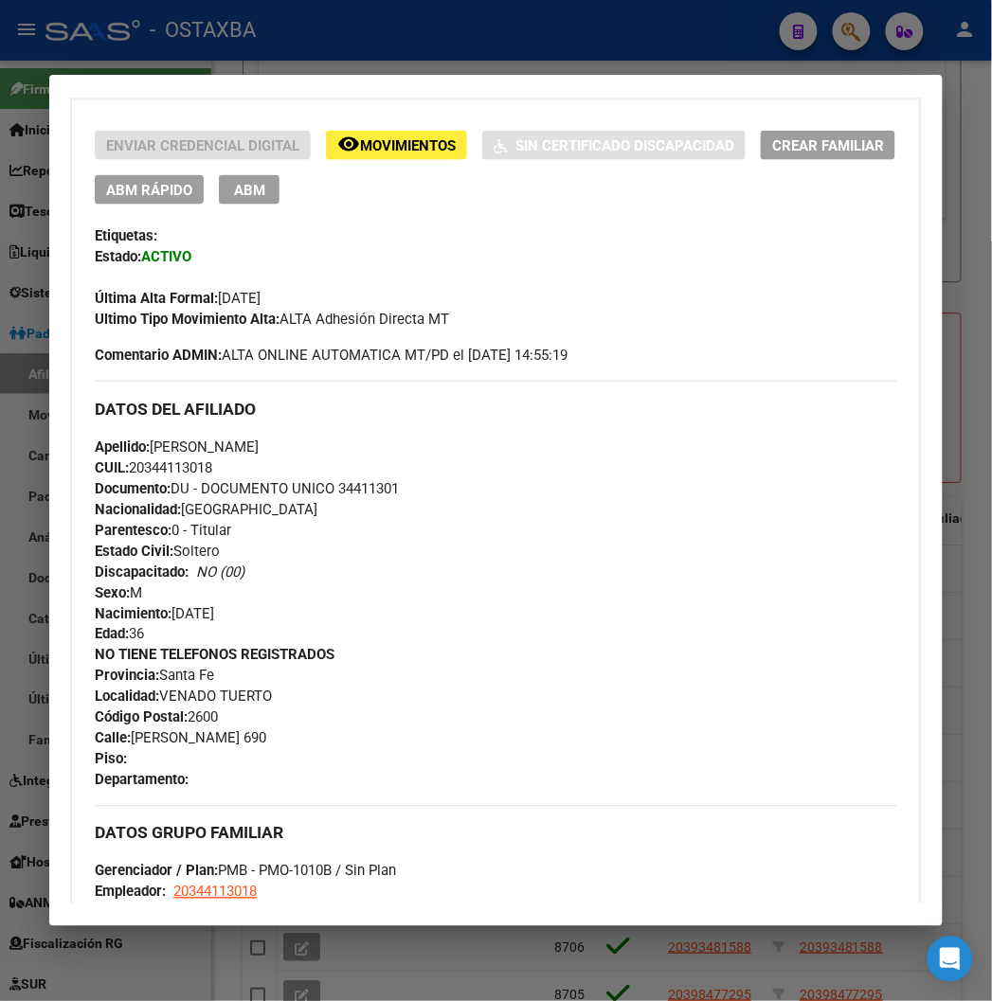
scroll to position [210, 0]
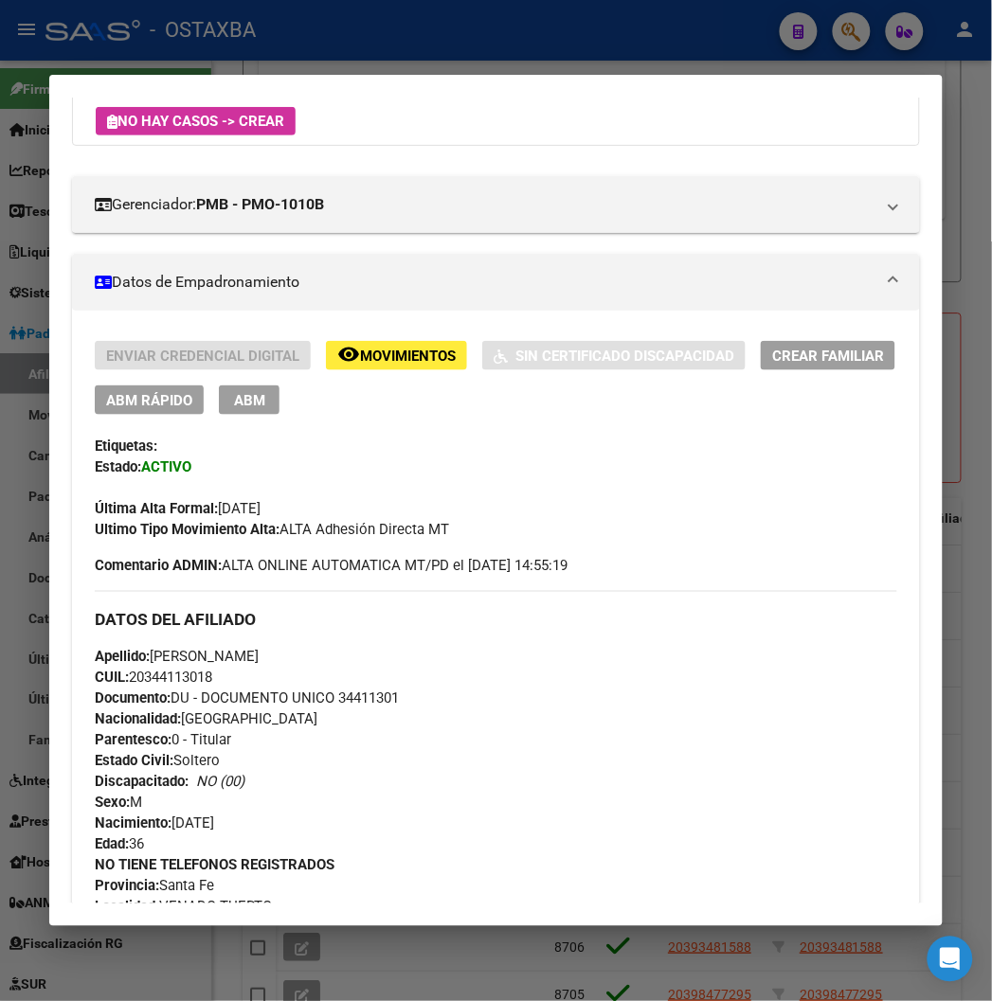
click at [112, 383] on div "Enviar Credencial Digital remove_red_eye Movimientos Sin Certificado Discapacid…" at bounding box center [496, 378] width 802 height 74
click at [119, 394] on span "ABM Rápido" at bounding box center [149, 400] width 86 height 17
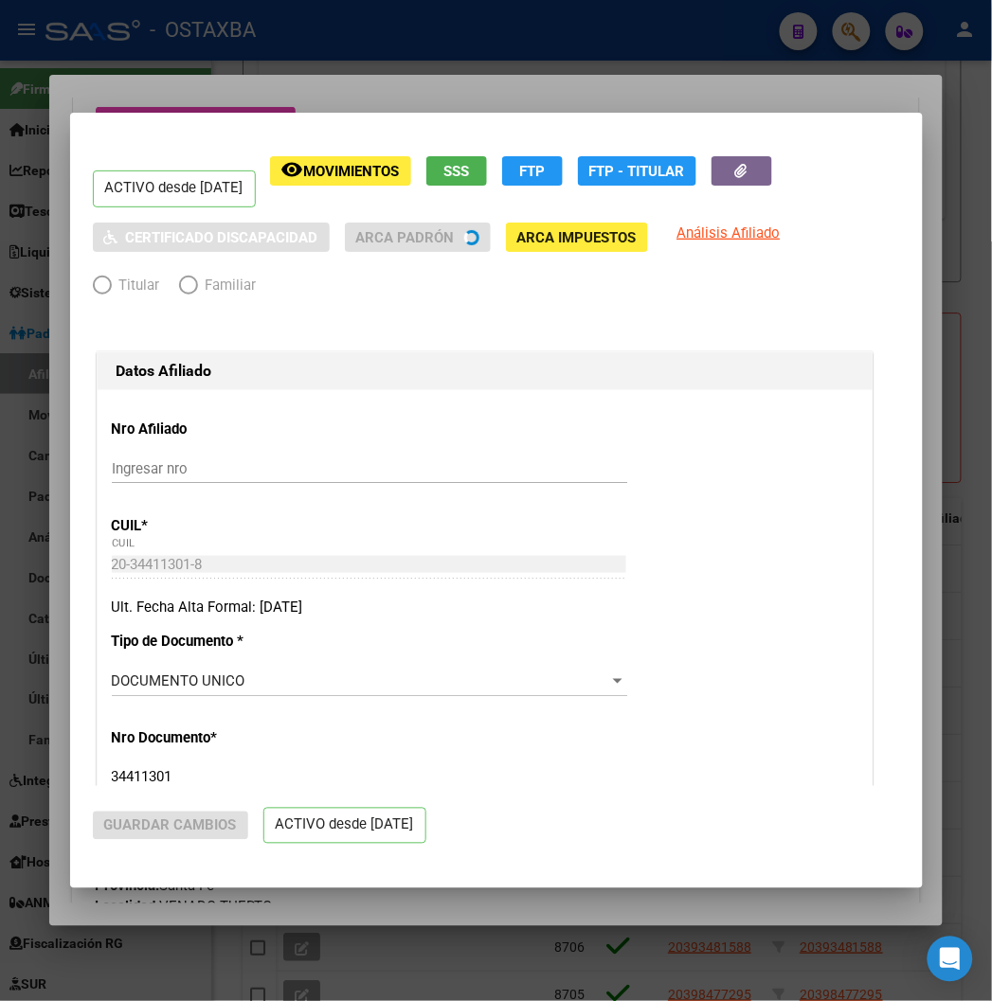
radio input "true"
type input "20-34411301-8"
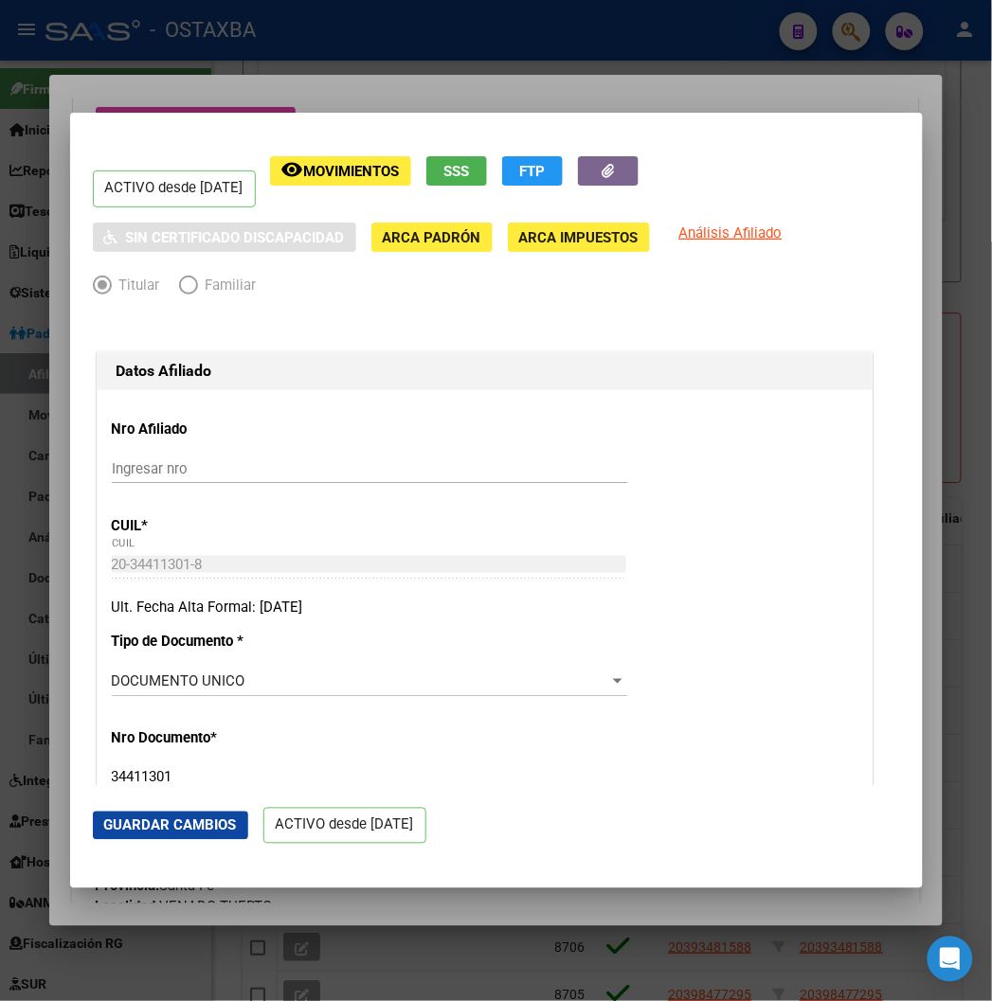
scroll to position [315, 0]
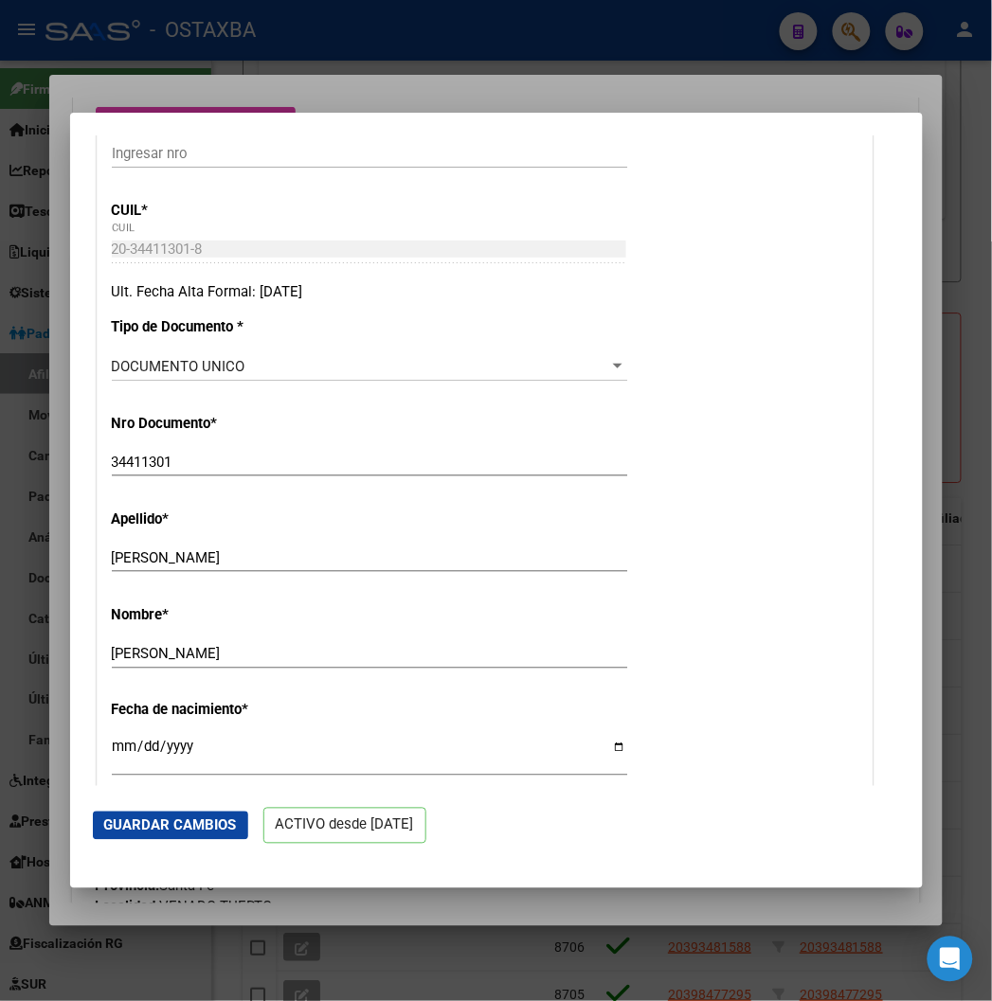
click at [296, 90] on div at bounding box center [496, 500] width 992 height 1001
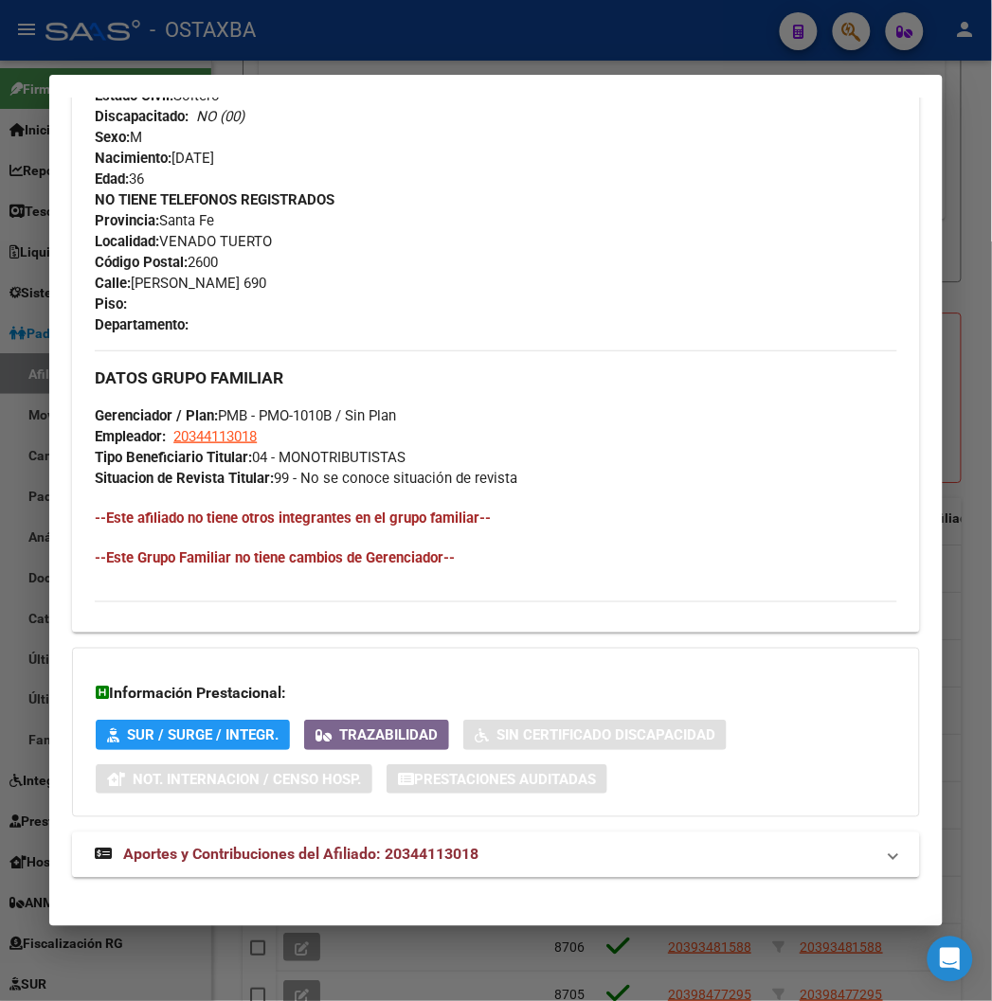
scroll to position [892, 0]
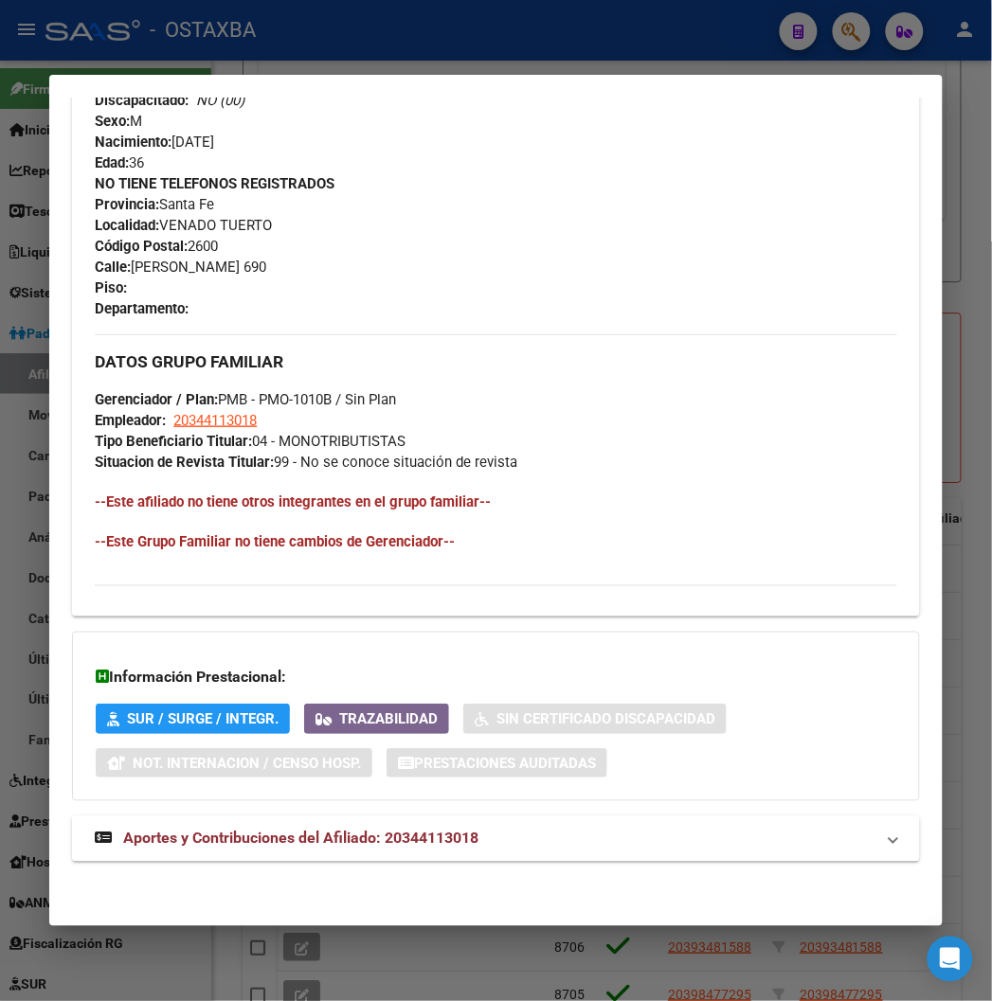
click at [171, 834] on span "Aportes y Contribuciones del Afiliado: 20344113018" at bounding box center [300, 839] width 355 height 18
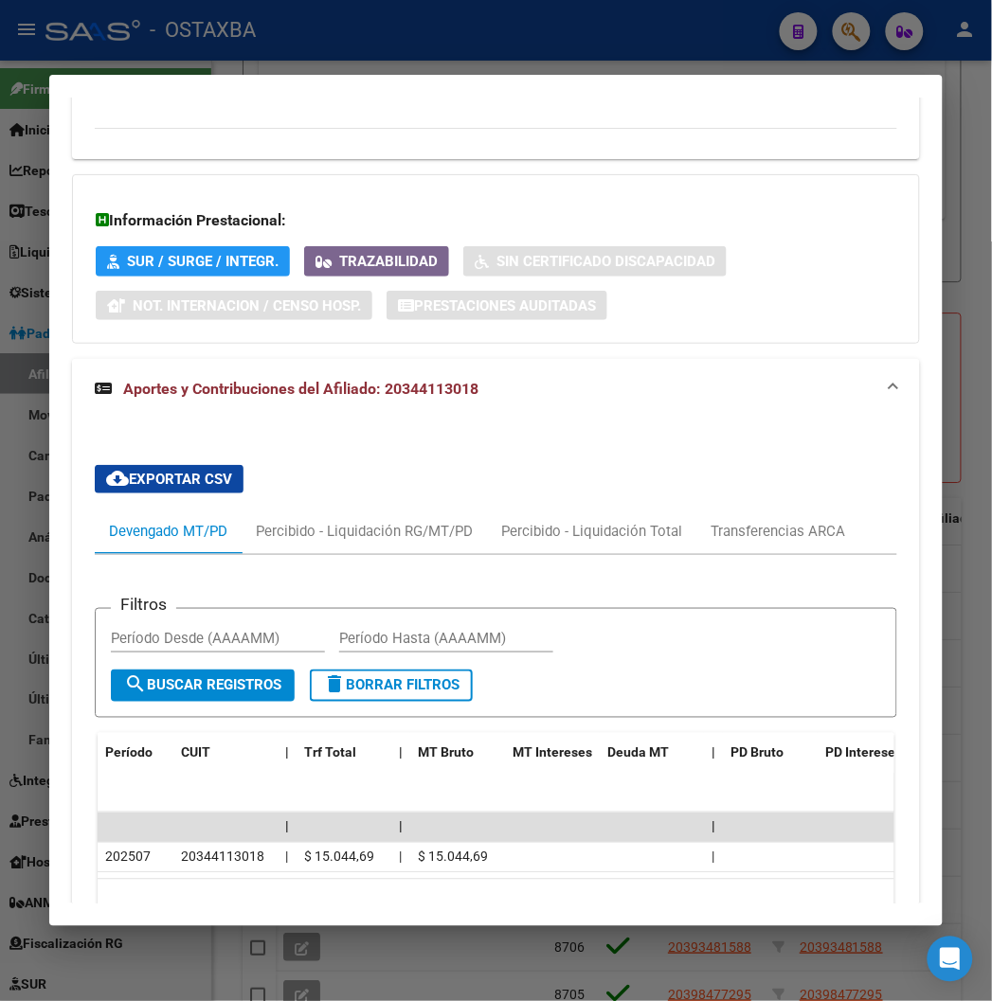
scroll to position [1476, 0]
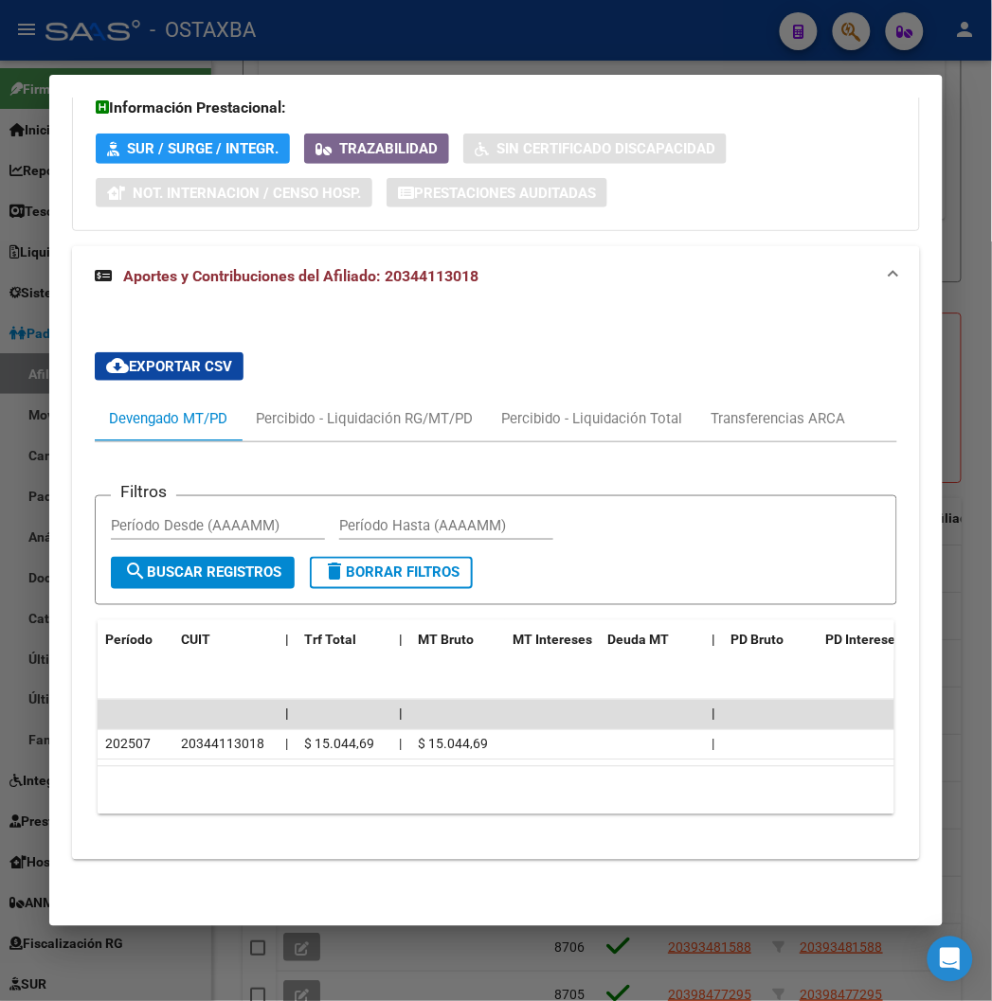
click at [233, 39] on div at bounding box center [496, 500] width 992 height 1001
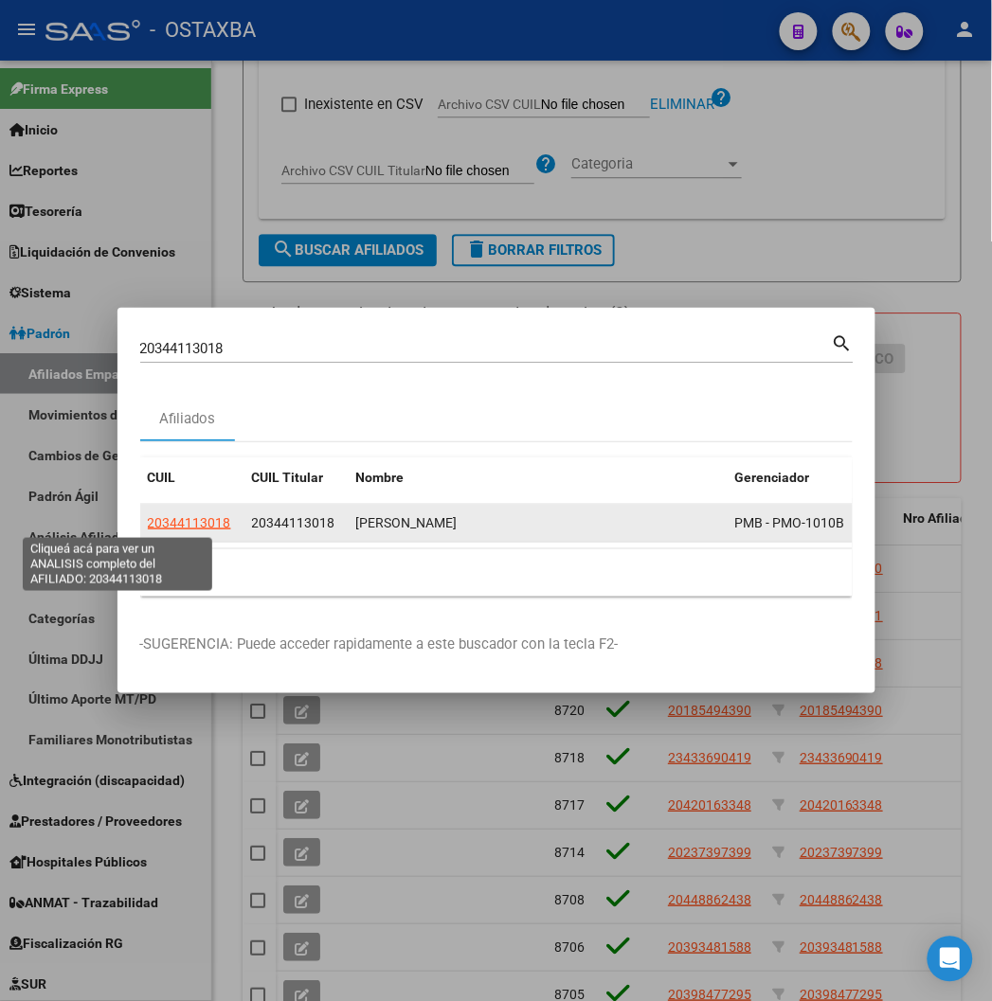
click at [148, 517] on span "20344113018" at bounding box center [189, 522] width 83 height 15
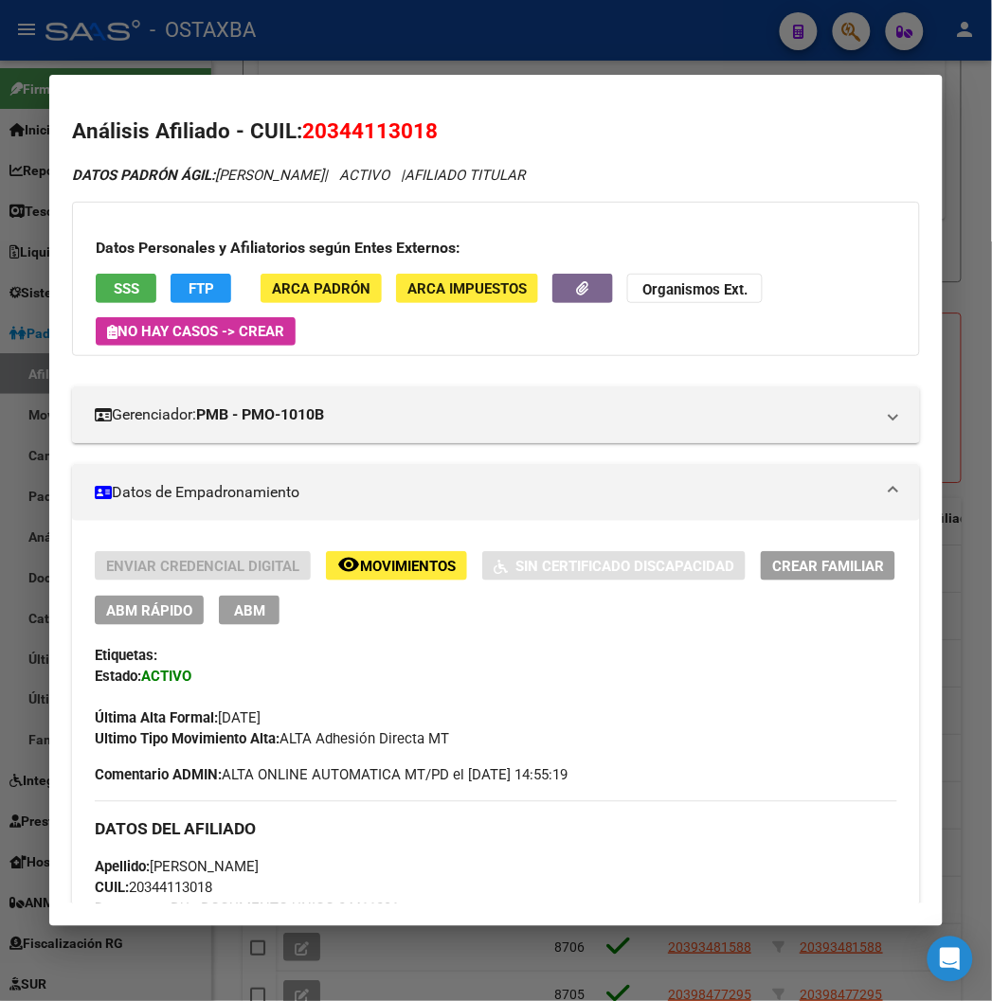
click at [119, 599] on button "ABM Rápido" at bounding box center [149, 610] width 109 height 29
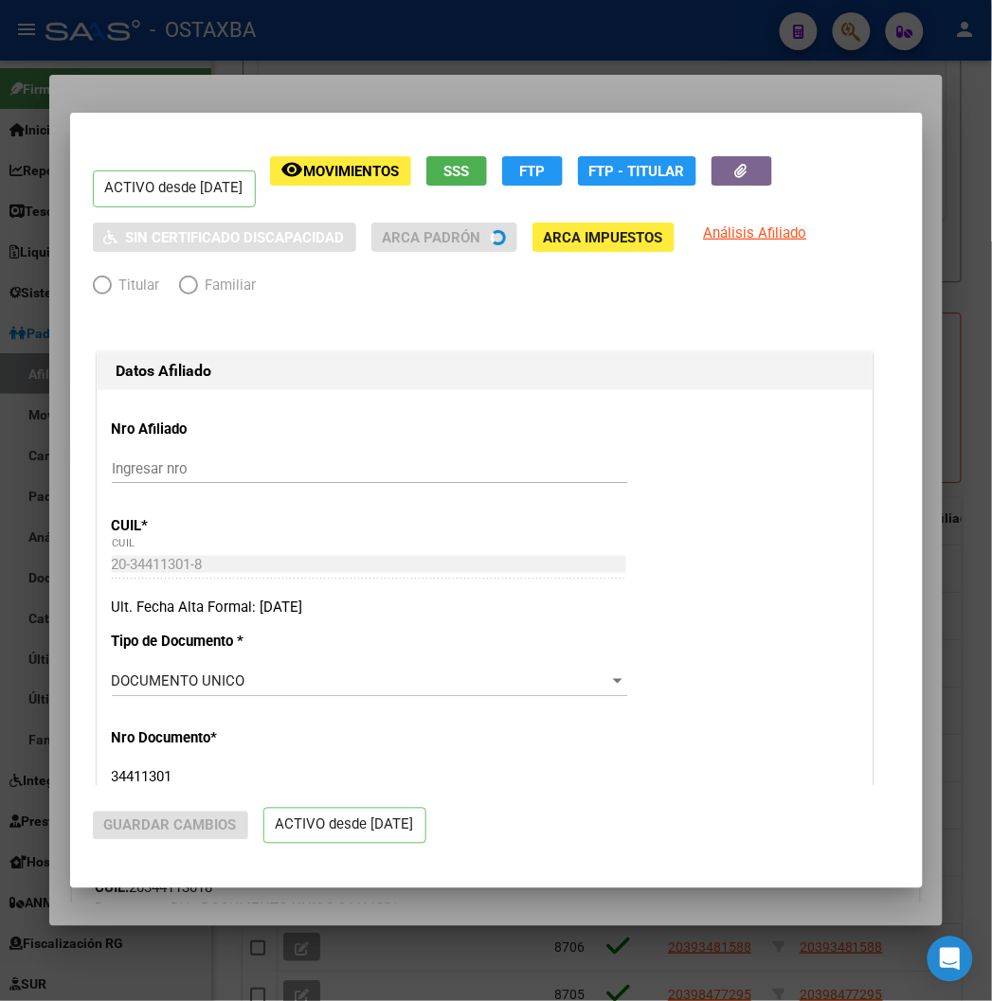
radio input "true"
type input "20-34411301-8"
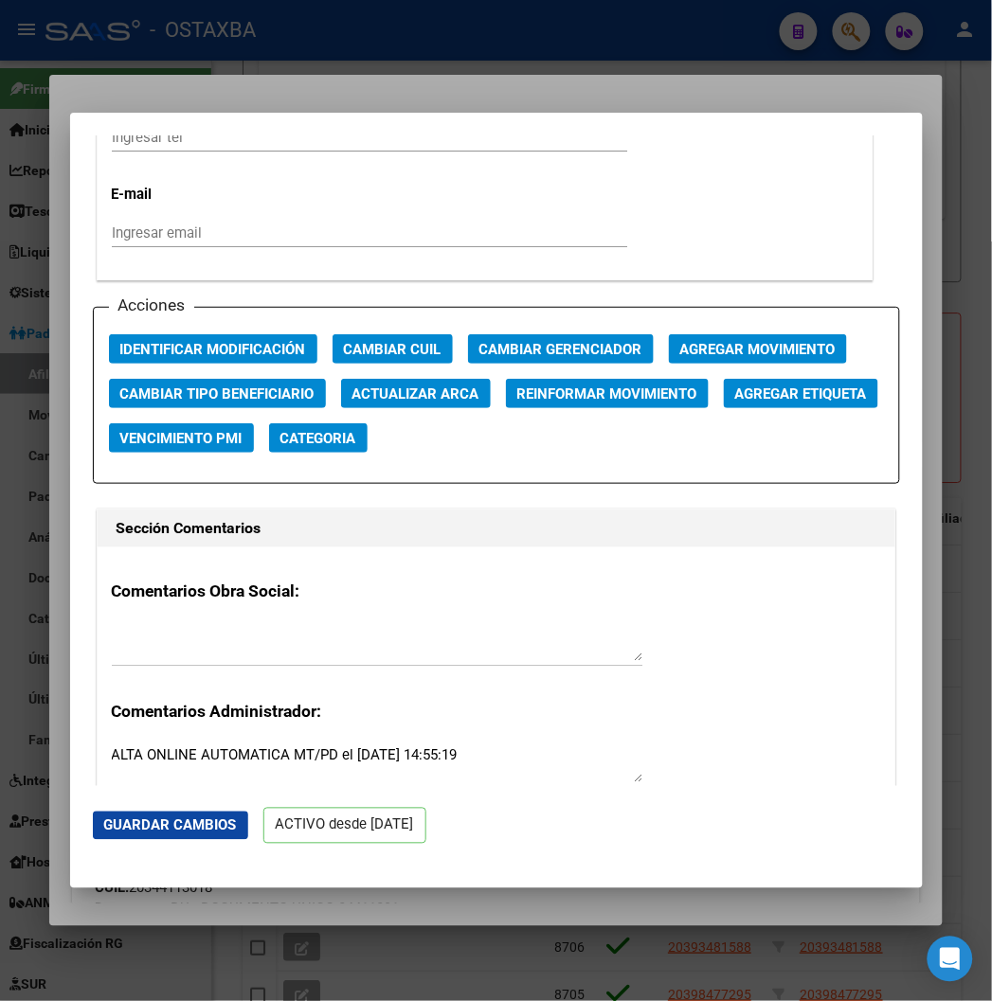
scroll to position [2421, 0]
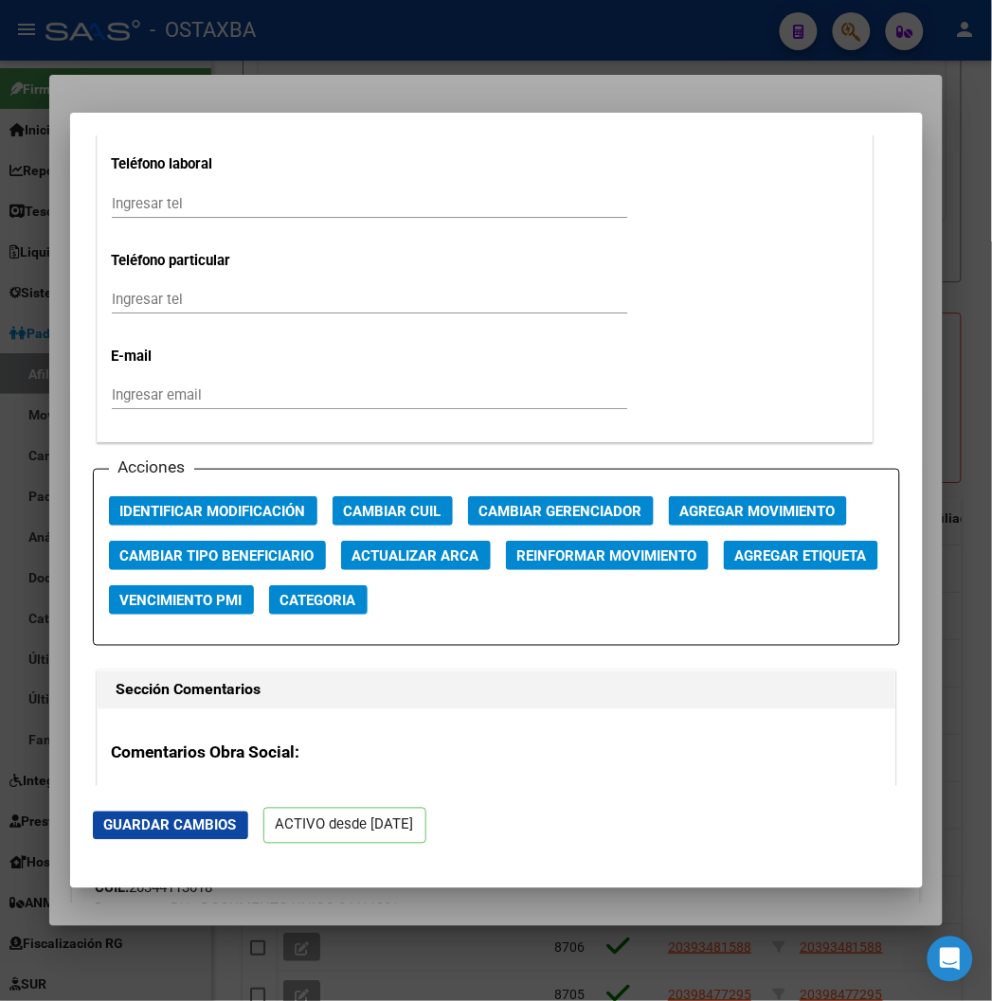
click at [680, 503] on span "Agregar Movimiento" at bounding box center [757, 511] width 155 height 17
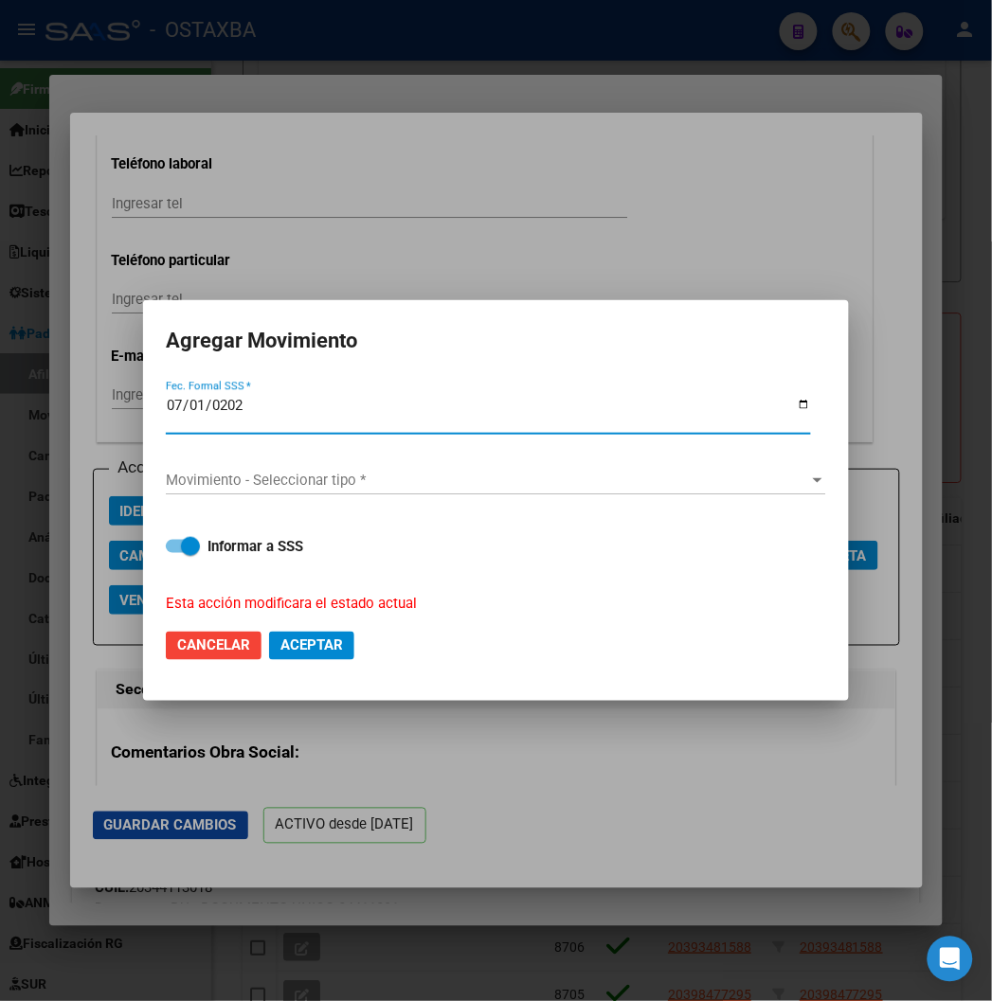
type input "2025-07-01"
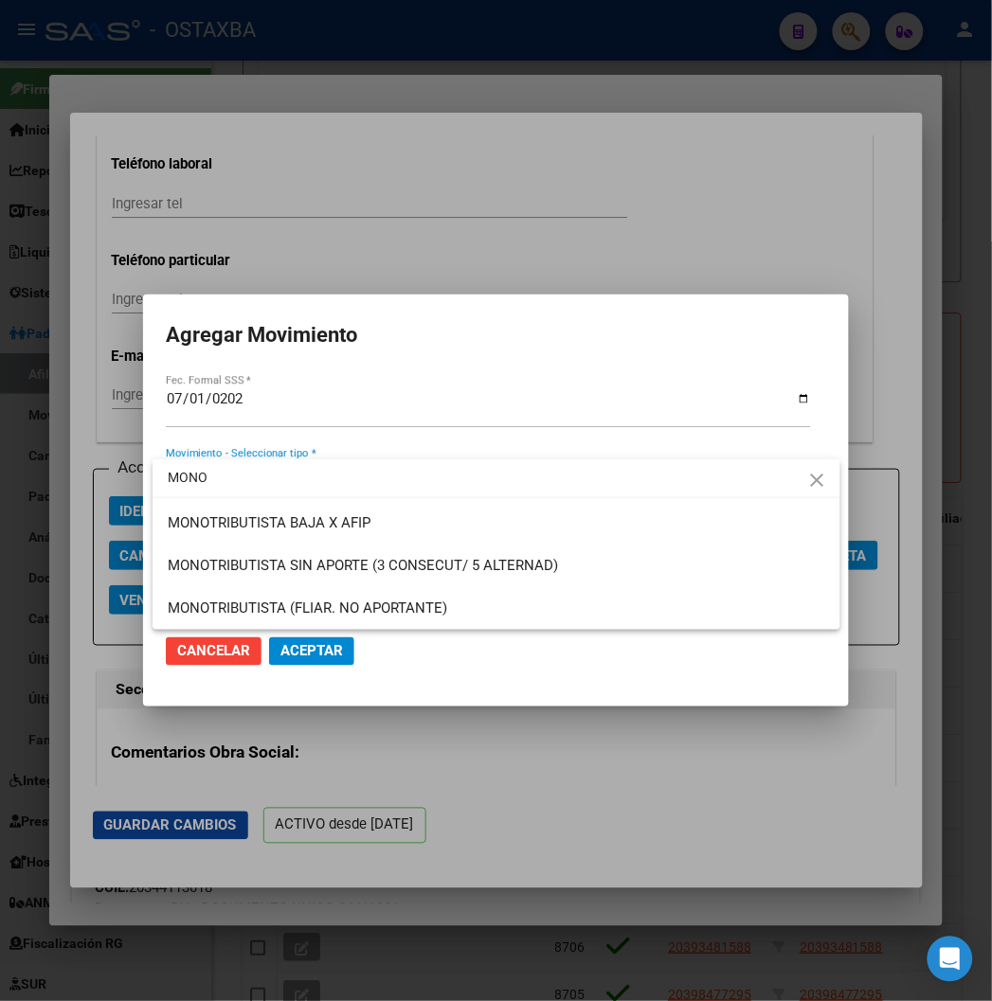
type input "MONO"
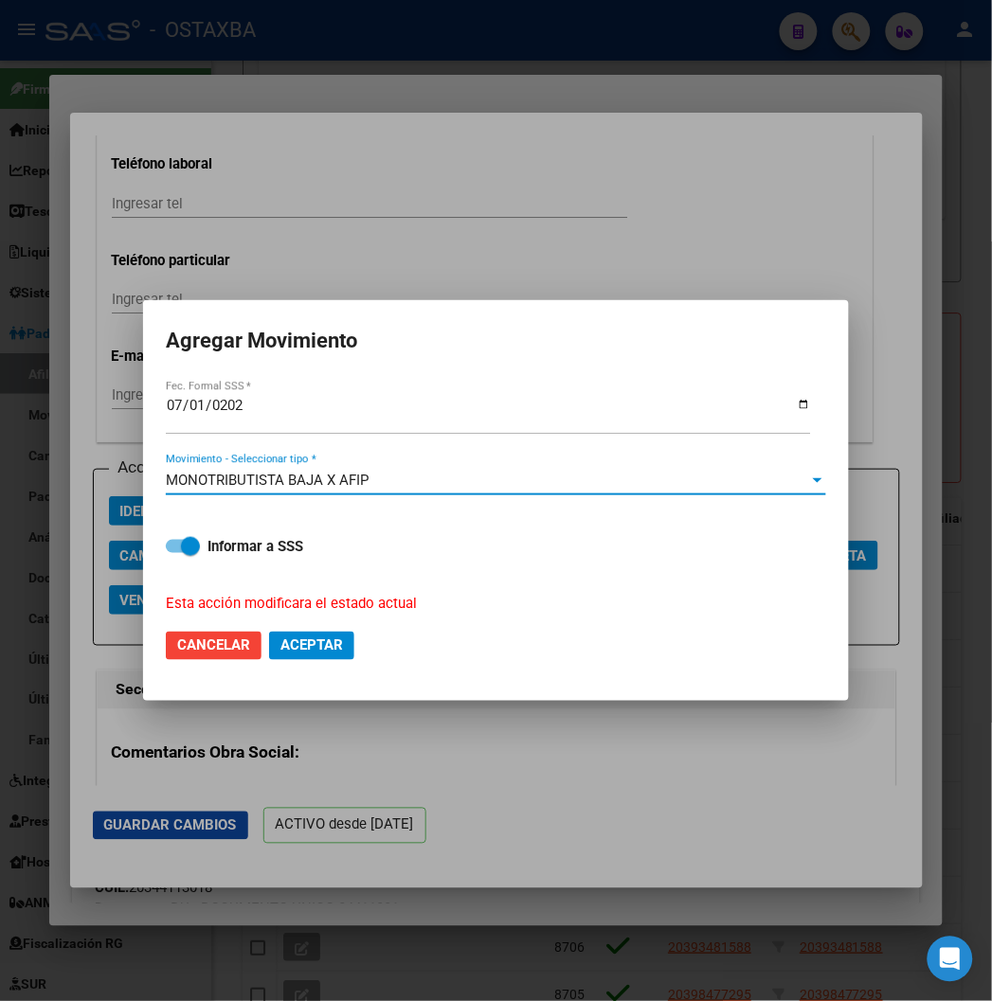
click at [203, 560] on div "Informar a SSS Esta acción modificara el estado actual" at bounding box center [496, 563] width 660 height 101
click at [200, 548] on span at bounding box center [190, 546] width 19 height 19
click at [175, 553] on input "Informar a SSS" at bounding box center [174, 553] width 1 height 1
checkbox input "false"
click at [327, 684] on mat-dialog-container "Agregar Movimiento 2025-07-01 Fec. Formal SSS * MONOTRIBUTISTA BAJA X AFIP Movi…" at bounding box center [496, 500] width 706 height 401
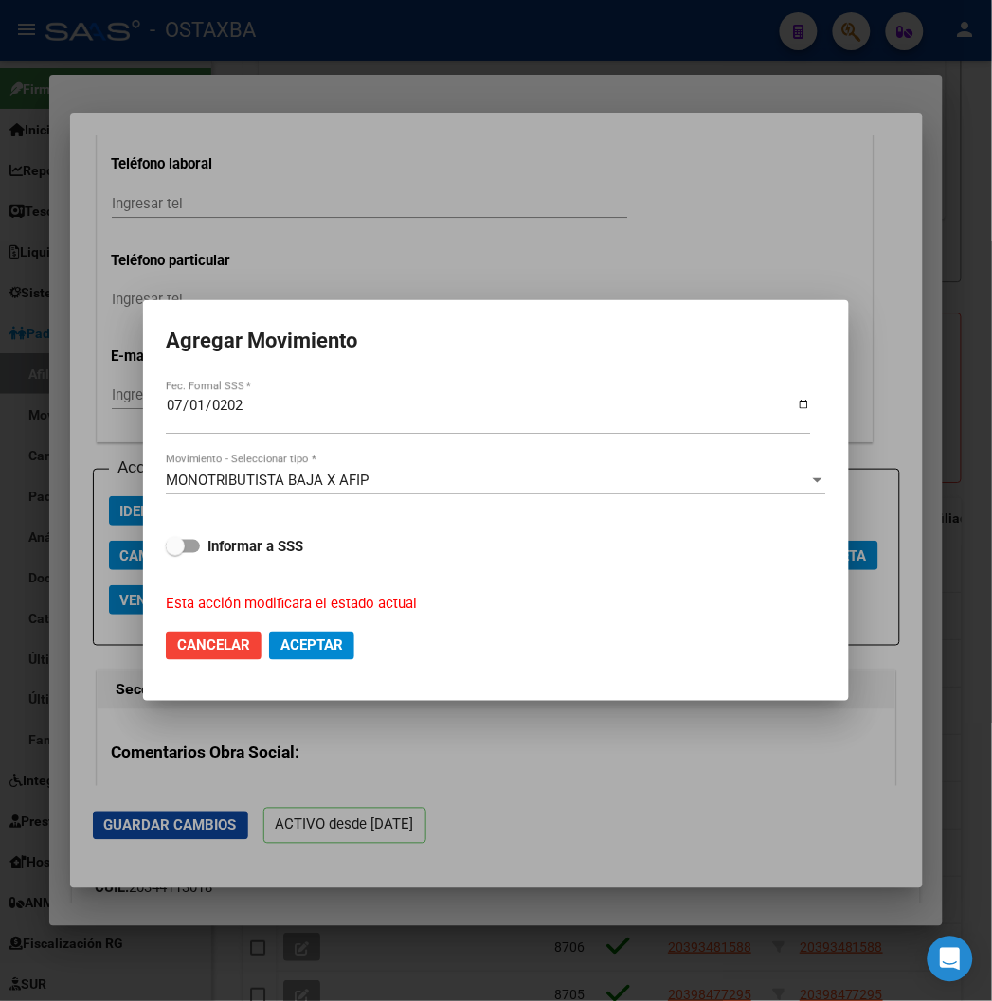
click at [308, 658] on button "Aceptar" at bounding box center [311, 646] width 85 height 28
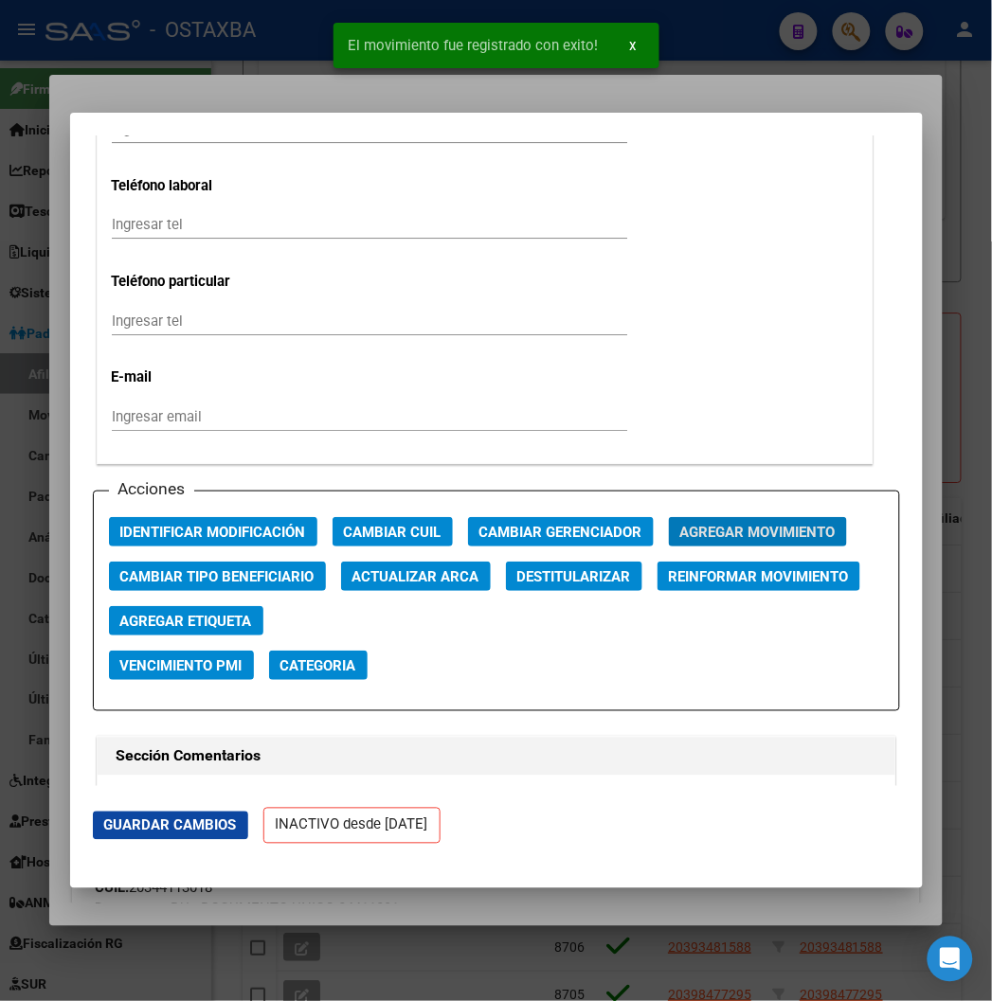
scroll to position [2442, 0]
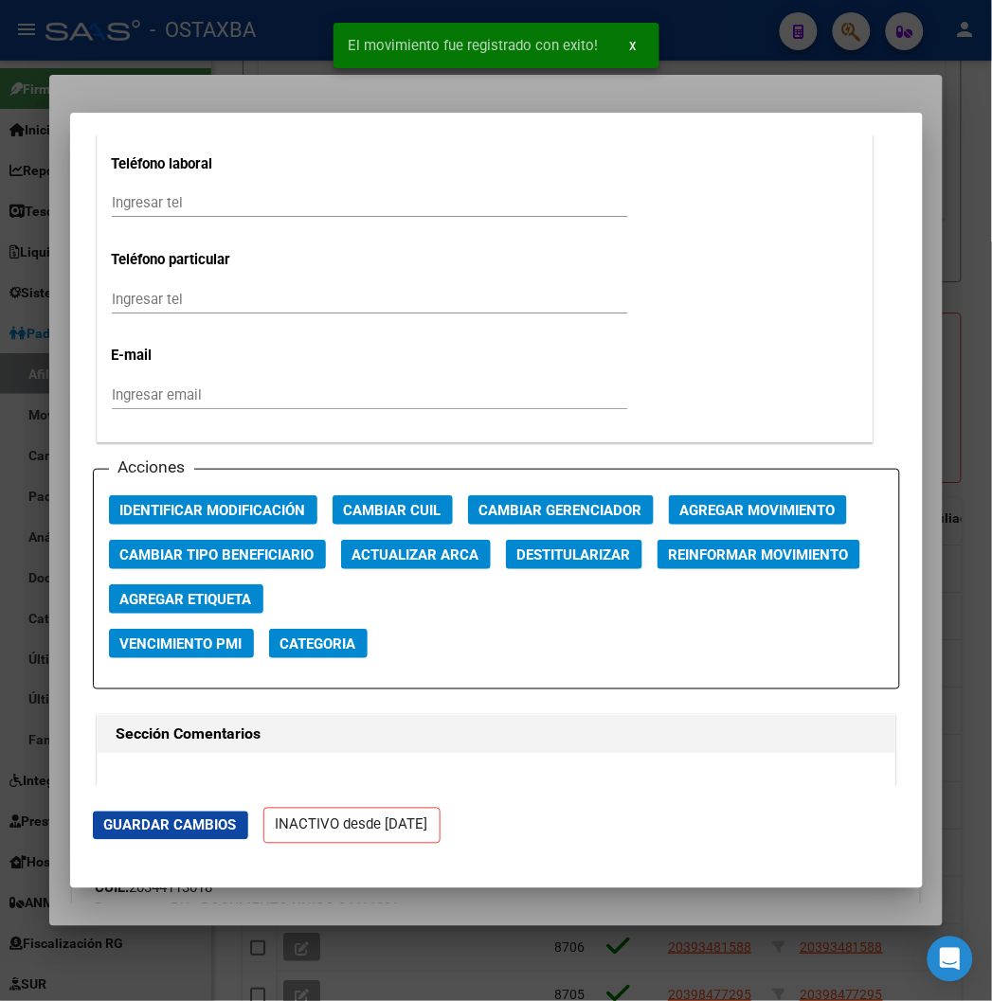
click at [204, 95] on div at bounding box center [496, 500] width 992 height 1001
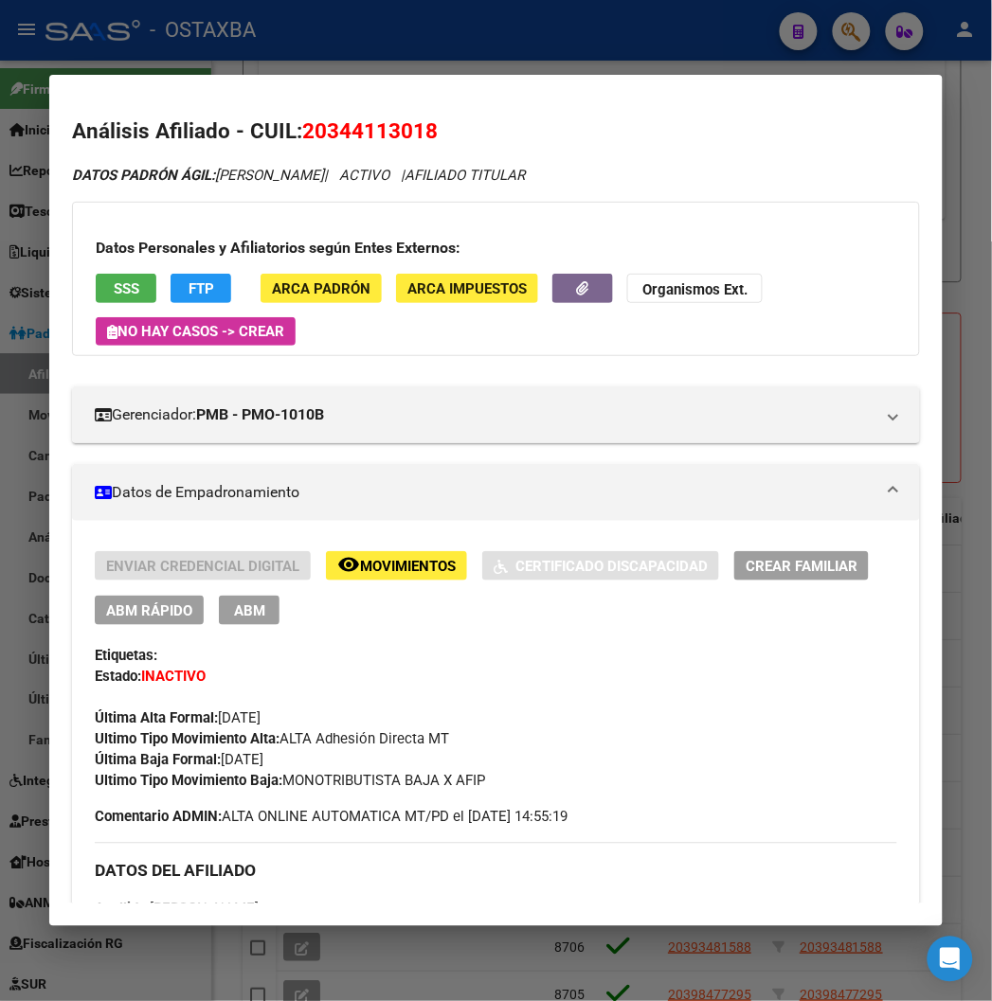
click at [184, 43] on div at bounding box center [496, 500] width 992 height 1001
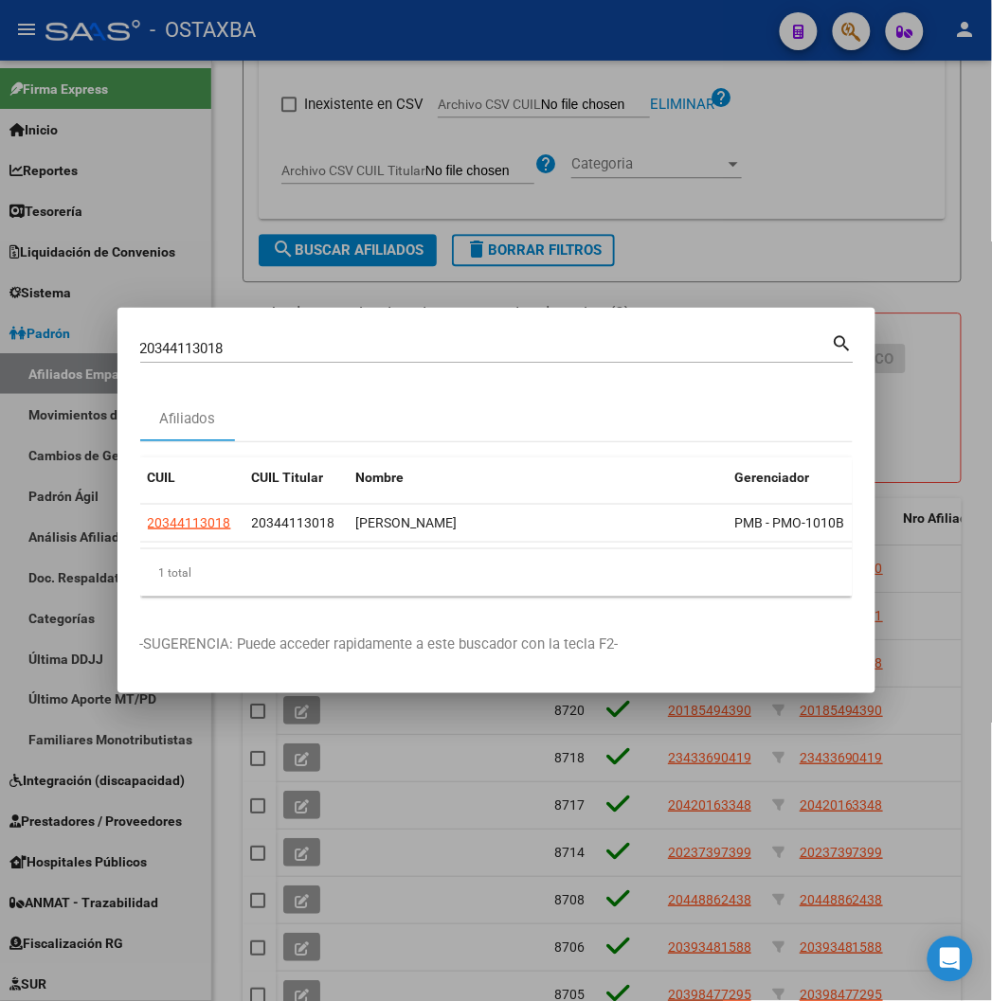
click at [252, 342] on input "20344113018" at bounding box center [486, 348] width 692 height 17
click at [251, 342] on input "20344113018" at bounding box center [486, 348] width 692 height 17
paste input "7359816443"
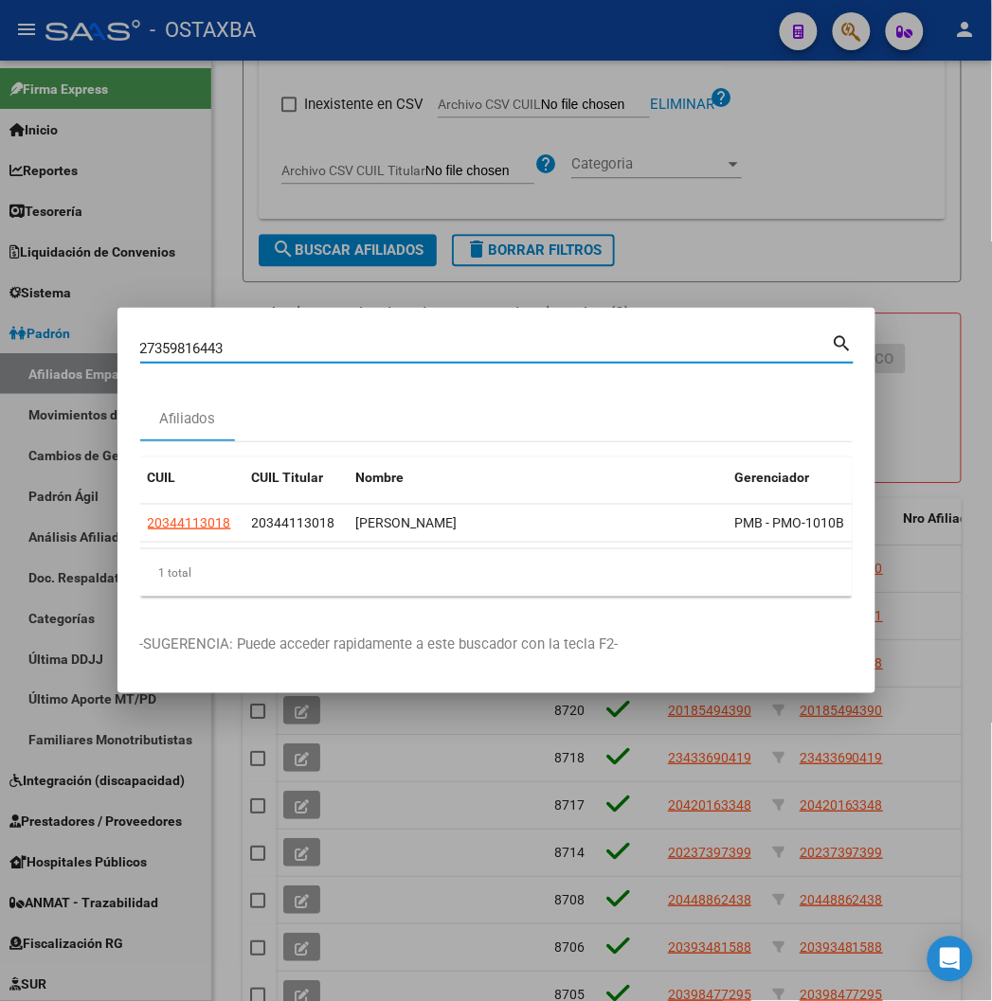
type input "27359816443"
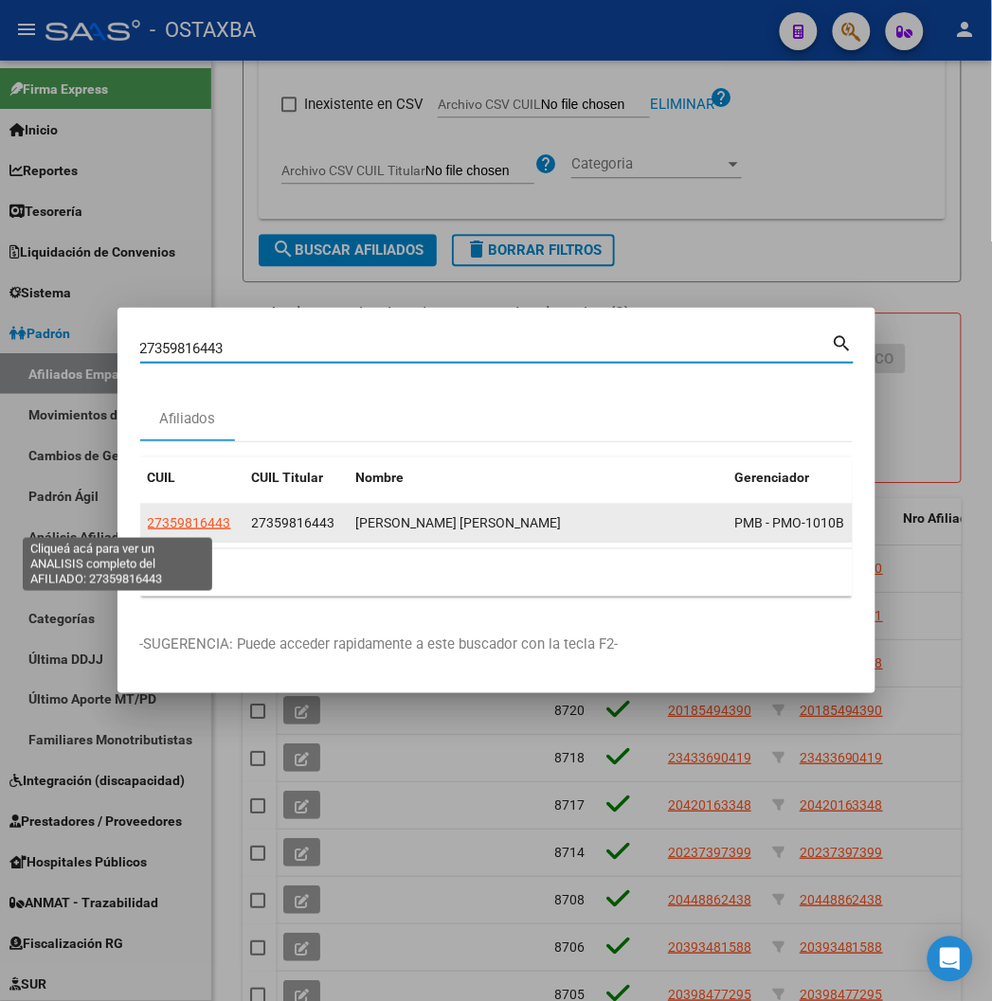
click at [148, 527] on span "27359816443" at bounding box center [189, 522] width 83 height 15
type textarea "27359816443"
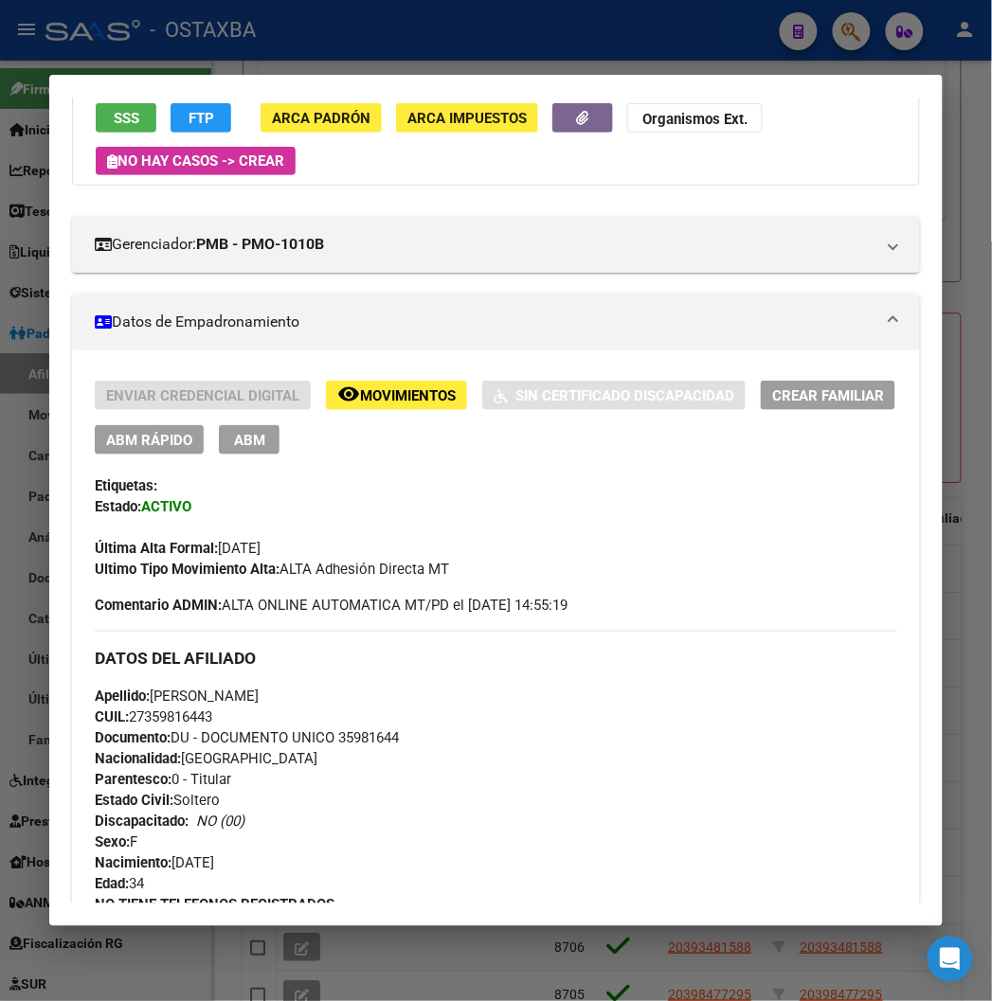
scroll to position [0, 0]
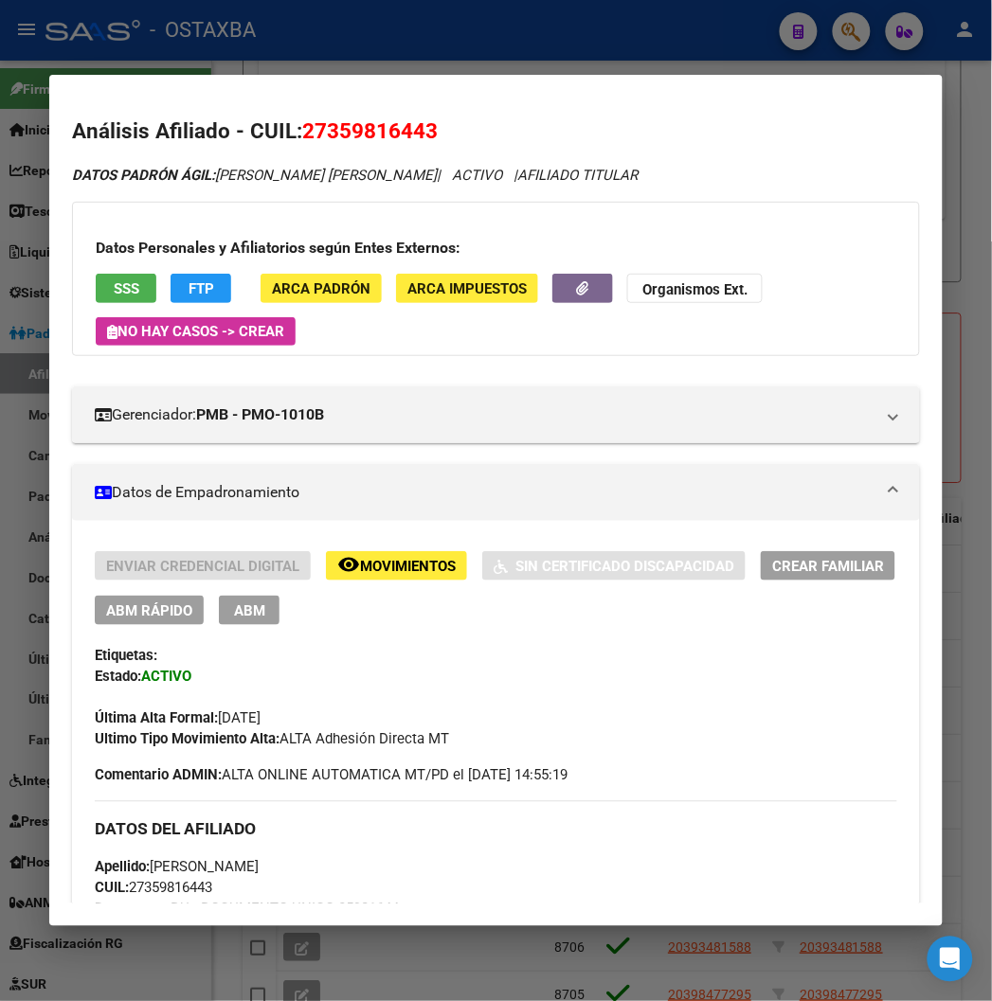
click at [162, 632] on div "Enviar Credencial Digital remove_red_eye Movimientos Sin Certificado Discapacid…" at bounding box center [496, 650] width 802 height 199
click at [155, 626] on div "Enviar Credencial Digital remove_red_eye Movimientos Sin Certificado Discapacid…" at bounding box center [496, 650] width 802 height 199
click at [148, 609] on span "ABM Rápido" at bounding box center [149, 611] width 86 height 17
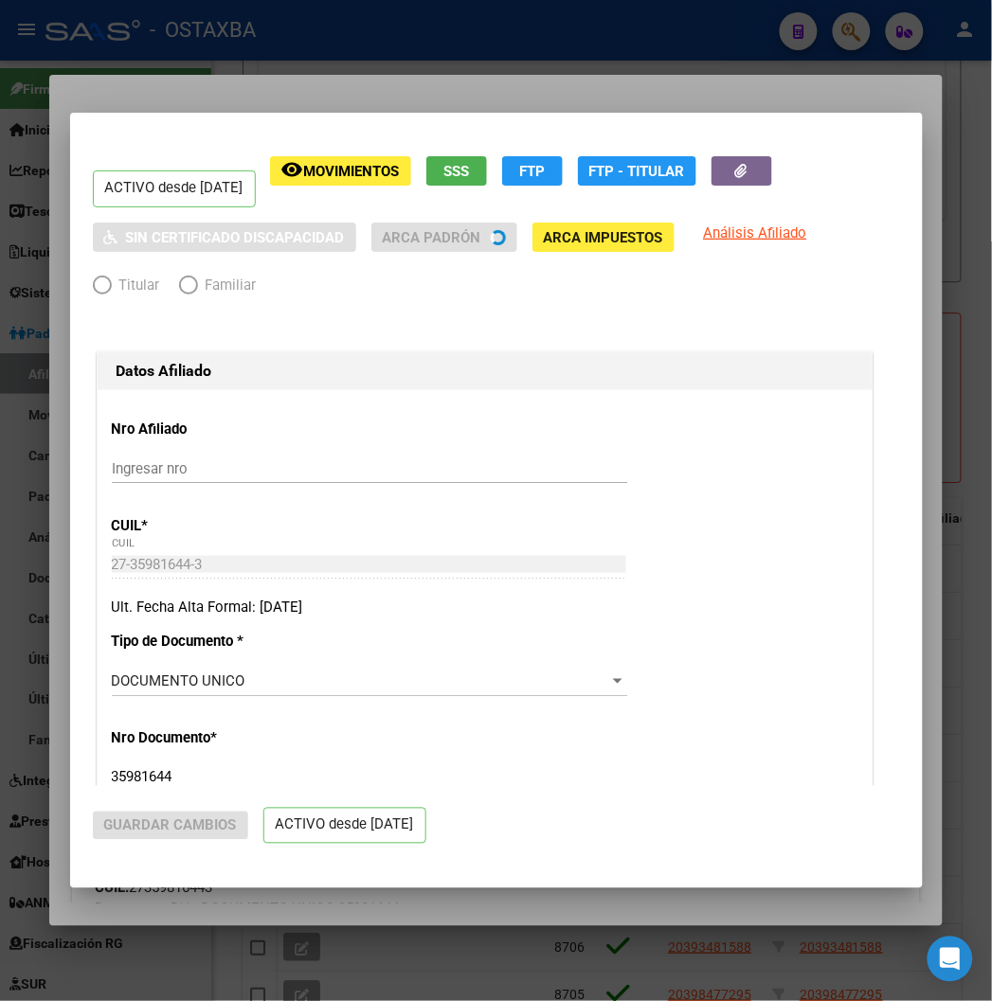
radio input "true"
type input "27-35981644-3"
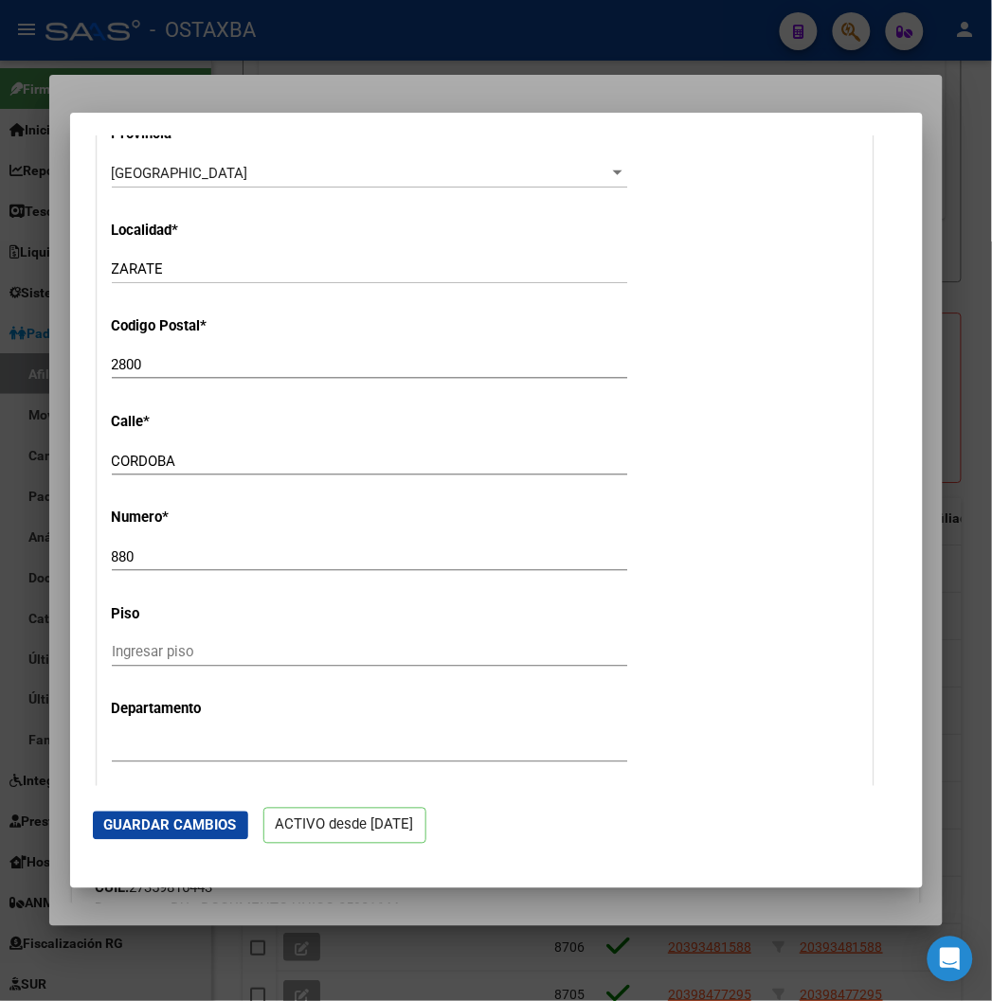
scroll to position [2315, 0]
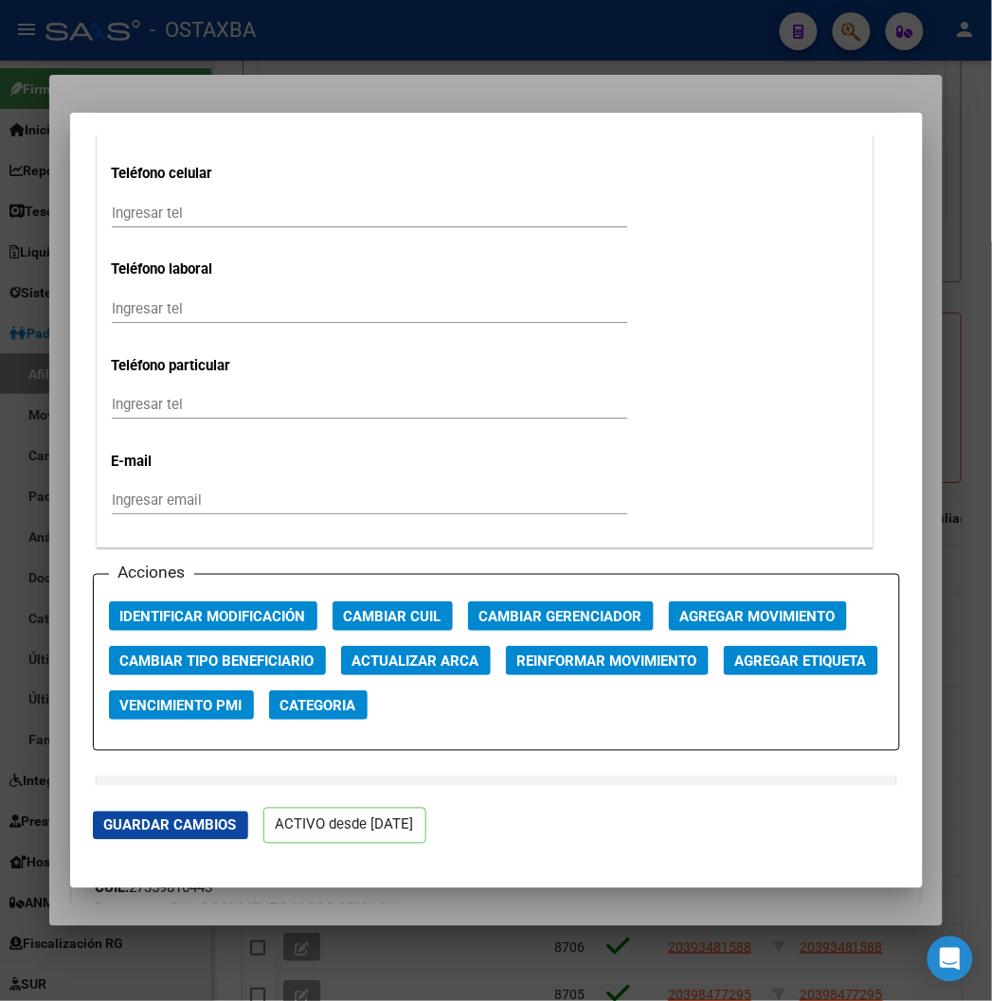
click at [733, 602] on button "Agregar Movimiento" at bounding box center [758, 616] width 178 height 29
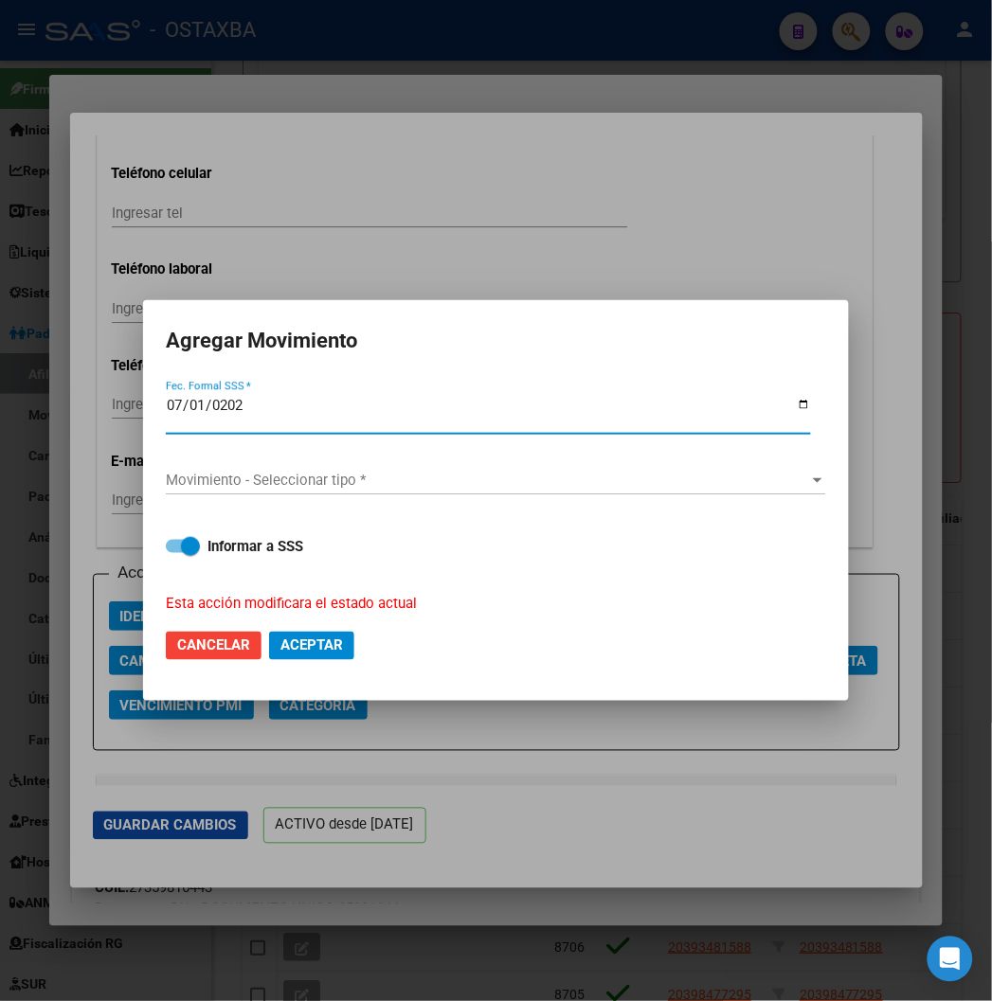
type input "2025-07-01"
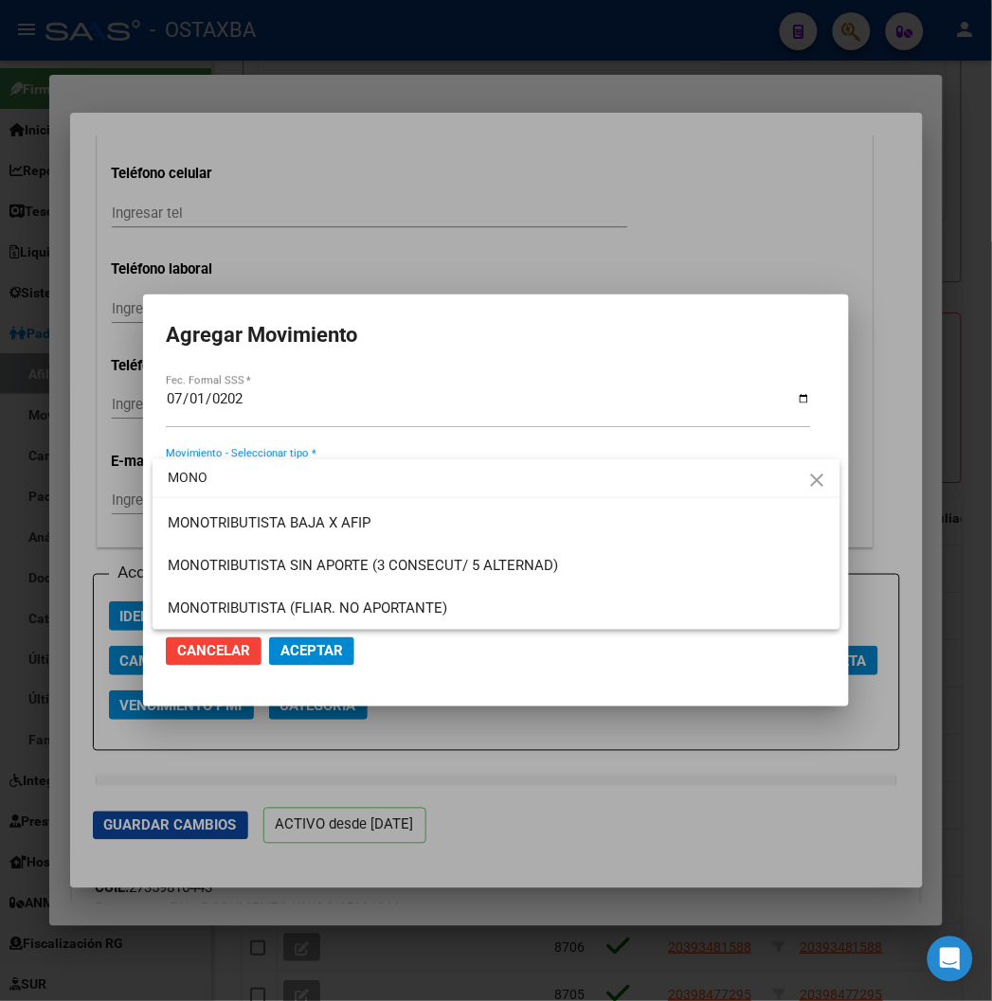
type input "MONO"
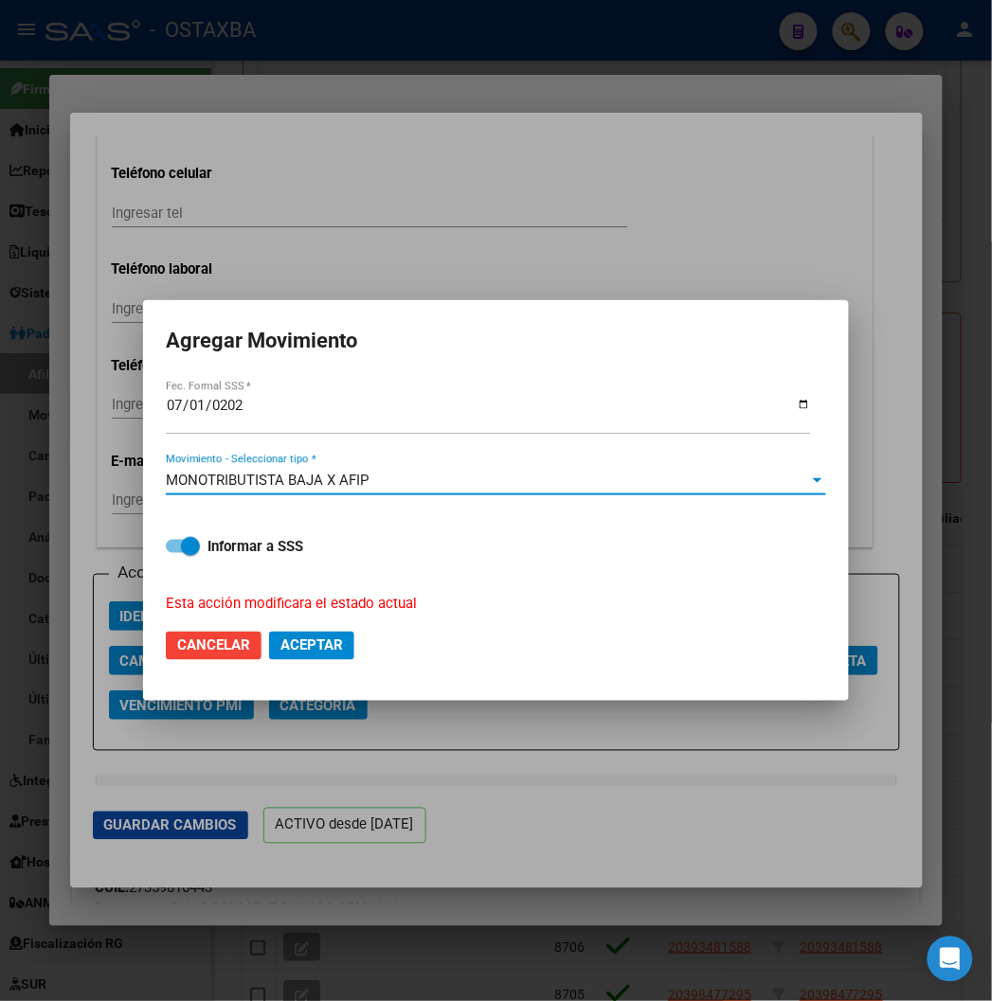
click at [241, 570] on div "Informar a SSS Esta acción modificara el estado actual" at bounding box center [496, 563] width 660 height 101
click at [248, 556] on span "Informar a SSS" at bounding box center [255, 546] width 96 height 23
click at [175, 554] on input "Informar a SSS" at bounding box center [174, 553] width 1 height 1
checkbox input "false"
drag, startPoint x: 326, startPoint y: 664, endPoint x: 317, endPoint y: 651, distance: 15.8
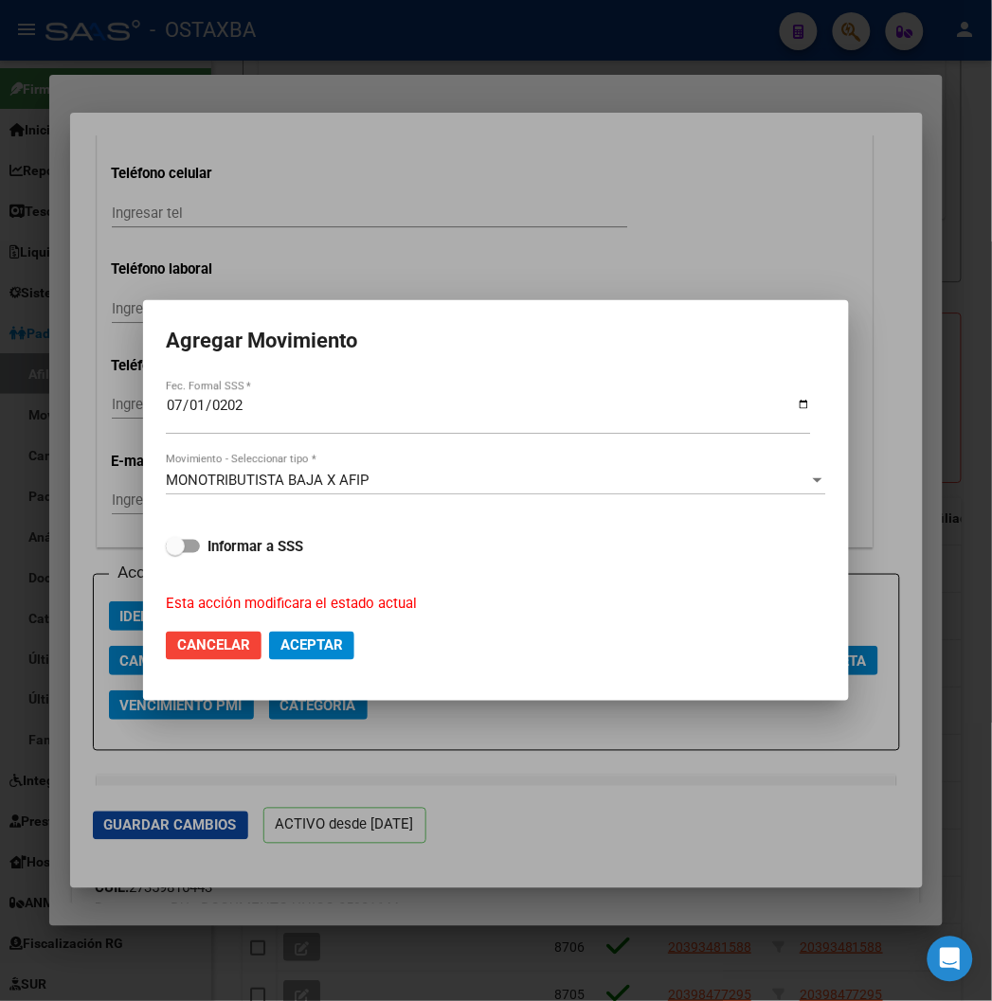
click at [327, 664] on mat-dialog-actions "Cancelar Aceptar" at bounding box center [496, 646] width 660 height 64
click at [316, 649] on span "Aceptar" at bounding box center [311, 646] width 63 height 17
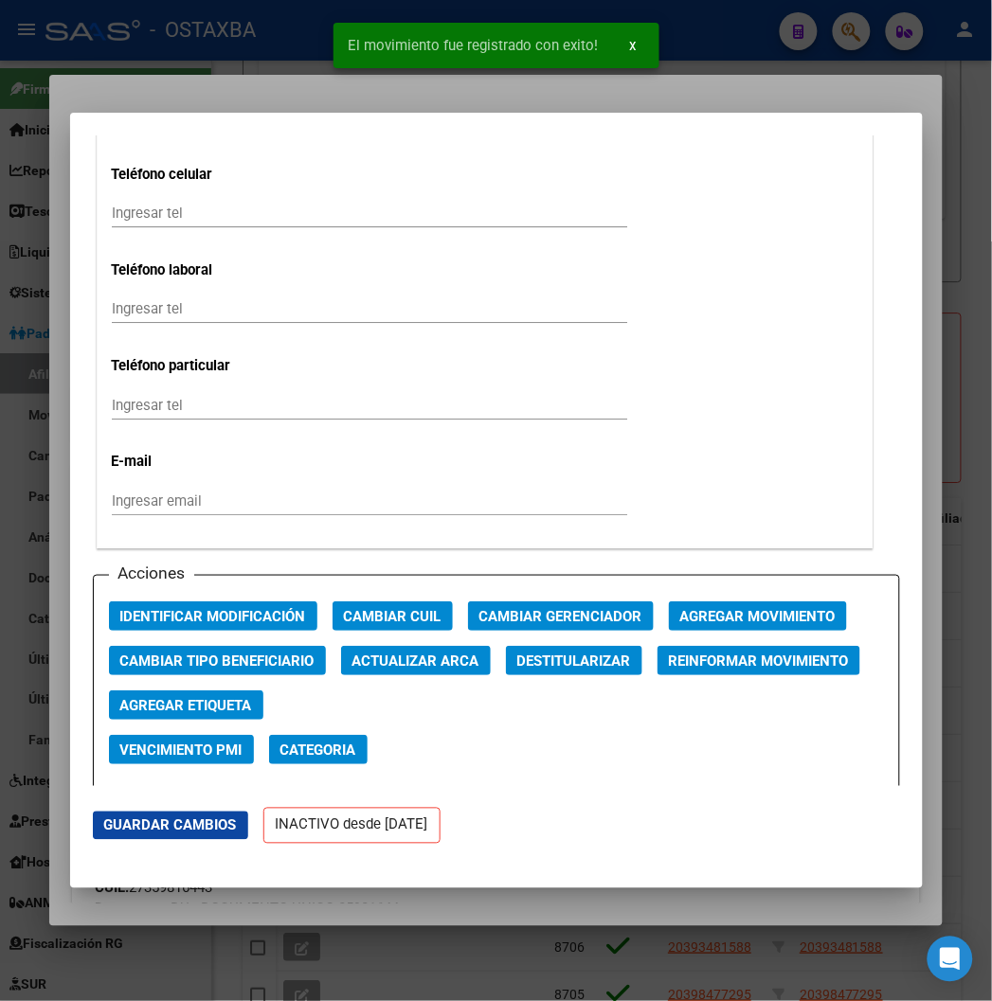
click at [188, 66] on div at bounding box center [496, 500] width 992 height 1001
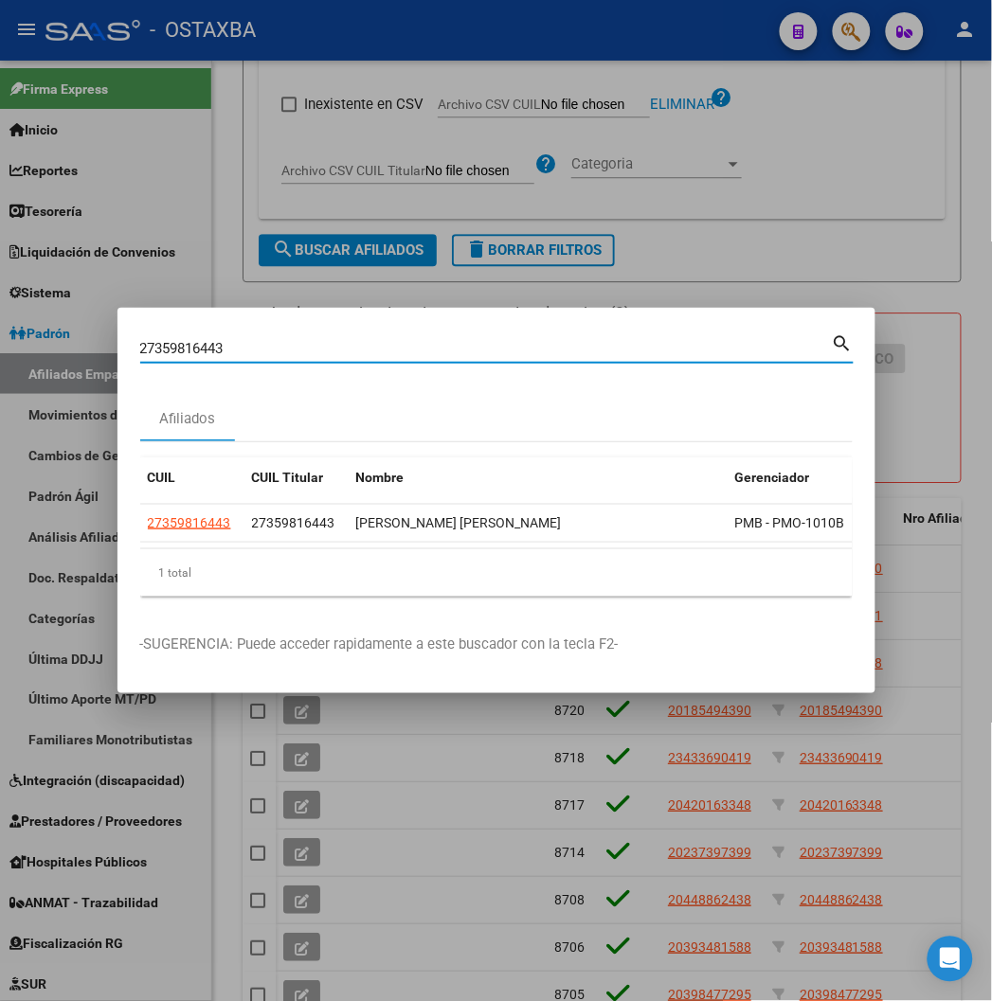
click at [240, 343] on input "27359816443" at bounding box center [486, 348] width 692 height 17
paste input "275228902"
type input "27275228902"
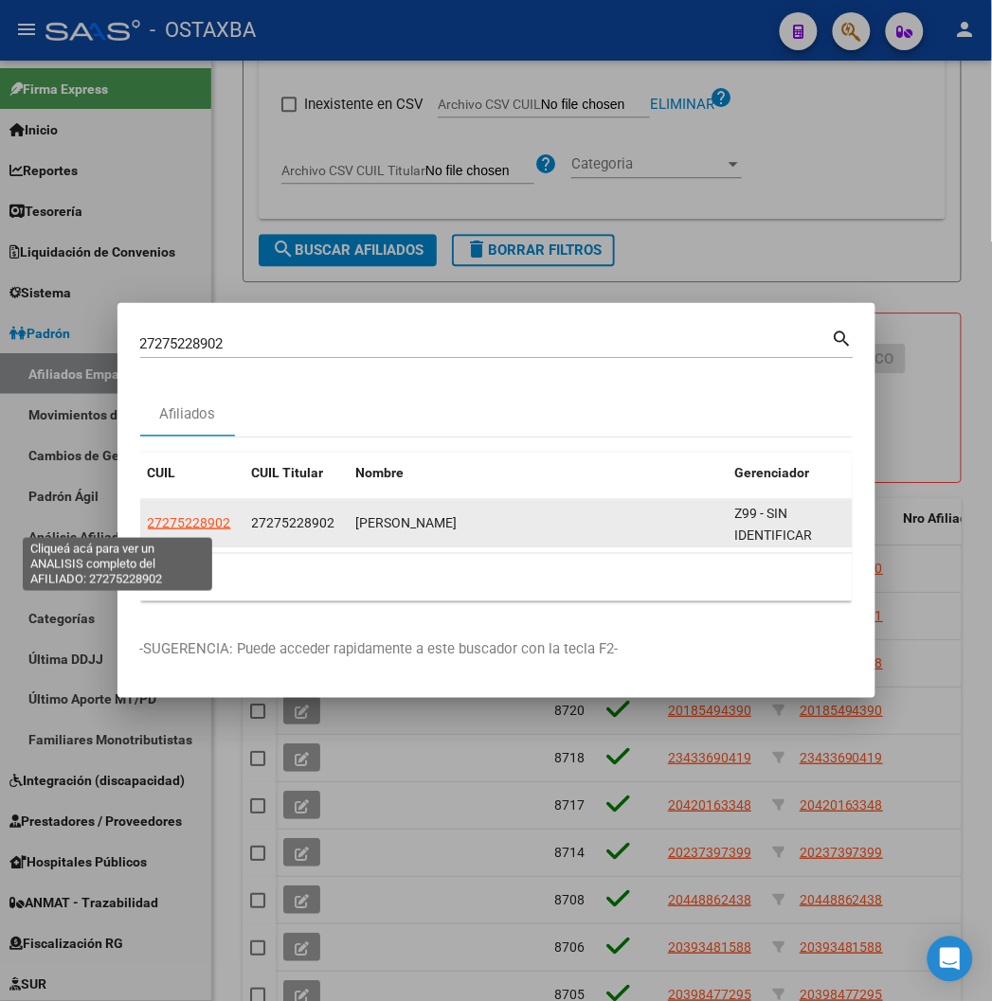
click at [148, 517] on span "27275228902" at bounding box center [189, 522] width 83 height 15
type textarea "27275228902"
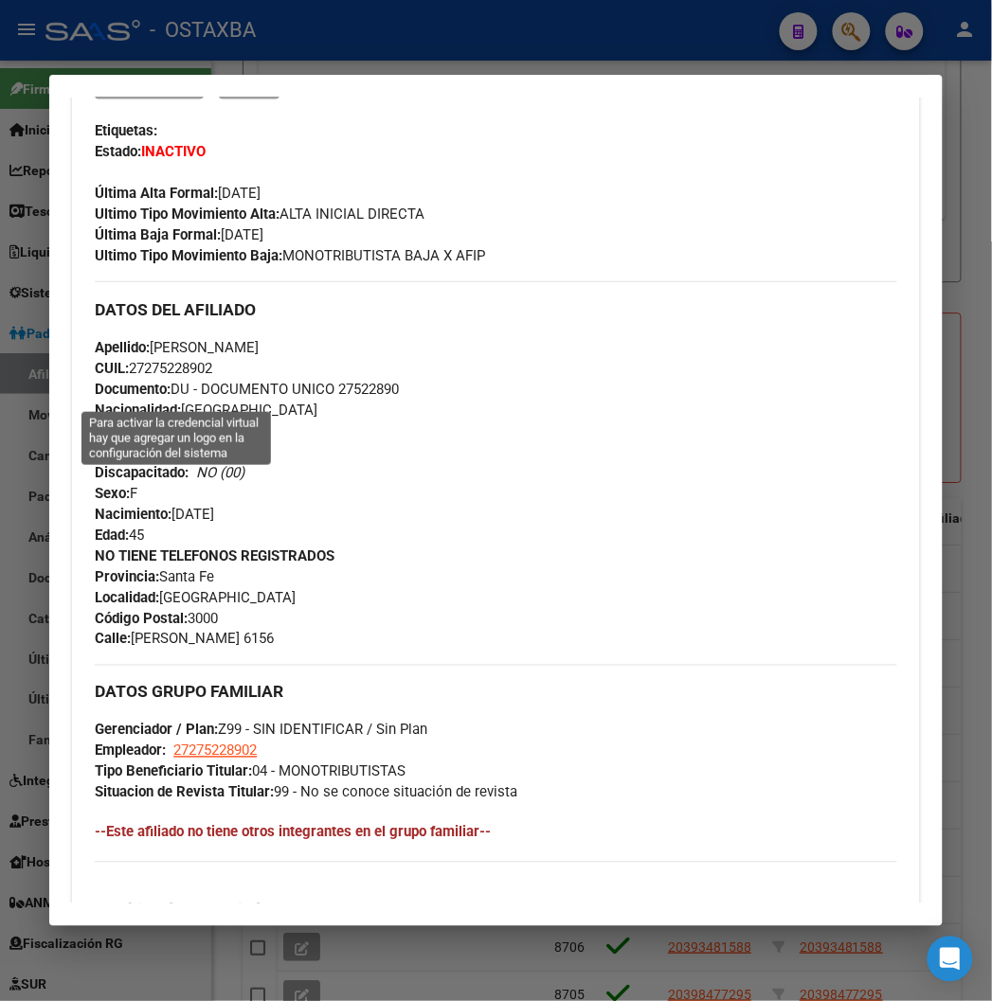
scroll to position [105, 0]
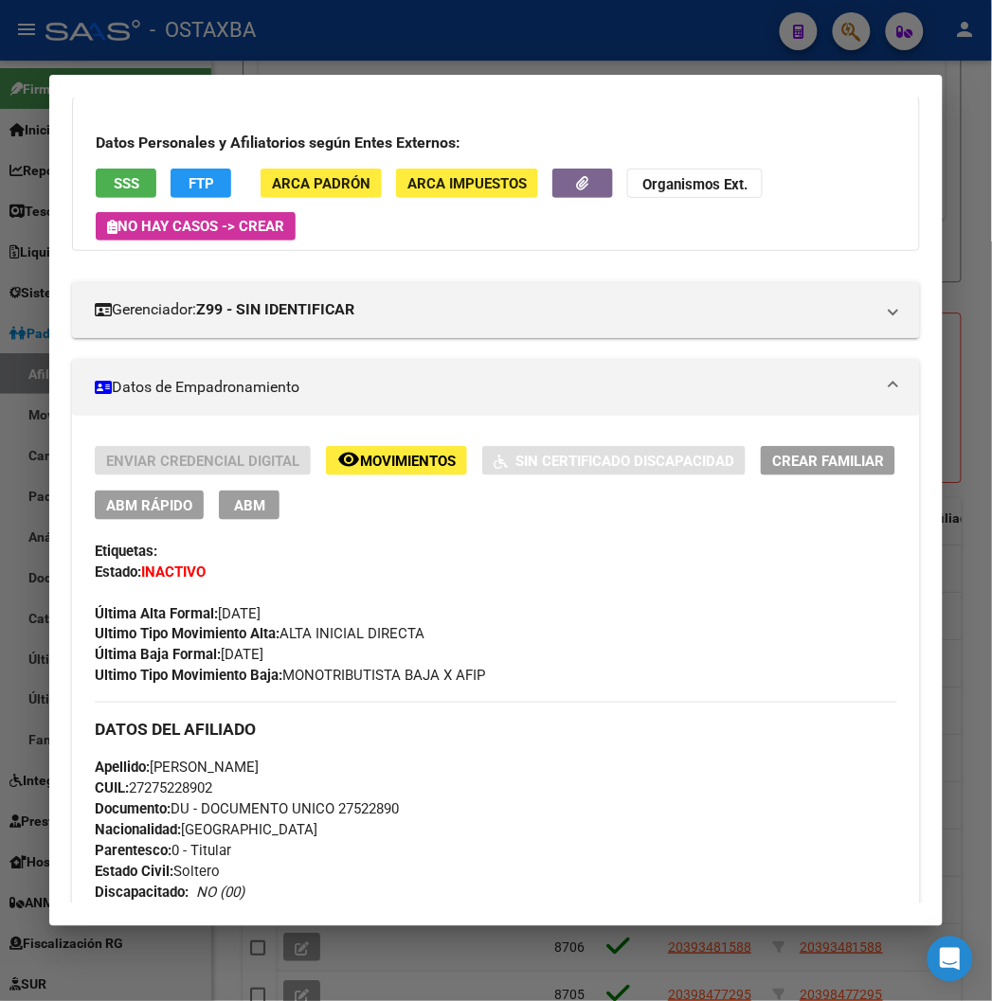
click at [139, 490] on div "Enviar Credencial Digital remove_red_eye Movimientos Sin Certificado Discapacid…" at bounding box center [496, 483] width 802 height 74
click at [145, 500] on span "ABM Rápido" at bounding box center [149, 505] width 86 height 17
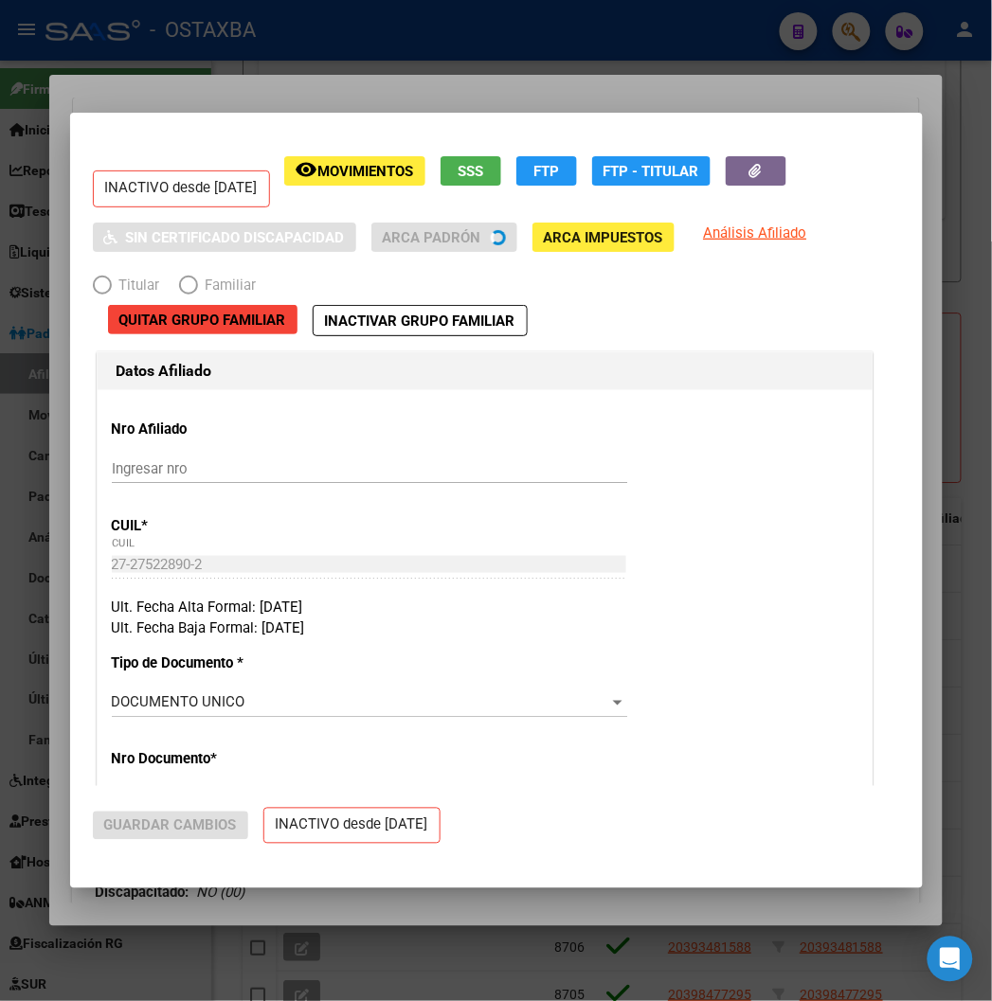
radio input "true"
type input "27-27522890-2"
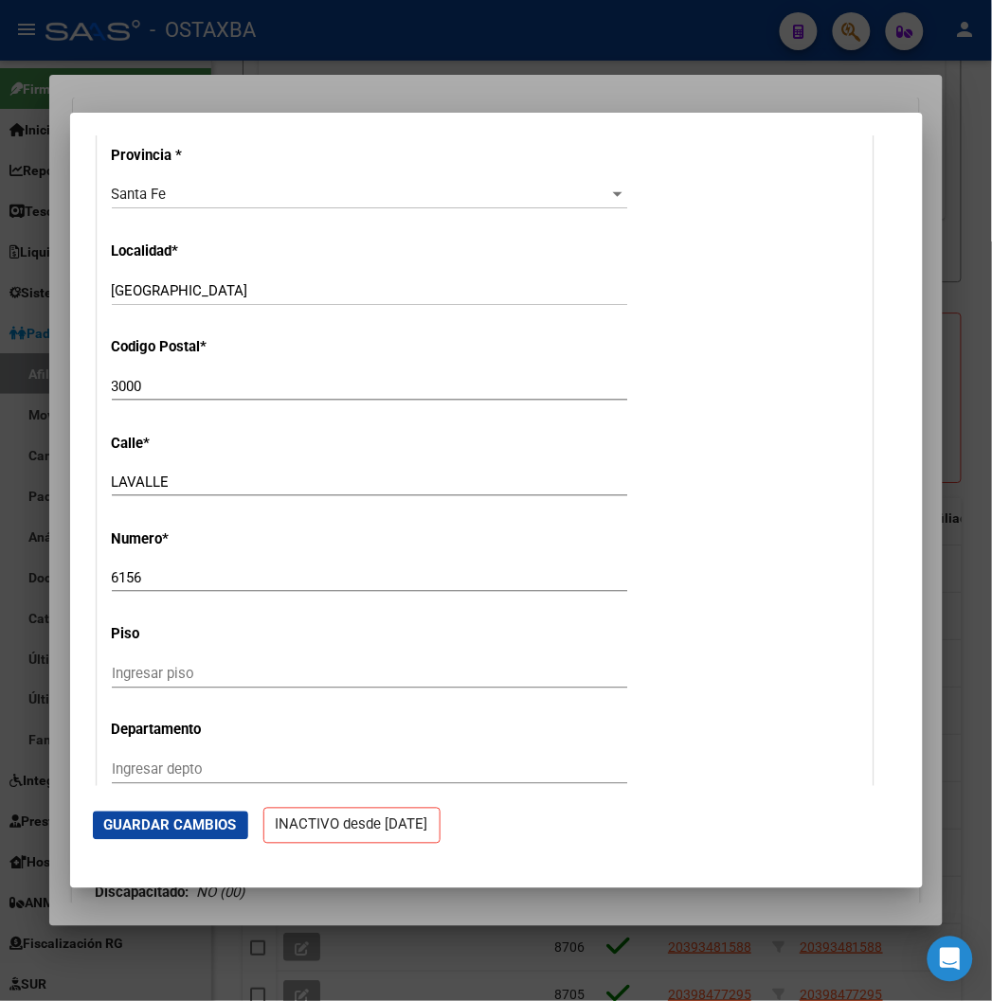
scroll to position [2421, 0]
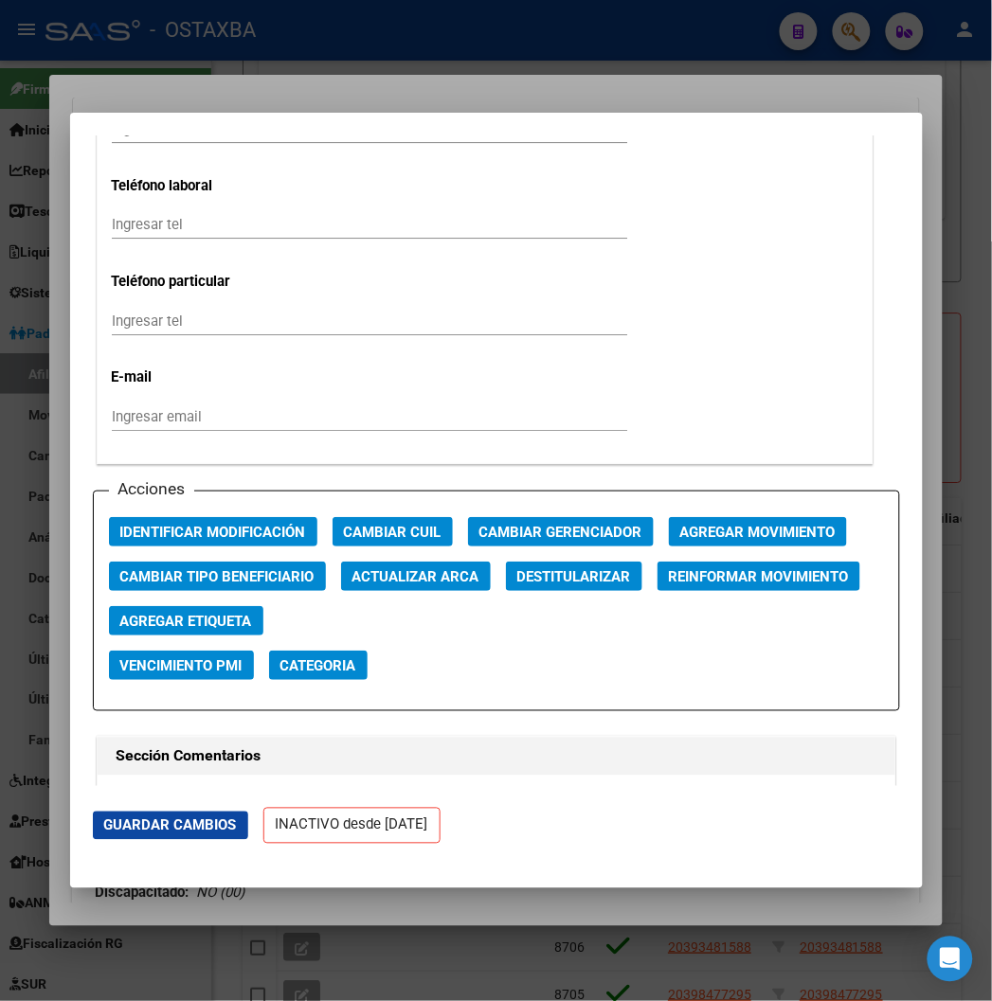
click at [669, 517] on button "Agregar Movimiento" at bounding box center [758, 531] width 178 height 29
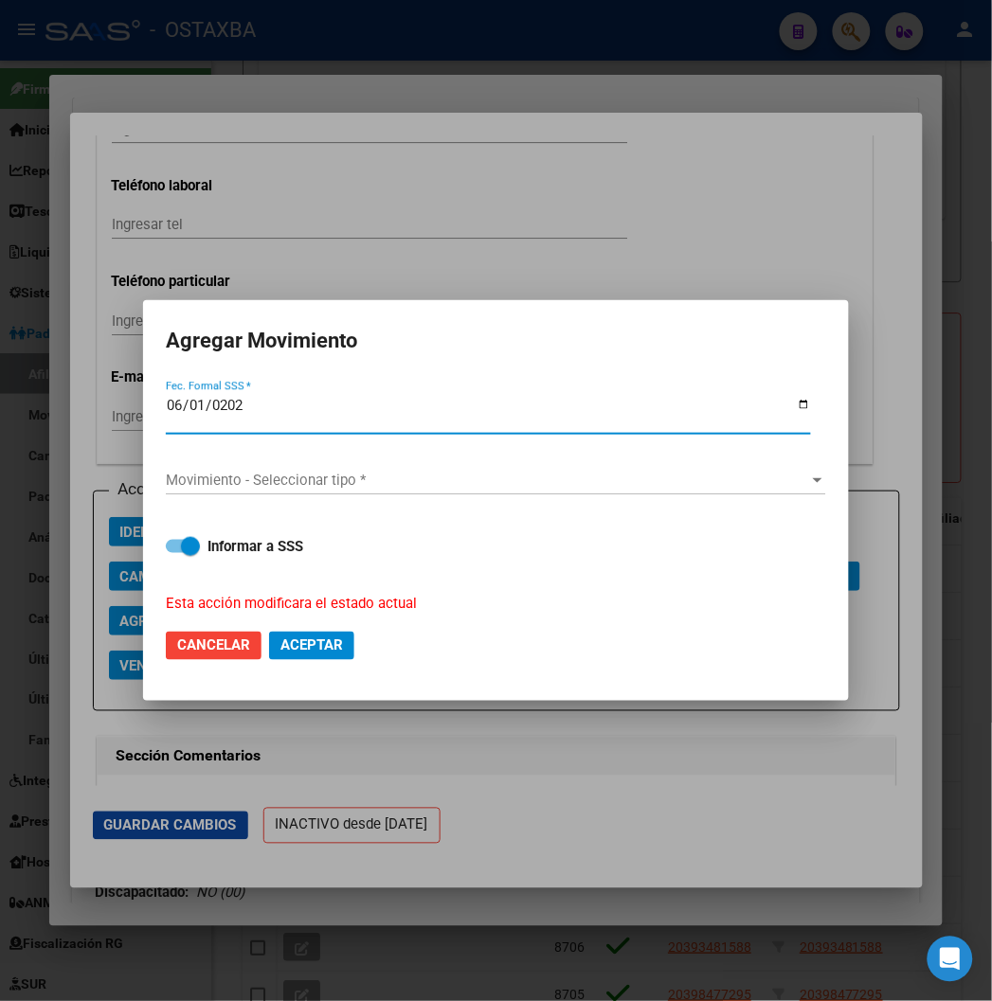
type input "2025-06-01"
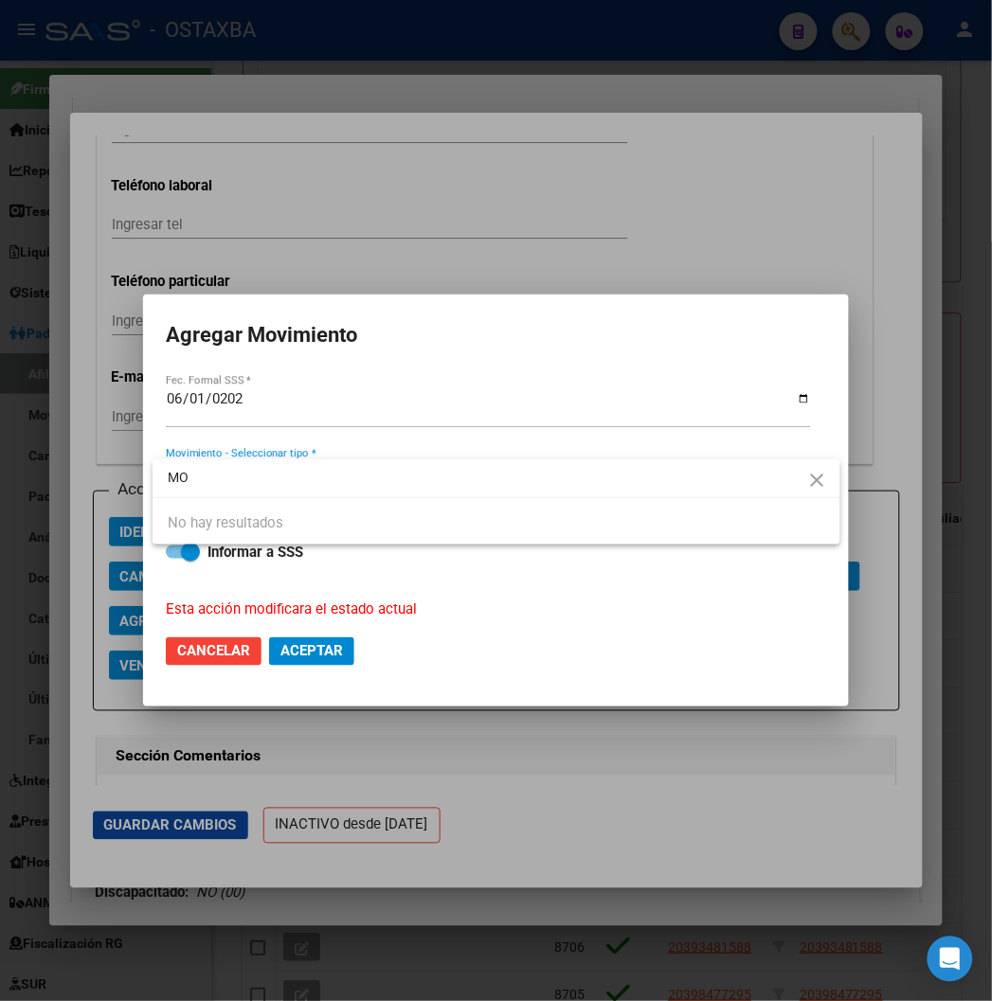
type input "M"
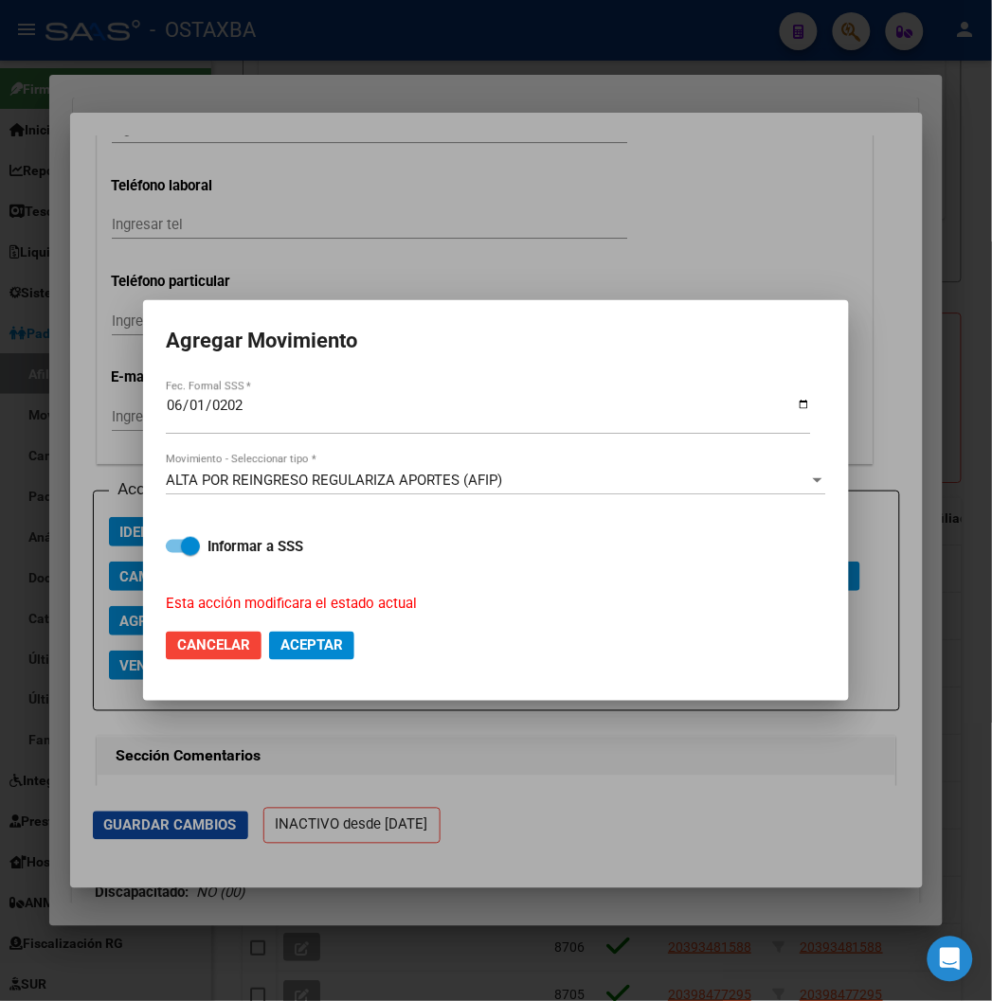
click at [372, 495] on div "ALTA POR REINGRESO REGULARIZA APORTES (AFIP) Movimiento - Seleccionar tipo *" at bounding box center [496, 489] width 660 height 46
click at [428, 63] on div at bounding box center [496, 500] width 992 height 1001
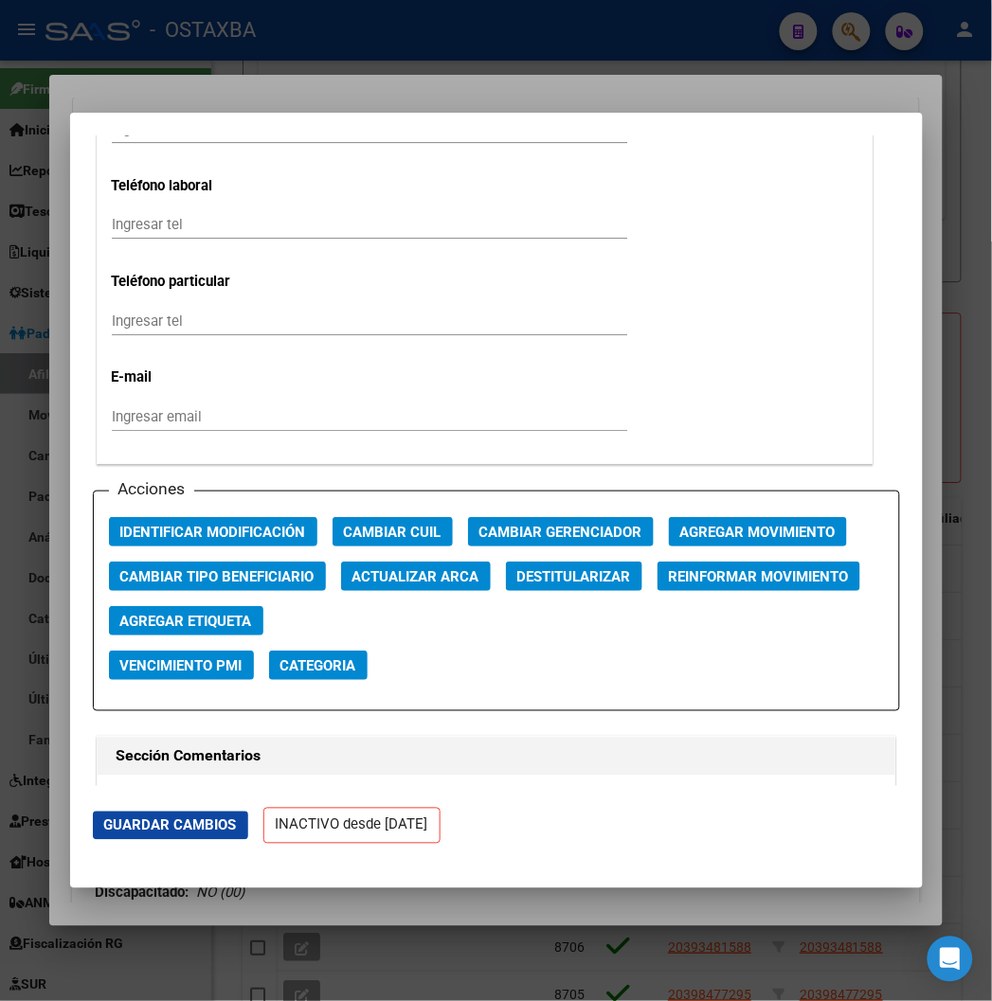
click at [424, 43] on div at bounding box center [496, 500] width 992 height 1001
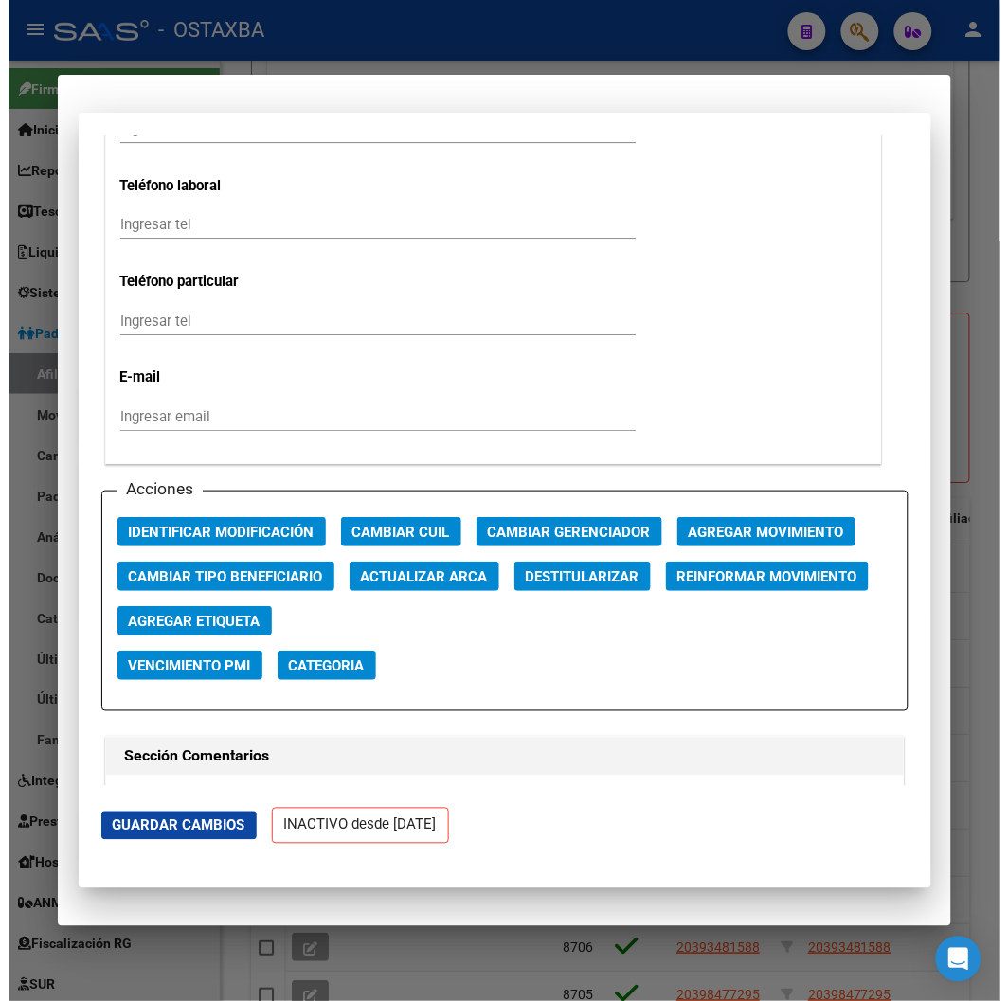
scroll to position [0, 0]
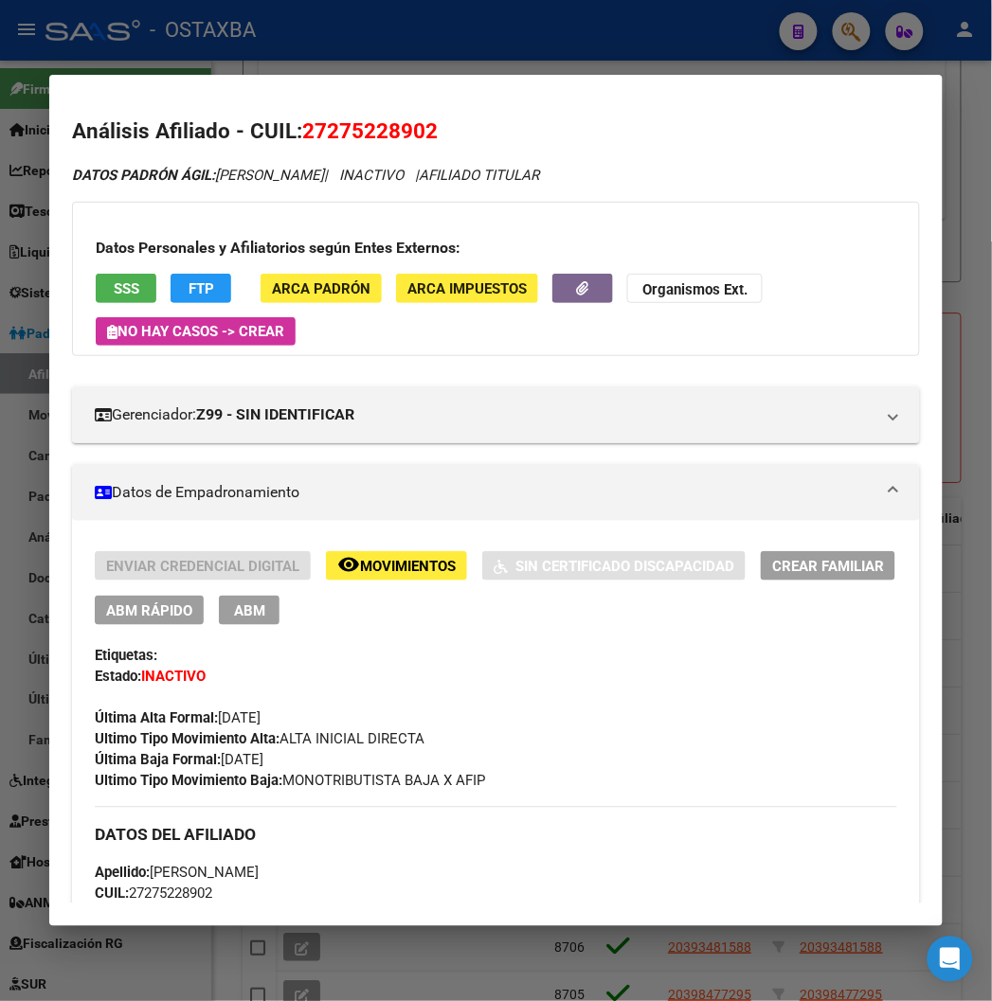
click at [164, 28] on div at bounding box center [496, 500] width 992 height 1001
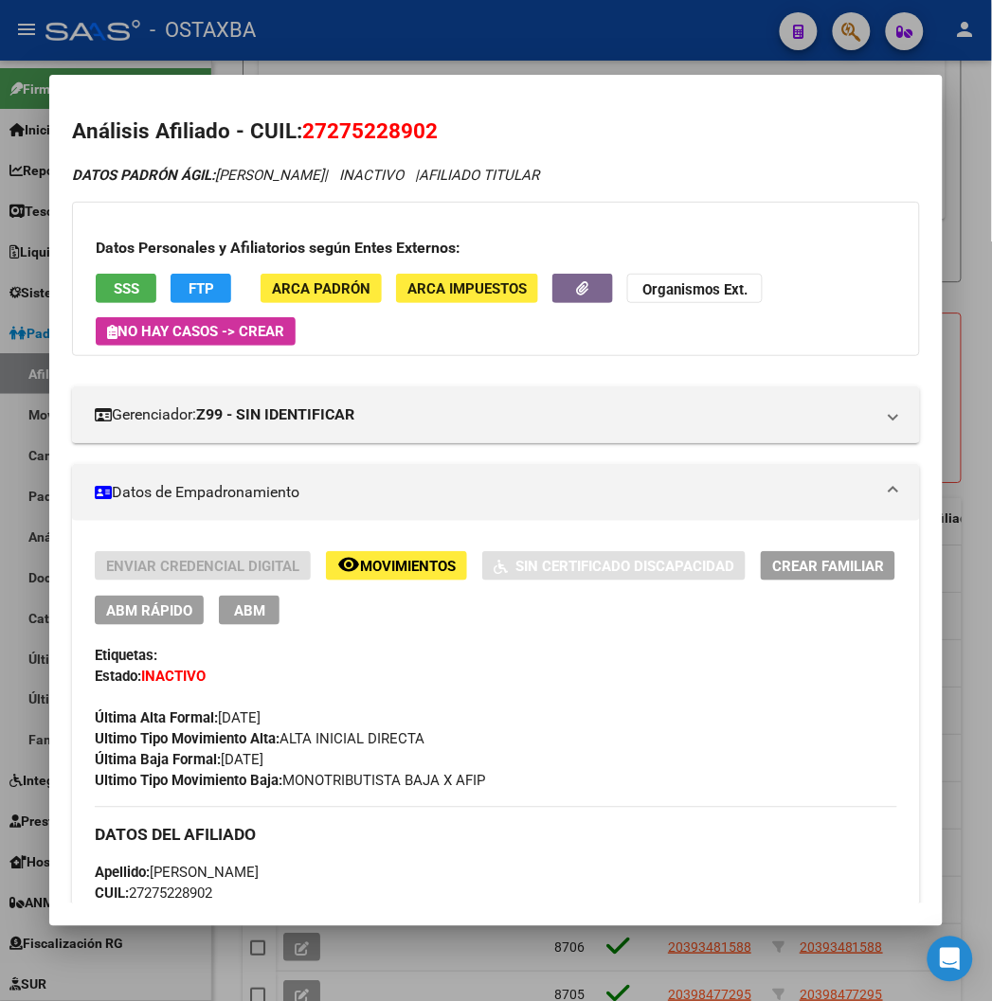
click at [394, 41] on div at bounding box center [496, 500] width 992 height 1001
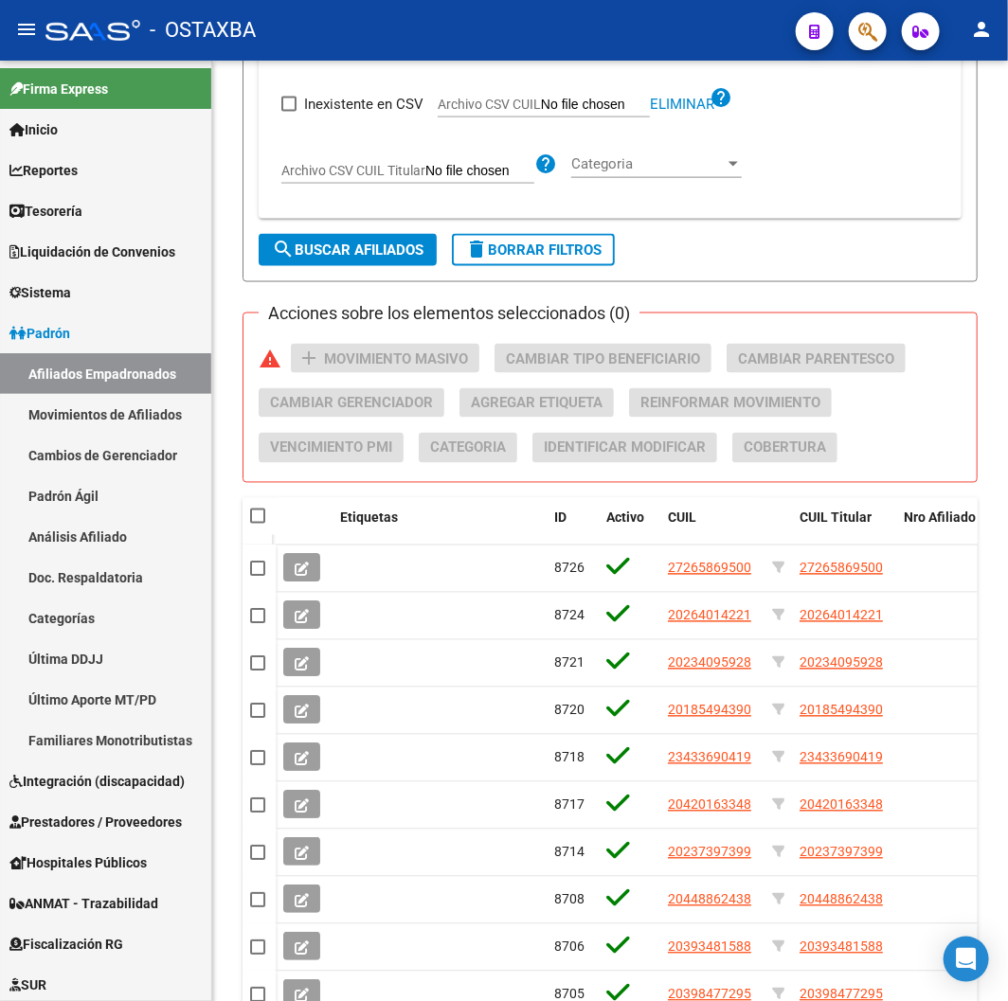
click at [394, 41] on div "- OSTAXBA" at bounding box center [412, 30] width 735 height 42
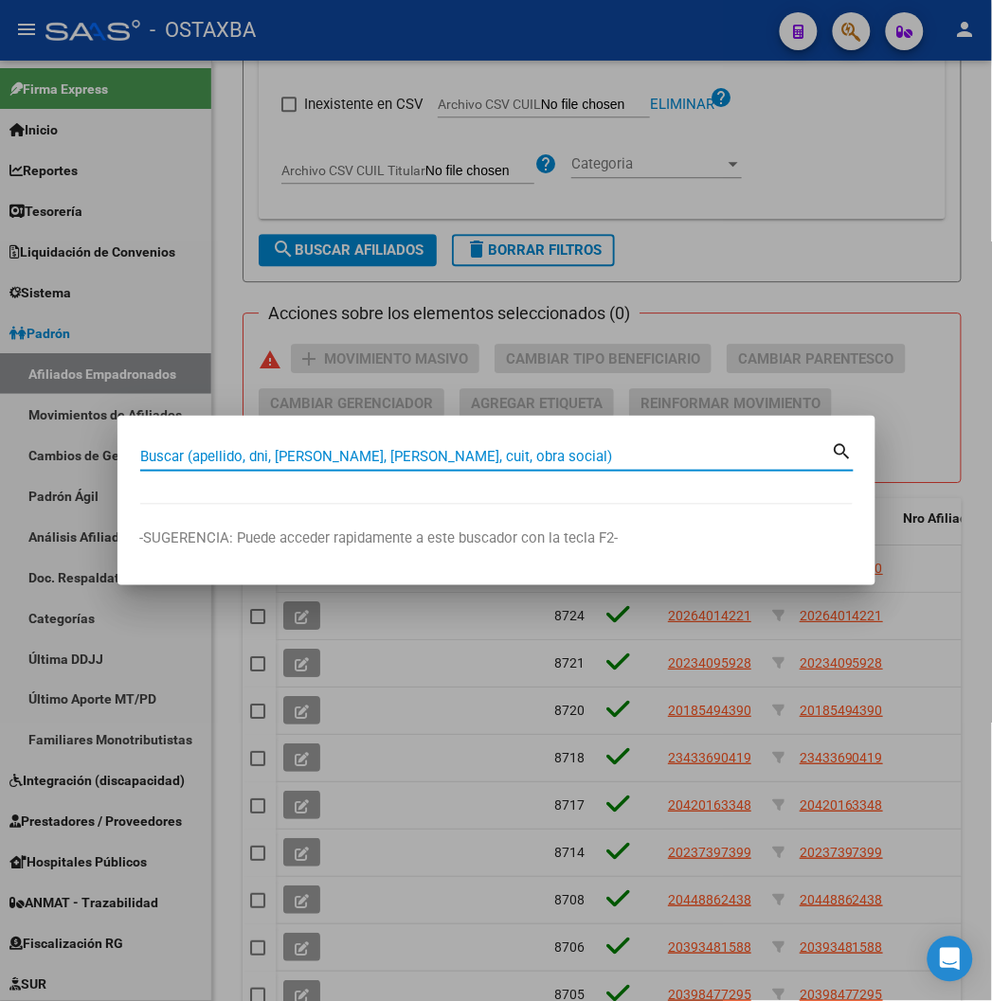
paste input "20275981371"
type input "20275981371"
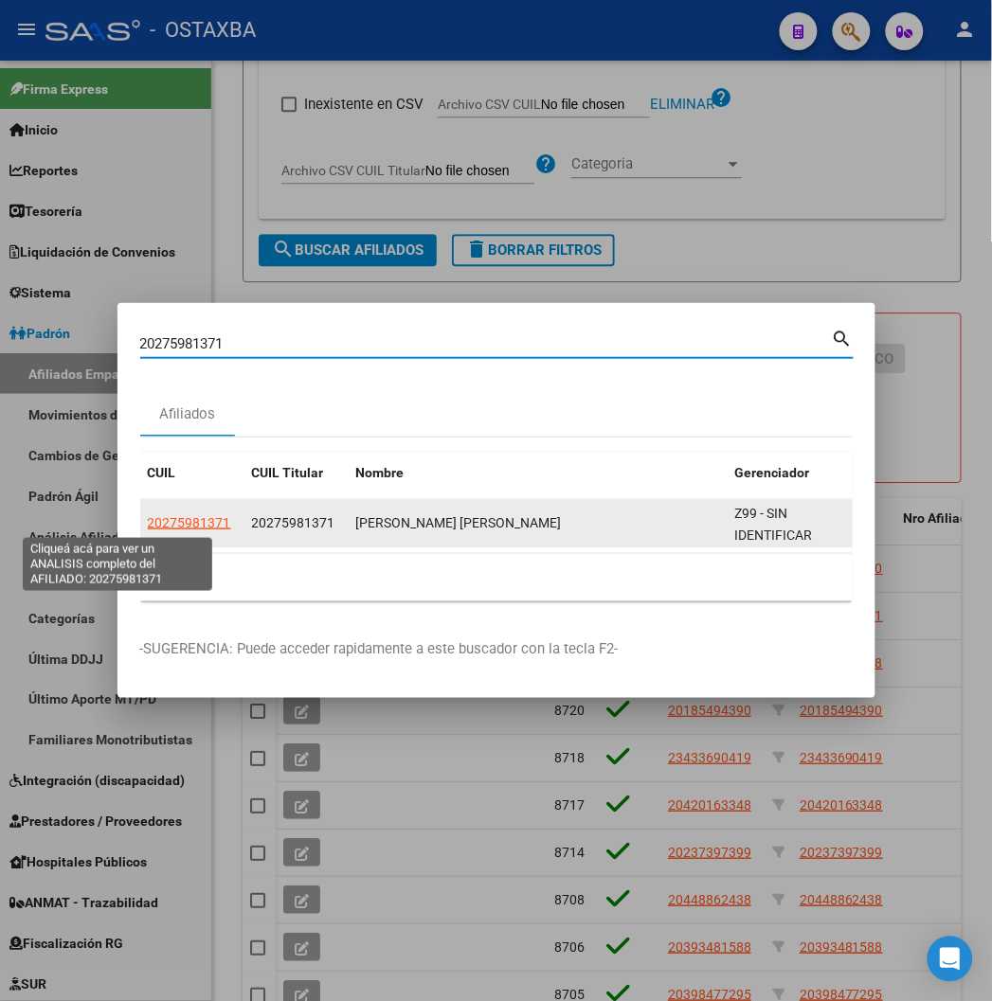
click at [153, 516] on span "20275981371" at bounding box center [189, 522] width 83 height 15
type textarea "20275981371"
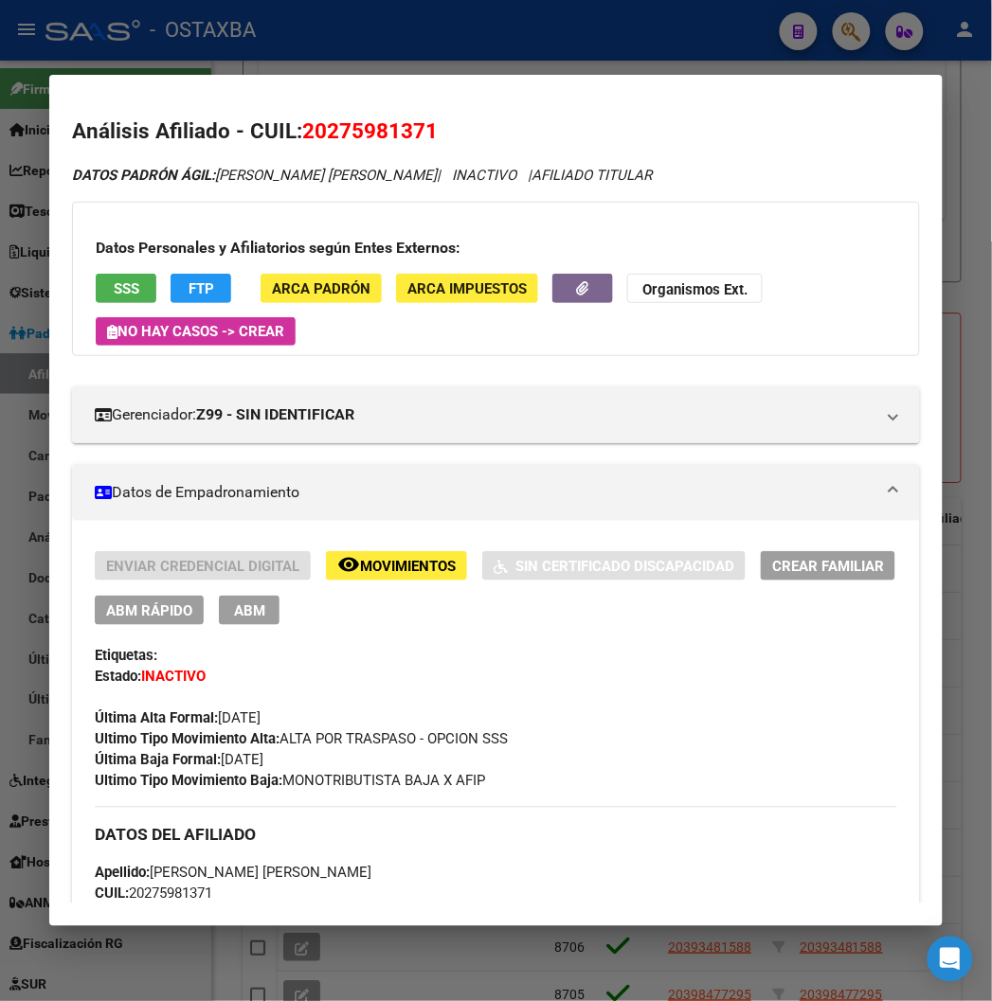
click at [250, 33] on div at bounding box center [496, 500] width 992 height 1001
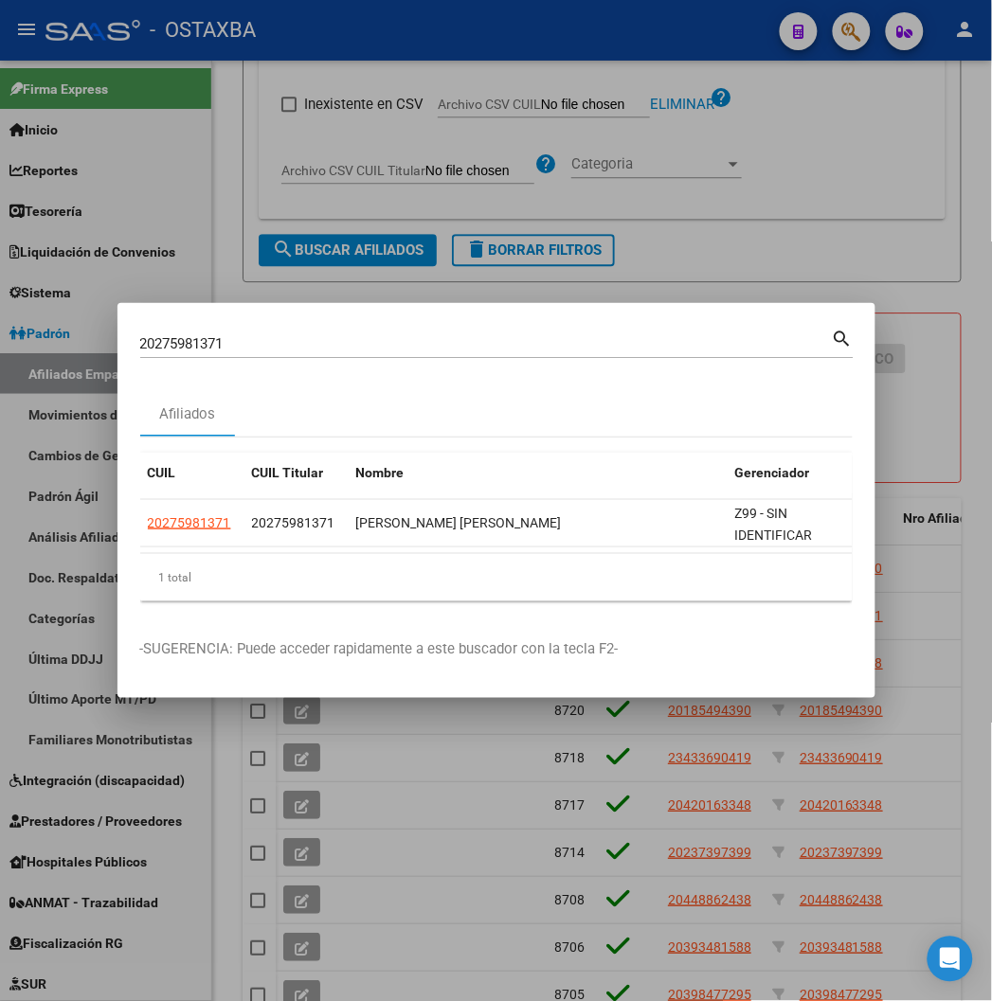
click at [256, 276] on div at bounding box center [496, 500] width 992 height 1001
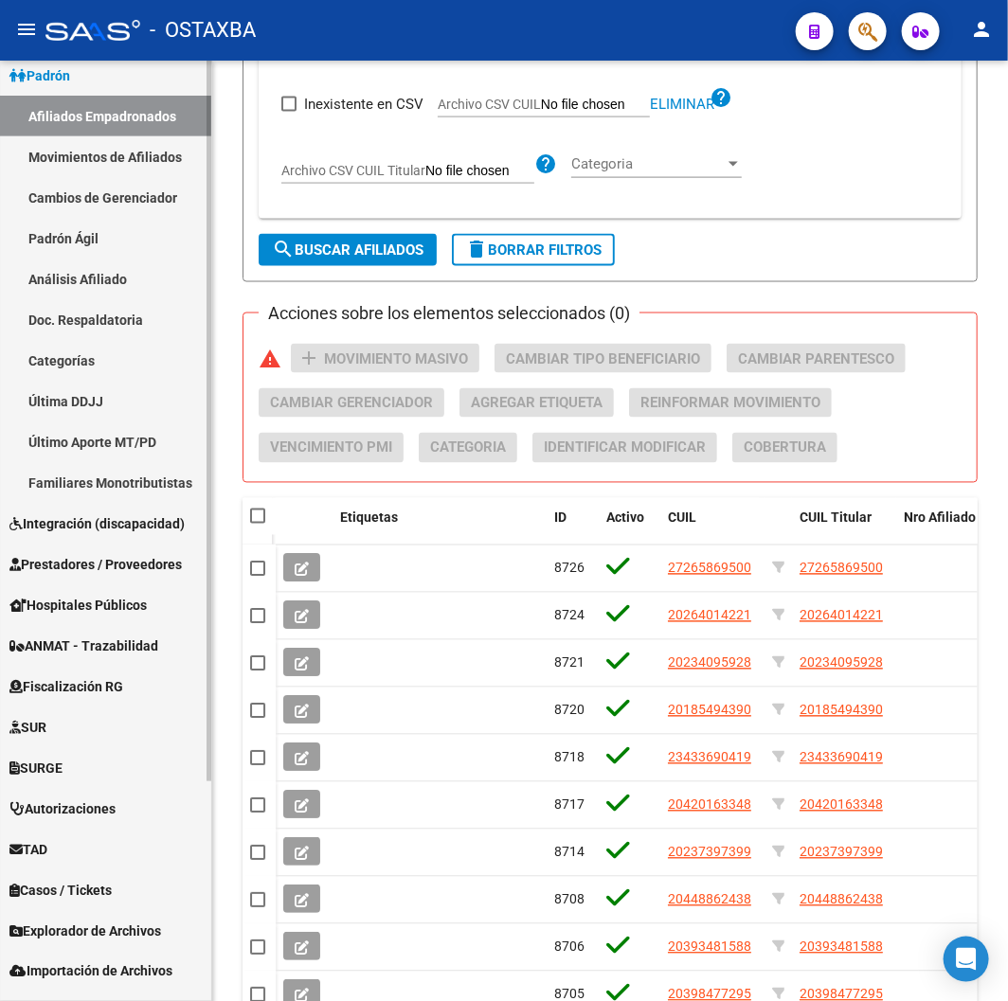
scroll to position [287, 0]
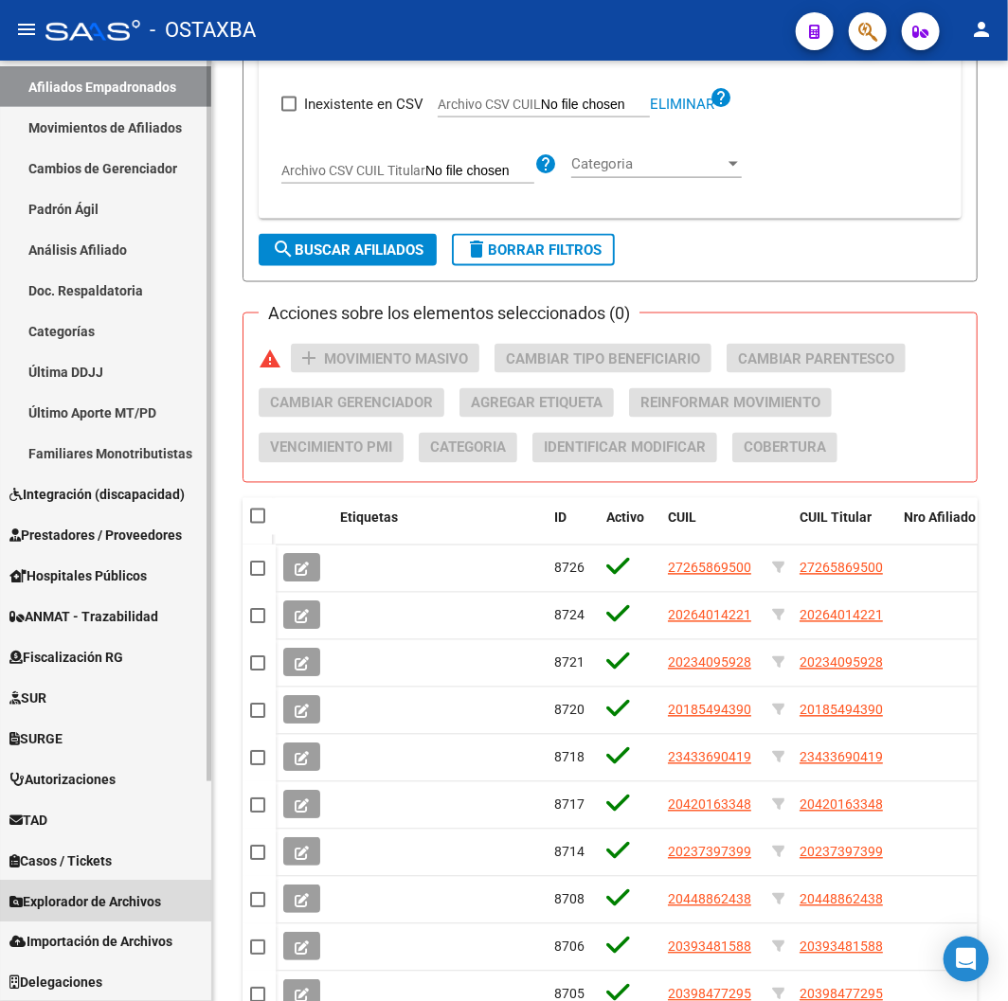
click at [104, 904] on span "Explorador de Archivos" at bounding box center [85, 902] width 152 height 21
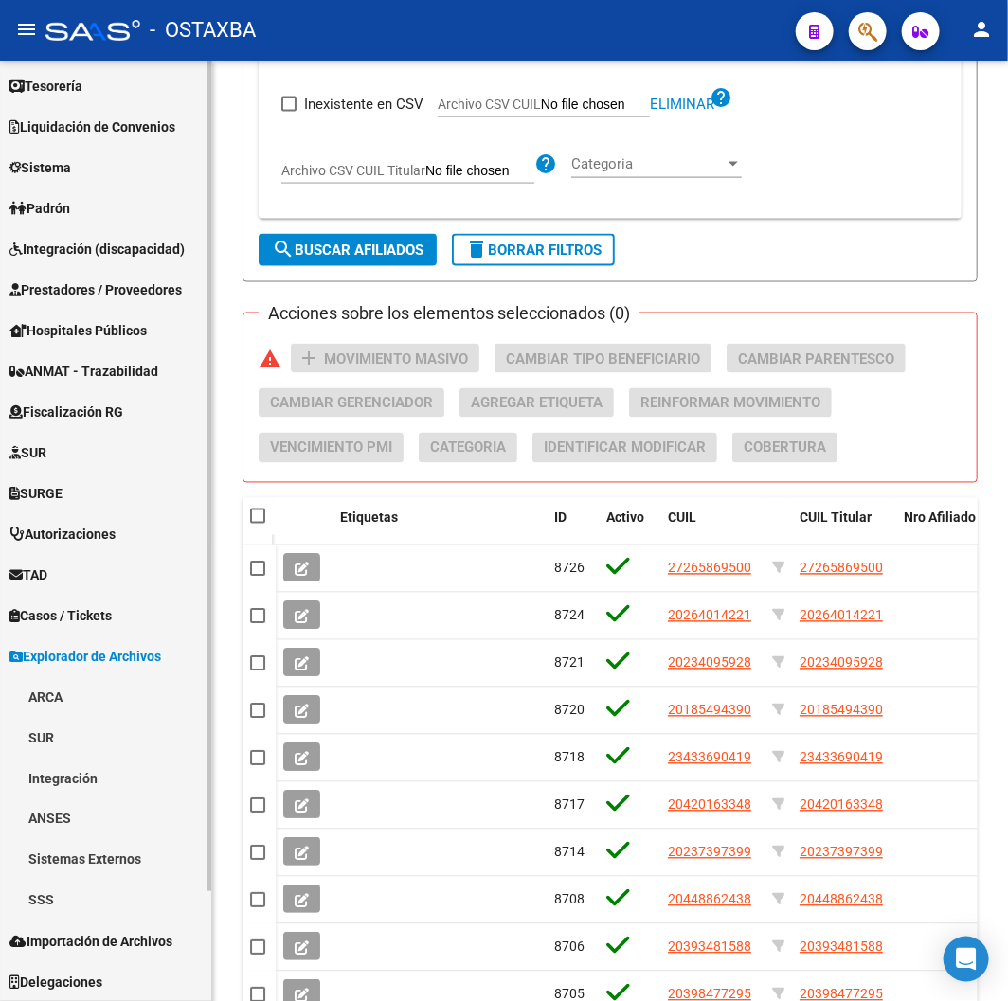
click at [59, 910] on link "SSS" at bounding box center [105, 900] width 211 height 41
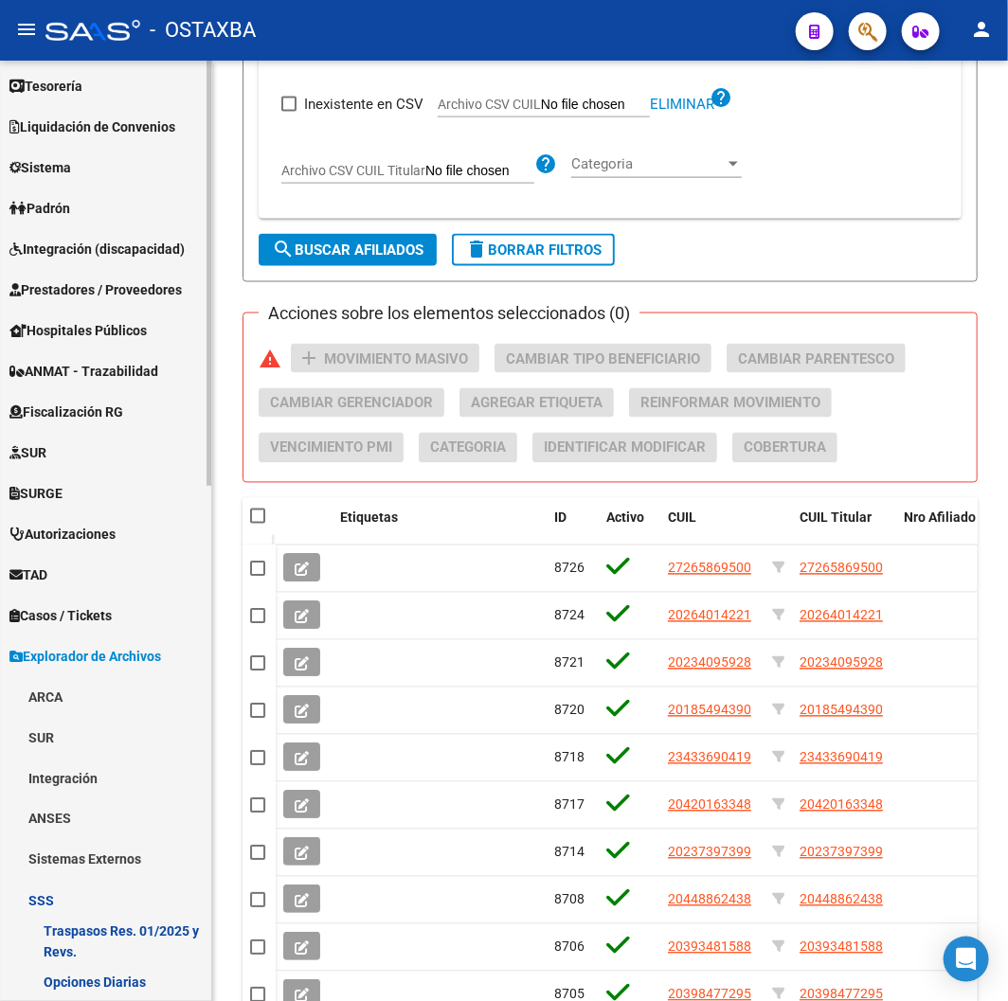
scroll to position [651, 0]
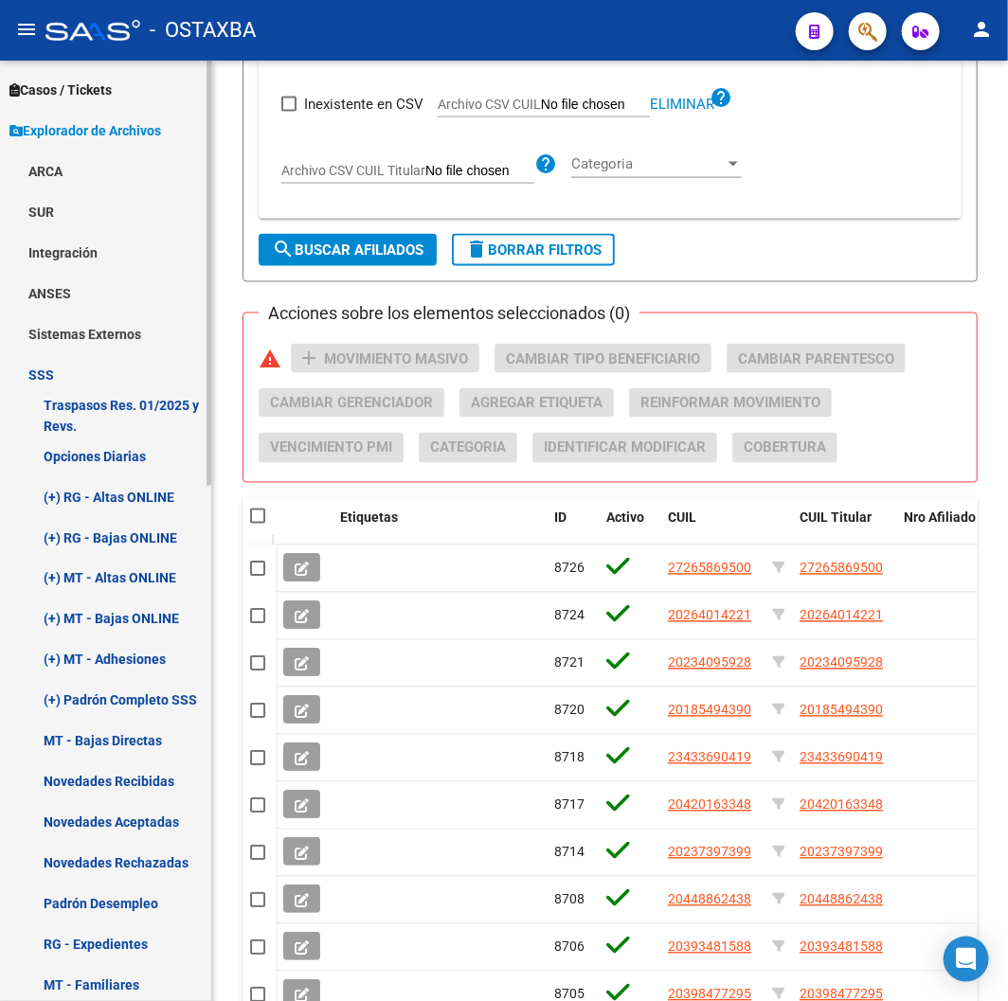
click at [133, 778] on link "Novedades Recibidas" at bounding box center [105, 782] width 211 height 41
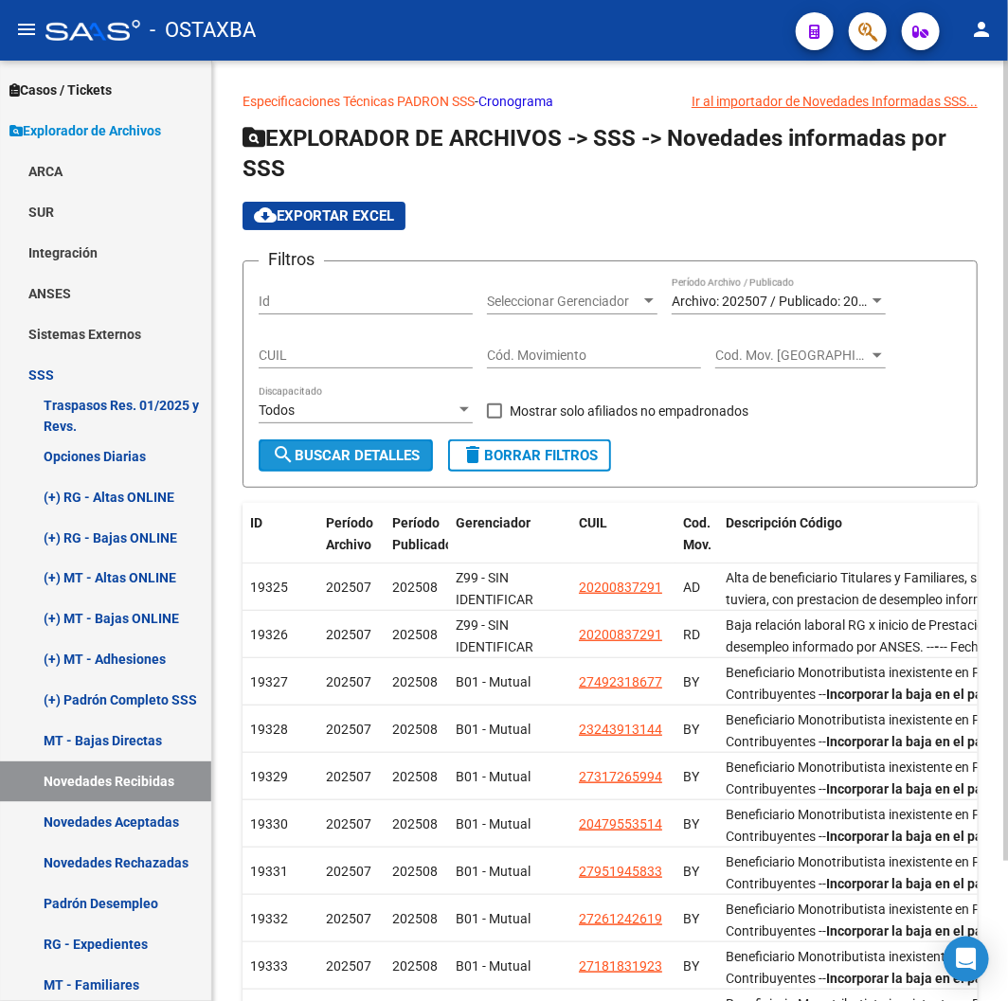
click at [346, 447] on span "search Buscar Detalles" at bounding box center [346, 455] width 148 height 17
click at [518, 395] on div "Filtros Id Seleccionar Gerenciador Seleccionar Gerenciador Archivo: 202507 / Pu…" at bounding box center [610, 358] width 703 height 163
click at [522, 409] on span "Mostrar solo afiliados no empadronados" at bounding box center [629, 411] width 239 height 23
click at [495, 419] on input "Mostrar solo afiliados no empadronados" at bounding box center [494, 419] width 1 height 1
click at [377, 460] on span "search Buscar Detalles" at bounding box center [346, 455] width 148 height 17
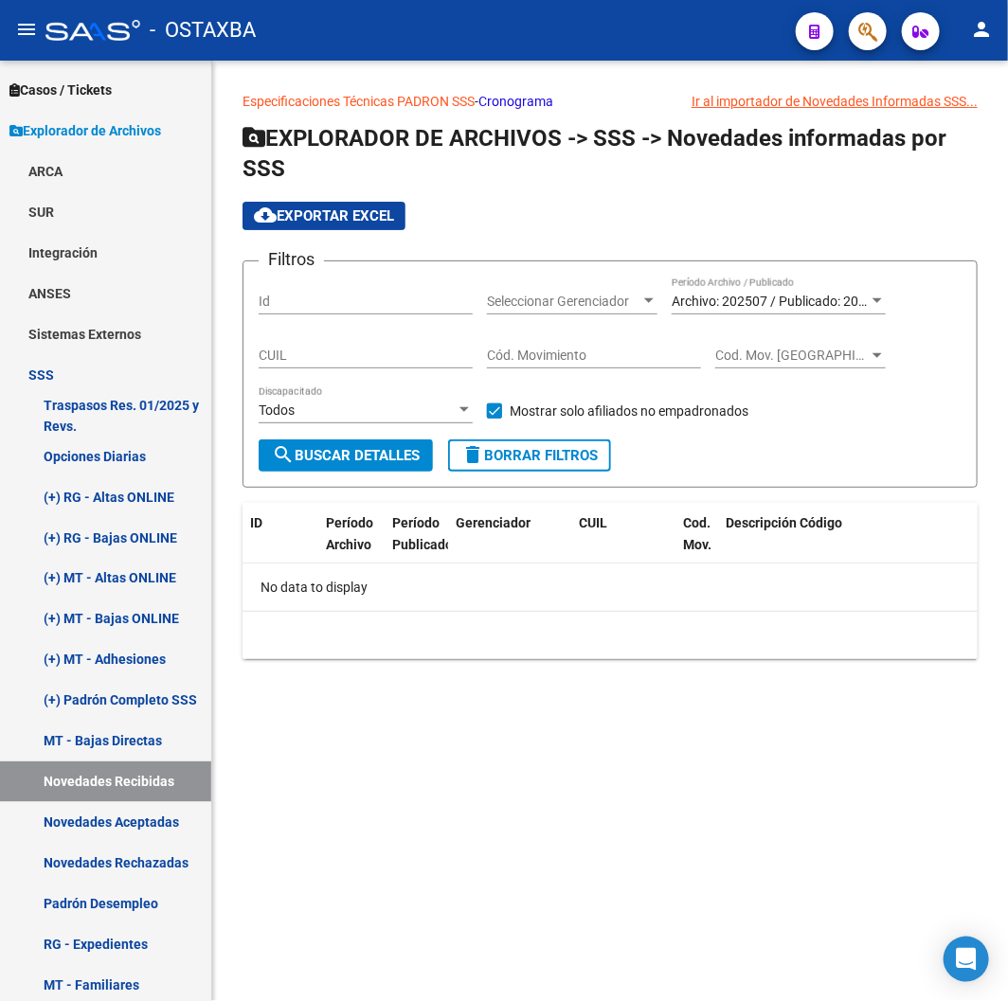
click at [518, 409] on span "Mostrar solo afiliados no empadronados" at bounding box center [629, 411] width 239 height 23
click at [495, 419] on input "Mostrar solo afiliados no empadronados" at bounding box center [494, 419] width 1 height 1
checkbox input "false"
click at [98, 576] on link "(+) MT - Altas ONLINE" at bounding box center [105, 578] width 211 height 41
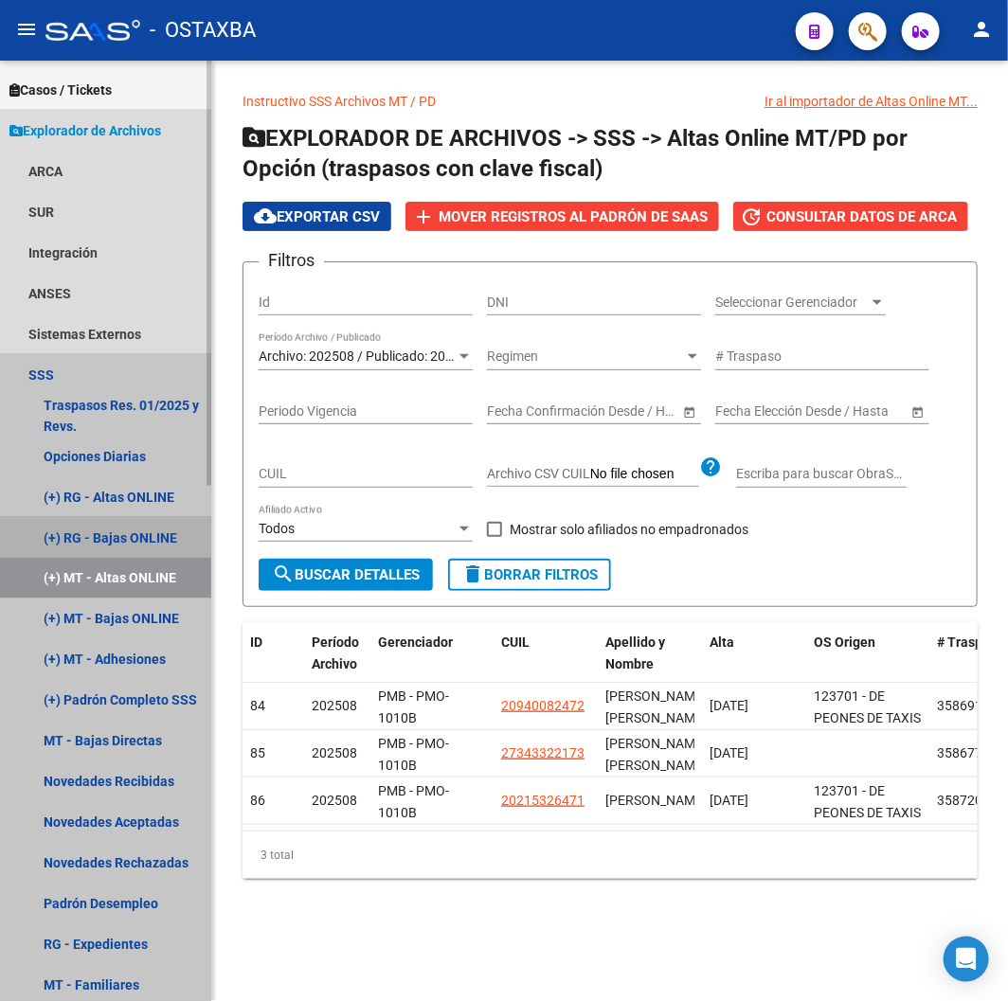
click at [110, 538] on link "(+) RG - Bajas ONLINE" at bounding box center [105, 537] width 211 height 41
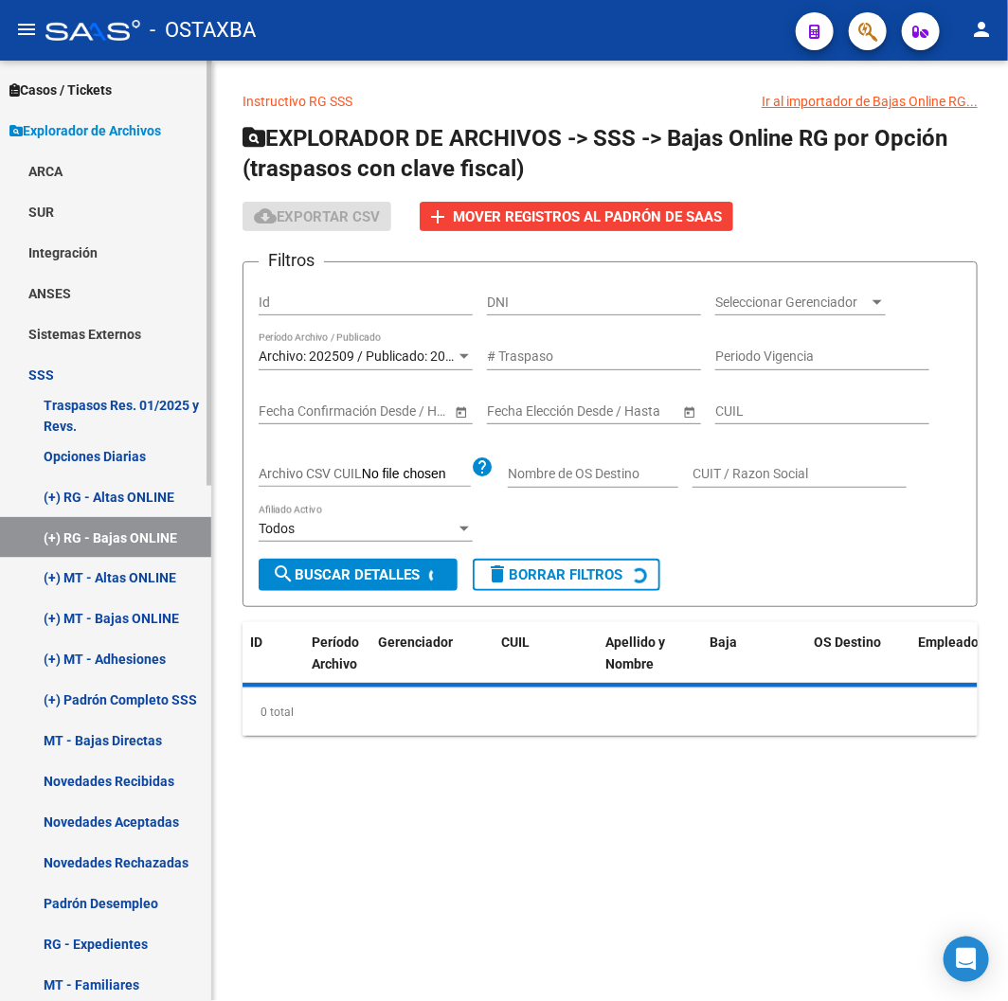
click at [116, 512] on link "(+) RG - Altas ONLINE" at bounding box center [105, 497] width 211 height 41
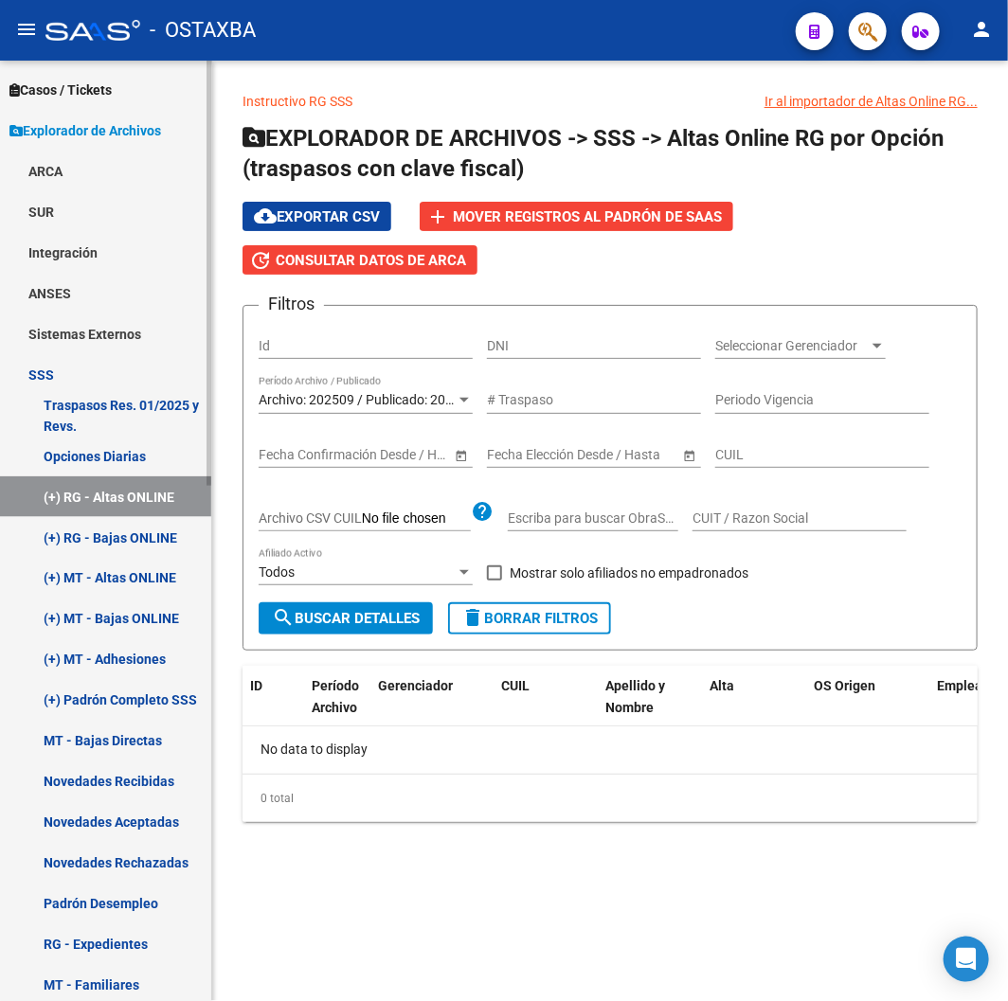
click at [144, 640] on link "(+) MT - Adhesiones" at bounding box center [105, 660] width 211 height 41
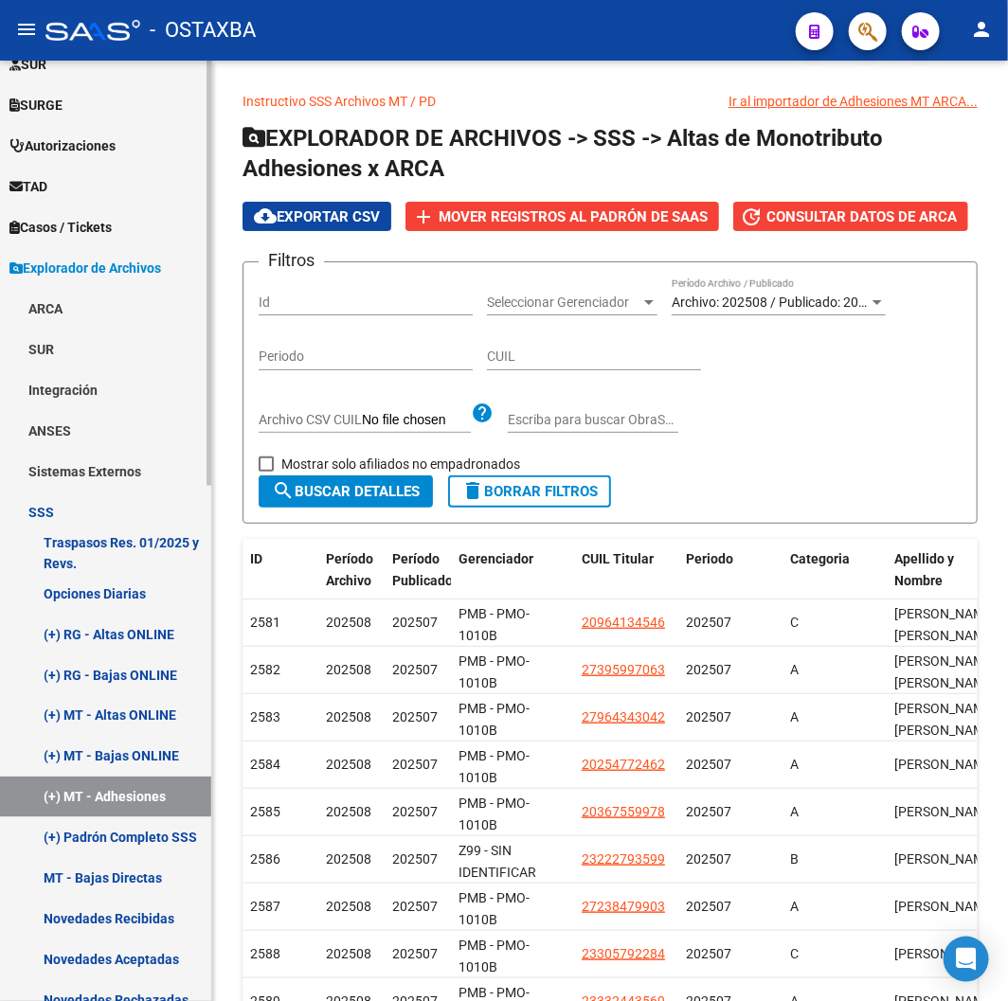
scroll to position [947, 0]
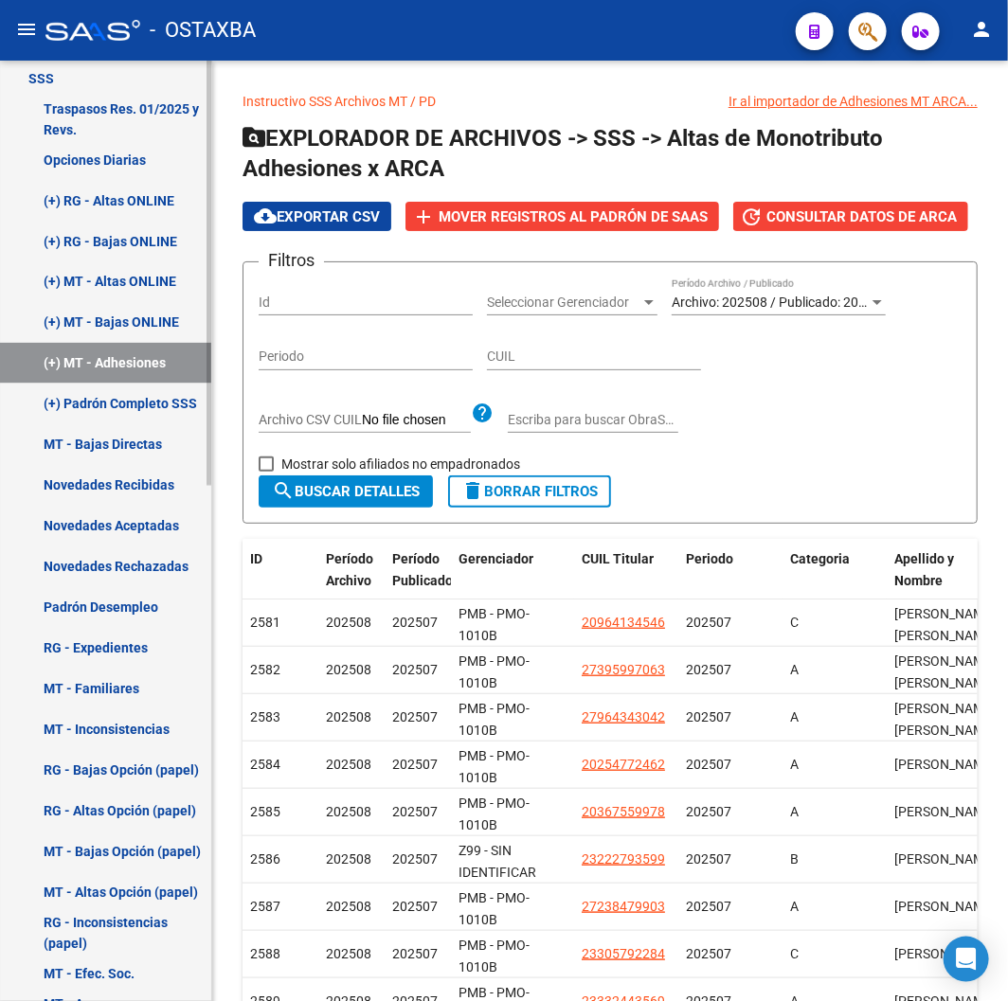
click at [105, 602] on link "Padrón Desempleo" at bounding box center [105, 607] width 211 height 41
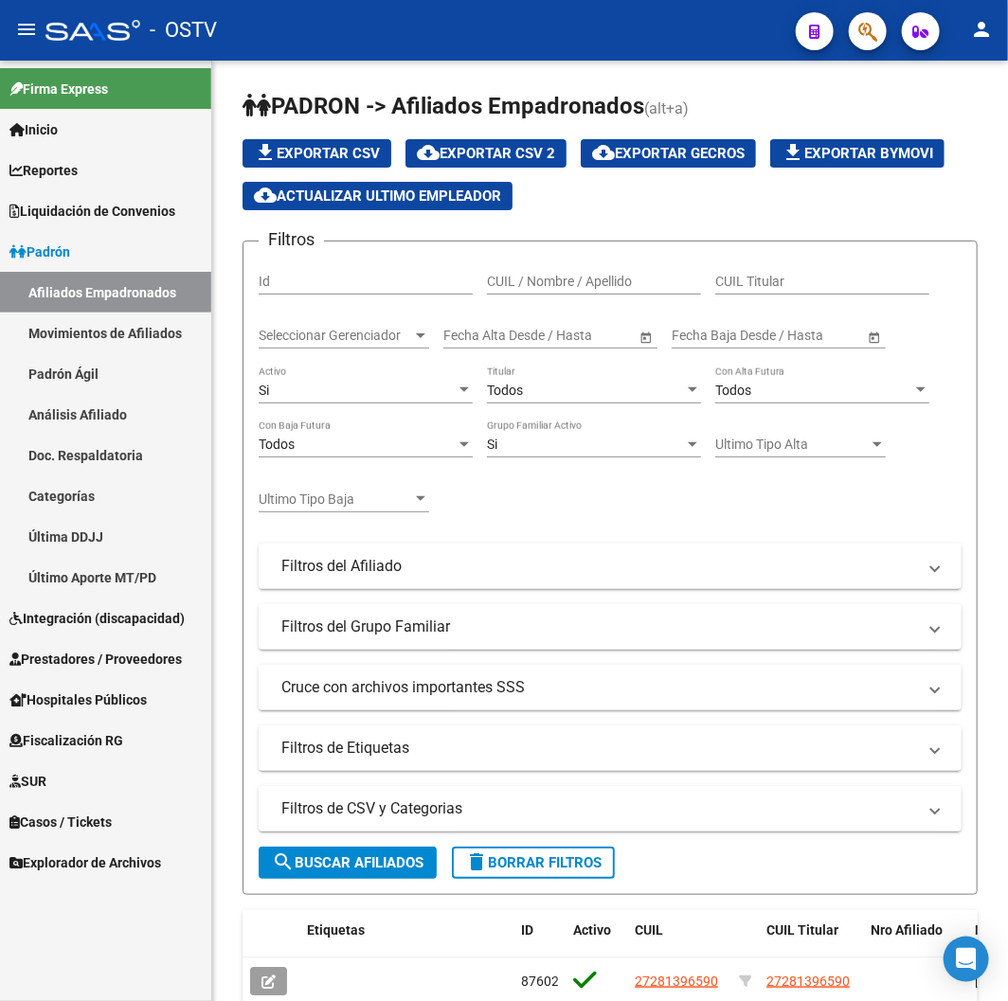
click at [284, 12] on div "- OSTV" at bounding box center [412, 30] width 735 height 42
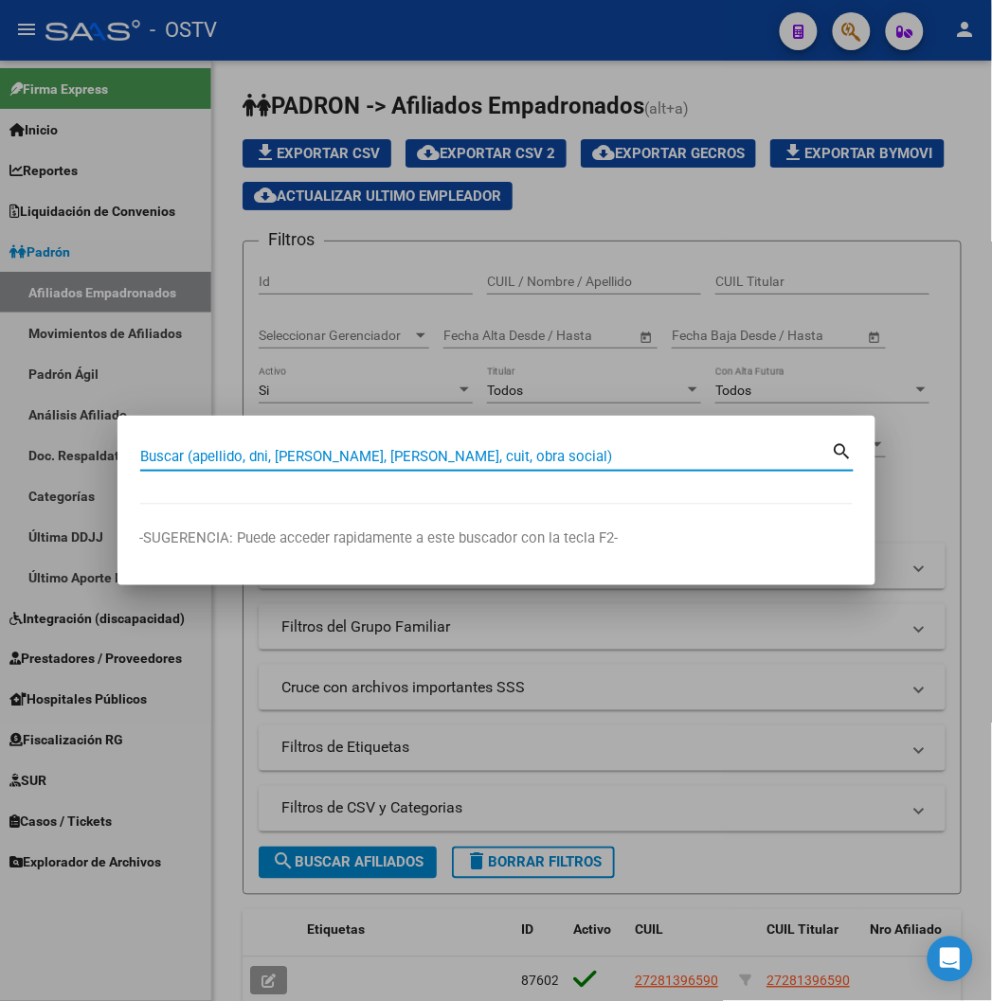
paste input "27364832236"
type input "27364832236"
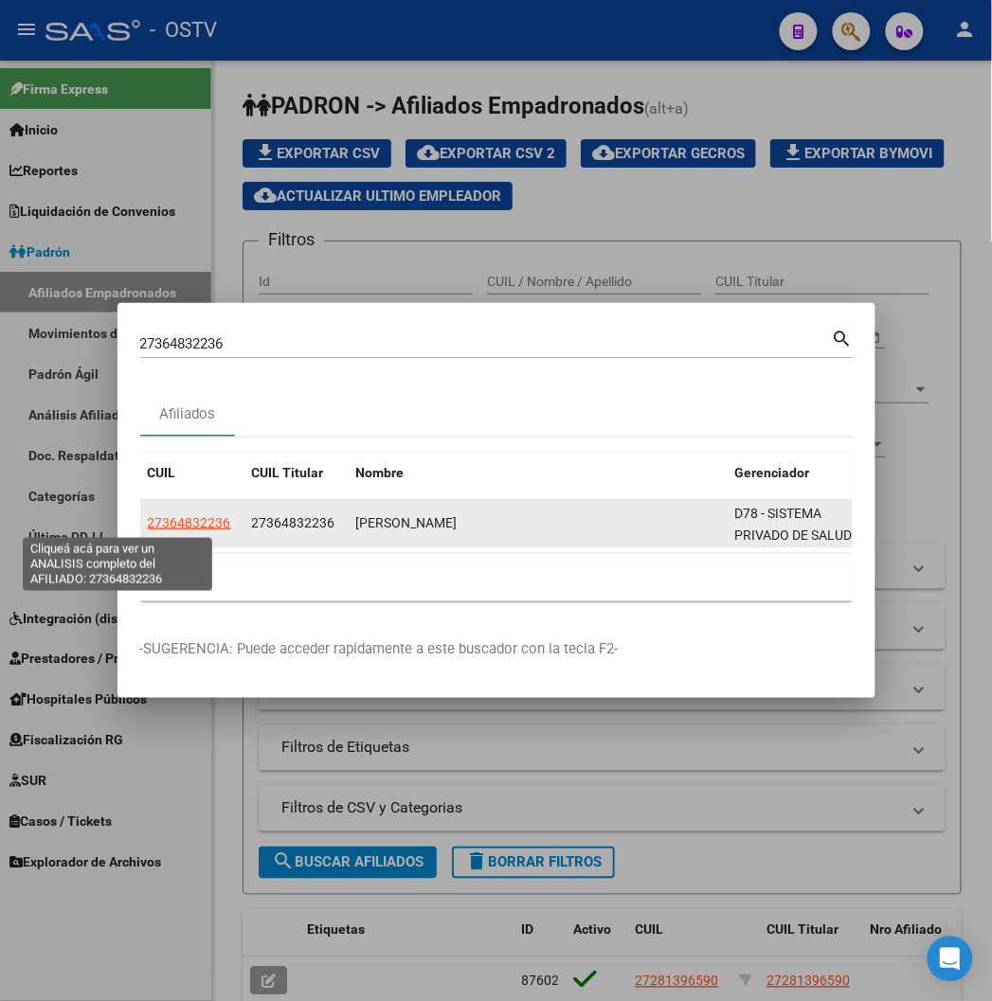
click at [148, 526] on span "27364832236" at bounding box center [189, 522] width 83 height 15
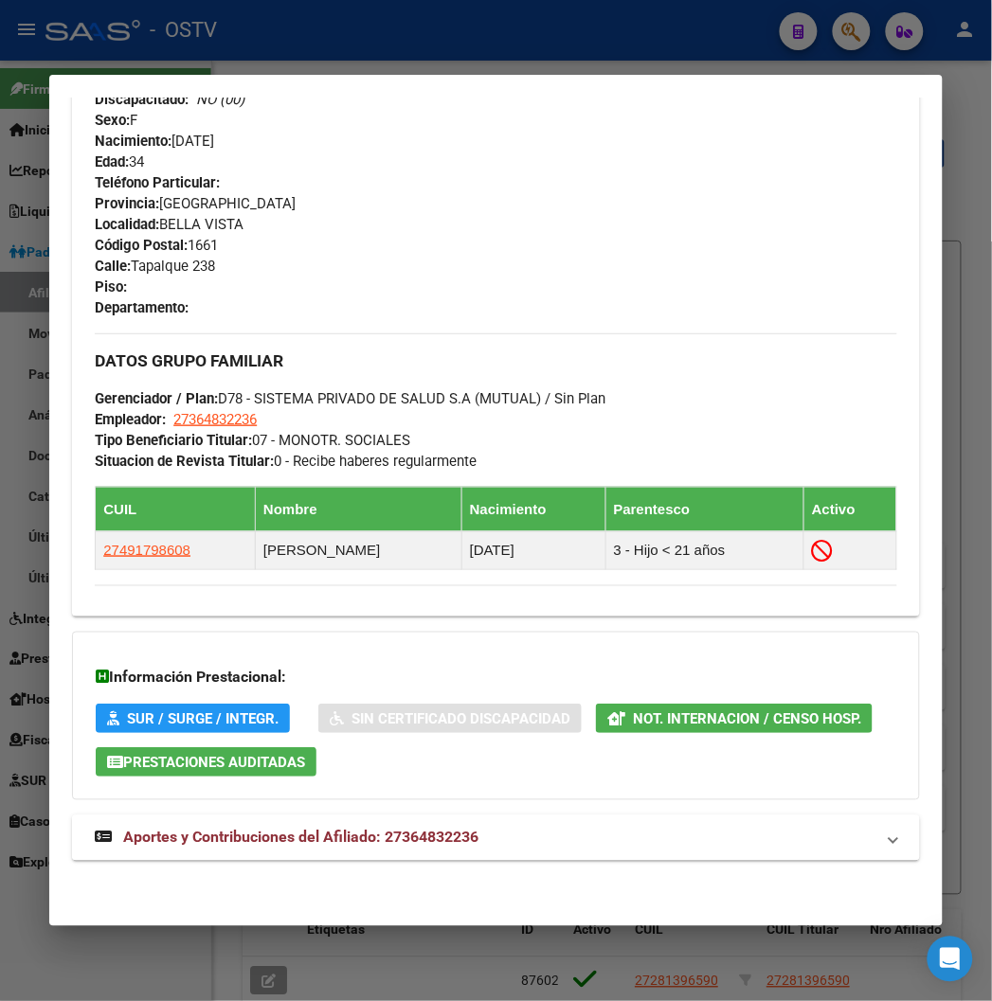
click at [298, 829] on span "Aportes y Contribuciones del Afiliado: 27364832236" at bounding box center [300, 838] width 355 height 18
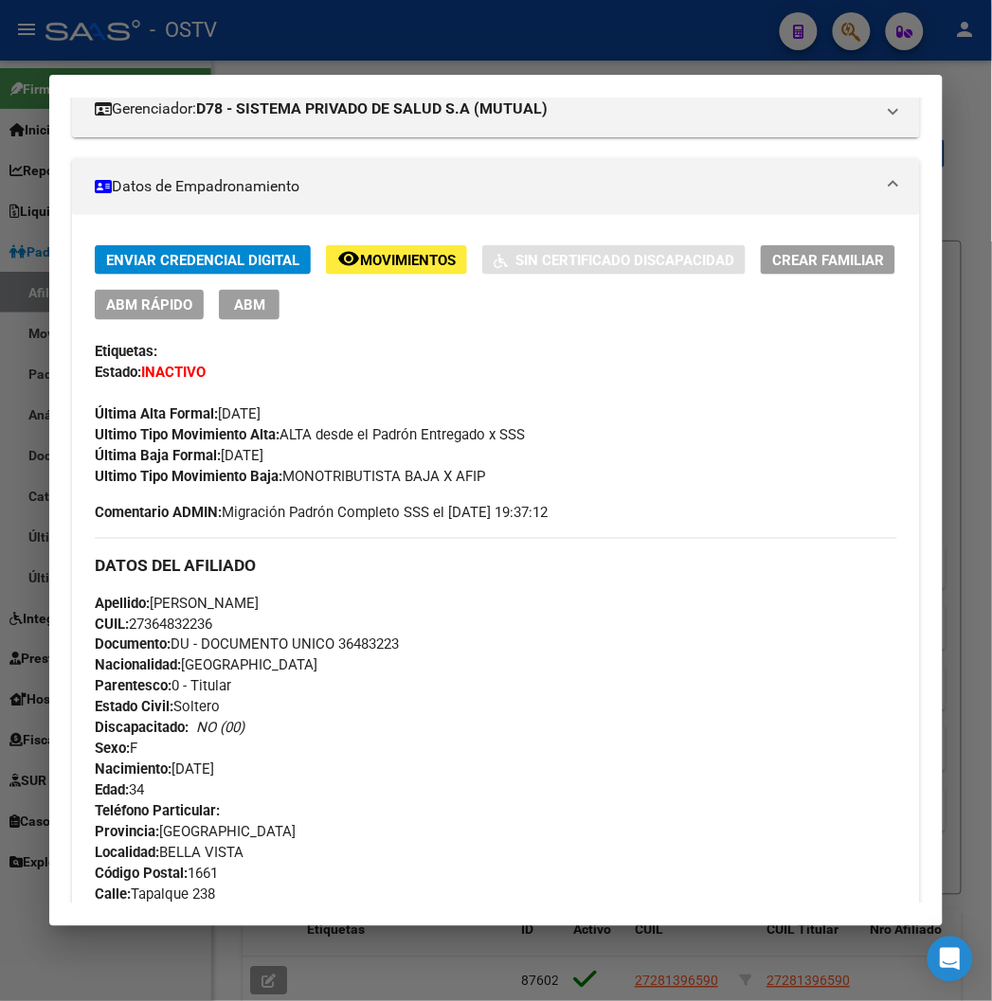
scroll to position [154, 0]
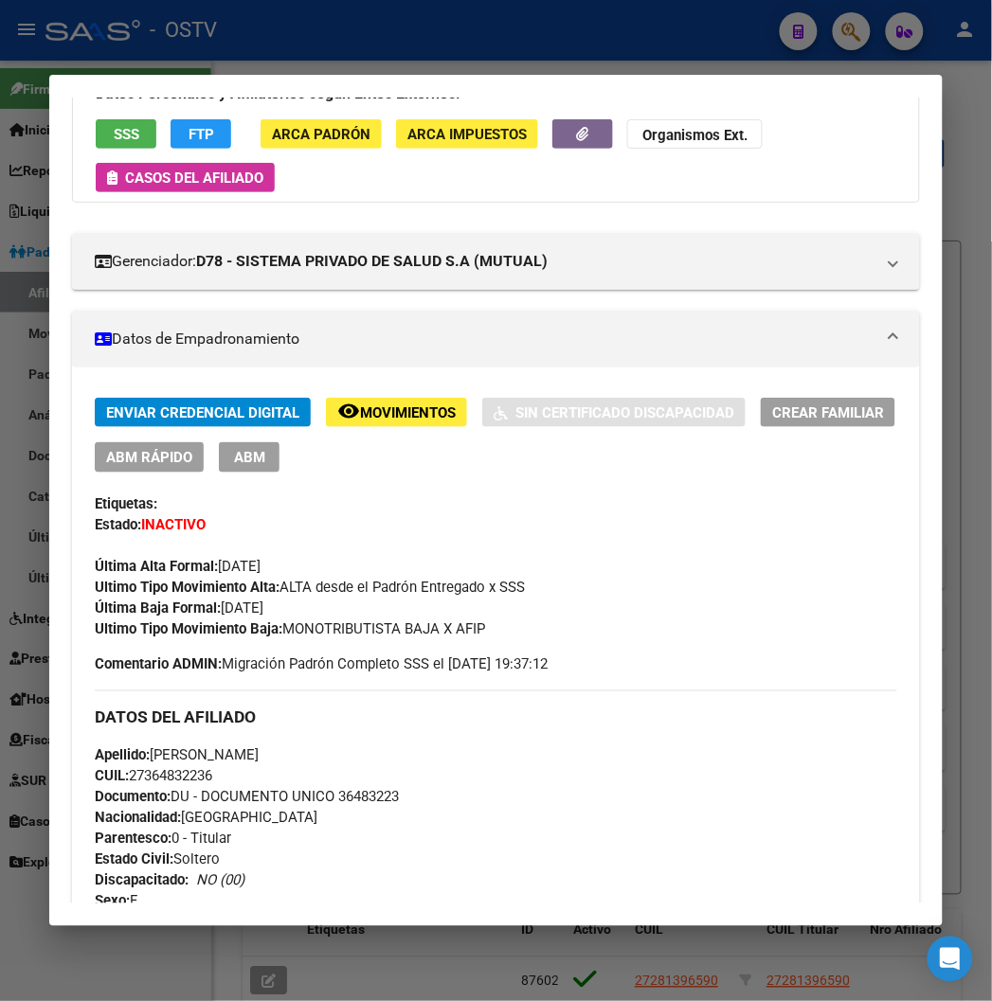
click at [360, 418] on span "Movimientos" at bounding box center [408, 413] width 96 height 17
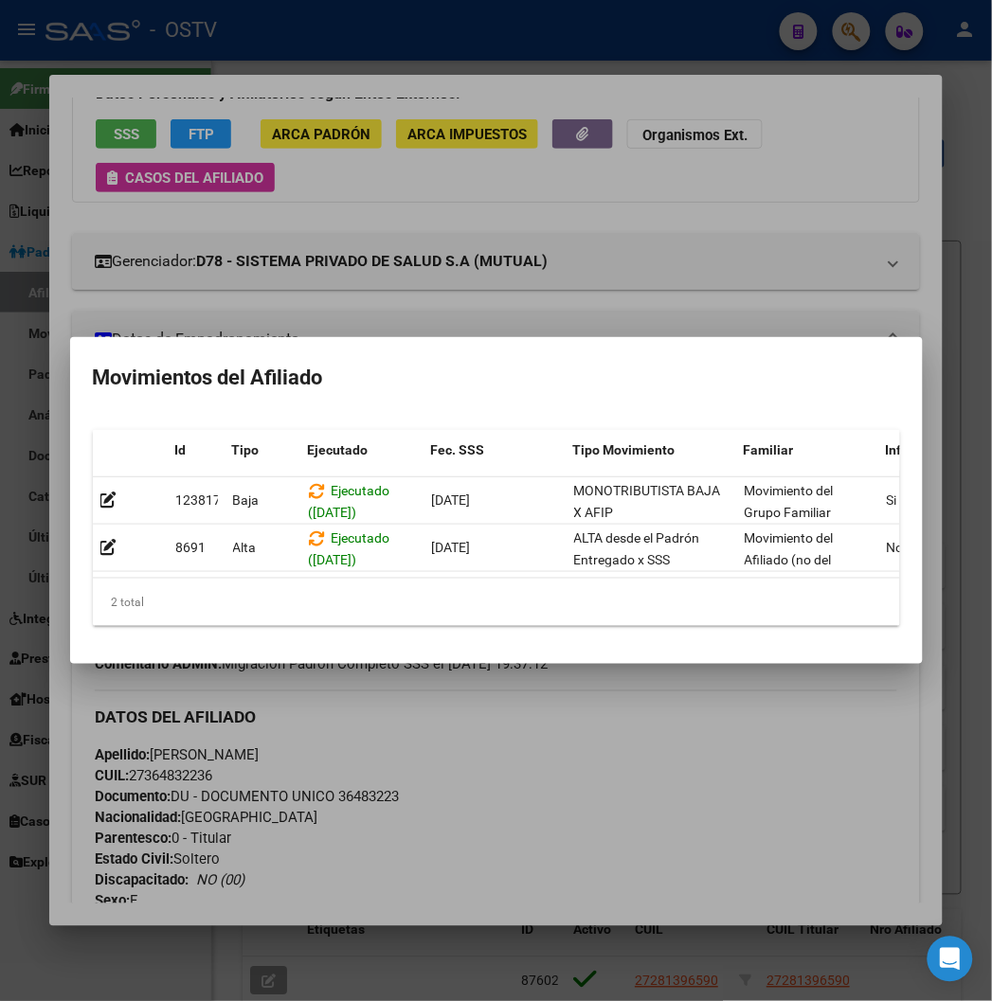
scroll to position [0, 4]
click at [419, 694] on div at bounding box center [496, 500] width 992 height 1001
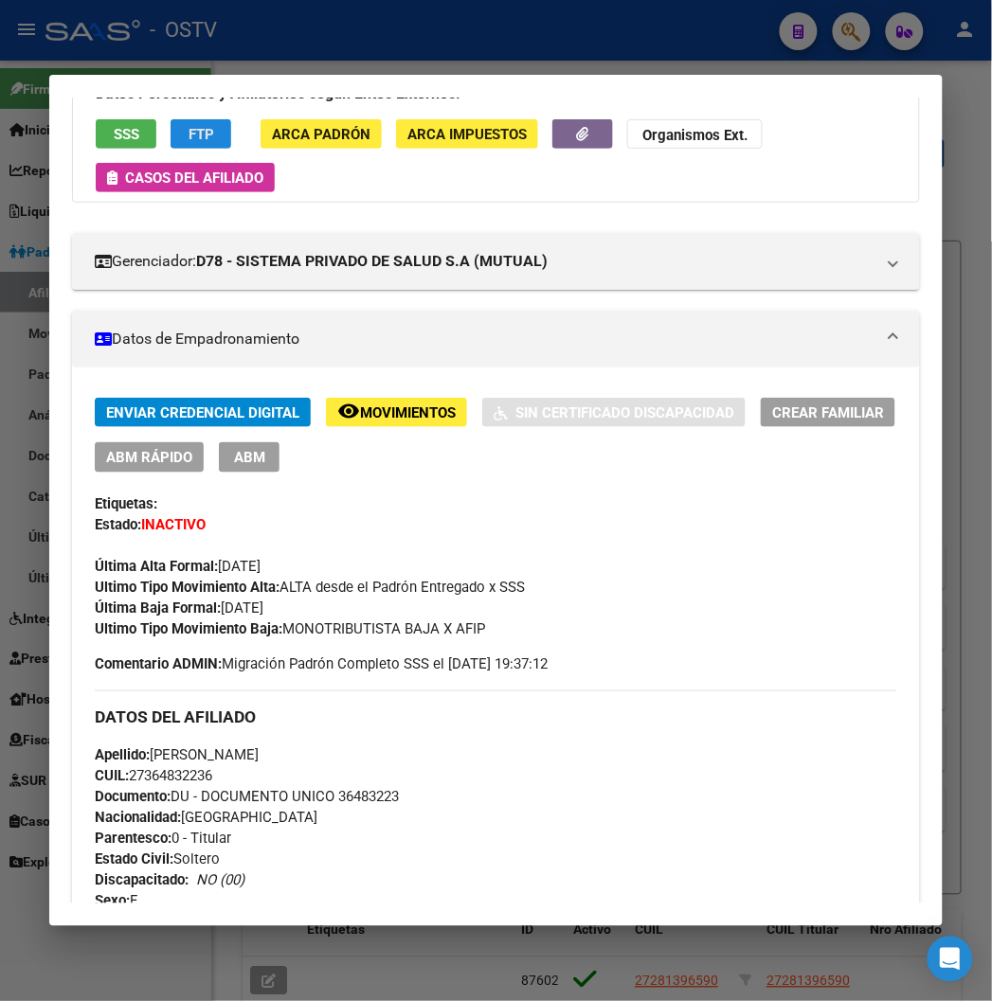
click at [185, 146] on button "FTP" at bounding box center [201, 133] width 61 height 29
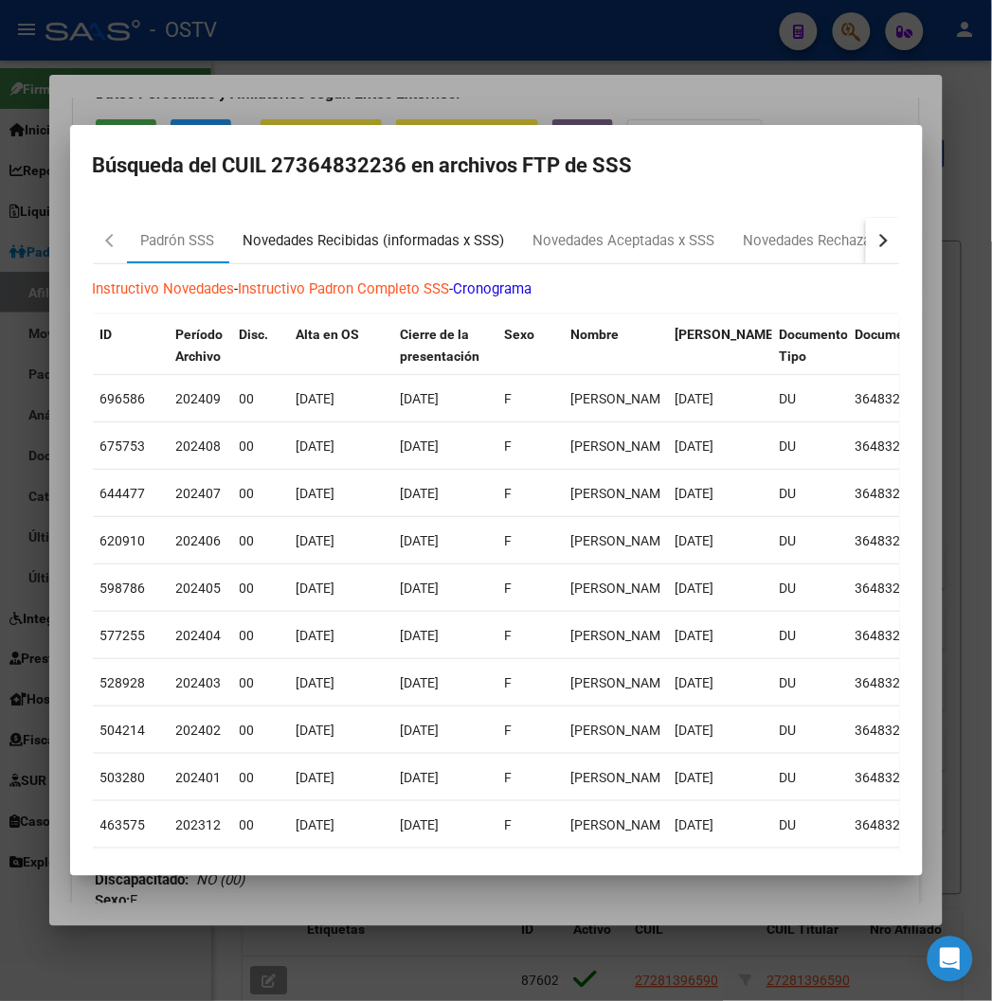
click at [334, 227] on div "Novedades Recibidas (informadas x SSS)" at bounding box center [374, 240] width 290 height 45
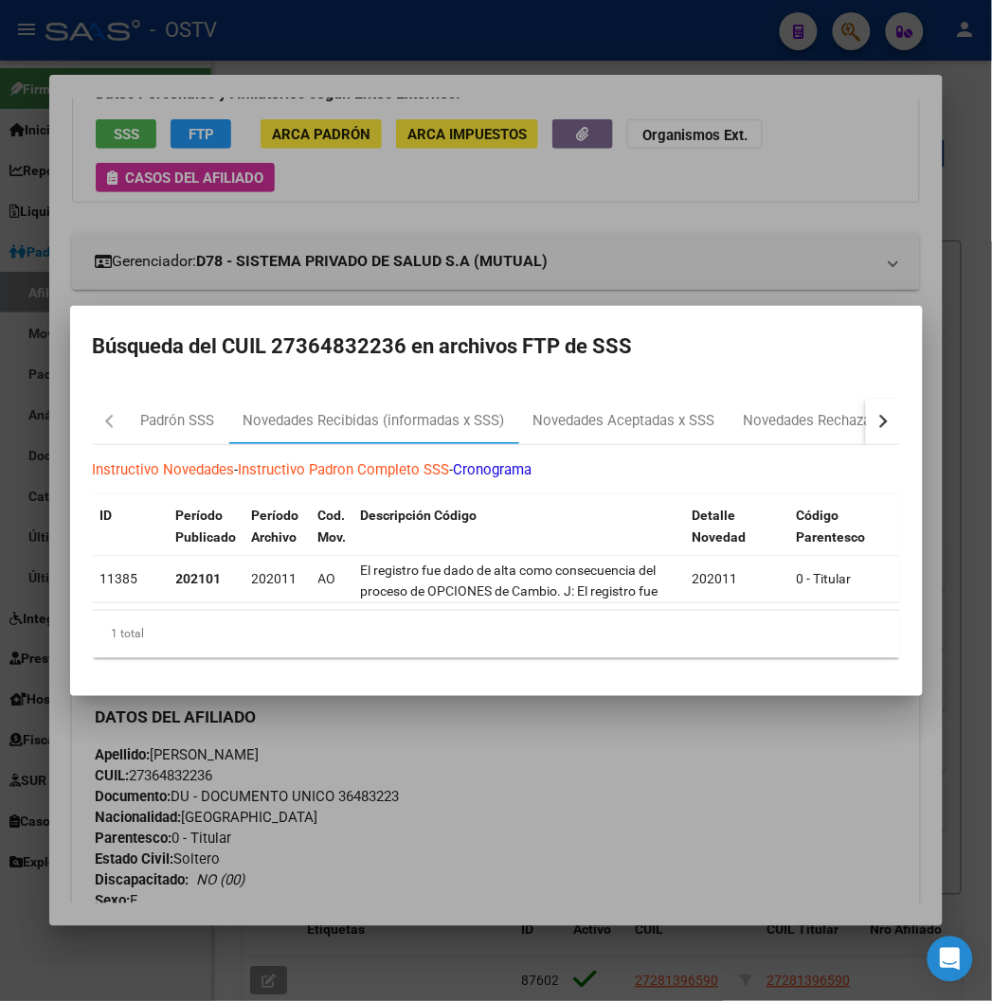
click at [667, 209] on div at bounding box center [496, 500] width 992 height 1001
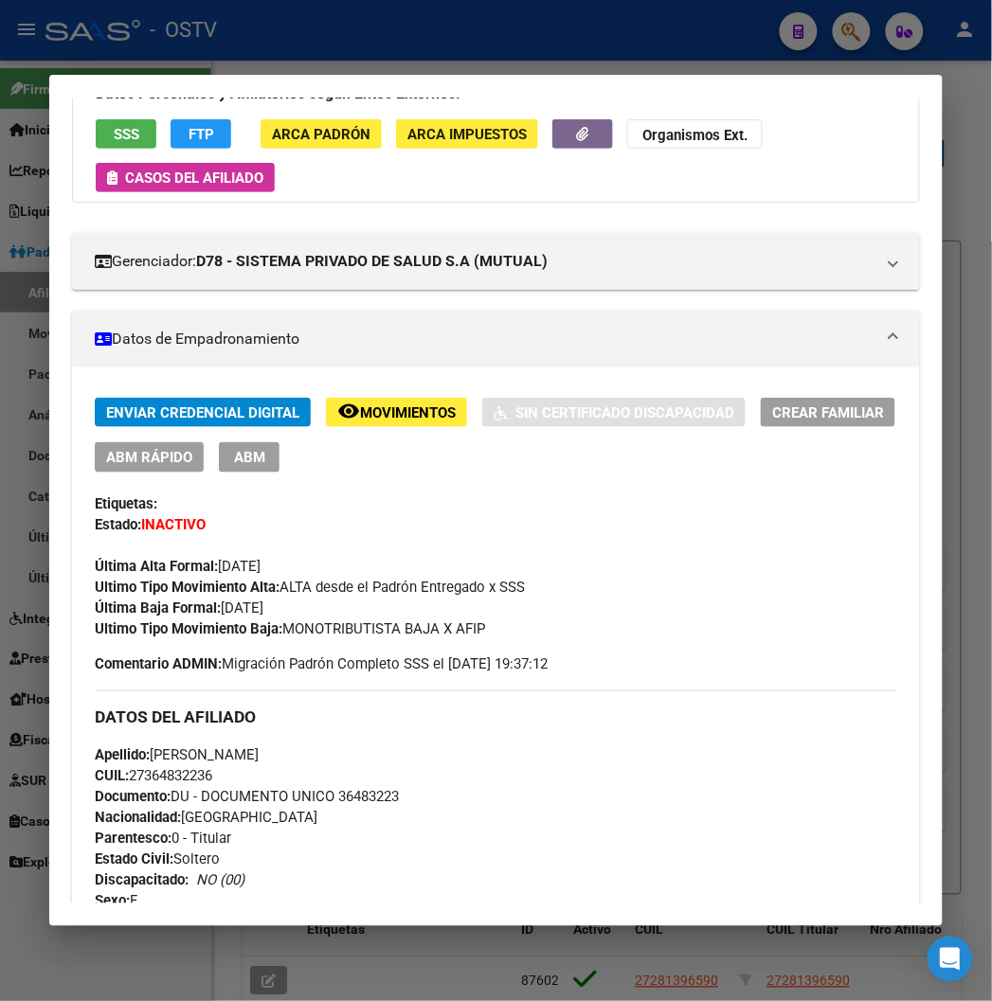
drag, startPoint x: 263, startPoint y: 633, endPoint x: 472, endPoint y: 636, distance: 208.5
click at [472, 636] on div "Ultimo Tipo Movimiento Baja: MONOTRIBUTISTA BAJA X AFIP" at bounding box center [496, 629] width 802 height 21
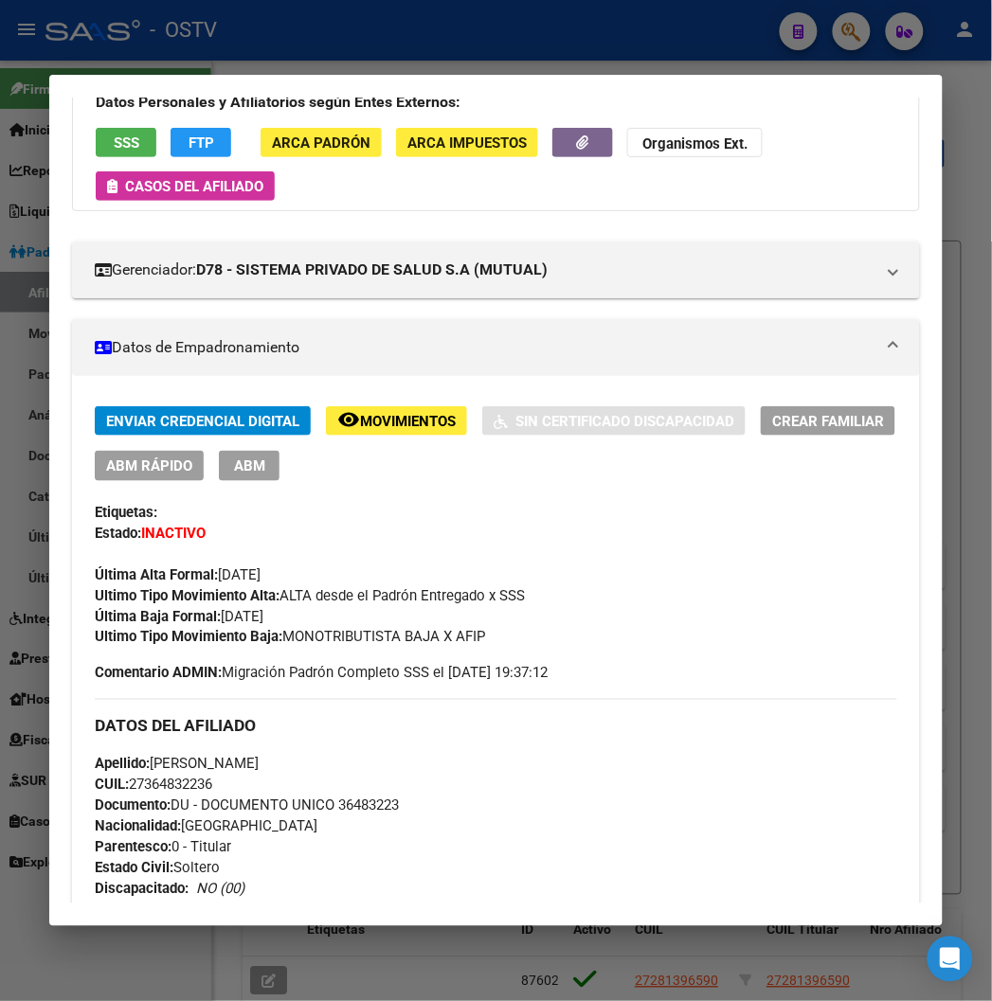
scroll to position [0, 0]
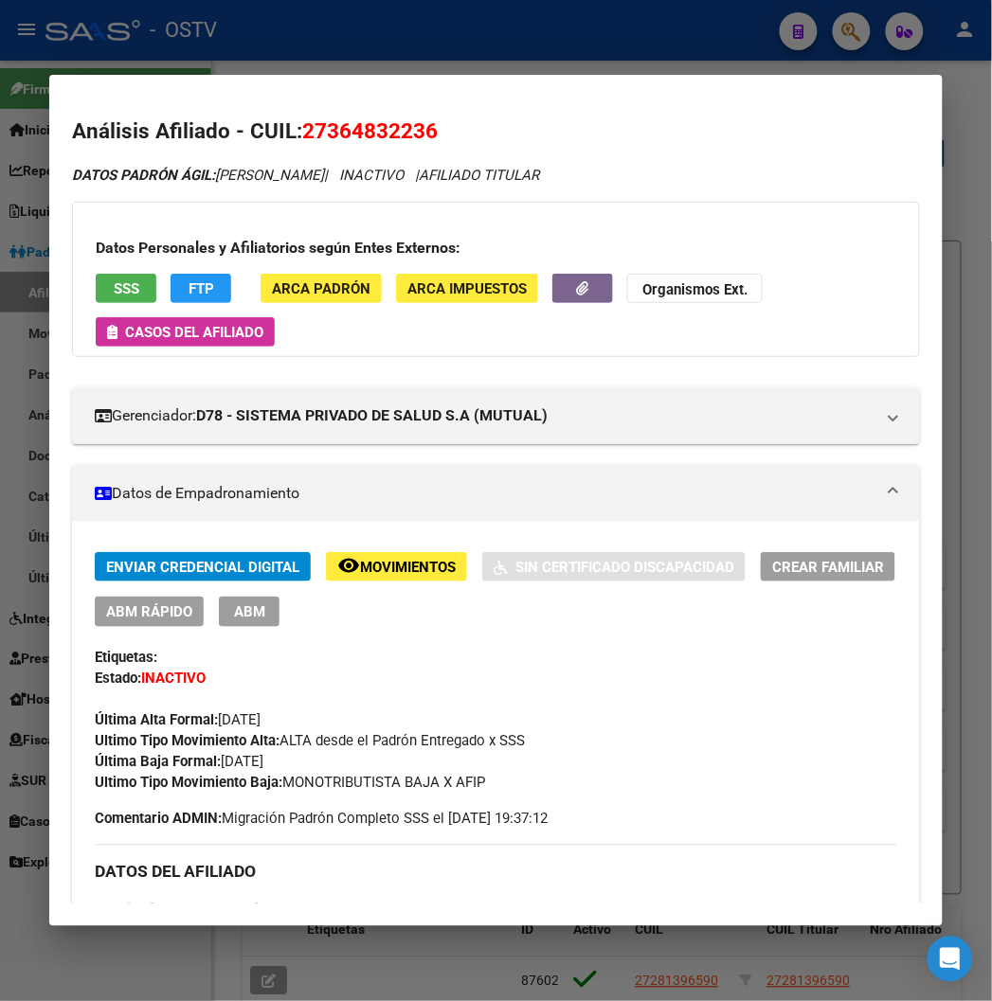
click at [360, 567] on span "Movimientos" at bounding box center [408, 567] width 96 height 17
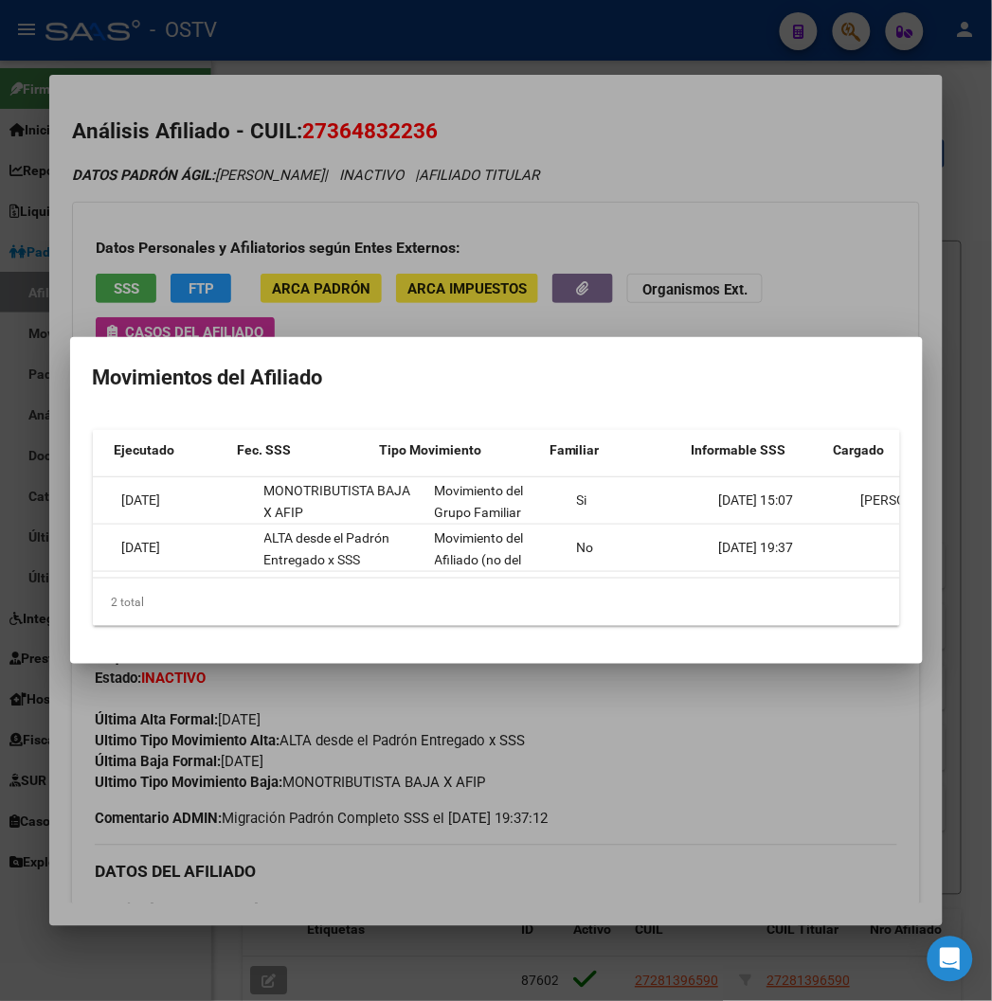
scroll to position [0, 125]
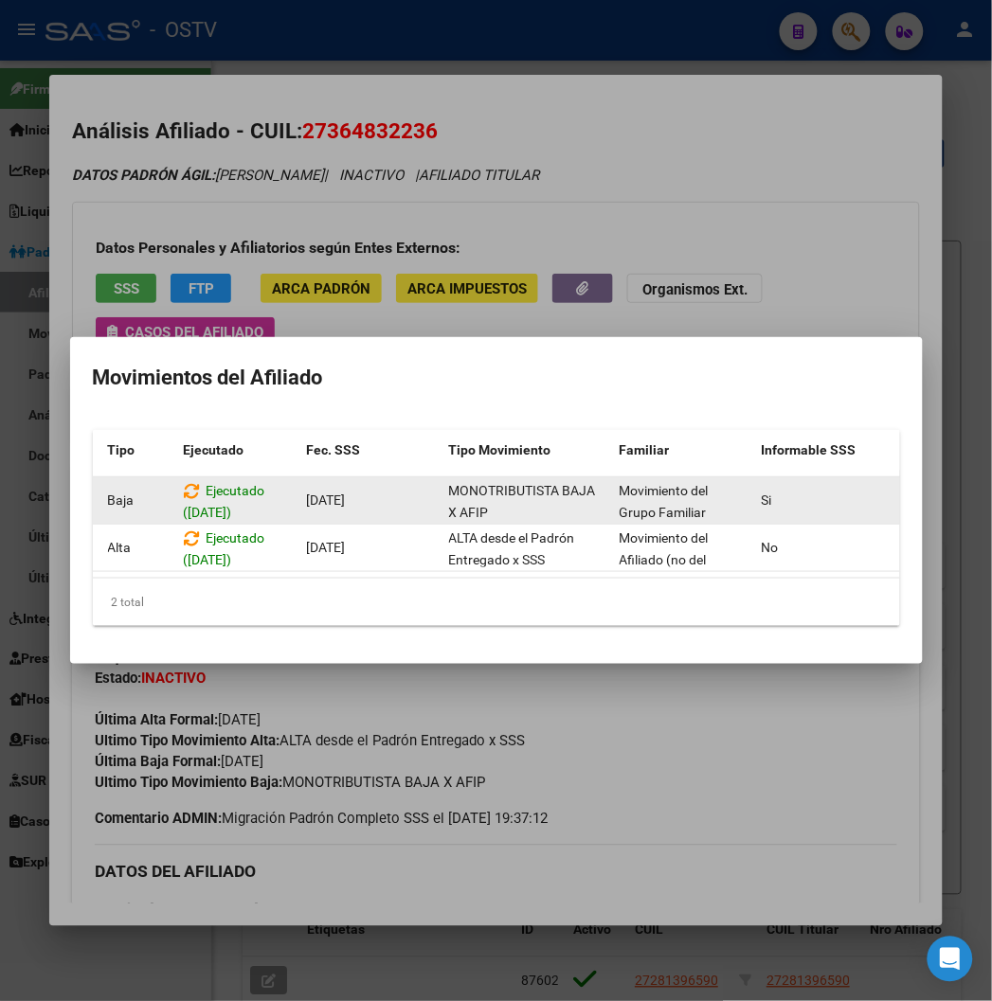
click at [315, 497] on span "[DATE]" at bounding box center [326, 500] width 39 height 15
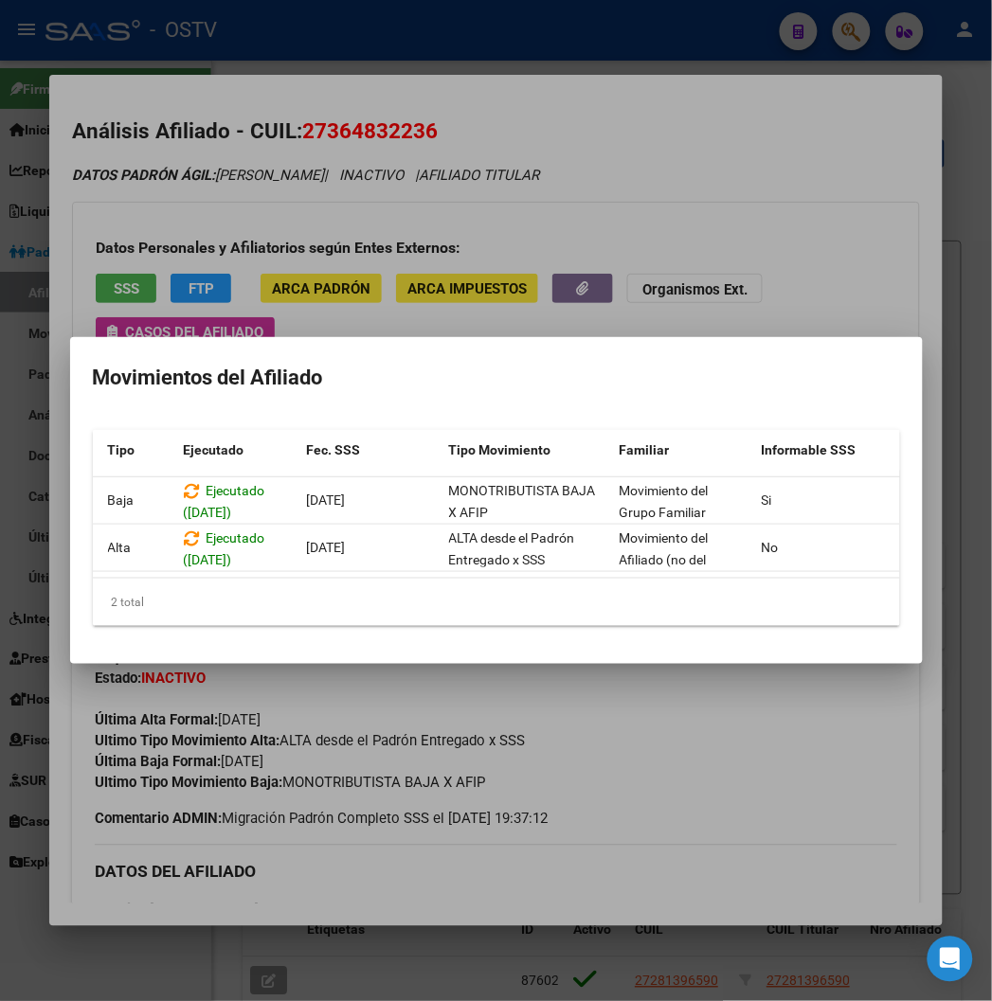
click at [309, 587] on div "2 total" at bounding box center [496, 602] width 807 height 47
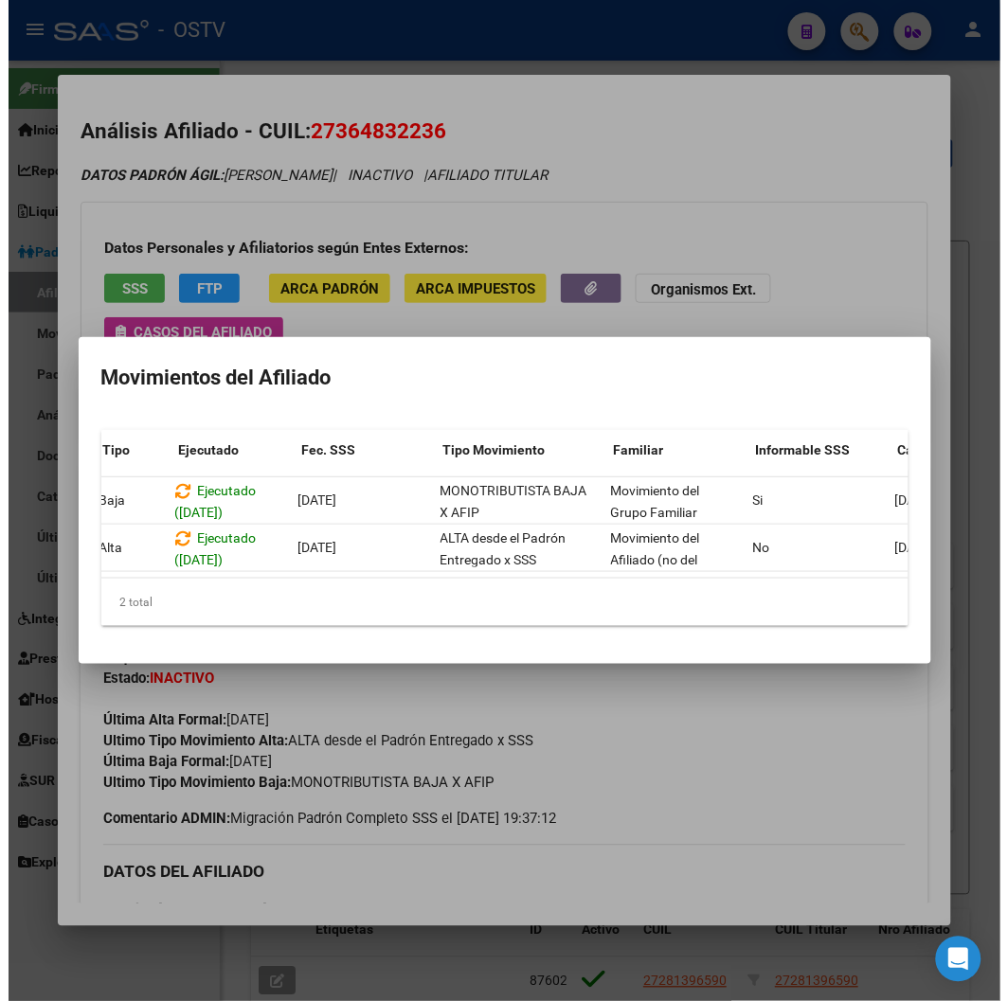
scroll to position [0, 130]
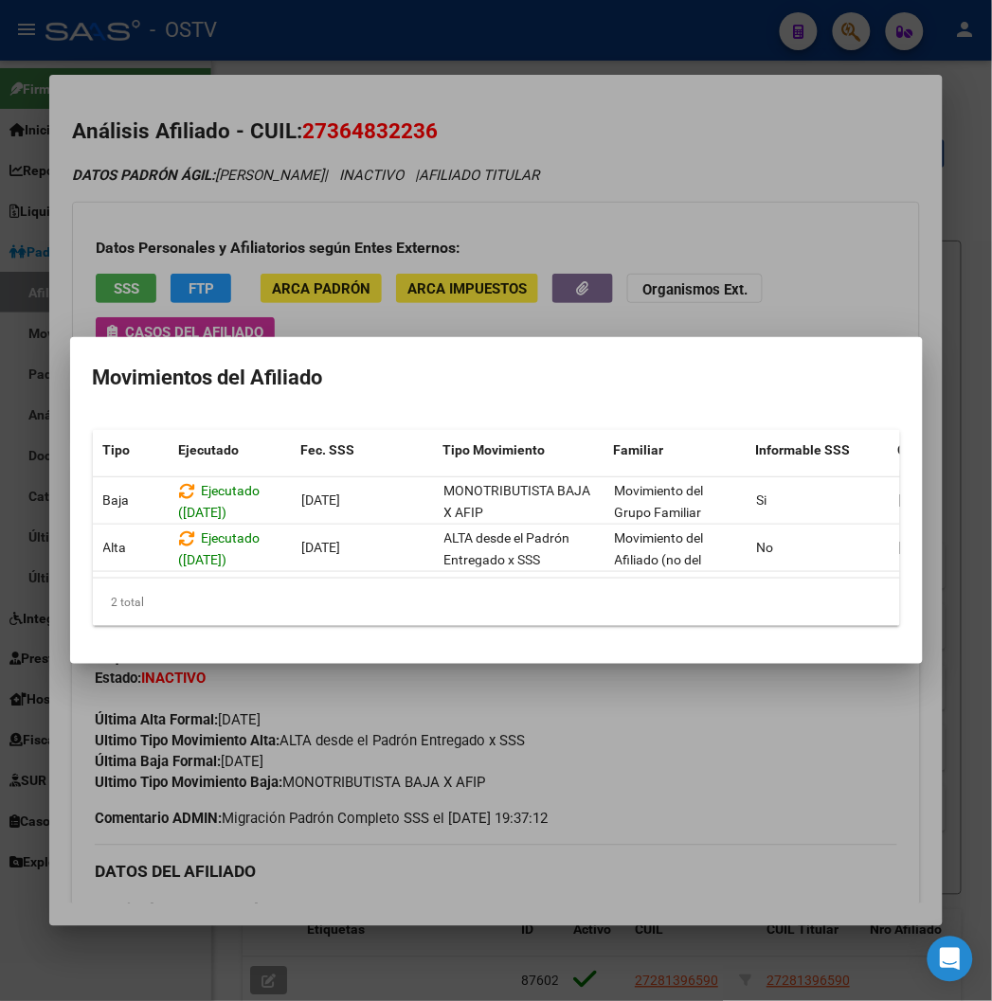
click at [310, 192] on div at bounding box center [496, 500] width 992 height 1001
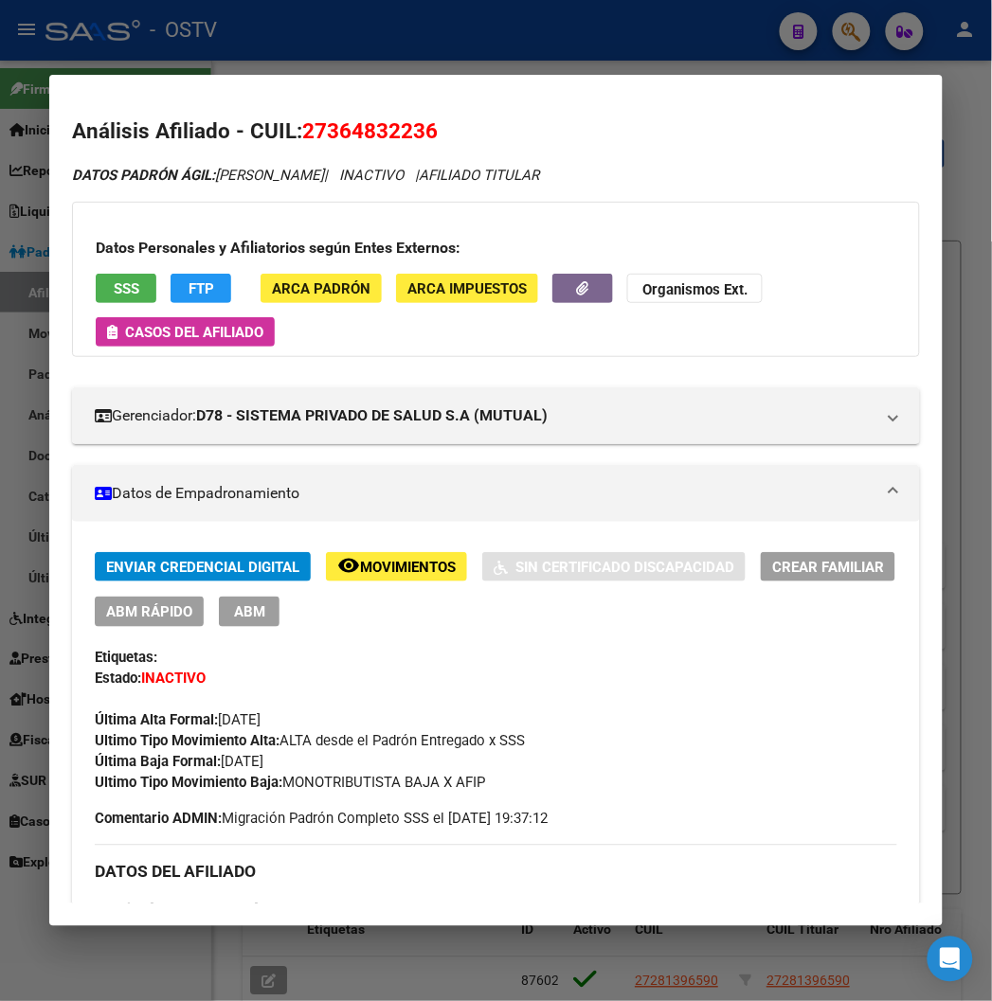
click at [381, 47] on div at bounding box center [496, 500] width 992 height 1001
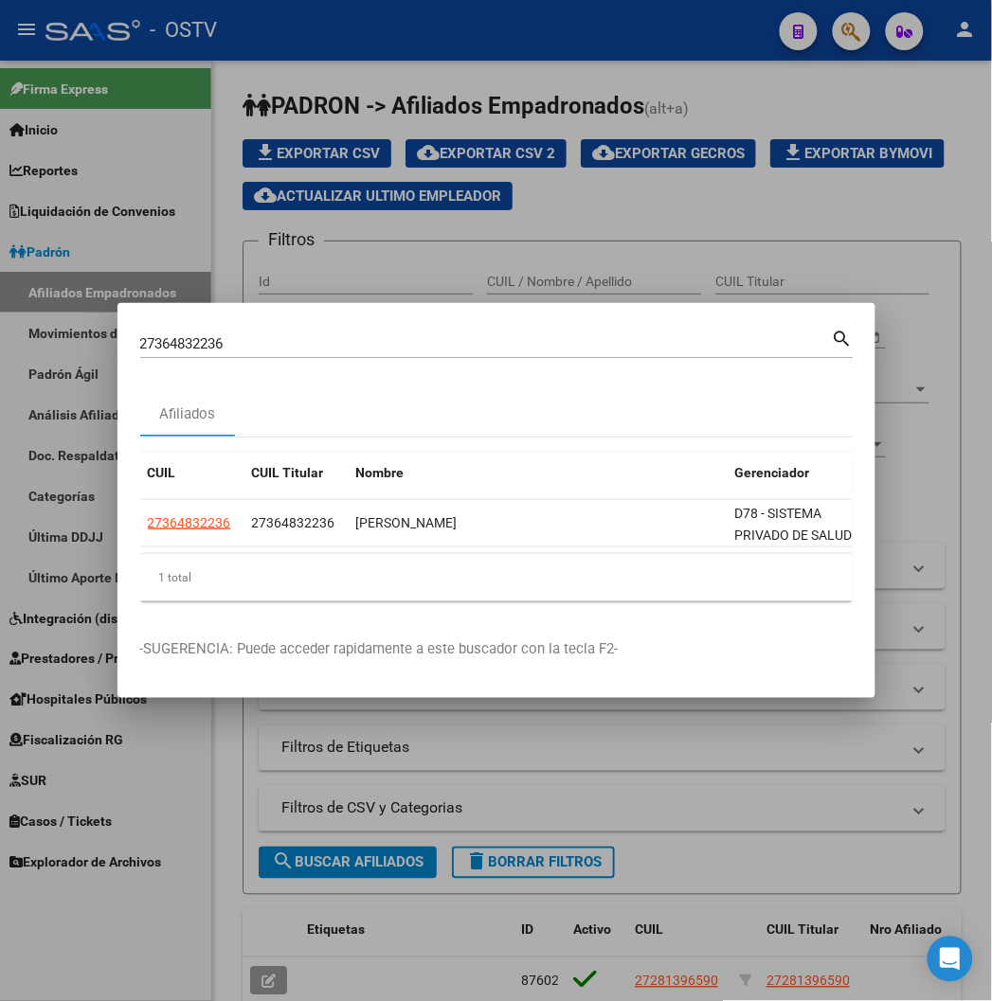
click at [636, 268] on div at bounding box center [496, 500] width 992 height 1001
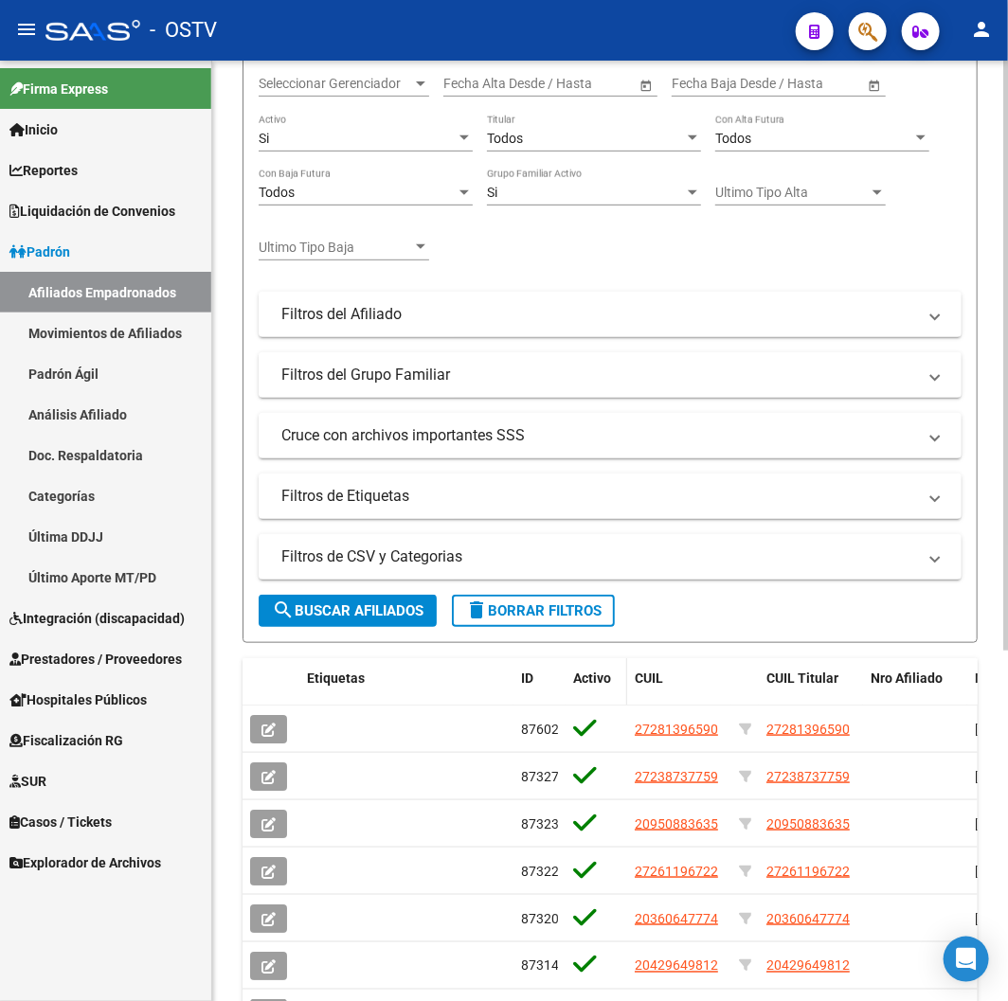
scroll to position [560, 0]
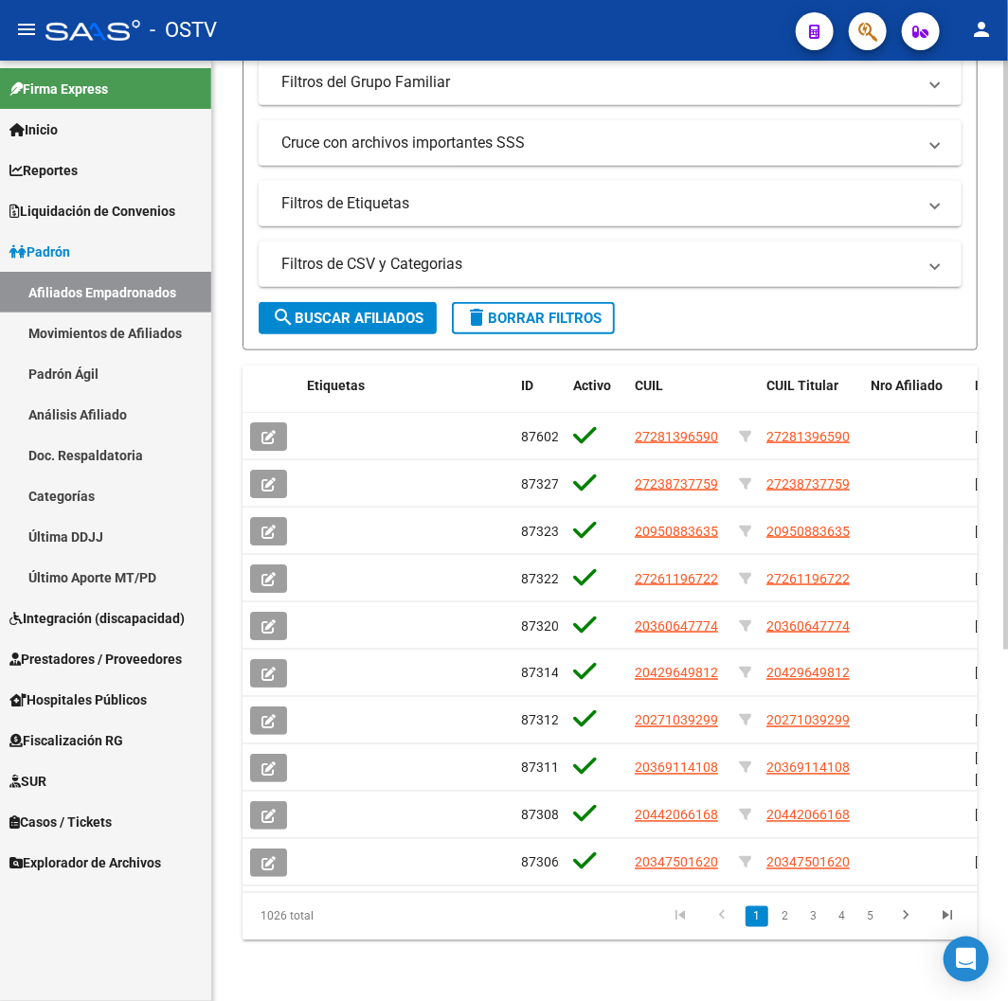
click at [363, 310] on span "search Buscar Afiliados" at bounding box center [348, 318] width 152 height 17
click at [837, 912] on link "4" at bounding box center [842, 917] width 23 height 21
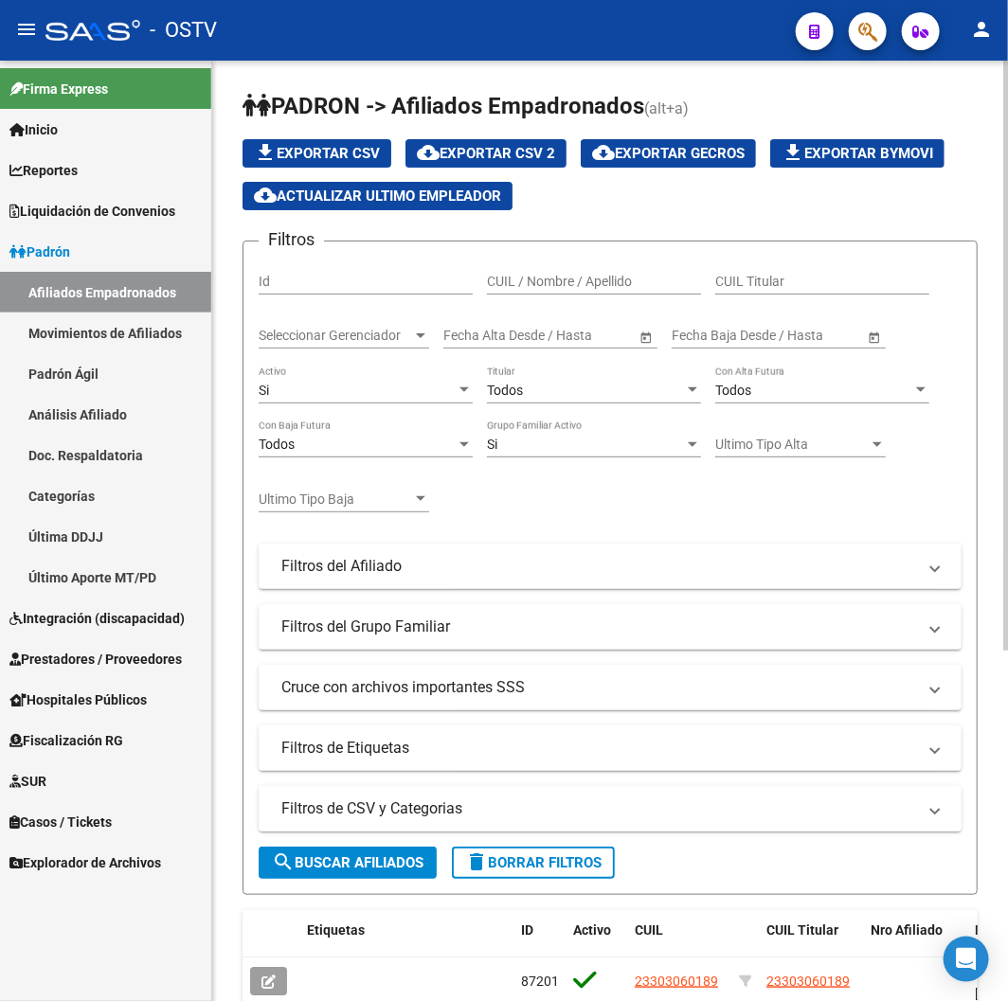
click at [476, 808] on mat-panel-title "Filtros de CSV y Categorias" at bounding box center [598, 809] width 635 height 21
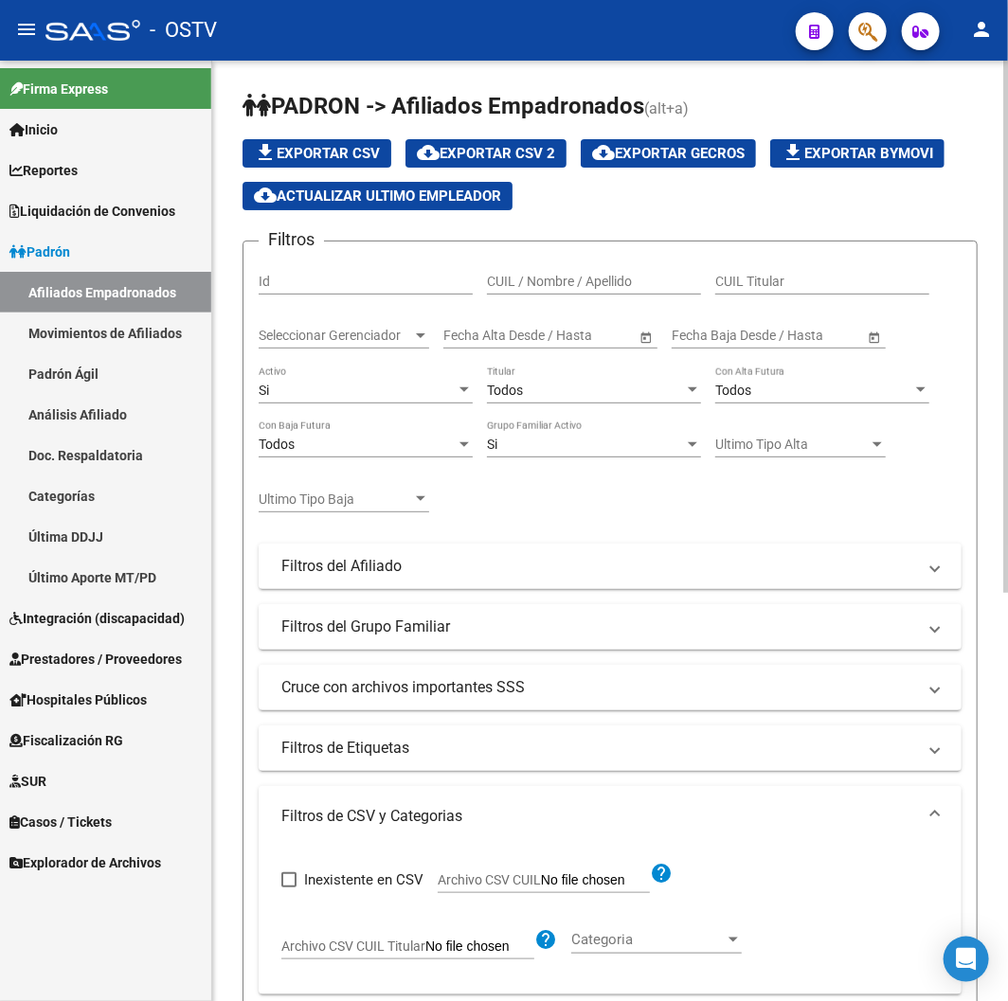
click at [515, 888] on span "Archivo CSV CUIL" at bounding box center [489, 880] width 103 height 15
click at [541, 888] on input "Archivo CSV CUIL" at bounding box center [595, 881] width 109 height 17
type input "C:\fakepath\archivo para filtrar en SAAS.csv"
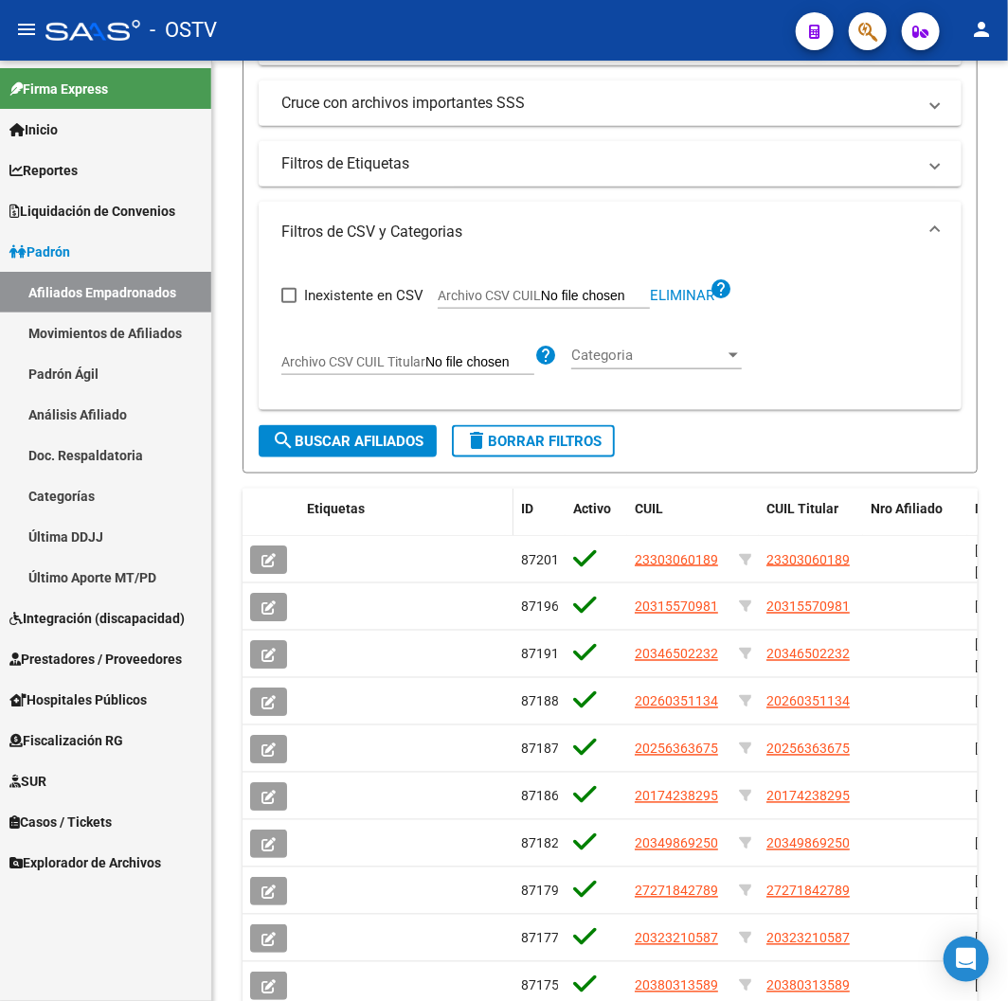
scroll to position [631, 0]
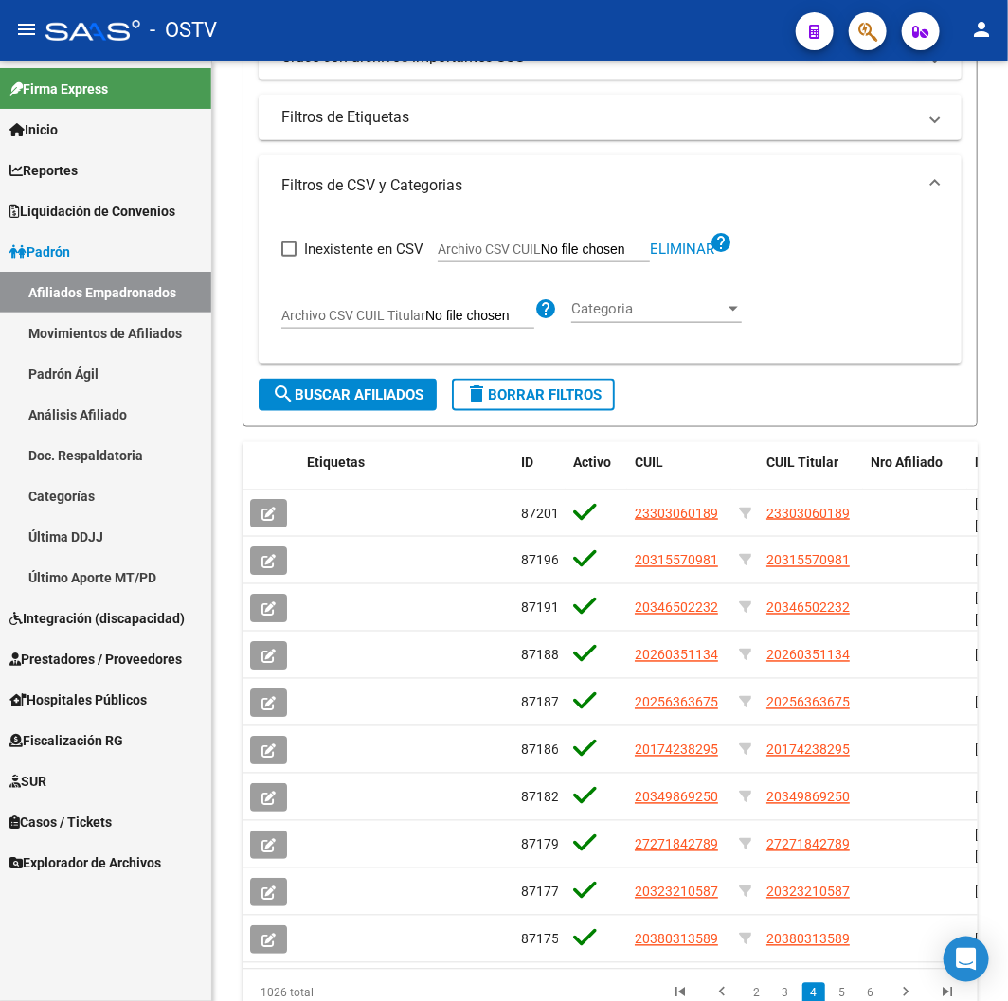
click at [349, 415] on form "Filtros Id CUIL / Nombre / Apellido CUIL Titular Seleccionar Gerenciador Selecc…" at bounding box center [610, 19] width 735 height 818
click at [349, 409] on button "search Buscar Afiliados" at bounding box center [348, 395] width 178 height 32
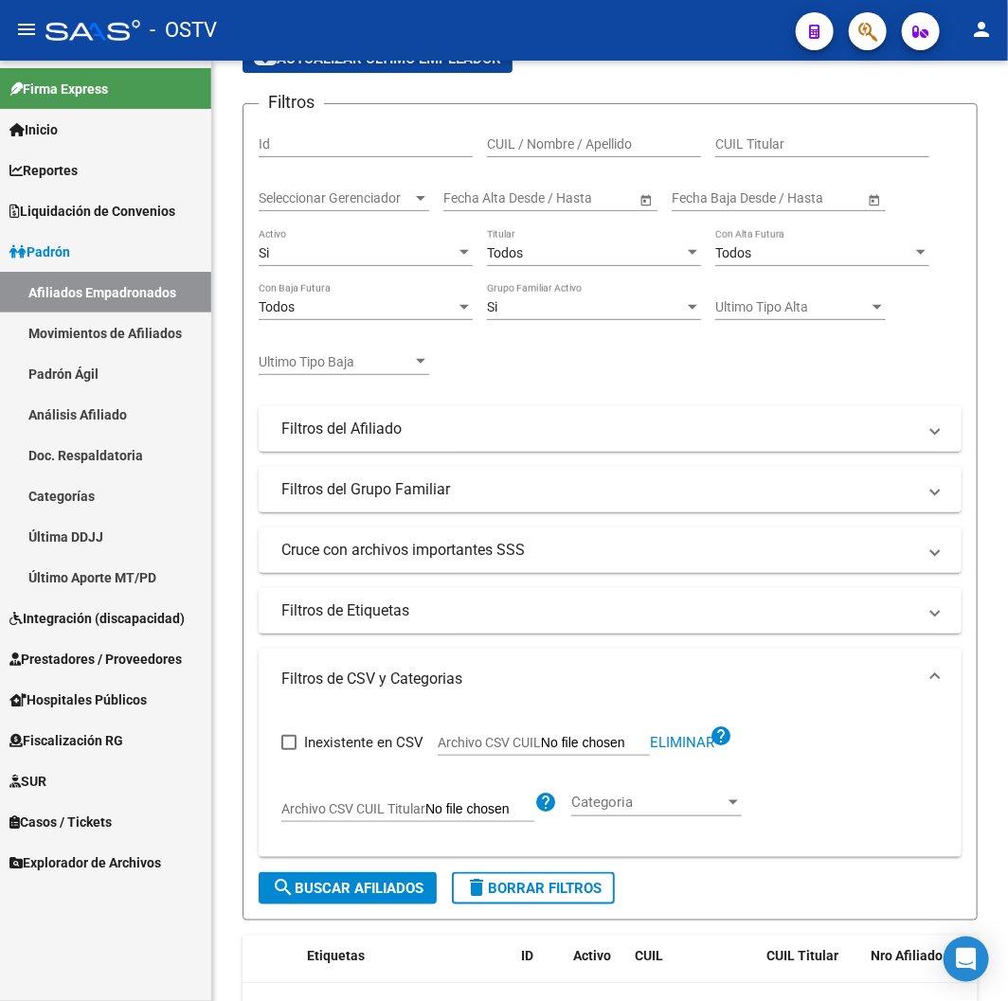
scroll to position [0, 0]
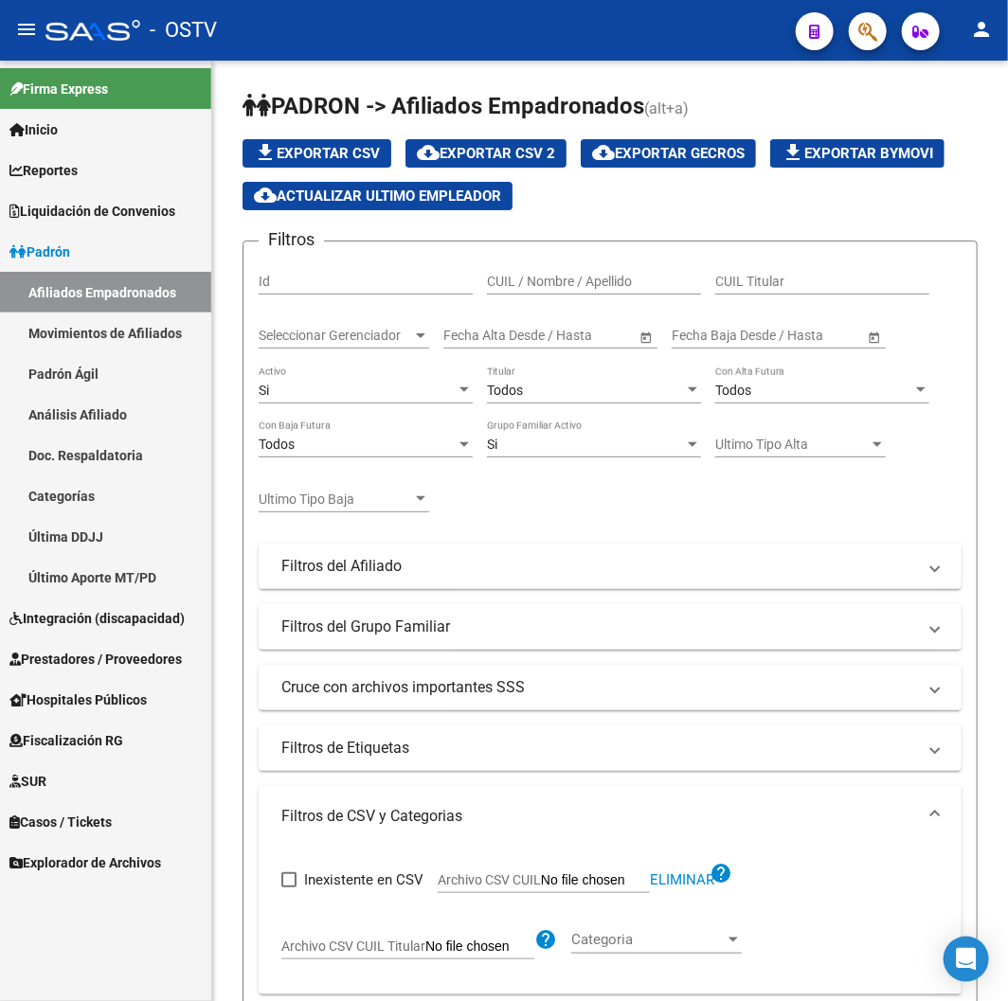
click at [354, 404] on div "Si Activo" at bounding box center [366, 385] width 214 height 38
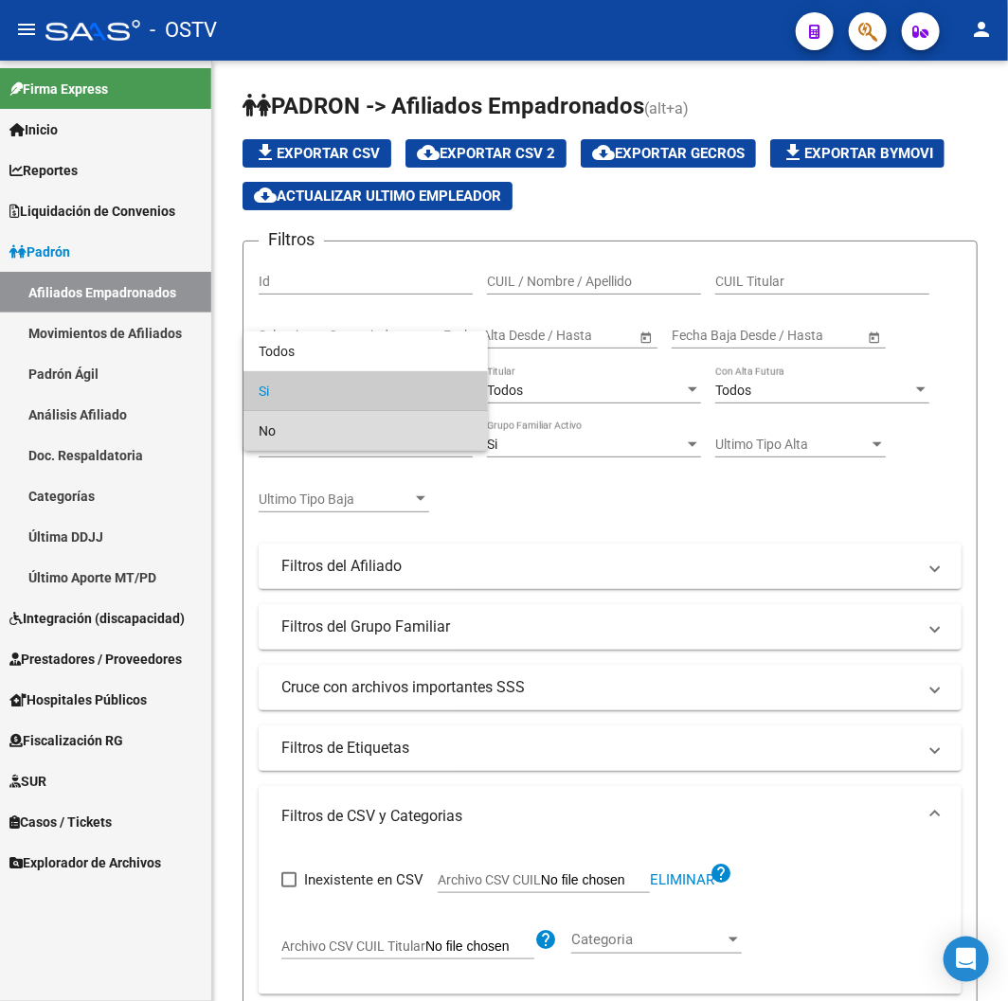
click at [365, 430] on span "No" at bounding box center [366, 431] width 214 height 40
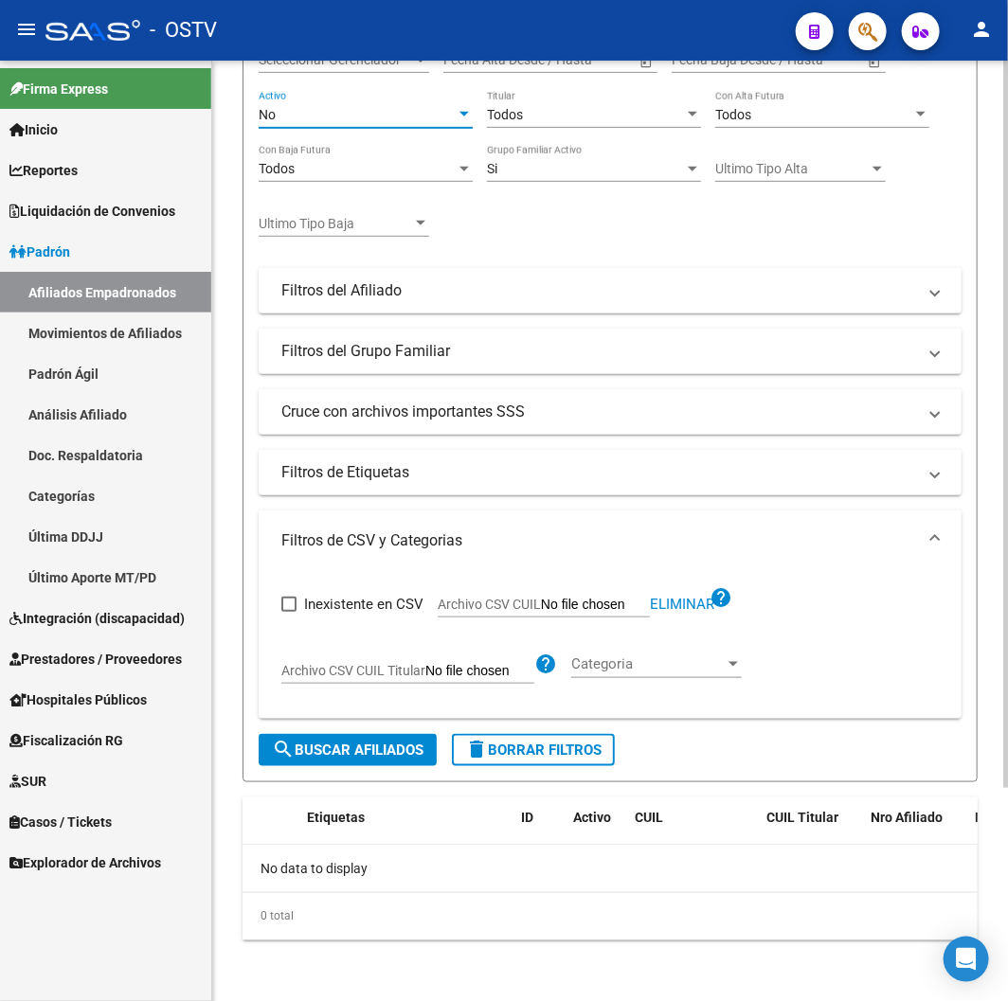
drag, startPoint x: 330, startPoint y: 745, endPoint x: 333, endPoint y: 660, distance: 84.4
click at [329, 745] on span "search Buscar Afiliados" at bounding box center [348, 750] width 152 height 17
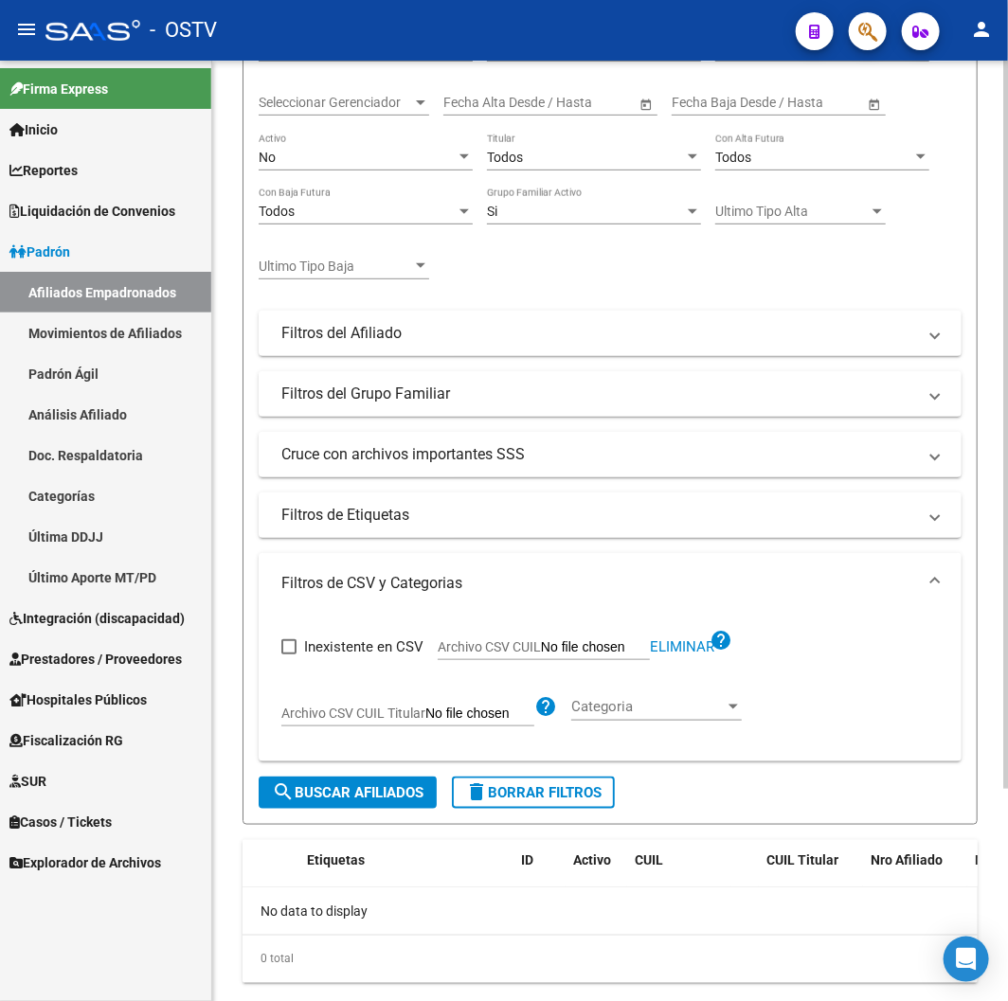
scroll to position [276, 0]
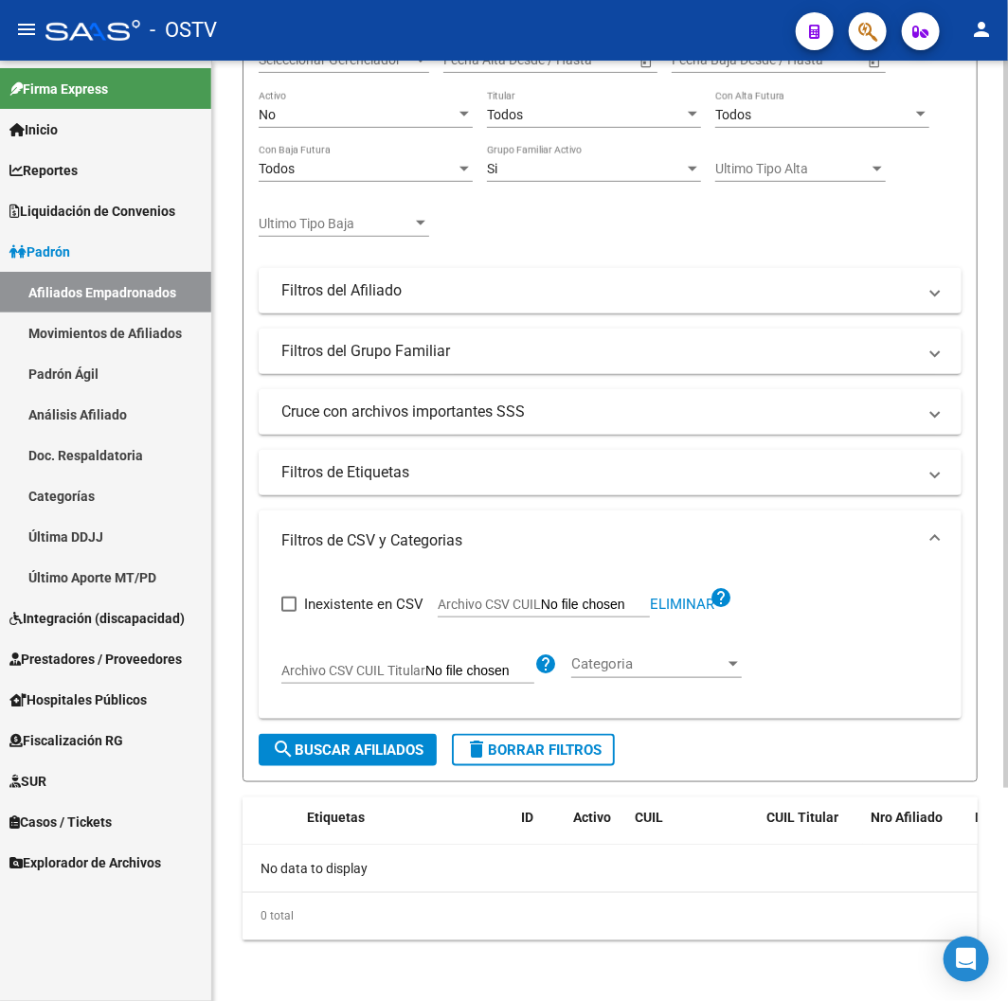
click at [516, 752] on span "delete Borrar Filtros" at bounding box center [533, 750] width 136 height 17
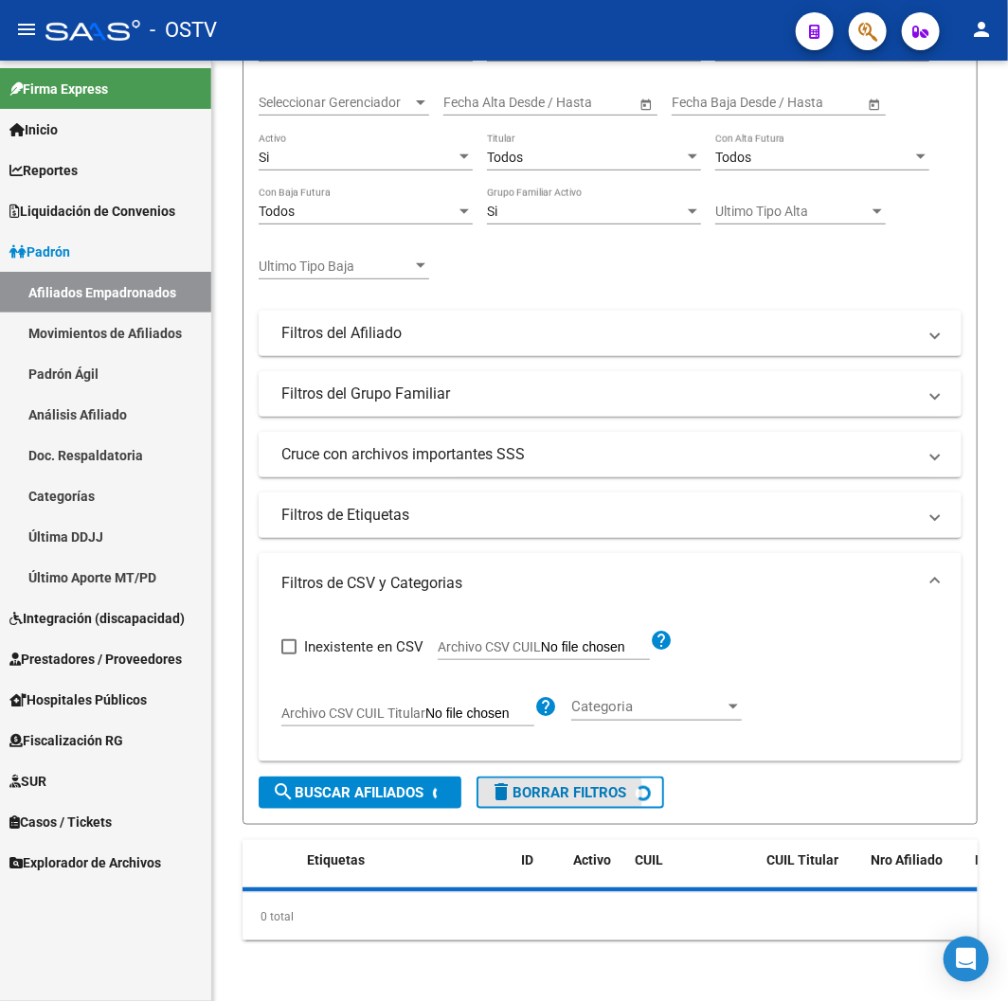
scroll to position [233, 0]
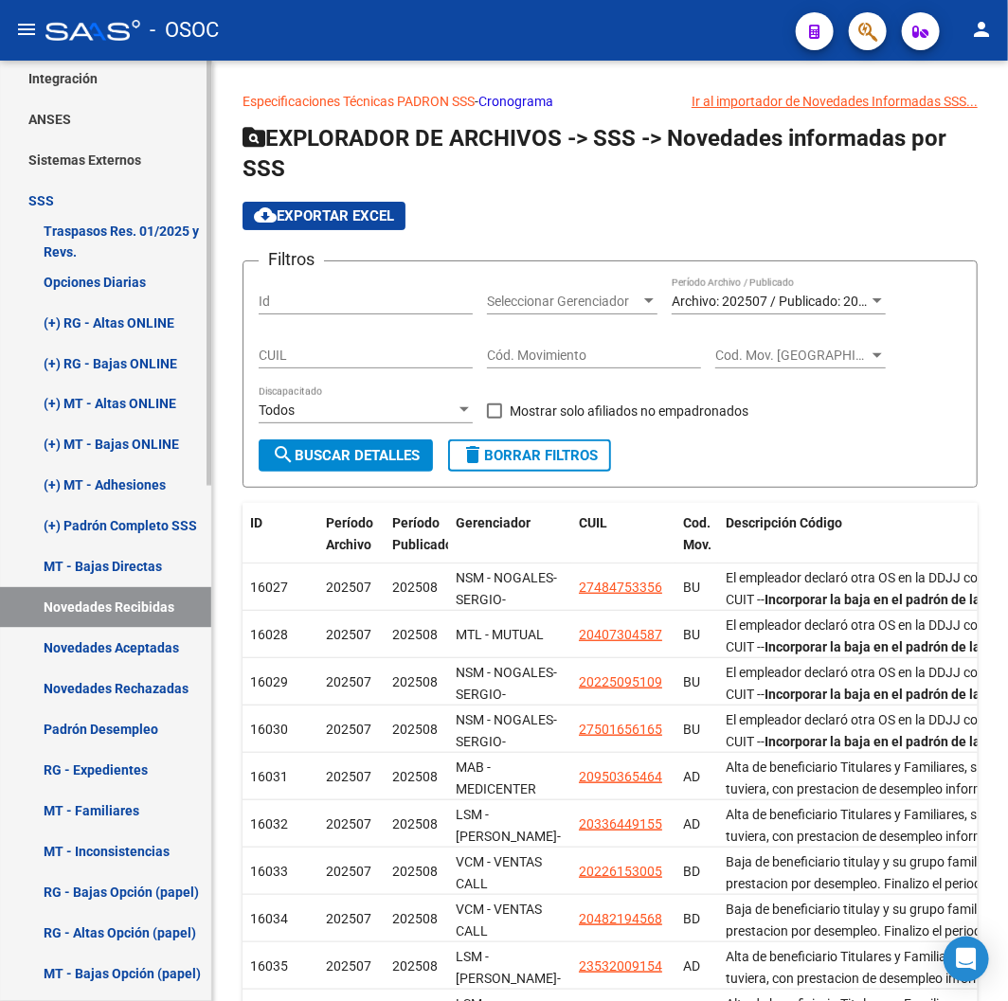
scroll to position [841, 0]
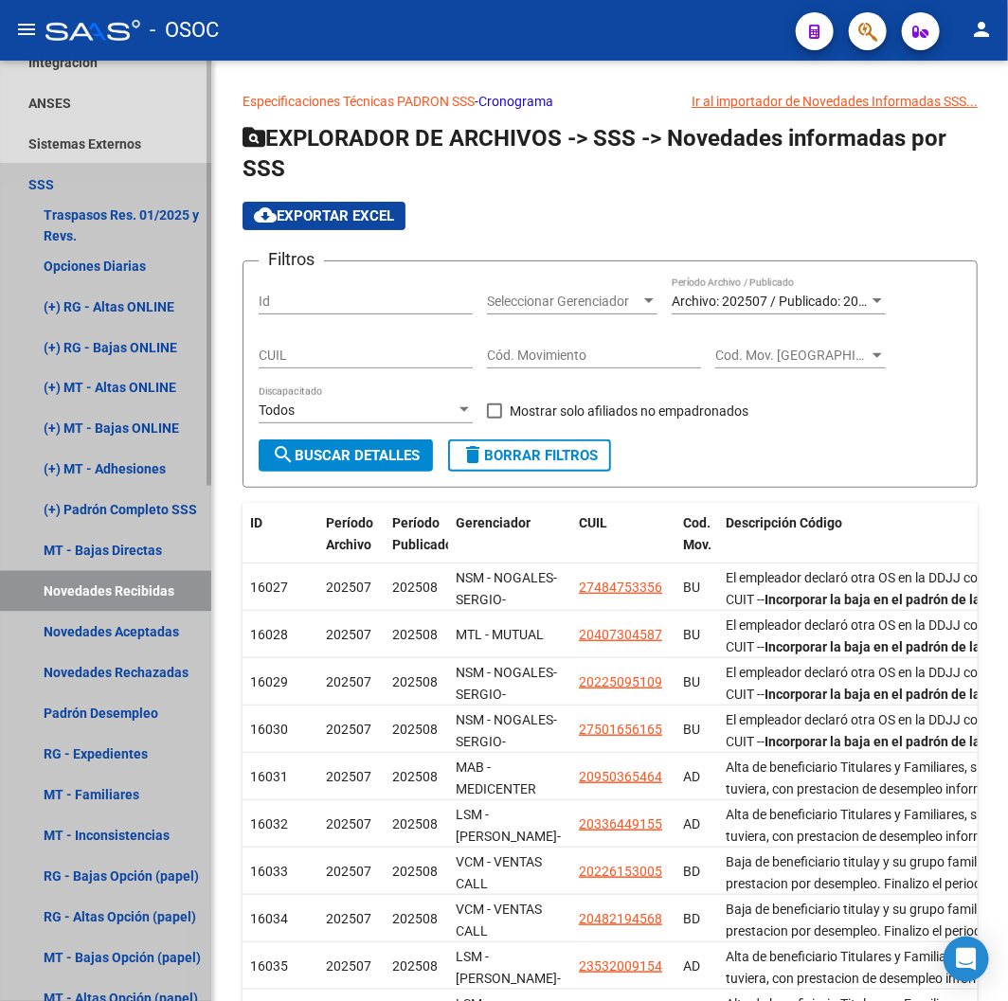
click at [105, 587] on link "Novedades Recibidas" at bounding box center [105, 591] width 211 height 41
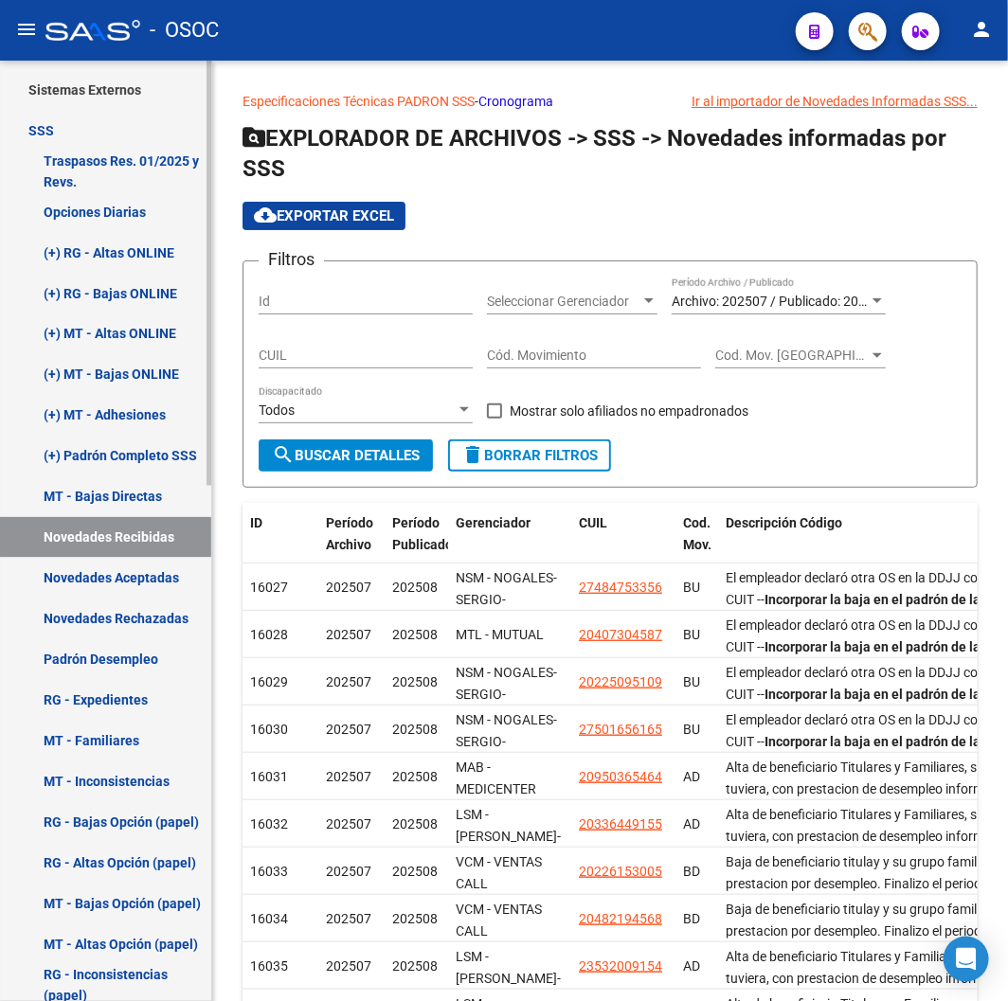
scroll to position [947, 0]
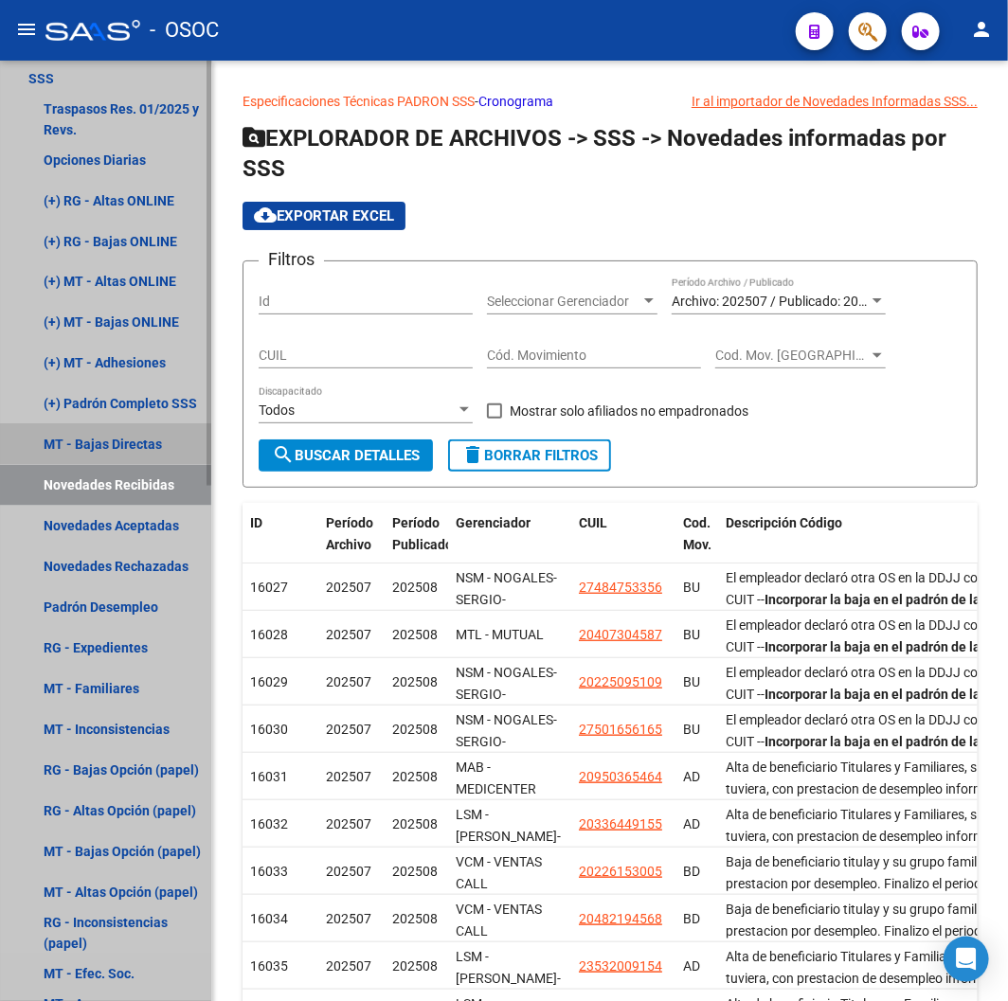
click at [62, 441] on link "MT - Bajas Directas" at bounding box center [105, 444] width 211 height 41
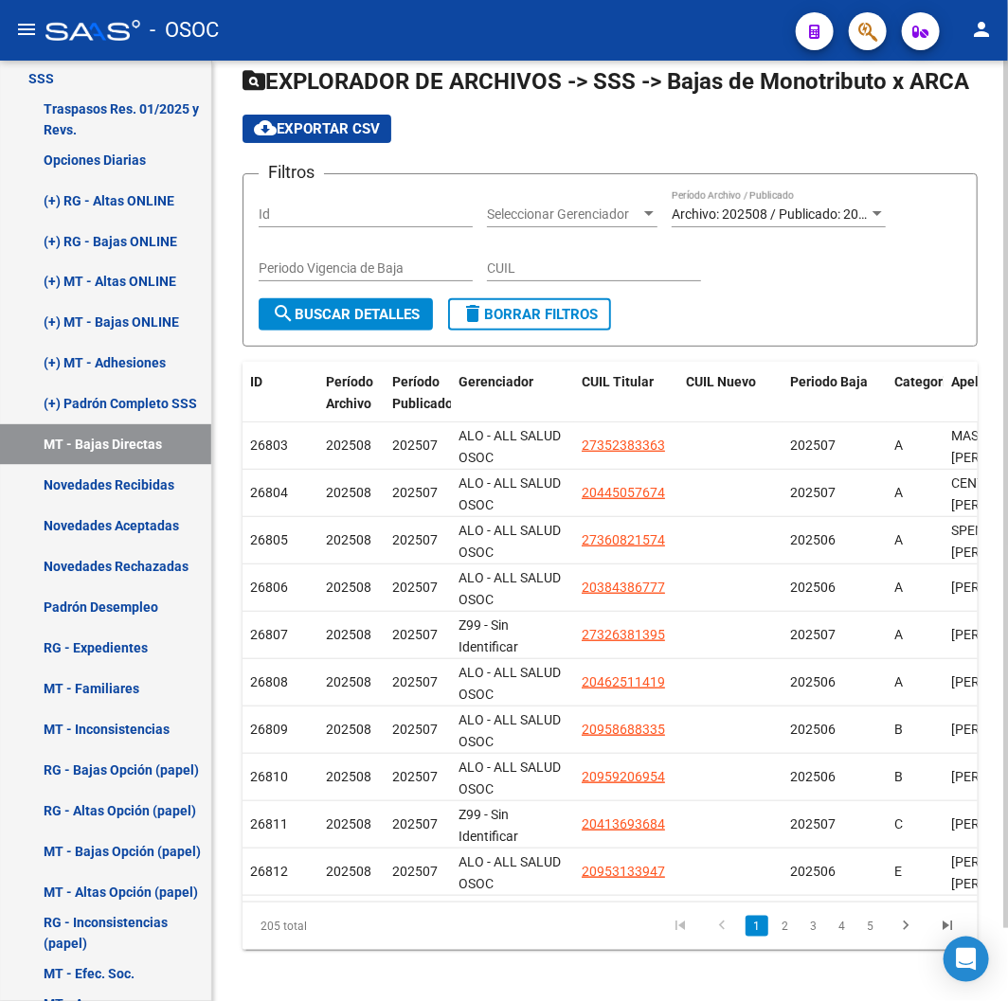
scroll to position [81, 0]
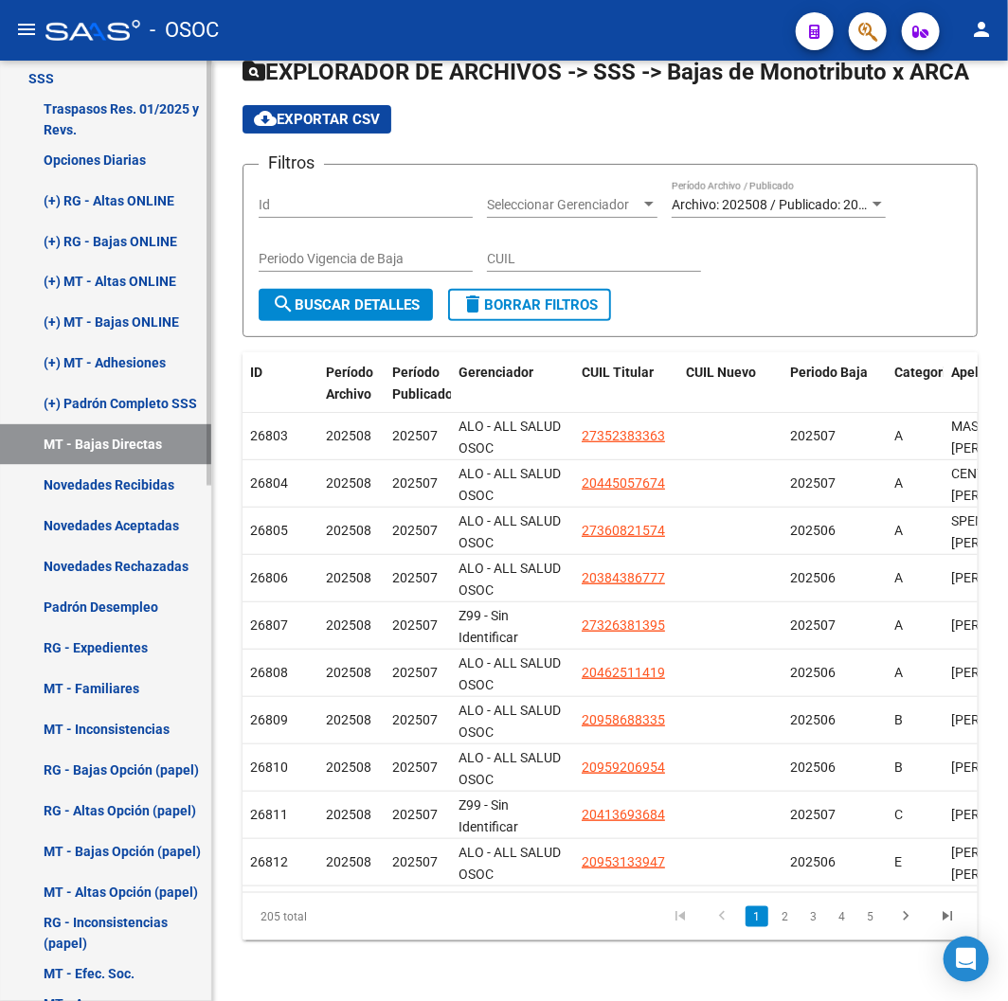
click at [165, 474] on link "Novedades Recibidas" at bounding box center [105, 485] width 211 height 41
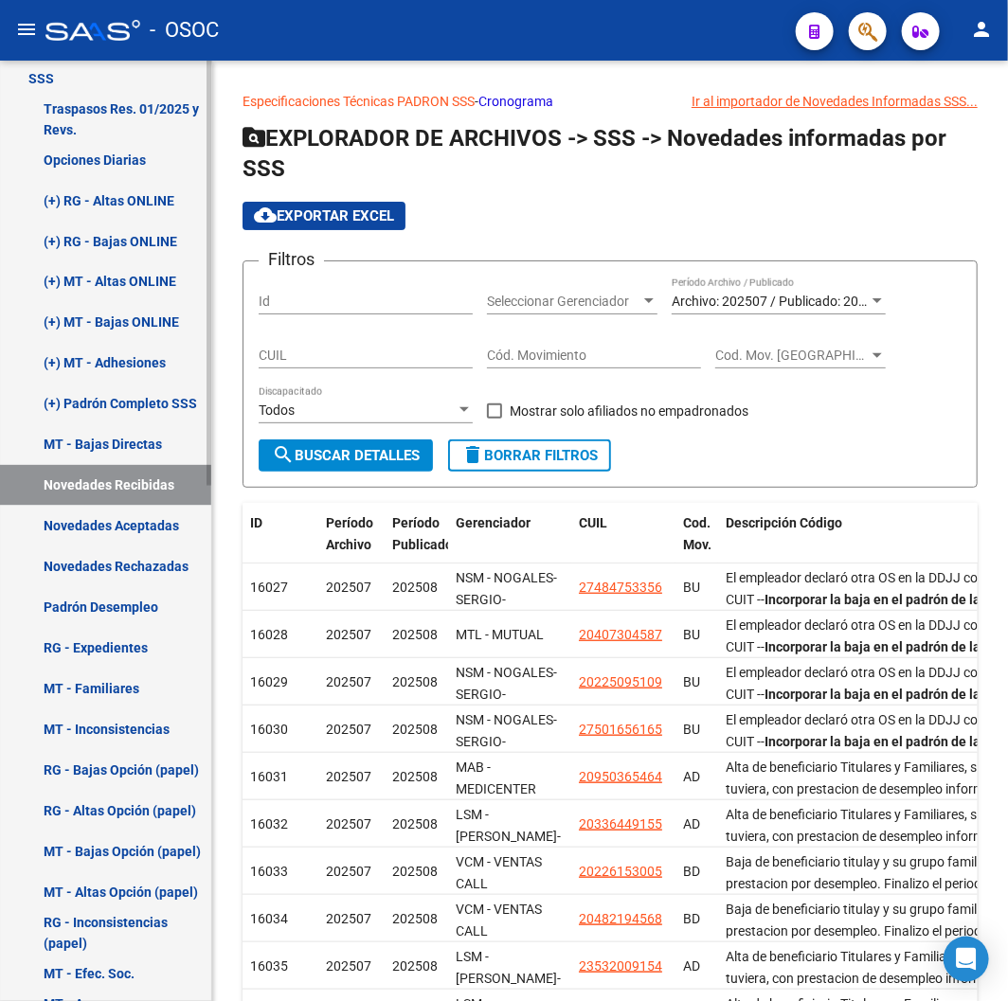
click at [58, 595] on link "Padrón Desempleo" at bounding box center [105, 607] width 211 height 41
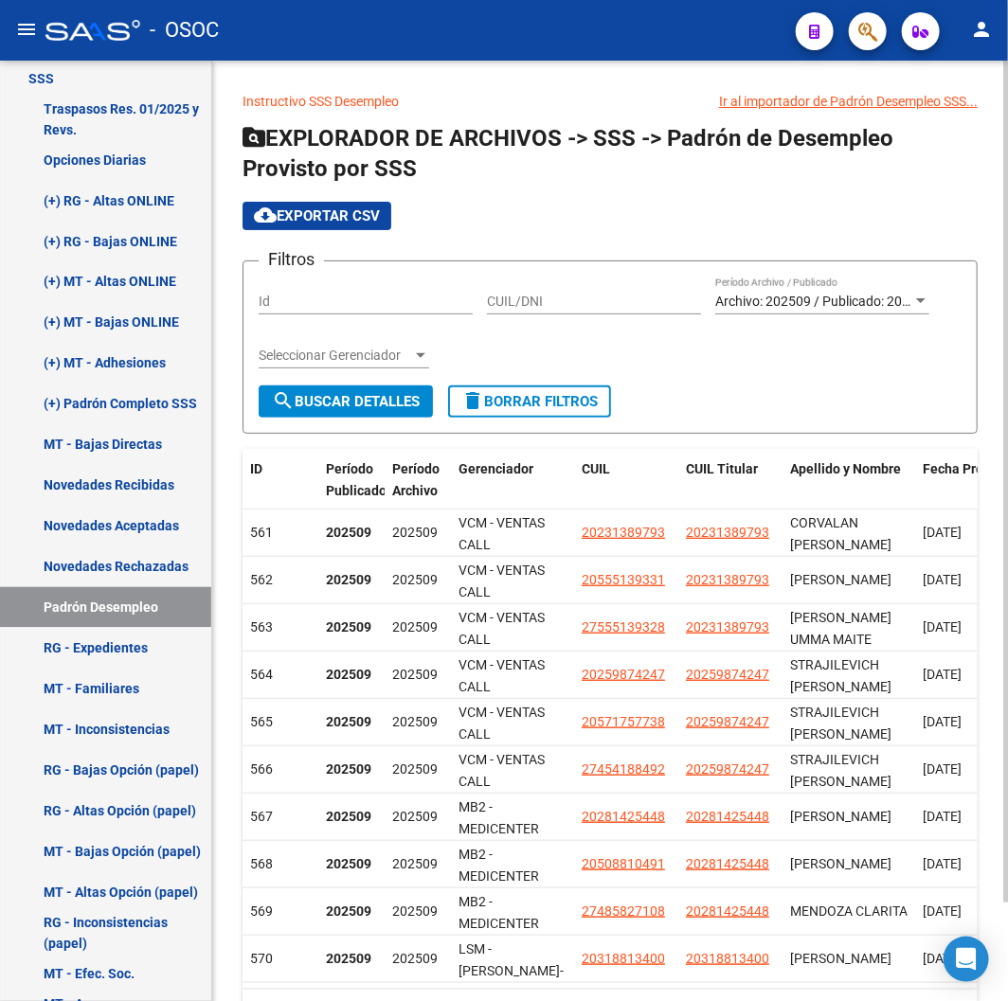
click at [796, 292] on div "Archivo: 202509 / Publicado: 202508 Período Archivo / Publicado" at bounding box center [822, 296] width 214 height 38
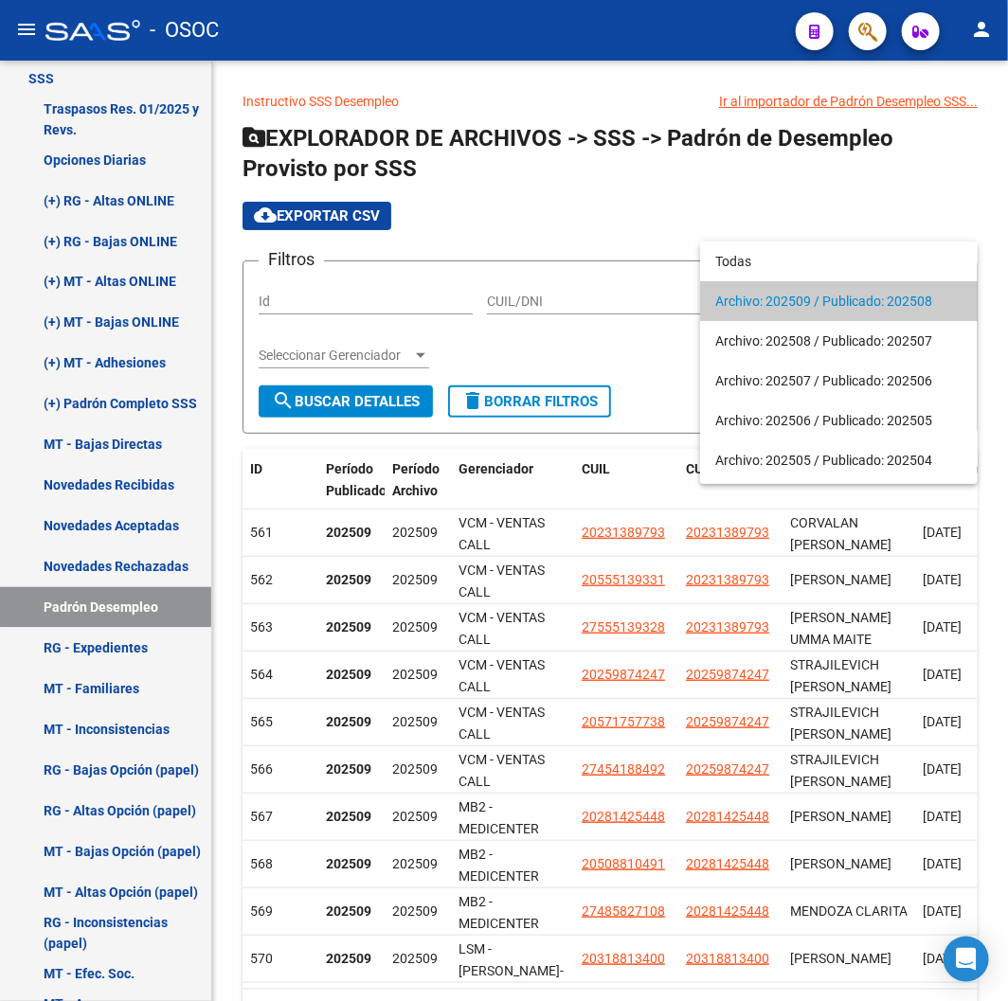
click at [799, 297] on span "Archivo: 202509 / Publicado: 202508" at bounding box center [838, 301] width 247 height 40
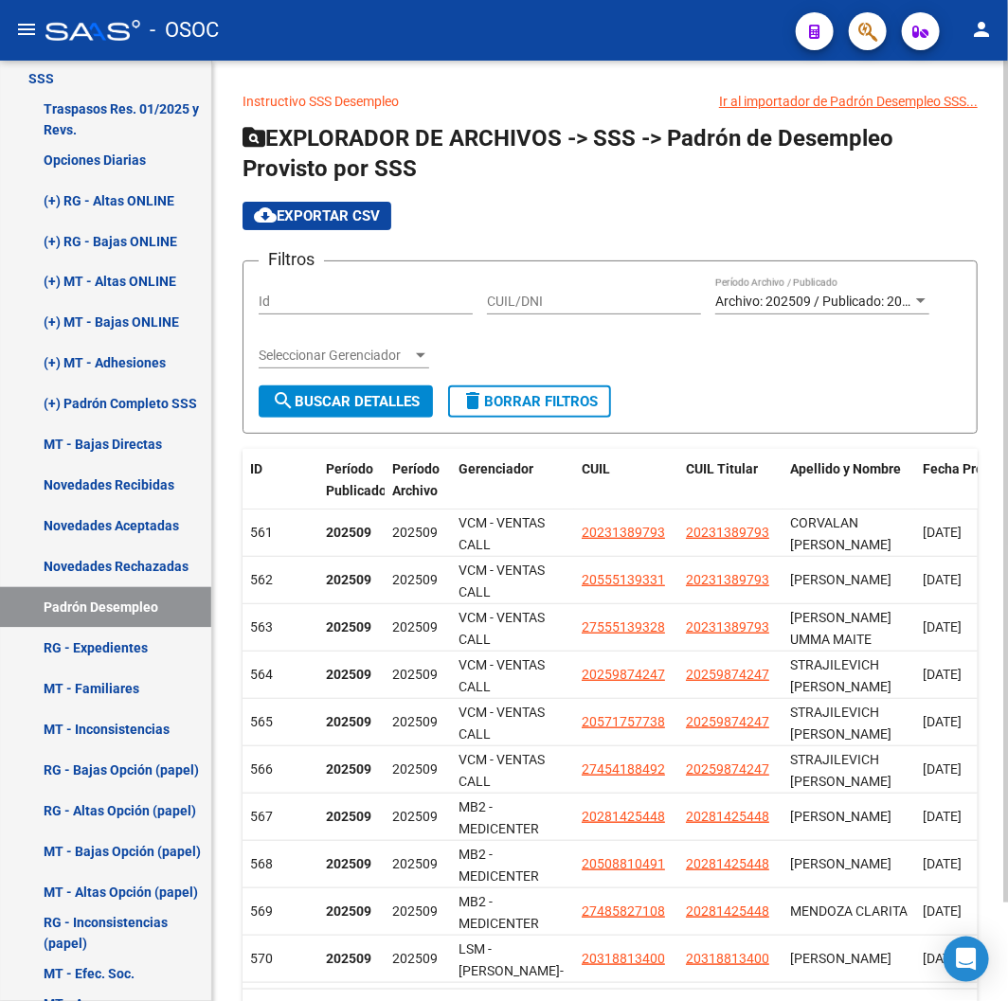
click at [288, 375] on div "Seleccionar Gerenciador Seleccionar Gerenciador" at bounding box center [344, 358] width 171 height 54
click at [295, 389] on button "search Buscar Detalles" at bounding box center [346, 402] width 174 height 32
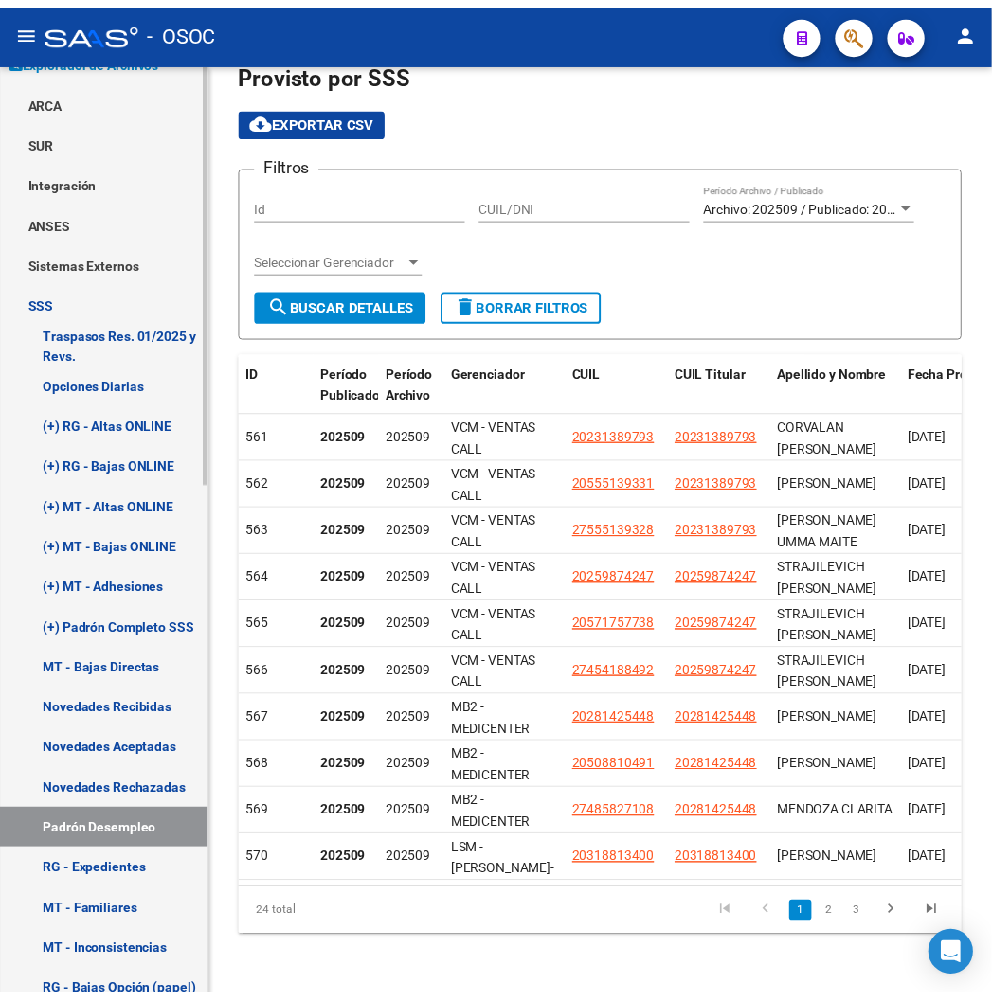
scroll to position [1053, 0]
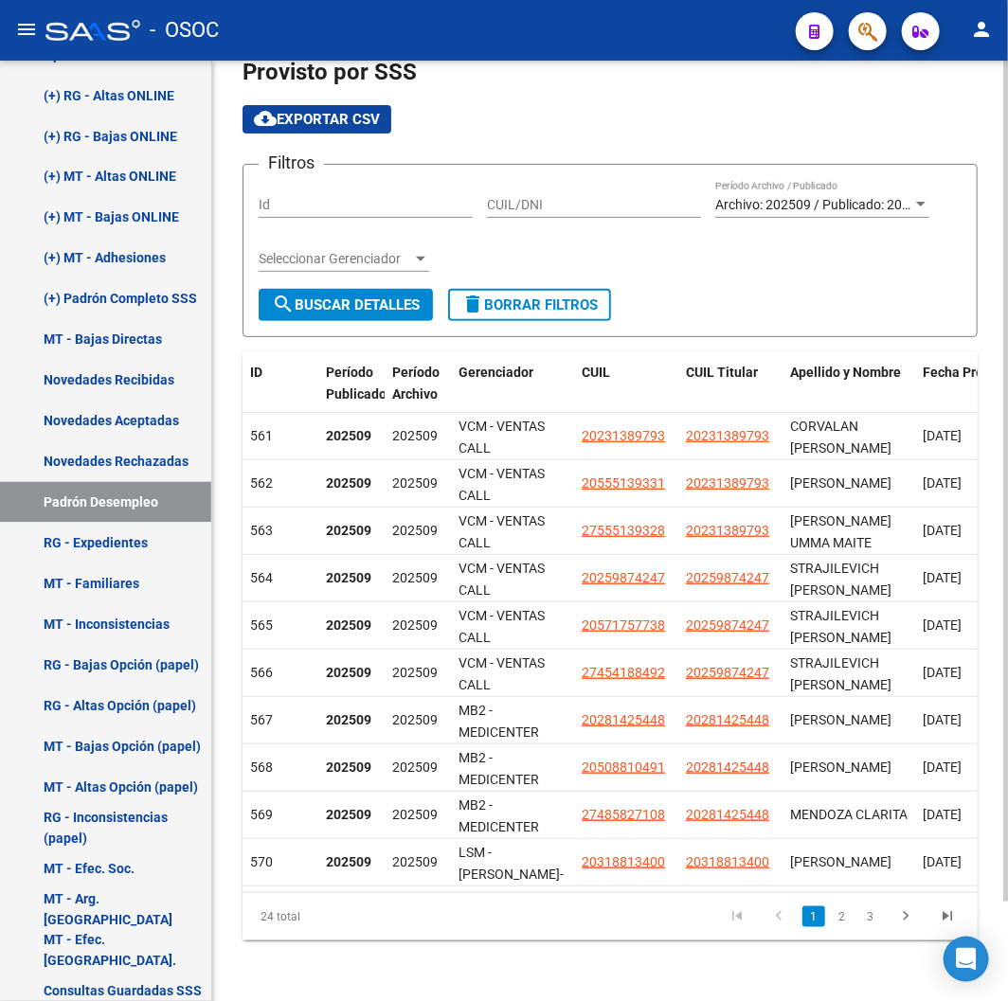
click at [908, 180] on div "Archivo: 202509 / Publicado: 202508 Período Archivo / Publicado" at bounding box center [822, 199] width 214 height 38
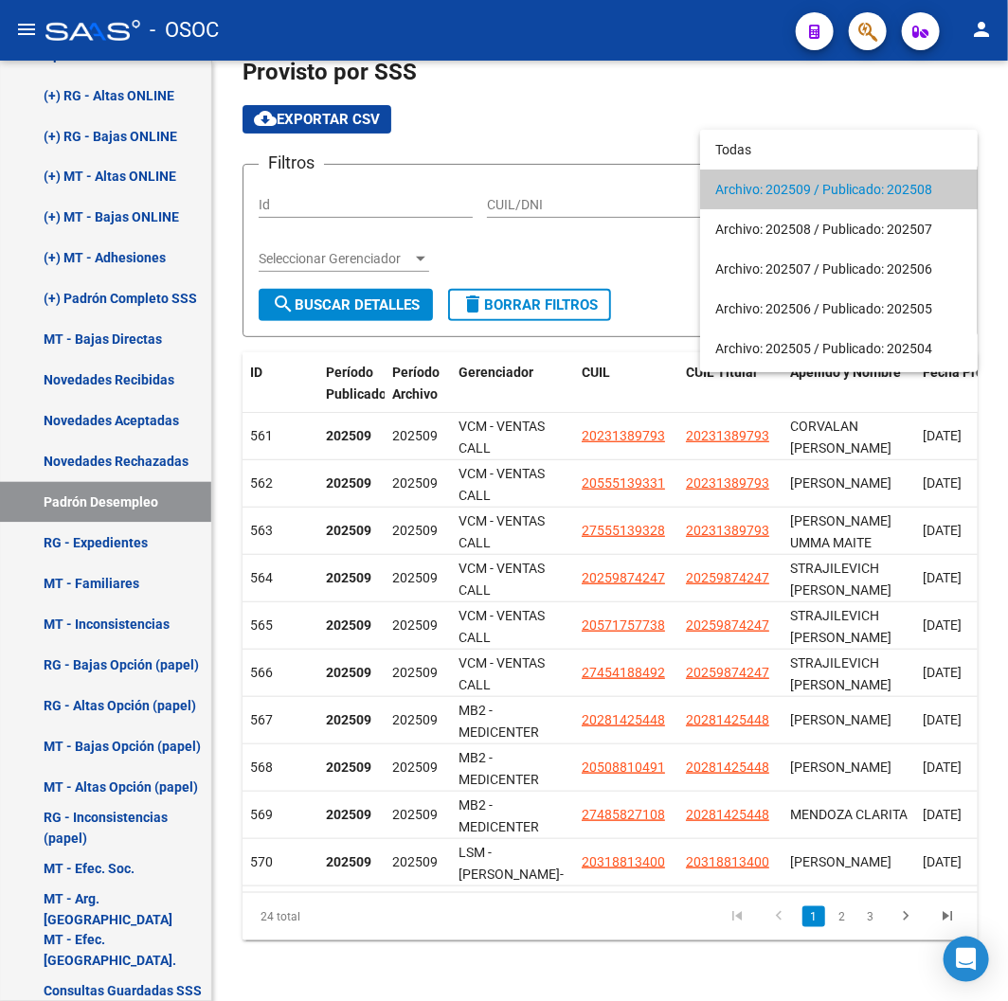
click at [907, 199] on span "Archivo: 202509 / Publicado: 202508" at bounding box center [838, 190] width 247 height 40
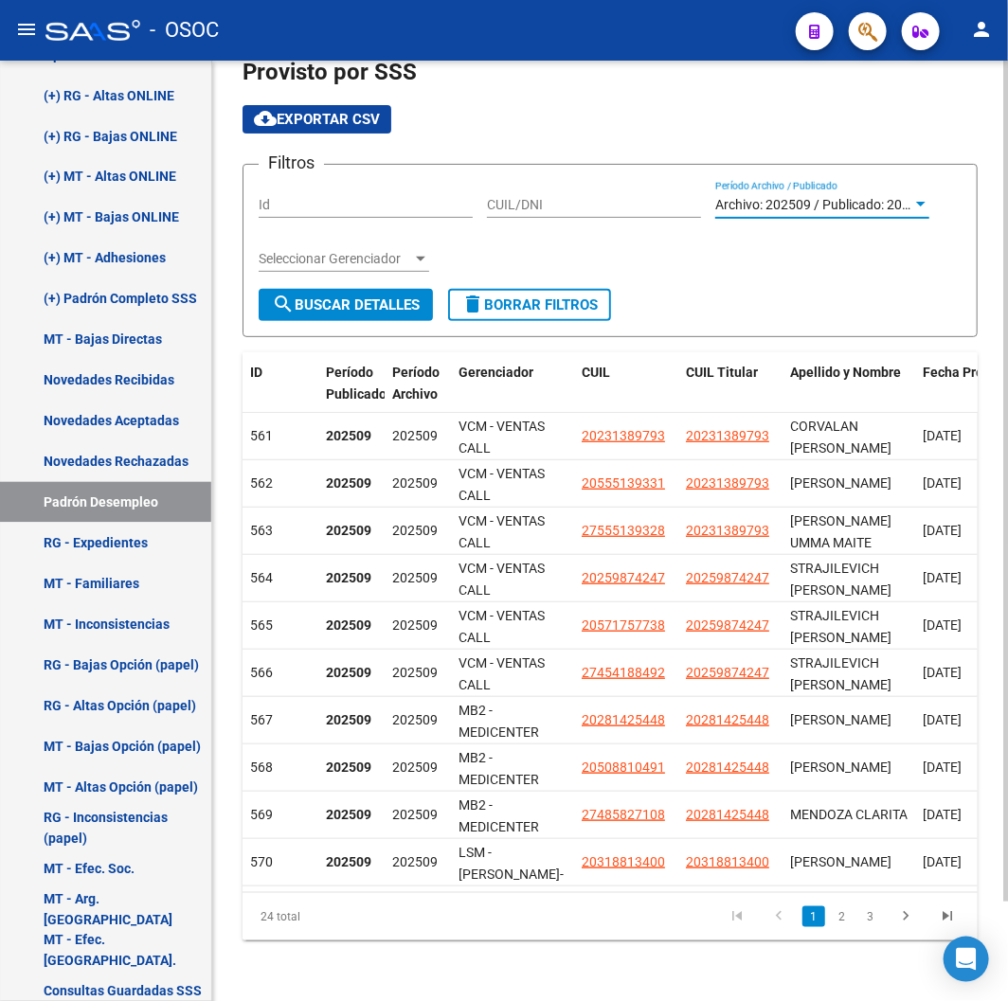
click at [305, 311] on form "Filtros Id CUIL/DNI Archivo: 202509 / Publicado: 202508 Período Archivo / Publi…" at bounding box center [610, 250] width 735 height 173
click at [306, 297] on span "search Buscar Detalles" at bounding box center [346, 305] width 148 height 17
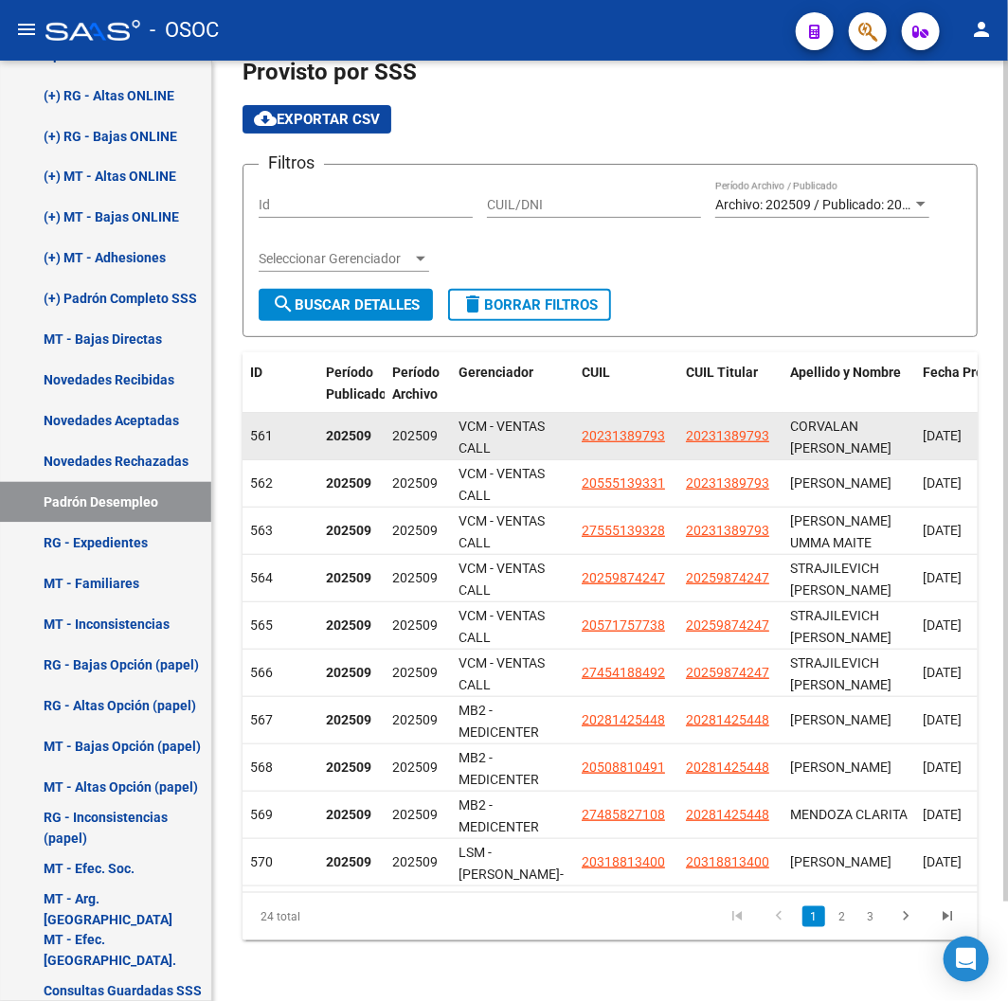
click at [713, 428] on app-link-go-to "20231389793" at bounding box center [727, 436] width 83 height 22
click at [715, 428] on span "20231389793" at bounding box center [727, 435] width 83 height 15
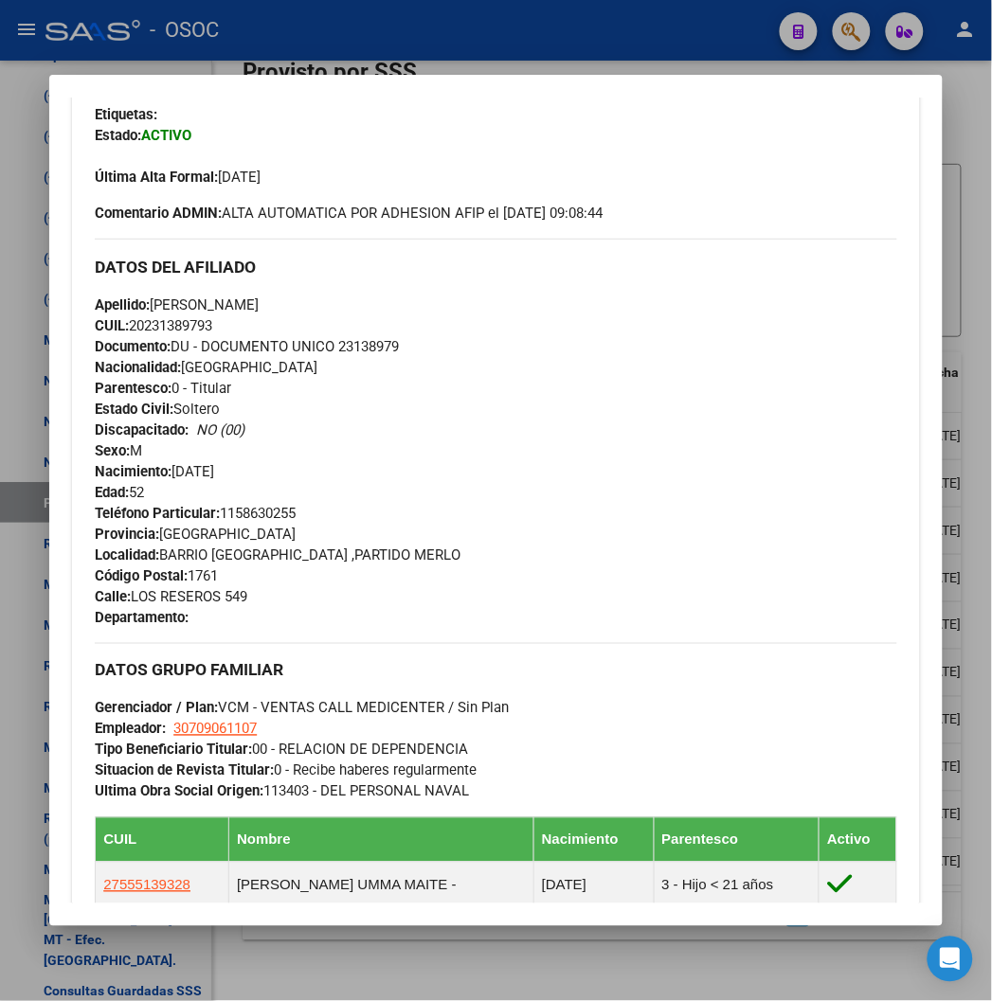
scroll to position [947, 0]
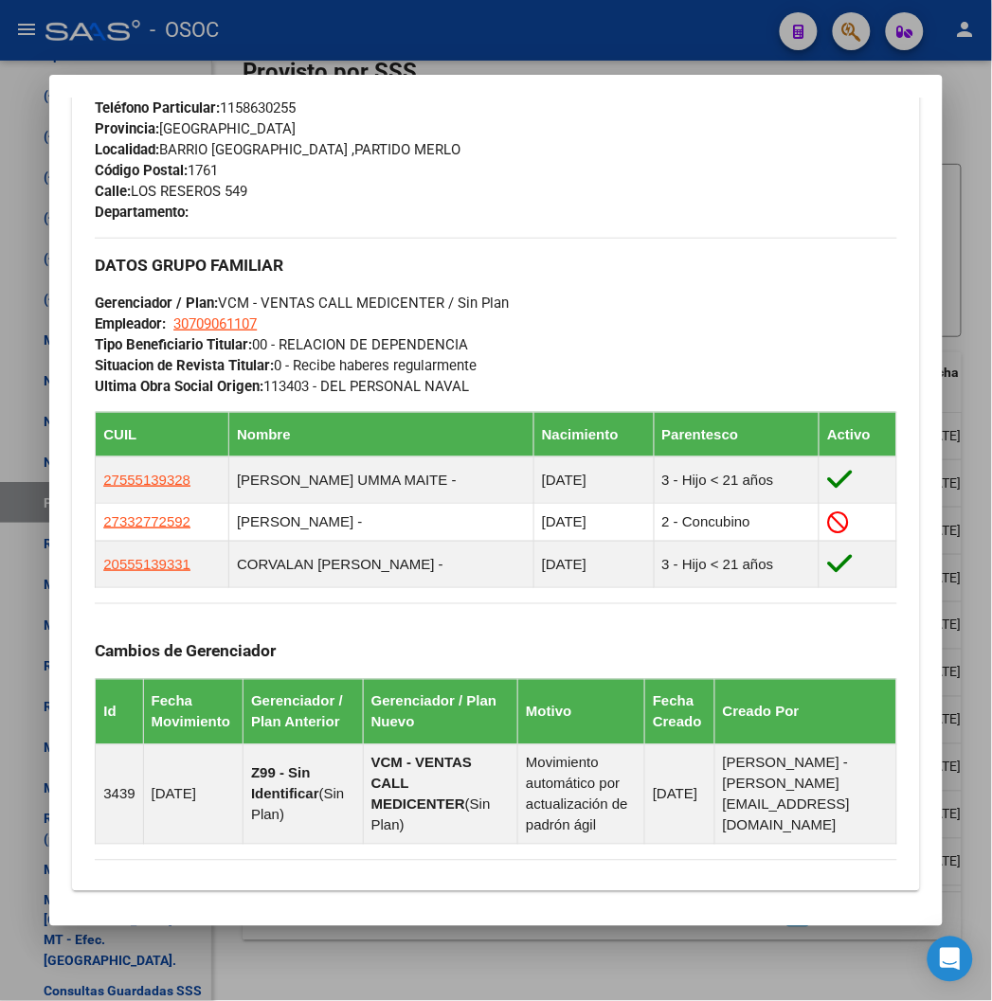
click at [311, 339] on span "Tipo Beneficiario Titular: 00 - RELACION DE DEPENDENCIA" at bounding box center [281, 344] width 373 height 17
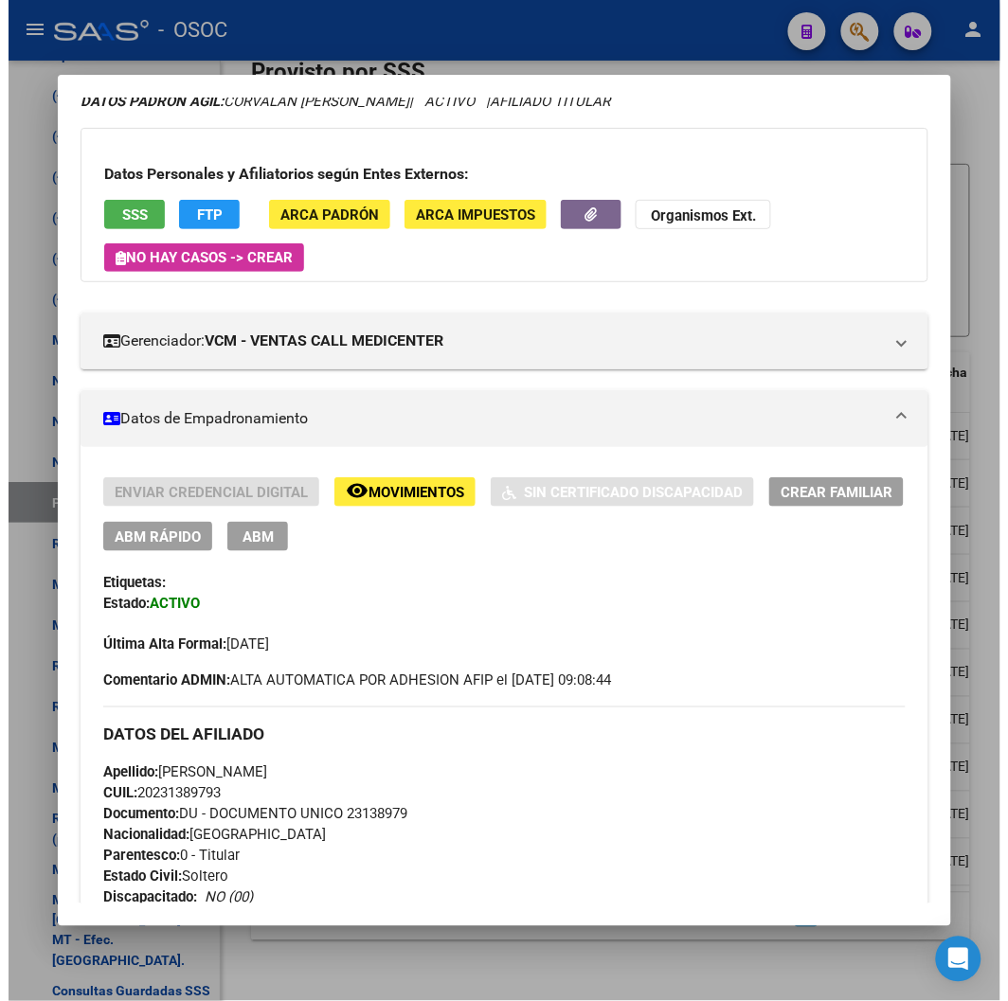
scroll to position [0, 0]
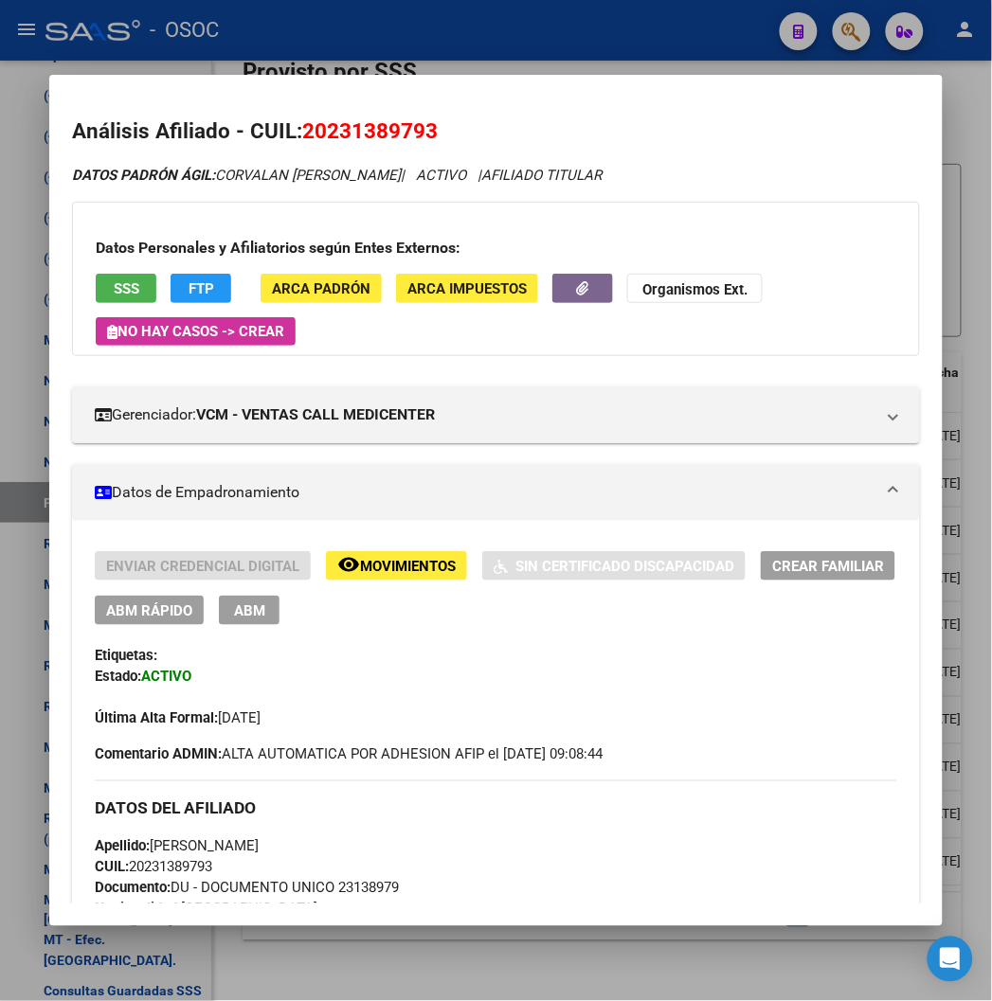
click at [190, 285] on button "FTP" at bounding box center [201, 288] width 61 height 29
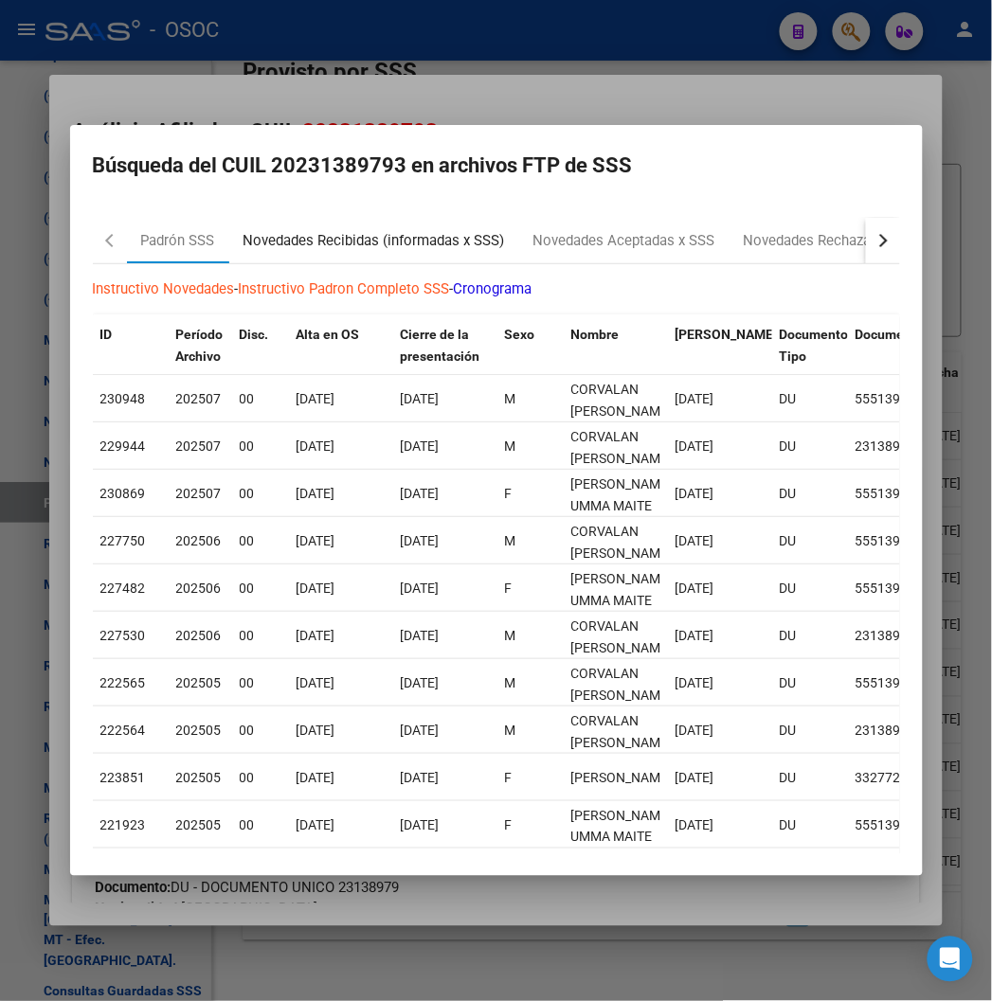
click at [229, 253] on div "Novedades Recibidas (informadas x SSS)" at bounding box center [374, 240] width 290 height 45
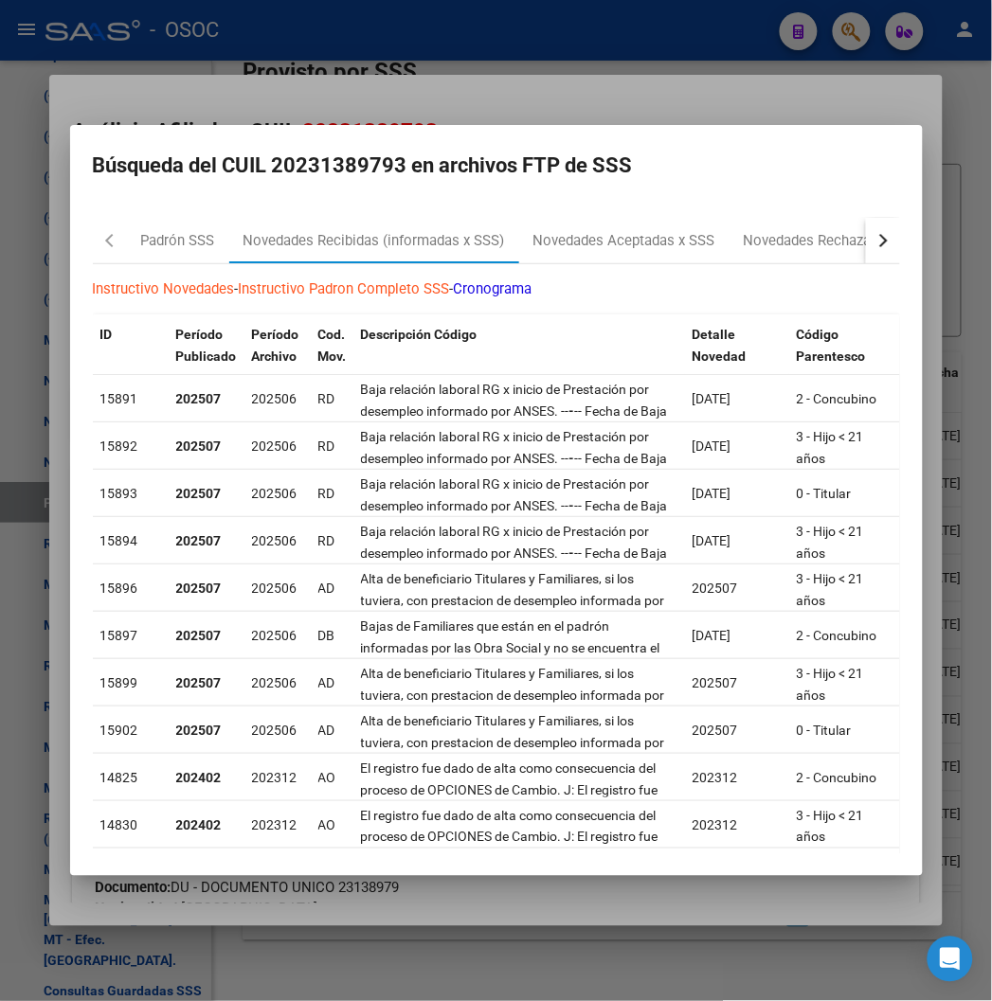
click at [441, 125] on mat-dialog-container "Búsqueda del CUIL 20231389793 en archivos FTP de SSS Padrón SSS Novedades Recib…" at bounding box center [496, 500] width 853 height 751
click at [458, 99] on div at bounding box center [496, 500] width 992 height 1001
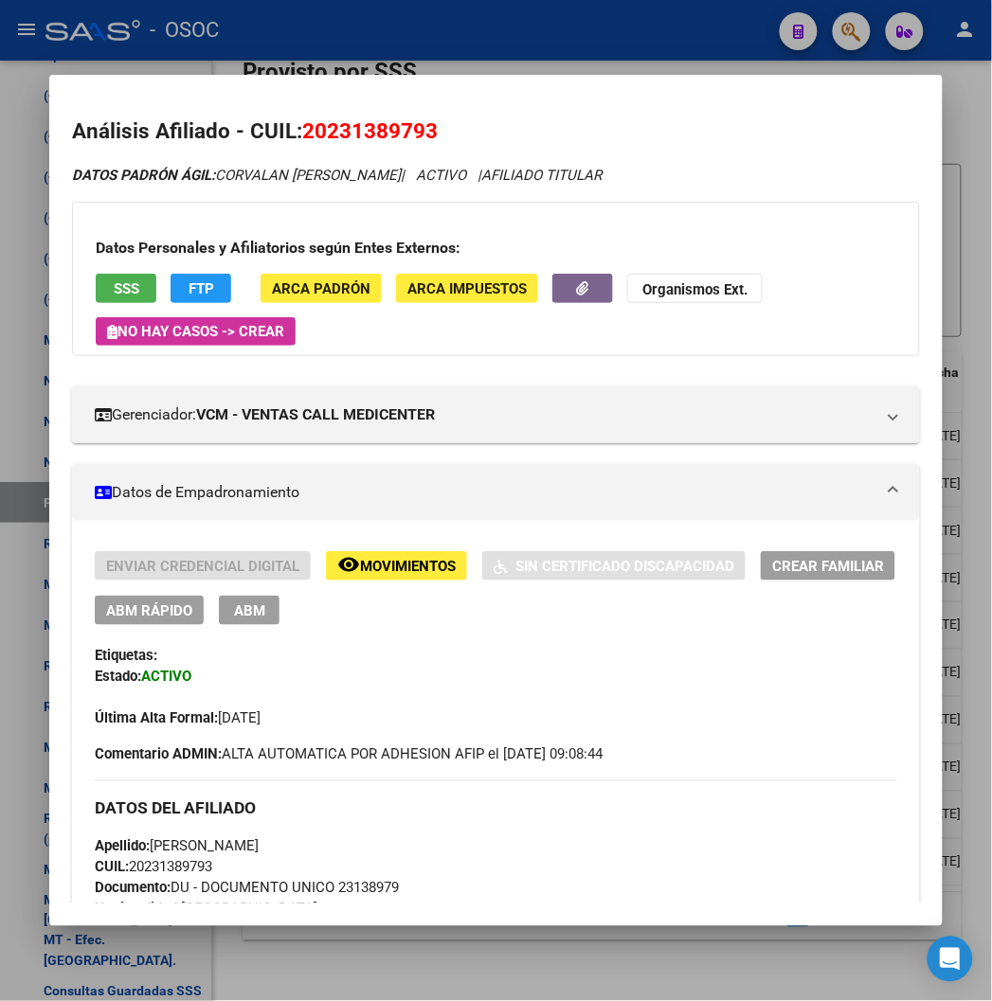
click at [560, 50] on div at bounding box center [496, 500] width 992 height 1001
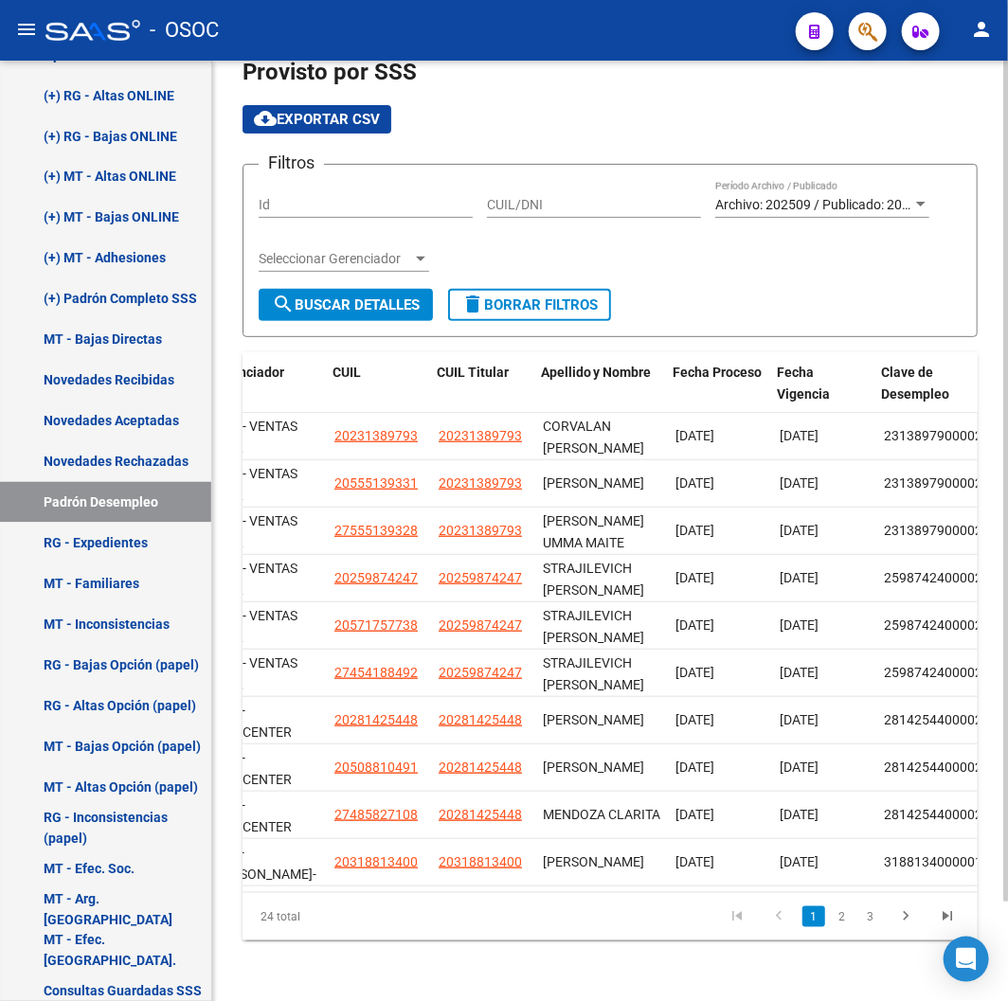
scroll to position [0, 276]
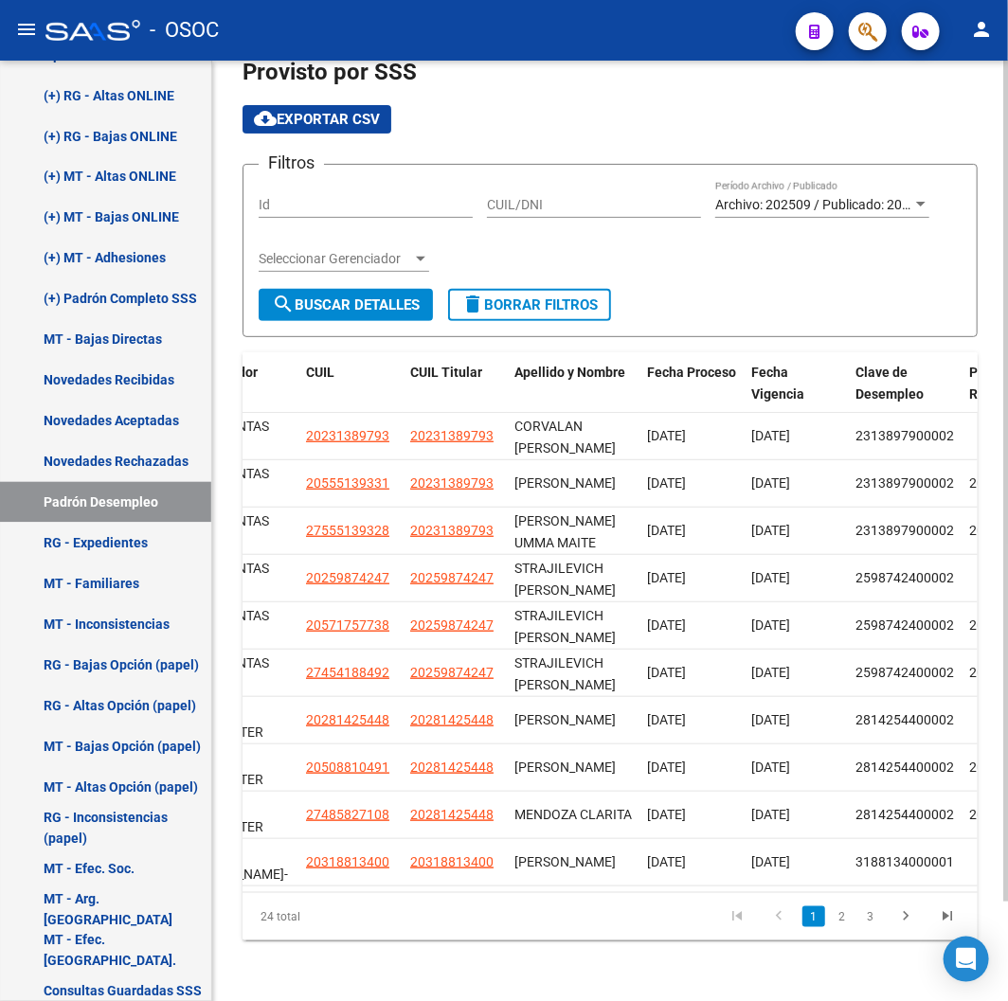
drag, startPoint x: 602, startPoint y: 874, endPoint x: 551, endPoint y: 884, distance: 51.3
click at [551, 884] on datatable-body "561 202509 202509 VCM - VENTAS CALL MEDICENTER 20231389793 20231389793 CORVALAN…" at bounding box center [610, 652] width 735 height 479
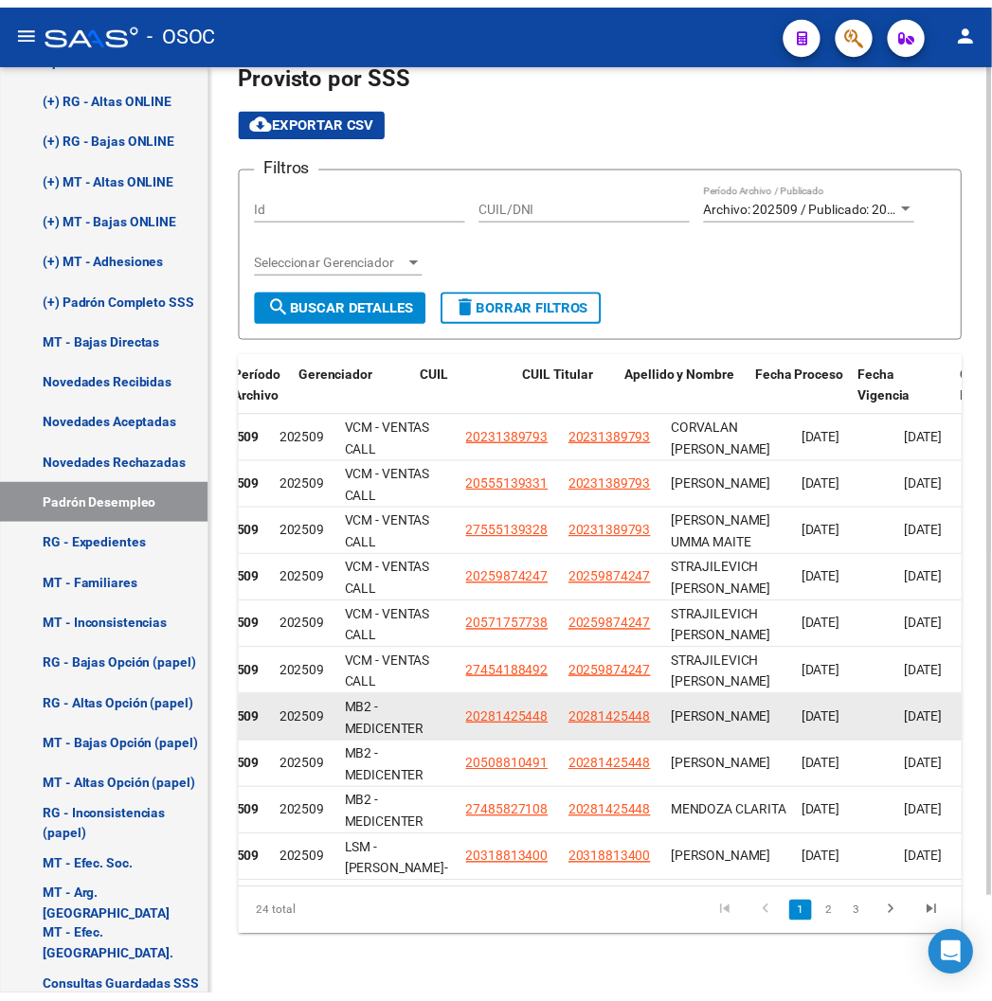
scroll to position [0, 97]
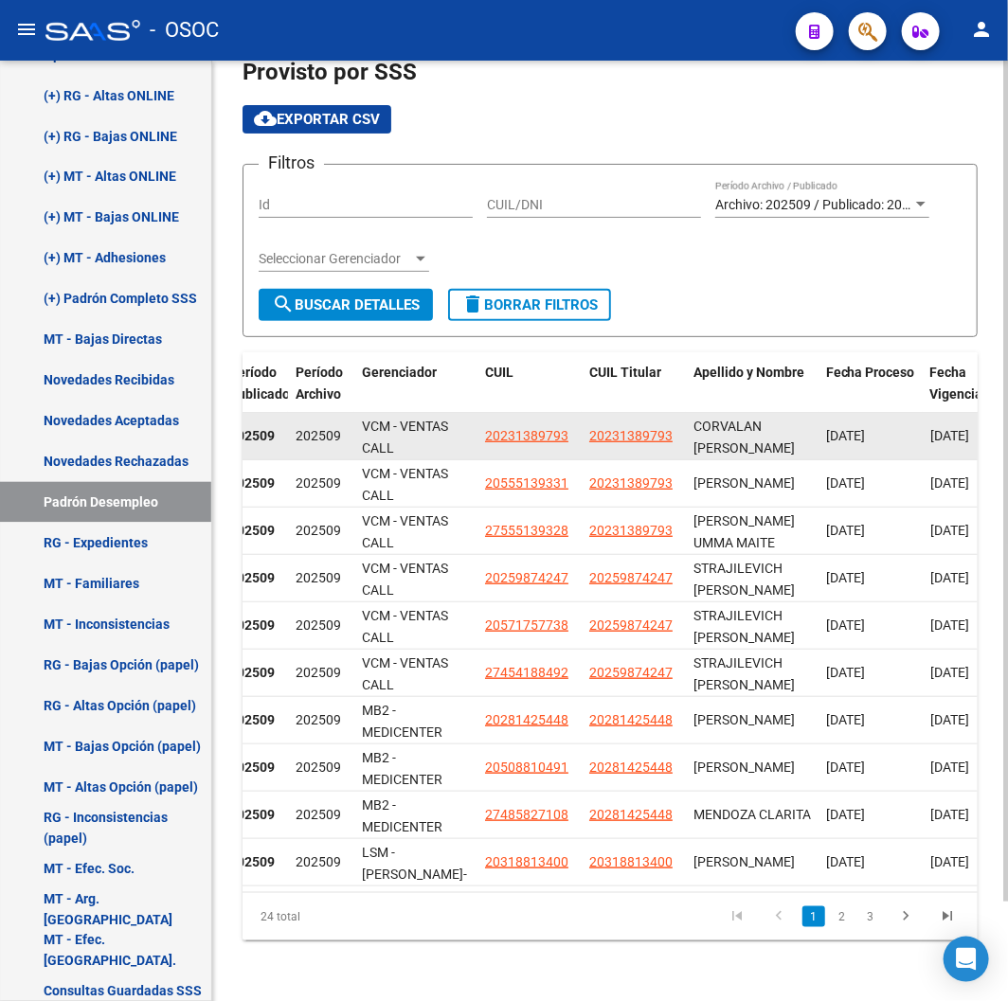
click at [626, 425] on app-link-go-to "20231389793" at bounding box center [630, 436] width 83 height 22
click at [636, 428] on span "20231389793" at bounding box center [630, 435] width 83 height 15
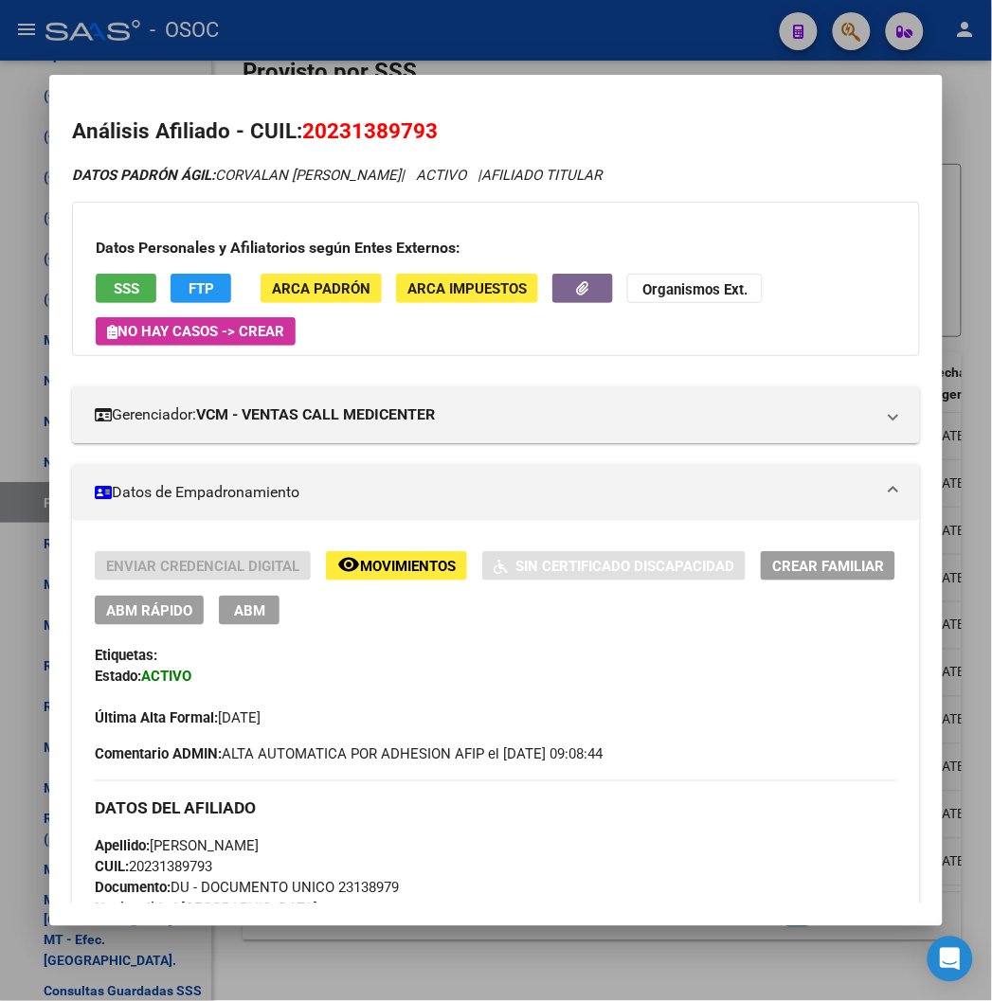
click at [161, 608] on span "ABM Rápido" at bounding box center [149, 611] width 86 height 17
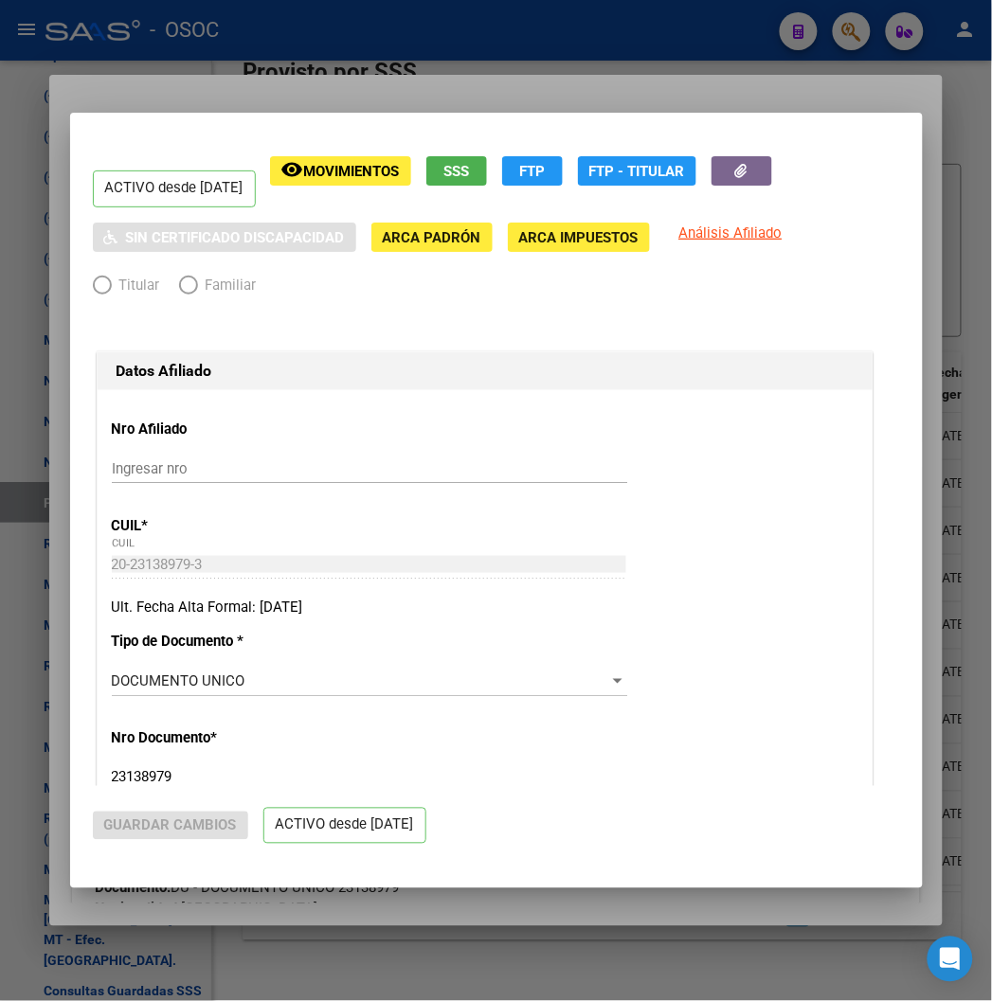
radio input "true"
type input "30-70906110-7"
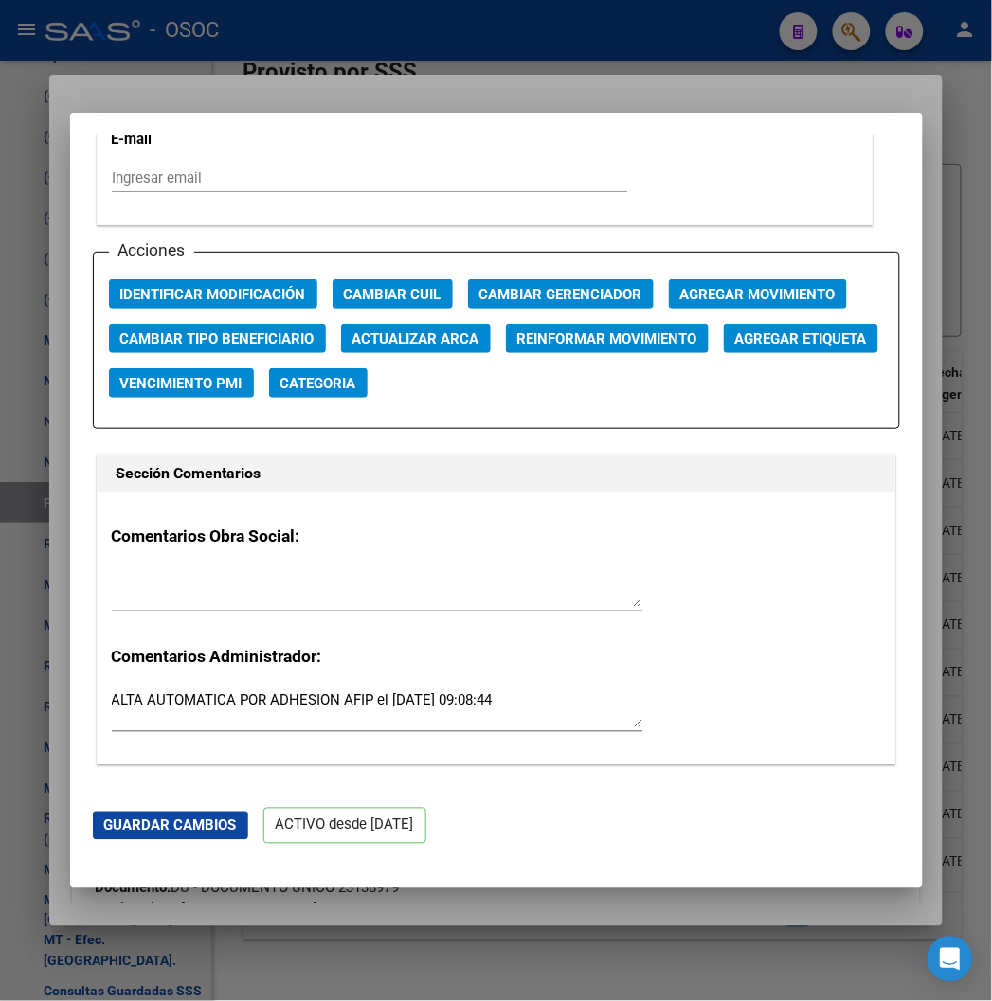
scroll to position [2736, 0]
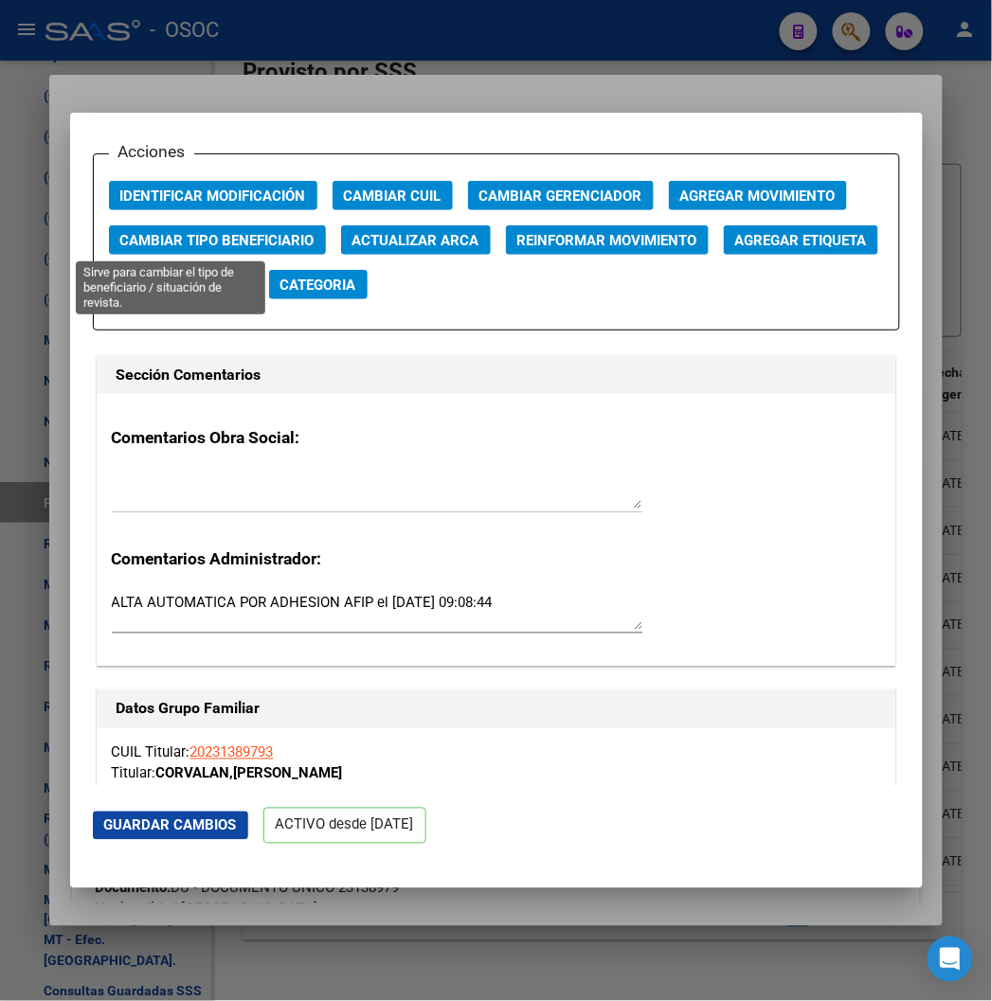
click at [237, 239] on span "Cambiar Tipo Beneficiario" at bounding box center [217, 240] width 194 height 17
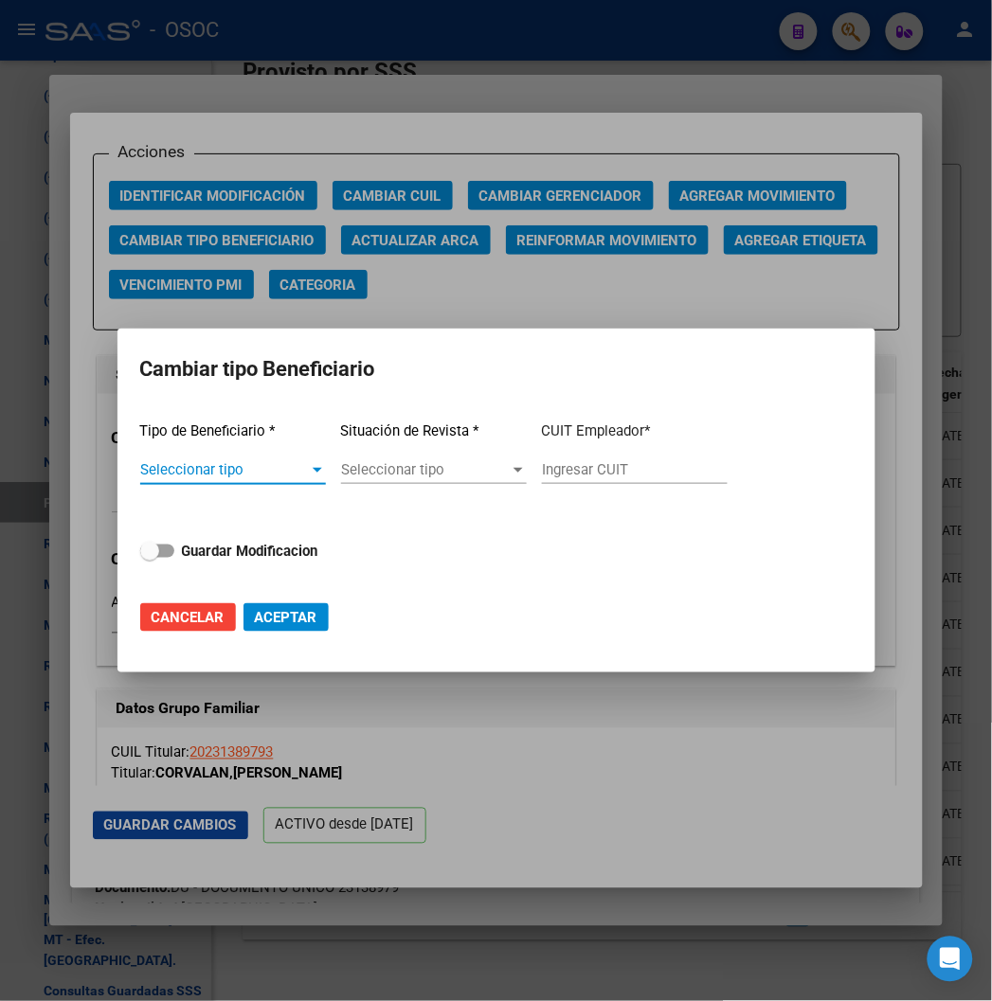
click at [142, 486] on div "Seleccionar tipo Seleccionar tipo" at bounding box center [233, 479] width 186 height 46
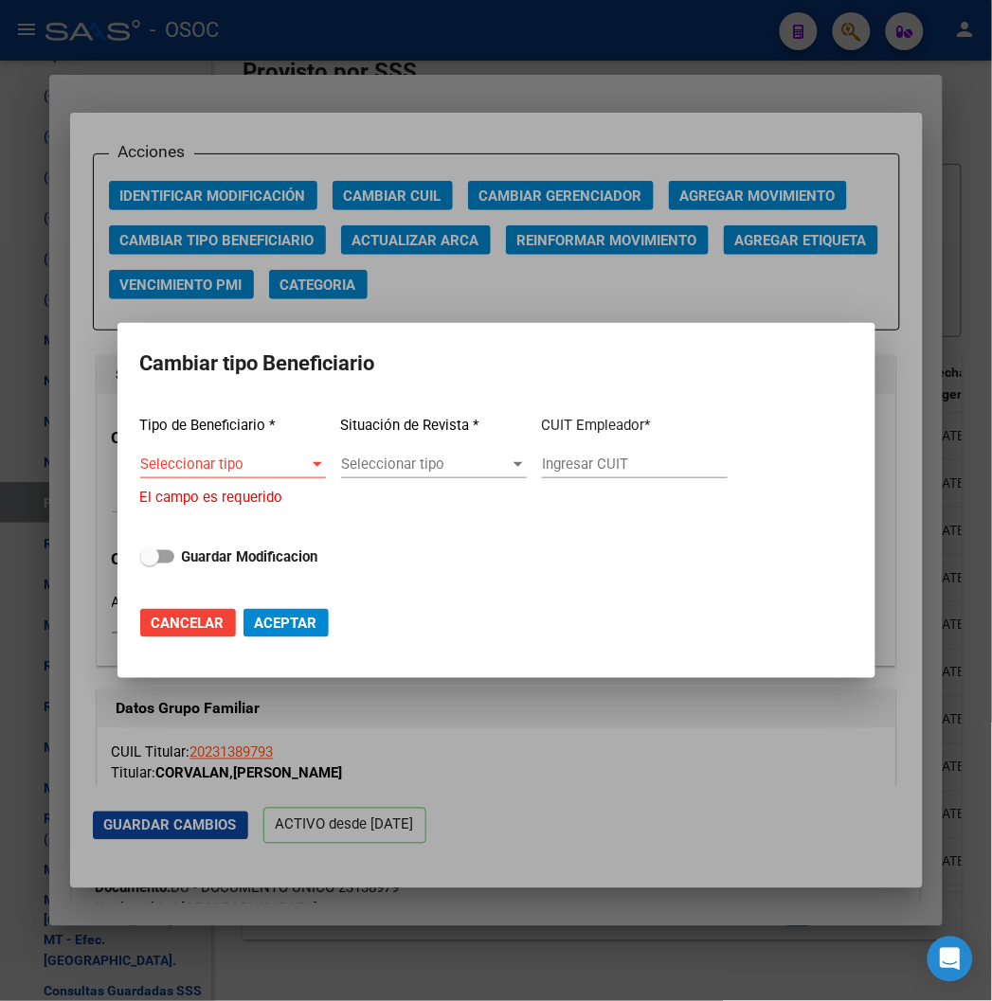
click at [153, 477] on div "Seleccionar tipo Seleccionar tipo" at bounding box center [233, 464] width 186 height 28
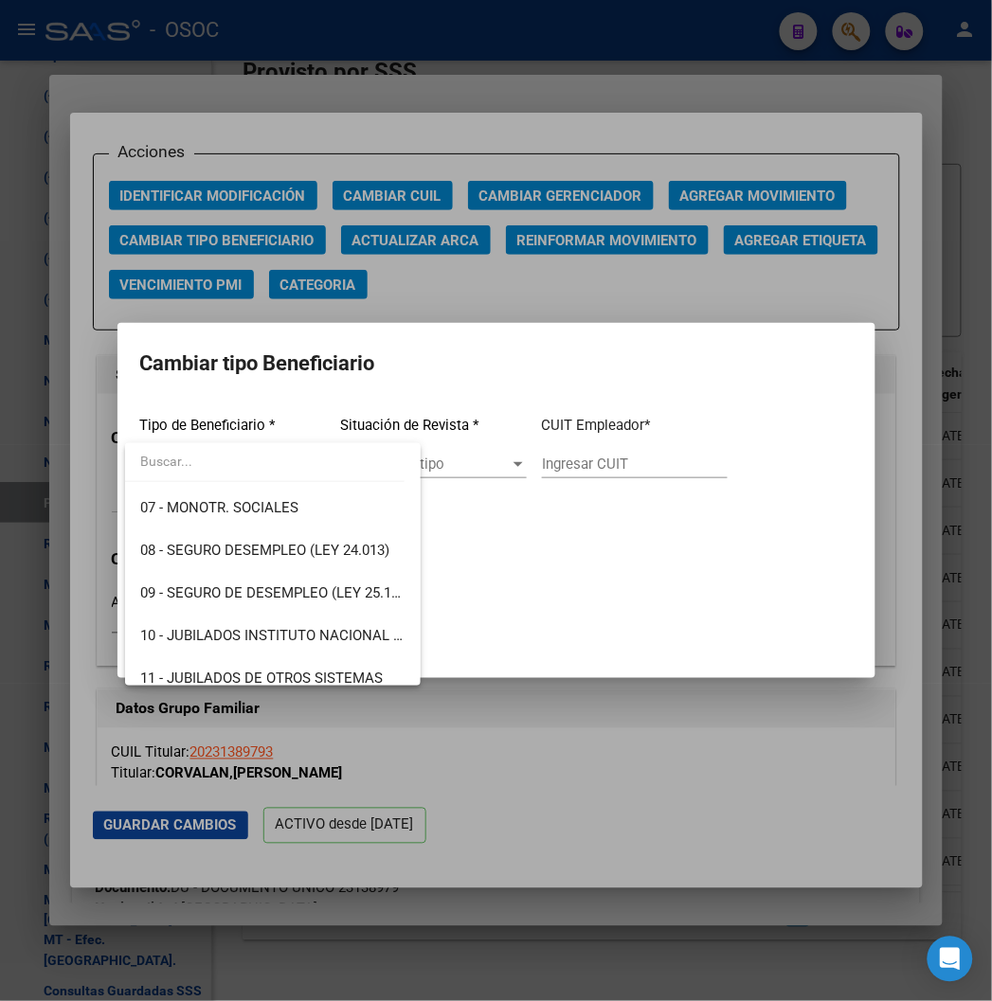
scroll to position [315, 0]
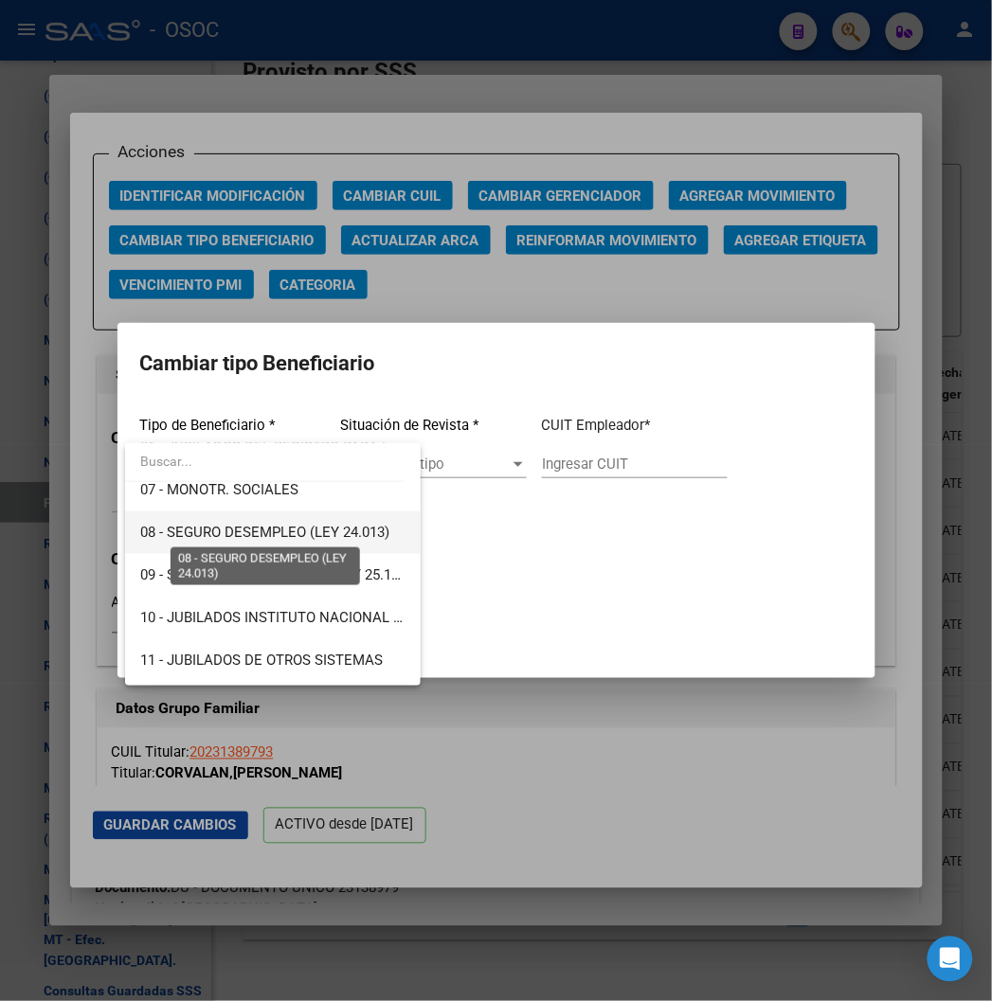
click at [358, 527] on span "08 - SEGURO DESEMPLEO (LEY 24.013)" at bounding box center [264, 532] width 249 height 17
type input "33-63761744-9"
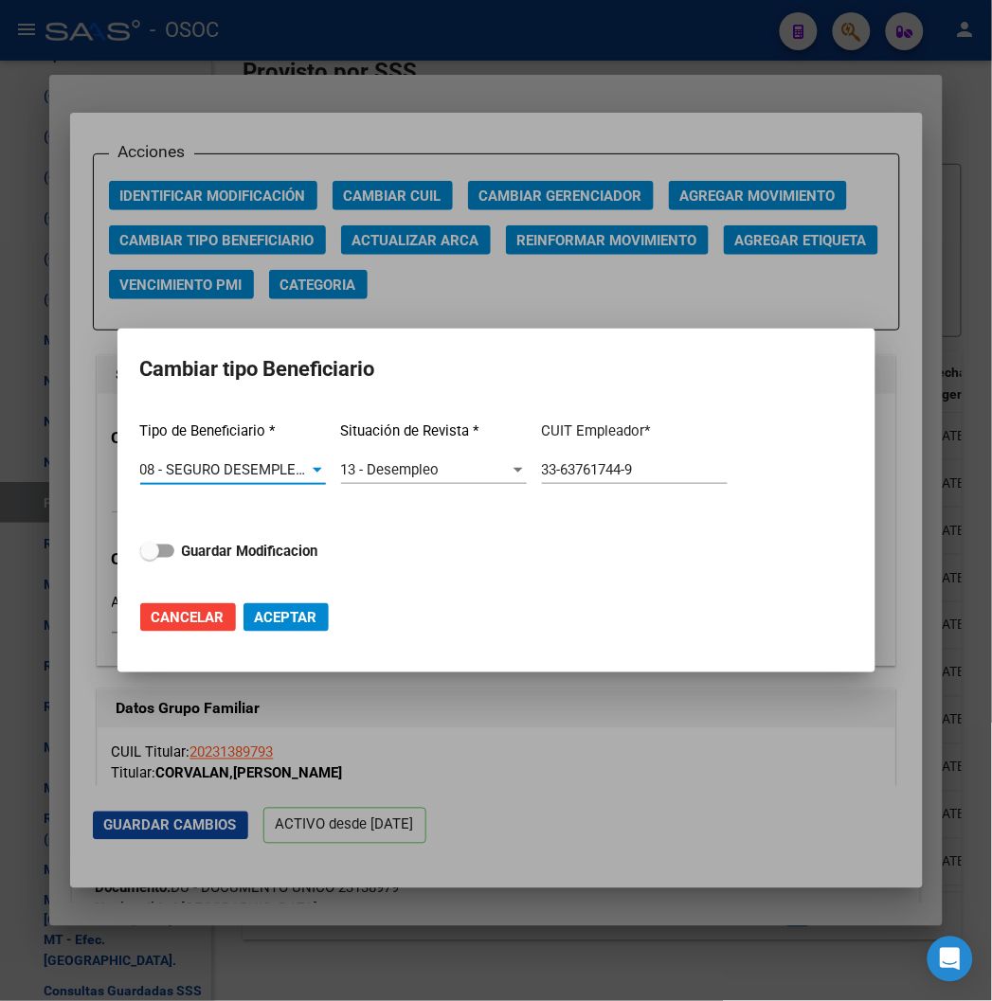
click at [251, 629] on button "Aceptar" at bounding box center [285, 618] width 85 height 28
type input "33-63761744-9"
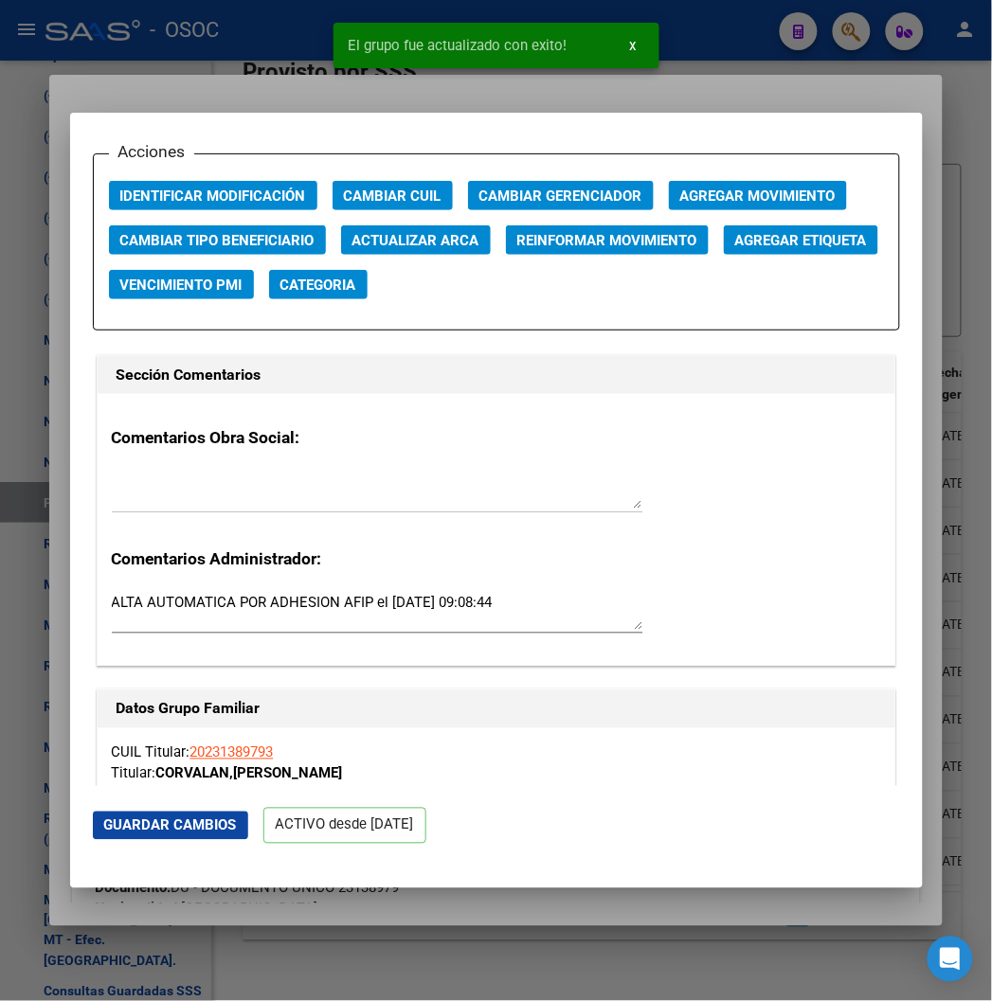
click at [296, 72] on div at bounding box center [496, 500] width 992 height 1001
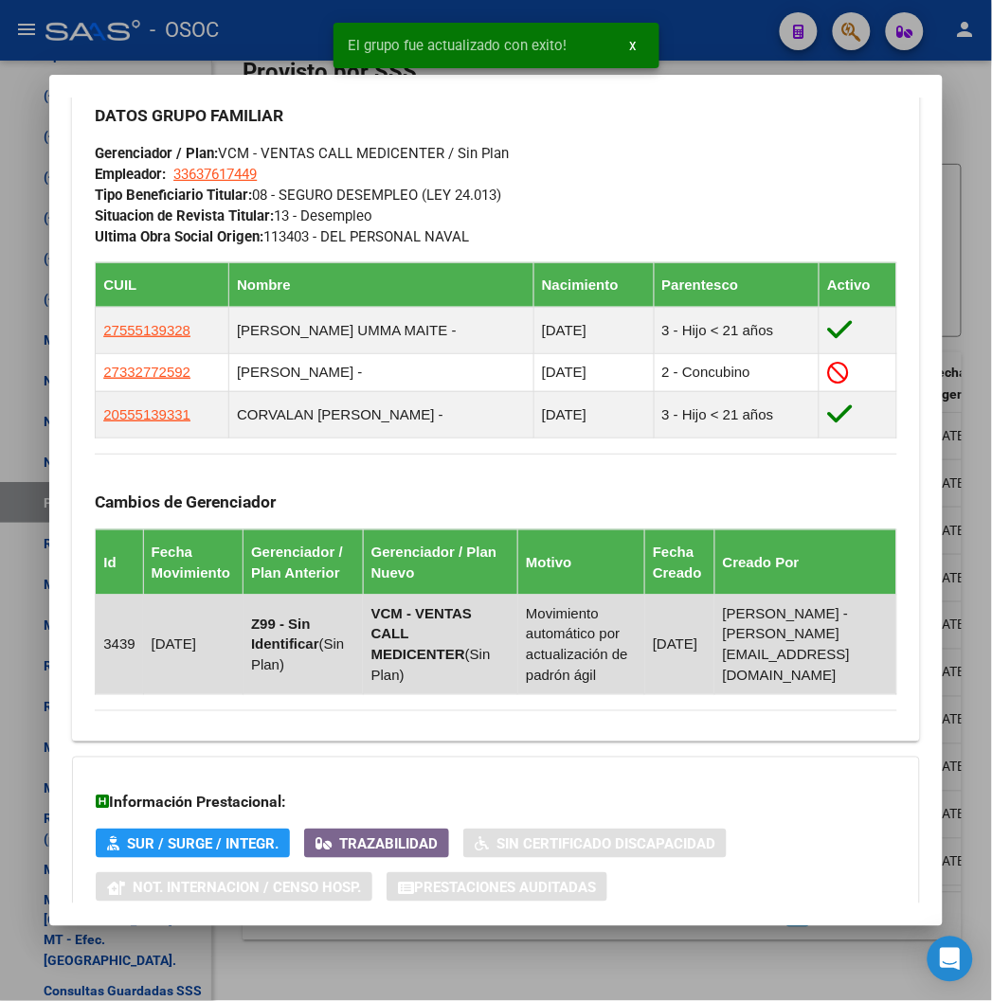
scroll to position [907, 0]
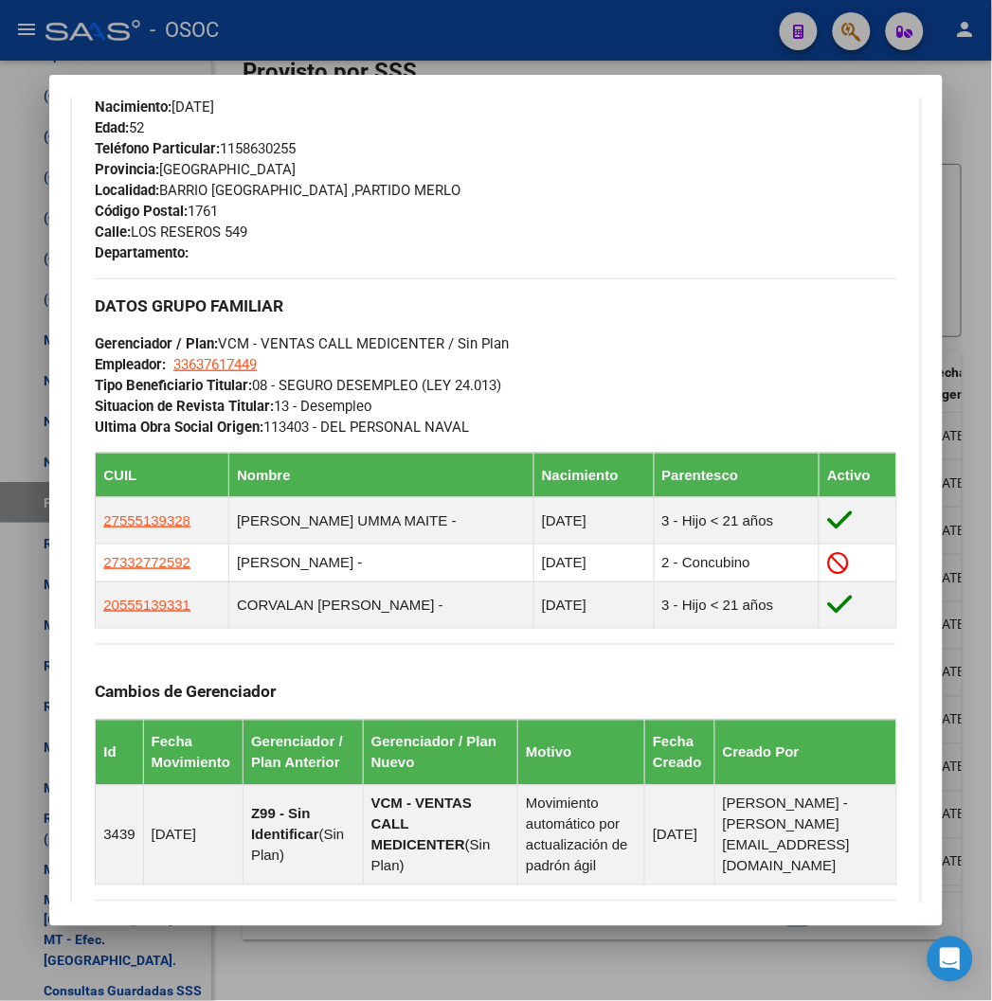
click at [374, 392] on div "DATOS GRUPO FAMILIAR Gerenciador / Plan: VCM - VENTAS CALL MEDICENTER / Sin Pla…" at bounding box center [496, 358] width 802 height 159
click at [262, 39] on div at bounding box center [496, 500] width 992 height 1001
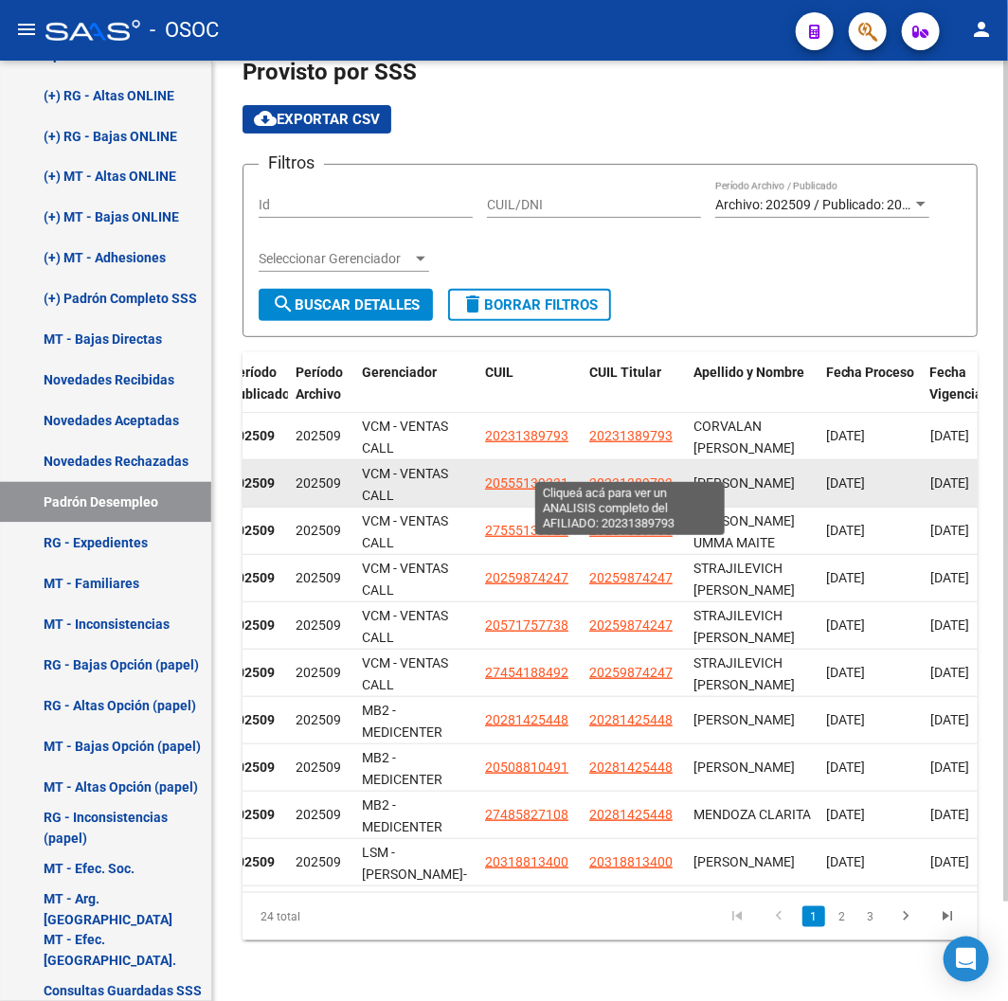
click at [642, 476] on span "20231389793" at bounding box center [630, 483] width 83 height 15
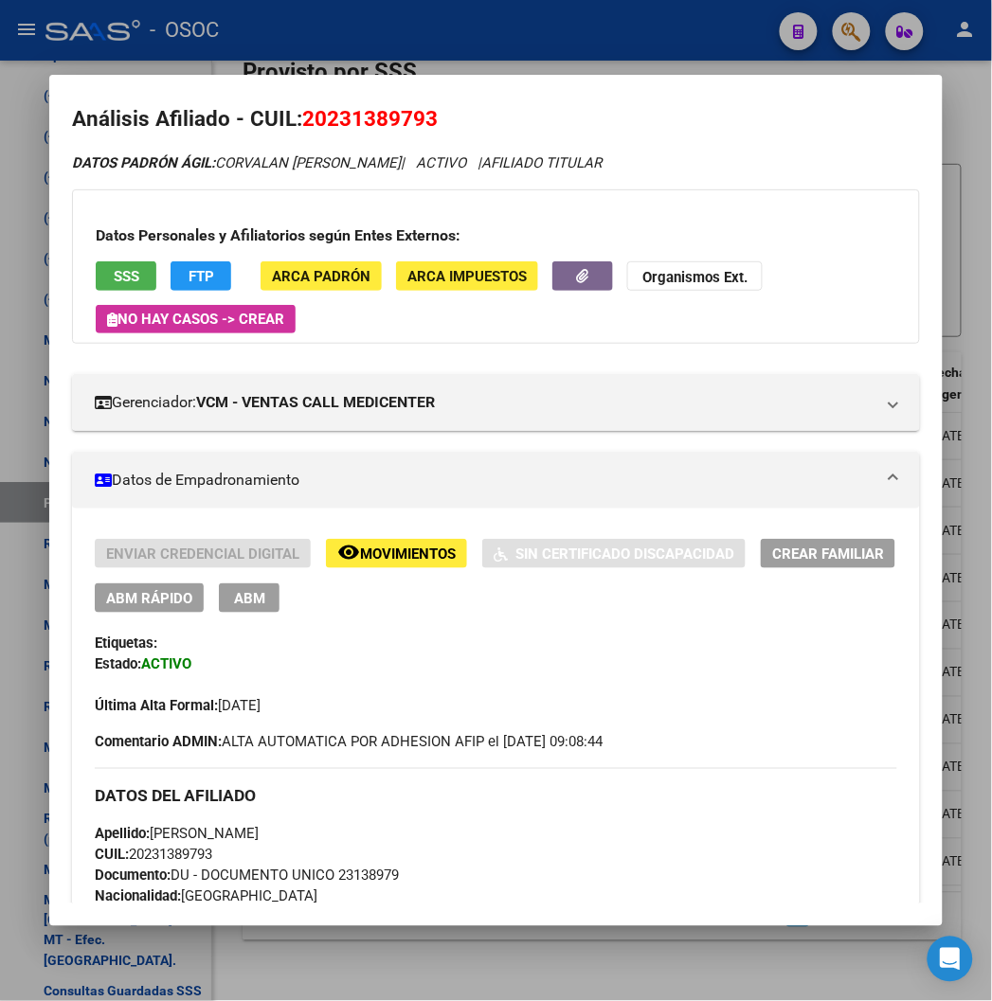
scroll to position [0, 0]
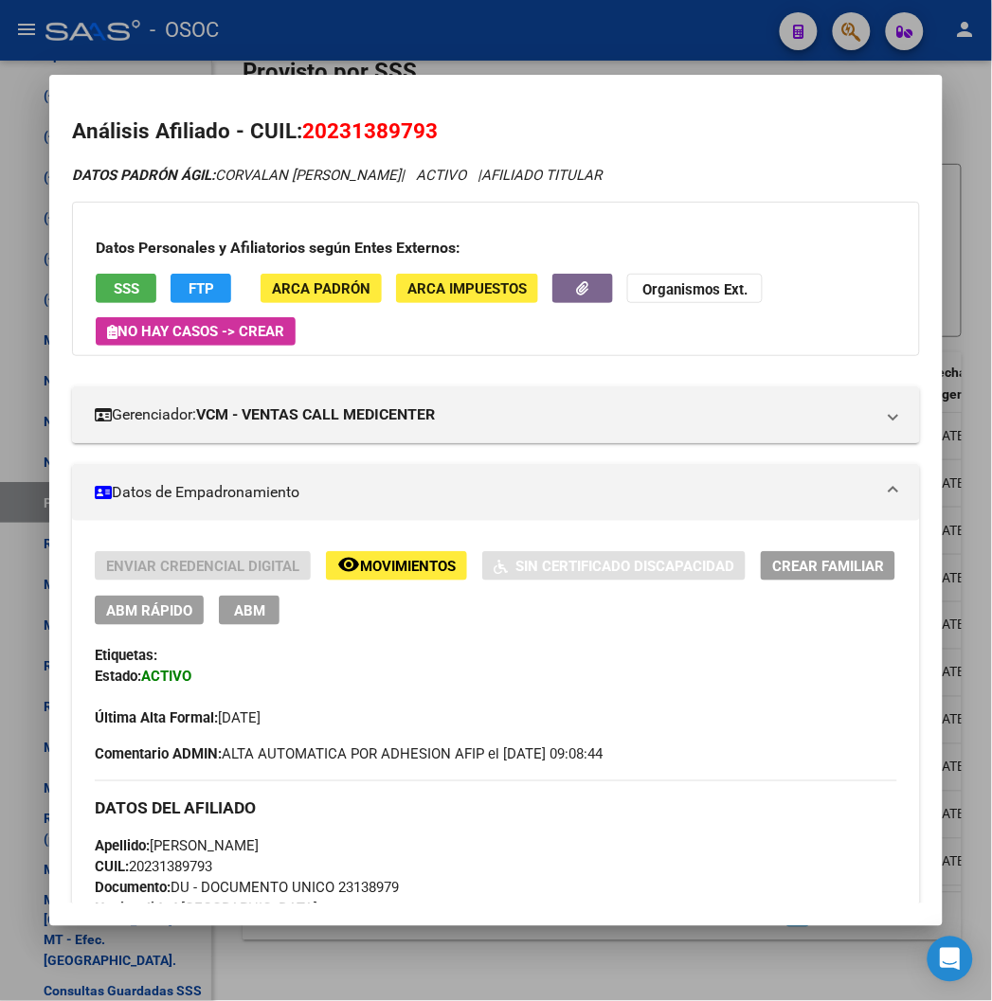
click at [117, 606] on span "ABM Rápido" at bounding box center [149, 611] width 86 height 17
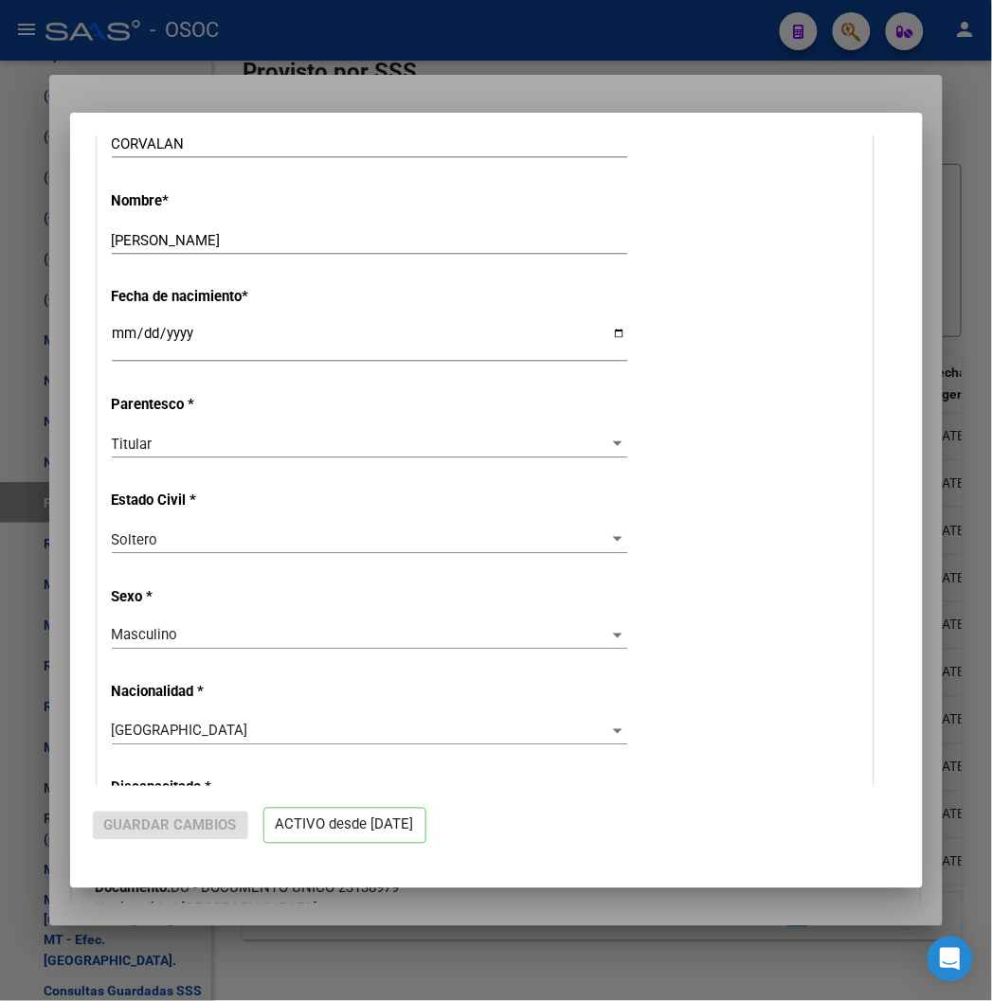
radio input "true"
type input "33-63761744-9"
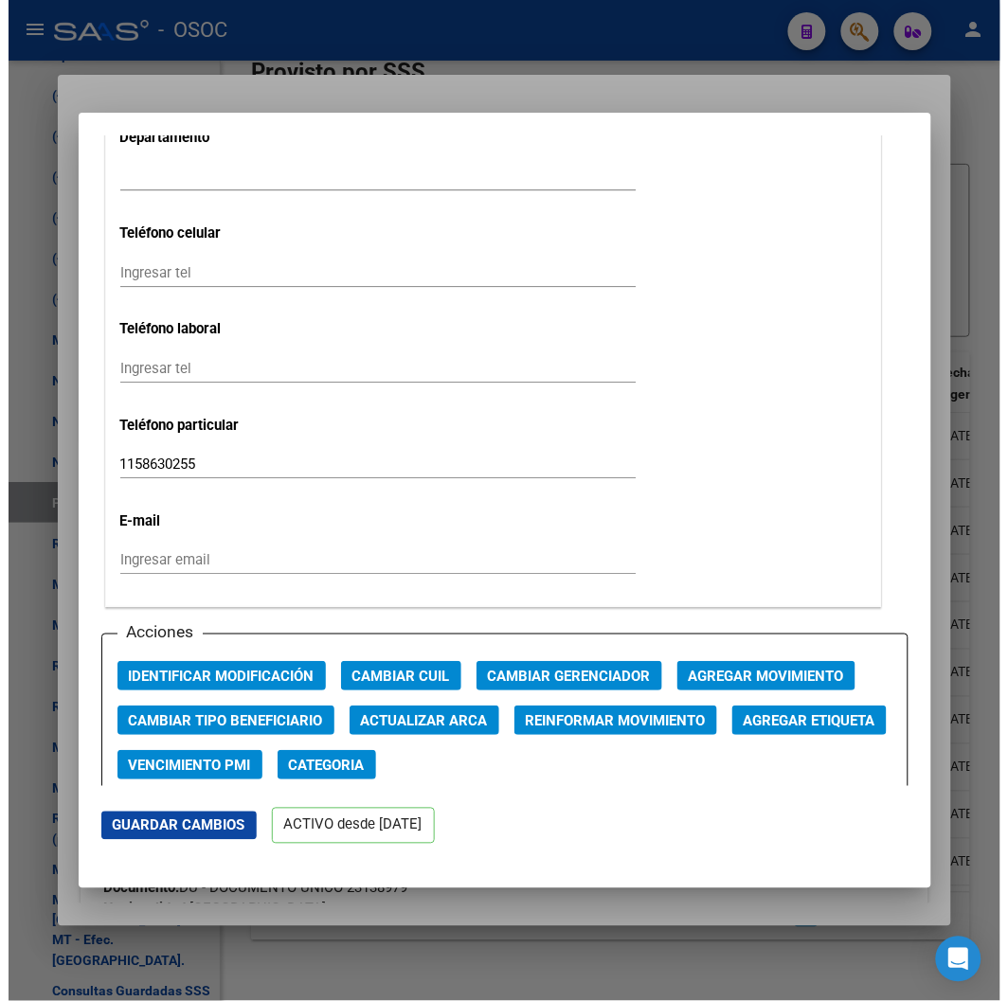
scroll to position [2526, 0]
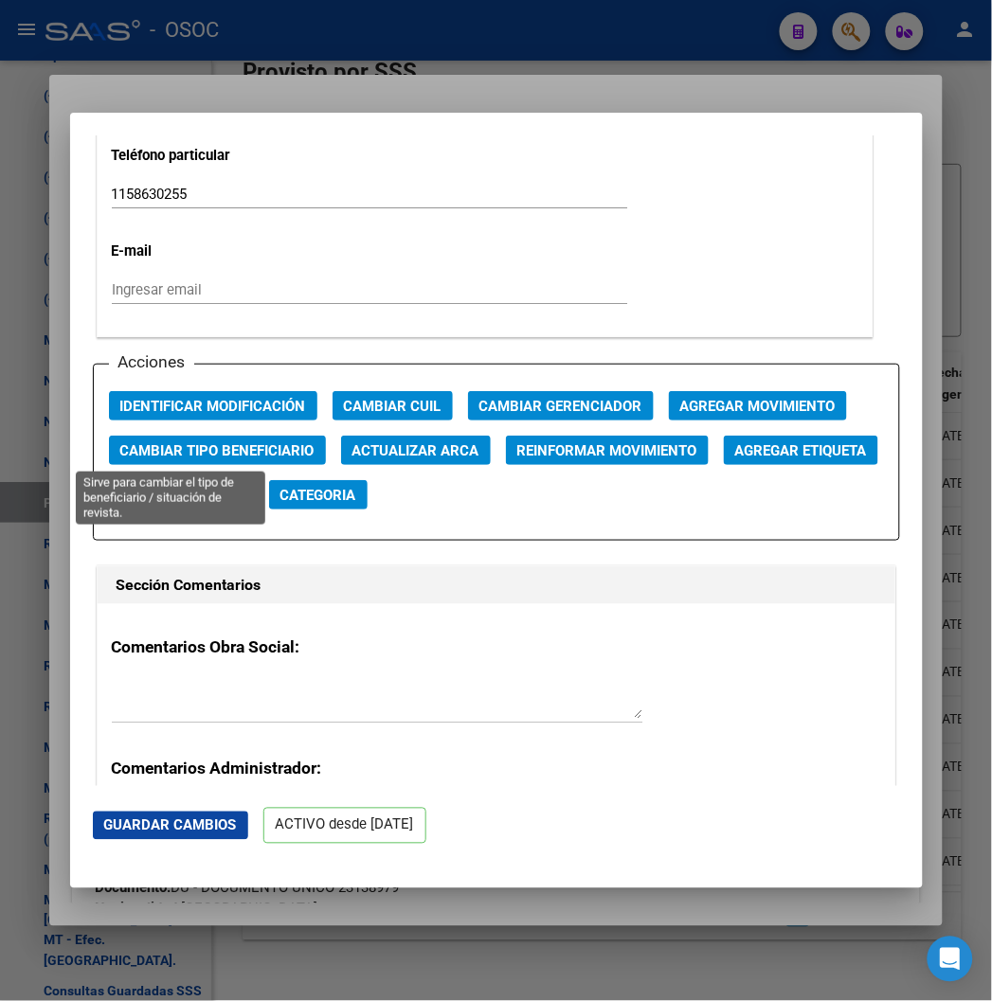
click at [227, 443] on span "Cambiar Tipo Beneficiario" at bounding box center [217, 450] width 194 height 17
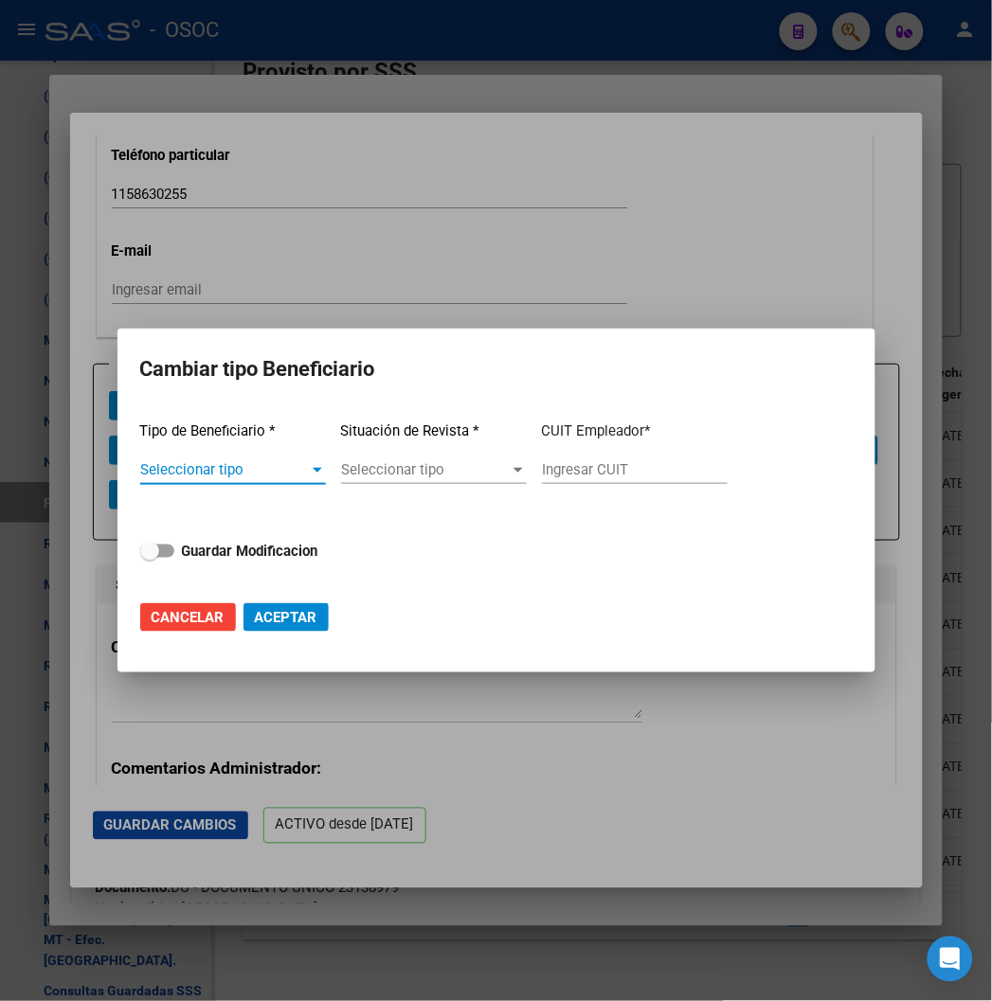
click at [252, 467] on span "Seleccionar tipo" at bounding box center [224, 469] width 169 height 17
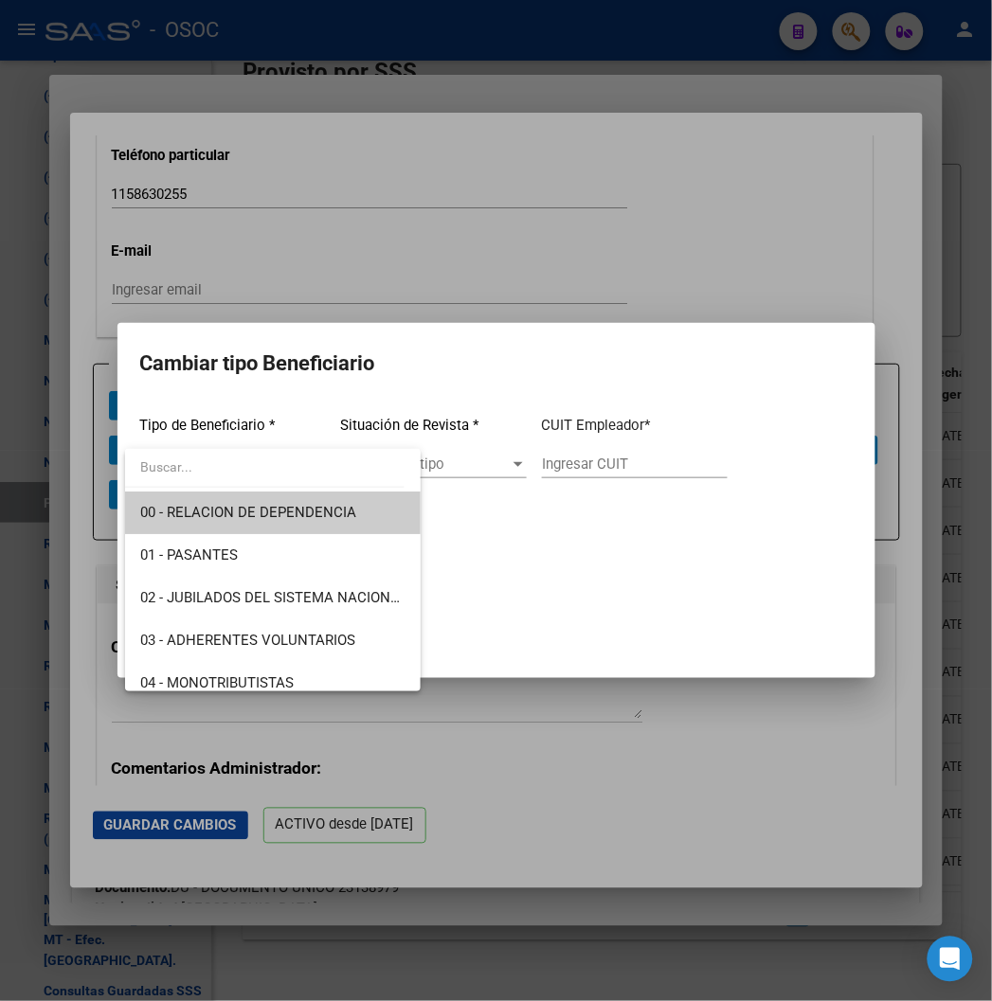
click at [830, 650] on div at bounding box center [496, 500] width 992 height 1001
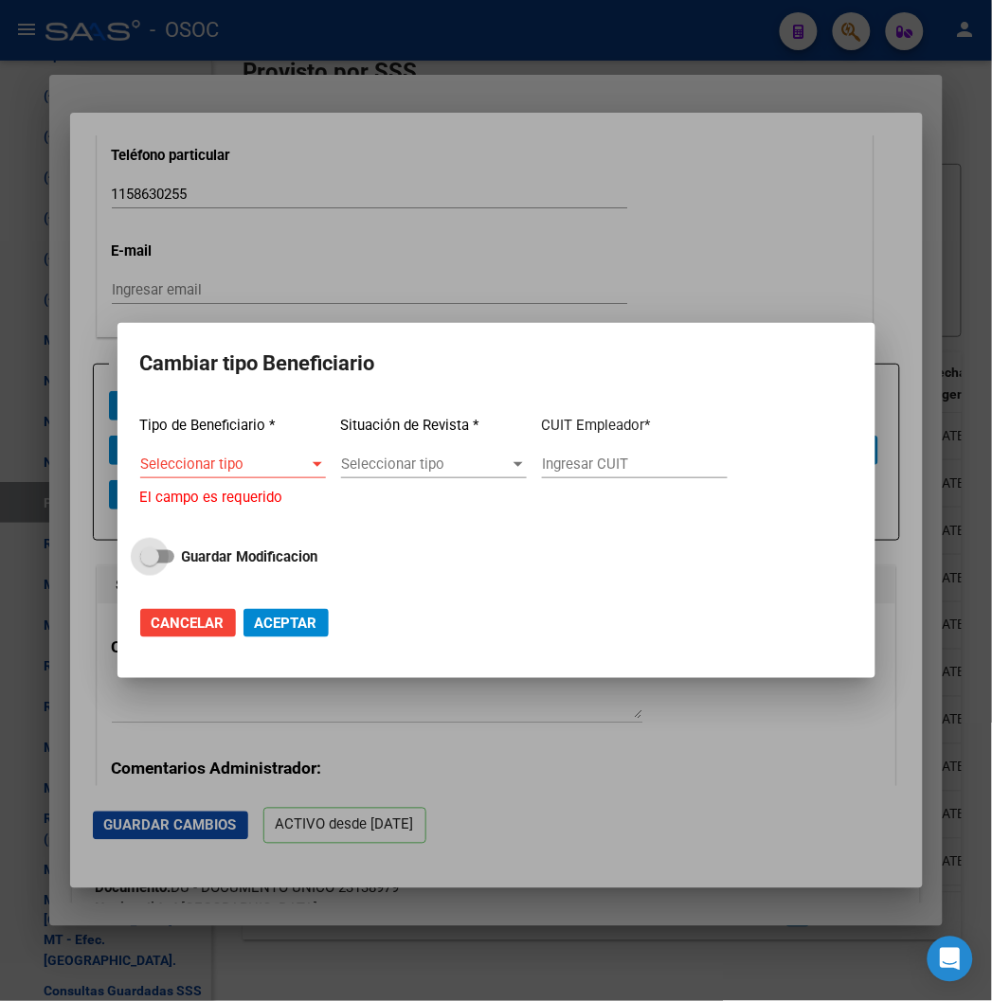
click at [206, 554] on strong "Guardar Modificacion" at bounding box center [250, 557] width 136 height 17
click at [150, 564] on input "Guardar Modificacion" at bounding box center [149, 564] width 1 height 1
click at [171, 556] on span at bounding box center [164, 557] width 19 height 19
click at [150, 564] on input "Guardar Modificacion" at bounding box center [149, 564] width 1 height 1
click at [237, 555] on strong "Guardar Modificacion" at bounding box center [250, 557] width 136 height 17
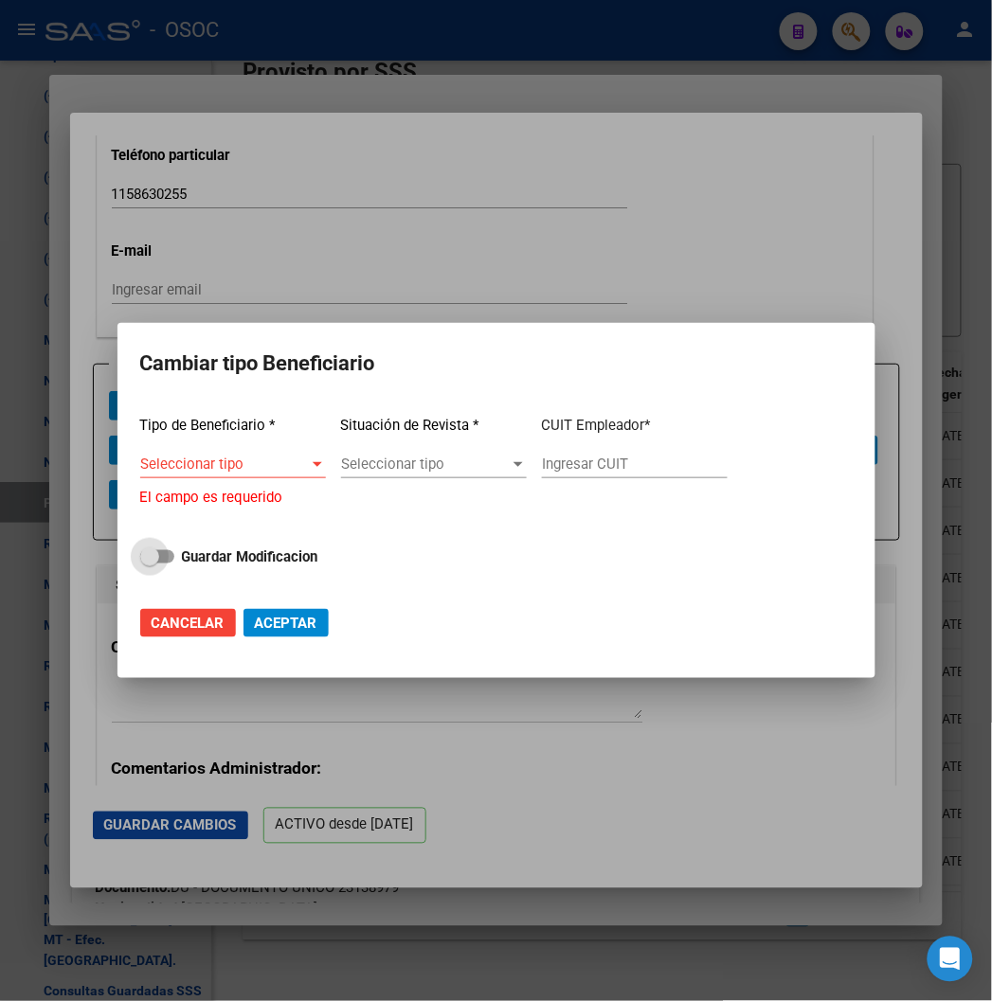
click at [150, 564] on input "Guardar Modificacion" at bounding box center [149, 564] width 1 height 1
click at [161, 542] on div "Tipo de Beneficiario * Seleccionar tipo Seleccionar tipo El campo es requerido …" at bounding box center [496, 496] width 712 height 191
click at [156, 553] on span at bounding box center [164, 557] width 19 height 19
click at [150, 564] on input "Guardar Modificacion" at bounding box center [149, 564] width 1 height 1
checkbox input "false"
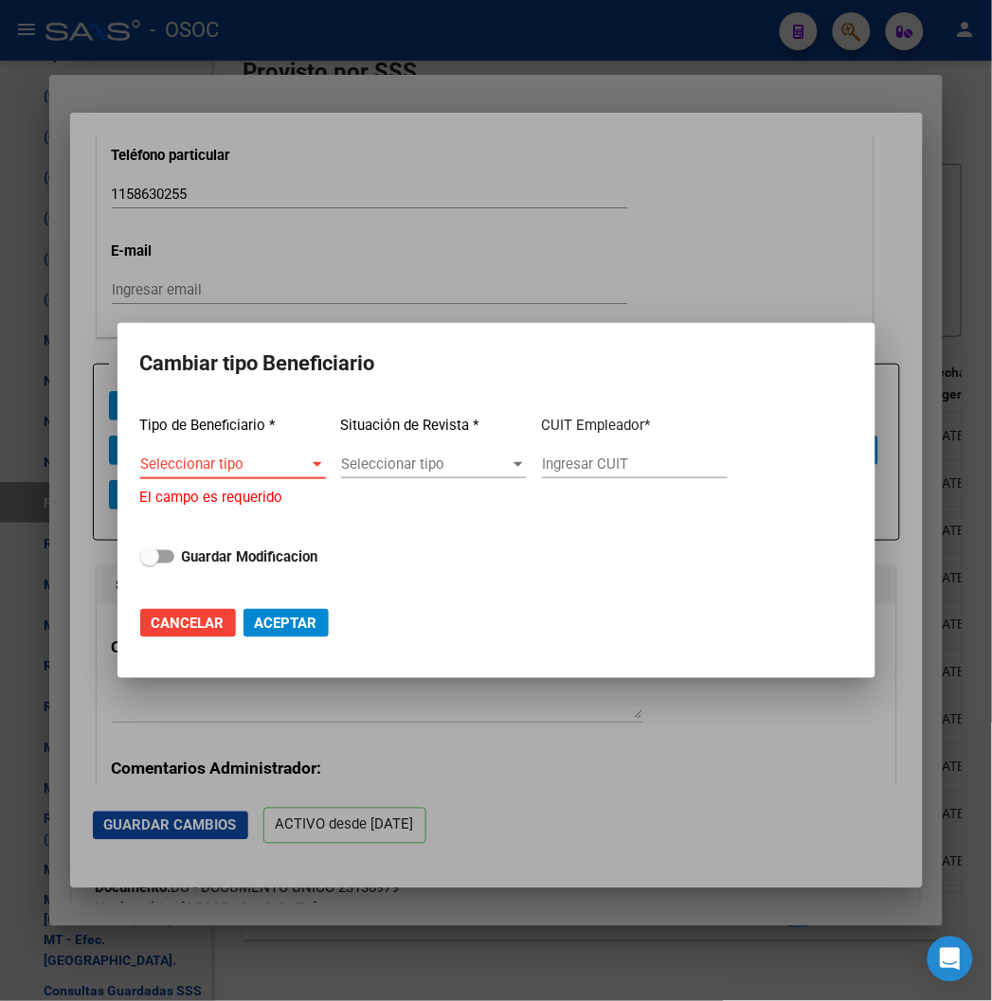
click at [258, 470] on span "Seleccionar tipo" at bounding box center [224, 464] width 169 height 17
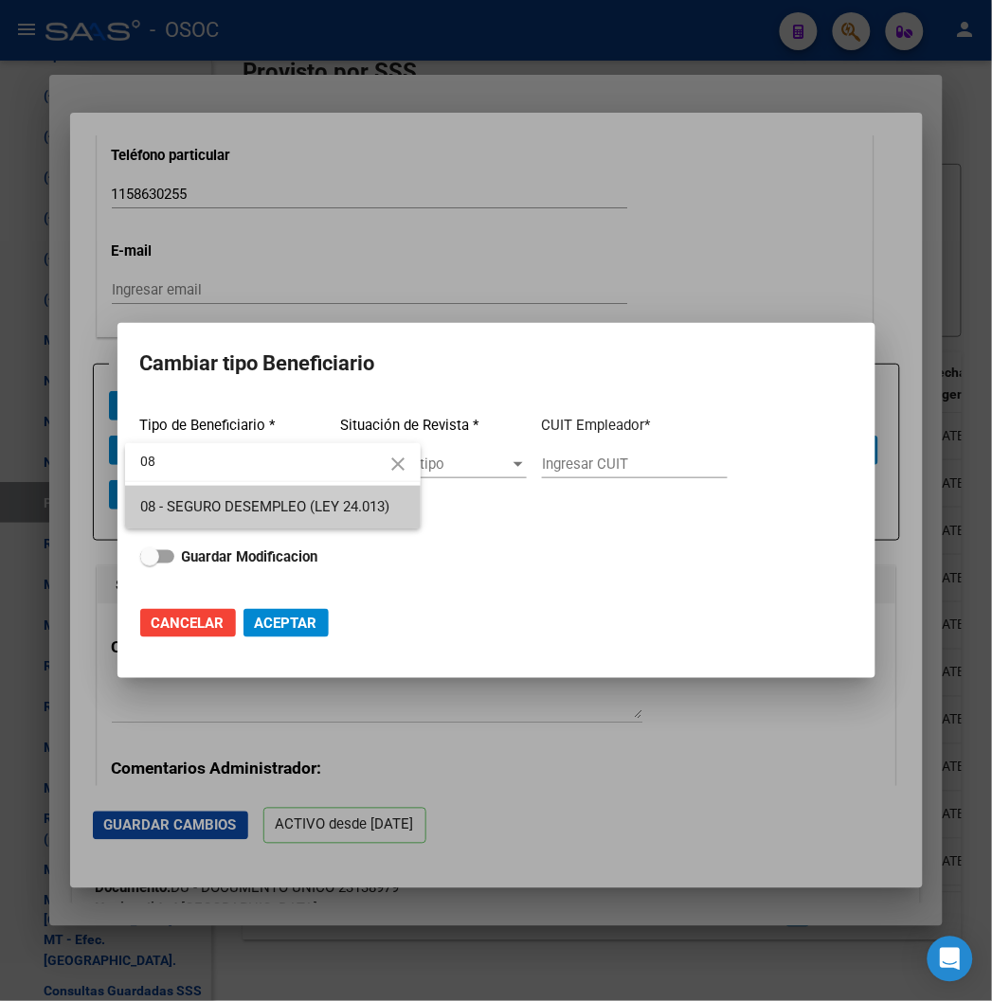
type input "08"
type input "33-63761744-9"
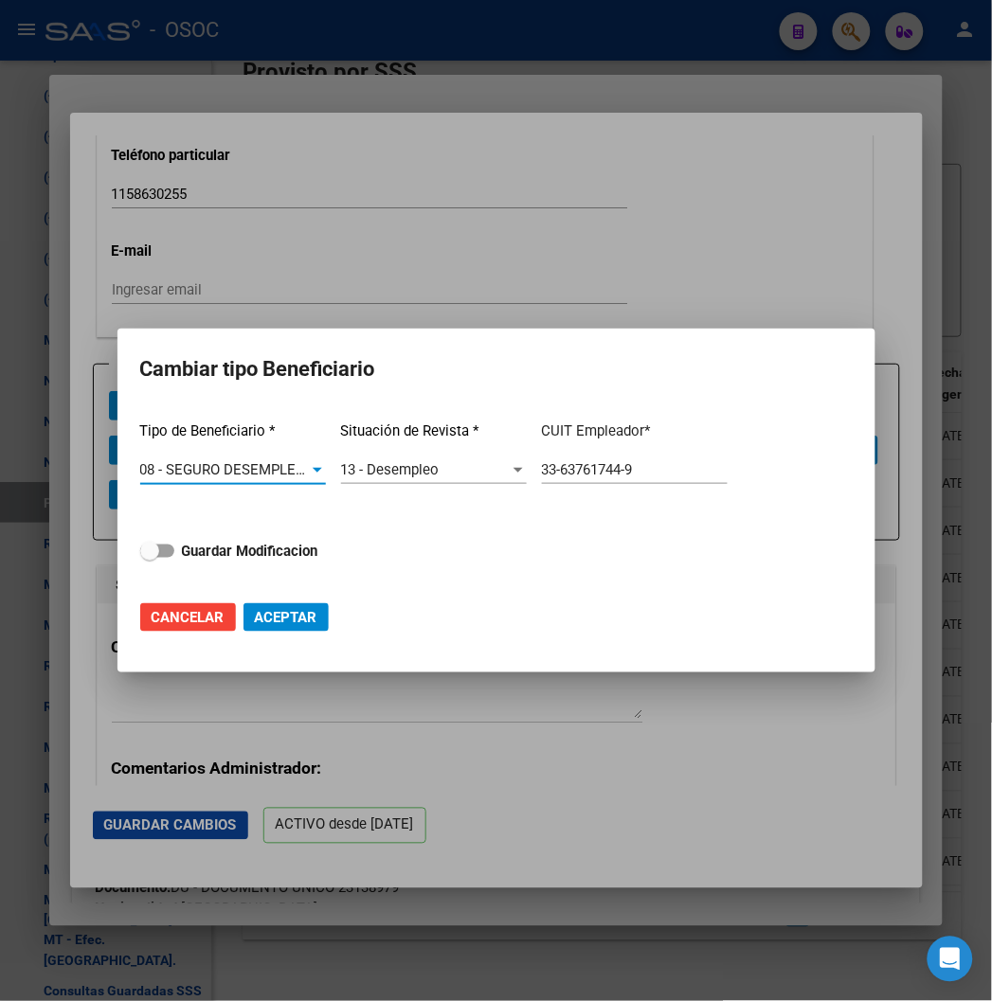
click at [370, 252] on div at bounding box center [496, 500] width 992 height 1001
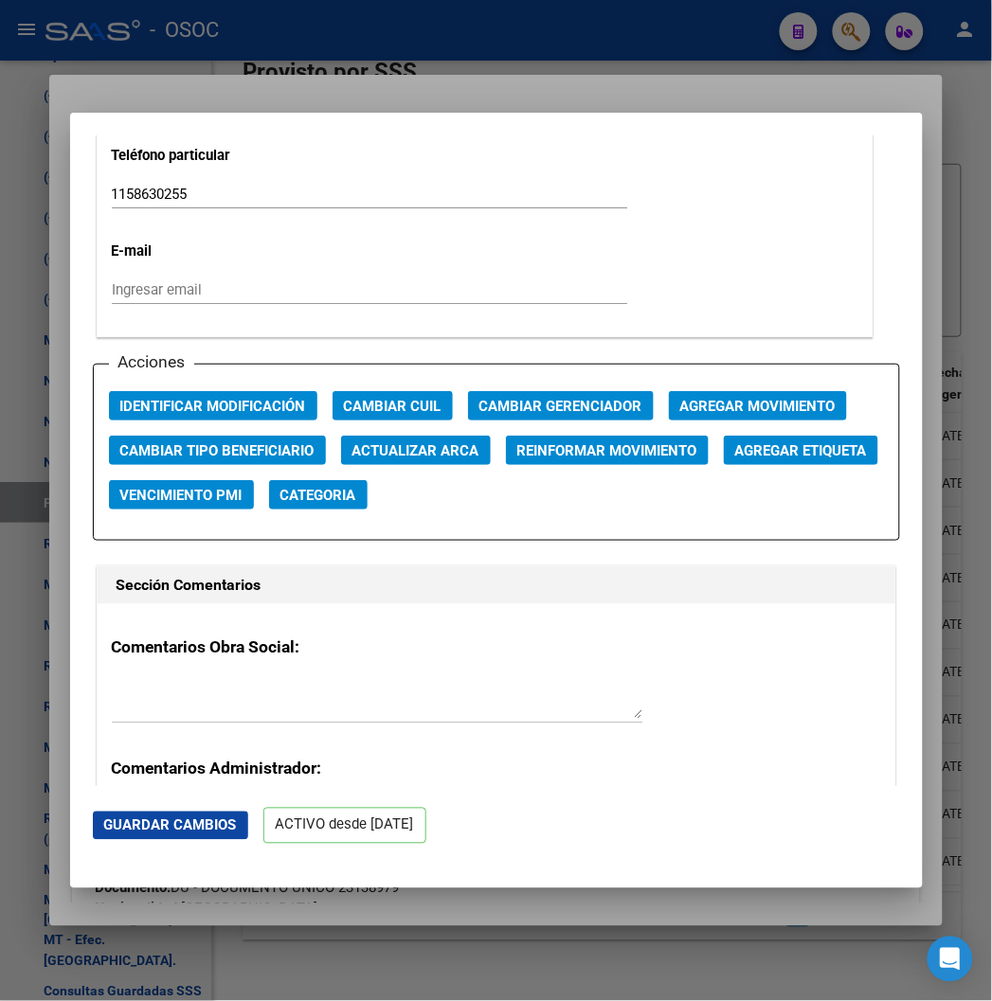
click at [334, 98] on div at bounding box center [496, 500] width 992 height 1001
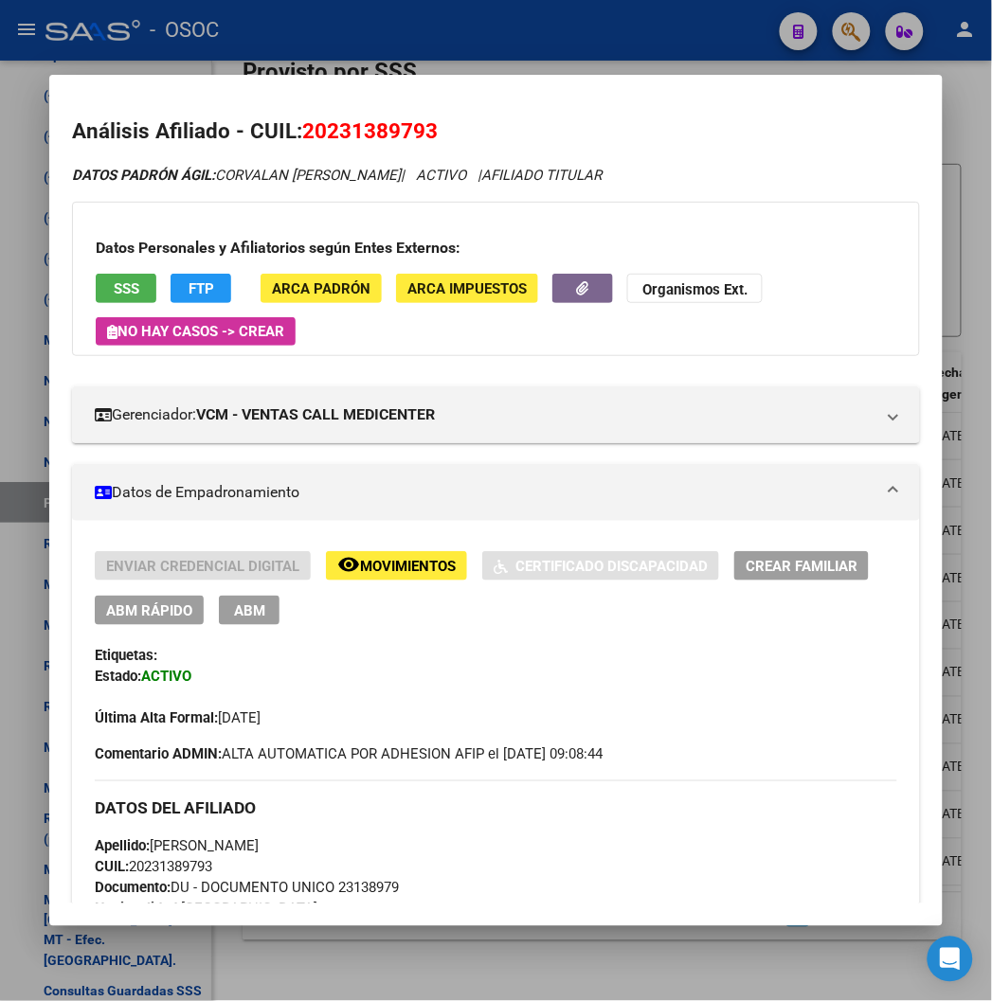
click at [356, 82] on mat-dialog-container "Análisis Afiliado - CUIL: 20231389793 DATOS PADRÓN ÁGIL: CORVALAN CARLOS HORACI…" at bounding box center [495, 500] width 892 height 851
click at [447, 58] on div at bounding box center [496, 500] width 992 height 1001
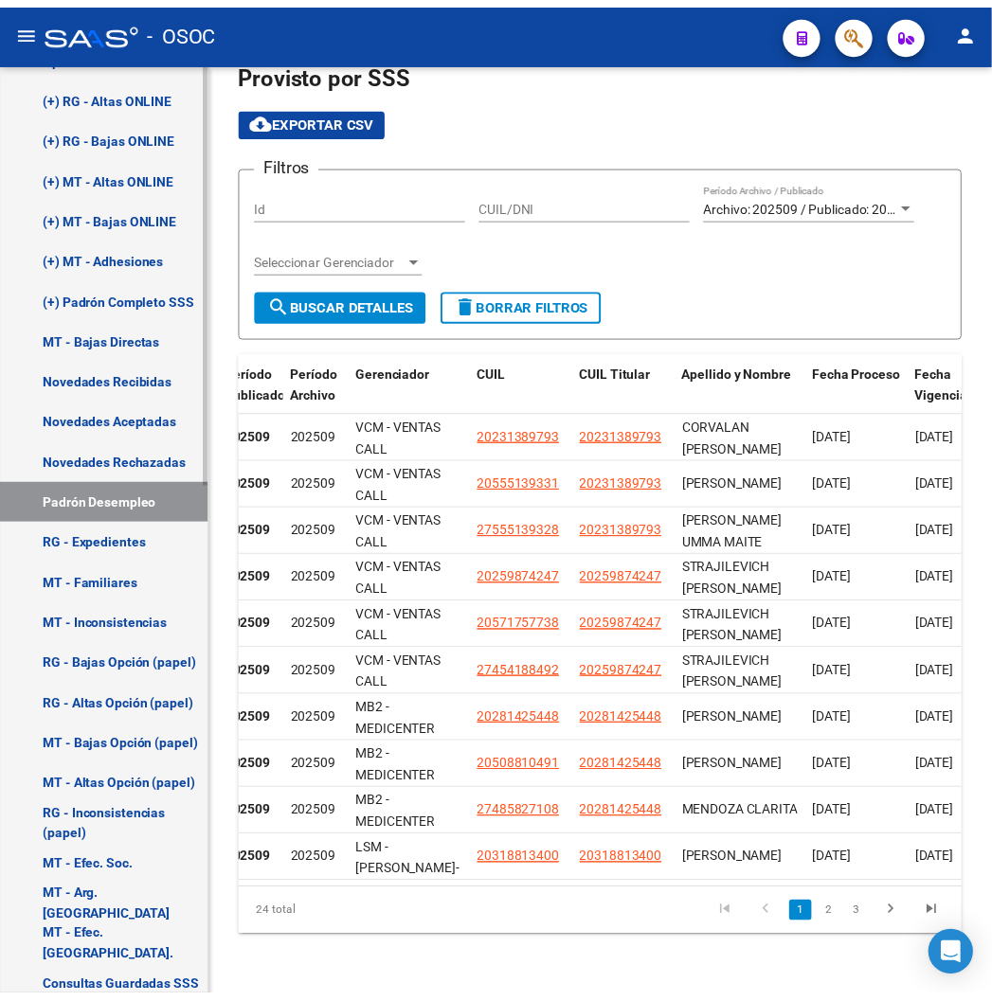
scroll to position [1143, 0]
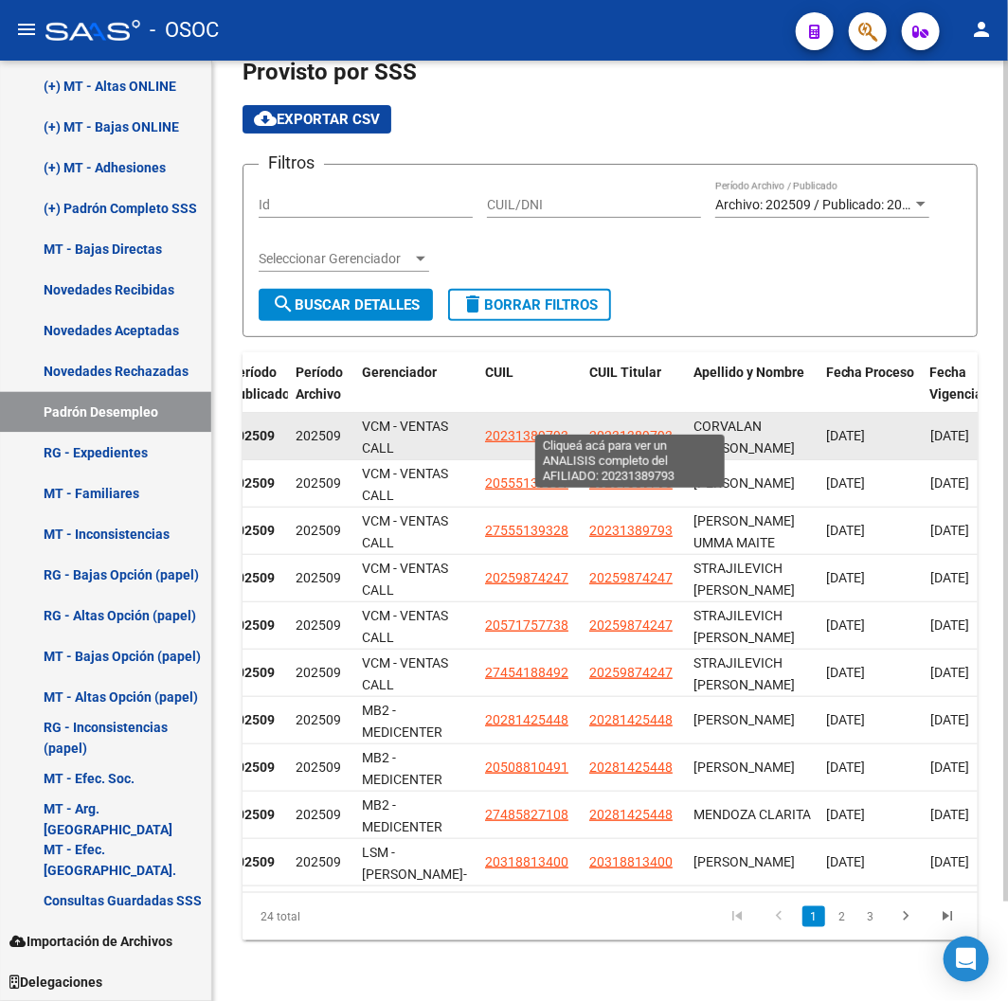
click at [622, 428] on span "20231389793" at bounding box center [630, 435] width 83 height 15
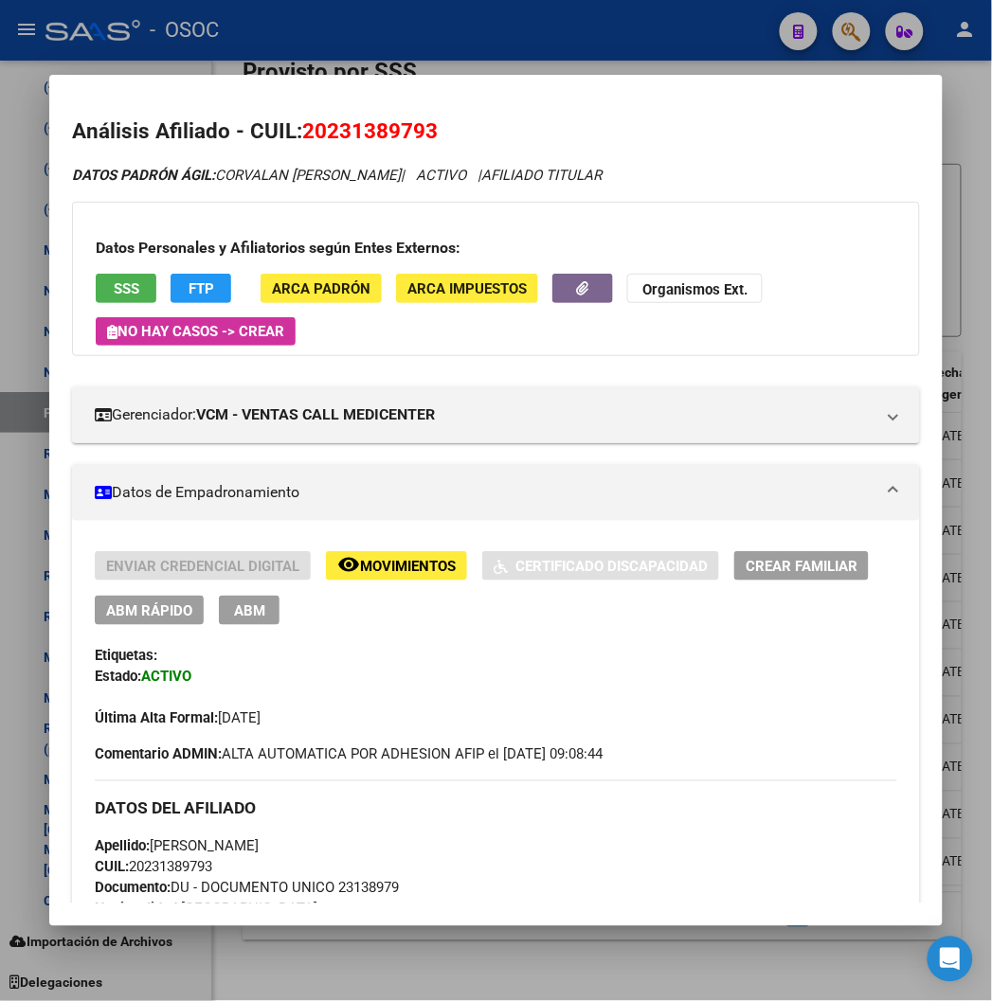
click at [468, 45] on div at bounding box center [496, 500] width 992 height 1001
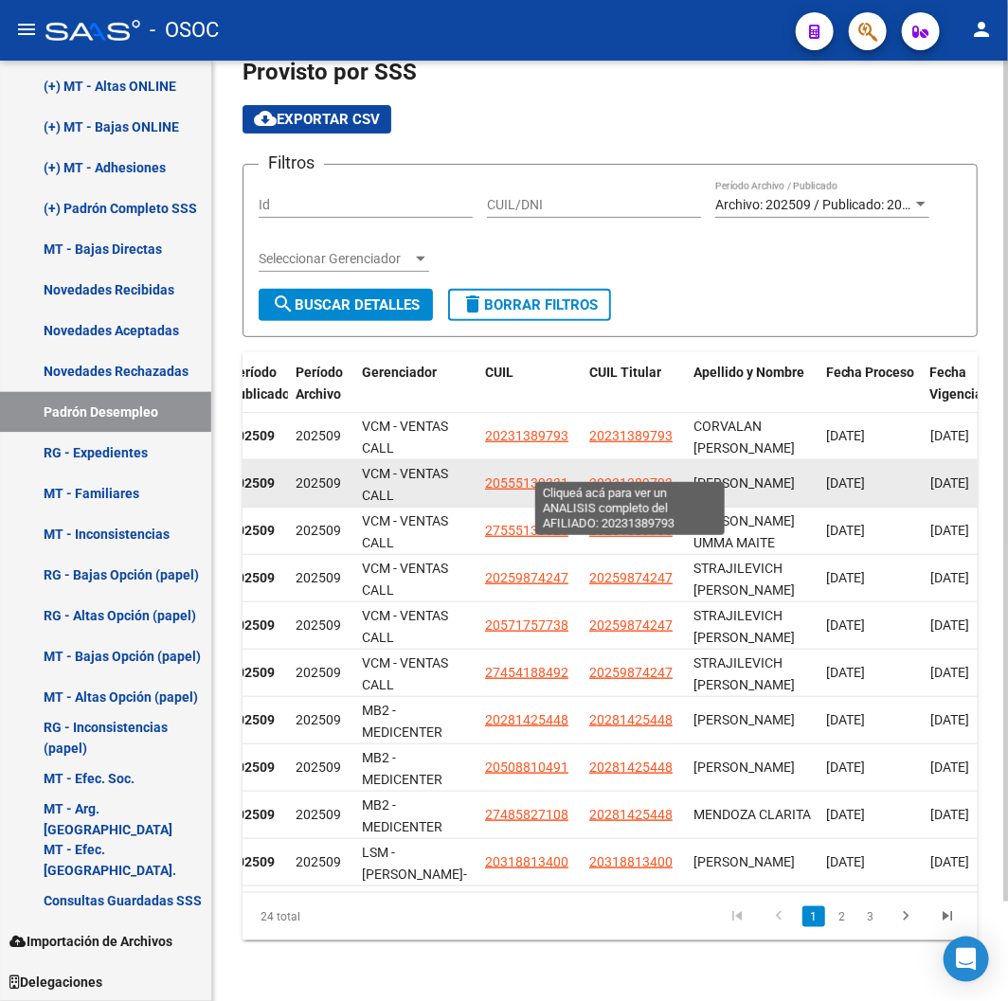
click at [622, 476] on span "20231389793" at bounding box center [630, 483] width 83 height 15
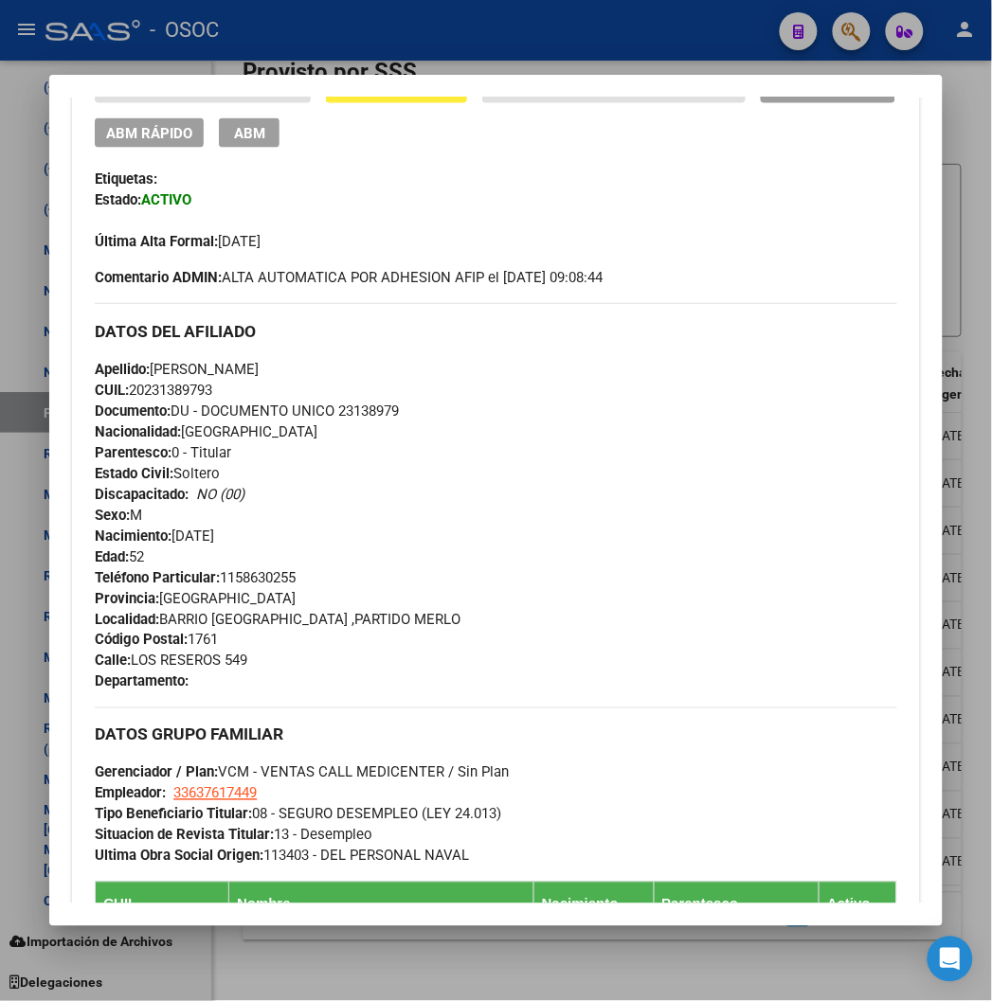
scroll to position [841, 0]
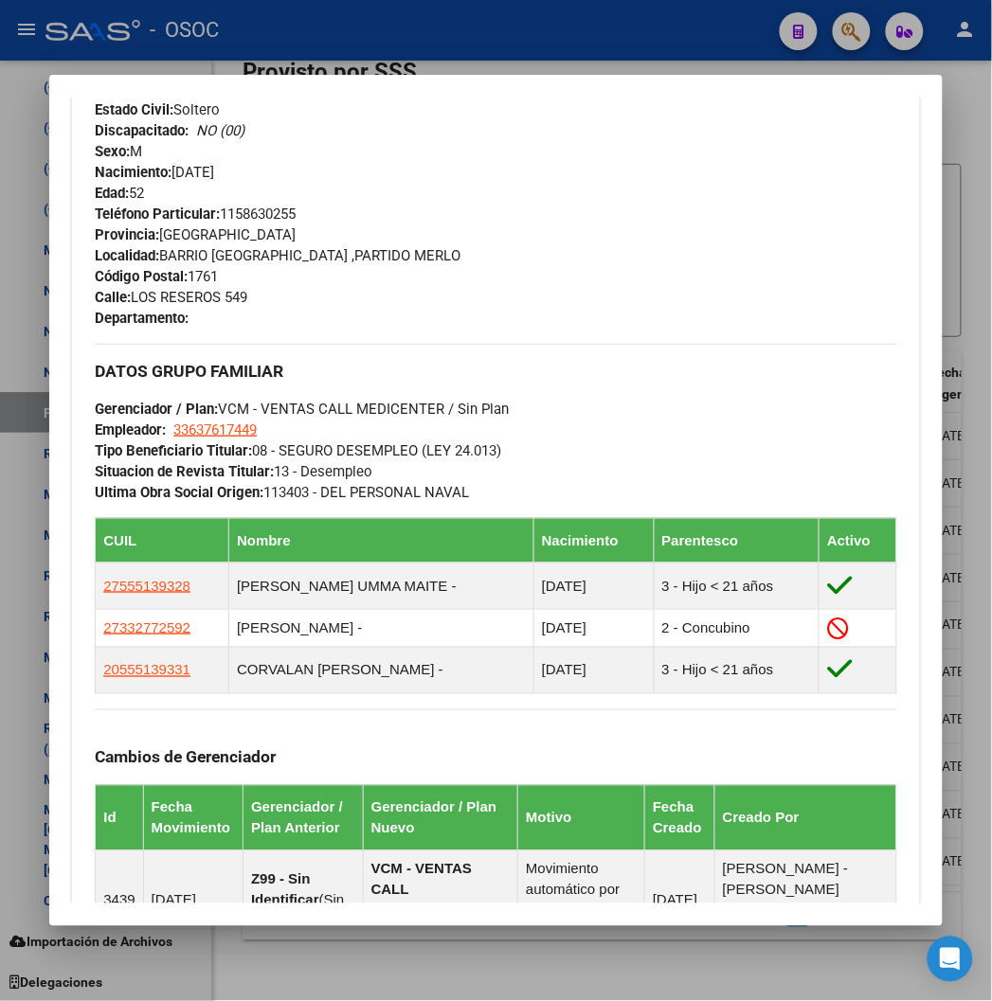
click at [342, 455] on span "Tipo Beneficiario Titular: 08 - SEGURO DESEMPLEO (LEY 24.013)" at bounding box center [298, 450] width 406 height 17
click at [433, 86] on mat-dialog-container "Análisis Afiliado - CUIL: 20231389793 DATOS PADRÓN ÁGIL: CORVALAN CARLOS HORACI…" at bounding box center [495, 500] width 892 height 851
click at [428, 27] on div at bounding box center [496, 500] width 992 height 1001
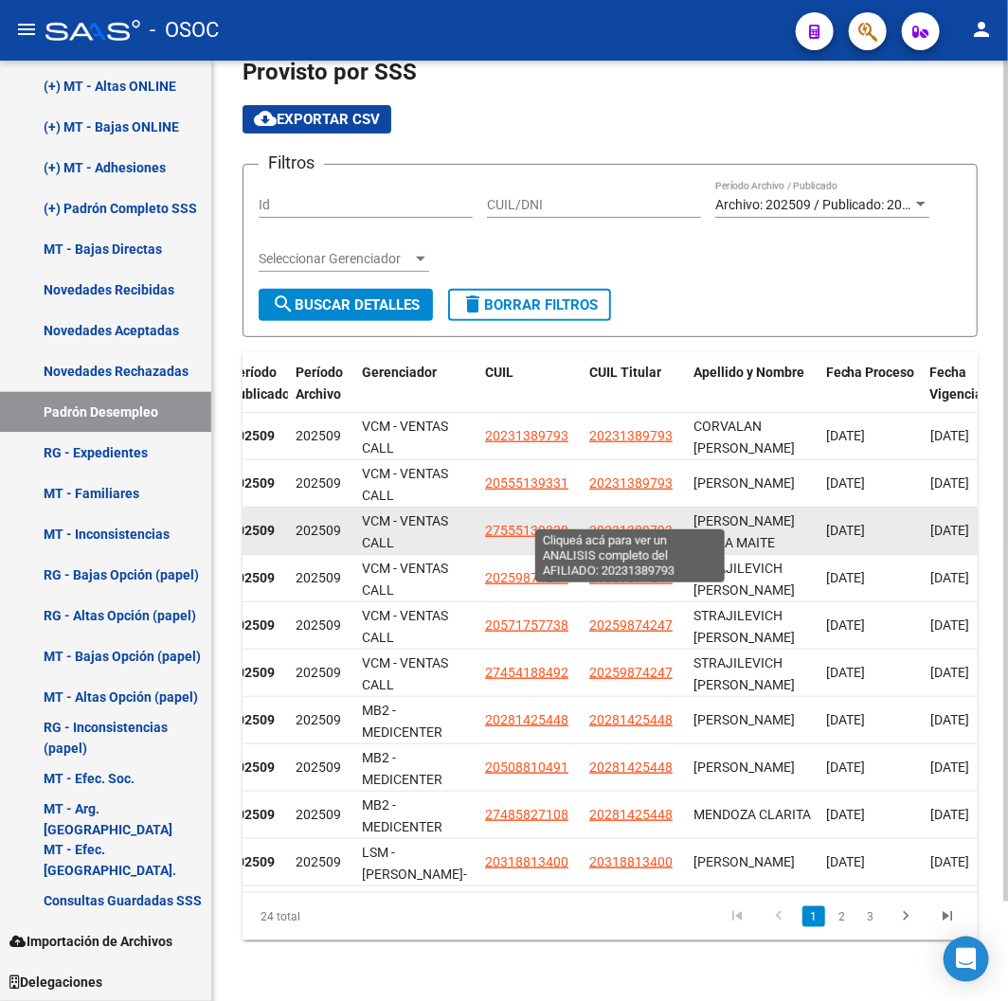
click at [644, 523] on span "20231389793" at bounding box center [630, 530] width 83 height 15
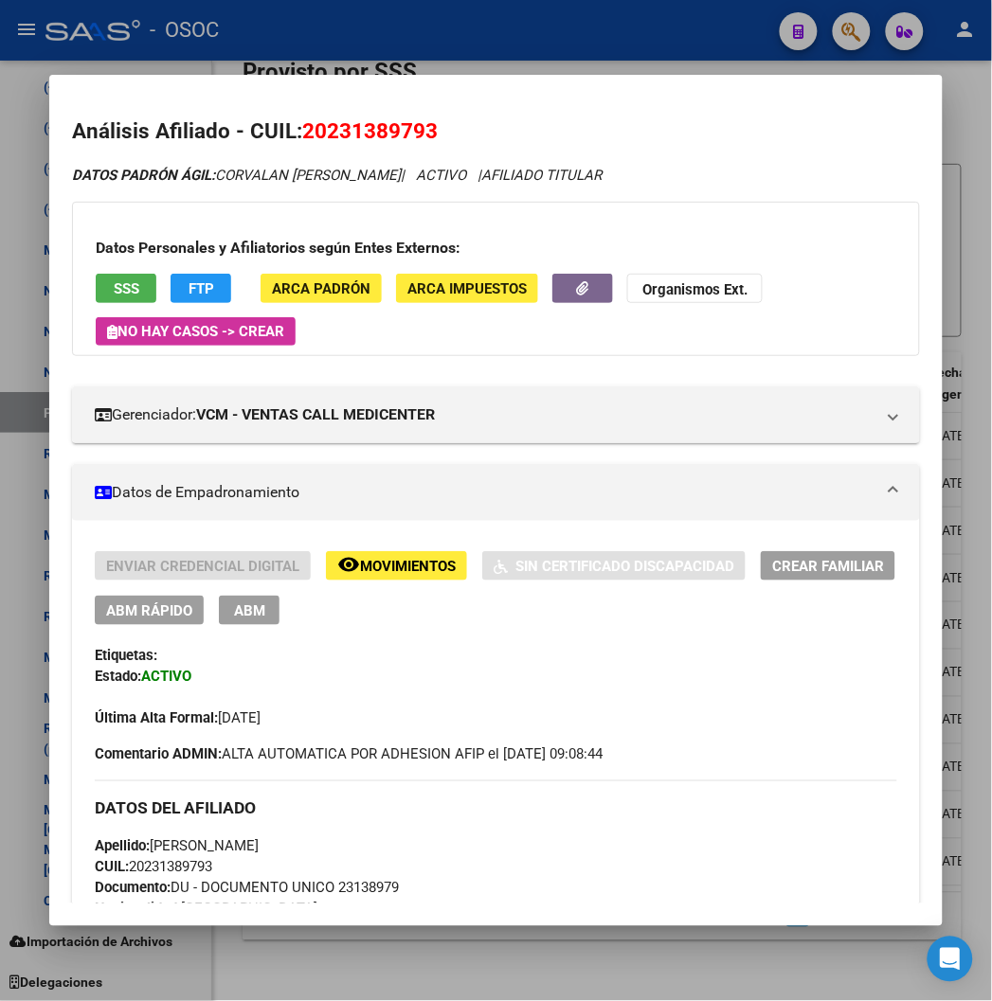
click at [323, 14] on div at bounding box center [496, 500] width 992 height 1001
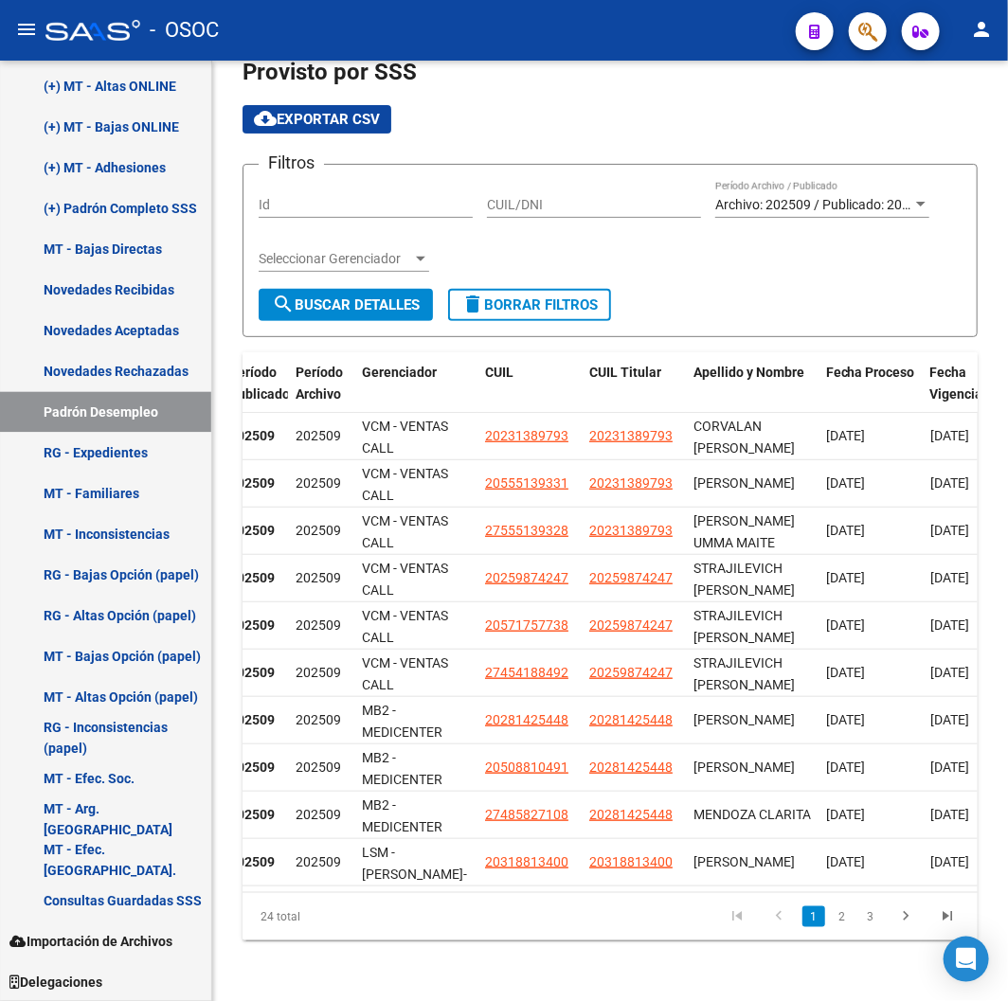
click at [460, 41] on div "- OSOC" at bounding box center [412, 30] width 735 height 42
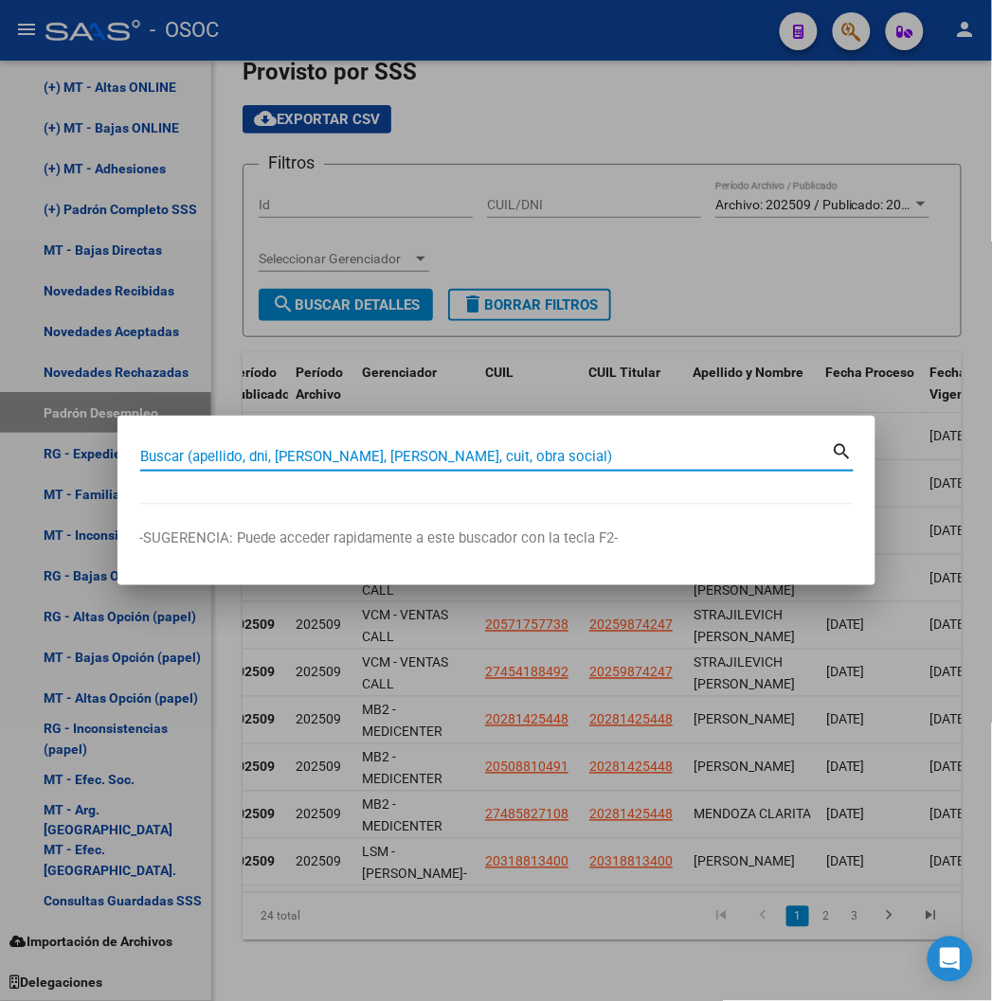
paste input "20948069130"
type input "20948069130"
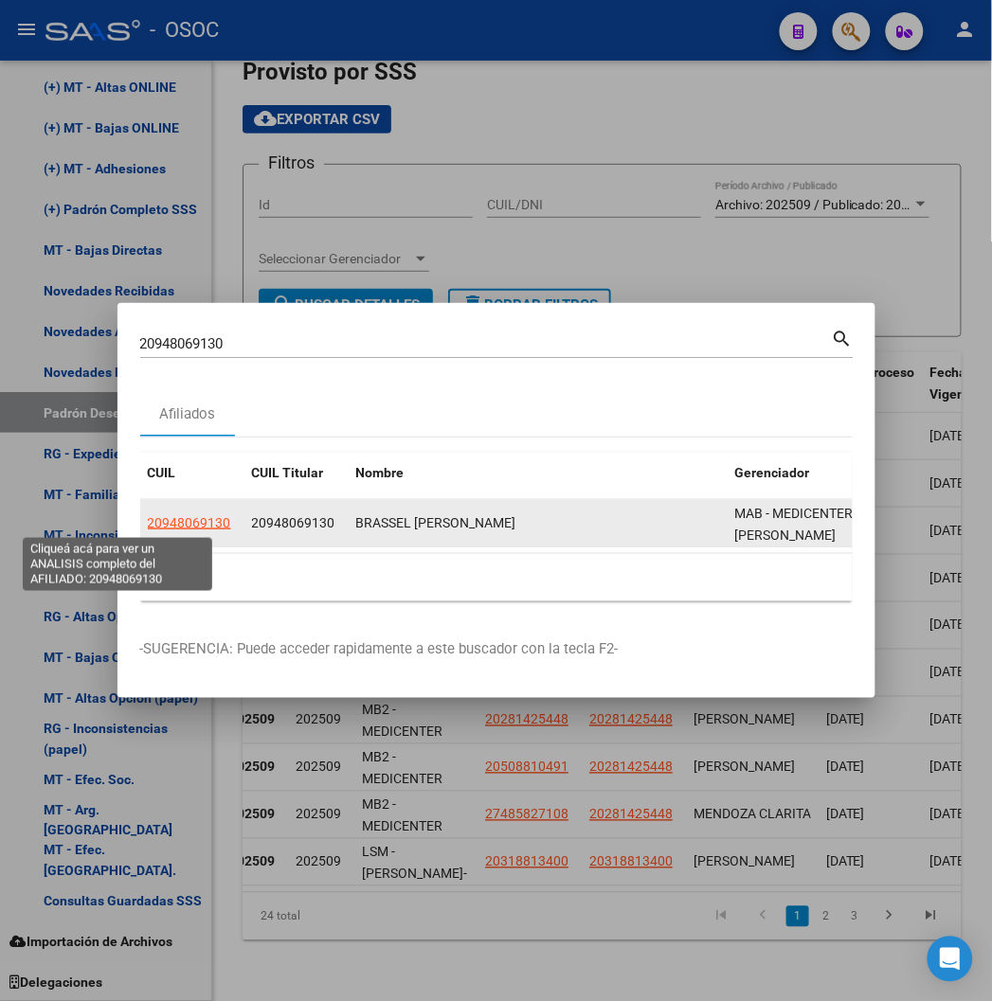
click at [148, 522] on span "20948069130" at bounding box center [189, 522] width 83 height 15
type textarea "20948069130"
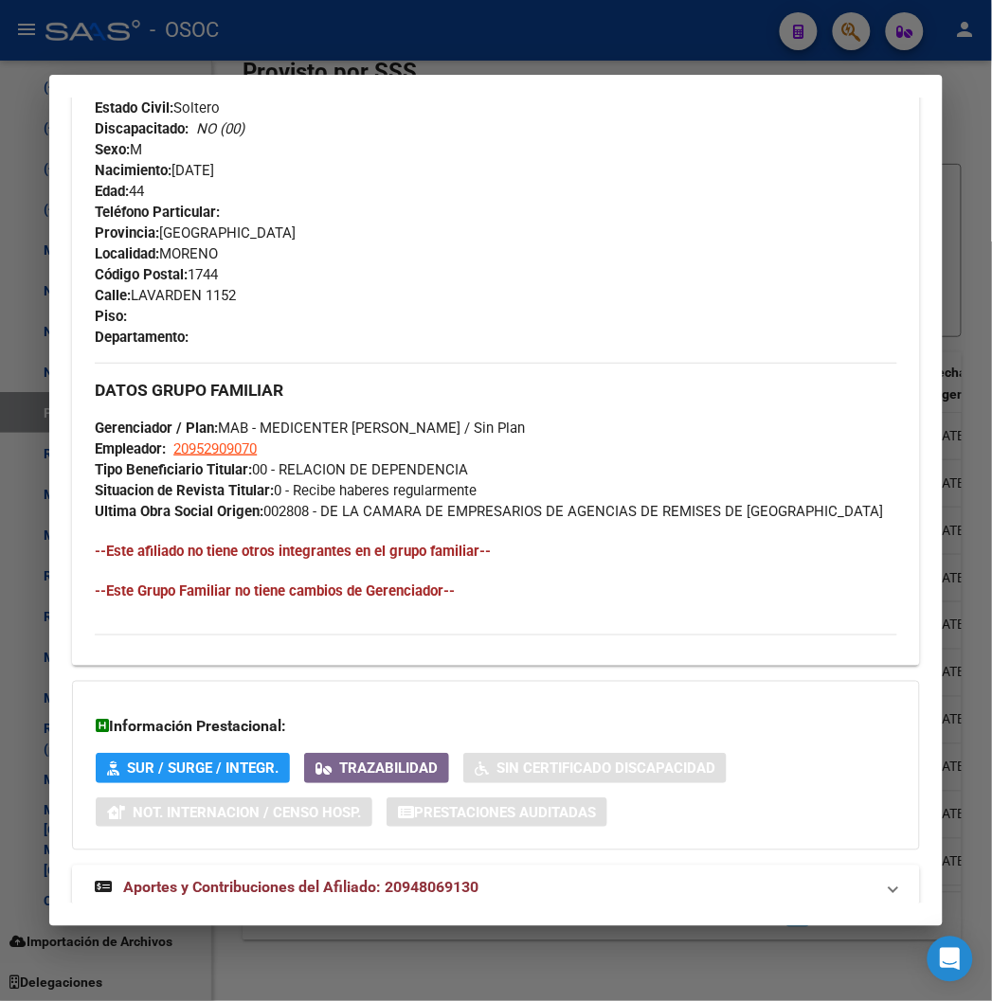
scroll to position [955, 0]
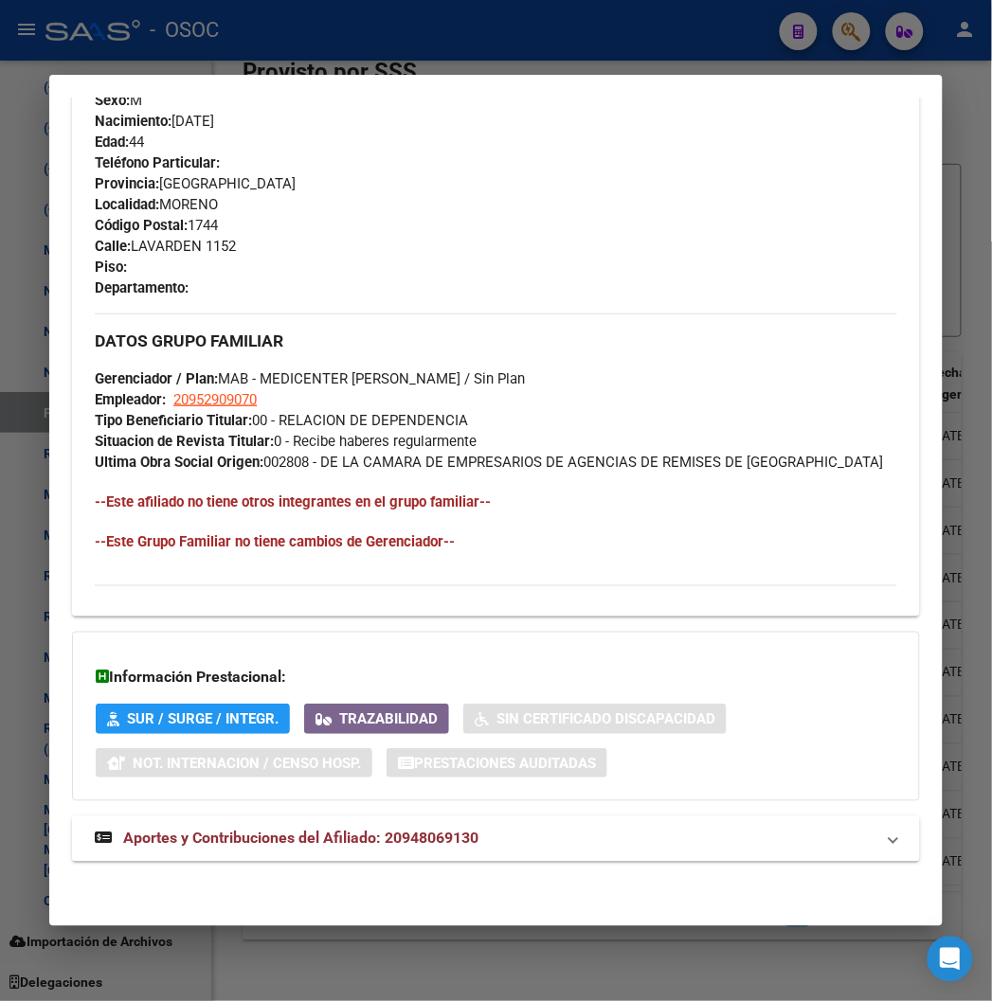
click at [419, 834] on span "Aportes y Contribuciones del Afiliado: 20948069130" at bounding box center [300, 839] width 355 height 18
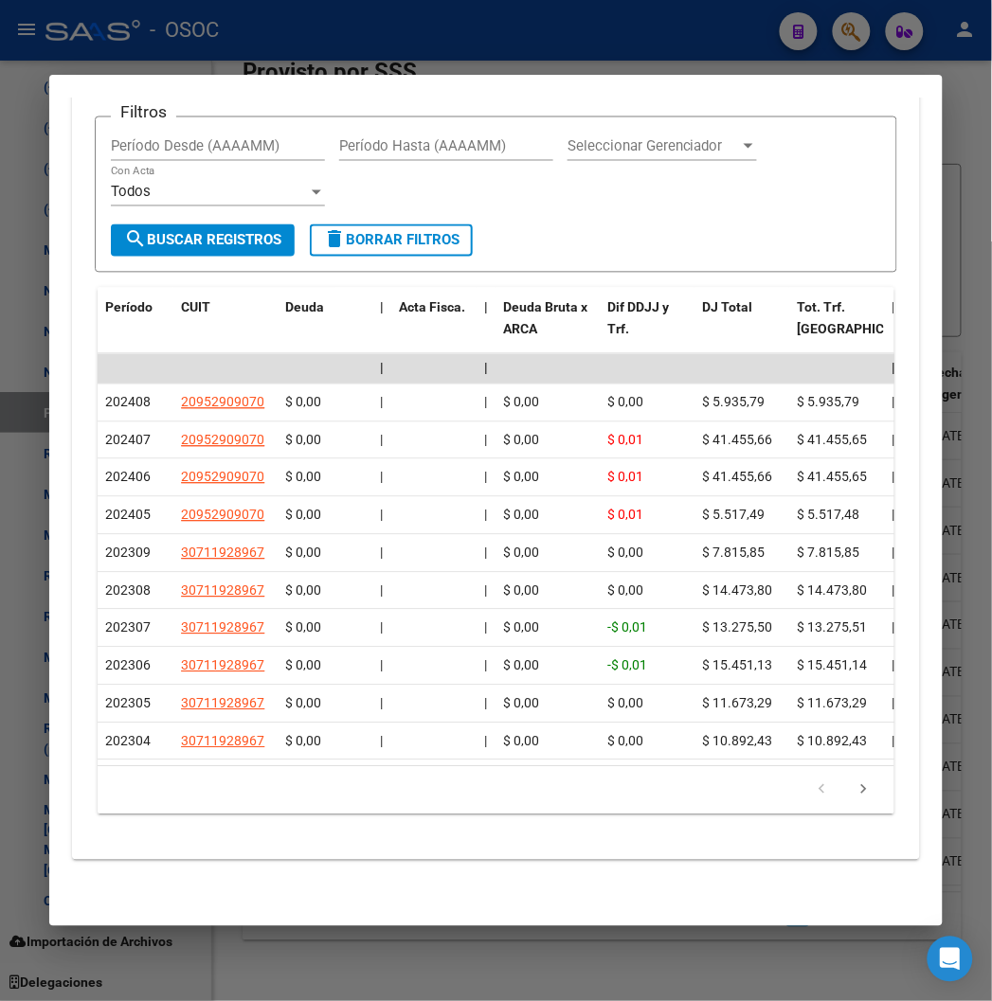
scroll to position [1927, 0]
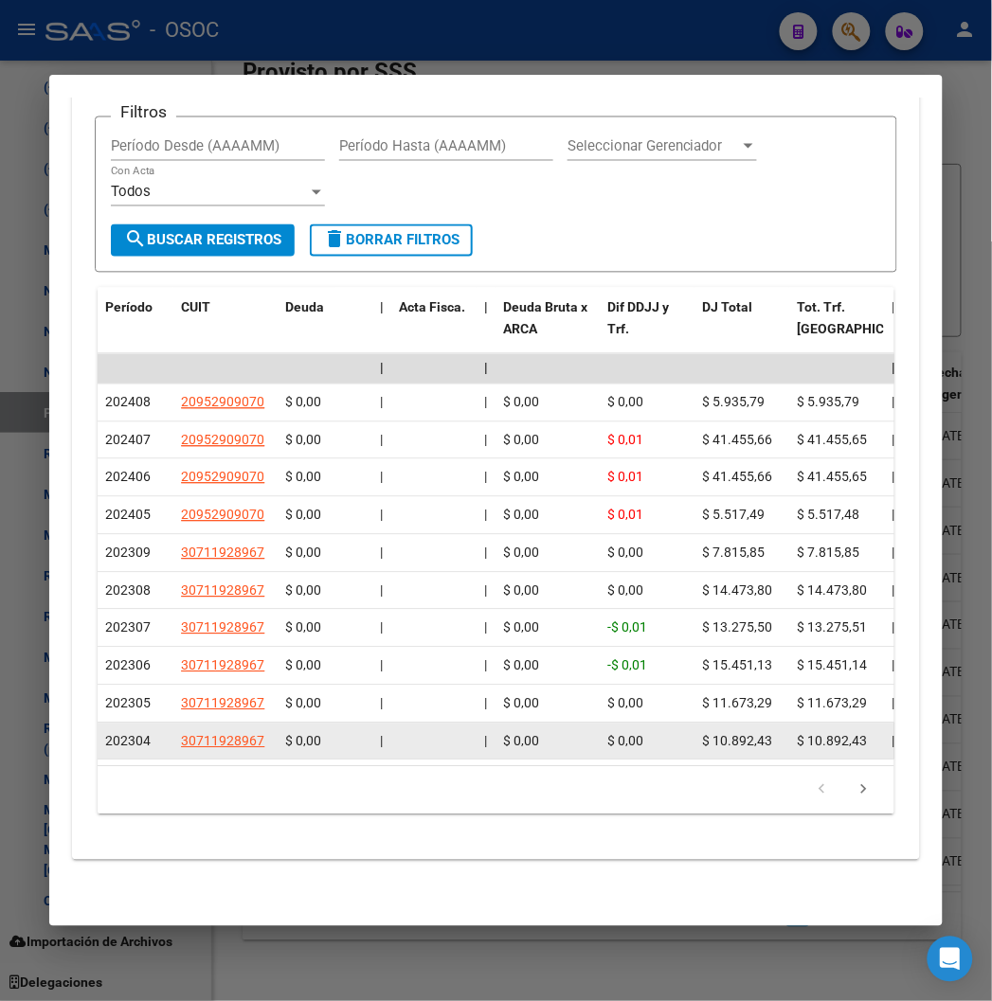
click at [105, 731] on div "202304" at bounding box center [135, 742] width 61 height 22
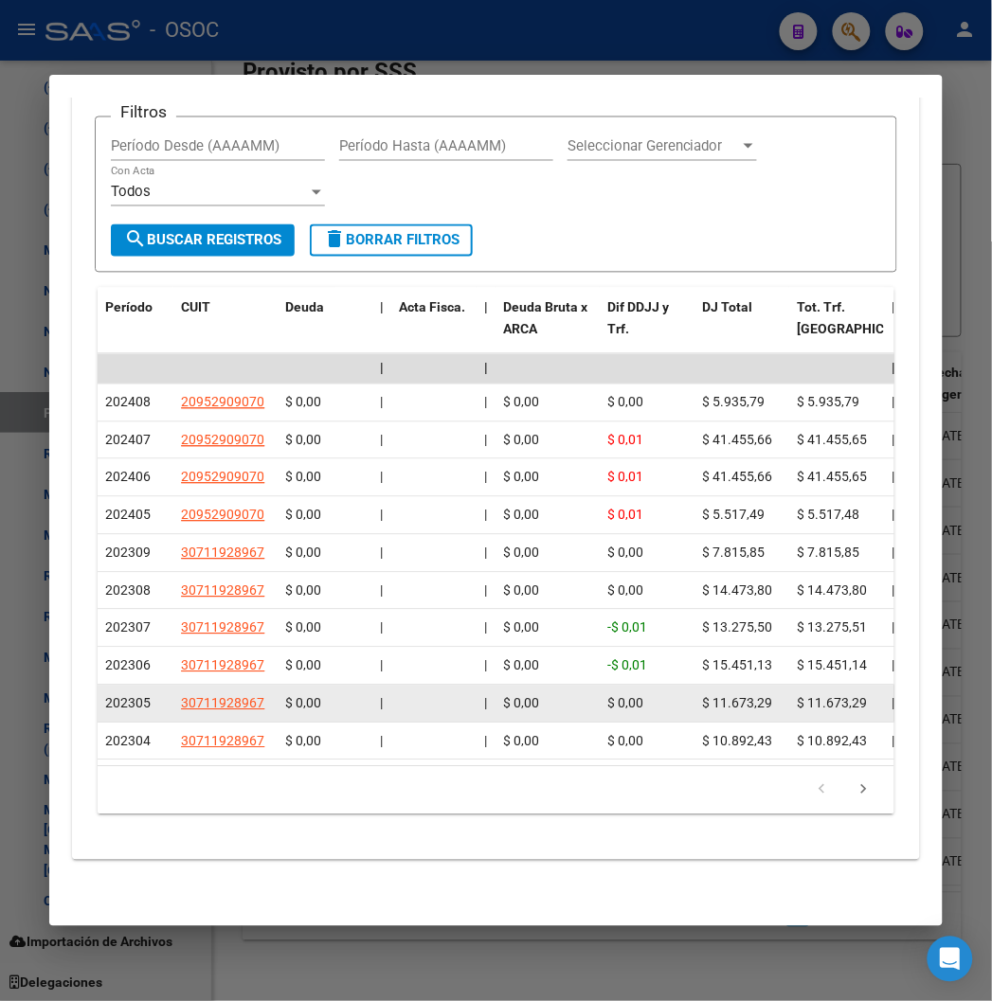
click at [105, 696] on span "202305" at bounding box center [127, 703] width 45 height 15
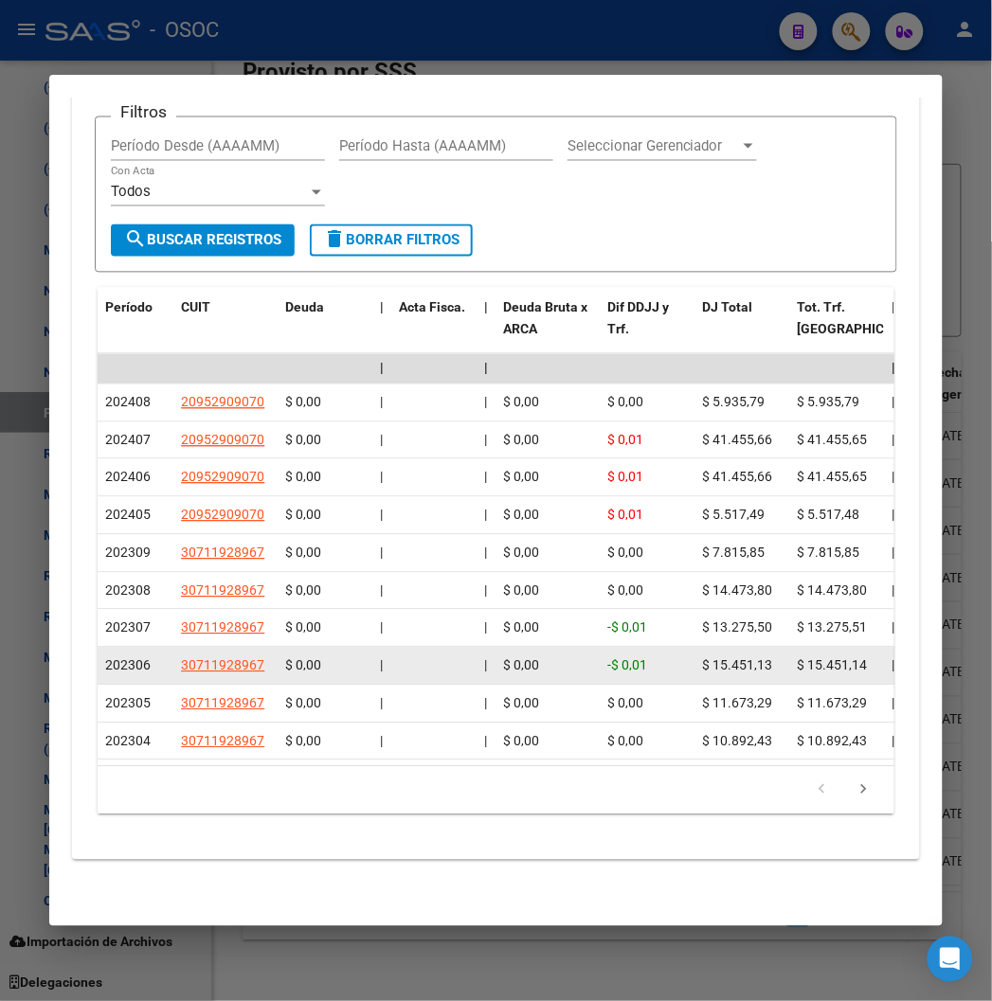
click at [105, 657] on div "202306" at bounding box center [135, 667] width 61 height 22
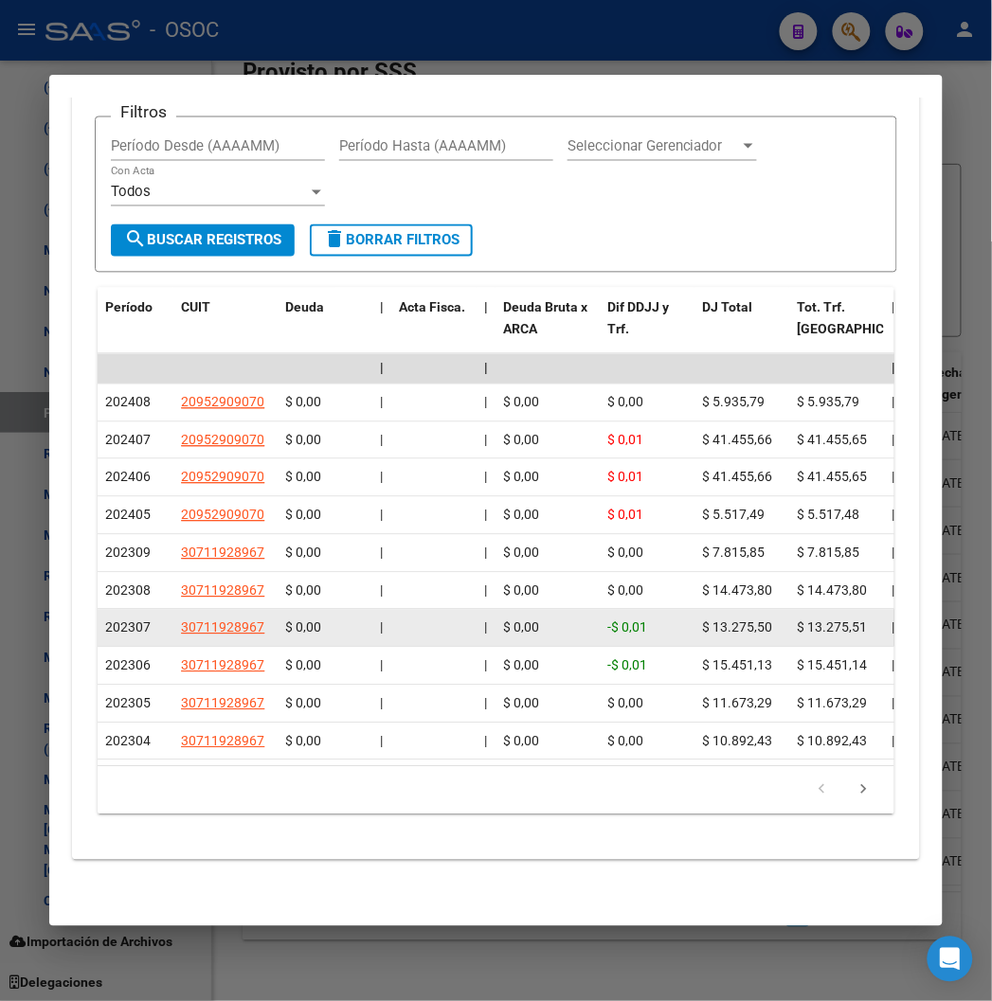
click at [105, 621] on span "202307" at bounding box center [127, 628] width 45 height 15
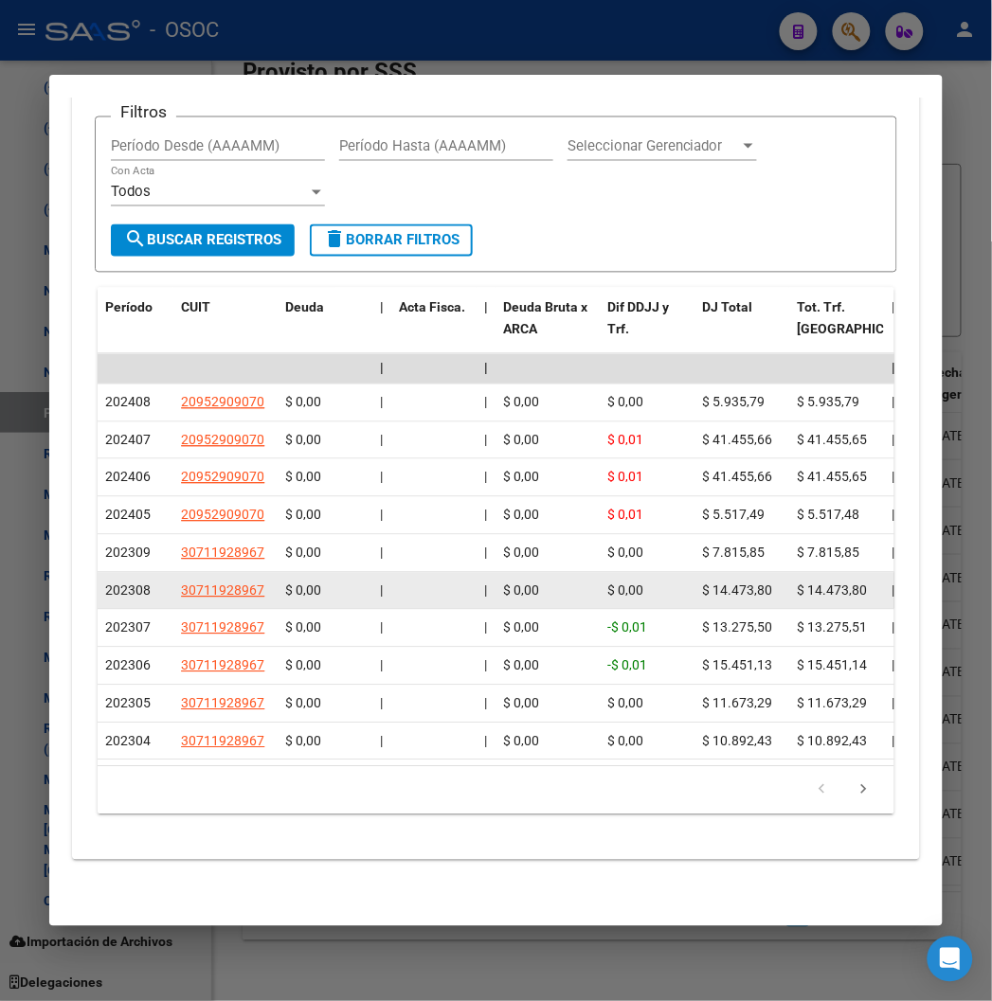
click at [105, 584] on span "202308" at bounding box center [127, 591] width 45 height 15
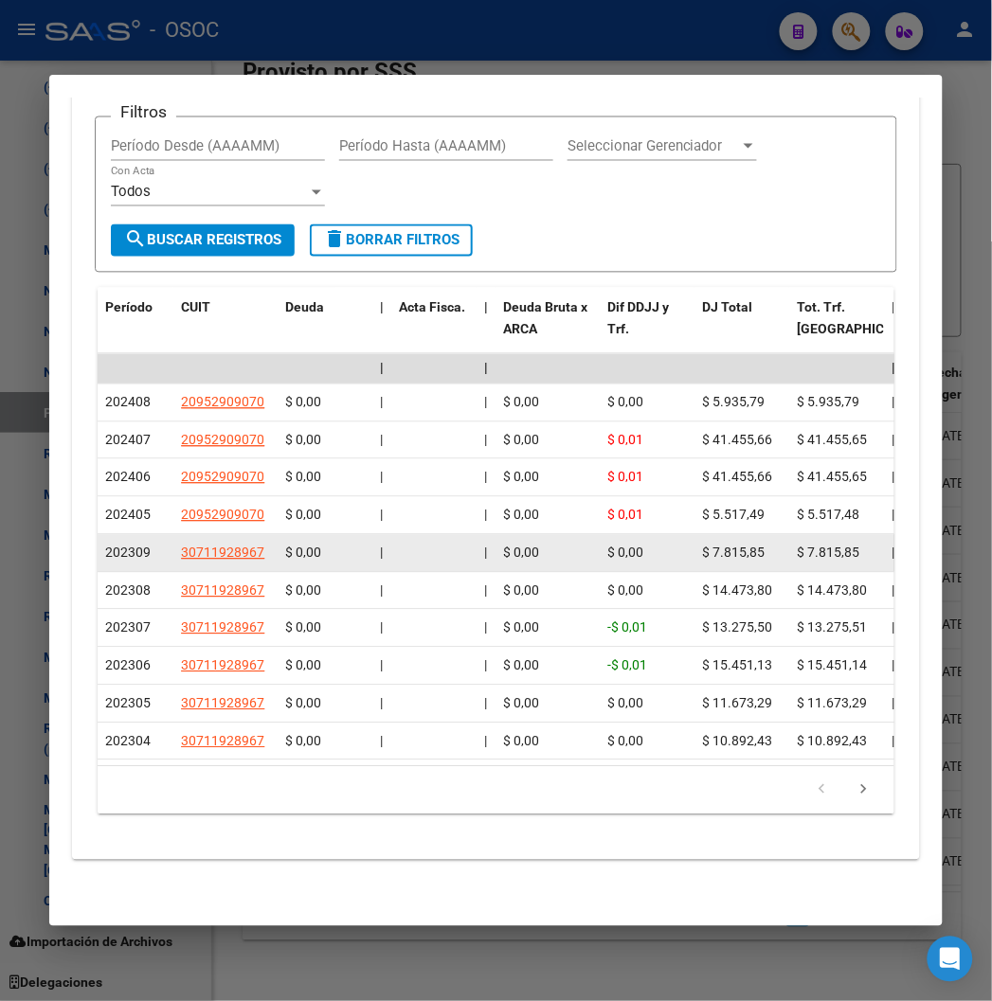
click at [105, 546] on span "202309" at bounding box center [127, 553] width 45 height 15
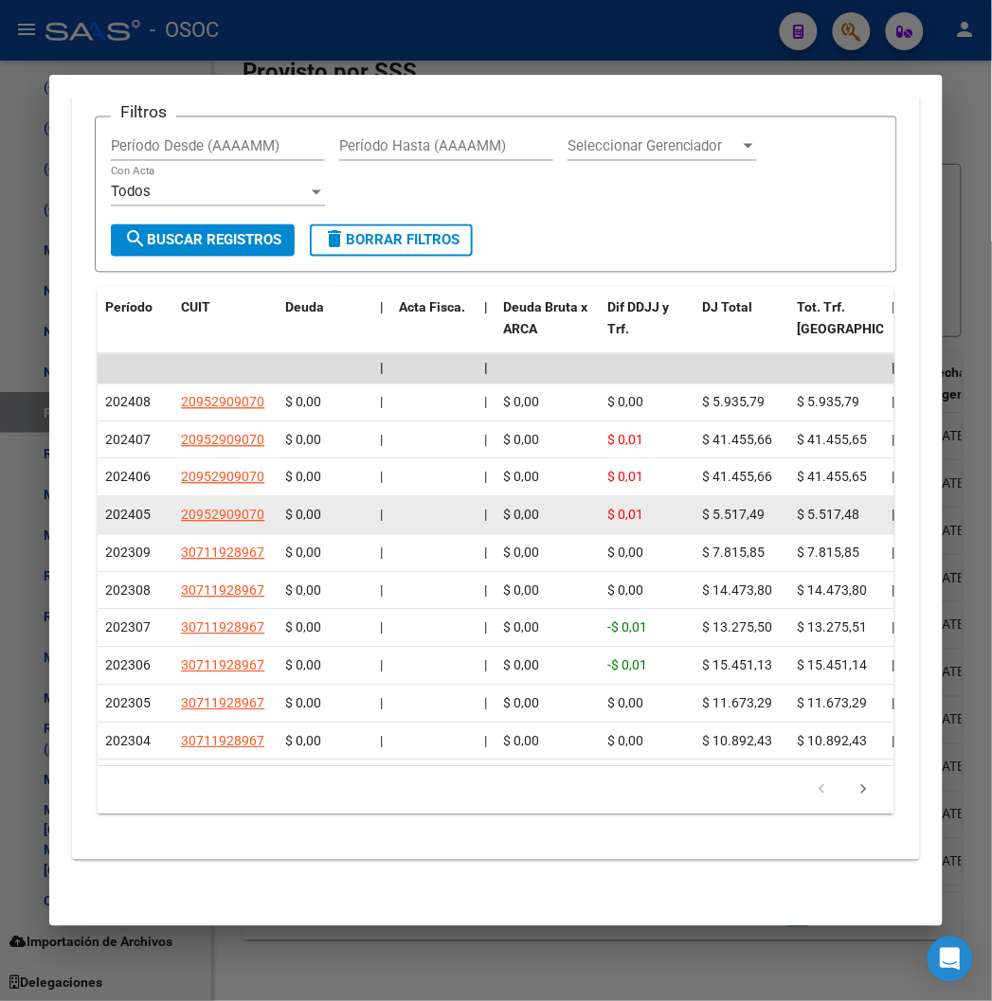
click at [105, 505] on div "202405" at bounding box center [135, 516] width 61 height 22
click at [102, 497] on datatable-body-cell "202405" at bounding box center [136, 515] width 76 height 37
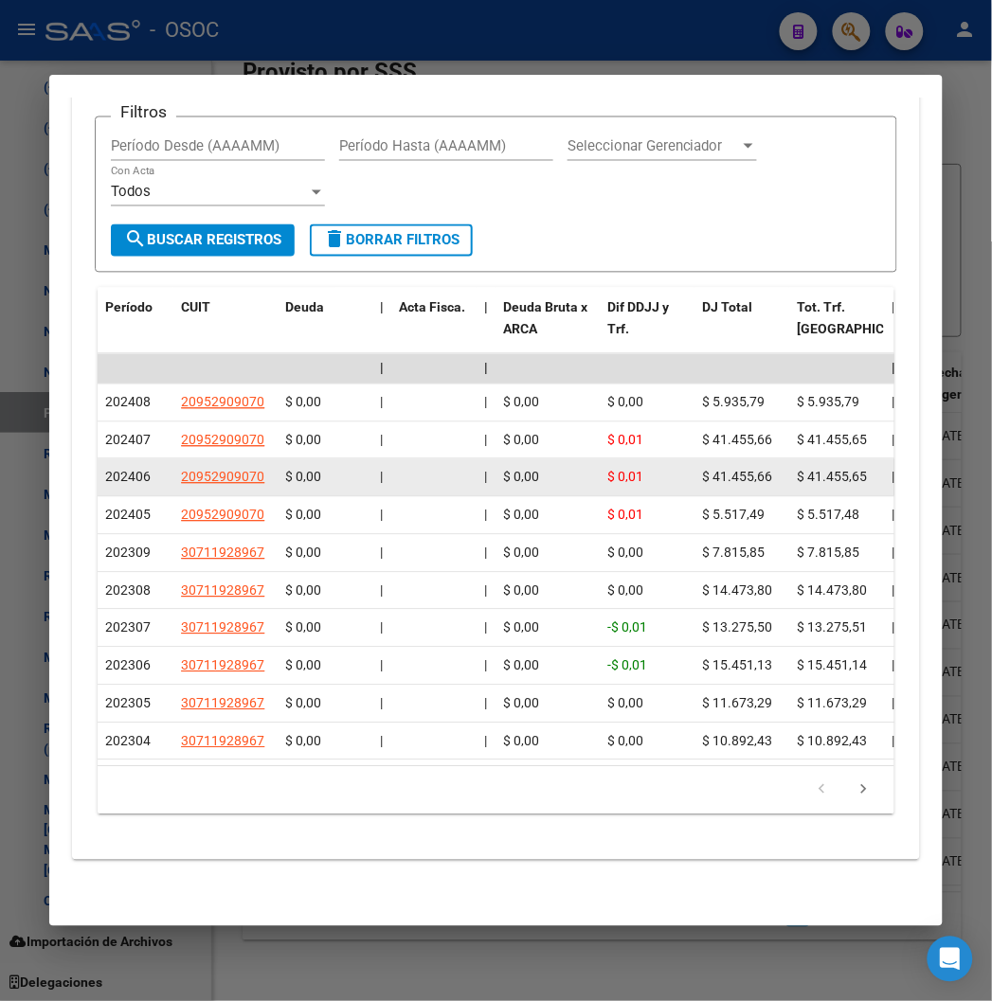
click at [98, 459] on datatable-body-cell "202406" at bounding box center [136, 477] width 76 height 37
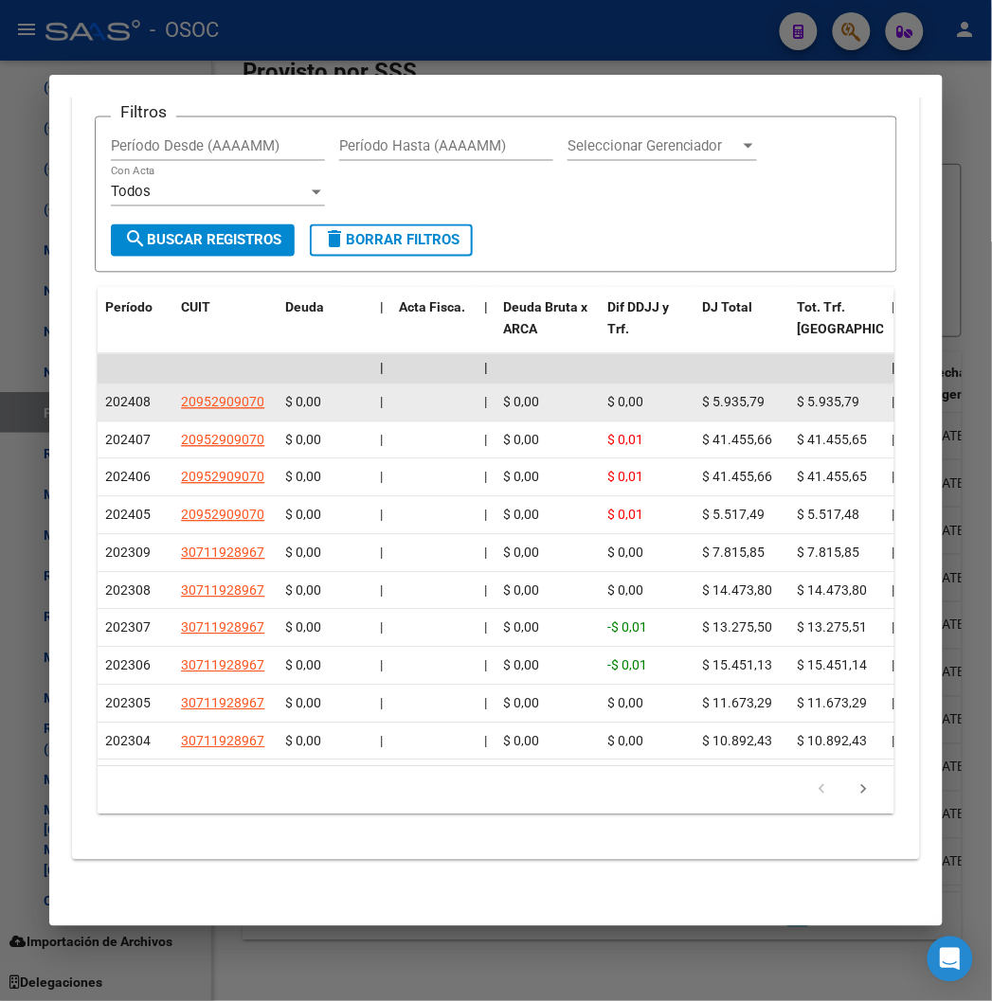
click at [98, 391] on datatable-body-cell "202408" at bounding box center [136, 403] width 76 height 37
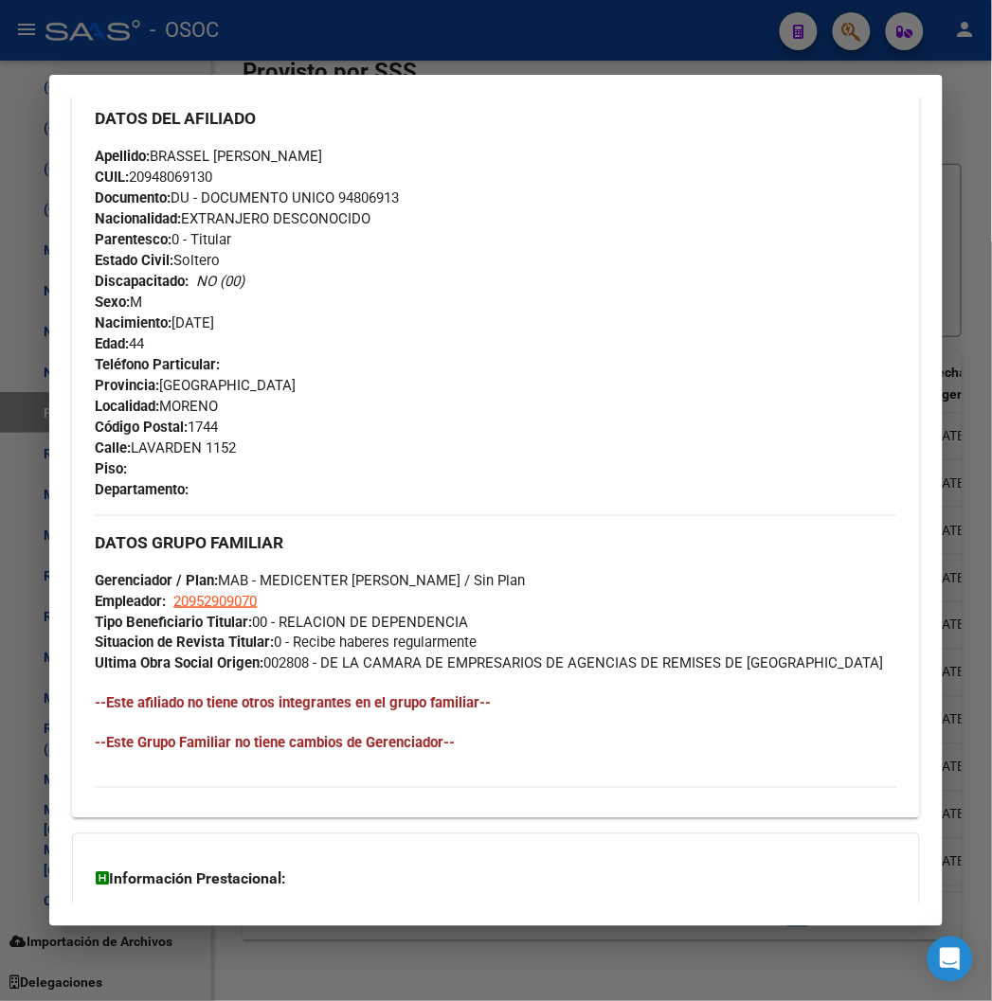
scroll to position [348, 0]
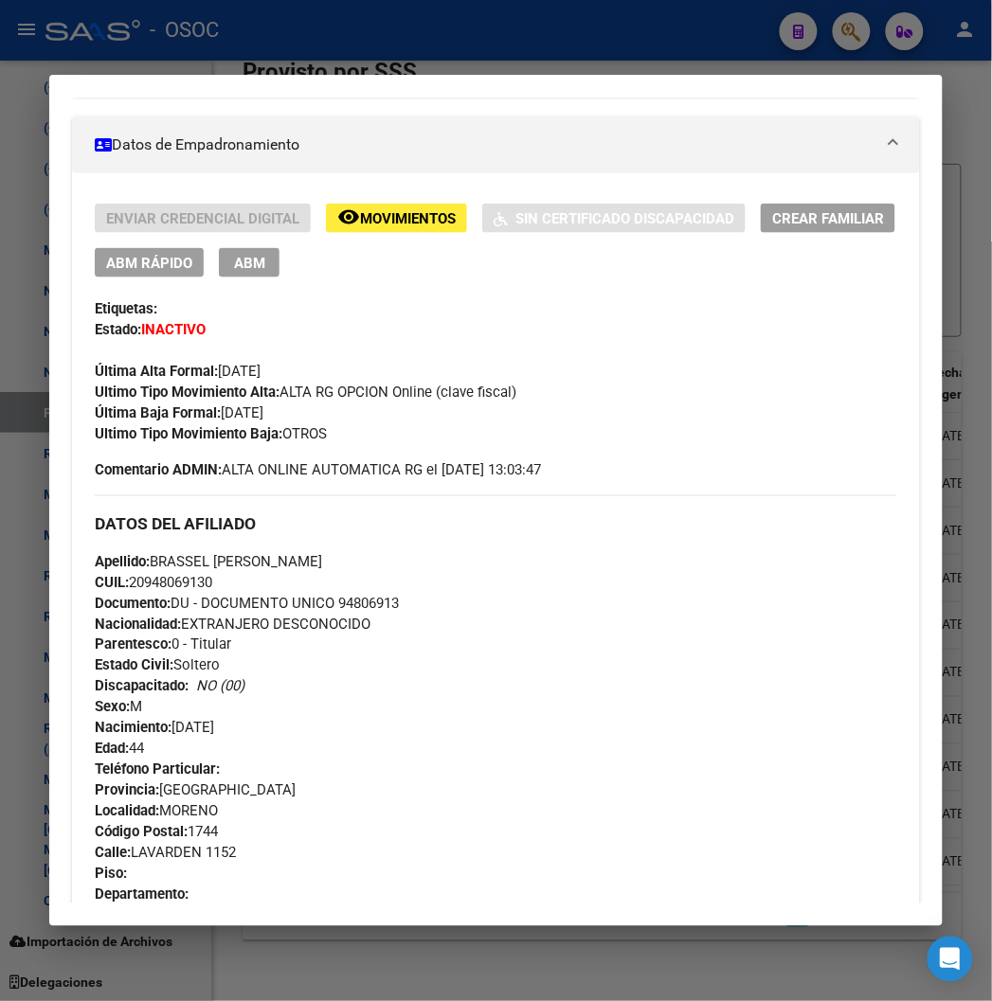
click at [587, 63] on div at bounding box center [496, 500] width 992 height 1001
